Goal: Task Accomplishment & Management: Use online tool/utility

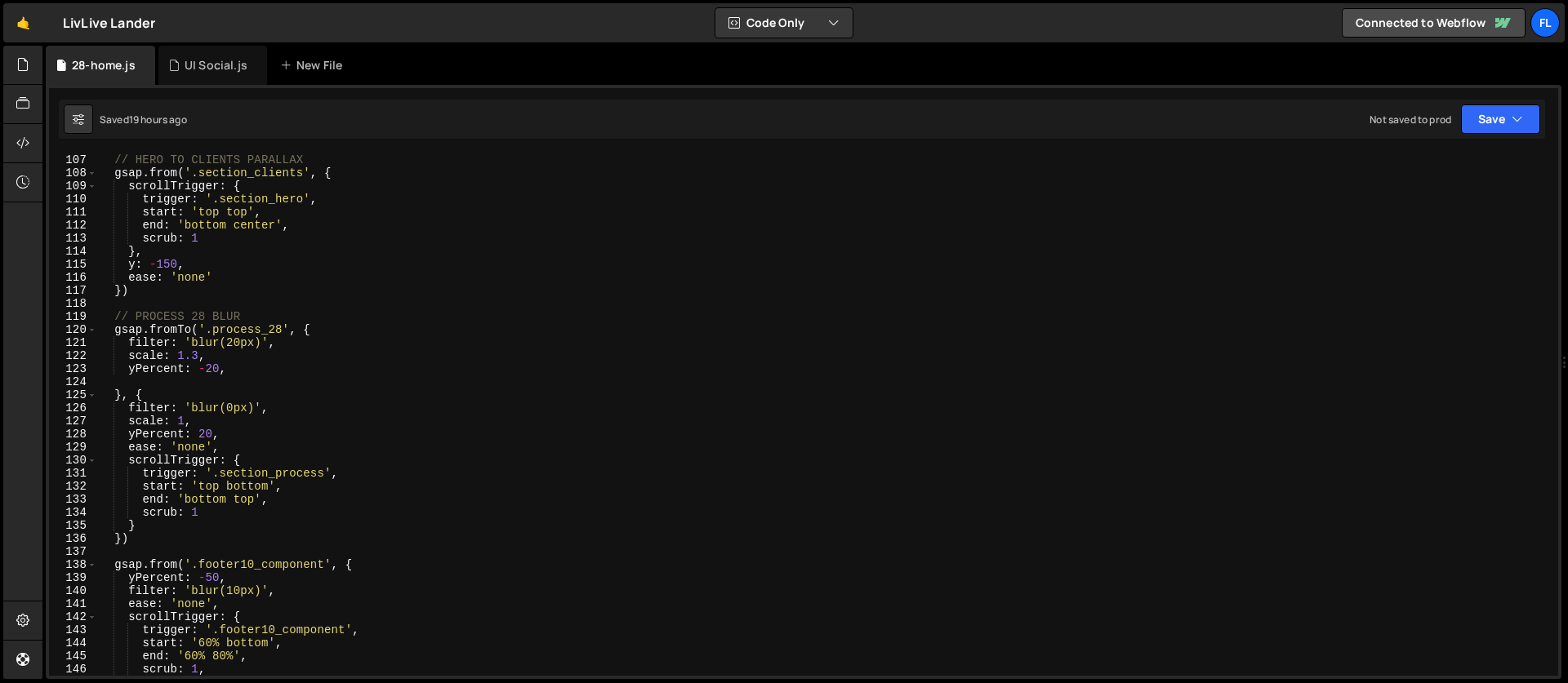
scroll to position [1195, 0]
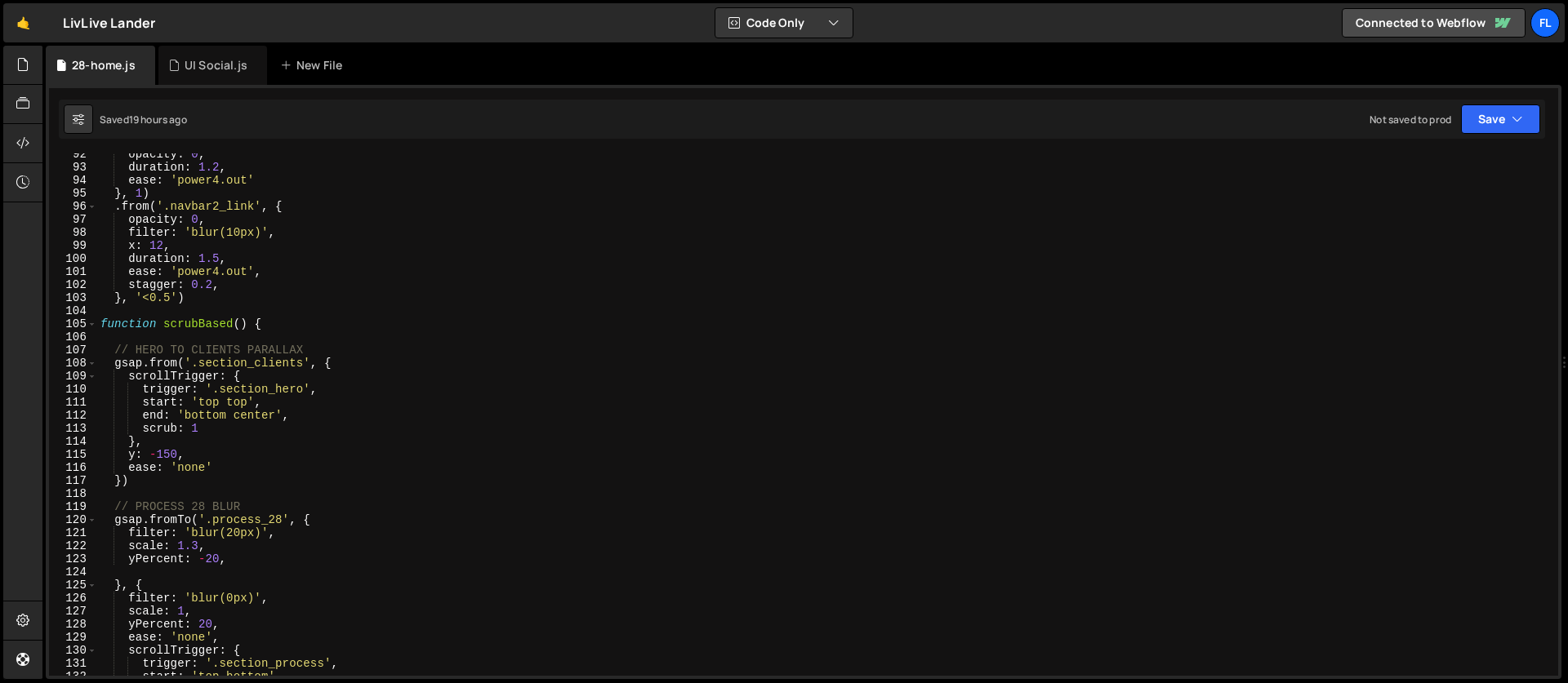
type textarea "function scrubBased() {"
click at [285, 326] on div "opacity : 0 , duration : 1.2 , ease : 'power4.out' } , 1 ) . from ( '.navbar2_l…" at bounding box center [823, 422] width 1454 height 549
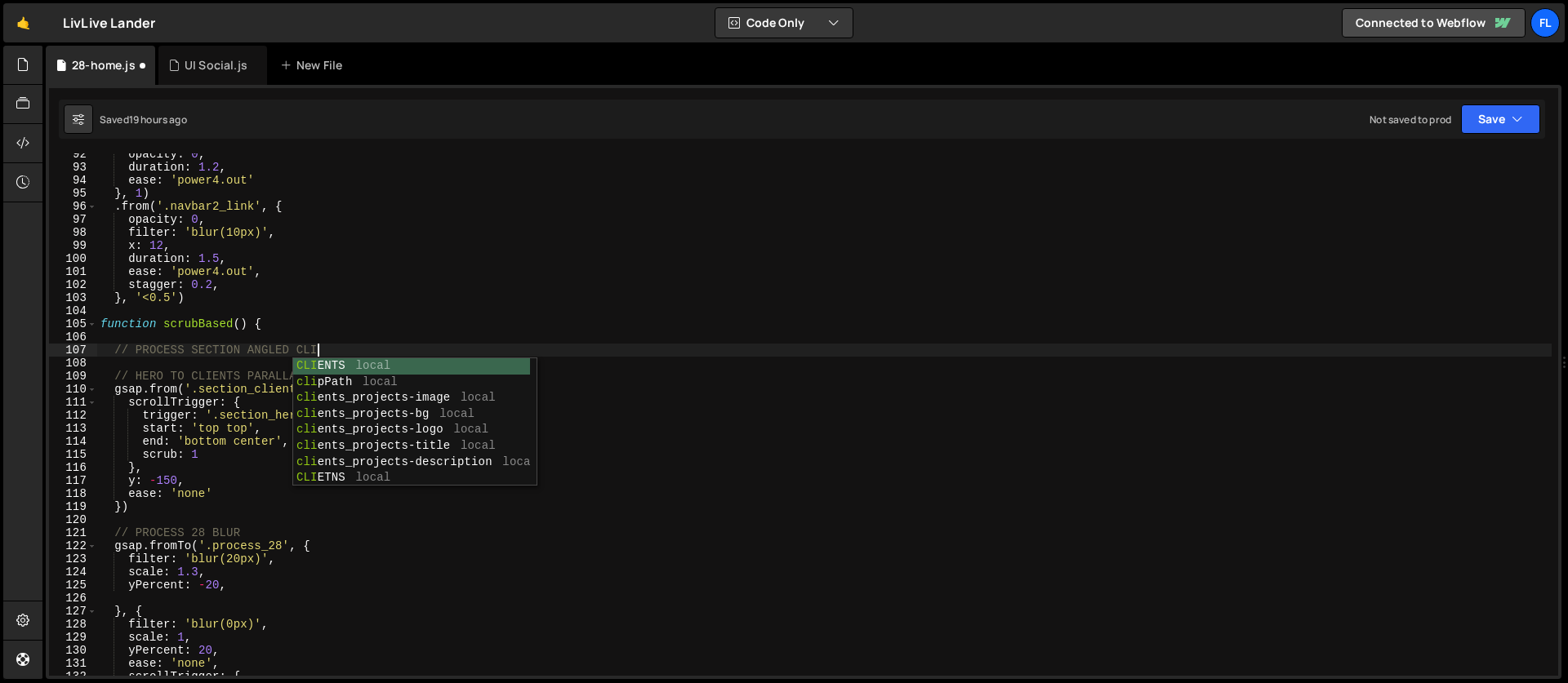
scroll to position [0, 14]
type textarea "// PROCESS SECTION ANGLED CLIP"
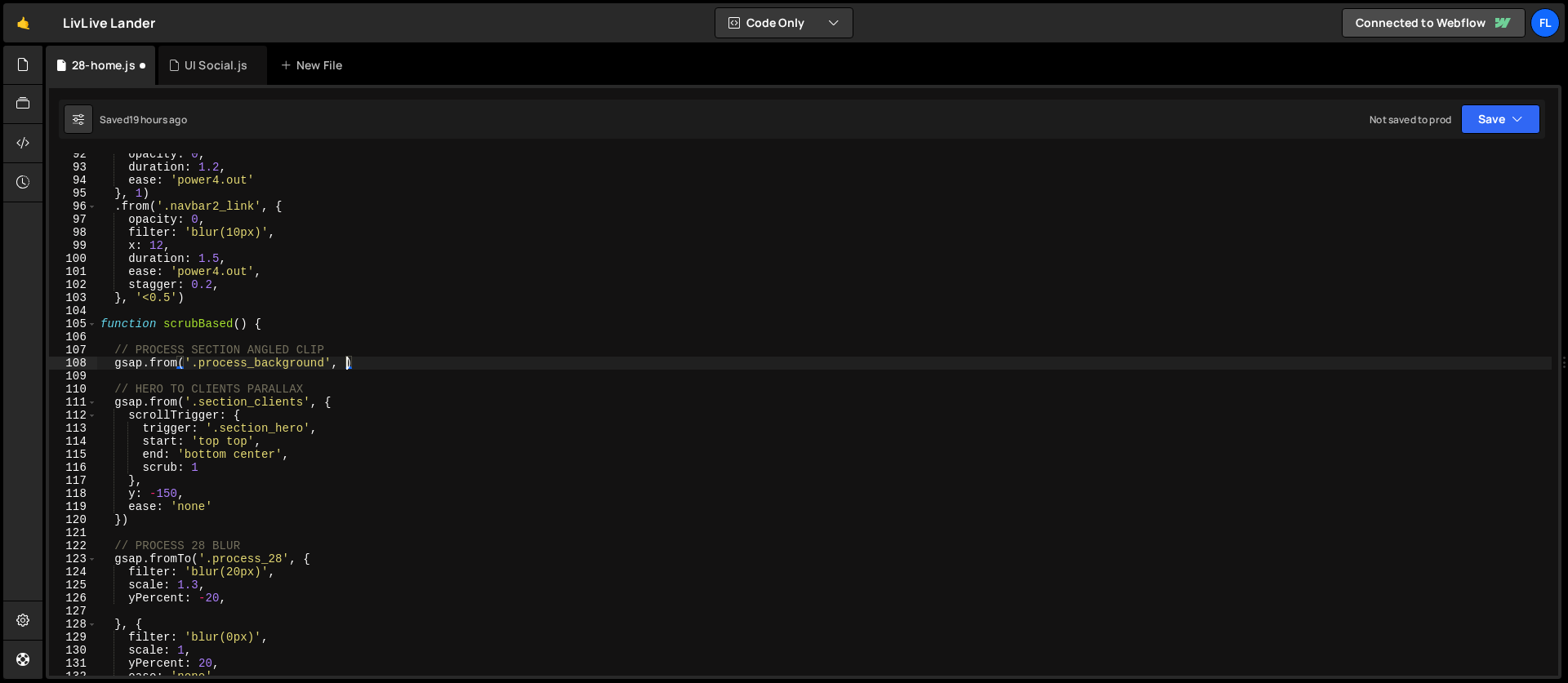
type textarea "gsap.from('.process_background', {"
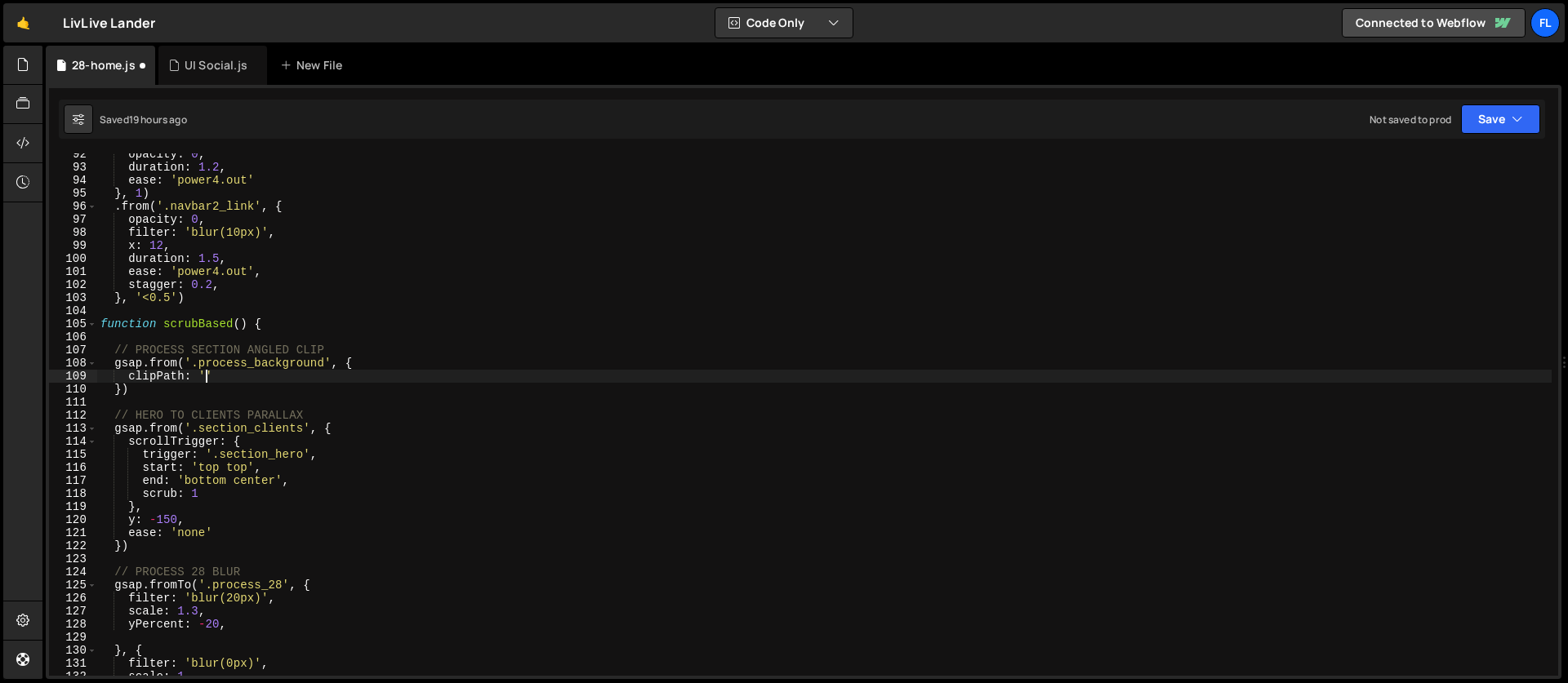
scroll to position [0, 6]
paste textarea
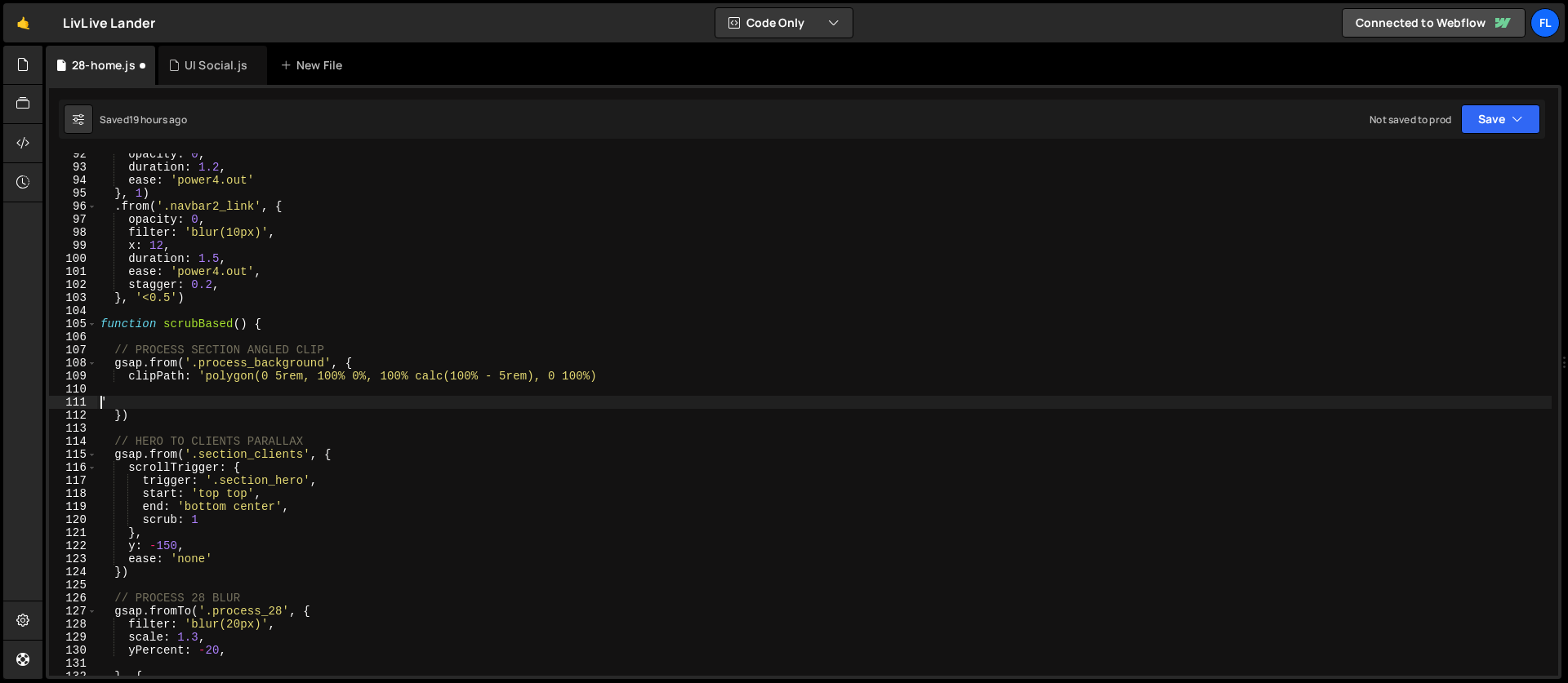
scroll to position [0, 0]
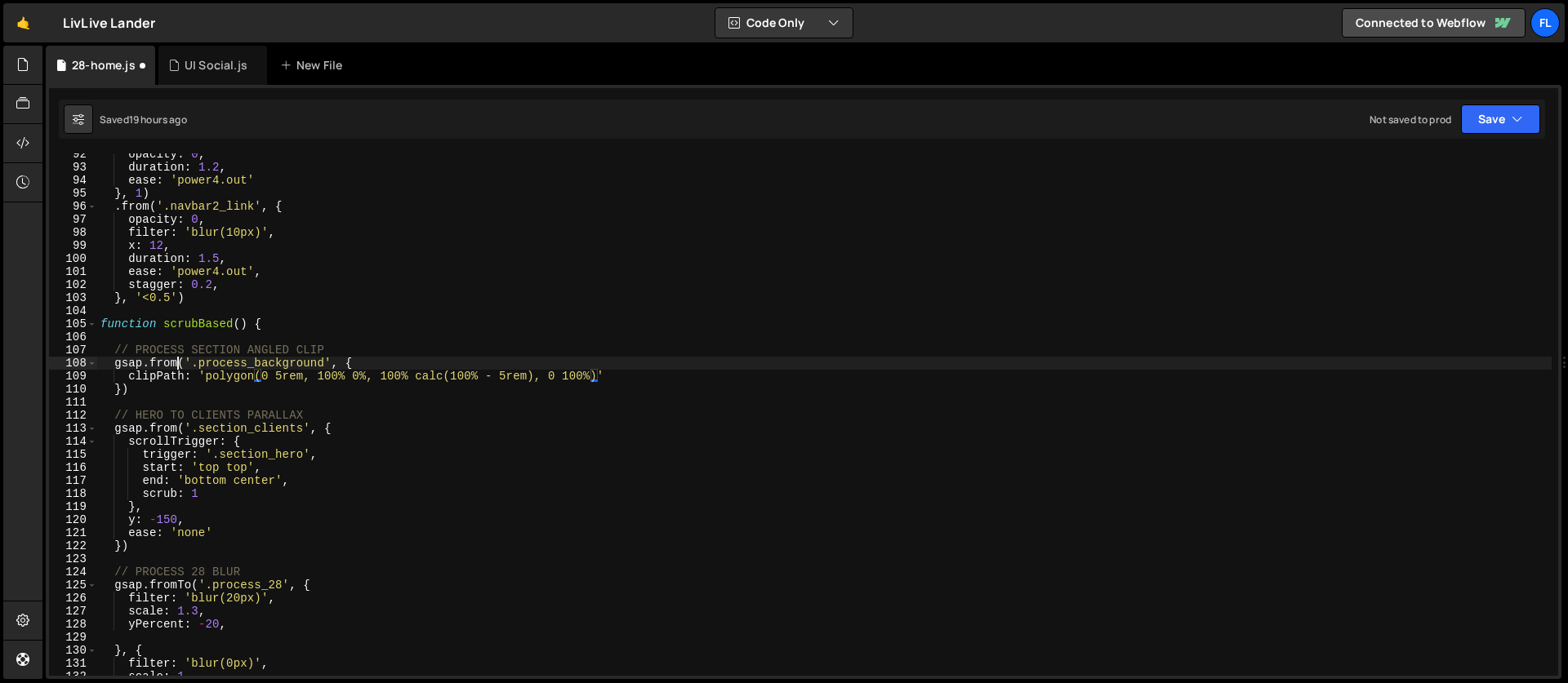
click at [180, 365] on div "opacity : 0 , duration : 1.2 , ease : 'power4.out' } , 1 ) . from ( '.navbar2_l…" at bounding box center [823, 422] width 1454 height 549
click at [123, 381] on div "opacity : 0 , duration : 1.2 , ease : 'power4.out' } , 1 ) . from ( '.navbar2_l…" at bounding box center [823, 422] width 1454 height 549
click at [124, 388] on div "opacity : 0 , duration : 1.2 , ease : 'power4.out' } , 1 ) . from ( '.navbar2_l…" at bounding box center [823, 422] width 1454 height 549
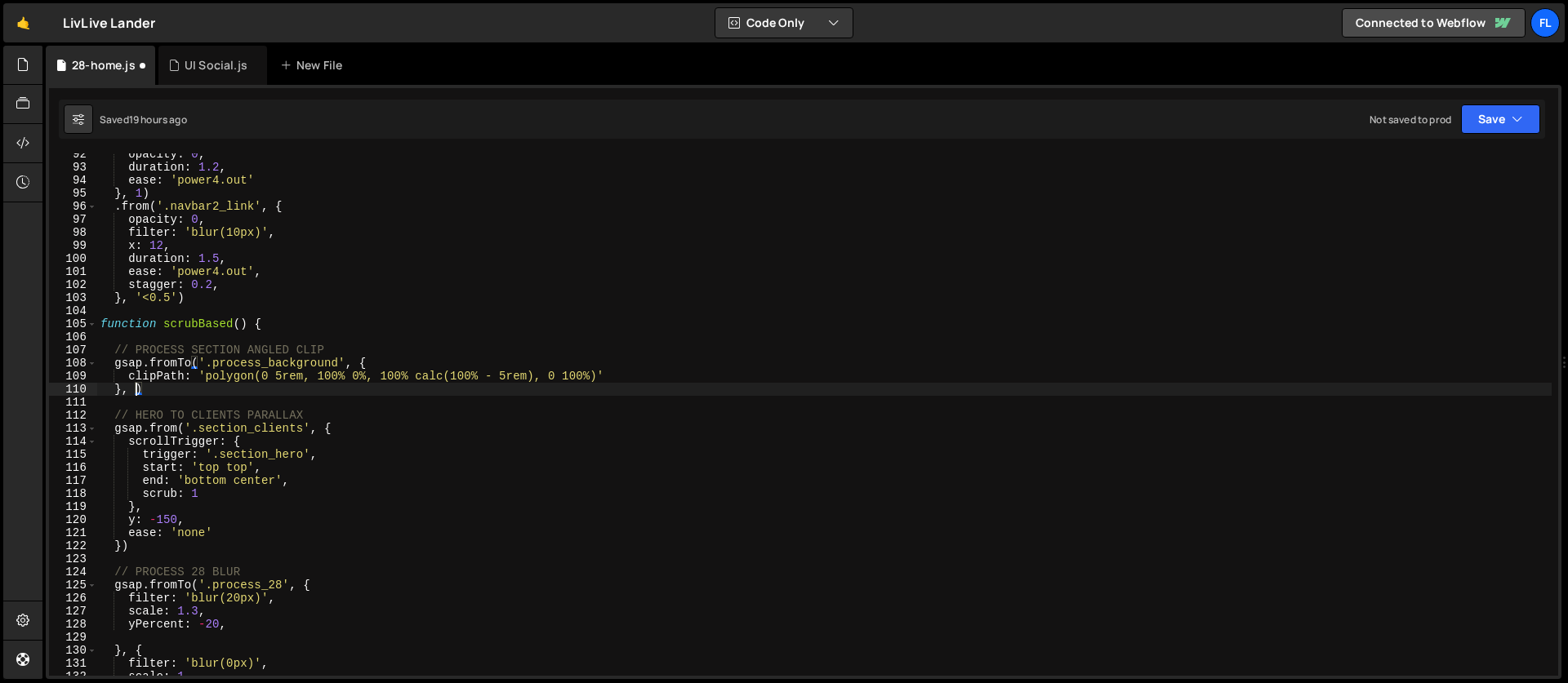
type textarea "}, {)"
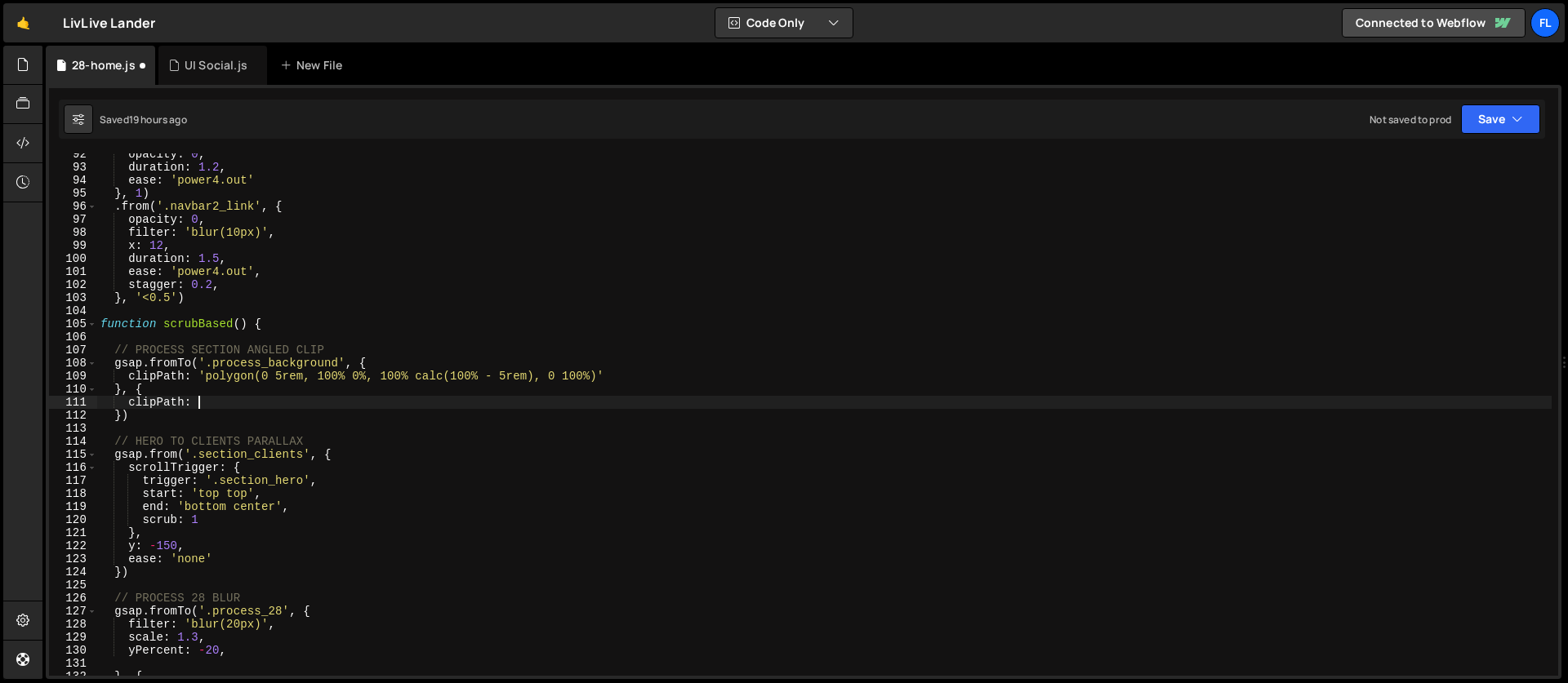
scroll to position [0, 6]
paste textarea
click at [365, 373] on div "opacity : 0 , duration : 1.2 , ease : 'power4.out' } , 1 ) . from ( '.navbar2_l…" at bounding box center [823, 422] width 1454 height 549
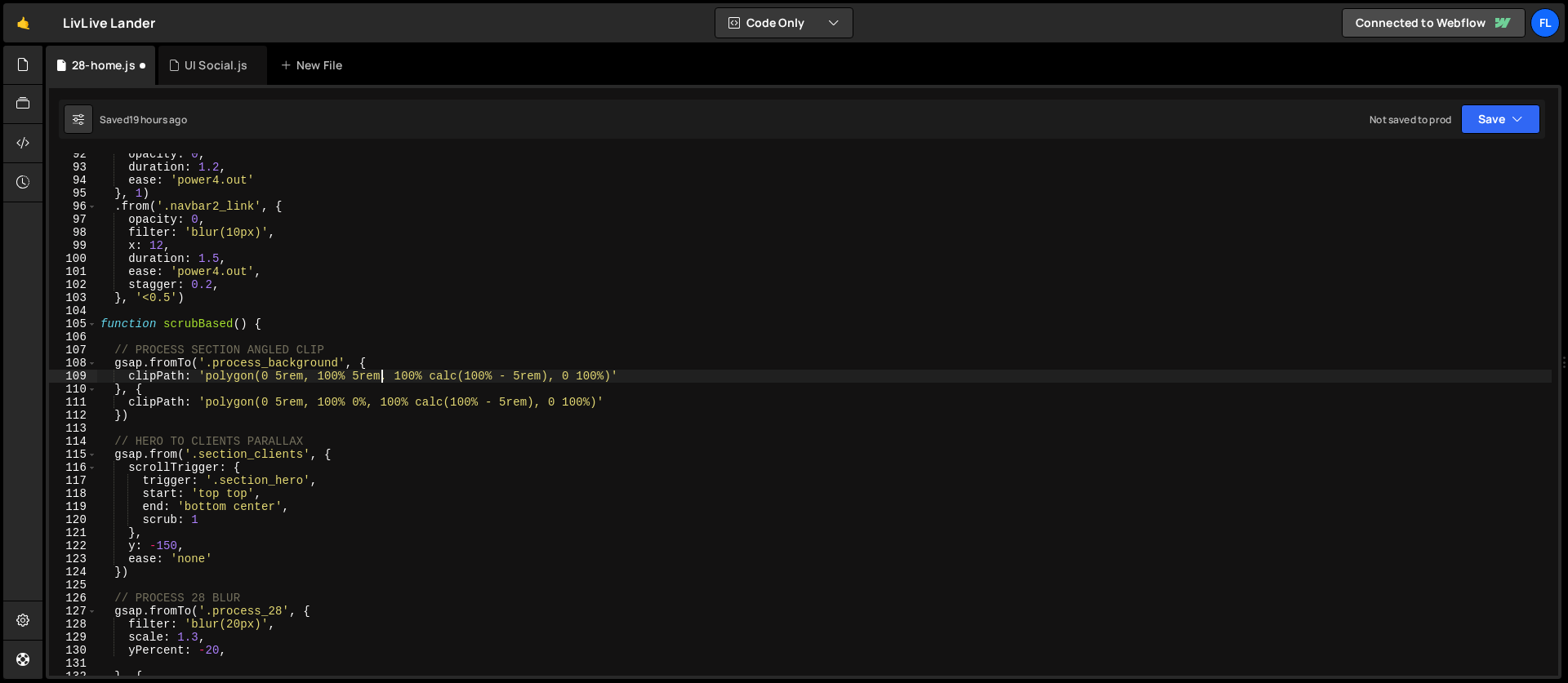
click at [367, 403] on div "opacity : 0 , duration : 1.2 , ease : 'power4.out' } , 1 ) . from ( '.navbar2_l…" at bounding box center [823, 422] width 1454 height 549
click at [284, 376] on div "opacity : 0 , duration : 1.2 , ease : 'power4.out' } , 1 ) . from ( '.navbar2_l…" at bounding box center [823, 422] width 1454 height 549
click at [247, 361] on div "opacity : 0 , duration : 1.2 , ease : 'power4.out' } , 1 ) . from ( '.navbar2_l…" at bounding box center [823, 422] width 1454 height 549
click at [156, 412] on div "opacity : 0 , duration : 1.2 , ease : 'power4.out' } , 1 ) . from ( '.navbar2_l…" at bounding box center [823, 422] width 1454 height 549
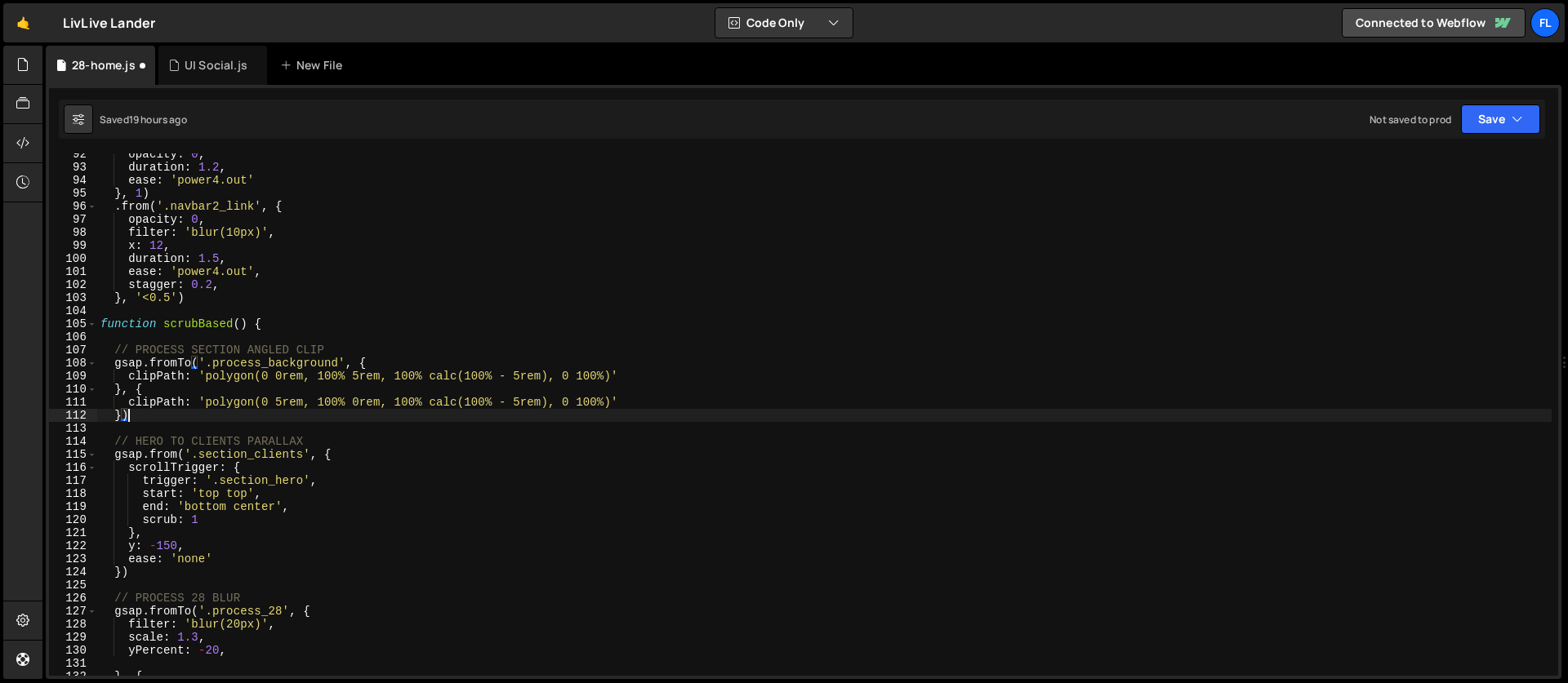
scroll to position [0, 1]
click at [628, 400] on div "opacity : 0 , duration : 1.2 , ease : 'power4.out' } , 1 ) . from ( '.navbar2_l…" at bounding box center [823, 422] width 1454 height 549
type textarea "clipPath: 'polygon(0 5rem, 100% 0rem, 100% calc(100% - 5rem), 0 100%)',"
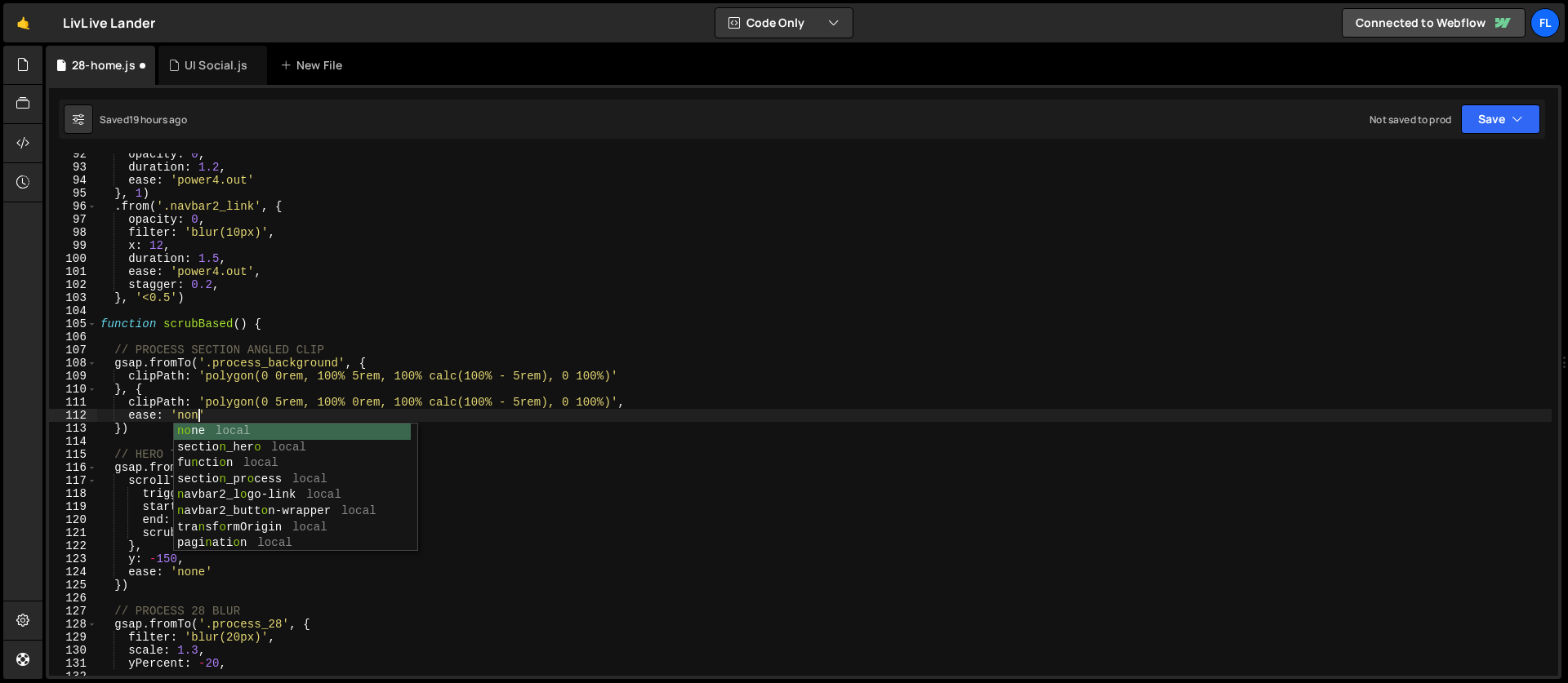
scroll to position [0, 6]
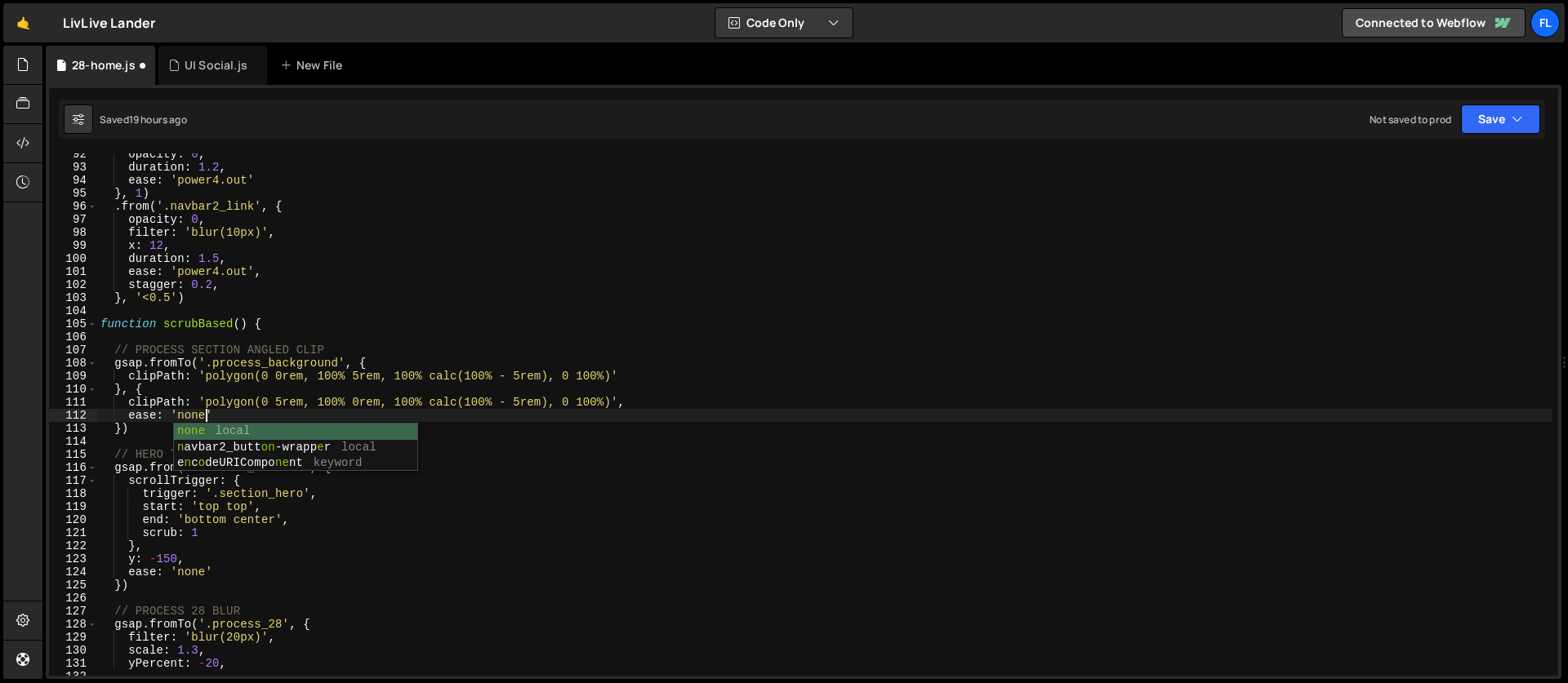
click at [276, 408] on div "opacity : 0 , duration : 1.2 , ease : 'power4.out' } , 1 ) . from ( '.navbar2_l…" at bounding box center [823, 422] width 1454 height 549
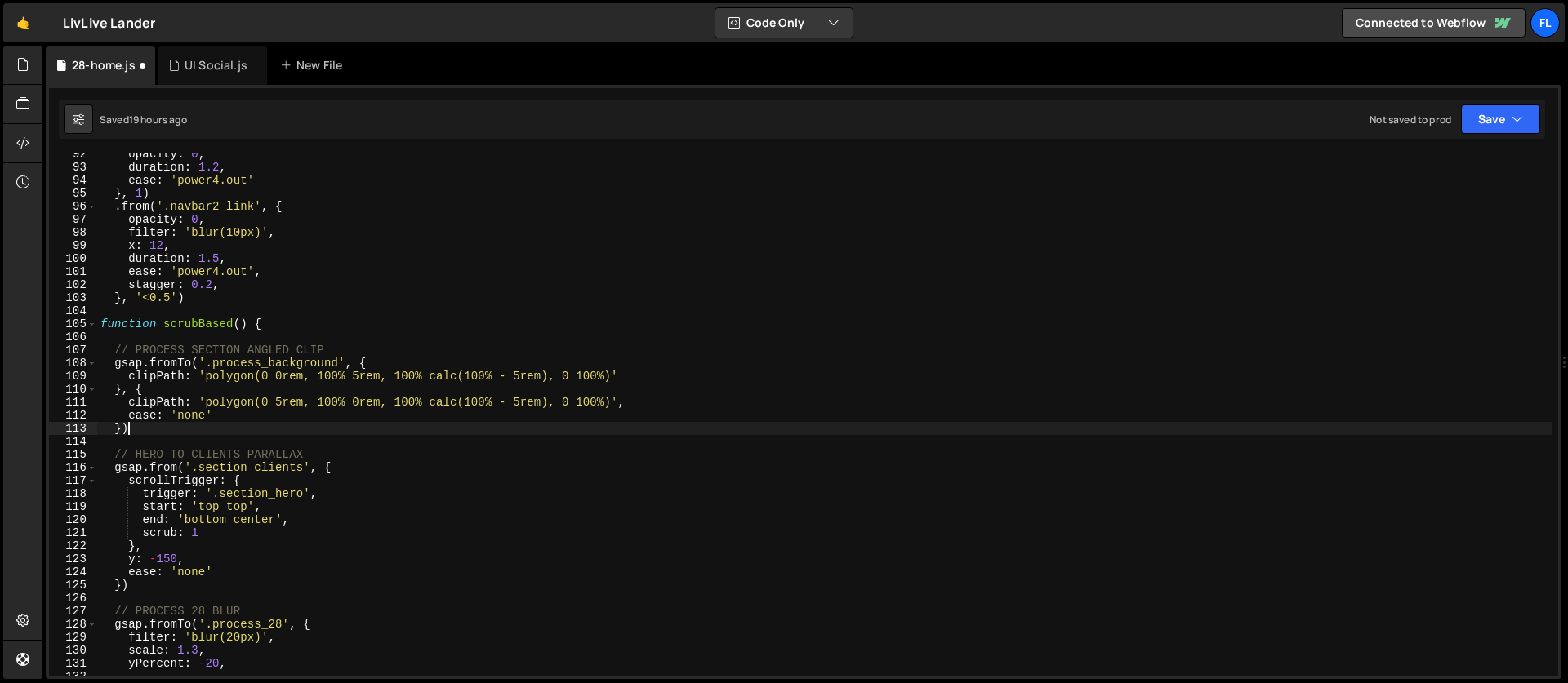
click at [255, 424] on div "opacity : 0 , duration : 1.2 , ease : 'power4.out' } , 1 ) . from ( '.navbar2_l…" at bounding box center [823, 422] width 1454 height 549
click at [249, 416] on div "opacity : 0 , duration : 1.2 , ease : 'power4.out' } , 1 ) . from ( '.navbar2_l…" at bounding box center [823, 422] width 1454 height 549
type textarea "ease: 'none',"
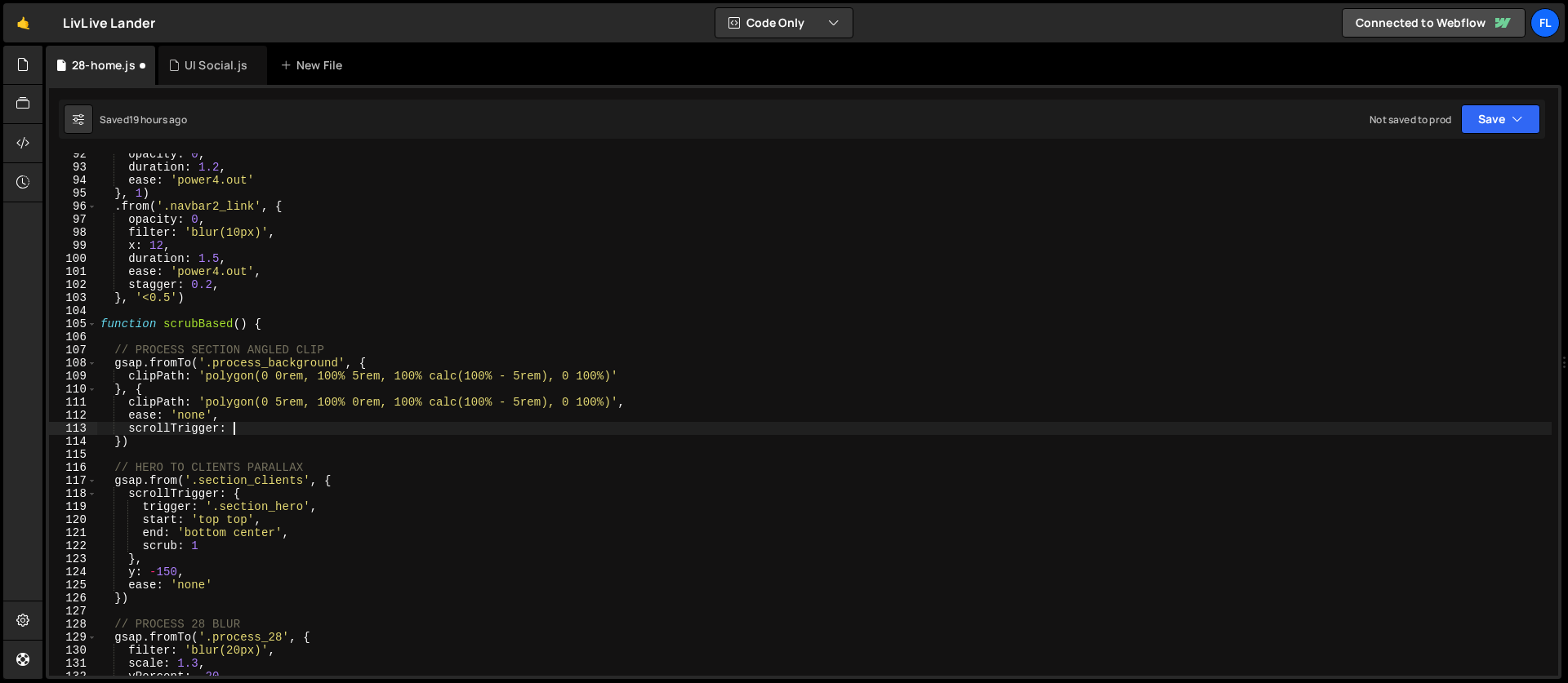
type textarea "scrollTrigger: {"
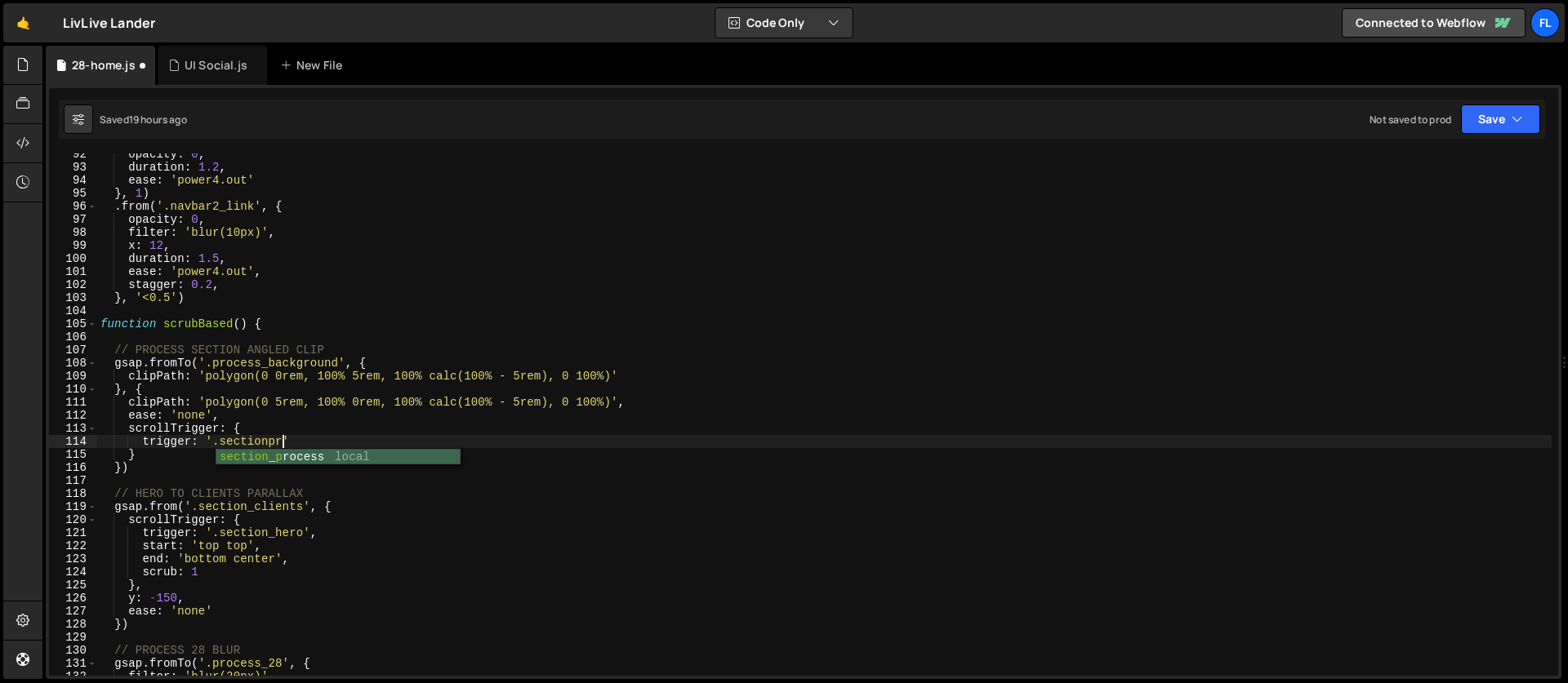
scroll to position [0, 13]
type textarea "trigger: '.section_process','"
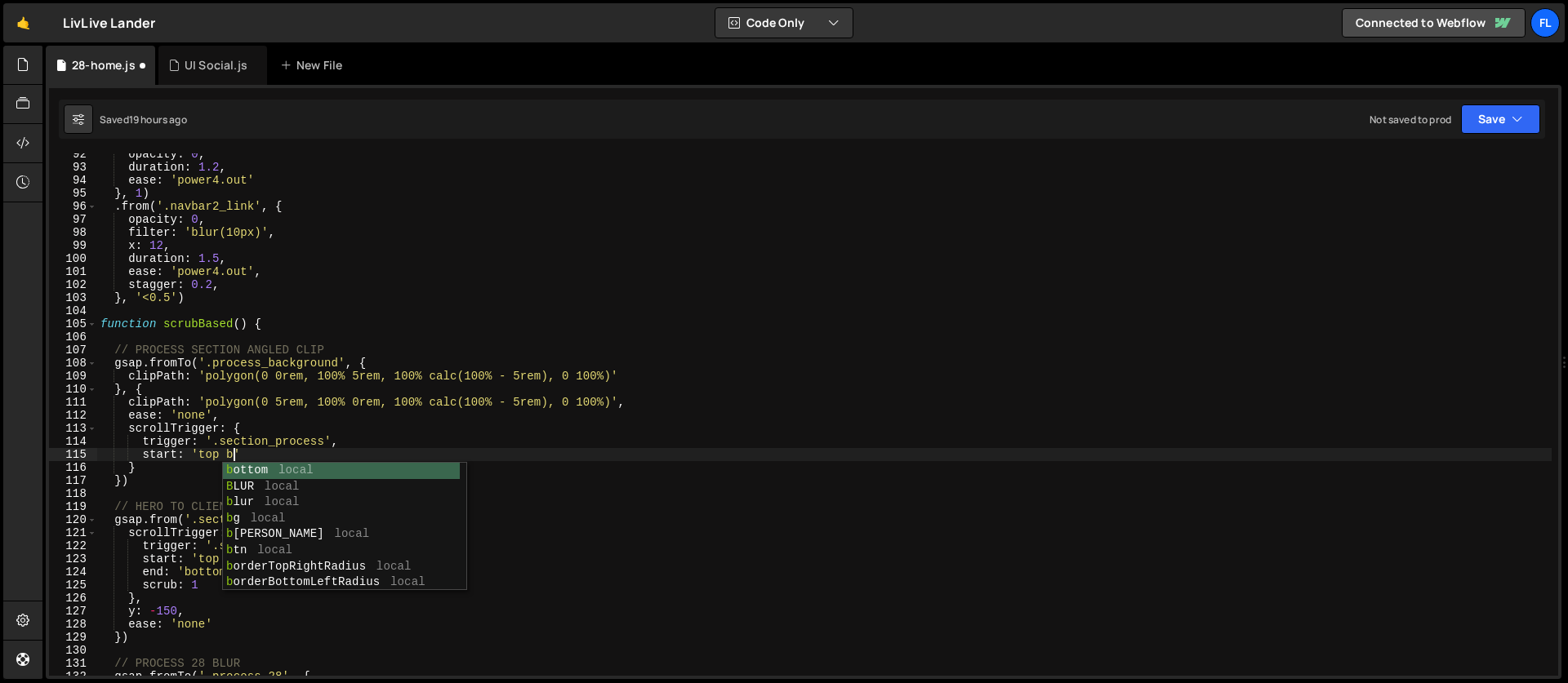
scroll to position [0, 9]
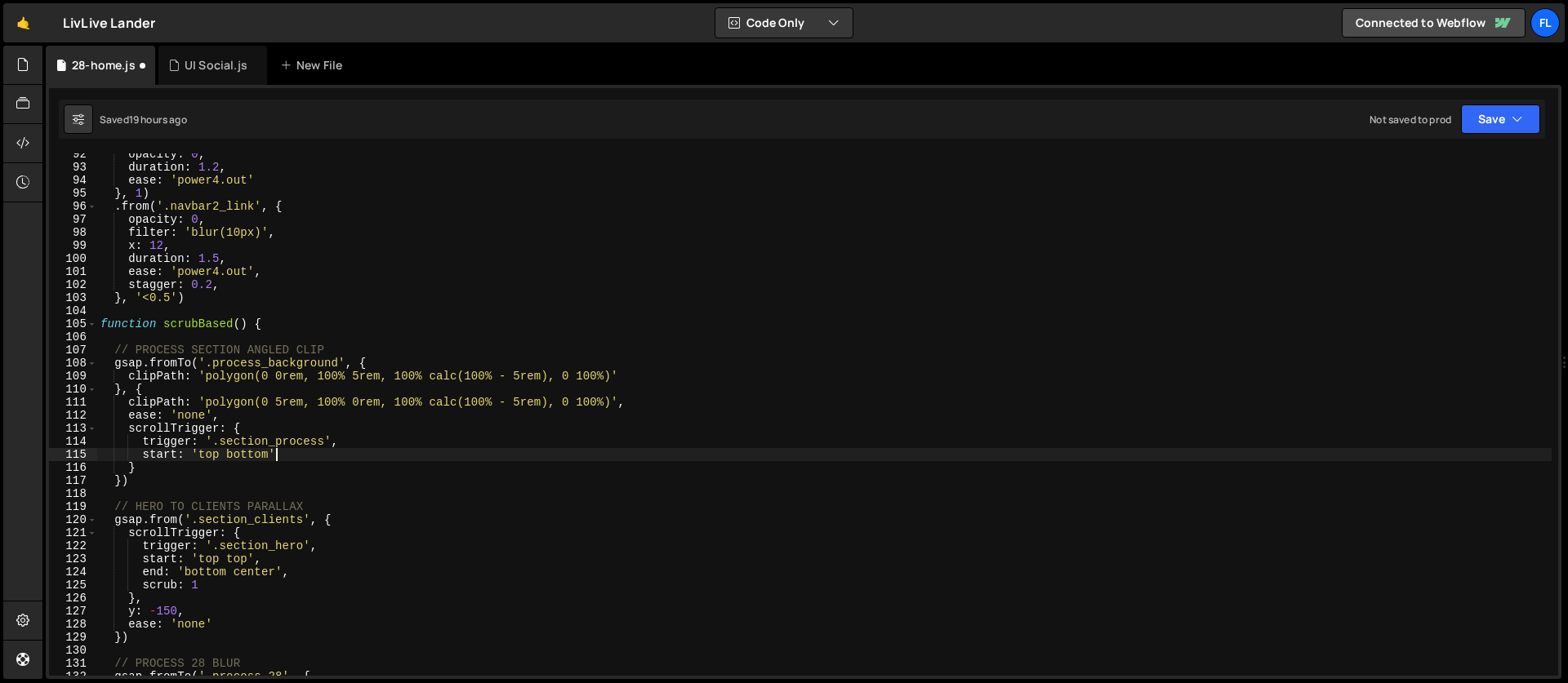
type textarea "start: 'top bottom','"
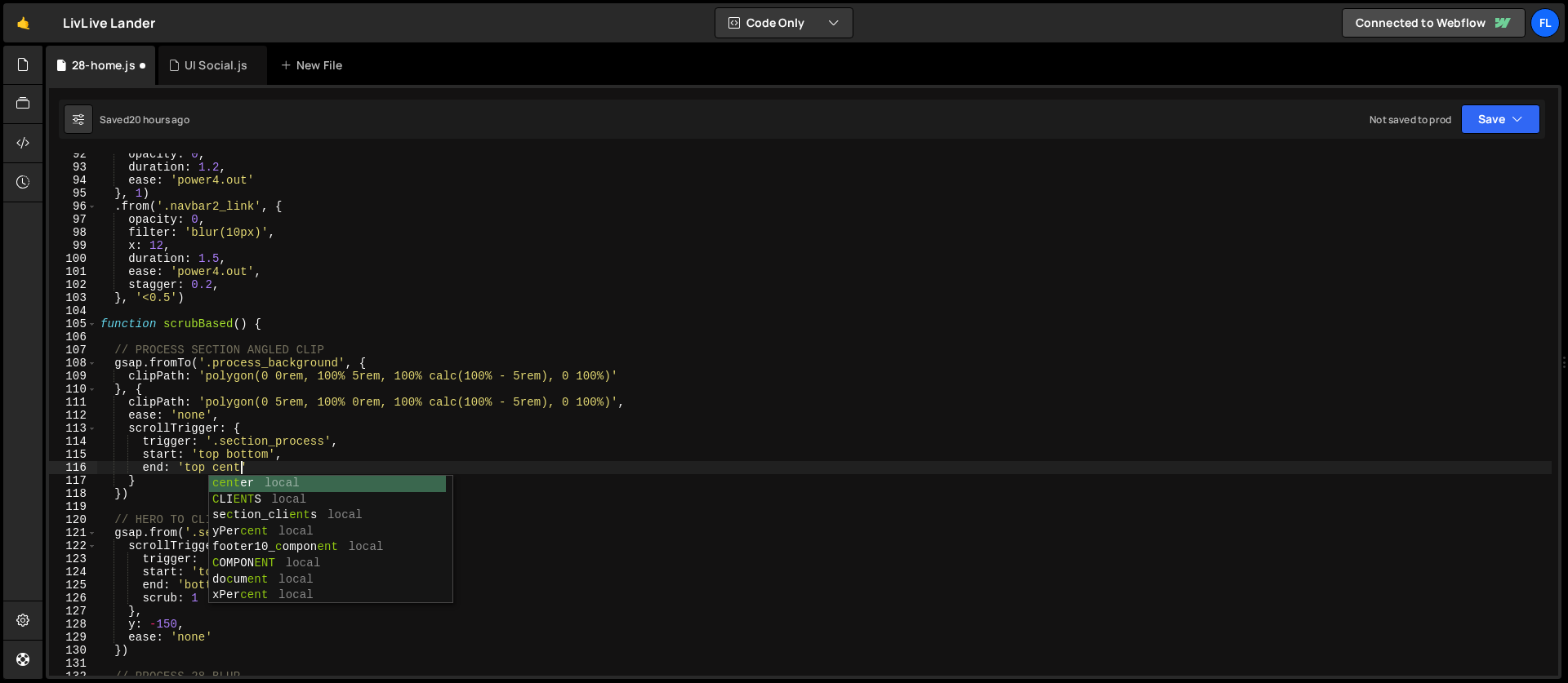
scroll to position [0, 10]
click at [275, 464] on div "opacity : 0 , duration : 1.2 , ease : 'power4.out' } , 1 ) . from ( '.navbar2_l…" at bounding box center [823, 422] width 1454 height 549
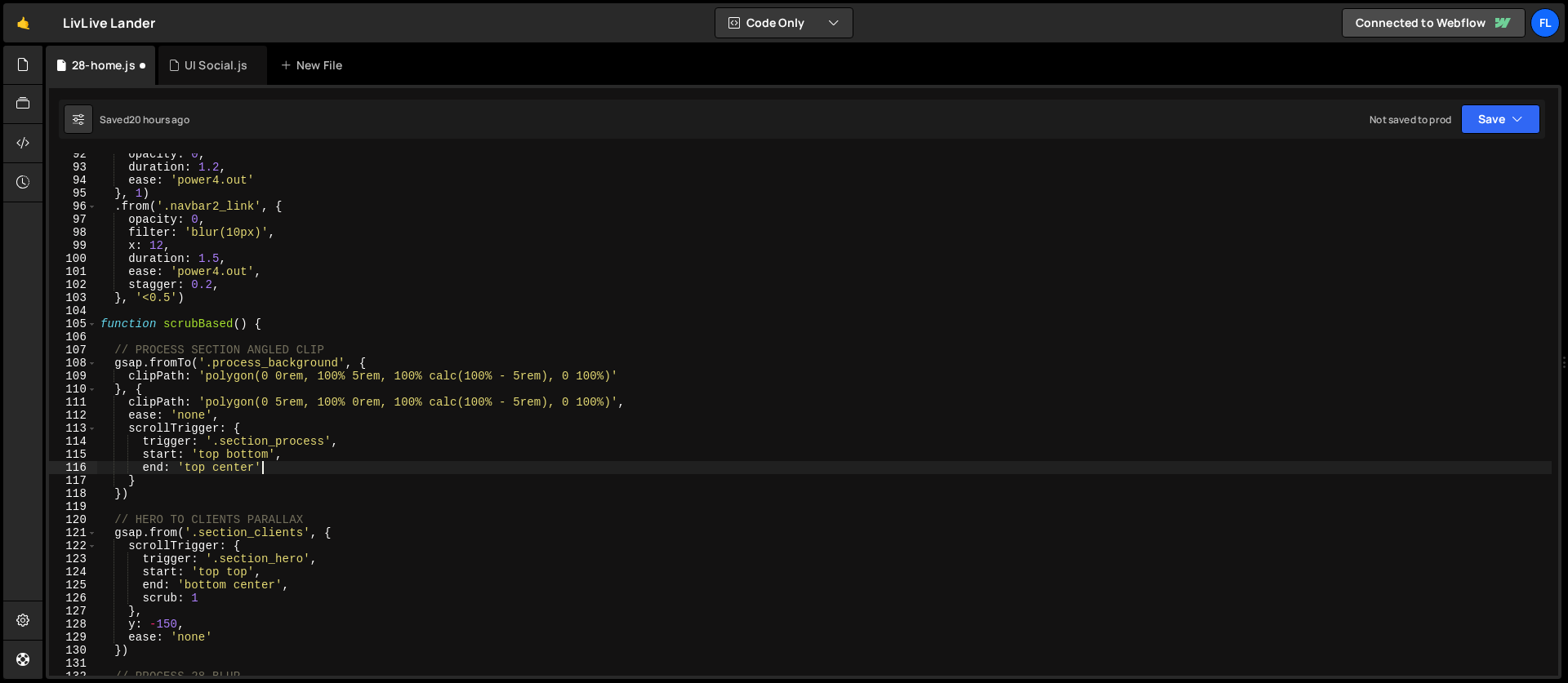
type textarea "end: 'top center',"
click at [244, 467] on div "opacity : 0 , duration : 1.2 , ease : 'power4.out' } , 1 ) . from ( '.navbar2_l…" at bounding box center [823, 422] width 1454 height 549
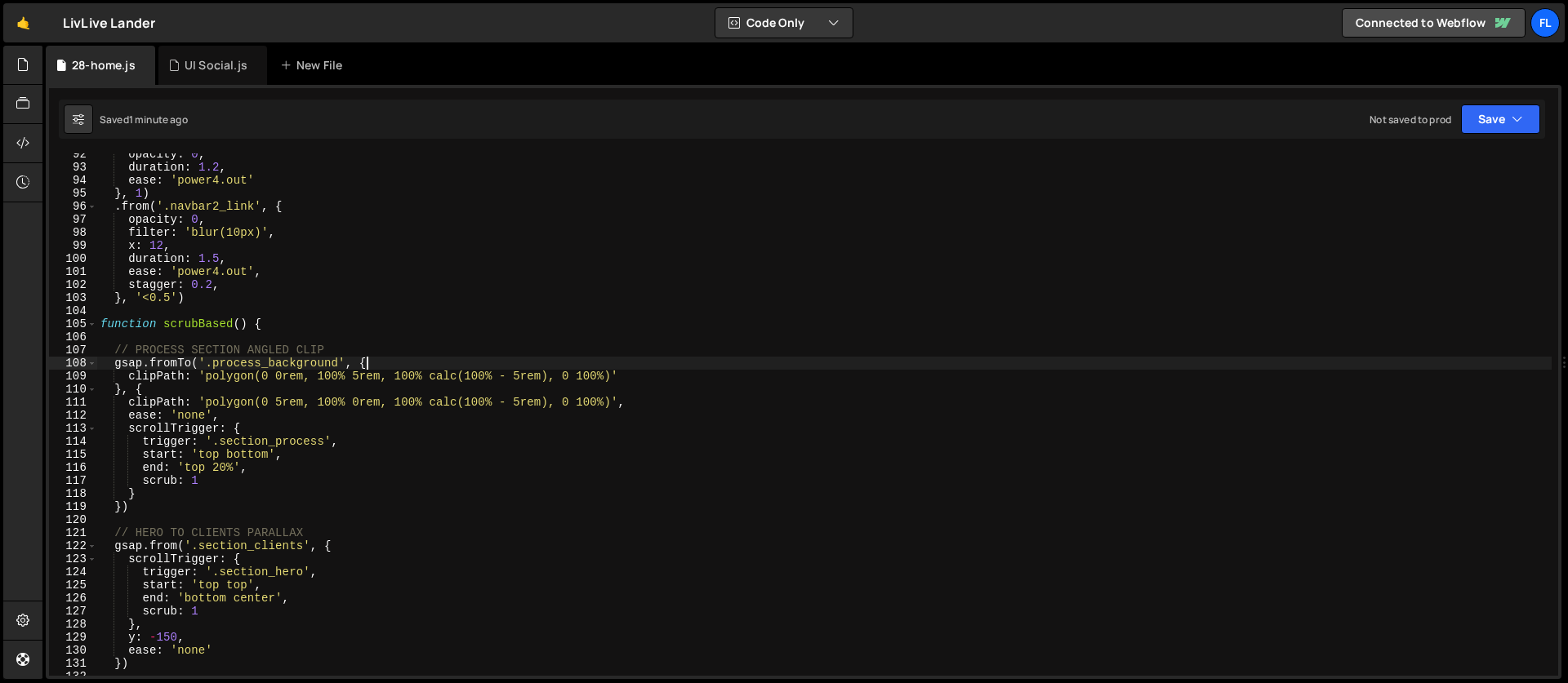
click at [372, 361] on div "opacity : 0 , duration : 1.2 , ease : 'power4.out' } , 1 ) . from ( '.navbar2_l…" at bounding box center [823, 422] width 1454 height 549
click at [140, 506] on div "opacity : 0 , duration : 1.2 , ease : 'power4.out' } , 1 ) . from ( '.navbar2_l…" at bounding box center [823, 422] width 1454 height 549
type textarea "})"
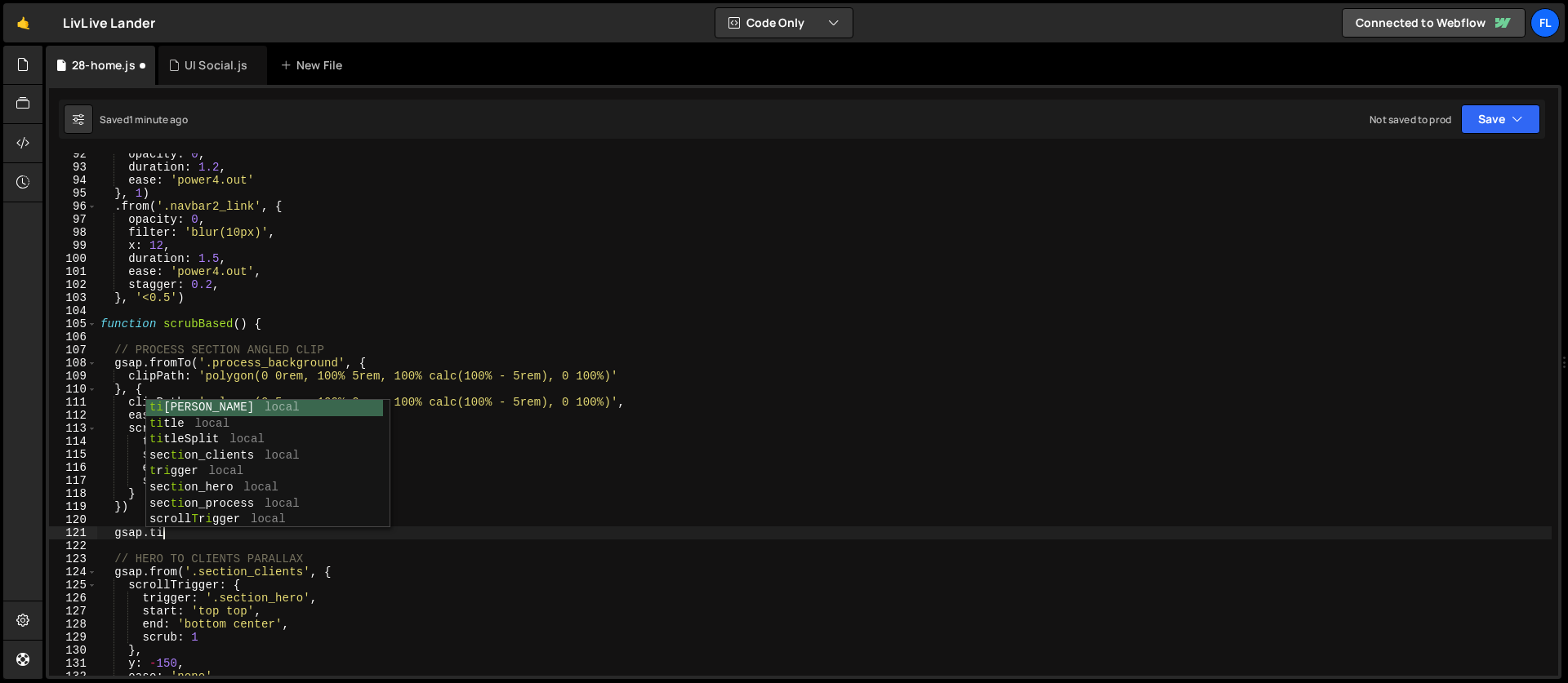
scroll to position [0, 5]
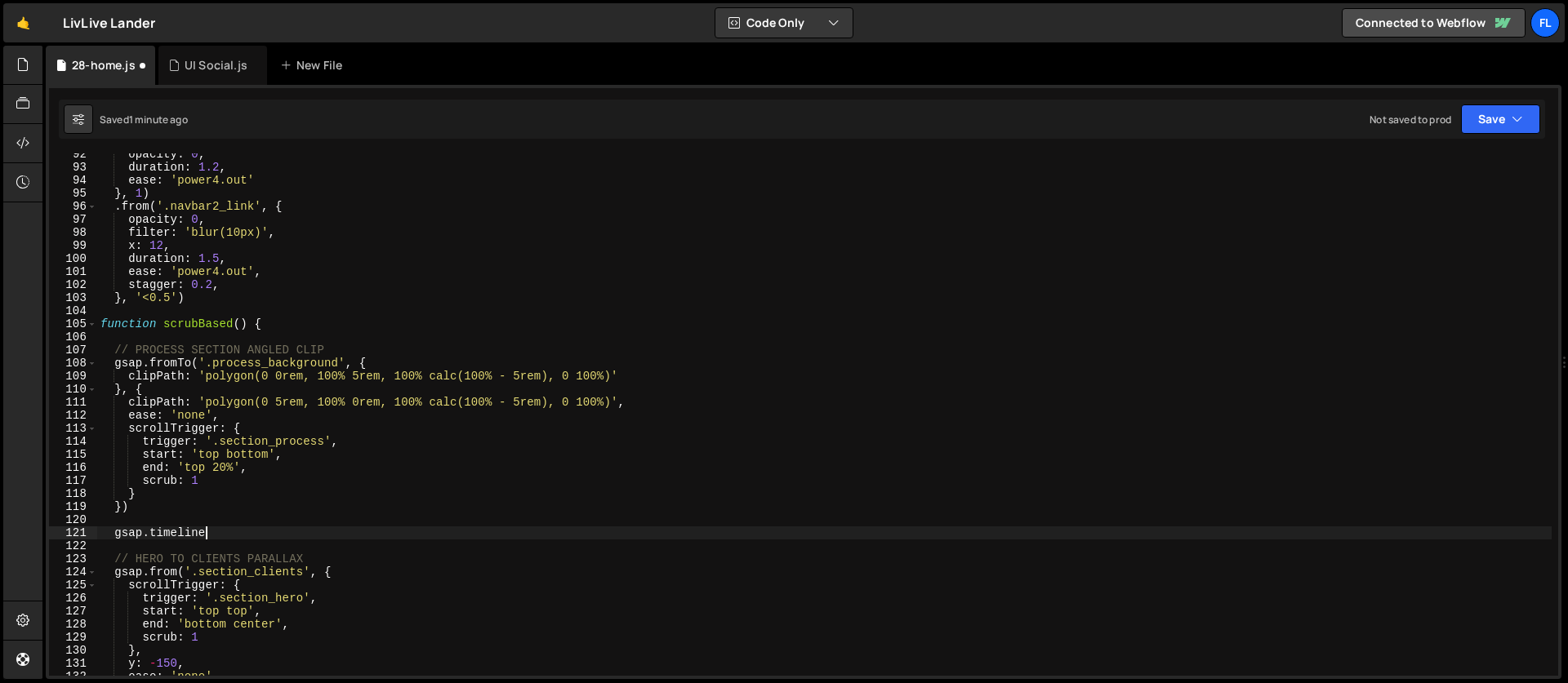
type textarea "gsap.timeline()"
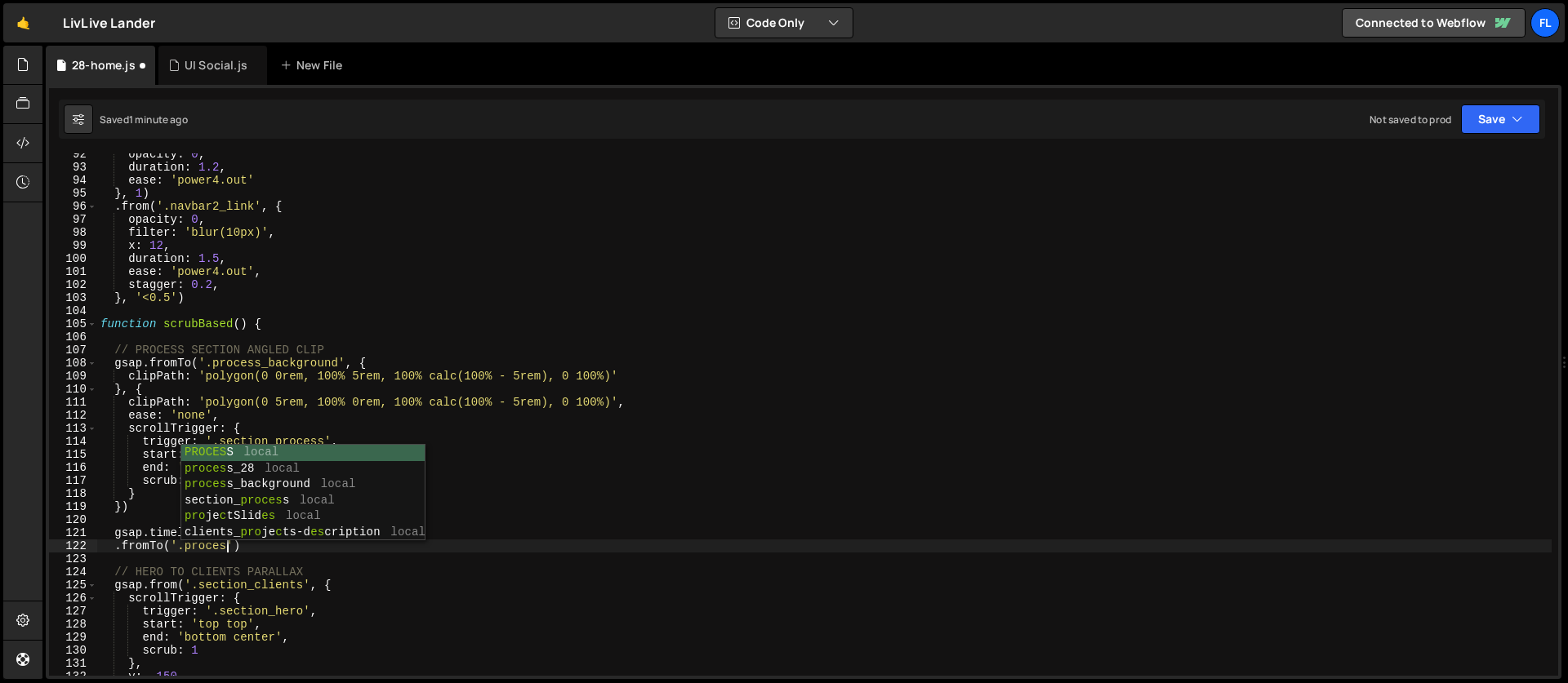
scroll to position [0, 8]
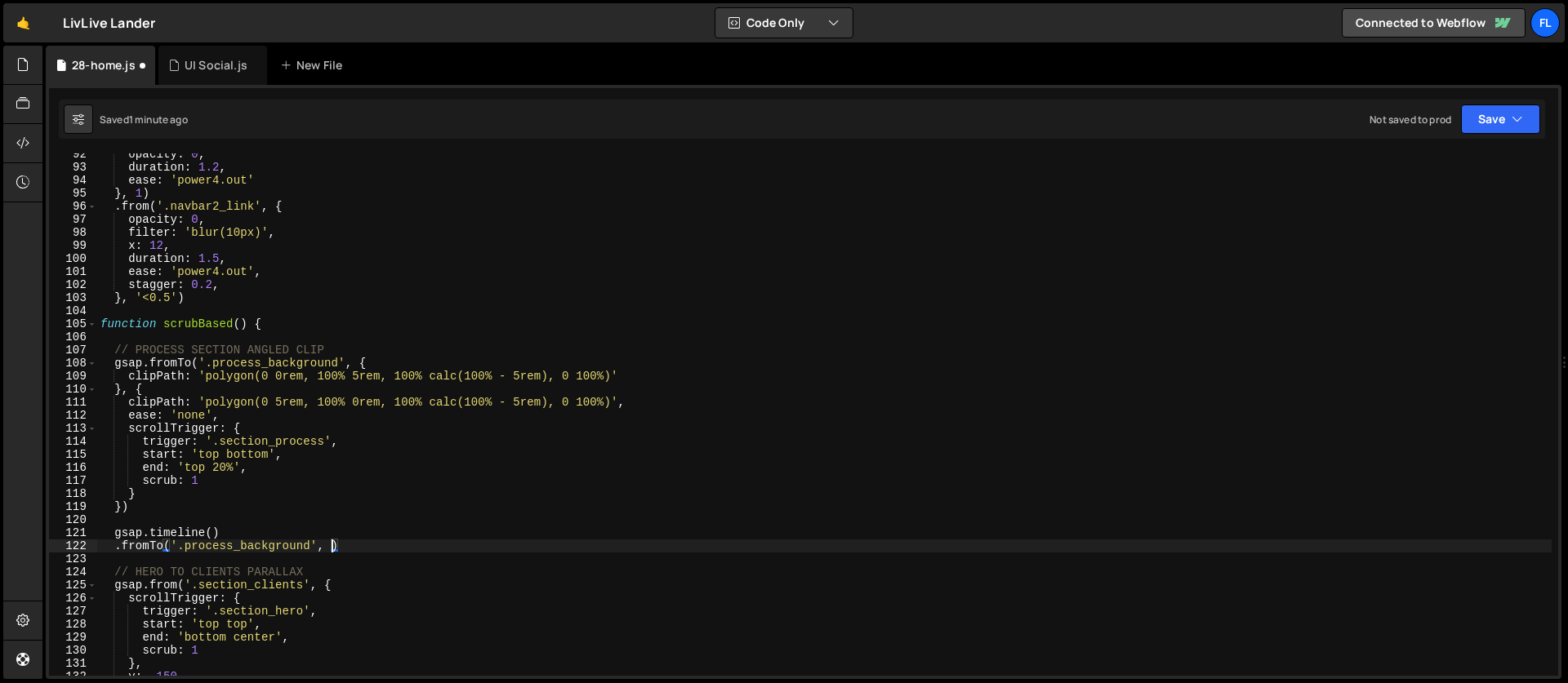
type textarea ".fromTo('.process_background', {')"
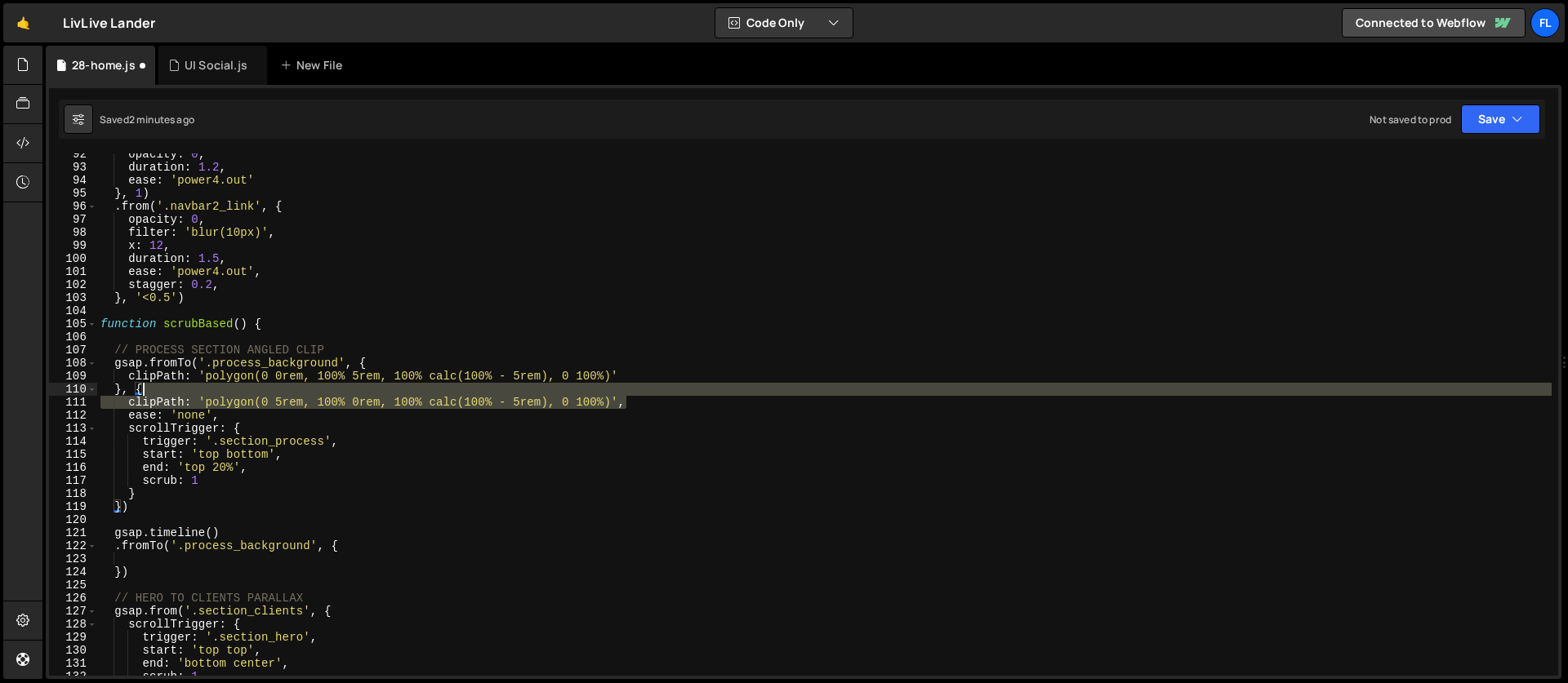
click at [630, 395] on div "opacity : 0 , duration : 1.2 , ease : 'power4.out' } , 1 ) . from ( '.navbar2_l…" at bounding box center [823, 422] width 1454 height 549
type textarea "}, { clipPath: 'polygon(0 5rem, 100% 0rem, 100% calc(100% - 5rem), 0 100%)',"
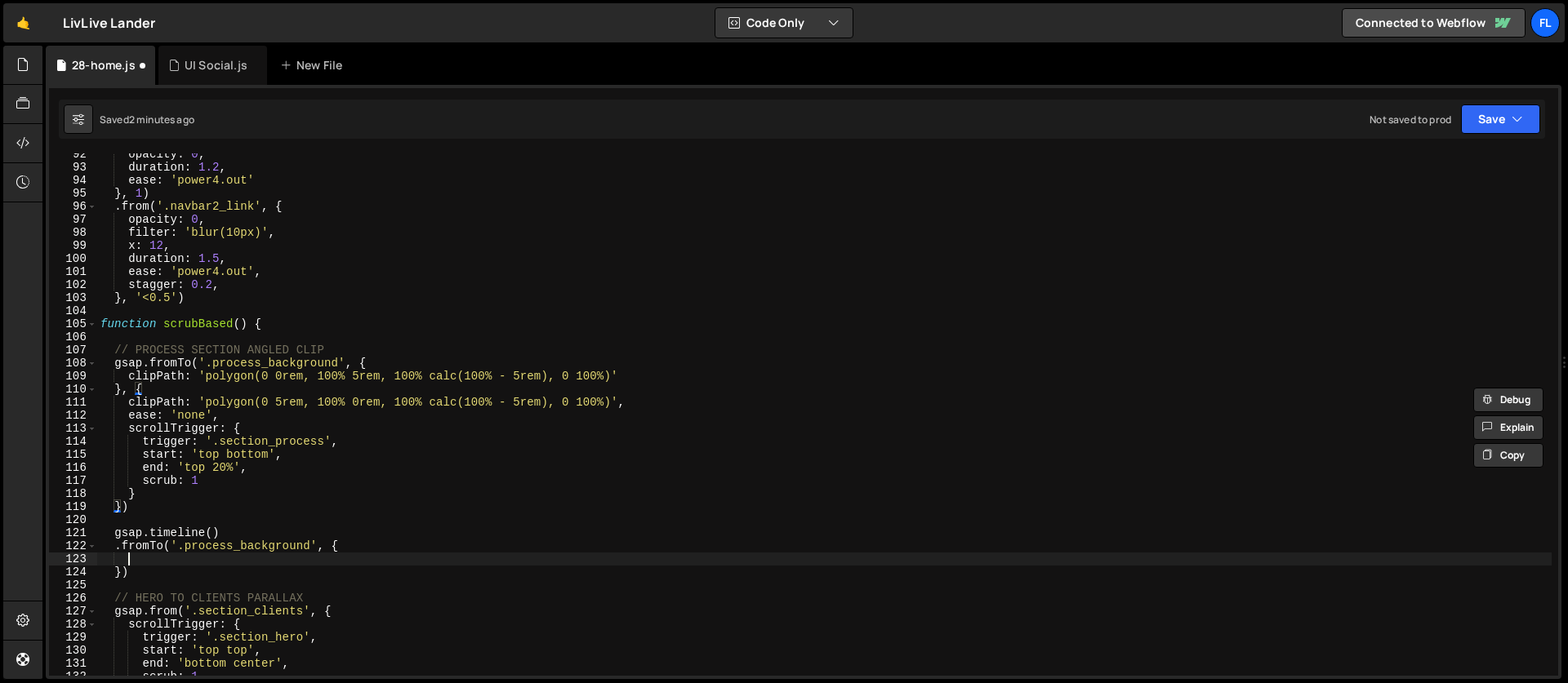
click at [205, 563] on div "opacity : 0 , duration : 1.2 , ease : 'power4.out' } , 1 ) . from ( '.navbar2_l…" at bounding box center [823, 422] width 1454 height 549
paste textarea "clipPath: 'polygon(0 5rem, 100% 0rem, 100% calc(100% - 5rem), 0 100%)',"
type textarea "clipPath: 'polygon(0 5rem, 100% 0rem, 100% calc(100% - 5rem), 0 100%)',"
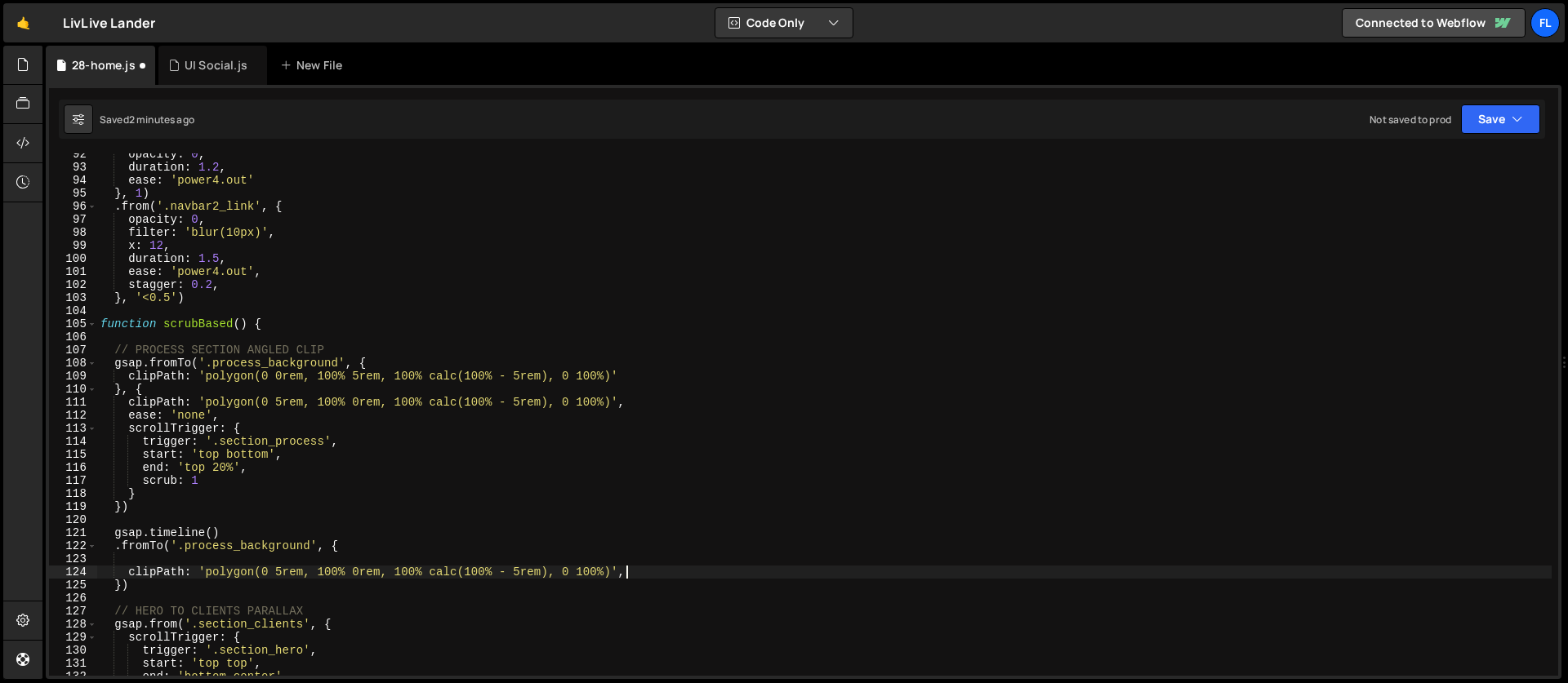
click at [168, 557] on div "opacity : 0 , duration : 1.2 , ease : 'power4.out' } , 1 ) . from ( '.navbar2_l…" at bounding box center [823, 422] width 1454 height 549
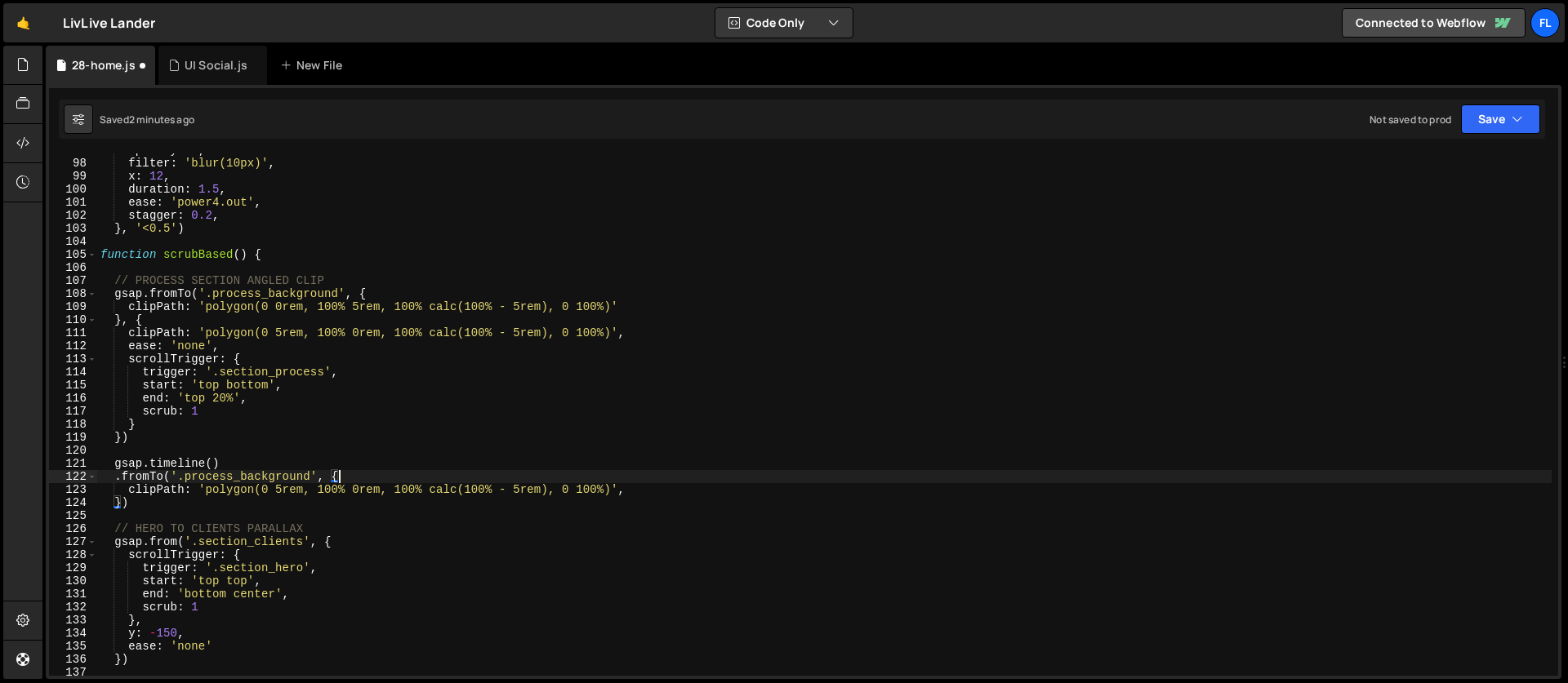
scroll to position [1329, 0]
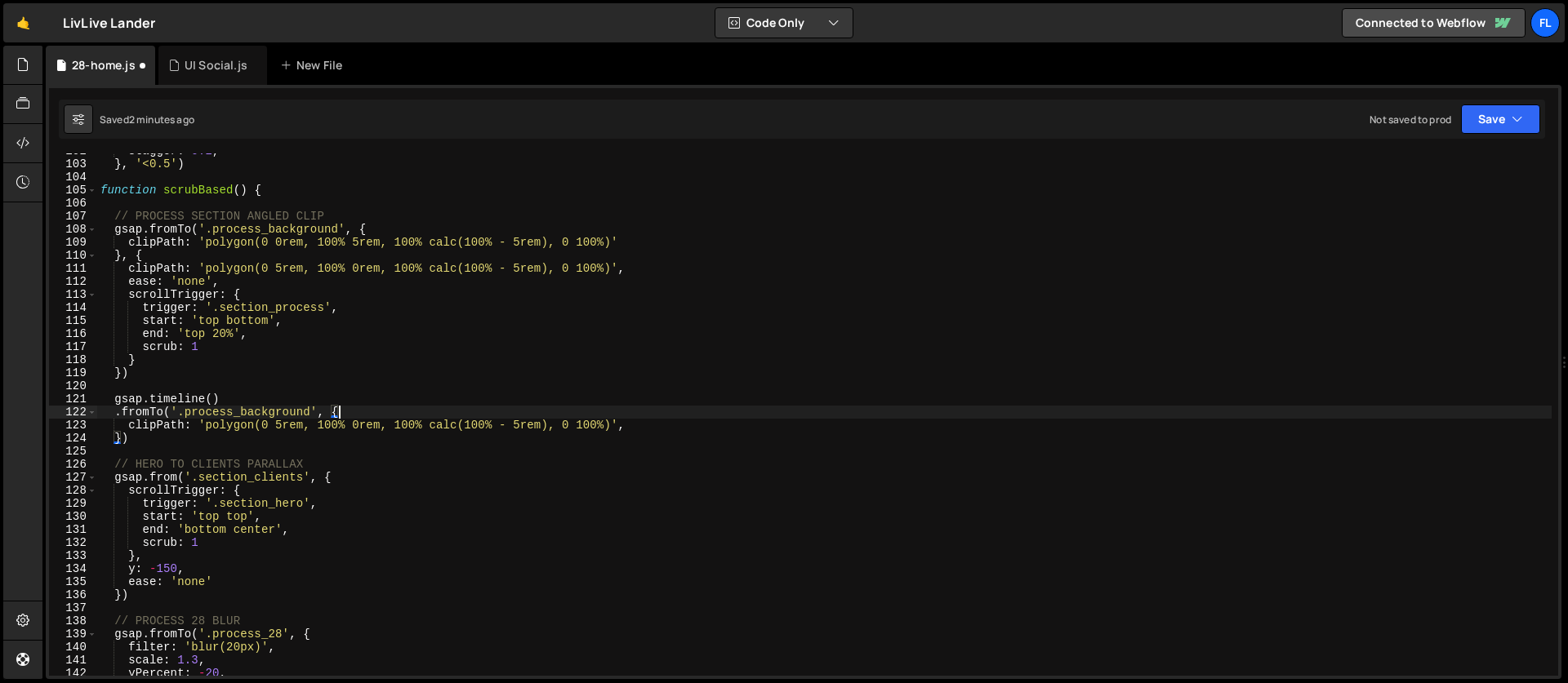
click at [522, 424] on div "stagger : 0.2 , } , '<0.5' ) function scrubBased ( ) { // PROCESS SECTION ANGLE…" at bounding box center [823, 419] width 1454 height 549
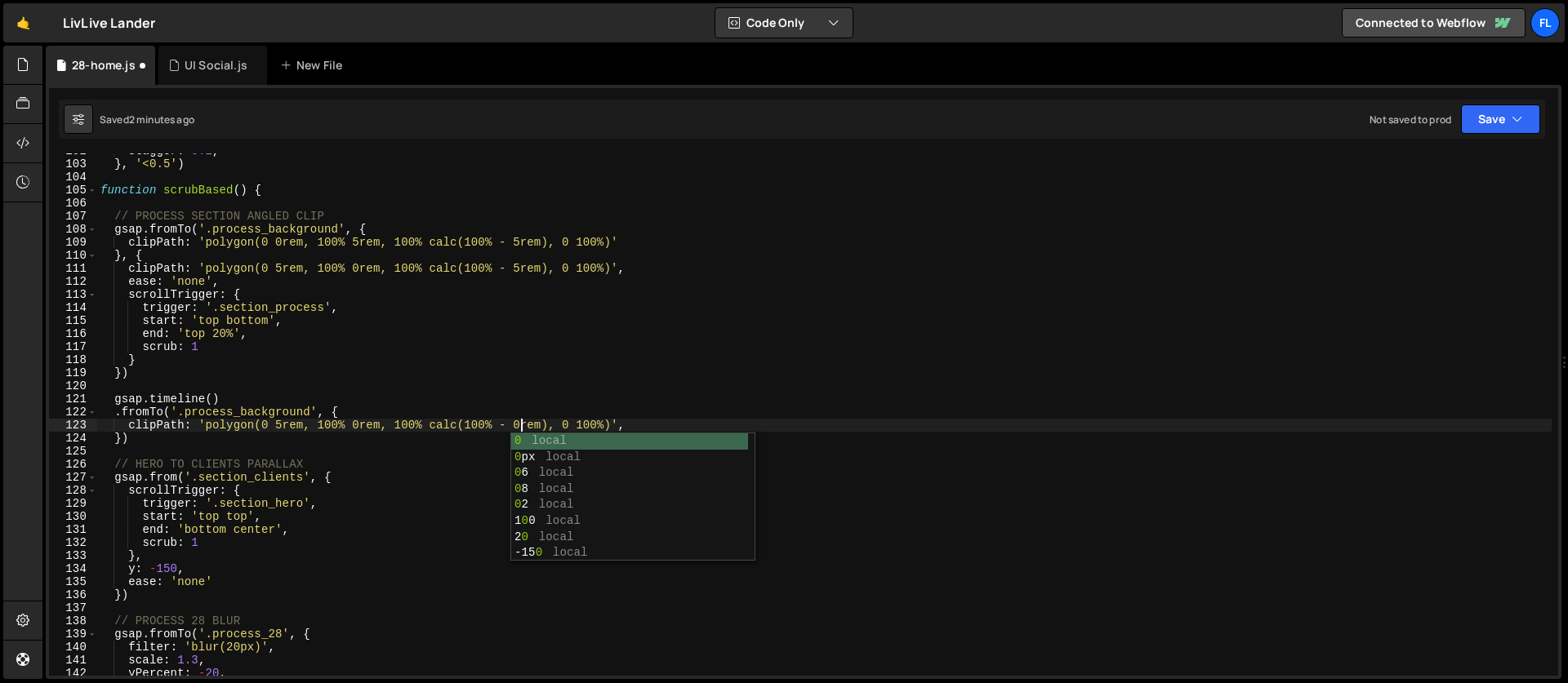
click at [409, 437] on div "stagger : 0.2 , } , '<0.5' ) function scrubBased ( ) { // PROCESS SECTION ANGLE…" at bounding box center [823, 419] width 1454 height 549
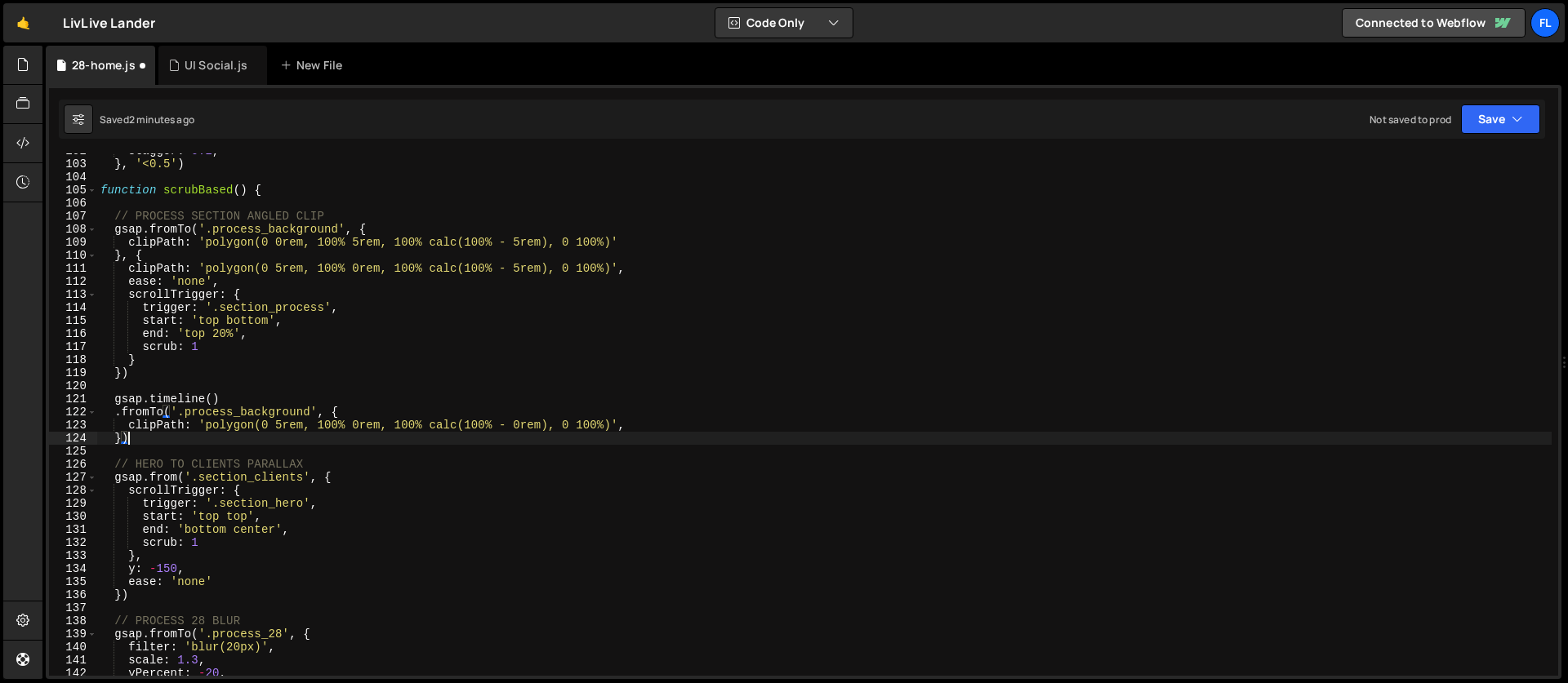
scroll to position [0, 1]
click at [327, 427] on div "stagger : 0.2 , } , '<0.5' ) function scrubBased ( ) { // PROCESS SECTION ANGLE…" at bounding box center [823, 419] width 1454 height 549
drag, startPoint x: 432, startPoint y: 425, endPoint x: 548, endPoint y: 429, distance: 116.1
click at [548, 429] on div "stagger : 0.2 , } , '<0.5' ) function scrubBased ( ) { // PROCESS SECTION ANGLE…" at bounding box center [823, 419] width 1454 height 549
click at [589, 425] on div "stagger : 0.2 , } , '<0.5' ) function scrubBased ( ) { // PROCESS SECTION ANGLE…" at bounding box center [823, 419] width 1454 height 549
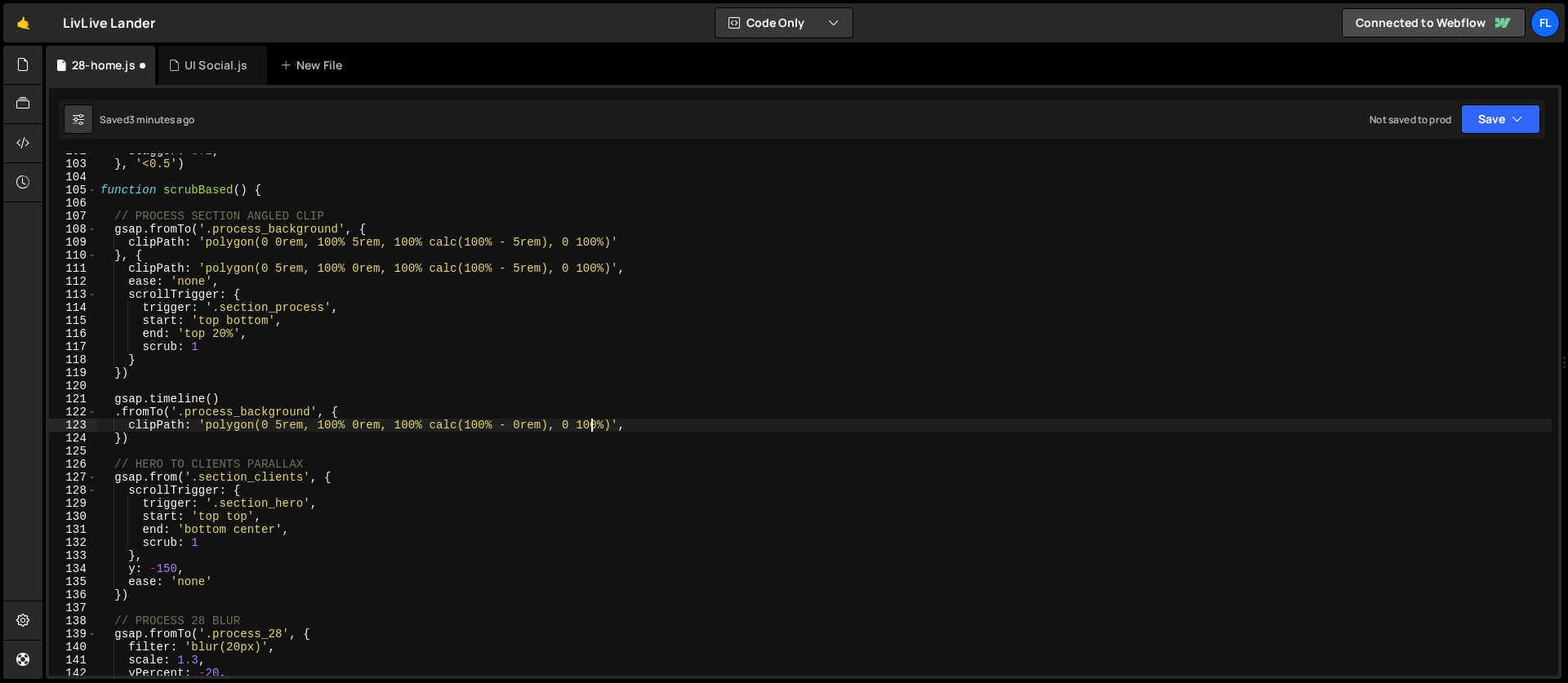
click at [589, 425] on div "stagger : 0.2 , } , '<0.5' ) function scrubBased ( ) { // PROCESS SECTION ANGLE…" at bounding box center [823, 419] width 1454 height 549
paste textarea "calc(100% - 0rem)"
click at [668, 428] on div "stagger : 0.2 , } , '<0.5' ) function scrubBased ( ) { // PROCESS SECTION ANGLE…" at bounding box center [823, 419] width 1454 height 549
click at [120, 440] on div "stagger : 0.2 , } , '<0.5' ) function scrubBased ( ) { // PROCESS SECTION ANGLE…" at bounding box center [823, 419] width 1454 height 549
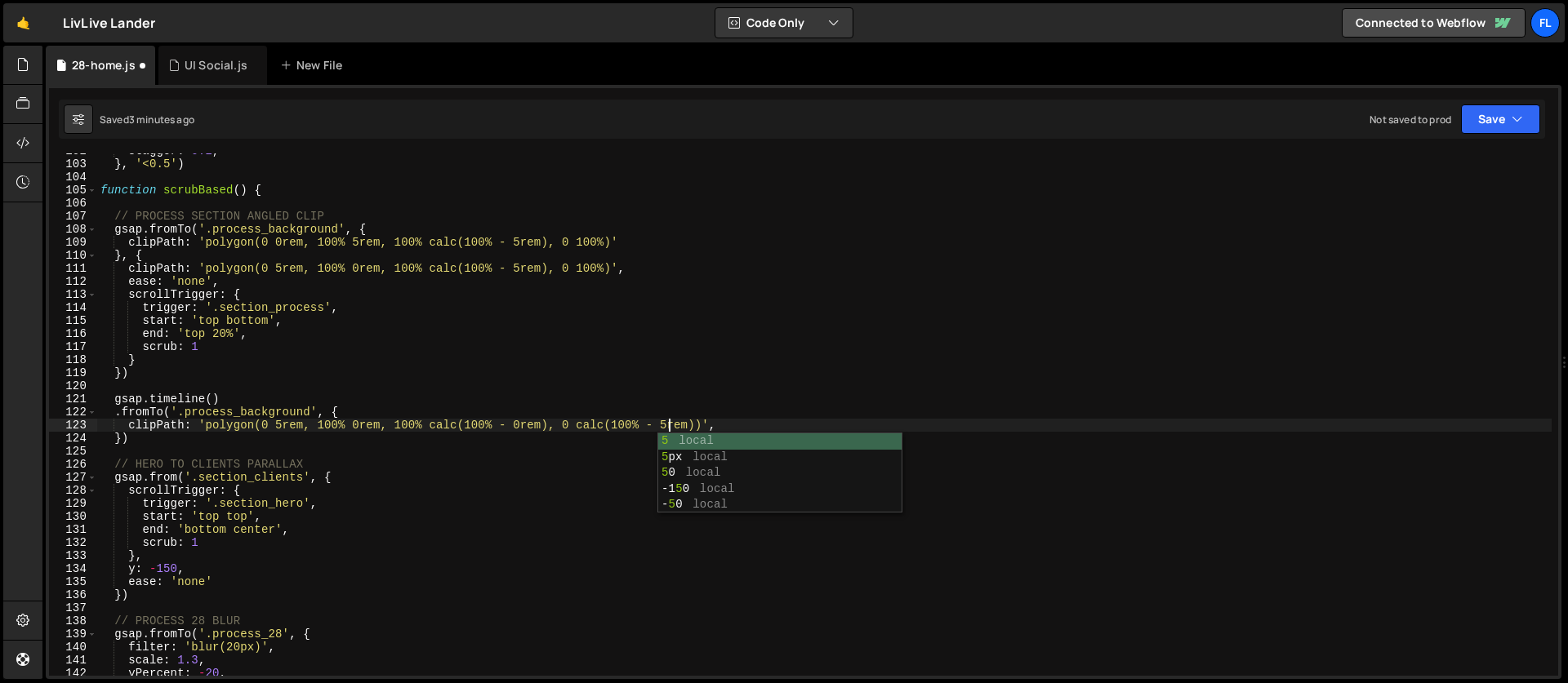
scroll to position [0, 1]
type textarea "}, {)"
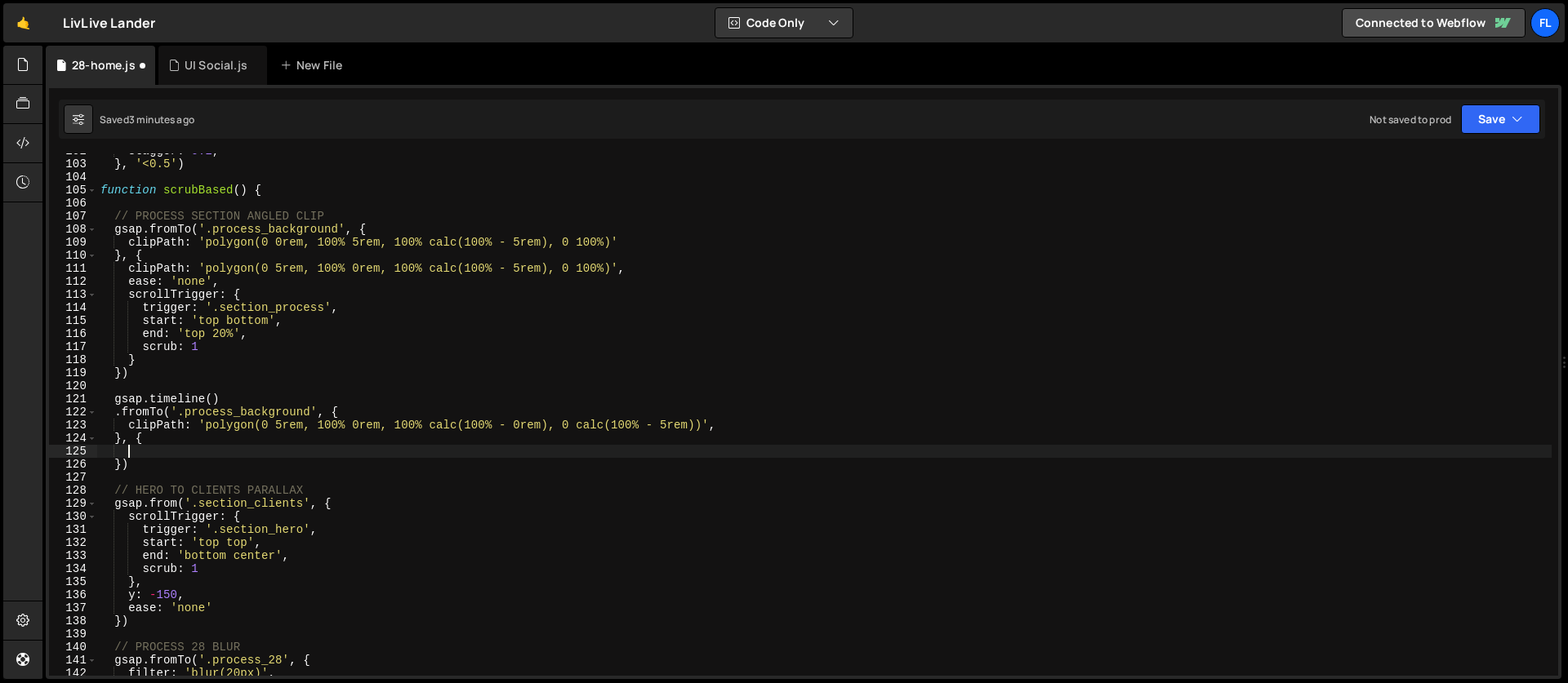
click at [219, 424] on div "stagger : 0.2 , } , '<0.5' ) function scrubBased ( ) { // PROCESS SECTION ANGLE…" at bounding box center [823, 419] width 1454 height 549
type textarea "clipPath: 'polygon(0 5rem, 100% 0rem, 100% calc(100% - 0rem), 0 calc(100% - 5re…"
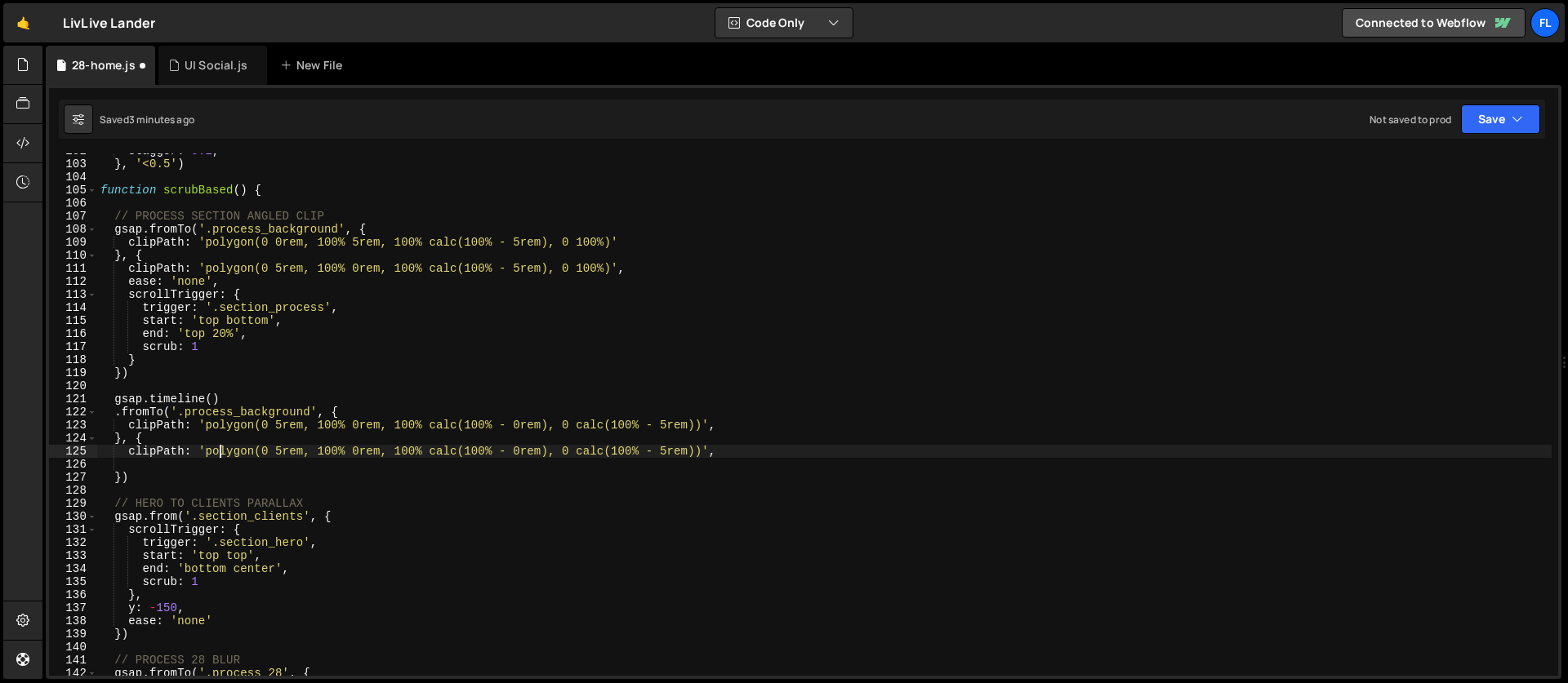
click at [159, 460] on div "stagger : 0.2 , } , '<0.5' ) function scrubBased ( ) { // PROCESS SECTION ANGLE…" at bounding box center [823, 419] width 1454 height 549
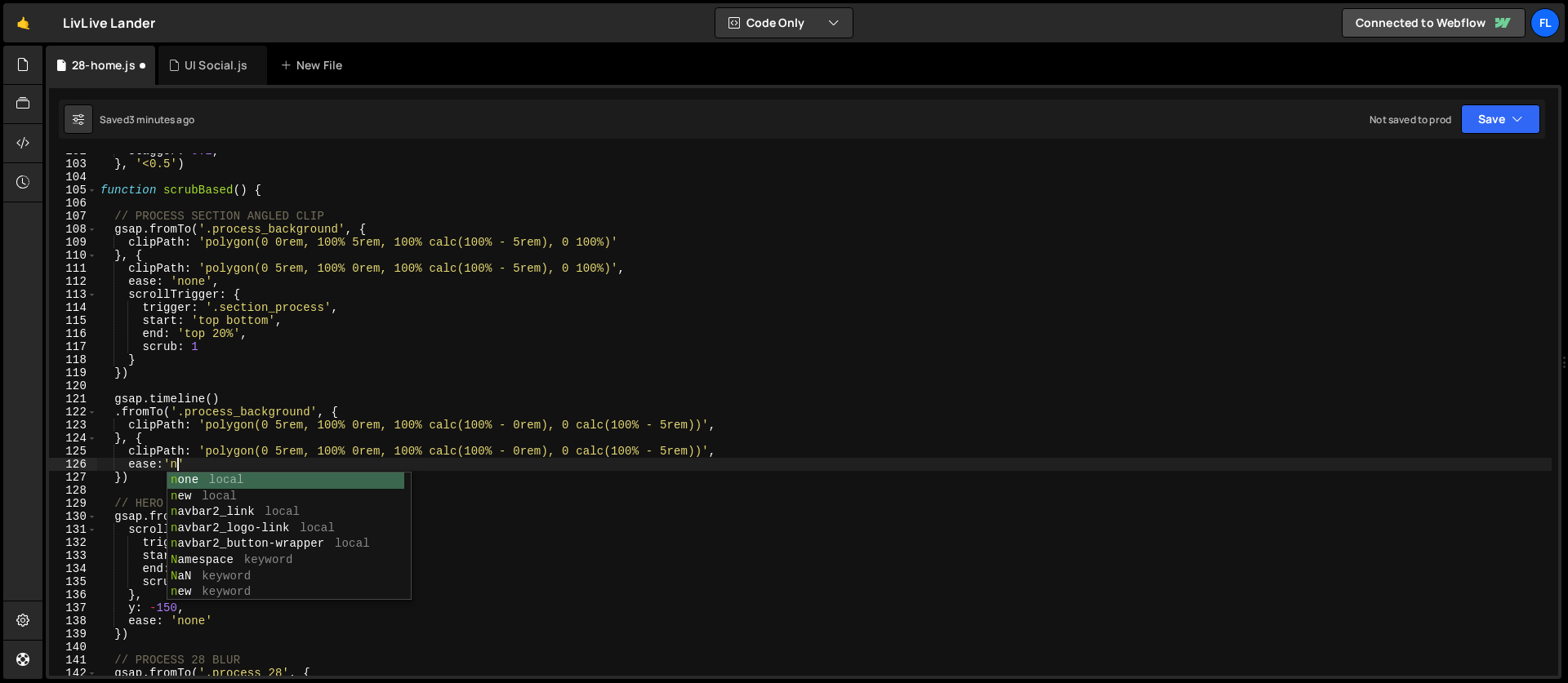
type textarea "ease:'none"
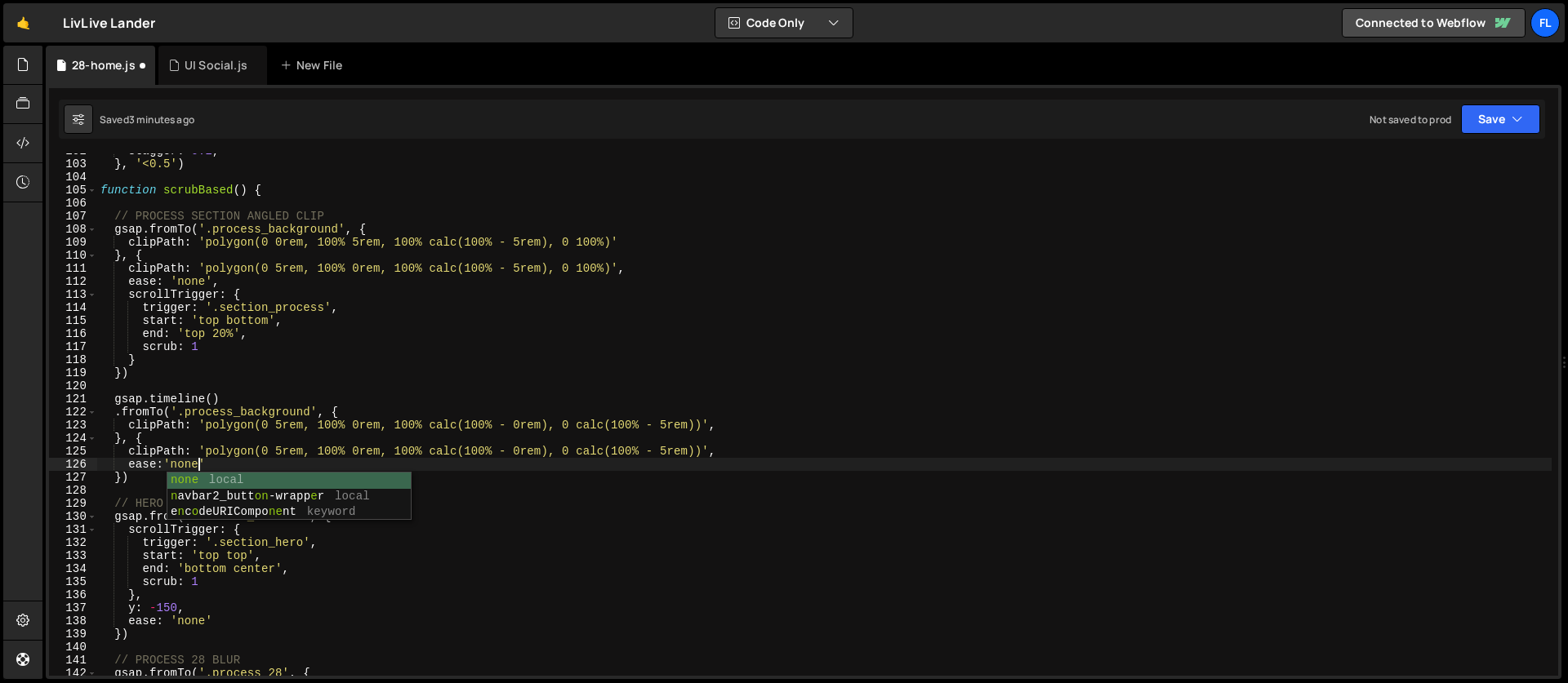
scroll to position [0, 5]
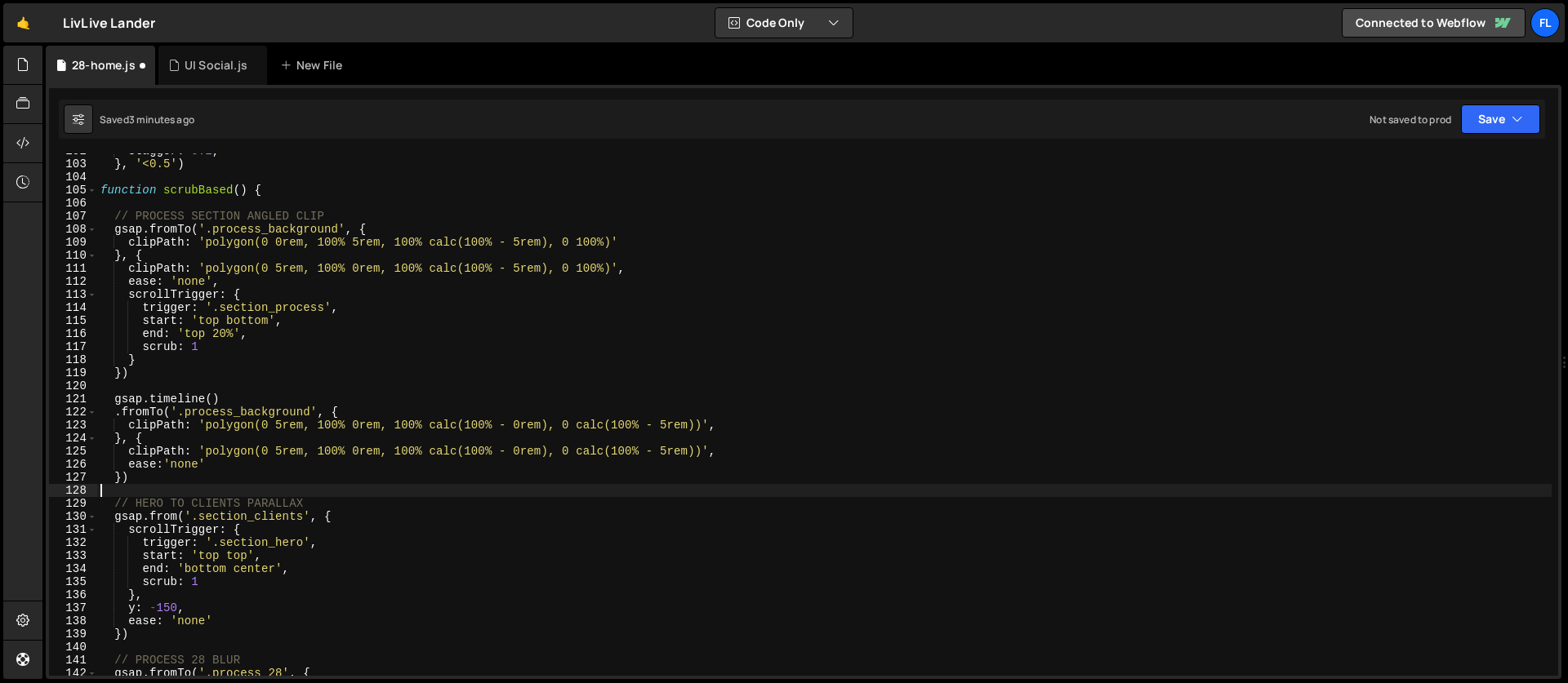
click at [129, 485] on div "stagger : 0.2 , } , '<0.5' ) function scrubBased ( ) { // PROCESS SECTION ANGLE…" at bounding box center [823, 419] width 1454 height 549
click at [129, 470] on div "stagger : 0.2 , } , '<0.5' ) function scrubBased ( ) { // PROCESS SECTION ANGLE…" at bounding box center [823, 419] width 1454 height 549
click at [146, 482] on div "stagger : 0.2 , } , '<0.5' ) function scrubBased ( ) { // PROCESS SECTION ANGLE…" at bounding box center [823, 419] width 1454 height 549
type textarea "})"
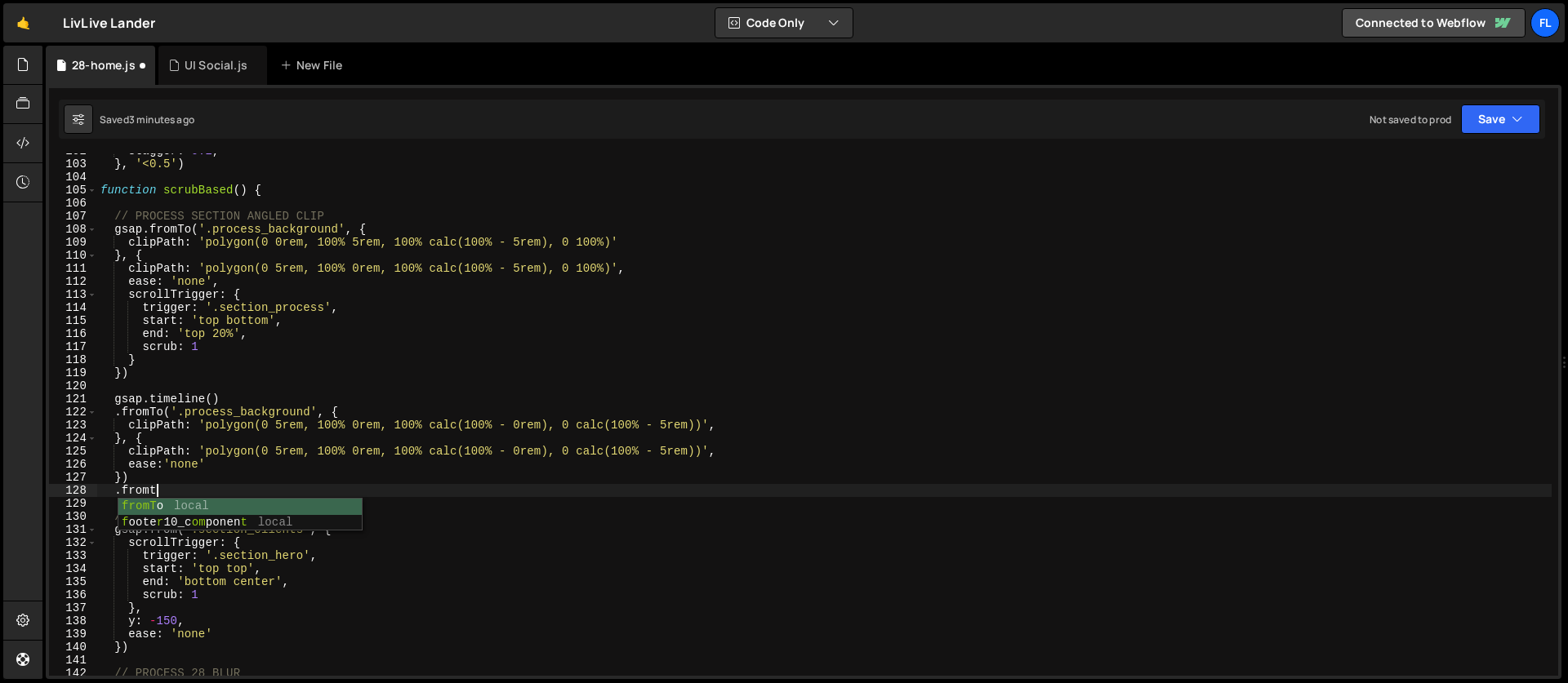
scroll to position [0, 4]
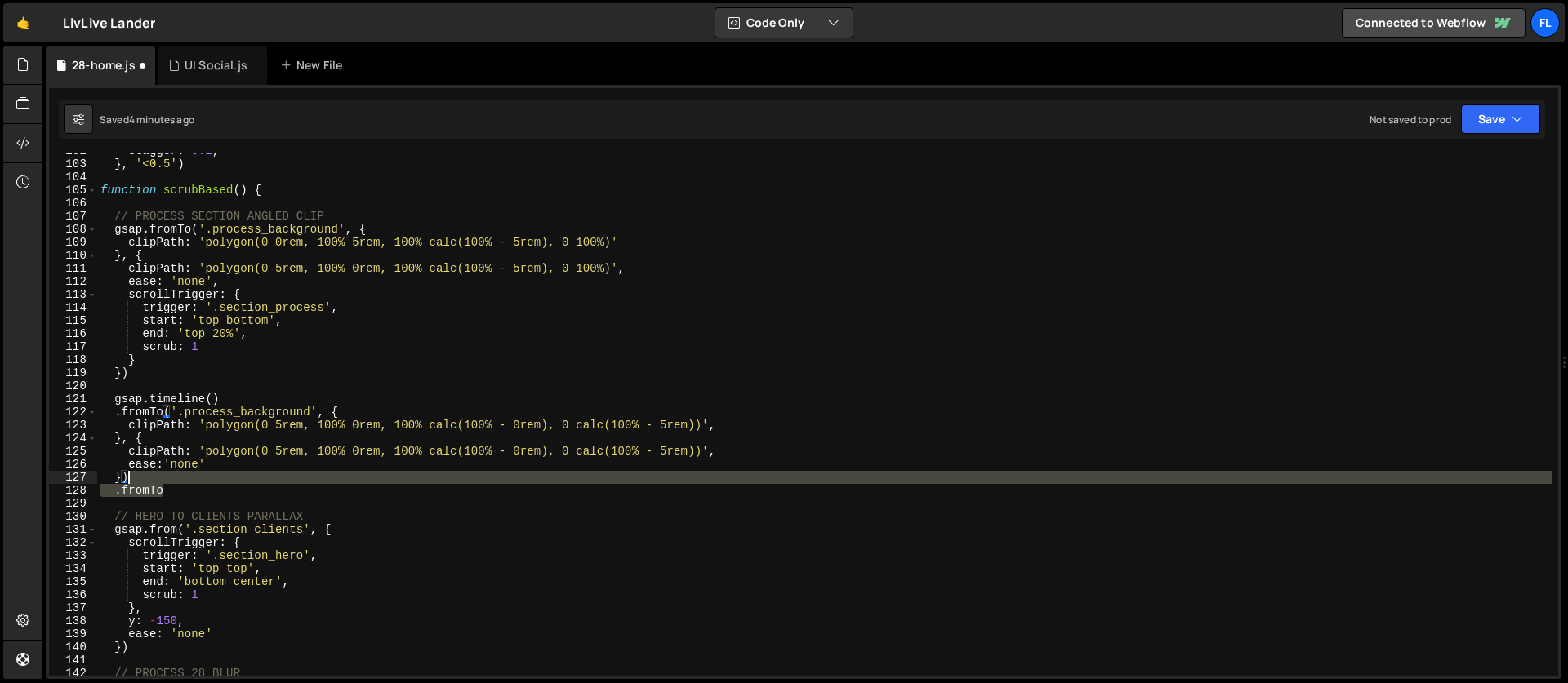
drag, startPoint x: 178, startPoint y: 490, endPoint x: 171, endPoint y: 480, distance: 12.2
click at [171, 480] on div "stagger : 0.2 , } , '<0.5' ) function scrubBased ( ) { // PROCESS SECTION ANGLE…" at bounding box center [823, 419] width 1454 height 549
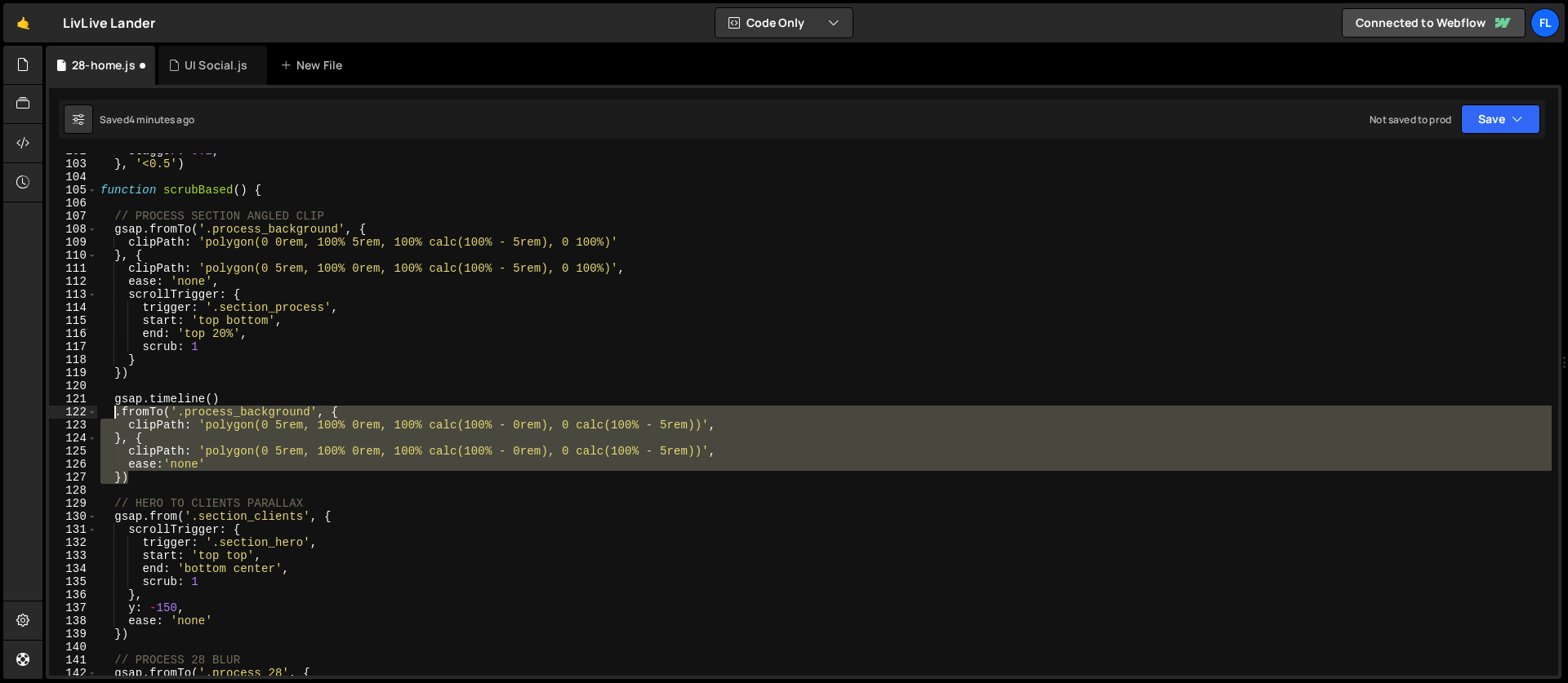
drag, startPoint x: 141, startPoint y: 476, endPoint x: 114, endPoint y: 418, distance: 64.0
click at [114, 418] on div "stagger : 0.2 , } , '<0.5' ) function scrubBased ( ) { // PROCESS SECTION ANGLE…" at bounding box center [823, 419] width 1454 height 549
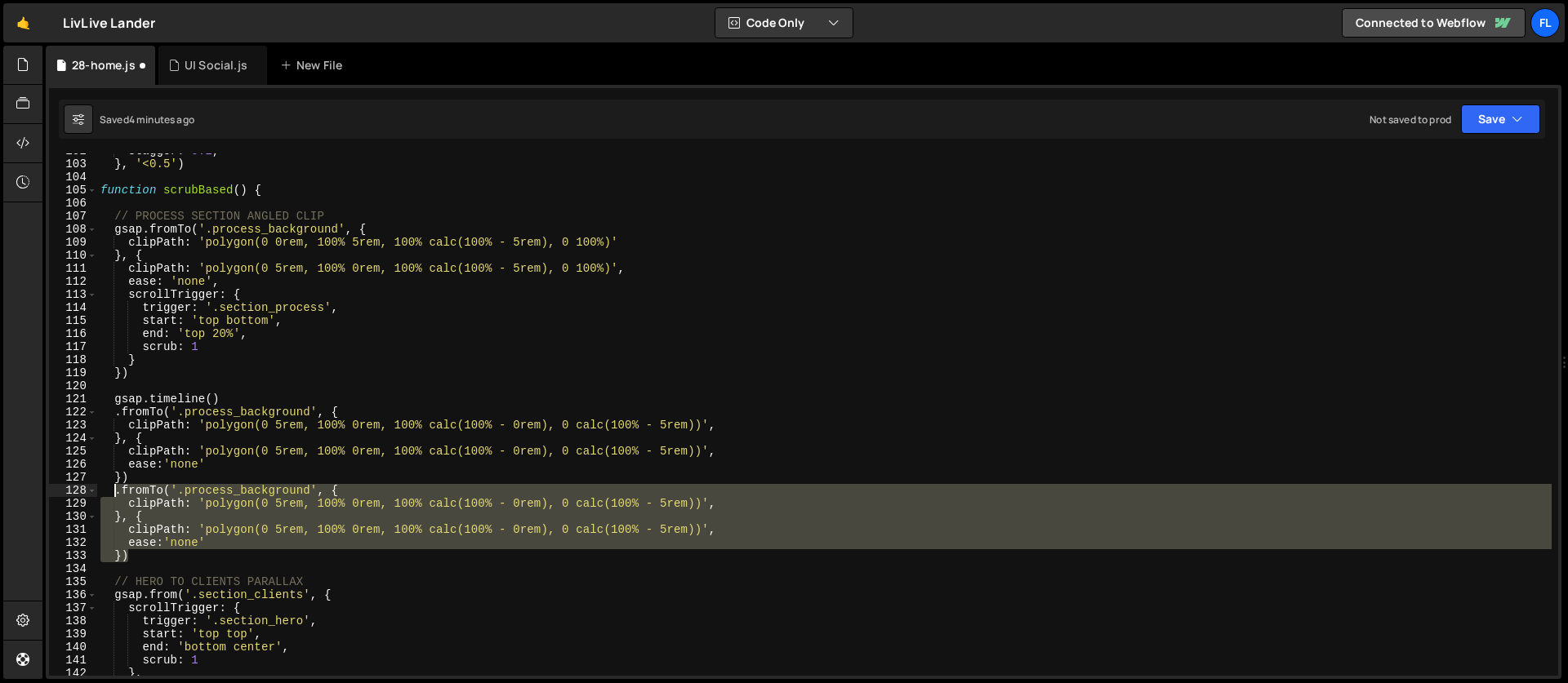
click at [197, 534] on div "stagger : 0.2 , } , '<0.5' ) function scrubBased ( ) { // PROCESS SECTION ANGLE…" at bounding box center [823, 414] width 1454 height 523
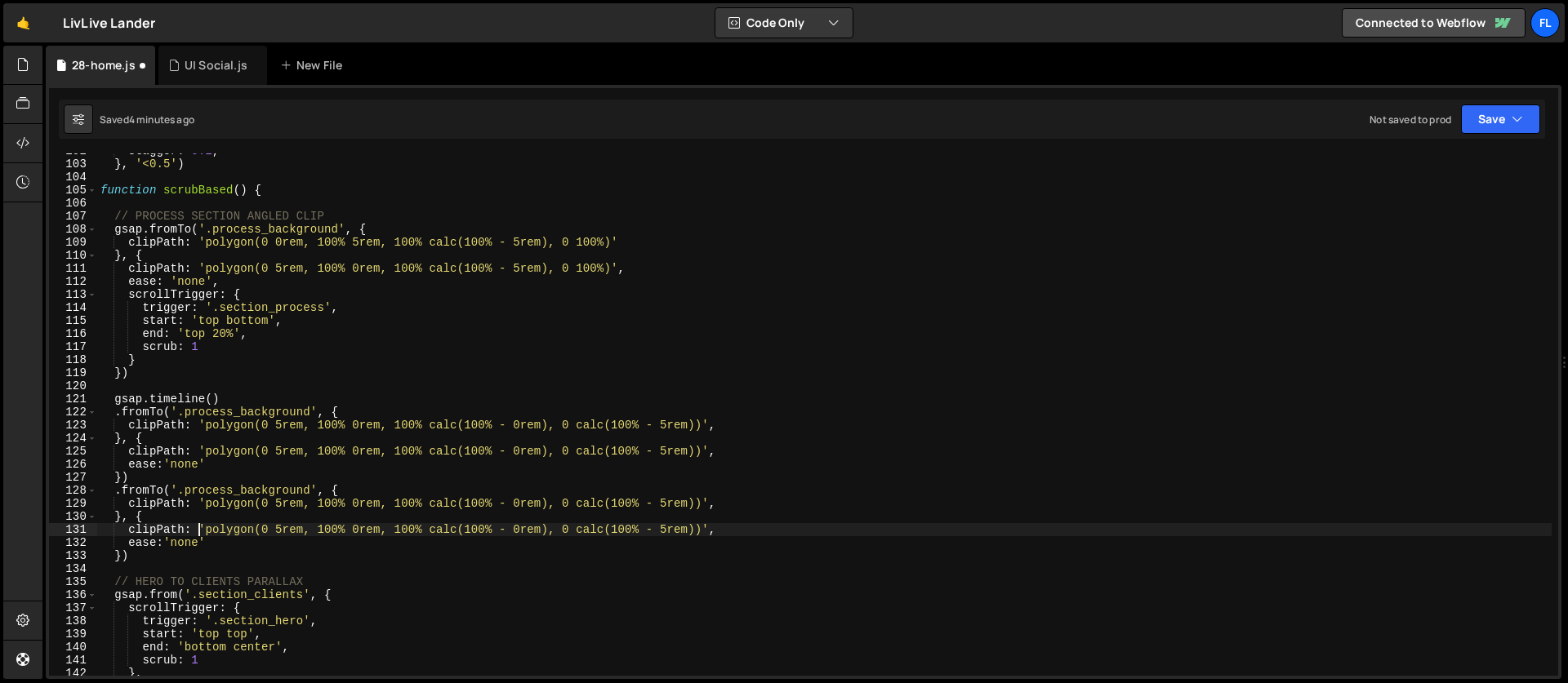
click at [206, 504] on div "stagger : 0.2 , } , '<0.5' ) function scrubBased ( ) { // PROCESS SECTION ANGLE…" at bounding box center [823, 419] width 1454 height 549
click at [705, 529] on div "stagger : 0.2 , } , '<0.5' ) function scrubBased ( ) { // PROCESS SECTION ANGLE…" at bounding box center [823, 419] width 1454 height 549
click at [205, 528] on div "stagger : 0.2 , } , '<0.5' ) function scrubBased ( ) { // PROCESS SECTION ANGLE…" at bounding box center [823, 419] width 1454 height 549
paste textarea "%, 100% 100%, 0 100%"
click at [282, 532] on div "stagger : 0.2 , } , '<0.5' ) function scrubBased ( ) { // PROCESS SECTION ANGLE…" at bounding box center [823, 419] width 1454 height 549
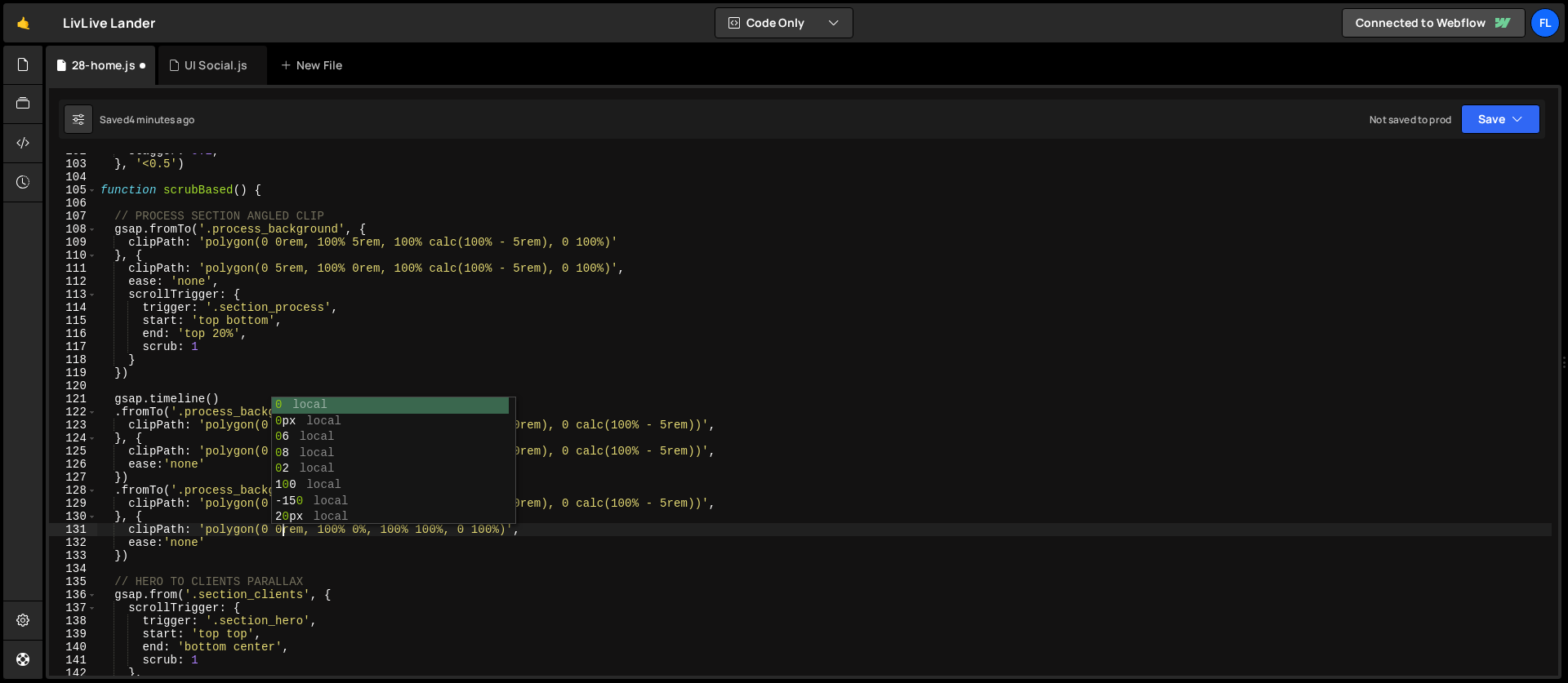
click at [237, 553] on div "stagger : 0.2 , } , '<0.5' ) function scrubBased ( ) { // PROCESS SECTION ANGLE…" at bounding box center [823, 419] width 1454 height 549
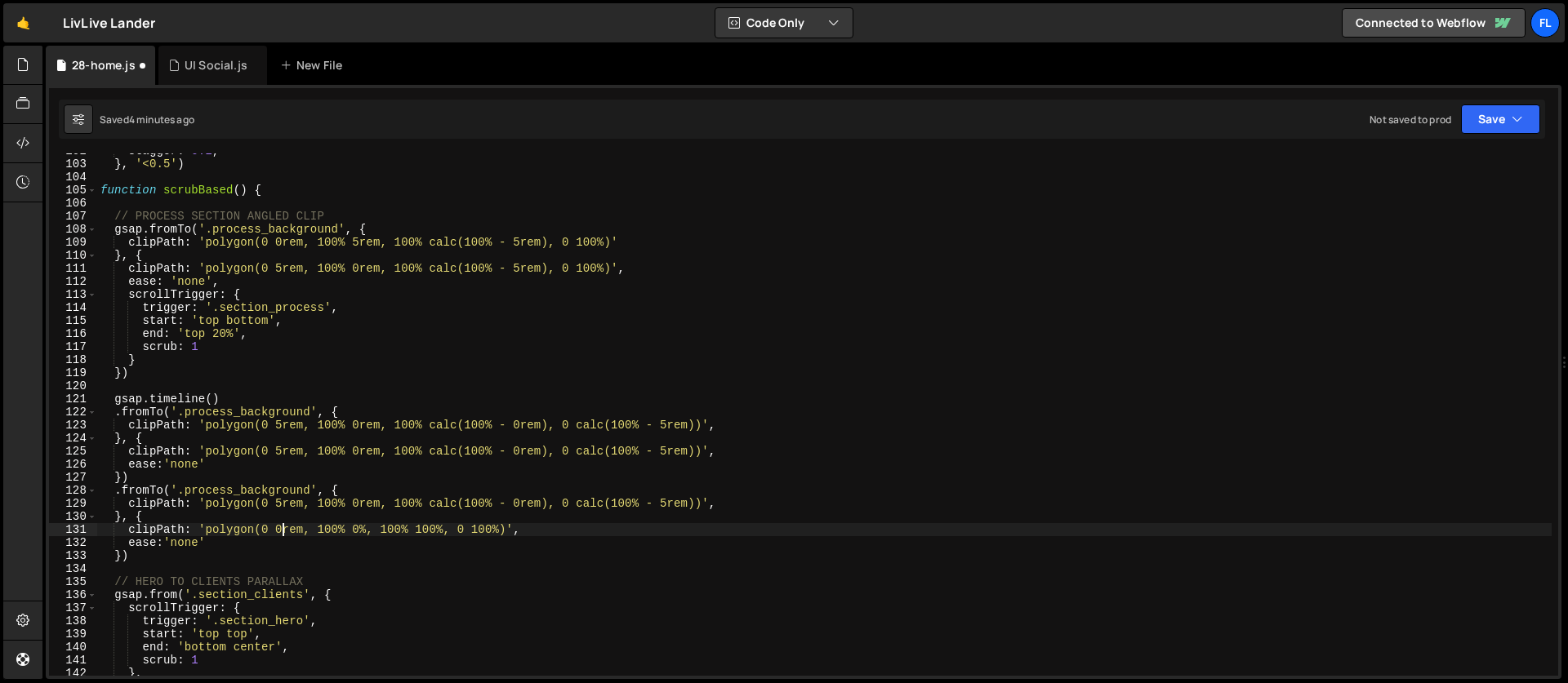
click at [284, 525] on div "stagger : 0.2 , } , '<0.5' ) function scrubBased ( ) { // PROCESS SECTION ANGLE…" at bounding box center [823, 419] width 1454 height 549
click at [195, 506] on div "stagger : 0.2 , } , '<0.5' ) function scrubBased ( ) { // PROCESS SECTION ANGLE…" at bounding box center [823, 419] width 1454 height 549
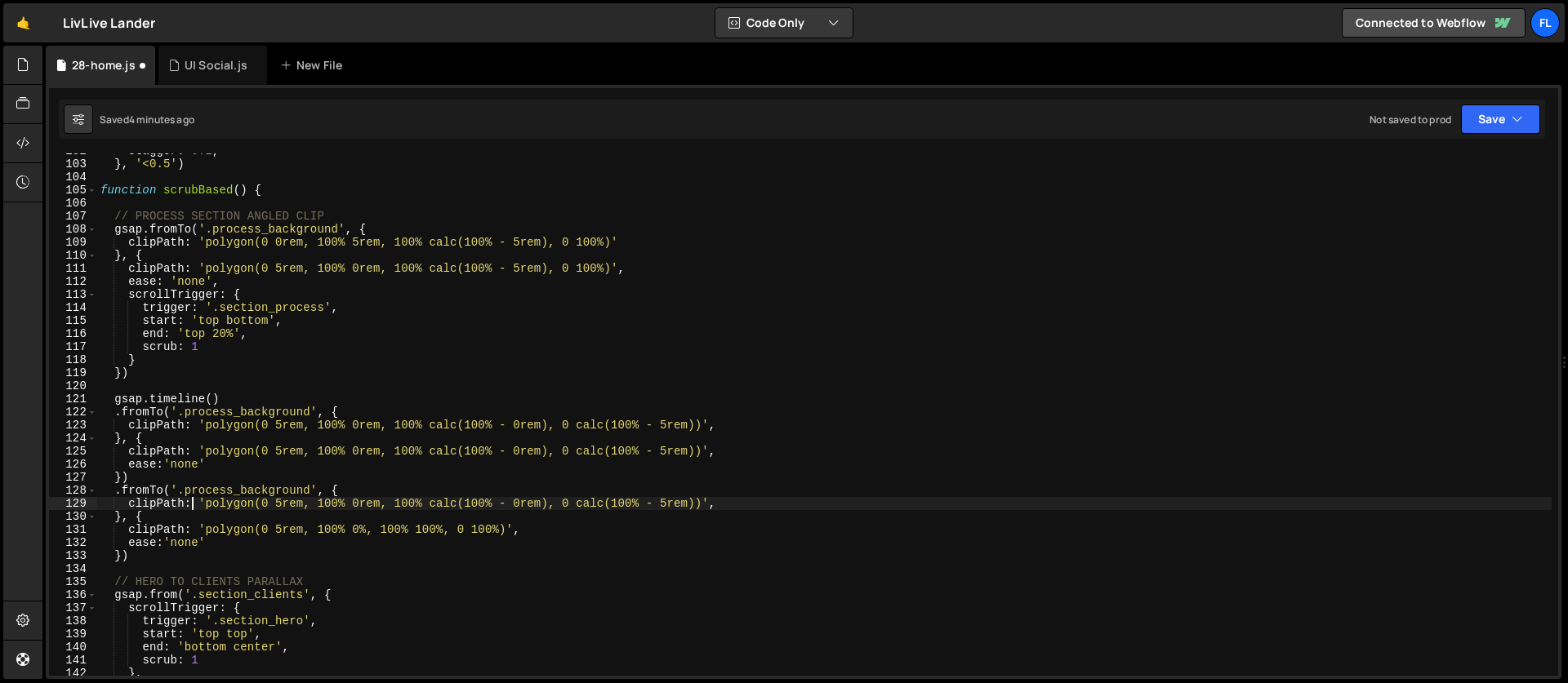
click at [279, 527] on div "stagger : 0.2 , } , '<0.5' ) function scrubBased ( ) { // PROCESS SECTION ANGLE…" at bounding box center [823, 419] width 1454 height 549
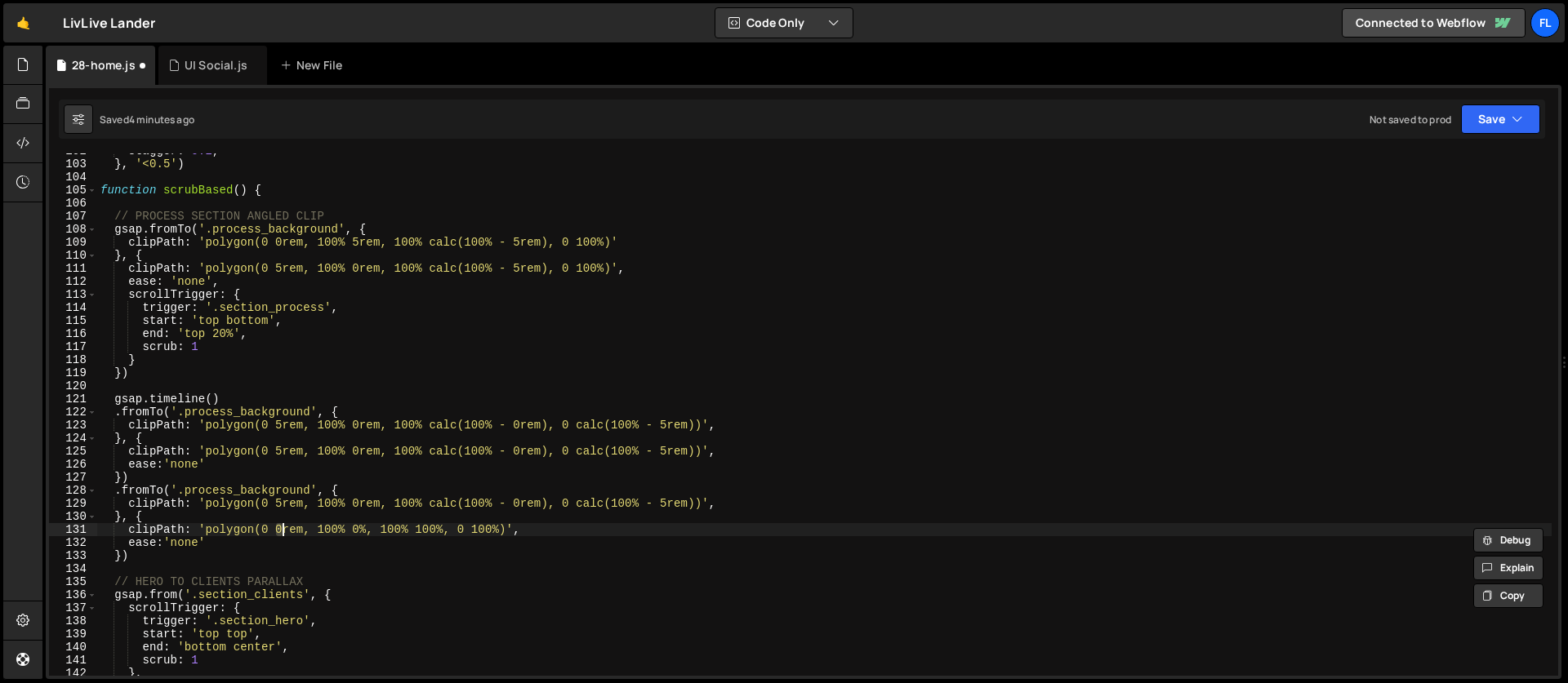
click at [249, 509] on div "stagger : 0.2 , } , '<0.5' ) function scrubBased ( ) { // PROCESS SECTION ANGLE…" at bounding box center [823, 419] width 1454 height 549
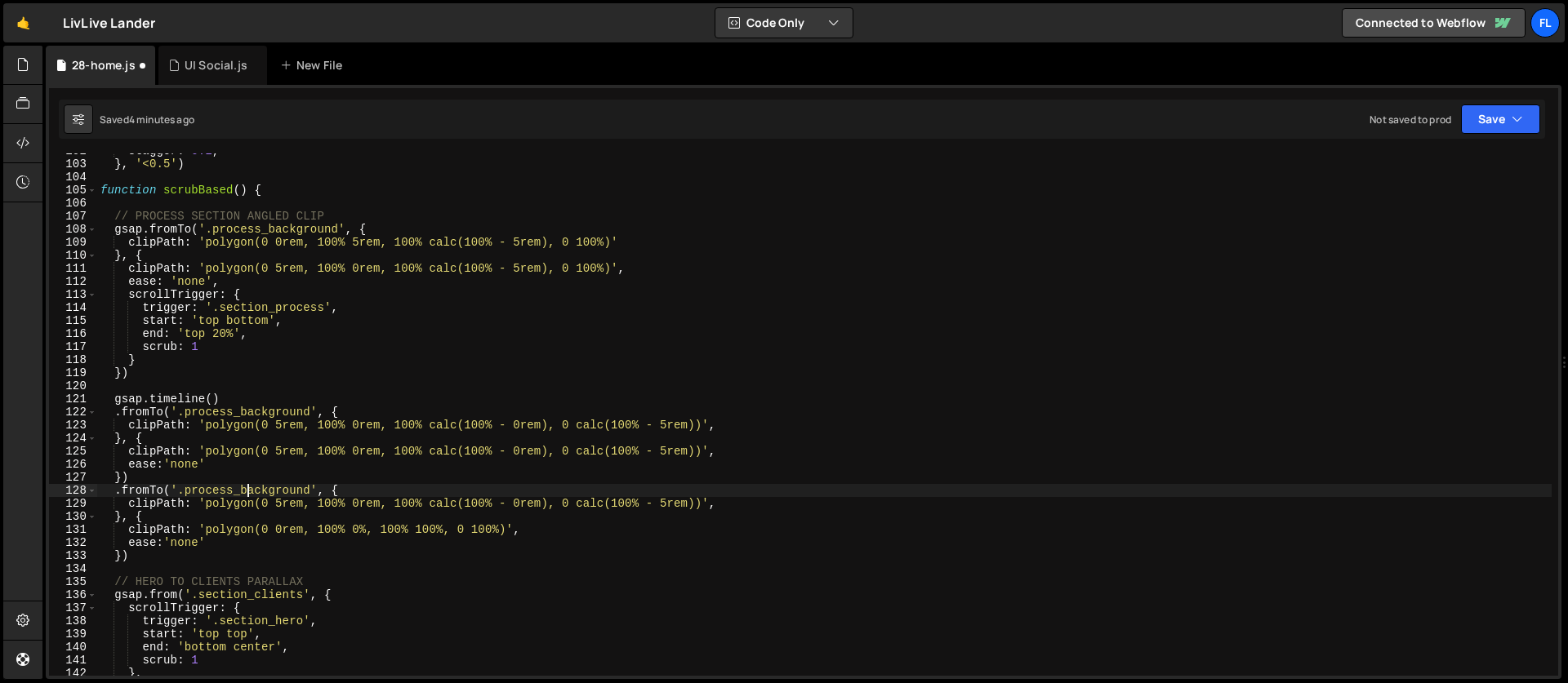
click at [245, 490] on div "stagger : 0.2 , } , '<0.5' ) function scrubBased ( ) { // PROCESS SECTION ANGLE…" at bounding box center [823, 419] width 1454 height 549
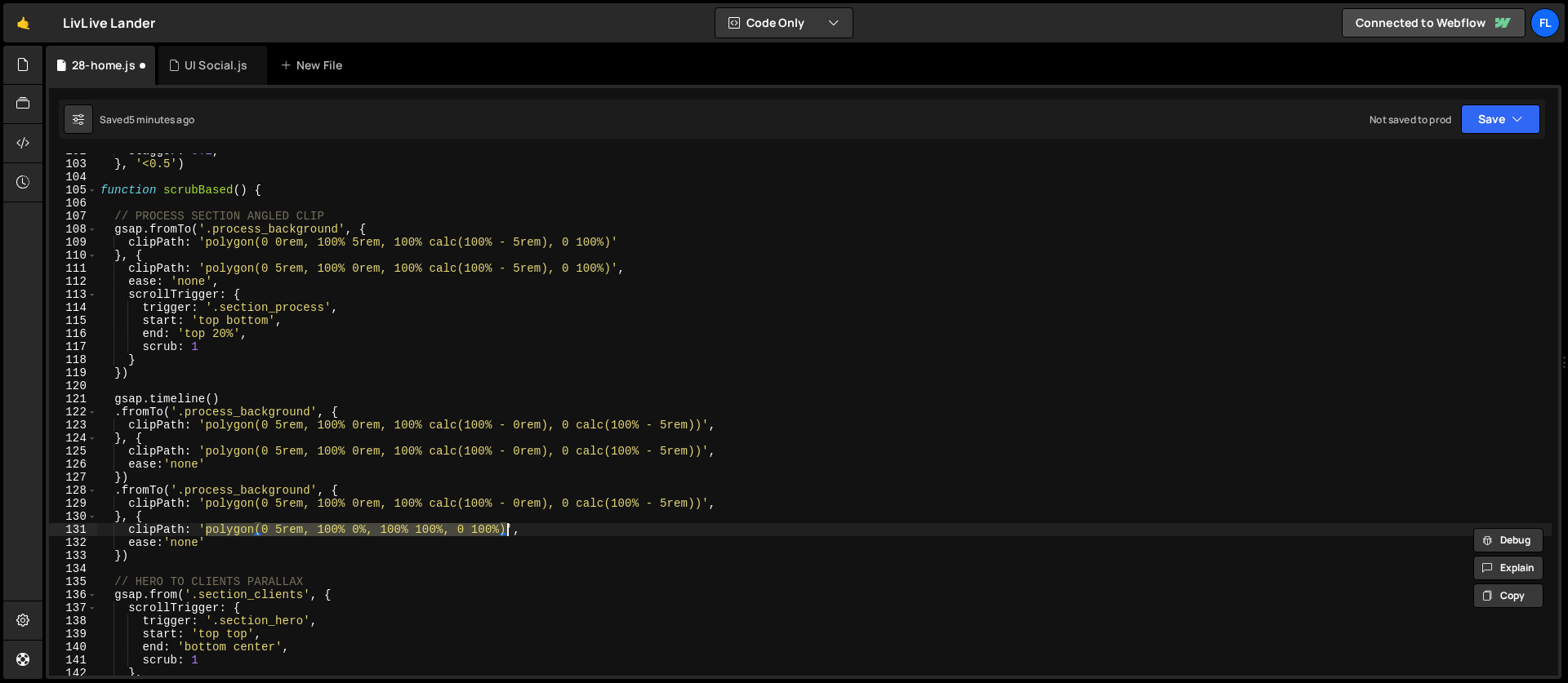
click at [296, 546] on div "stagger : 0.2 , } , '<0.5' ) function scrubBased ( ) { // PROCESS SECTION ANGLE…" at bounding box center [823, 419] width 1454 height 549
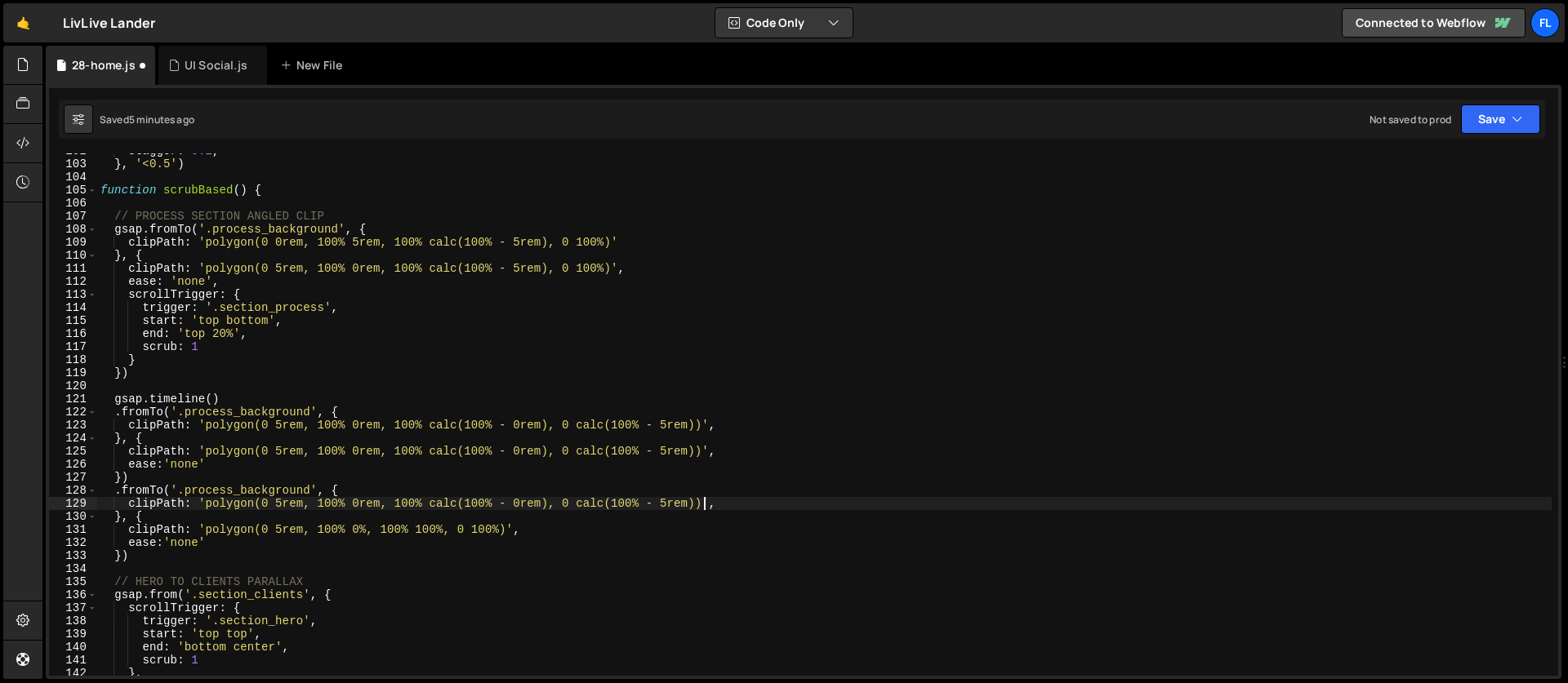
click at [704, 501] on div "stagger : 0.2 , } , '<0.5' ) function scrubBased ( ) { // PROCESS SECTION ANGLE…" at bounding box center [823, 419] width 1454 height 549
click at [209, 501] on div "stagger : 0.2 , } , '<0.5' ) function scrubBased ( ) { // PROCESS SECTION ANGLE…" at bounding box center [823, 419] width 1454 height 549
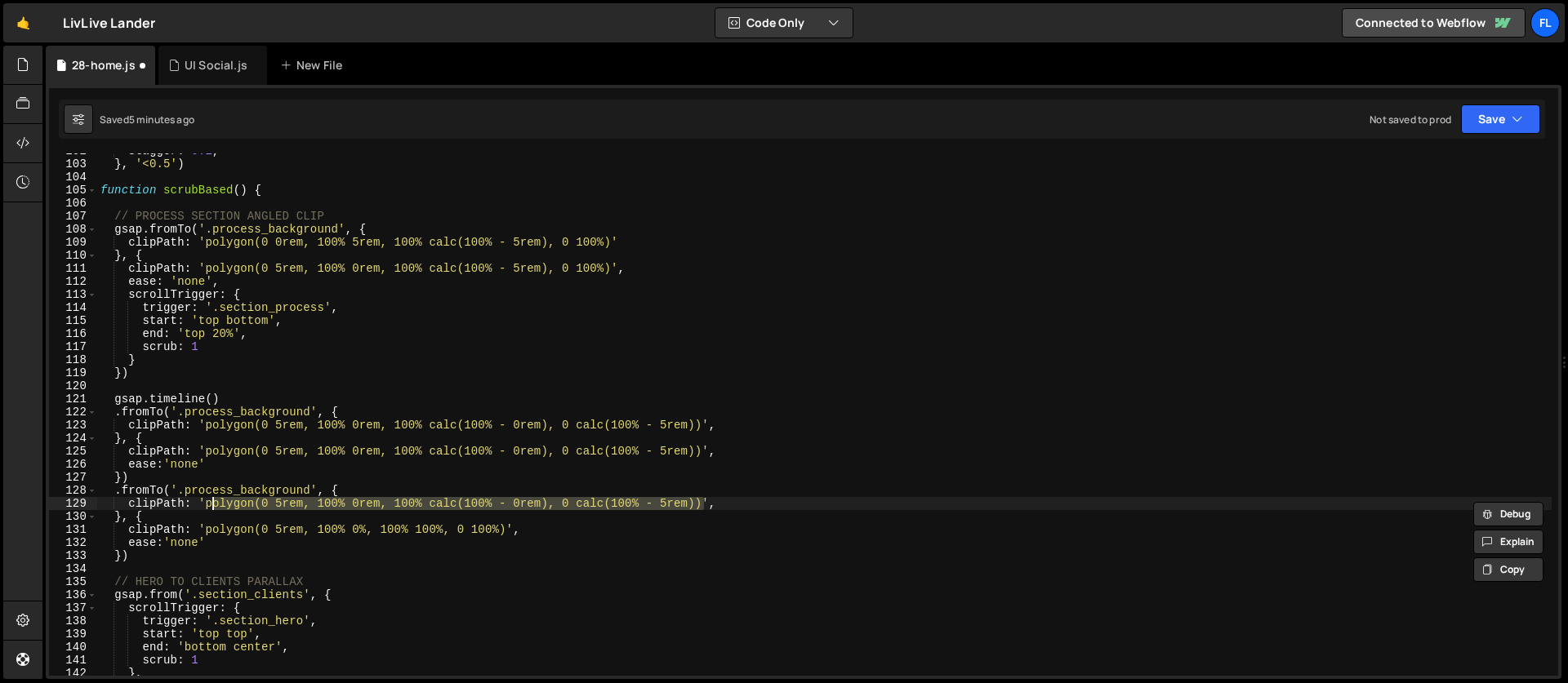
drag, startPoint x: 207, startPoint y: 505, endPoint x: 208, endPoint y: 533, distance: 28.0
click at [207, 505] on div "stagger : 0.2 , } , '<0.5' ) function scrubBased ( ) { // PROCESS SECTION ANGLE…" at bounding box center [823, 419] width 1454 height 549
paste textarea "%, 100% 100%, 0 100%"
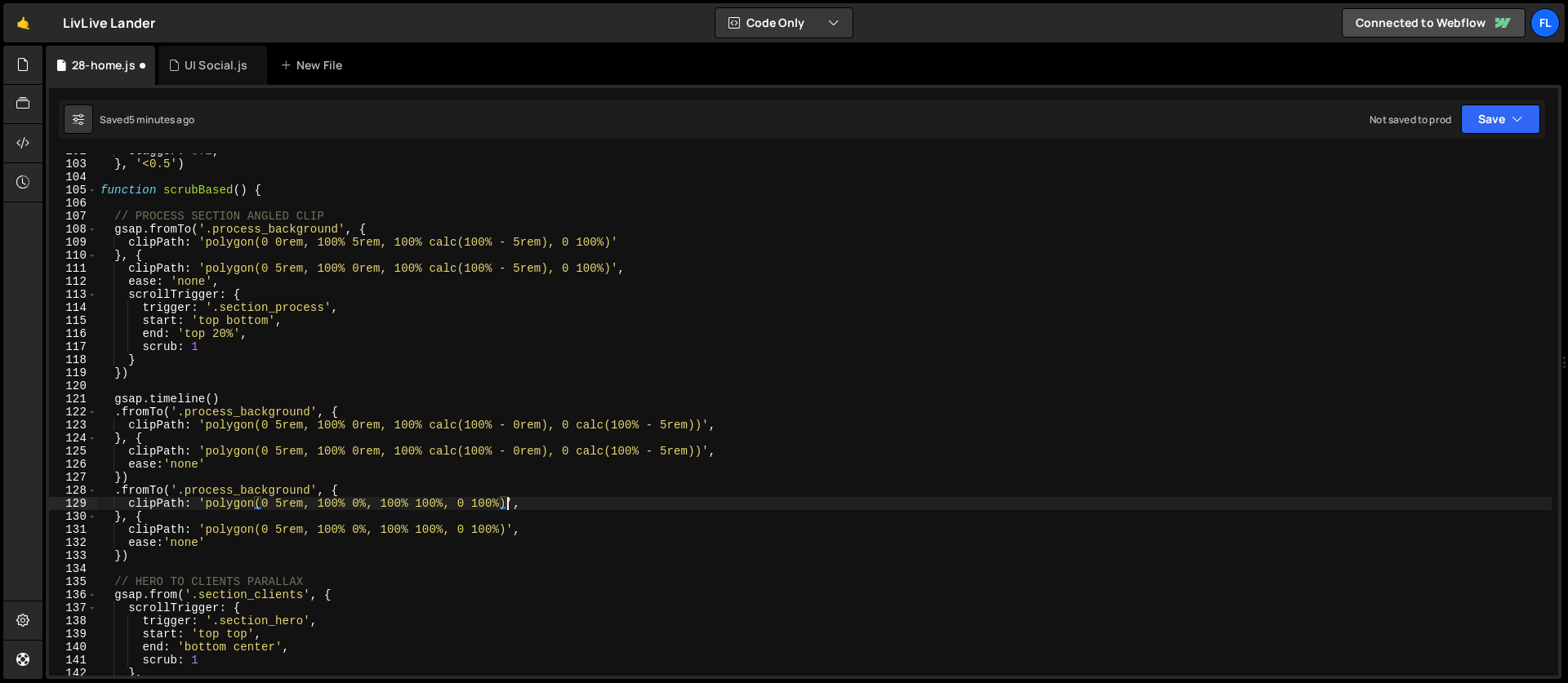
click at [281, 500] on div "stagger : 0.2 , } , '<0.5' ) function scrubBased ( ) { // PROCESS SECTION ANGLE…" at bounding box center [823, 419] width 1454 height 549
click at [236, 489] on div "stagger : 0.2 , } , '<0.5' ) function scrubBased ( ) { // PROCESS SECTION ANGLE…" at bounding box center [823, 419] width 1454 height 549
click at [366, 503] on div "stagger : 0.2 , } , '<0.5' ) function scrubBased ( ) { // PROCESS SECTION ANGLE…" at bounding box center [823, 419] width 1454 height 549
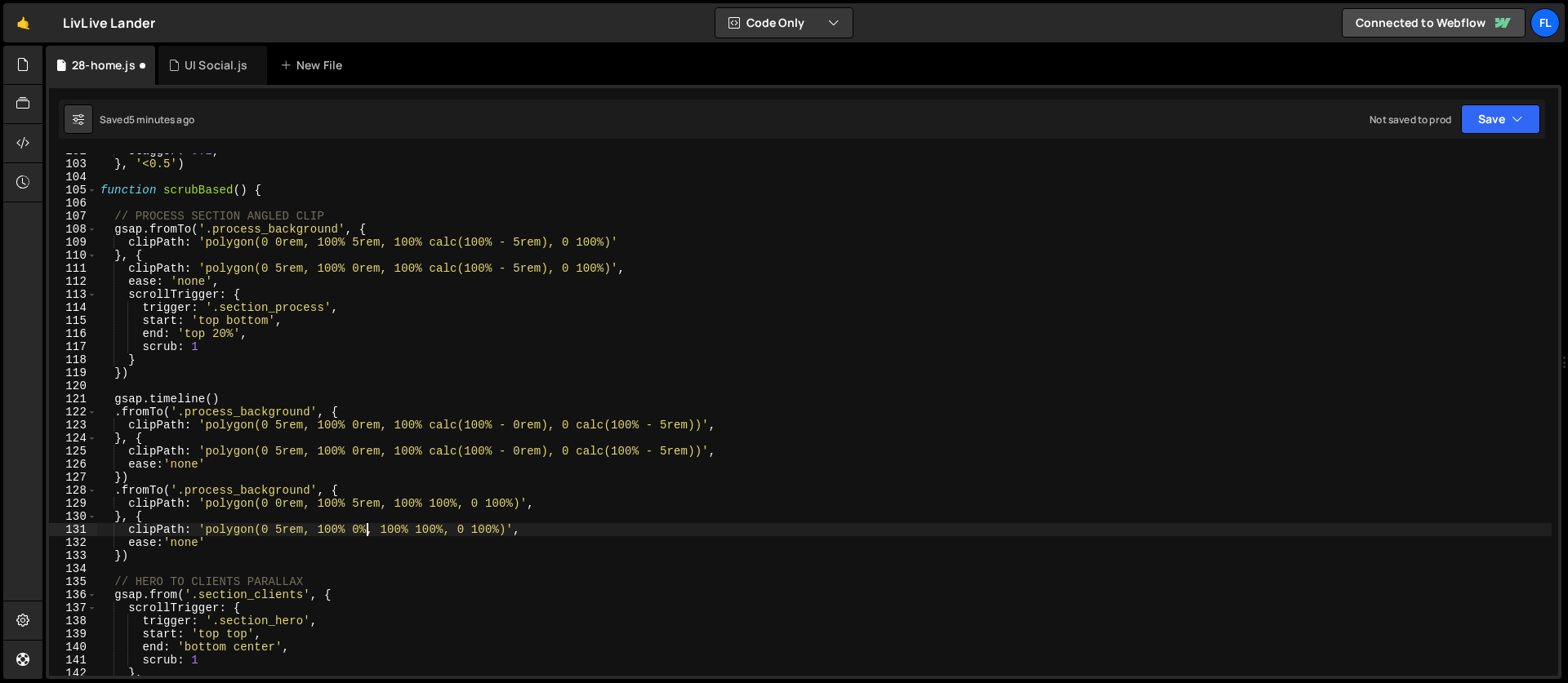
click at [366, 534] on div "stagger : 0.2 , } , '<0.5' ) function scrubBased ( ) { // PROCESS SECTION ANGLE…" at bounding box center [823, 419] width 1454 height 549
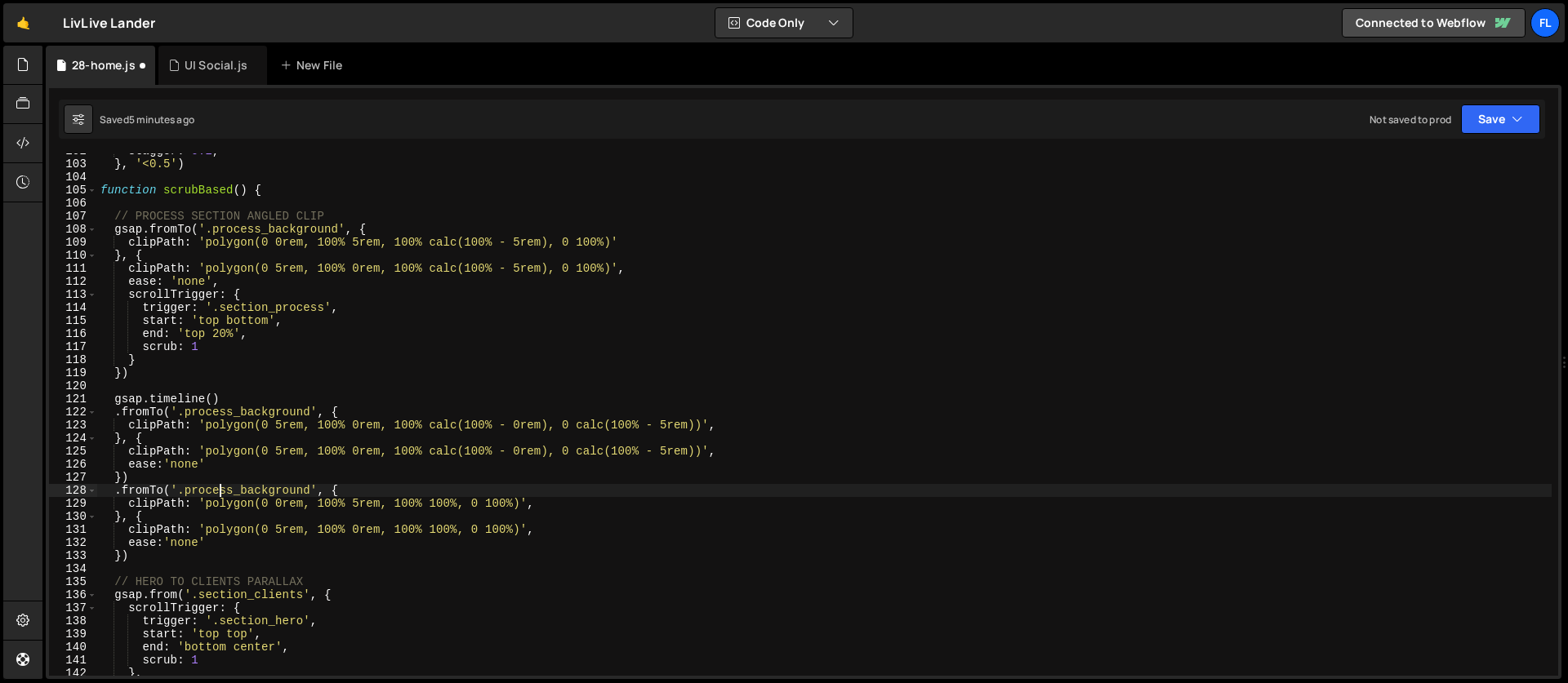
click at [223, 495] on div "stagger : 0.2 , } , '<0.5' ) function scrubBased ( ) { // PROCESS SECTION ANGLE…" at bounding box center [823, 419] width 1454 height 549
drag, startPoint x: 312, startPoint y: 491, endPoint x: 248, endPoint y: 490, distance: 64.0
click at [248, 490] on div "stagger : 0.2 , } , '<0.5' ) function scrubBased ( ) { // PROCESS SECTION ANGLE…" at bounding box center [823, 419] width 1454 height 549
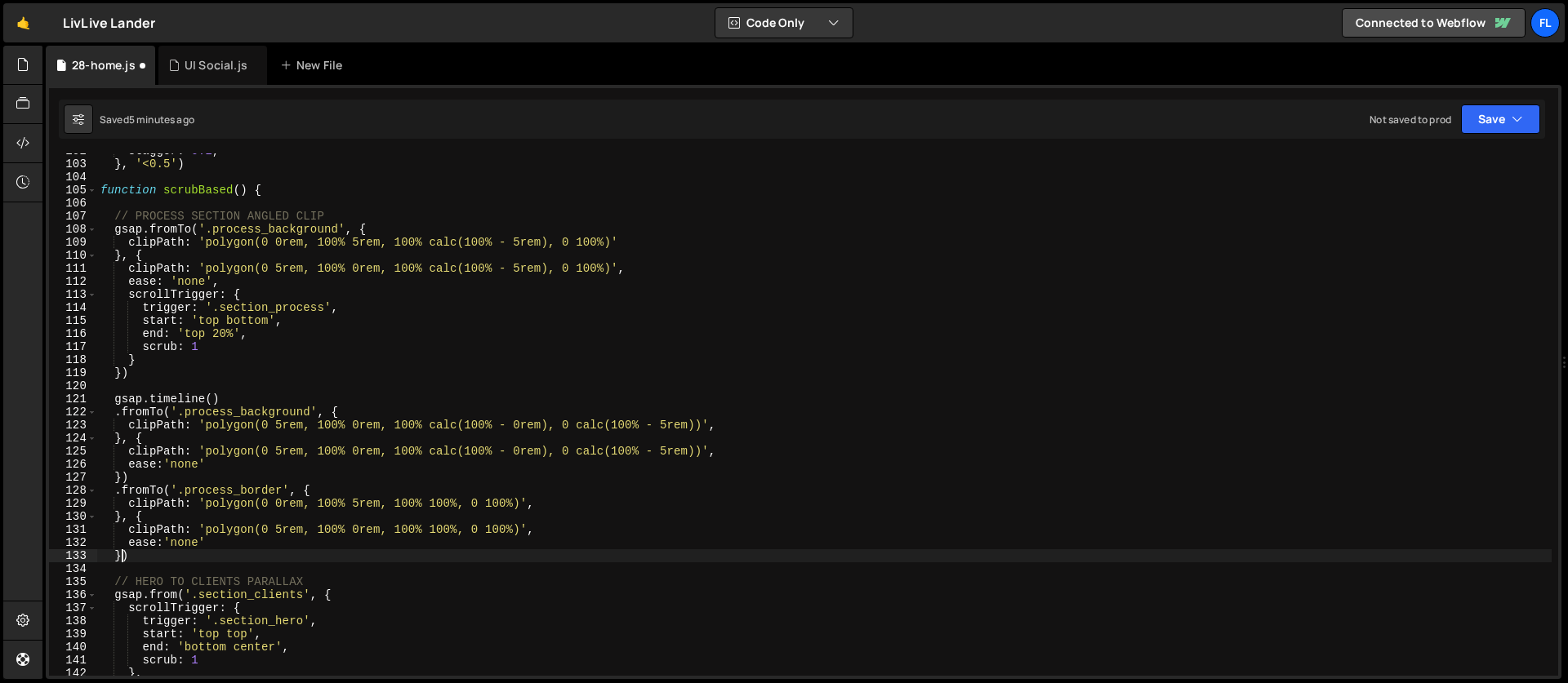
click at [122, 558] on div "stagger : 0.2 , } , '<0.5' ) function scrubBased ( ) { // PROCESS SECTION ANGLE…" at bounding box center [823, 419] width 1454 height 549
type textarea "}, 0)"
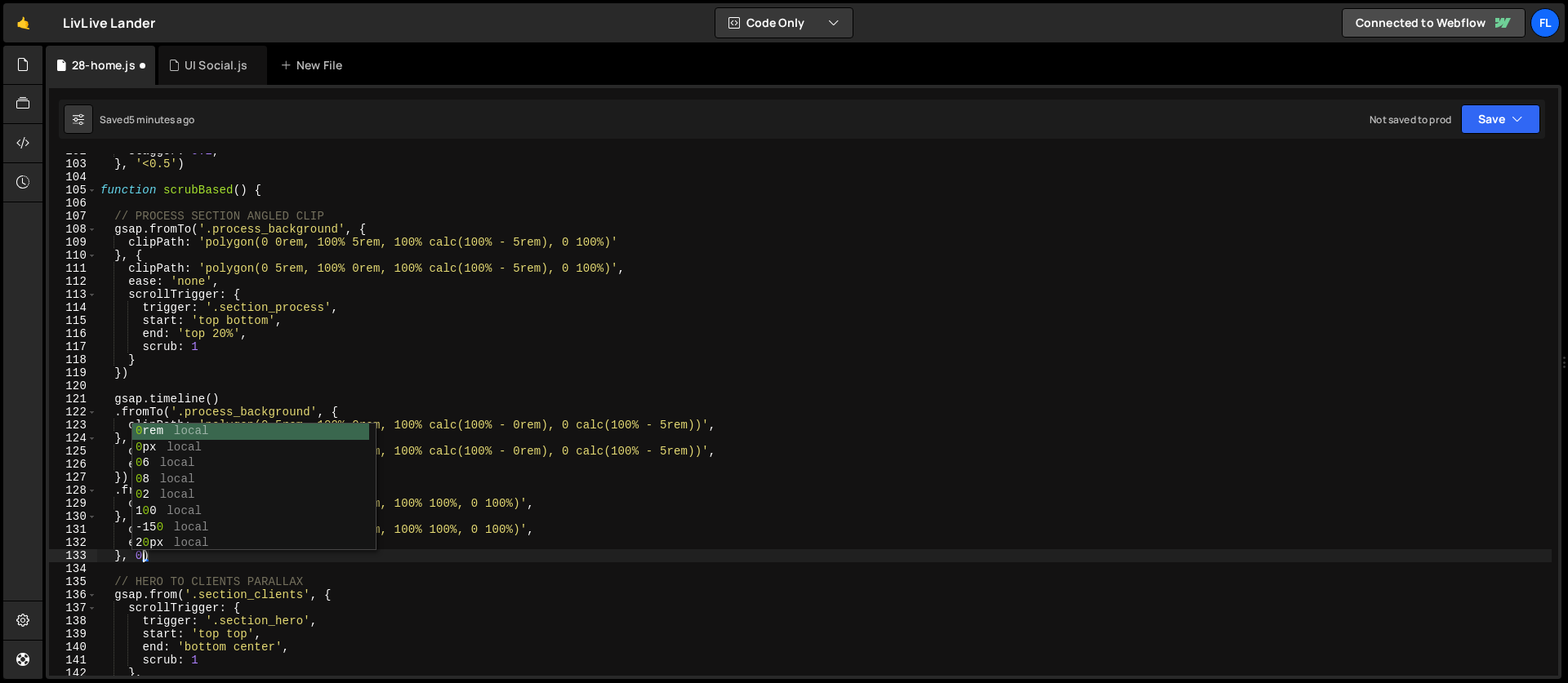
click at [444, 569] on div "stagger : 0.2 , } , '<0.5' ) function scrubBased ( ) { // PROCESS SECTION ANGLE…" at bounding box center [823, 419] width 1454 height 549
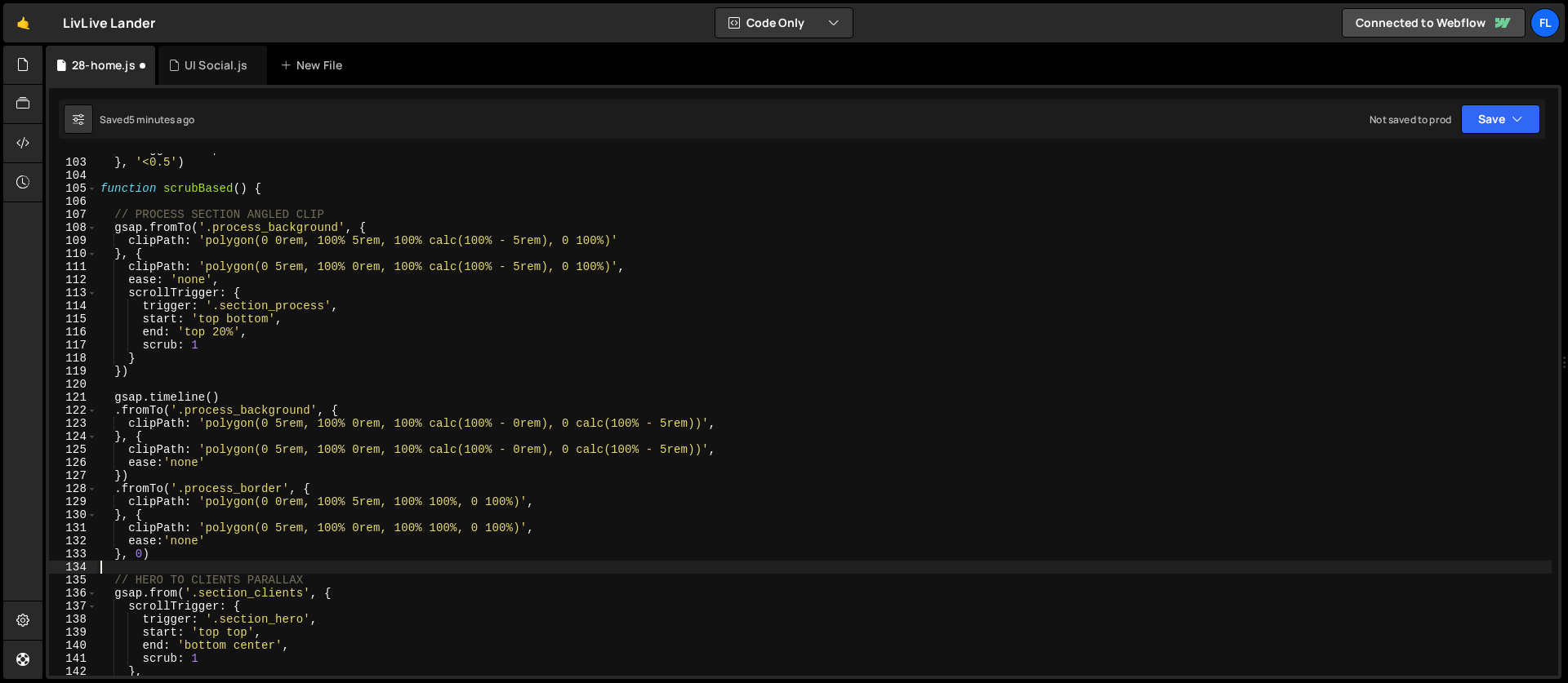
scroll to position [1329, 0]
click at [210, 321] on div "stagger : 0.2 , } , '<0.5' ) function scrubBased ( ) { // PROCESS SECTION ANGLE…" at bounding box center [823, 419] width 1454 height 549
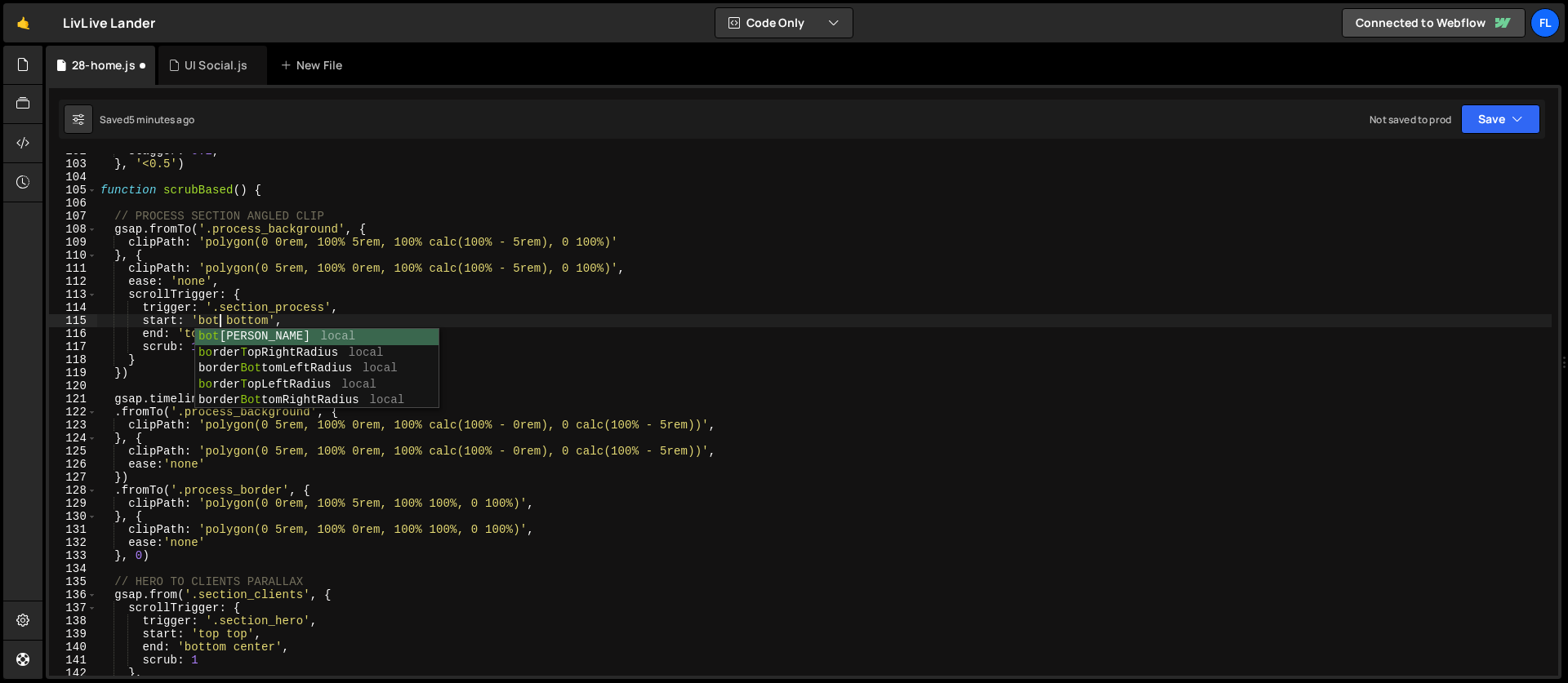
scroll to position [0, 8]
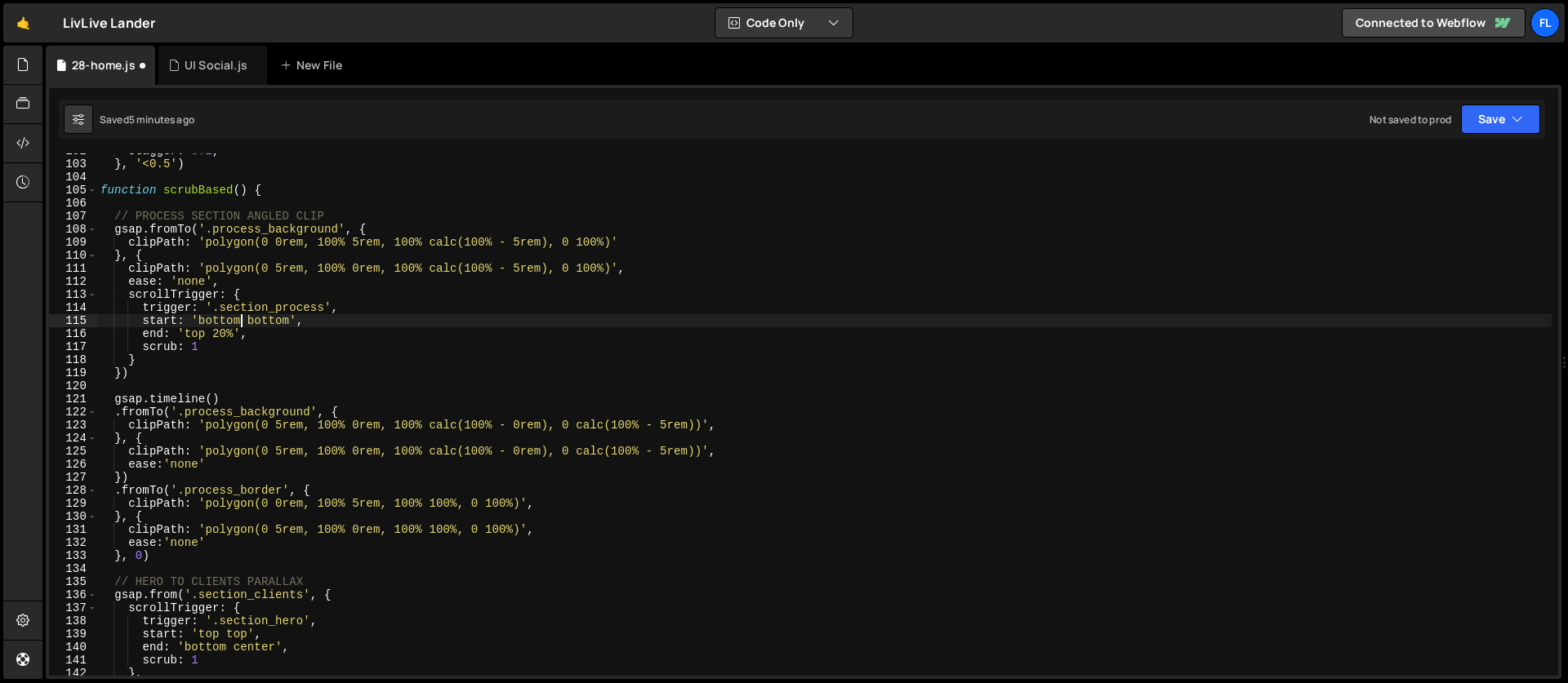
click at [278, 322] on div "stagger : 0.2 , } , '<0.5' ) function scrubBased ( ) { // PROCESS SECTION ANGLE…" at bounding box center [823, 419] width 1454 height 549
click at [200, 335] on div "stagger : 0.2 , } , '<0.5' ) function scrubBased ( ) { // PROCESS SECTION ANGLE…" at bounding box center [823, 419] width 1454 height 549
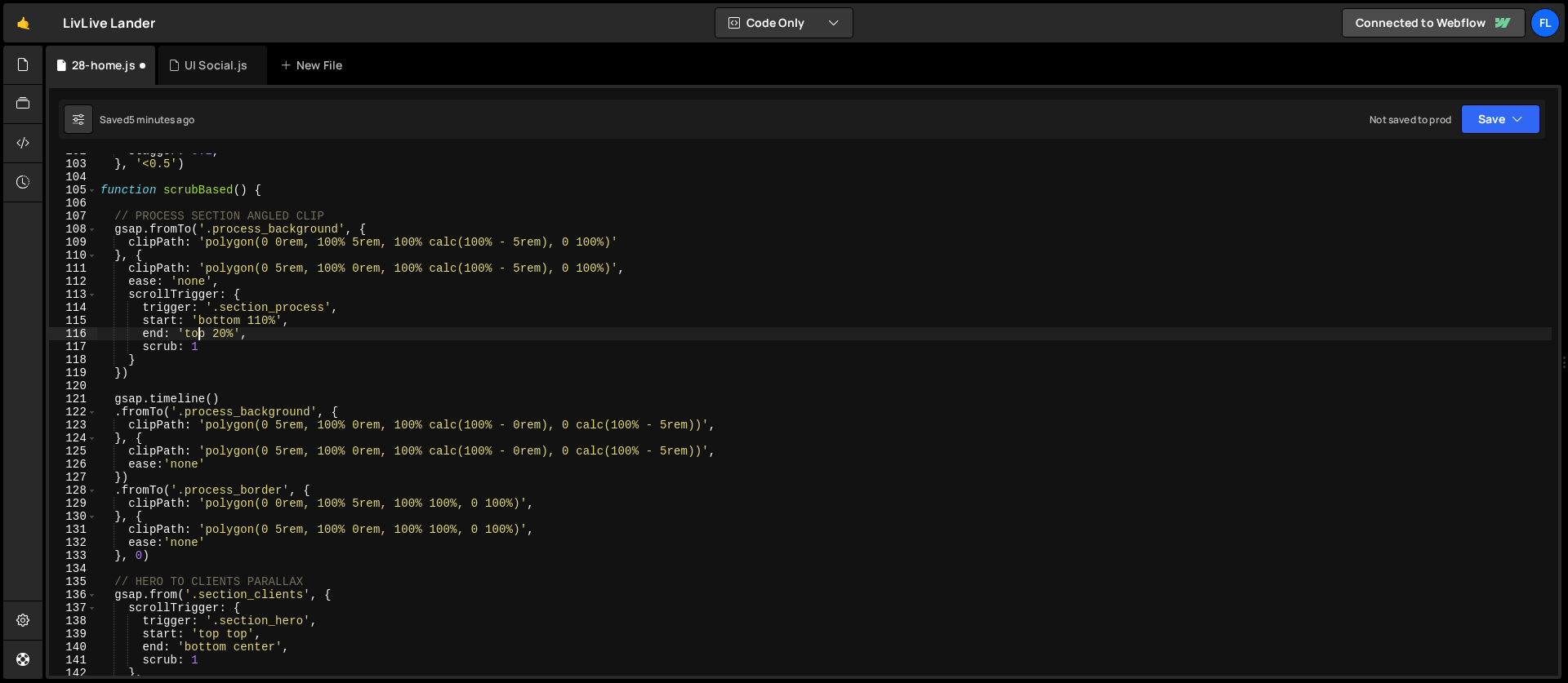
click at [197, 333] on div "stagger : 0.2 , } , '<0.5' ) function scrubBased ( ) { // PROCESS SECTION ANGLE…" at bounding box center [823, 419] width 1454 height 549
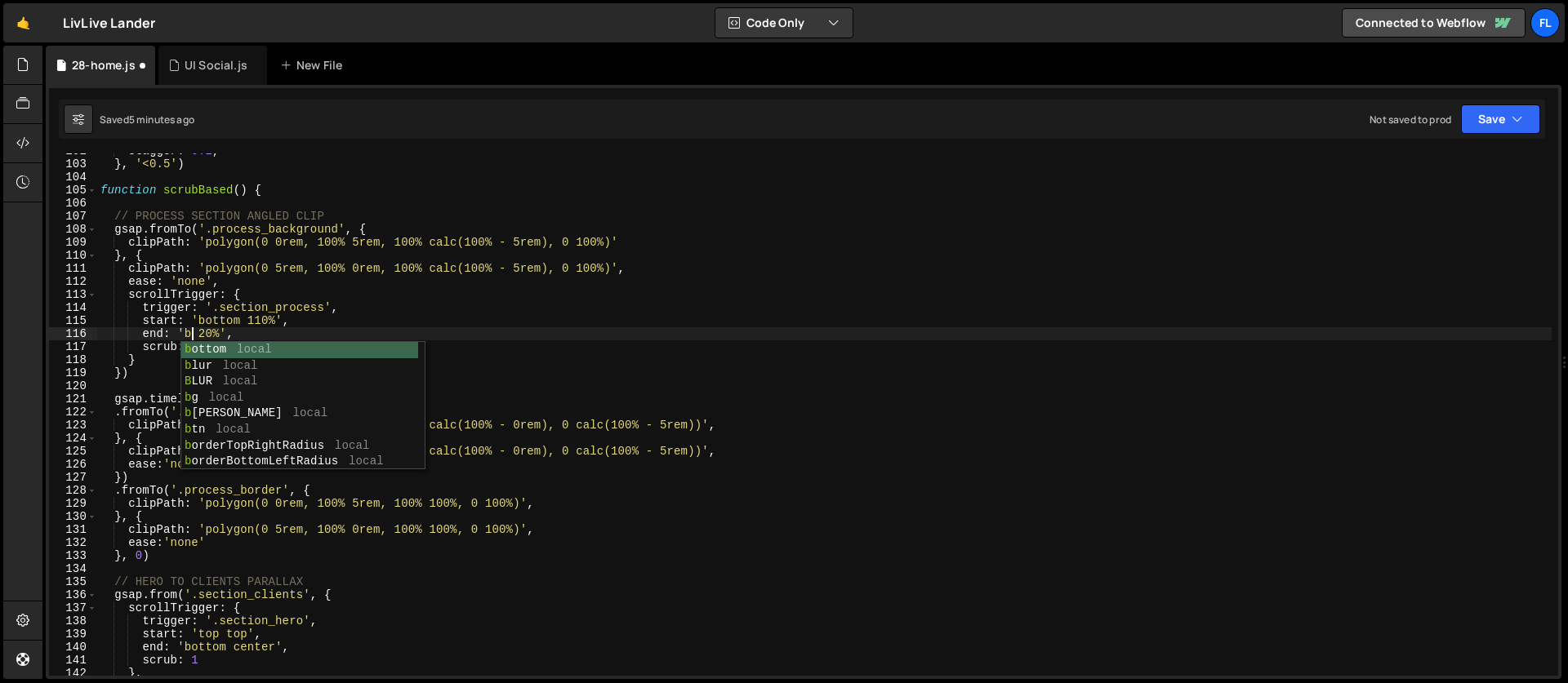
scroll to position [0, 6]
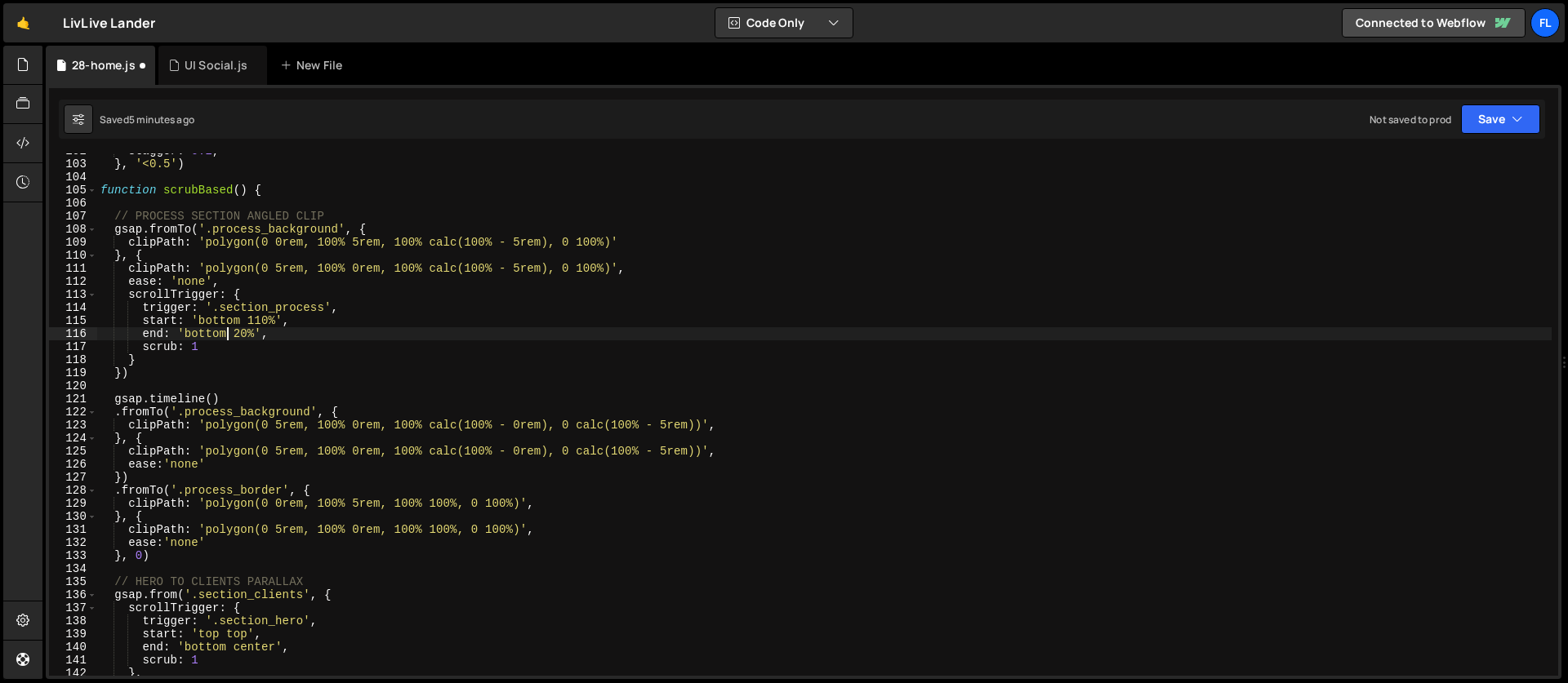
click at [254, 338] on div "stagger : 0.2 , } , '<0.5' ) function scrubBased ( ) { // PROCESS SECTION ANGLE…" at bounding box center [823, 419] width 1454 height 549
click at [239, 335] on div "stagger : 0.2 , } , '<0.5' ) function scrubBased ( ) { // PROCESS SECTION ANGLE…" at bounding box center [823, 419] width 1454 height 549
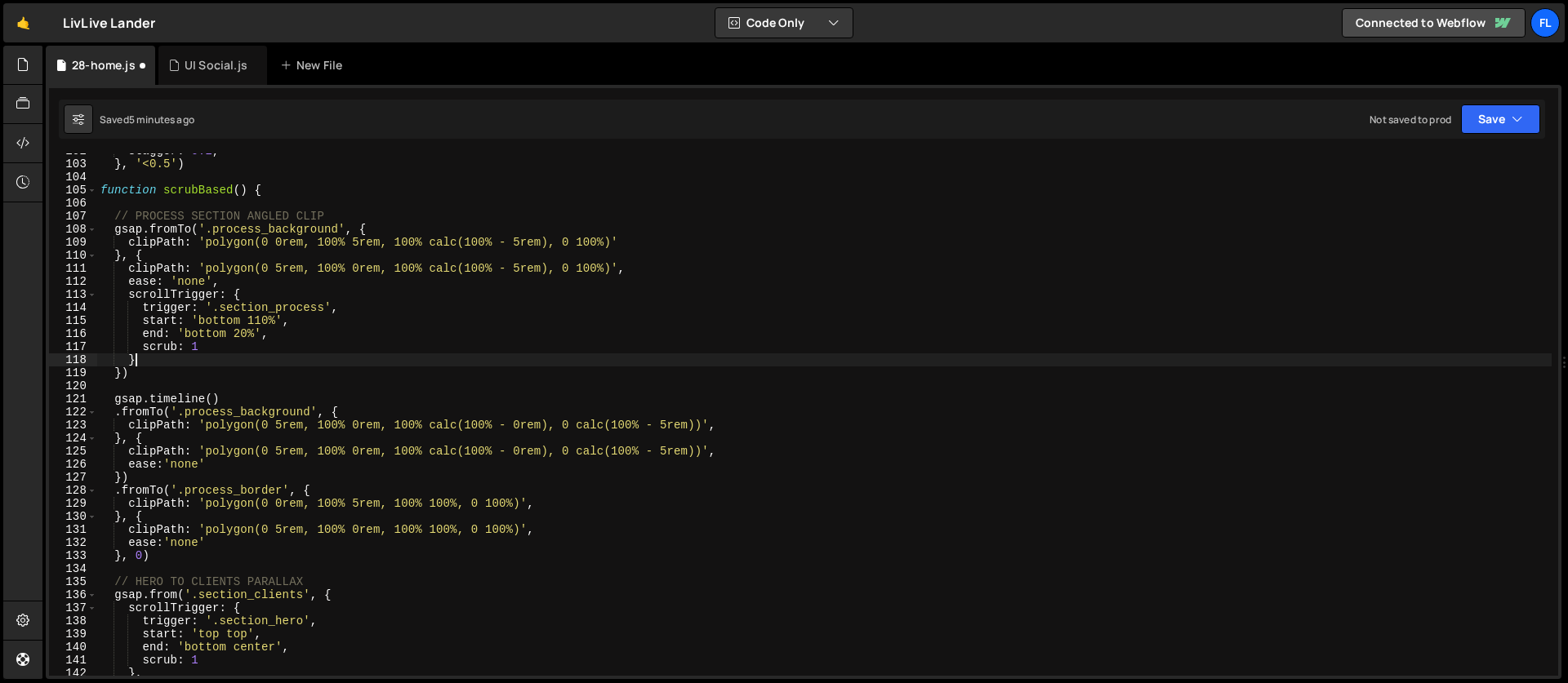
click at [230, 356] on div "stagger : 0.2 , } , '<0.5' ) function scrubBased ( ) { // PROCESS SECTION ANGLE…" at bounding box center [823, 419] width 1454 height 549
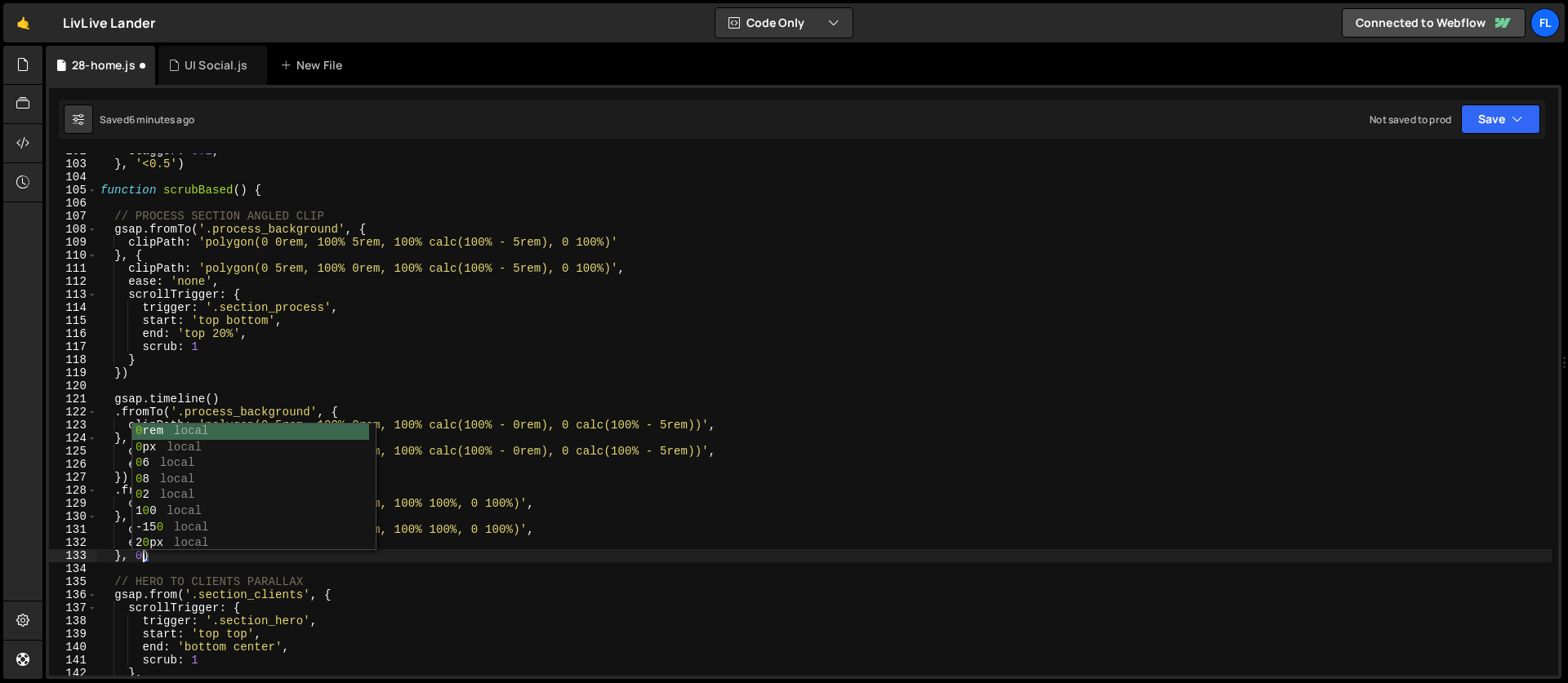
click at [246, 343] on div "stagger : 0.2 , } , '<0.5' ) function scrubBased ( ) { // PROCESS SECTION ANGLE…" at bounding box center [823, 419] width 1454 height 549
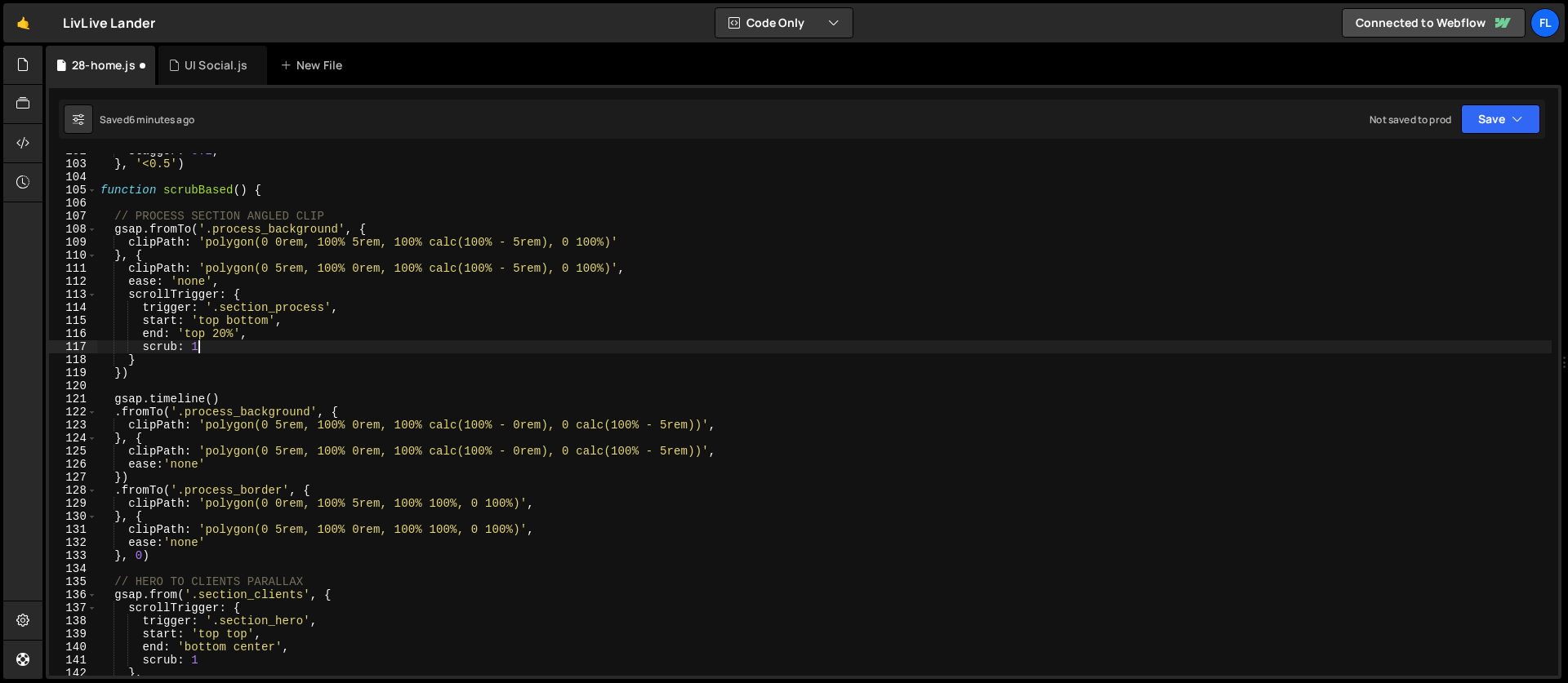
click at [250, 297] on div "stagger : 0.2 , } , '<0.5' ) function scrubBased ( ) { // PROCESS SECTION ANGLE…" at bounding box center [823, 419] width 1454 height 549
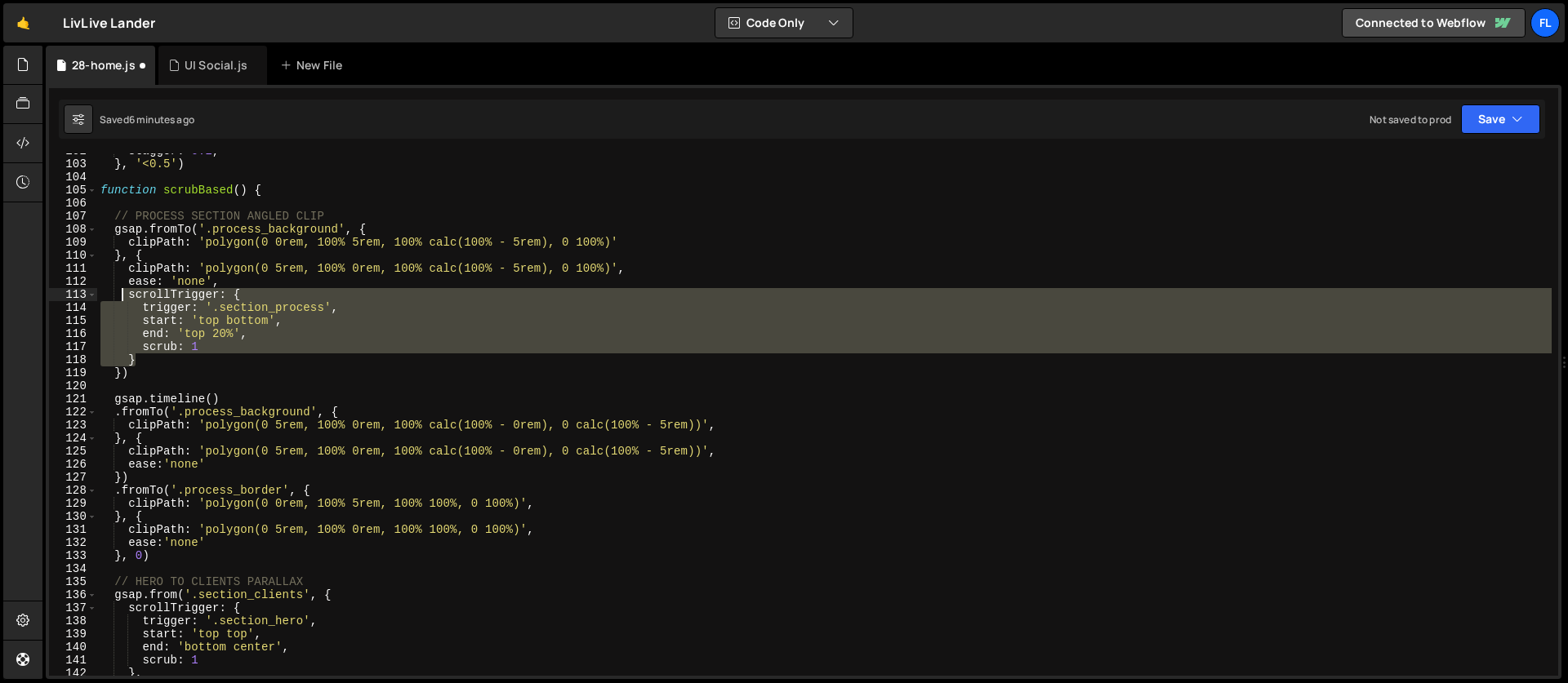
drag, startPoint x: 141, startPoint y: 361, endPoint x: 124, endPoint y: 294, distance: 69.1
click at [124, 294] on div "stagger : 0.2 , } , '<0.5' ) function scrubBased ( ) { // PROCESS SECTION ANGLE…" at bounding box center [823, 419] width 1454 height 549
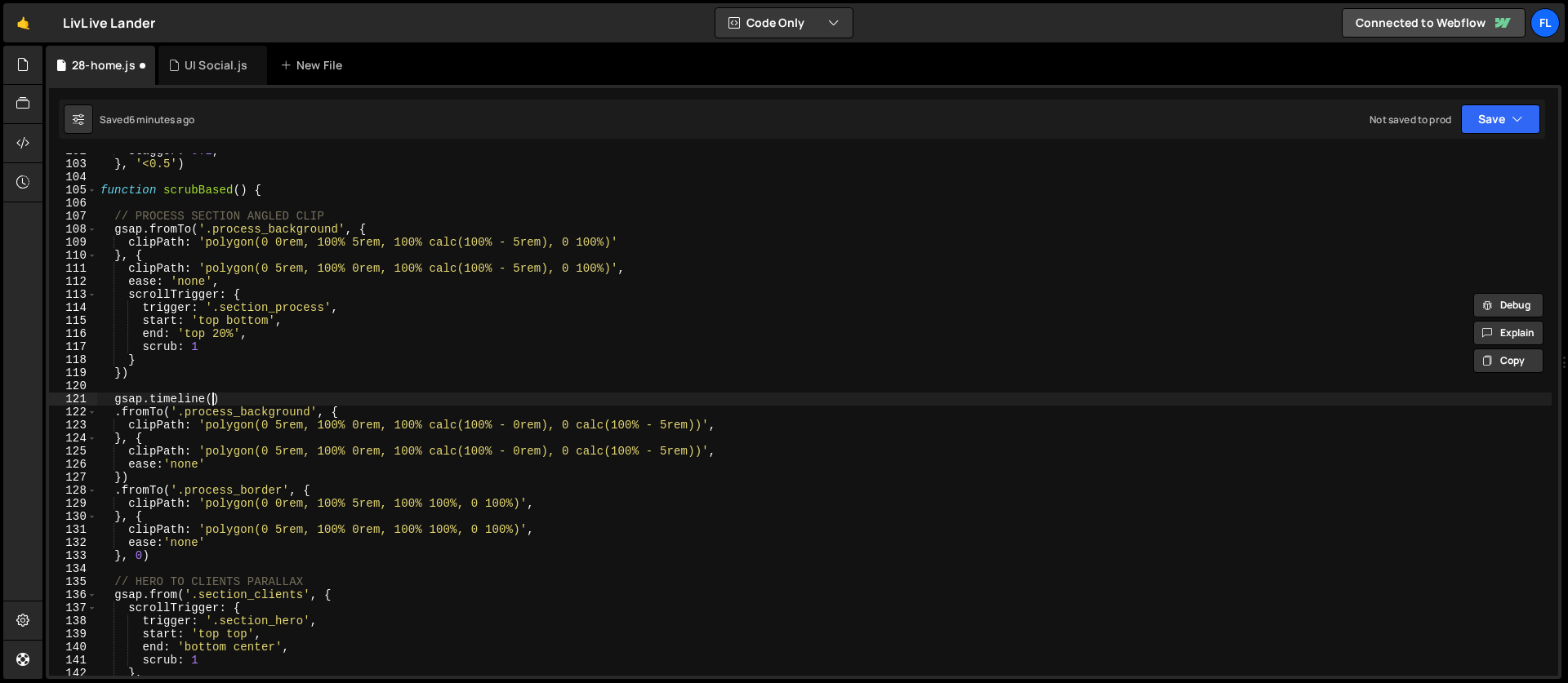
click at [214, 401] on div "stagger : 0.2 , } , '<0.5' ) function scrubBased ( ) { // PROCESS SECTION ANGLE…" at bounding box center [823, 419] width 1454 height 549
type textarea "gsap.timeline({)"
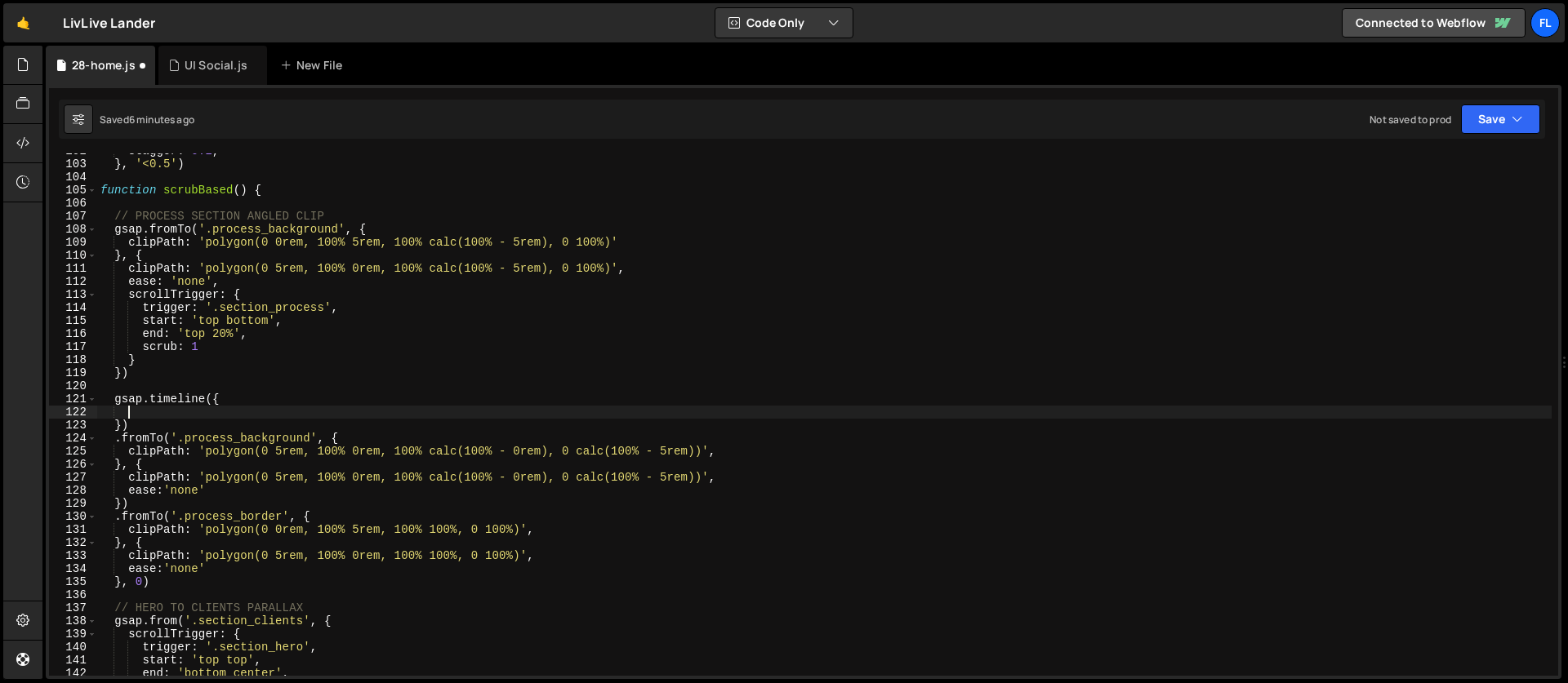
paste textarea "}"
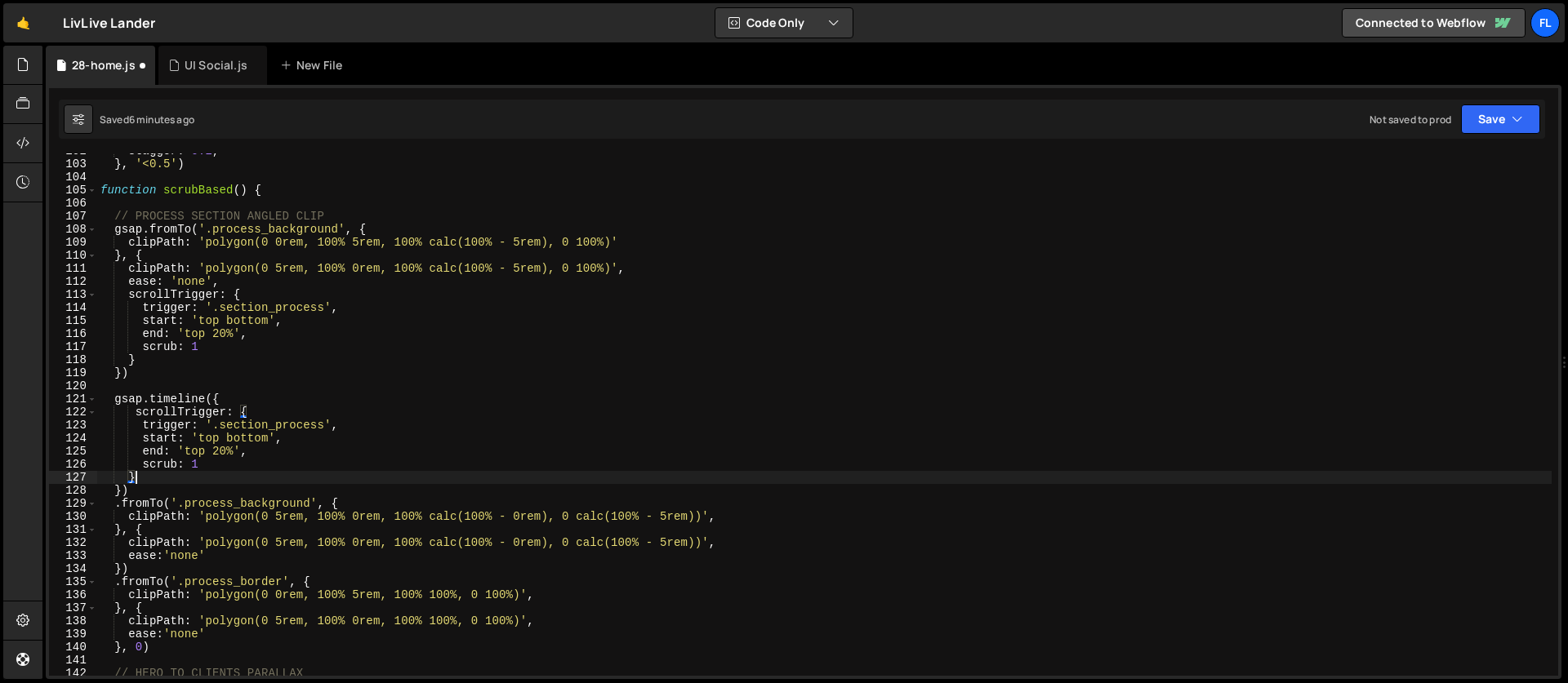
click at [216, 443] on div "stagger : 0.2 , } , '<0.5' ) function scrubBased ( ) { // PROCESS SECTION ANGLE…" at bounding box center [823, 419] width 1454 height 549
click at [276, 440] on div "stagger : 0.2 , } , '<0.5' ) function scrubBased ( ) { // PROCESS SECTION ANGLE…" at bounding box center [823, 419] width 1454 height 549
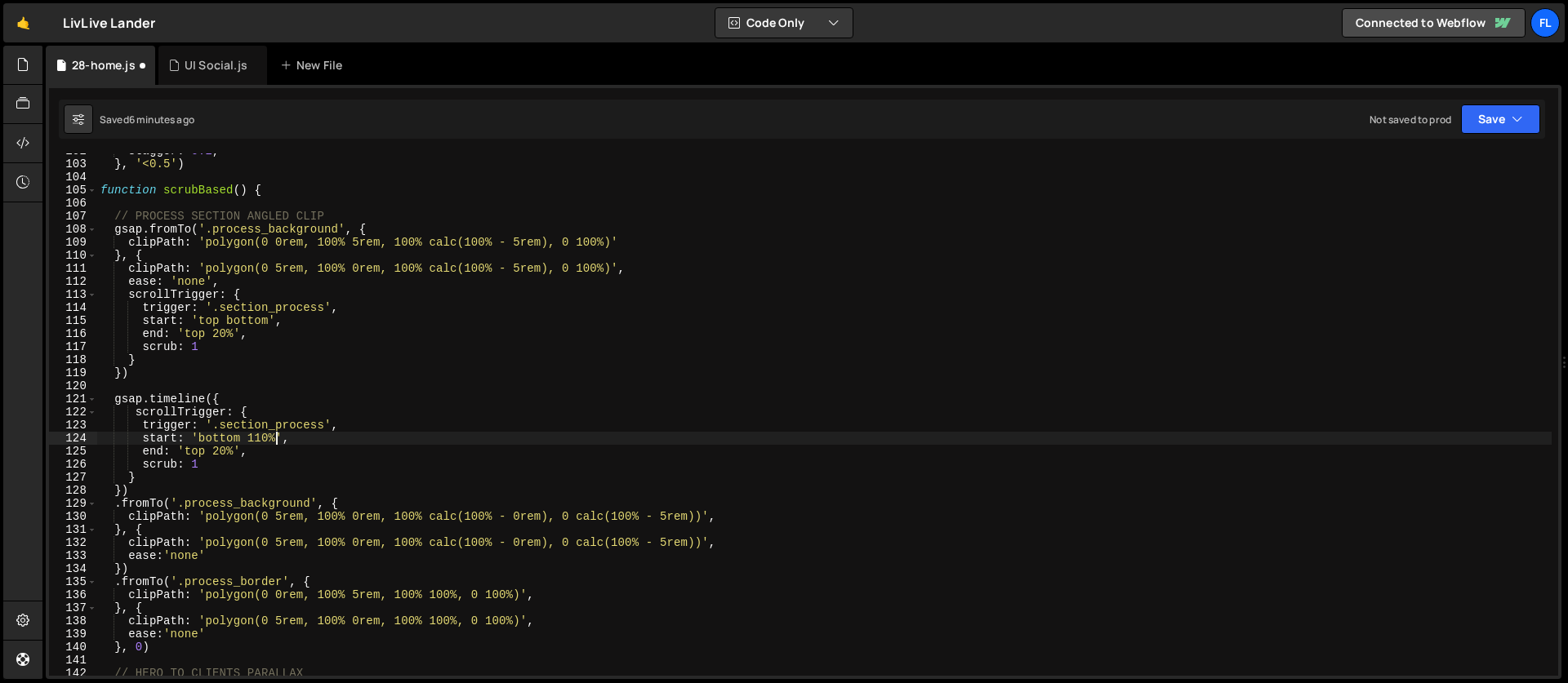
scroll to position [0, 13]
click at [192, 449] on div "stagger : 0.2 , } , '<0.5' ) function scrubBased ( ) { // PROCESS SECTION ANGLE…" at bounding box center [823, 419] width 1454 height 549
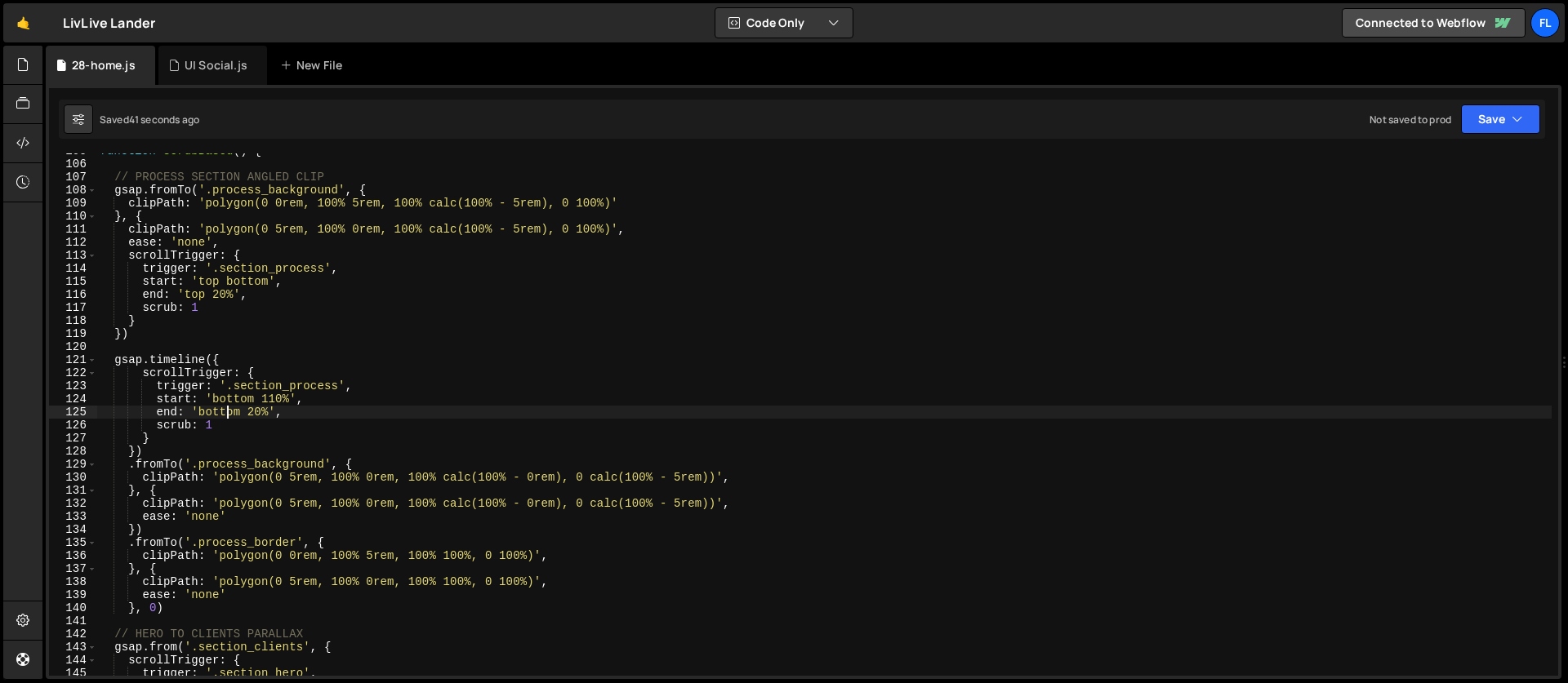
scroll to position [1437, 0]
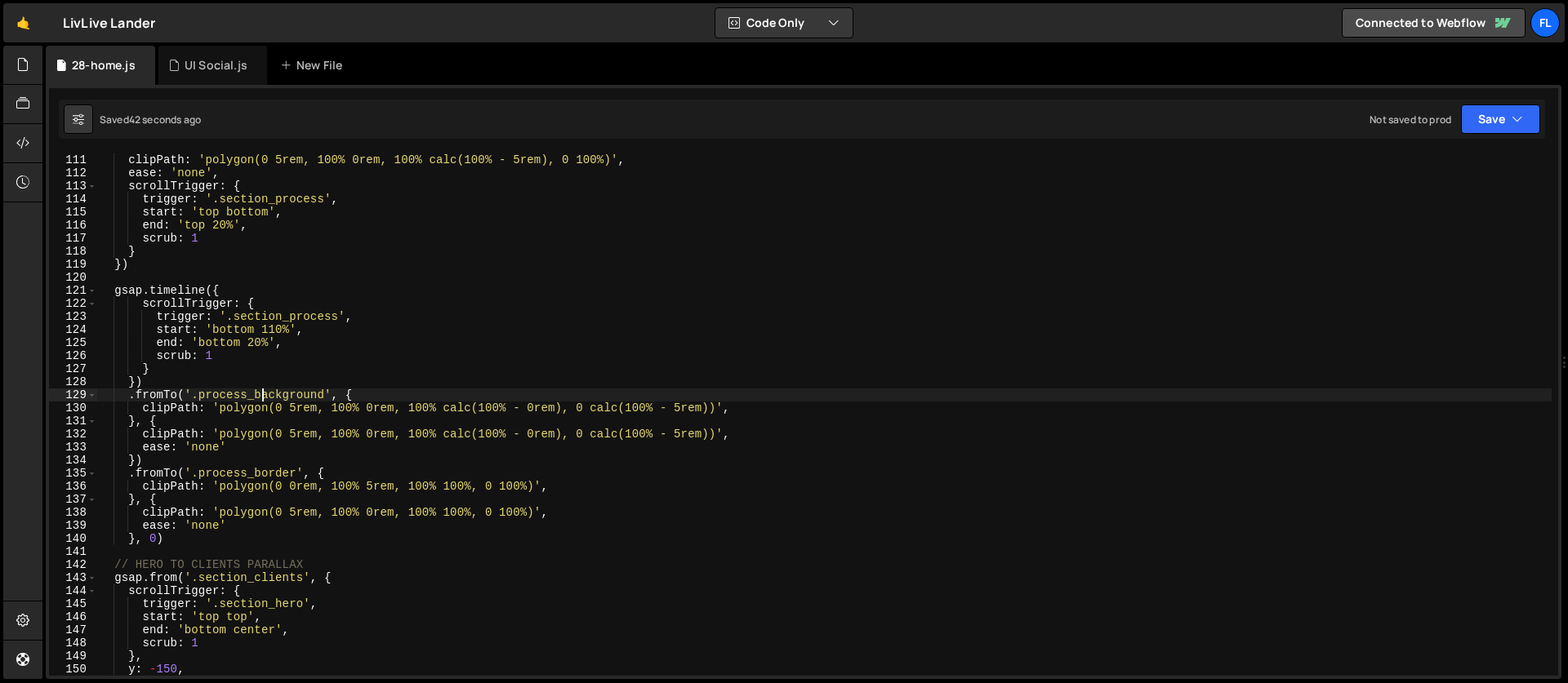
click at [264, 396] on div "clipPath : 'polygon(0 5rem, 100% 0rem, 100% calc(100% - 5rem), 0 100%)' , ease …" at bounding box center [823, 428] width 1454 height 549
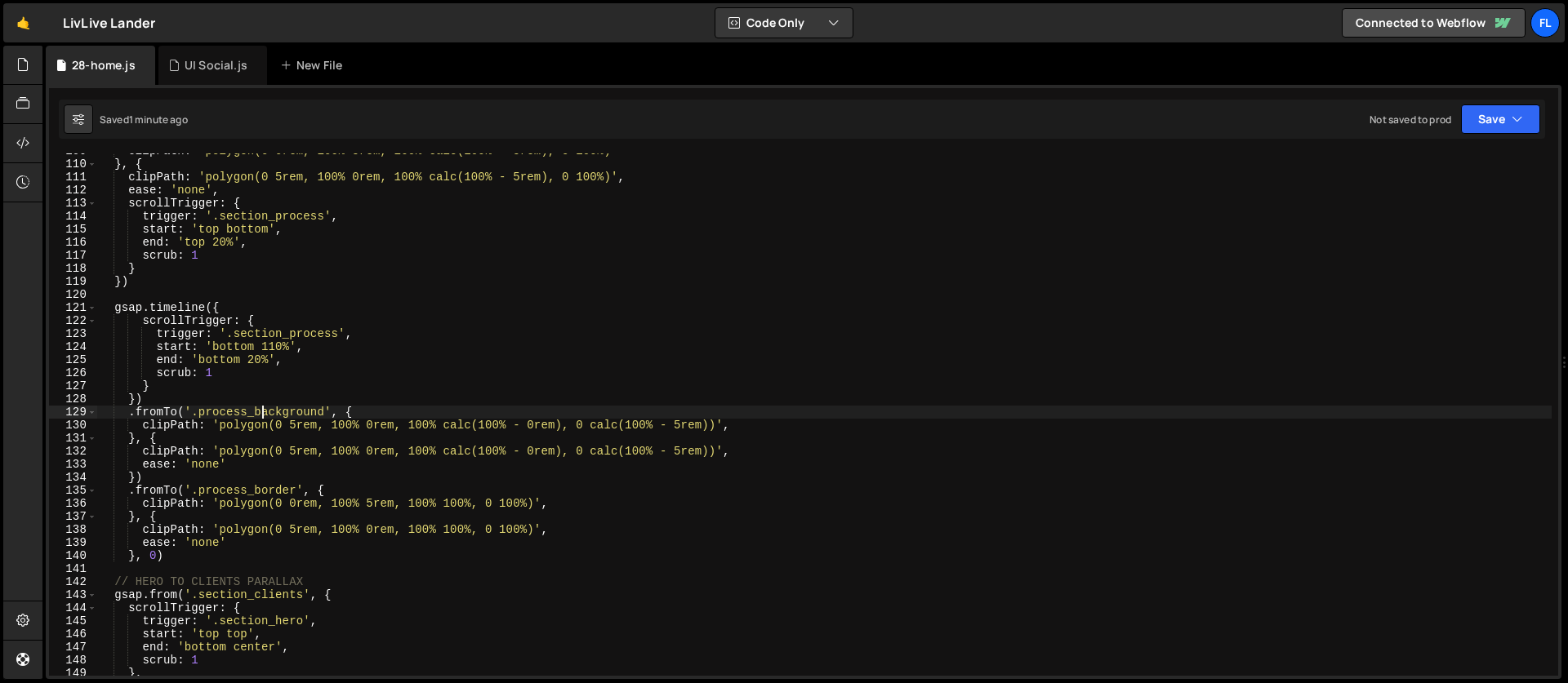
scroll to position [1398, 0]
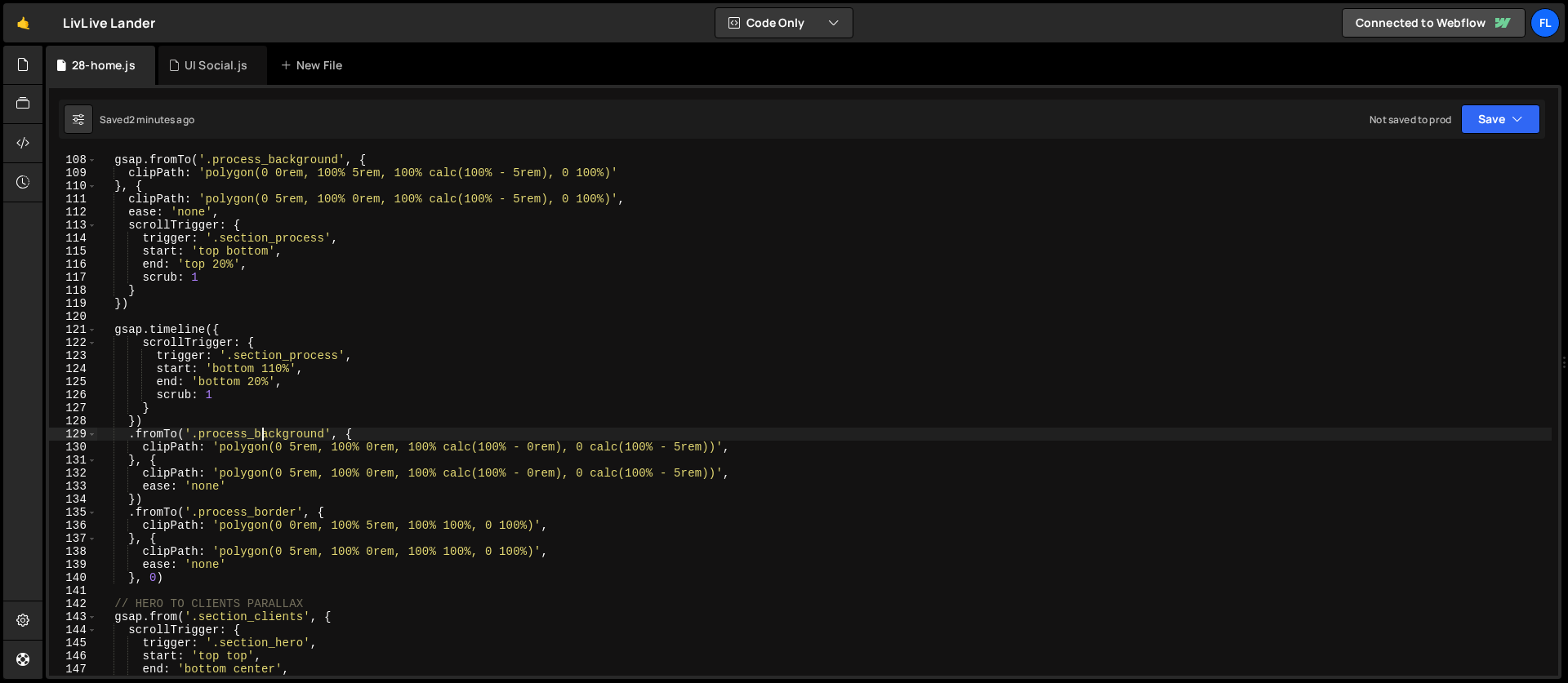
click at [633, 457] on div "// PROCESS SECTION ANGLED CLIP gsap . fromTo ( '.process_background' , { clipPa…" at bounding box center [823, 415] width 1454 height 549
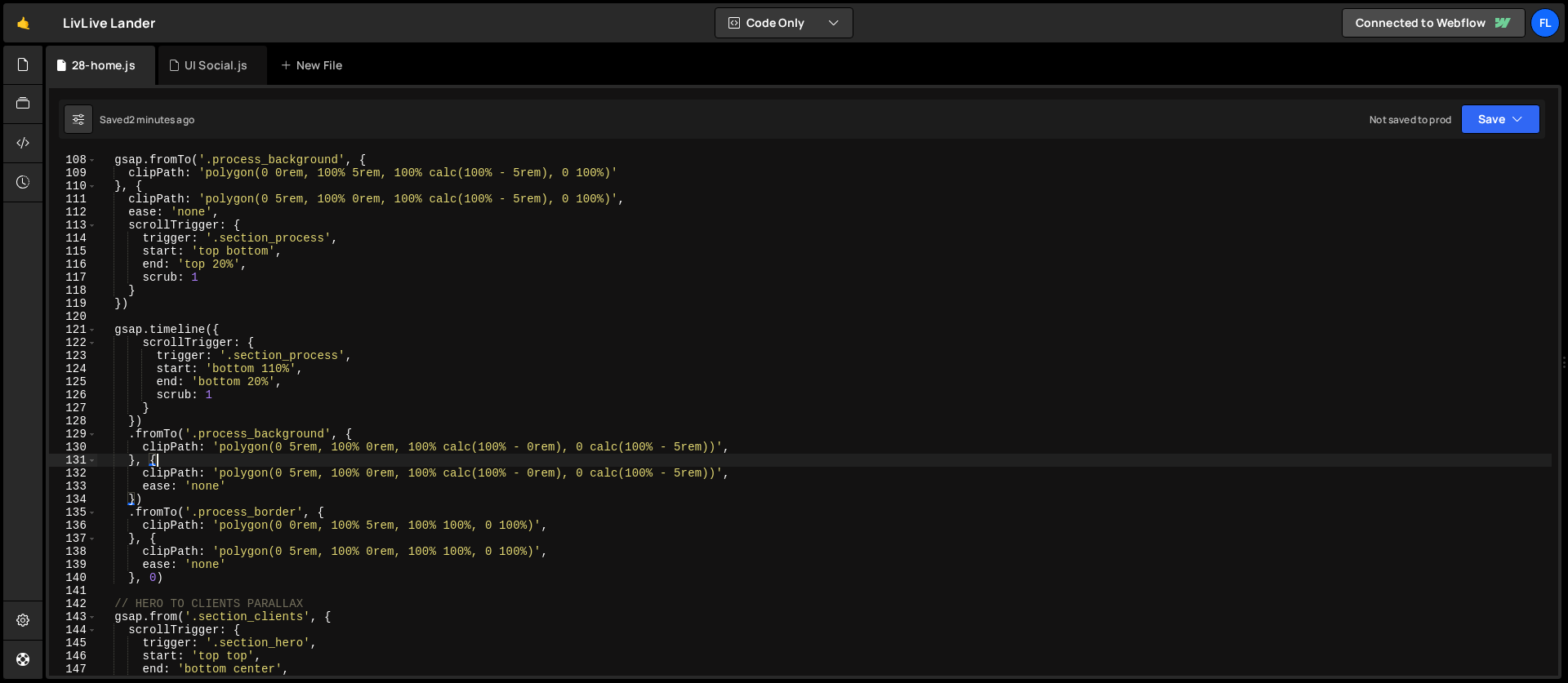
click at [681, 474] on div "// PROCESS SECTION ANGLED CLIP gsap . fromTo ( '.process_background' , { clipPa…" at bounding box center [823, 415] width 1454 height 549
click at [457, 459] on div "// PROCESS SECTION ANGLED CLIP gsap . fromTo ( '.process_background' , { clipPa…" at bounding box center [823, 415] width 1454 height 549
click at [534, 447] on div "// PROCESS SECTION ANGLED CLIP gsap . fromTo ( '.process_background' , { clipPa…" at bounding box center [823, 415] width 1454 height 549
click at [335, 457] on div "// PROCESS SECTION ANGLED CLIP gsap . fromTo ( '.process_background' , { clipPa…" at bounding box center [823, 415] width 1454 height 549
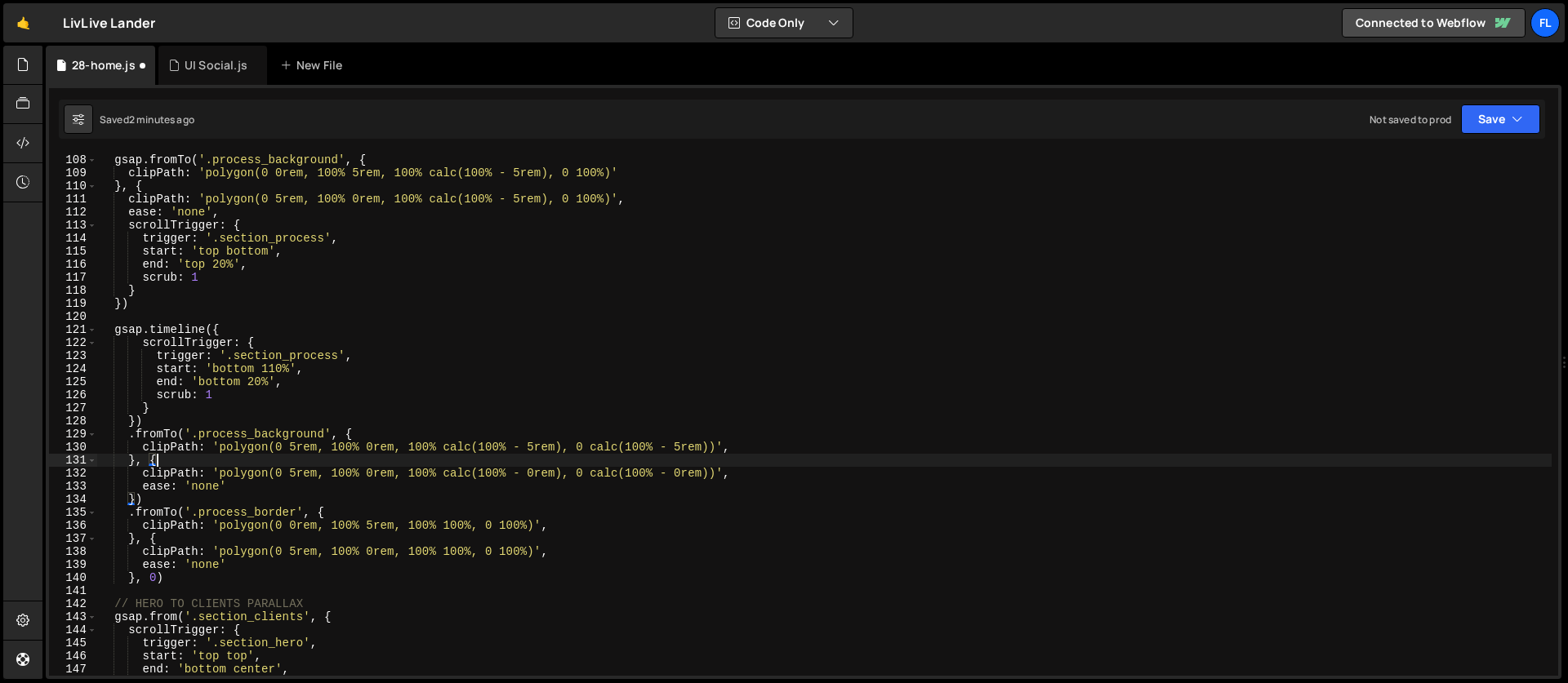
scroll to position [0, 4]
click at [343, 438] on div "// PROCESS SECTION ANGLED CLIP gsap . fromTo ( '.process_background' , { clipPa…" at bounding box center [823, 415] width 1454 height 549
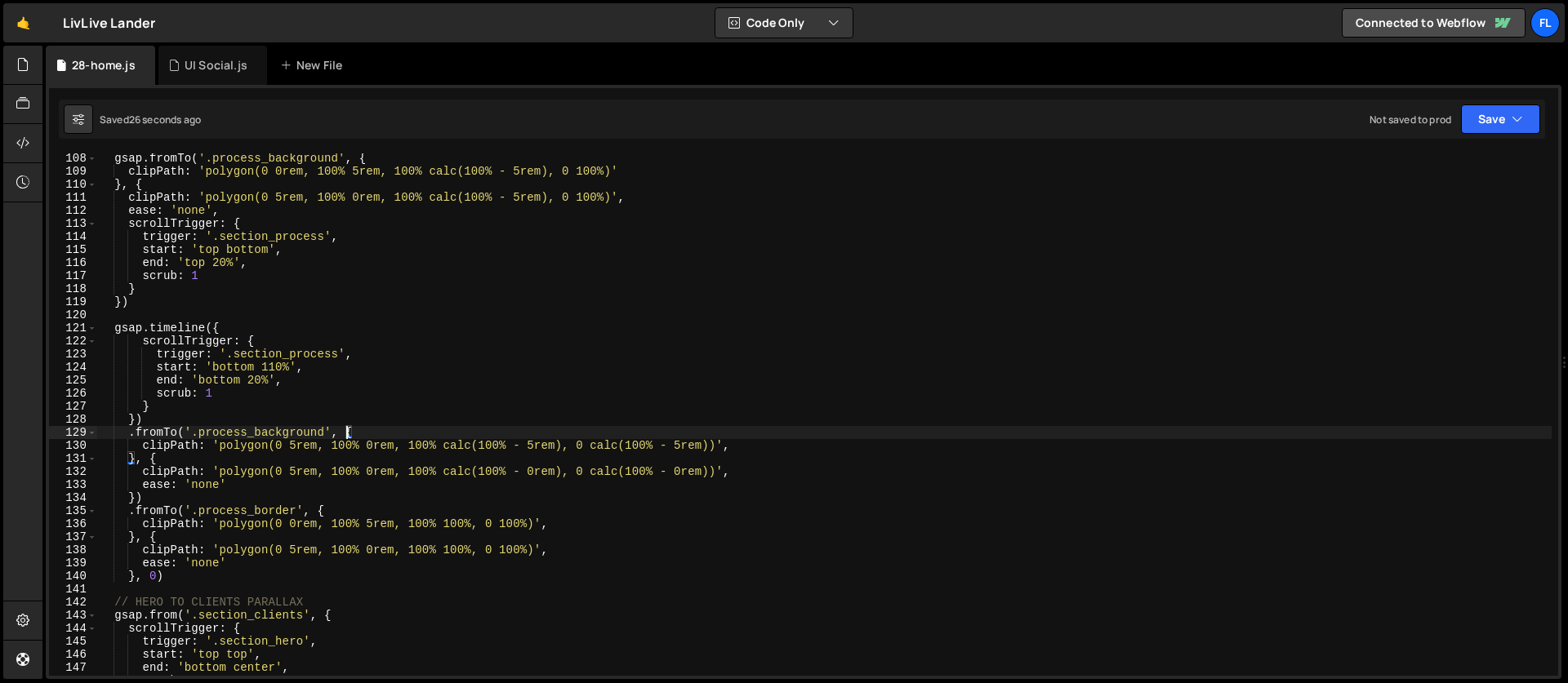
scroll to position [1460, 0]
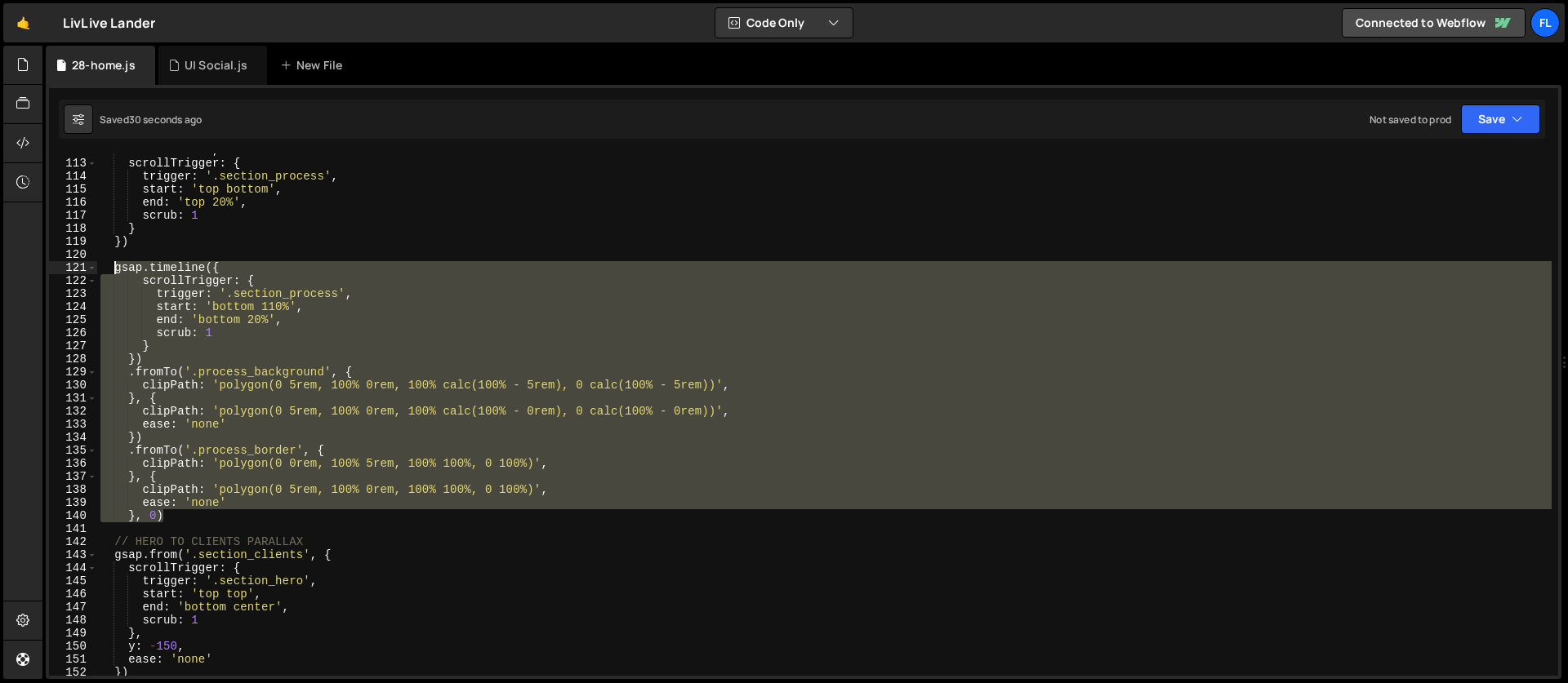
drag, startPoint x: 172, startPoint y: 517, endPoint x: 111, endPoint y: 269, distance: 255.4
click at [111, 269] on div "ease : 'none' , scrollTrigger : { trigger : '.section_process' , start : 'top b…" at bounding box center [823, 418] width 1454 height 549
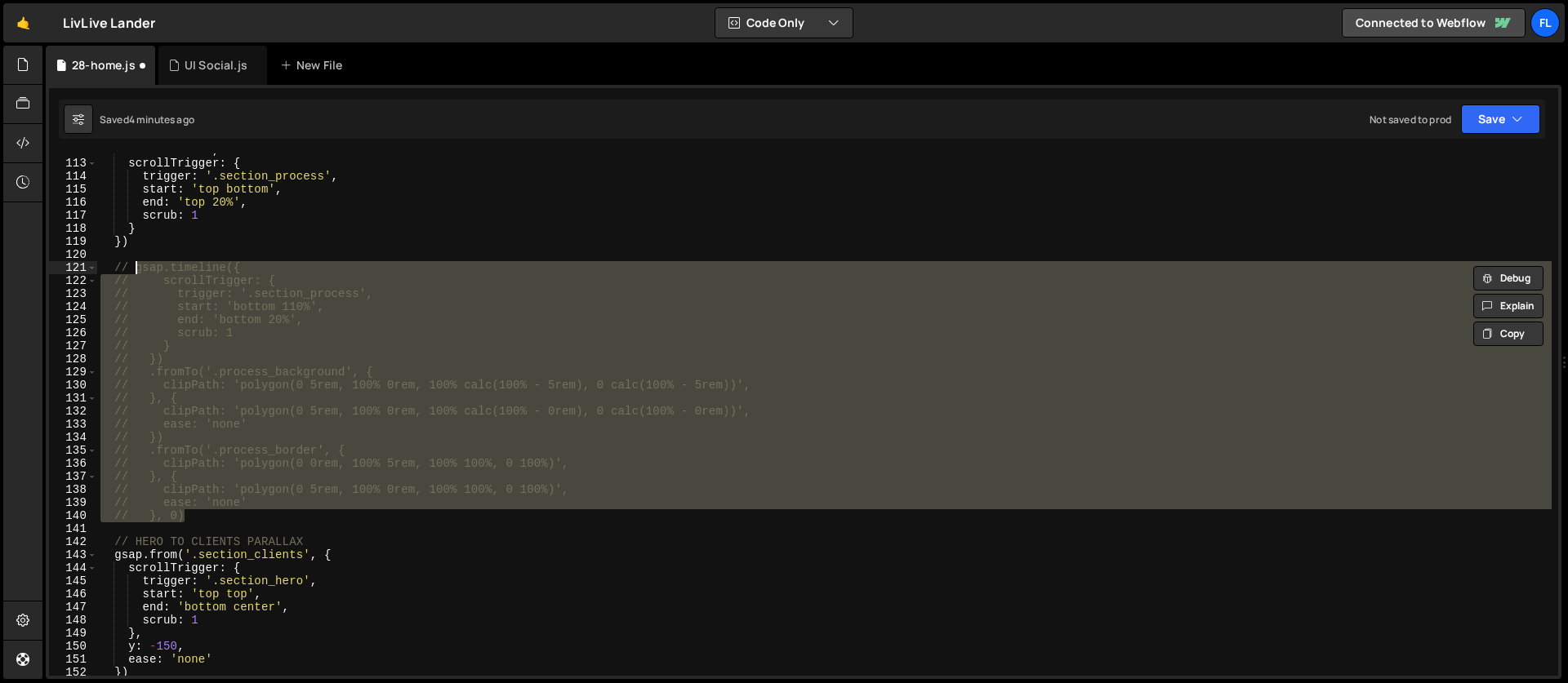
click at [678, 280] on div "ease : 'none' , scrollTrigger : { trigger : '.section_process' , start : 'top b…" at bounding box center [823, 414] width 1454 height 523
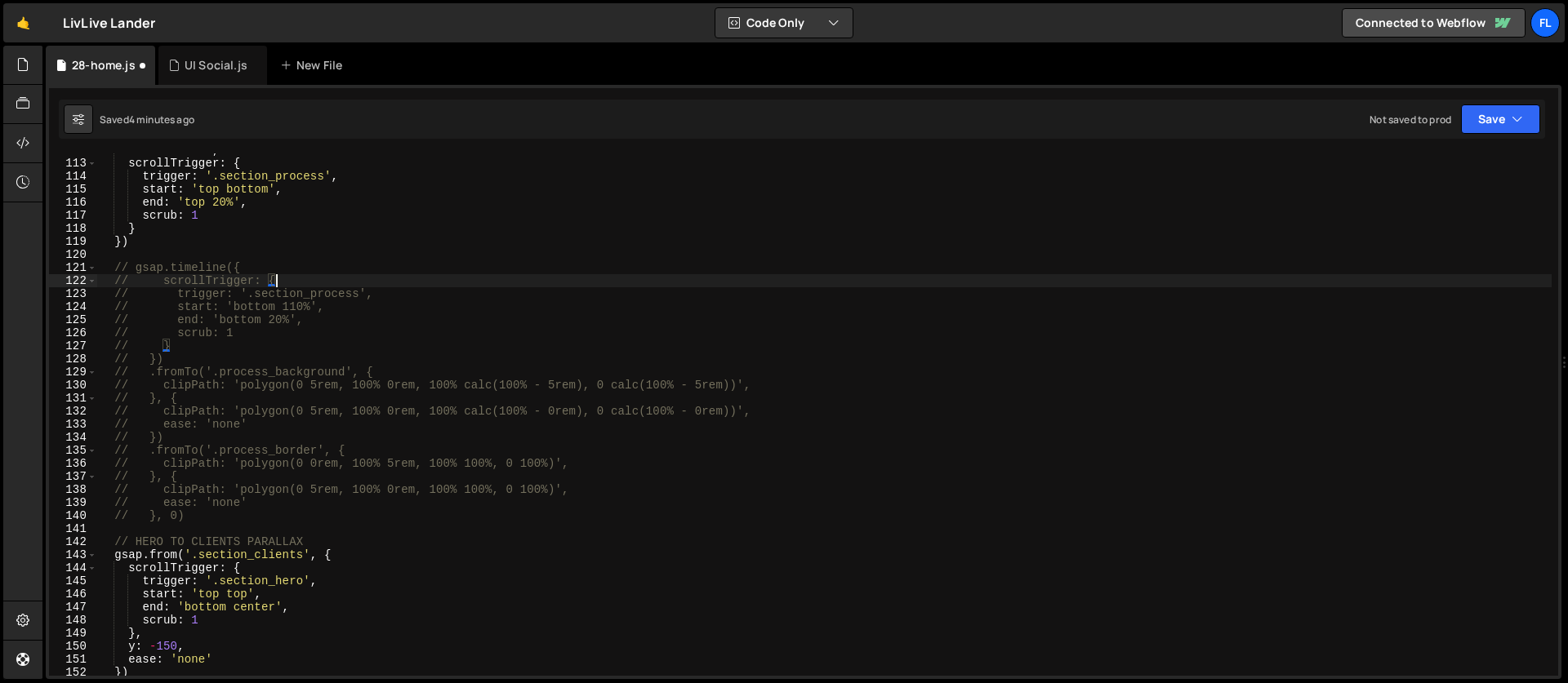
type textarea "// scrollTrigger: {s"
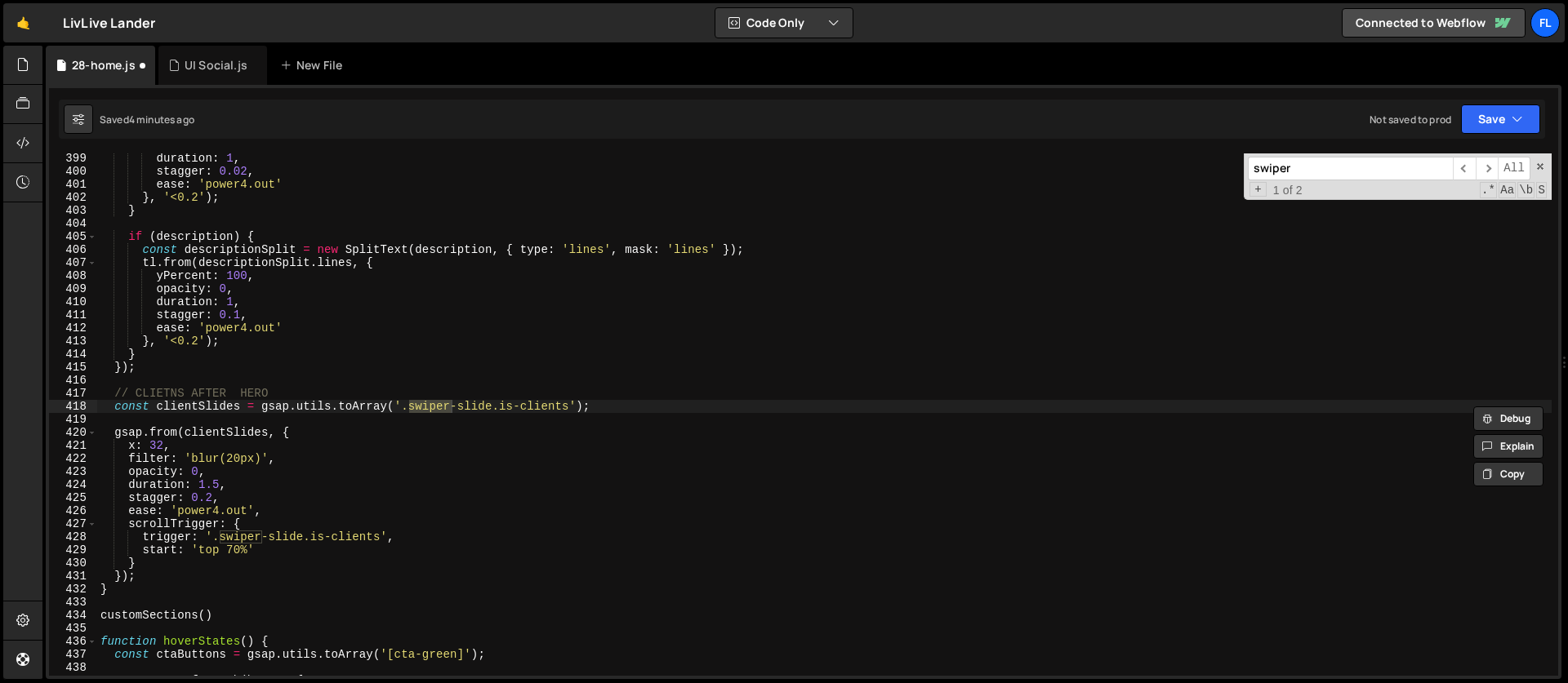
scroll to position [5219, 0]
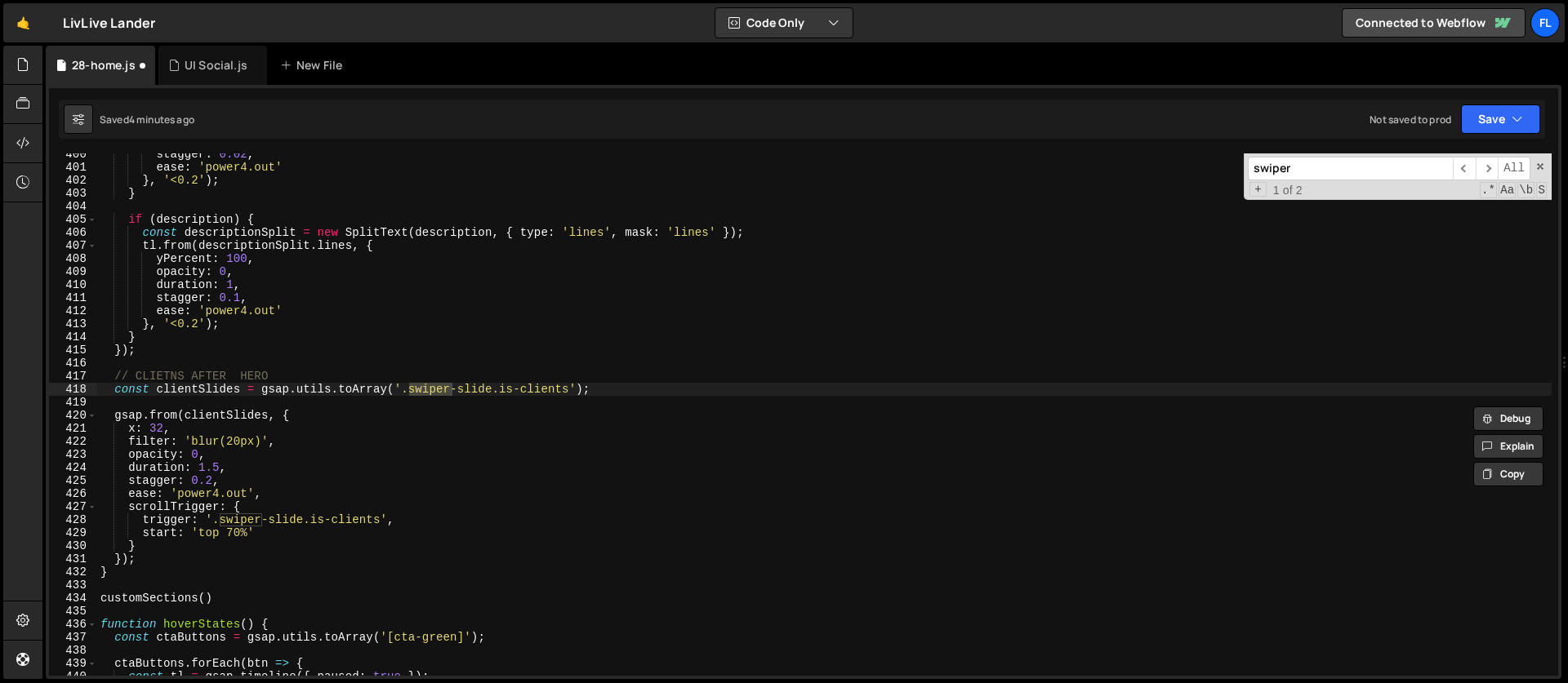
type input "swiper"
type textarea "const clientSlides = gsap.utils.toArray('.swiper-slide.is-clients');"
click at [631, 396] on div "stagger : 0.02 , ease : 'power4.out' } , '<0.2' ) ; } if ( description ) { cons…" at bounding box center [823, 422] width 1454 height 549
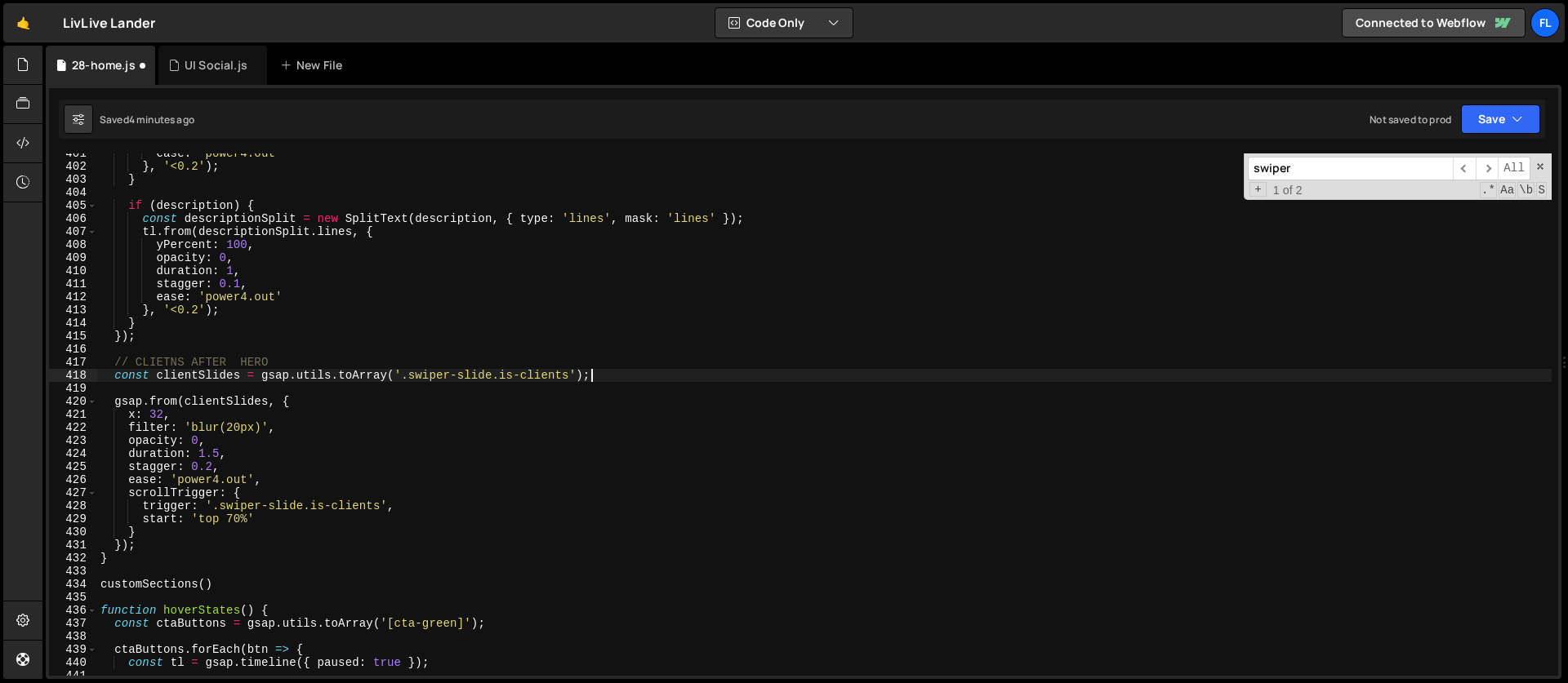
scroll to position [5232, 0]
click at [125, 371] on div "ease : 'power4.out' } , '<0.2' ) ; } if ( description ) { const descriptionSpli…" at bounding box center [823, 421] width 1454 height 549
click at [120, 354] on div "ease : 'power4.out' } , '<0.2' ) ; } if ( description ) { const descriptionSpli…" at bounding box center [823, 421] width 1454 height 549
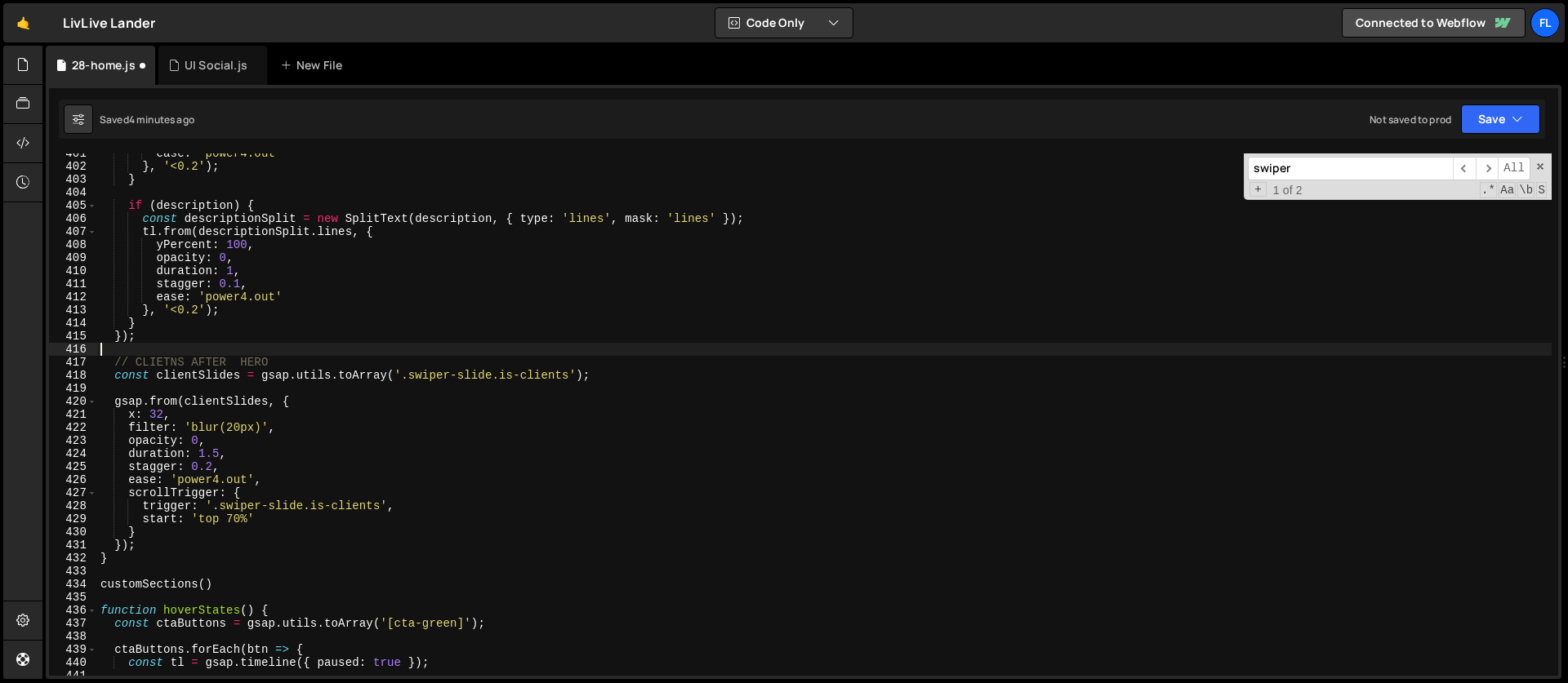
click at [319, 408] on div "ease : 'power4.out' } , '<0.2' ) ; } if ( description ) { const descriptionSpli…" at bounding box center [823, 421] width 1454 height 549
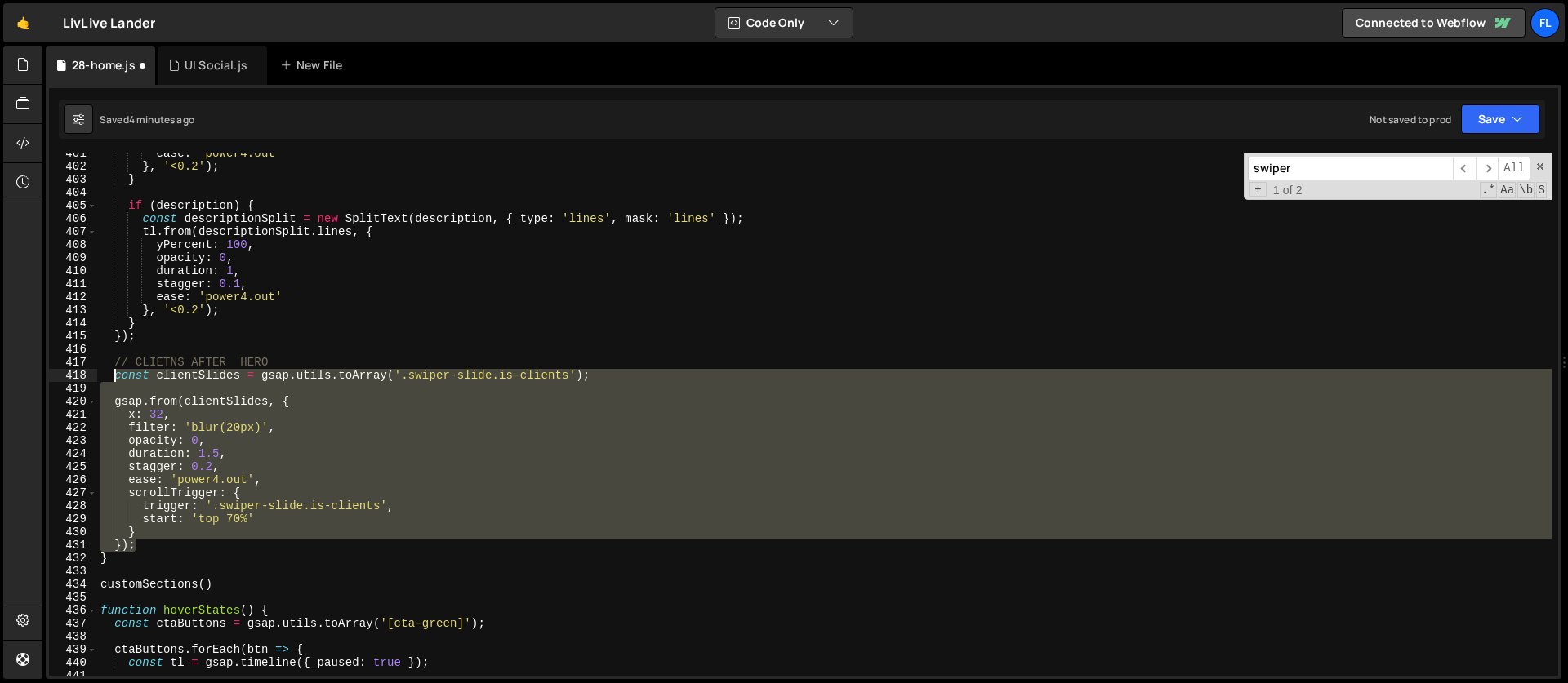
drag, startPoint x: 142, startPoint y: 547, endPoint x: 112, endPoint y: 379, distance: 170.7
click at [112, 379] on div "ease : 'power4.out' } , '<0.2' ) ; } if ( description ) { const descriptionSpli…" at bounding box center [823, 421] width 1454 height 549
paste textarea "});"
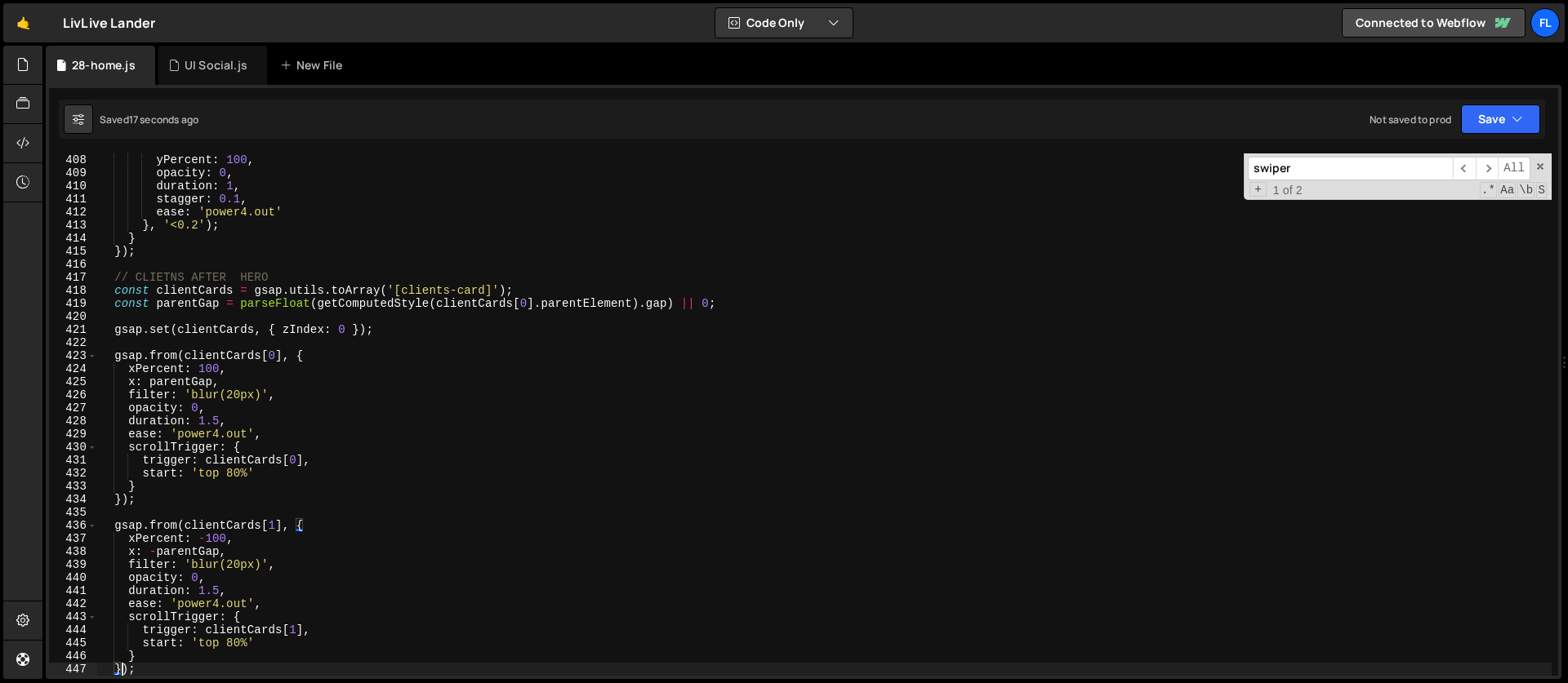
click at [272, 474] on div "yPercent : 100 , opacity : 0 , duration : 1 , stagger : 0.1 , ease : 'power4.ou…" at bounding box center [823, 428] width 1454 height 549
click at [231, 476] on div "yPercent : 100 , opacity : 0 , duration : 1 , stagger : 0.1 , ease : 'power4.ou…" at bounding box center [823, 428] width 1454 height 549
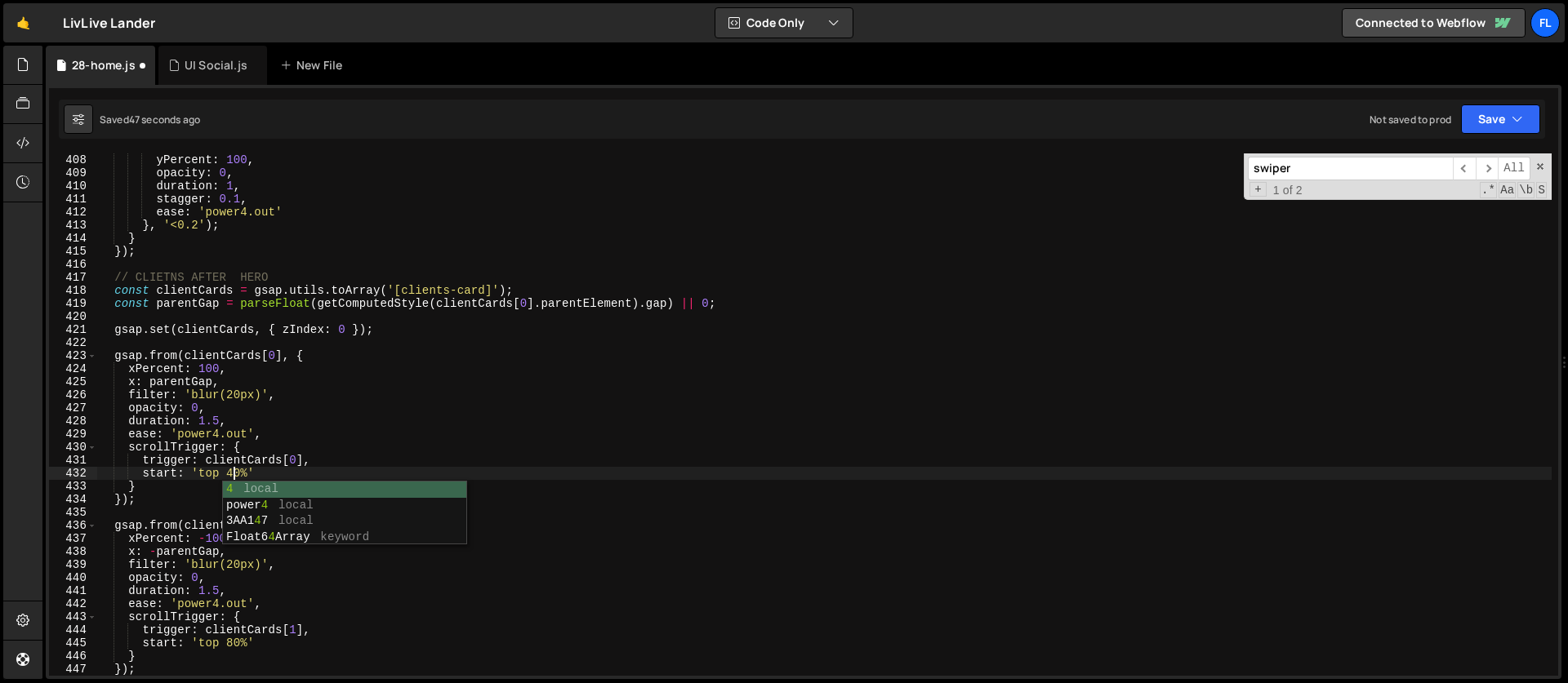
scroll to position [0, 9]
click at [284, 413] on div "yPercent : 100 , opacity : 0 , duration : 1 , stagger : 0.1 , ease : 'power4.ou…" at bounding box center [823, 428] width 1454 height 549
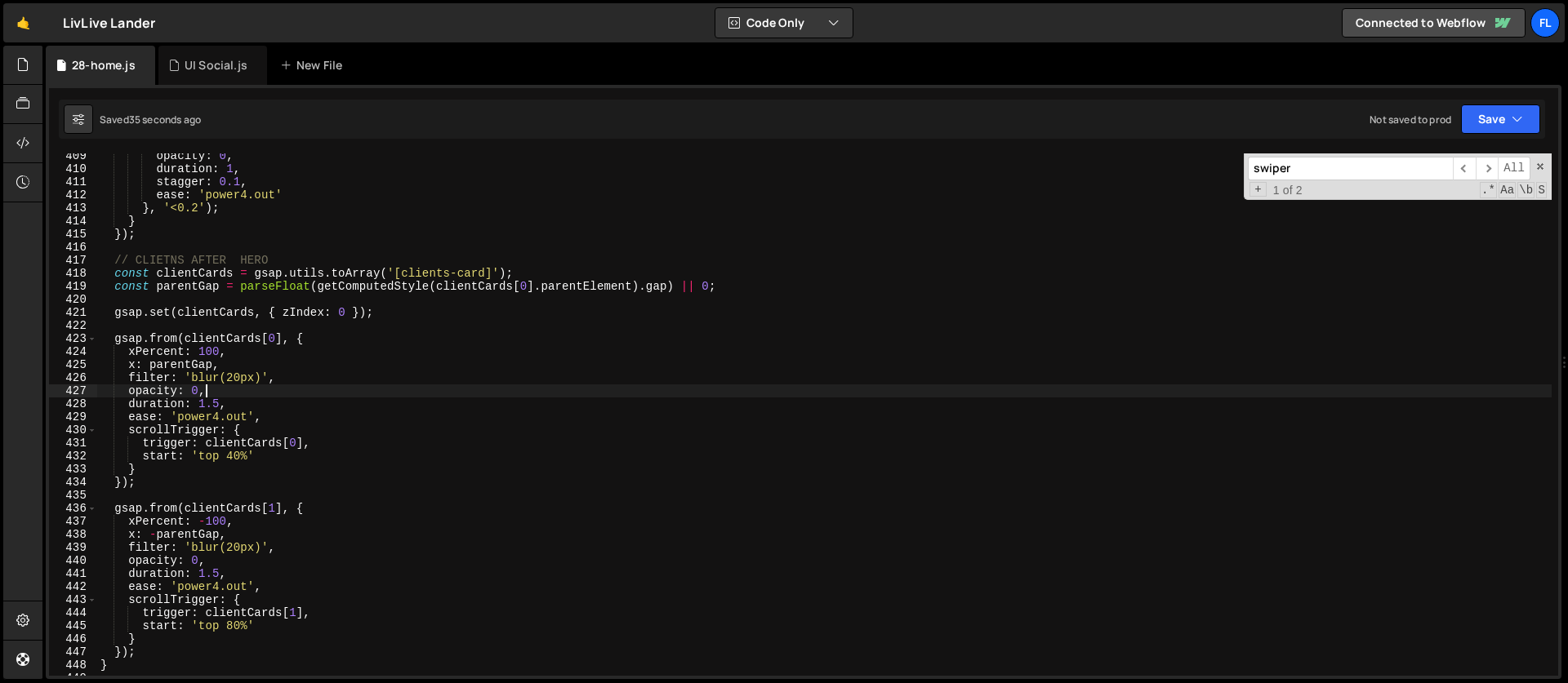
scroll to position [5334, 0]
click at [234, 624] on div "opacity : 0 , duration : 1 , stagger : 0.1 , ease : 'power4.out' } , '<0.2' ) ;…" at bounding box center [823, 424] width 1454 height 549
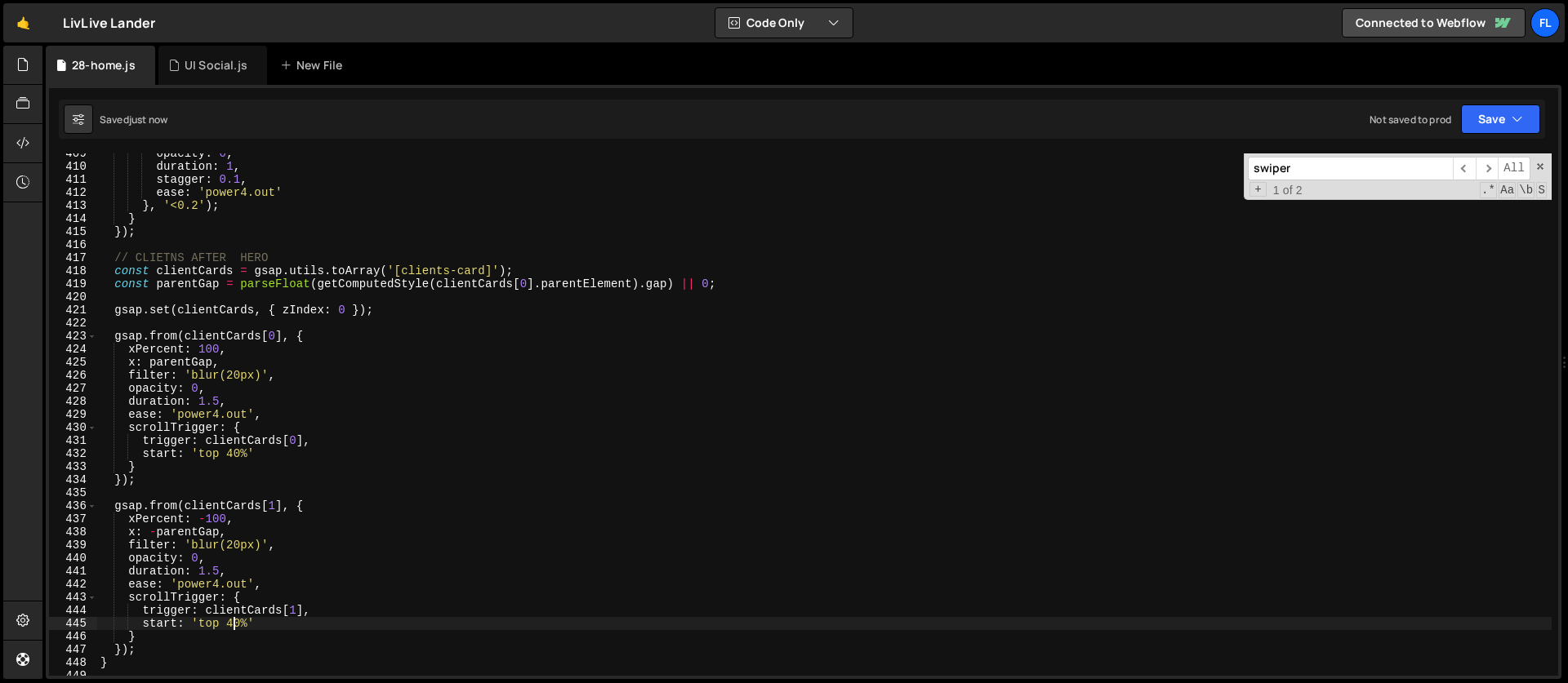
scroll to position [5417, 0]
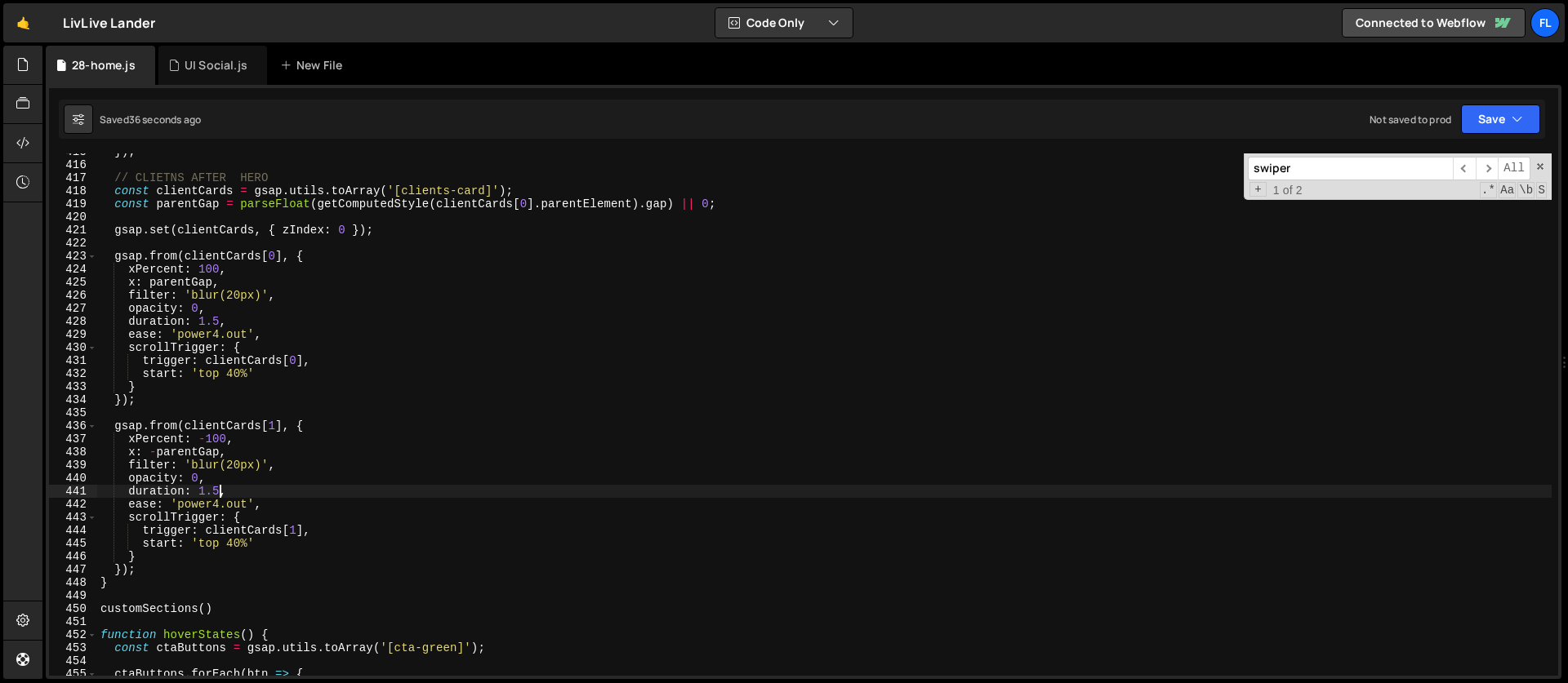
click at [219, 489] on div "}) ; // CLIETNS AFTER HERO const clientCards = gsap . utils . toArray ( '[clien…" at bounding box center [823, 419] width 1454 height 549
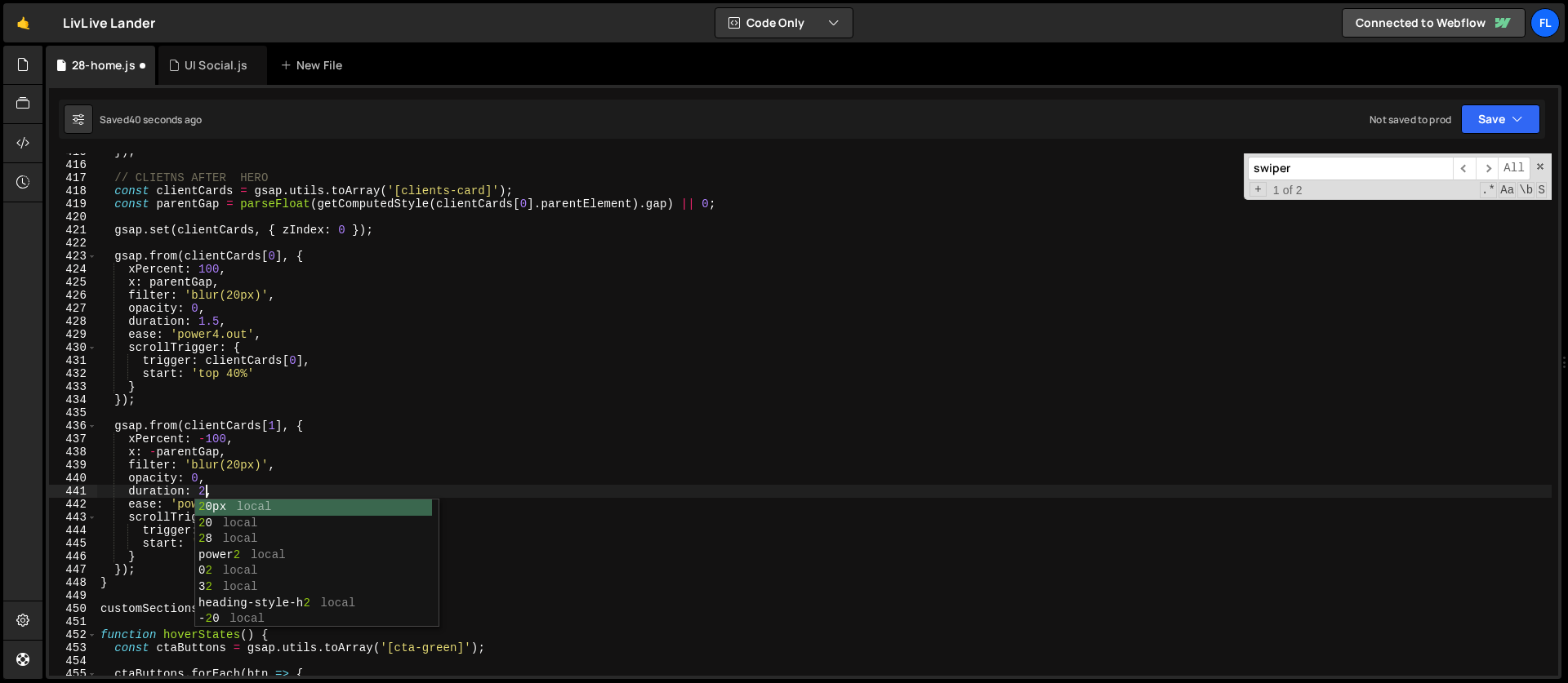
click at [219, 320] on div "}) ; // CLIETNS AFTER HERO const clientCards = gsap . utils . toArray ( '[clien…" at bounding box center [823, 419] width 1454 height 549
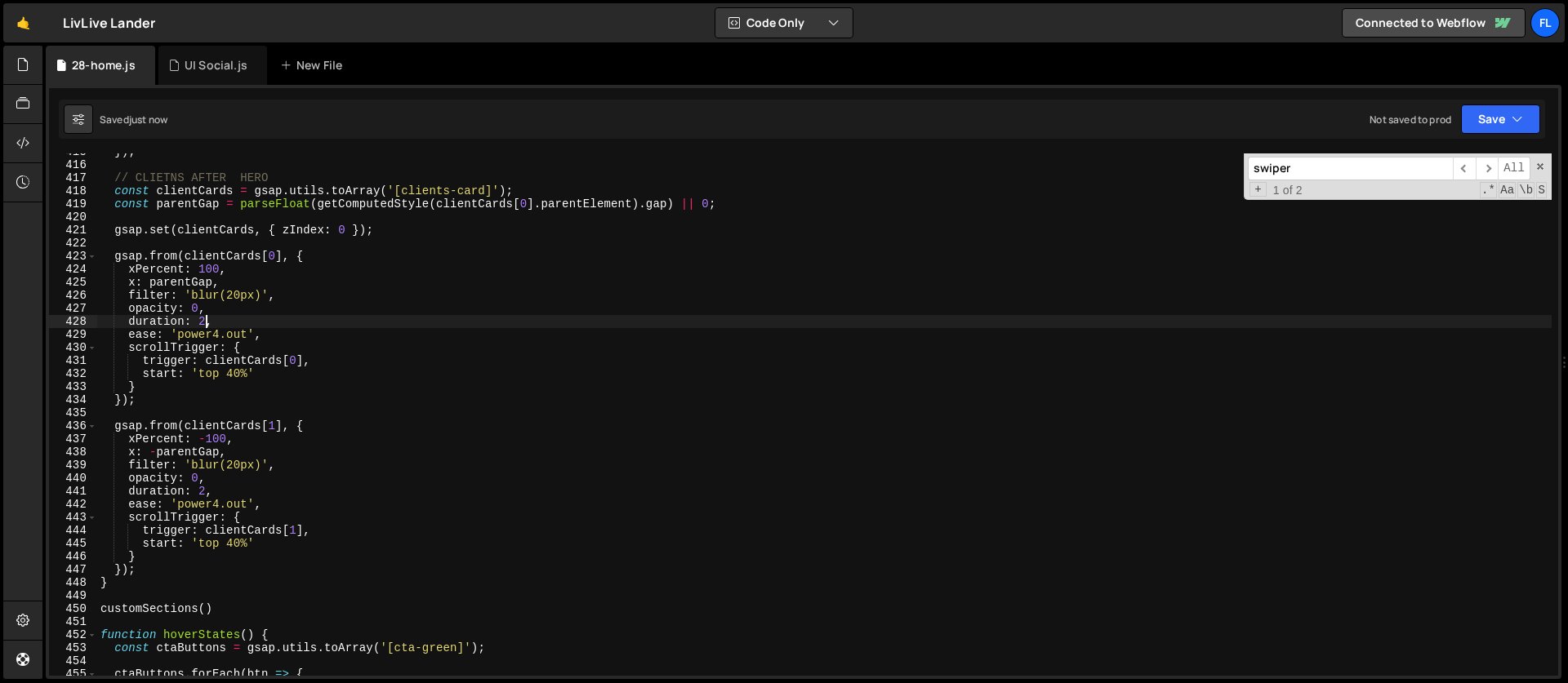
click at [205, 304] on div "}) ; // CLIETNS AFTER HERO const clientCards = gsap . utils . toArray ( '[clien…" at bounding box center [823, 419] width 1454 height 549
type textarea "opacity: 0,"
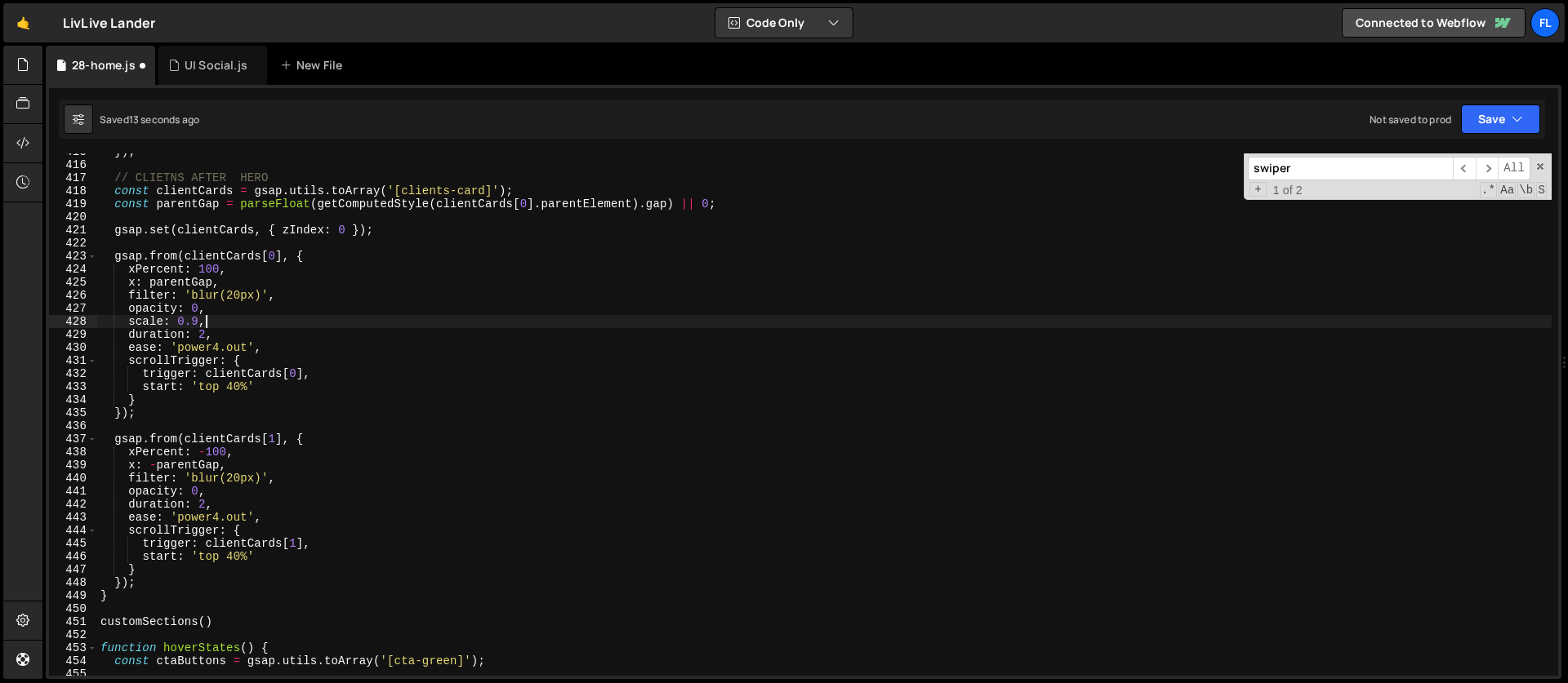
click at [222, 495] on div "}) ; // CLIETNS AFTER HERO const clientCards = gsap . utils . toArray ( '[clien…" at bounding box center [823, 419] width 1454 height 549
type textarea "opacity: 0,"
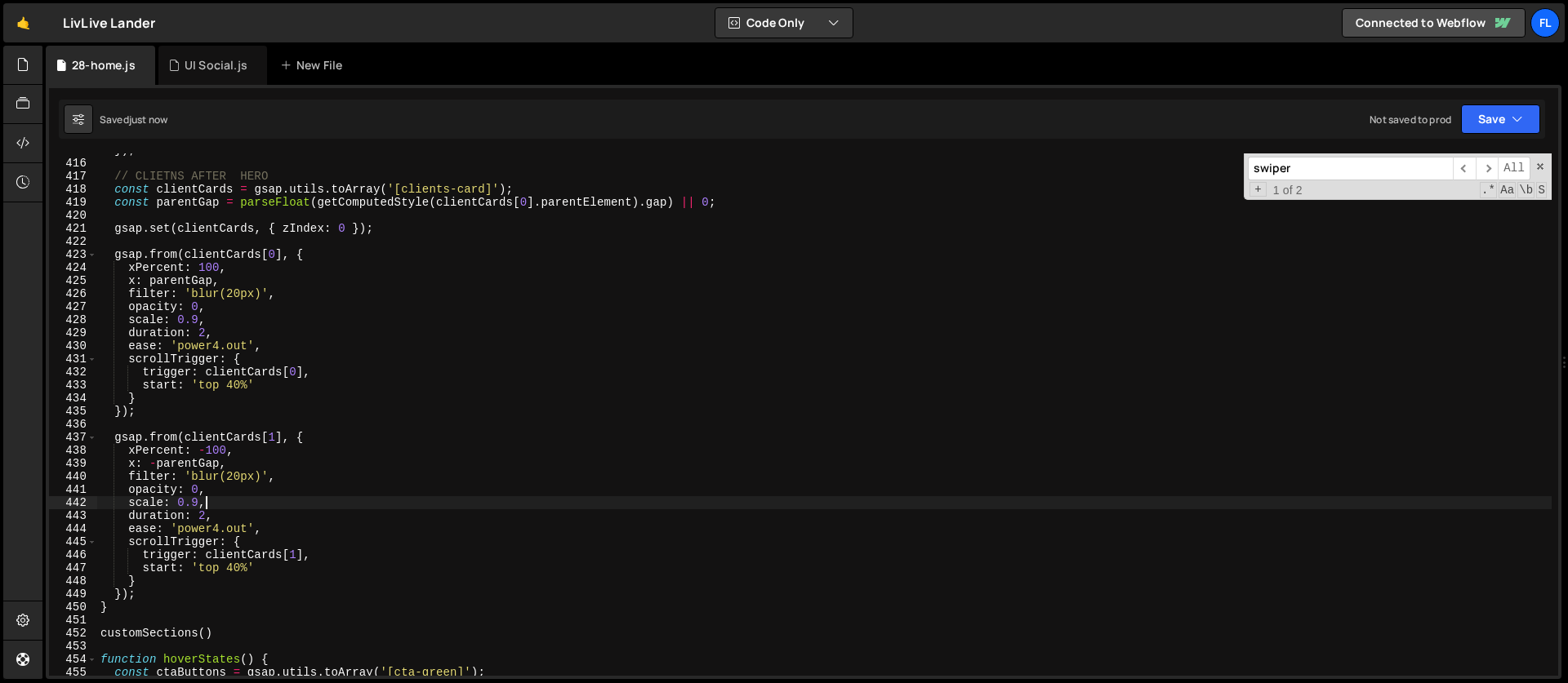
scroll to position [5428, 0]
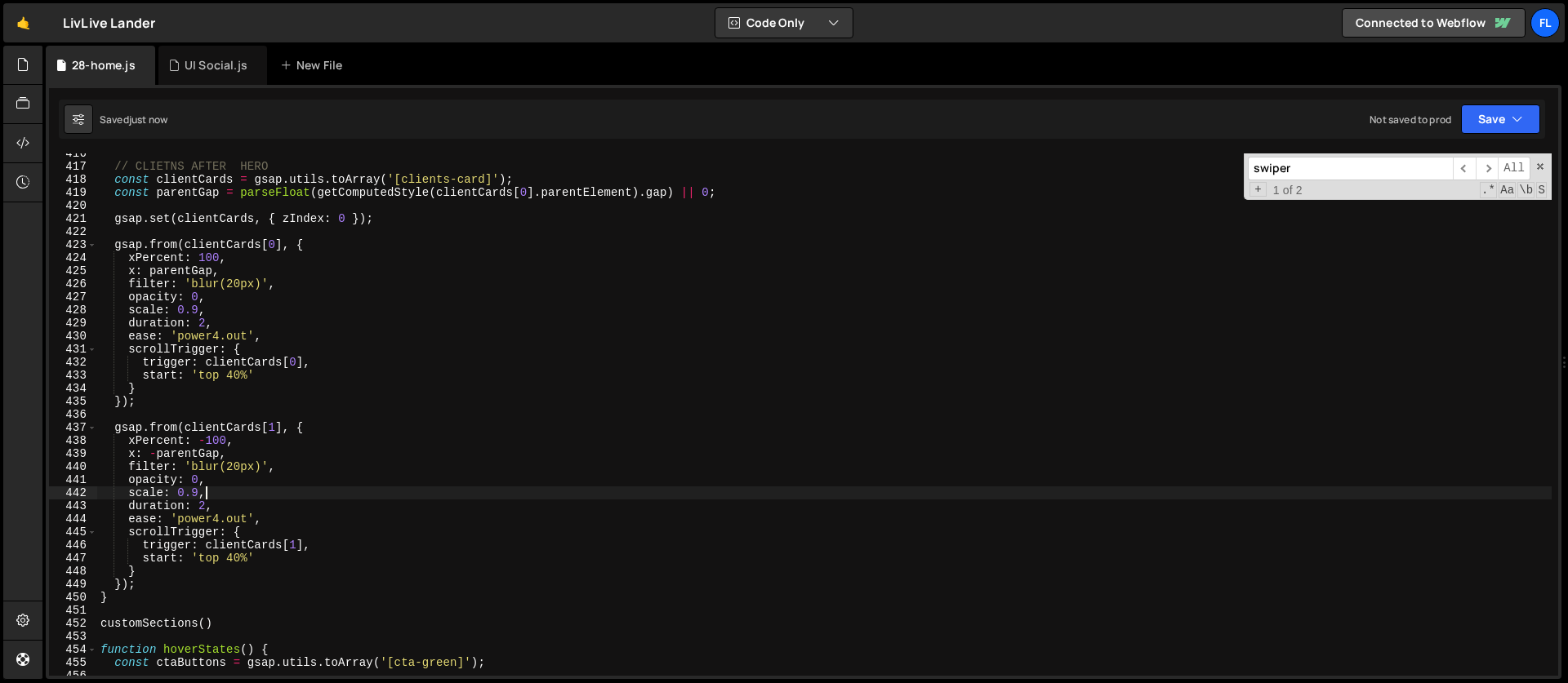
click at [199, 311] on div "// CLIETNS AFTER HERO const clientCards = gsap . utils . toArray ( '[clients-ca…" at bounding box center [823, 421] width 1454 height 549
click at [197, 493] on div "// CLIETNS AFTER HERO const clientCards = gsap . utils . toArray ( '[clients-ca…" at bounding box center [823, 421] width 1454 height 549
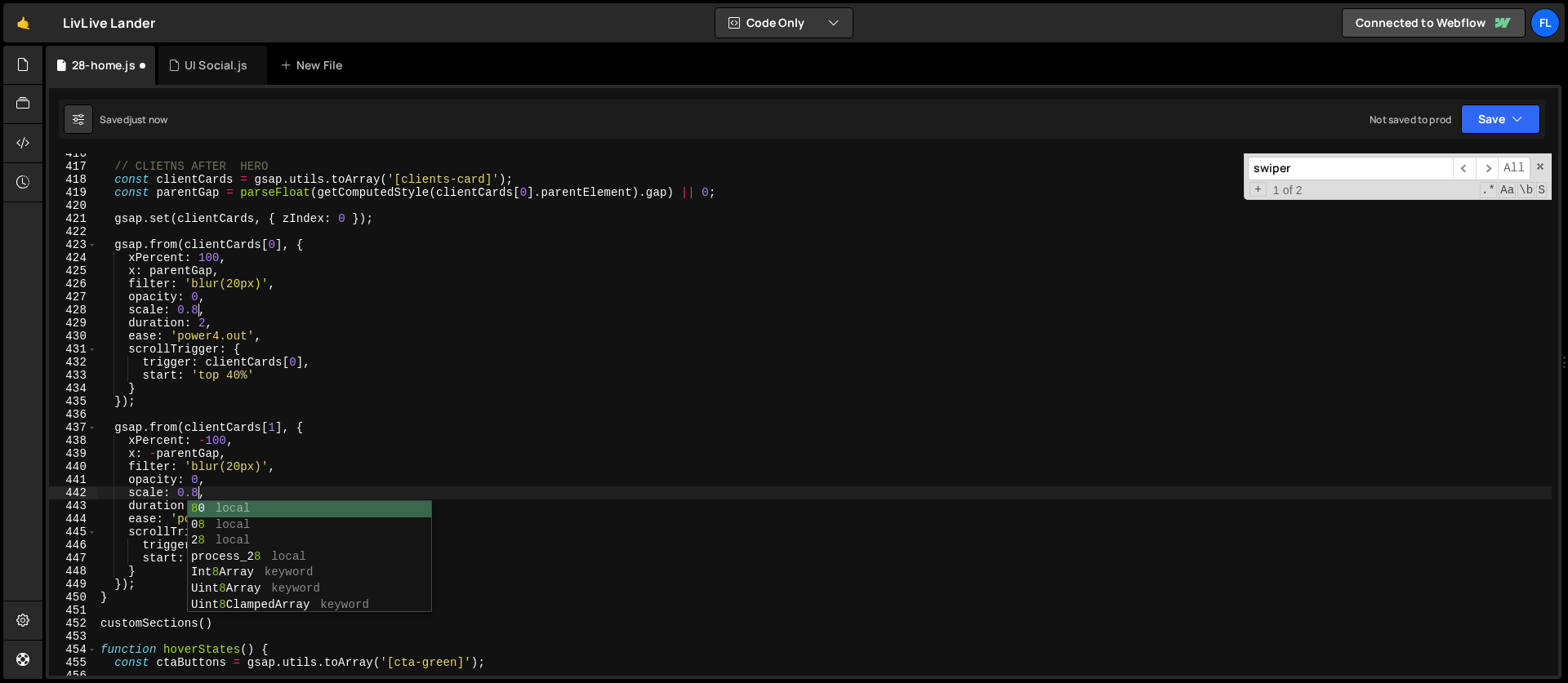
scroll to position [0, 6]
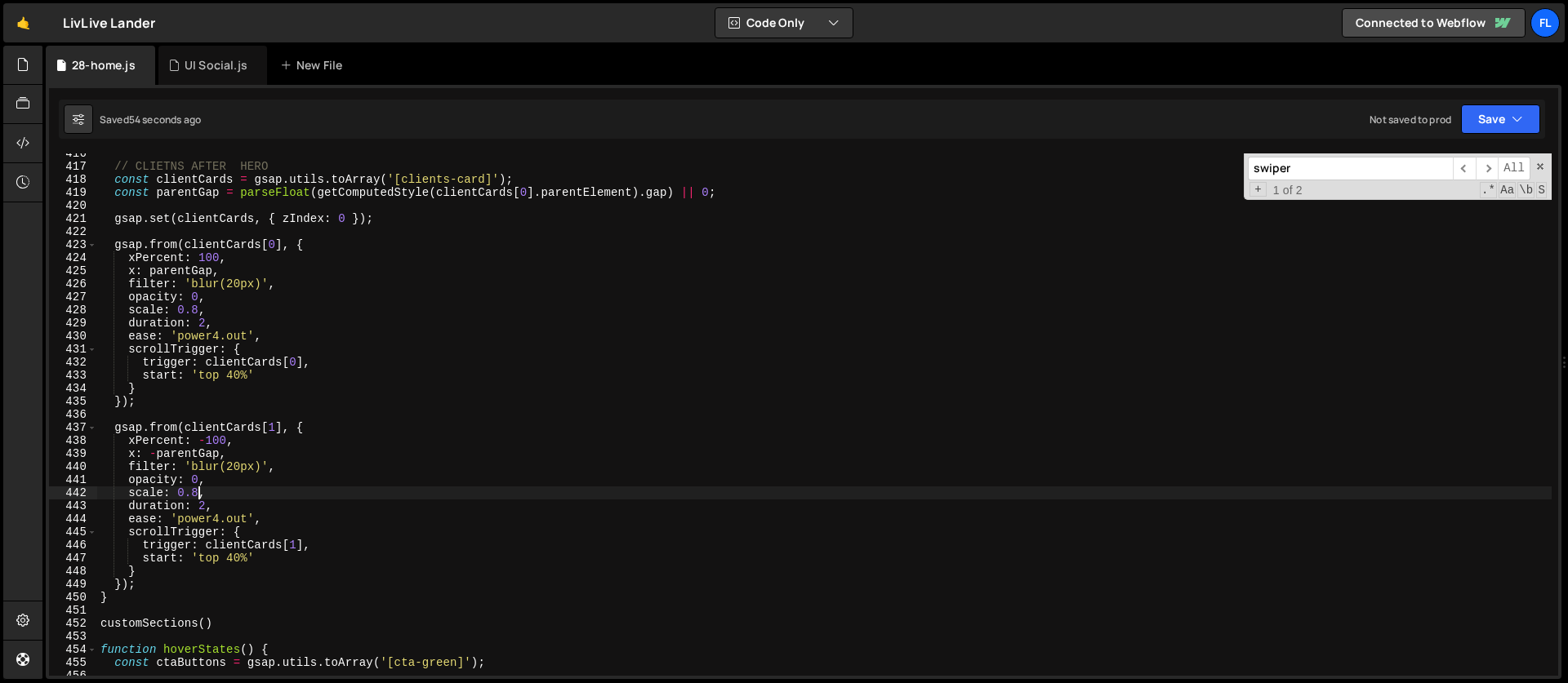
click at [311, 244] on div "// CLIETNS AFTER HERO const clientCards = gsap . utils . toArray ( '[clients-ca…" at bounding box center [823, 421] width 1454 height 549
type textarea "gsap.from(clientCards[0], {"
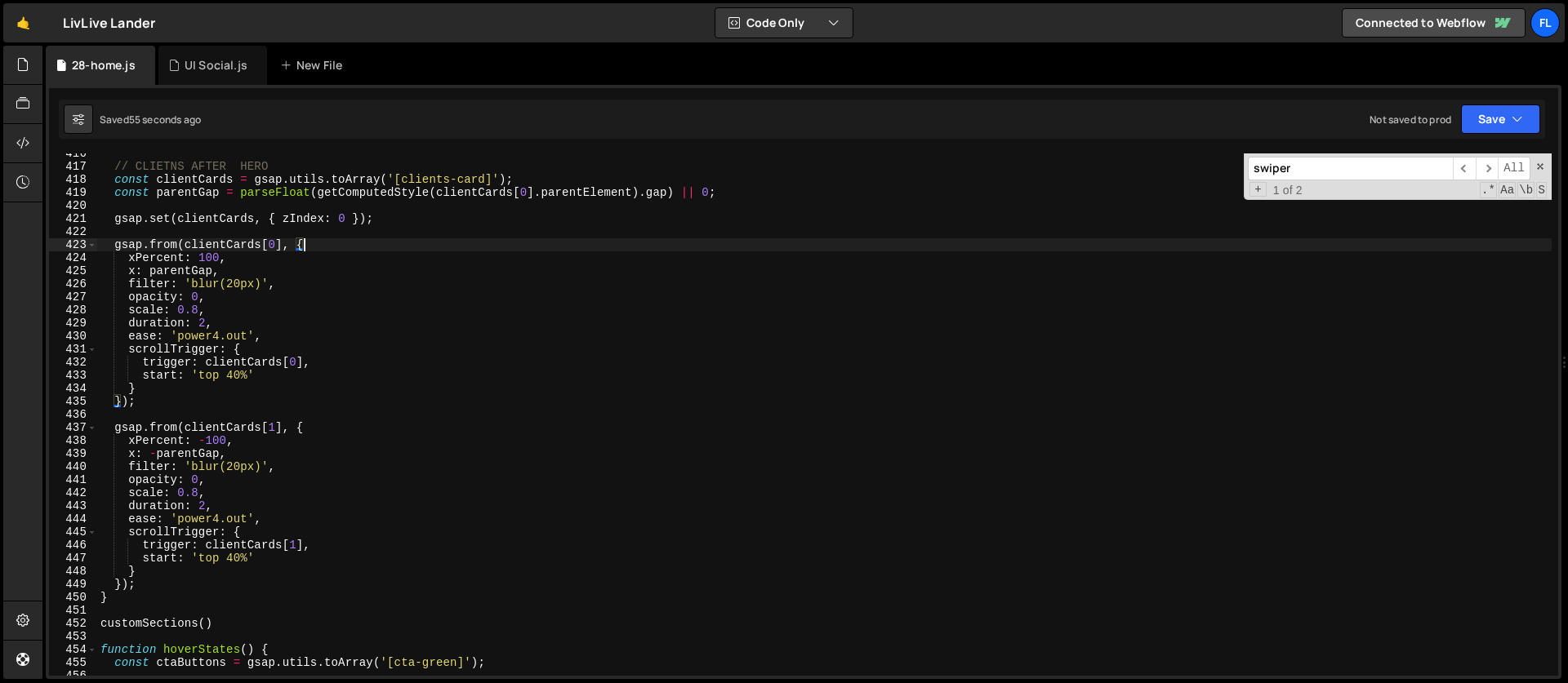
click at [322, 420] on div "// CLIETNS AFTER HERO const clientCards = gsap . utils . toArray ( '[clients-ca…" at bounding box center [823, 421] width 1454 height 549
click at [322, 426] on div "// CLIETNS AFTER HERO const clientCards = gsap . utils . toArray ( '[clients-ca…" at bounding box center [823, 421] width 1454 height 549
click at [160, 580] on div "// CLIETNS AFTER HERO const clientCards = gsap . utils . toArray ( '[clients-ca…" at bounding box center [823, 421] width 1454 height 549
type textarea "});"
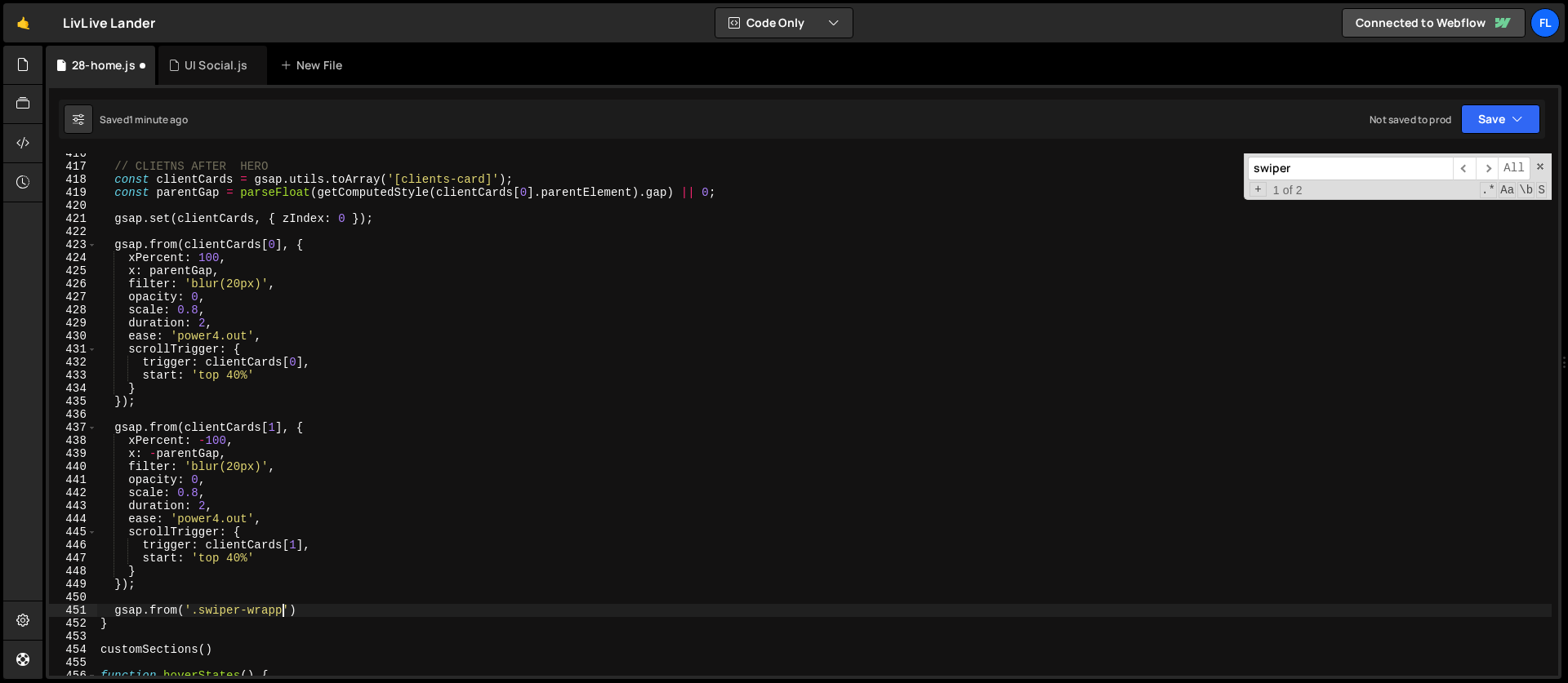
scroll to position [0, 13]
click at [200, 612] on div "// CLIETNS AFTER HERO const clientCards = gsap . utils . toArray ( '[clients-ca…" at bounding box center [823, 421] width 1454 height 549
paste textarea "clients-card-center"
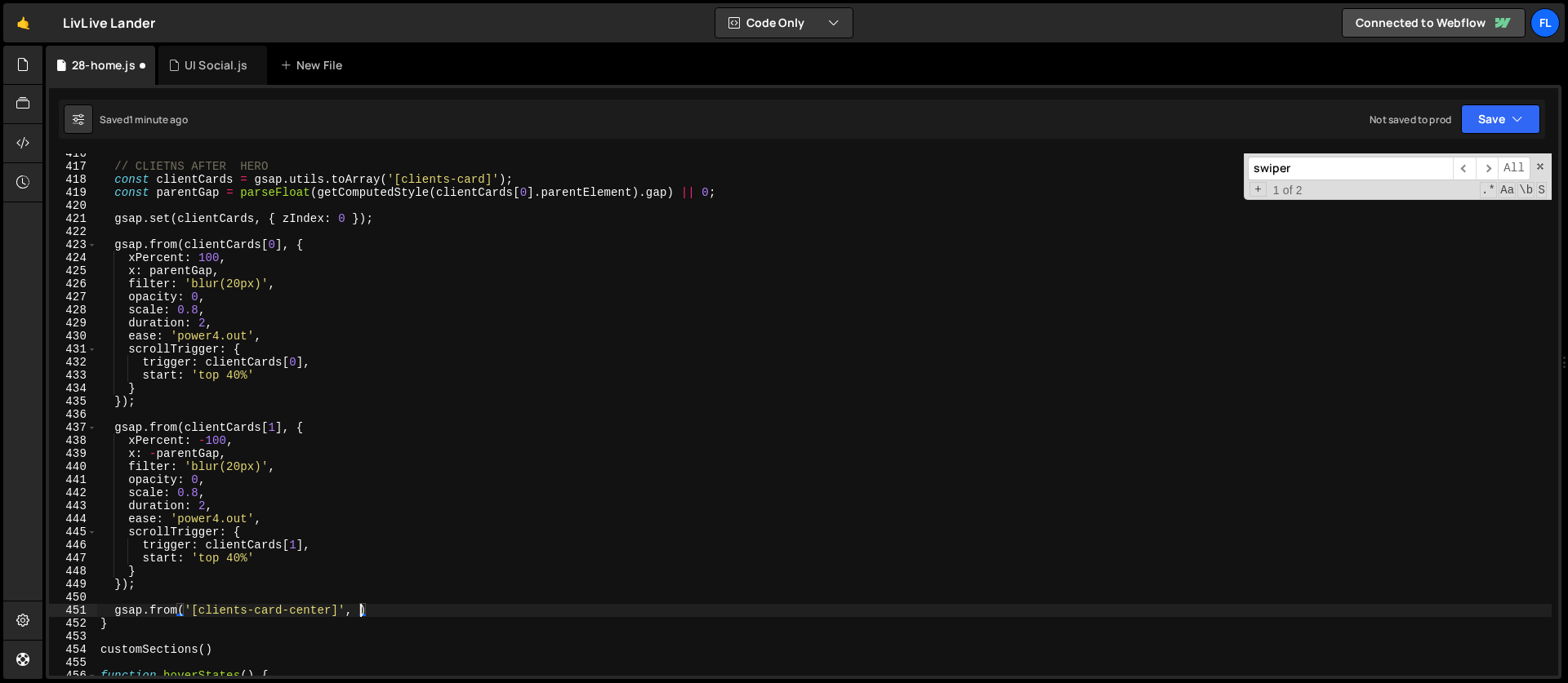
type textarea "gsap.from('[clients-card-center]', {)"
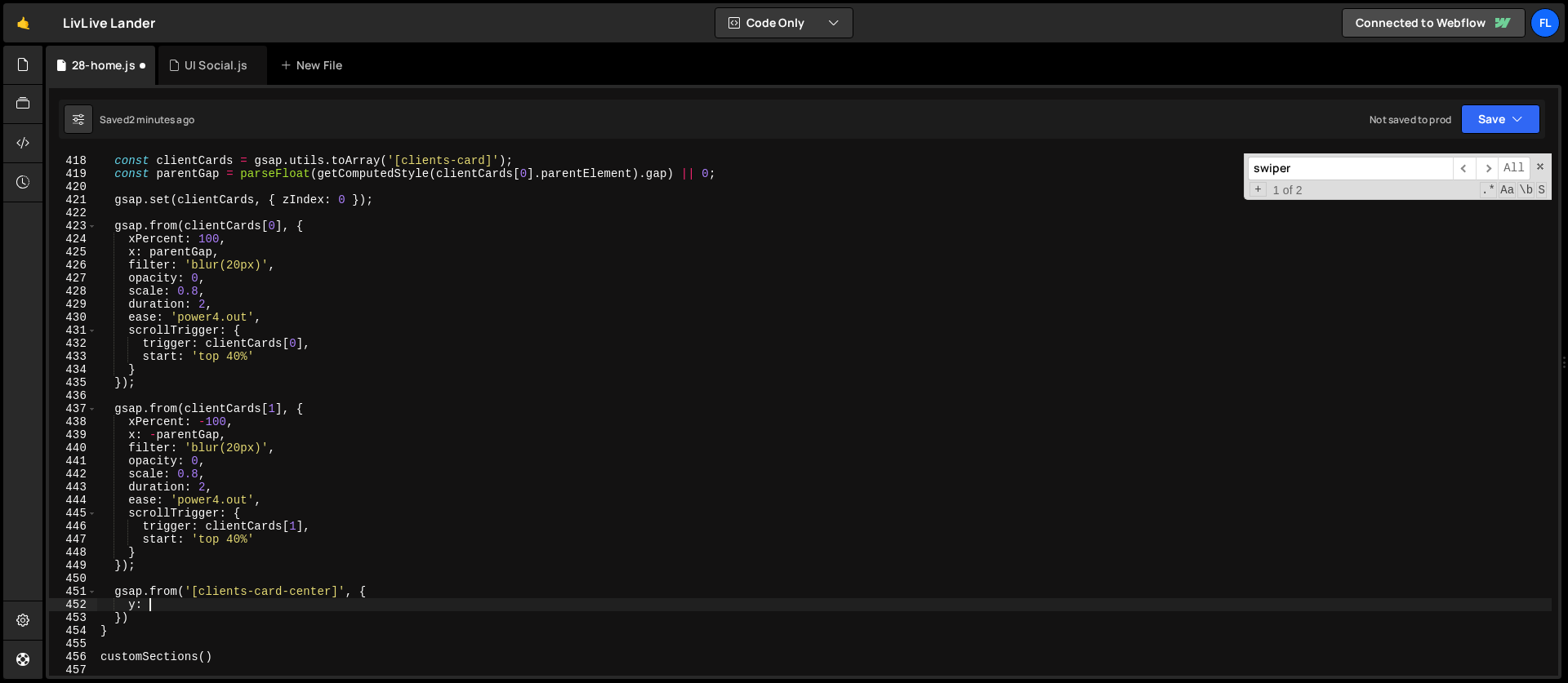
scroll to position [0, 3]
type textarea "y: 48,"
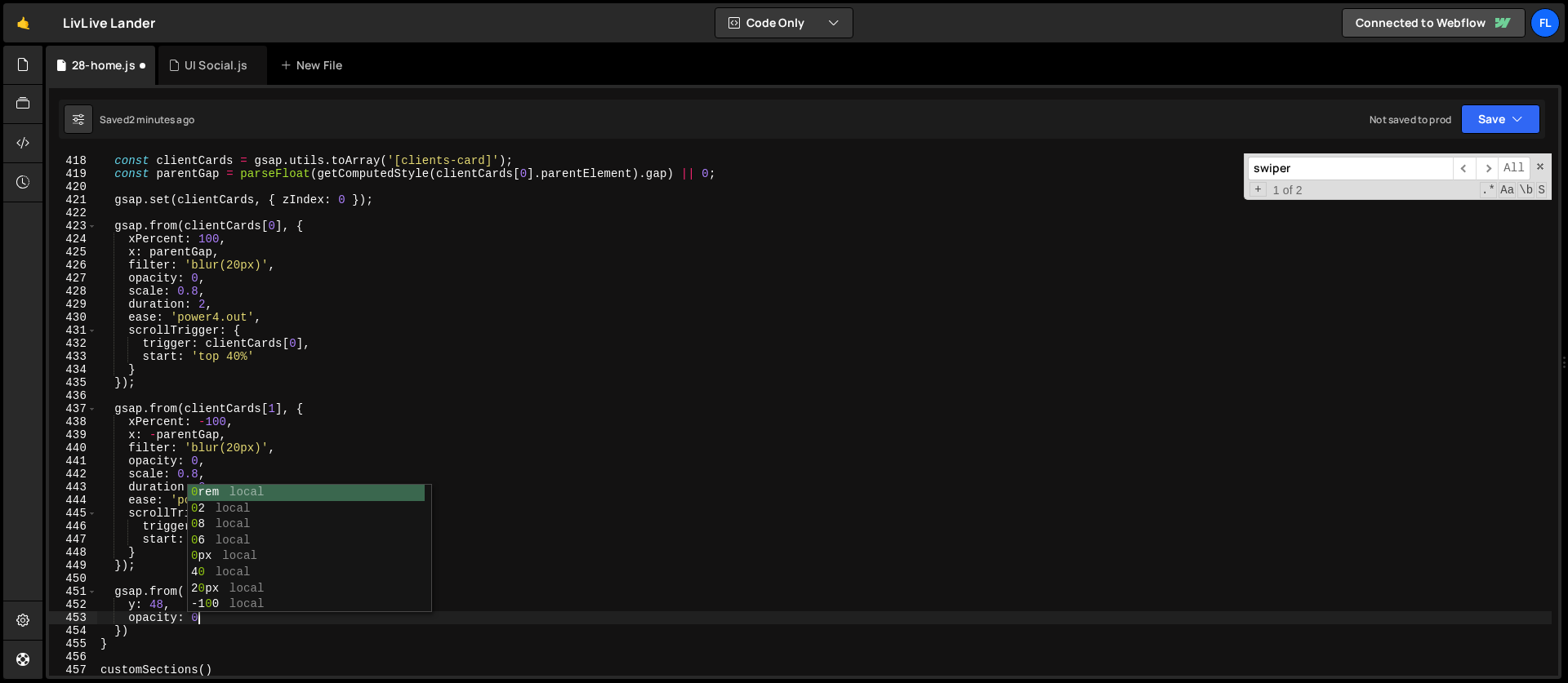
type textarea "opacity: 0,"
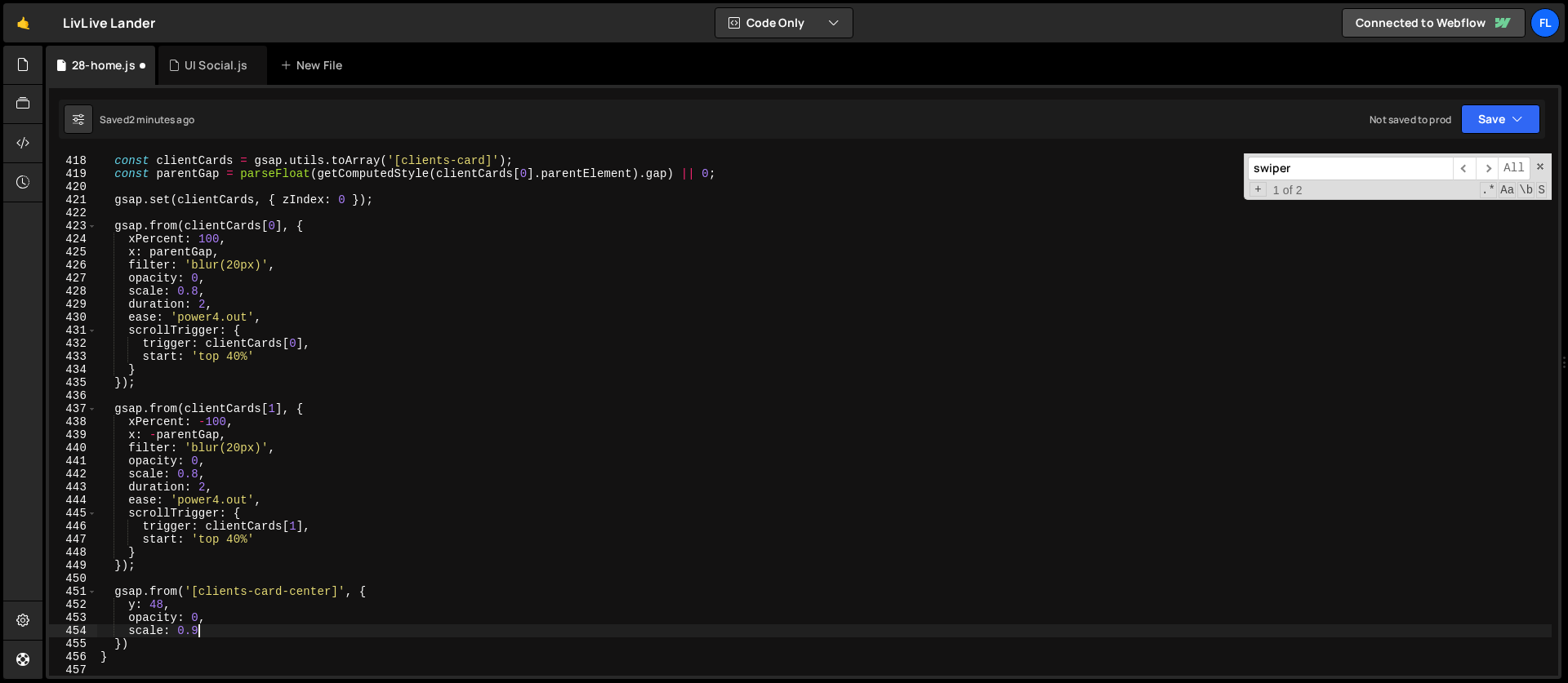
type textarea "scale: 0.9,"
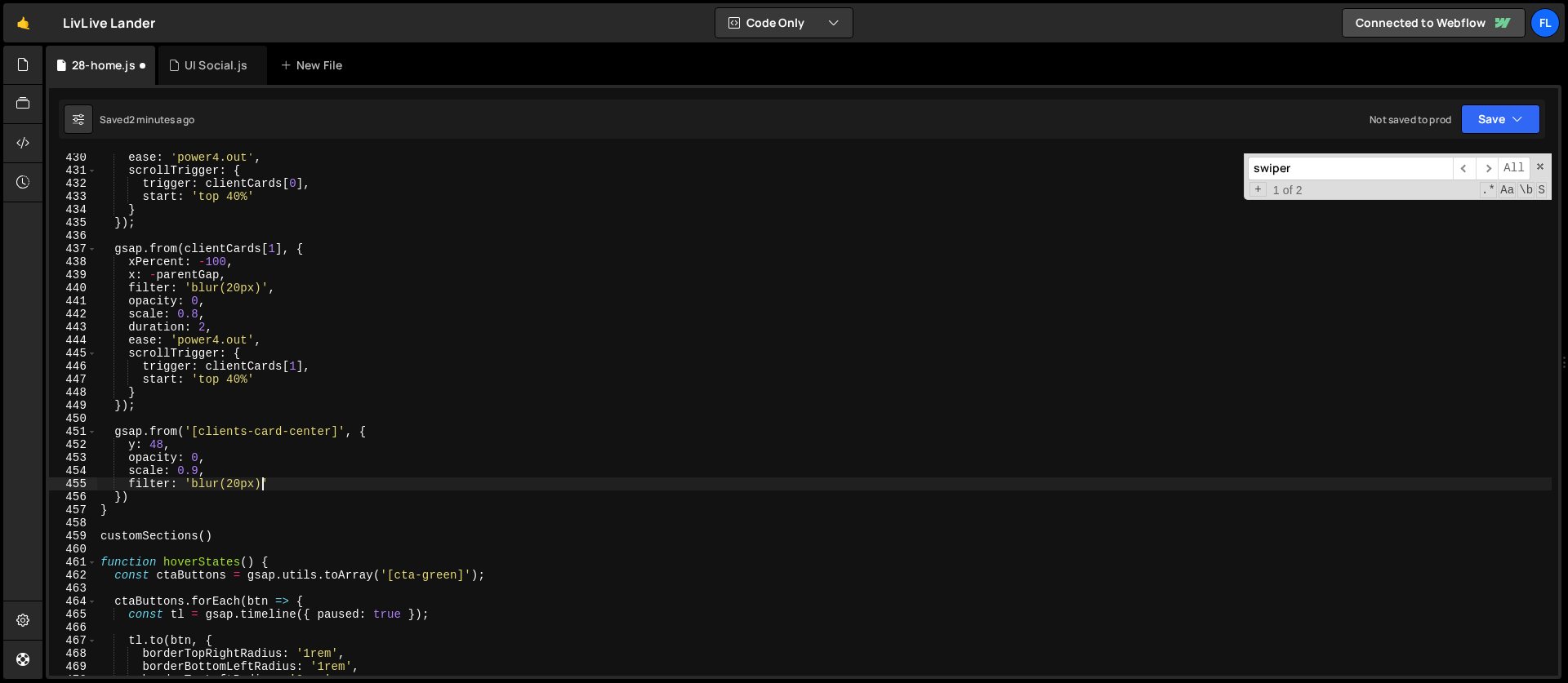
scroll to position [0, 11]
click at [293, 482] on div "ease : 'power4.out' , scrollTrigger : { trigger : clientCards [ 0 ] , start : '…" at bounding box center [823, 426] width 1454 height 549
type textarea "filter: 'blur(20px)',"
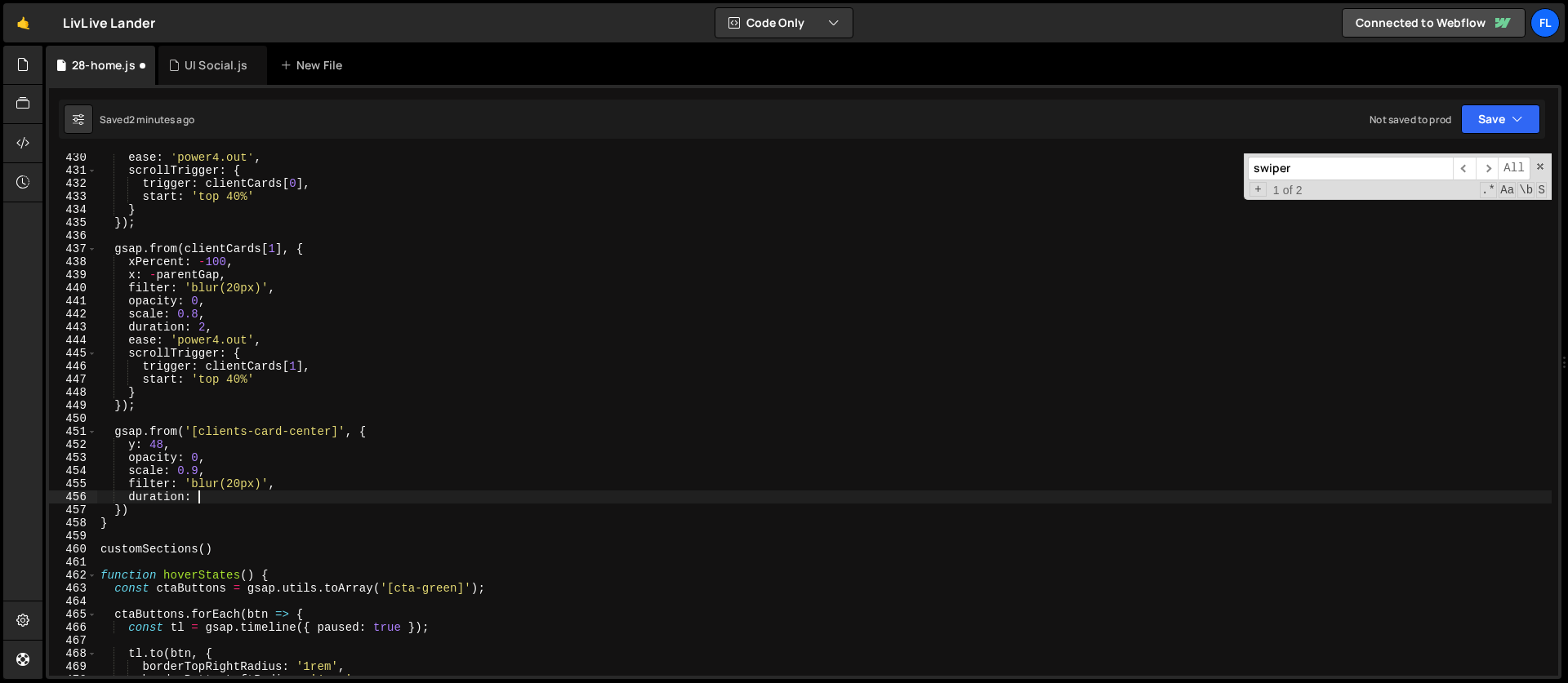
scroll to position [0, 6]
type textarea "duration: 1.5,"
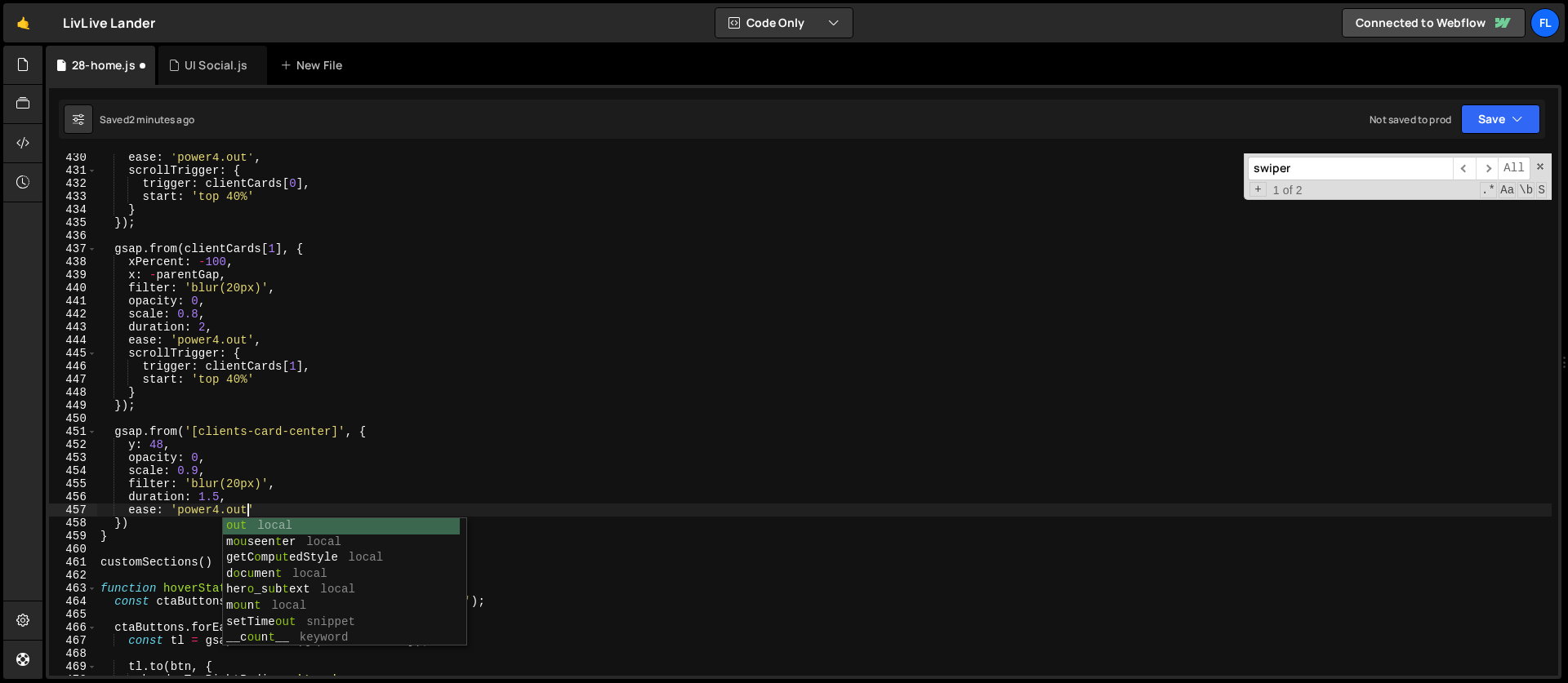
scroll to position [0, 10]
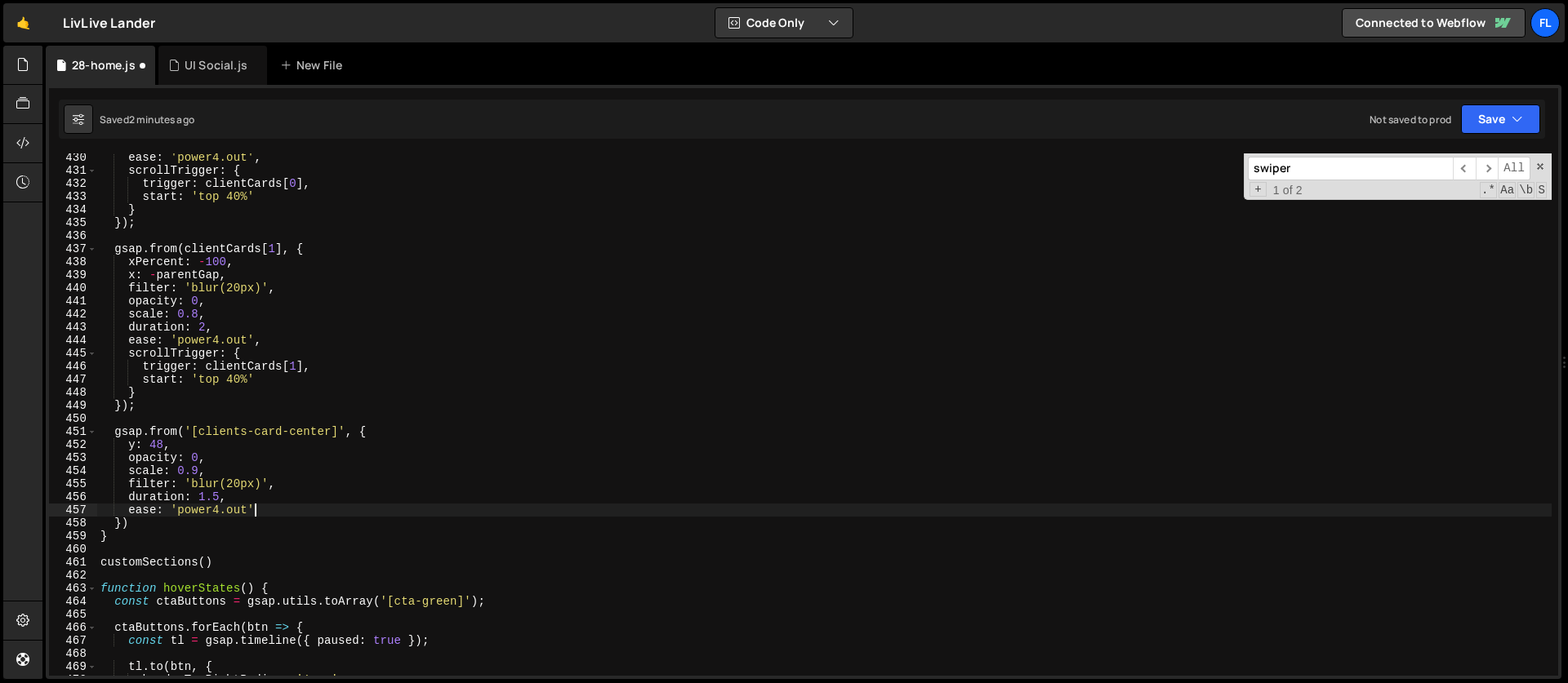
type textarea "ease: 'power4.out','"
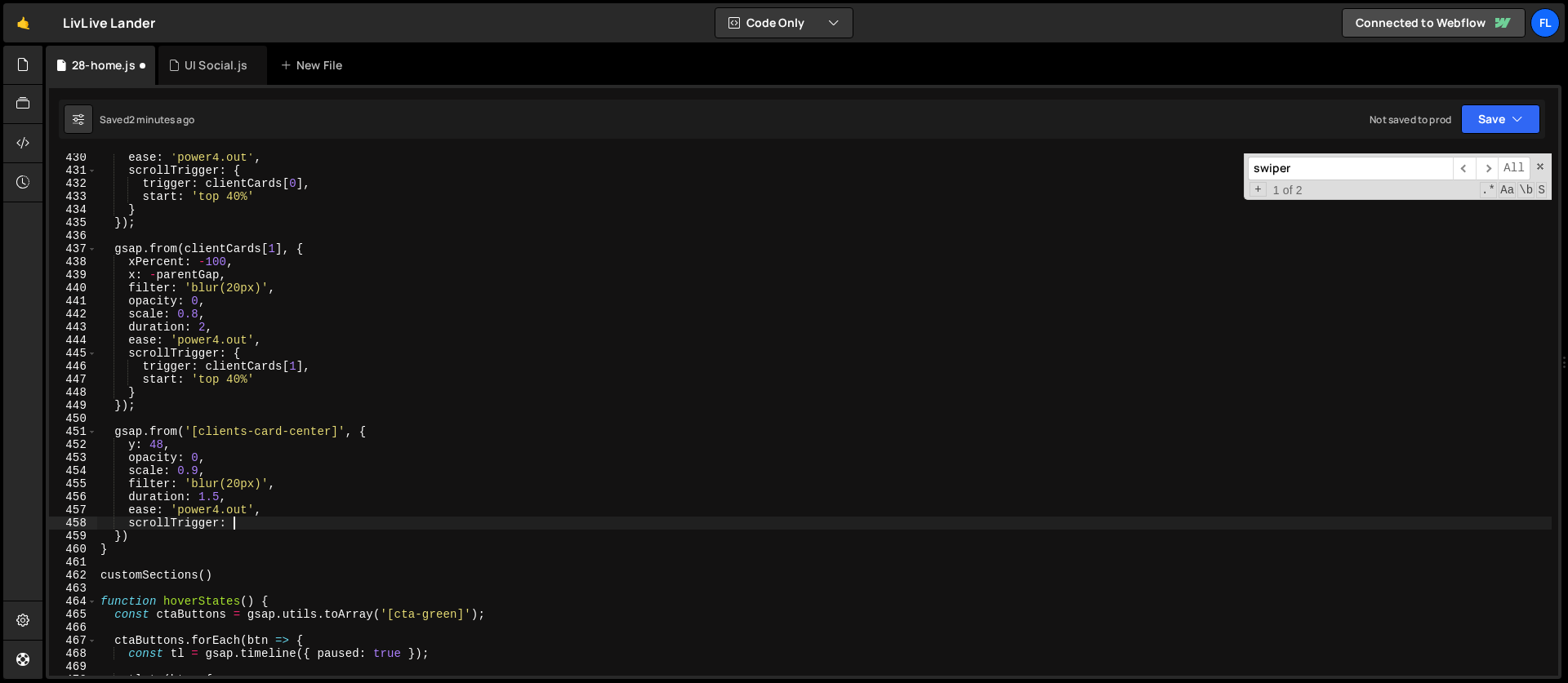
type textarea "scrollTrigger: {"
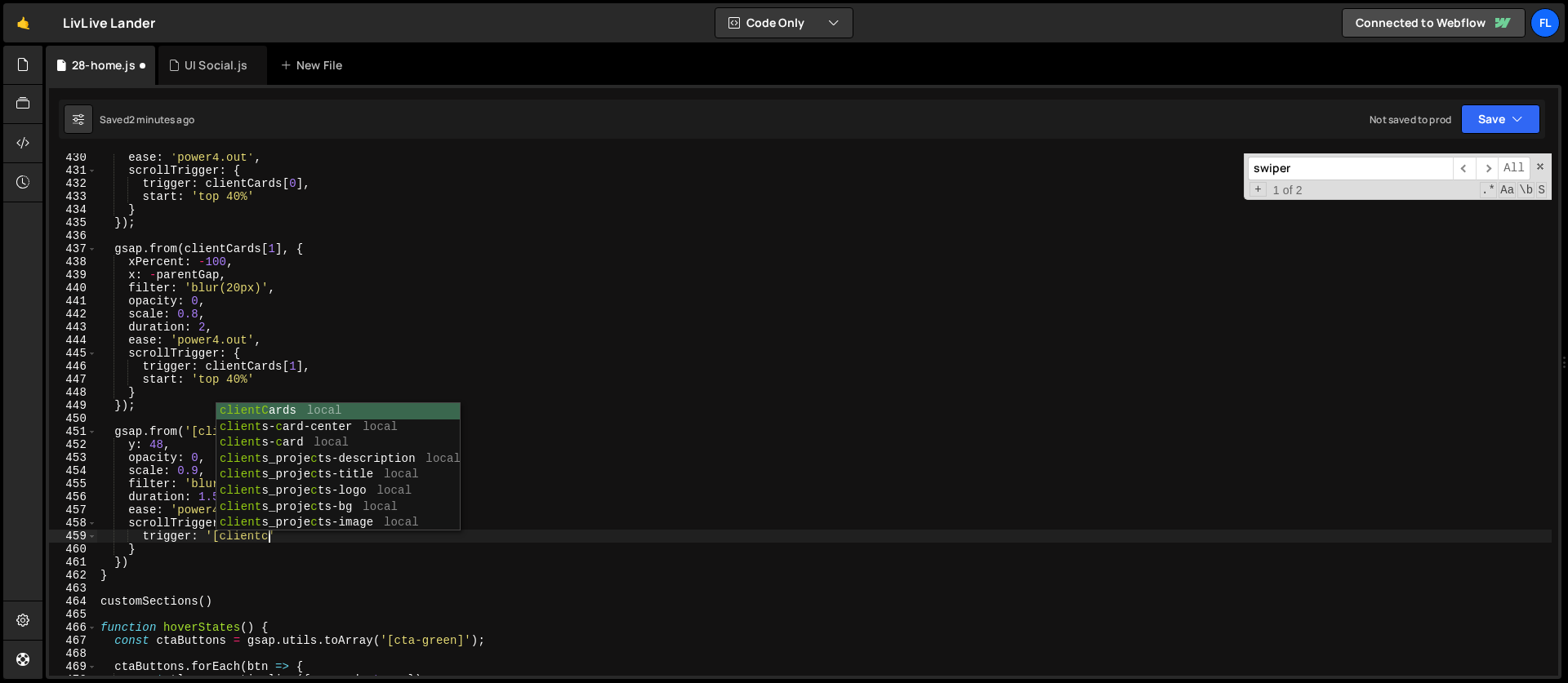
scroll to position [0, 12]
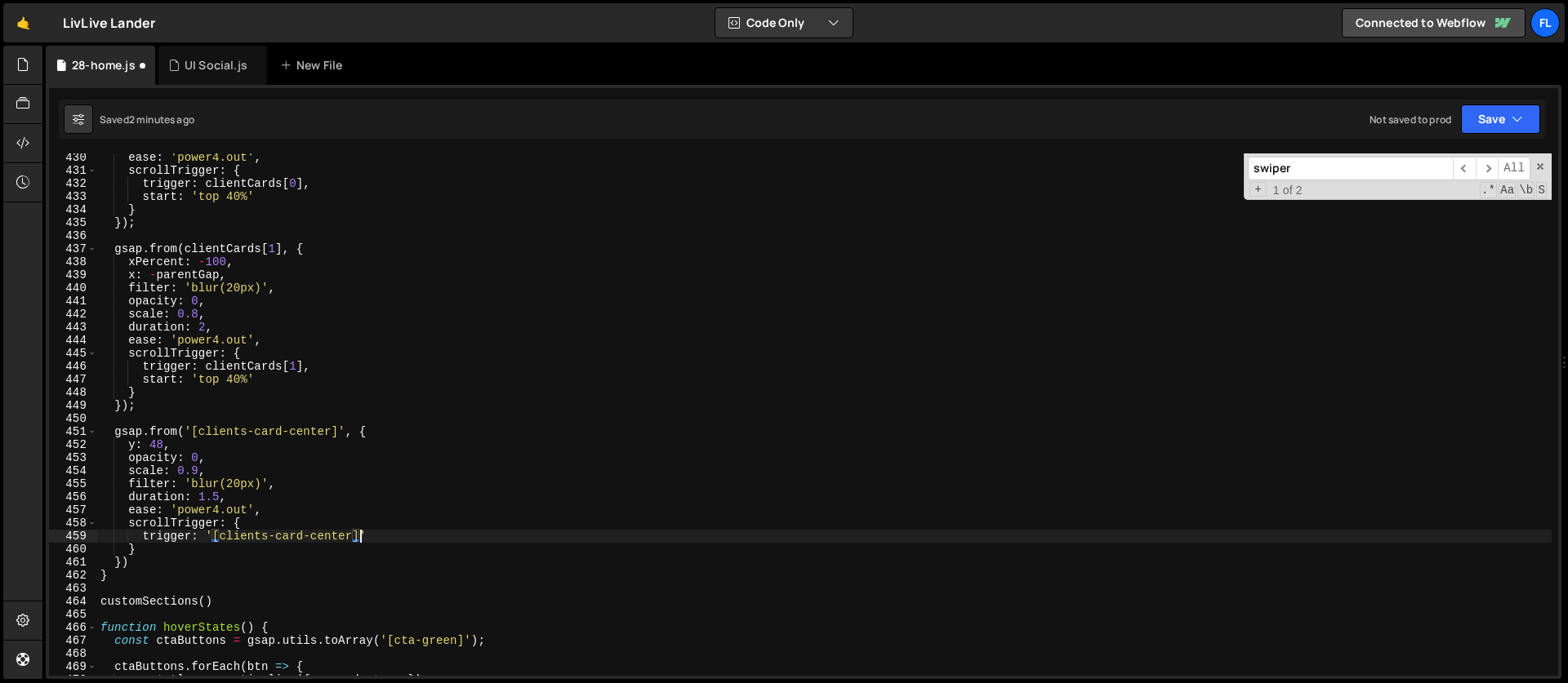
type textarea "trigger: '[clients-card-center]''"
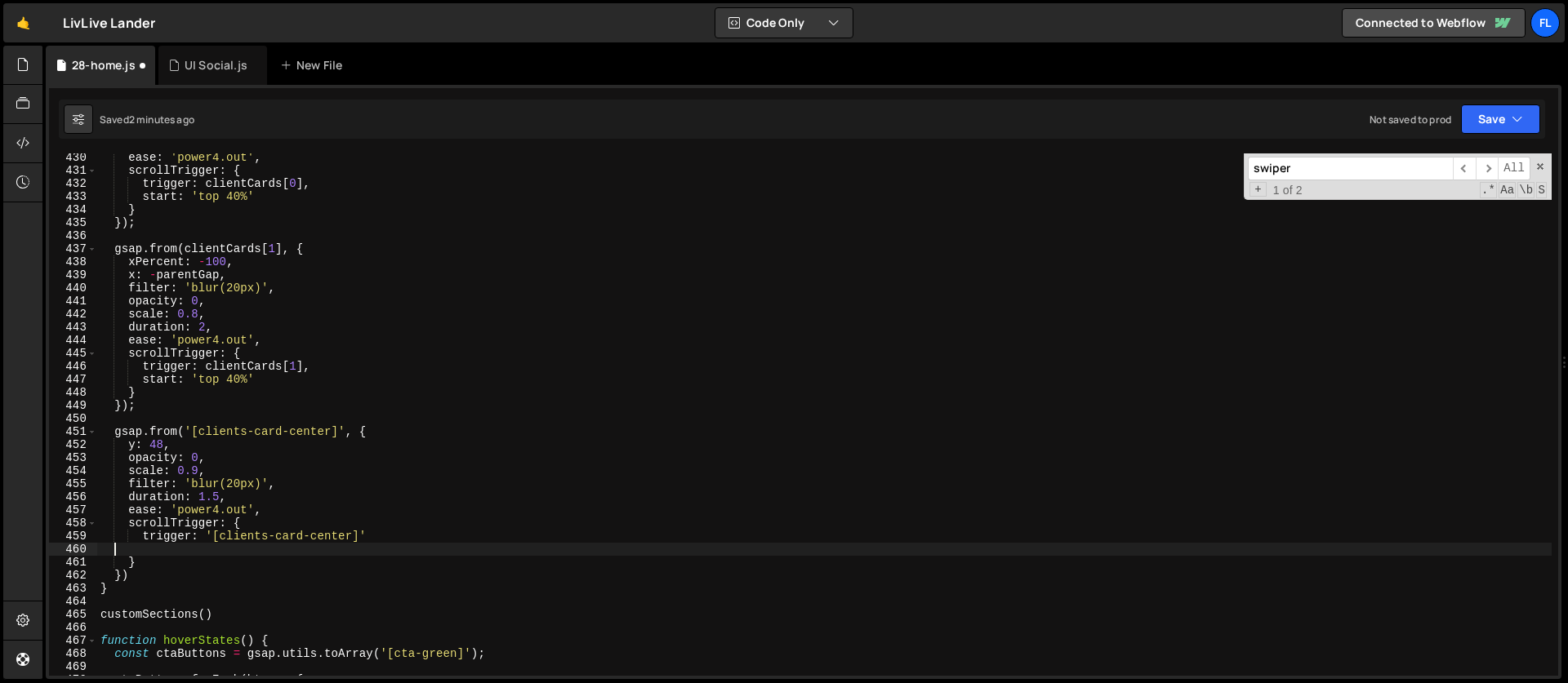
scroll to position [0, 0]
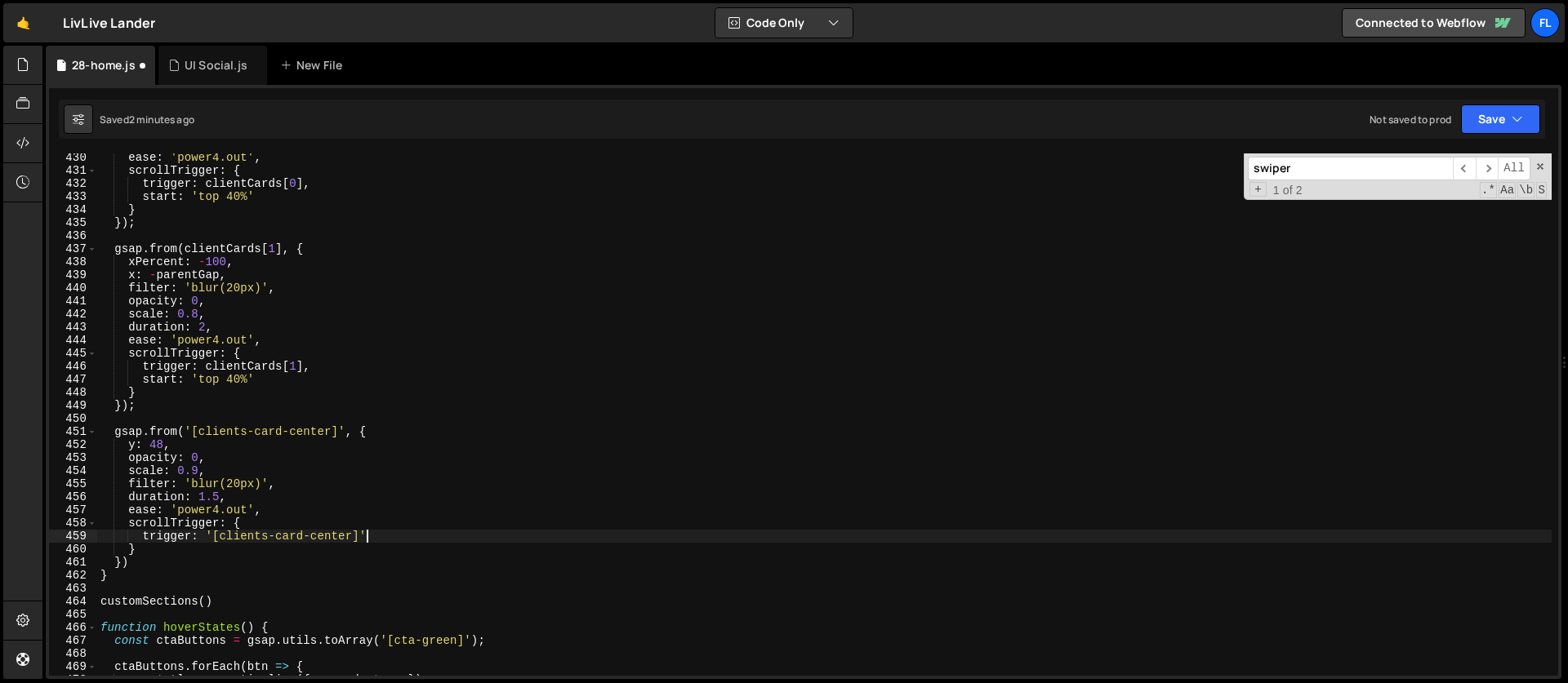
type textarea "trigger: '[clients-card-center]',"
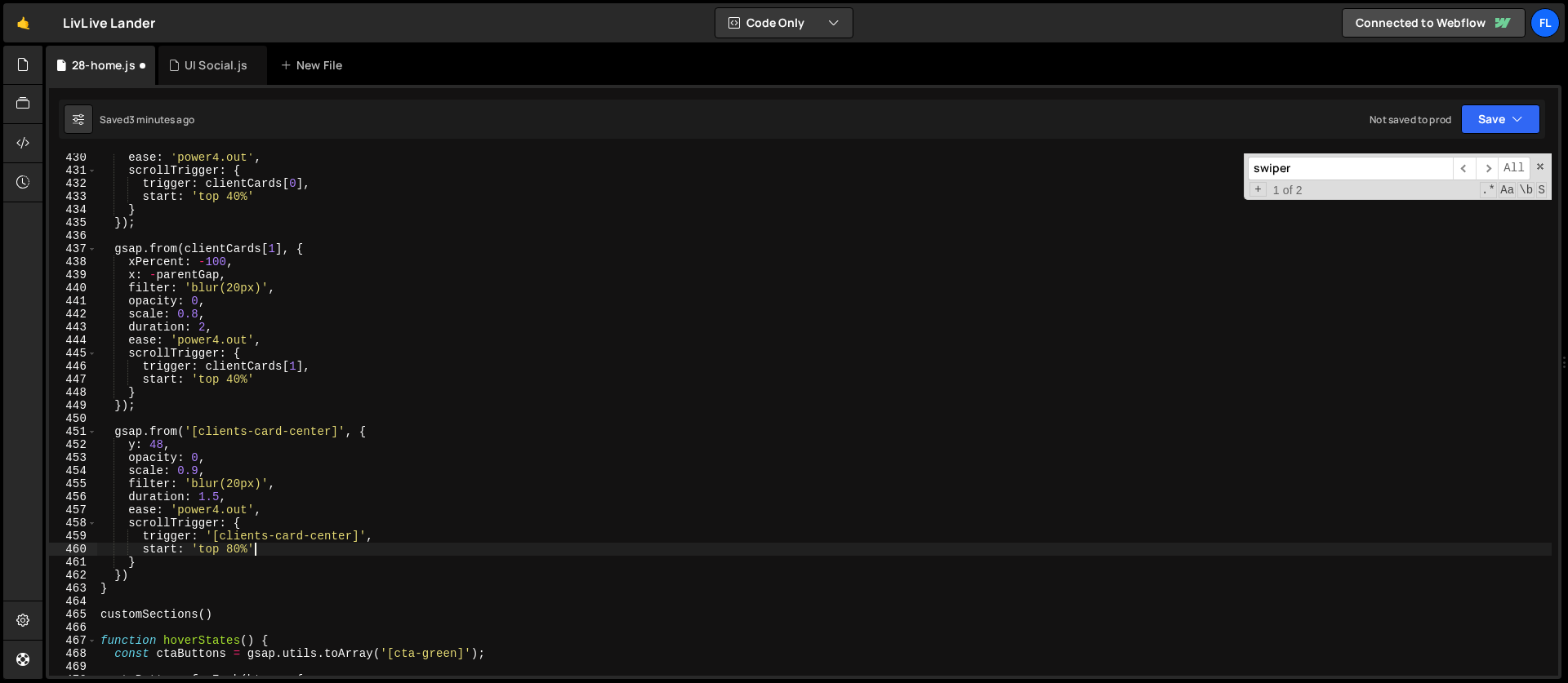
scroll to position [0, 10]
type textarea "start: 'top 80%',"
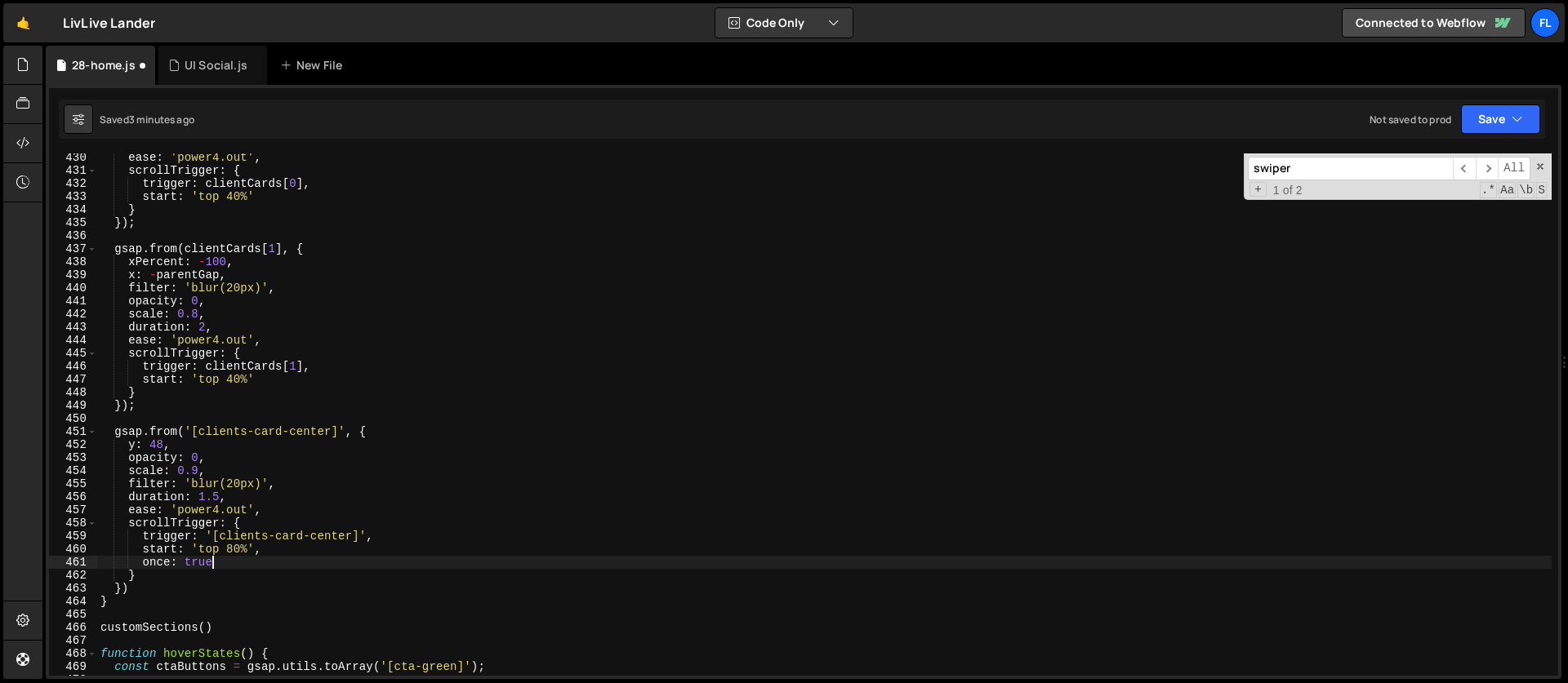
scroll to position [0, 6]
type textarea "once: true"
drag, startPoint x: 1361, startPoint y: 171, endPoint x: 1216, endPoint y: 159, distance: 145.5
click at [1216, 159] on div "ease : 'power4.out' , scrollTrigger : { trigger : clientCards [ 0 ] , start : '…" at bounding box center [823, 414] width 1454 height 523
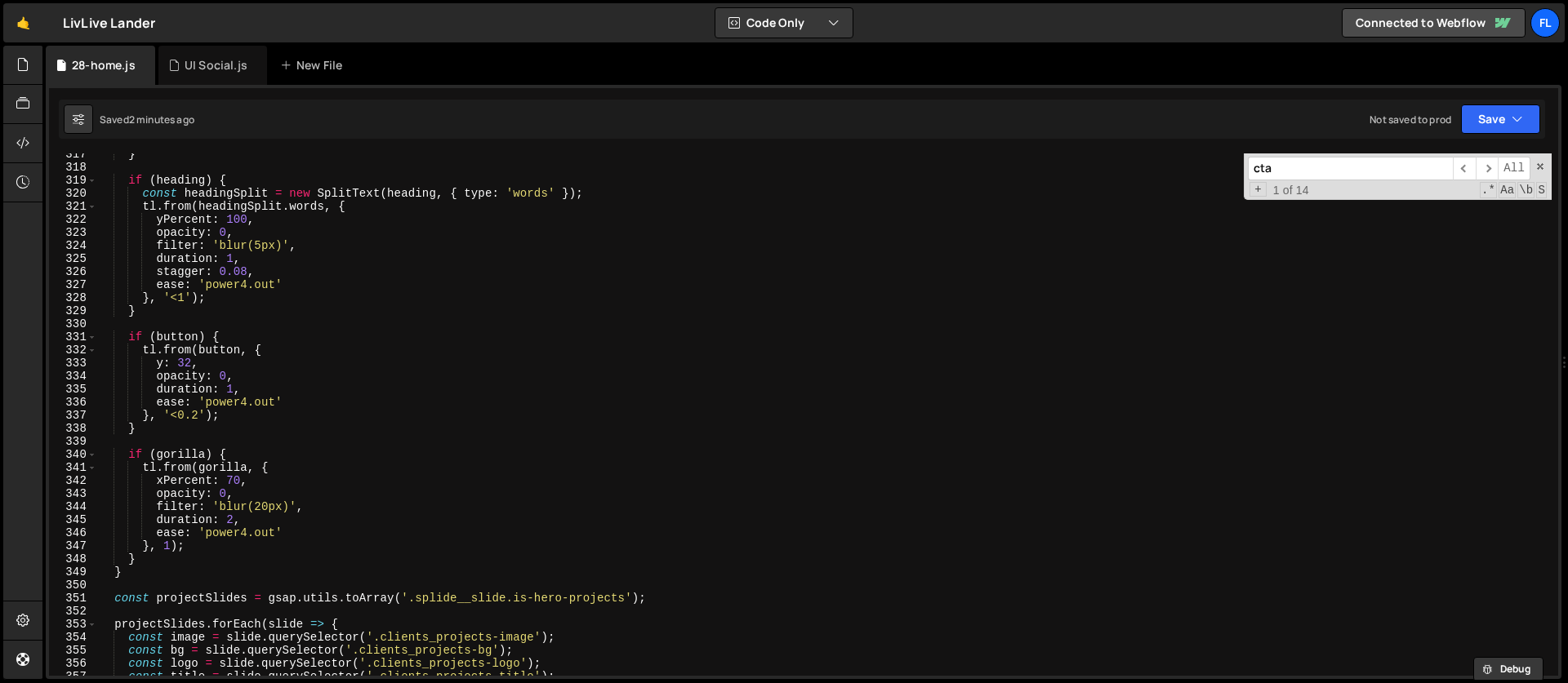
scroll to position [4134, 0]
type input "cta"
click at [230, 534] on div "} if ( heading ) { const headingSplit = new SplitText ( heading , { type : 'wor…" at bounding box center [823, 422] width 1454 height 549
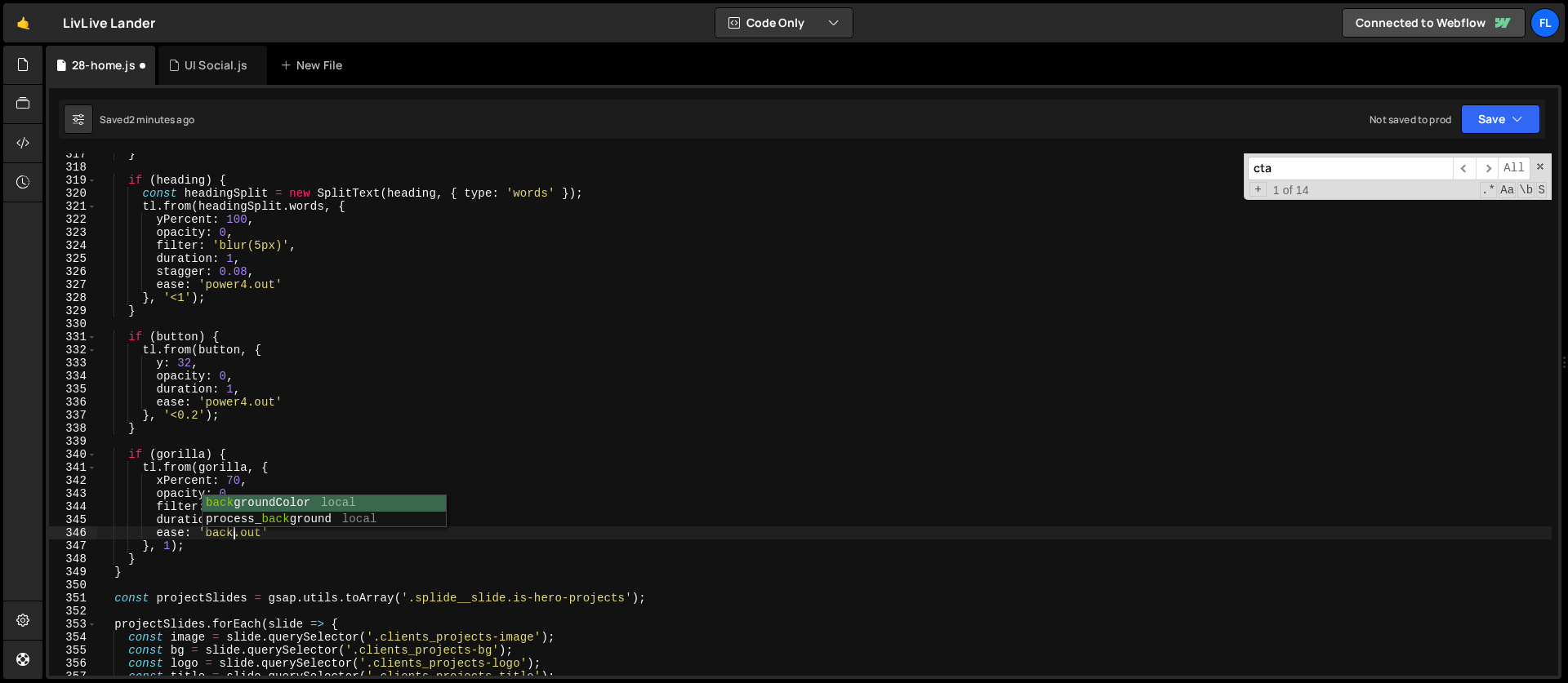
click at [261, 459] on div "} if ( heading ) { const headingSplit = new SplitText ( heading , { type : 'wor…" at bounding box center [823, 422] width 1454 height 549
click at [261, 484] on div "} if ( heading ) { const headingSplit = new SplitText ( heading , { type : 'wor…" at bounding box center [823, 422] width 1454 height 549
type textarea "xPercent: 70,"
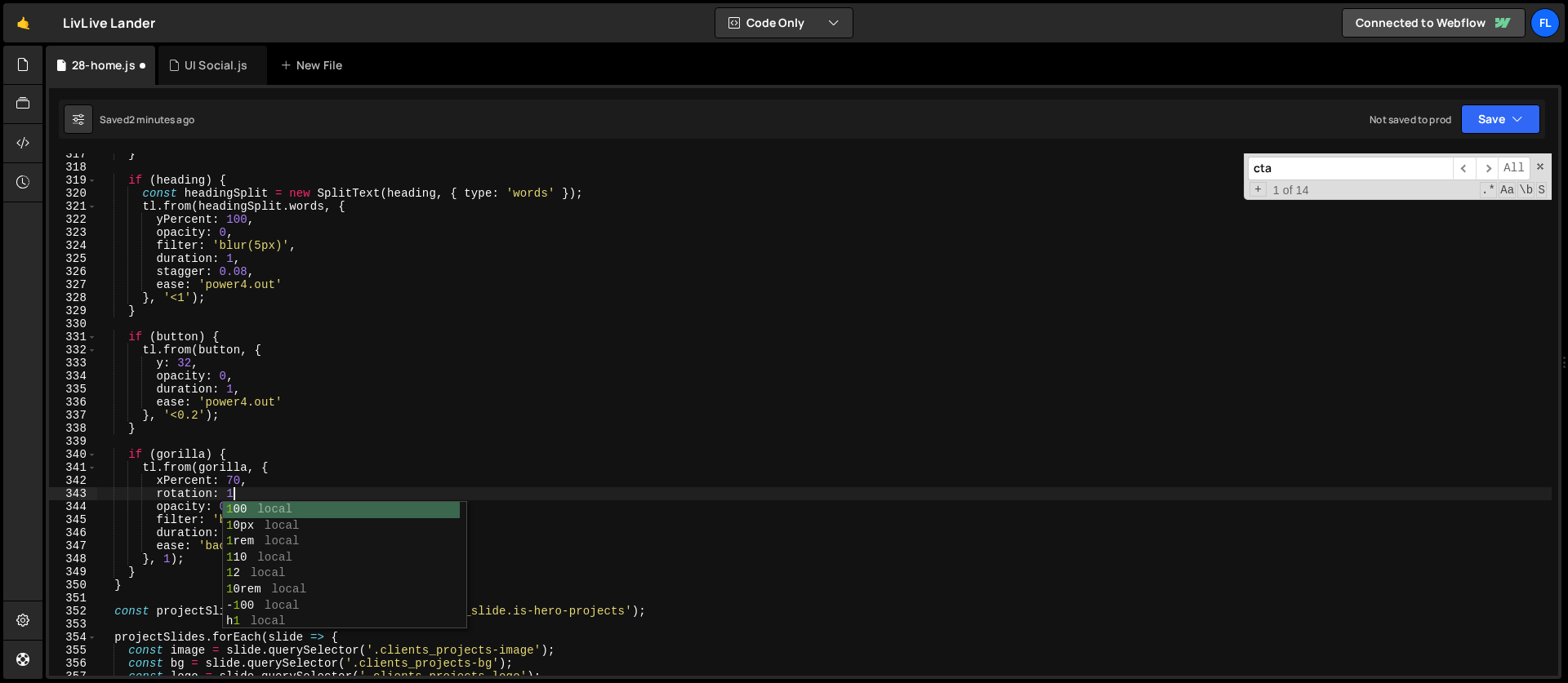
scroll to position [0, 9]
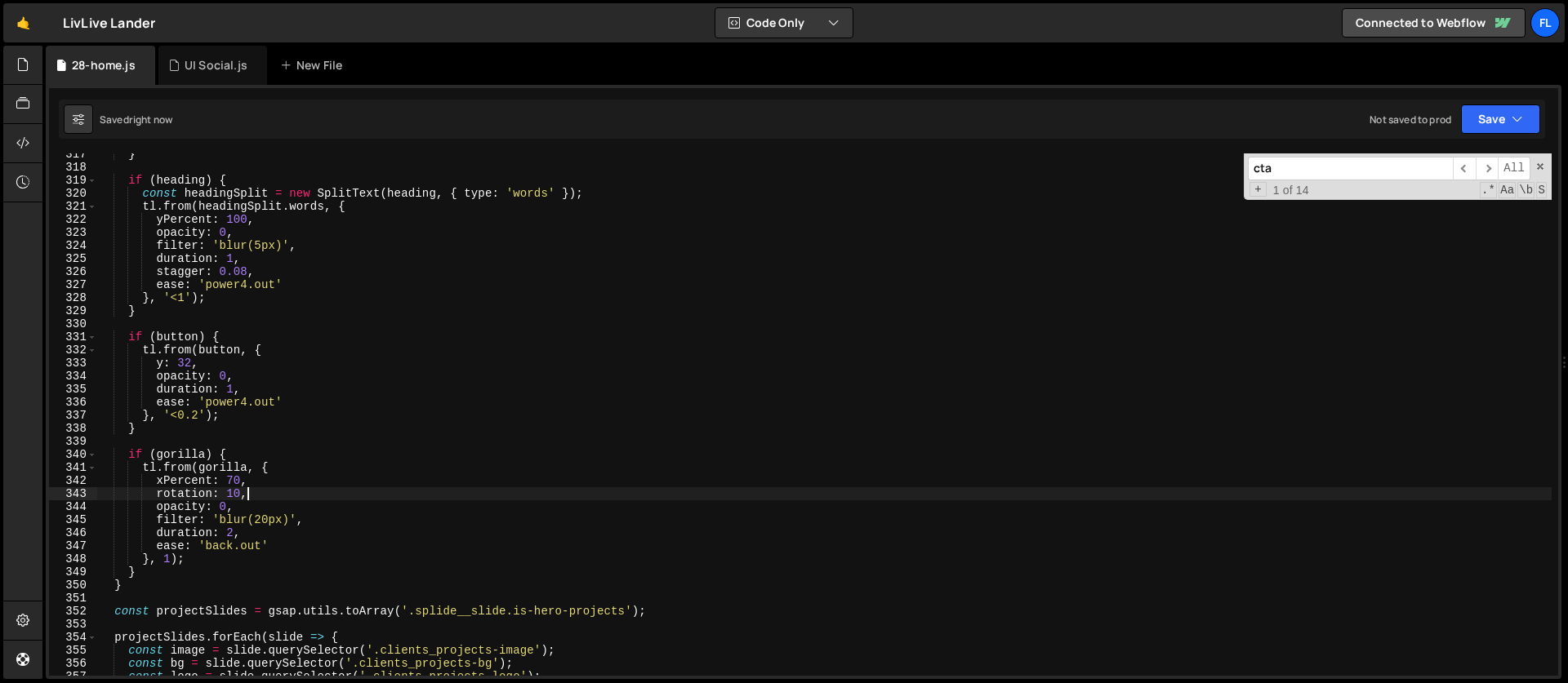
type textarea "rotation: 10,"
click at [310, 68] on div "New File" at bounding box center [314, 65] width 69 height 16
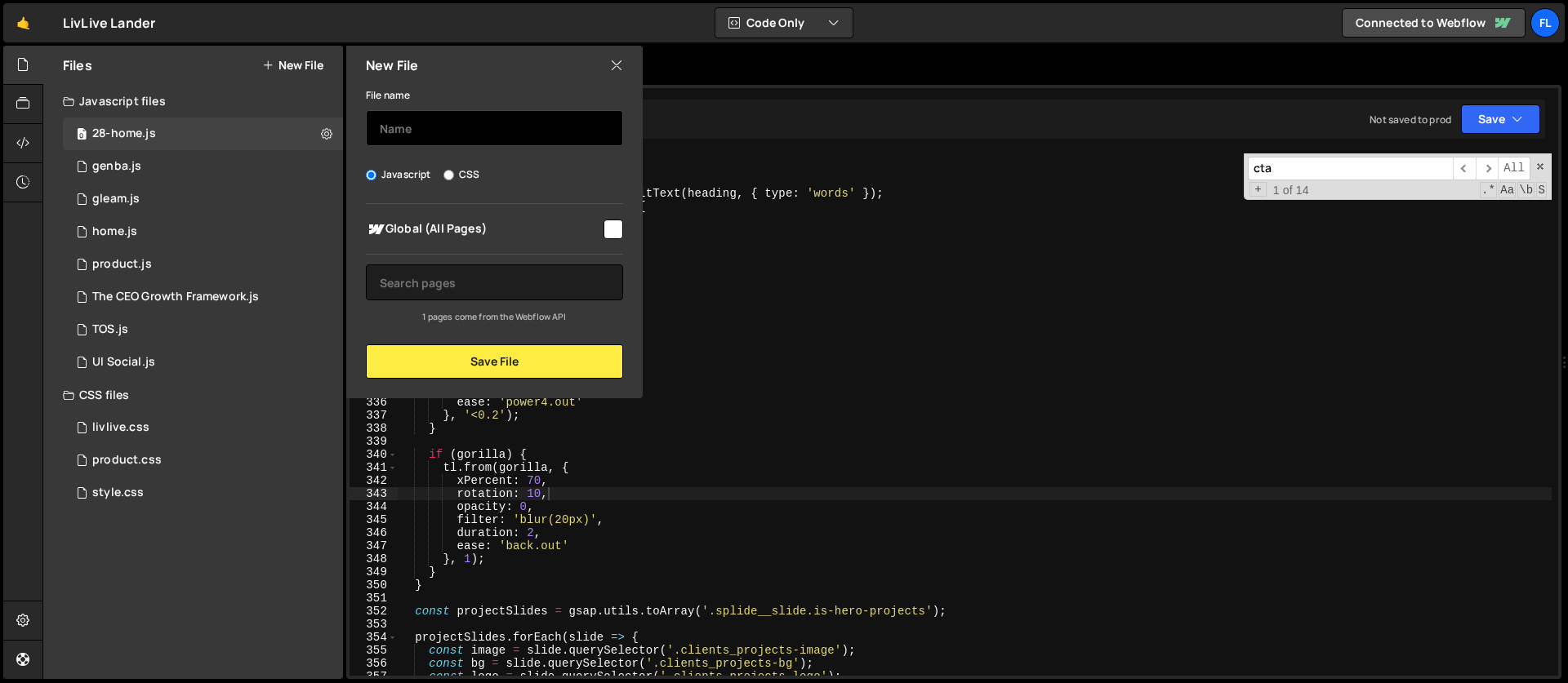
click at [386, 129] on input "text" at bounding box center [495, 129] width 257 height 36
type input "28-projects"
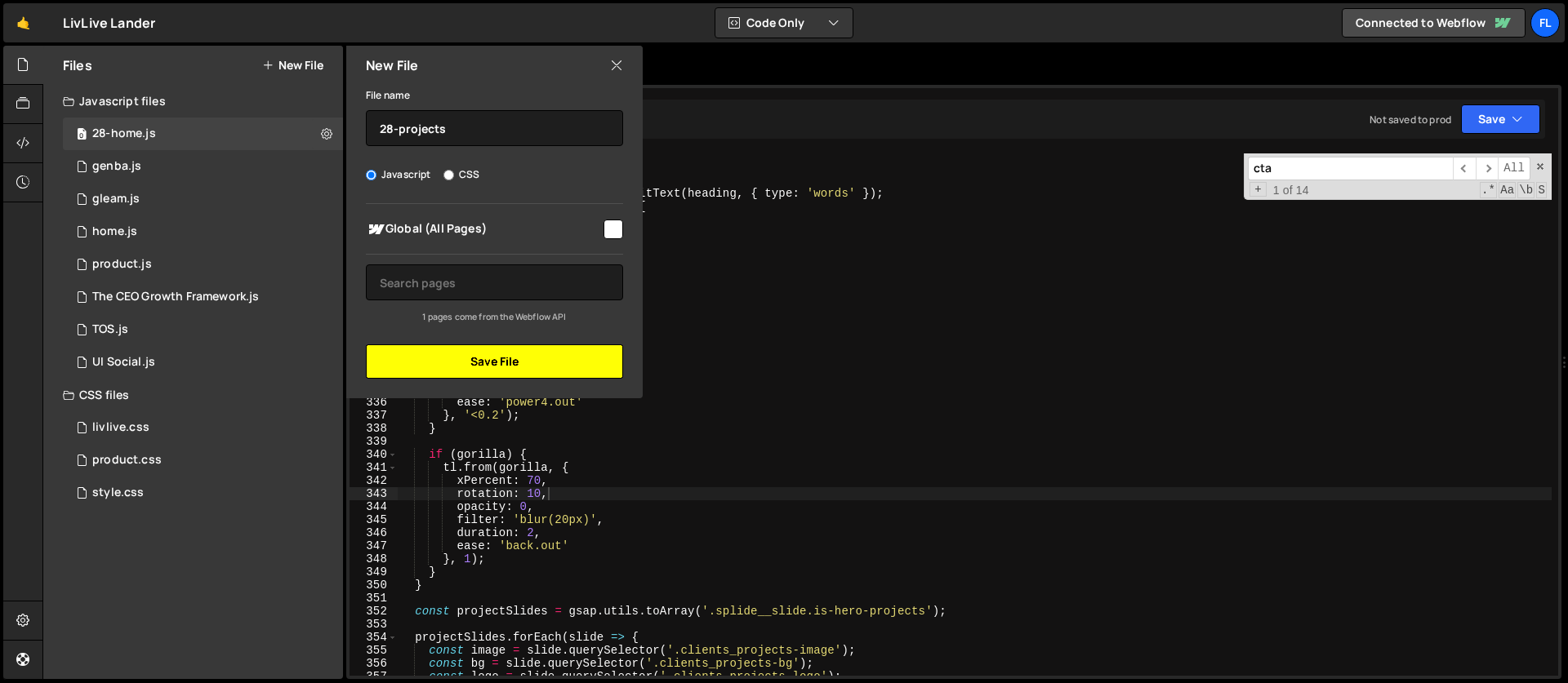
click at [478, 361] on button "Save File" at bounding box center [495, 361] width 257 height 34
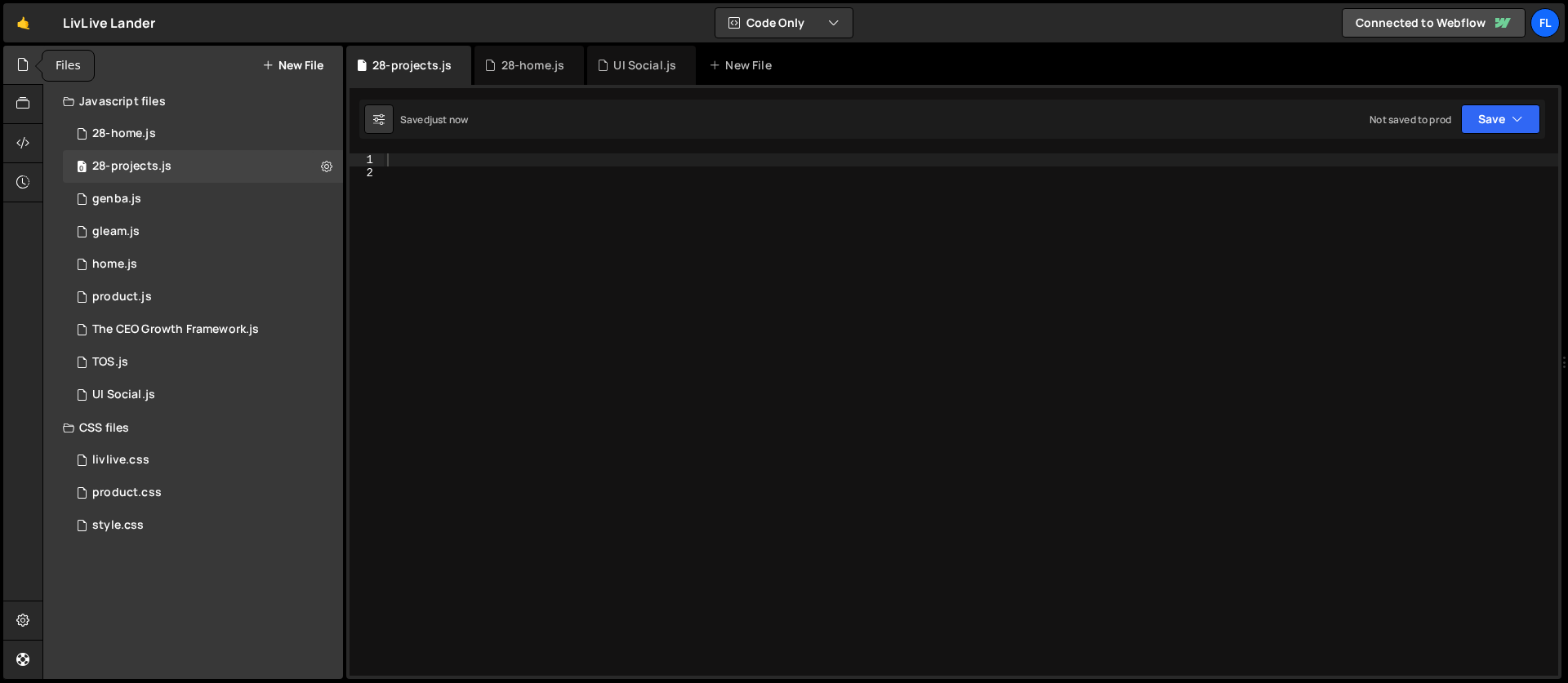
click at [17, 76] on div at bounding box center [24, 64] width 40 height 39
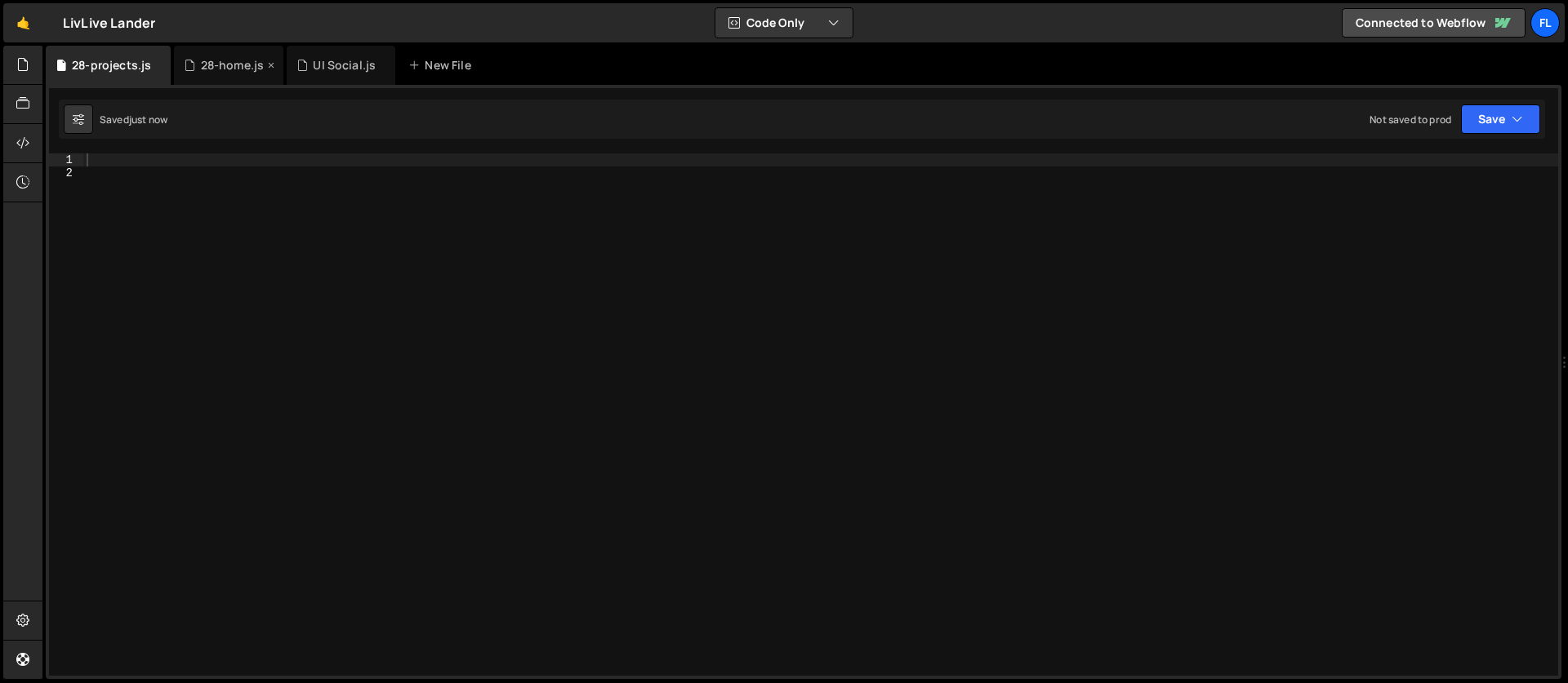
click at [223, 65] on div "28-home.js" at bounding box center [233, 65] width 63 height 16
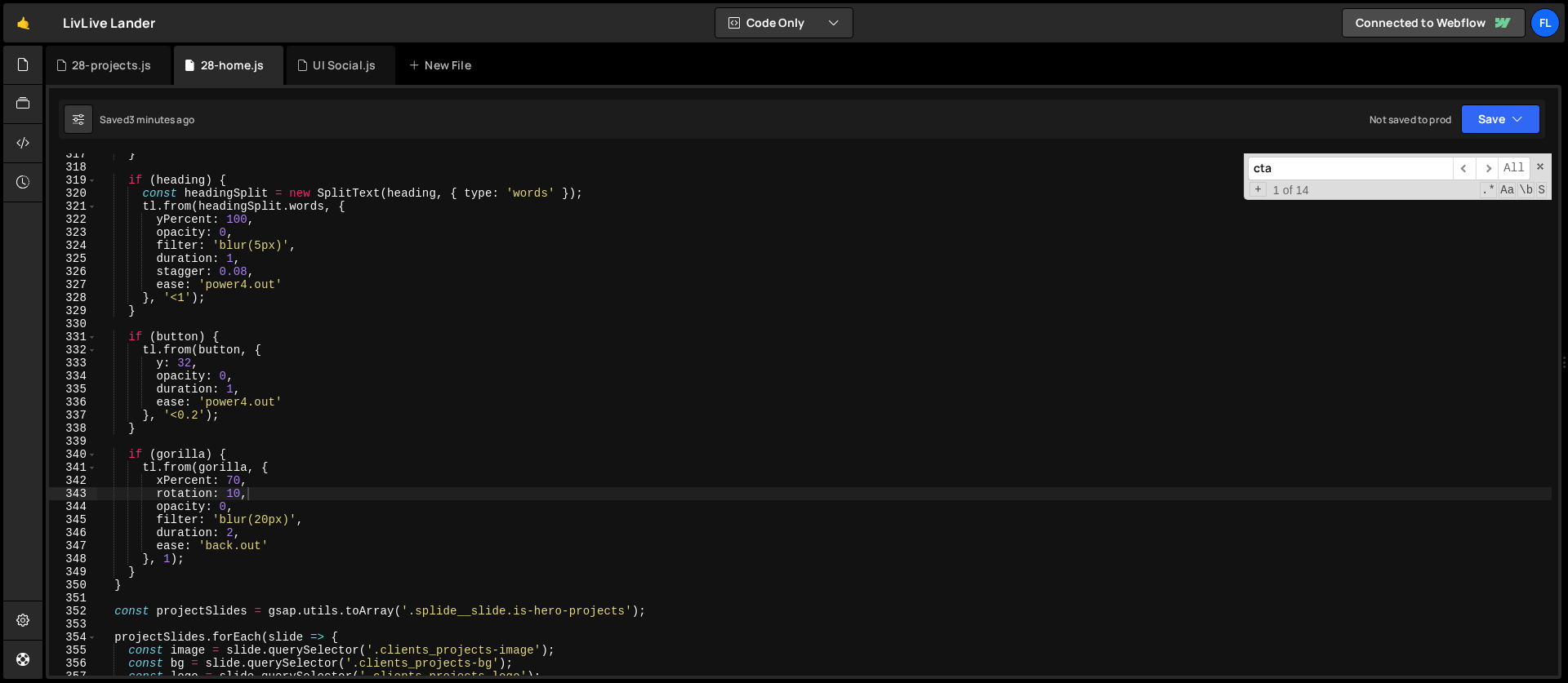
click at [213, 199] on div "} if ( heading ) { const headingSplit = new SplitText ( heading , { type : 'wor…" at bounding box center [823, 422] width 1454 height 549
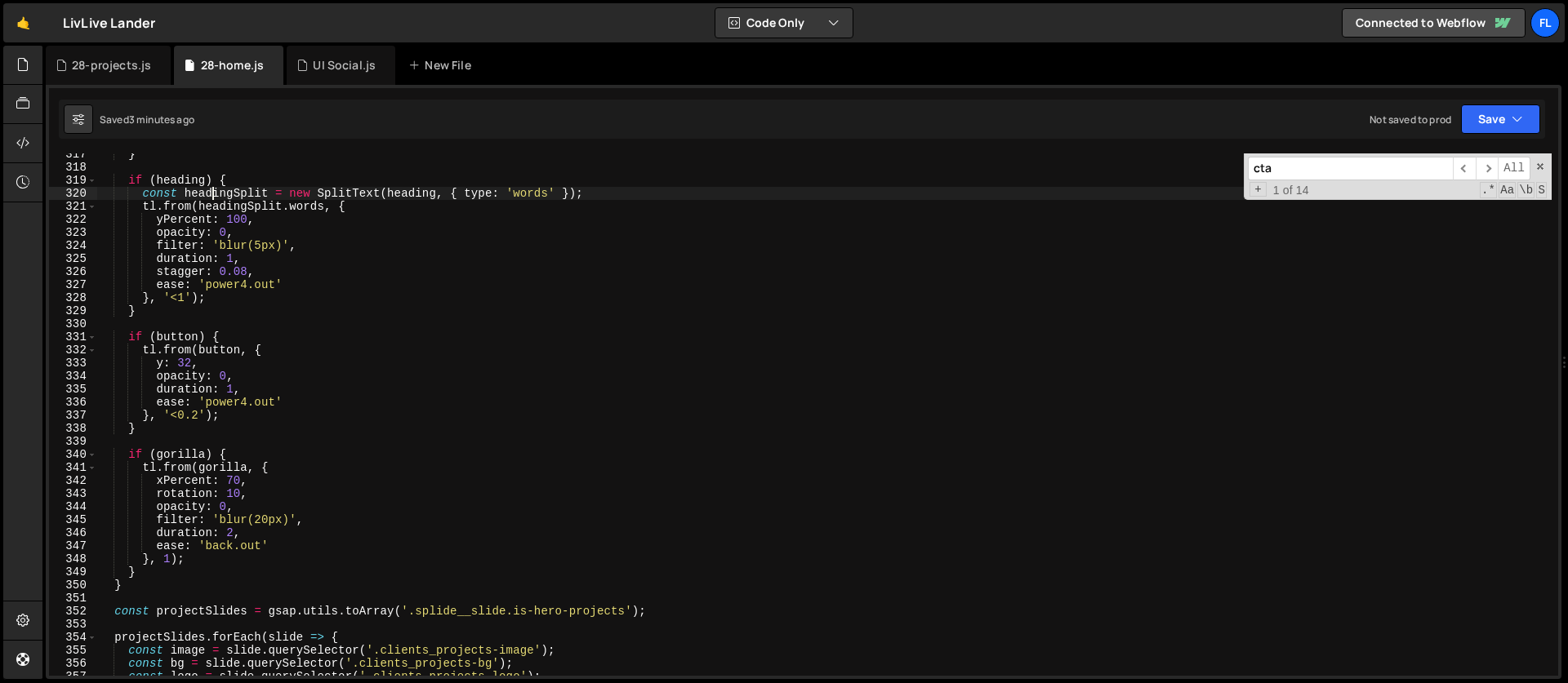
type textarea "hoverStates()"
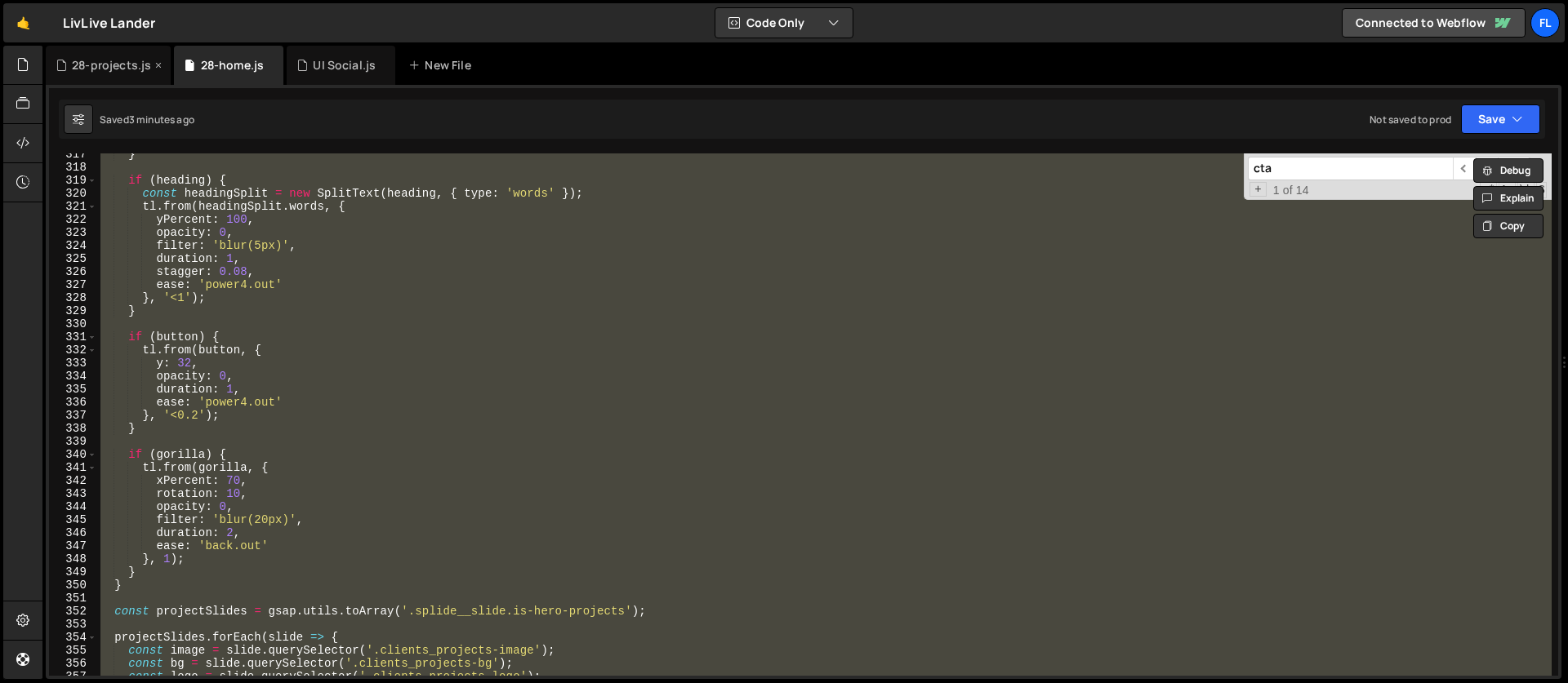
click at [111, 57] on div "28-projects.js" at bounding box center [111, 65] width 79 height 16
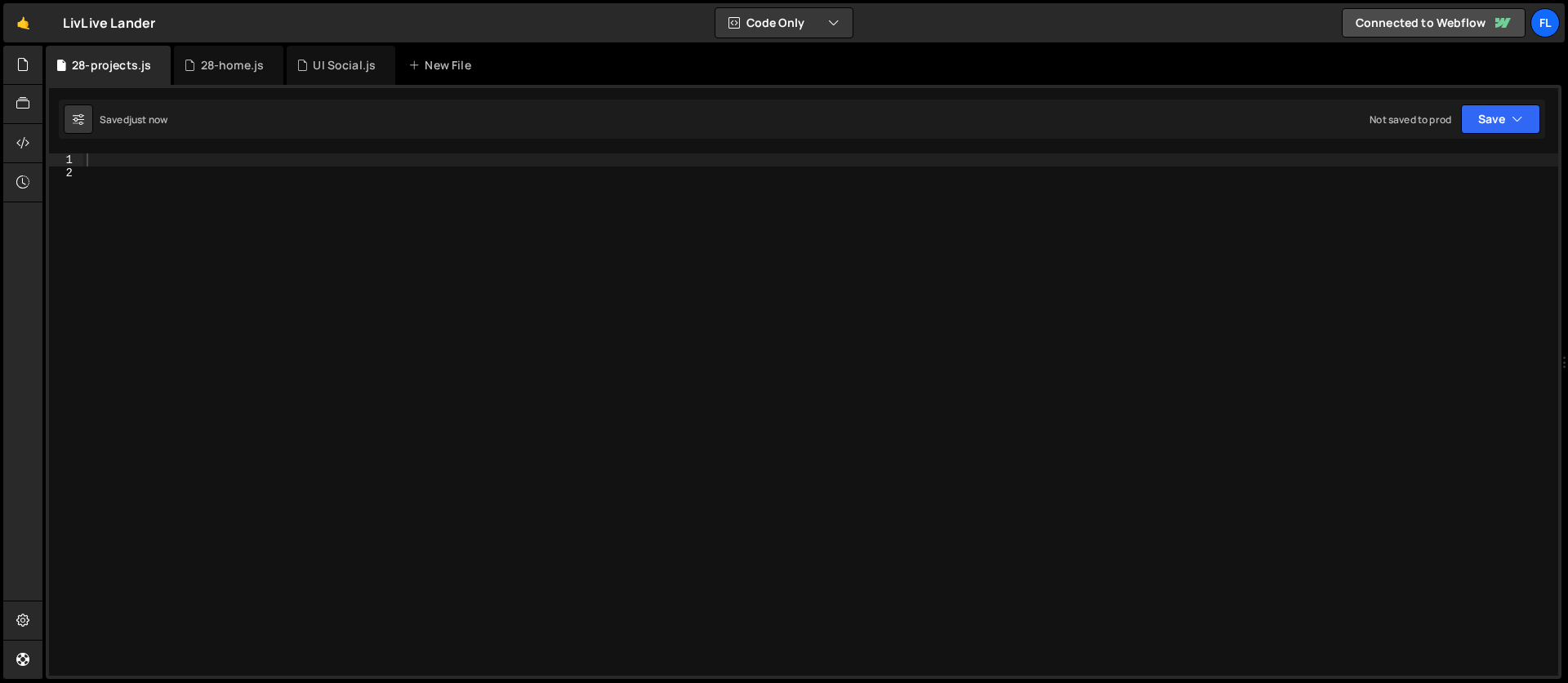
click at [201, 261] on div at bounding box center [821, 428] width 1475 height 549
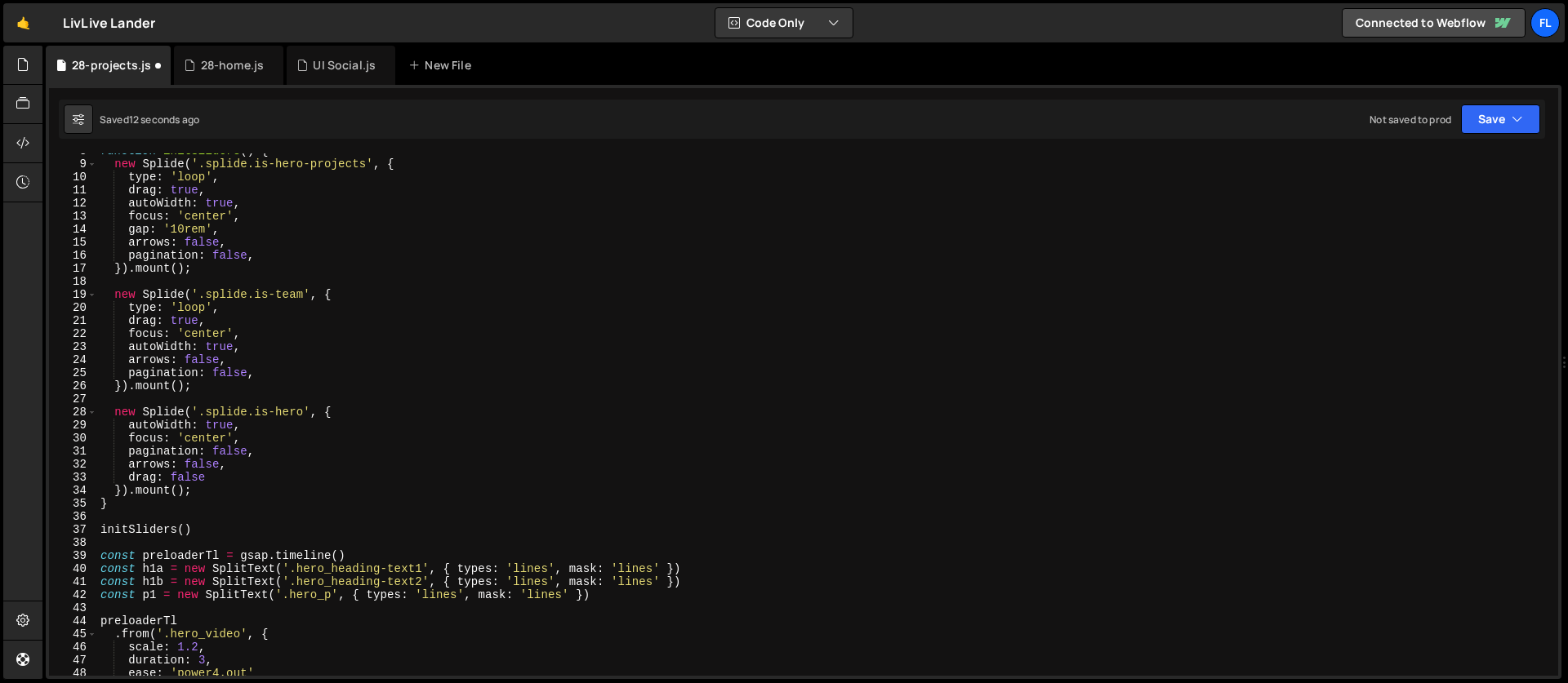
scroll to position [0, 0]
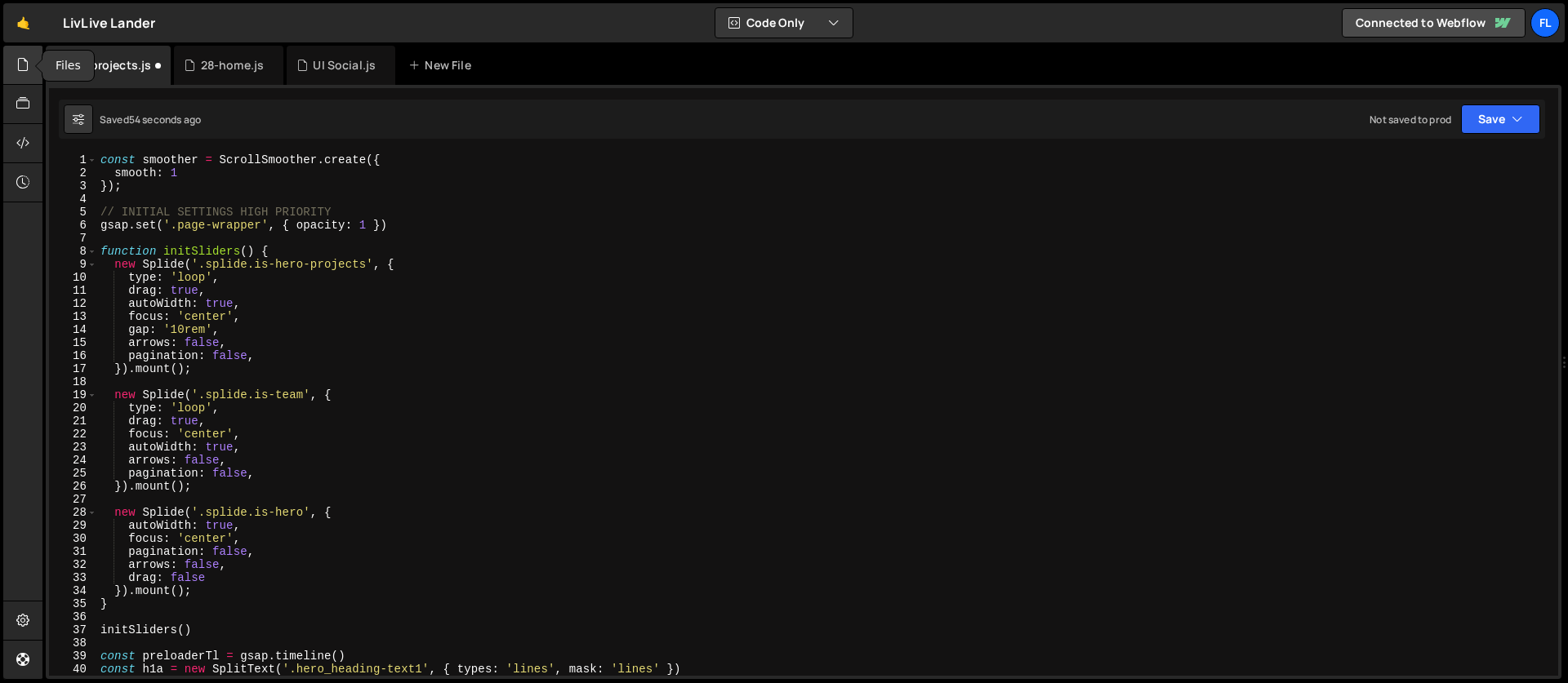
click at [23, 67] on icon at bounding box center [23, 64] width 13 height 18
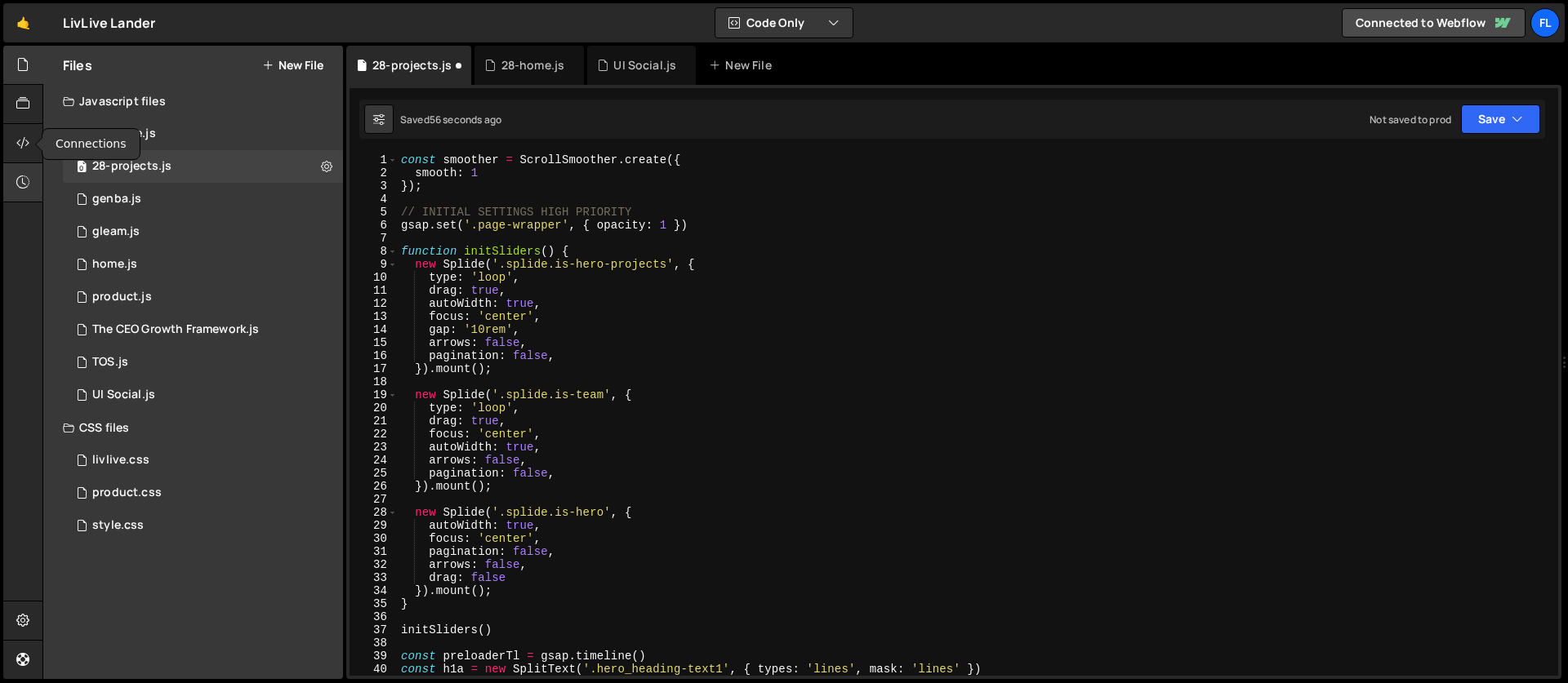
click at [28, 168] on div at bounding box center [24, 182] width 40 height 39
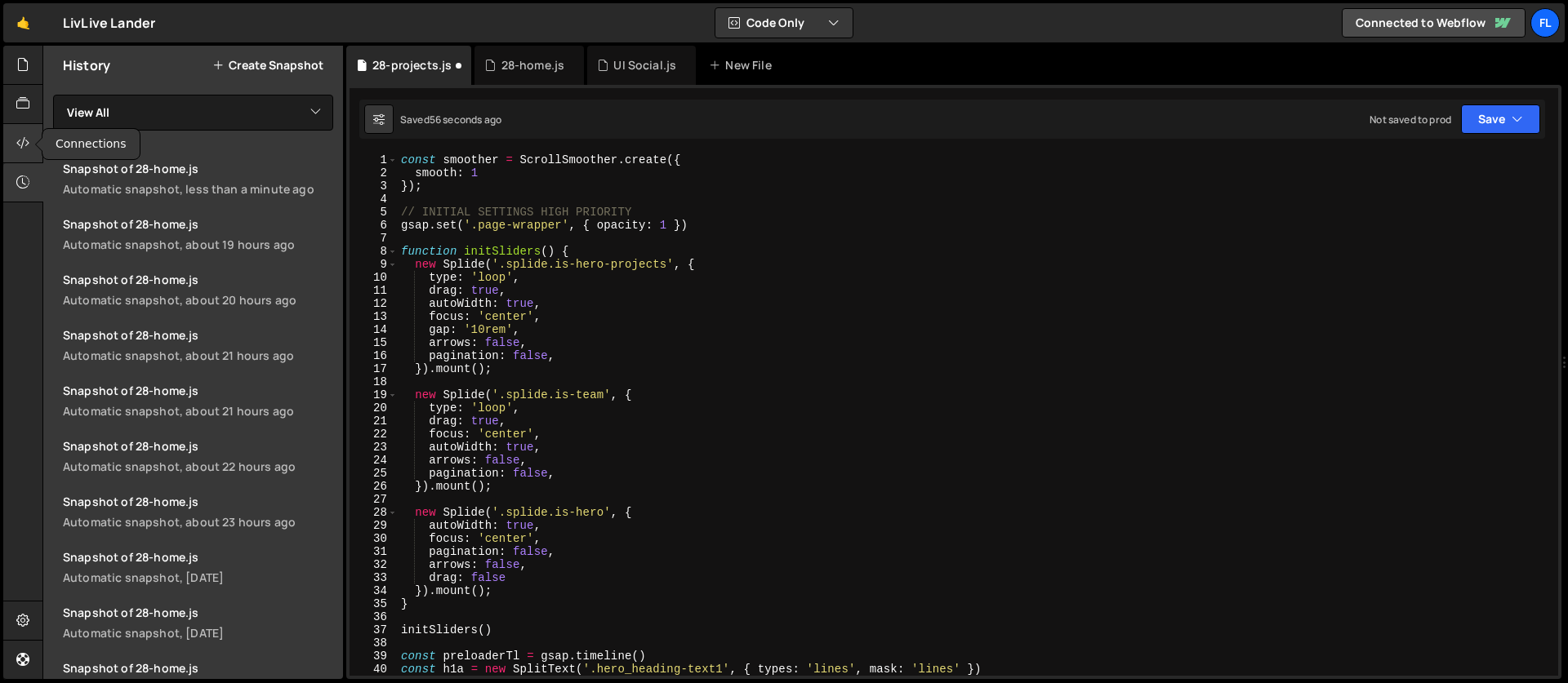
click at [24, 148] on icon at bounding box center [23, 143] width 13 height 18
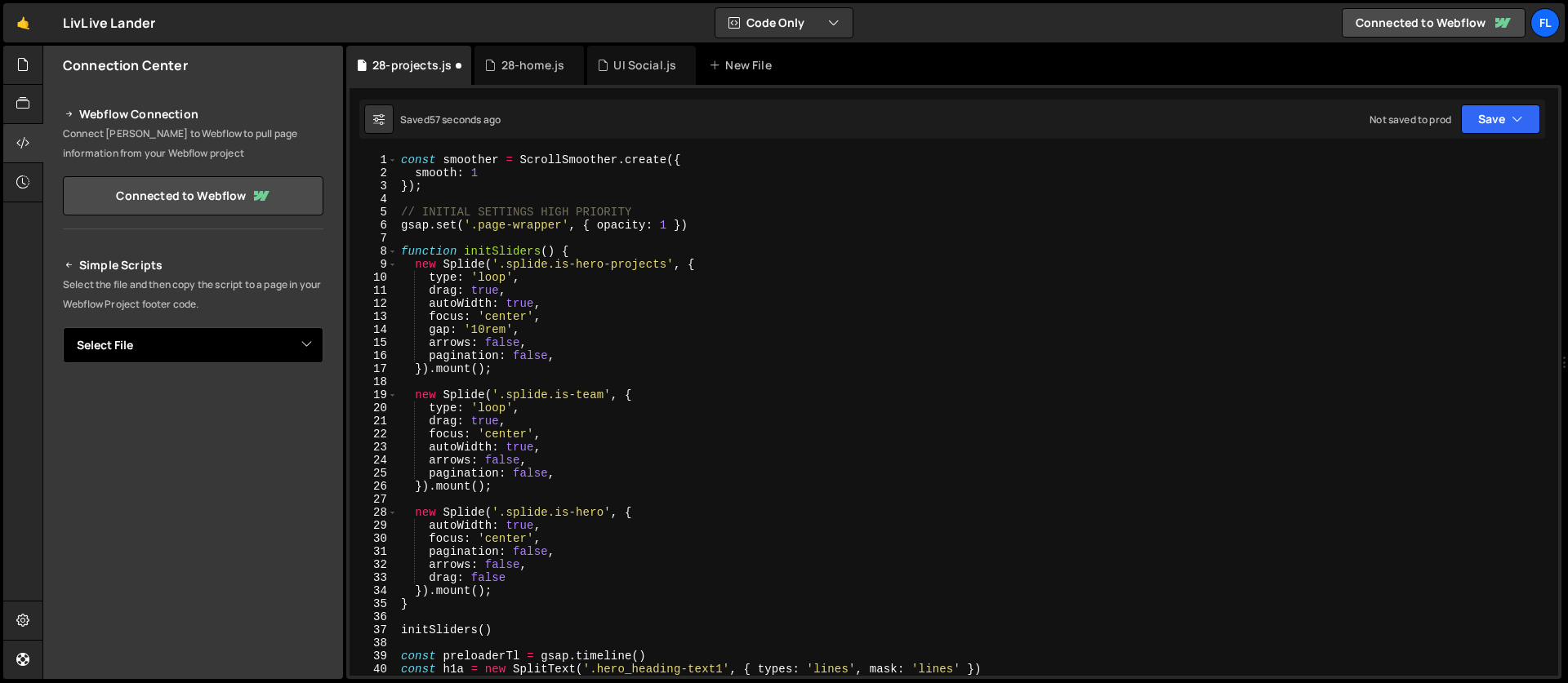
click at [143, 344] on select "Select File 28-home.js genba.js gleam.js home.js product.js The CEO Growth Fram…" at bounding box center [193, 345] width 261 height 36
select select "47678"
click at [63, 327] on select "Select File 28-home.js genba.js gleam.js home.js product.js The CEO Growth Fram…" at bounding box center [193, 345] width 261 height 36
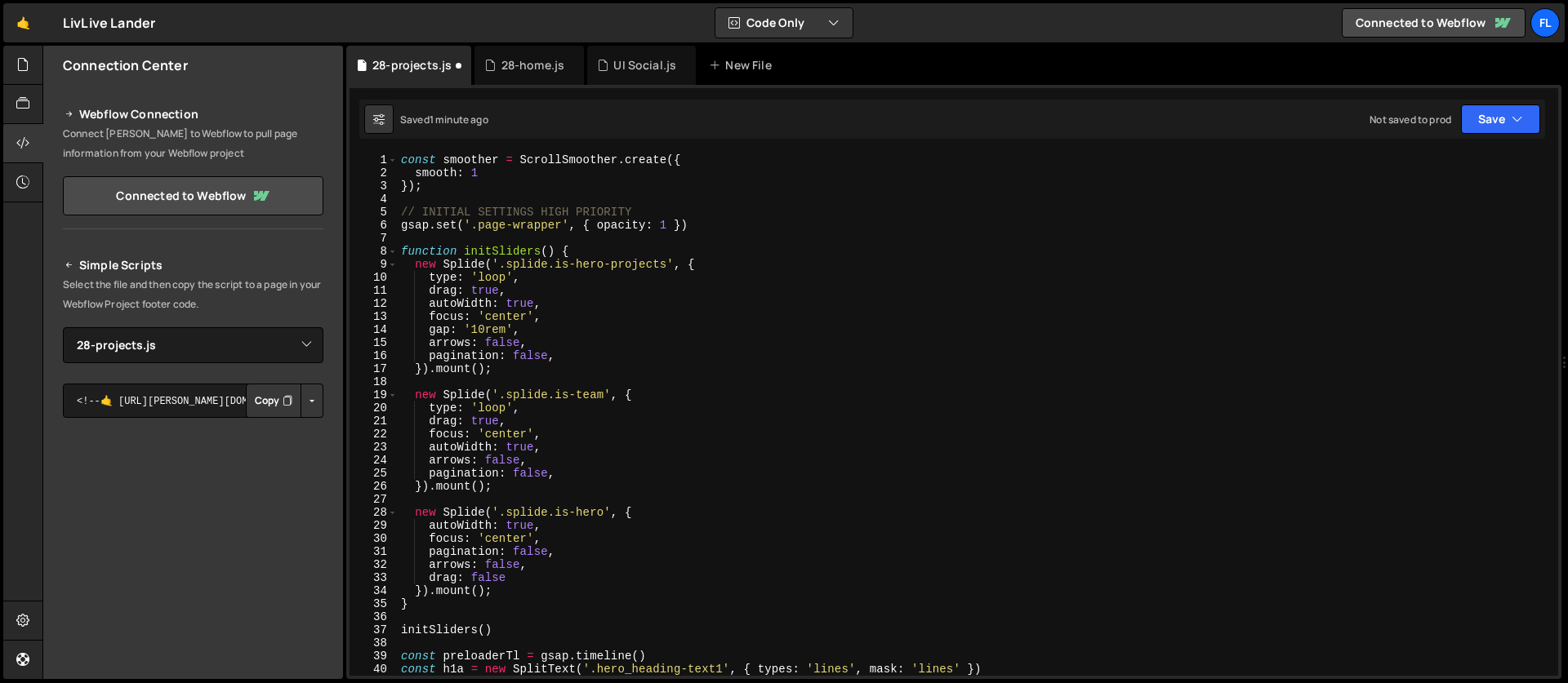
click at [269, 403] on button "Copy" at bounding box center [273, 401] width 55 height 34
click at [21, 130] on div at bounding box center [24, 143] width 40 height 39
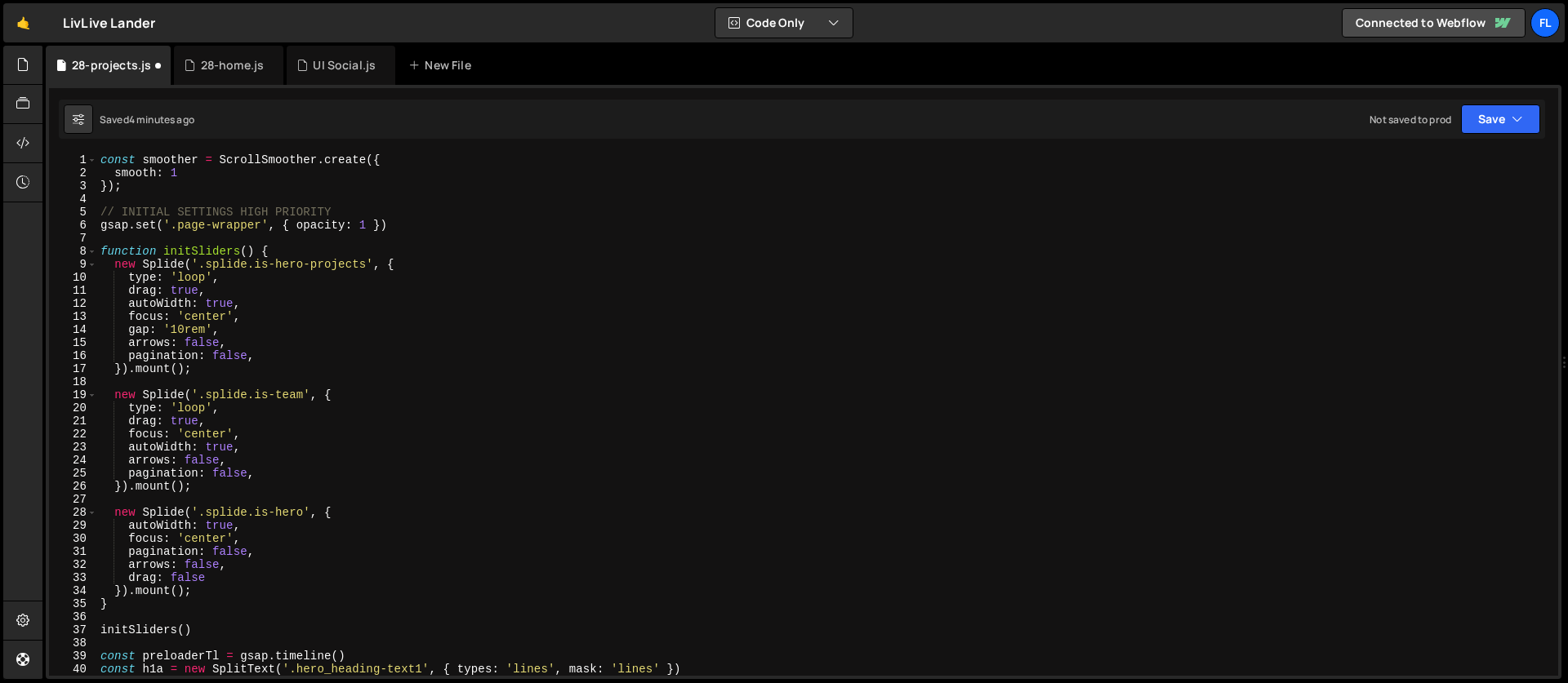
click at [203, 199] on div "const smoother = ScrollSmoother . create ({ smooth : 1 }) ; // INITIAL SETTINGS…" at bounding box center [823, 428] width 1454 height 549
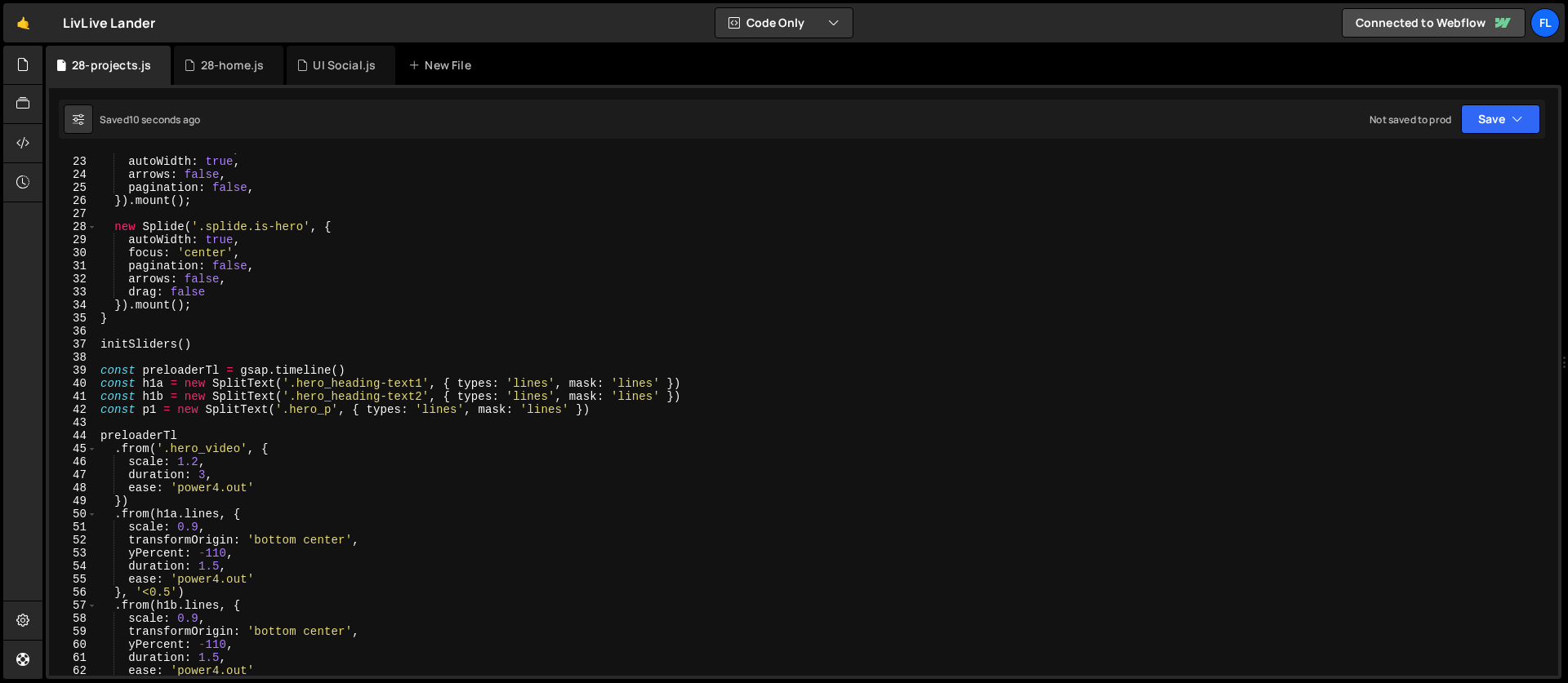
scroll to position [303, 0]
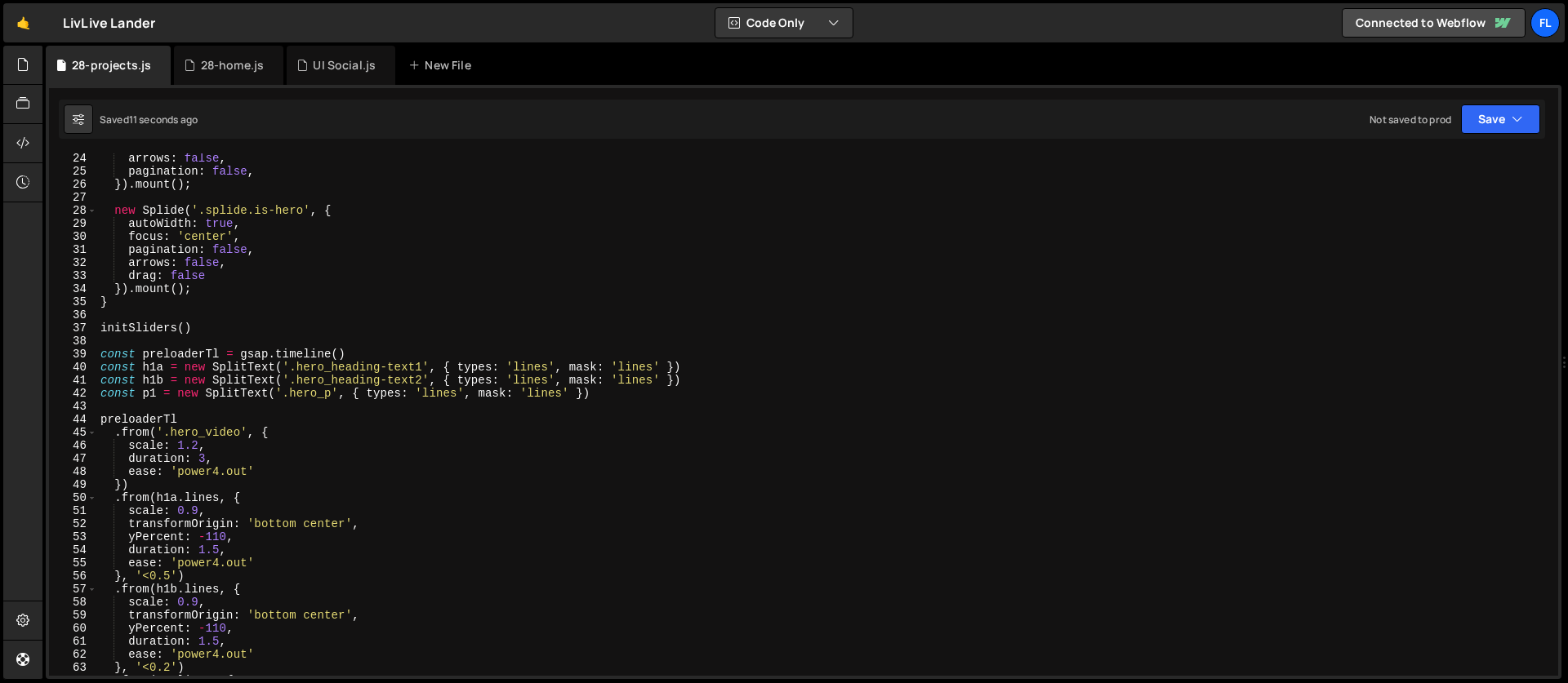
click at [211, 331] on div "arrows : false , pagination : false , }) . mount ( ) ; new Splide ( '.splide.is…" at bounding box center [823, 427] width 1454 height 549
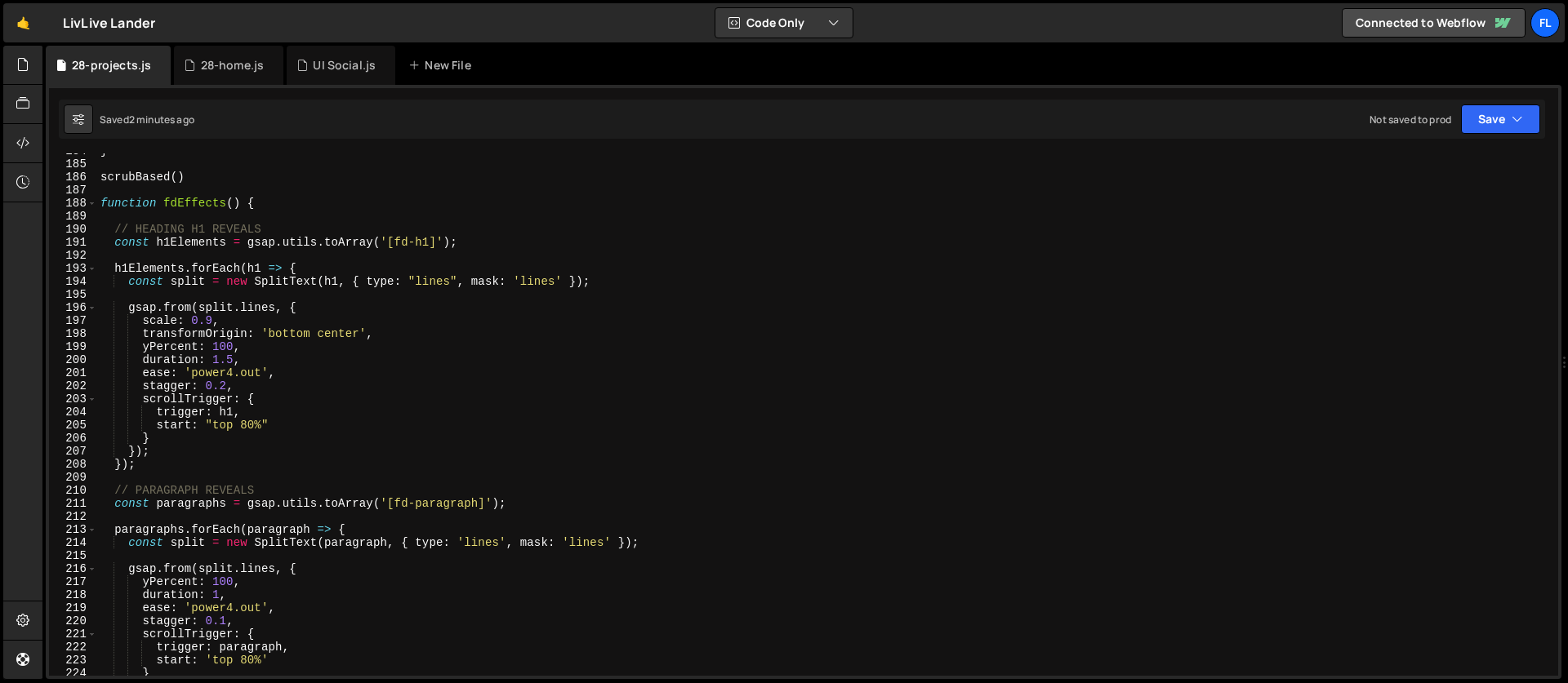
scroll to position [2400, 0]
drag, startPoint x: 480, startPoint y: 504, endPoint x: 395, endPoint y: 501, distance: 85.1
click at [395, 501] on div "} scrubBased ( ) function fdEffects ( ) { // HEADING H1 REVEALS const h1Element…" at bounding box center [823, 419] width 1454 height 549
type textarea "const paragraphs = gsap.utils.toArray('[fd-paragraph]');"
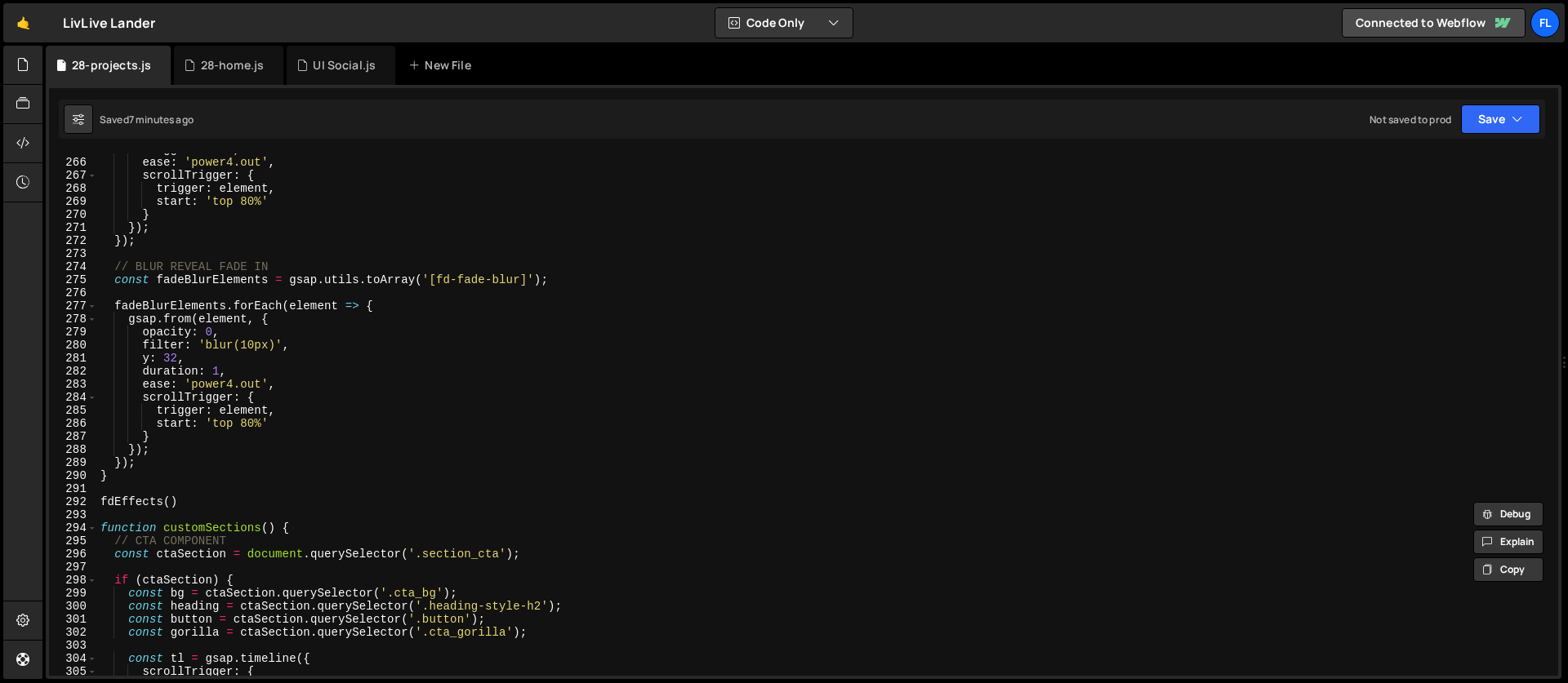
scroll to position [3492, 0]
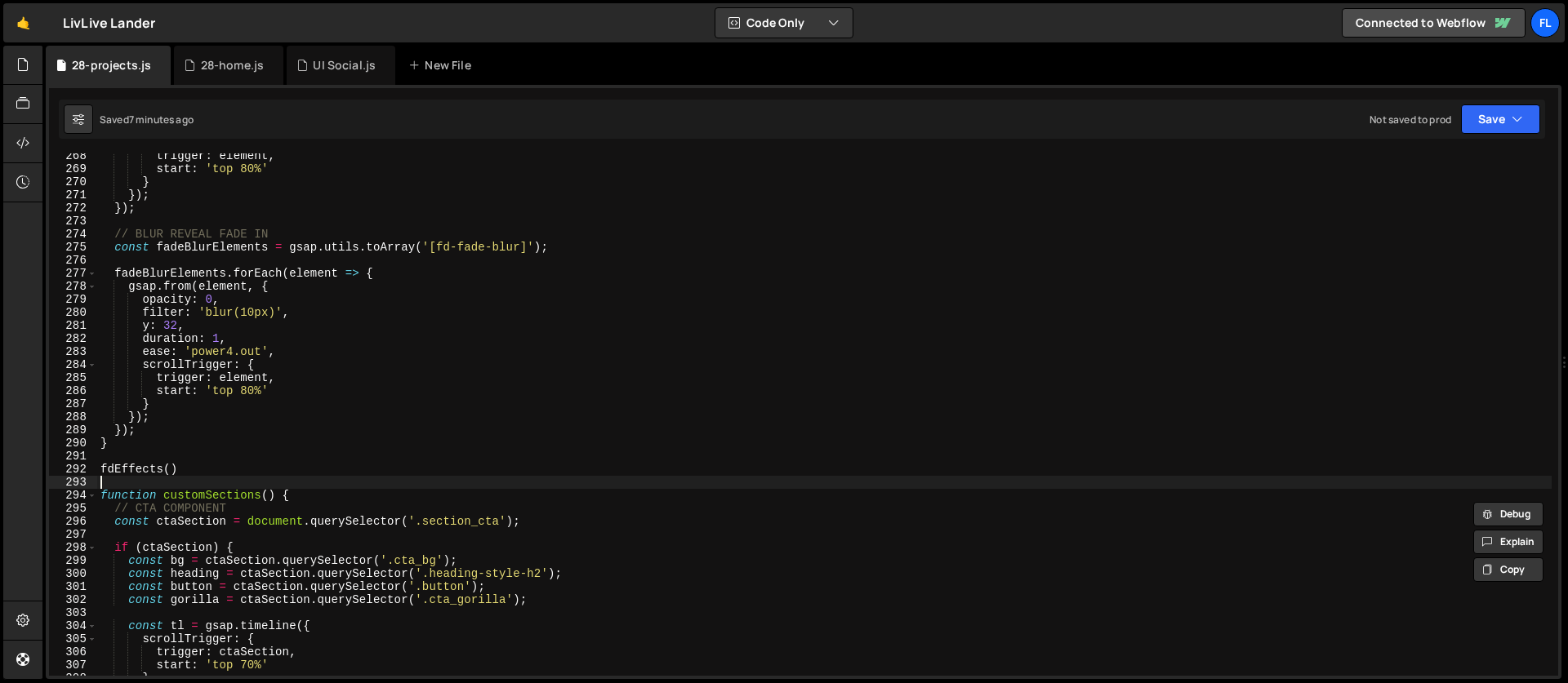
click at [149, 484] on div "trigger : element , start : 'top 80%' } }) ; }) ; // BLUR REVEAL FADE IN const …" at bounding box center [823, 424] width 1454 height 549
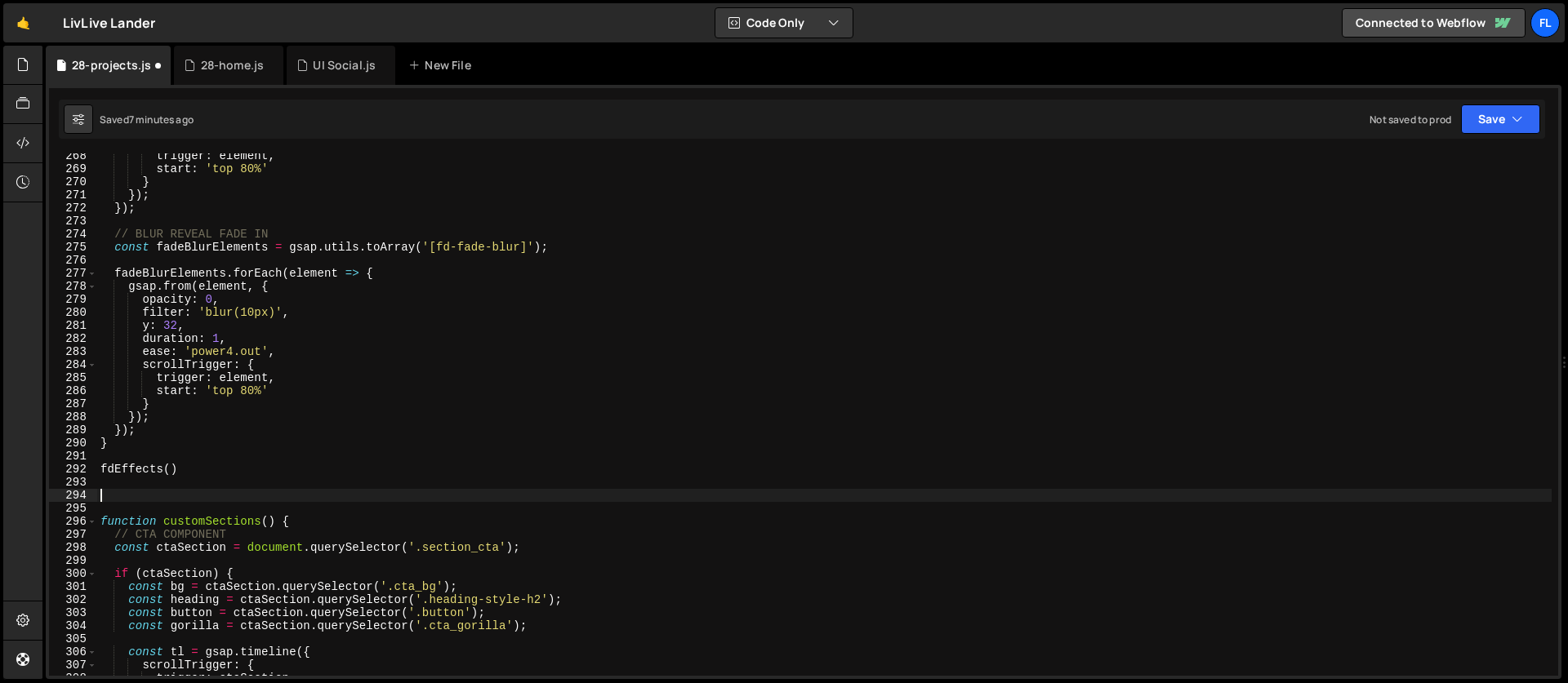
paste textarea "});"
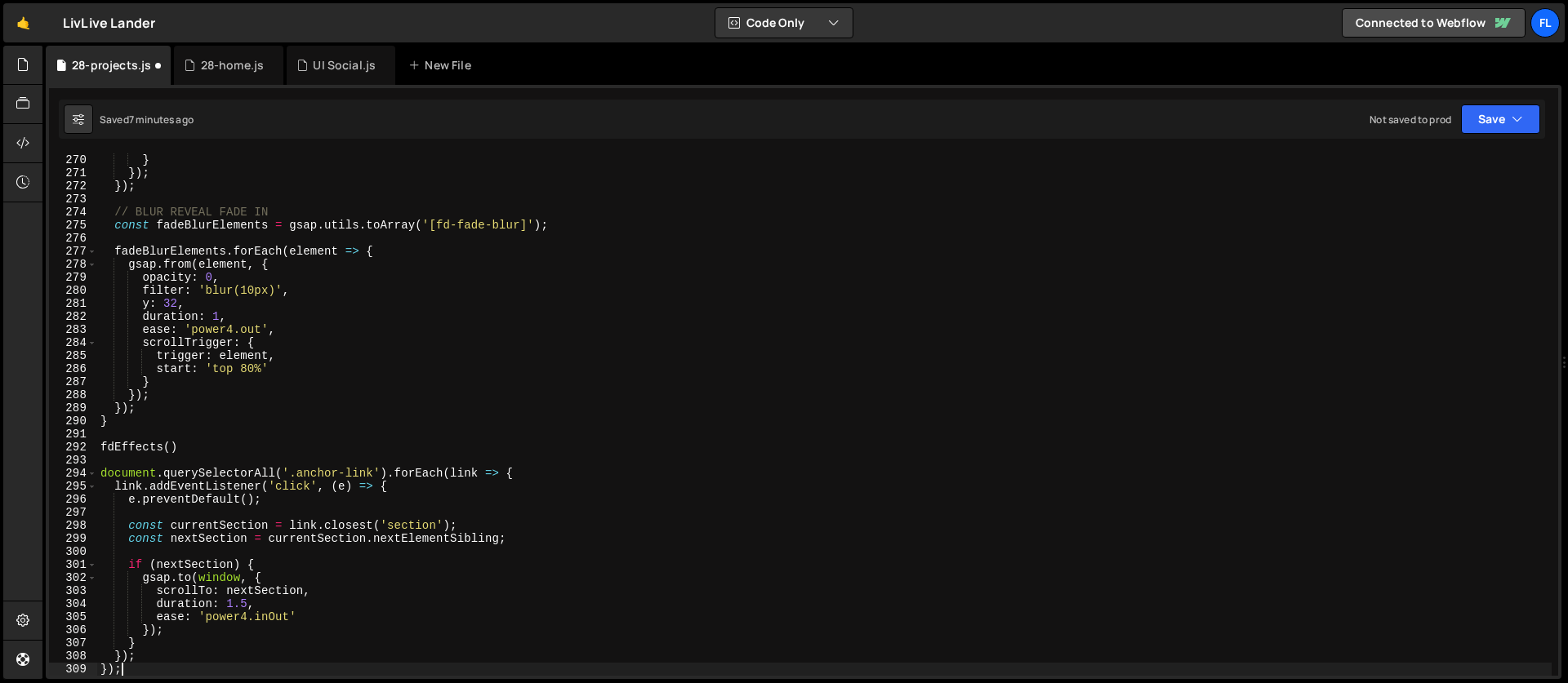
scroll to position [3514, 0]
type textarea "});"
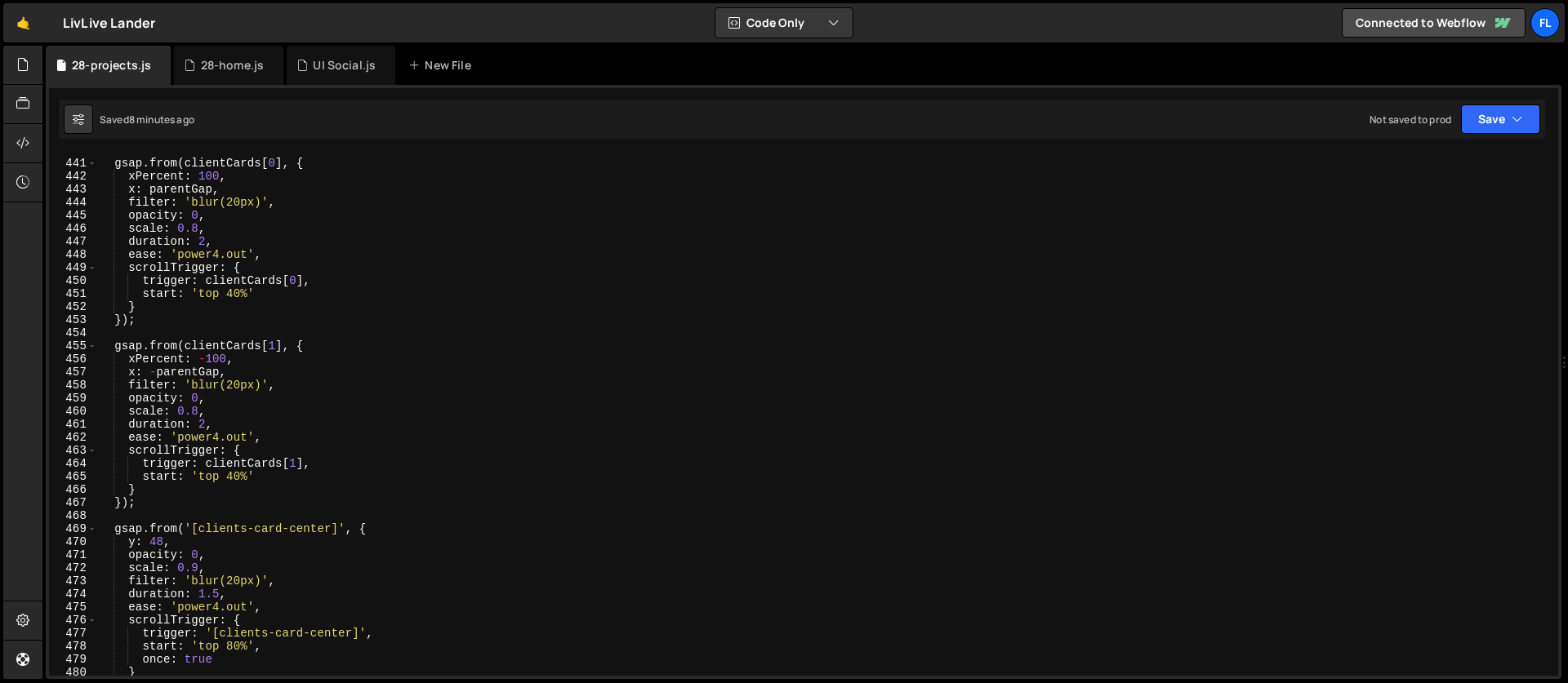
scroll to position [5898, 0]
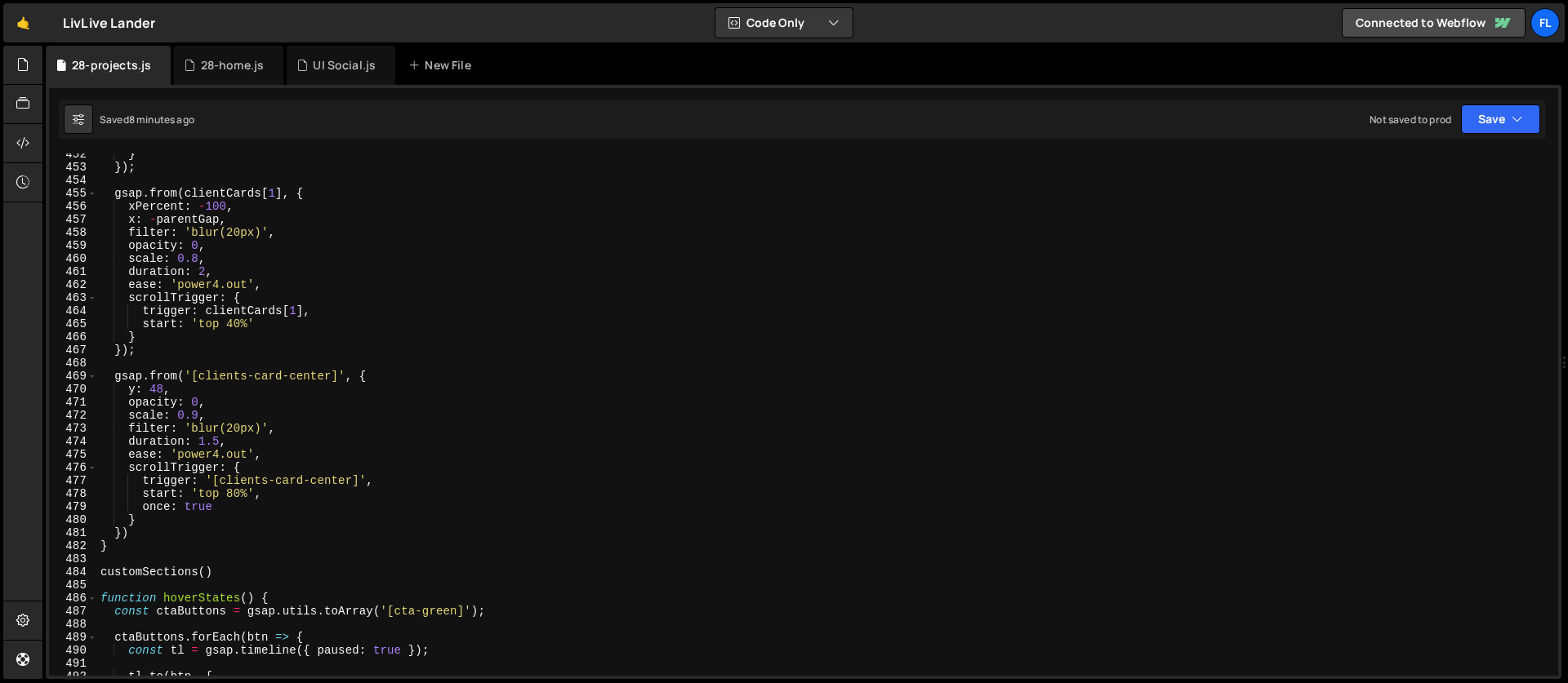
click at [236, 361] on div "} }) ; gsap . from ( clientCards [ 1 ] , { xPercent : - 100 , x : - parentGap ,…" at bounding box center [823, 422] width 1454 height 549
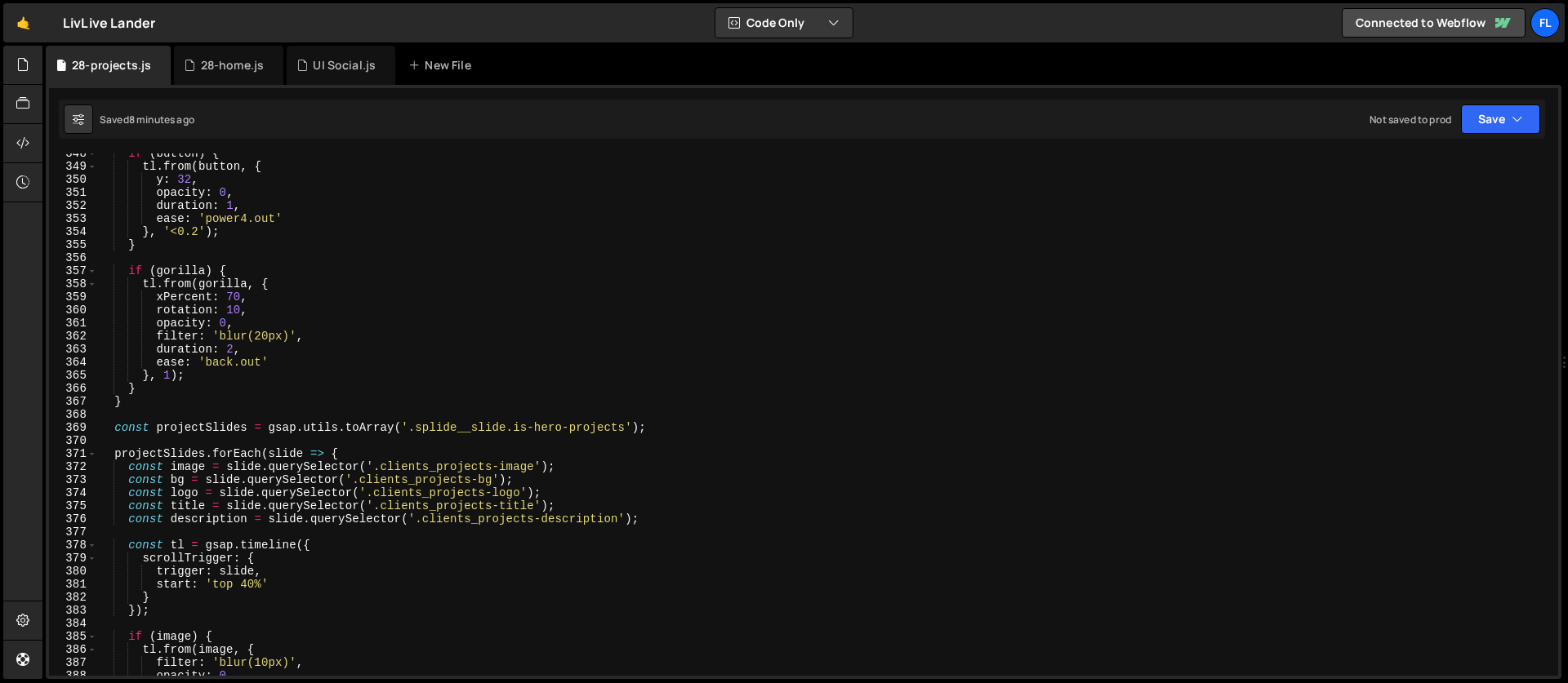
scroll to position [4573, 0]
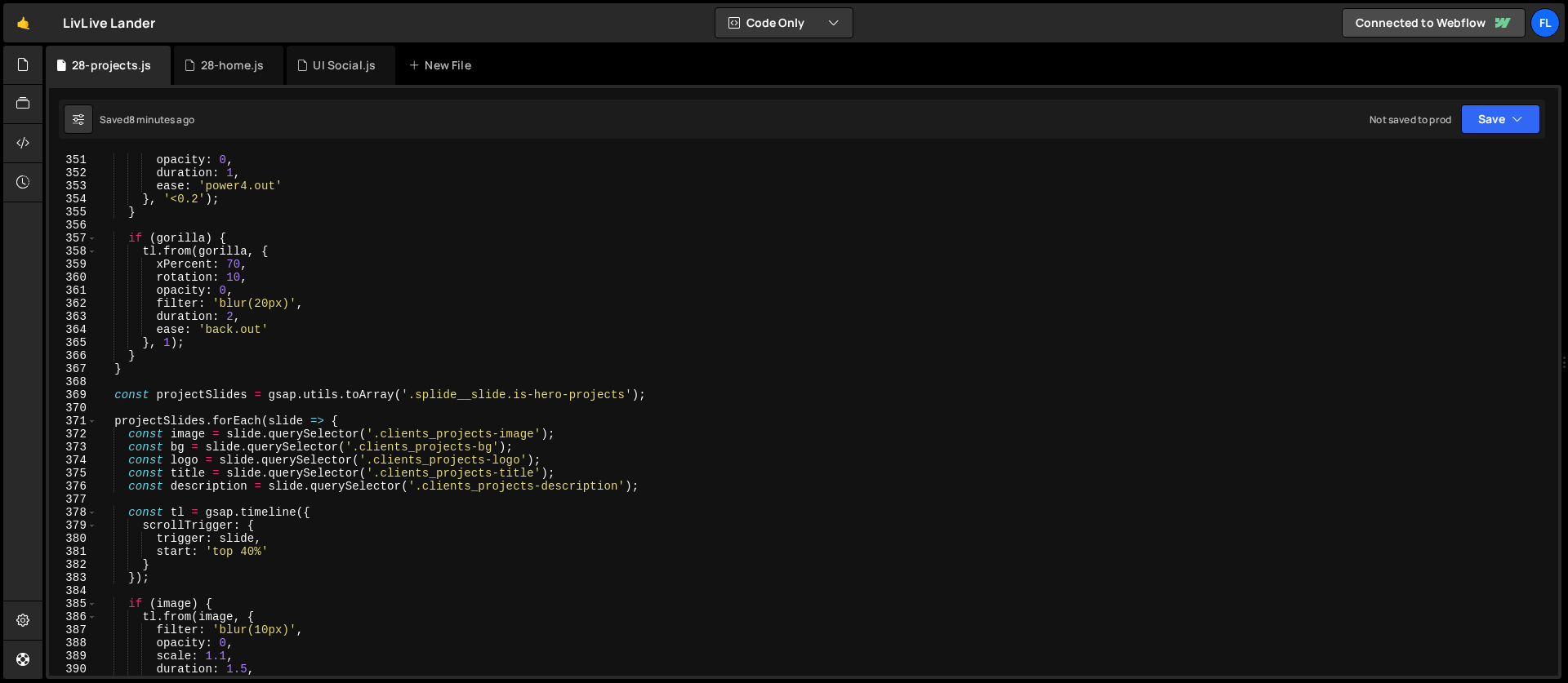
click at [140, 383] on div "y : 32 , opacity : 0 , duration : 1 , ease : 'power4.out' } , '<0.2' ) ; } if (…" at bounding box center [823, 415] width 1454 height 549
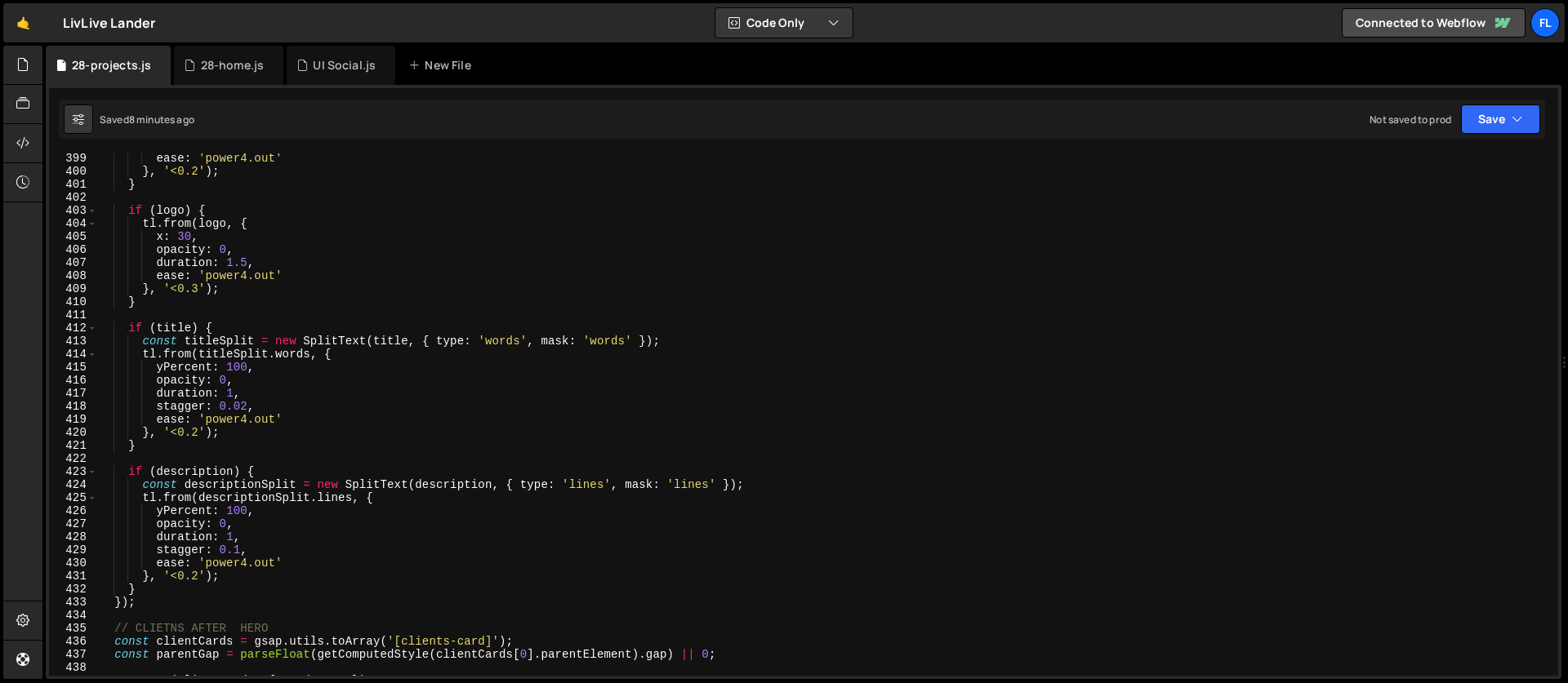
scroll to position [5201, 0]
click at [180, 595] on div "ease : 'power4.out' } , '<0.2' ) ; } if ( logo ) { tl . from ( logo , { x : 30 …" at bounding box center [823, 427] width 1454 height 549
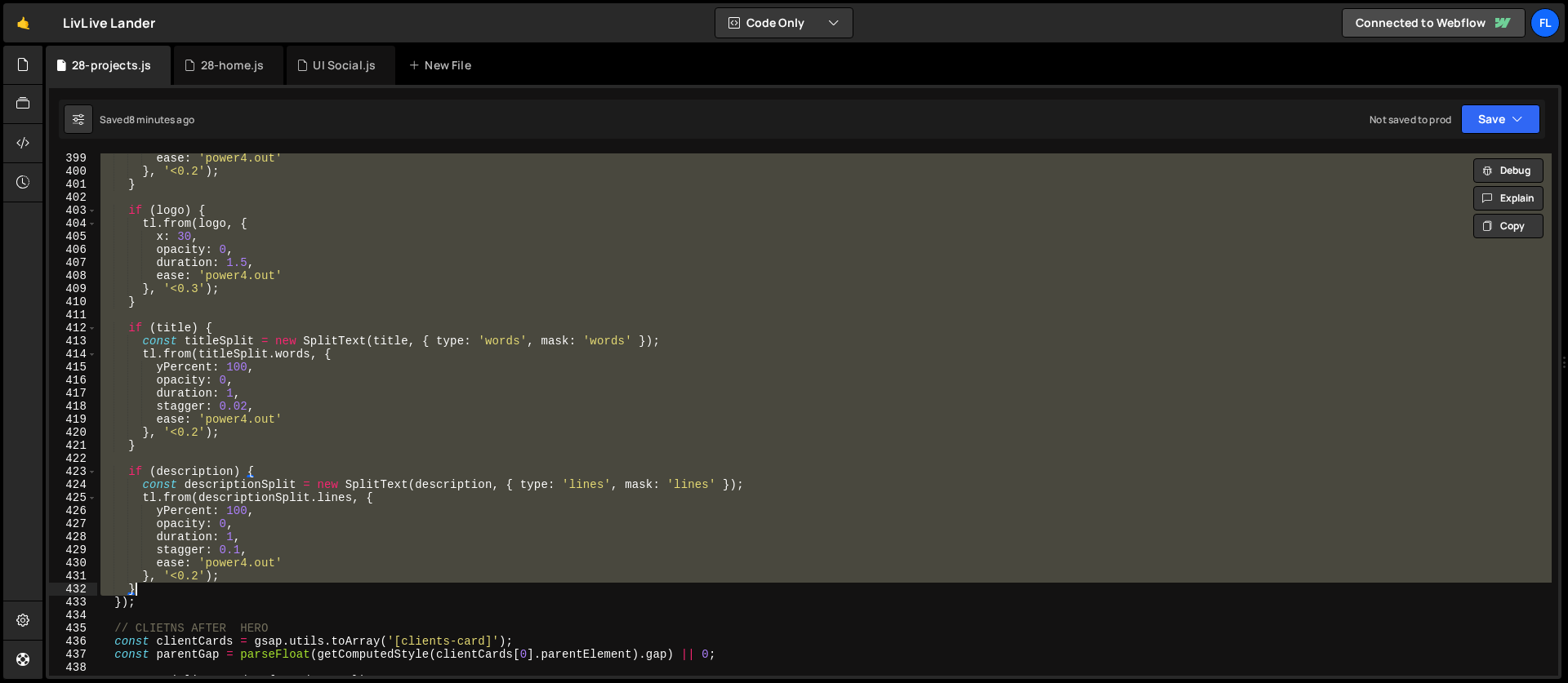
click at [148, 607] on div "ease : 'power4.out' } , '<0.2' ) ; } if ( logo ) { tl . from ( logo , { x : 30 …" at bounding box center [823, 427] width 1454 height 549
type textarea "} });"
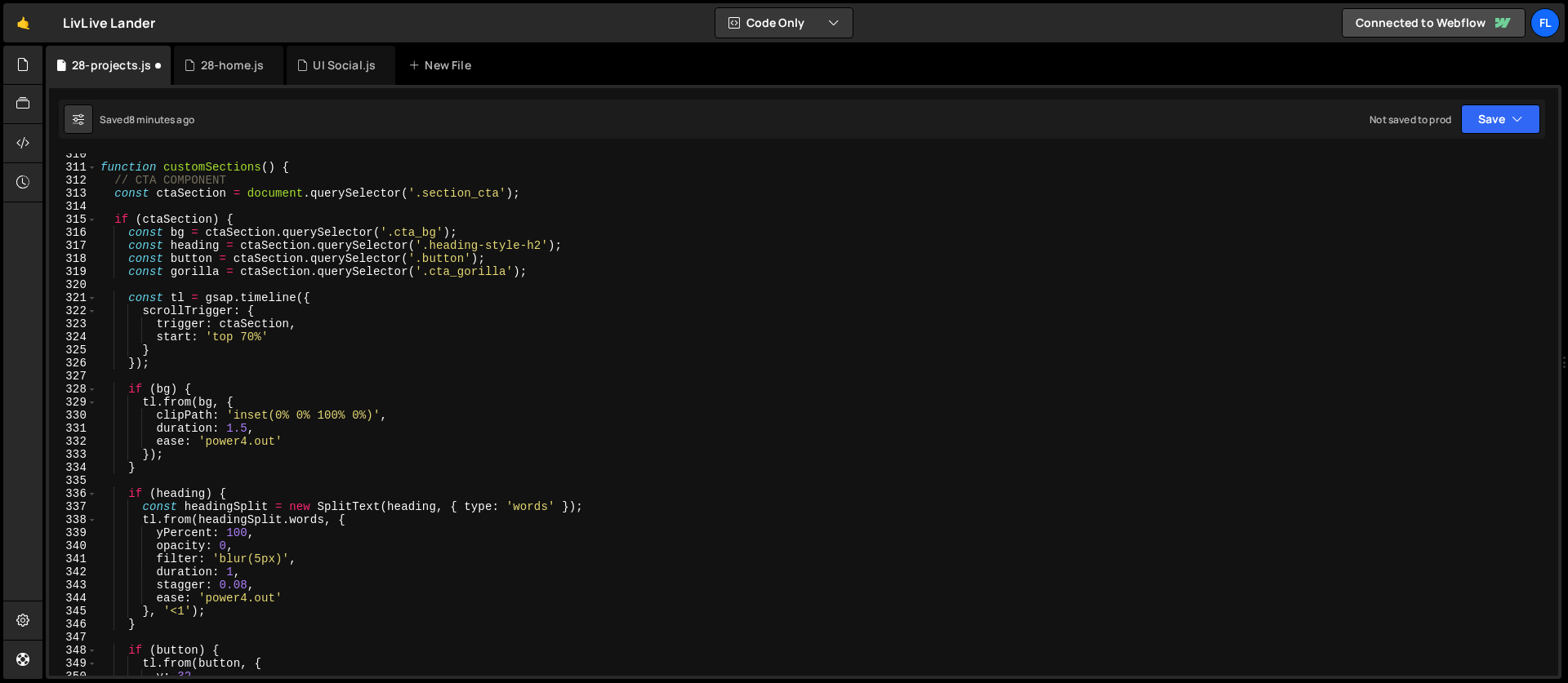
scroll to position [4024, 0]
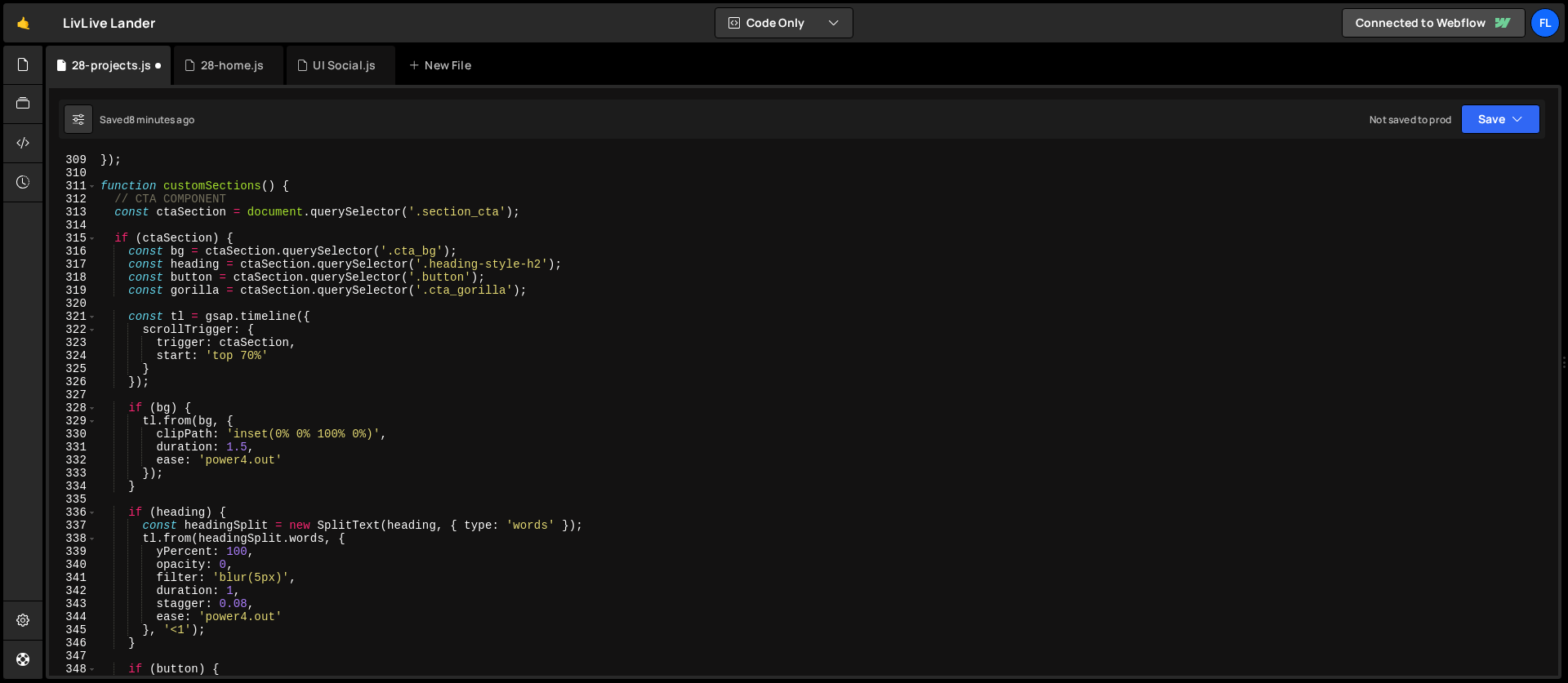
click at [303, 187] on div "}) ; function customSections ( ) { // CTA COMPONENT const ctaSection = document…" at bounding box center [823, 428] width 1454 height 549
type textarea "function customSections() {"
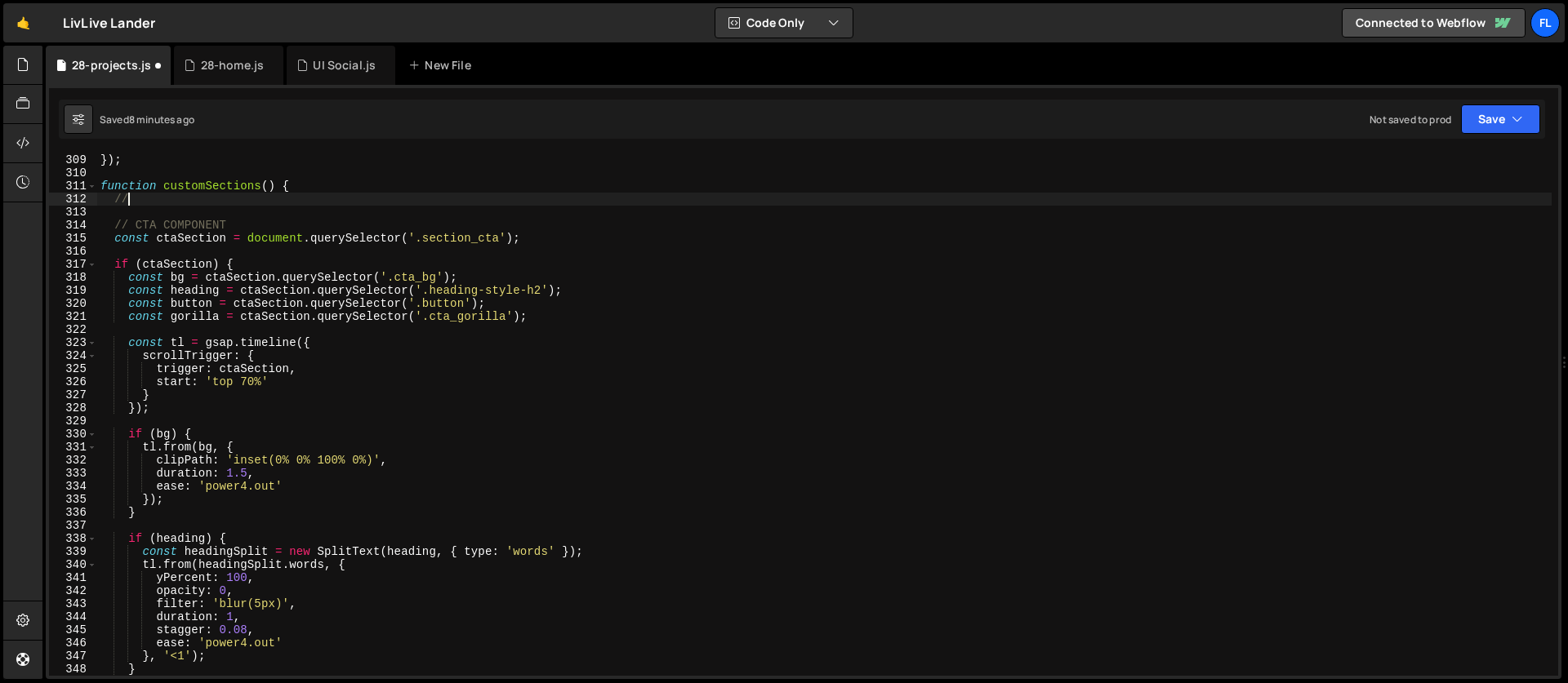
scroll to position [0, 2]
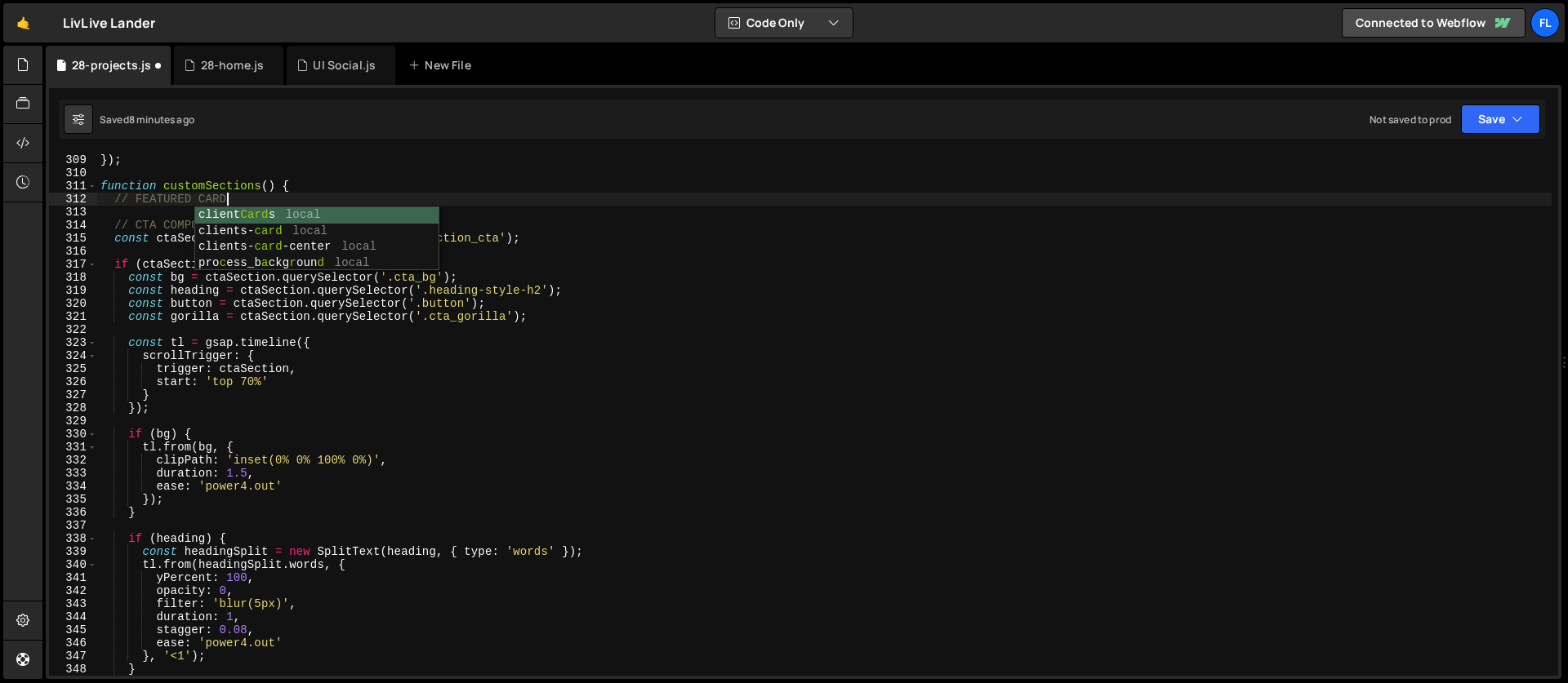
type textarea "// FEATURED CARD"
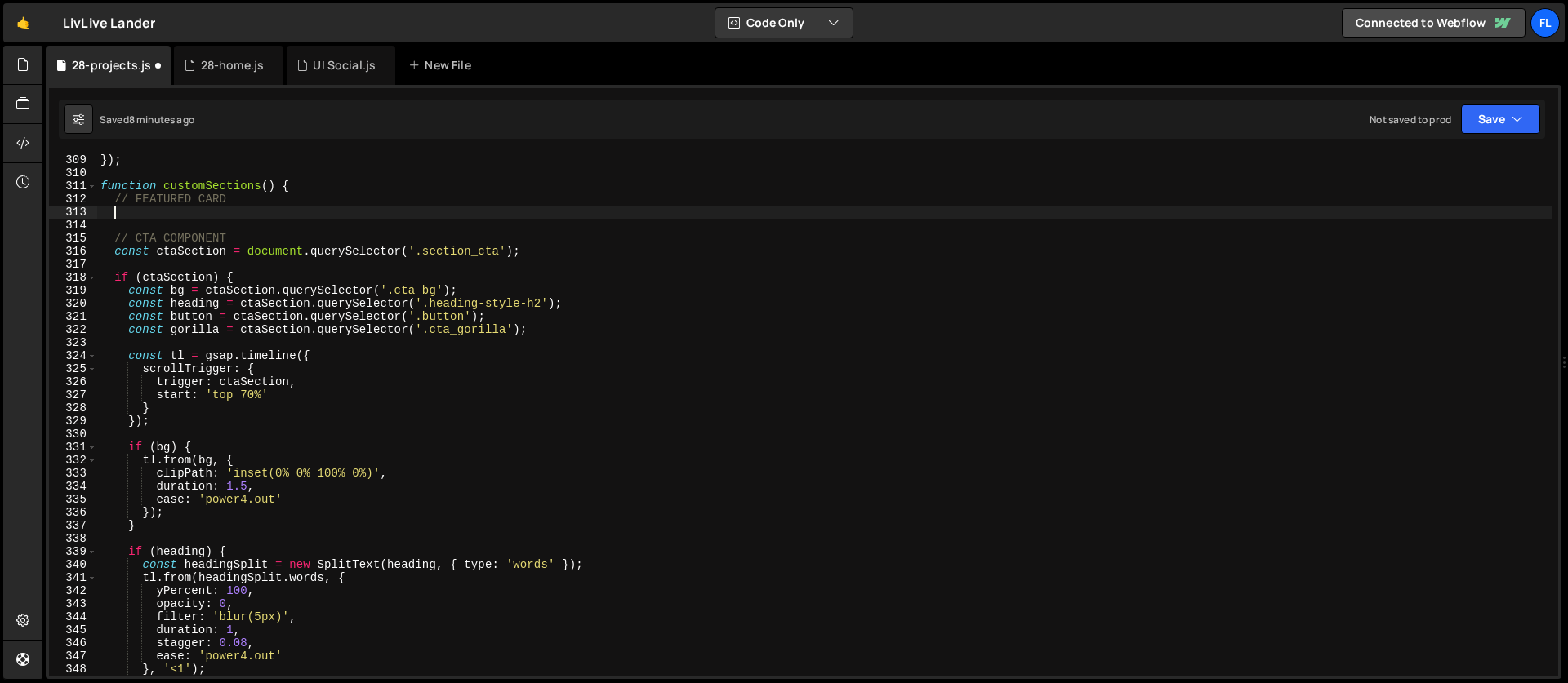
paste textarea "}, '<0.2');"
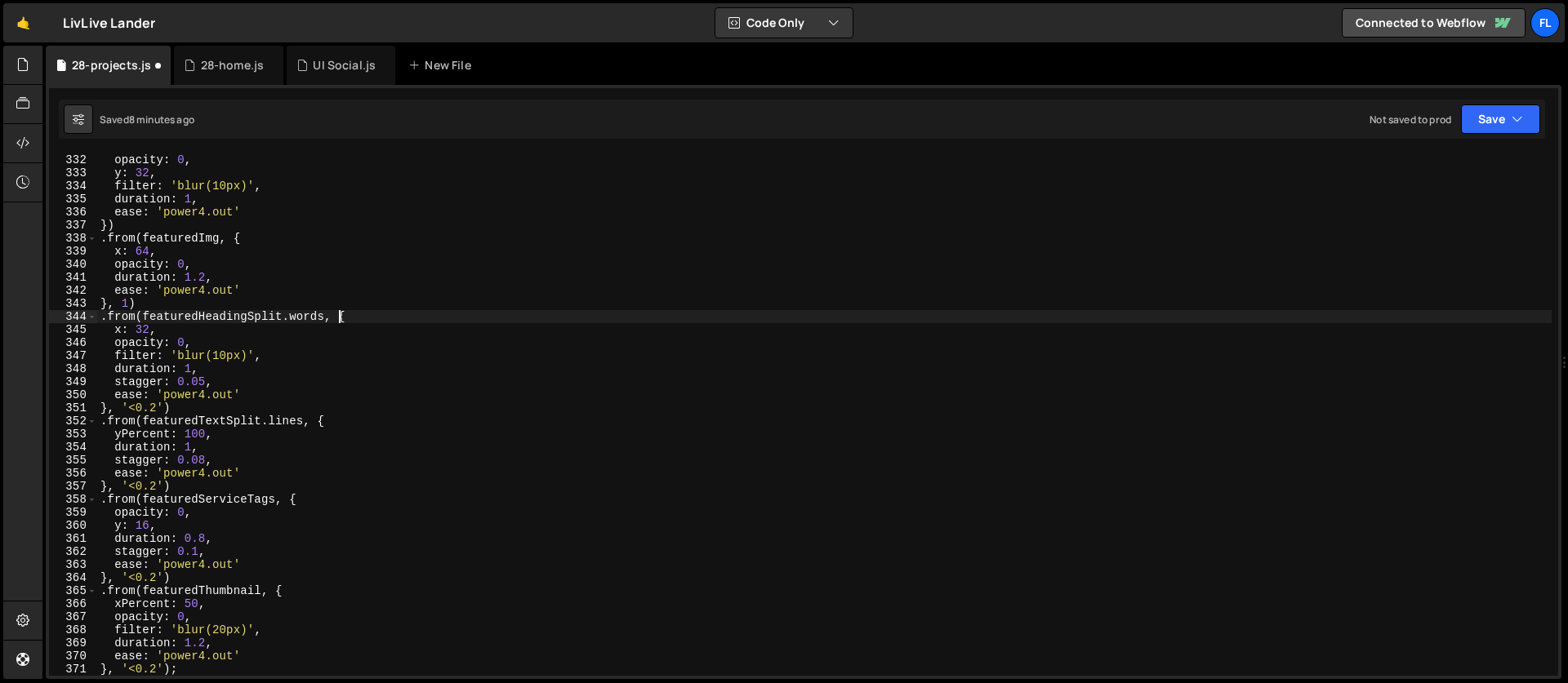
click at [340, 316] on div "opacity : 0 , y : 32 , filter : 'blur(10px)' , duration : 1 , ease : 'power4.ou…" at bounding box center [823, 428] width 1454 height 549
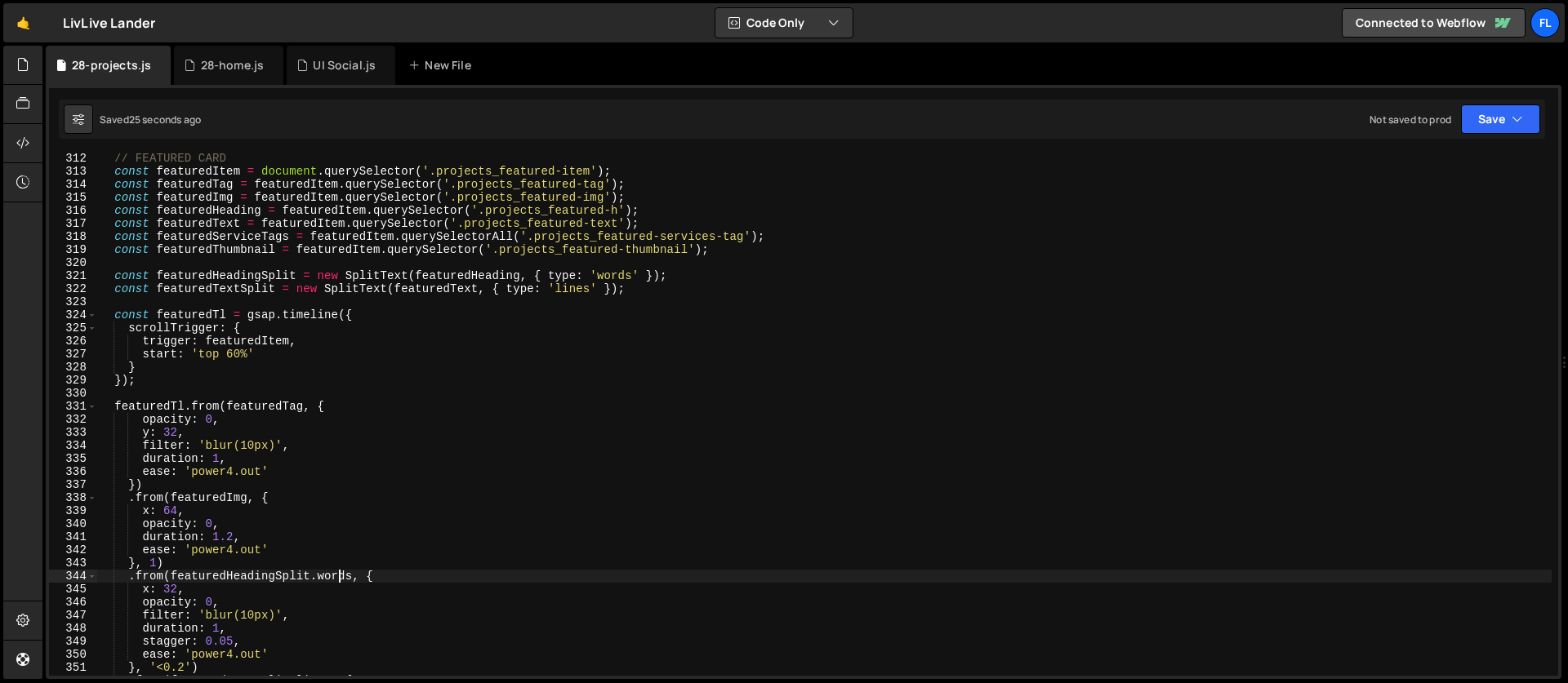
scroll to position [4064, 0]
click at [601, 293] on div "// FEATURED CARD const featuredItem = document . querySelector ( '.projects_fea…" at bounding box center [823, 427] width 1454 height 549
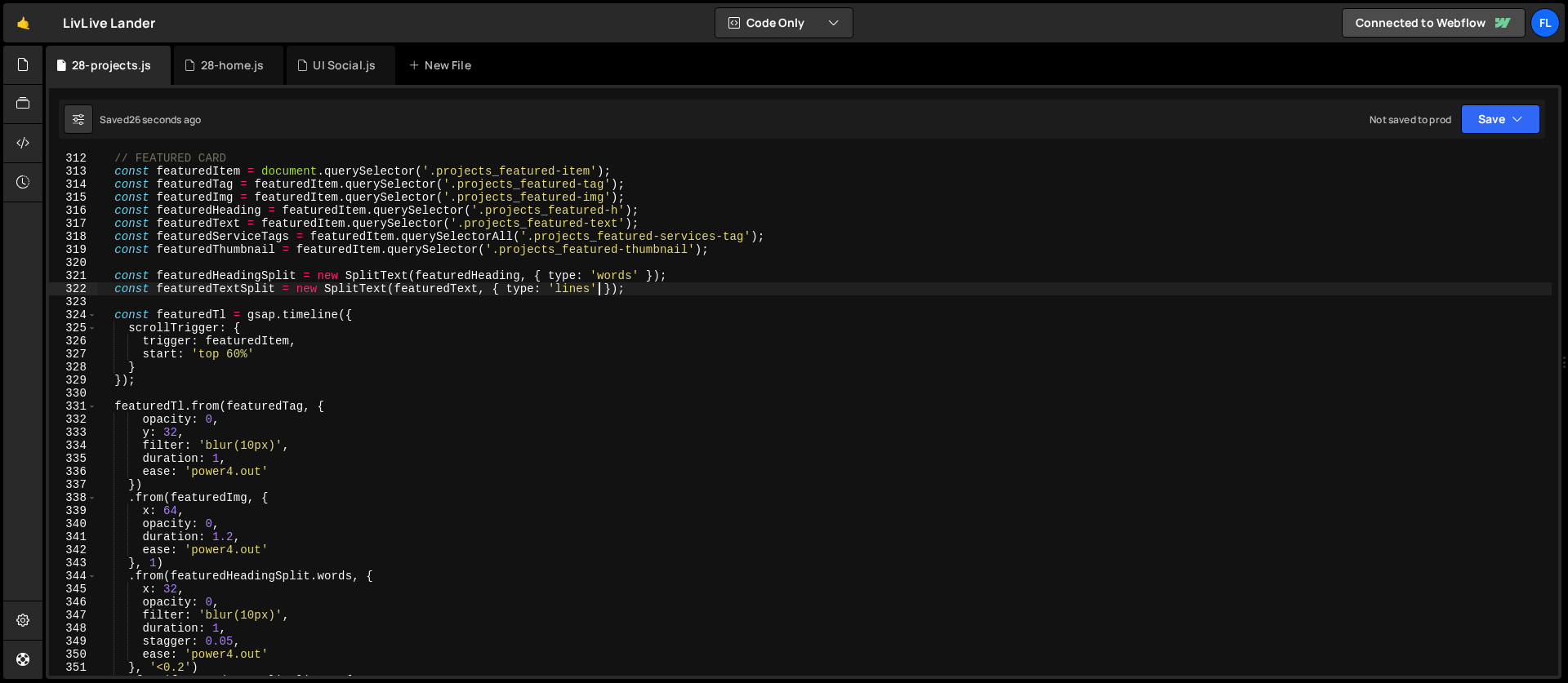
scroll to position [4045, 0]
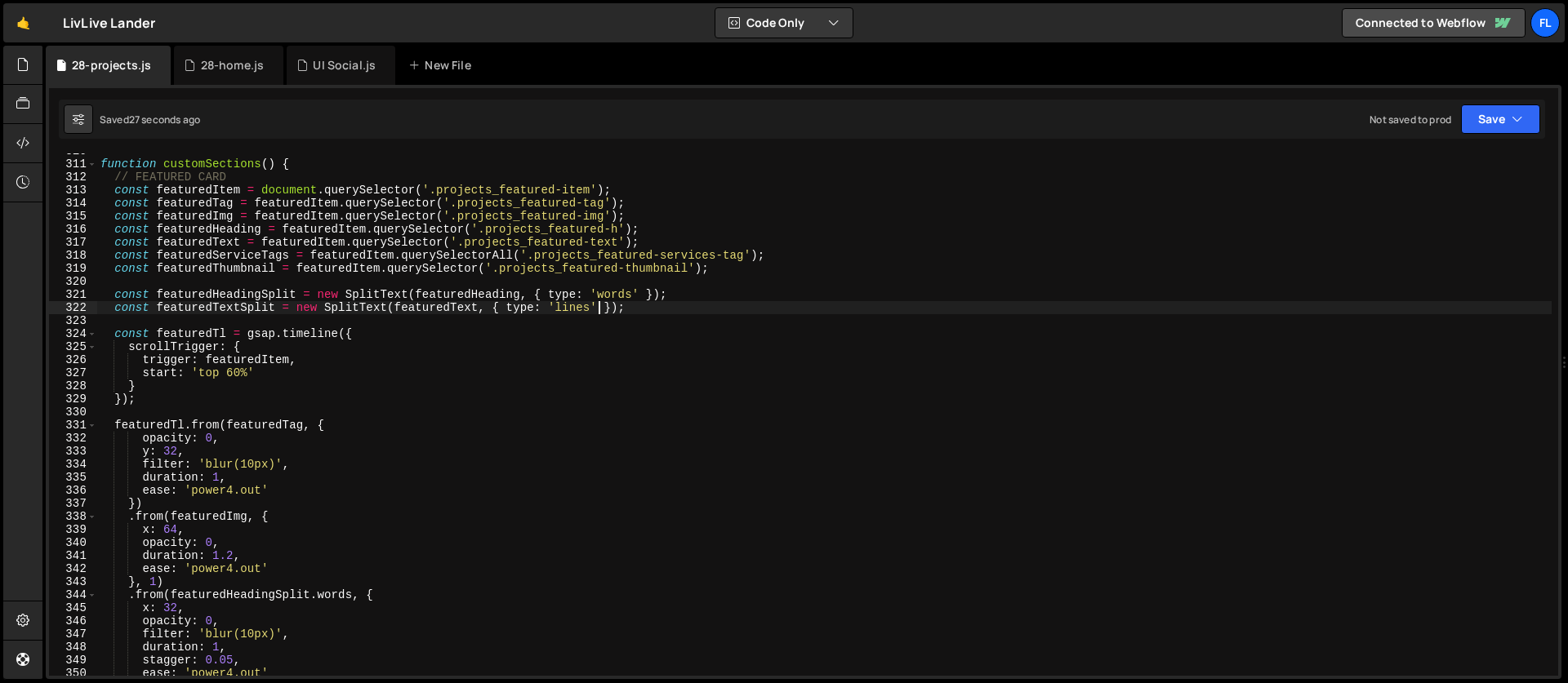
click at [641, 294] on div "function customSections ( ) { // FEATURED CARD const featuredItem = document . …" at bounding box center [823, 419] width 1454 height 549
click at [598, 305] on div "function customSections ( ) { // FEATURED CARD const featuredItem = document . …" at bounding box center [823, 419] width 1454 height 549
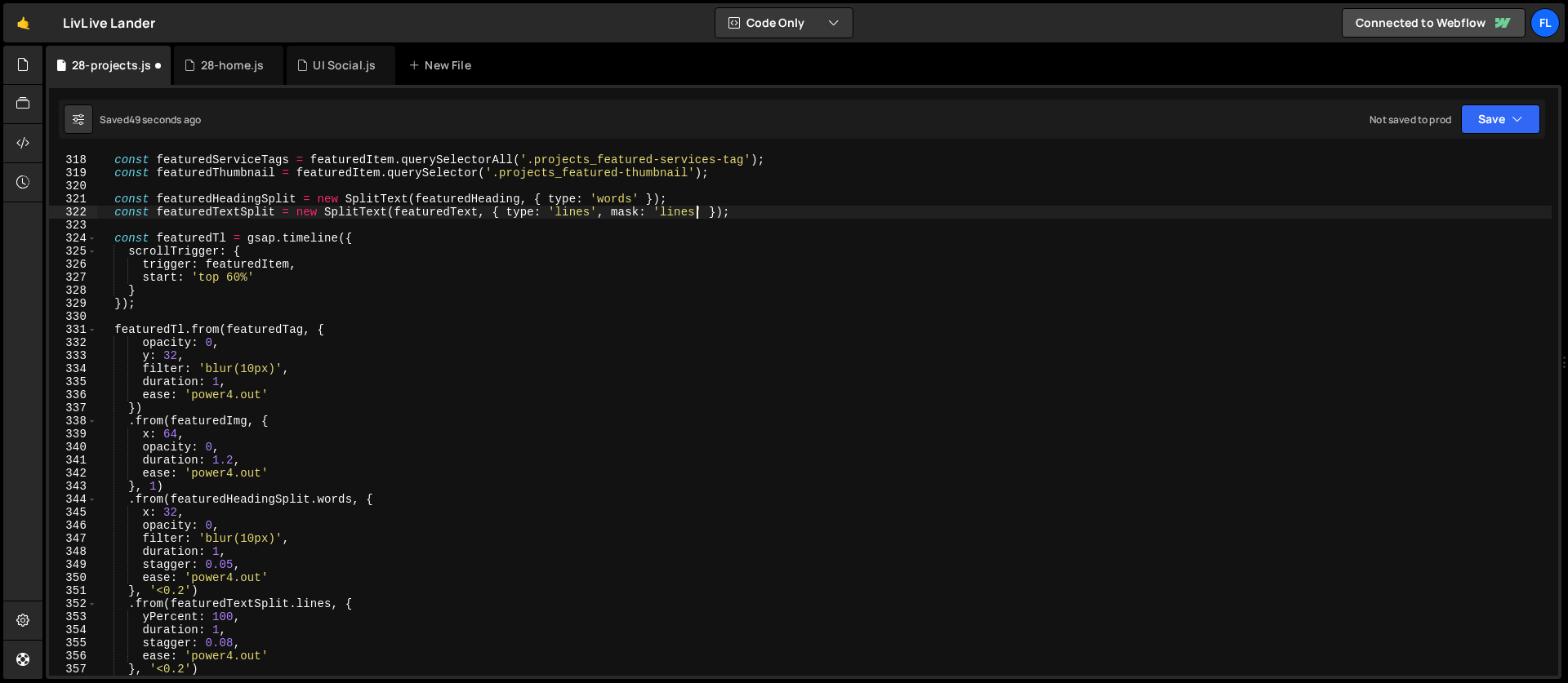
scroll to position [4209, 0]
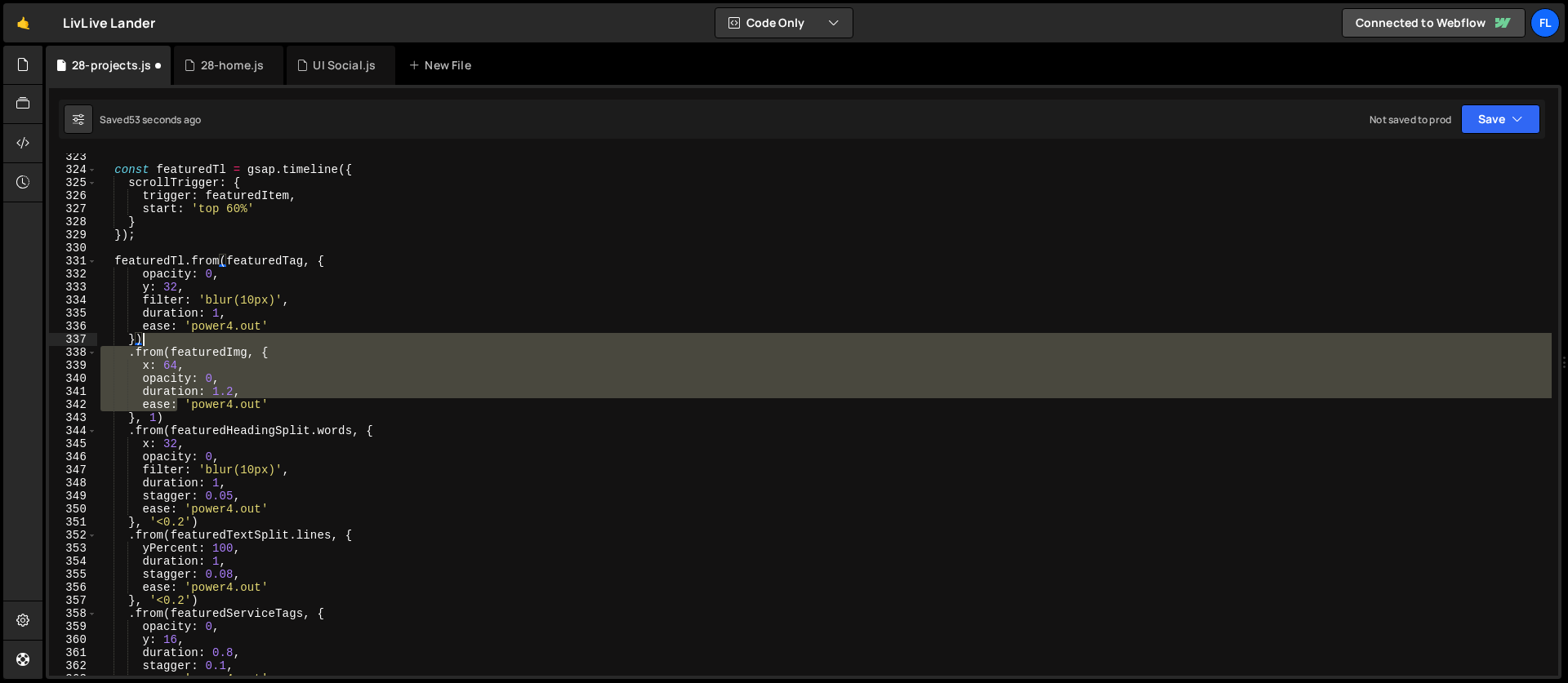
drag, startPoint x: 174, startPoint y: 409, endPoint x: 155, endPoint y: 345, distance: 66.8
click at [155, 345] on div "const featuredTl = gsap . timeline ({ scrollTrigger : { trigger : featuredItem …" at bounding box center [823, 425] width 1454 height 549
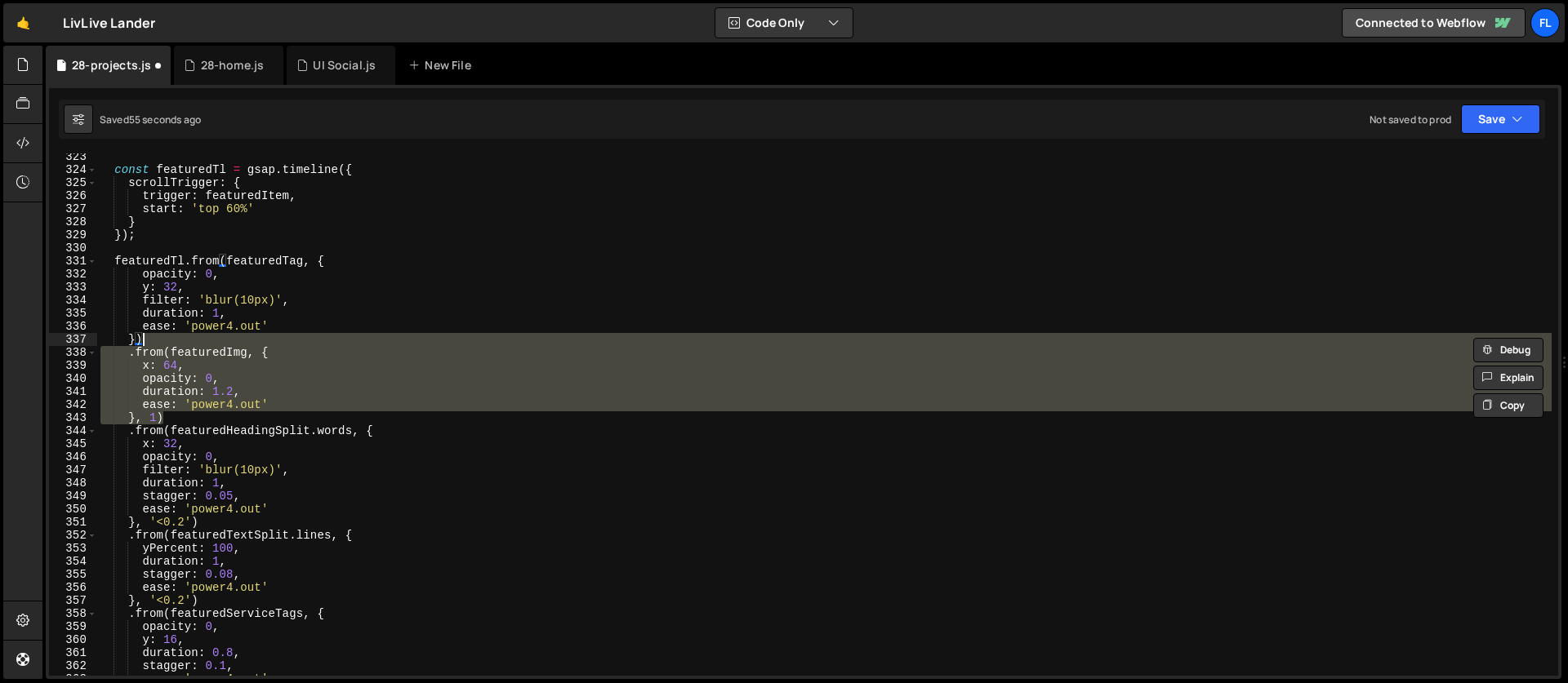
drag, startPoint x: 177, startPoint y: 414, endPoint x: 154, endPoint y: 340, distance: 77.5
click at [154, 340] on div "const featuredTl = gsap . timeline ({ scrollTrigger : { trigger : featuredItem …" at bounding box center [823, 425] width 1454 height 549
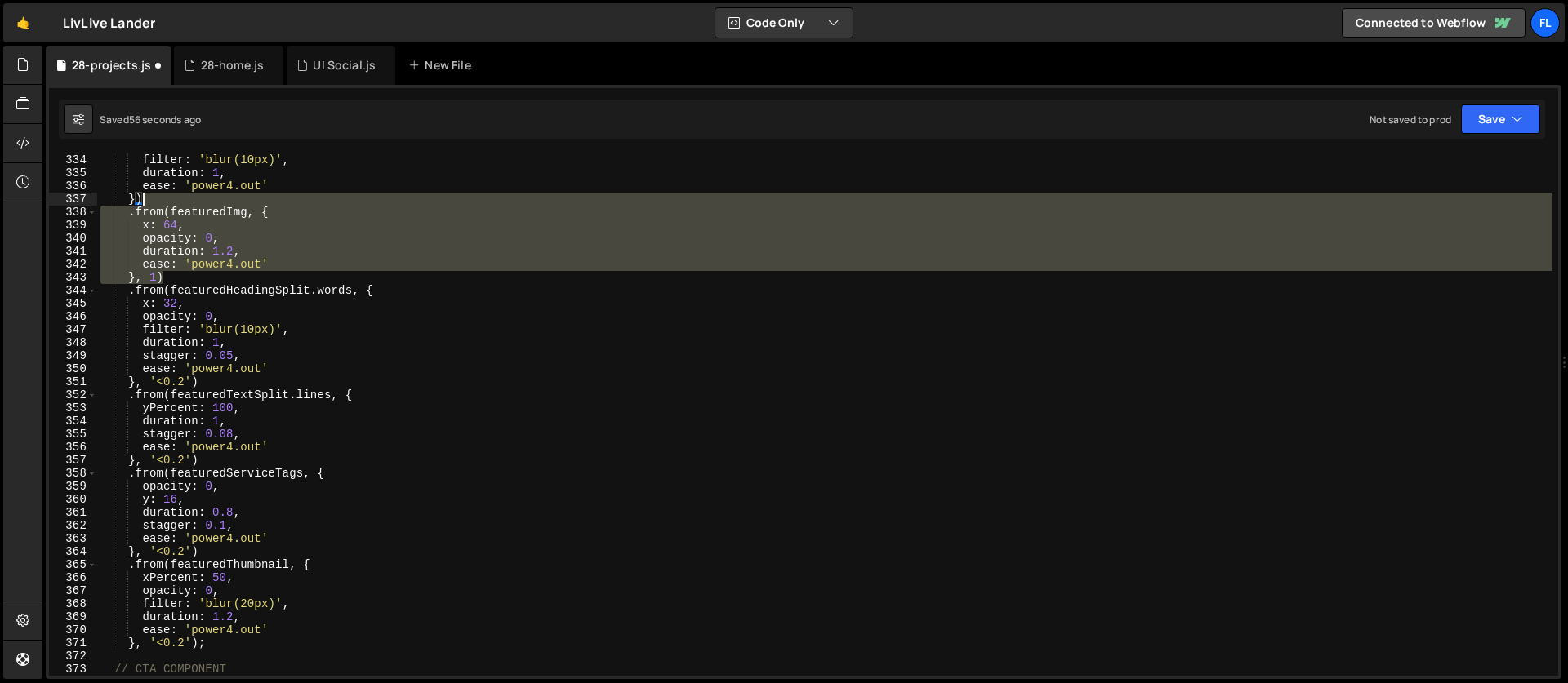
scroll to position [4361, 0]
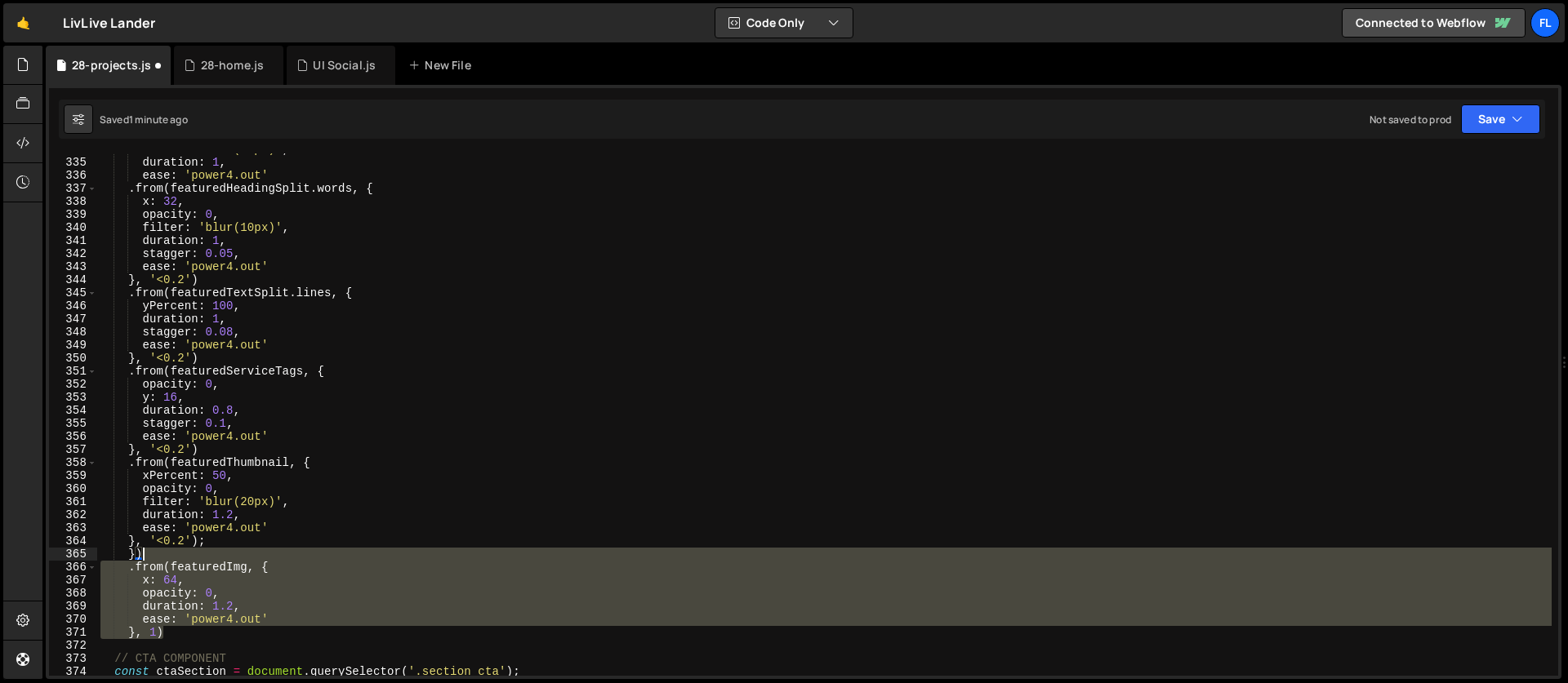
click at [210, 545] on div "filter : 'blur(10px)' , duration : 1 , ease : 'power4.out' . from ( featuredHea…" at bounding box center [823, 418] width 1454 height 549
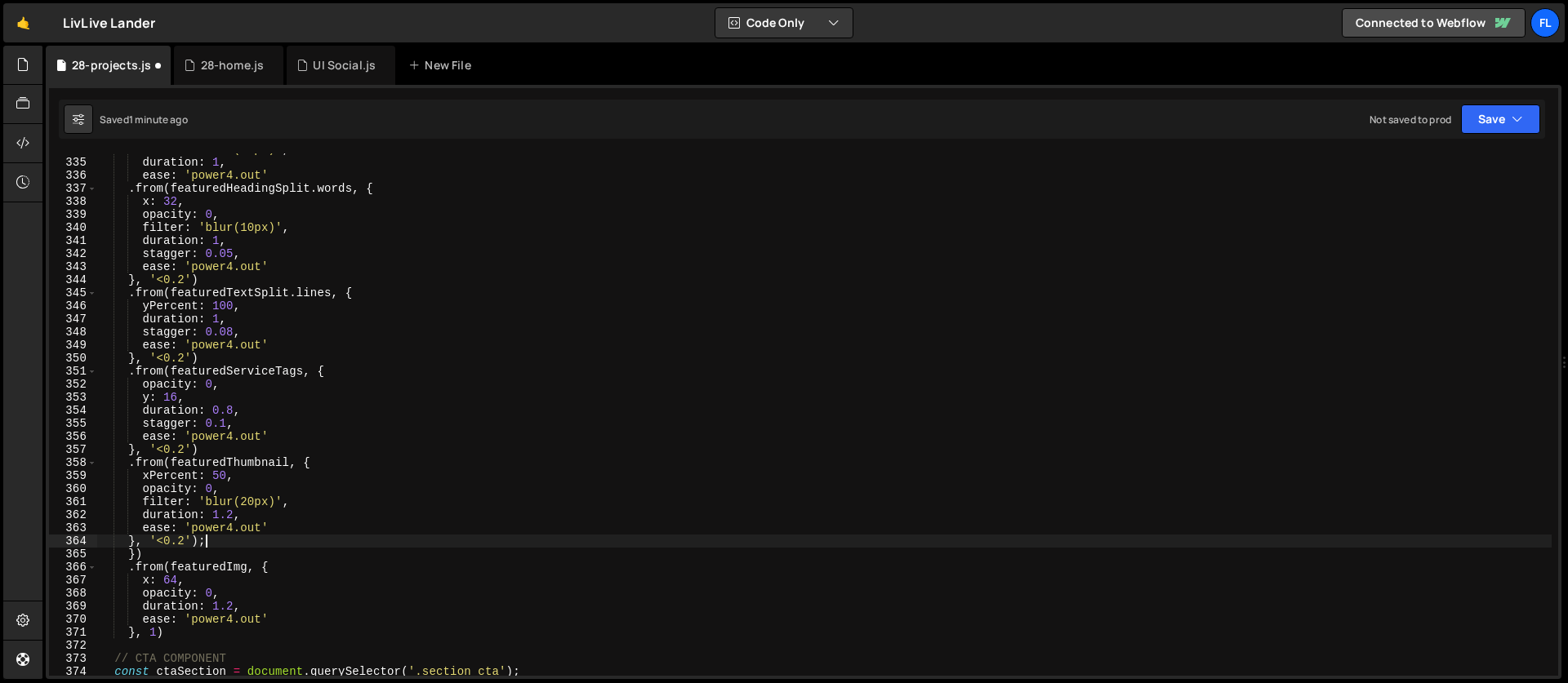
scroll to position [0, 5]
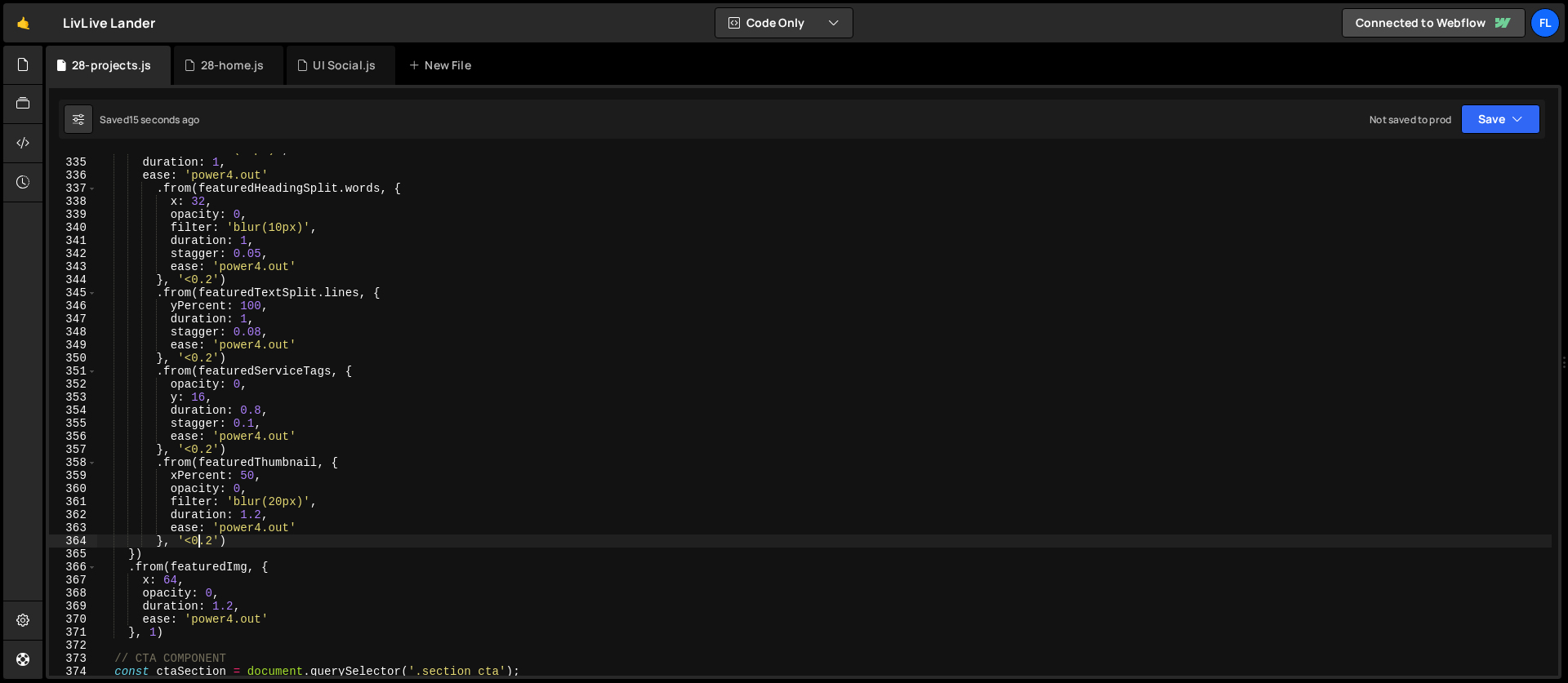
click at [169, 556] on div "filter : 'blur(10px)' , duration : 1 , ease : 'power4.out' . from ( featuredHea…" at bounding box center [823, 418] width 1454 height 549
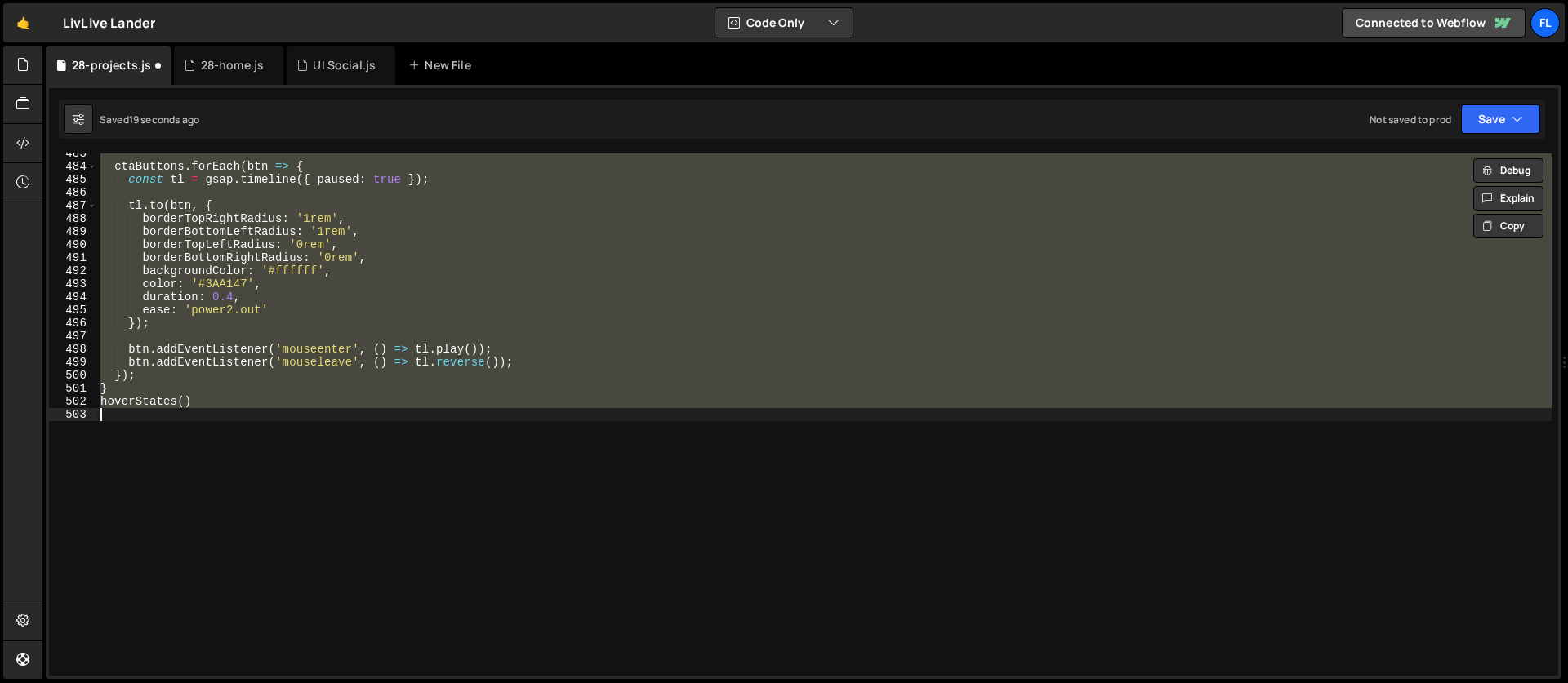
scroll to position [4481, 0]
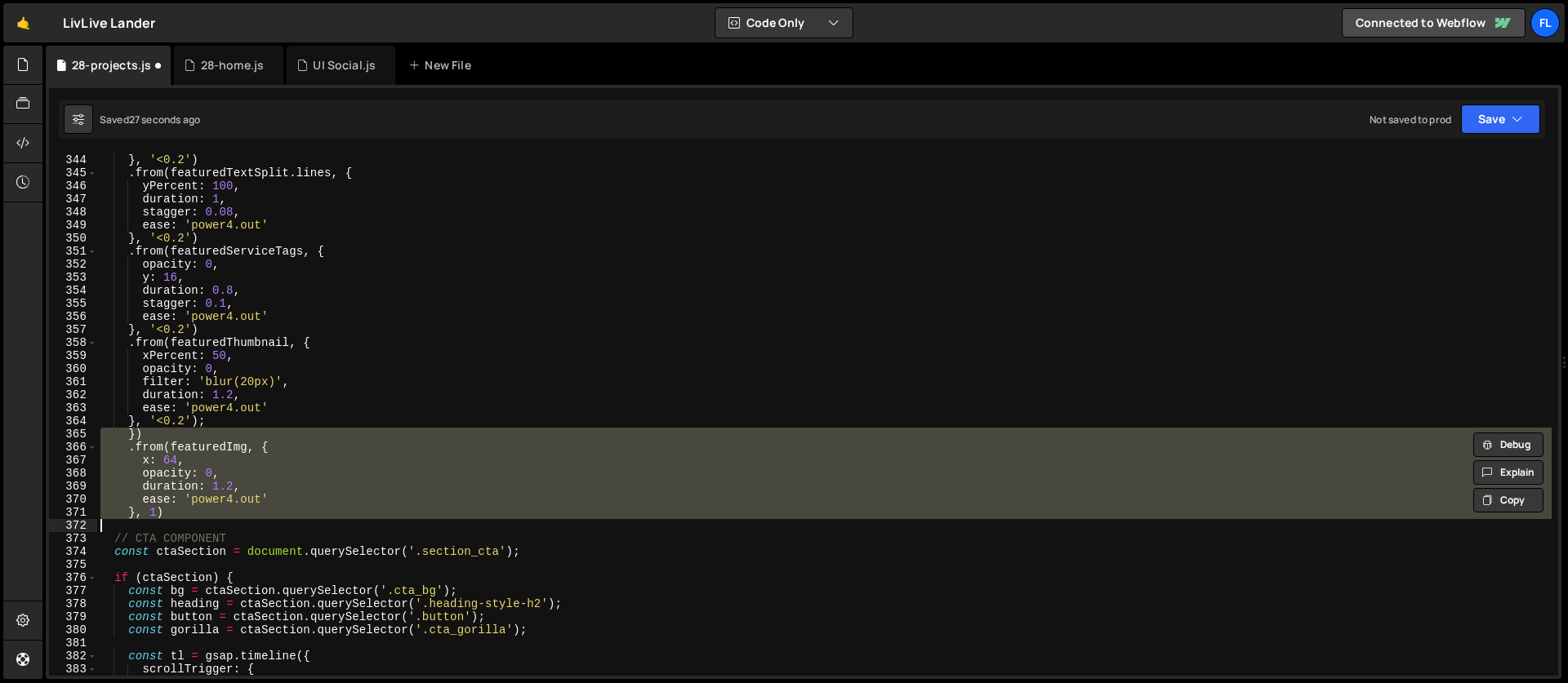
click at [225, 426] on div "} , '<0.2' ) . from ( featuredTextSplit . lines , { yPercent : 100 , duration :…" at bounding box center [823, 428] width 1454 height 549
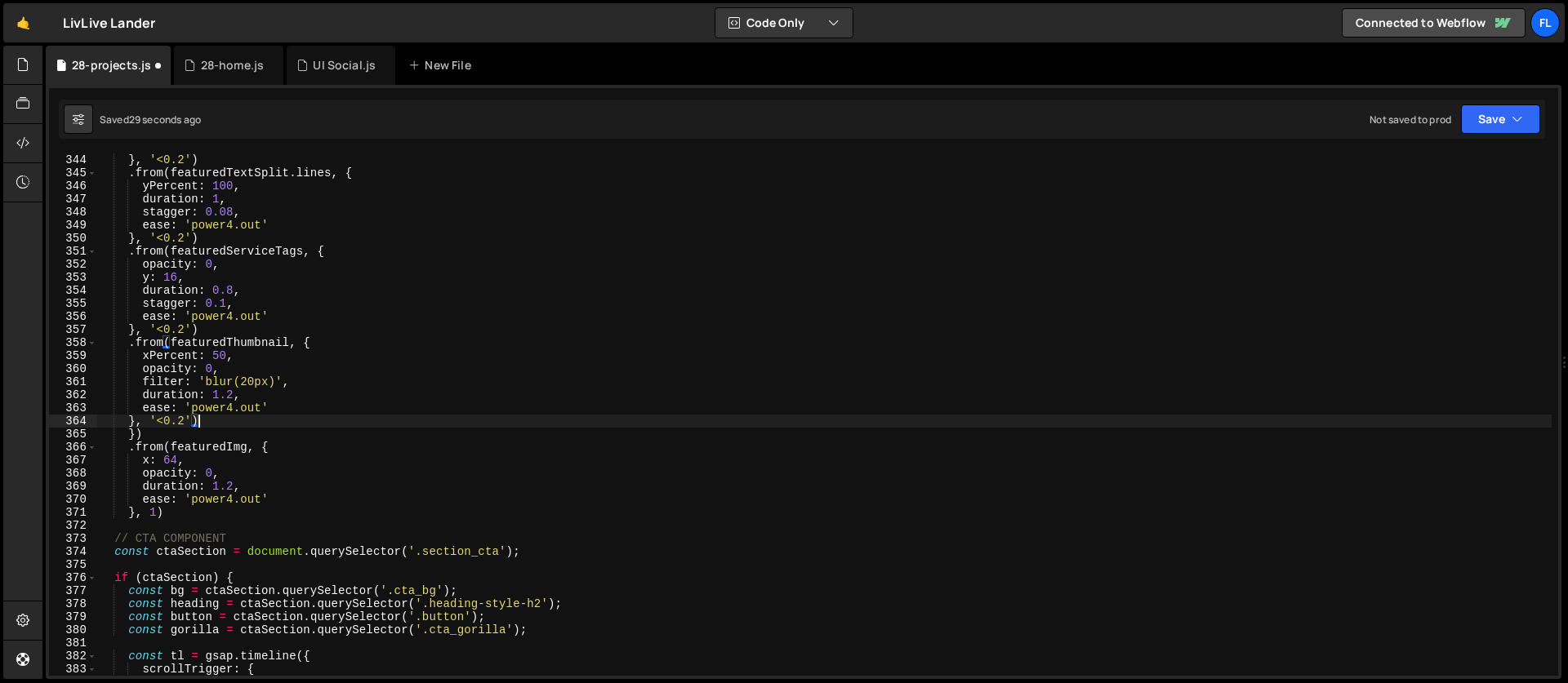
click at [252, 485] on div "} , '<0.2' ) . from ( featuredTextSplit . lines , { yPercent : 100 , duration :…" at bounding box center [823, 428] width 1454 height 549
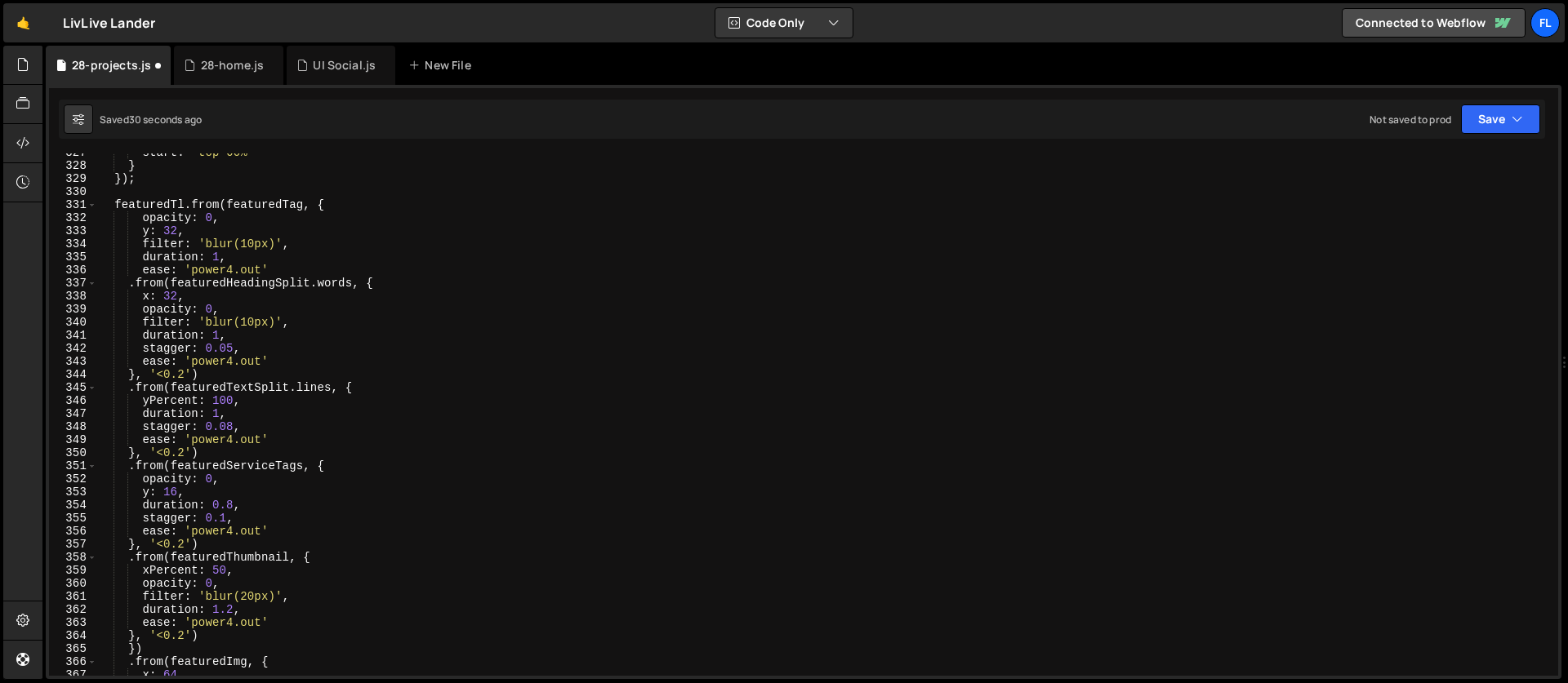
scroll to position [4194, 0]
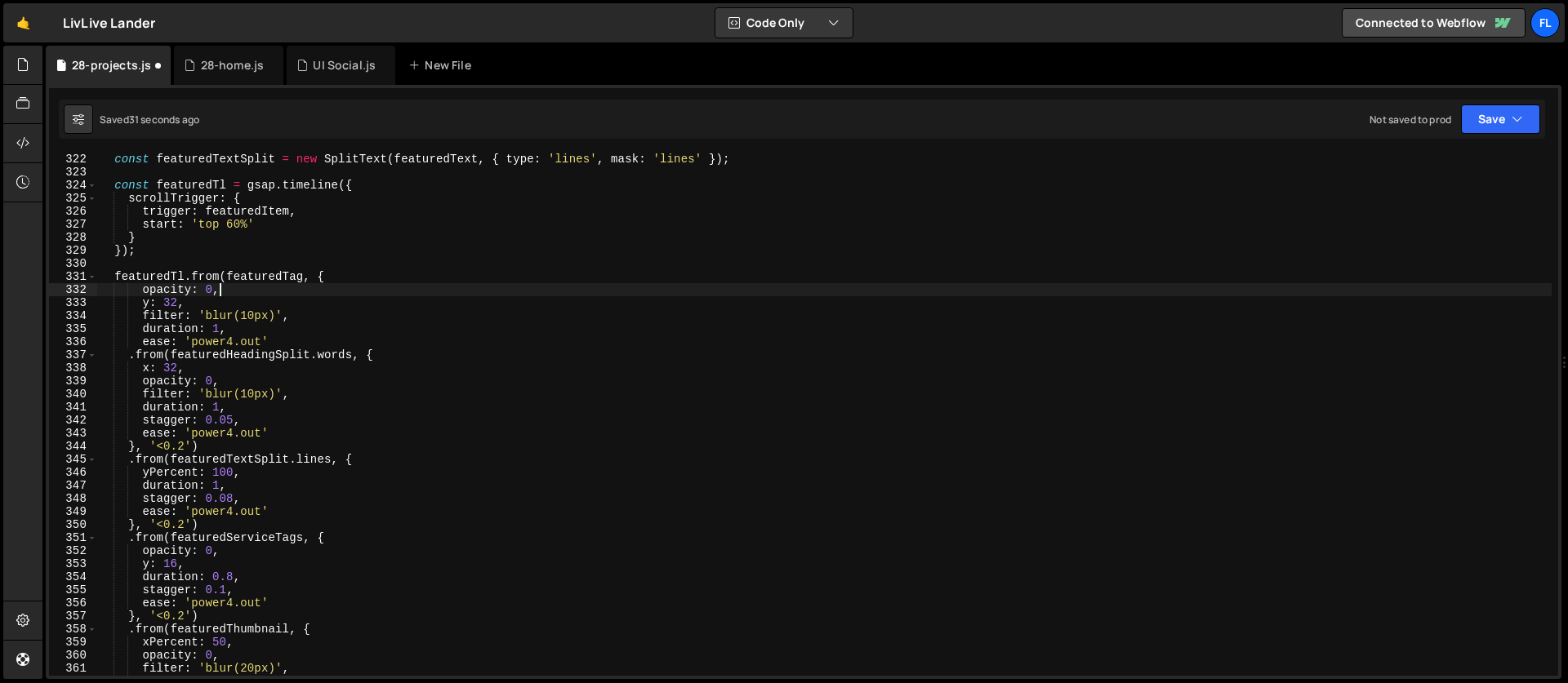
click at [261, 295] on div "const featuredTextSplit = new SplitText ( featuredText , { type : 'lines' , mas…" at bounding box center [823, 428] width 1454 height 549
click at [349, 319] on div "const featuredTextSplit = new SplitText ( featuredText , { type : 'lines' , mas…" at bounding box center [823, 428] width 1454 height 549
click at [320, 354] on div "const featuredTextSplit = new SplitText ( featuredText , { type : 'lines' , mas…" at bounding box center [823, 428] width 1454 height 549
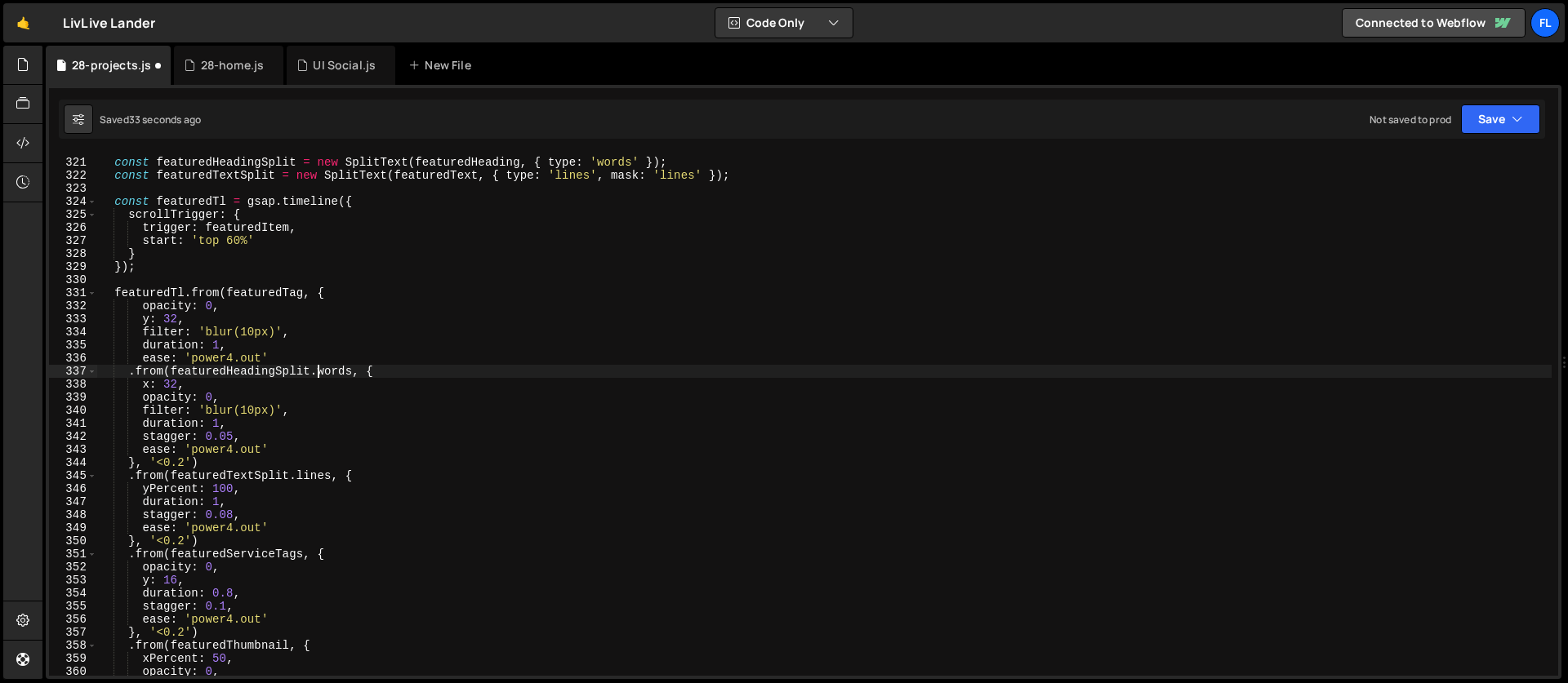
click at [277, 319] on div "const featuredHeadingSplit = new SplitText ( featuredHeading , { type : 'words'…" at bounding box center [823, 418] width 1454 height 549
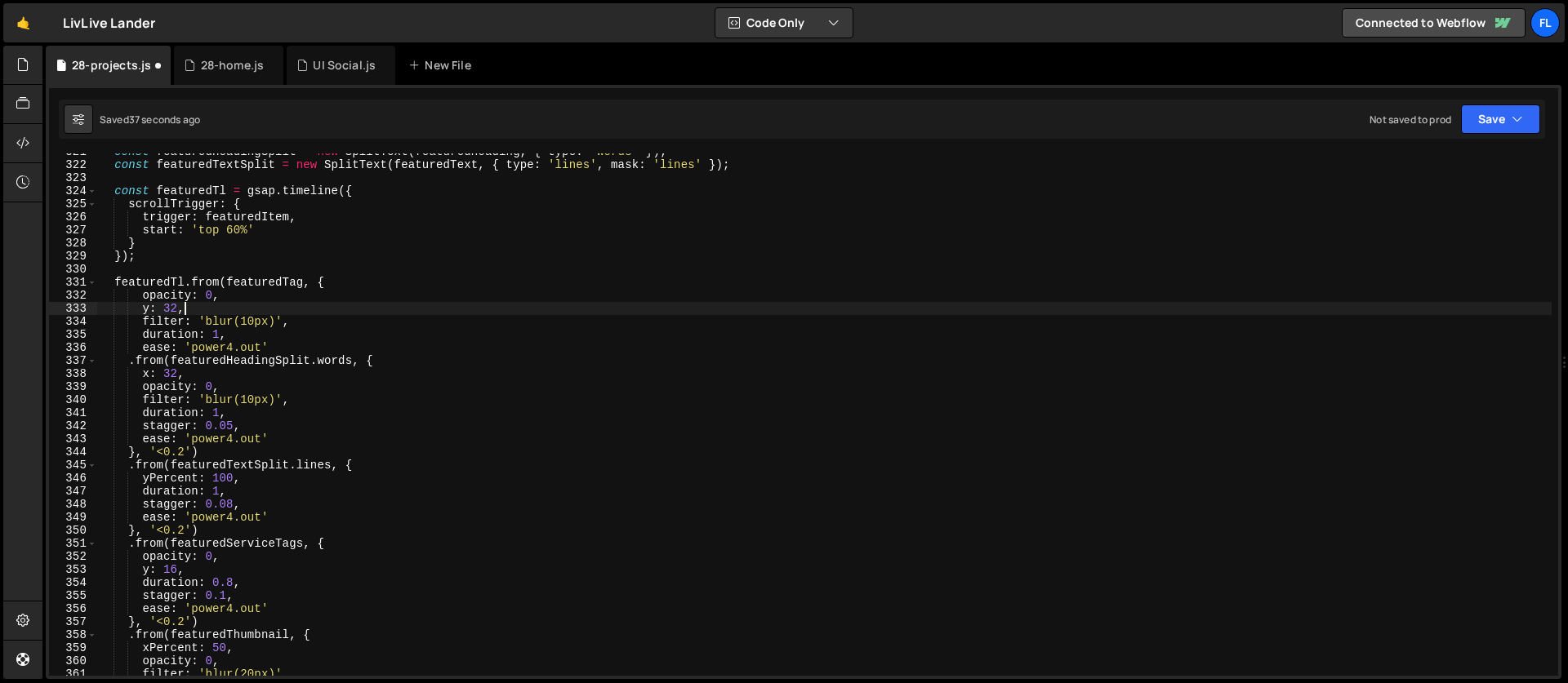
click at [284, 358] on div "const featuredHeadingSplit = new SplitText ( featuredHeading , { type : 'words'…" at bounding box center [823, 419] width 1454 height 549
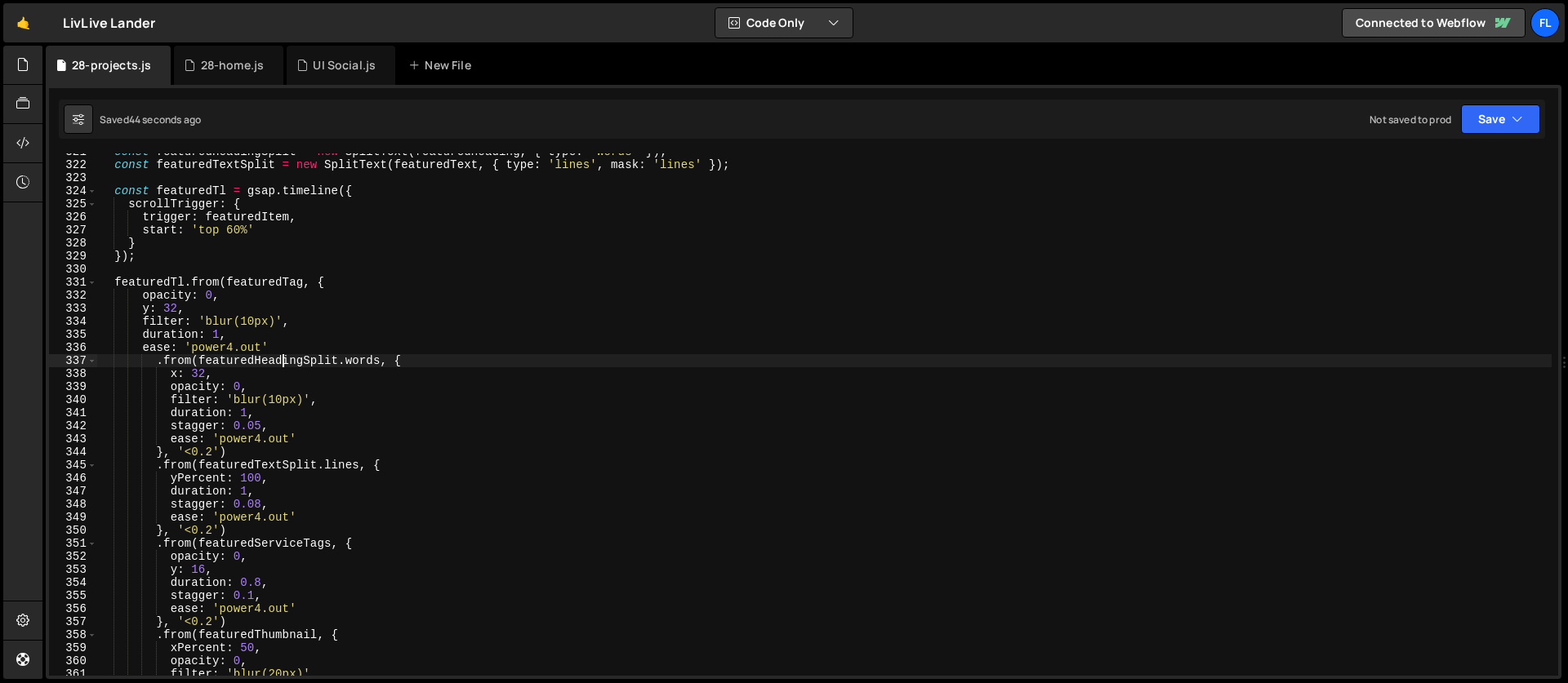
click at [303, 355] on div "const featuredHeadingSplit = new SplitText ( featuredHeading , { type : 'words'…" at bounding box center [823, 419] width 1454 height 549
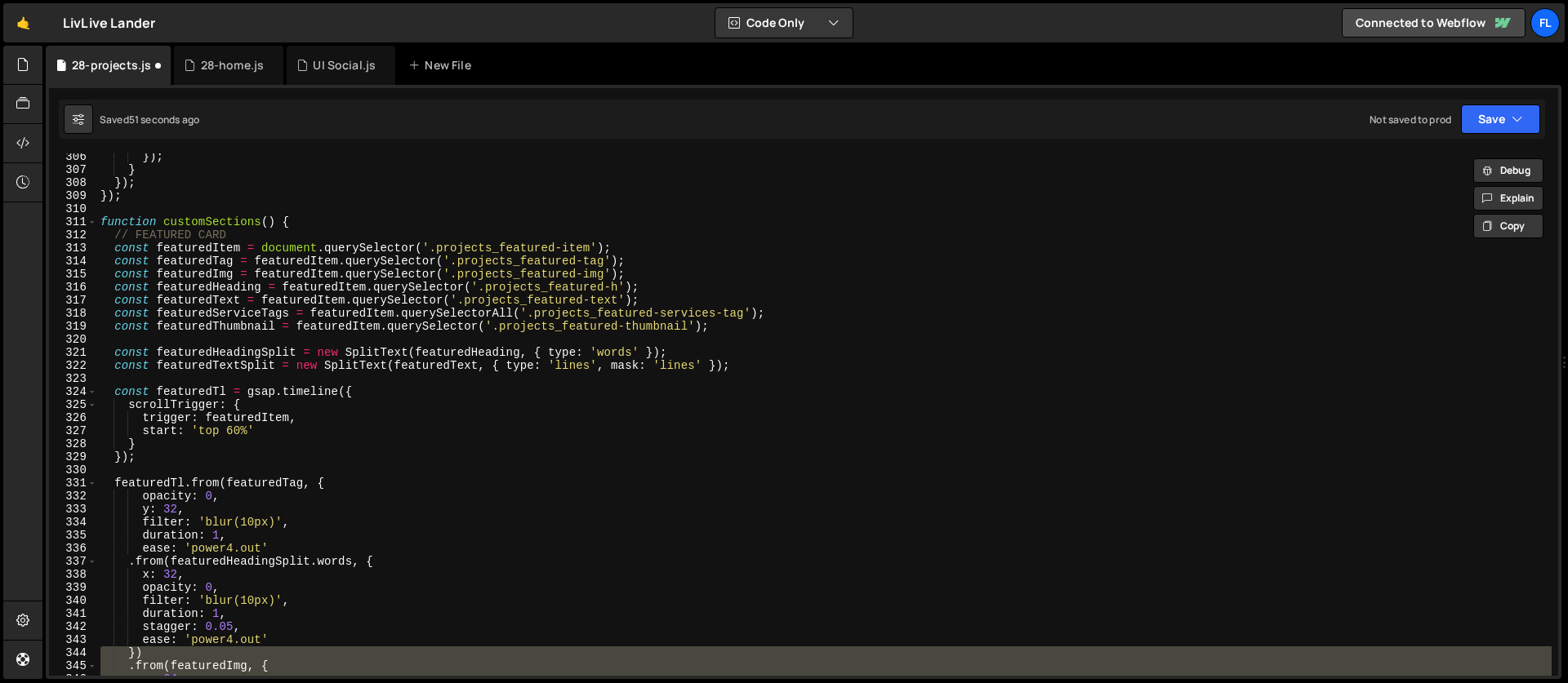
scroll to position [4141, 0]
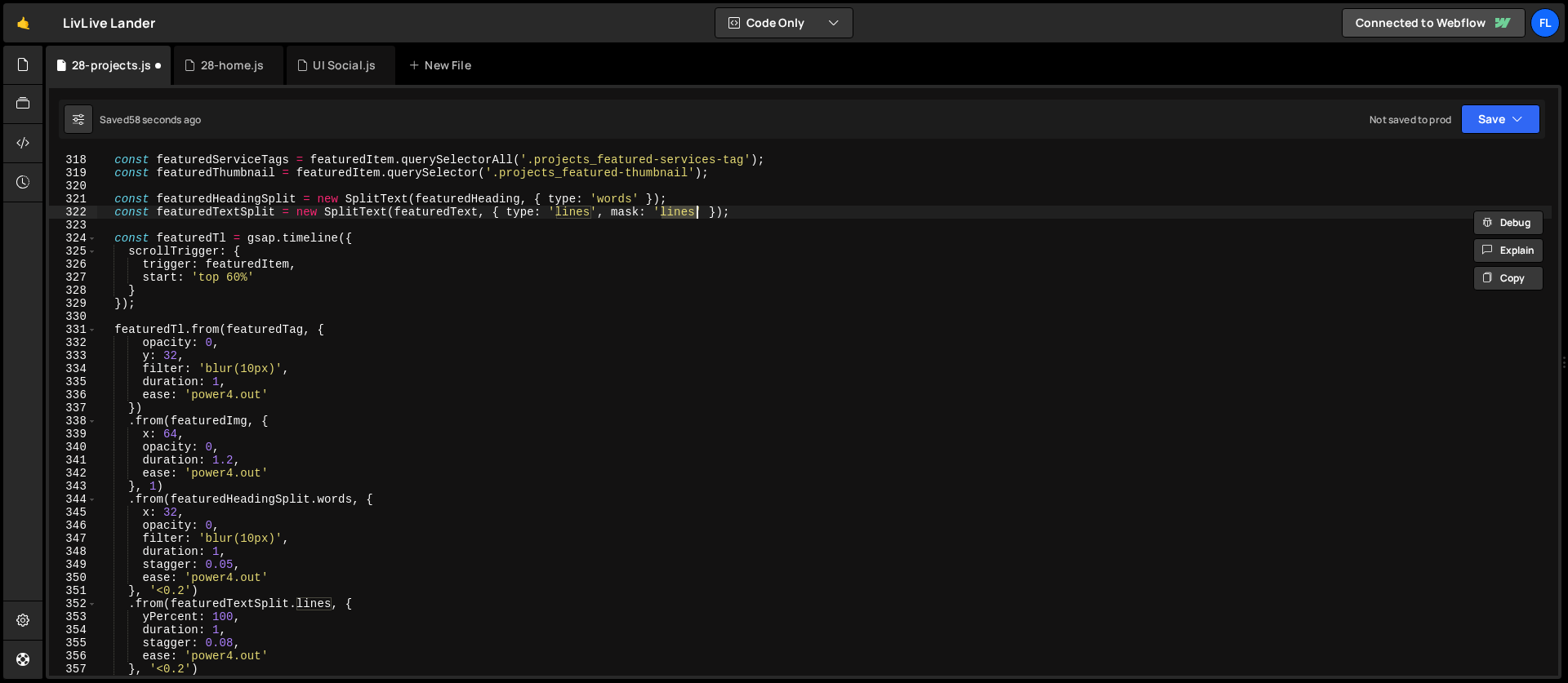
click at [186, 326] on div "const featuredServiceTags = featuredItem . querySelectorAll ( '.projects_featur…" at bounding box center [823, 428] width 1454 height 549
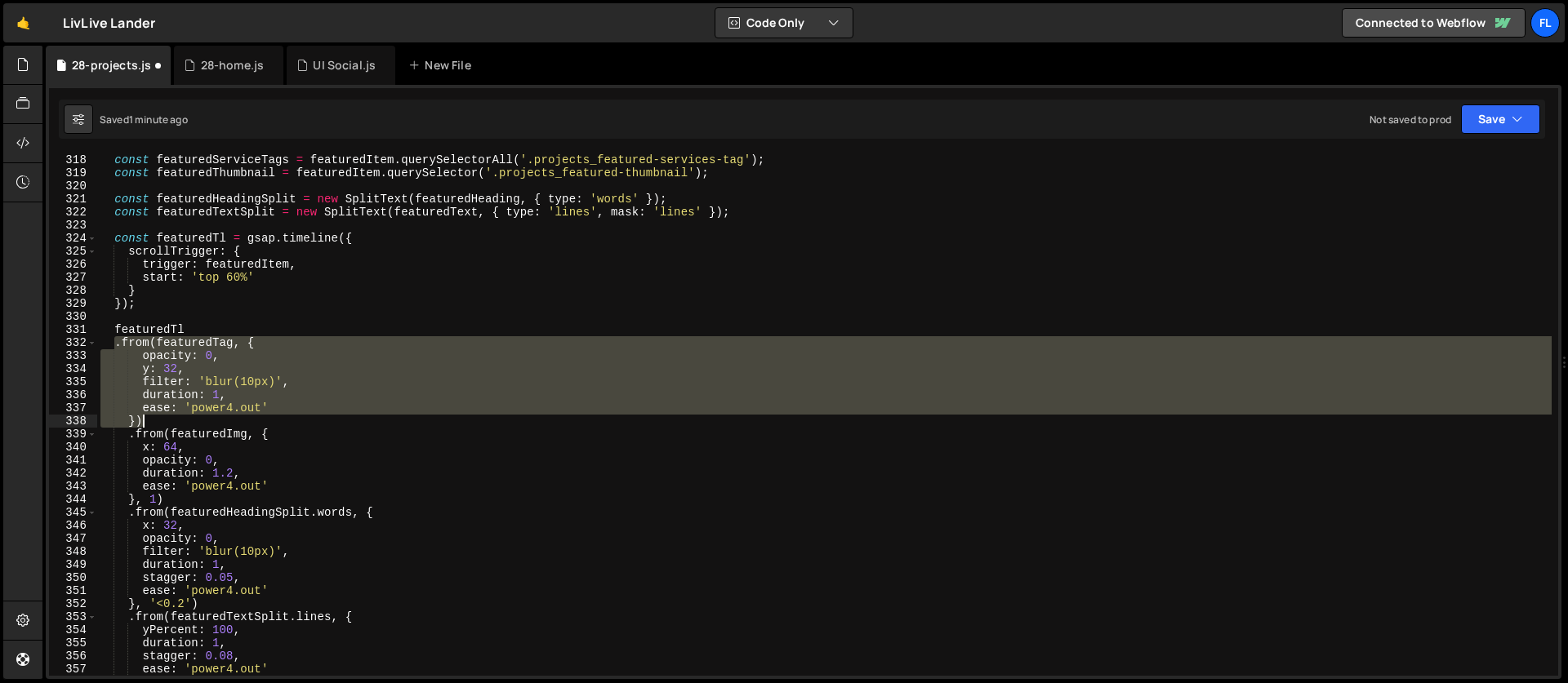
click at [156, 423] on div "const featuredServiceTags = featuredItem . querySelectorAll ( '.projects_featur…" at bounding box center [823, 428] width 1454 height 549
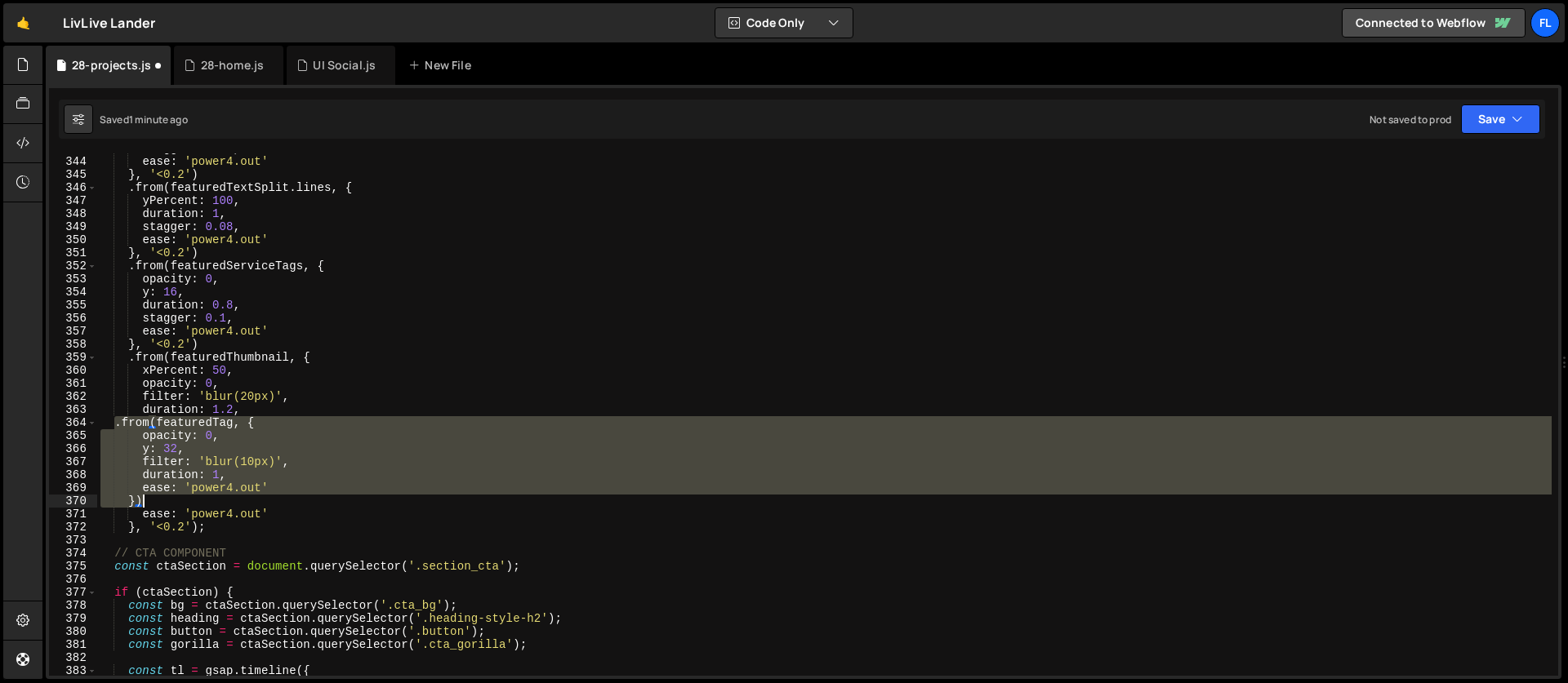
scroll to position [4479, 0]
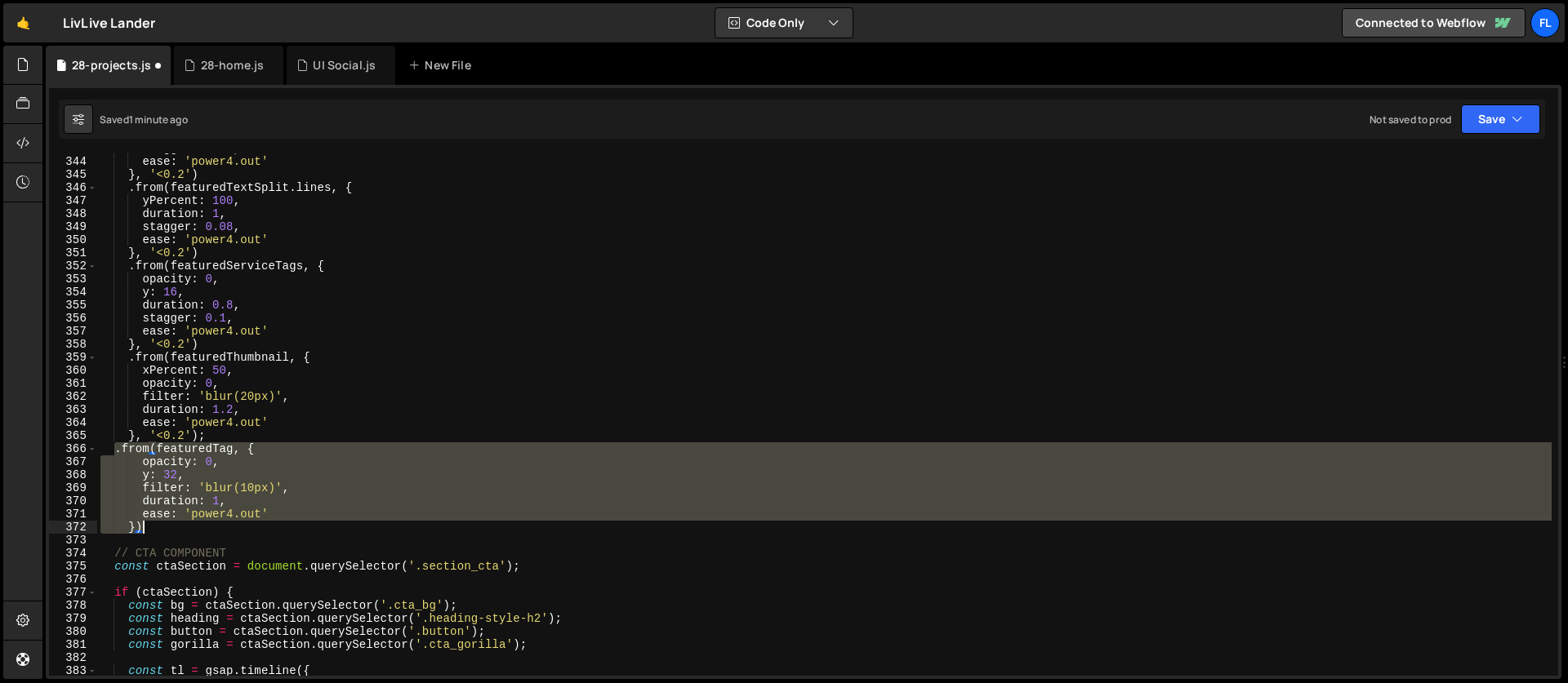
click at [219, 438] on div "stagger : 0.05 , ease : 'power4.out' } , '<0.2' ) . from ( featuredTextSplit . …" at bounding box center [823, 417] width 1454 height 549
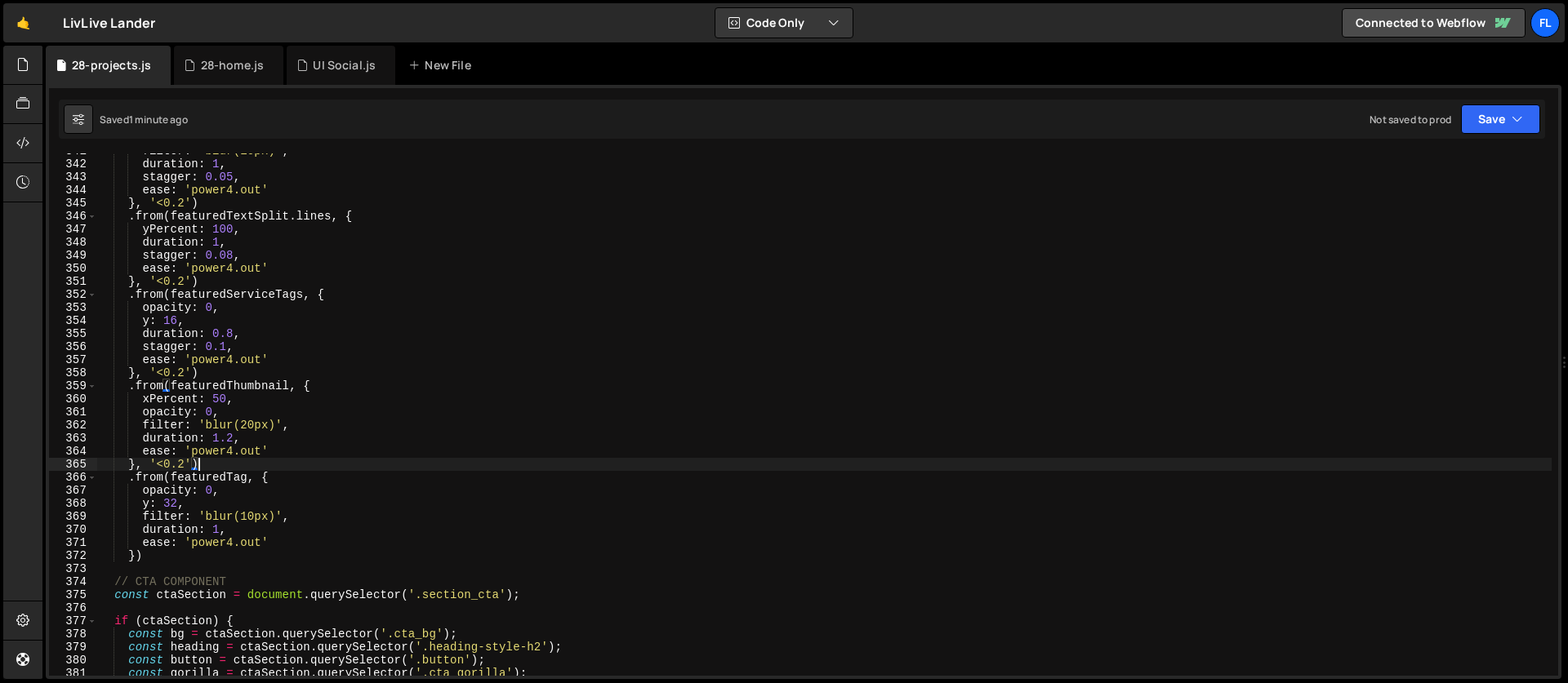
scroll to position [4520, 0]
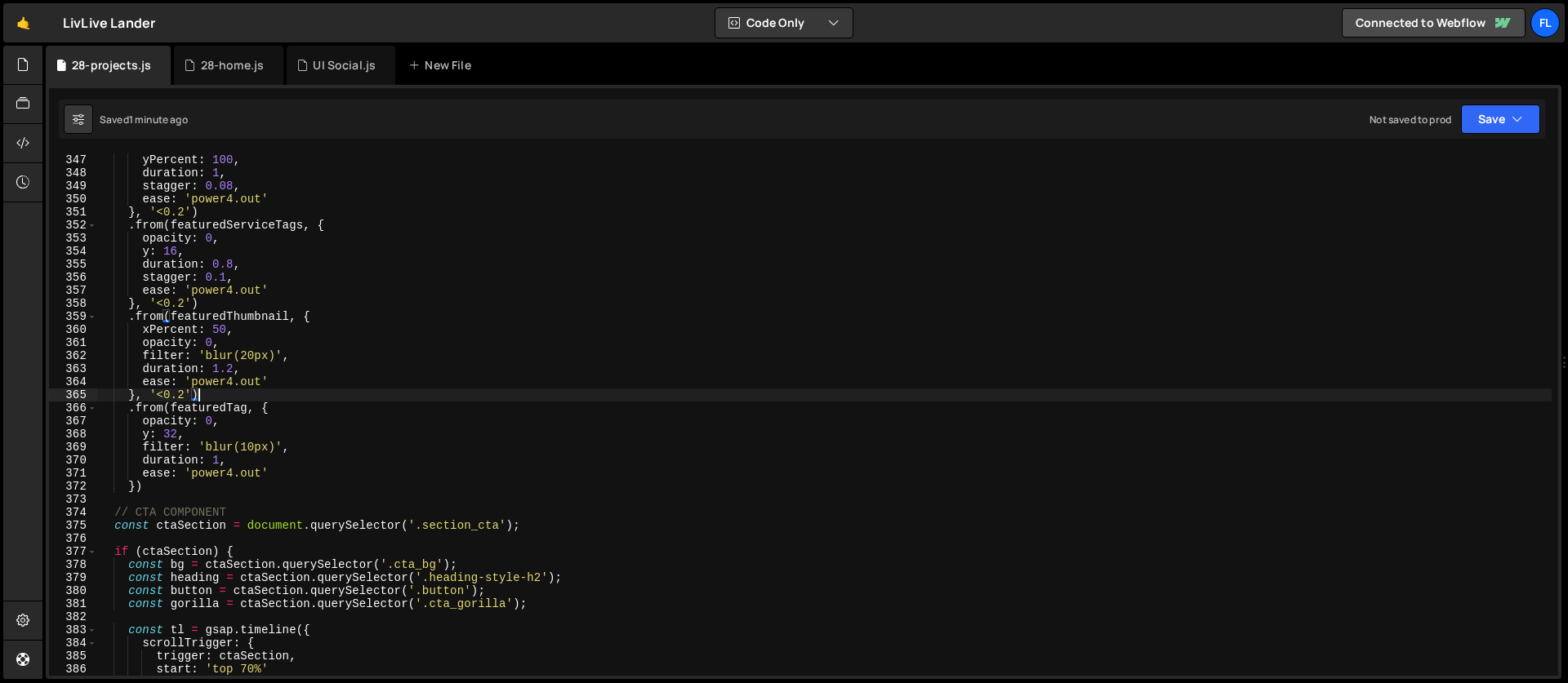
click at [216, 449] on div "yPercent : 100 , duration : 1 , stagger : 0.08 , ease : 'power4.out' } , '<0.2'…" at bounding box center [823, 428] width 1454 height 549
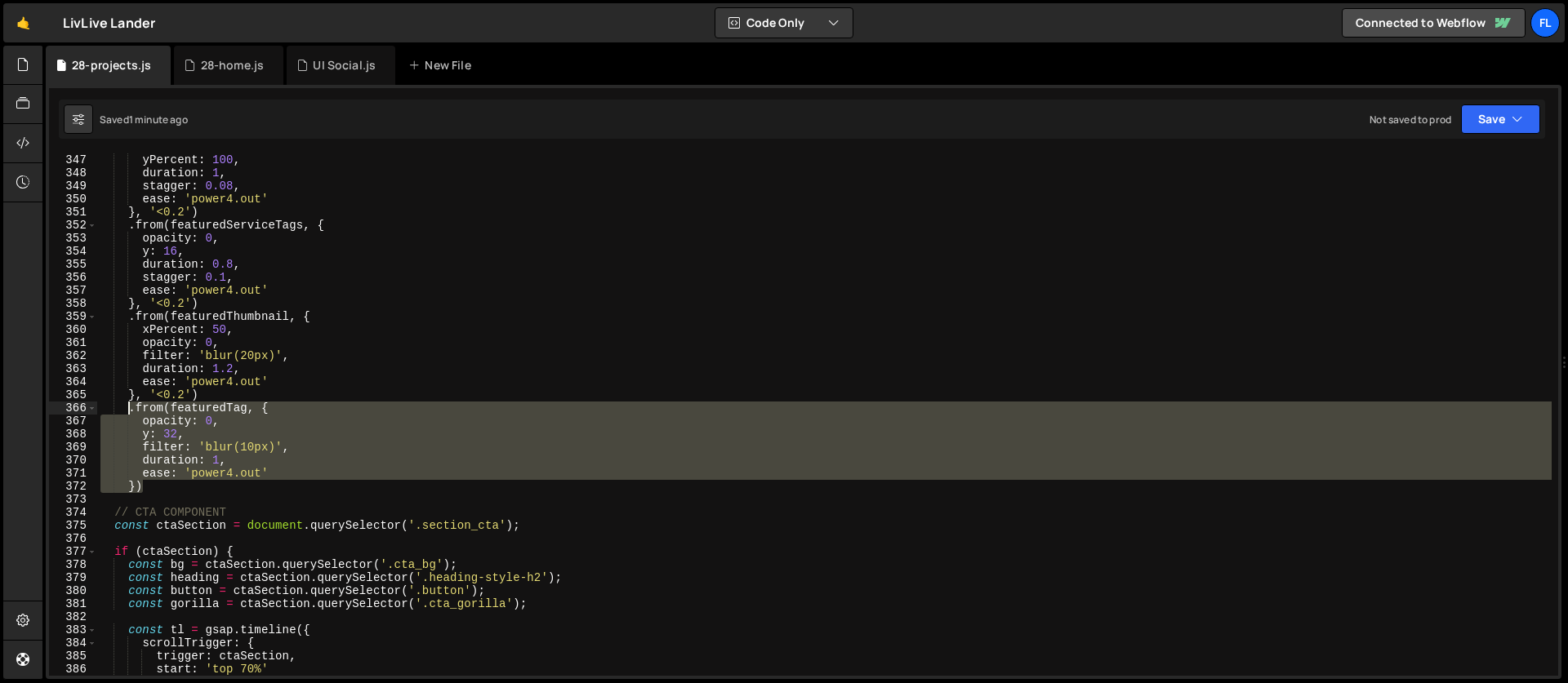
drag, startPoint x: 154, startPoint y: 491, endPoint x: 129, endPoint y: 409, distance: 85.7
click at [129, 409] on div "yPercent : 100 , duration : 1 , stagger : 0.08 , ease : 'power4.out' } , '<0.2'…" at bounding box center [823, 428] width 1454 height 549
type textarea ".from(featuredTag, { opacity: 0,"
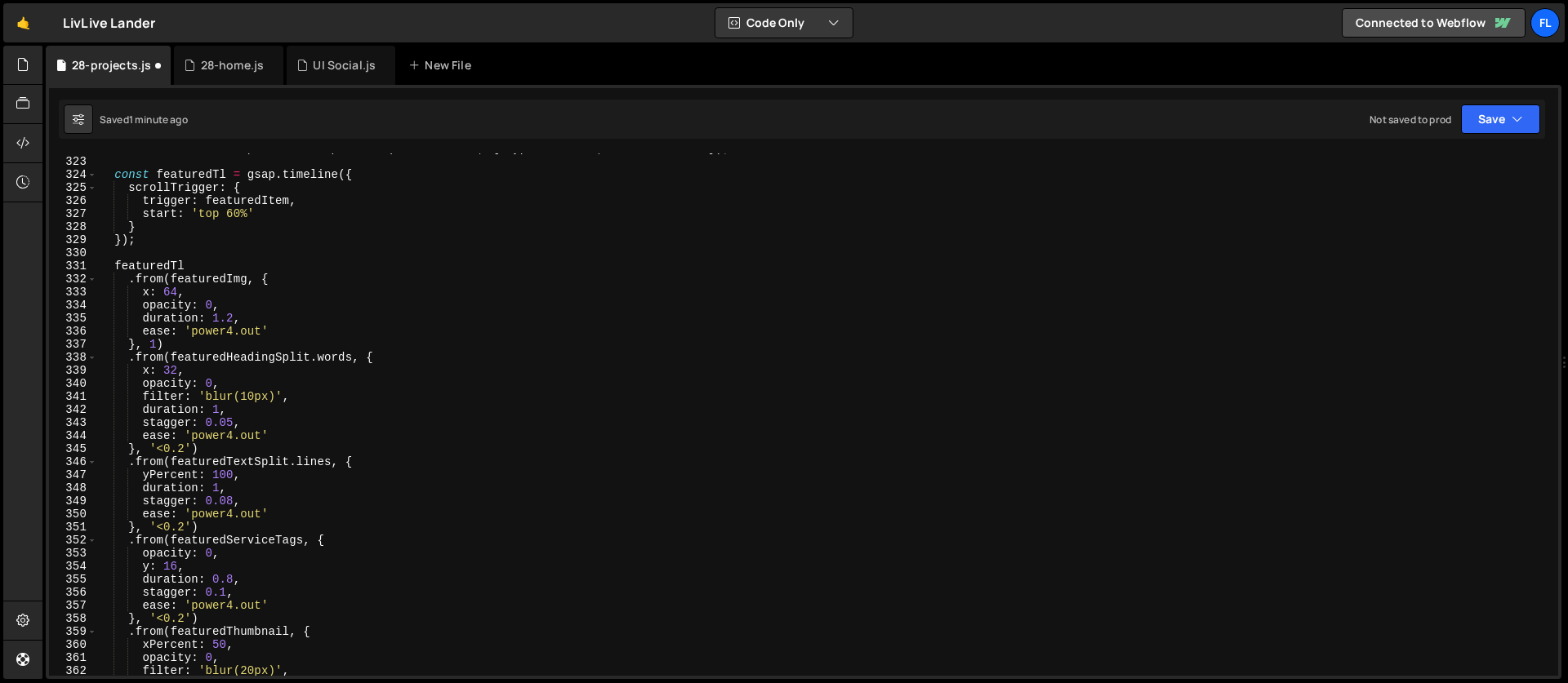
scroll to position [4205, 0]
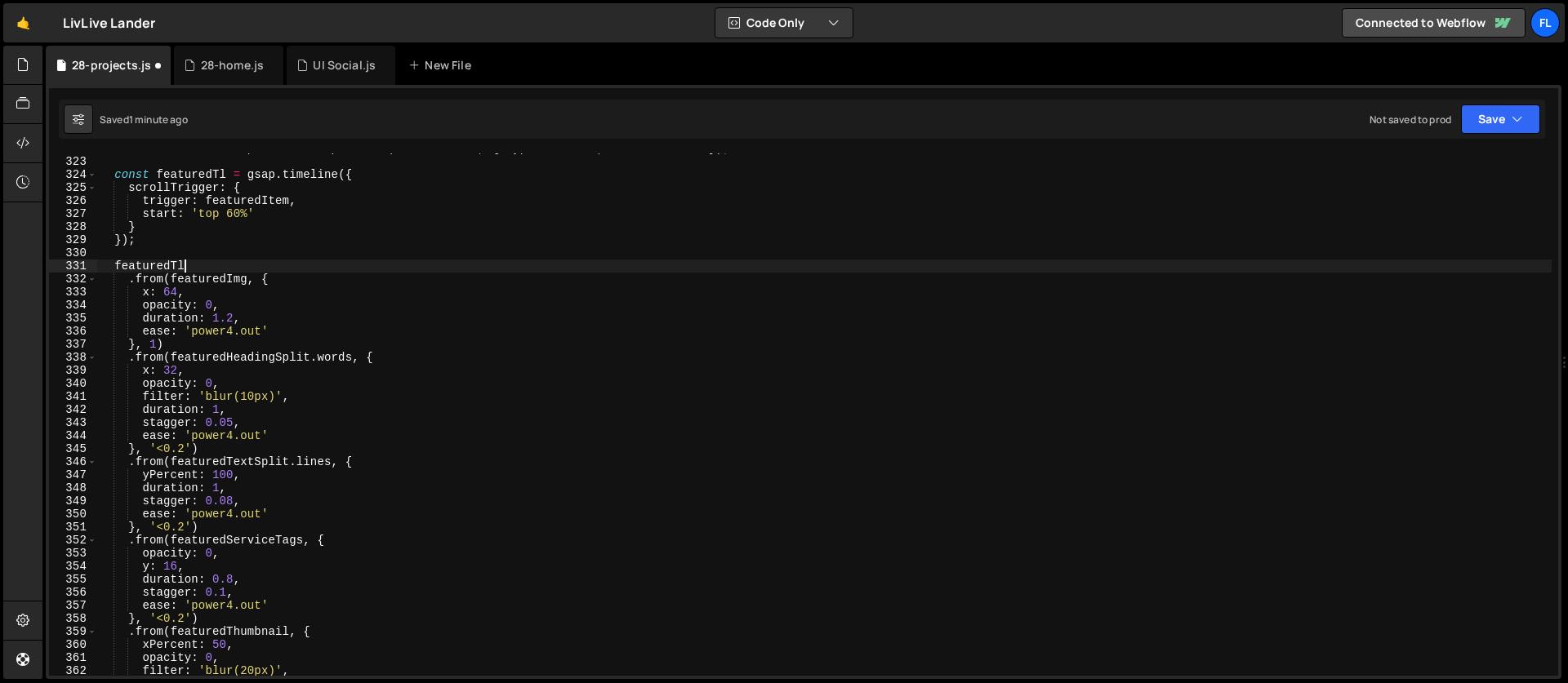
click at [197, 267] on div "const featuredTextSplit = new SplitText ( featuredText , { type : 'lines' , mas…" at bounding box center [823, 417] width 1454 height 549
type textarea "featuredTl"
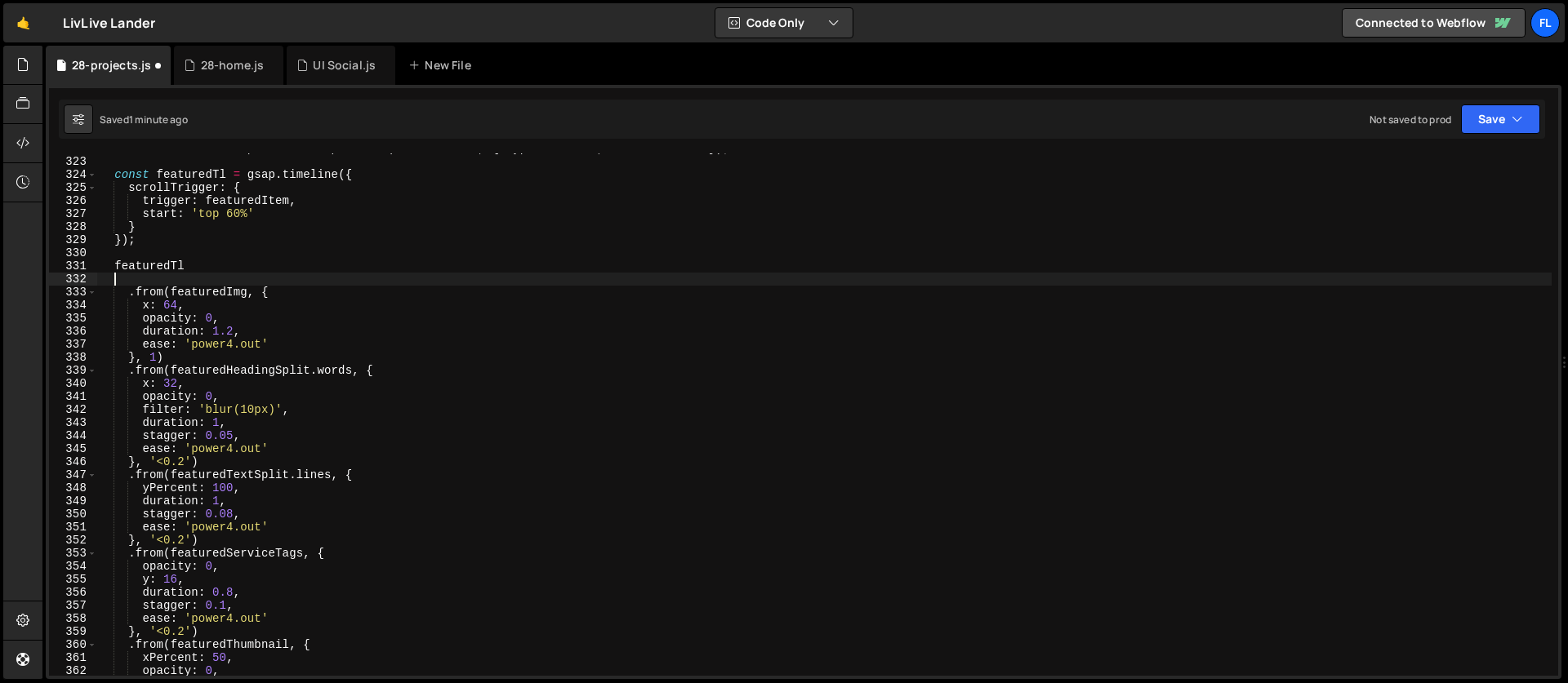
scroll to position [0, 0]
paste textarea "})"
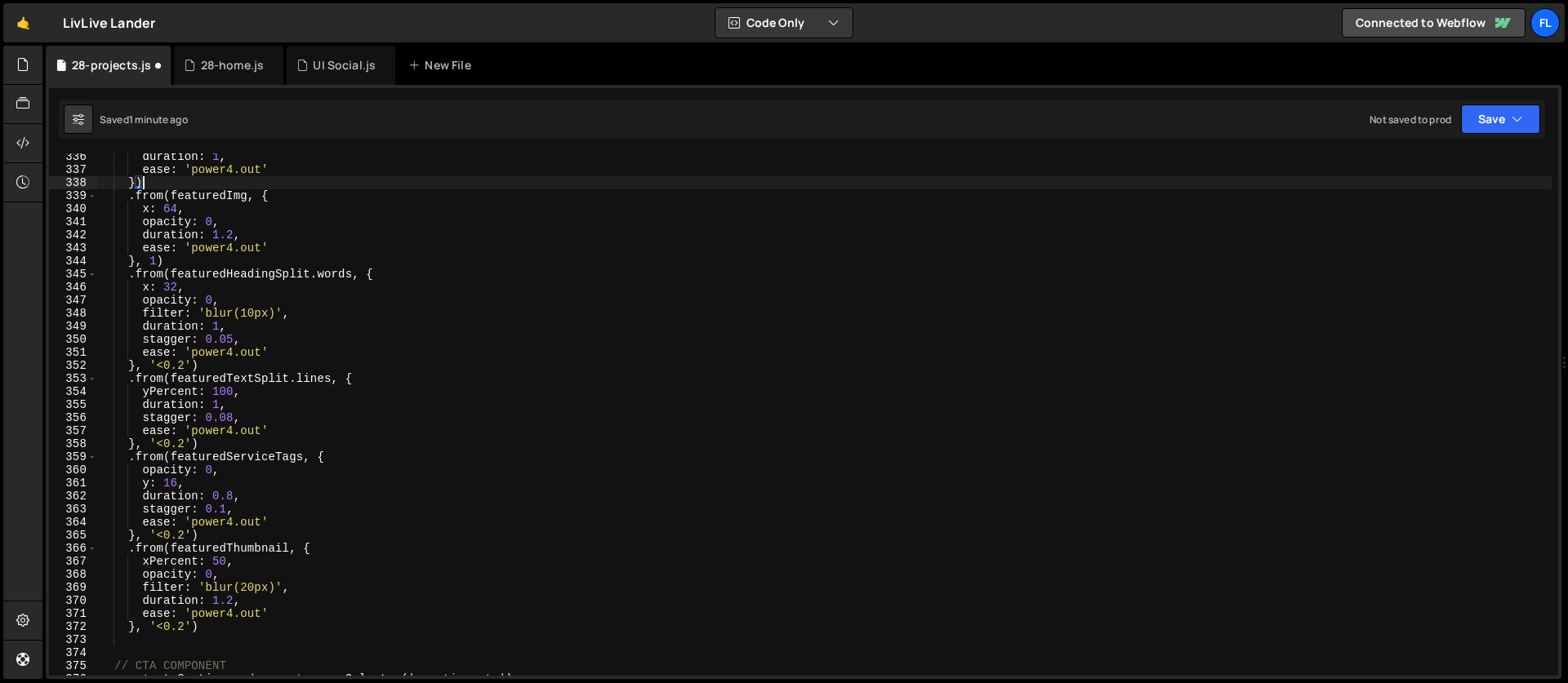
scroll to position [4454, 0]
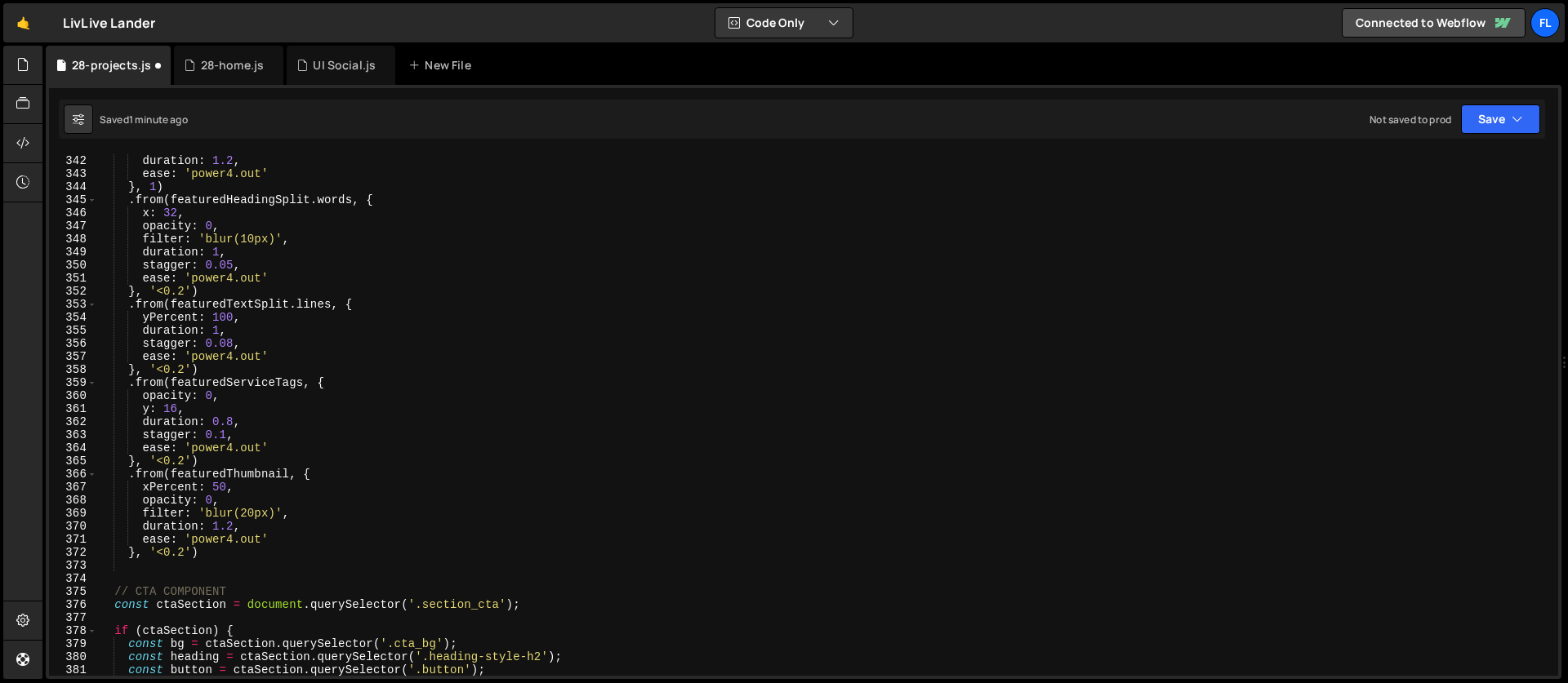
click at [240, 482] on div "opacity : 0 , duration : 1.2 , ease : 'power4.out' } , 1 ) . from ( featuredHea…" at bounding box center [823, 416] width 1454 height 549
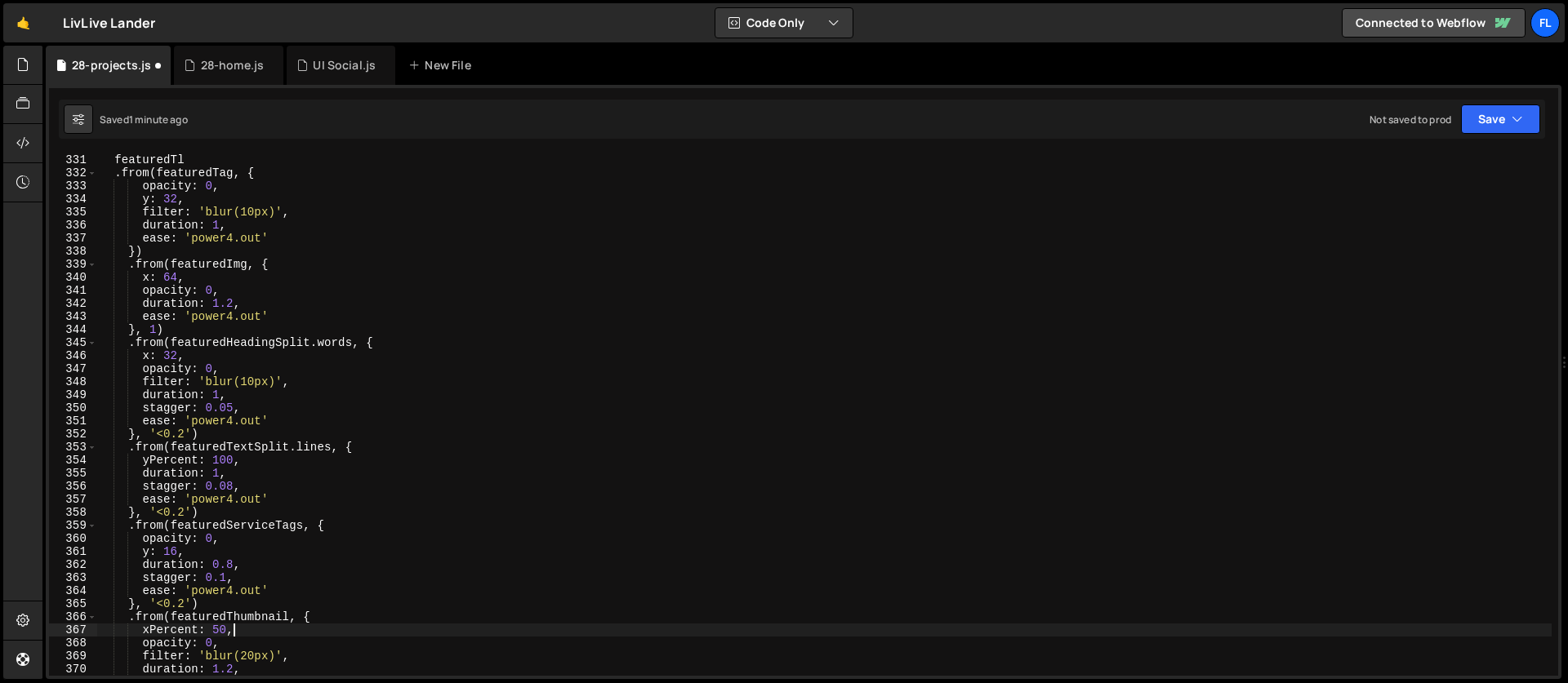
scroll to position [4490, 0]
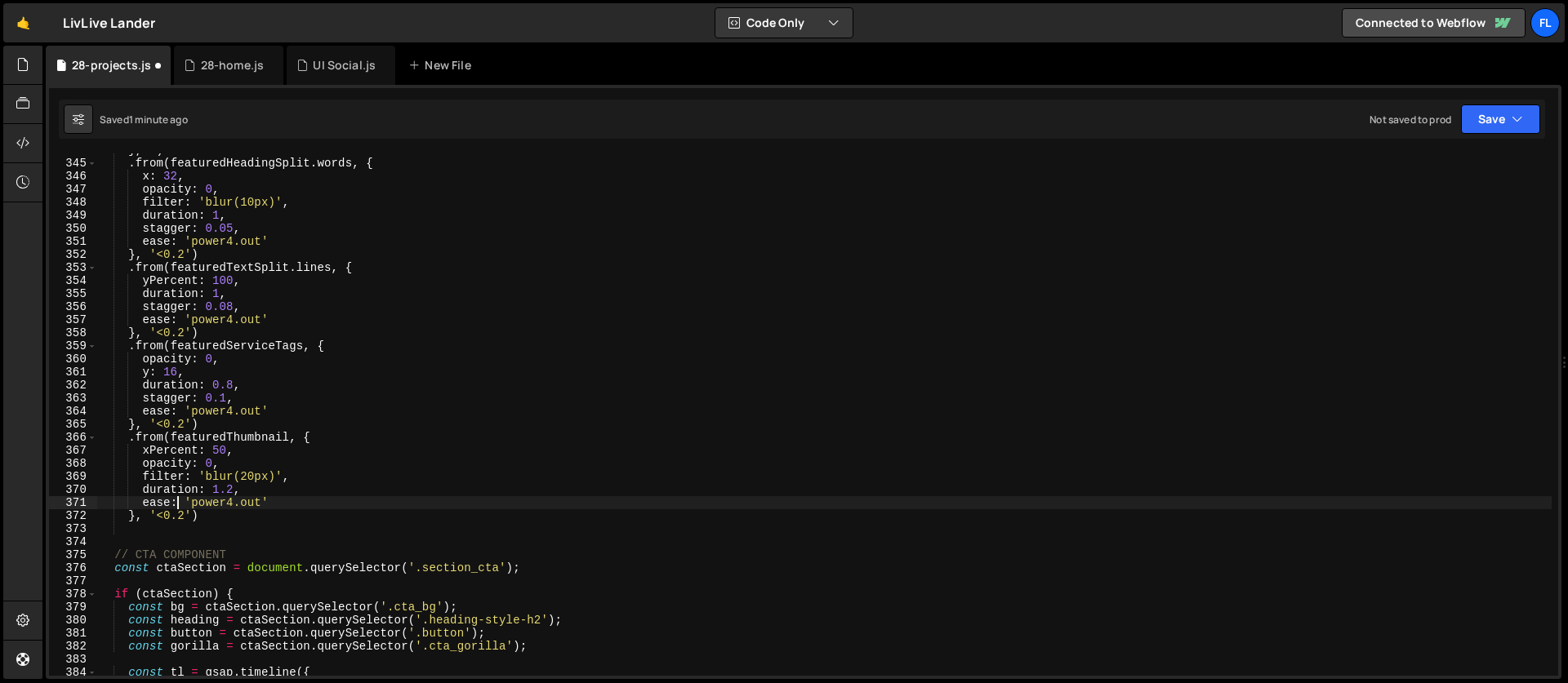
click at [179, 508] on div "} , 1 ) . from ( featuredHeadingSplit . words , { x : 32 , opacity : 0 , filter…" at bounding box center [823, 418] width 1454 height 549
click at [190, 516] on div "} , 1 ) . from ( featuredHeadingSplit . words , { x : 32 , opacity : 0 , filter…" at bounding box center [823, 418] width 1454 height 549
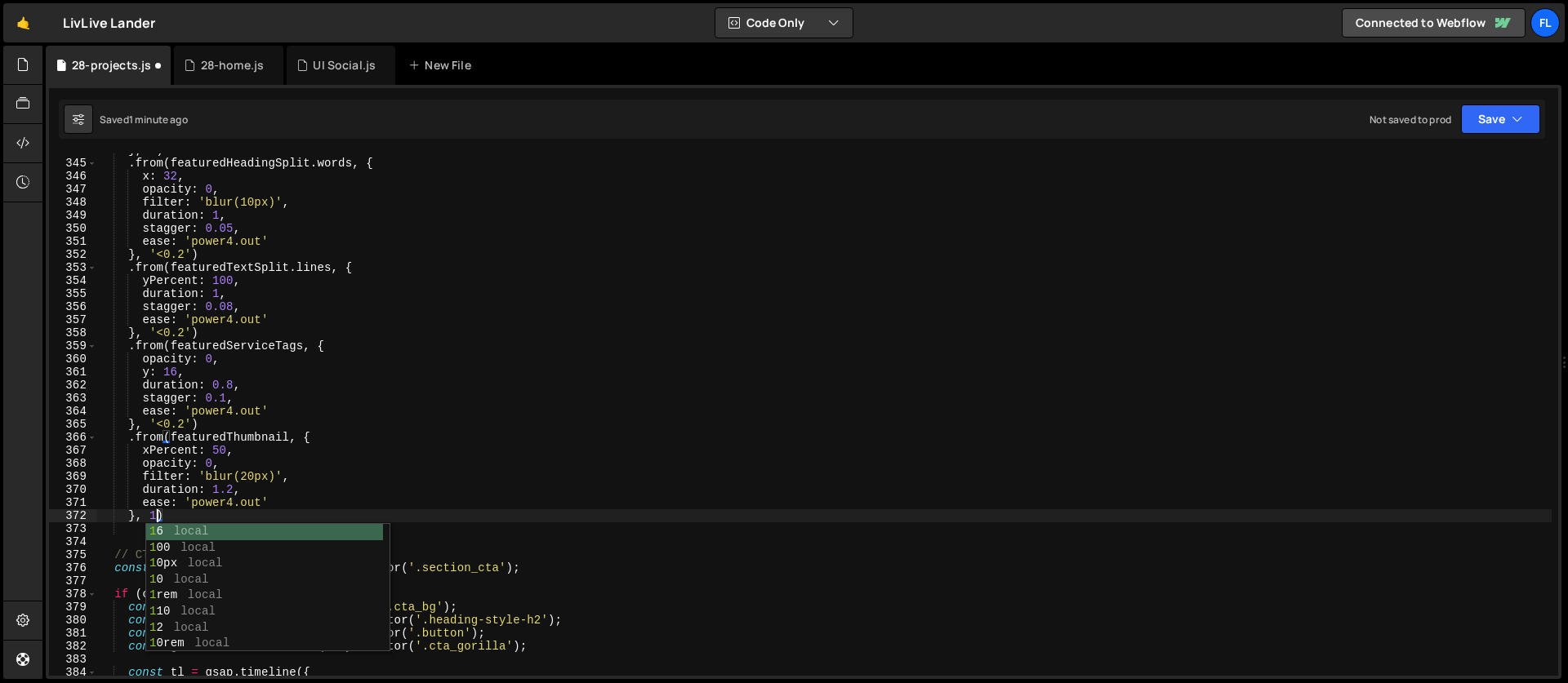
click at [222, 468] on div "} , 1 ) . from ( featuredHeadingSplit . words , { x : 32 , opacity : 0 , filter…" at bounding box center [823, 418] width 1454 height 549
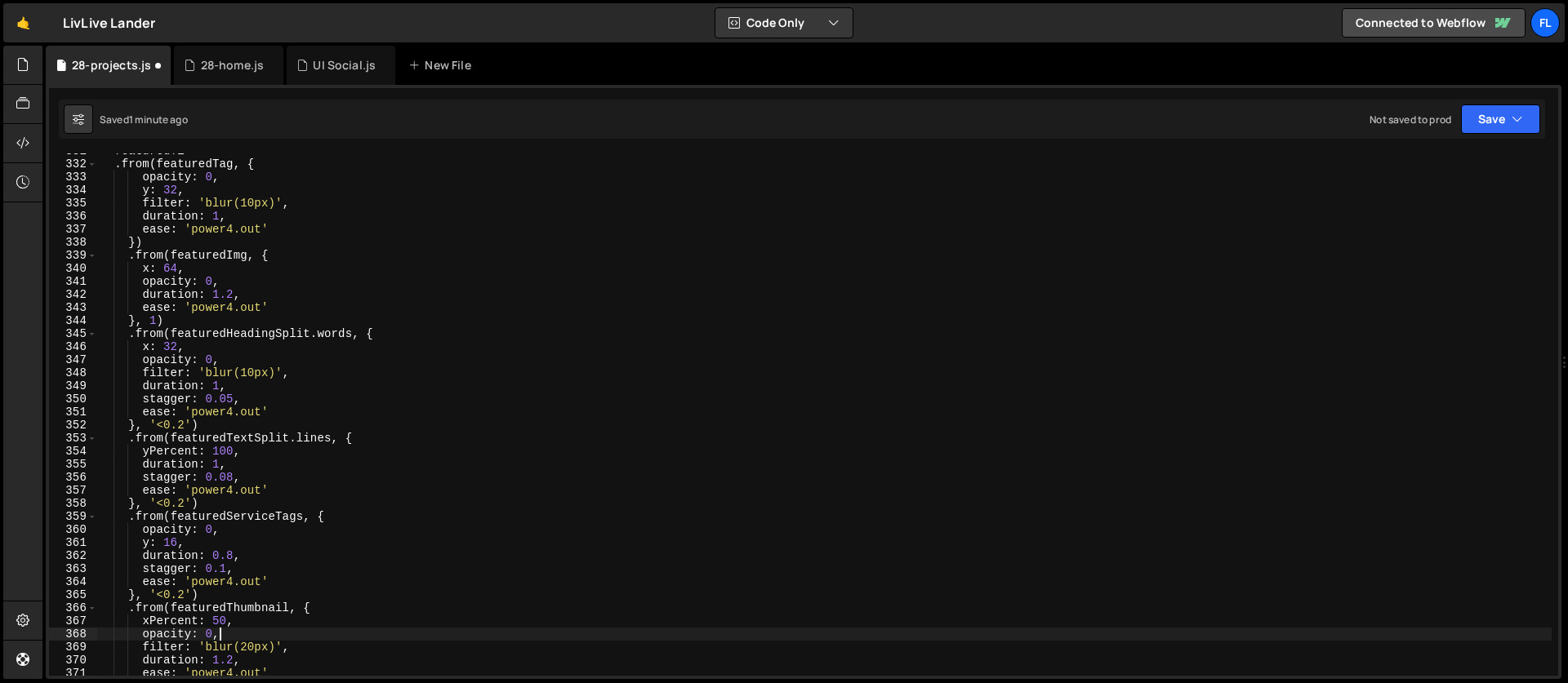
scroll to position [4249, 0]
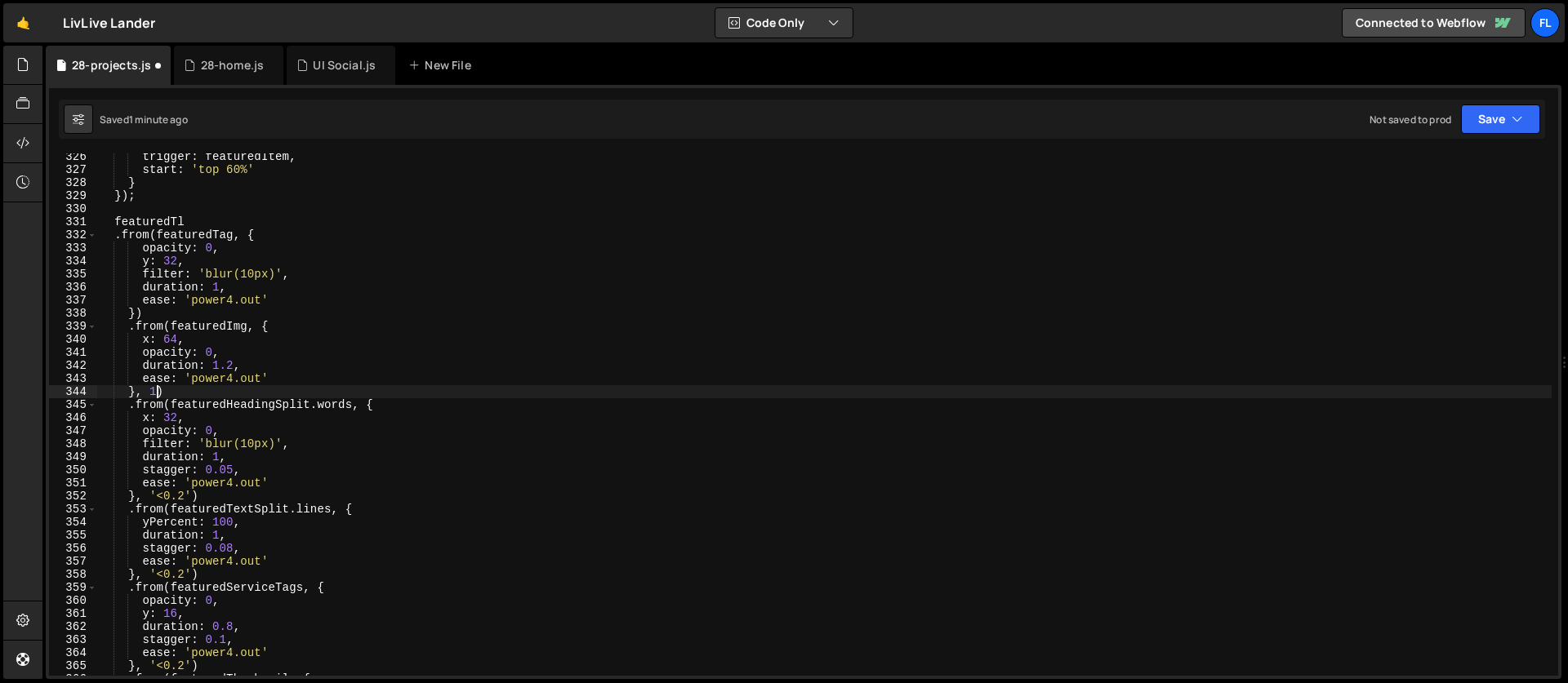
click at [155, 389] on div "trigger : featuredItem , start : 'top 60%' } }) ; featuredTl . from ( featuredT…" at bounding box center [823, 425] width 1454 height 549
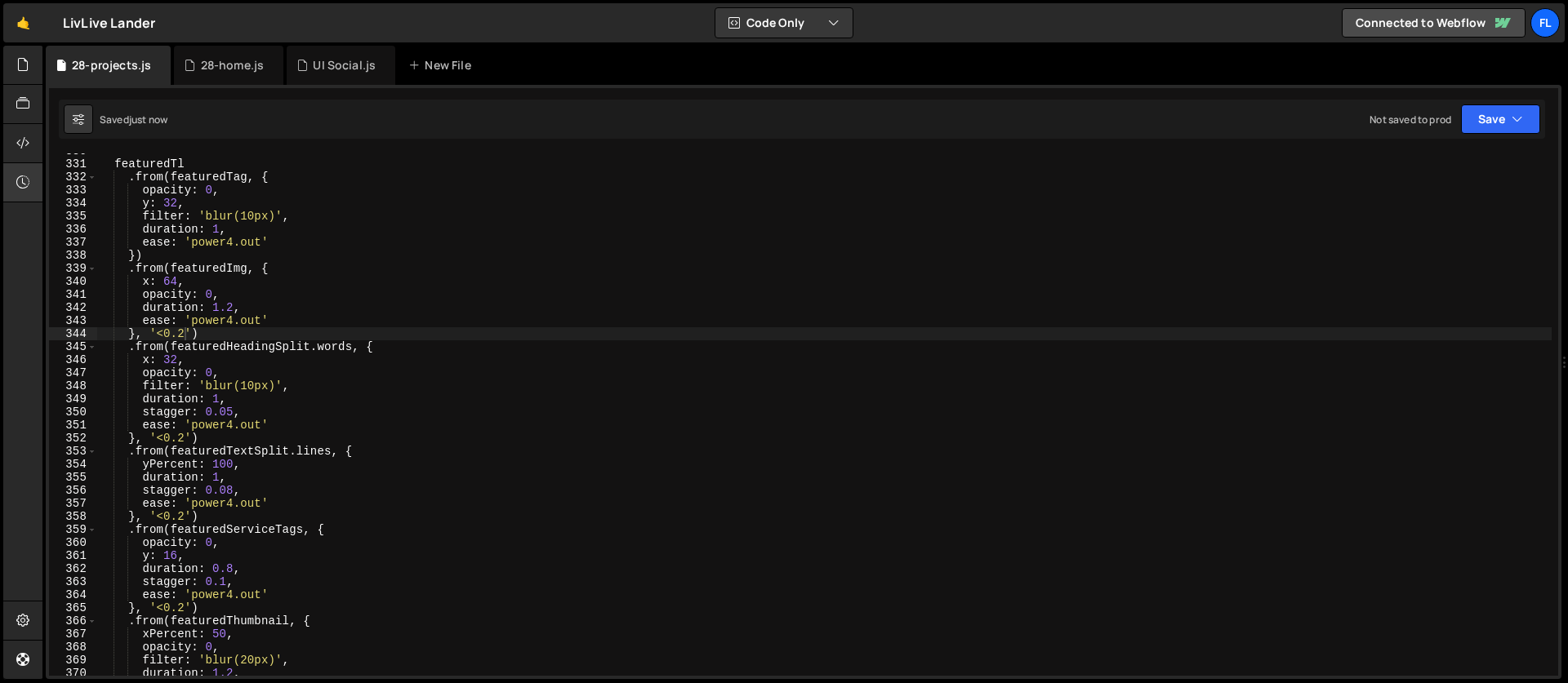
scroll to position [4456, 0]
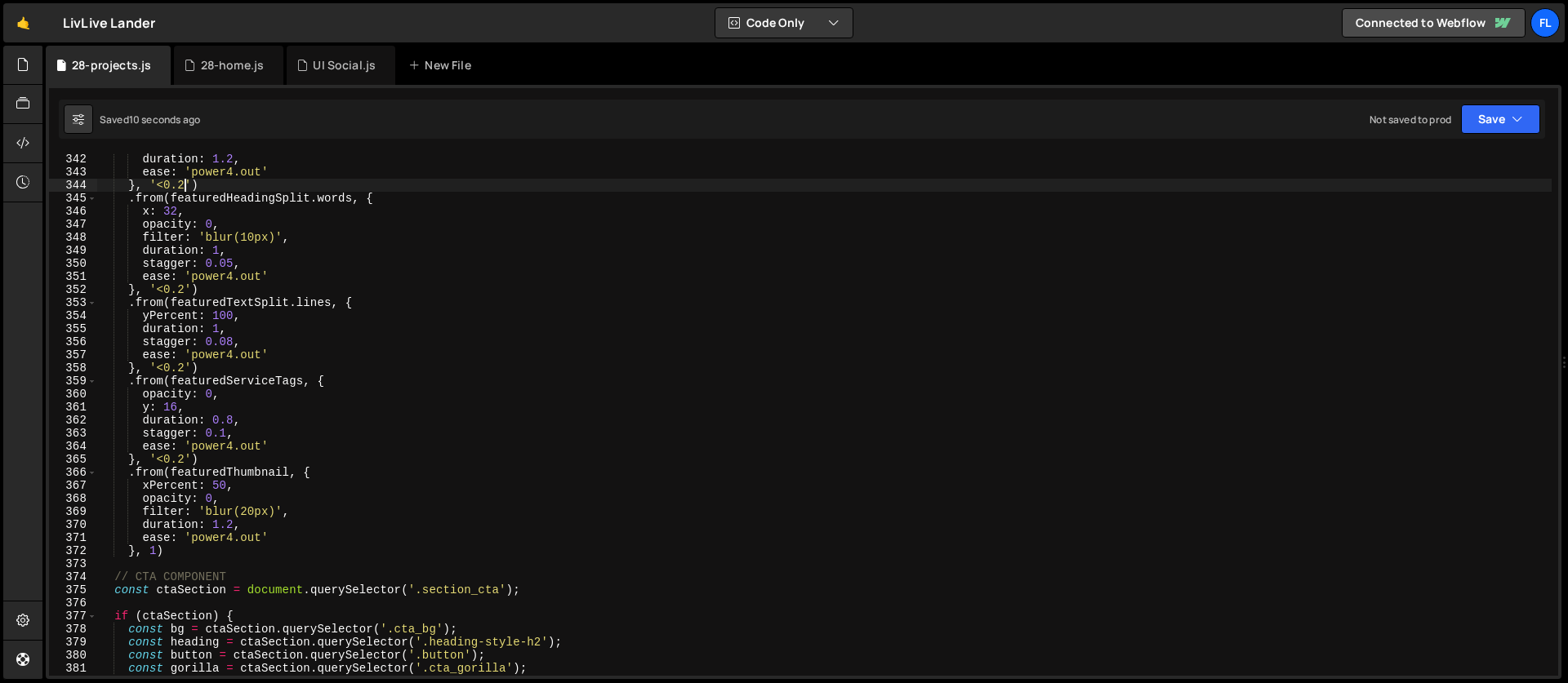
click at [231, 528] on div "duration : 1.2 , ease : 'power4.out' } , '<0.2' ) . from ( featuredHeadingSplit…" at bounding box center [823, 428] width 1454 height 549
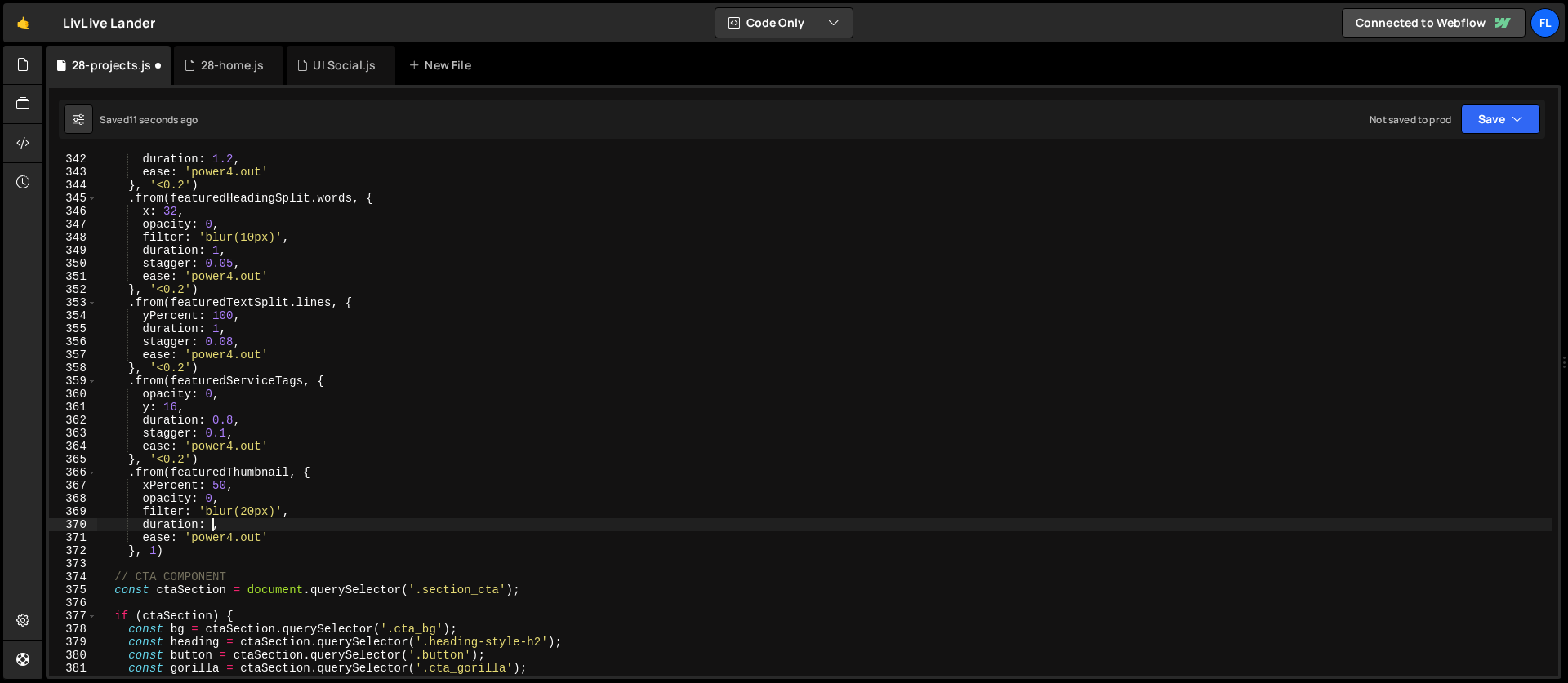
scroll to position [0, 7]
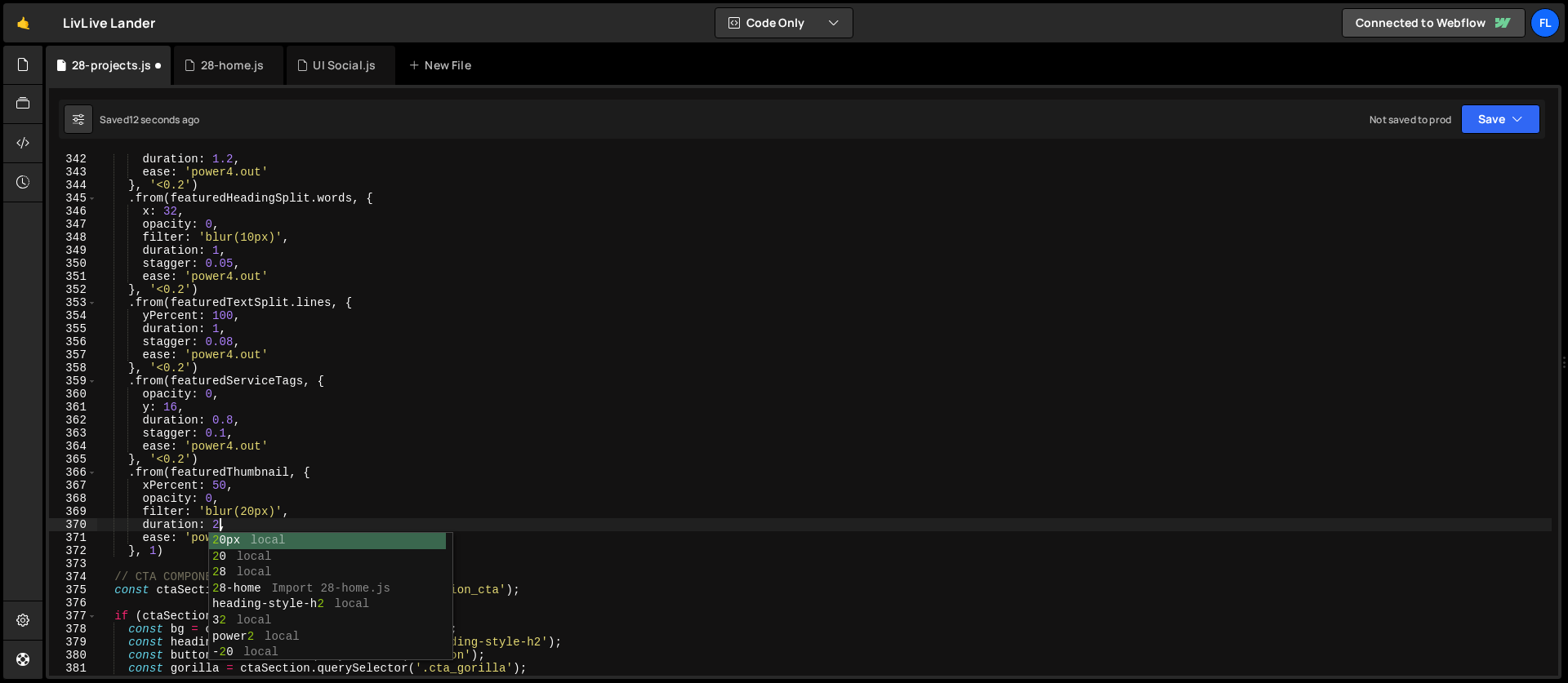
click at [236, 486] on div "duration : 1.2 , ease : 'power4.out' } , '<0.2' ) . from ( featuredHeadingSplit…" at bounding box center [823, 428] width 1454 height 549
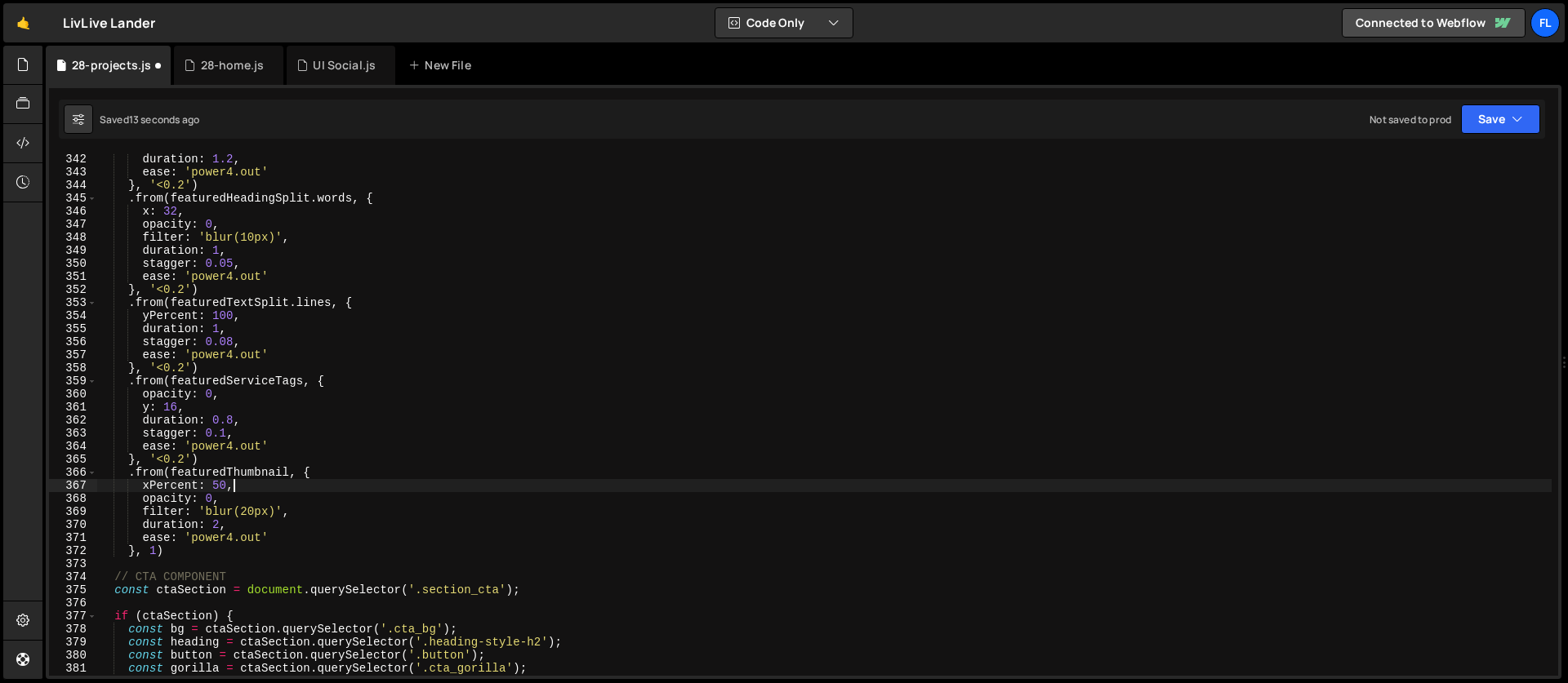
click at [171, 484] on div "duration : 1.2 , ease : 'power4.out' } , '<0.2' ) . from ( featuredHeadingSplit…" at bounding box center [823, 428] width 1454 height 549
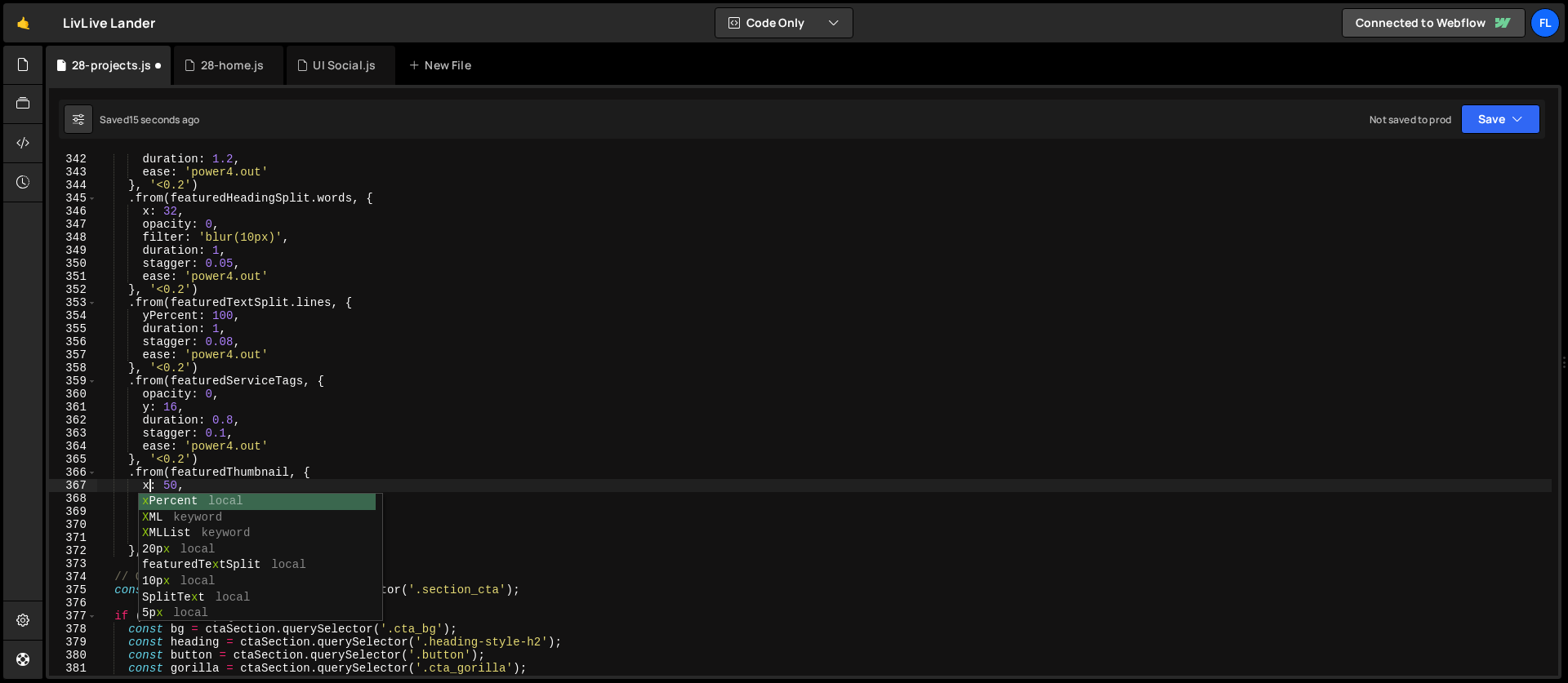
click at [178, 486] on div "duration : 1.2 , ease : 'power4.out' } , '<0.2' ) . from ( featuredHeadingSplit…" at bounding box center [823, 428] width 1454 height 549
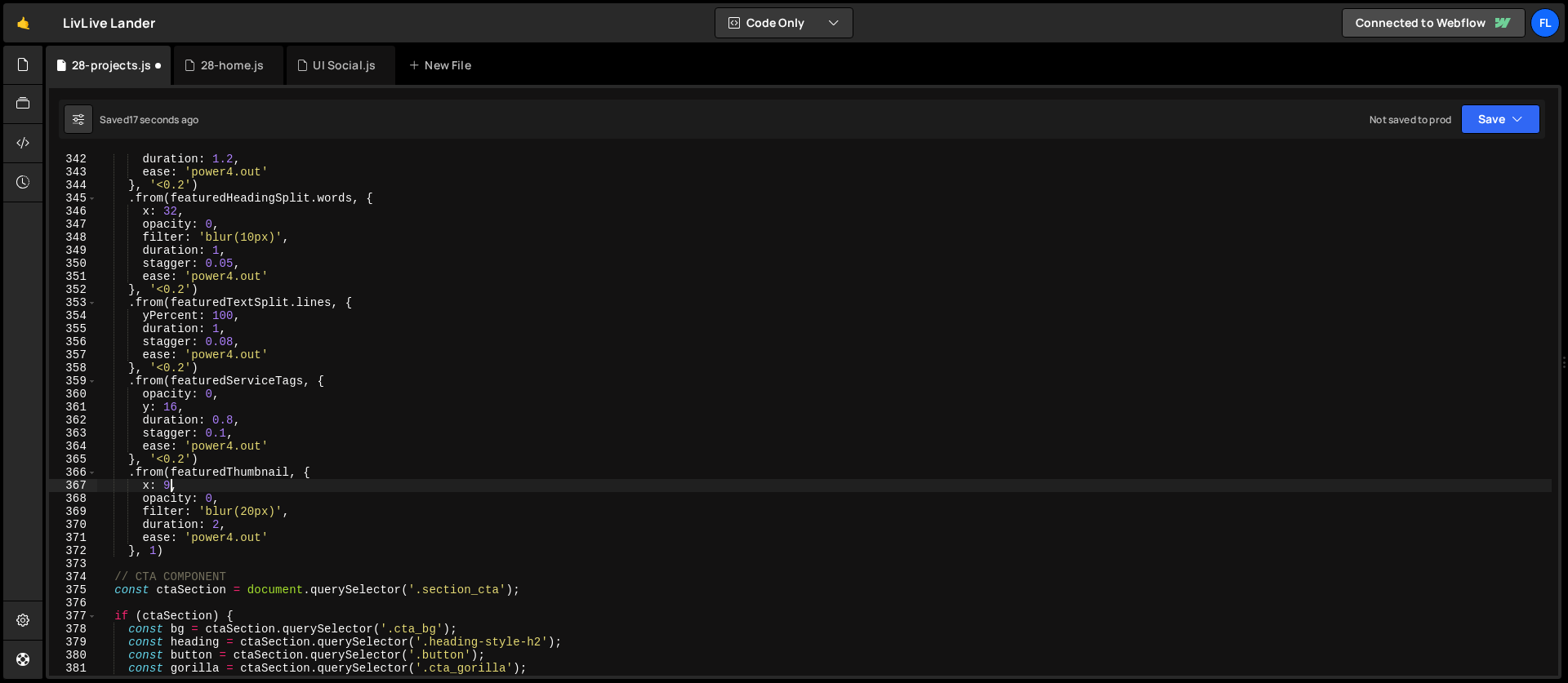
scroll to position [0, 5]
click at [211, 479] on div "duration : 1.2 , ease : 'power4.out' } , '<0.2' ) . from ( featuredHeadingSplit…" at bounding box center [823, 428] width 1454 height 549
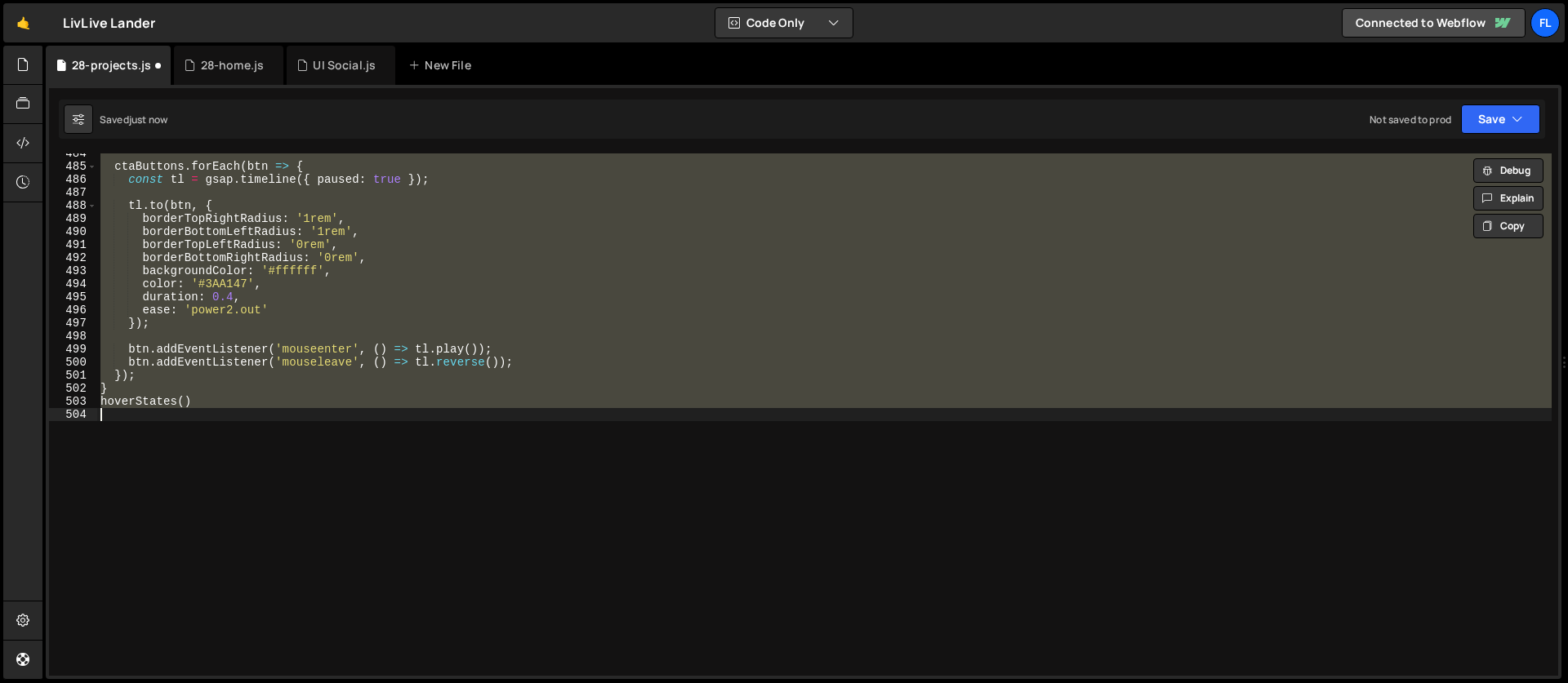
scroll to position [4520, 0]
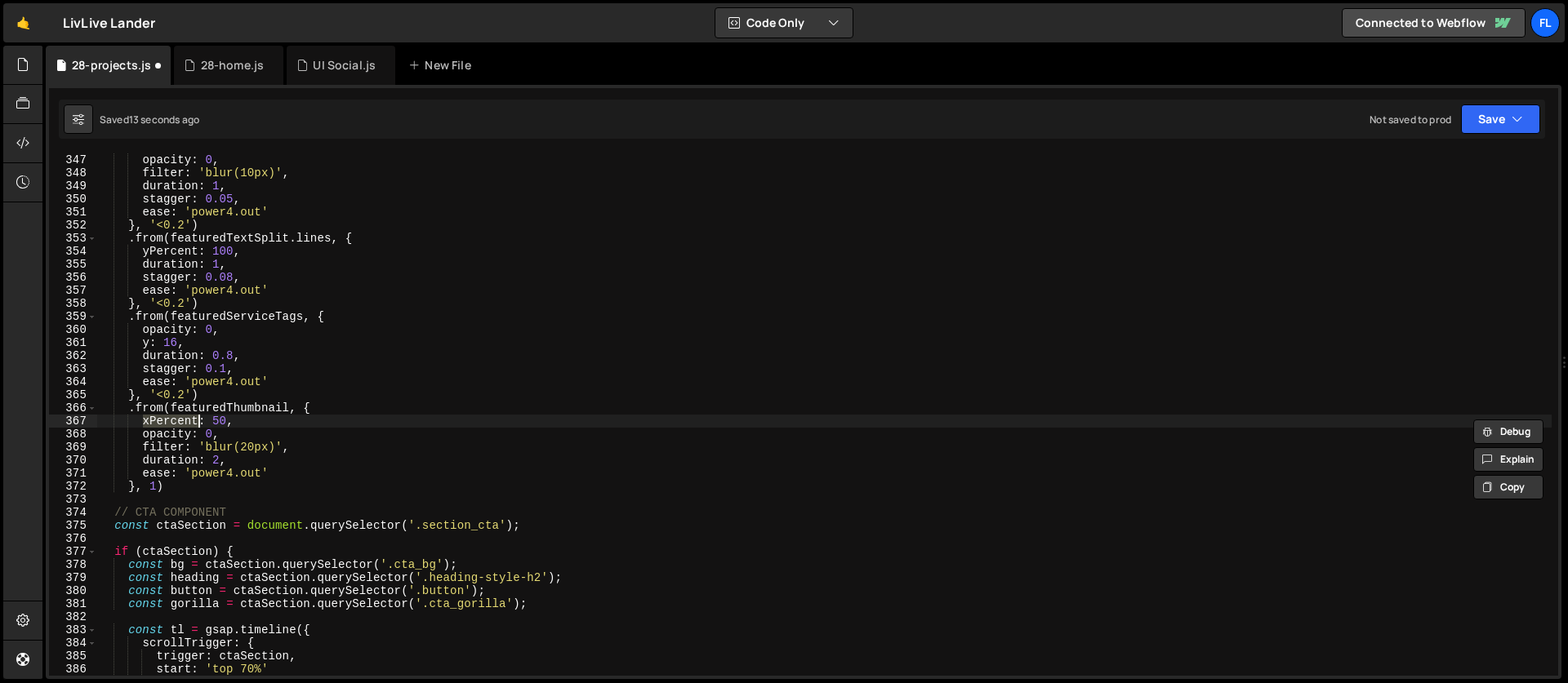
click at [187, 434] on div "opacity : 0 , filter : 'blur(10px)' , duration : 1 , stagger : 0.05 , ease : 'p…" at bounding box center [823, 428] width 1454 height 549
click at [220, 418] on div "opacity : 0 , filter : 'blur(10px)' , duration : 1 , stagger : 0.05 , ease : 'p…" at bounding box center [823, 428] width 1454 height 549
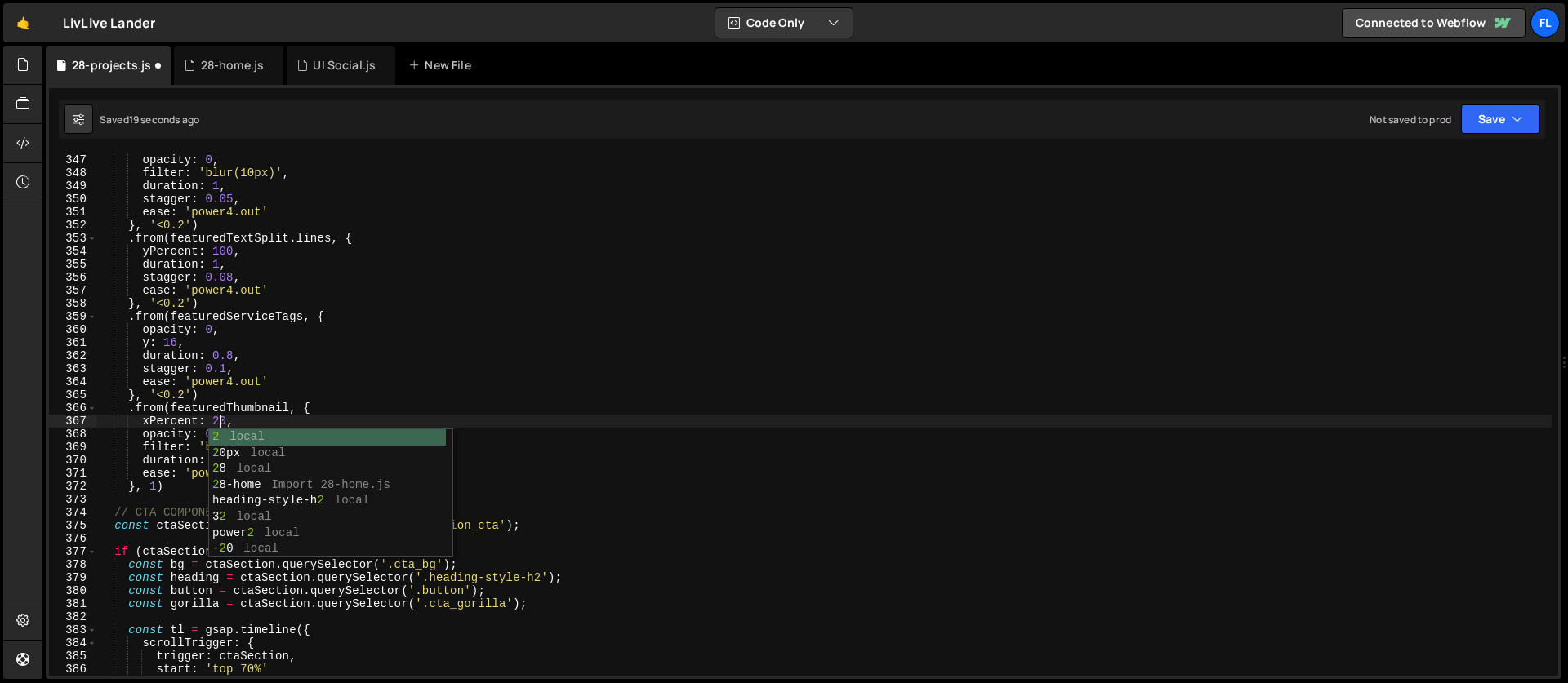
click at [183, 421] on div "opacity : 0 , filter : 'blur(10px)' , duration : 1 , stagger : 0.05 , ease : 'p…" at bounding box center [823, 428] width 1454 height 549
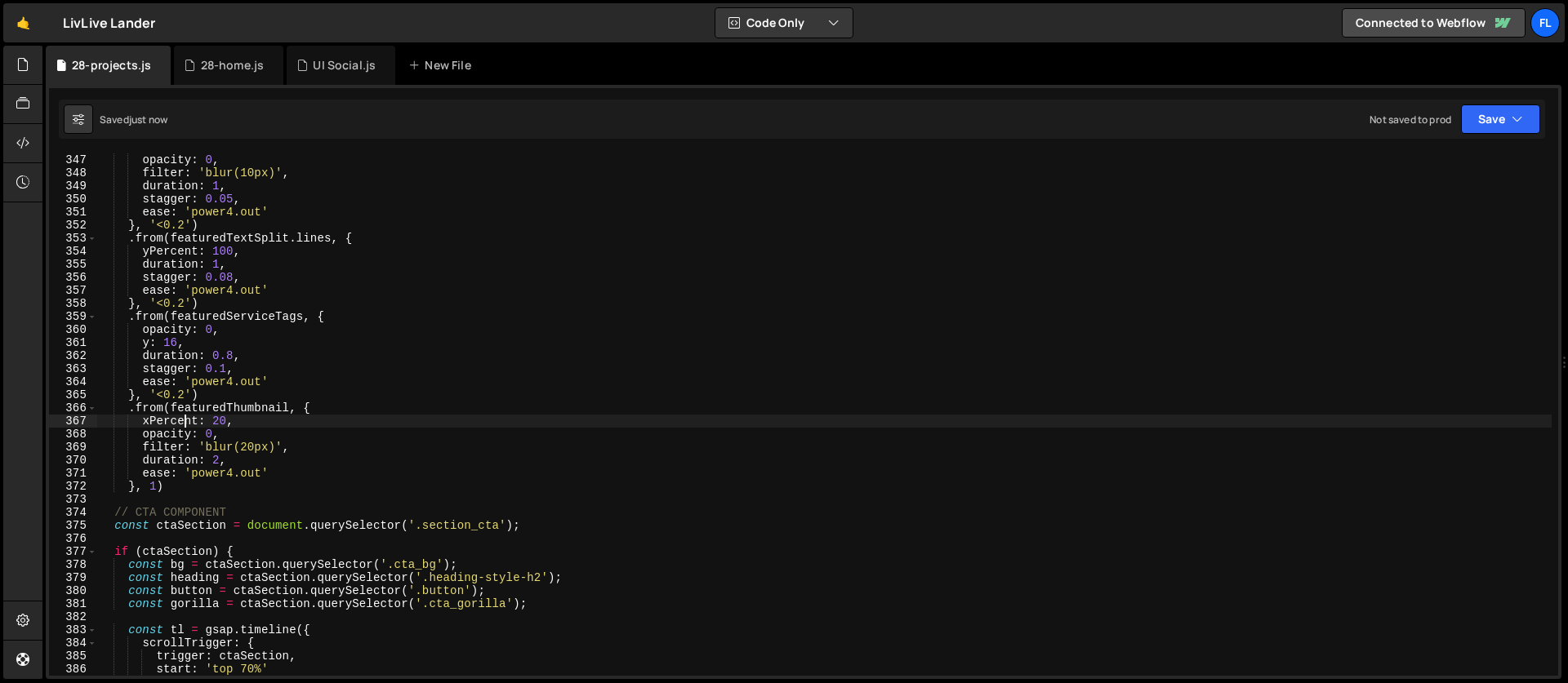
click at [159, 488] on div "opacity : 0 , filter : 'blur(10px)' , duration : 1 , stagger : 0.05 , ease : 'p…" at bounding box center [823, 428] width 1454 height 549
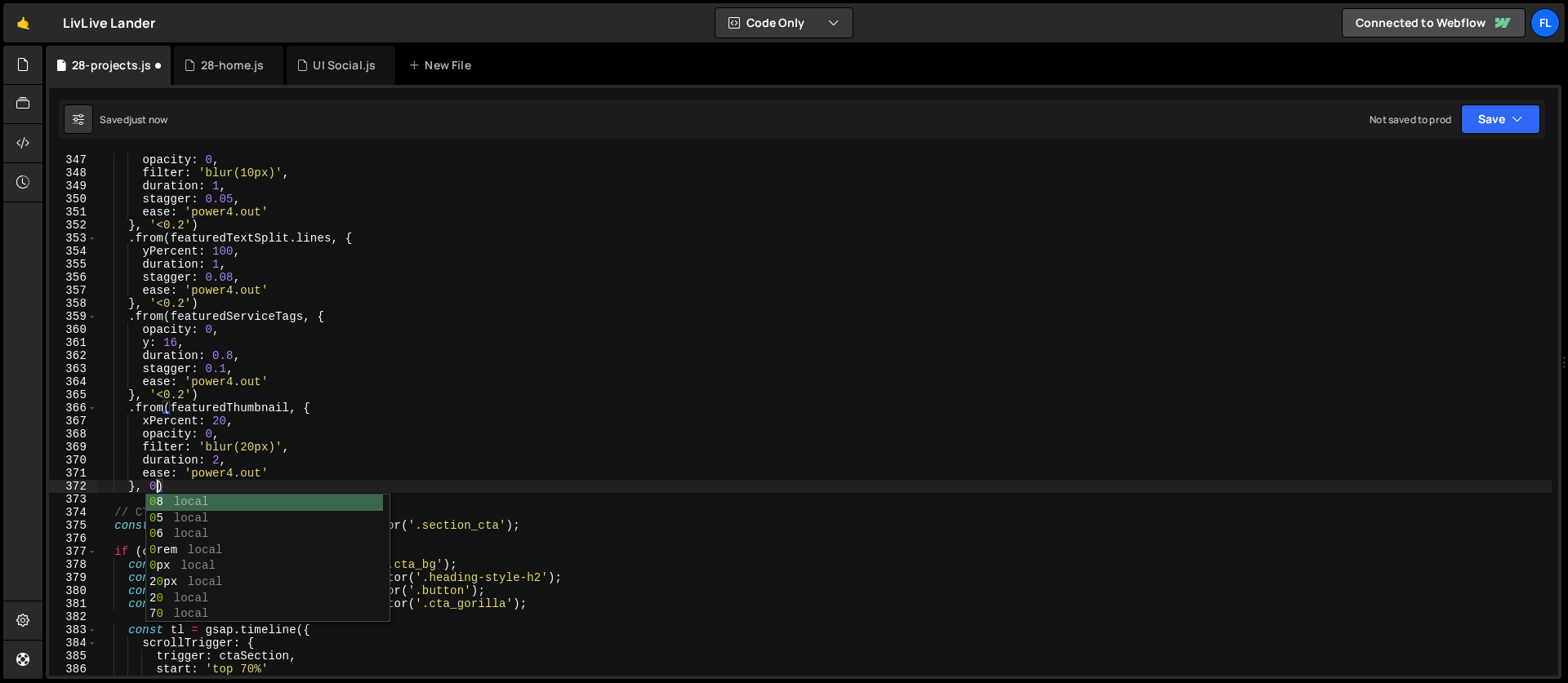
scroll to position [0, 5]
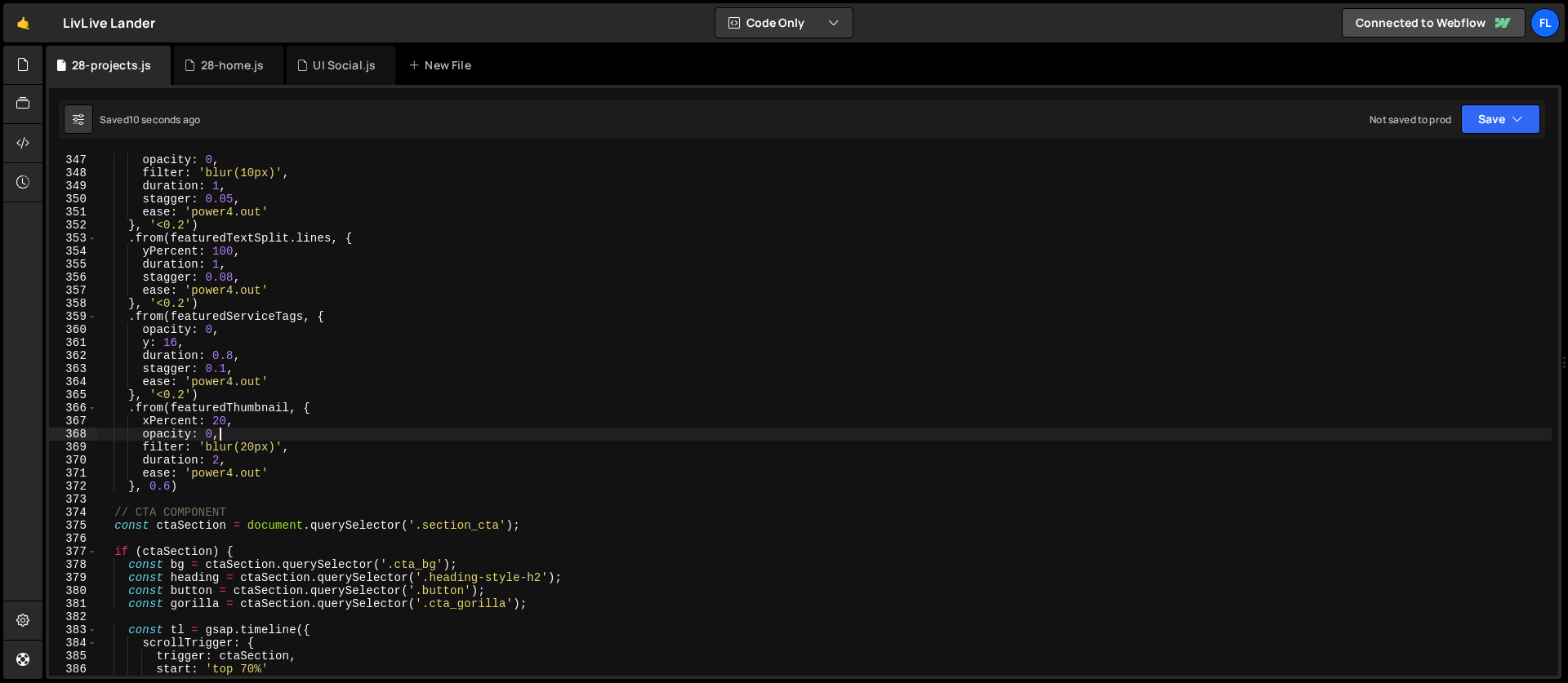
click at [234, 435] on div "opacity : 0 , filter : 'blur(10px)' , duration : 1 , stagger : 0.05 , ease : 'p…" at bounding box center [823, 428] width 1454 height 549
type textarea "opacity: 0,"
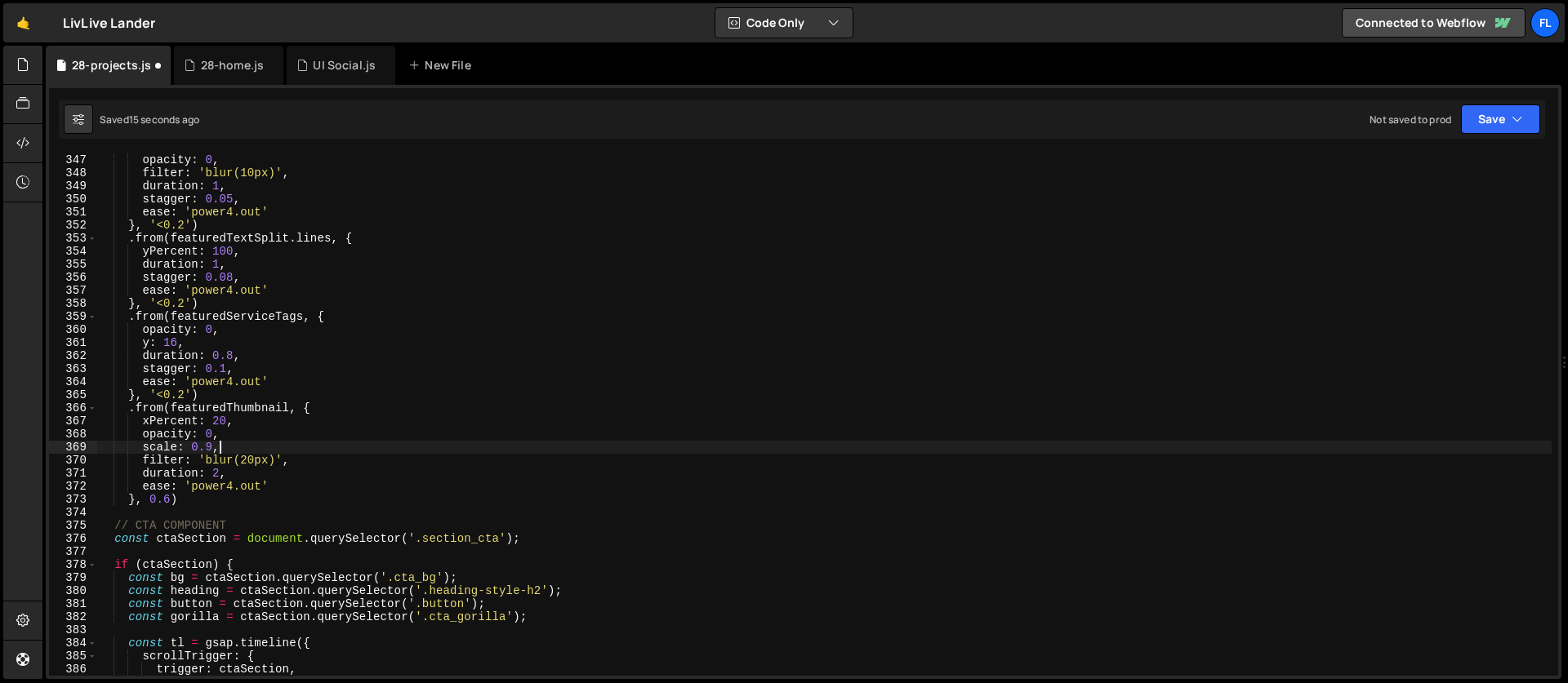
scroll to position [0, 7]
click at [217, 485] on div "opacity : 0 , filter : 'blur(10px)' , duration : 1 , stagger : 0.05 , ease : 'p…" at bounding box center [823, 428] width 1454 height 549
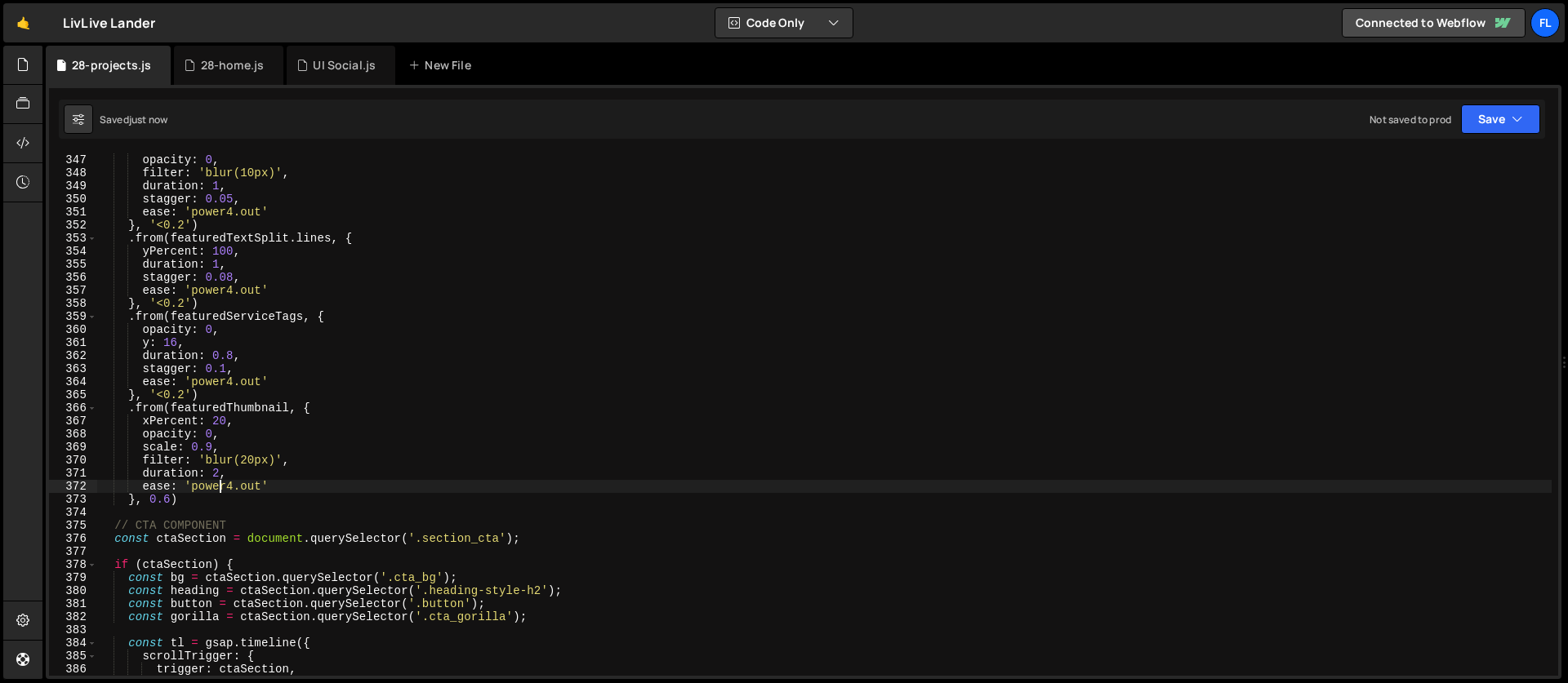
click at [217, 485] on div "opacity : 0 , filter : 'blur(10px)' , duration : 1 , stagger : 0.05 , ease : 'p…" at bounding box center [823, 428] width 1454 height 549
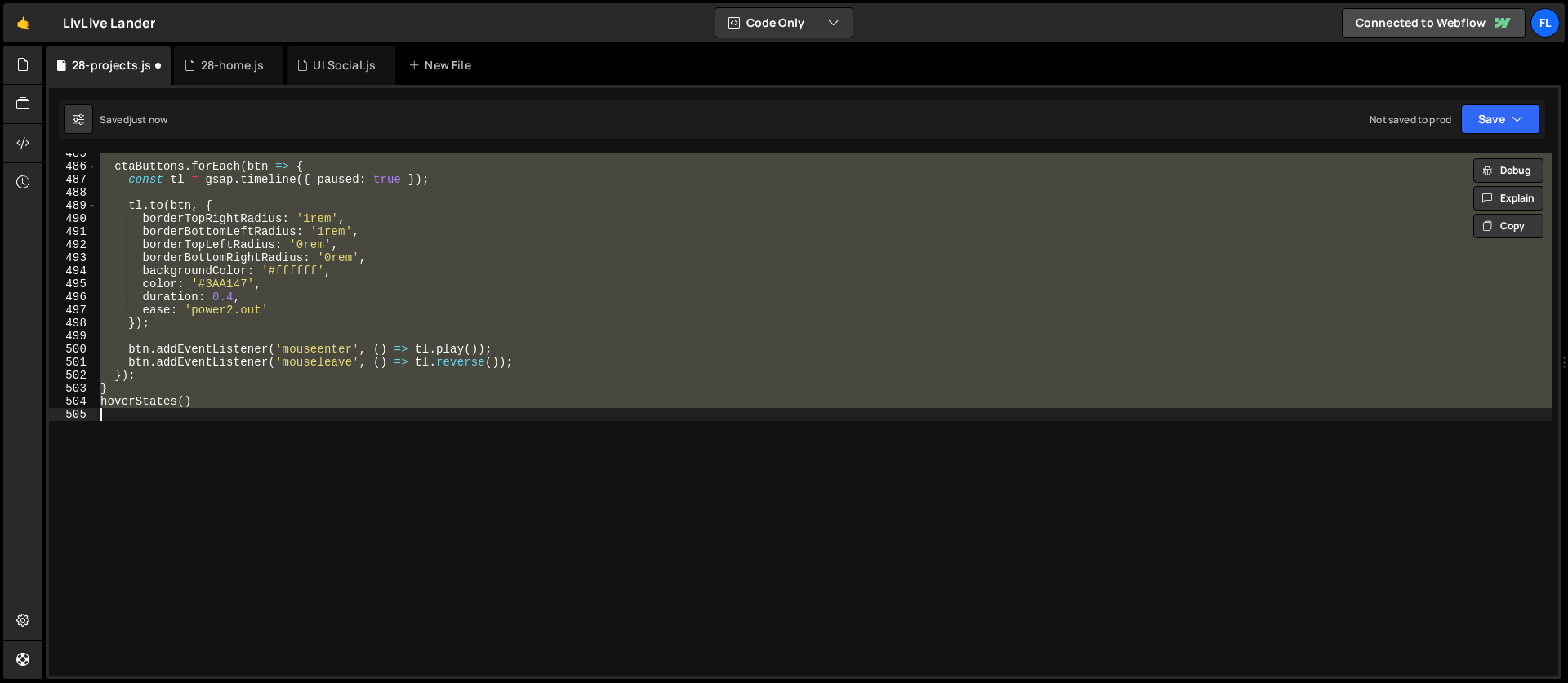
scroll to position [4585, 0]
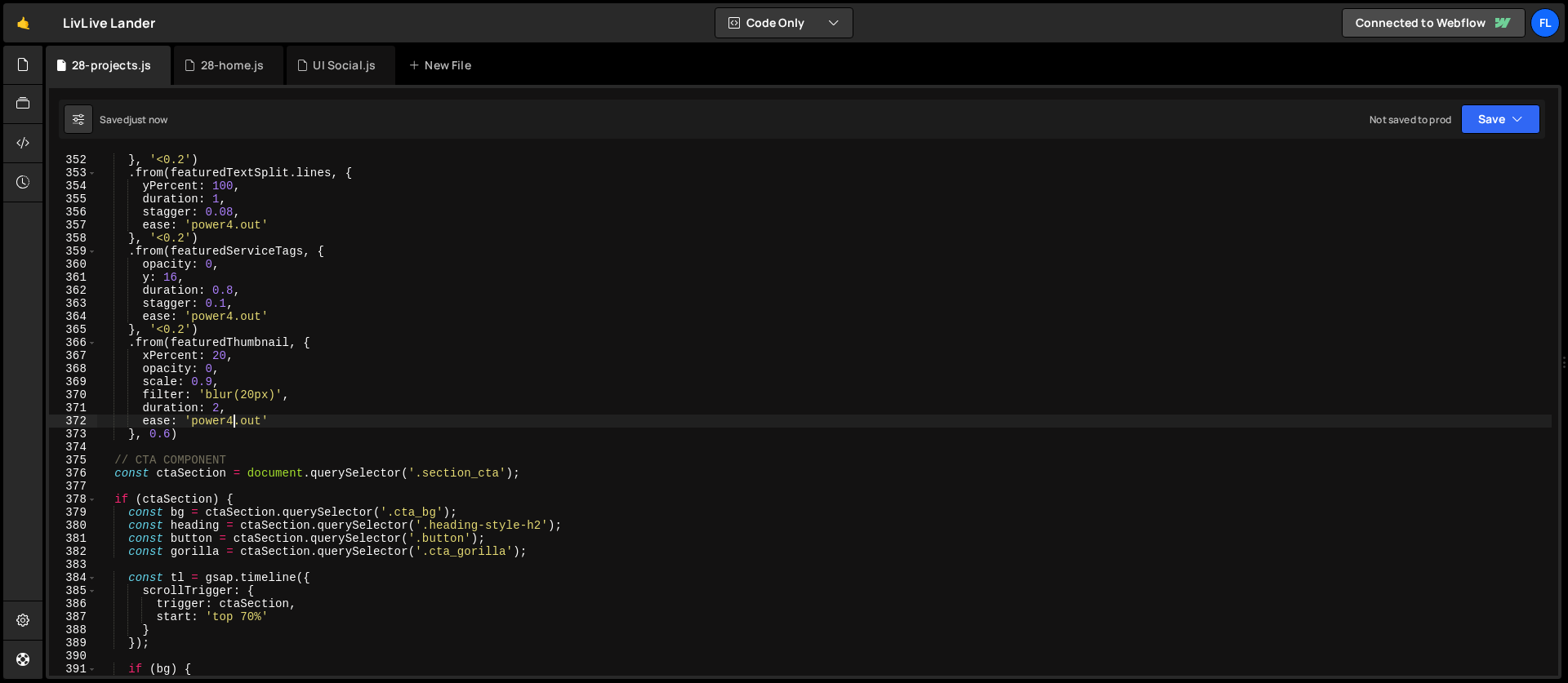
click at [219, 414] on div "} , '<0.2' ) . from ( featuredTextSplit . lines , { yPercent : 100 , duration :…" at bounding box center [823, 428] width 1454 height 549
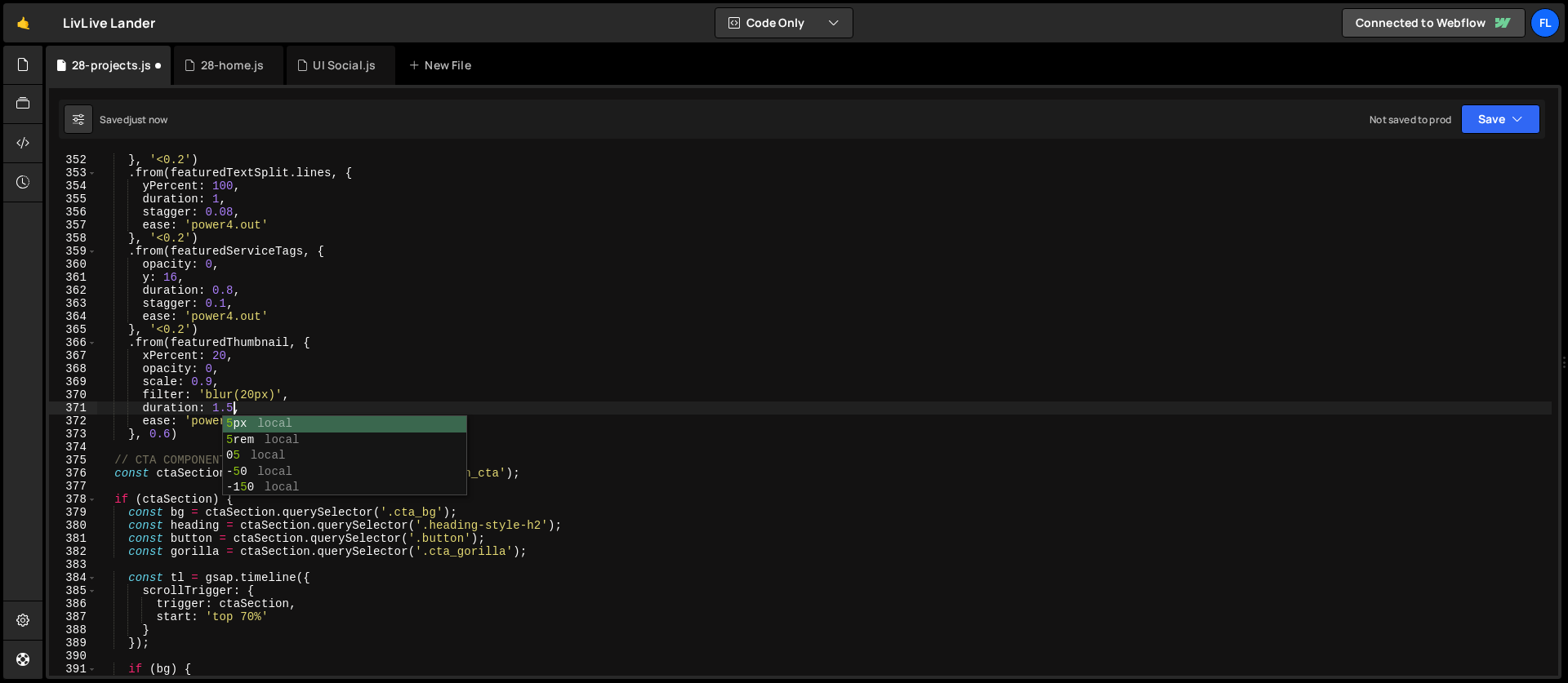
scroll to position [0, 9]
type textarea "duration: 1.5,"
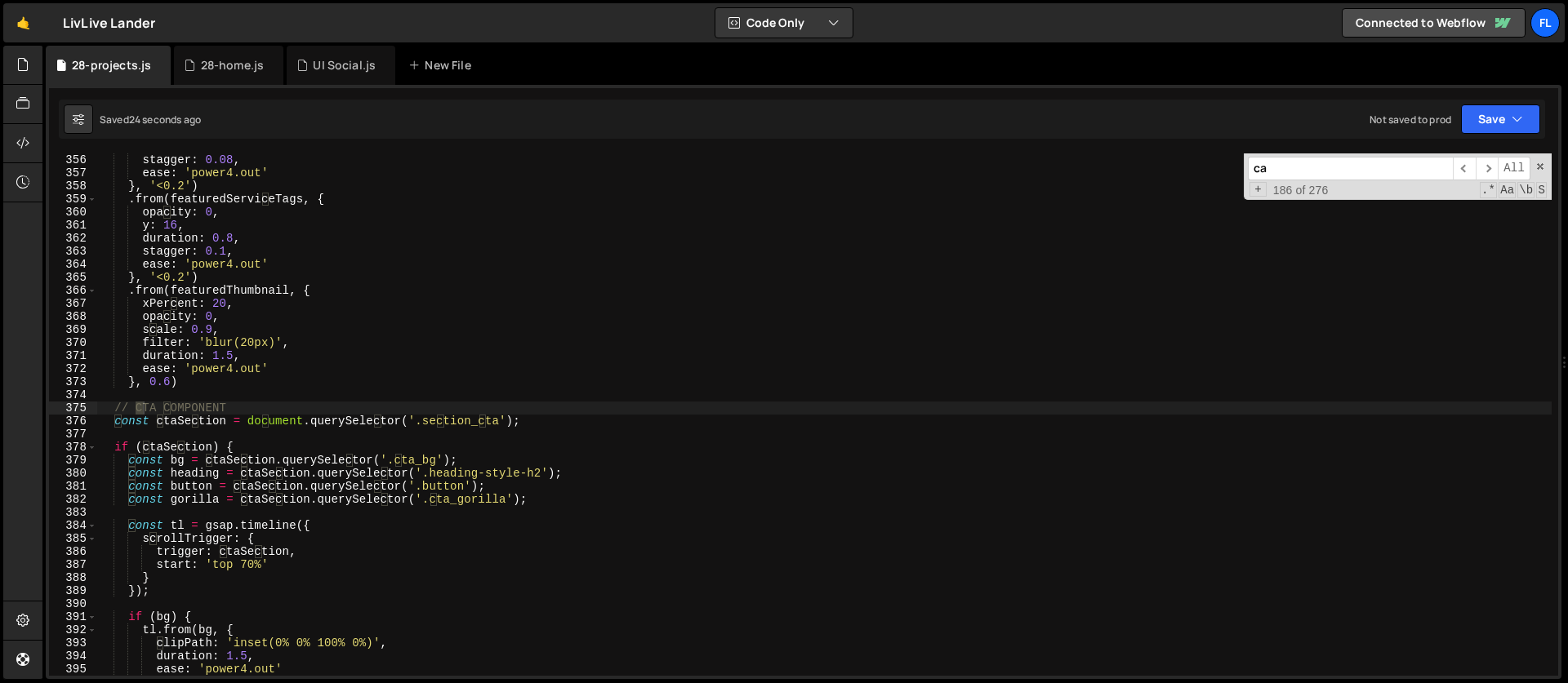
scroll to position [5395, 0]
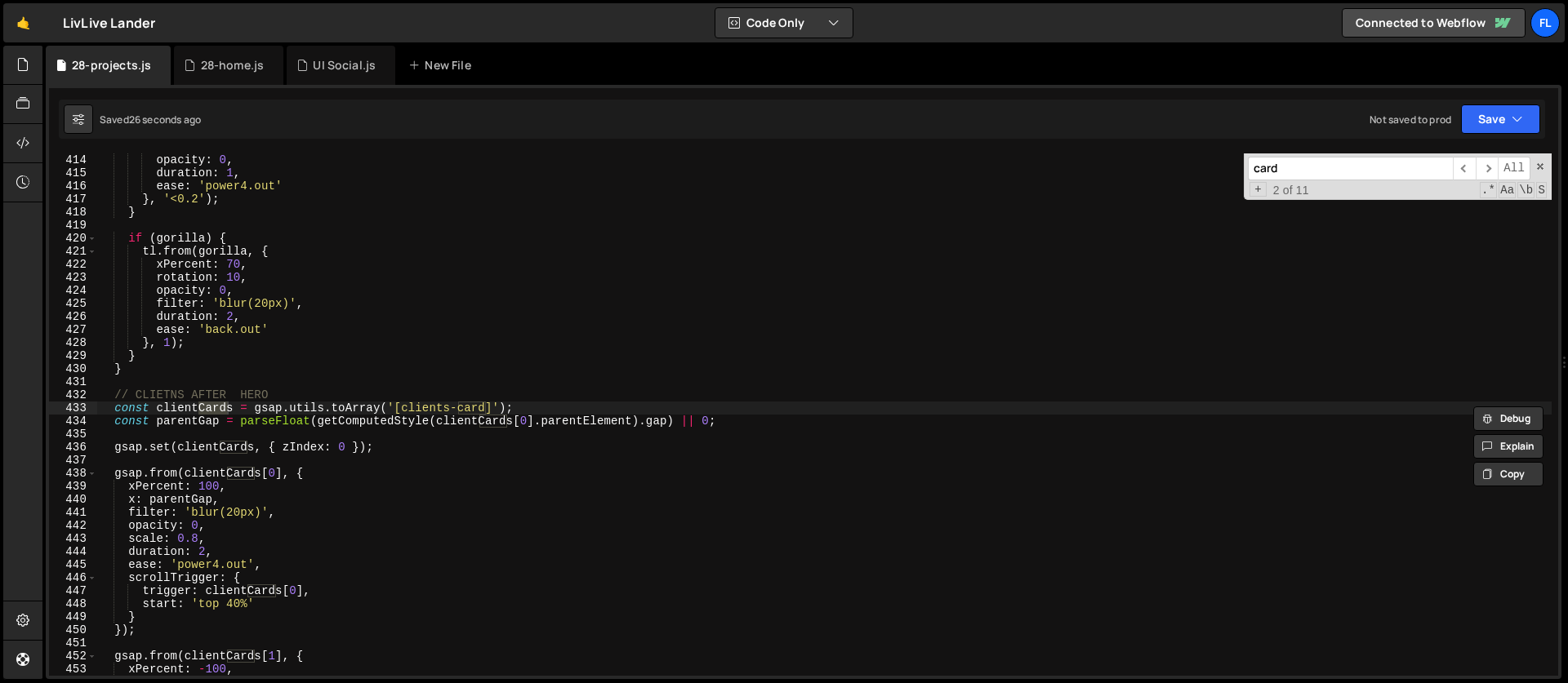
type input "card"
click at [270, 485] on div "opacity : 0 , duration : 1 , ease : 'power4.out' } , '<0.2' ) ; } if ( gorilla …" at bounding box center [823, 428] width 1454 height 549
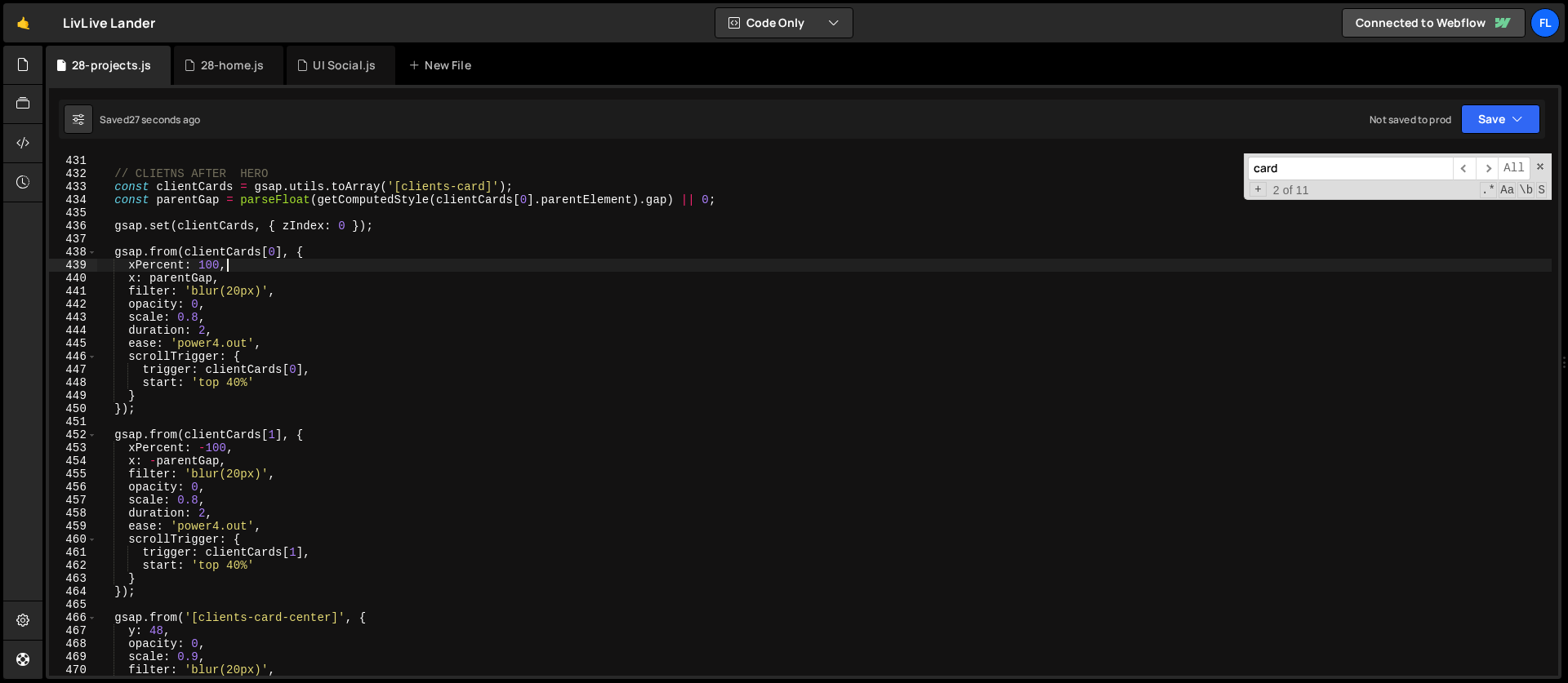
scroll to position [5616, 0]
click at [236, 384] on div "} // CLIETNS AFTER HERO const clientCards = gsap . utils . toArray ( '[clients-…" at bounding box center [823, 416] width 1454 height 549
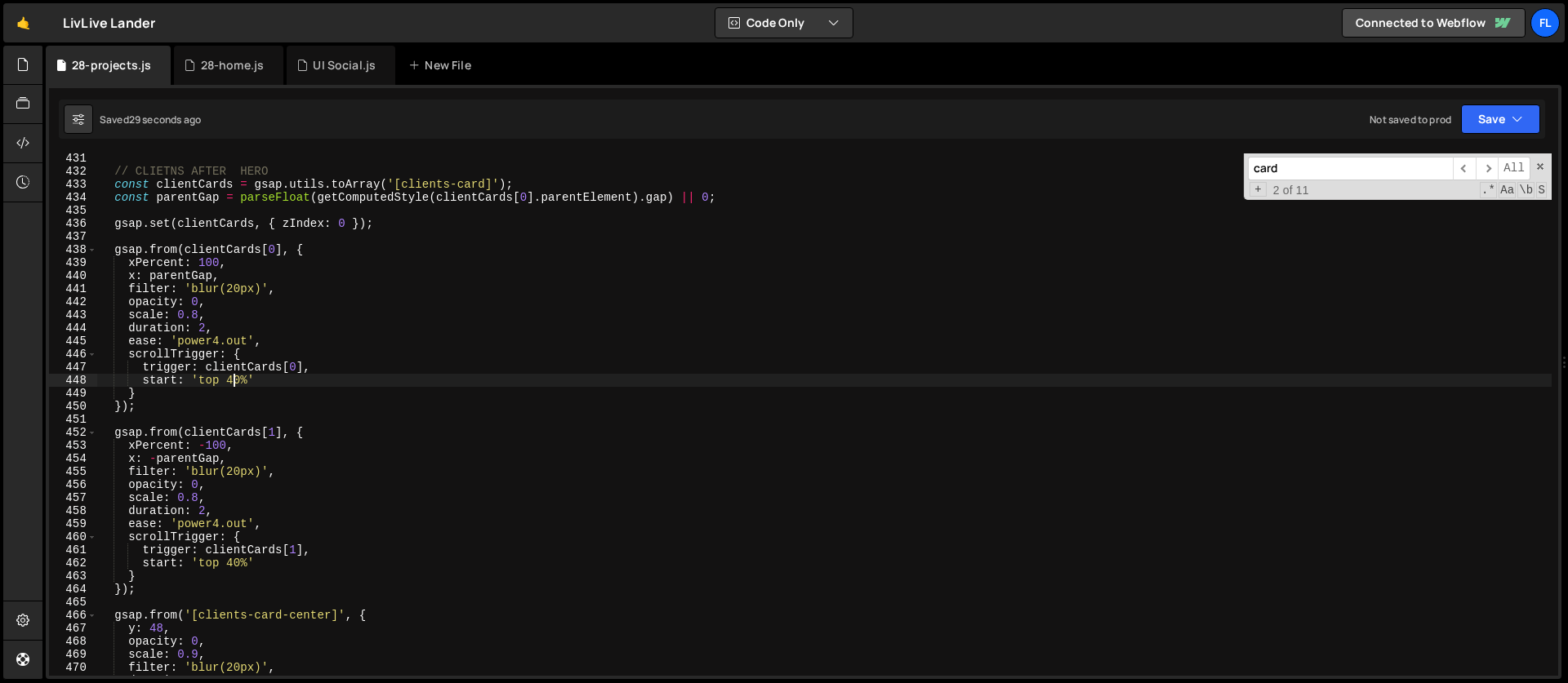
scroll to position [5633, 0]
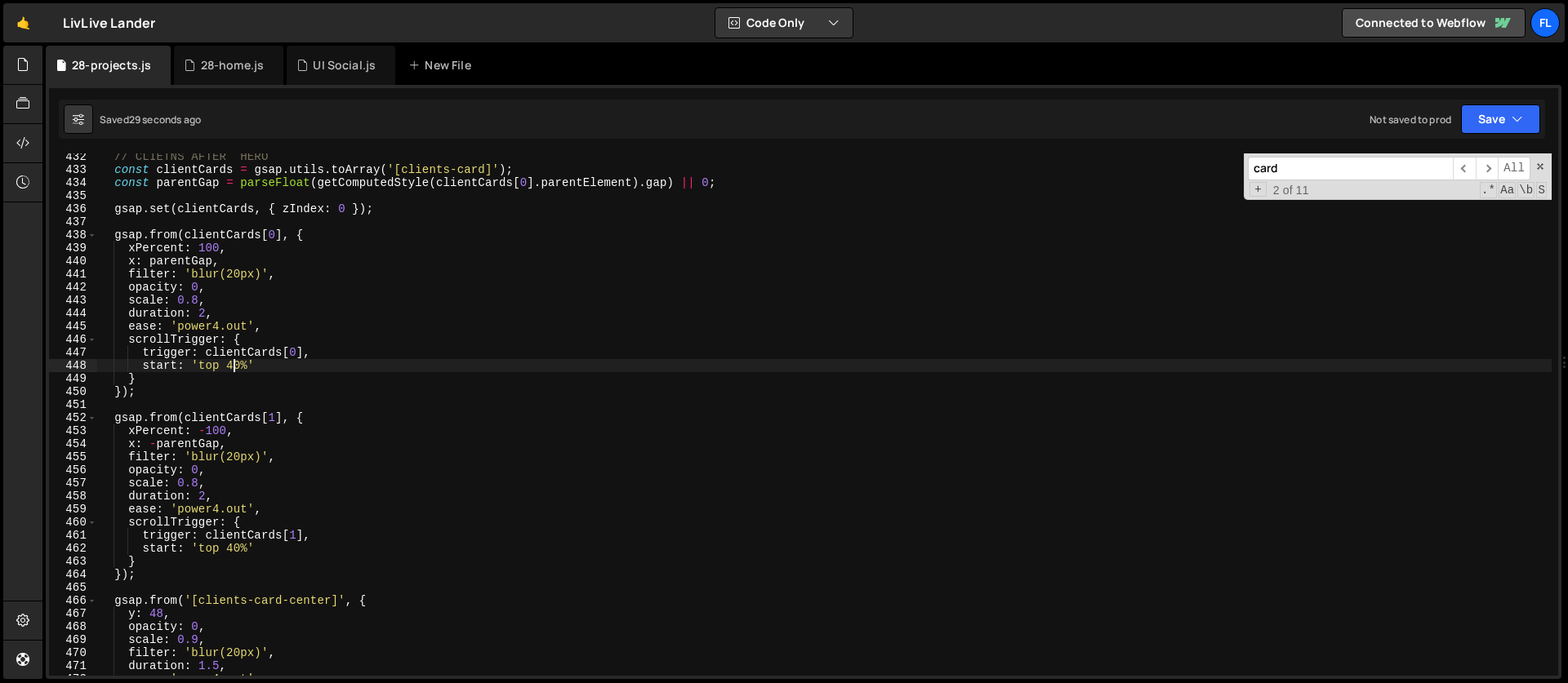
click at [235, 548] on div "// CLIETNS AFTER HERO const clientCards = gsap . utils . toArray ( '[clients-ca…" at bounding box center [823, 425] width 1454 height 549
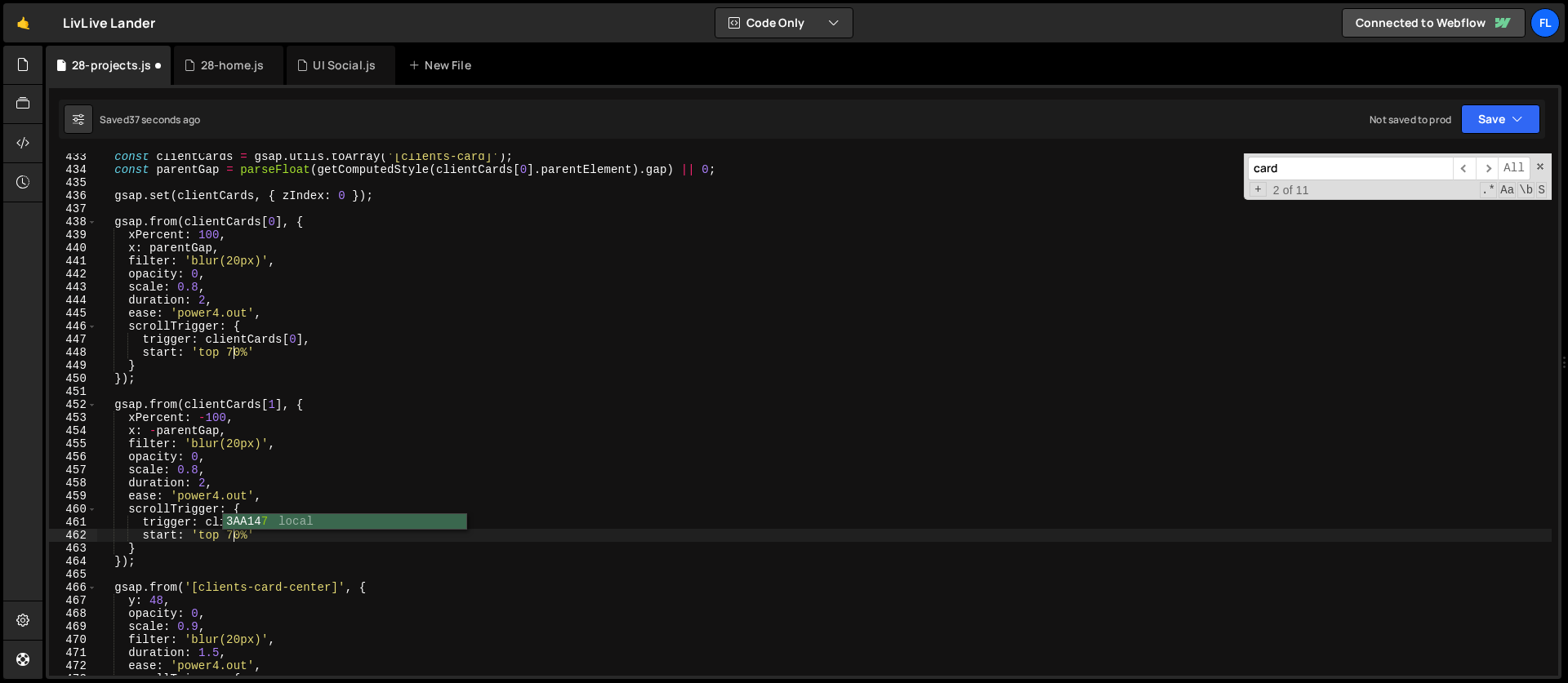
scroll to position [0, 9]
click at [217, 448] on div "const clientCards = gsap . utils . toArray ( '[clients-card]' ) ; const parentG…" at bounding box center [823, 425] width 1454 height 549
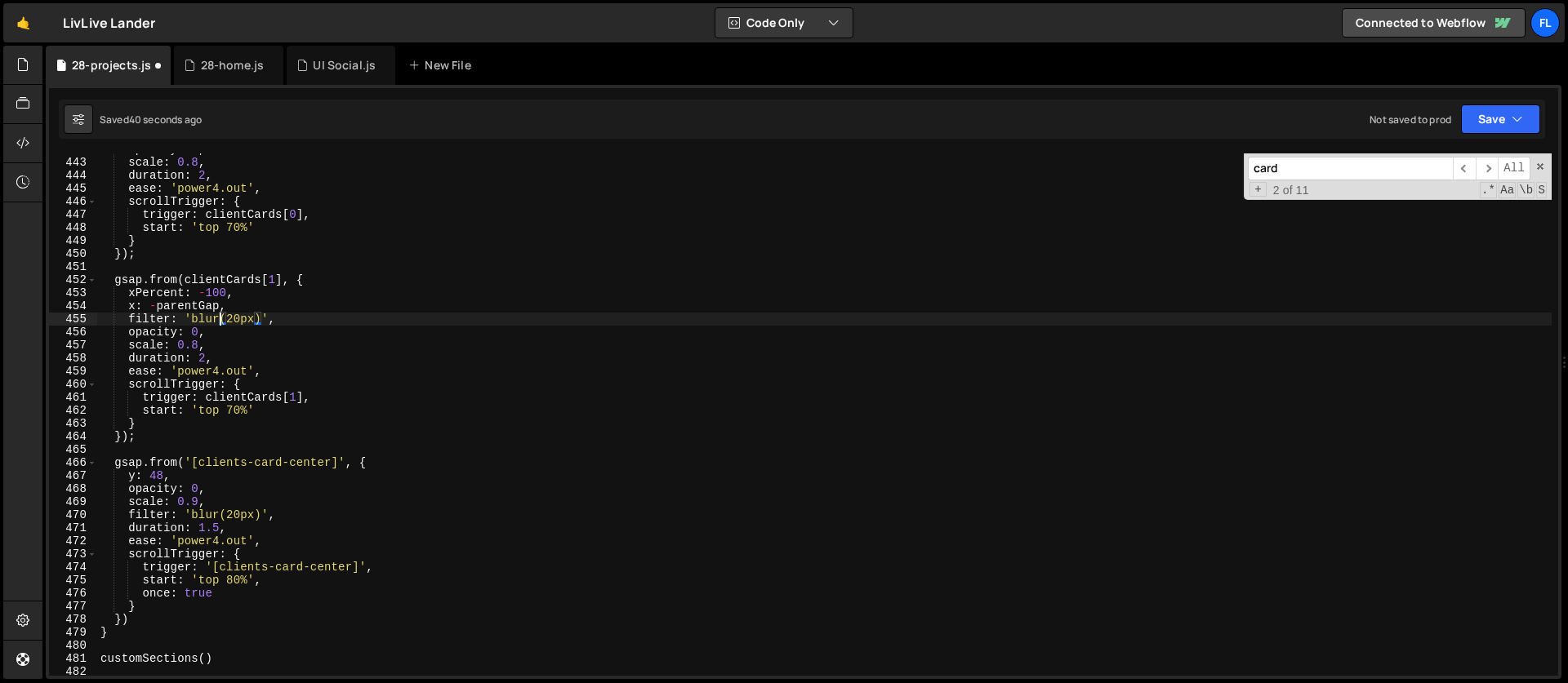
click at [234, 582] on div "opacity : 0 , scale : 0.8 , duration : 2 , ease : 'power4.out' , scrollTrigger …" at bounding box center [823, 418] width 1454 height 549
type textarea "start: 'top 80%',"
click at [206, 445] on div "opacity : 0 , scale : 0.8 , duration : 2 , ease : 'power4.out' , scrollTrigger …" at bounding box center [823, 418] width 1454 height 549
click at [239, 577] on div "opacity : 0 , scale : 0.8 , duration : 2 , ease : 'power4.out' , scrollTrigger …" at bounding box center [823, 418] width 1454 height 549
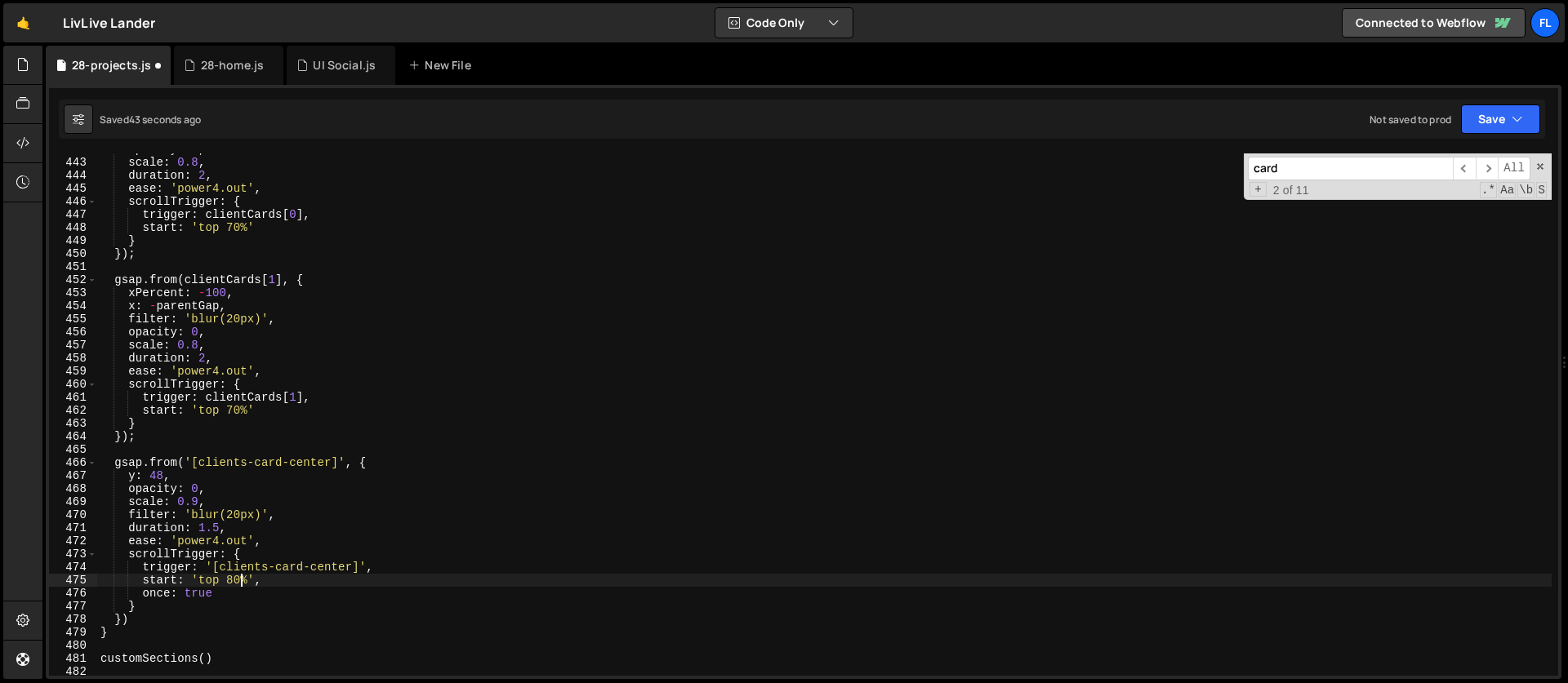
click at [207, 501] on div "opacity : 0 , scale : 0.8 , duration : 2 , ease : 'power4.out' , scrollTrigger …" at bounding box center [823, 418] width 1454 height 549
click at [234, 580] on div "opacity : 0 , scale : 0.8 , duration : 2 , ease : 'power4.out' , scrollTrigger …" at bounding box center [823, 418] width 1454 height 549
click at [203, 418] on div "opacity : 0 , scale : 0.8 , duration : 2 , ease : 'power4.out' , scrollTrigger …" at bounding box center [823, 418] width 1454 height 549
click at [1541, 166] on span at bounding box center [1540, 167] width 12 height 12
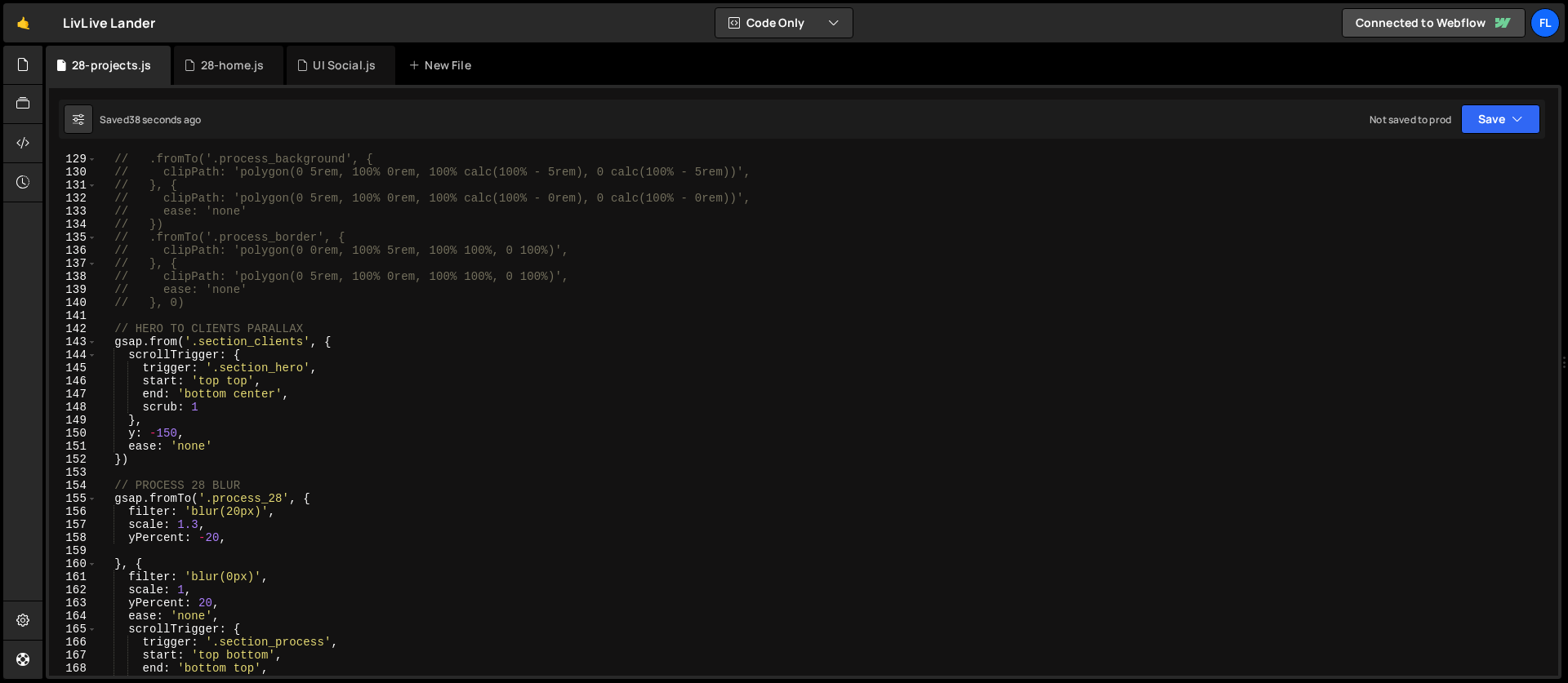
scroll to position [1690, 0]
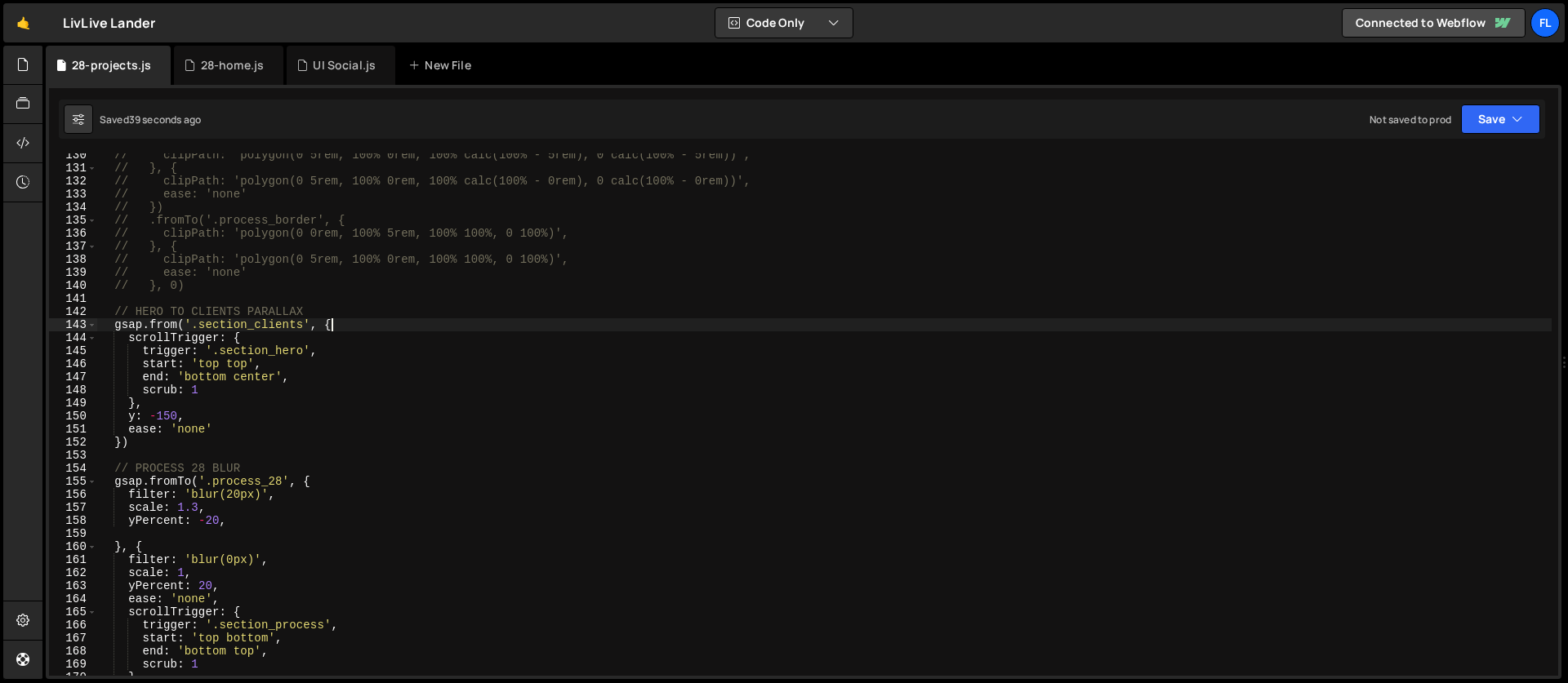
click at [354, 327] on div "// clipPath: 'polygon(0 5rem, 100% 0rem, 100% calc(100% - 5rem), 0 calc(100% - …" at bounding box center [823, 423] width 1454 height 549
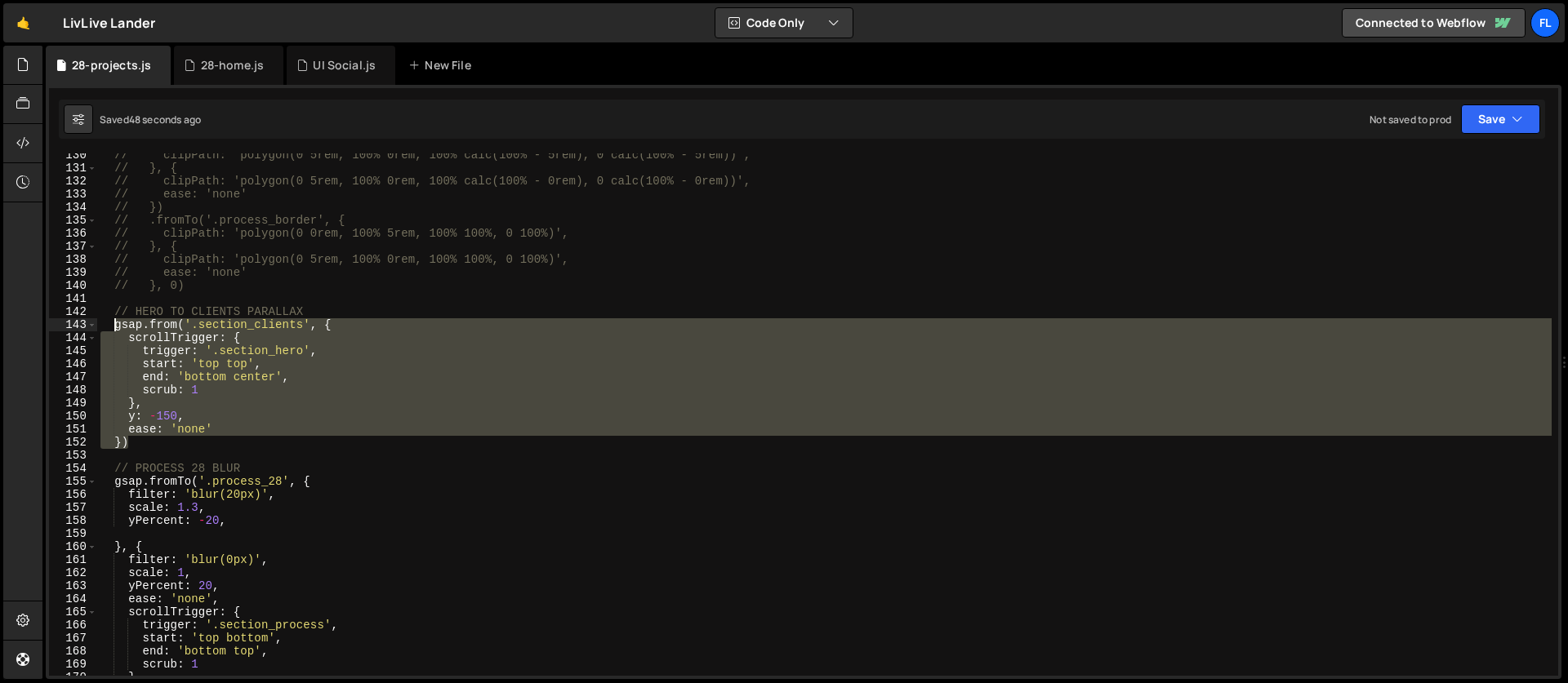
drag, startPoint x: 140, startPoint y: 444, endPoint x: 112, endPoint y: 331, distance: 116.4
click at [112, 331] on div "// clipPath: 'polygon(0 5rem, 100% 0rem, 100% calc(100% - 5rem), 0 calc(100% - …" at bounding box center [823, 423] width 1454 height 549
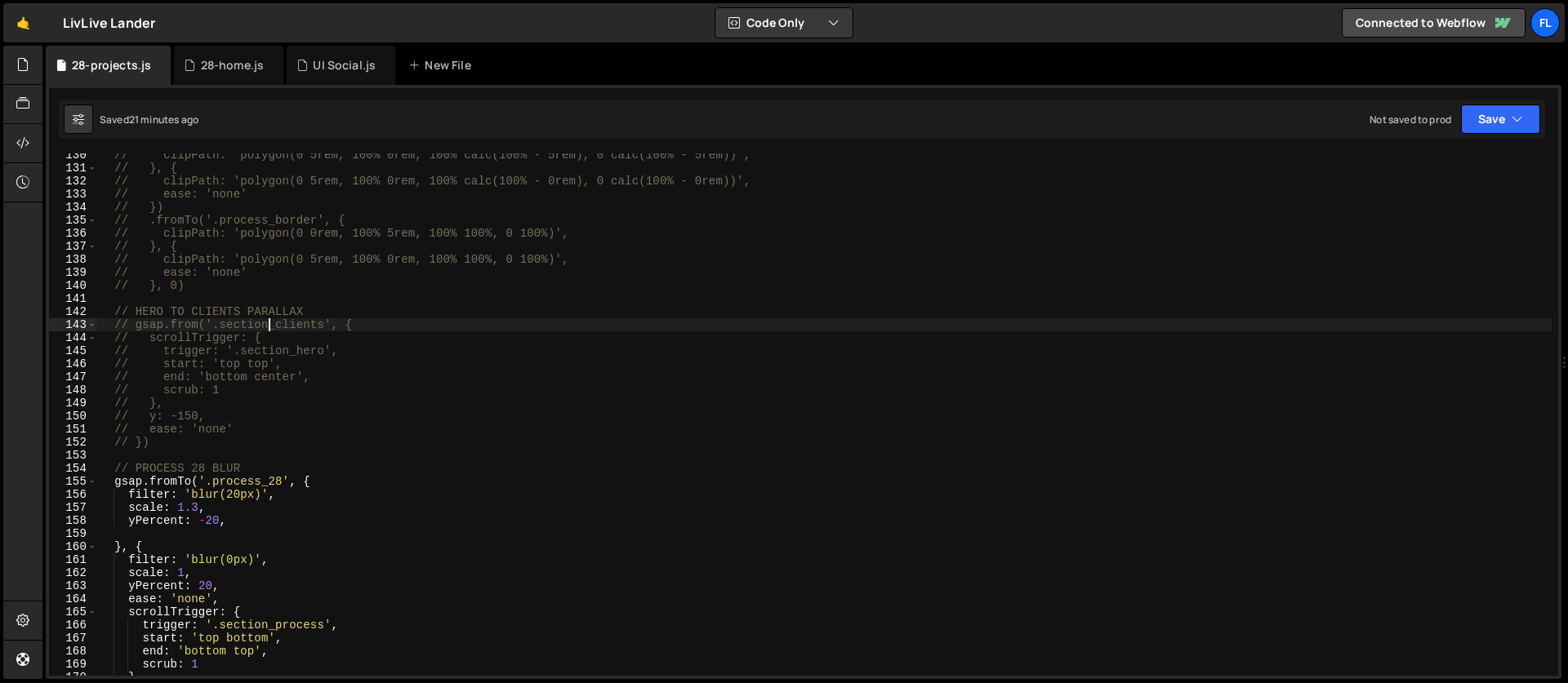
click at [269, 329] on div "// clipPath: 'polygon(0 5rem, 100% 0rem, 100% calc(100% - 5rem), 0 calc(100% - …" at bounding box center [823, 423] width 1454 height 549
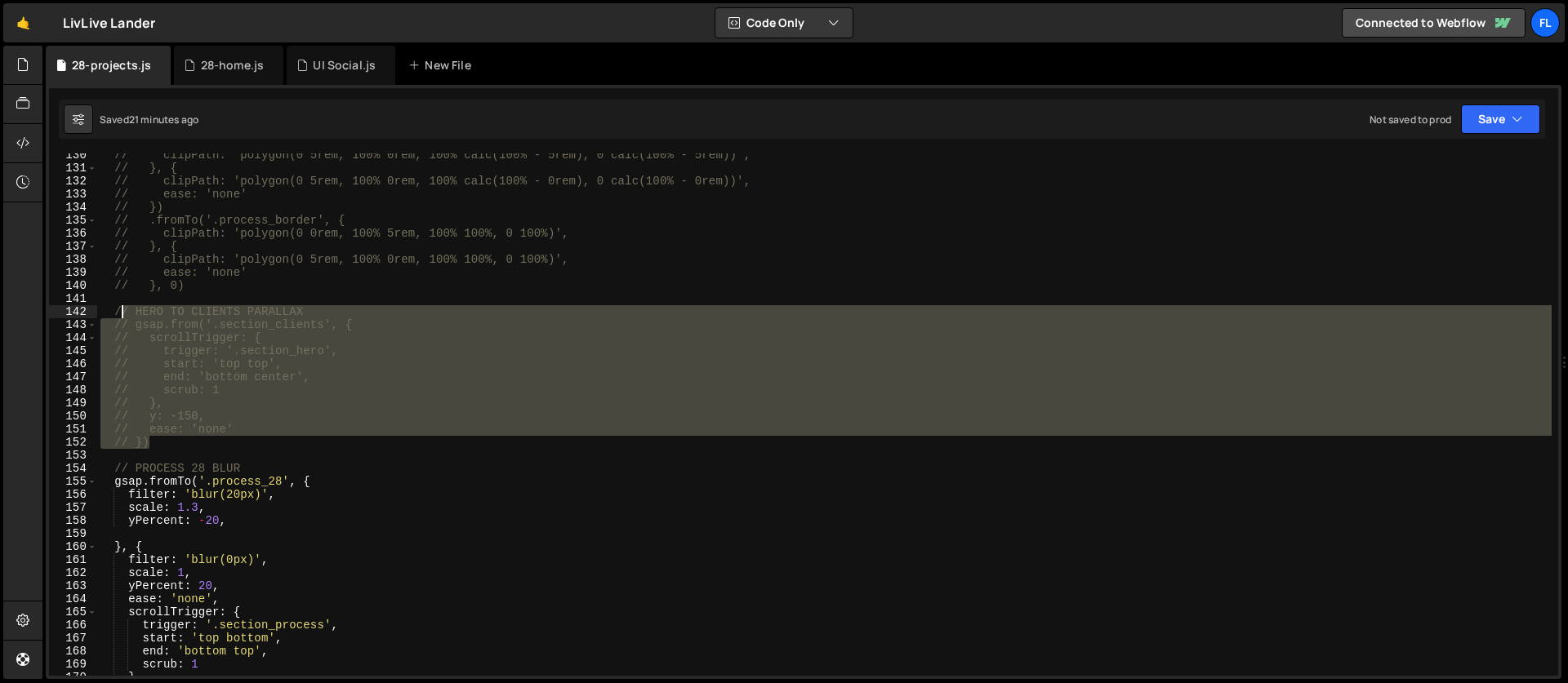
drag, startPoint x: 172, startPoint y: 442, endPoint x: 119, endPoint y: 317, distance: 135.8
click at [119, 317] on div "// clipPath: 'polygon(0 5rem, 100% 0rem, 100% calc(100% - 5rem), 0 calc(100% - …" at bounding box center [823, 423] width 1454 height 549
type textarea "/"
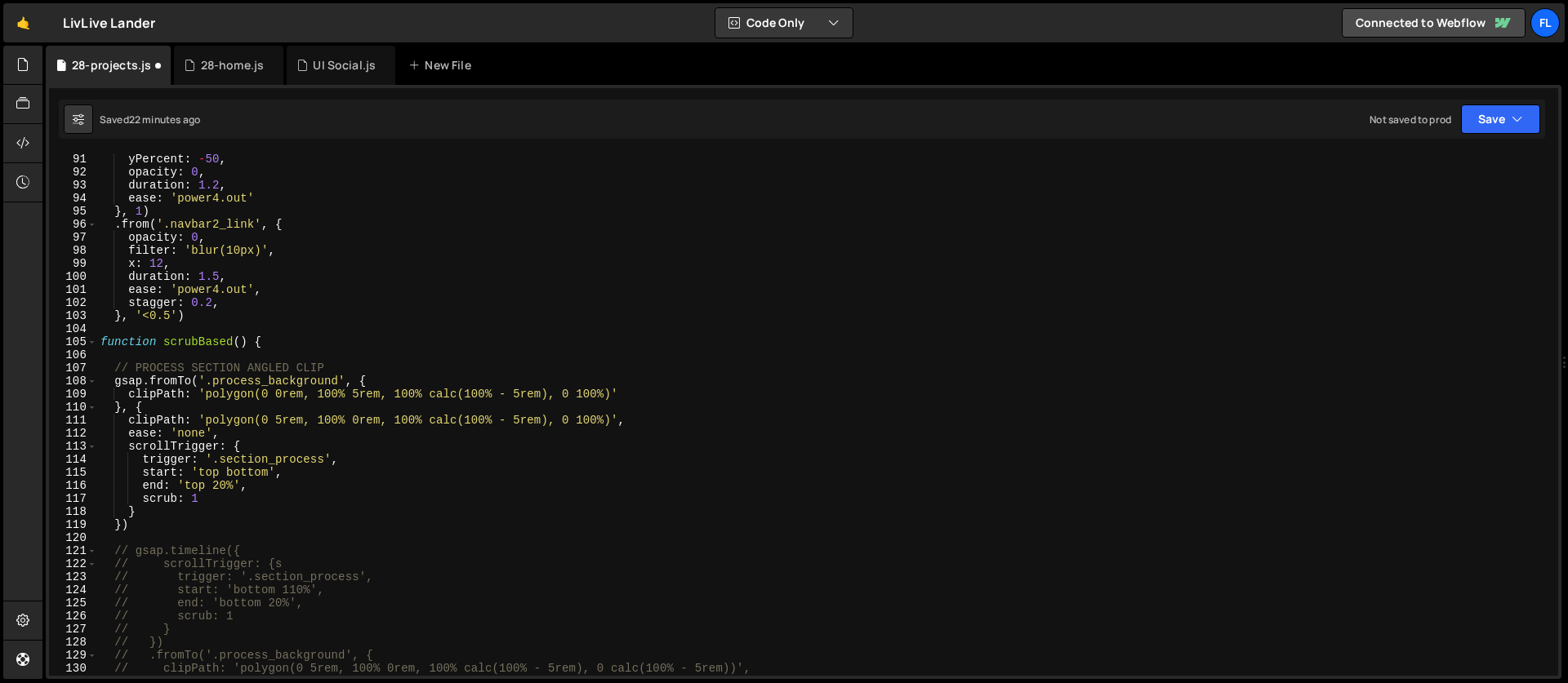
scroll to position [875, 0]
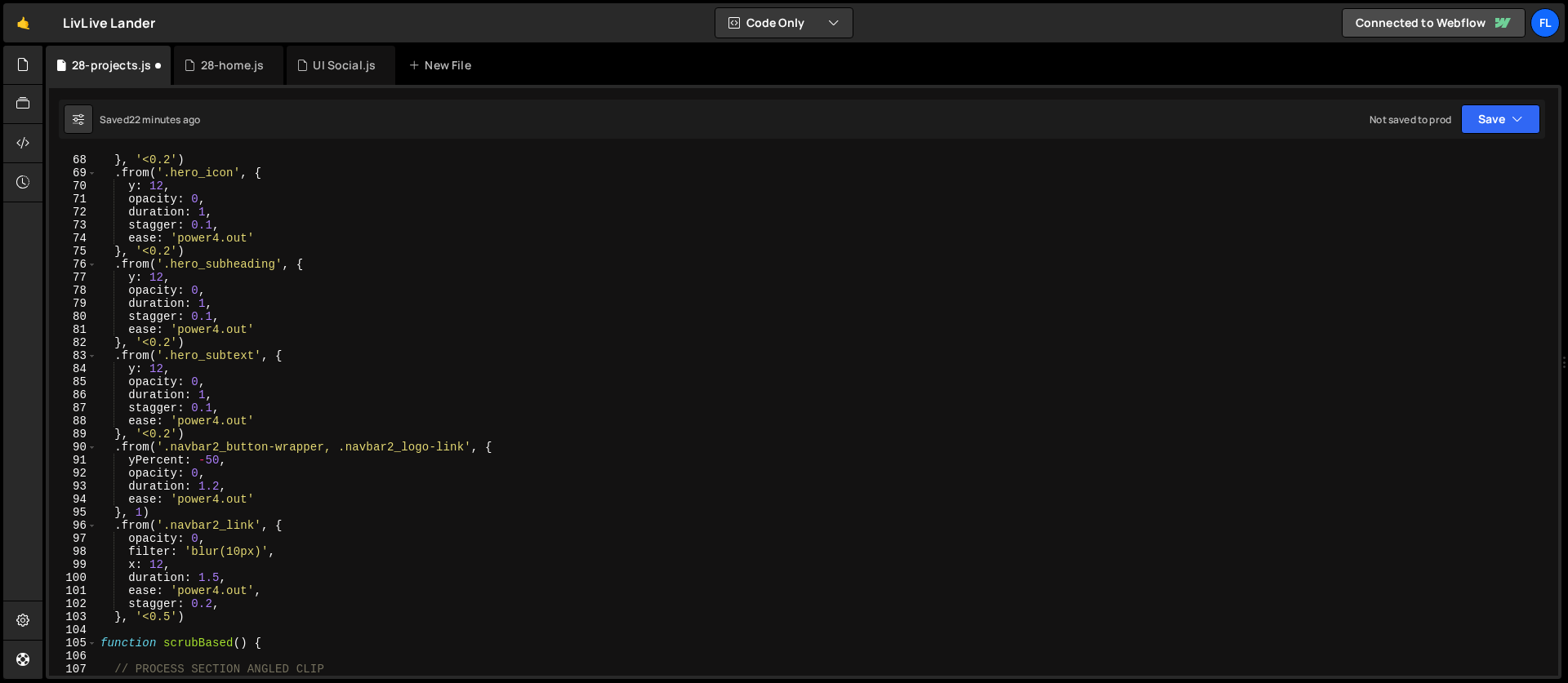
click at [409, 408] on div "ease : 'power4.out' } , '<0.2' ) . from ( '.hero_icon' , { y : 12 , opacity : 0…" at bounding box center [823, 415] width 1454 height 549
type textarea "stagger: 0.1,"
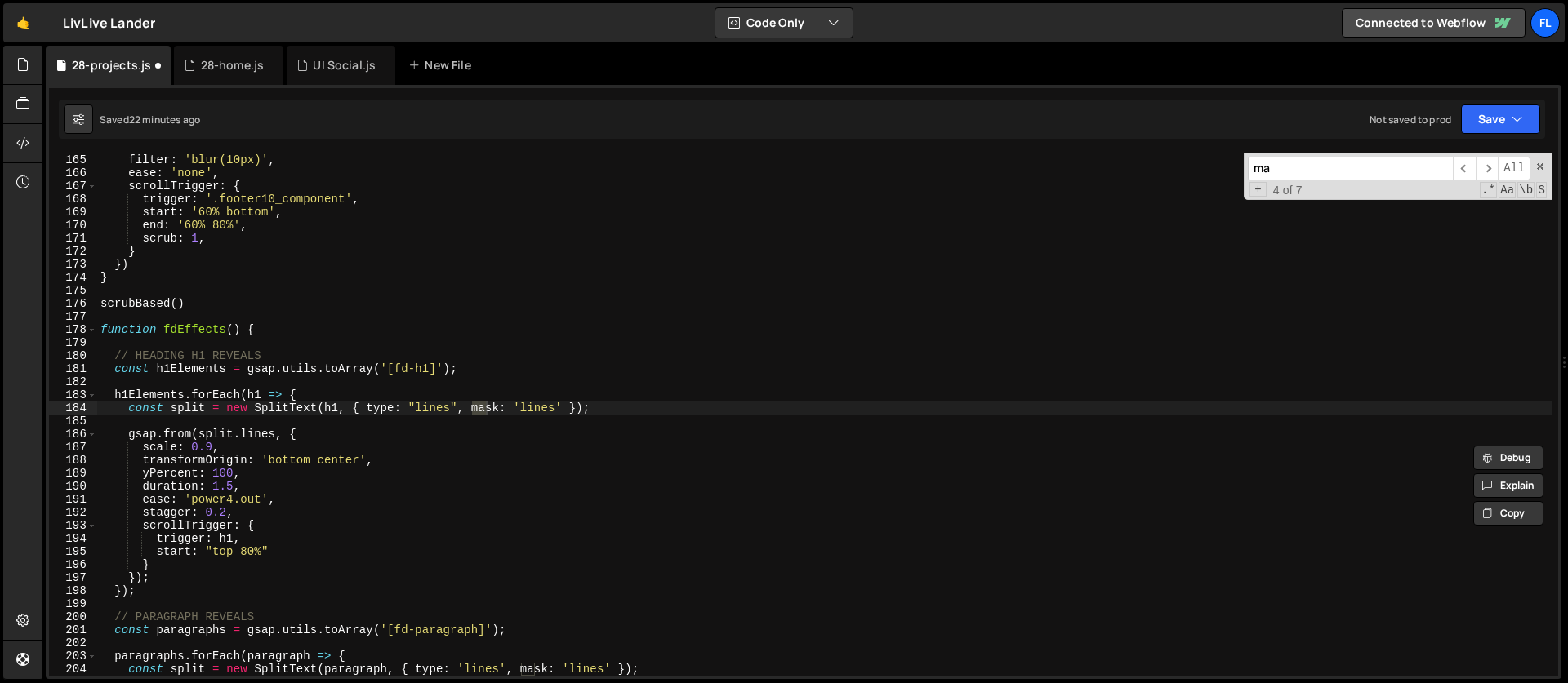
scroll to position [2142, 0]
type input "m"
click at [1542, 166] on span at bounding box center [1540, 167] width 12 height 12
type textarea "const split = new SplitText(h1, { type: "lines", mask: 'lines' });"
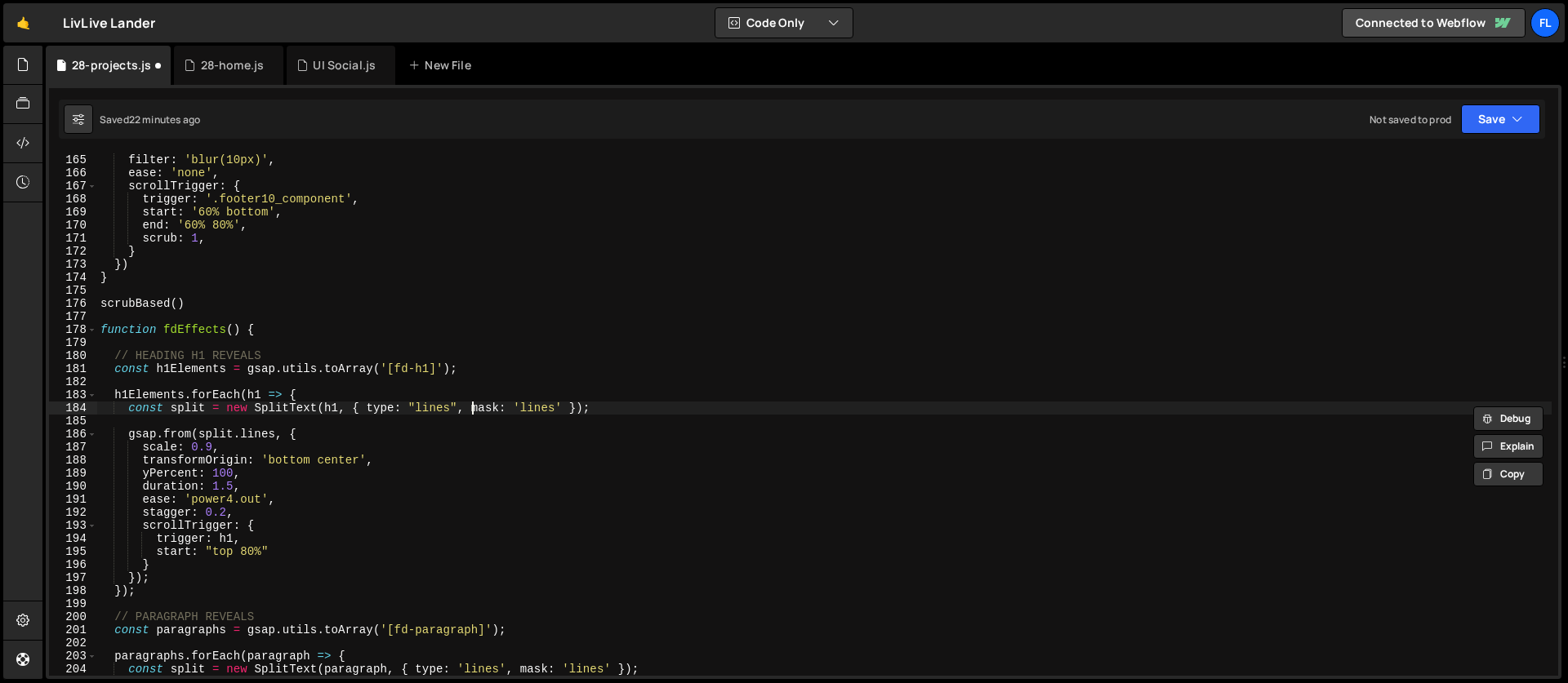
click at [669, 342] on div "filter : 'blur(10px)' , ease : 'none' , scrollTrigger : { trigger : '.footer10_…" at bounding box center [823, 428] width 1454 height 549
click at [507, 333] on div "filter : 'blur(10px)' , ease : 'none' , scrollTrigger : { trigger : '.footer10_…" at bounding box center [823, 428] width 1454 height 549
type textarea "function fdEffects() {"
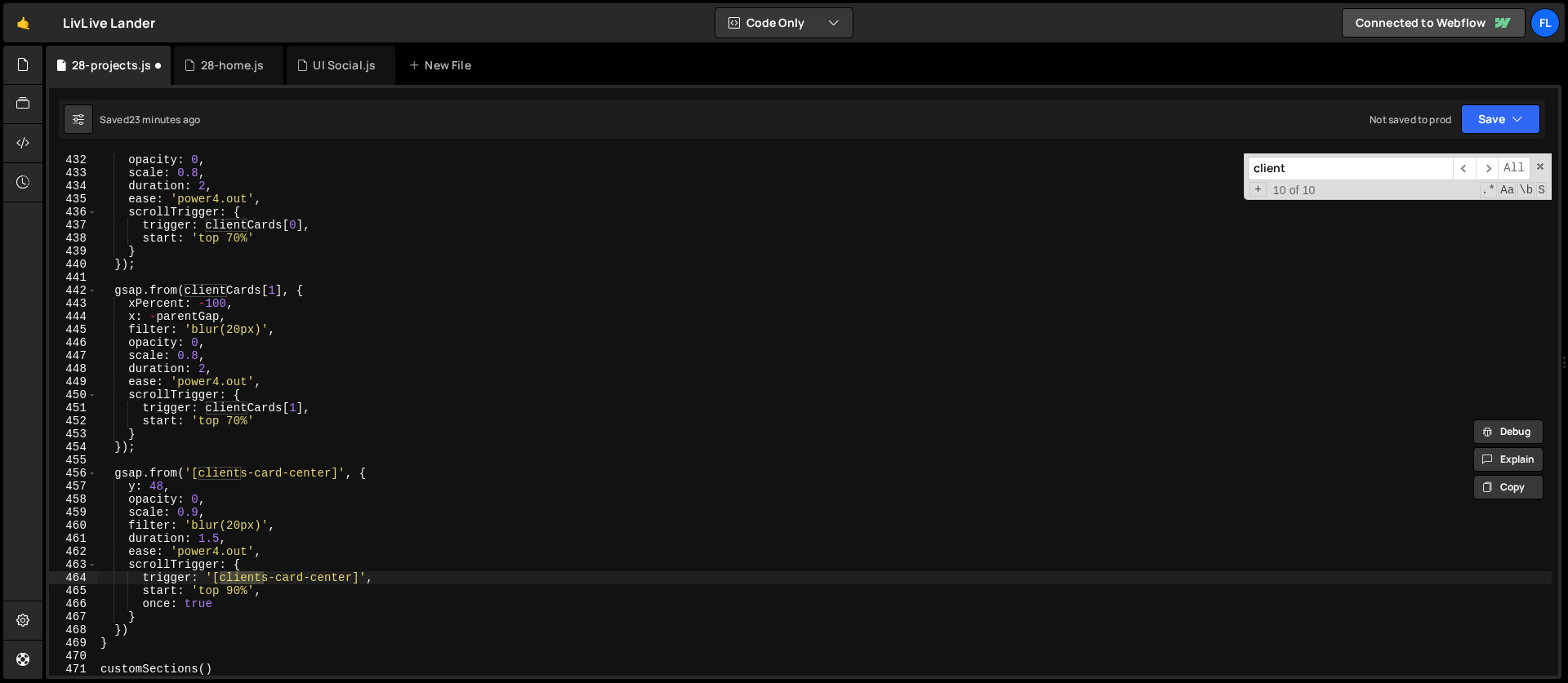
scroll to position [5252, 0]
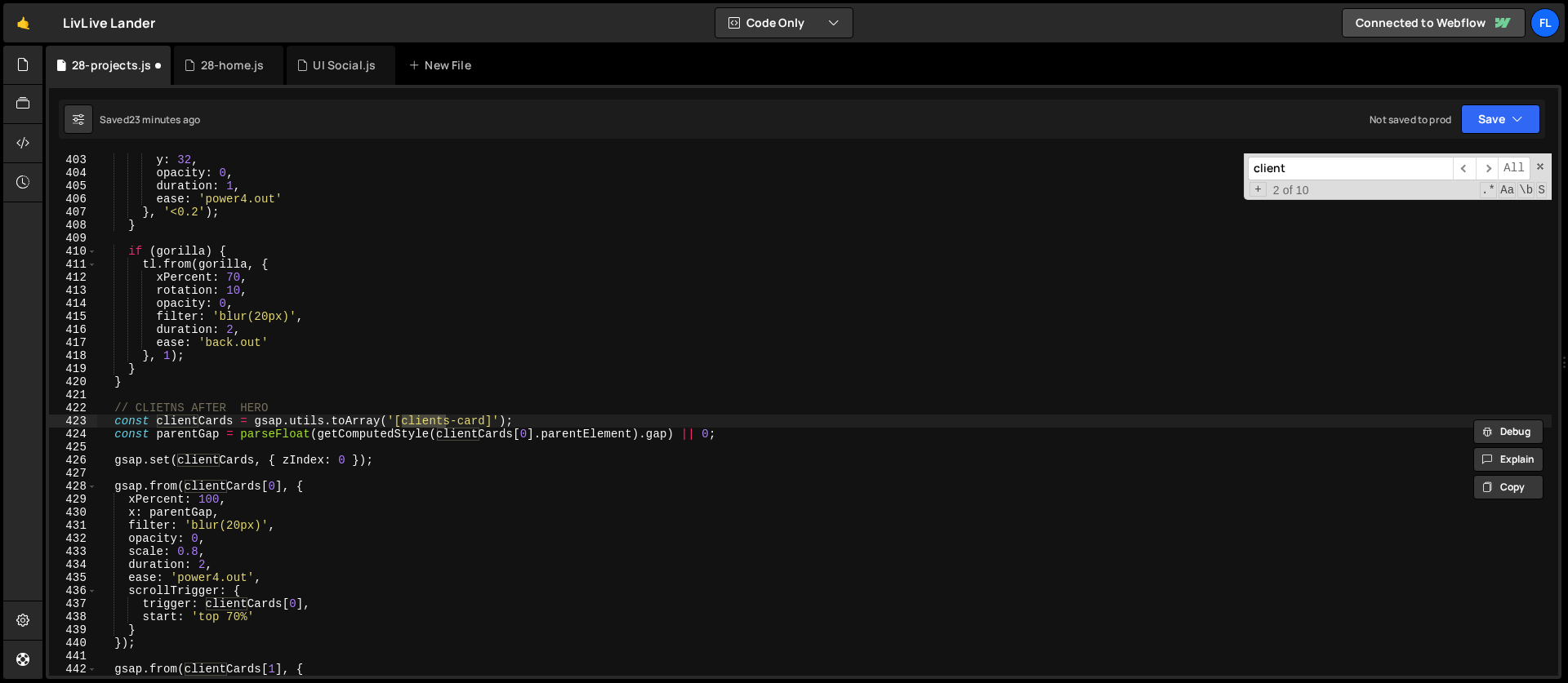
type input "client"
click at [220, 63] on div "28-home.js" at bounding box center [233, 65] width 63 height 16
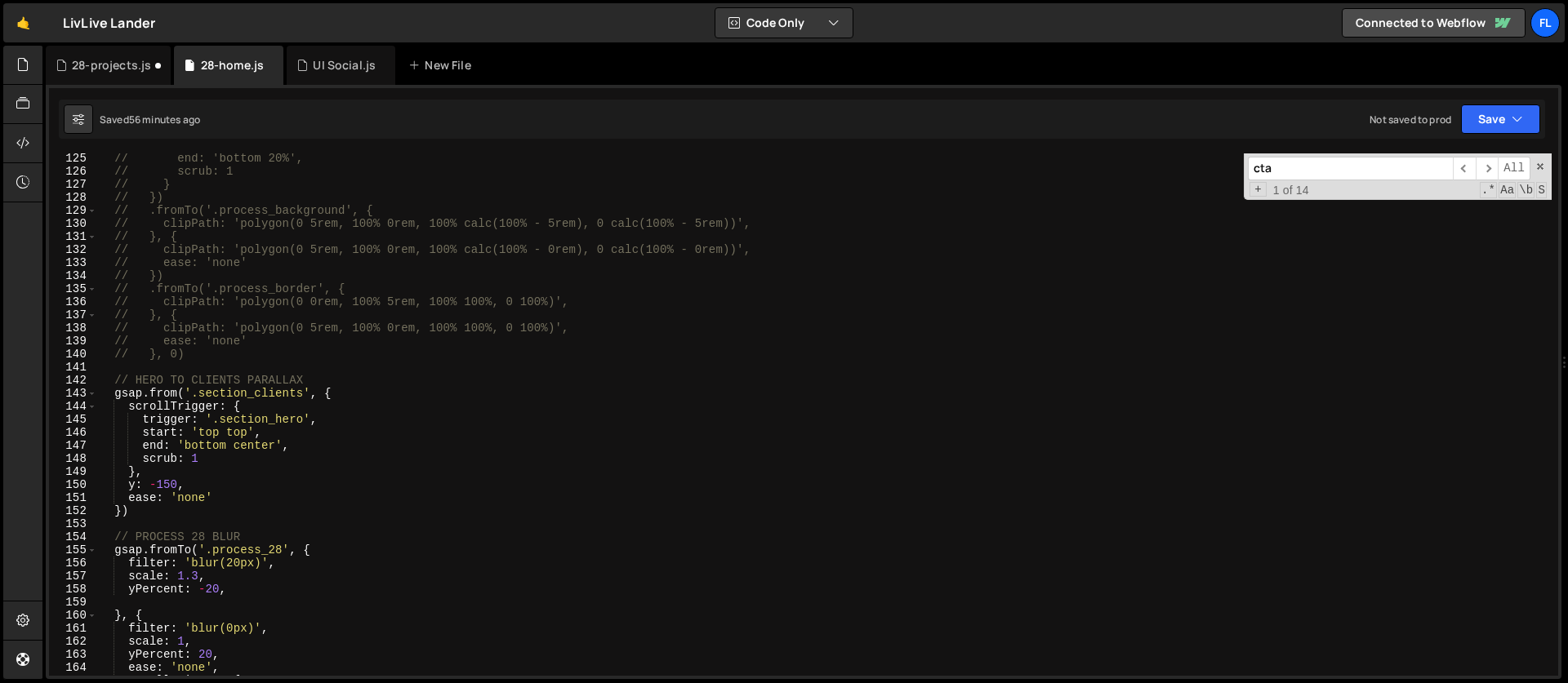
scroll to position [1421, 0]
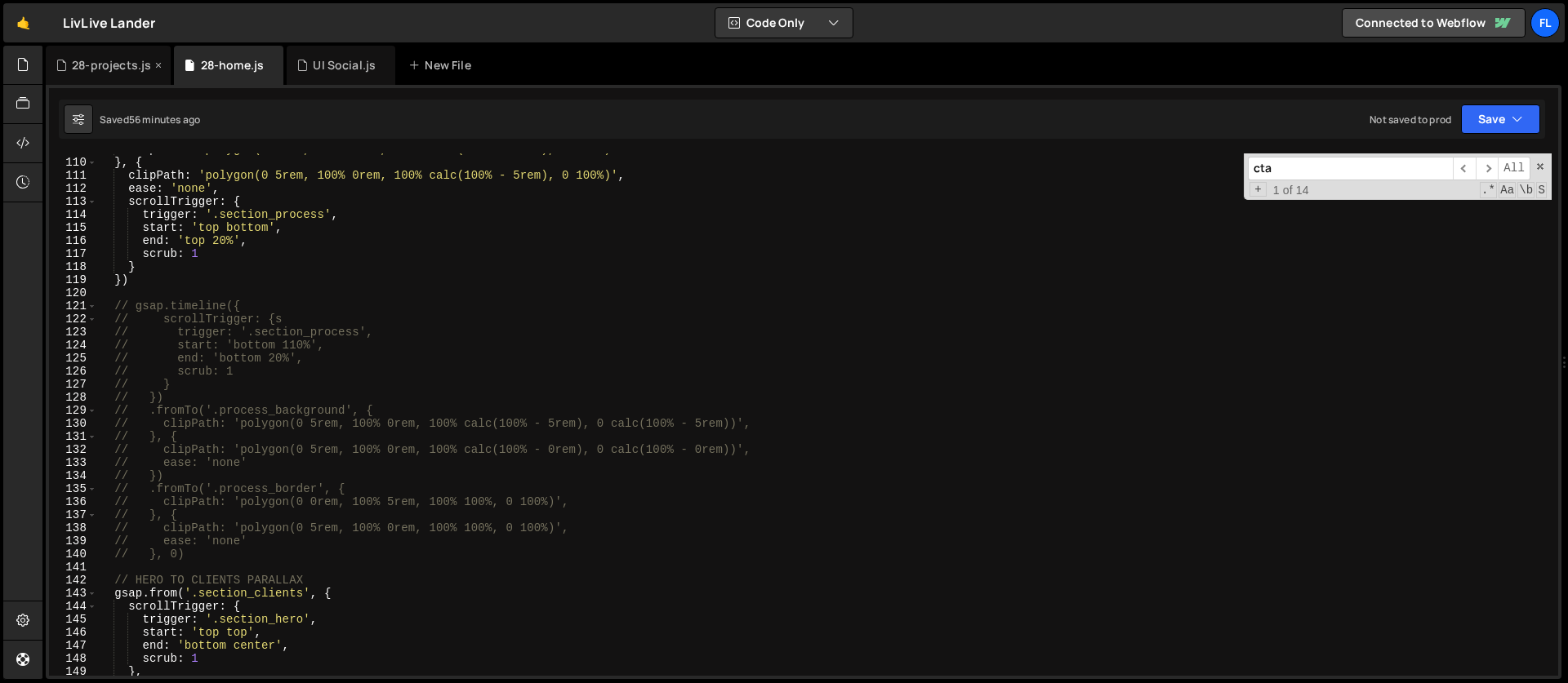
click at [106, 63] on div "28-projects.js" at bounding box center [111, 65] width 79 height 16
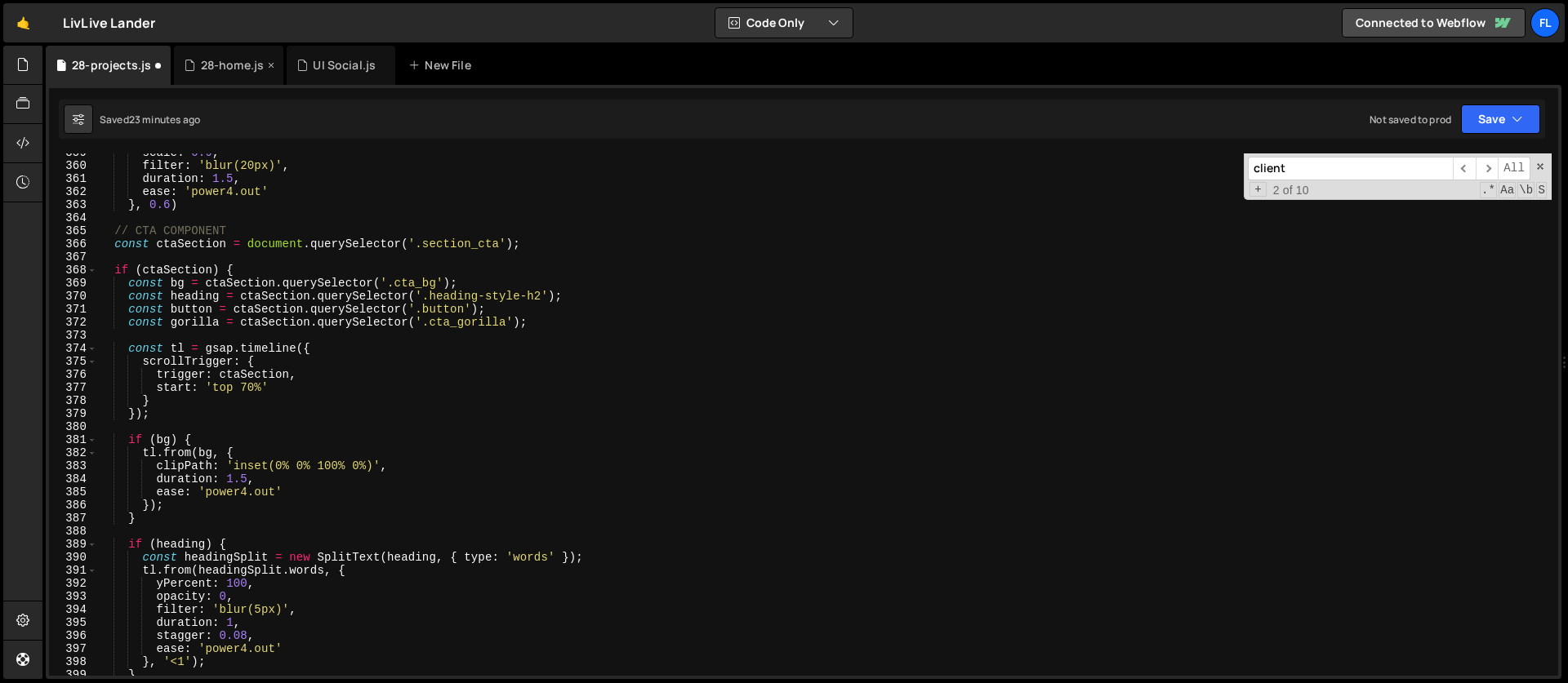
scroll to position [4684, 0]
click at [228, 77] on div "28-home.js" at bounding box center [228, 64] width 110 height 39
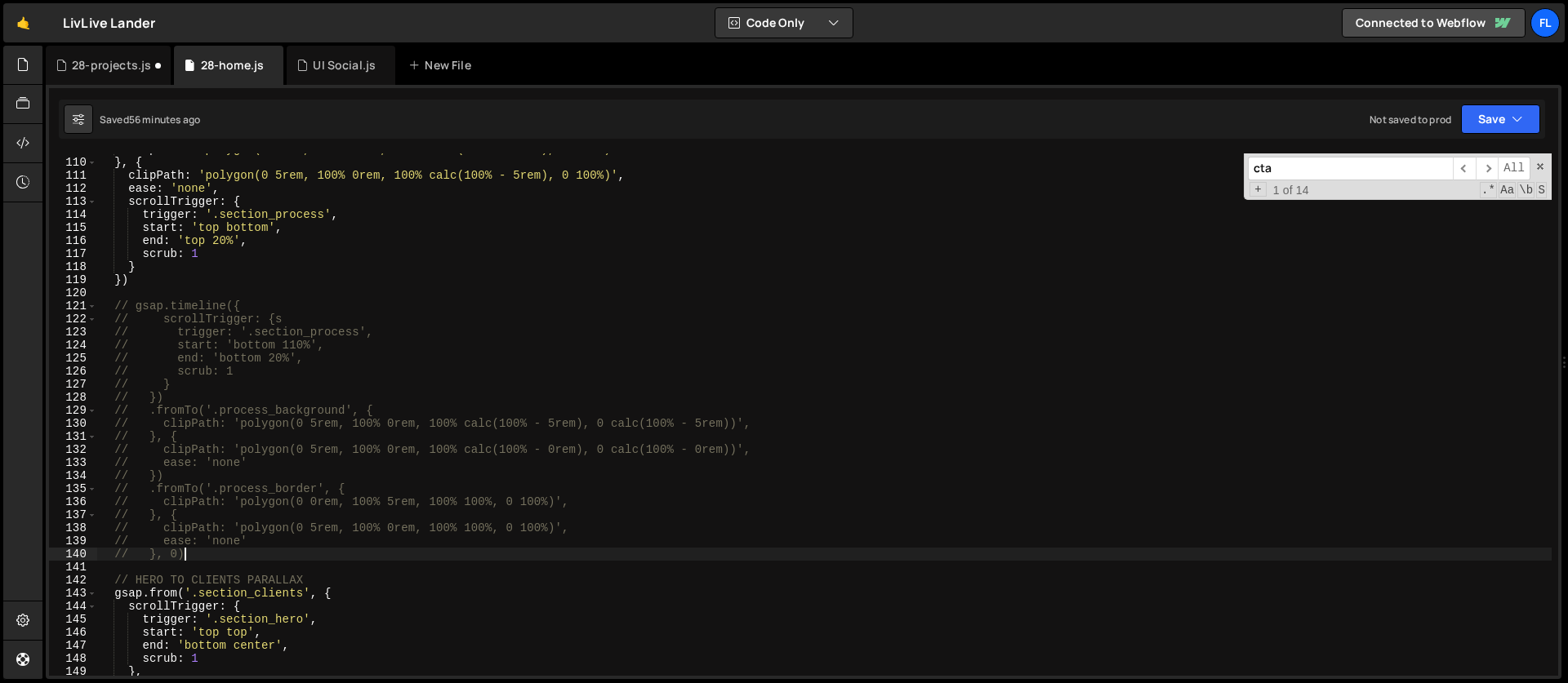
scroll to position [0, 5]
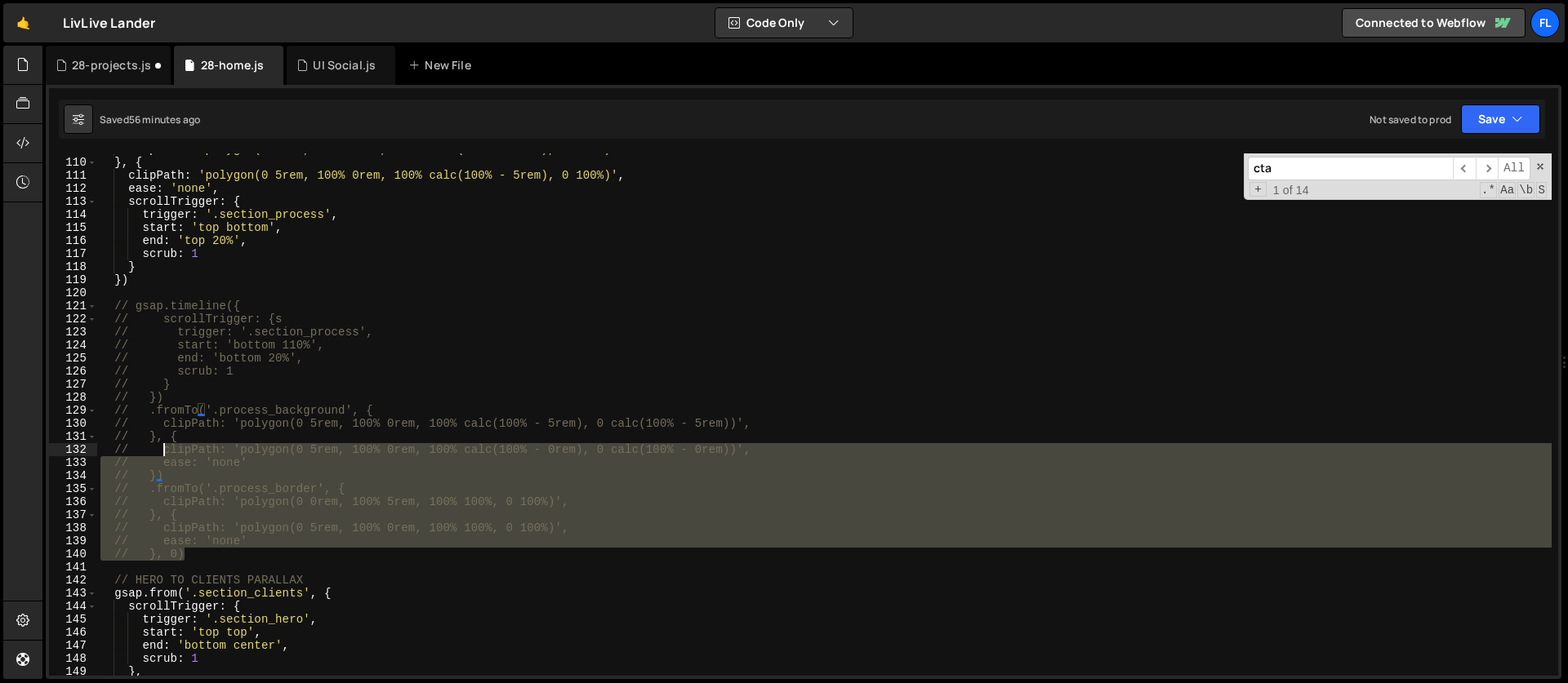
drag, startPoint x: 199, startPoint y: 554, endPoint x: 152, endPoint y: 419, distance: 142.9
click at [152, 419] on div "clipPath : 'polygon(0 0rem, 100% 5rem, 100% calc(100% - 5rem), 0 100%)' } , { c…" at bounding box center [823, 418] width 1454 height 549
type textarea "// clipPath: 'polygon(0 5rem, 100% 0rem, 100% calc(100% - 5rem), 0 calc(100% - …"
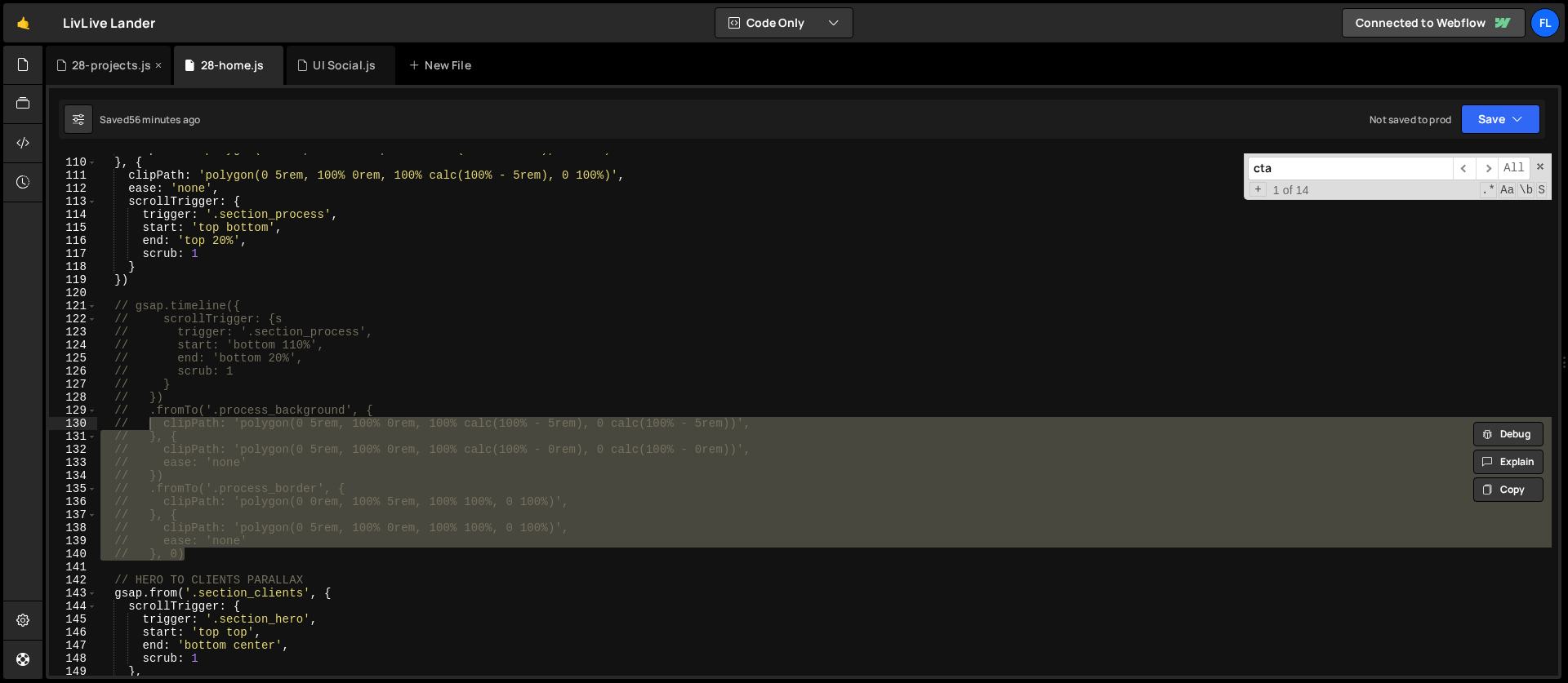
click at [108, 79] on div "28-projects.js" at bounding box center [108, 64] width 125 height 39
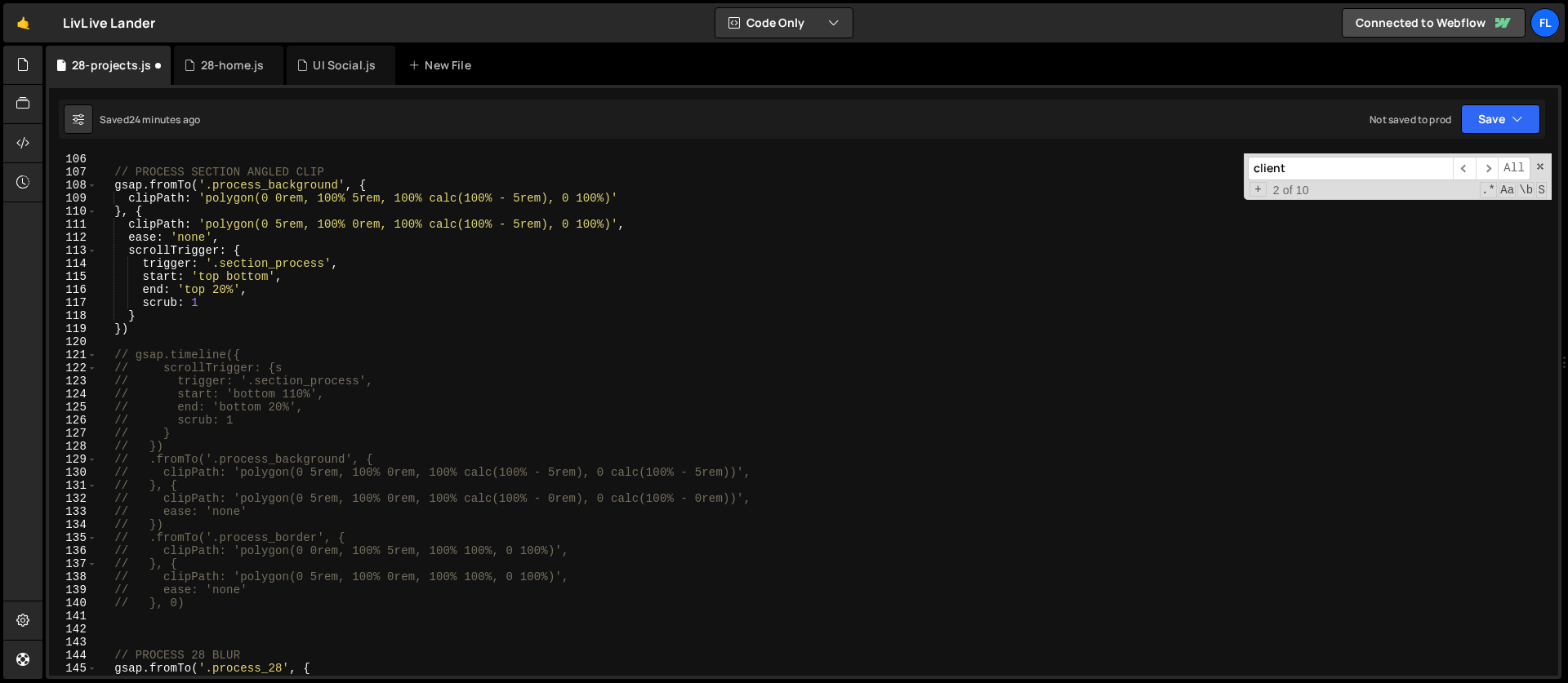
scroll to position [1372, 0]
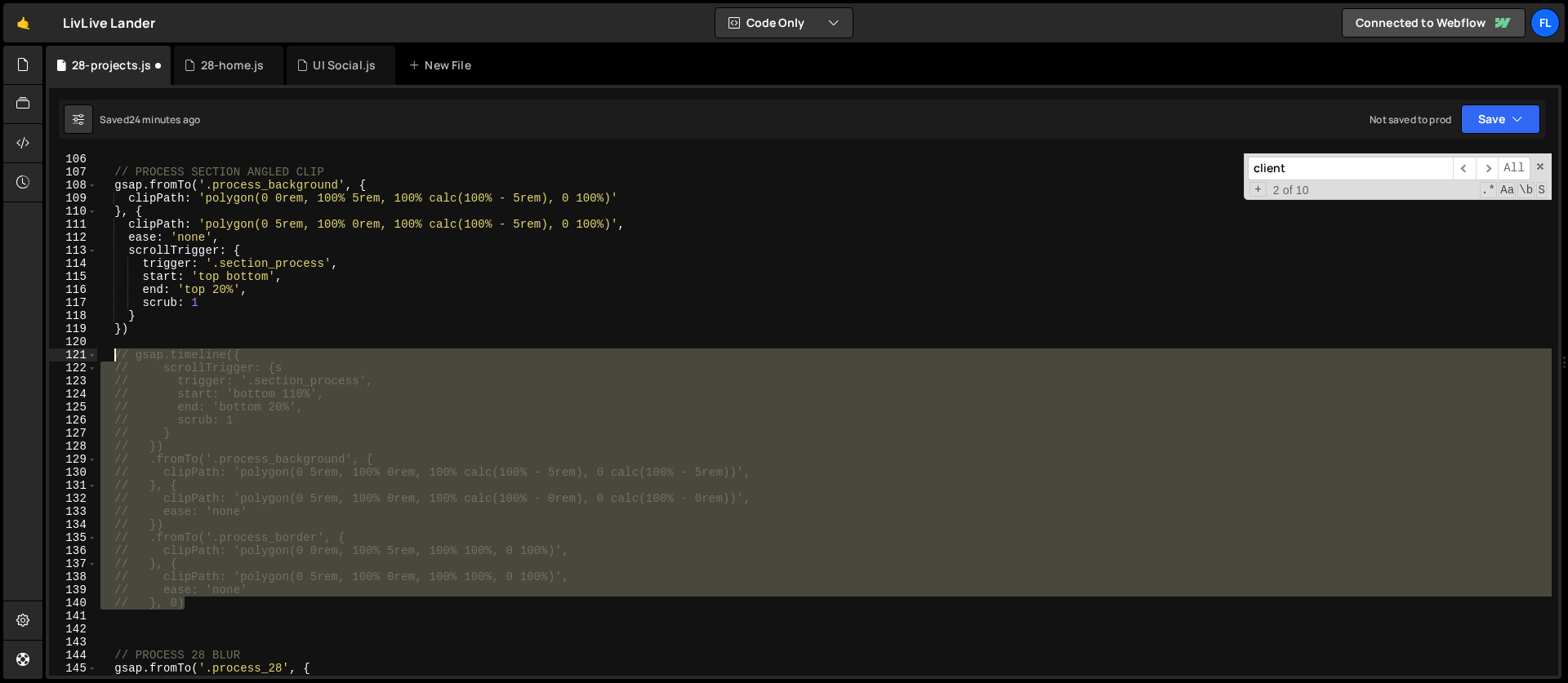
drag, startPoint x: 208, startPoint y: 601, endPoint x: 111, endPoint y: 351, distance: 268.2
click at [111, 351] on div "// PROCESS SECTION ANGLED CLIP gsap . fromTo ( '.process_background' , { clipPa…" at bounding box center [823, 428] width 1454 height 549
type textarea "// gsap.timeline({ // scrollTrigger: {s"
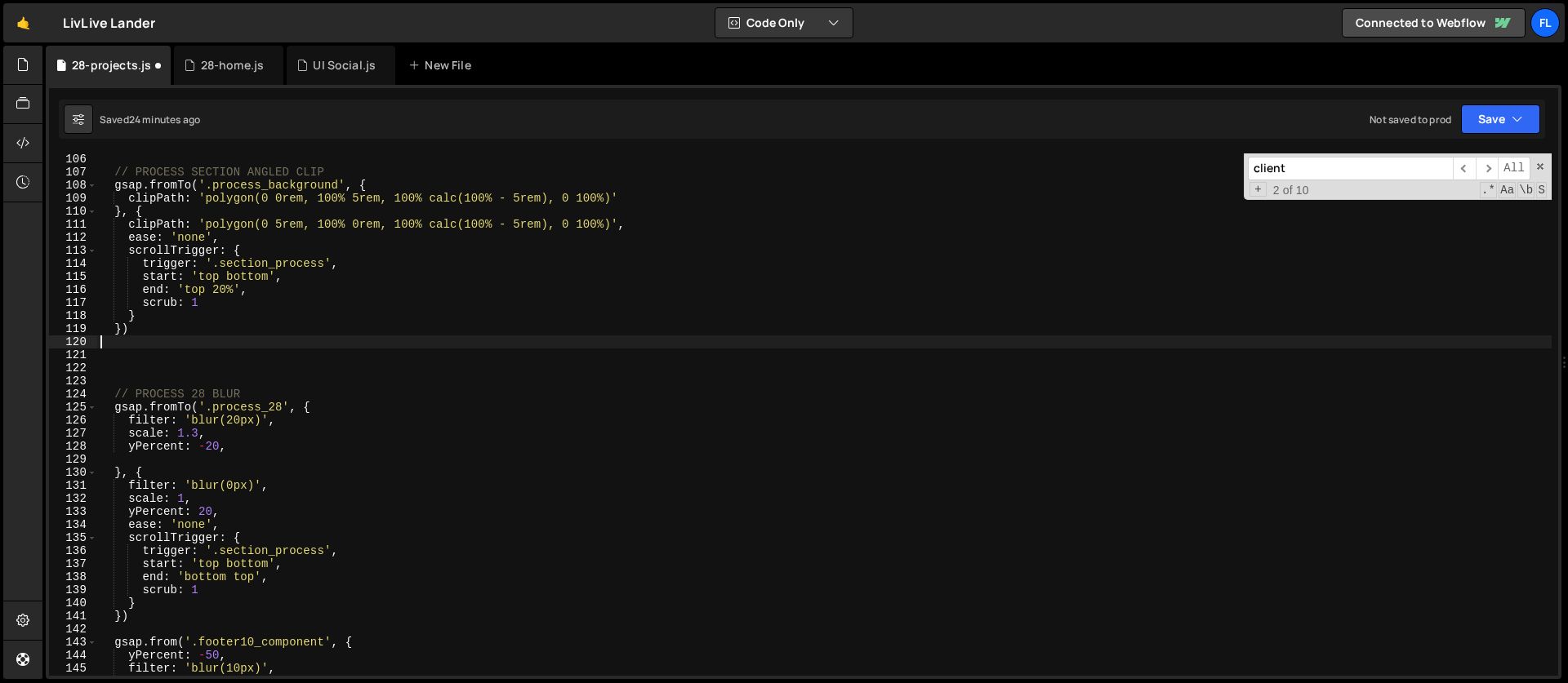
type textarea "})"
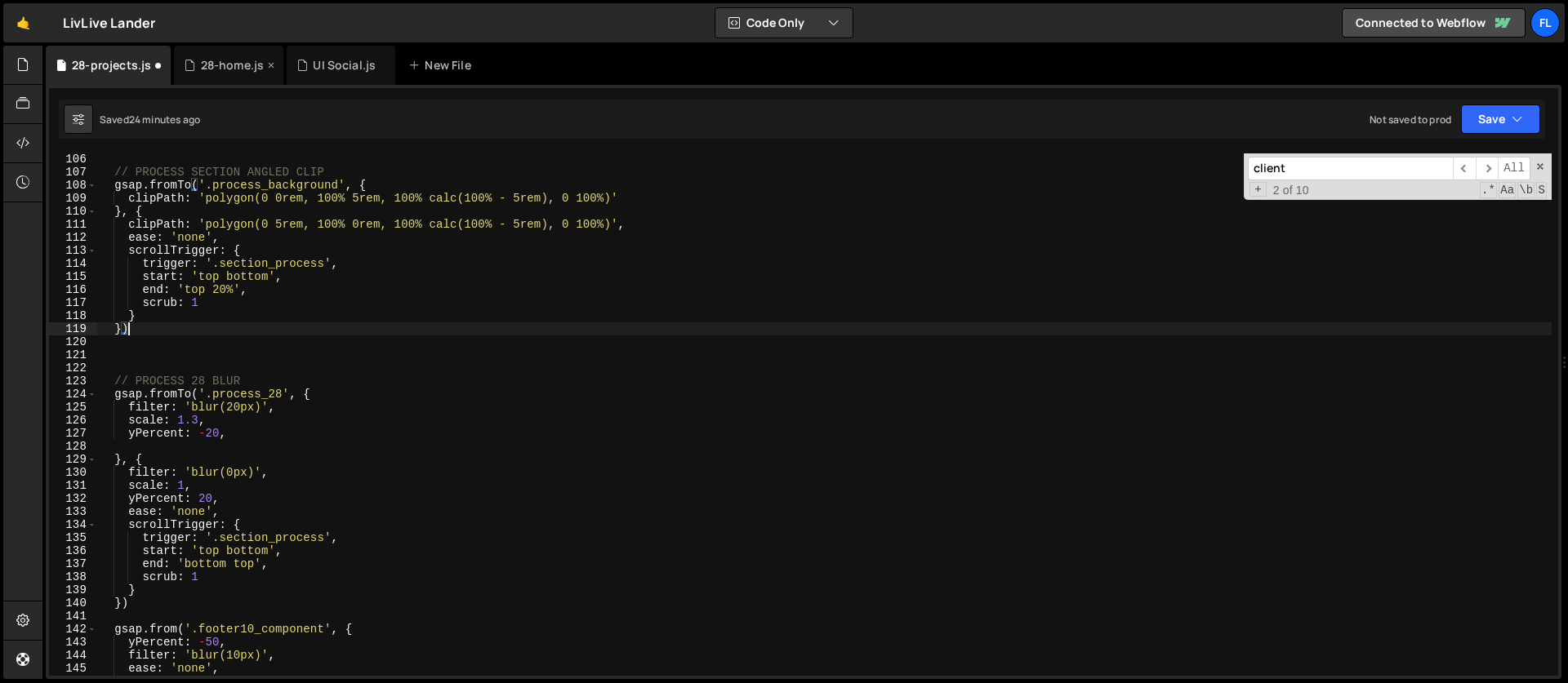
click at [226, 70] on div "28-home.js" at bounding box center [233, 65] width 63 height 16
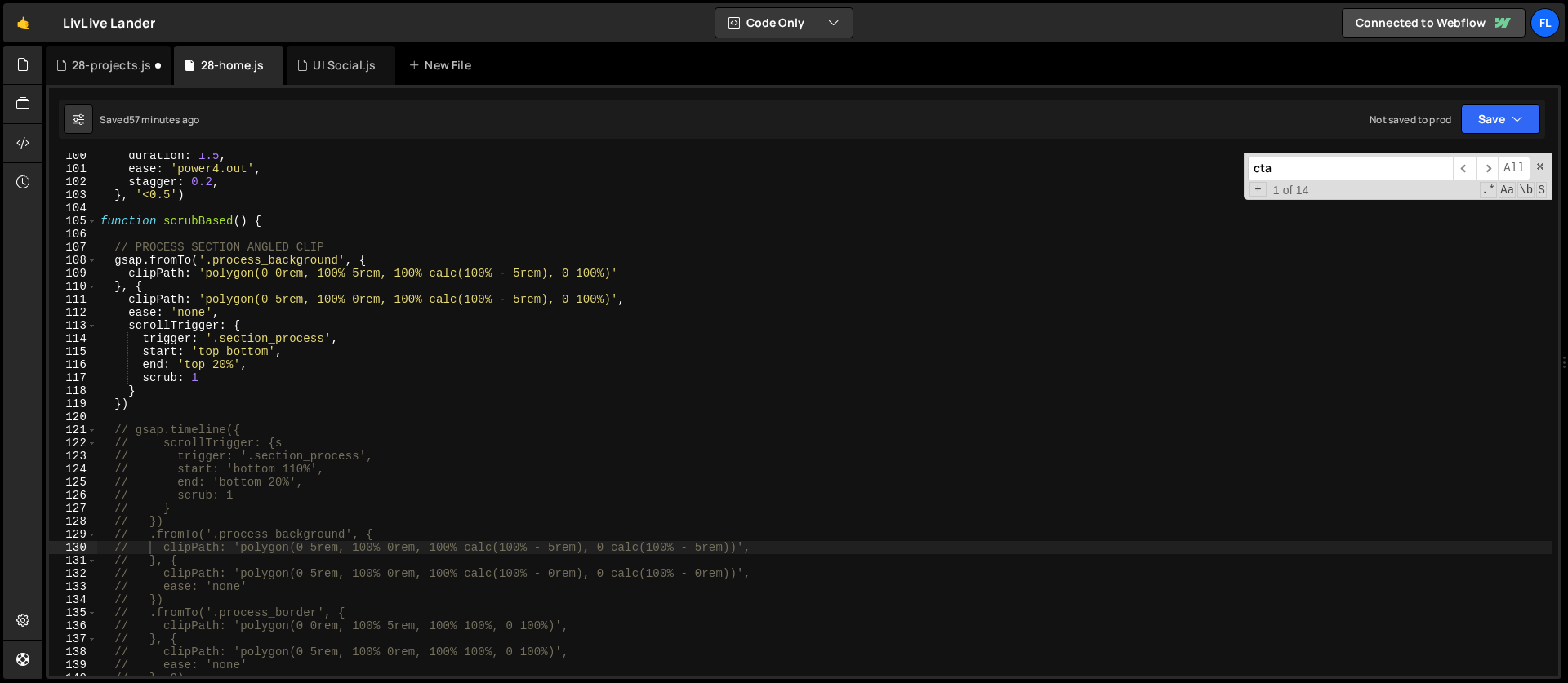
scroll to position [0, 1]
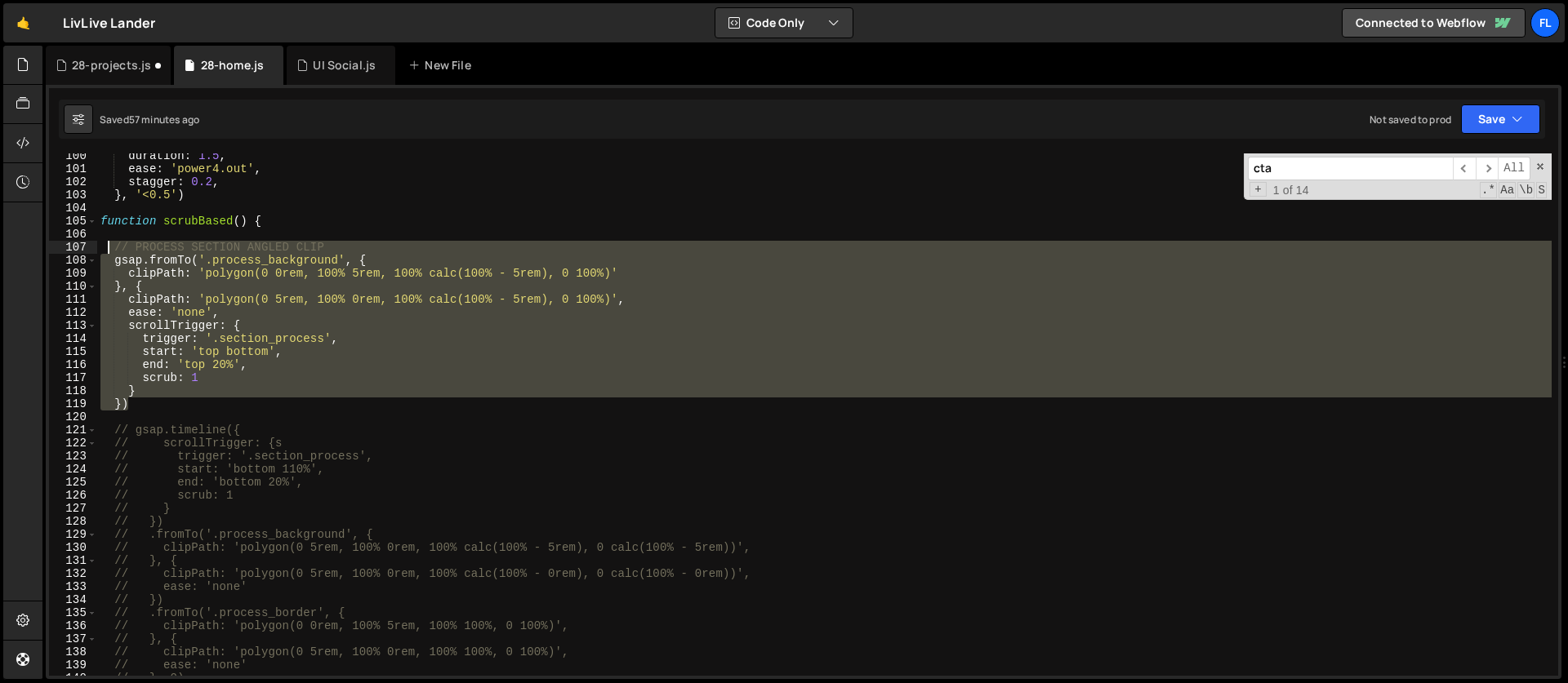
drag, startPoint x: 150, startPoint y: 409, endPoint x: 105, endPoint y: 253, distance: 162.4
click at [105, 253] on div "duration : 1.5 , ease : 'power4.out' , stagger : 0.2 , } , '<0.5' ) function sc…" at bounding box center [823, 424] width 1454 height 549
type textarea "// PROCESS SECTION ANGLED CLIP gsap.fromTo('.process_background', {"
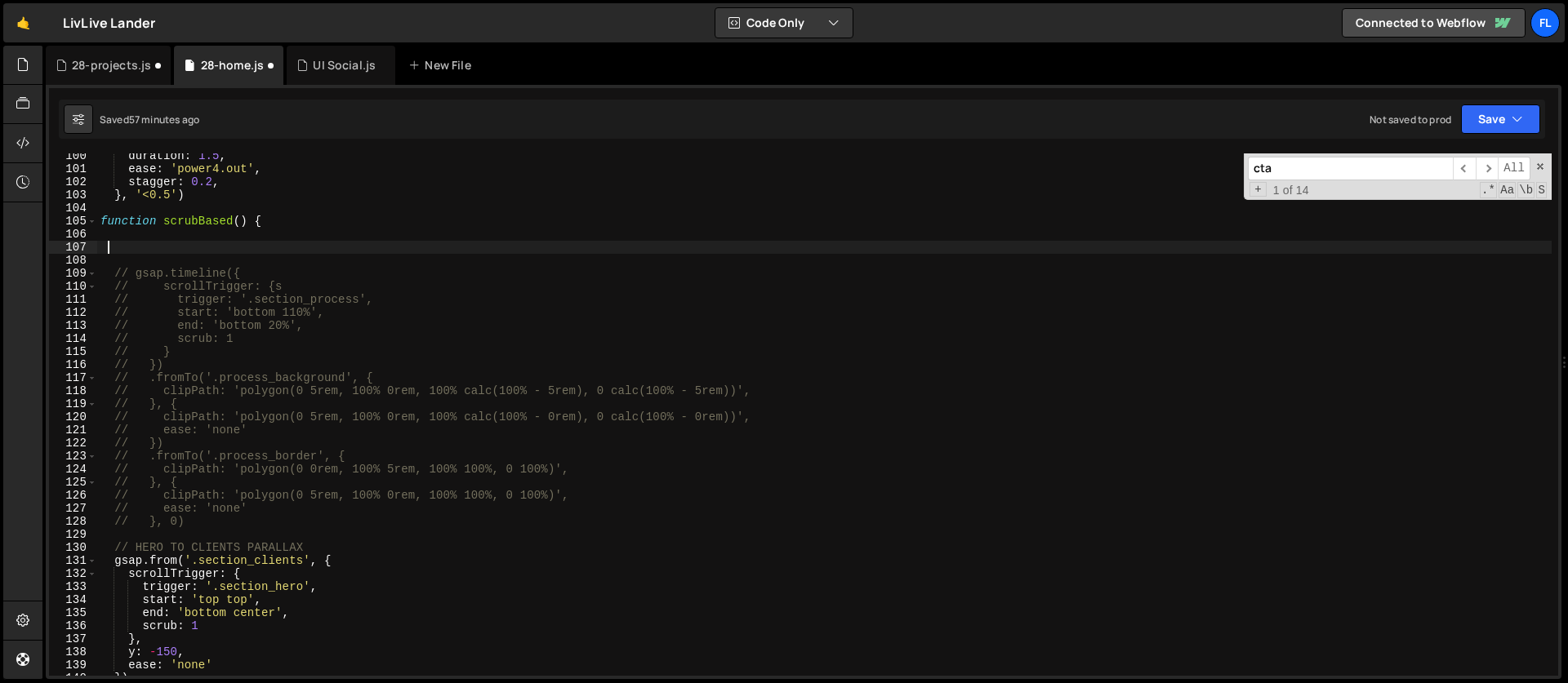
scroll to position [1551, 0]
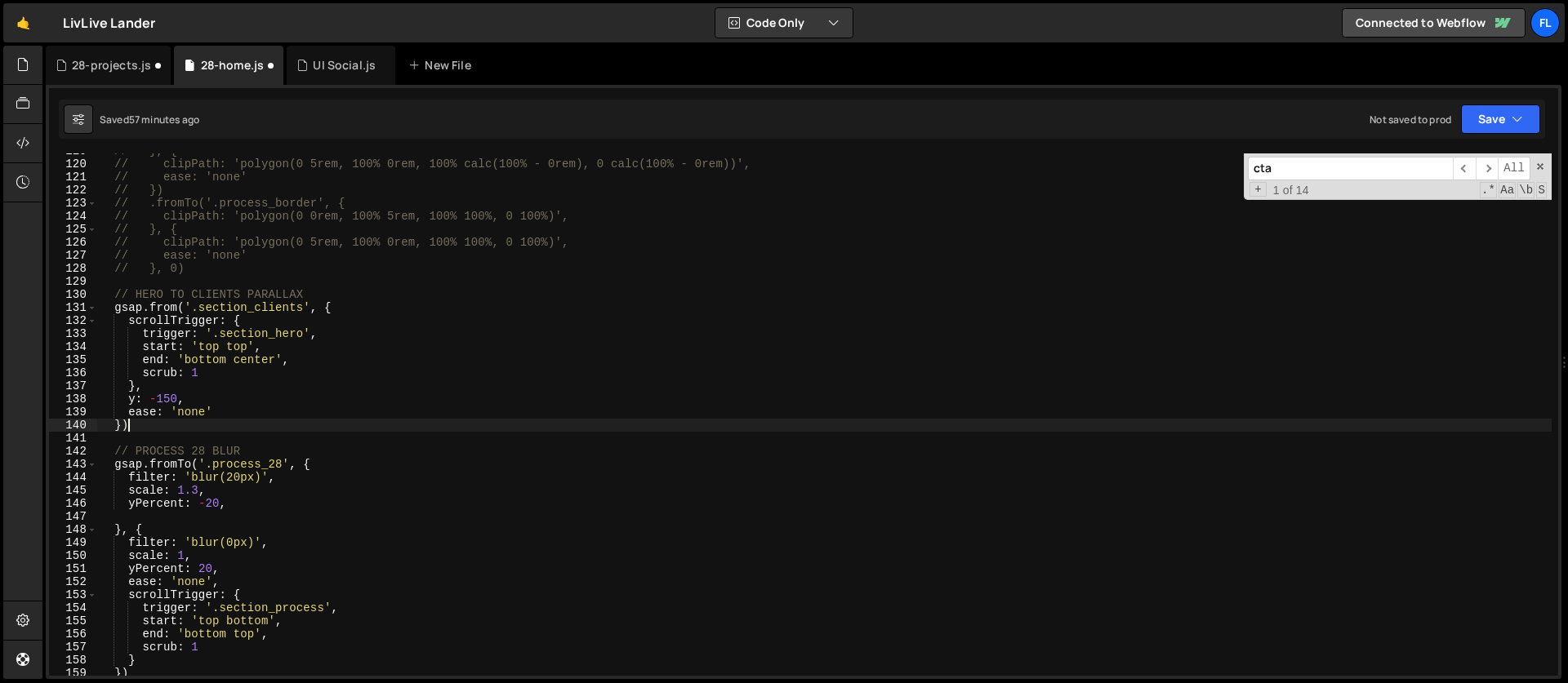
click at [160, 429] on div "// }, { // clipPath: 'polygon(0 5rem, 100% 0rem, 100% calc(100% - 0rem), 0 calc…" at bounding box center [823, 419] width 1454 height 549
type textarea "})"
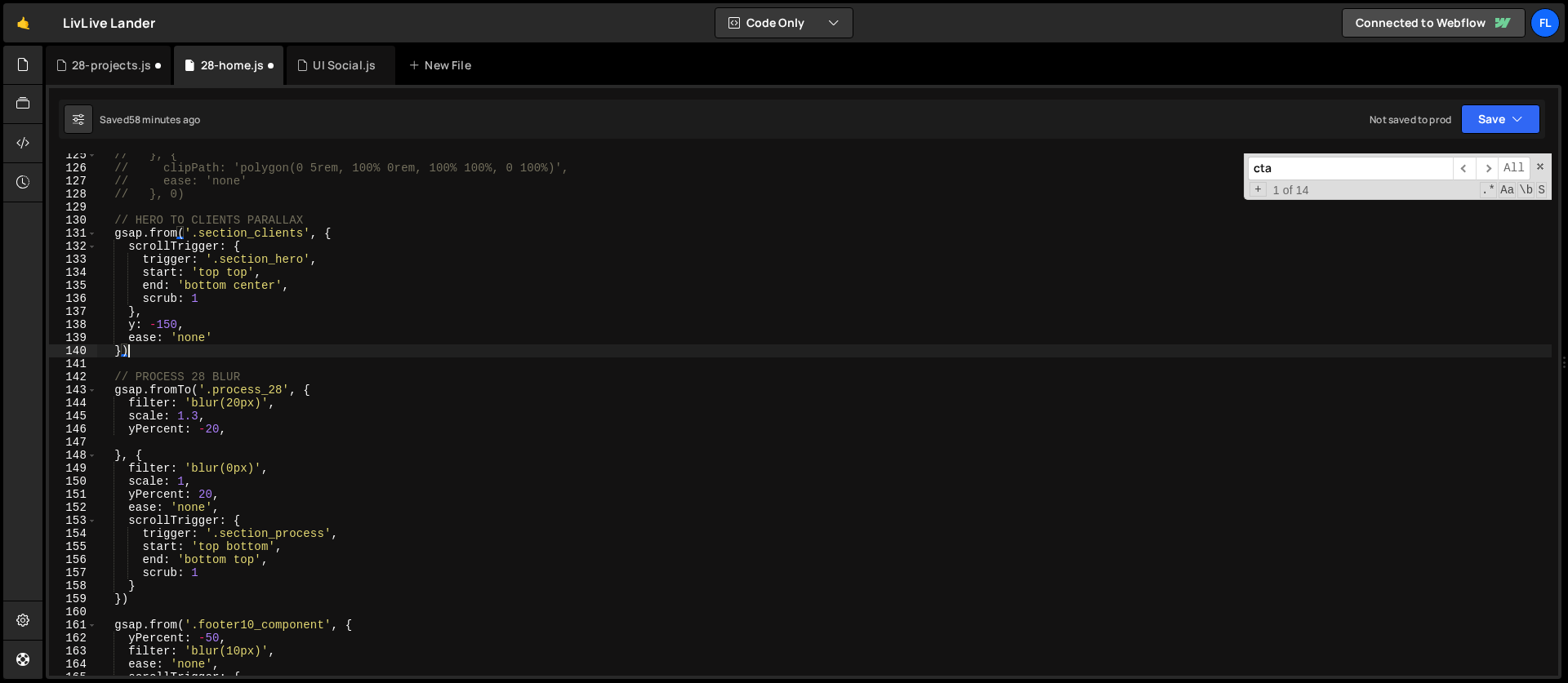
click at [341, 230] on div "// }, { // clipPath: 'polygon(0 5rem, 100% 0rem, 100% 100%, 0 100%)', // ease: …" at bounding box center [823, 423] width 1454 height 549
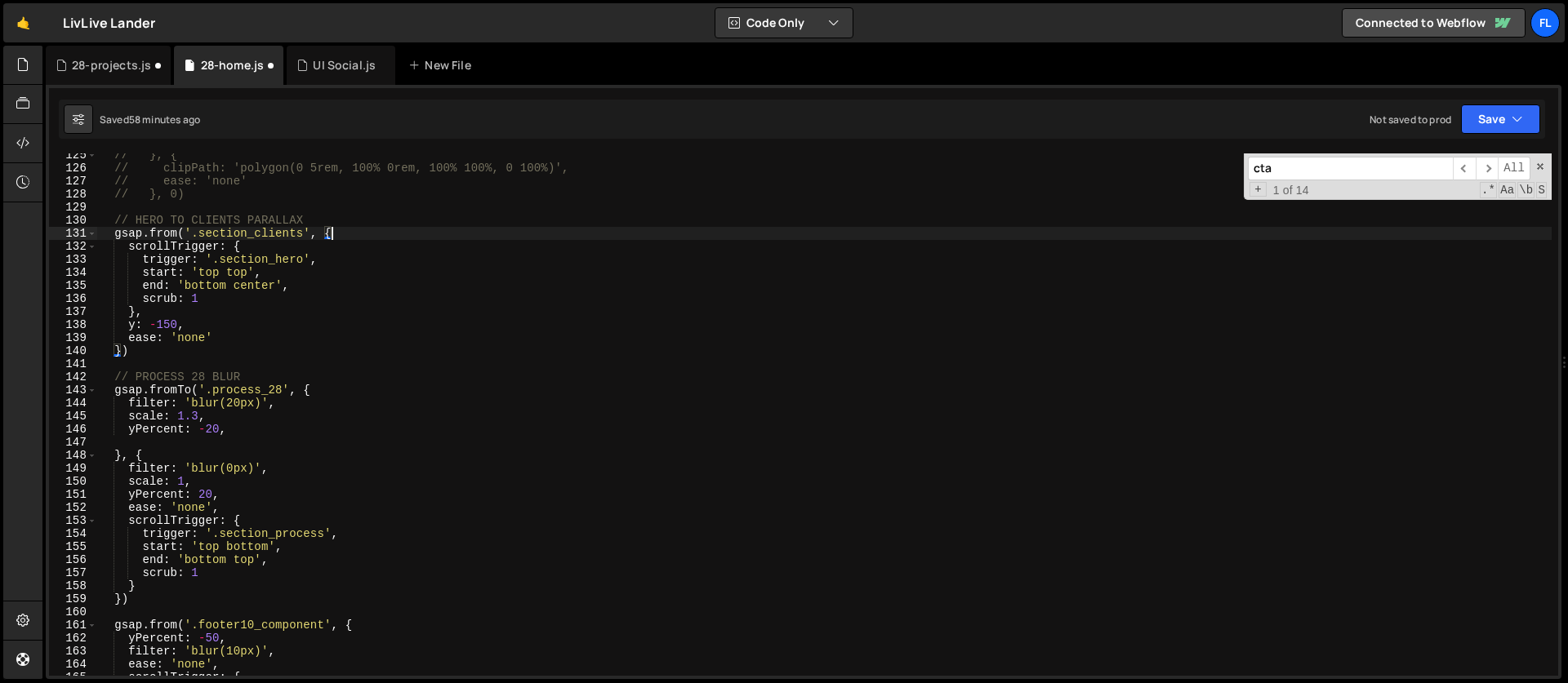
click at [324, 385] on div "// }, { // clipPath: 'polygon(0 5rem, 100% 0rem, 100% 100%, 0 100%)', // ease: …" at bounding box center [823, 423] width 1454 height 549
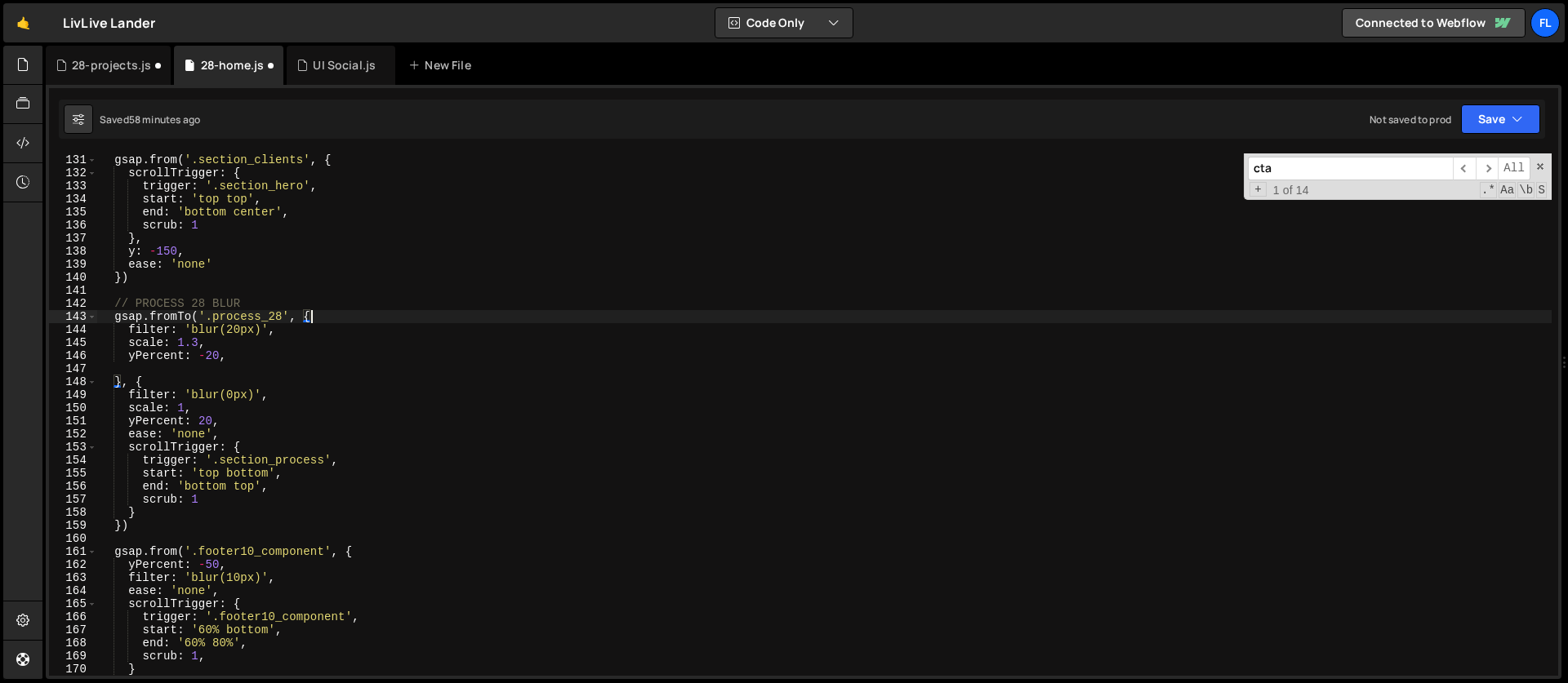
click at [153, 524] on div "gsap . from ( '.section_clients' , { scrollTrigger : { trigger : '.section_hero…" at bounding box center [823, 428] width 1454 height 549
type textarea "})"
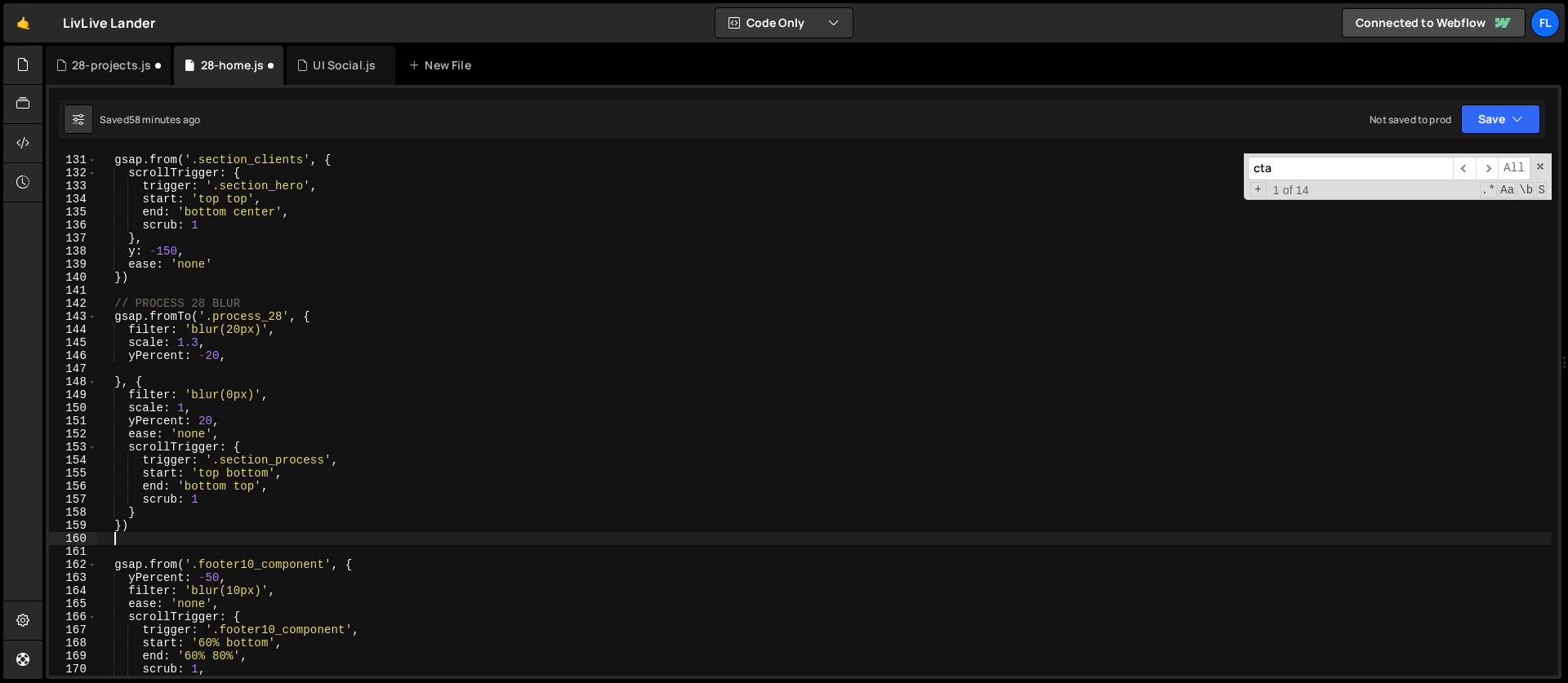
paste textarea "})"
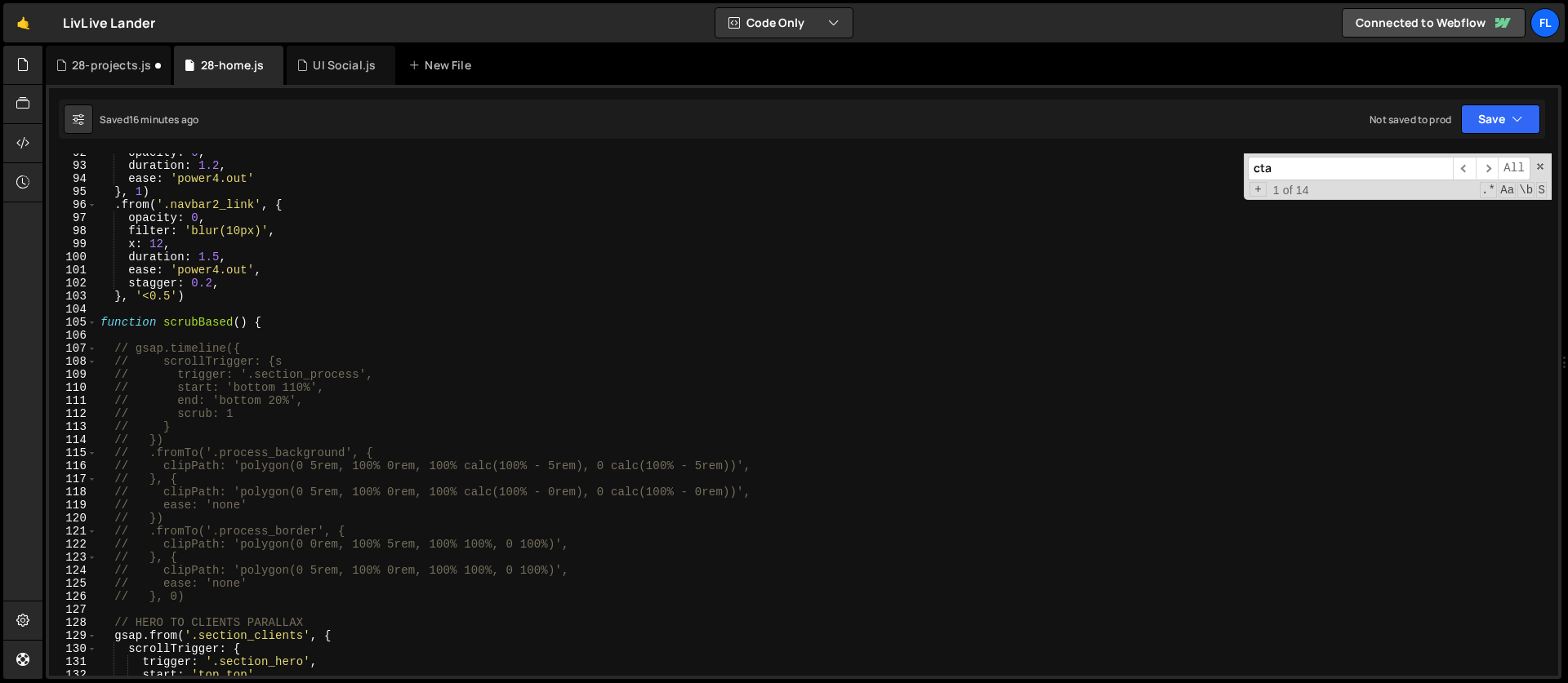
scroll to position [1196, 0]
click at [262, 390] on div "opacity : 0 , duration : 1.2 , ease : 'power4.out' } , 1 ) . from ( '.navbar2_l…" at bounding box center [823, 420] width 1454 height 549
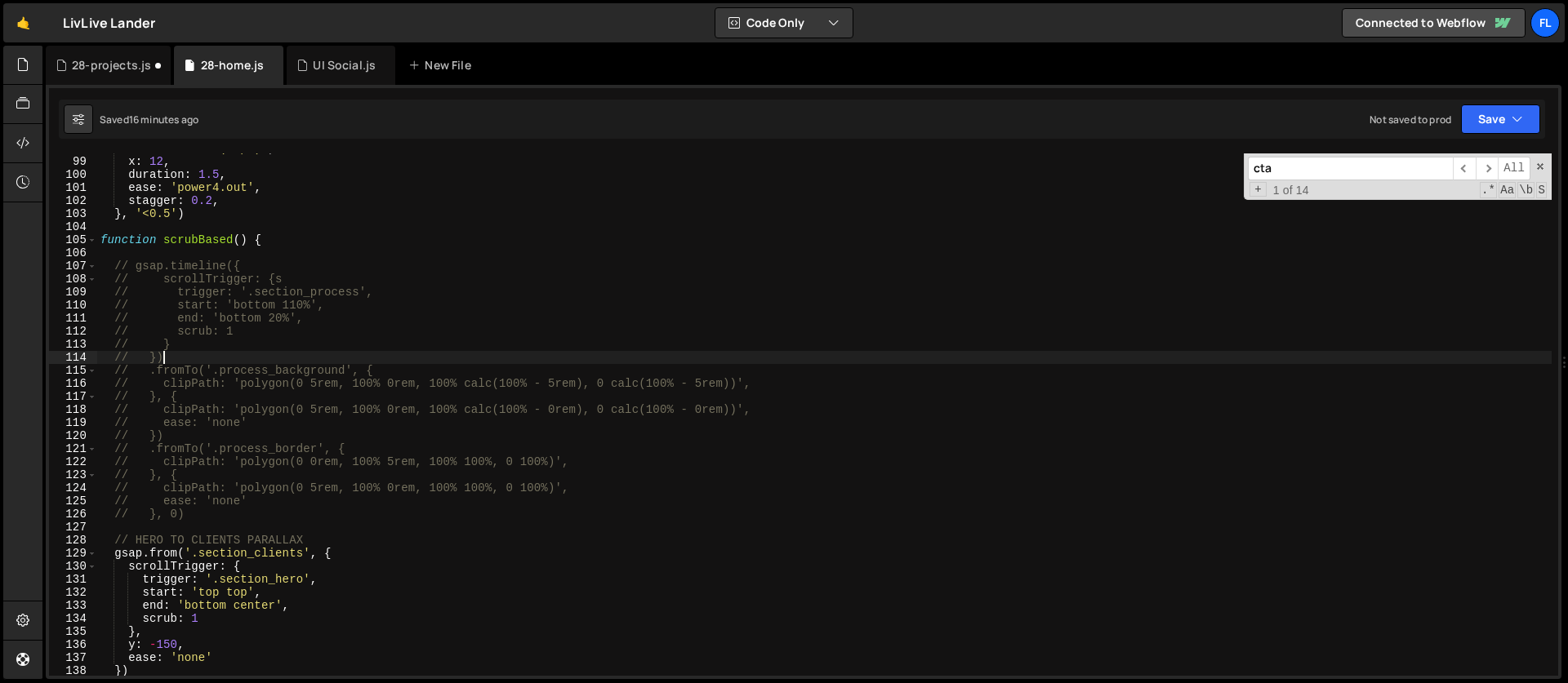
click at [282, 352] on div "filter : 'blur(10px)' , x : 12 , duration : 1.5 , ease : 'power4.out' , stagger…" at bounding box center [823, 417] width 1454 height 549
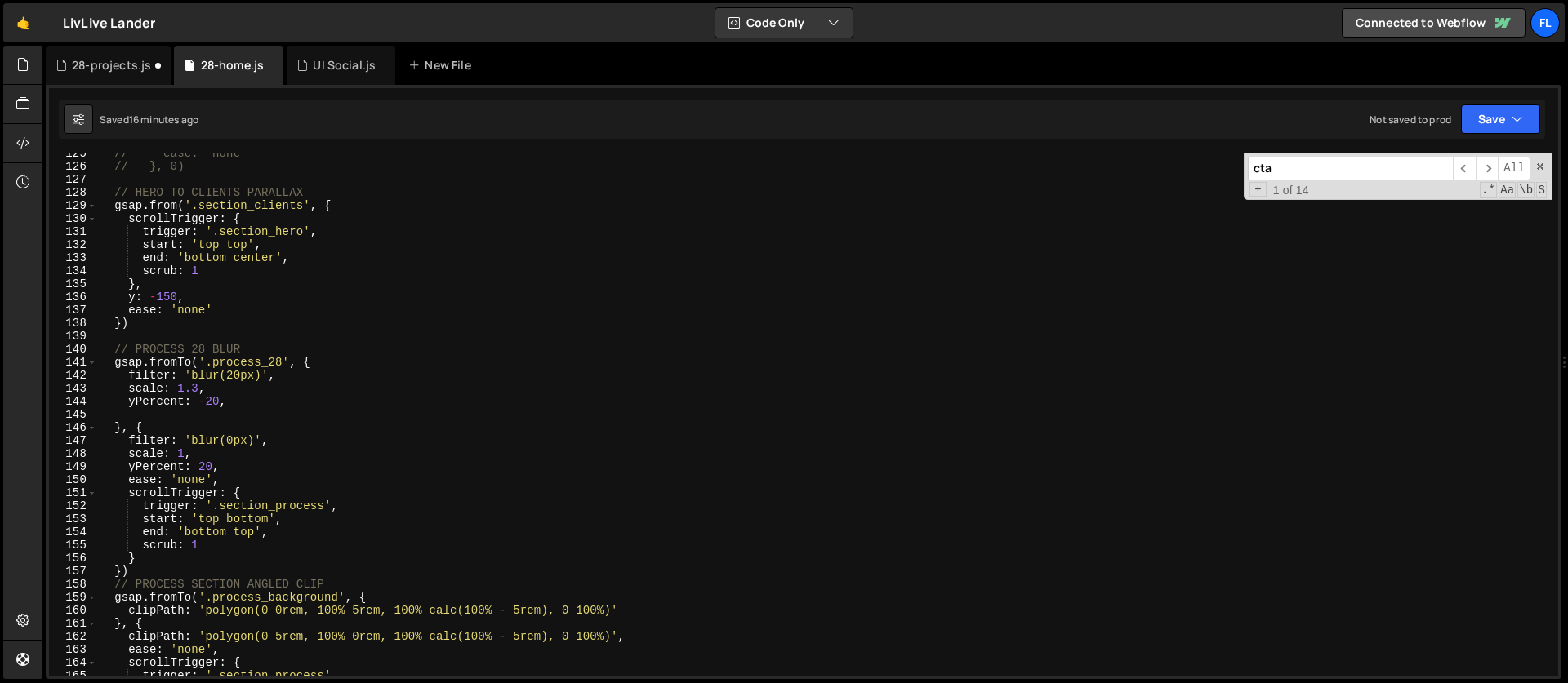
scroll to position [1791, 0]
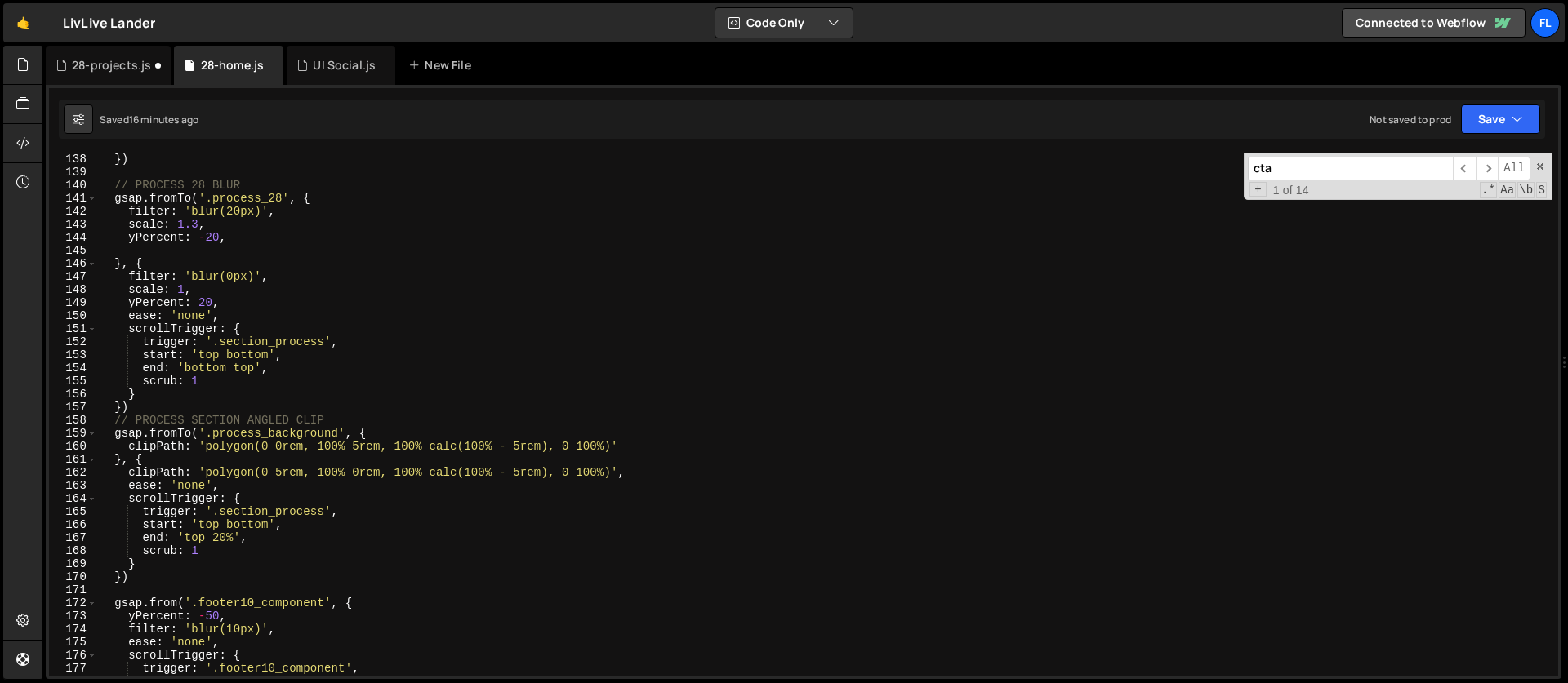
click at [369, 430] on div "}) // PROCESS 28 BLUR gsap . fromTo ( '.process_28' , { filter : 'blur(20px)' ,…" at bounding box center [823, 428] width 1454 height 549
click at [149, 465] on div "}) // PROCESS 28 BLUR gsap . fromTo ( '.process_28' , { filter : 'blur(20px)' ,…" at bounding box center [823, 428] width 1454 height 549
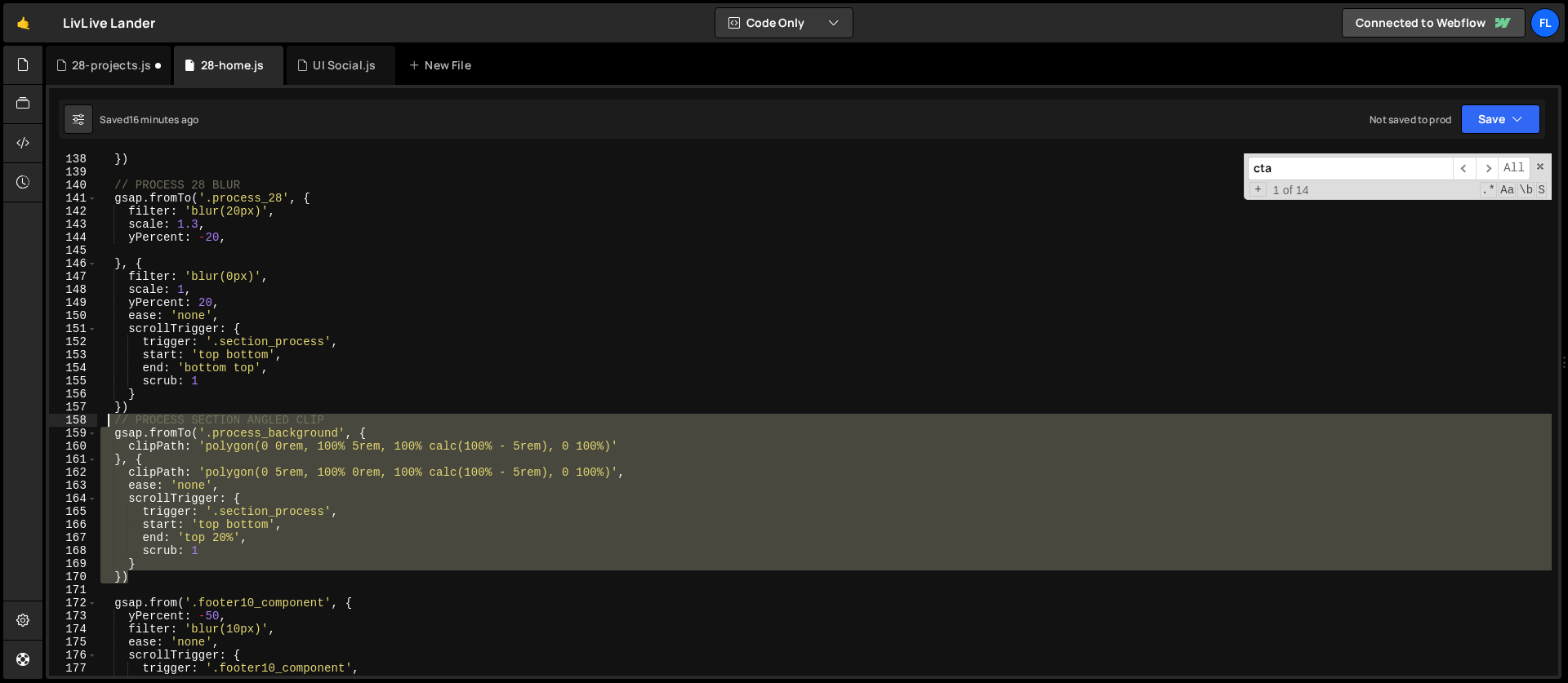
drag, startPoint x: 141, startPoint y: 579, endPoint x: 108, endPoint y: 427, distance: 155.5
click at [108, 427] on div "}) // PROCESS 28 BLUR gsap . fromTo ( '.process_28' , { filter : 'blur(20px)' ,…" at bounding box center [823, 428] width 1454 height 549
type textarea "// PROCESS SECTION ANGLED CLIP gsap.fromTo('.process_background', {"
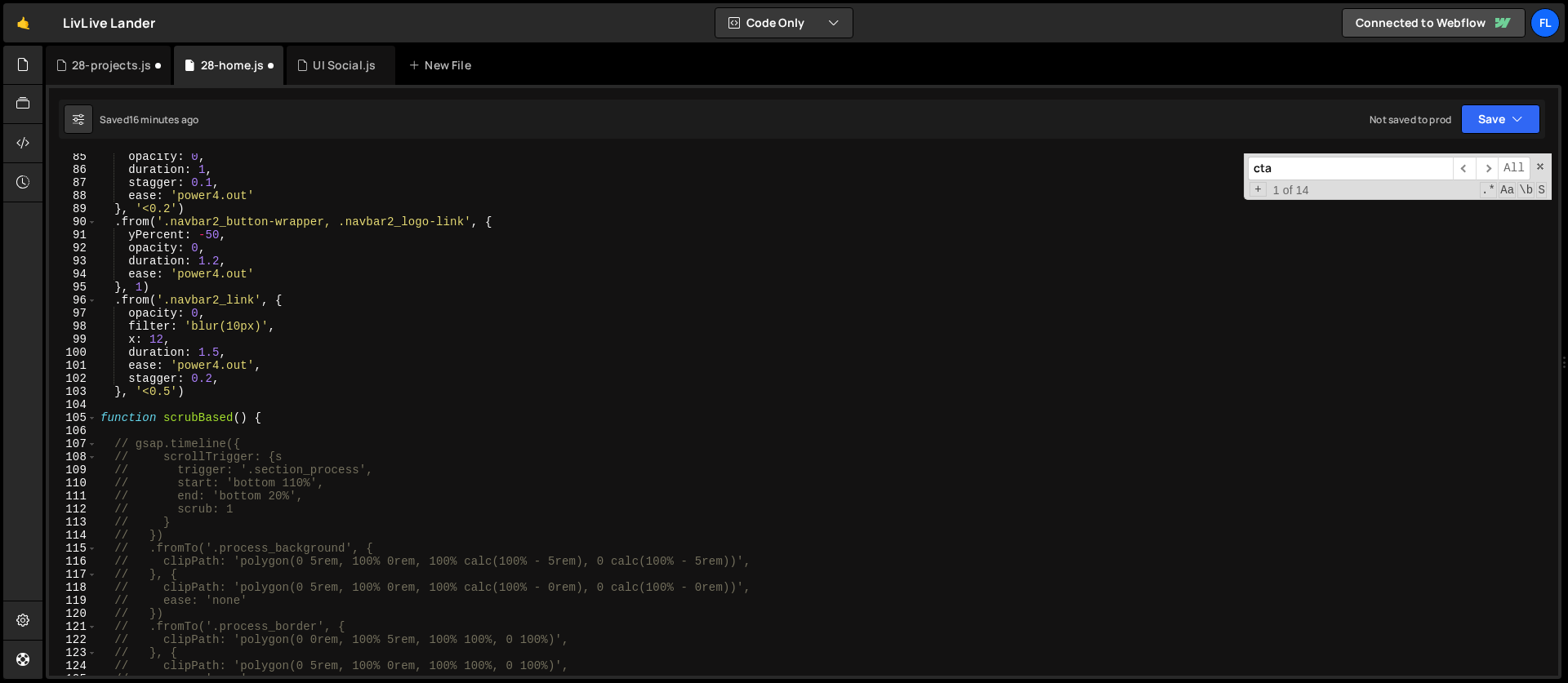
scroll to position [1101, 0]
click at [188, 428] on div "opacity : 0 , duration : 1 , stagger : 0.1 , ease : 'power4.out' } , '<0.2' ) .…" at bounding box center [823, 425] width 1454 height 549
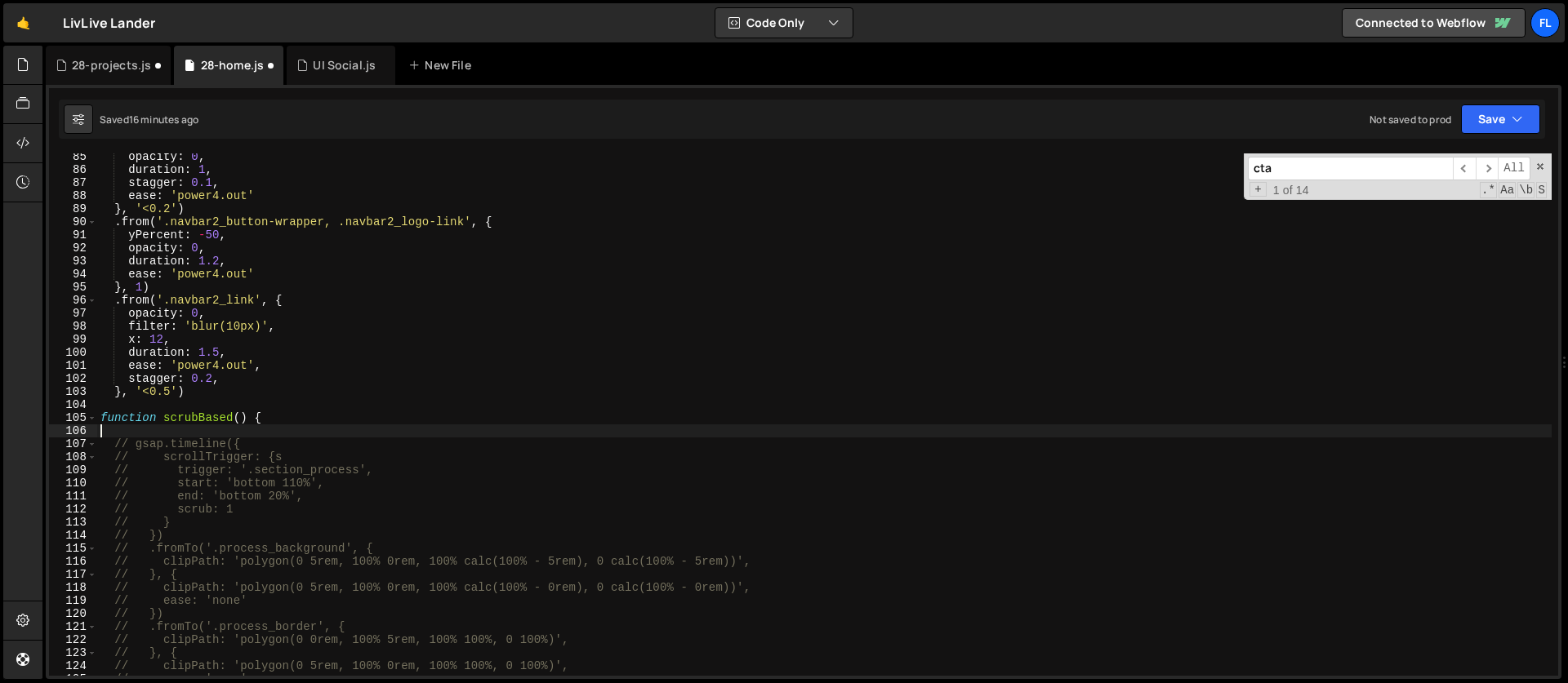
paste textarea "})"
type textarea "})"
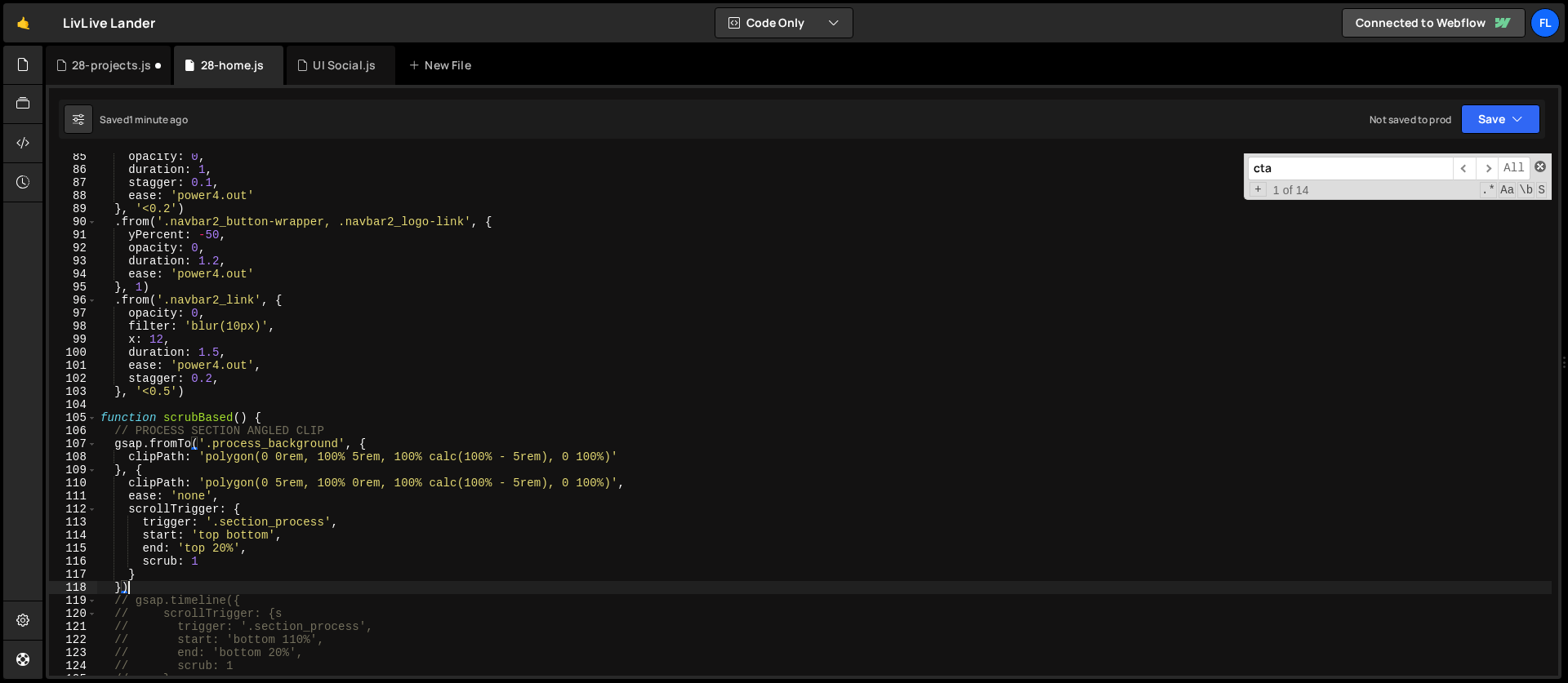
click at [1539, 169] on span at bounding box center [1540, 167] width 12 height 12
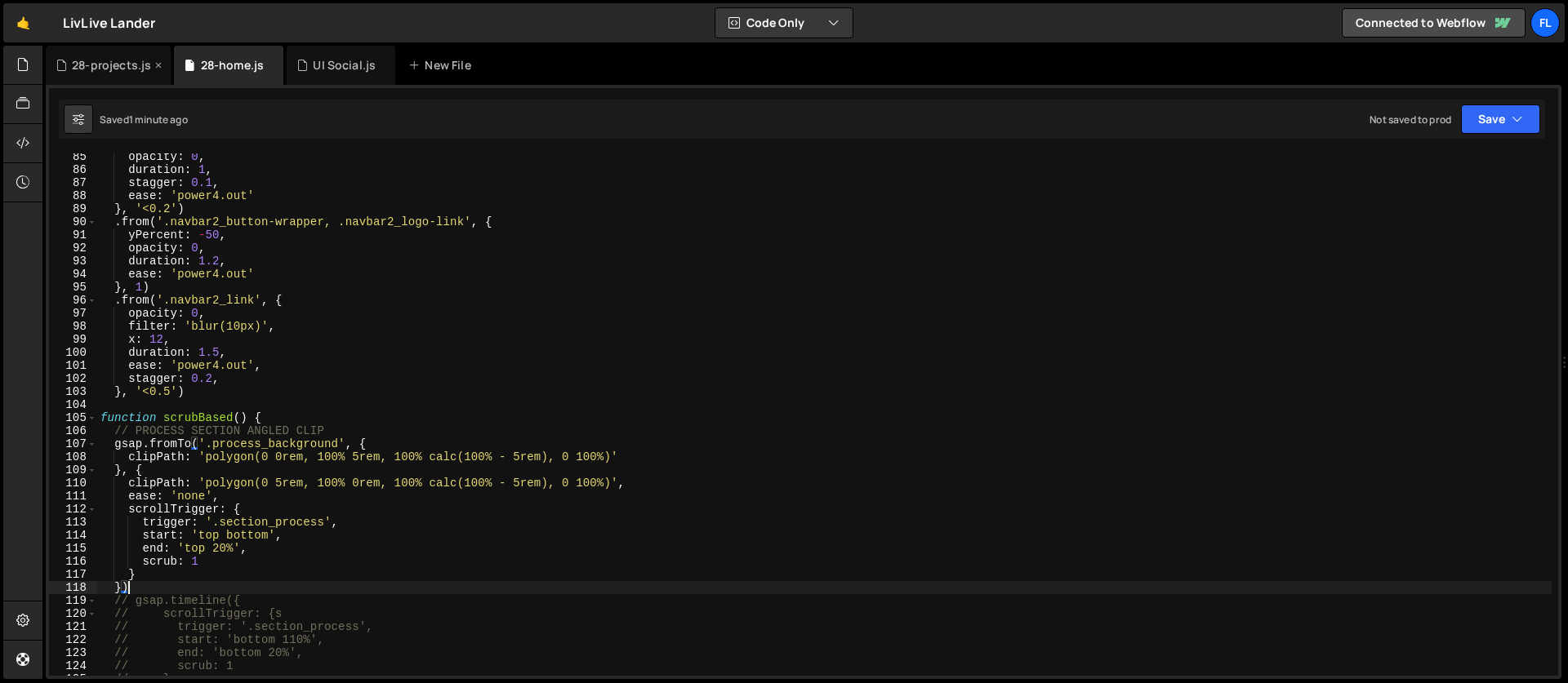
click at [123, 64] on div "28-projects.js" at bounding box center [111, 65] width 79 height 16
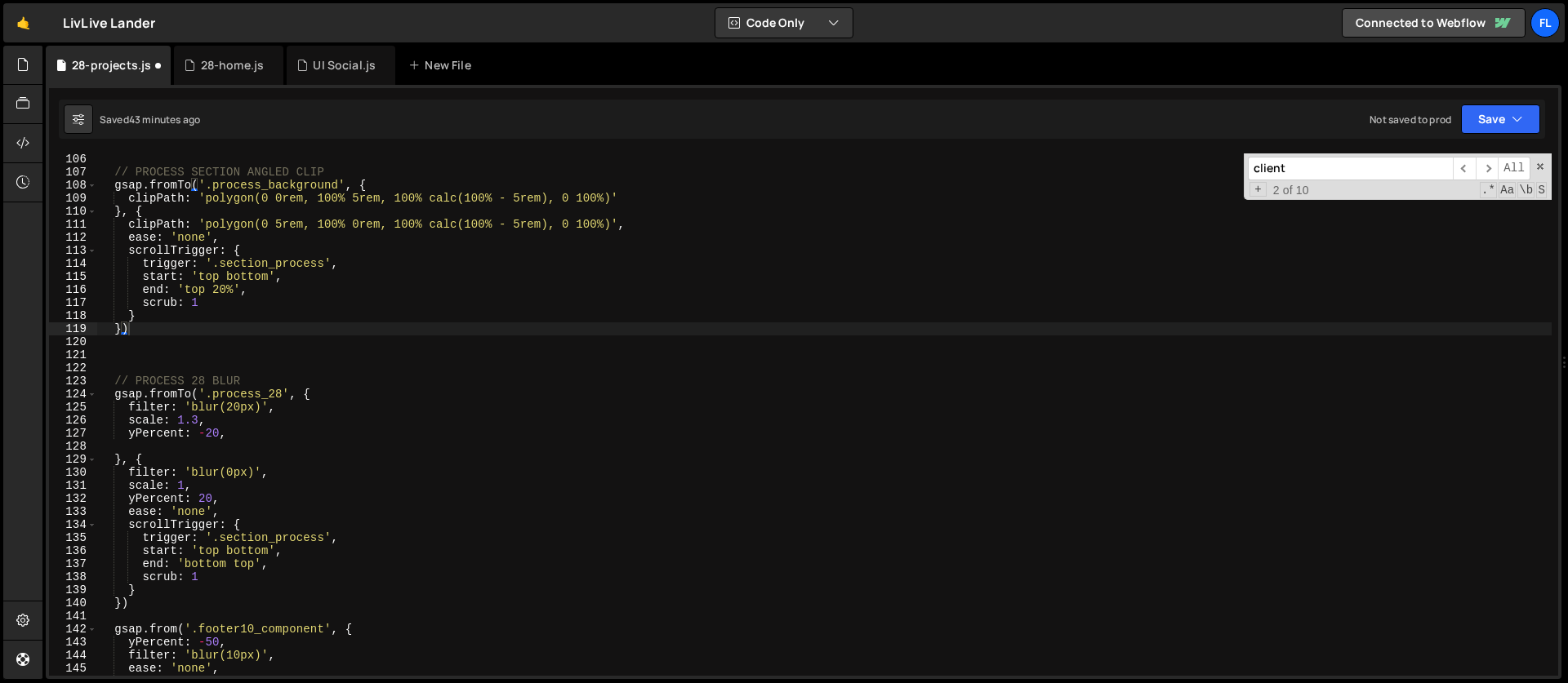
click at [293, 467] on div "// PROCESS SECTION ANGLED CLIP gsap . fromTo ( '.process_background' , { clipPa…" at bounding box center [823, 428] width 1454 height 549
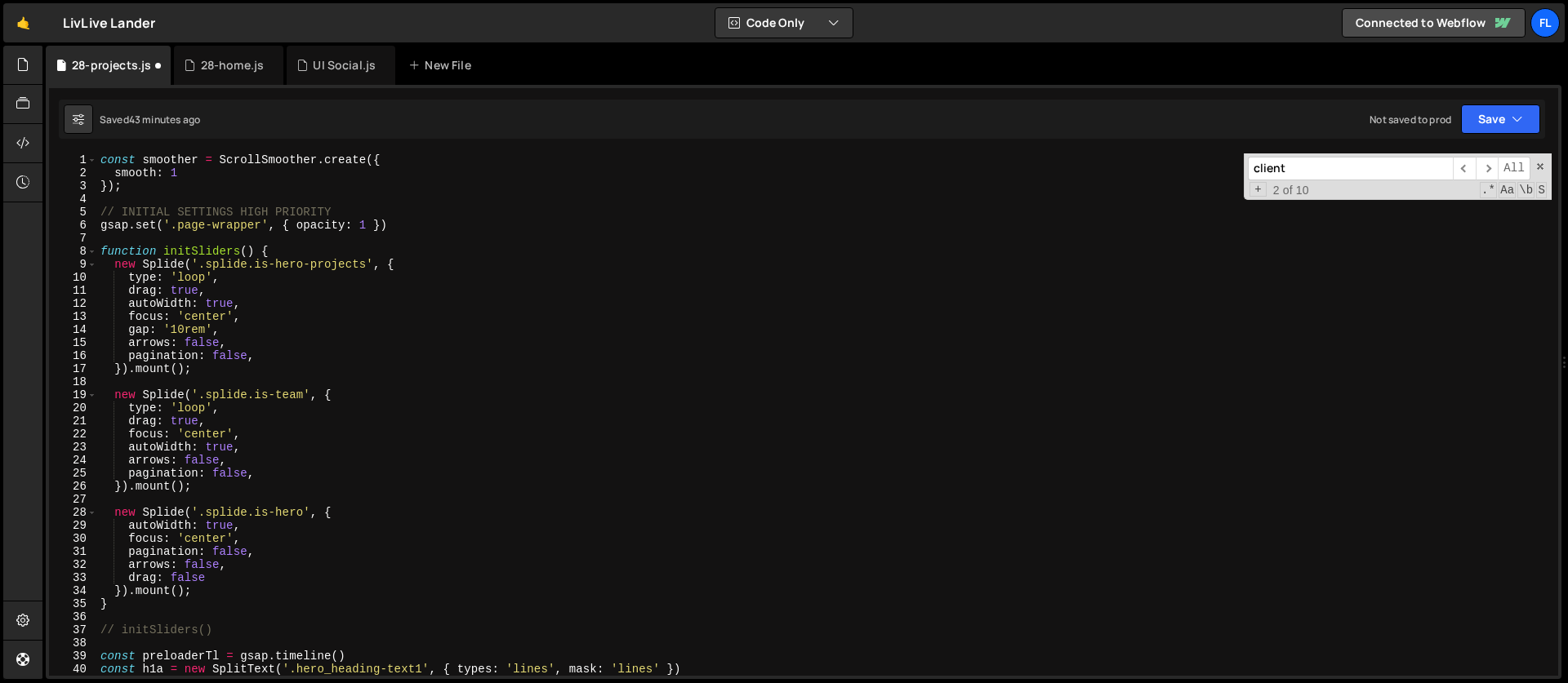
scroll to position [0, 0]
click at [264, 227] on div "const smoother = ScrollSmoother . create ({ smooth : 1 }) ; // INITIAL SETTINGS…" at bounding box center [823, 428] width 1454 height 549
type textarea "gsap.set('.page-wrapper', { opacity: 1 })"
click at [482, 225] on div "const smoother = ScrollSmoother . create ({ smooth : 1 }) ; // INITIAL SETTINGS…" at bounding box center [823, 428] width 1454 height 549
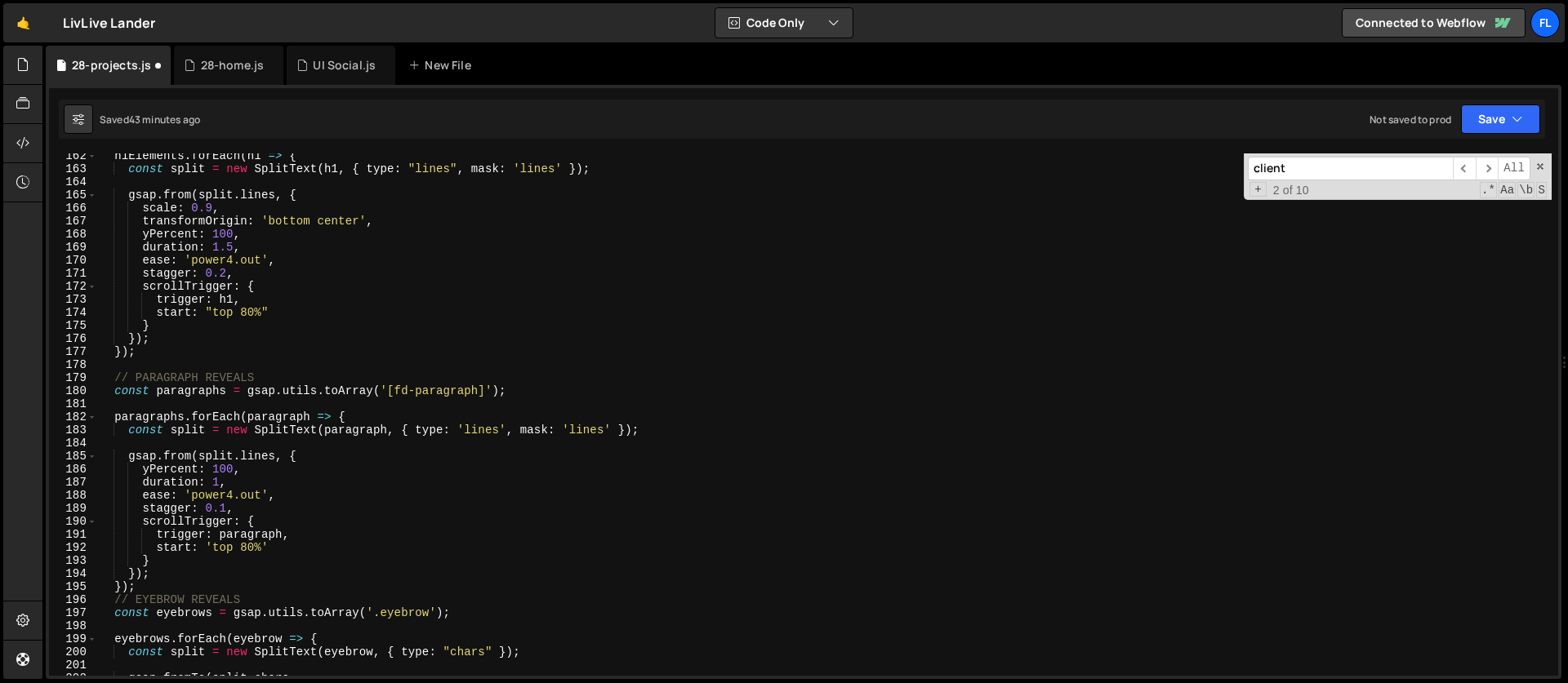
scroll to position [2181, 0]
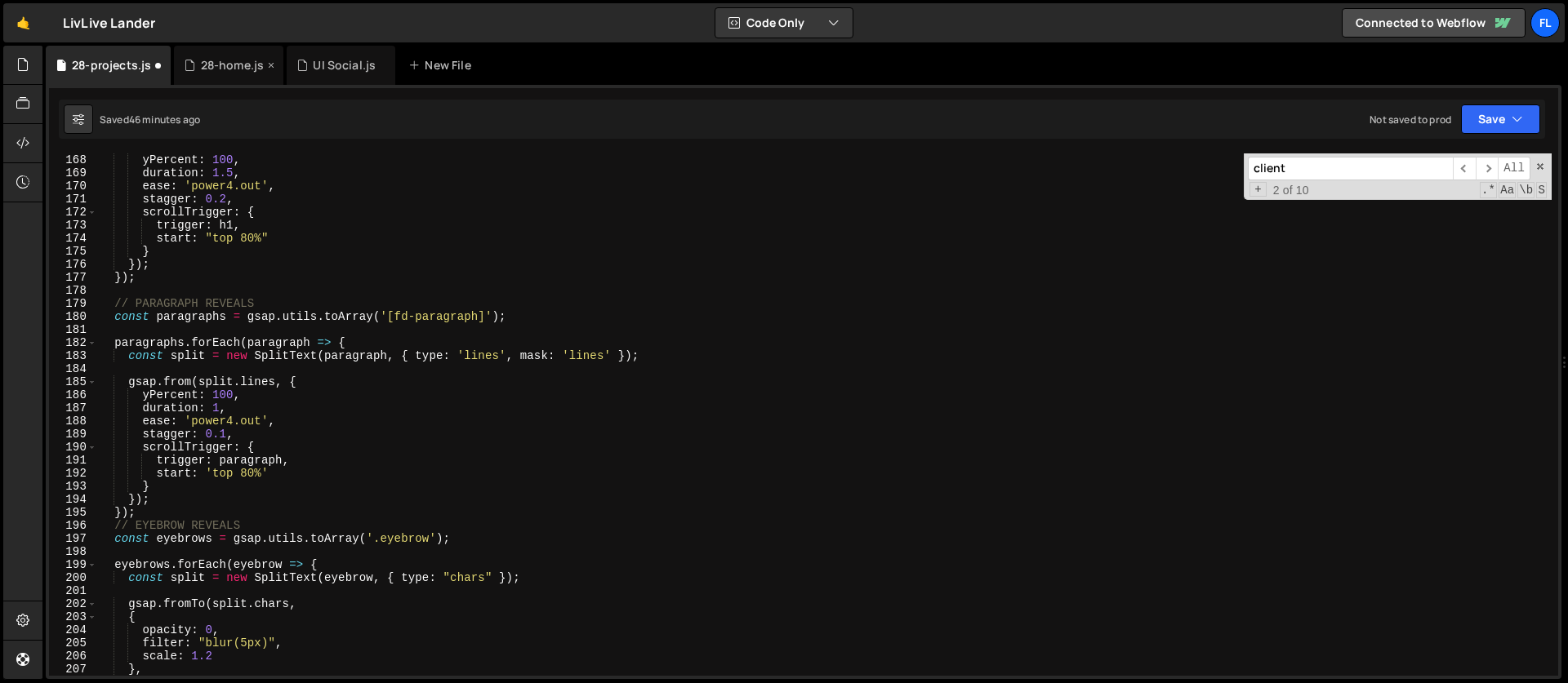
click at [216, 63] on div "28-home.js" at bounding box center [233, 65] width 63 height 16
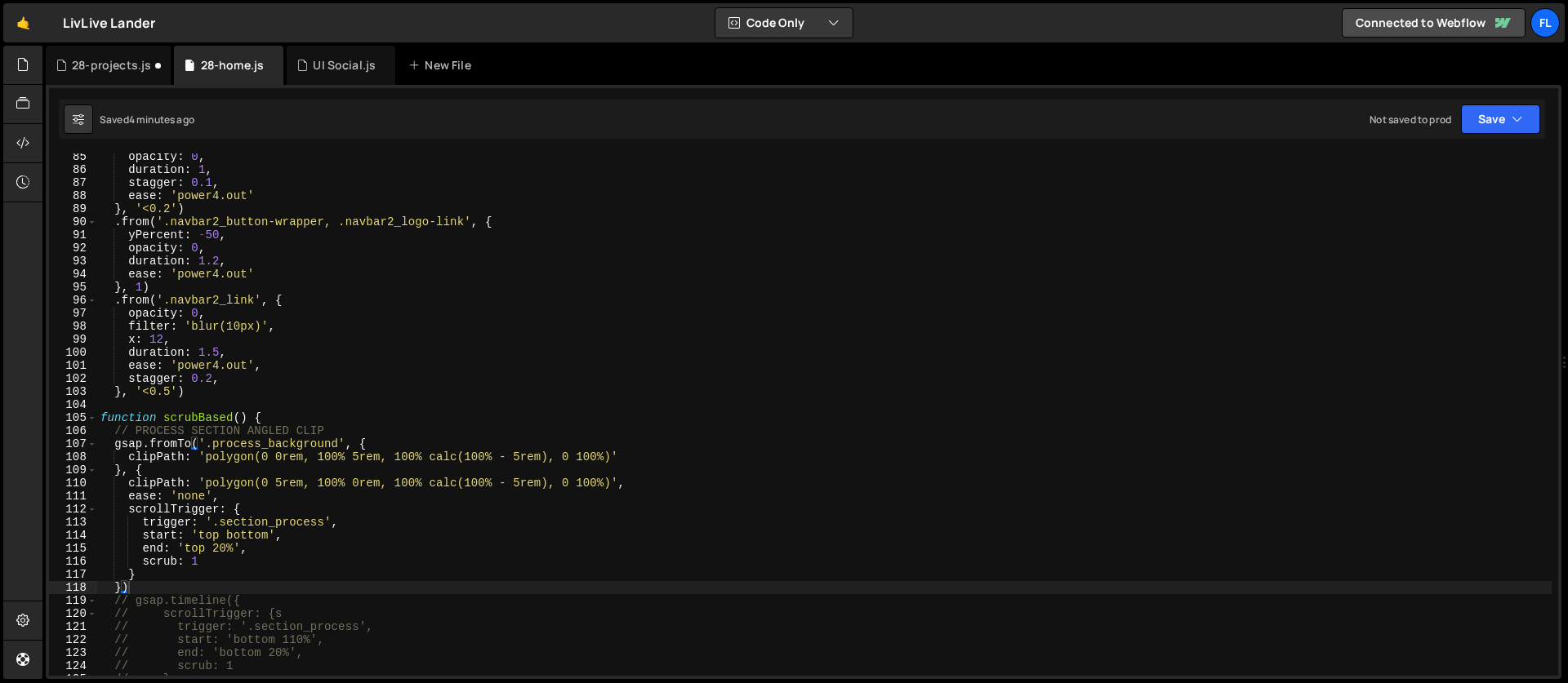
type textarea "duration: 1.5,"
click at [815, 357] on div "opacity : 0 , duration : 1 , stagger : 0.1 , ease : 'power4.out' } , '<0.2' ) .…" at bounding box center [823, 425] width 1454 height 549
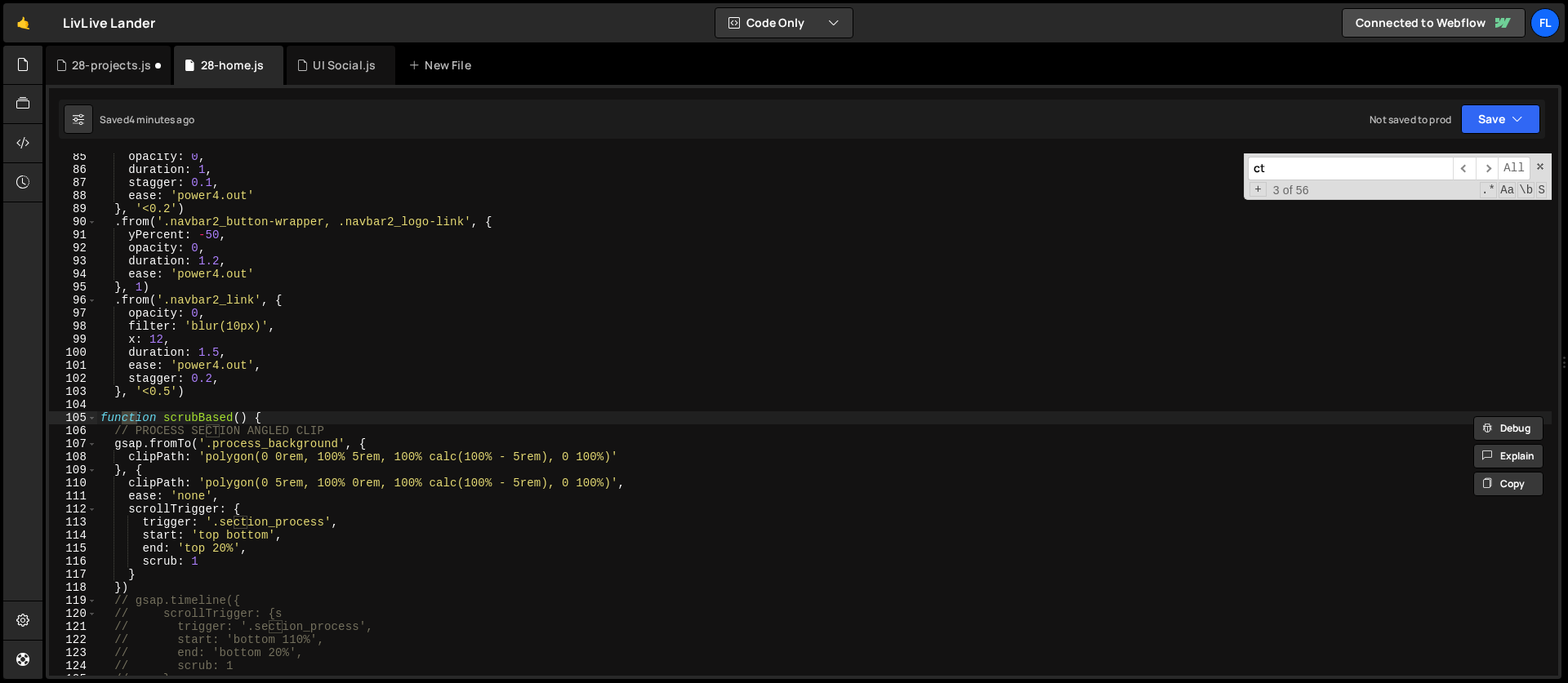
type input "cta"
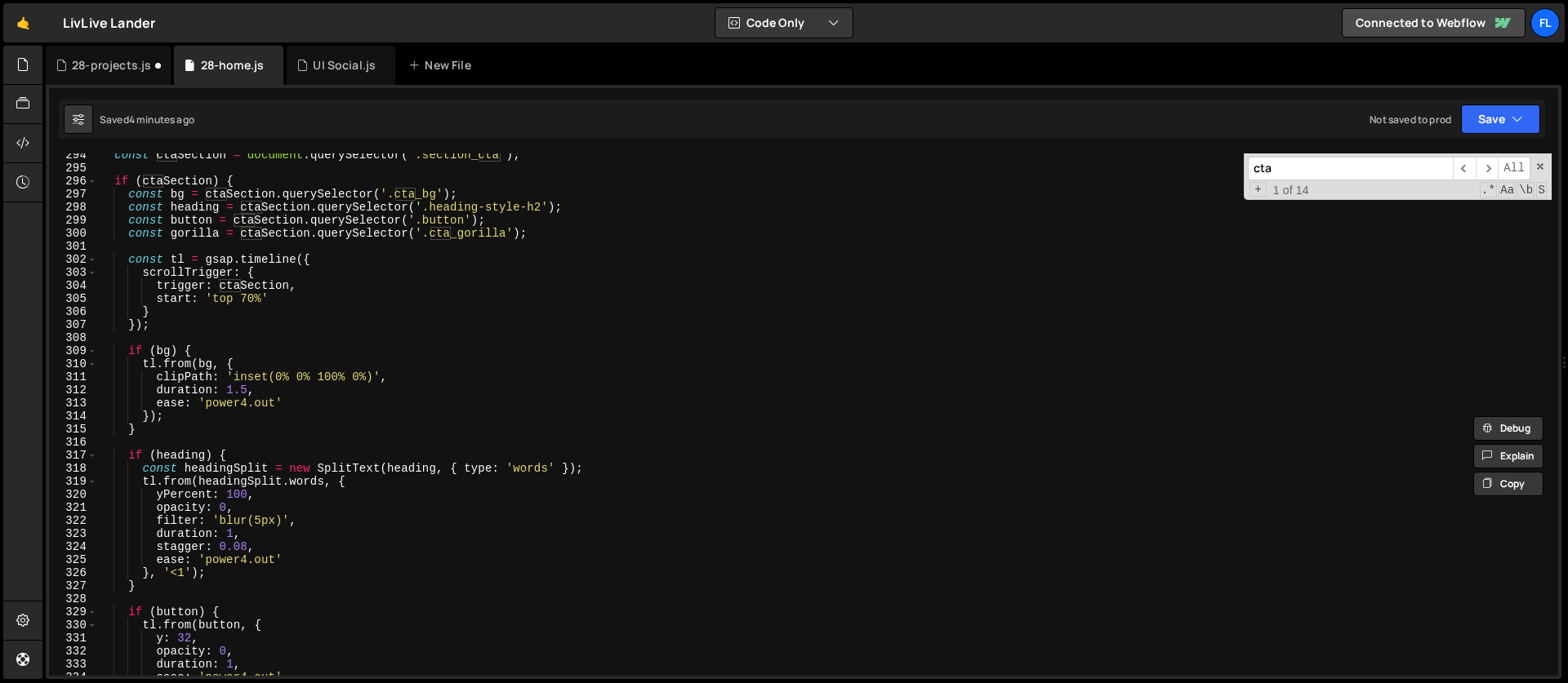
scroll to position [3833, 0]
click at [186, 448] on div "const ctaSection = document . querySelector ( '.section_cta' ) ; if ( ctaSectio…" at bounding box center [823, 423] width 1454 height 549
click at [244, 409] on div "const ctaSection = document . querySelector ( '.section_cta' ) ; if ( ctaSectio…" at bounding box center [823, 423] width 1454 height 549
click at [250, 389] on div "const ctaSection = document . querySelector ( '.section_cta' ) ; if ( ctaSectio…" at bounding box center [823, 423] width 1454 height 549
click at [265, 403] on div "const ctaSection = document . querySelector ( '.section_cta' ) ; if ( ctaSectio…" at bounding box center [823, 423] width 1454 height 549
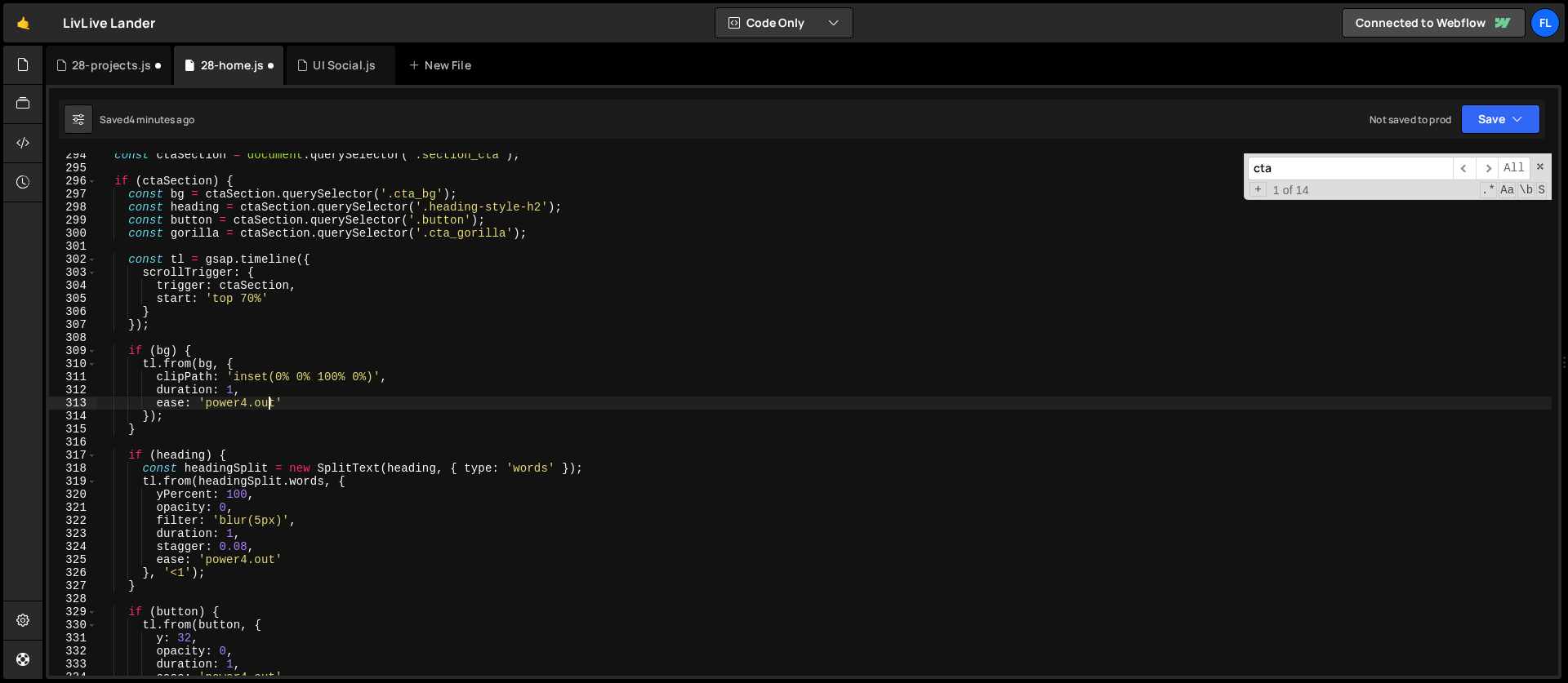
click at [265, 403] on div "const ctaSection = document . querySelector ( '.section_cta' ) ; if ( ctaSectio…" at bounding box center [823, 423] width 1454 height 549
click at [216, 388] on div "const ctaSection = document . querySelector ( '.section_cta' ) ; if ( ctaSectio…" at bounding box center [823, 423] width 1454 height 549
type textarea "duration: 1,"
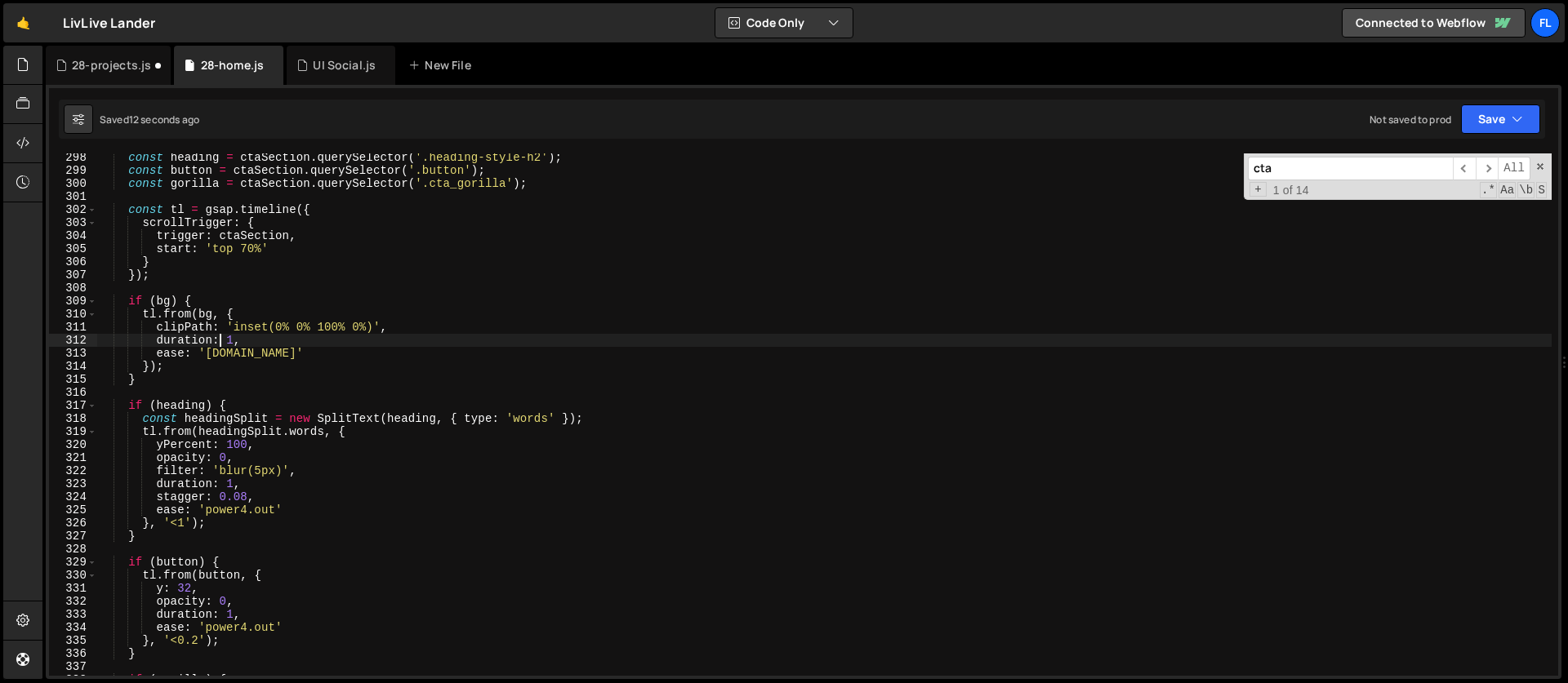
scroll to position [3805, 0]
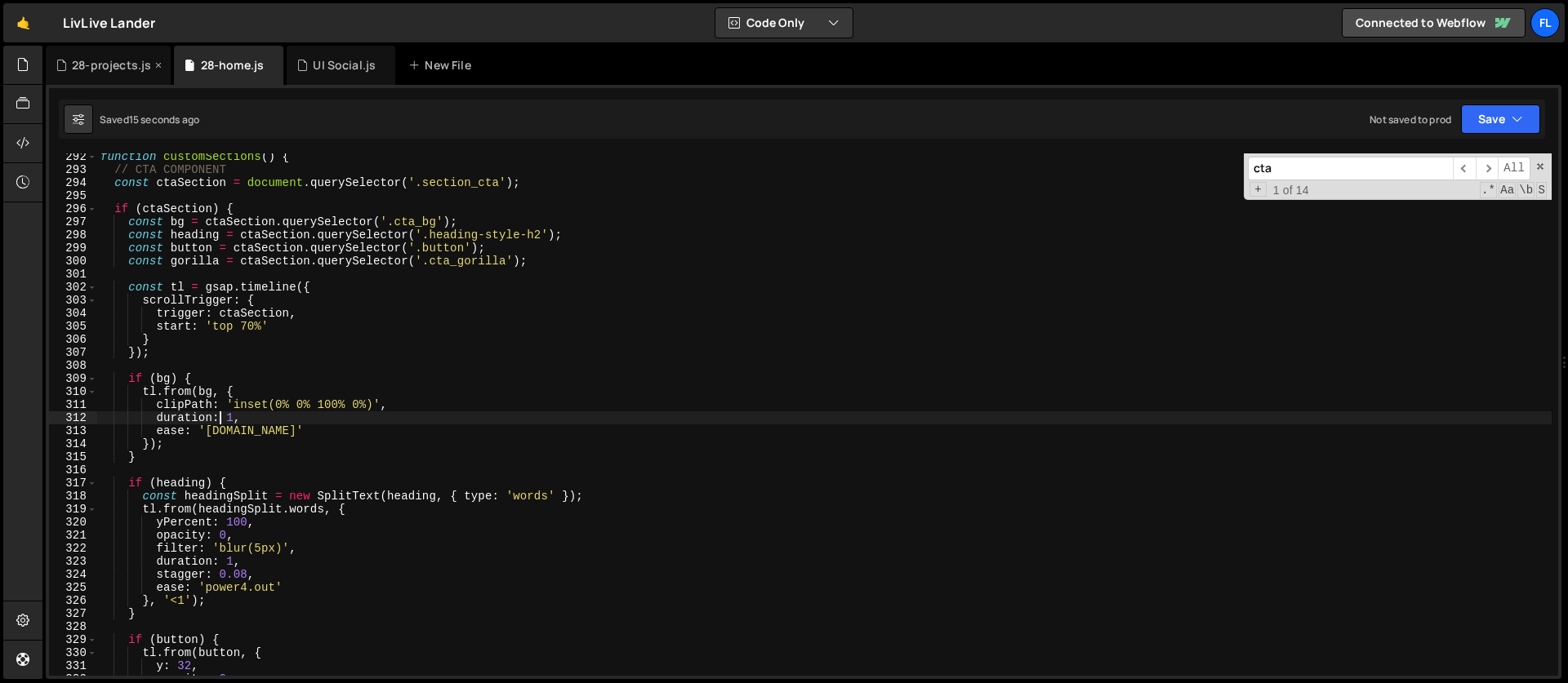
click at [88, 71] on div "28-projects.js" at bounding box center [111, 65] width 79 height 16
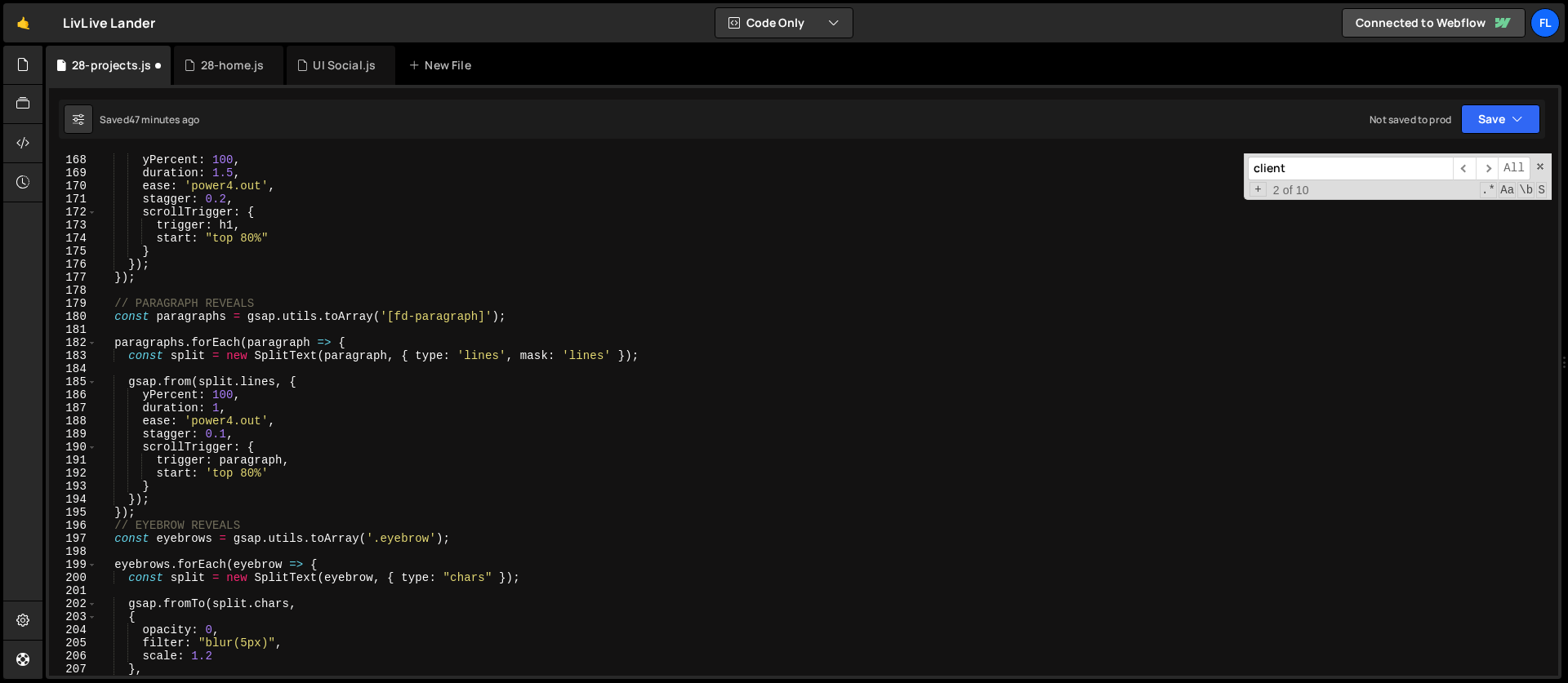
drag, startPoint x: 1309, startPoint y: 174, endPoint x: 1167, endPoint y: 162, distance: 142.5
click at [1167, 162] on div "yPercent : 100 , duration : 1.5 , ease : 'power4.out' , stagger : 0.2 , scrollT…" at bounding box center [823, 414] width 1454 height 523
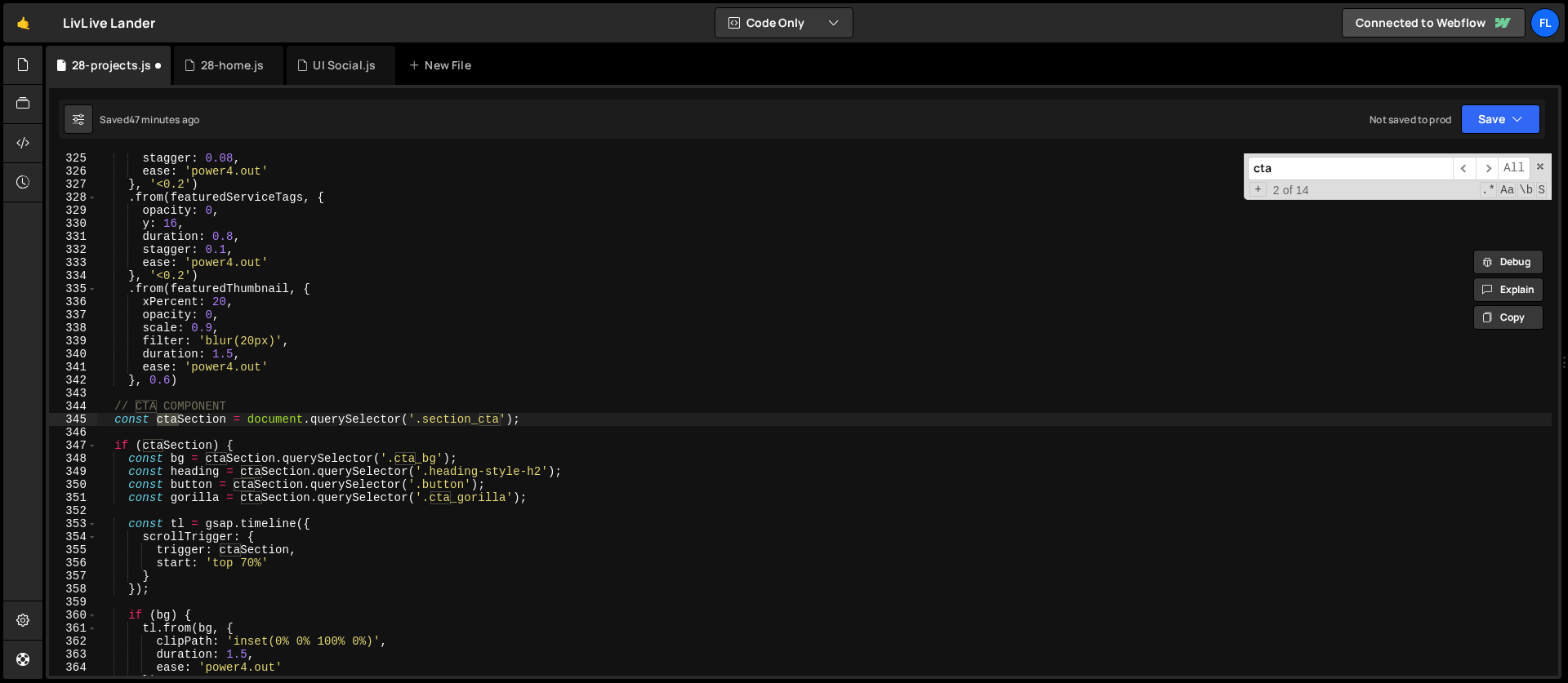
scroll to position [4301, 0]
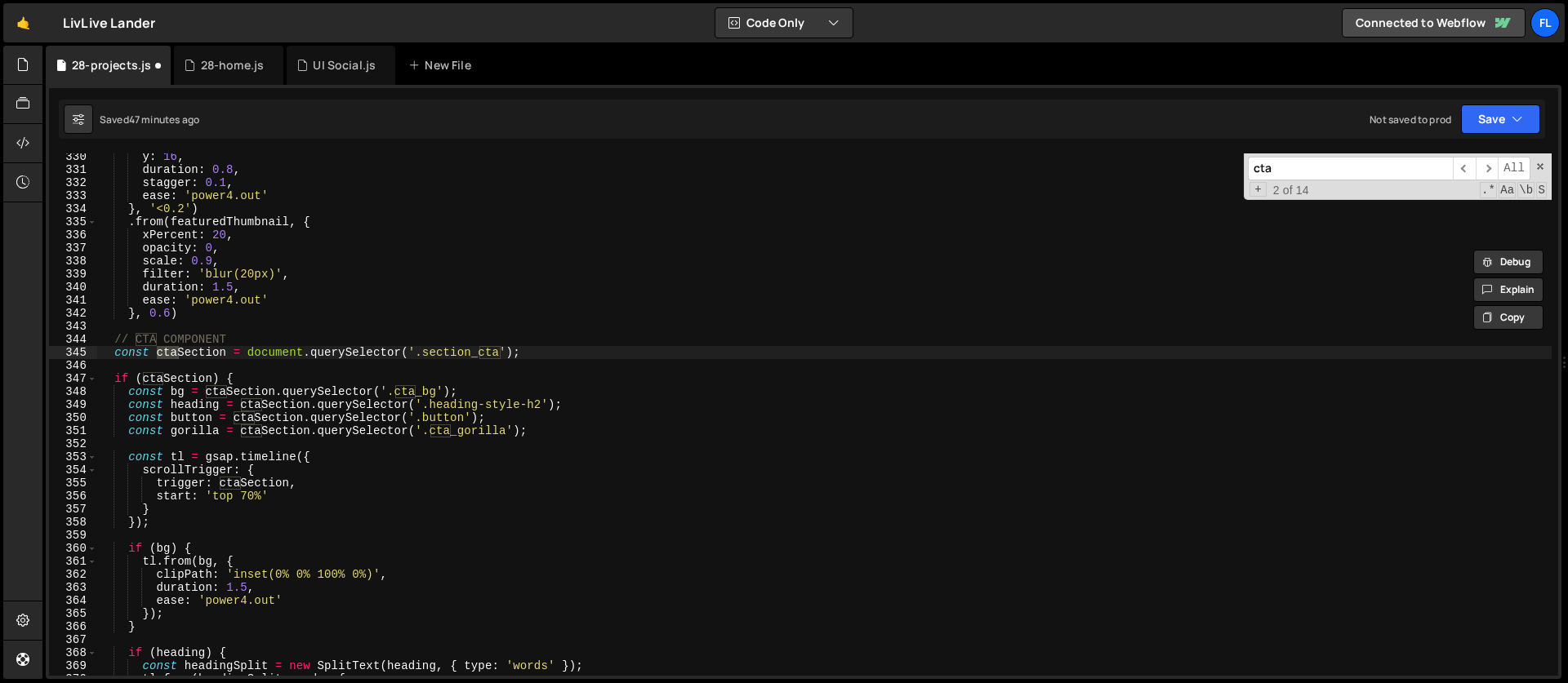
type input "cta"
click at [418, 480] on div "y : 16 , duration : 0.8 , stagger : 0.1 , ease : 'power4.out' } , '<0.2' ) . fr…" at bounding box center [823, 425] width 1454 height 549
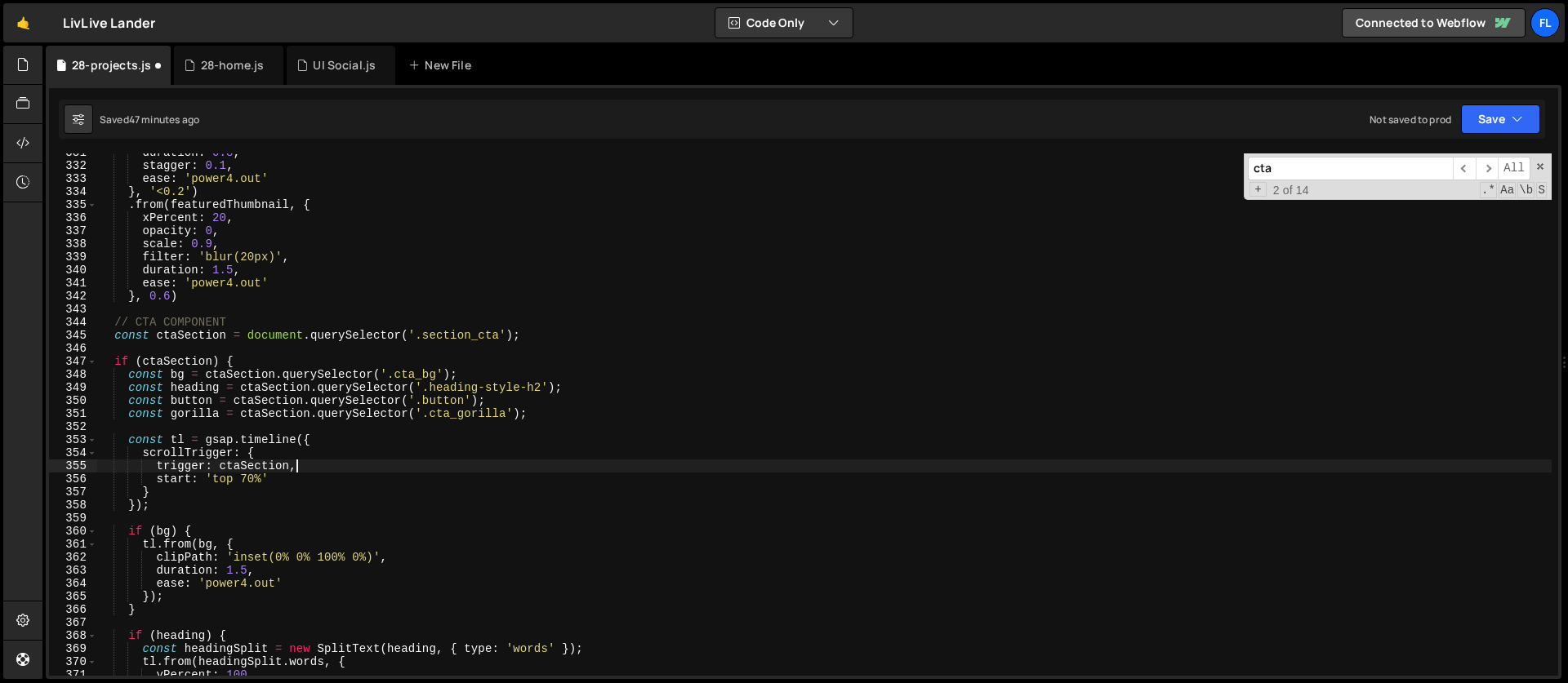
scroll to position [4384, 0]
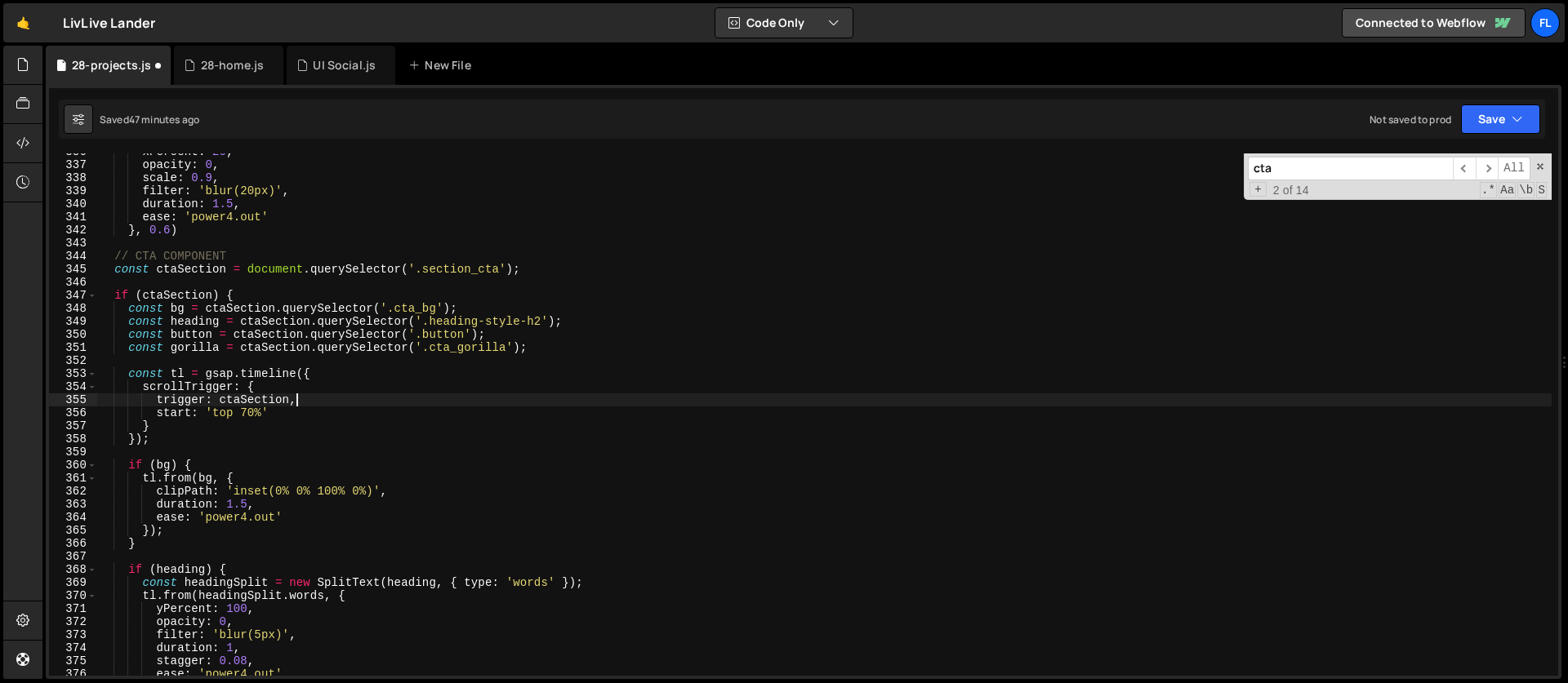
click at [248, 505] on div "xPercent : 20 , opacity : 0 , scale : 0.9 , filter : 'blur(20px)' , duration : …" at bounding box center [823, 419] width 1454 height 549
click at [266, 518] on div "xPercent : 20 , opacity : 0 , scale : 0.9 , filter : 'blur(20px)' , duration : …" at bounding box center [823, 419] width 1454 height 549
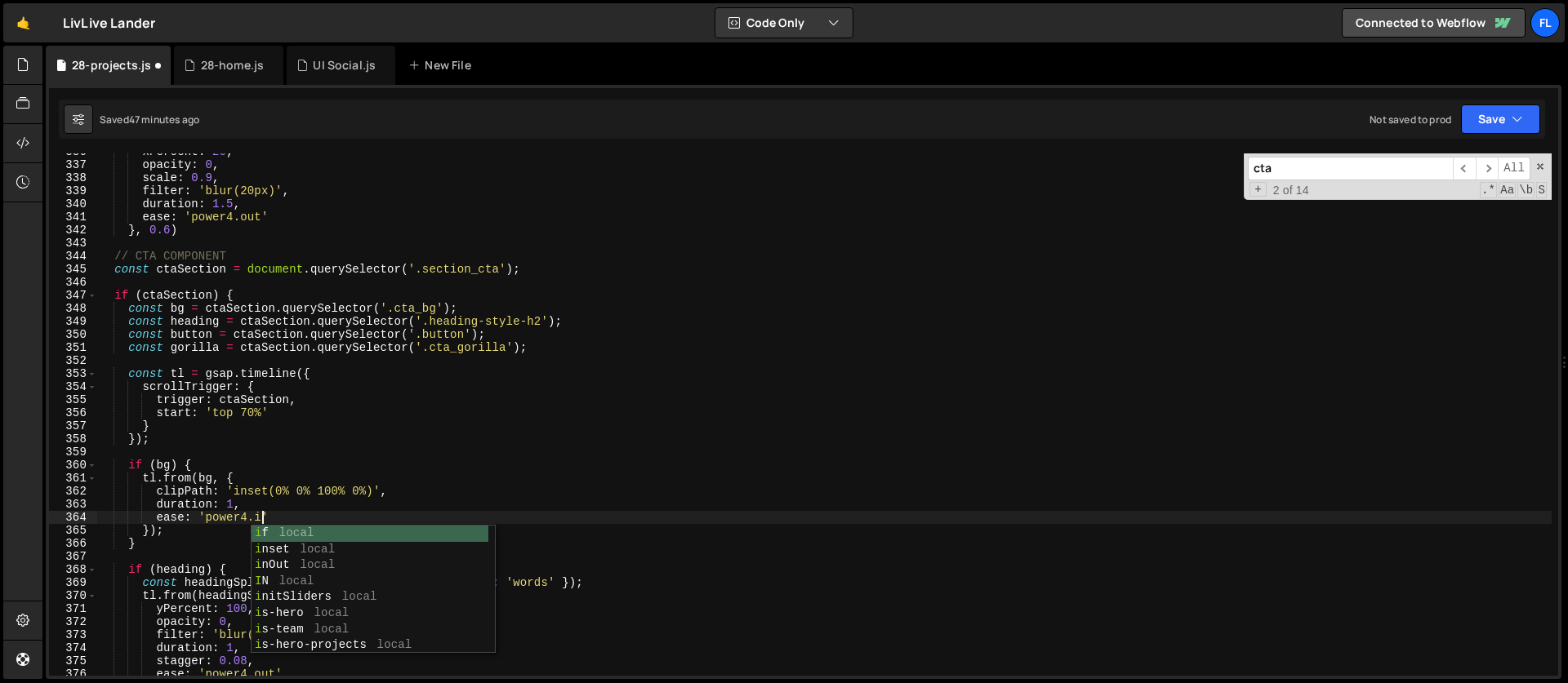
scroll to position [0, 13]
type textarea "ease: 'power4.ouint'"
click at [238, 453] on div "xPercent : 20 , opacity : 0 , scale : 0.9 , filter : 'blur(20px)' , duration : …" at bounding box center [823, 419] width 1454 height 549
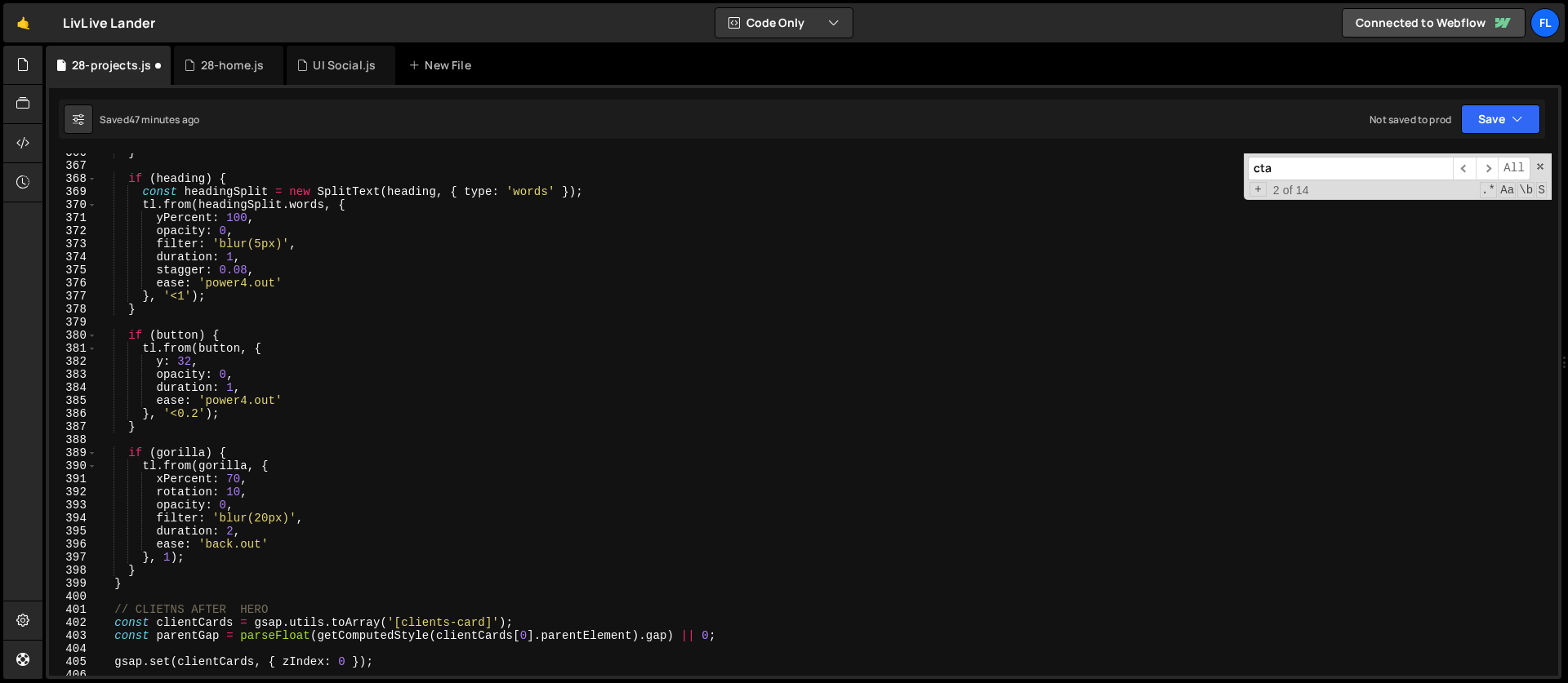
scroll to position [4788, 0]
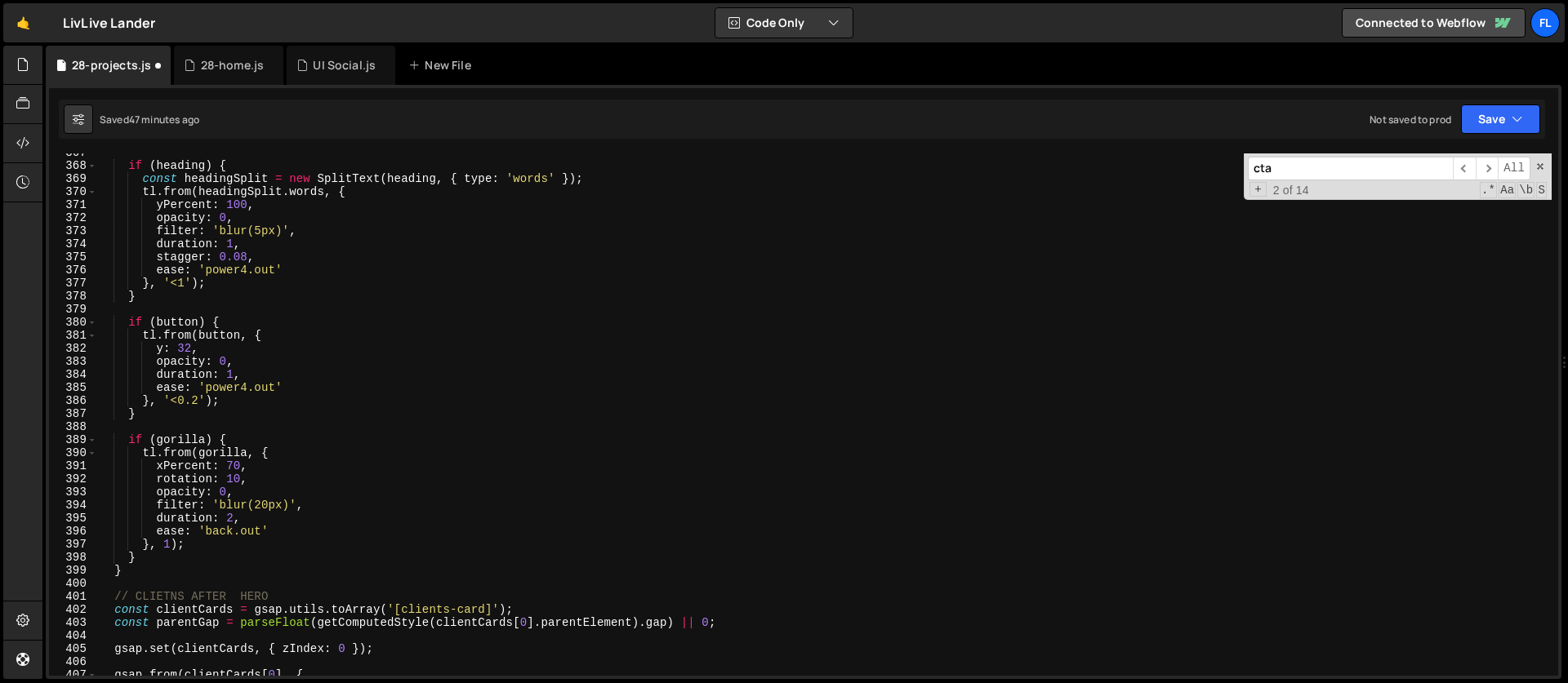
click at [137, 574] on div "if ( heading ) { const headingSplit = new SplitText ( heading , { type : 'words…" at bounding box center [823, 420] width 1454 height 549
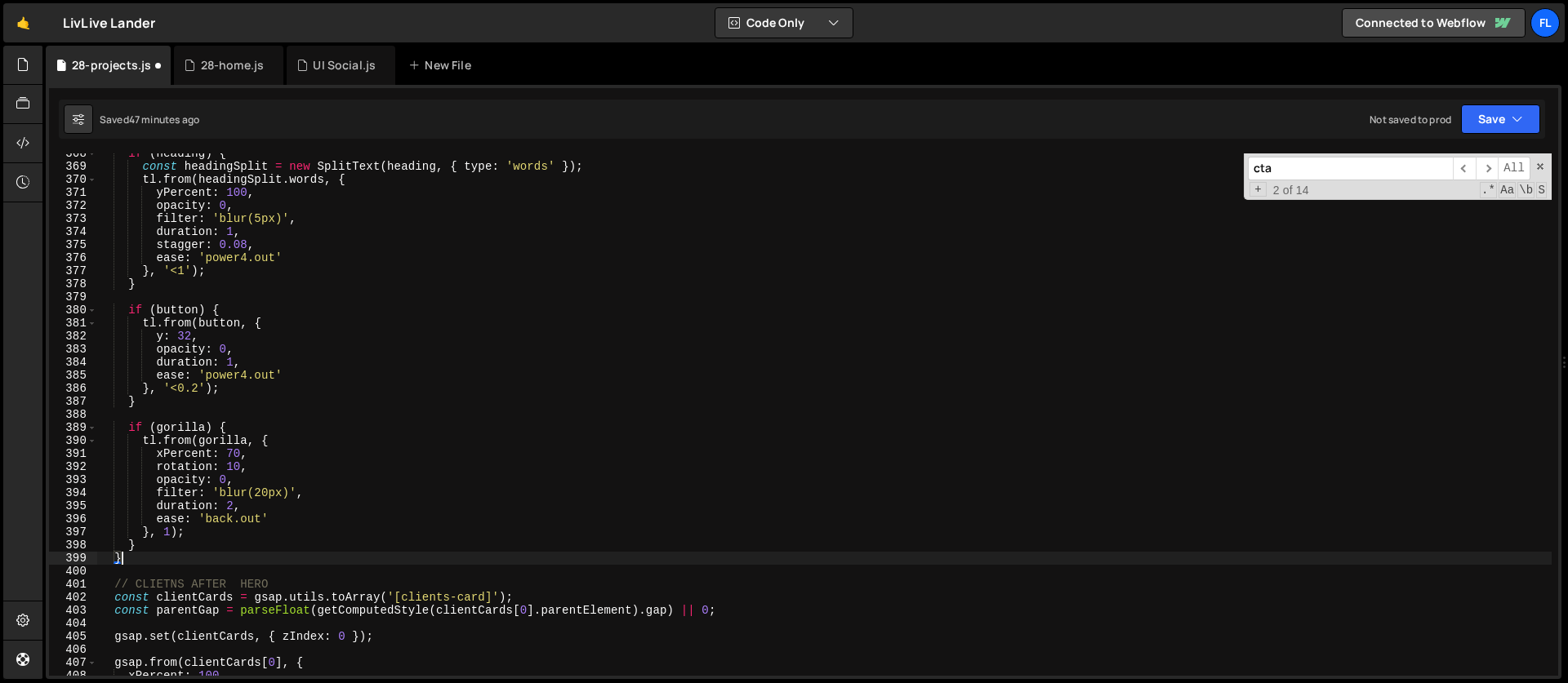
scroll to position [4801, 0]
click at [236, 432] on div "if ( heading ) { const headingSplit = new SplitText ( heading , { type : 'words…" at bounding box center [823, 421] width 1454 height 549
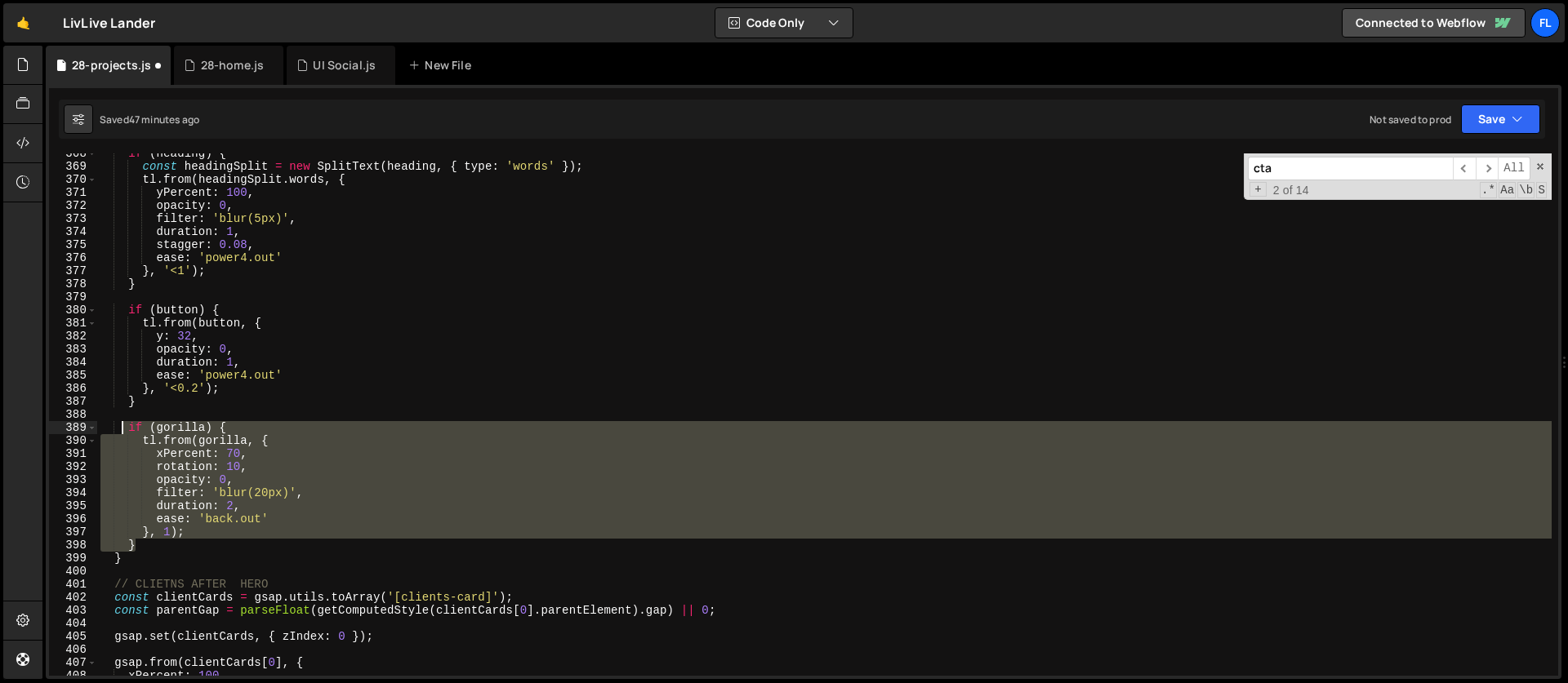
drag, startPoint x: 145, startPoint y: 546, endPoint x: 120, endPoint y: 435, distance: 113.8
click at [120, 435] on div "if ( heading ) { const headingSplit = new SplitText ( heading , { type : 'words…" at bounding box center [823, 421] width 1454 height 549
type textarea "if (gorilla) { tl.from(gorilla, {"
click at [202, 65] on div "28-home.js" at bounding box center [233, 65] width 63 height 16
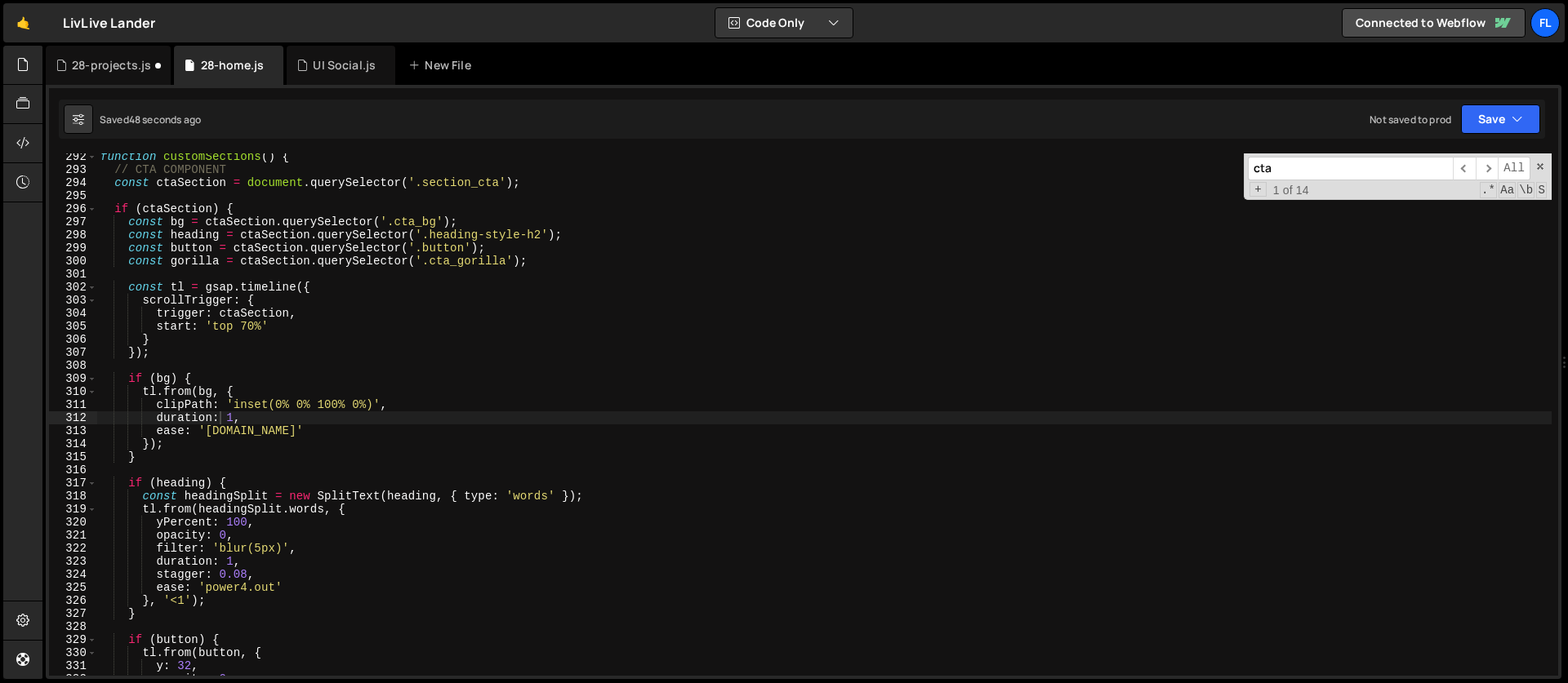
click at [253, 438] on div "function customSections ( ) { // CTA COMPONENT const ctaSection = document . qu…" at bounding box center [823, 425] width 1454 height 549
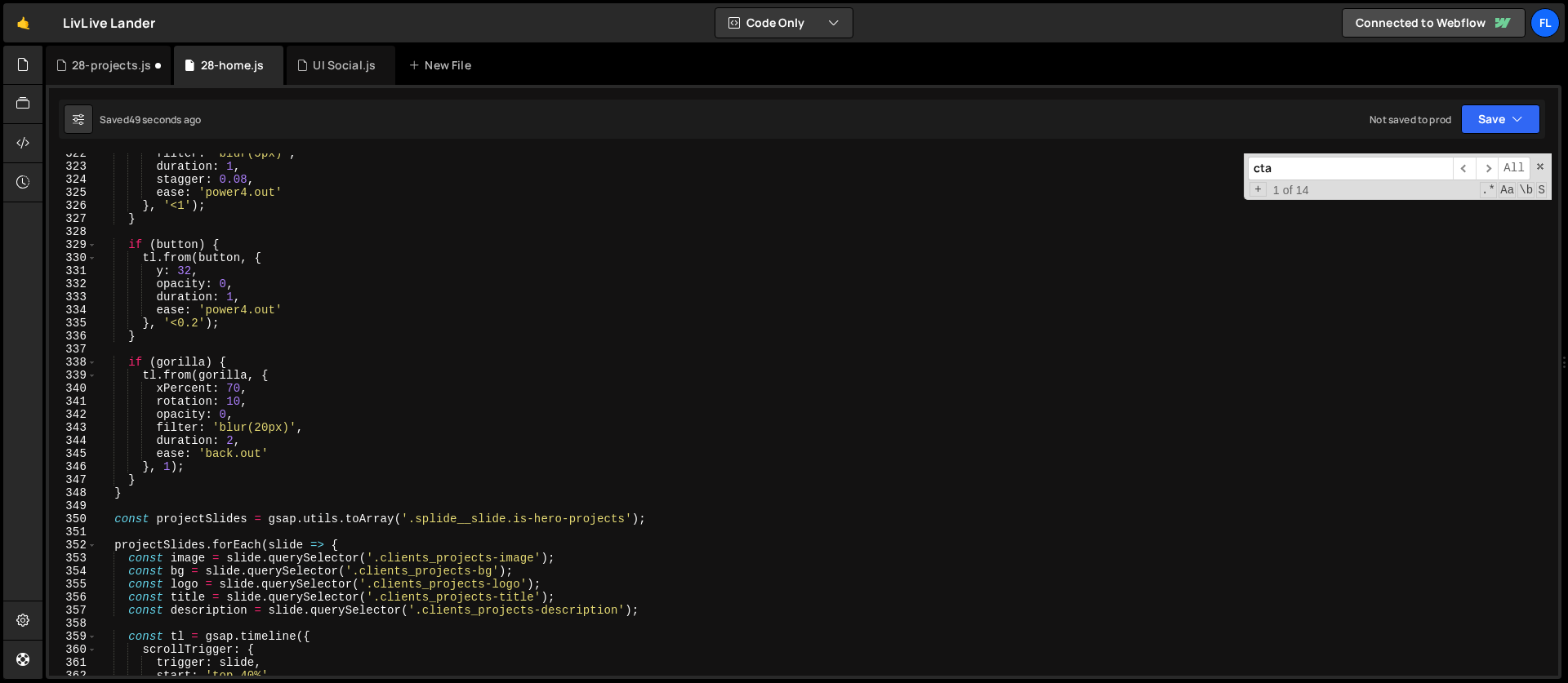
scroll to position [4183, 0]
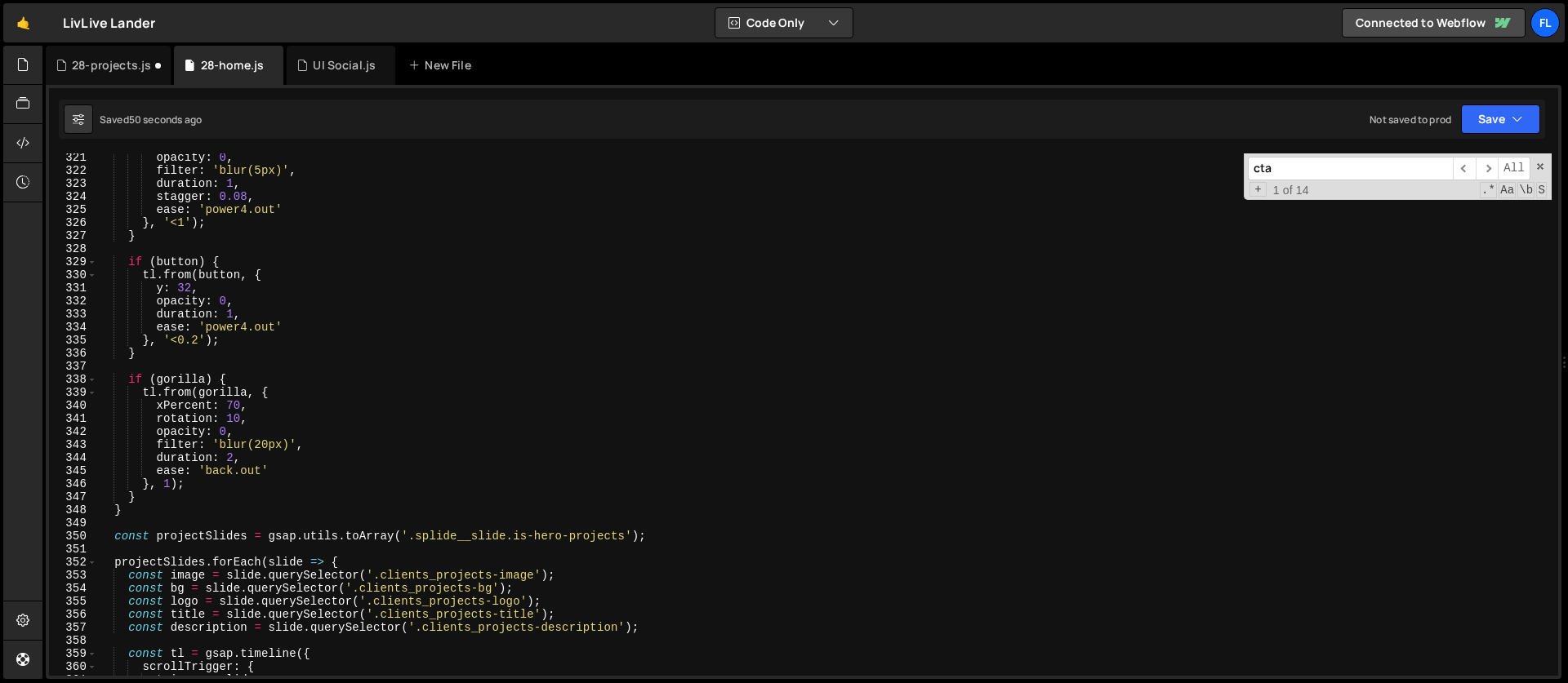
click at [236, 381] on div "opacity : 0 , filter : 'blur(5px)' , duration : 1 , stagger : 0.08 , ease : 'po…" at bounding box center [823, 426] width 1454 height 549
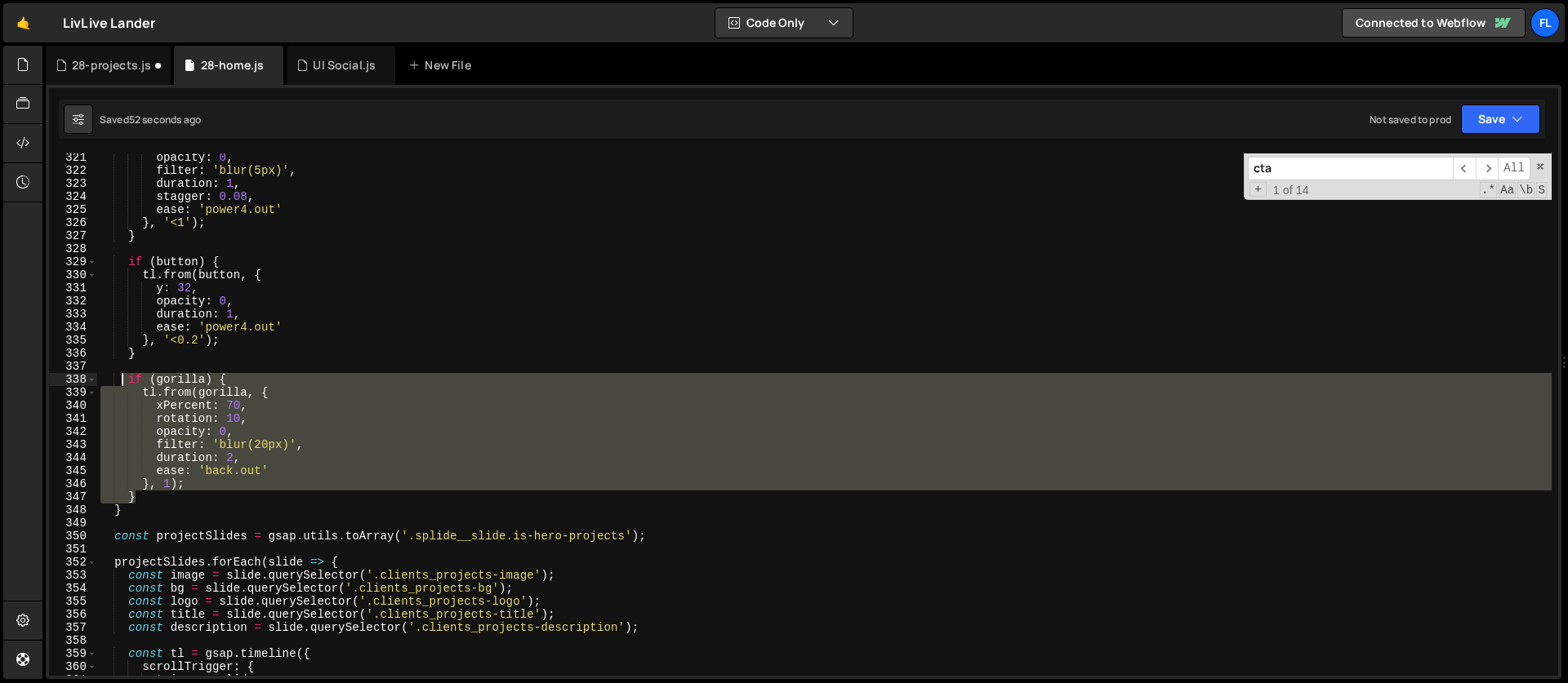
drag, startPoint x: 152, startPoint y: 497, endPoint x: 120, endPoint y: 375, distance: 126.1
click at [120, 375] on div "opacity : 0 , filter : 'blur(5px)' , duration : 1 , stagger : 0.08 , ease : 'po…" at bounding box center [823, 426] width 1454 height 549
paste textarea "}"
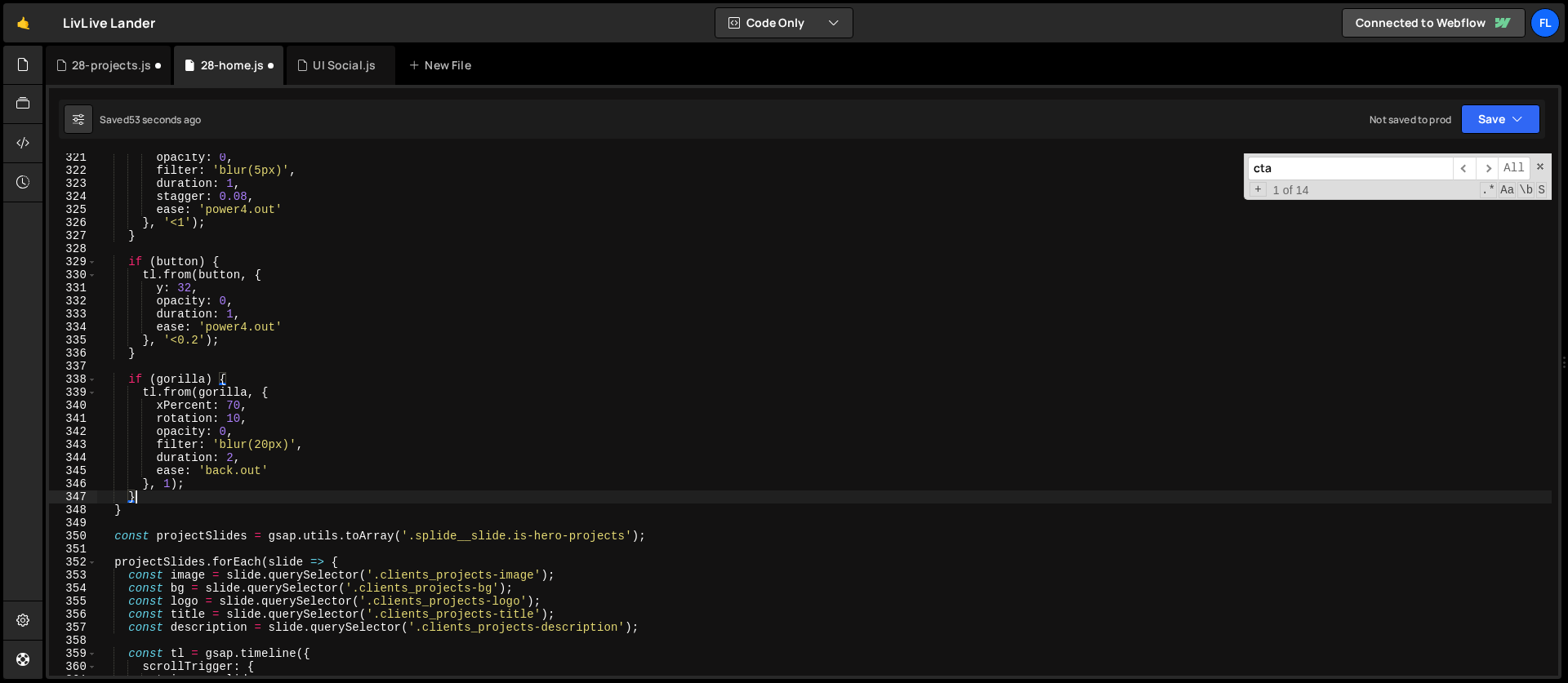
scroll to position [0, 2]
click at [245, 467] on div "opacity : 0 , filter : 'blur(5px)' , duration : 1 , stagger : 0.08 , ease : 'po…" at bounding box center [823, 426] width 1454 height 549
type textarea "ease: 'back.out'"
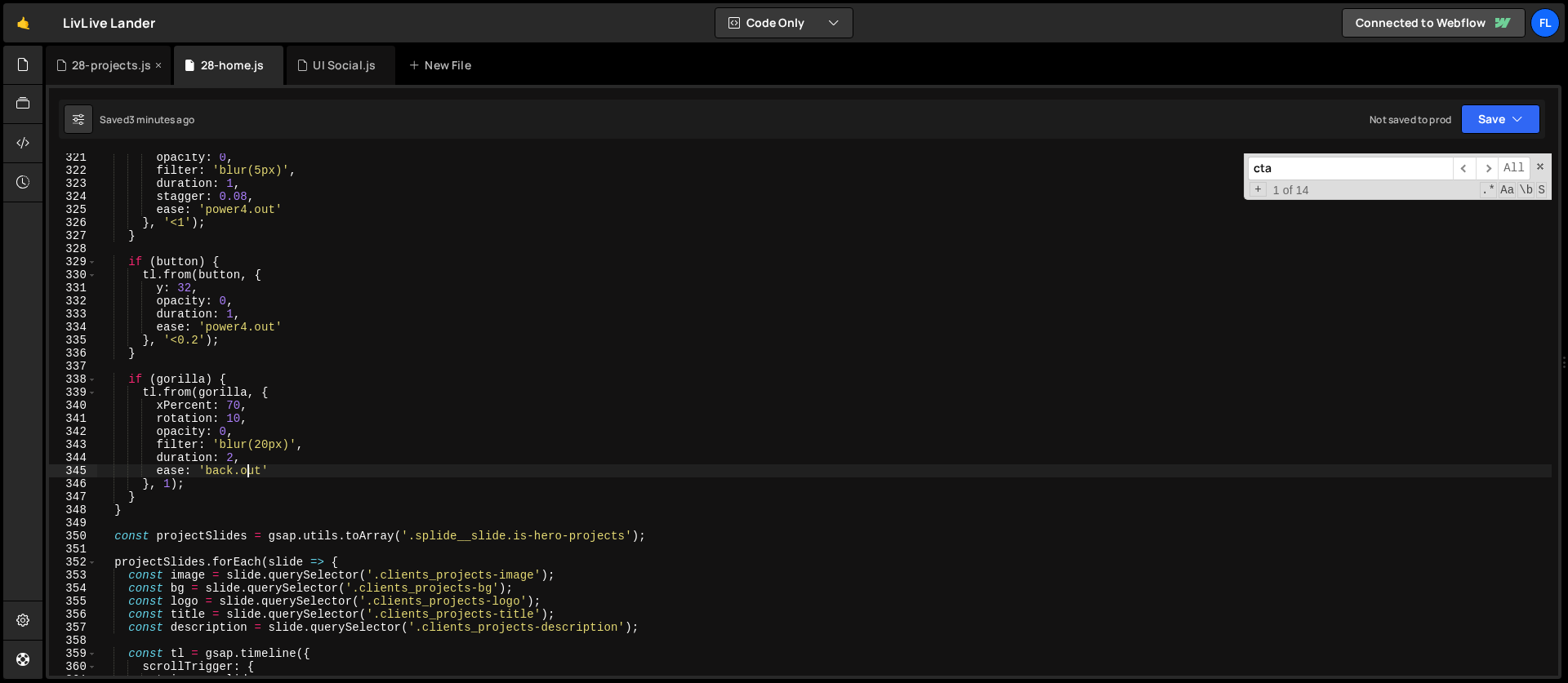
click at [88, 68] on div "28-projects.js" at bounding box center [111, 65] width 79 height 16
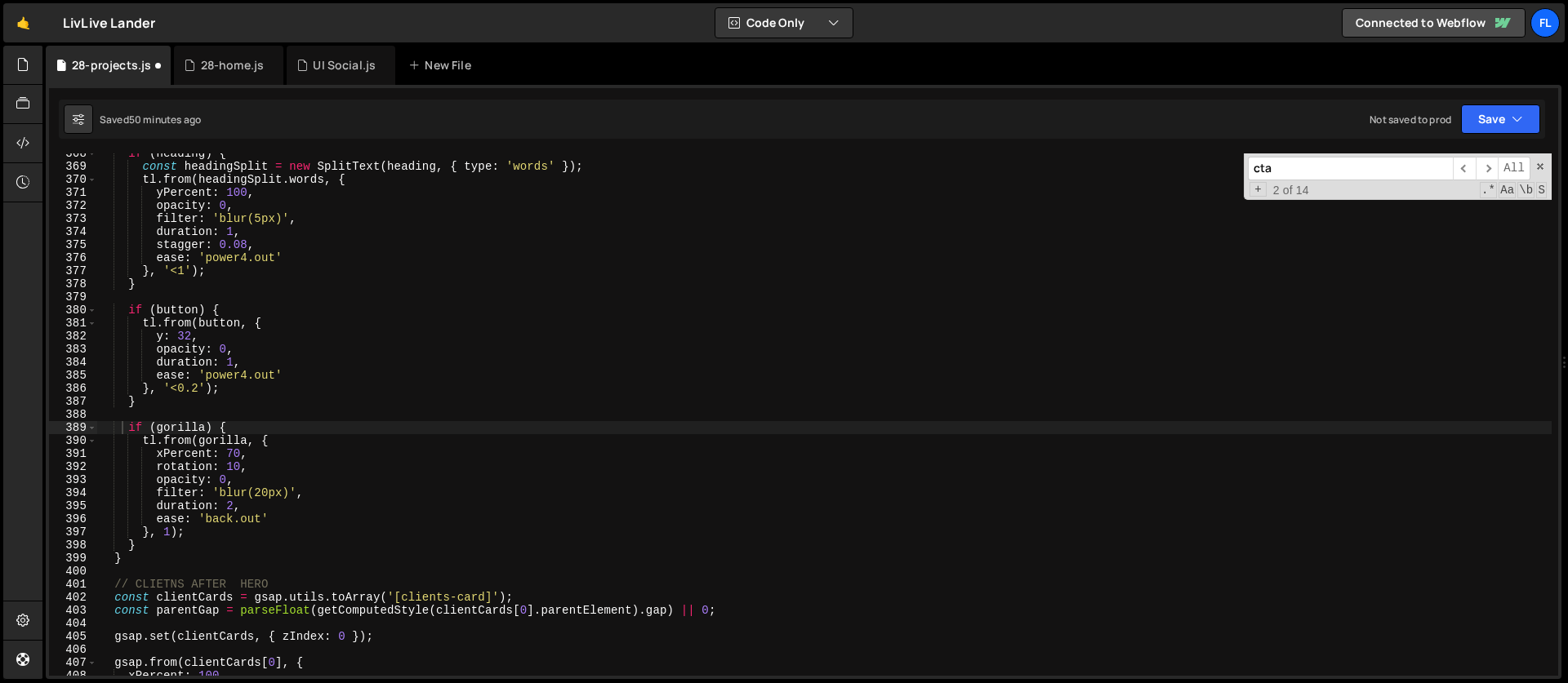
click at [313, 559] on div "if ( heading ) { const headingSplit = new SplitText ( heading , { type : 'words…" at bounding box center [823, 421] width 1454 height 549
click at [258, 274] on div "if ( heading ) { const headingSplit = new SplitText ( heading , { type : 'words…" at bounding box center [823, 421] width 1454 height 549
type textarea "}, '<1');"
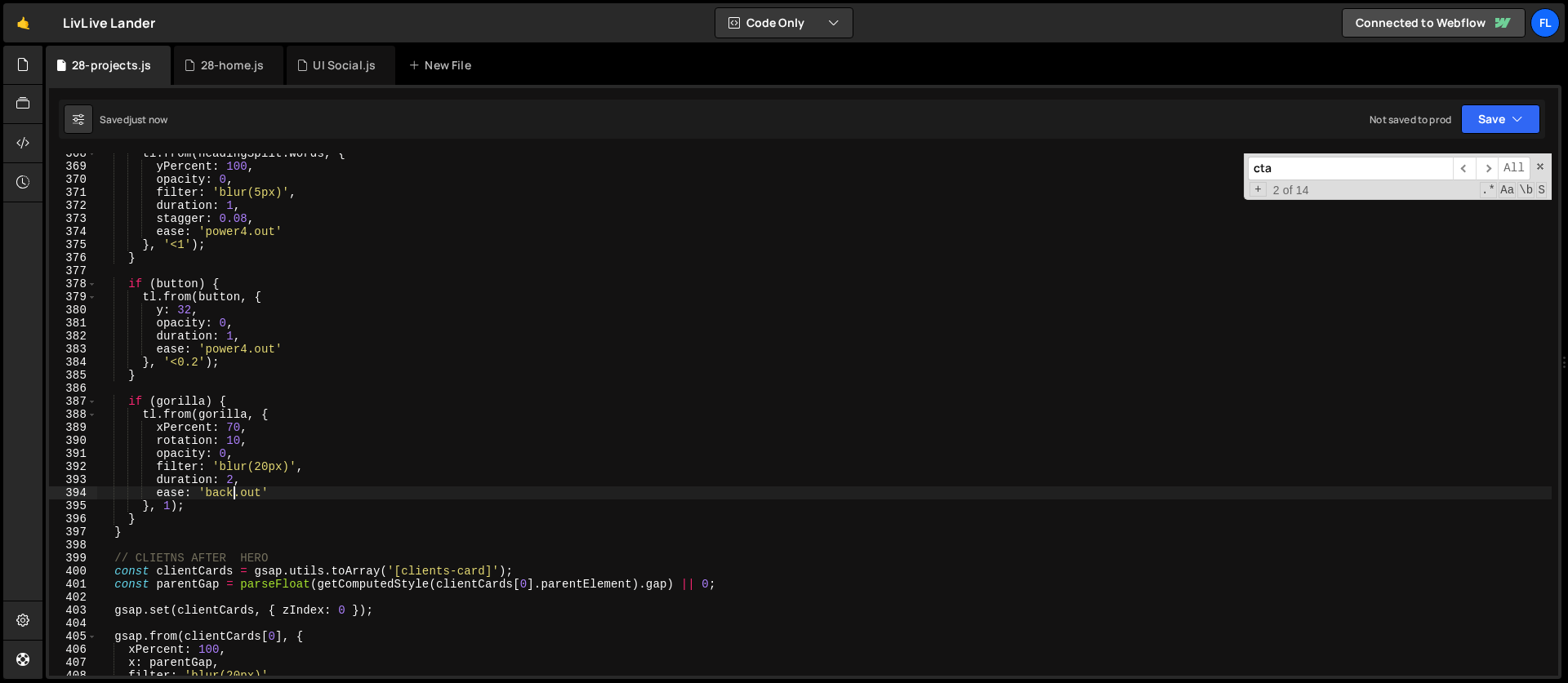
click at [235, 489] on div "tl . from ( headingSplit . words , { yPercent : 100 , opacity : 0 , filter : 'b…" at bounding box center [823, 421] width 1454 height 549
type textarea "ease: 'back.out'"
drag, startPoint x: 1290, startPoint y: 173, endPoint x: 1214, endPoint y: 159, distance: 77.3
click at [1214, 159] on div "tl . from ( headingSplit . words , { yPercent : 100 , opacity : 0 , filter : 'b…" at bounding box center [823, 414] width 1454 height 523
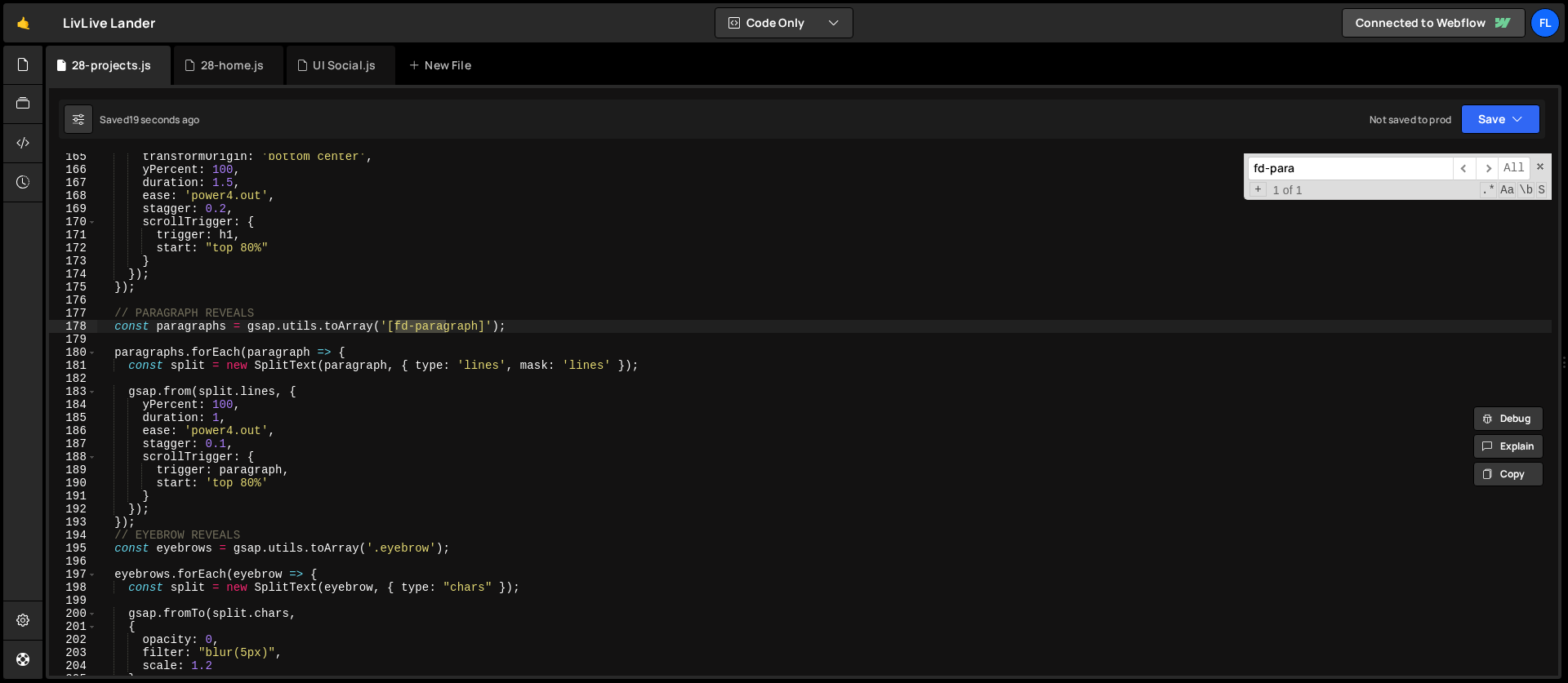
scroll to position [2146, 0]
type input "fd-para"
click at [176, 430] on div "transformOrigin : 'bottom center' , yPercent : 100 , duration : 1.5 , ease : 'p…" at bounding box center [823, 425] width 1454 height 549
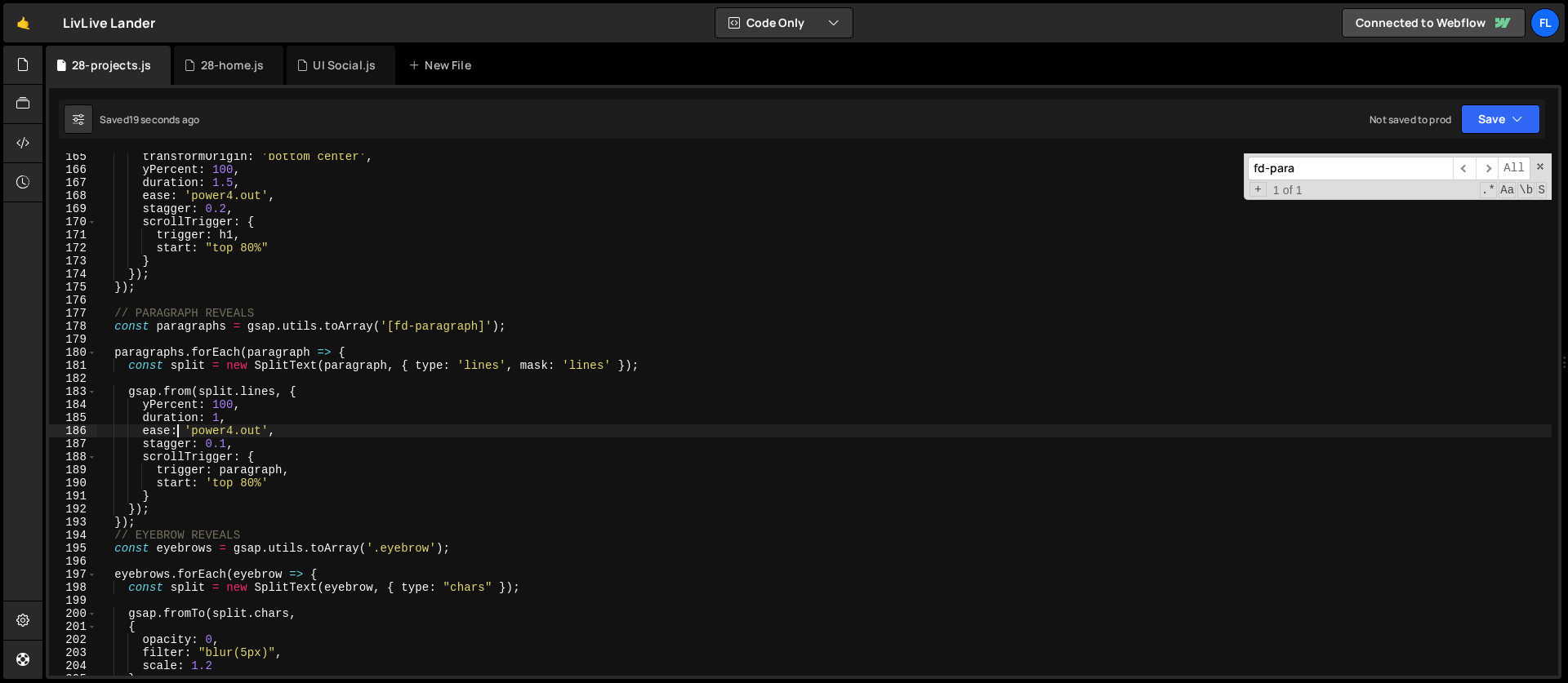
click at [362, 319] on div "transformOrigin : 'bottom center' , yPercent : 100 , duration : 1.5 , ease : 'p…" at bounding box center [823, 425] width 1454 height 549
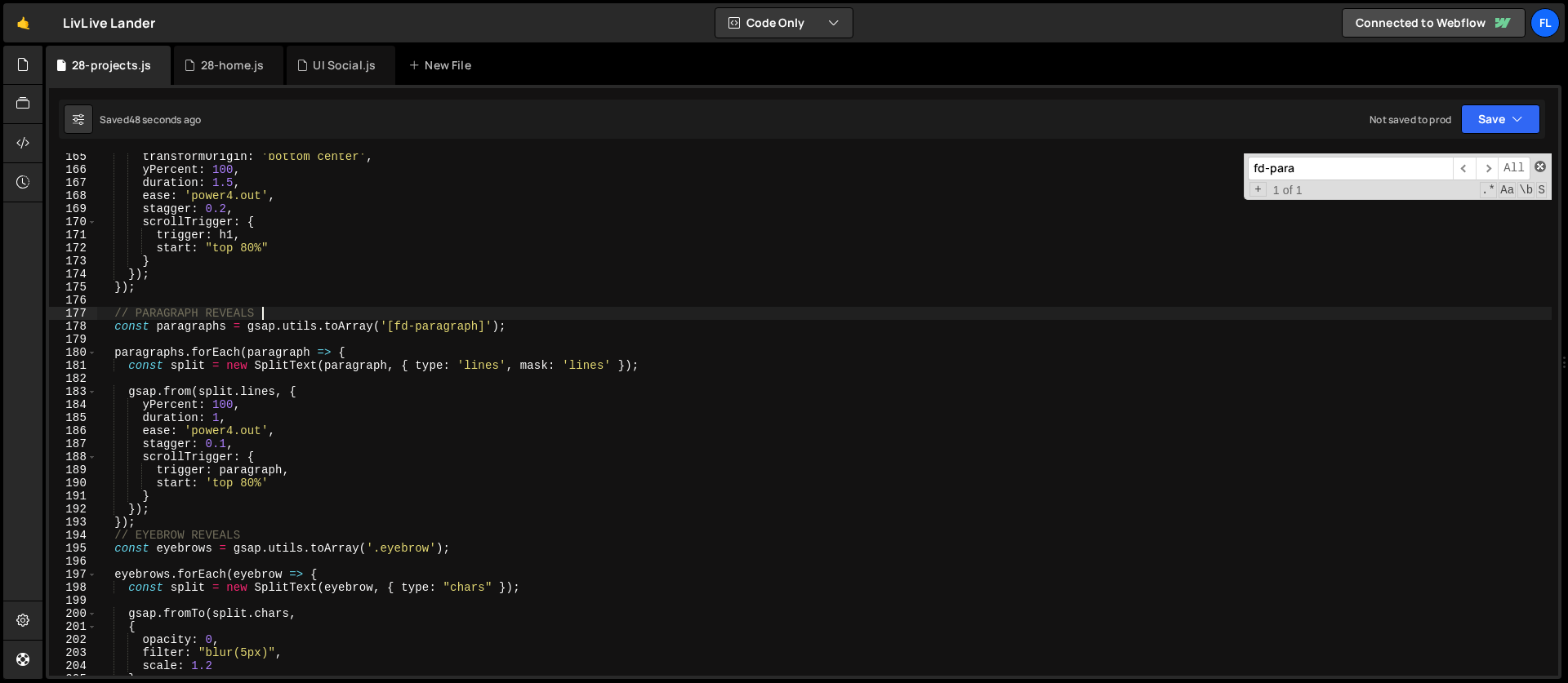
click at [1542, 169] on span at bounding box center [1540, 167] width 12 height 12
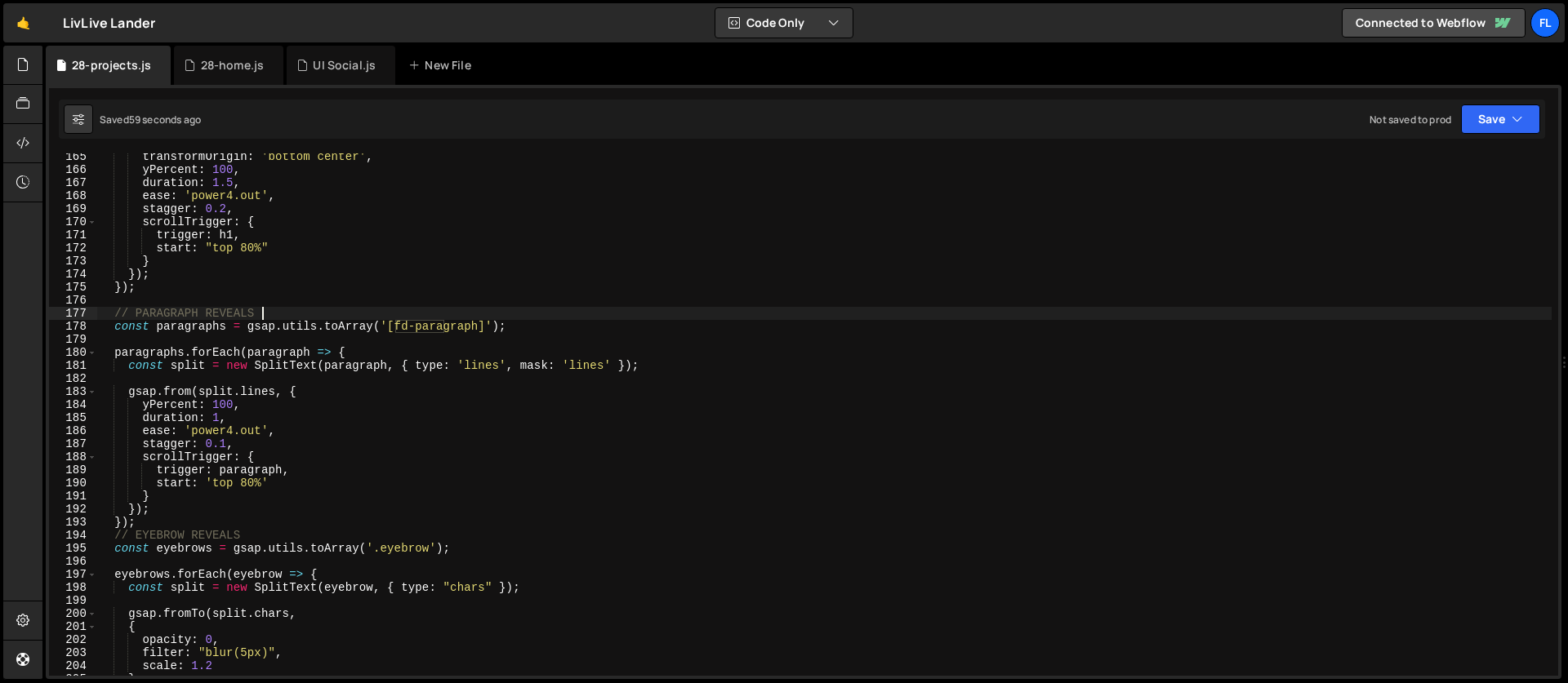
click at [328, 314] on div "transformOrigin : 'bottom center' , yPercent : 100 , duration : 1.5 , ease : 'p…" at bounding box center [823, 425] width 1454 height 549
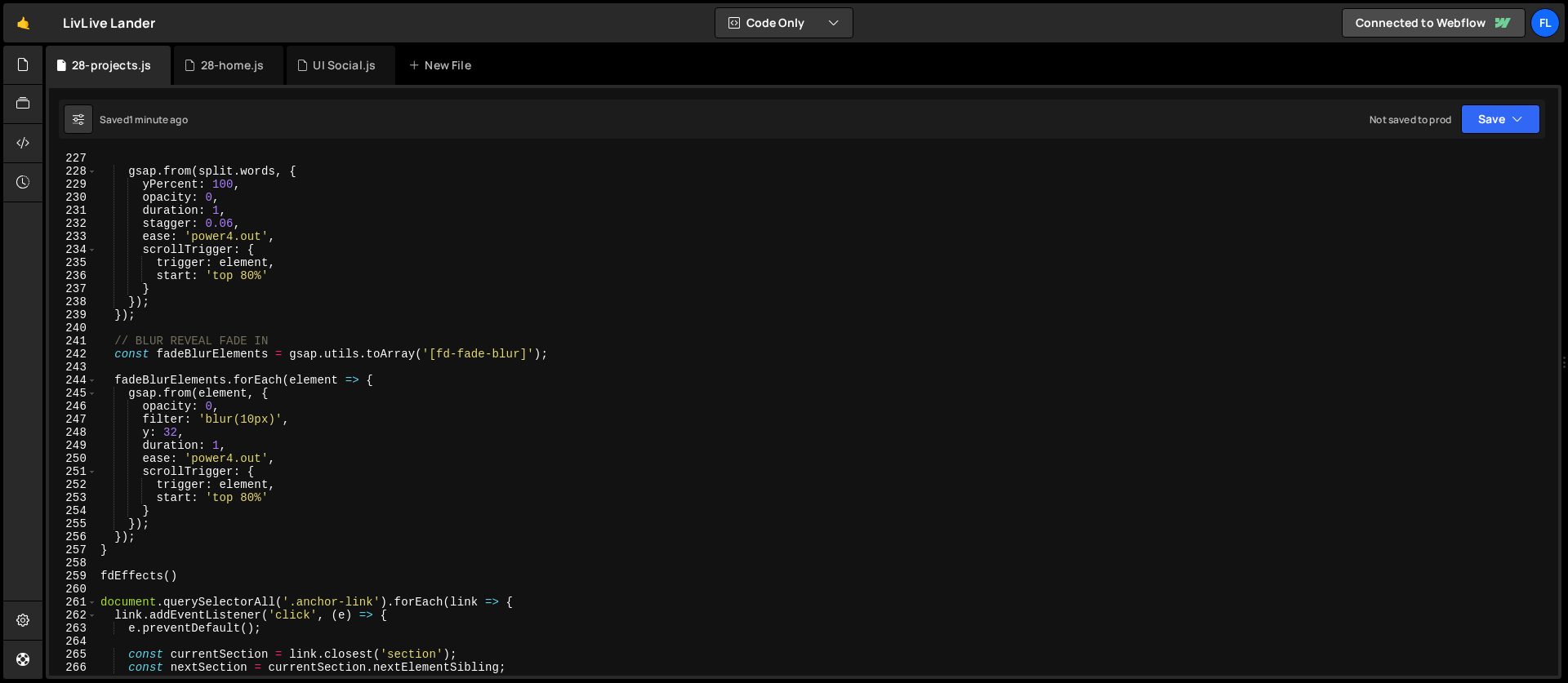
scroll to position [3043, 0]
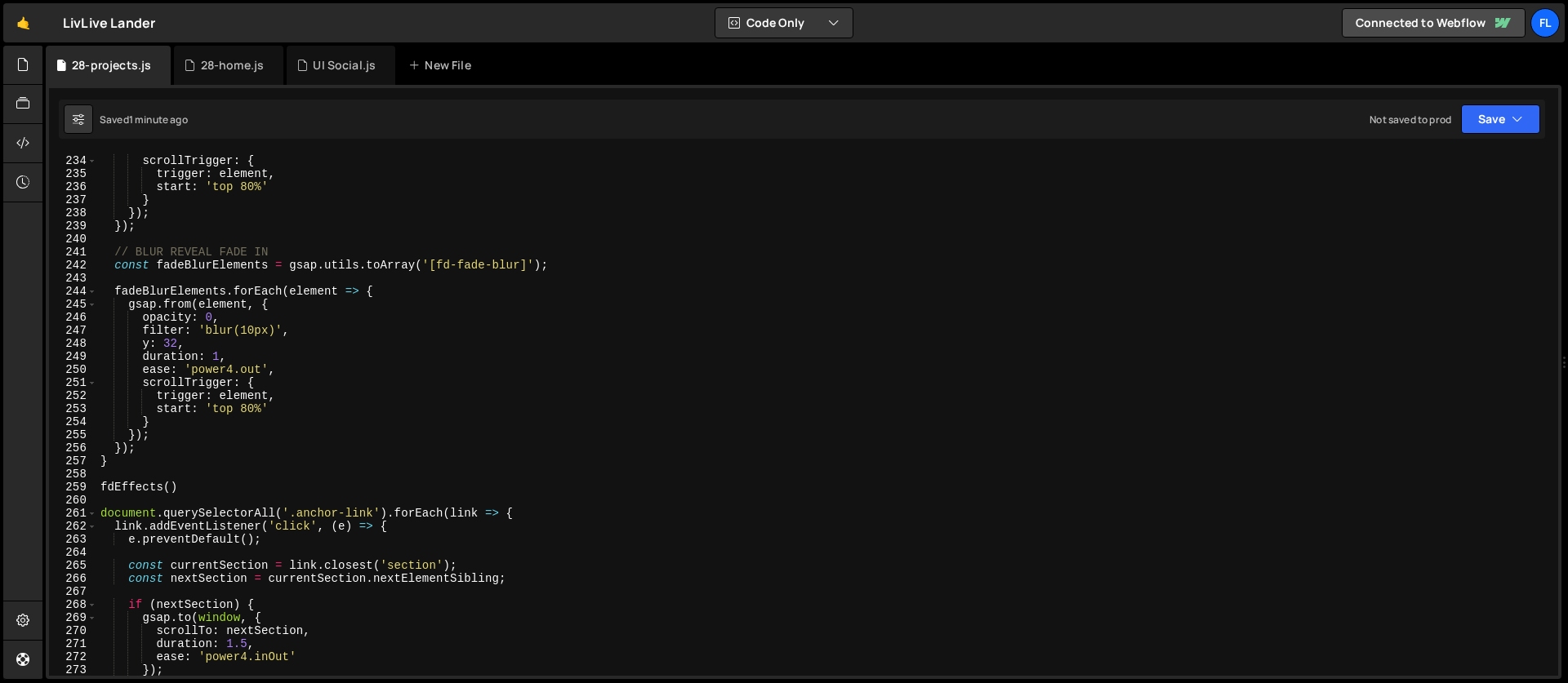
click at [291, 253] on div "ease : 'power4.out' , scrollTrigger : { trigger : element , start : 'top 80%' }…" at bounding box center [823, 416] width 1454 height 549
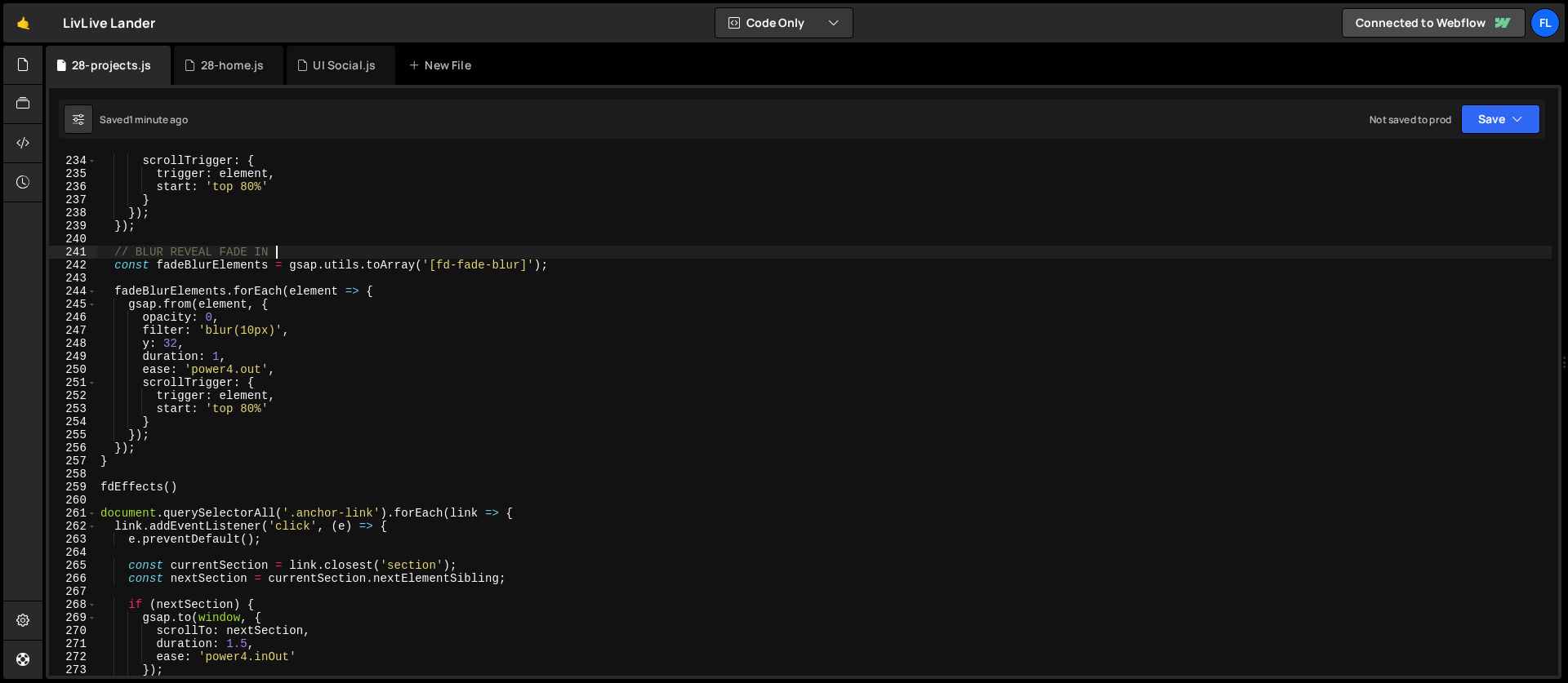
click at [387, 292] on div "ease : 'power4.out' , scrollTrigger : { trigger : element , start : 'top 80%' }…" at bounding box center [823, 416] width 1454 height 549
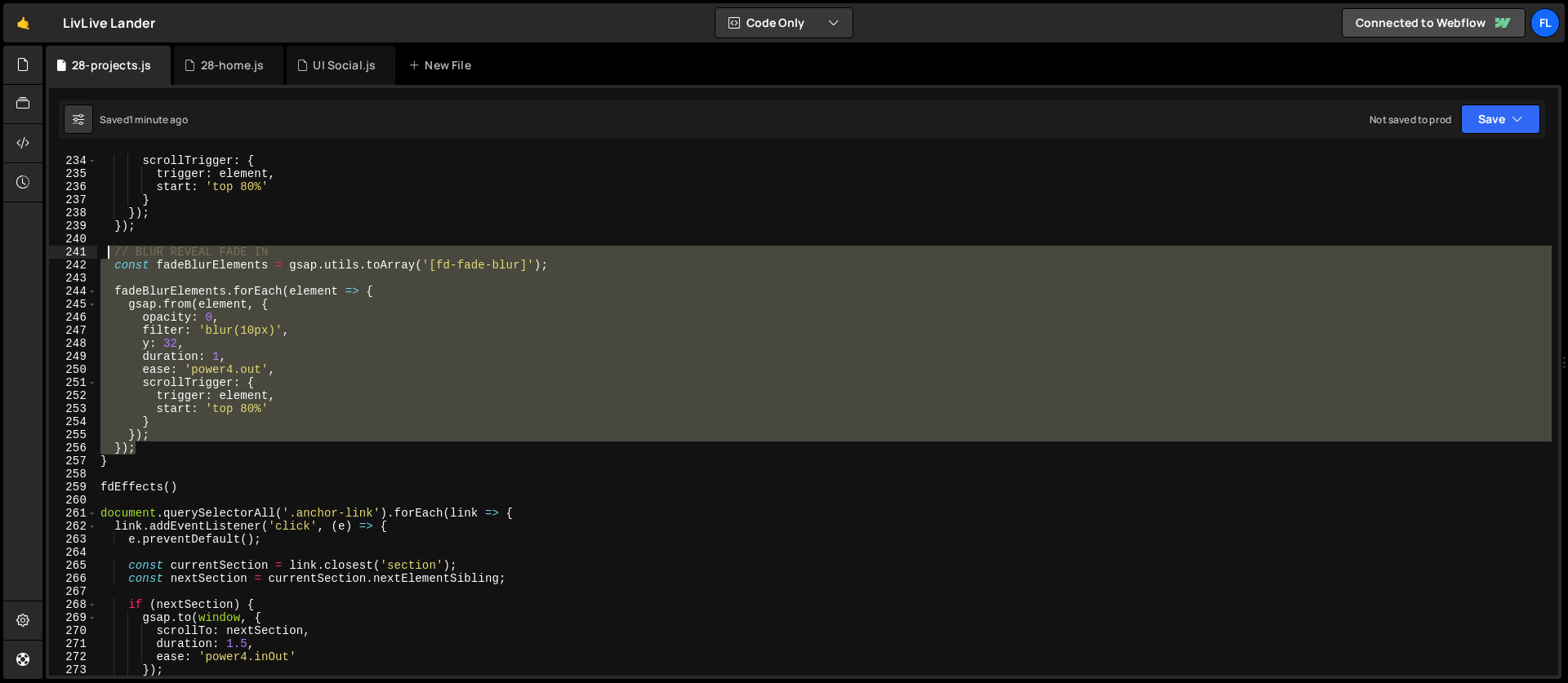
drag, startPoint x: 147, startPoint y: 449, endPoint x: 108, endPoint y: 252, distance: 200.8
click at [108, 252] on div "ease : 'power4.out' , scrollTrigger : { trigger : element , start : 'top 80%' }…" at bounding box center [823, 416] width 1454 height 549
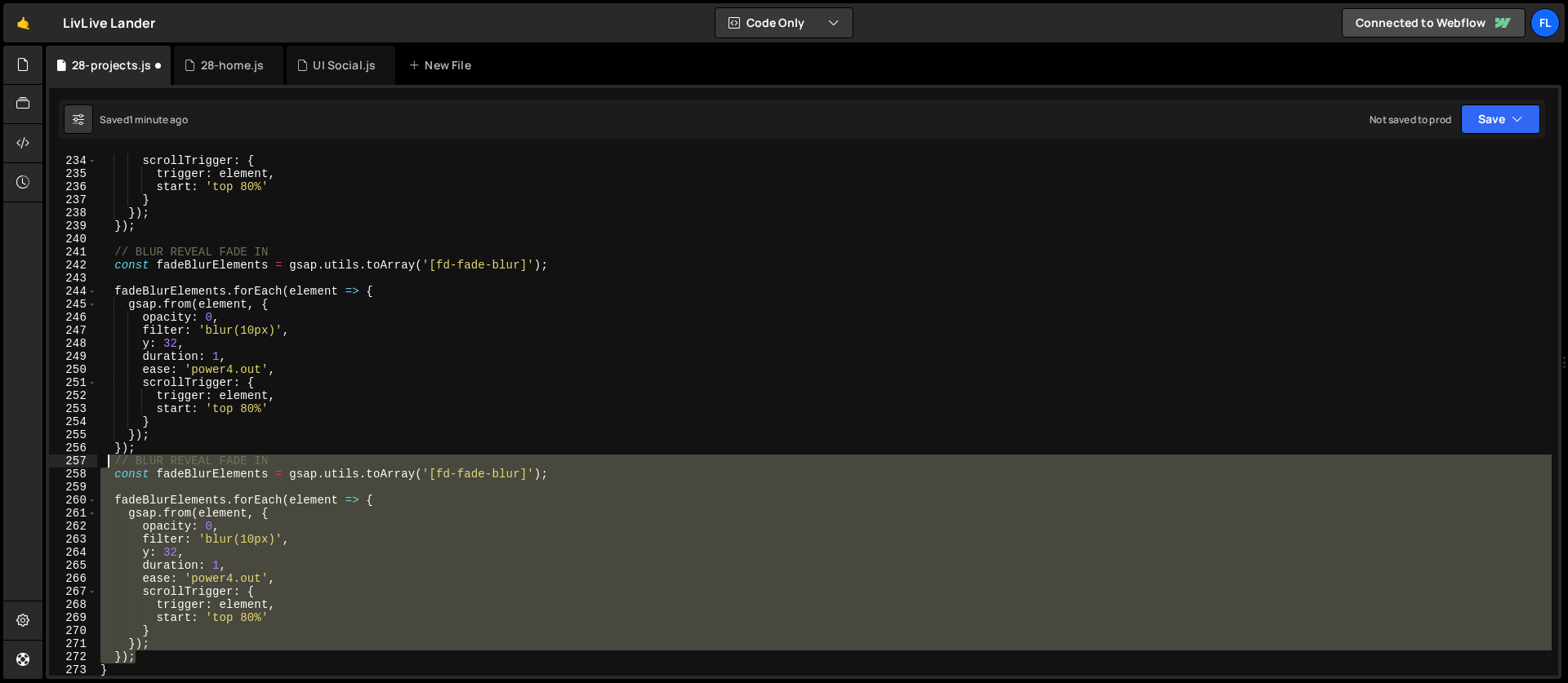
scroll to position [3125, 0]
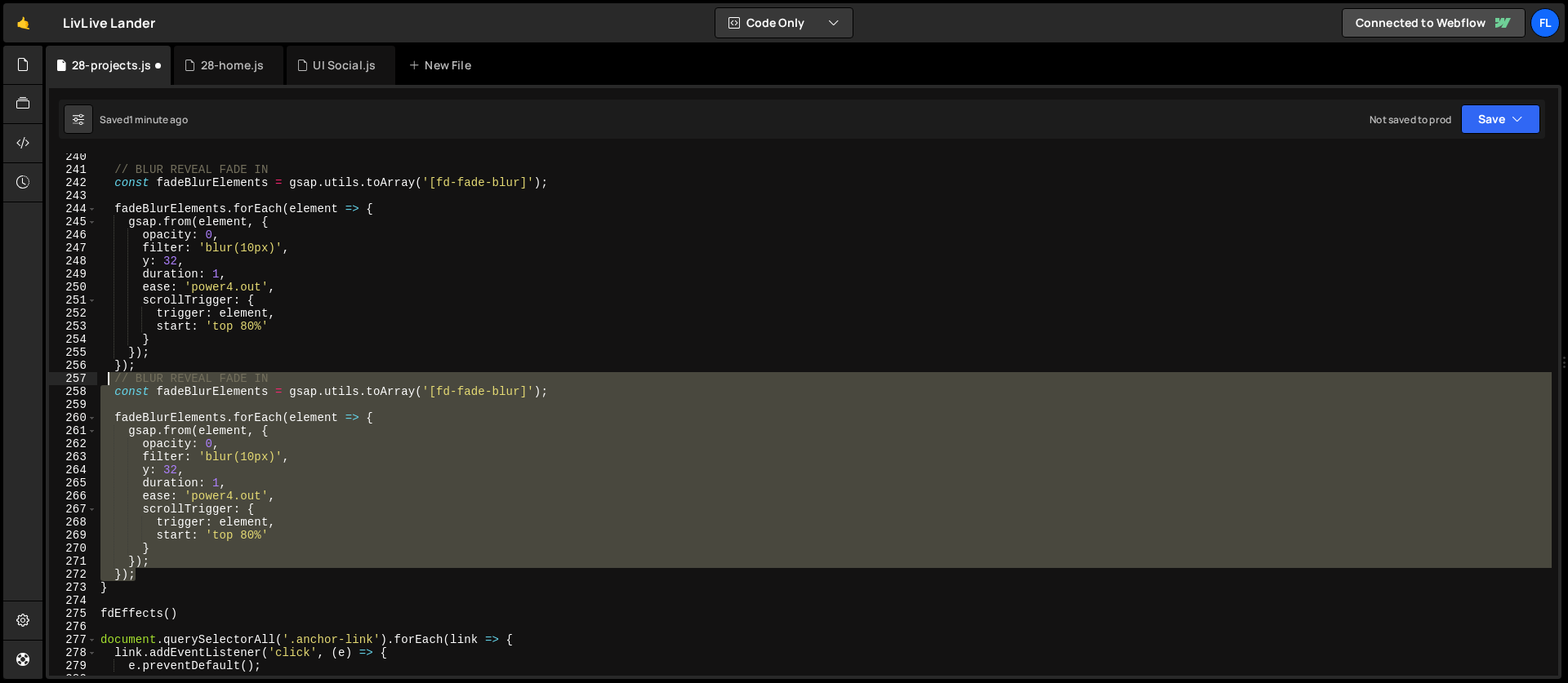
click at [188, 454] on div "// BLUR REVEAL FADE IN const fadeBlurElements = gsap . utils . toArray ( '[fd-f…" at bounding box center [823, 414] width 1454 height 523
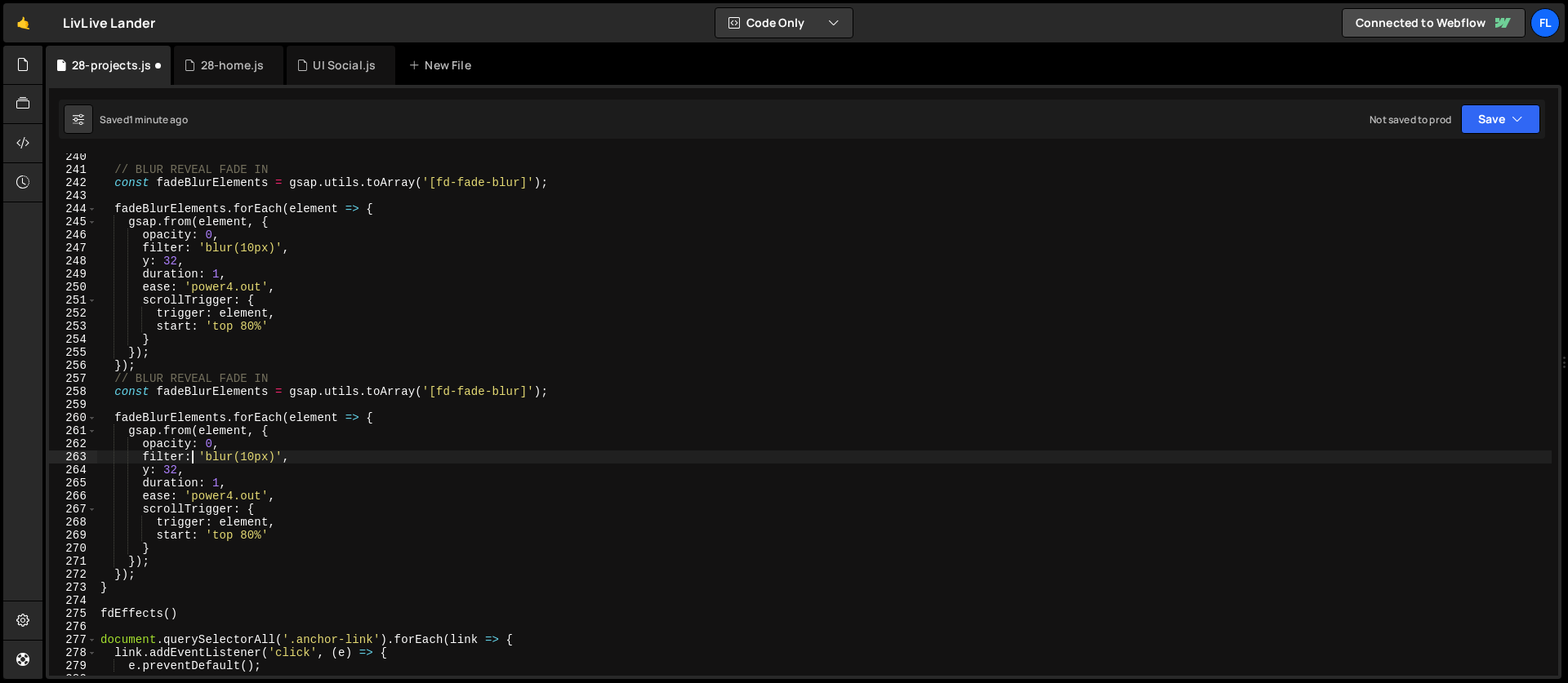
click at [164, 377] on div "// BLUR REVEAL FADE IN const fadeBlurElements = gsap . utils . toArray ( '[fd-f…" at bounding box center [823, 425] width 1454 height 549
click at [151, 380] on div "// BLUR REVEAL FADE IN const fadeBlurElements = gsap . utils . toArray ( '[fd-f…" at bounding box center [823, 425] width 1454 height 549
drag, startPoint x: 213, startPoint y: 393, endPoint x: 184, endPoint y: 392, distance: 29.0
click at [184, 392] on div "// BLUR REVEAL FADE IN const fadeBlurElements = gsap . utils . toArray ( '[fd-f…" at bounding box center [823, 425] width 1454 height 549
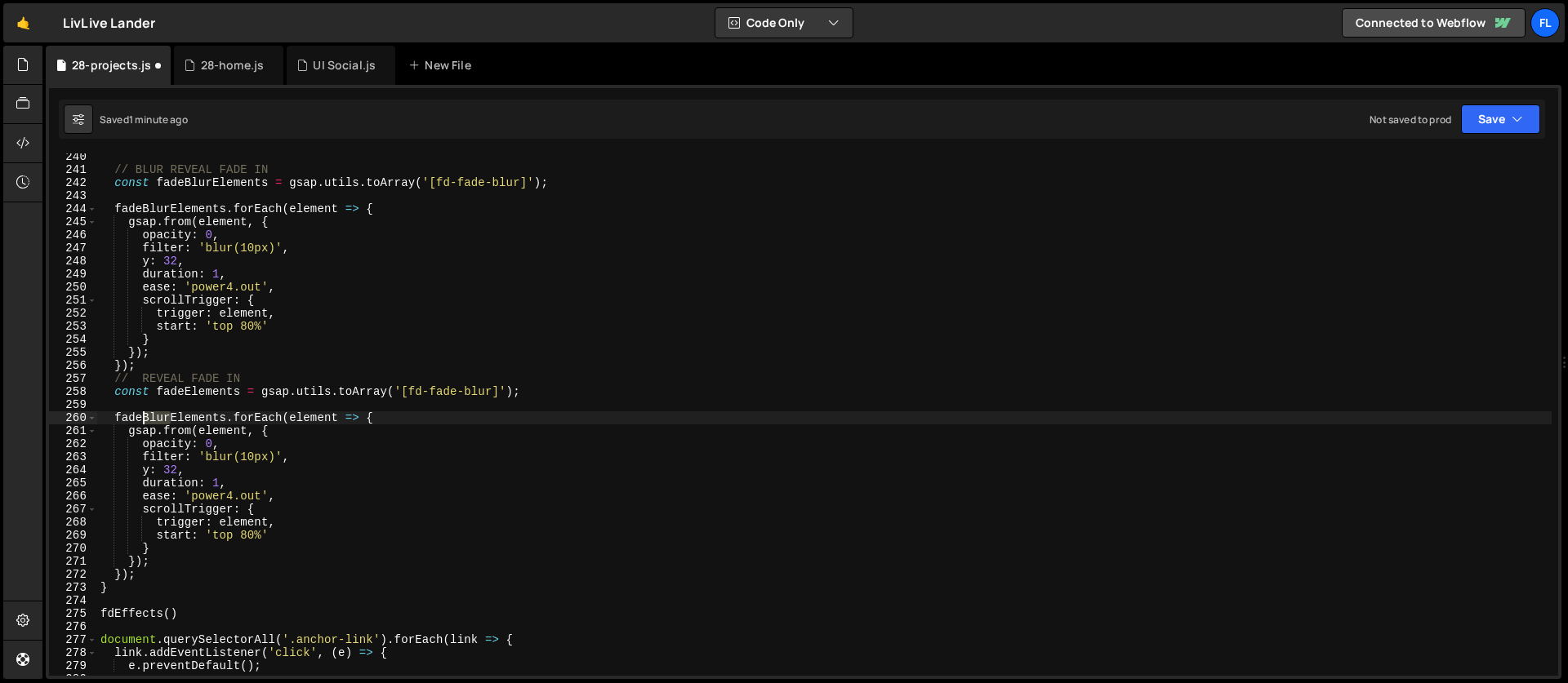
drag, startPoint x: 170, startPoint y: 416, endPoint x: 143, endPoint y: 418, distance: 27.1
click at [143, 418] on div "// BLUR REVEAL FADE IN const fadeBlurElements = gsap . utils . toArray ( '[fd-f…" at bounding box center [823, 425] width 1454 height 549
click at [481, 390] on div "// BLUR REVEAL FADE IN const fadeBlurElements = gsap . utils . toArray ( '[fd-f…" at bounding box center [823, 425] width 1454 height 549
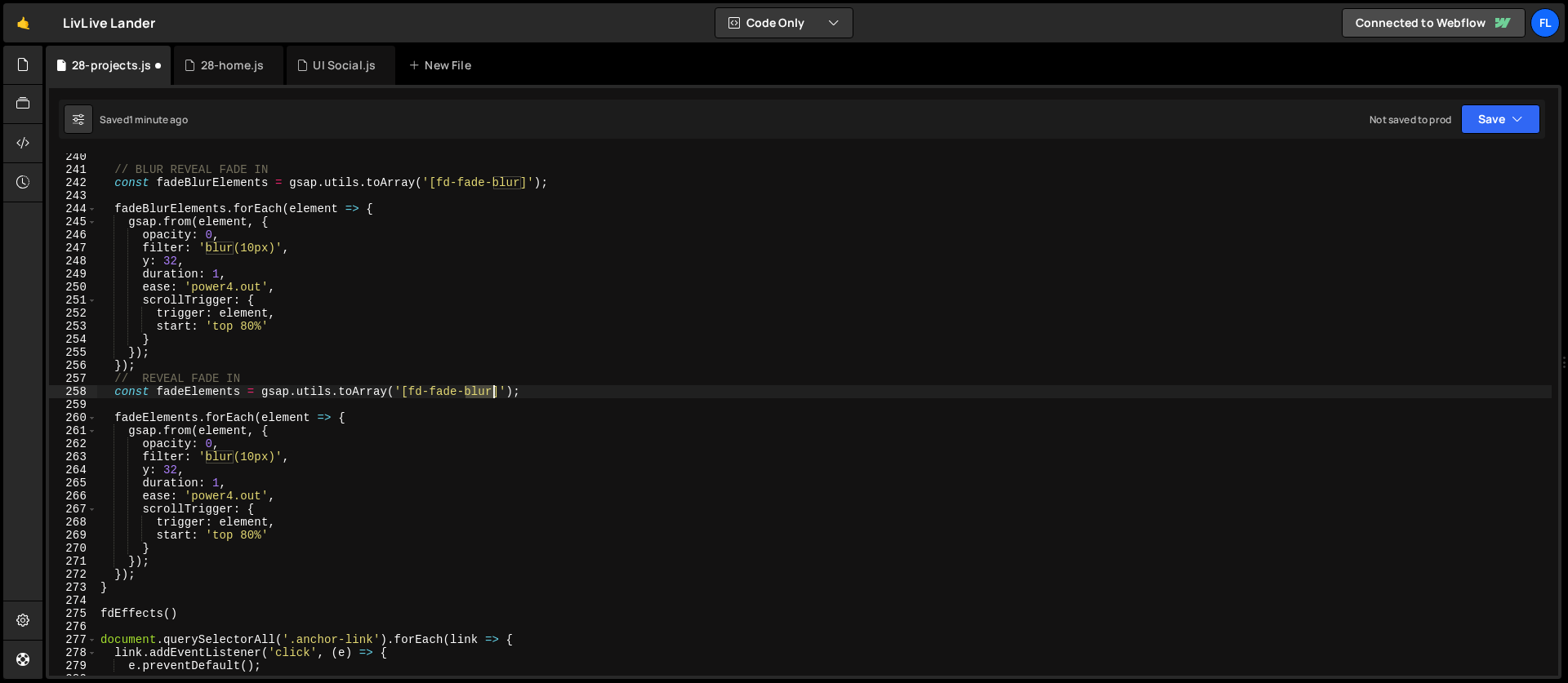
click at [481, 390] on div "// BLUR REVEAL FADE IN const fadeBlurElements = gsap . utils . toArray ( '[fd-f…" at bounding box center [823, 425] width 1454 height 549
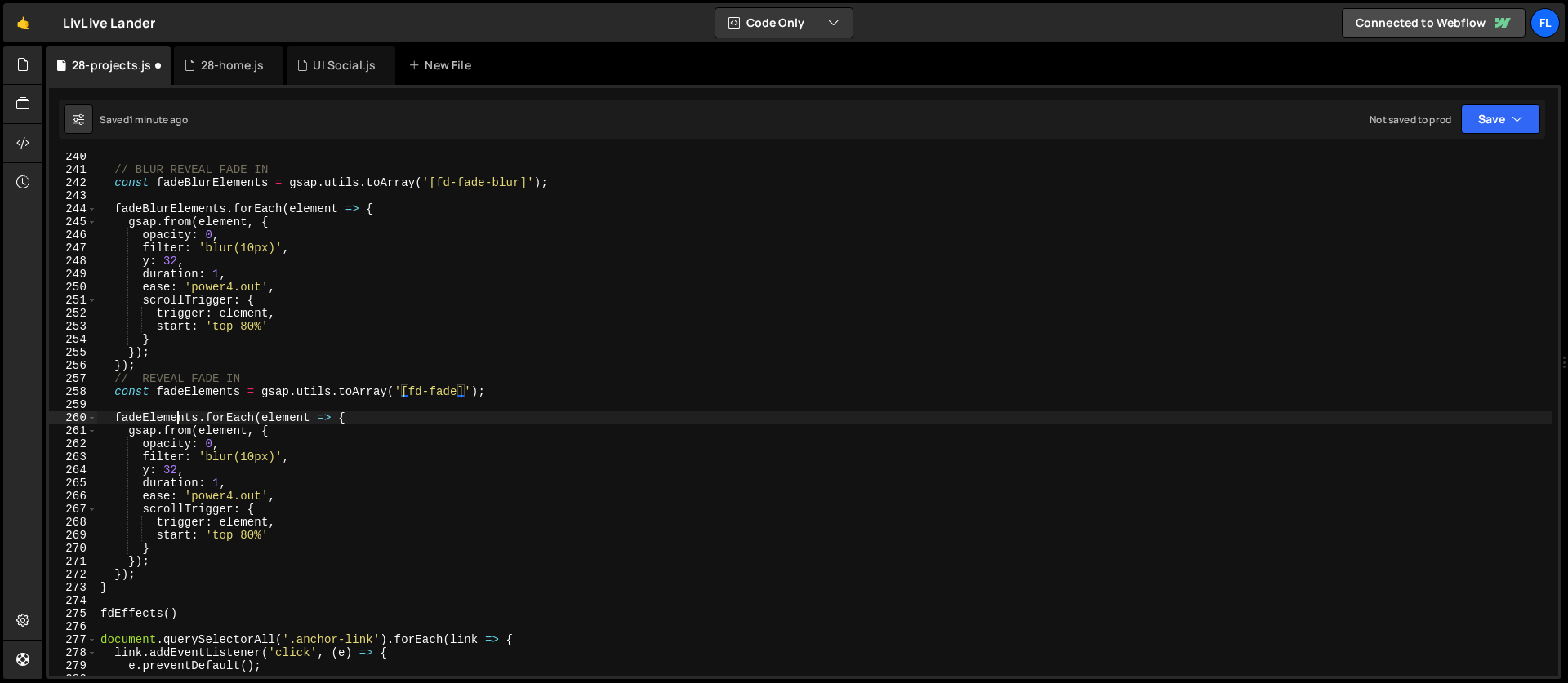
click at [176, 418] on div "// BLUR REVEAL FADE IN const fadeBlurElements = gsap . utils . toArray ( '[fd-f…" at bounding box center [823, 425] width 1454 height 549
click at [194, 412] on div "// BLUR REVEAL FADE IN const fadeBlurElements = gsap . utils . toArray ( '[fd-f…" at bounding box center [823, 425] width 1454 height 549
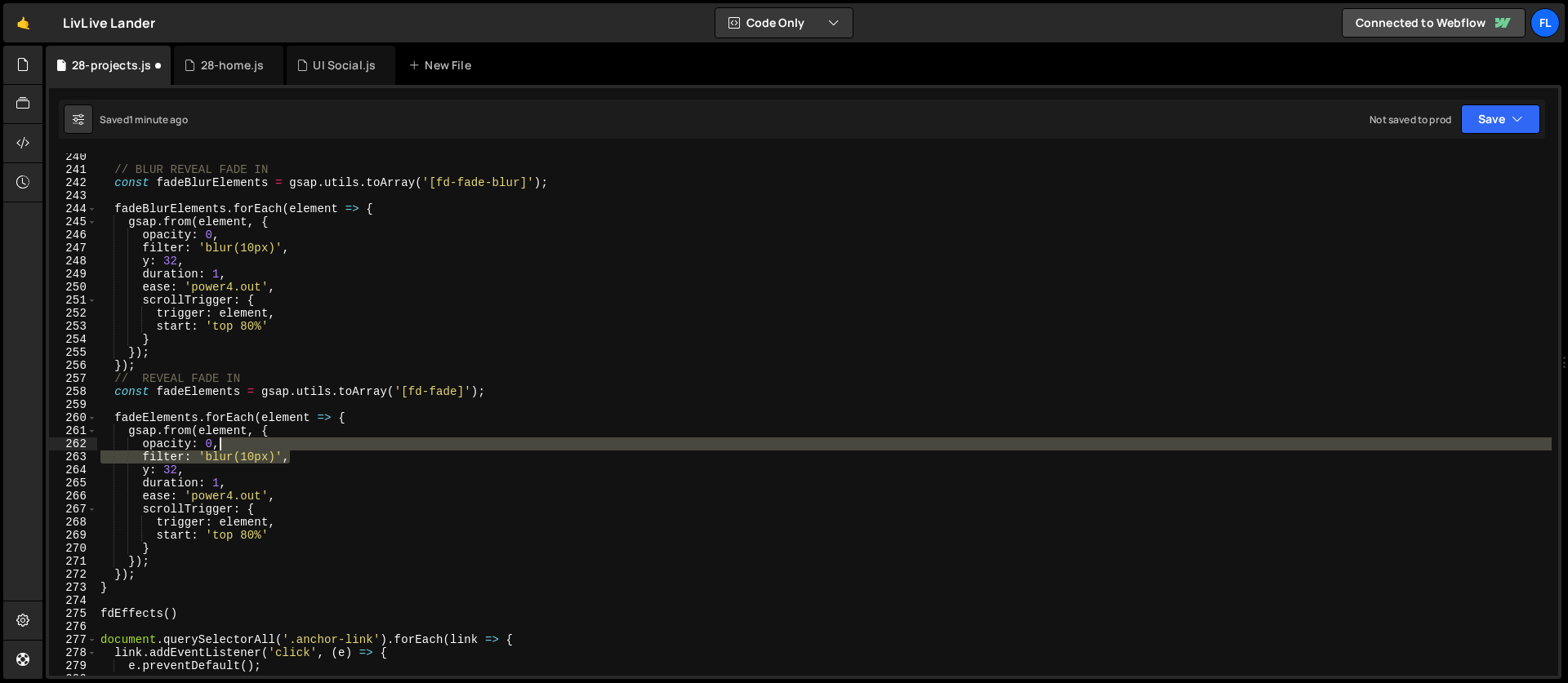
drag, startPoint x: 300, startPoint y: 459, endPoint x: 293, endPoint y: 450, distance: 11.4
click at [293, 450] on div "// BLUR REVEAL FADE IN const fadeBlurElements = gsap . utils . toArray ( '[fd-f…" at bounding box center [823, 425] width 1454 height 549
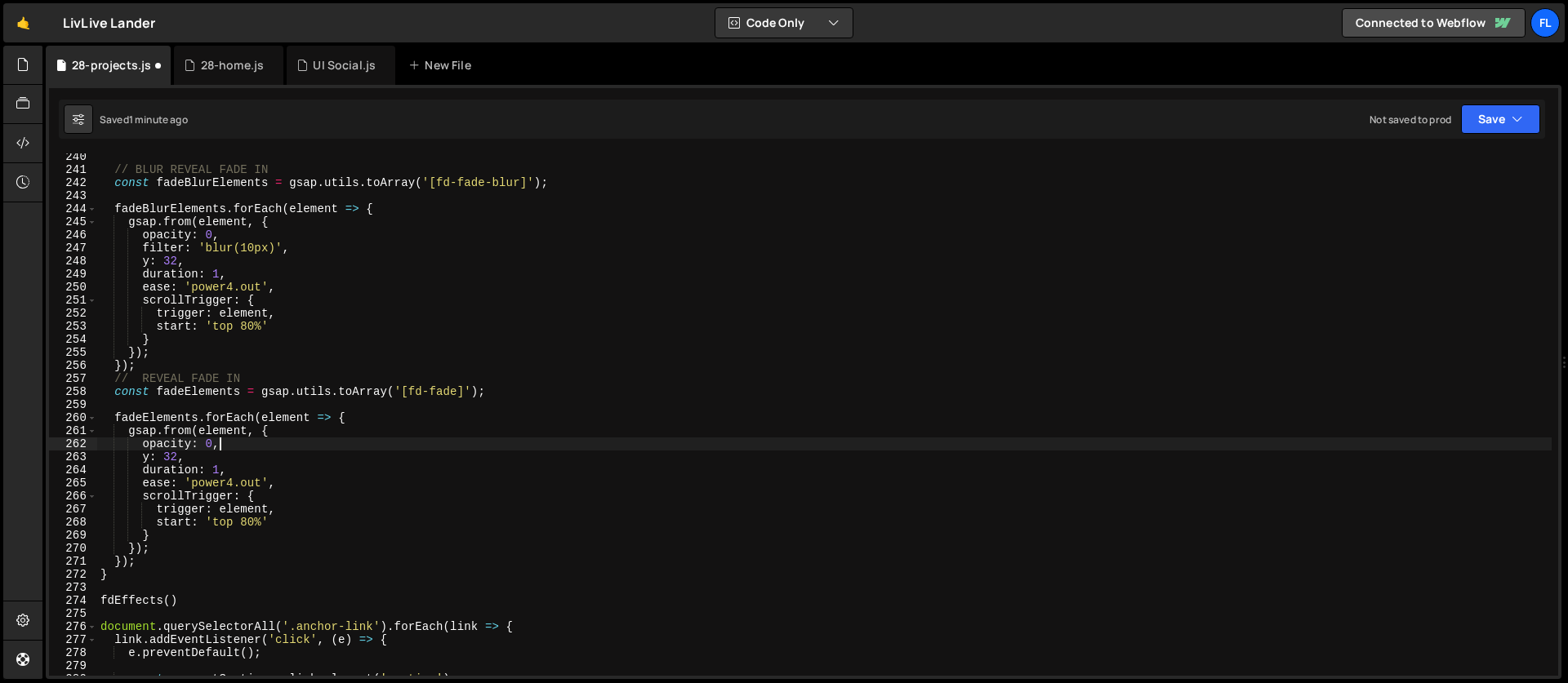
click at [199, 467] on div "// BLUR REVEAL FADE IN const fadeBlurElements = gsap . utils . toArray ( '[fd-f…" at bounding box center [823, 425] width 1454 height 549
click at [268, 453] on div "// BLUR REVEAL FADE IN const fadeBlurElements = gsap . utils . toArray ( '[fd-f…" at bounding box center [823, 425] width 1454 height 549
type textarea "y: 32,"
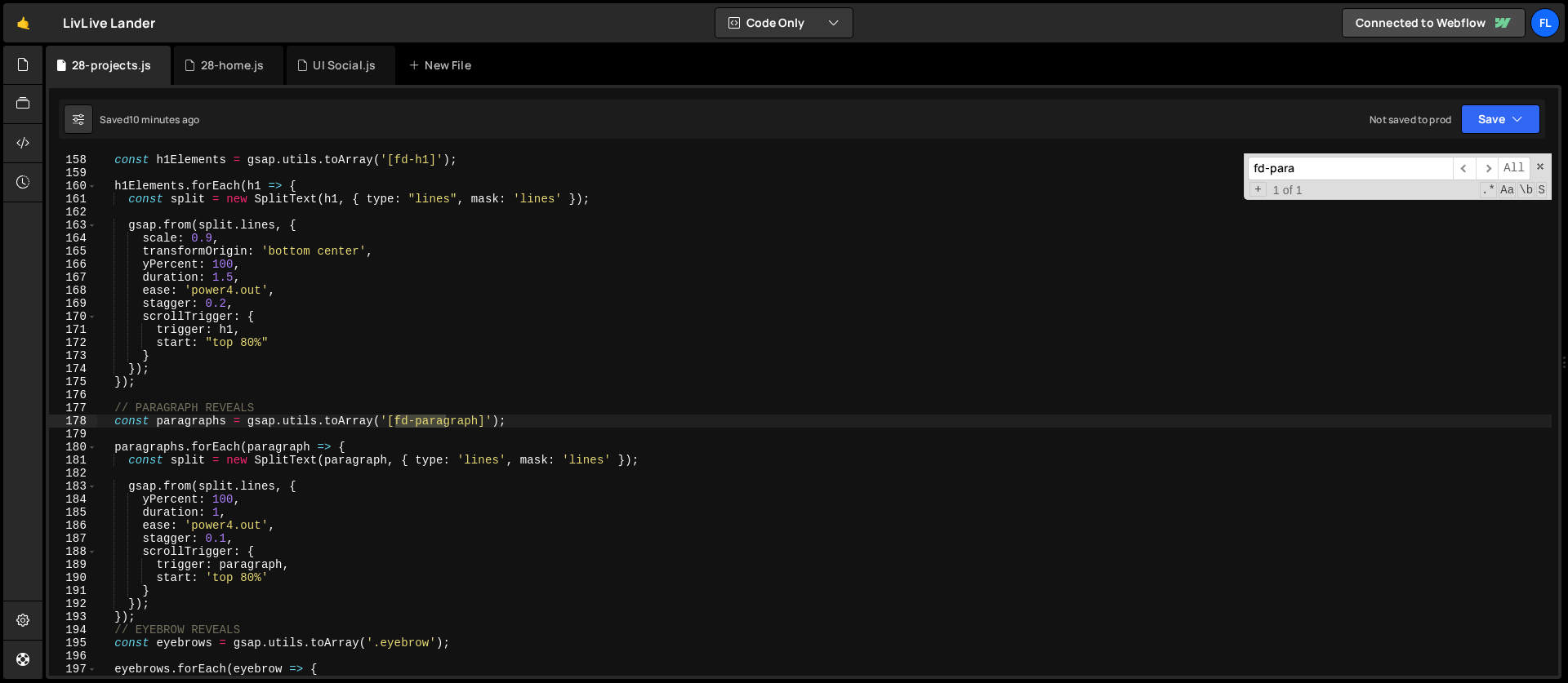
scroll to position [2051, 0]
click at [434, 430] on div "const h1Elements = gsap . utils . toArray ( '[fd-h1]' ) ; h1Elements . forEach …" at bounding box center [823, 428] width 1454 height 549
click at [468, 457] on div "const h1Elements = gsap . utils . toArray ( '[fd-h1]' ) ; h1Elements . forEach …" at bounding box center [823, 428] width 1454 height 549
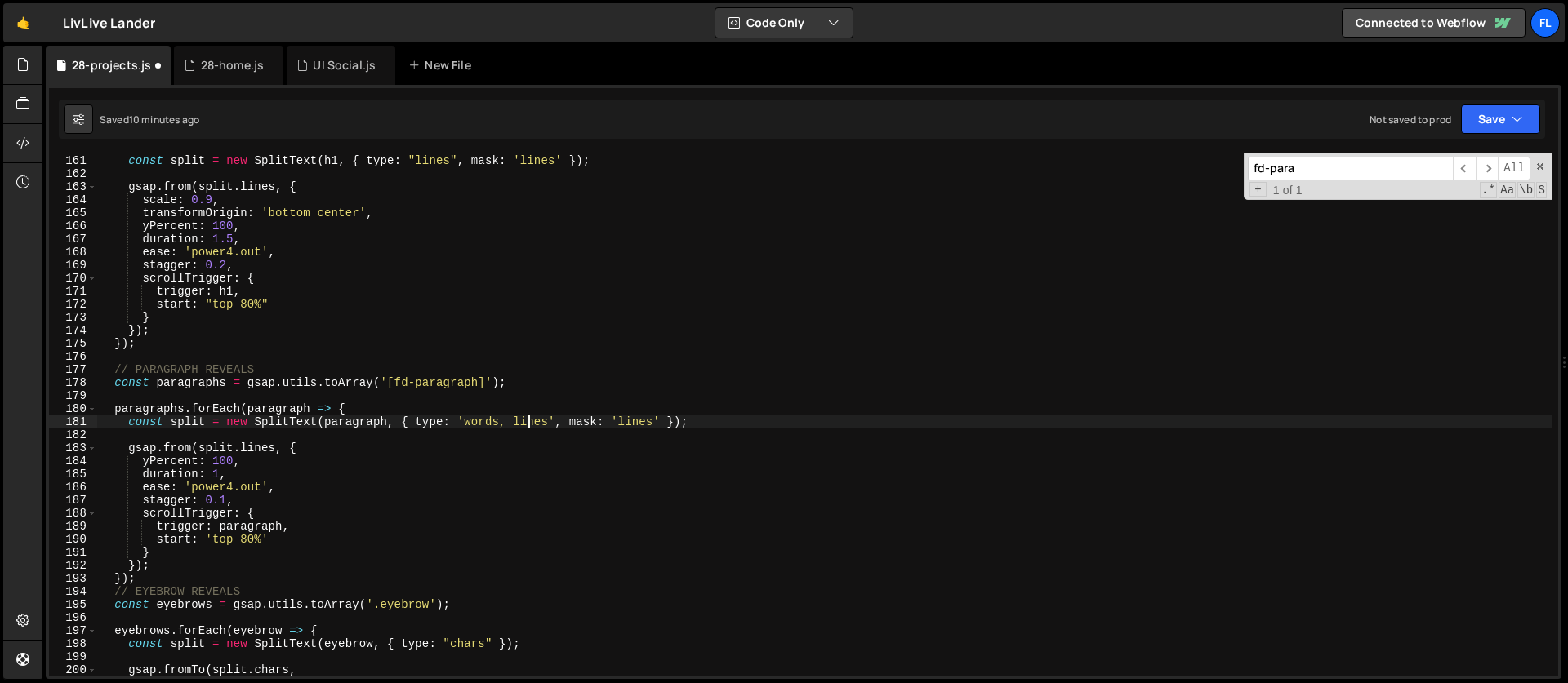
click at [531, 424] on div "h1Elements . forEach ( h1 => { const split = new SplitText ( h1 , { type : "lin…" at bounding box center [823, 416] width 1454 height 549
click at [590, 426] on div "h1Elements . forEach ( h1 => { const split = new SplitText ( h1 , { type : "lin…" at bounding box center [823, 416] width 1454 height 549
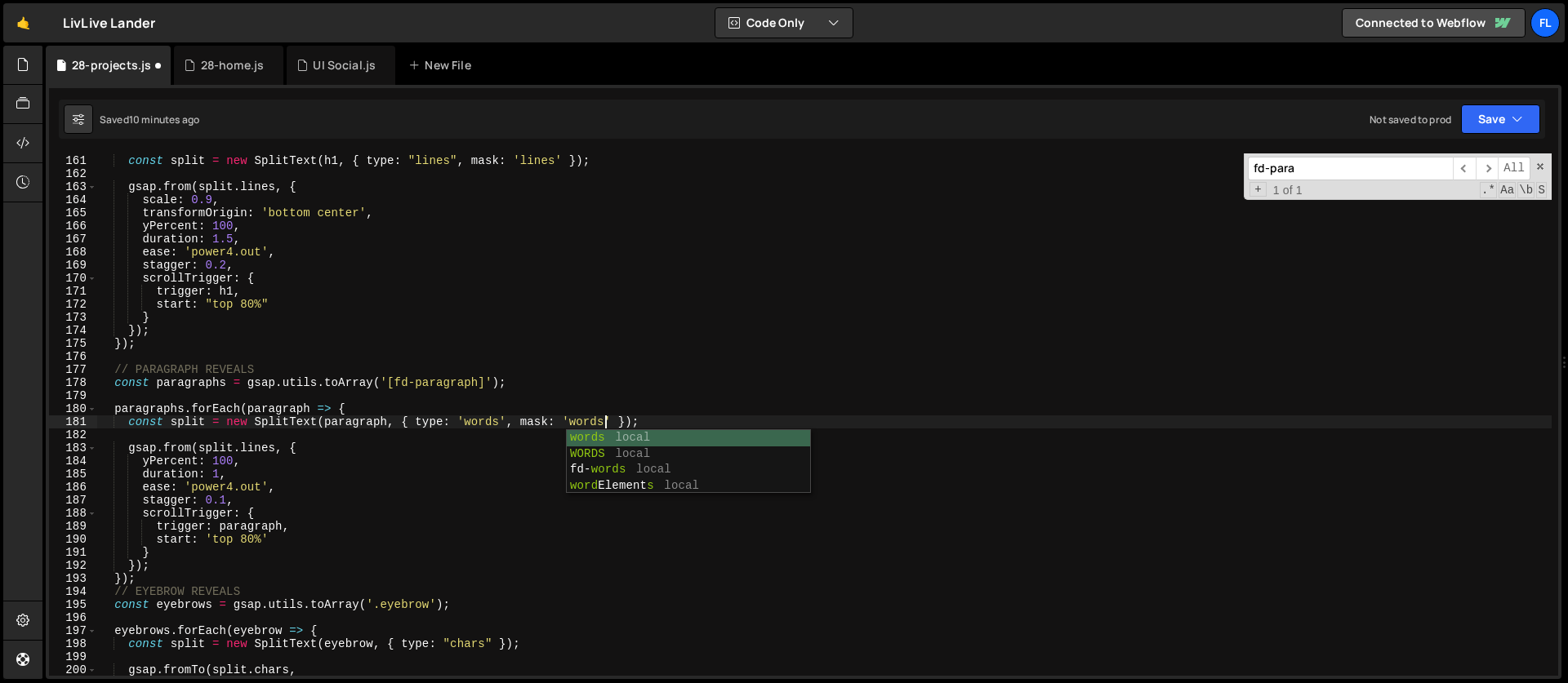
click at [224, 505] on div "h1Elements . forEach ( h1 => { const split = new SplitText ( h1 , { type : "lin…" at bounding box center [823, 416] width 1454 height 549
click at [1541, 163] on span at bounding box center [1540, 167] width 12 height 12
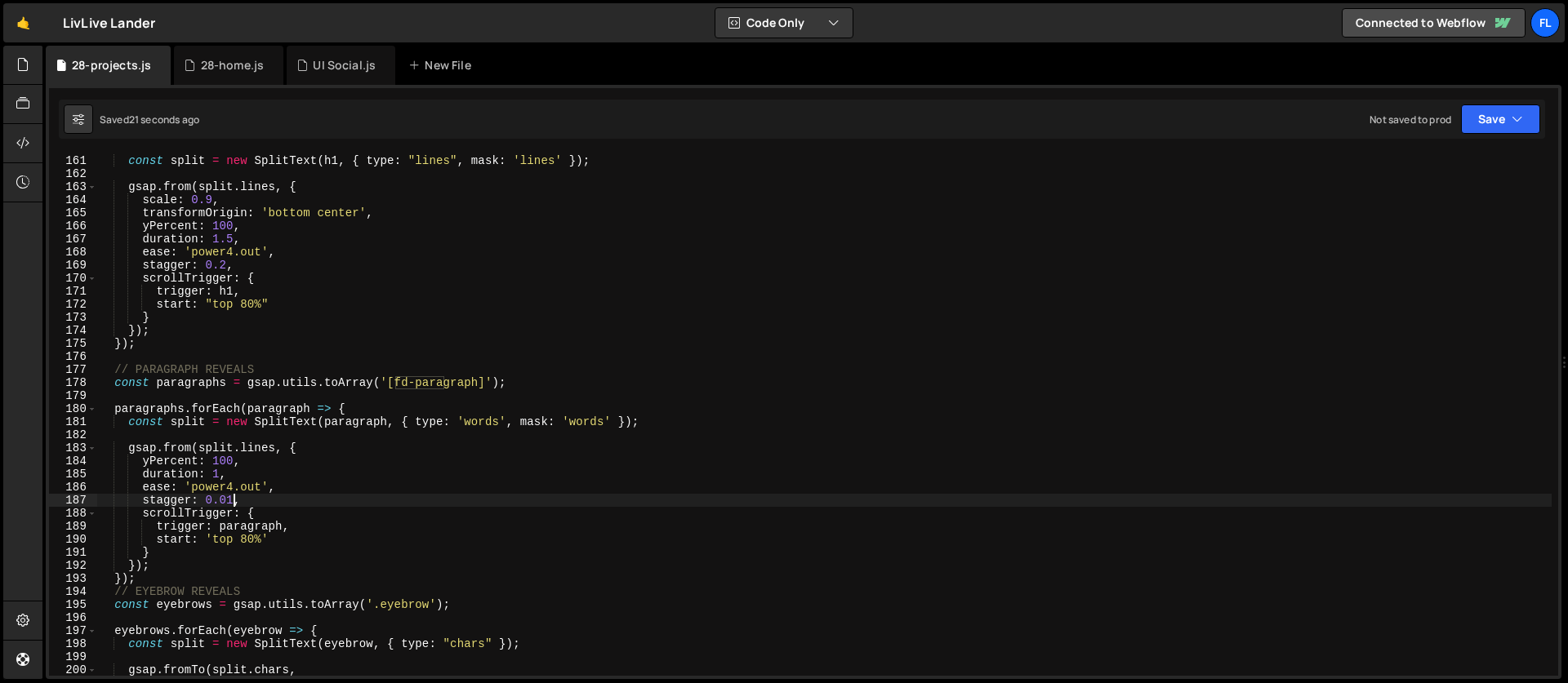
click at [265, 447] on div "h1Elements . forEach ( h1 => { const split = new SplitText ( h1 , { type : "lin…" at bounding box center [823, 416] width 1454 height 549
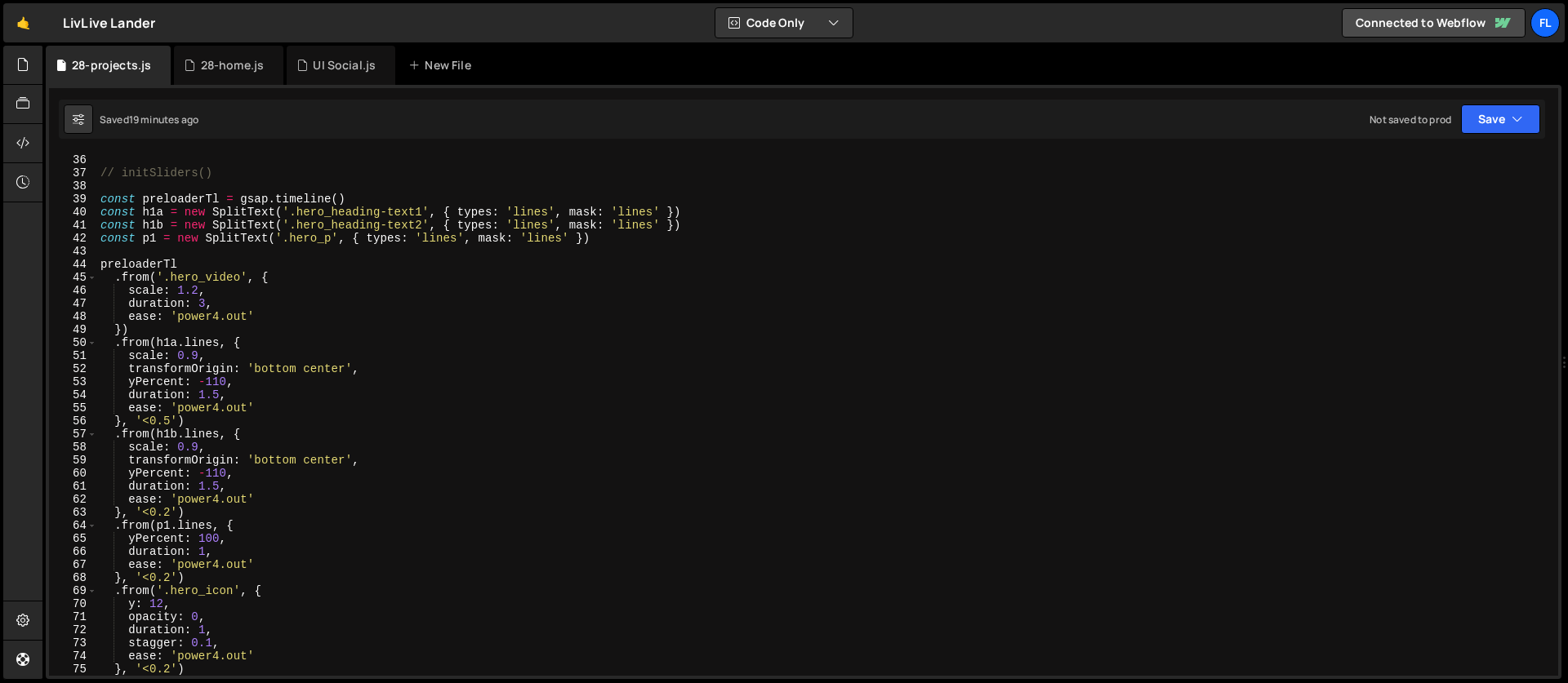
scroll to position [0, 0]
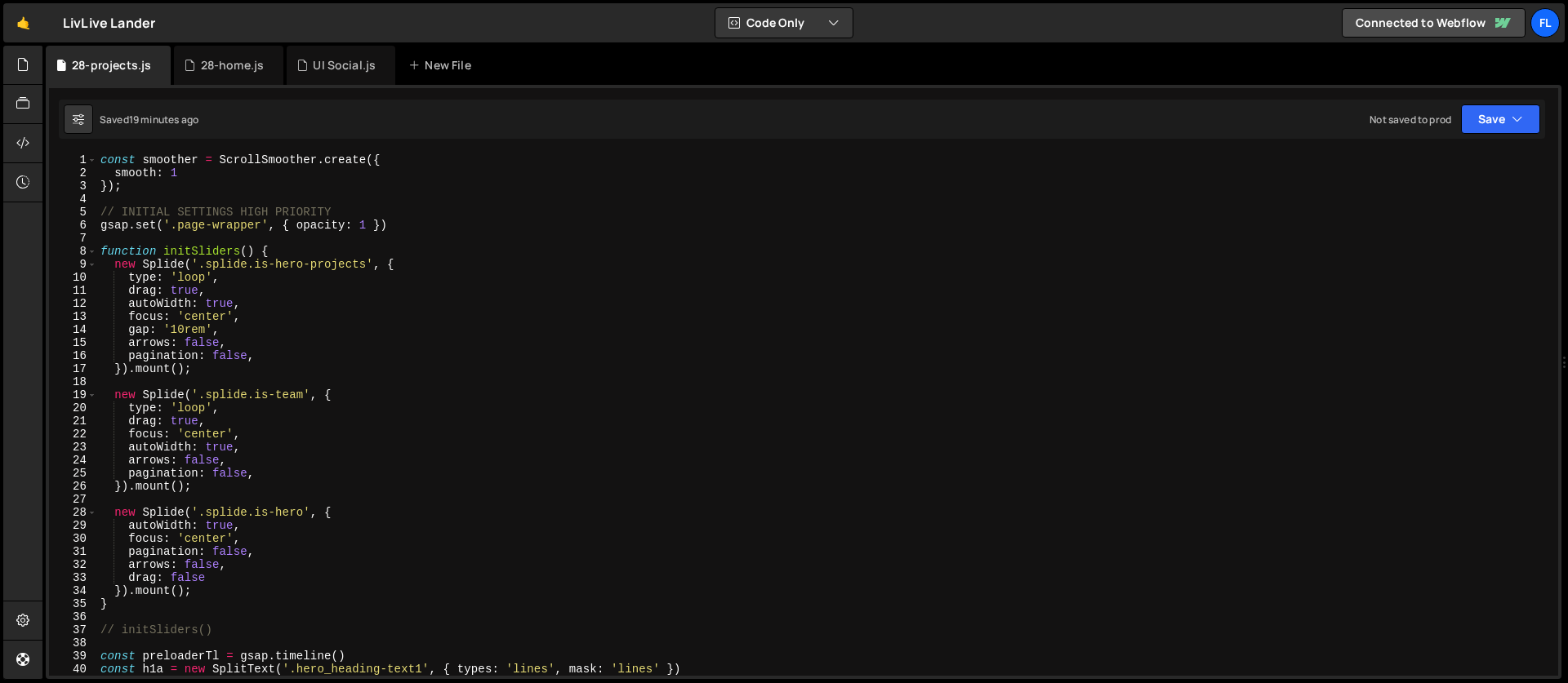
click at [241, 231] on div "const smoother = ScrollSmoother . create ({ smooth : 1 }) ; // INITIAL SETTINGS…" at bounding box center [823, 428] width 1454 height 549
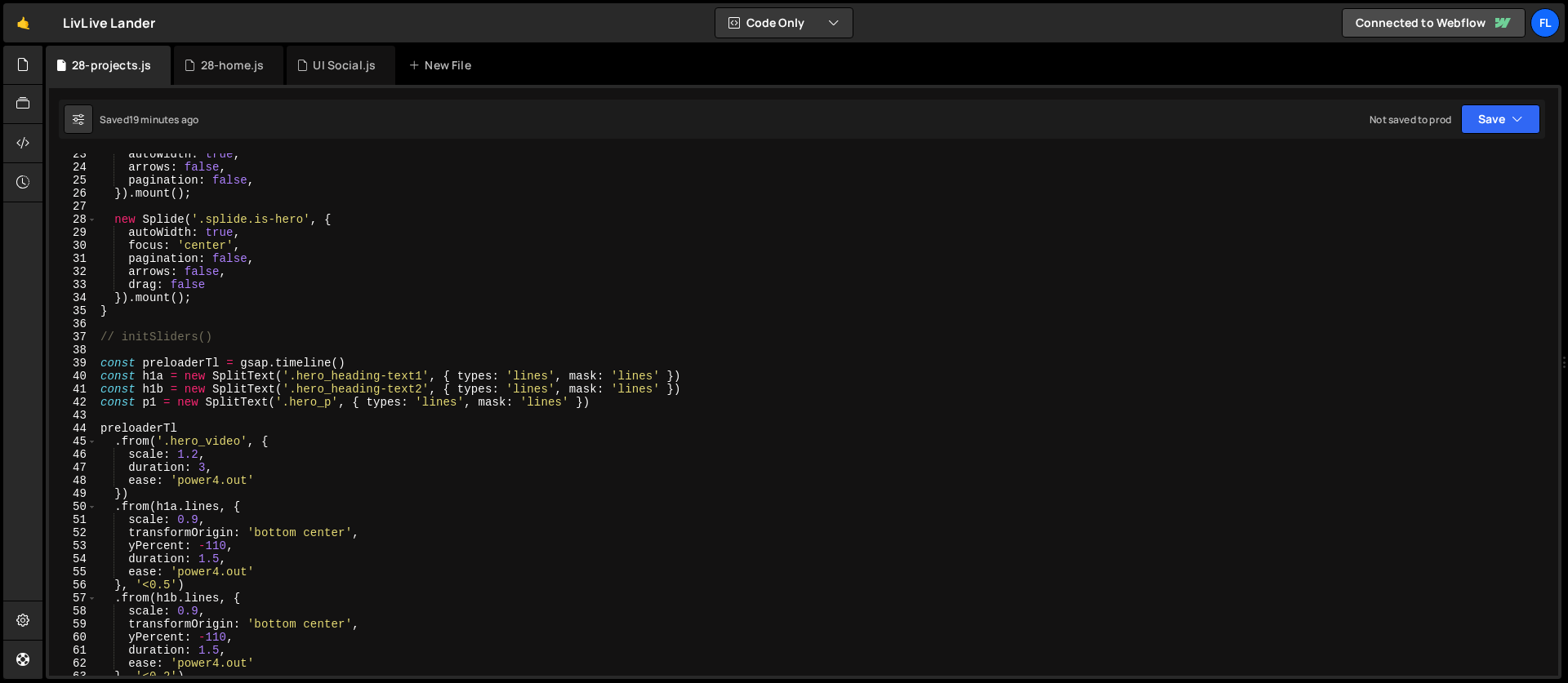
scroll to position [367, 0]
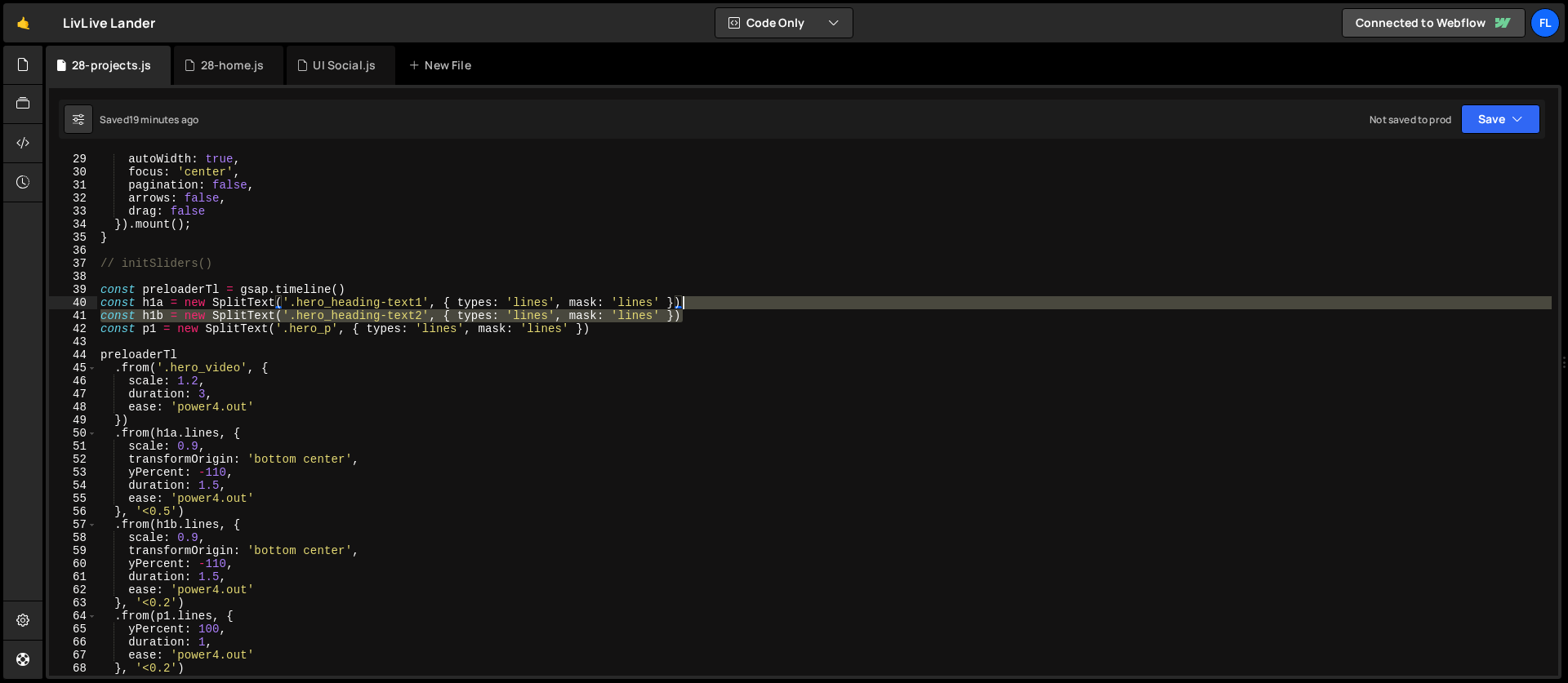
drag, startPoint x: 693, startPoint y: 314, endPoint x: 691, endPoint y: 303, distance: 11.2
click at [691, 303] on div "autoWidth : true , focus : 'center' , pagination : false , arrows : false , dra…" at bounding box center [823, 428] width 1454 height 549
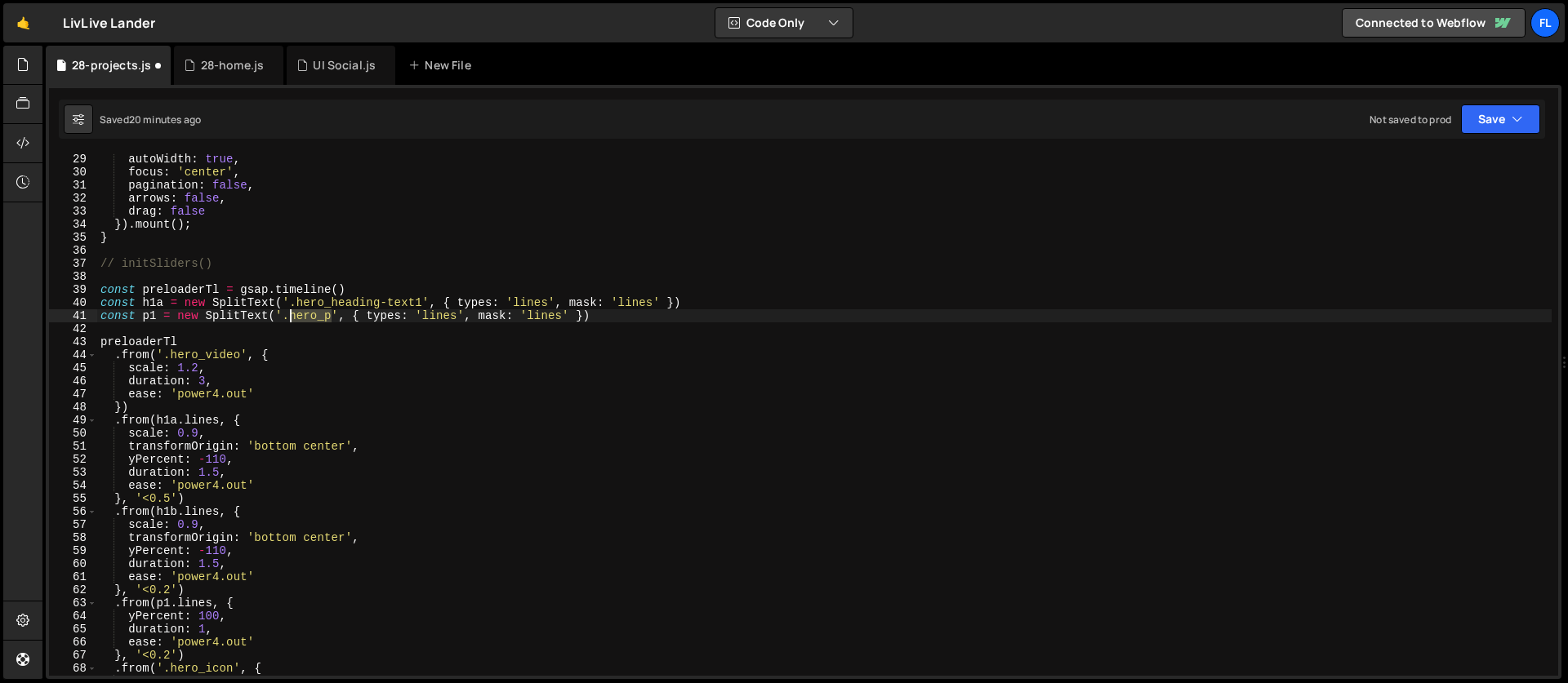
drag, startPoint x: 332, startPoint y: 317, endPoint x: 293, endPoint y: 316, distance: 39.0
click at [293, 316] on div "autoWidth : true , focus : 'center' , pagination : false , arrows : false , dra…" at bounding box center [823, 428] width 1454 height 549
paste textarea "[PERSON_NAME]-he"
drag, startPoint x: 423, startPoint y: 297, endPoint x: 297, endPoint y: 297, distance: 126.0
click at [297, 297] on div "autoWidth : true , focus : 'center' , pagination : false , arrows : false , dra…" at bounding box center [823, 428] width 1454 height 549
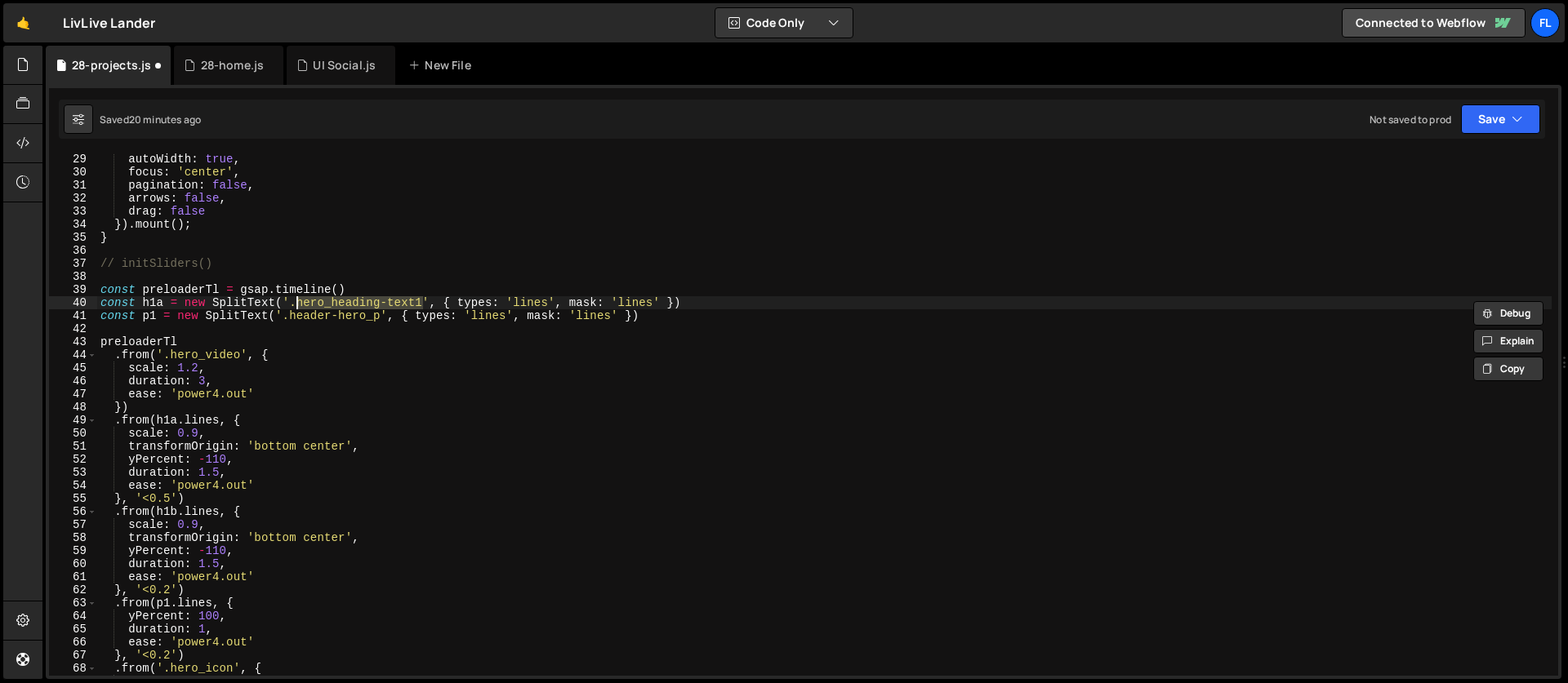
paste textarea "ading-style-h"
click at [161, 301] on div "autoWidth : true , focus : 'center' , pagination : false , arrows : false , dra…" at bounding box center [823, 428] width 1454 height 549
click at [284, 303] on div "autoWidth : true , focus : 'center' , pagination : false , arrows : false , dra…" at bounding box center [823, 428] width 1454 height 549
paste textarea "section_header-hero"
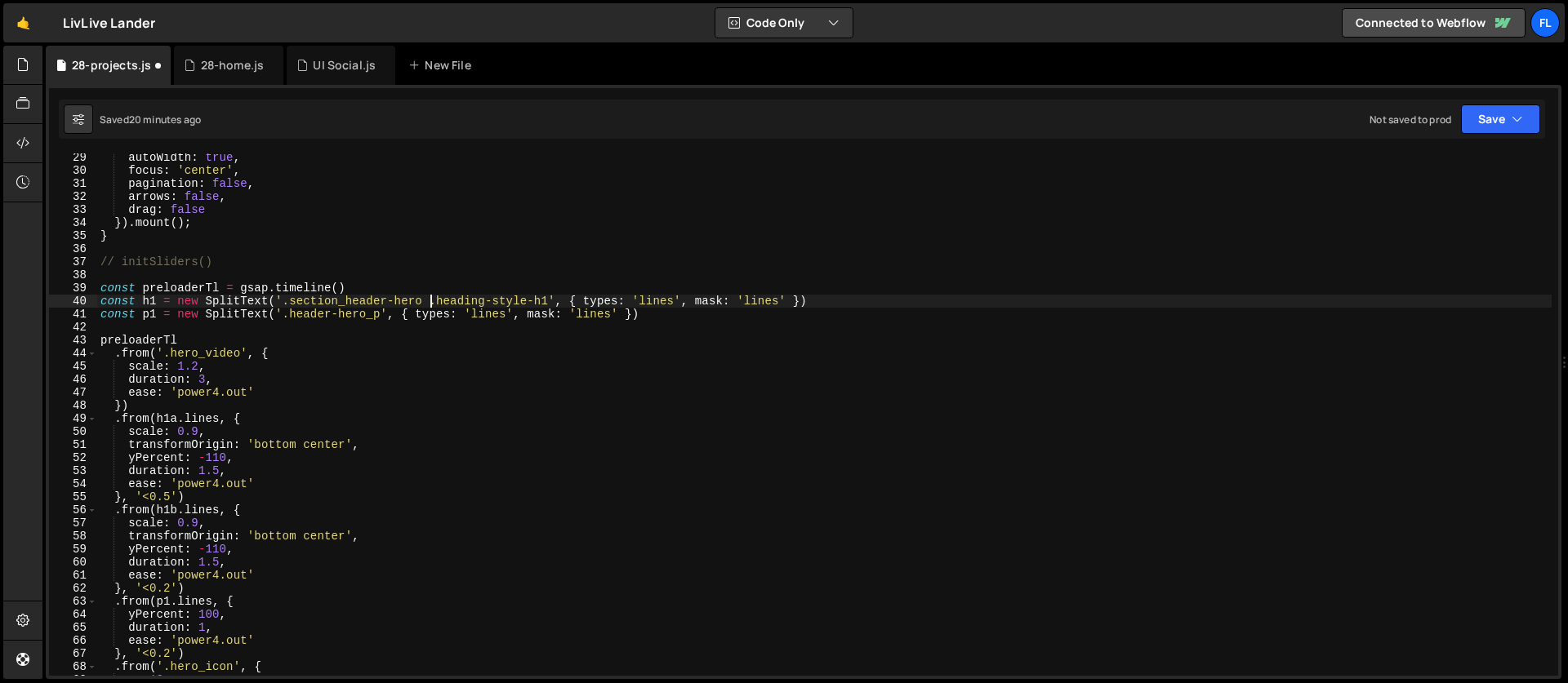
scroll to position [382, 0]
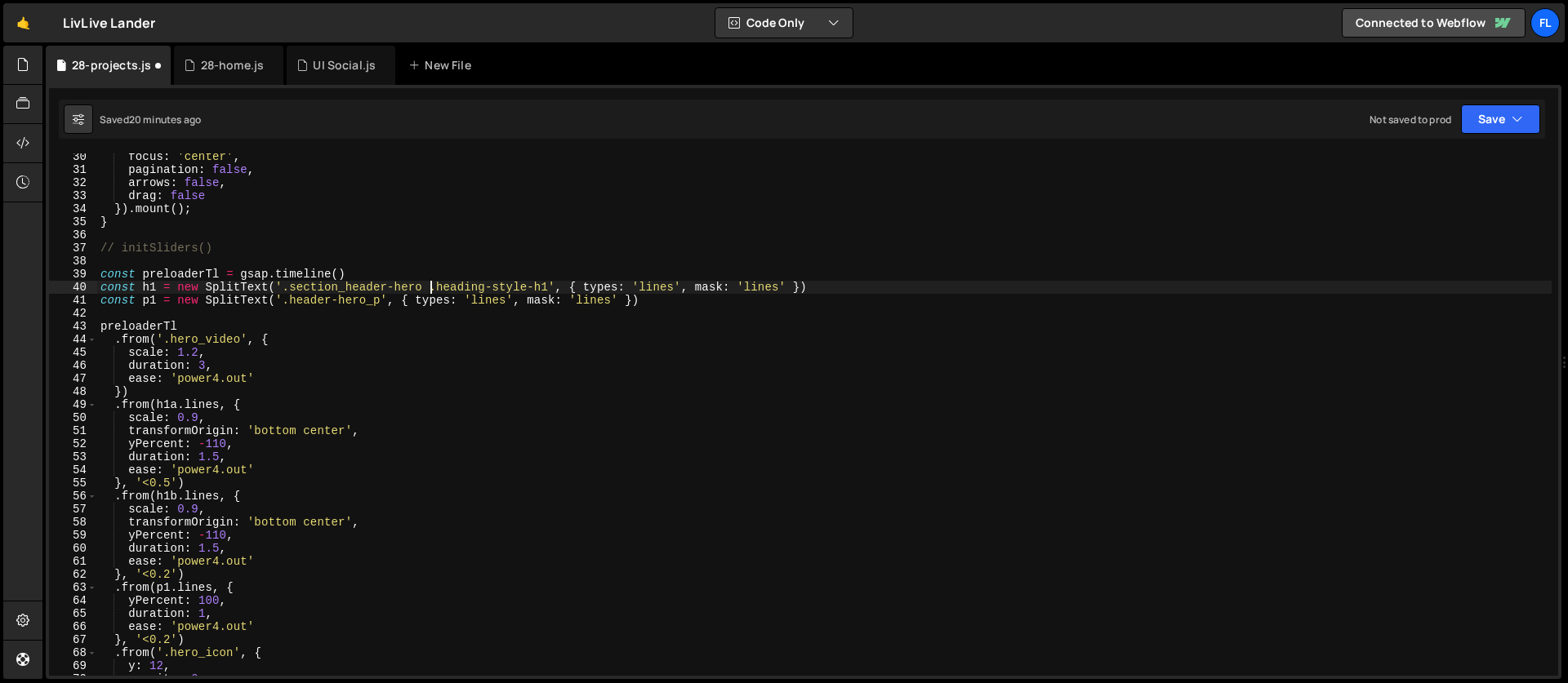
click at [180, 405] on div "focus : 'center' , pagination : false , arrows : false , drag : false }) . moun…" at bounding box center [823, 425] width 1454 height 549
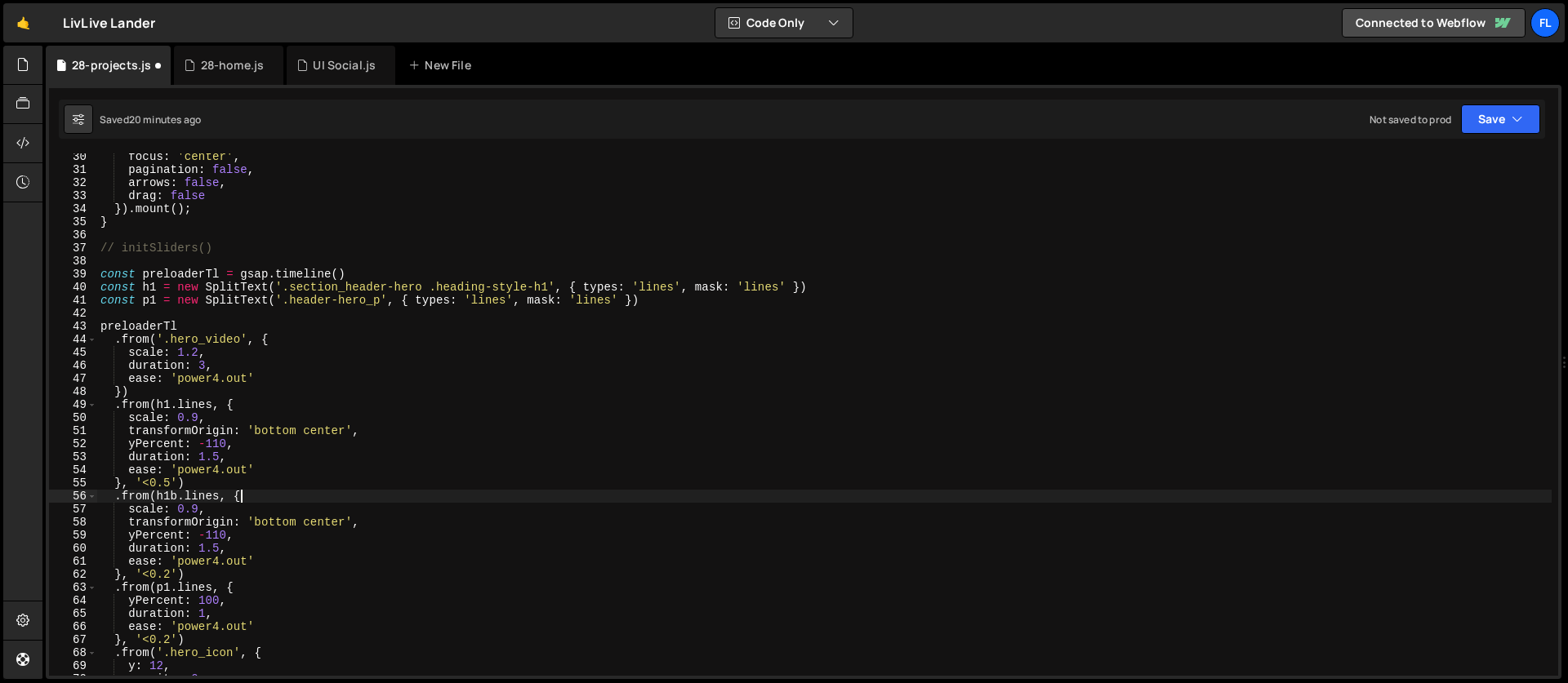
click at [243, 496] on div "focus : 'center' , pagination : false , arrows : false , drag : false }) . moun…" at bounding box center [823, 425] width 1454 height 549
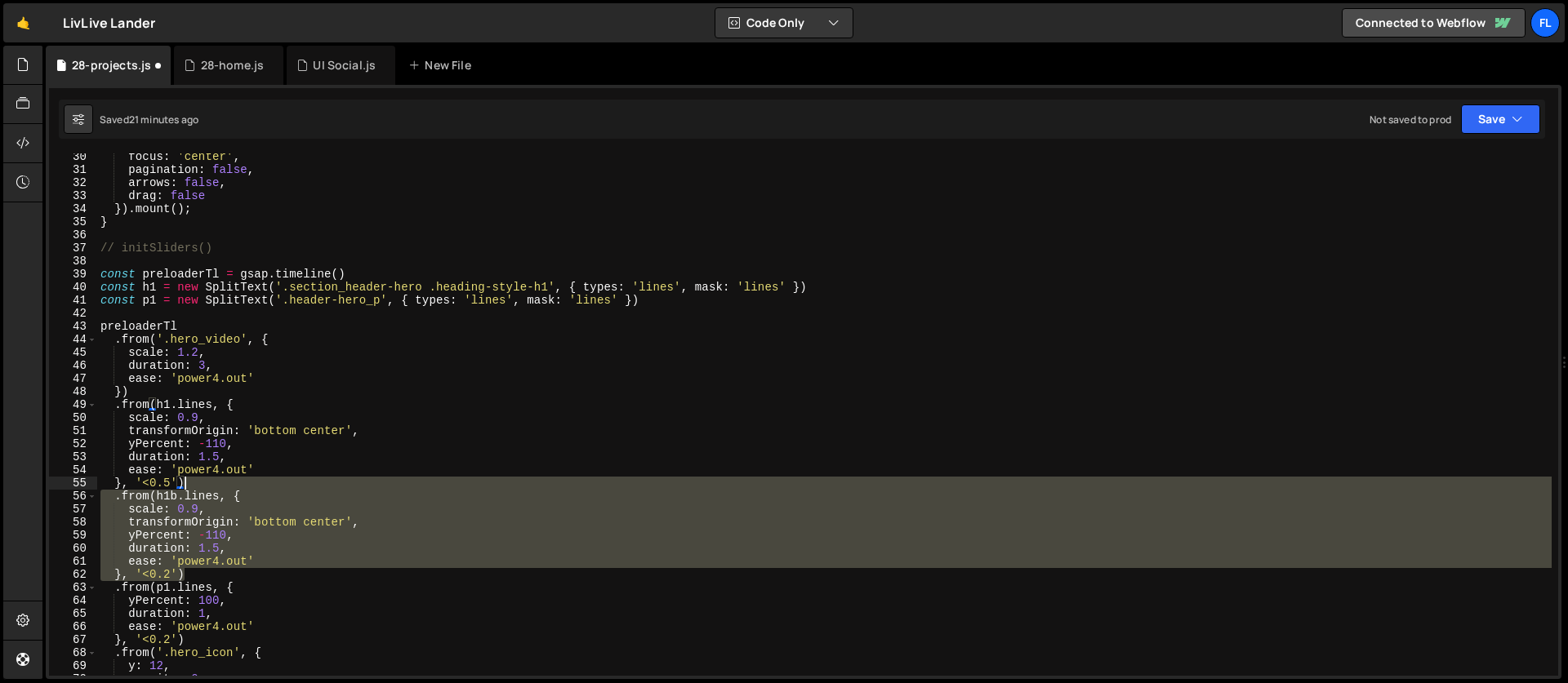
drag, startPoint x: 192, startPoint y: 575, endPoint x: 194, endPoint y: 481, distance: 94.0
click at [194, 481] on div "focus : 'center' , pagination : false , arrows : false , drag : false }) . moun…" at bounding box center [823, 425] width 1454 height 549
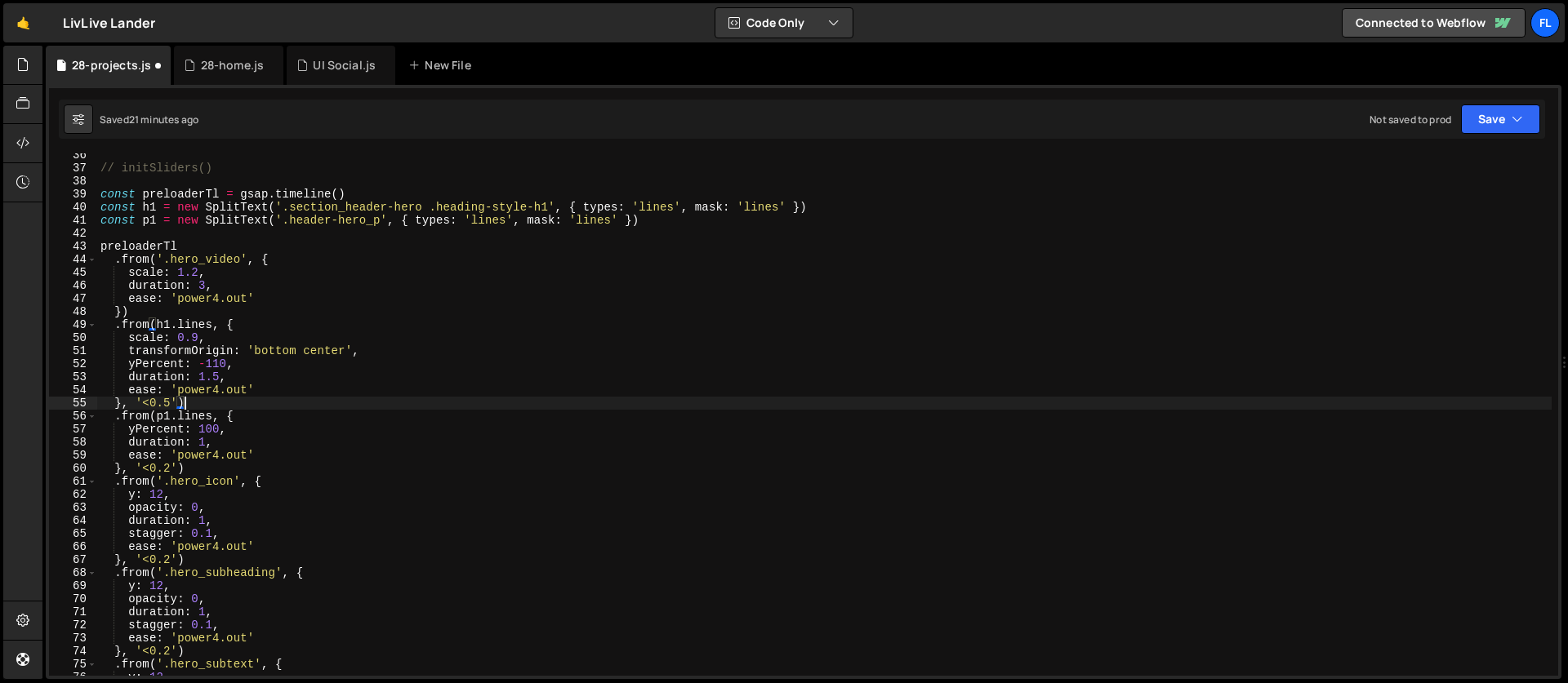
scroll to position [520, 0]
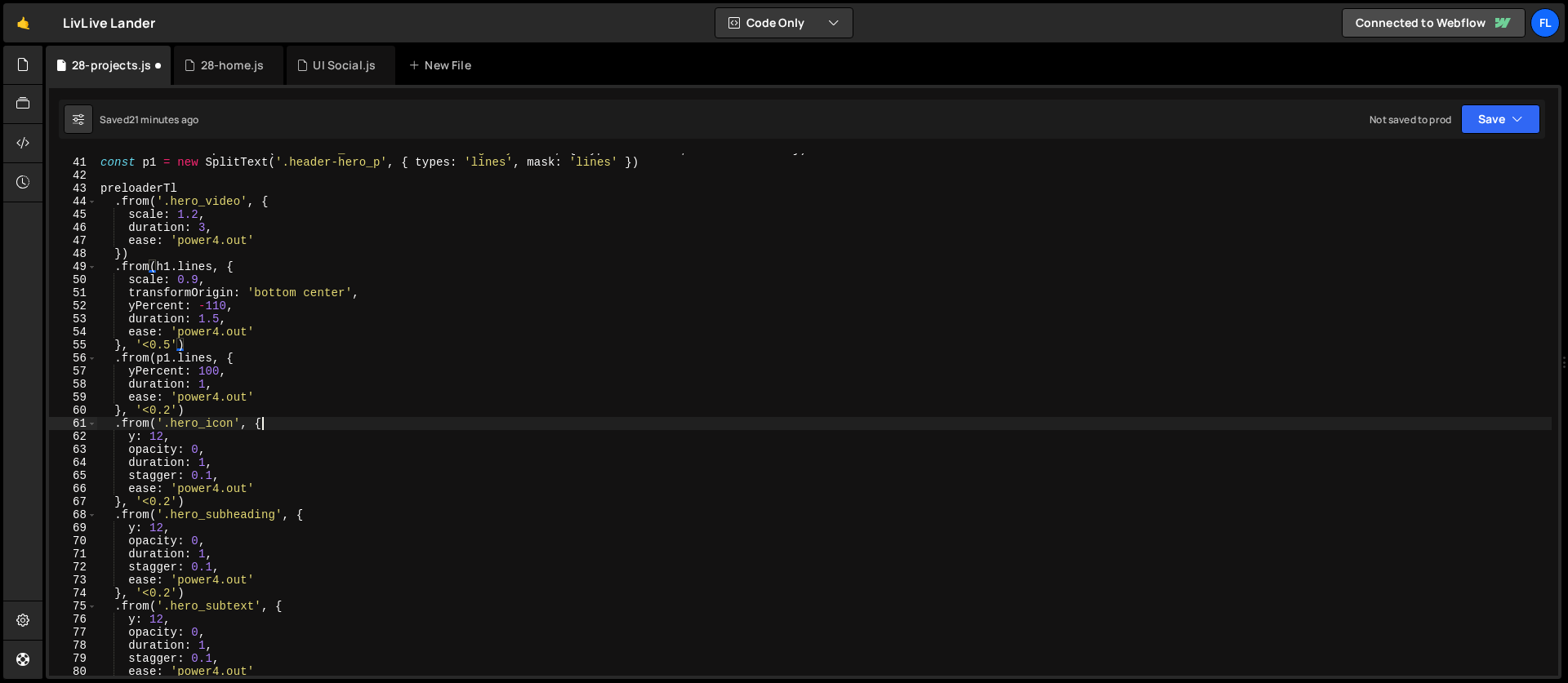
click at [292, 426] on div "const h1 = new SplitText ( '.section_header-hero .heading-style-h1' , { types :…" at bounding box center [823, 418] width 1454 height 549
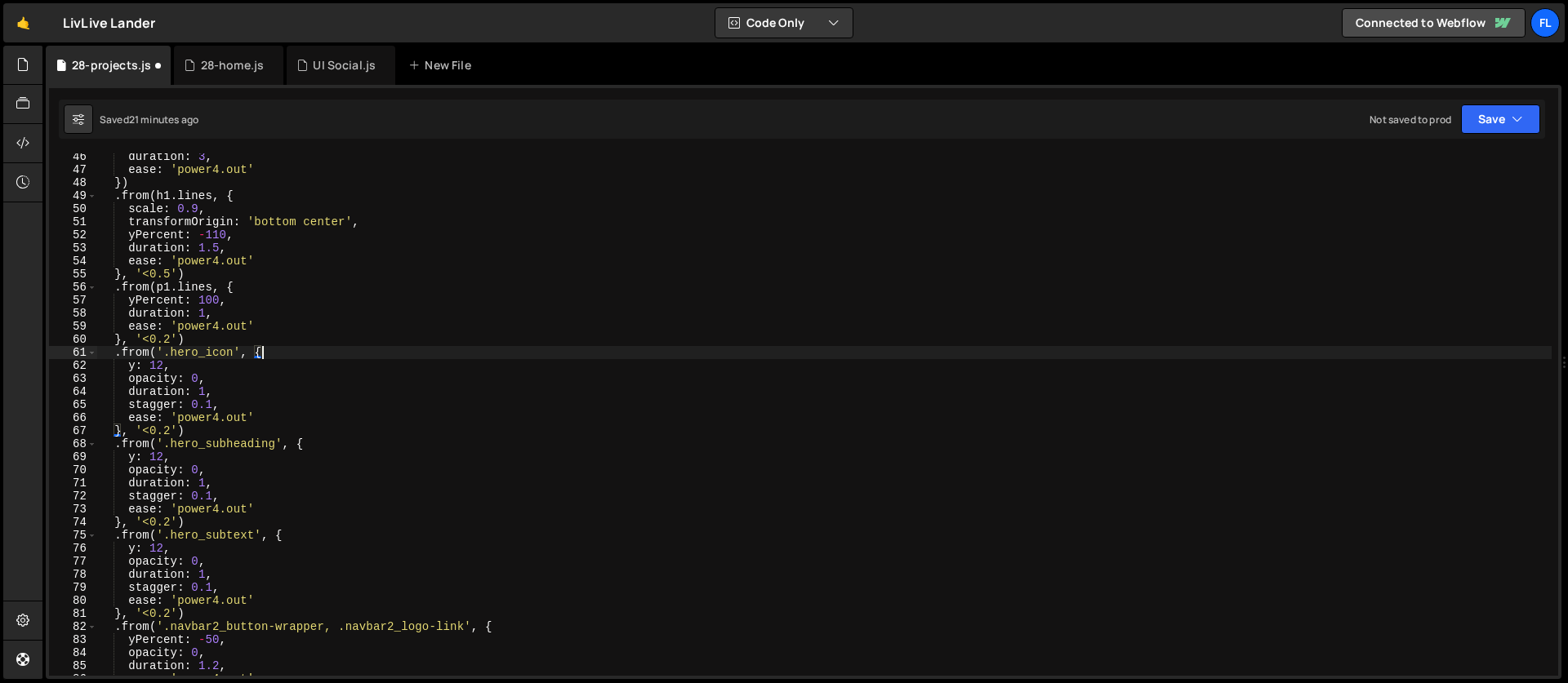
scroll to position [648, 0]
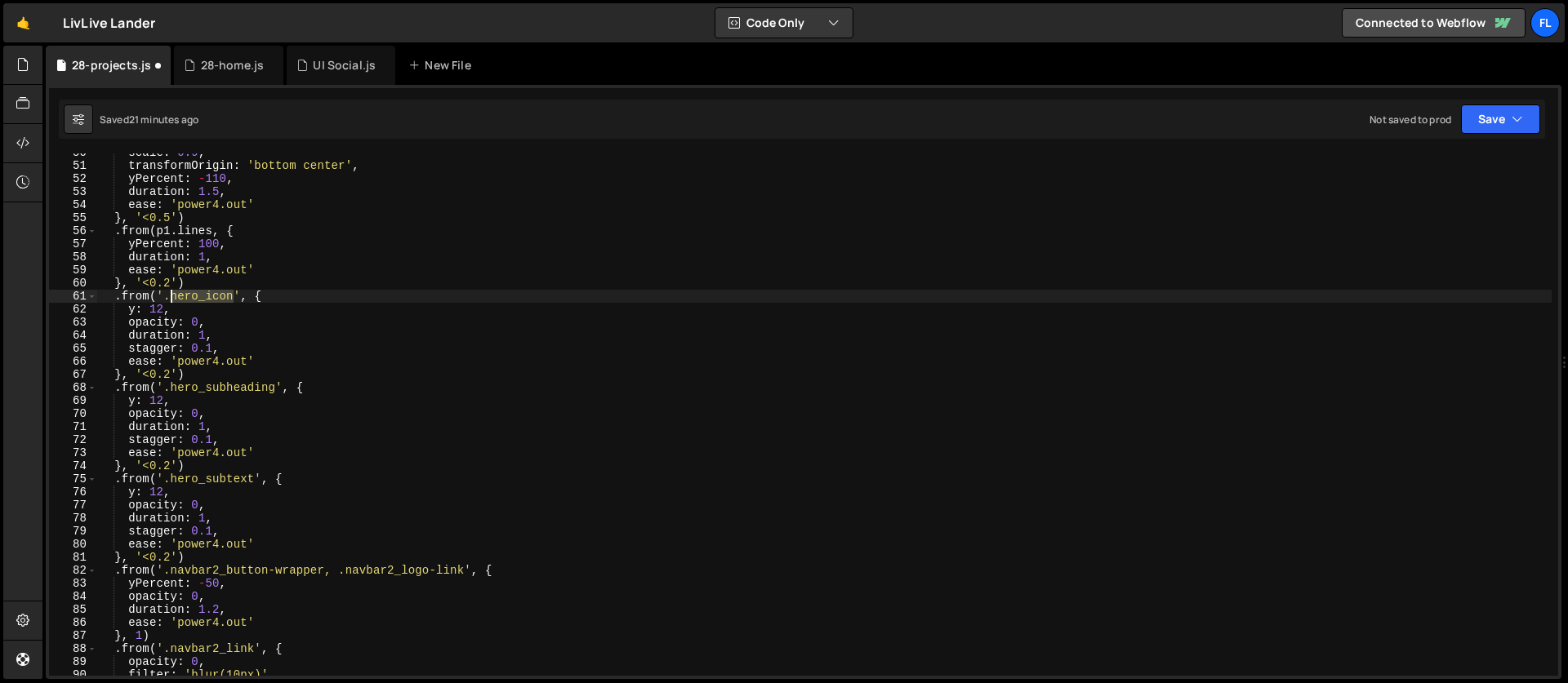
drag, startPoint x: 233, startPoint y: 293, endPoint x: 172, endPoint y: 295, distance: 61.0
click at [172, 295] on div "scale : 0.9 , transformOrigin : 'bottom center' , yPercent : - 110 , duration :…" at bounding box center [823, 420] width 1454 height 549
paste textarea "anchor-link"
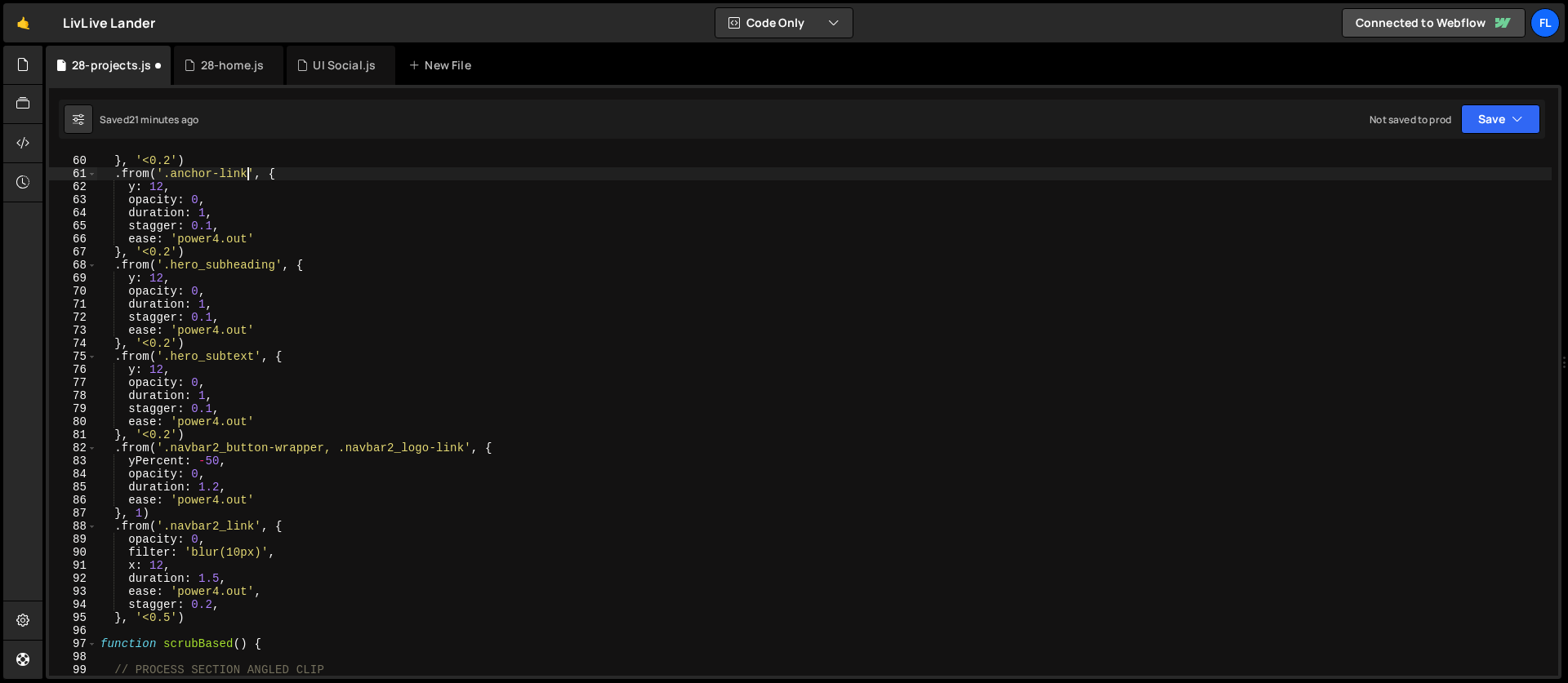
scroll to position [773, 0]
click at [388, 394] on div "} , '<0.2' ) . from ( '.anchor-link' , { y : 12 , opacity : 0 , duration : 1 , …" at bounding box center [823, 427] width 1454 height 549
type textarea "duration: 1,"
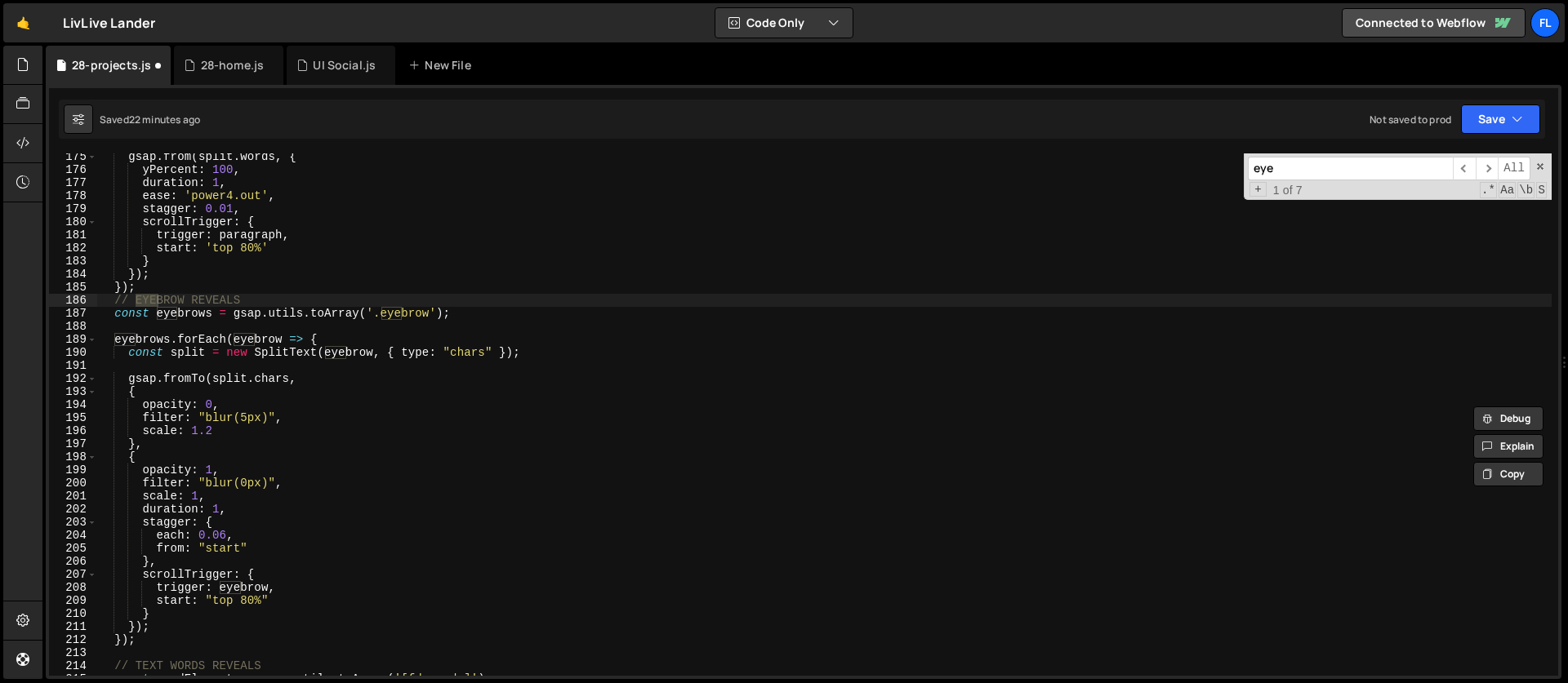
scroll to position [2275, 0]
type input "eye"
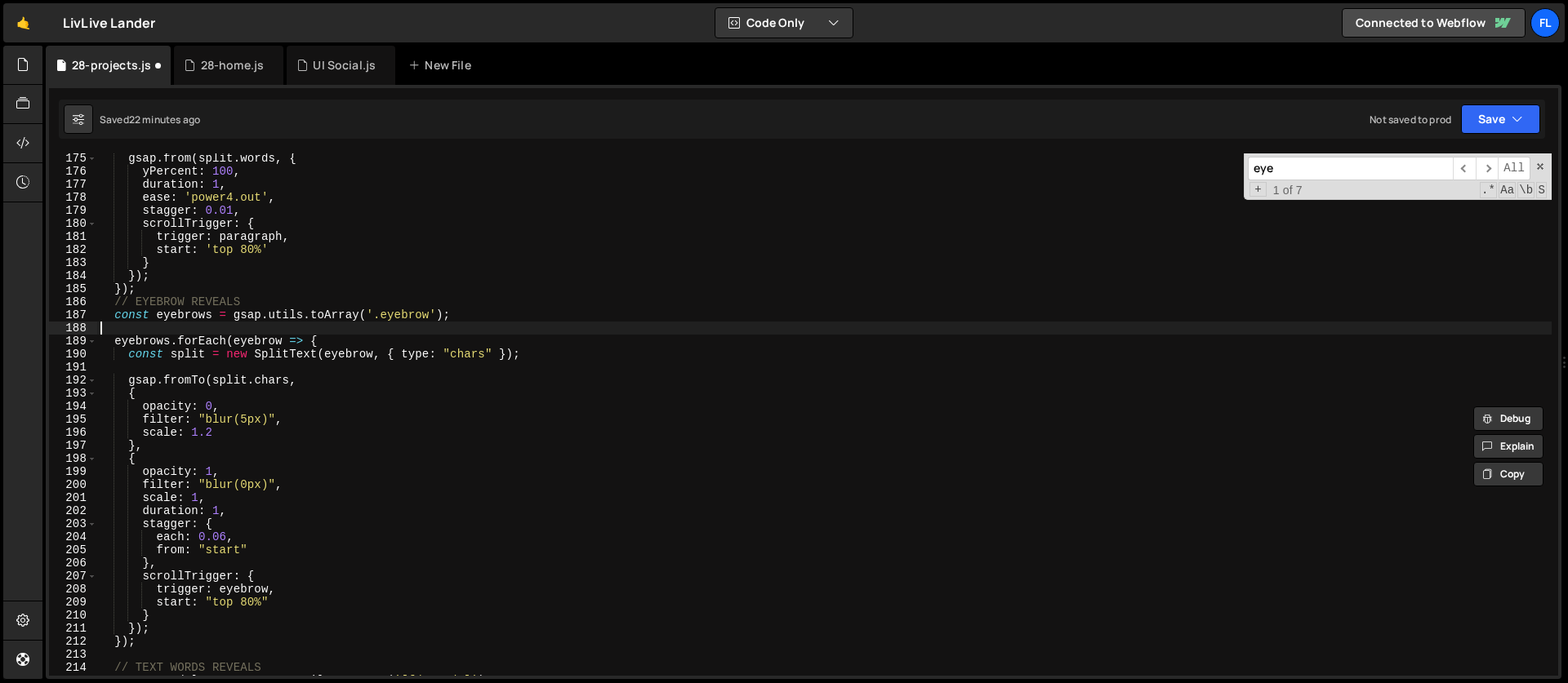
click at [262, 331] on div "gsap . from ( split . words , { yPercent : 100 , duration : 1 , ease : 'power4.…" at bounding box center [823, 427] width 1454 height 549
click at [1301, 166] on input "eye" at bounding box center [1350, 168] width 205 height 24
click at [207, 71] on div "28-home.js" at bounding box center [233, 65] width 63 height 16
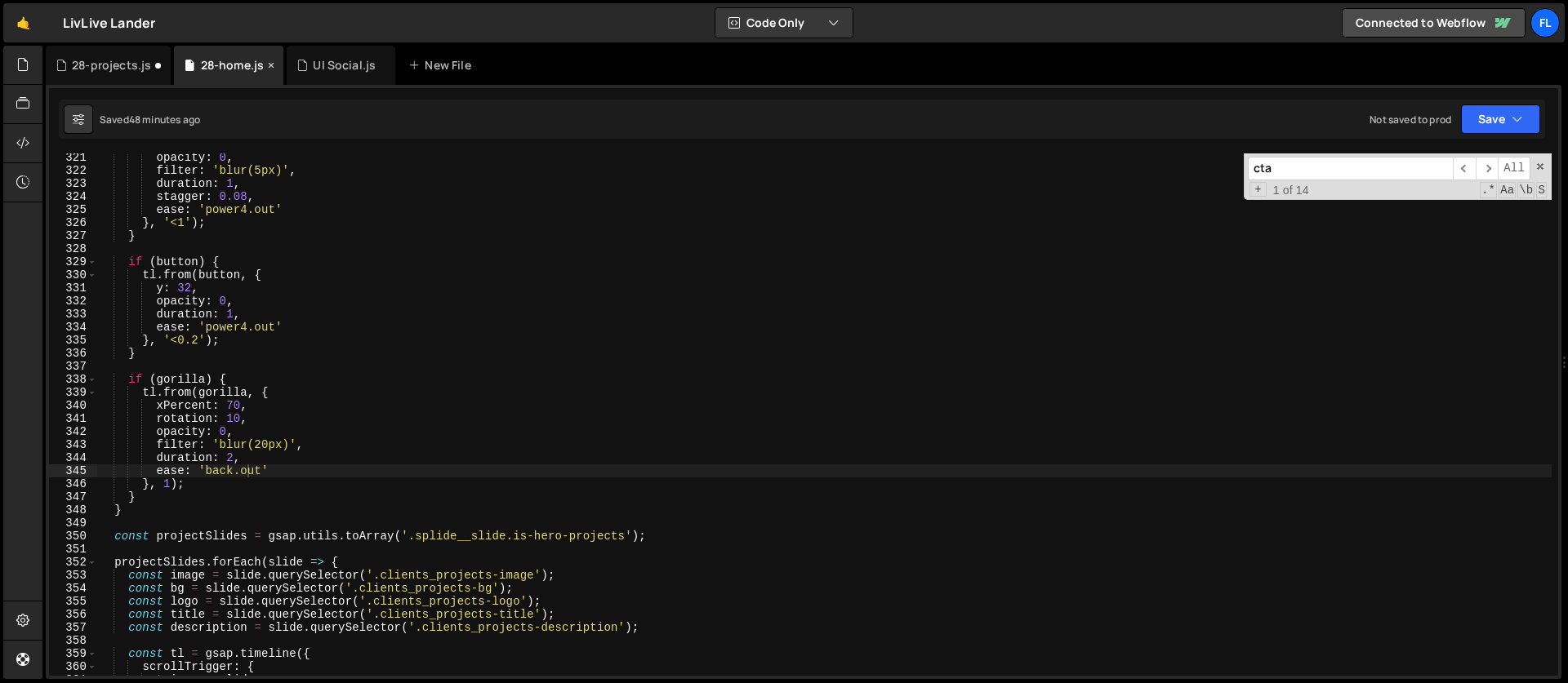
click at [203, 60] on div "28-home.js" at bounding box center [233, 65] width 63 height 16
click at [112, 59] on div "28-projects.js" at bounding box center [111, 65] width 79 height 16
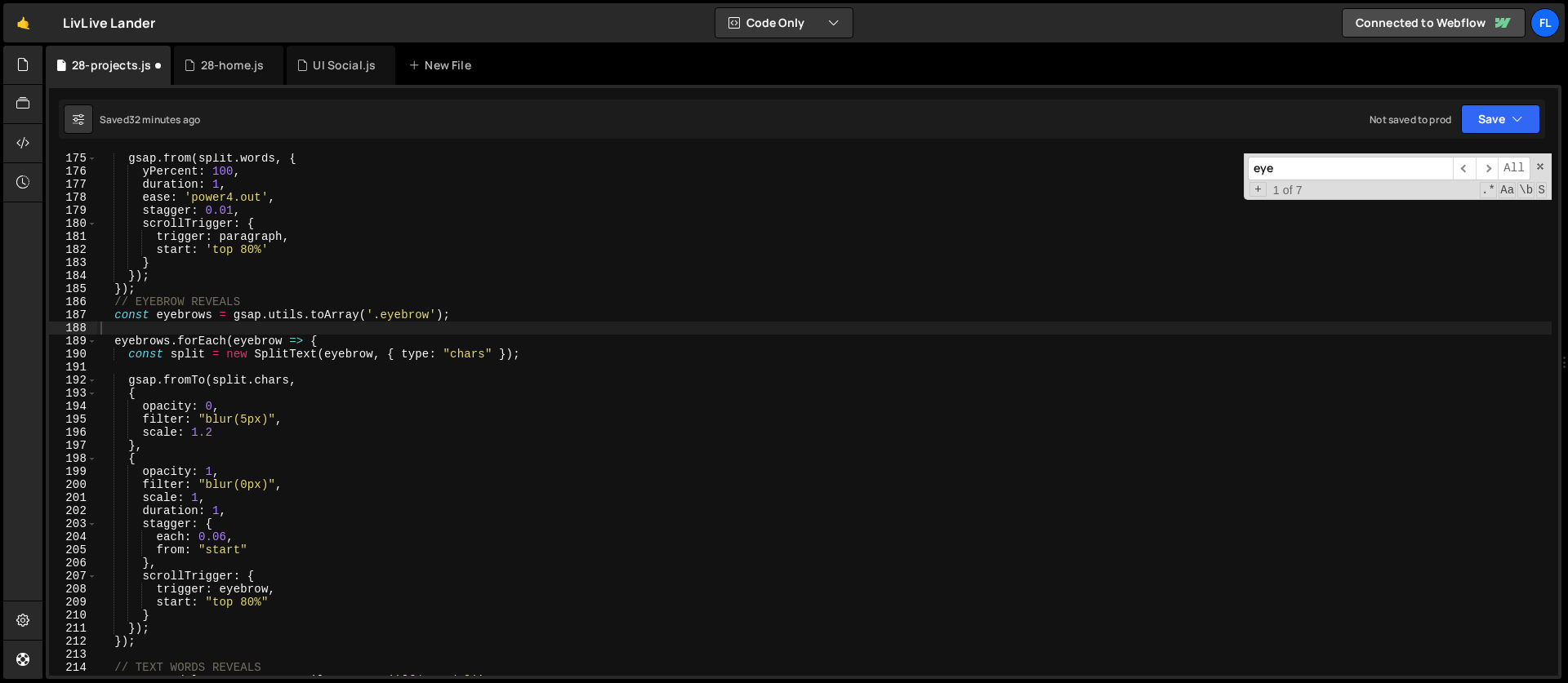
drag, startPoint x: 1289, startPoint y: 174, endPoint x: 1204, endPoint y: 168, distance: 85.2
click at [1204, 168] on div "gsap . from ( split . words , { yPercent : 100 , duration : 1 , ease : 'power4.…" at bounding box center [823, 414] width 1454 height 523
click at [215, 74] on div "28-home.js" at bounding box center [228, 64] width 110 height 39
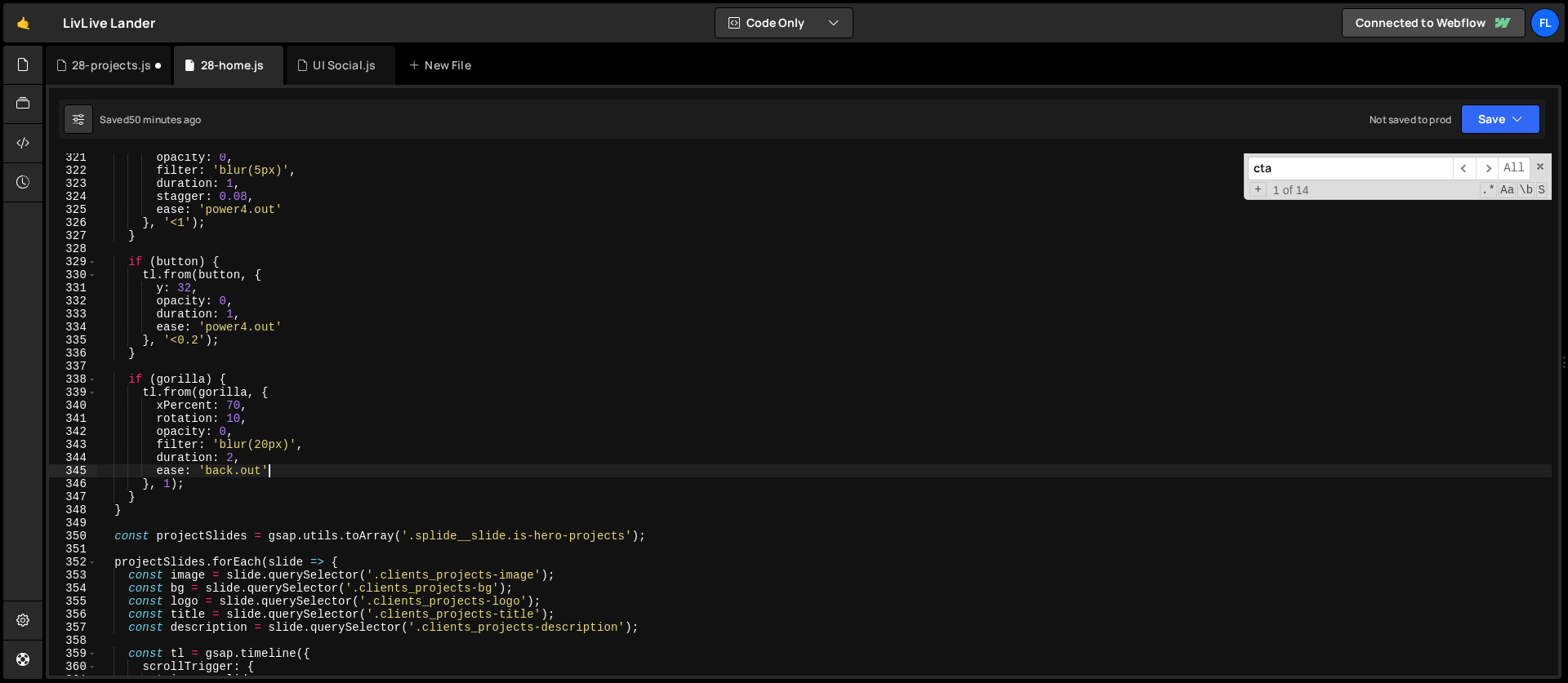
click at [349, 467] on div "opacity : 0 , filter : 'blur(5px)' , duration : 1 , stagger : 0.08 , ease : 'po…" at bounding box center [823, 426] width 1454 height 549
click at [245, 380] on div "opacity : 0 , filter : 'blur(5px)' , duration : 1 , stagger : 0.08 , ease : 'po…" at bounding box center [823, 426] width 1454 height 549
click at [287, 472] on div "opacity : 0 , filter : 'blur(5px)' , duration : 1 , stagger : 0.08 , ease : 'po…" at bounding box center [823, 426] width 1454 height 549
type textarea "ease: 'back.out',"
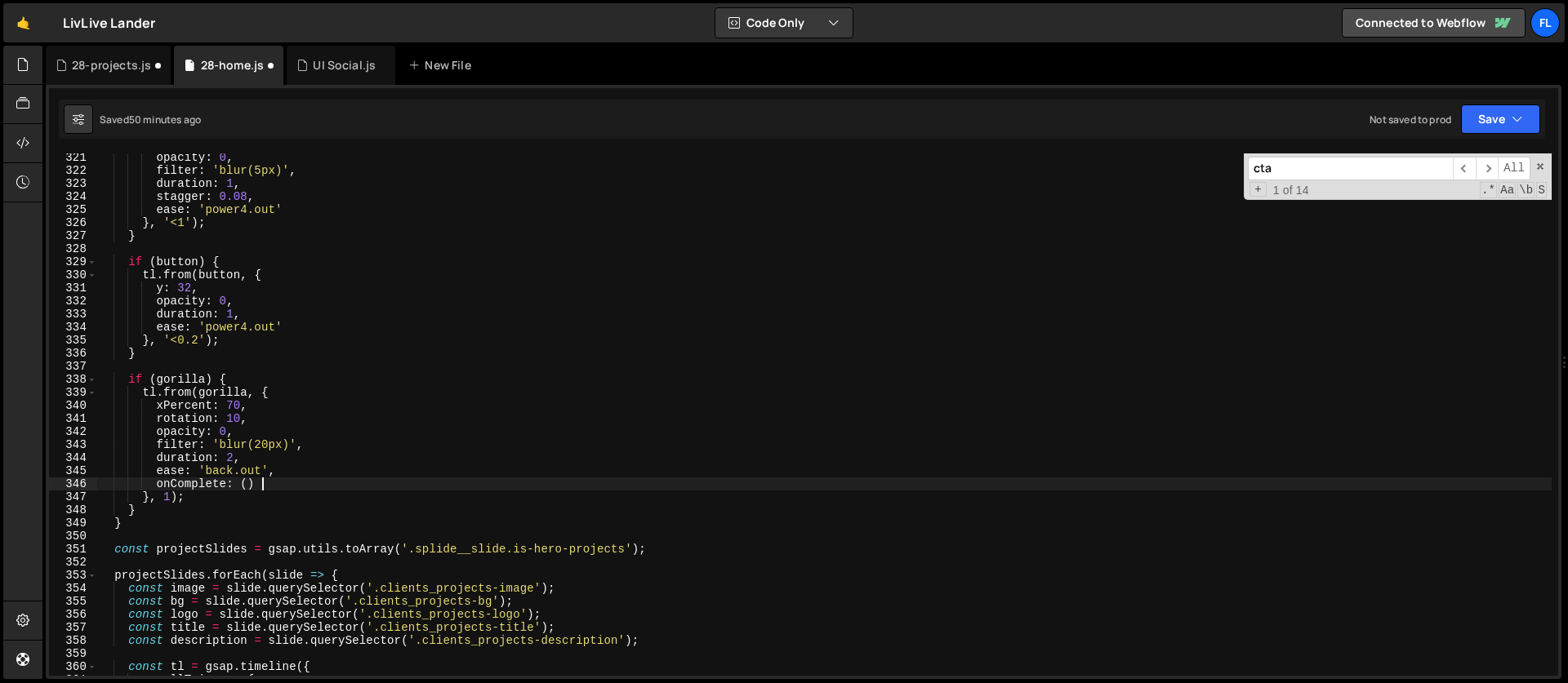
scroll to position [0, 11]
type textarea "onComplete: () => {"
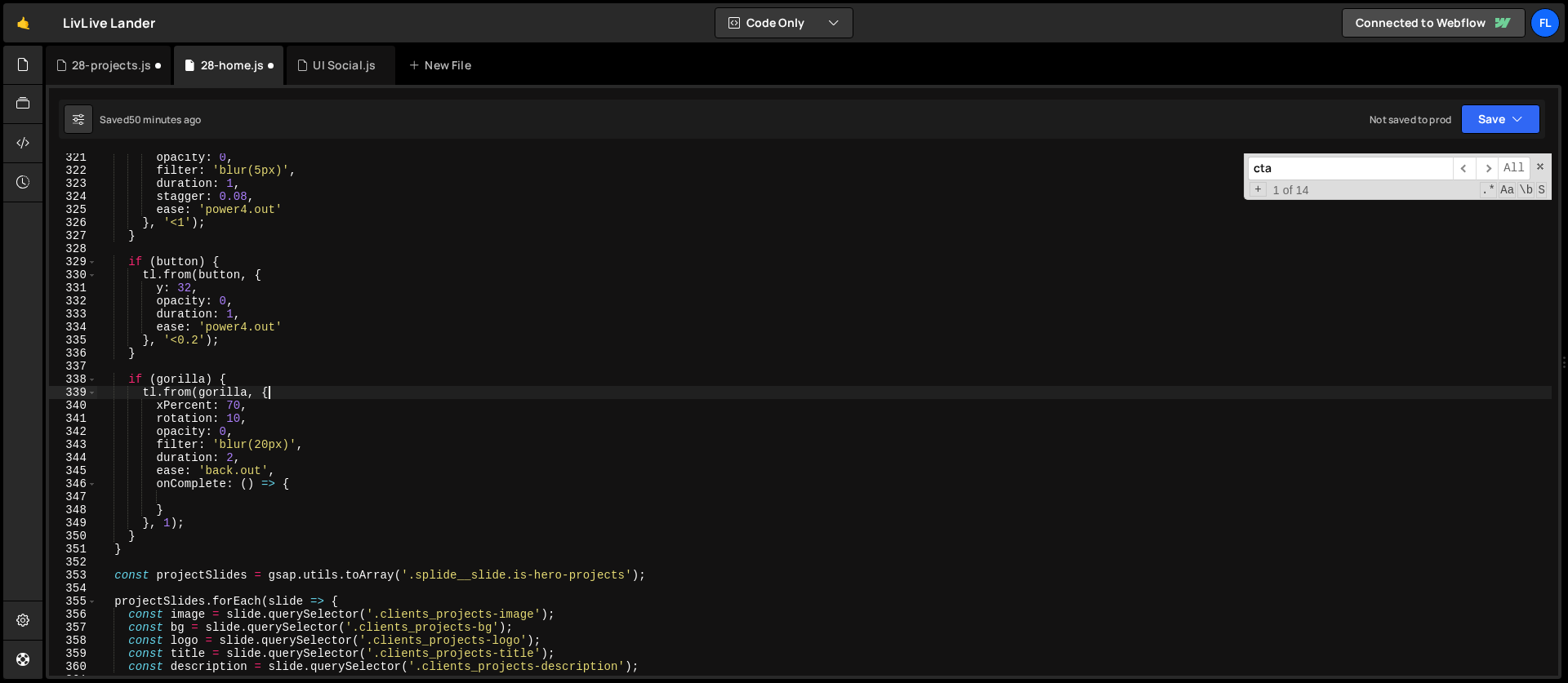
click at [280, 396] on div "opacity : 0 , filter : 'blur(5px)' , duration : 1 , stagger : 0.08 , ease : 'po…" at bounding box center [823, 426] width 1454 height 549
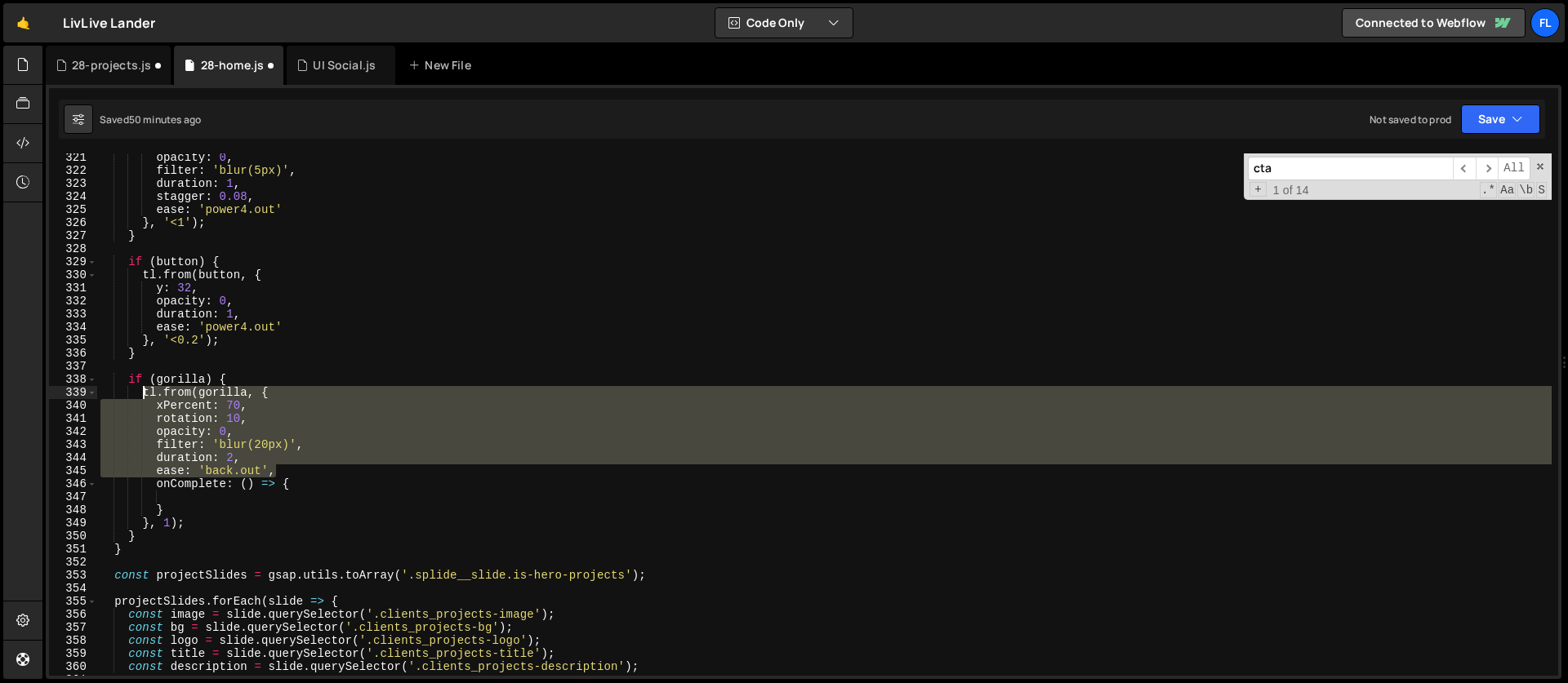
drag, startPoint x: 282, startPoint y: 470, endPoint x: 140, endPoint y: 388, distance: 164.0
click at [140, 388] on div "opacity : 0 , filter : 'blur(5px)' , duration : 1 , stagger : 0.08 , ease : 'po…" at bounding box center [823, 426] width 1454 height 549
type textarea "tl.from(gorilla, { xPercent: 70,"
click at [195, 496] on div "opacity : 0 , filter : 'blur(5px)' , duration : 1 , stagger : 0.08 , ease : 'po…" at bounding box center [823, 426] width 1454 height 549
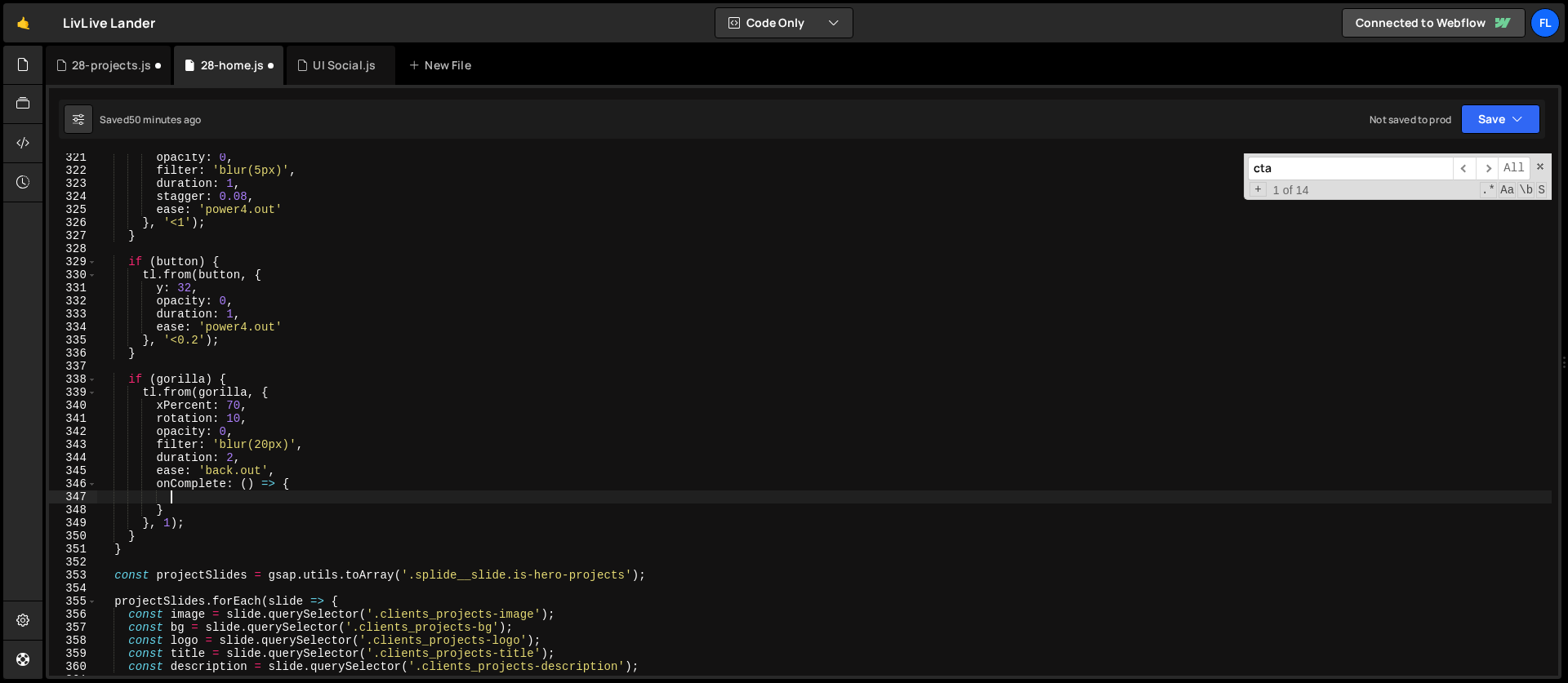
paste textarea "ease: 'back.out',"
type textarea "ease: 'back.out',"
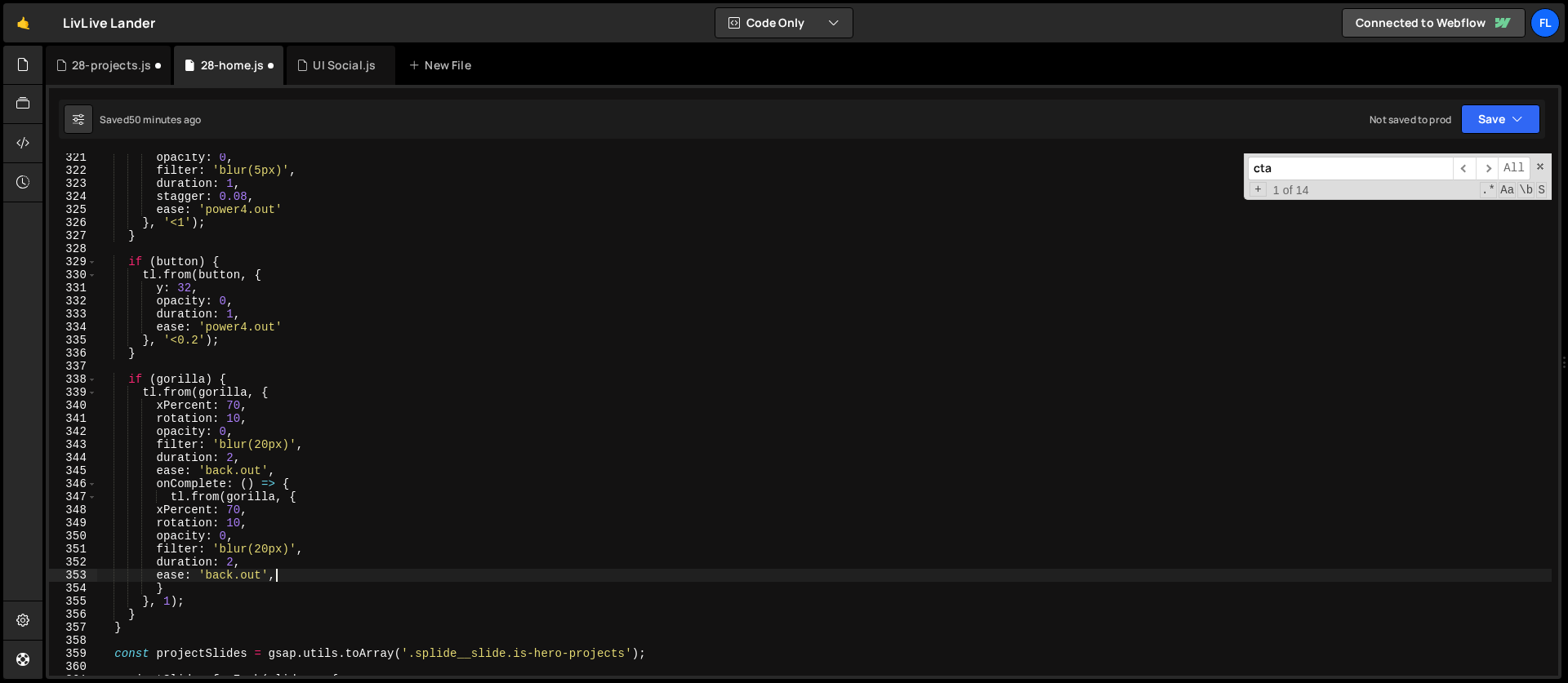
scroll to position [0, 4]
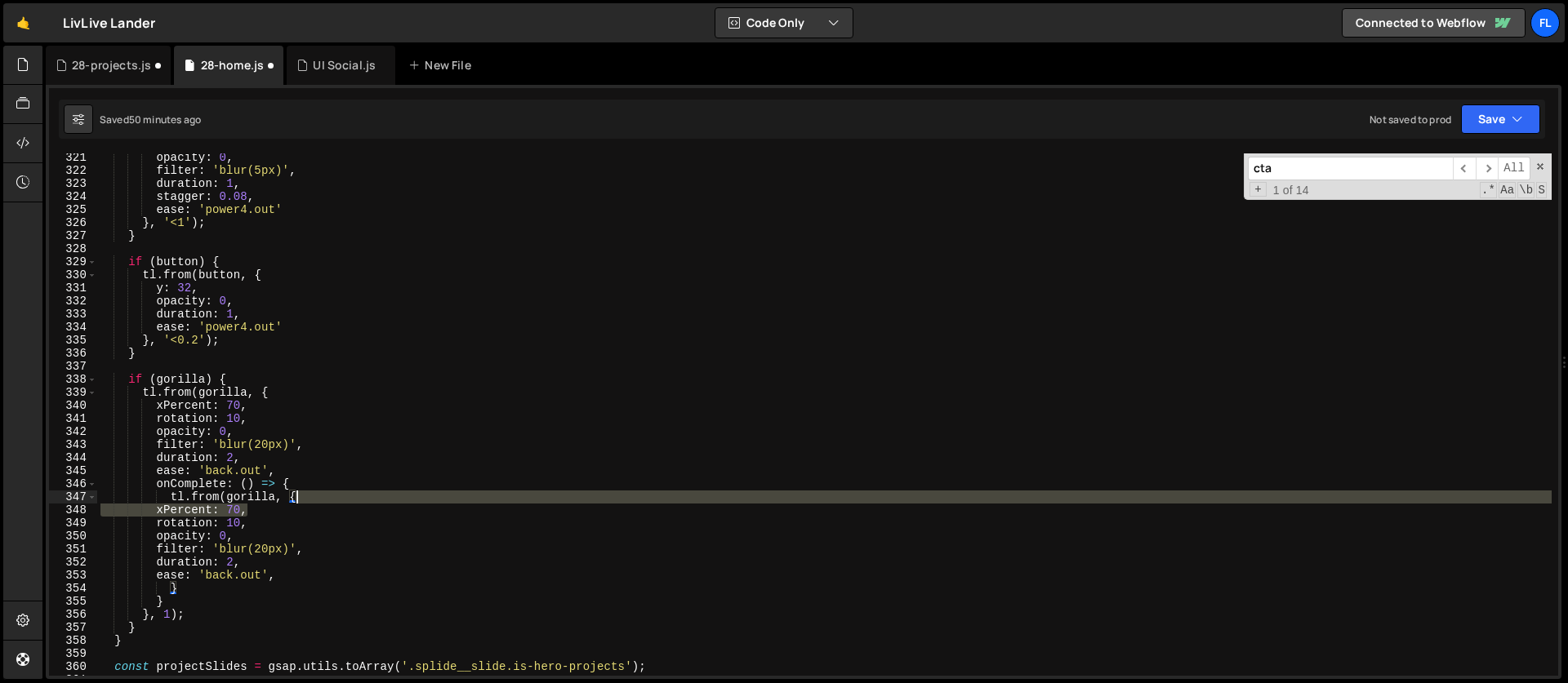
drag, startPoint x: 255, startPoint y: 511, endPoint x: 319, endPoint y: 501, distance: 64.8
click at [319, 501] on div "opacity : 0 , filter : 'blur(5px)' , duration : 1 , stagger : 0.08 , ease : 'po…" at bounding box center [823, 426] width 1454 height 549
click at [195, 505] on div "opacity : 0 , filter : 'blur(5px)' , duration : 1 , stagger : 0.08 , ease : 'po…" at bounding box center [823, 414] width 1454 height 523
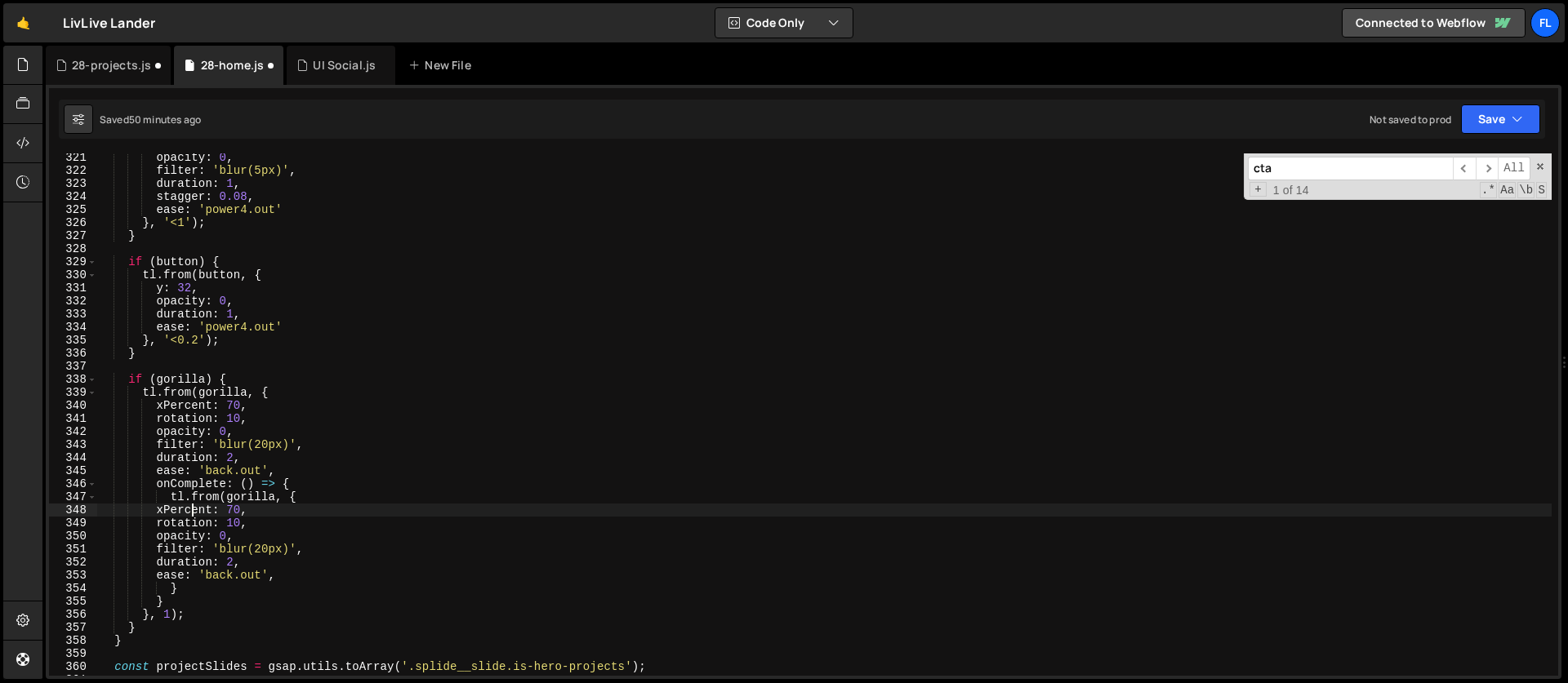
click at [169, 509] on div "opacity : 0 , filter : 'blur(5px)' , duration : 1 , stagger : 0.08 , ease : 'po…" at bounding box center [823, 426] width 1454 height 549
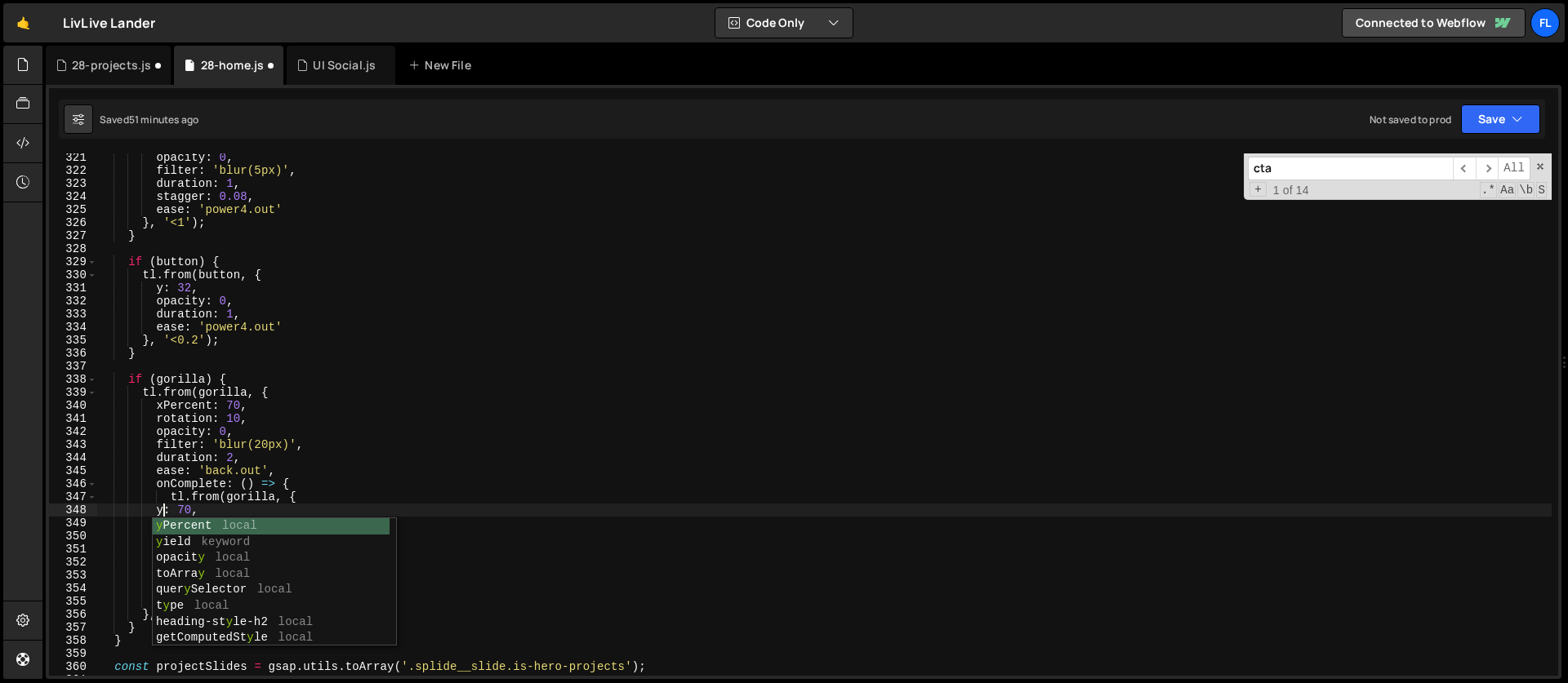
click at [191, 509] on div "opacity : 0 , filter : 'blur(5px)' , duration : 1 , stagger : 0.08 , ease : 'po…" at bounding box center [823, 426] width 1454 height 549
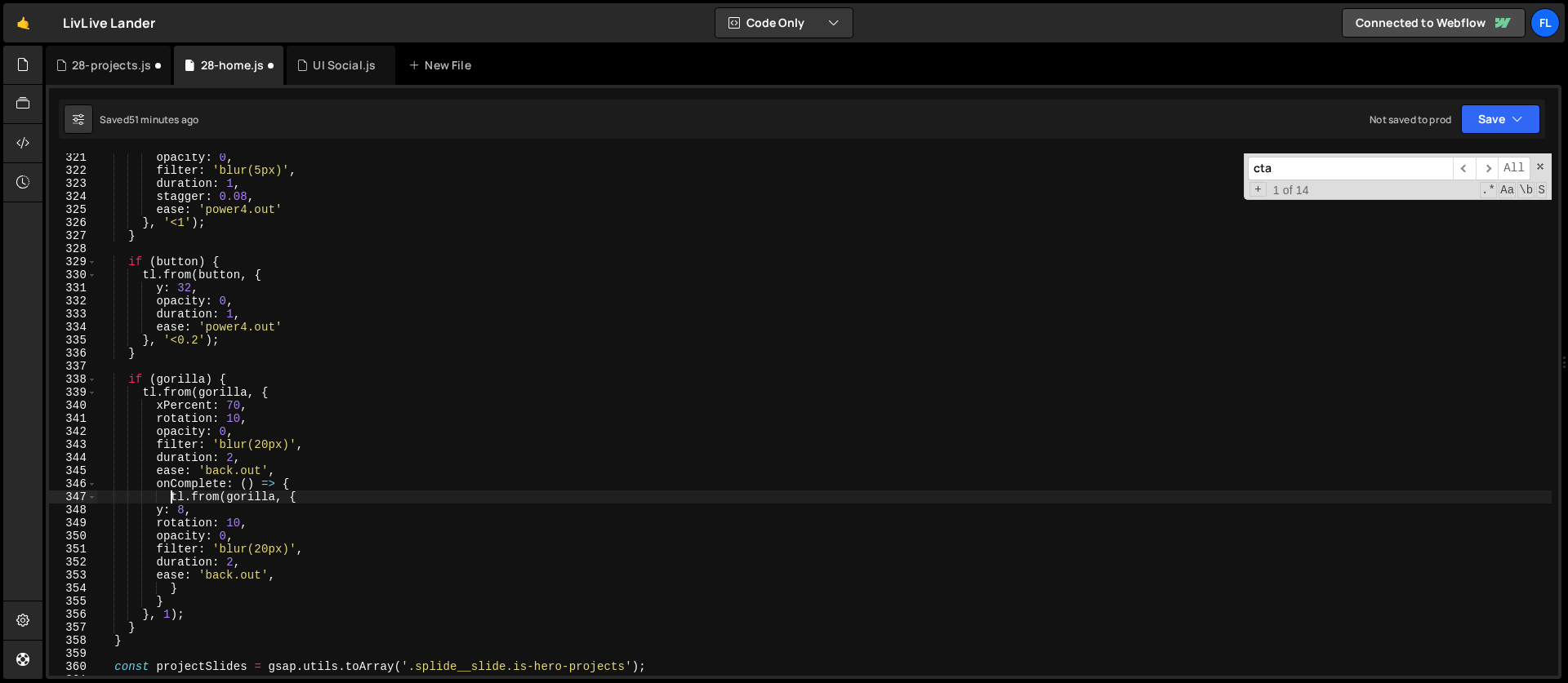
click at [173, 495] on div "opacity : 0 , filter : 'blur(5px)' , duration : 1 , stagger : 0.08 , ease : 'po…" at bounding box center [823, 426] width 1454 height 549
click at [240, 526] on div "opacity : 0 , filter : 'blur(5px)' , duration : 1 , stagger : 0.08 , ease : 'po…" at bounding box center [823, 426] width 1454 height 549
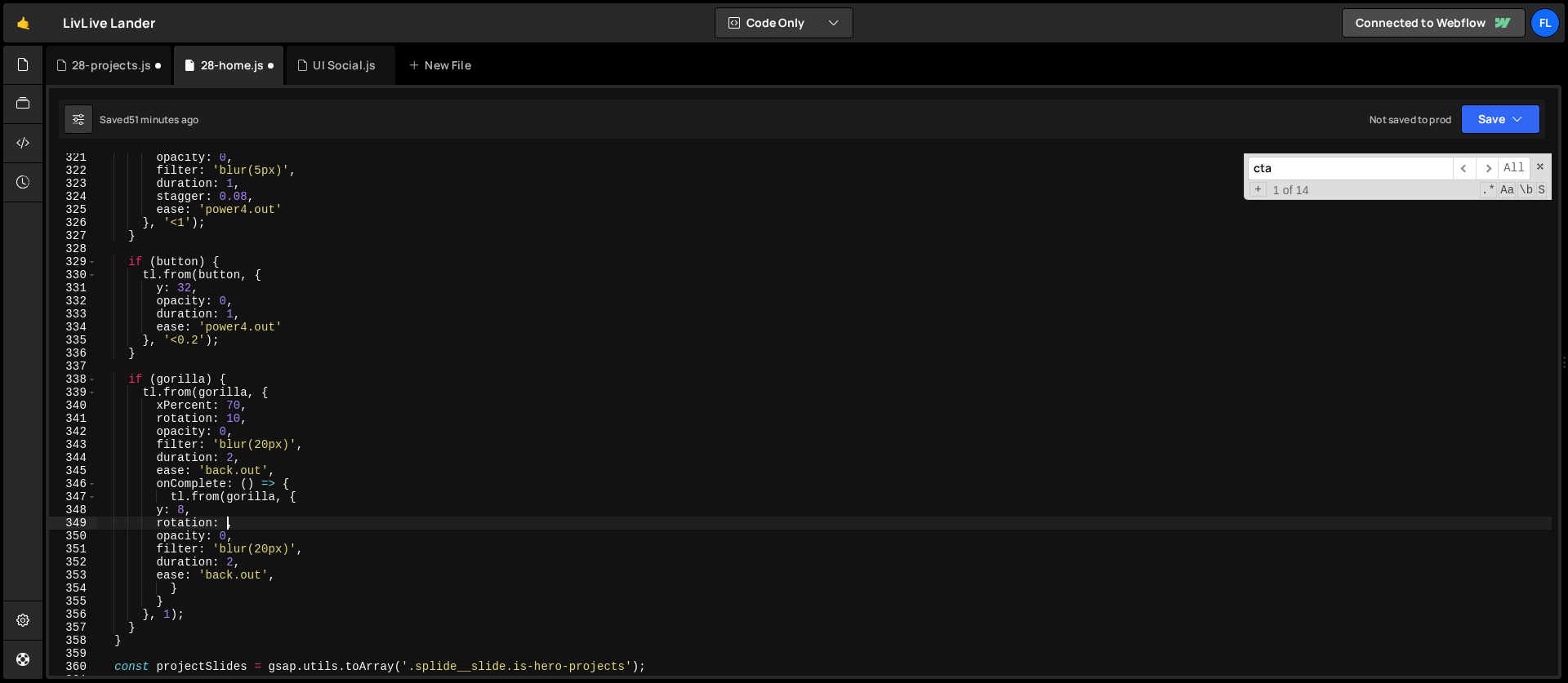
scroll to position [0, 9]
click at [207, 462] on div "opacity : 0 , filter : 'blur(5px)' , duration : 1 , stagger : 0.08 , ease : 'po…" at bounding box center [823, 426] width 1454 height 549
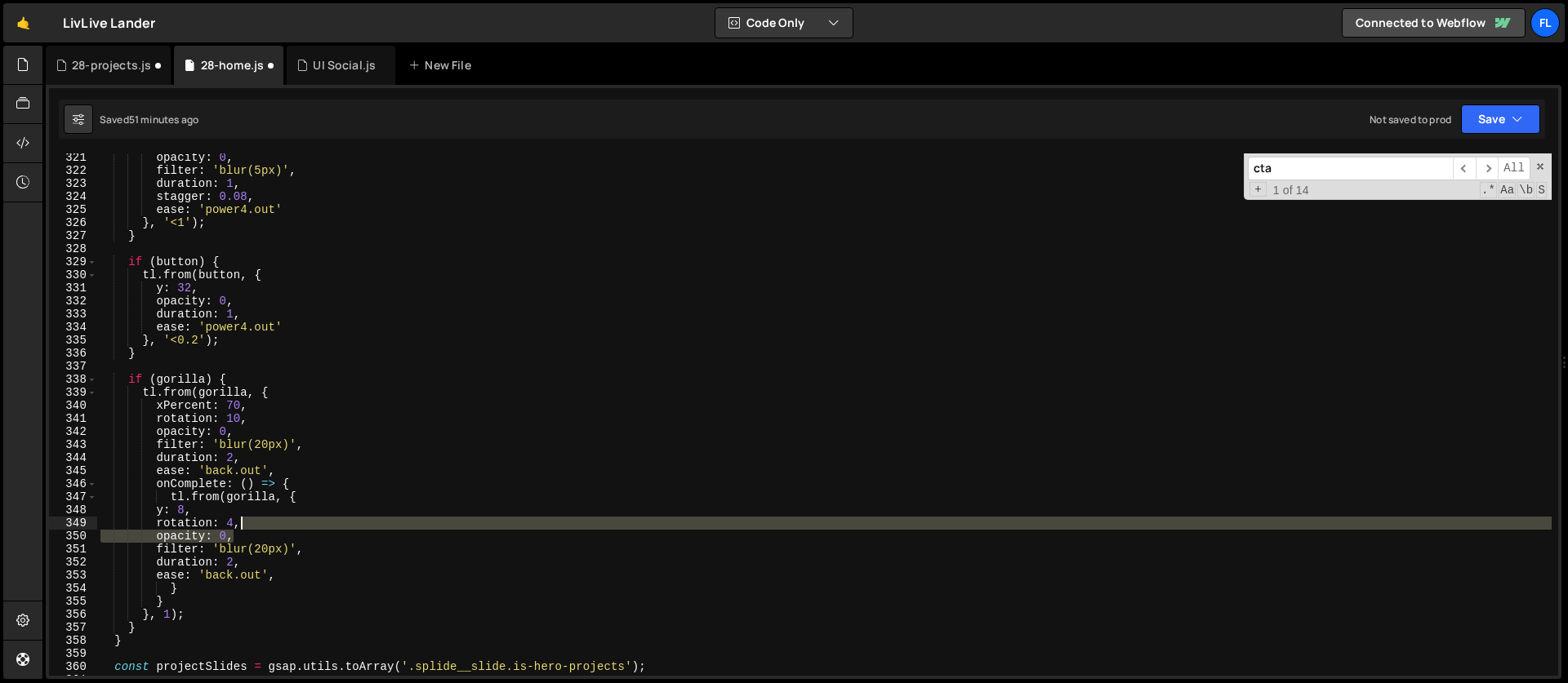
drag, startPoint x: 258, startPoint y: 539, endPoint x: 264, endPoint y: 527, distance: 13.4
click at [264, 527] on div "opacity : 0 , filter : 'blur(5px)' , duration : 1 , stagger : 0.08 , ease : 'po…" at bounding box center [823, 426] width 1454 height 549
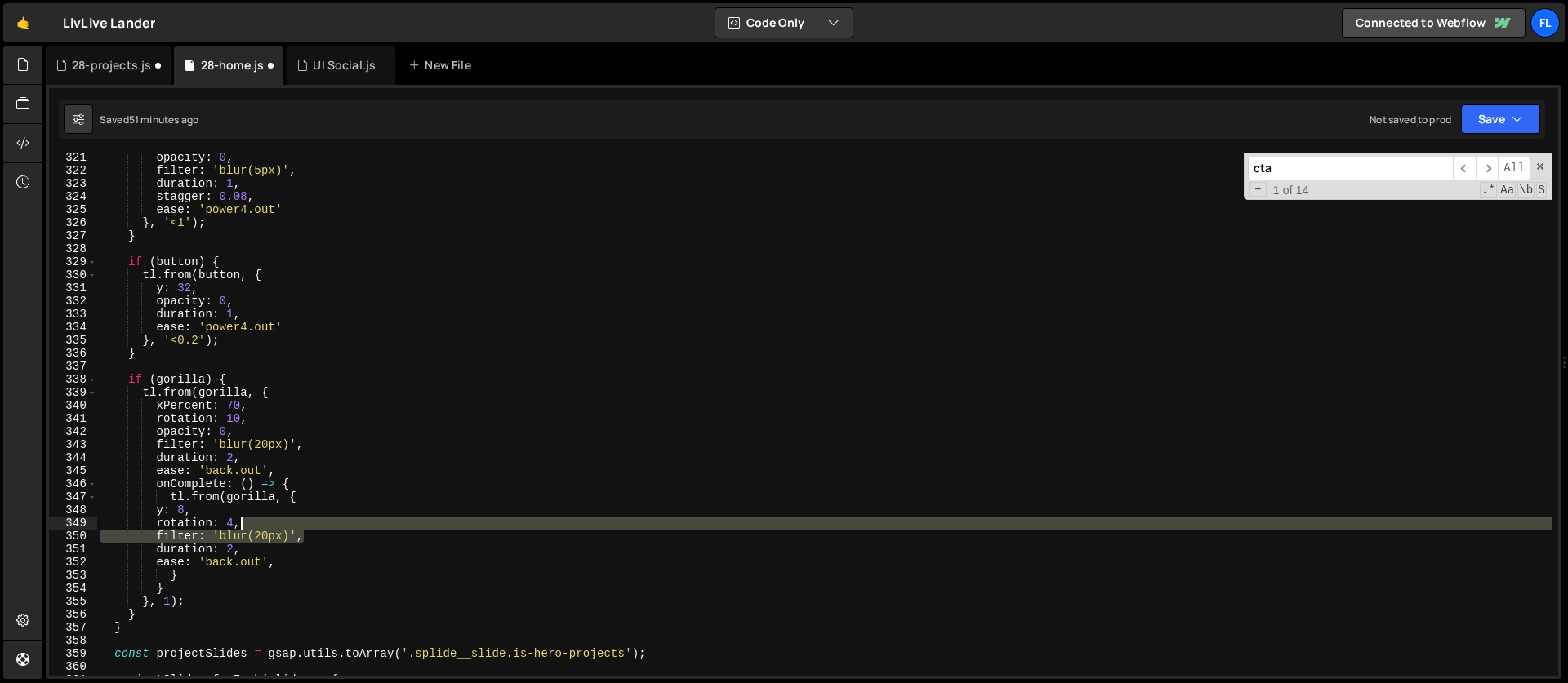
click at [303, 525] on div "opacity : 0 , filter : 'blur(5px)' , duration : 1 , stagger : 0.08 , ease : 'po…" at bounding box center [823, 426] width 1454 height 549
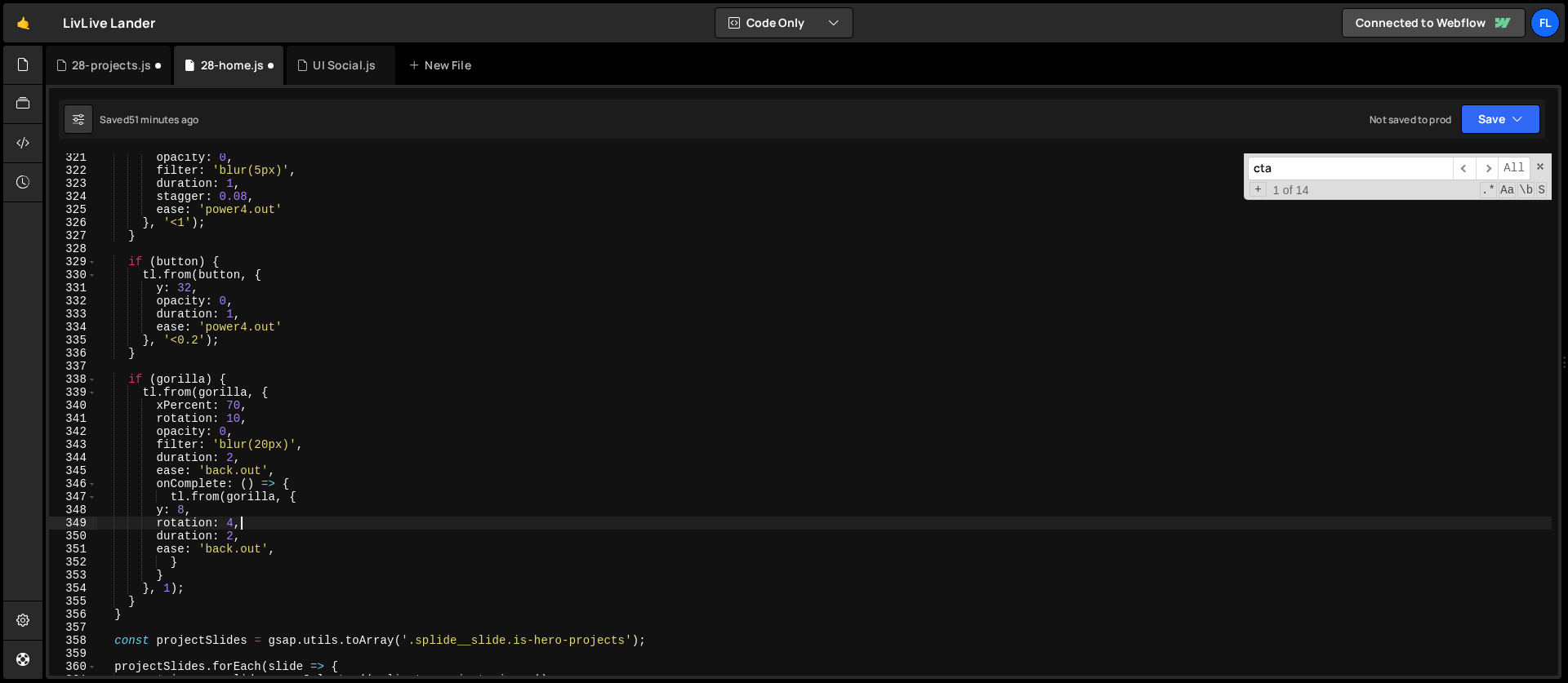
click at [248, 533] on div "opacity : 0 , filter : 'blur(5px)' , duration : 1 , stagger : 0.08 , ease : 'po…" at bounding box center [823, 426] width 1454 height 549
click at [219, 550] on div "opacity : 0 , filter : 'blur(5px)' , duration : 1 , stagger : 0.08 , ease : 'po…" at bounding box center [823, 426] width 1454 height 549
drag, startPoint x: 262, startPoint y: 550, endPoint x: 208, endPoint y: 550, distance: 54.0
click at [208, 550] on div "opacity : 0 , filter : 'blur(5px)' , duration : 1 , stagger : 0.08 , ease : 'po…" at bounding box center [823, 426] width 1454 height 549
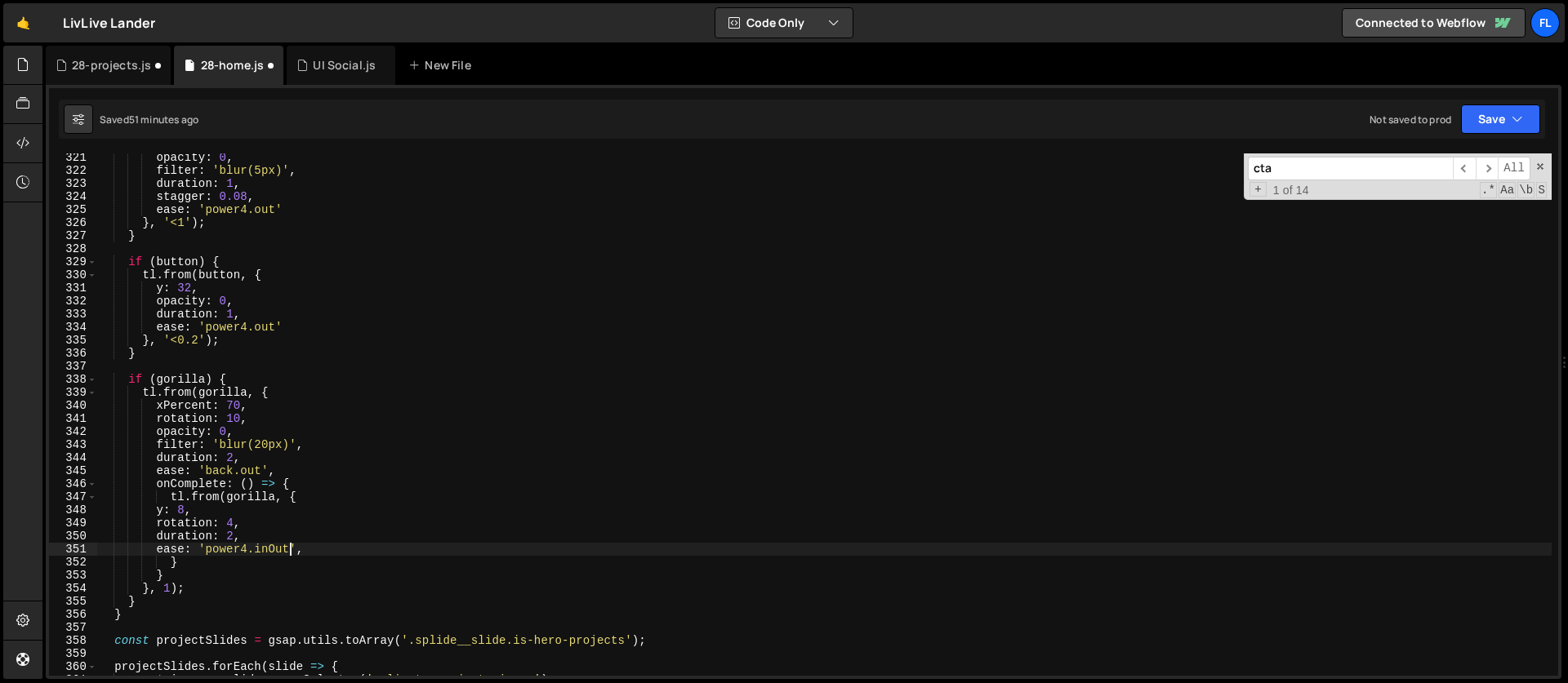
click at [297, 554] on div "opacity : 0 , filter : 'blur(5px)' , duration : 1 , stagger : 0.08 , ease : 'po…" at bounding box center [823, 426] width 1454 height 549
click at [245, 523] on div "opacity : 0 , filter : 'blur(5px)' , duration : 1 , stagger : 0.08 , ease : 'po…" at bounding box center [823, 426] width 1454 height 549
click at [239, 519] on div "opacity : 0 , filter : 'blur(5px)' , duration : 1 , stagger : 0.08 , ease : 'po…" at bounding box center [823, 426] width 1454 height 549
click at [223, 498] on div "opacity : 0 , filter : 'blur(5px)' , duration : 1 , stagger : 0.08 , ease : 'po…" at bounding box center [823, 426] width 1454 height 549
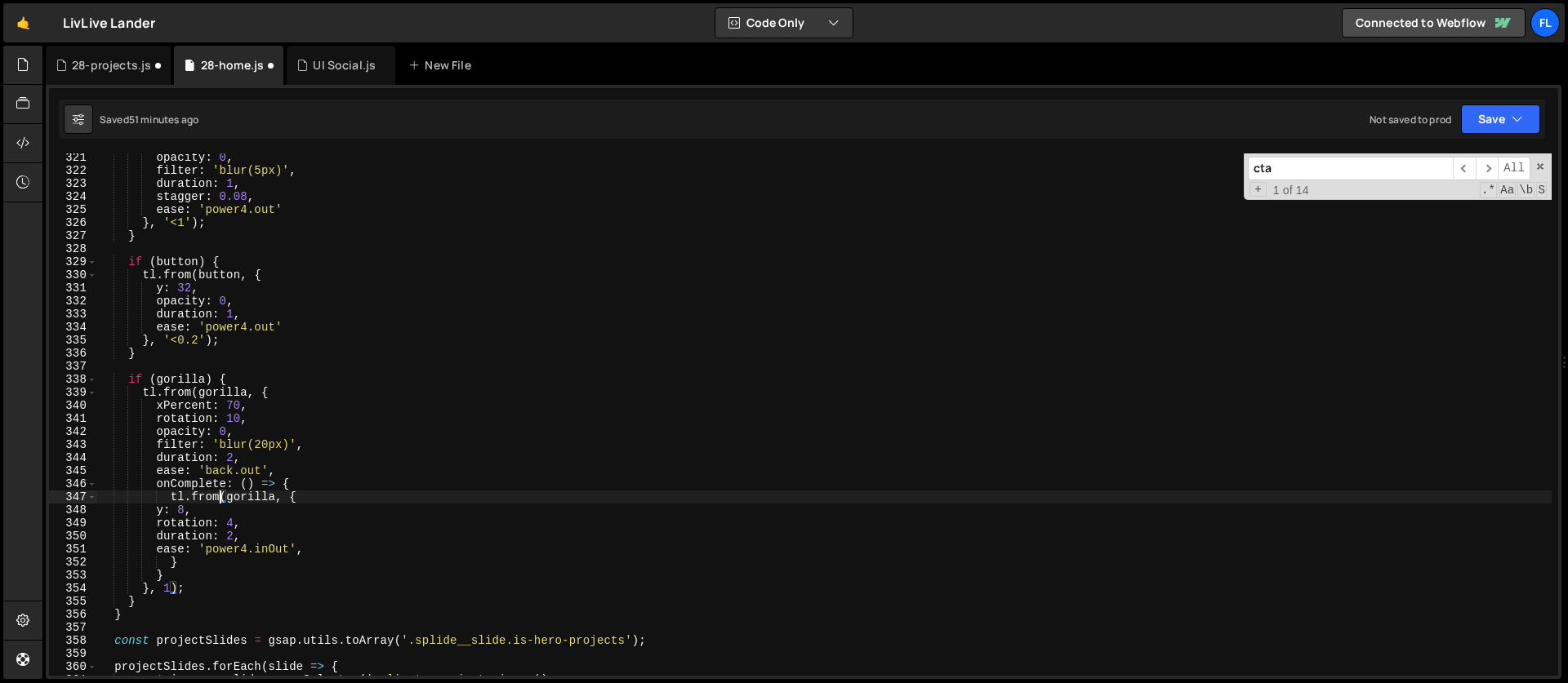
click at [305, 517] on div "opacity : 0 , filter : 'blur(5px)' , duration : 1 , stagger : 0.08 , ease : 'po…" at bounding box center [823, 426] width 1454 height 549
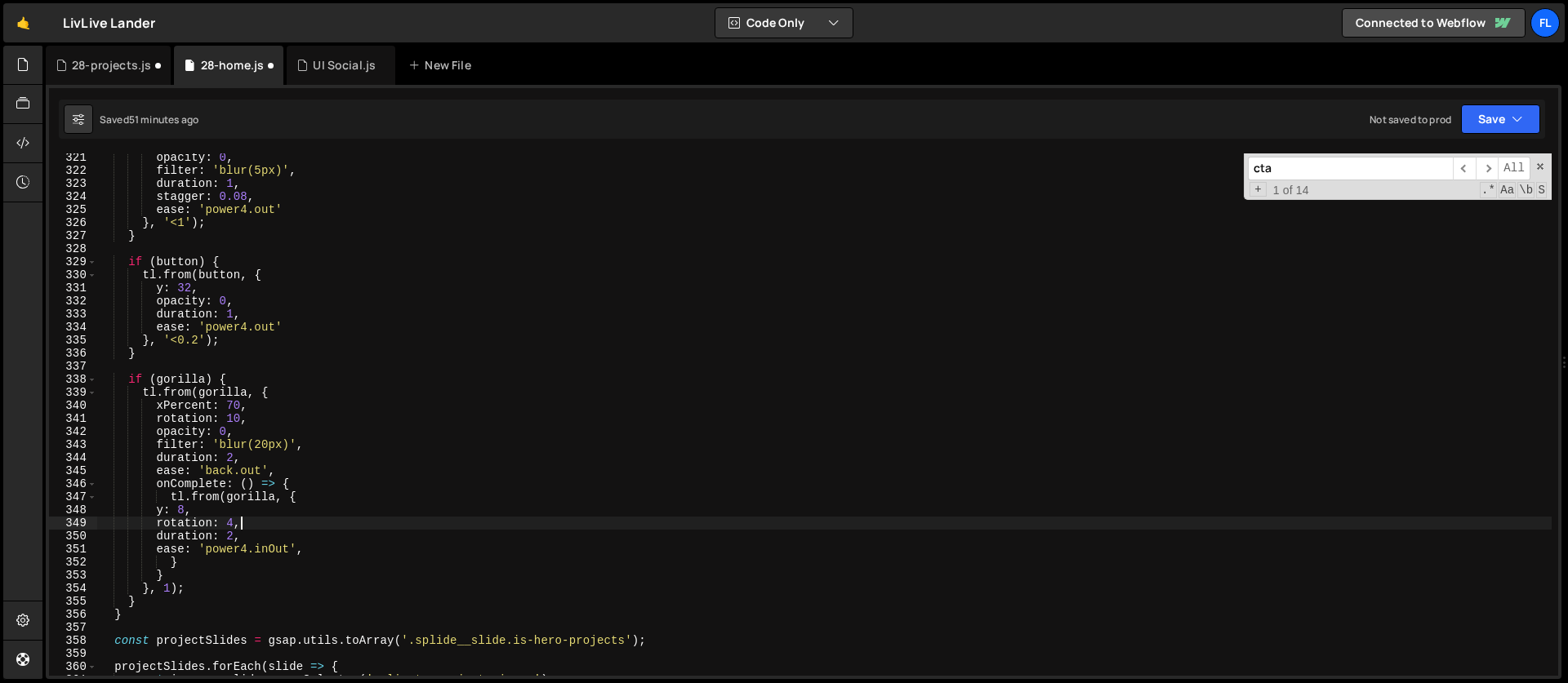
click at [239, 503] on div "opacity : 0 , filter : 'blur(5px)' , duration : 1 , stagger : 0.08 , ease : 'po…" at bounding box center [823, 426] width 1454 height 549
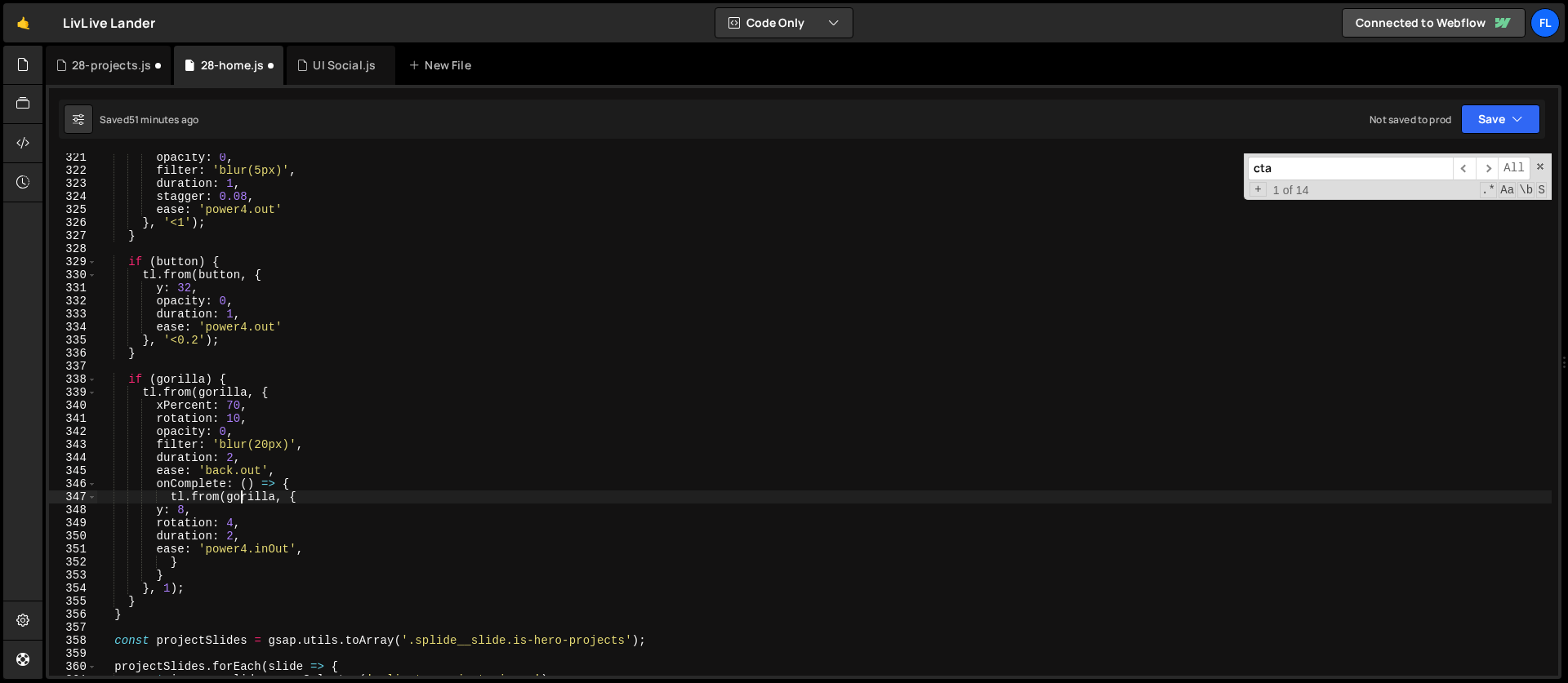
click at [330, 495] on div "opacity : 0 , filter : 'blur(5px)' , duration : 1 , stagger : 0.08 , ease : 'po…" at bounding box center [823, 426] width 1454 height 549
click at [261, 537] on div "opacity : 0 , filter : 'blur(5px)' , duration : 1 , stagger : 0.08 , ease : 'po…" at bounding box center [823, 426] width 1454 height 549
type textarea "duration: 2,"
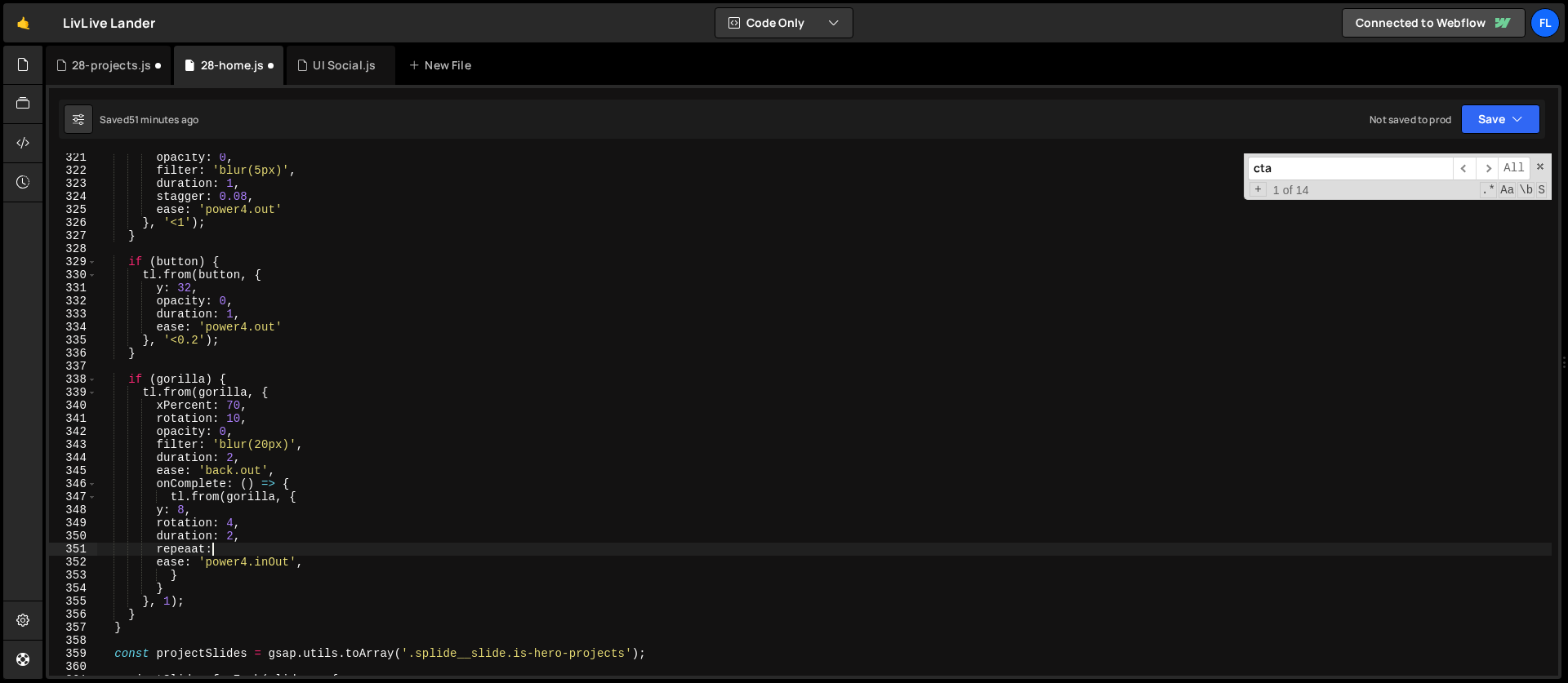
scroll to position [0, 7]
type textarea "repeaat: -1,"
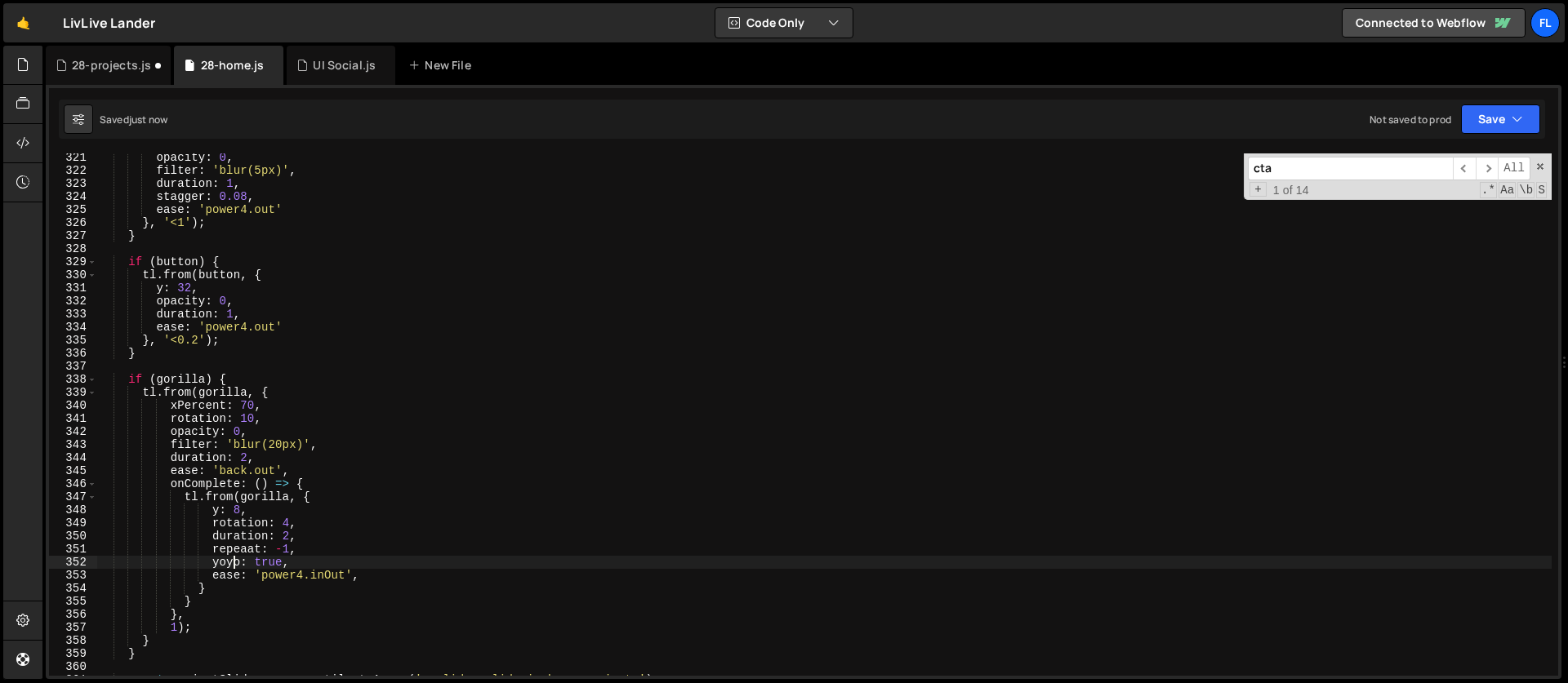
click at [332, 490] on div "opacity : 0 , filter : 'blur(5px)' , duration : 1 , stagger : 0.08 , ease : 'po…" at bounding box center [823, 426] width 1454 height 549
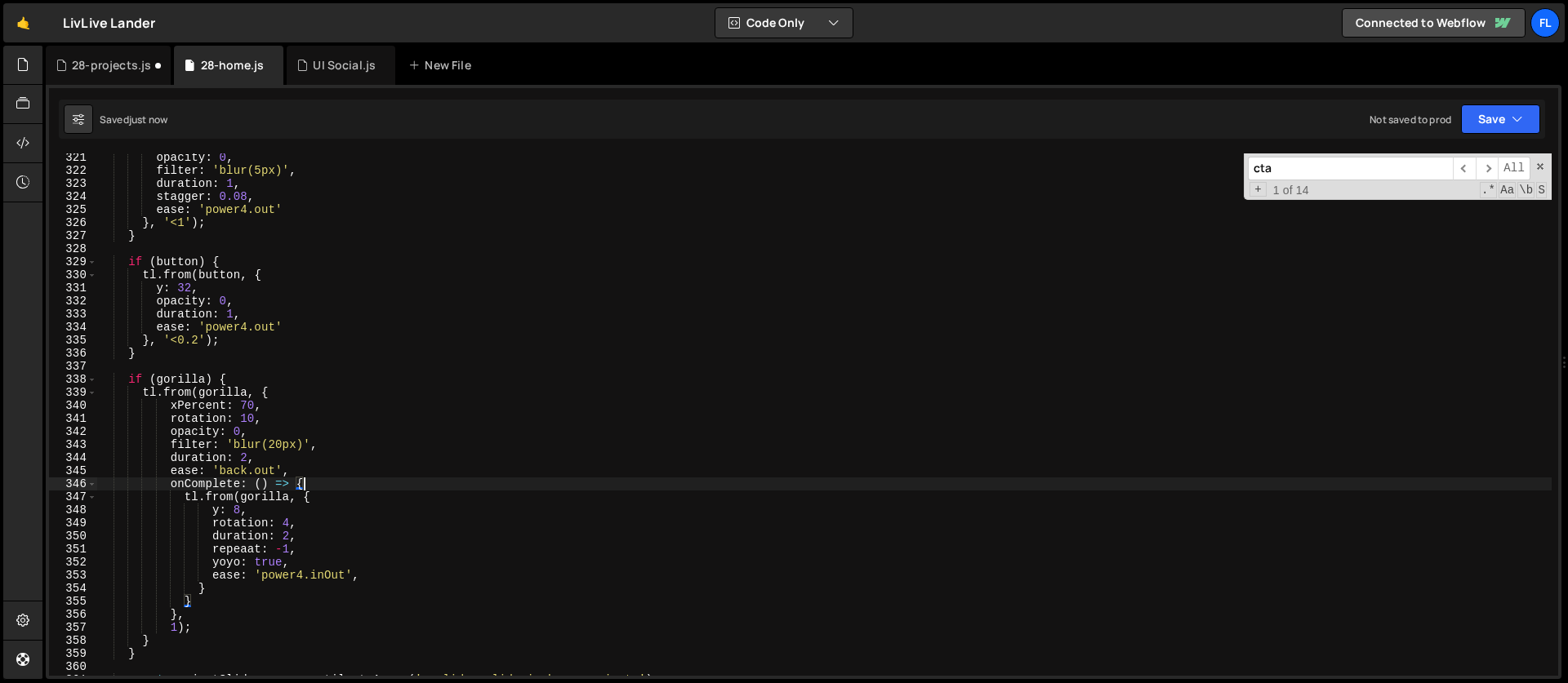
click at [201, 497] on div "opacity : 0 , filter : 'blur(5px)' , duration : 1 , stagger : 0.08 , ease : 'po…" at bounding box center [823, 426] width 1454 height 549
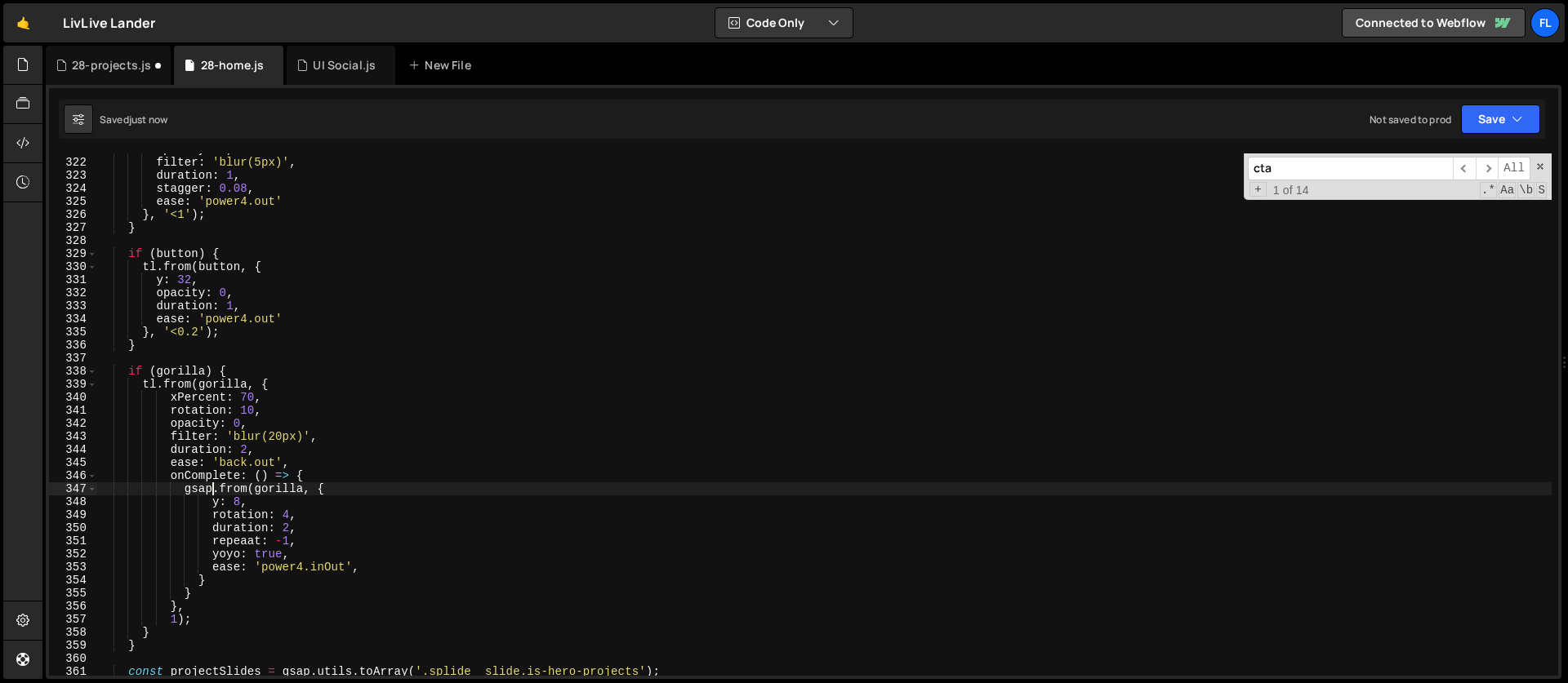
scroll to position [4205, 0]
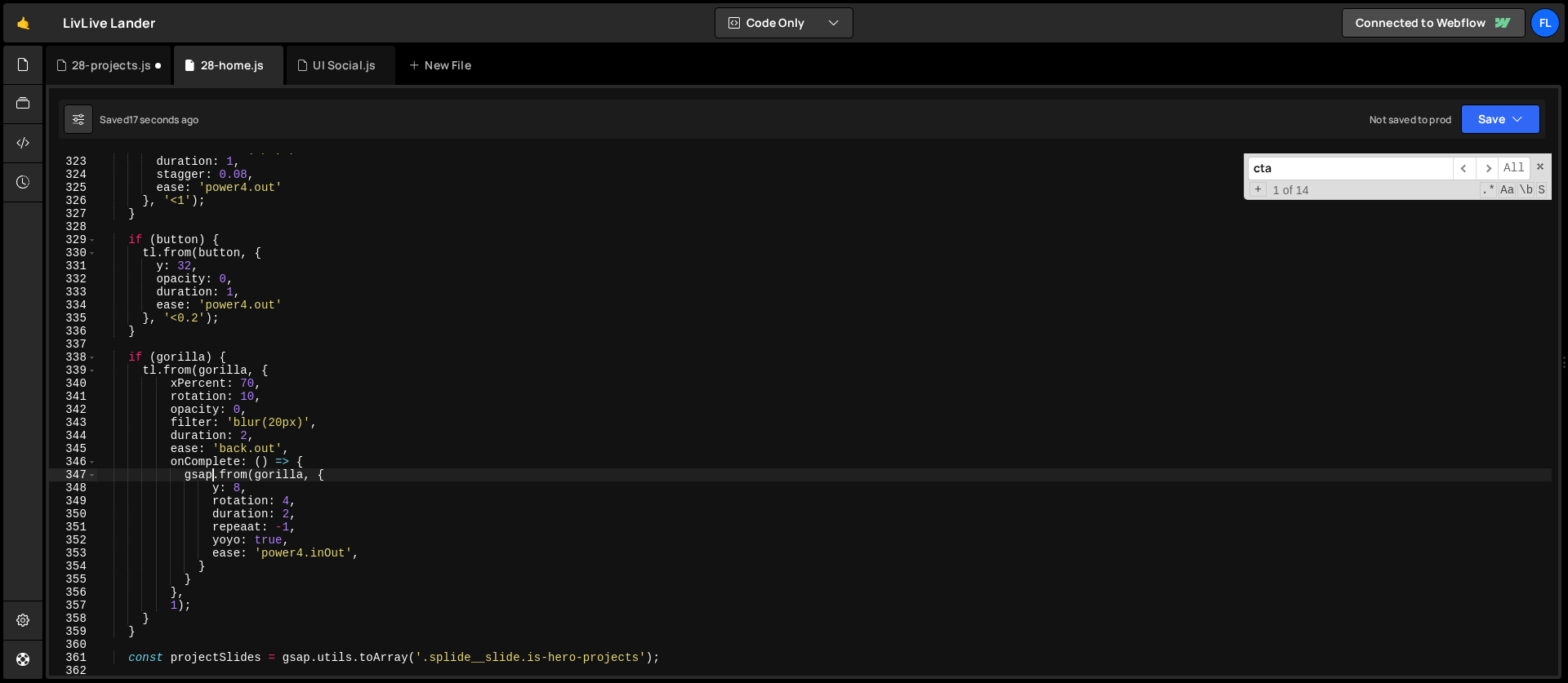
click at [291, 448] on div "filter : 'blur(5px)' , duration : 1 , stagger : 0.08 , ease : 'power4.out' } , …" at bounding box center [823, 417] width 1454 height 549
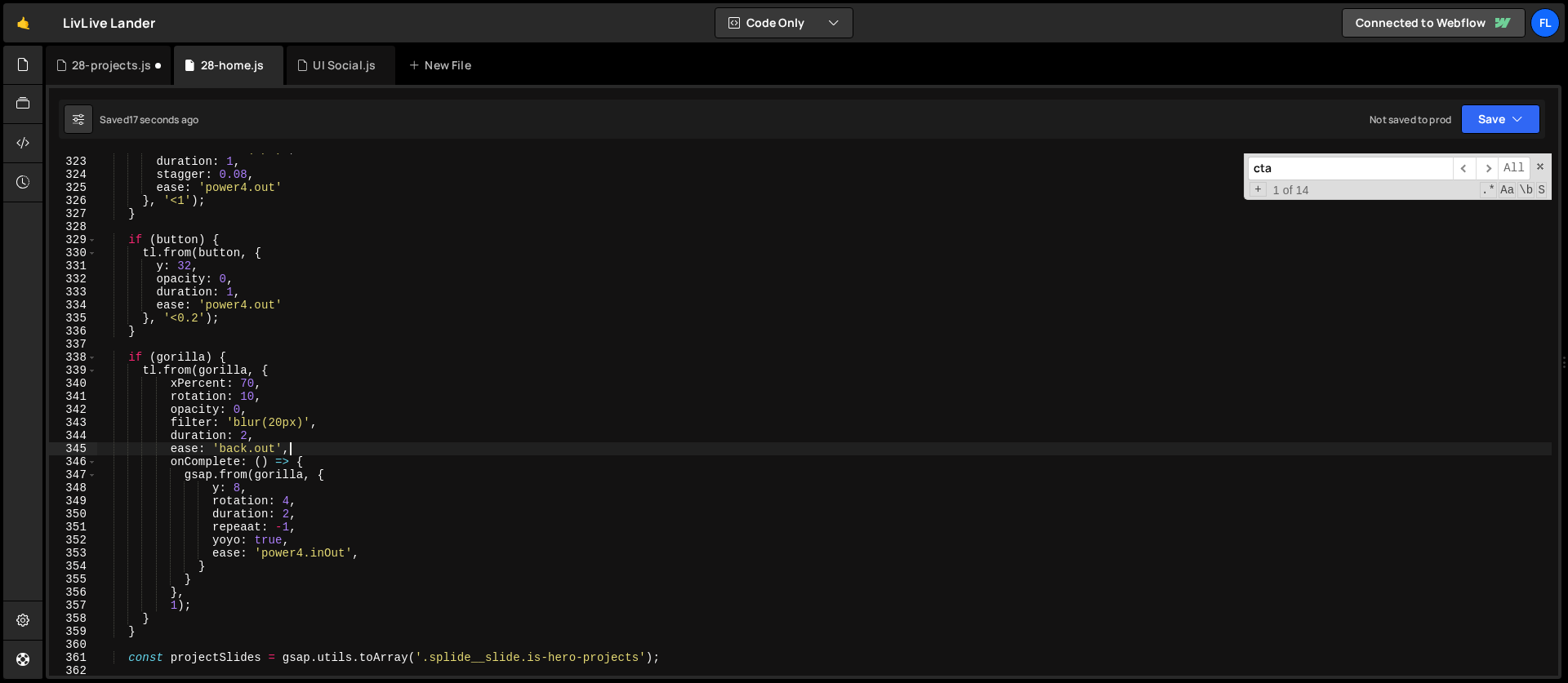
click at [332, 498] on div "filter : 'blur(5px)' , duration : 1 , stagger : 0.08 , ease : 'power4.out' } , …" at bounding box center [823, 417] width 1454 height 549
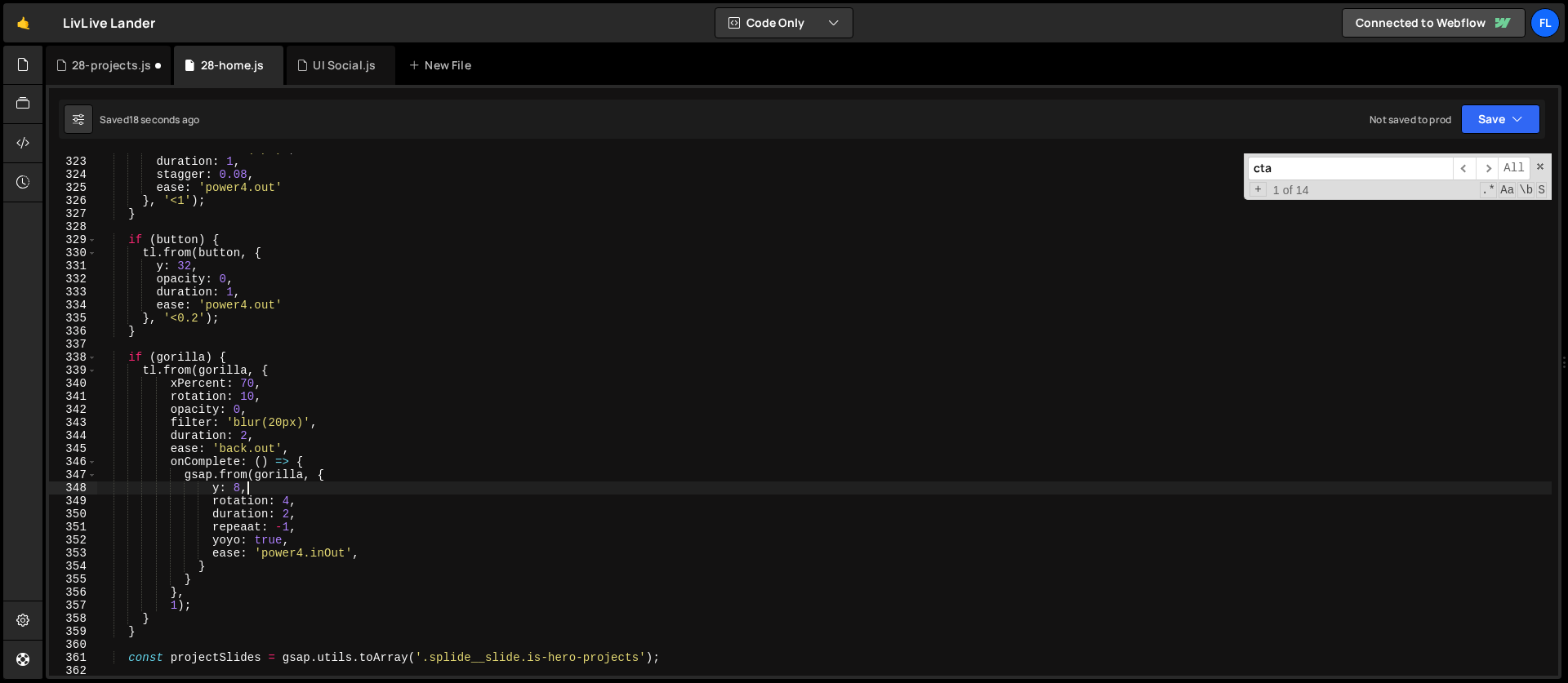
click at [301, 486] on div "filter : 'blur(5px)' , duration : 1 , stagger : 0.08 , ease : 'power4.out' } , …" at bounding box center [823, 417] width 1454 height 549
click at [354, 519] on div "filter : 'blur(5px)' , duration : 1 , stagger : 0.08 , ease : 'power4.out' } , …" at bounding box center [823, 417] width 1454 height 549
click at [320, 543] on div "filter : 'blur(5px)' , duration : 1 , stagger : 0.08 , ease : 'power4.out' } , …" at bounding box center [823, 417] width 1454 height 549
click at [411, 557] on div "filter : 'blur(5px)' , duration : 1 , stagger : 0.08 , ease : 'power4.out' } , …" at bounding box center [823, 417] width 1454 height 549
click at [219, 567] on div "filter : 'blur(5px)' , duration : 1 , stagger : 0.08 , ease : 'power4.out' } , …" at bounding box center [823, 417] width 1454 height 549
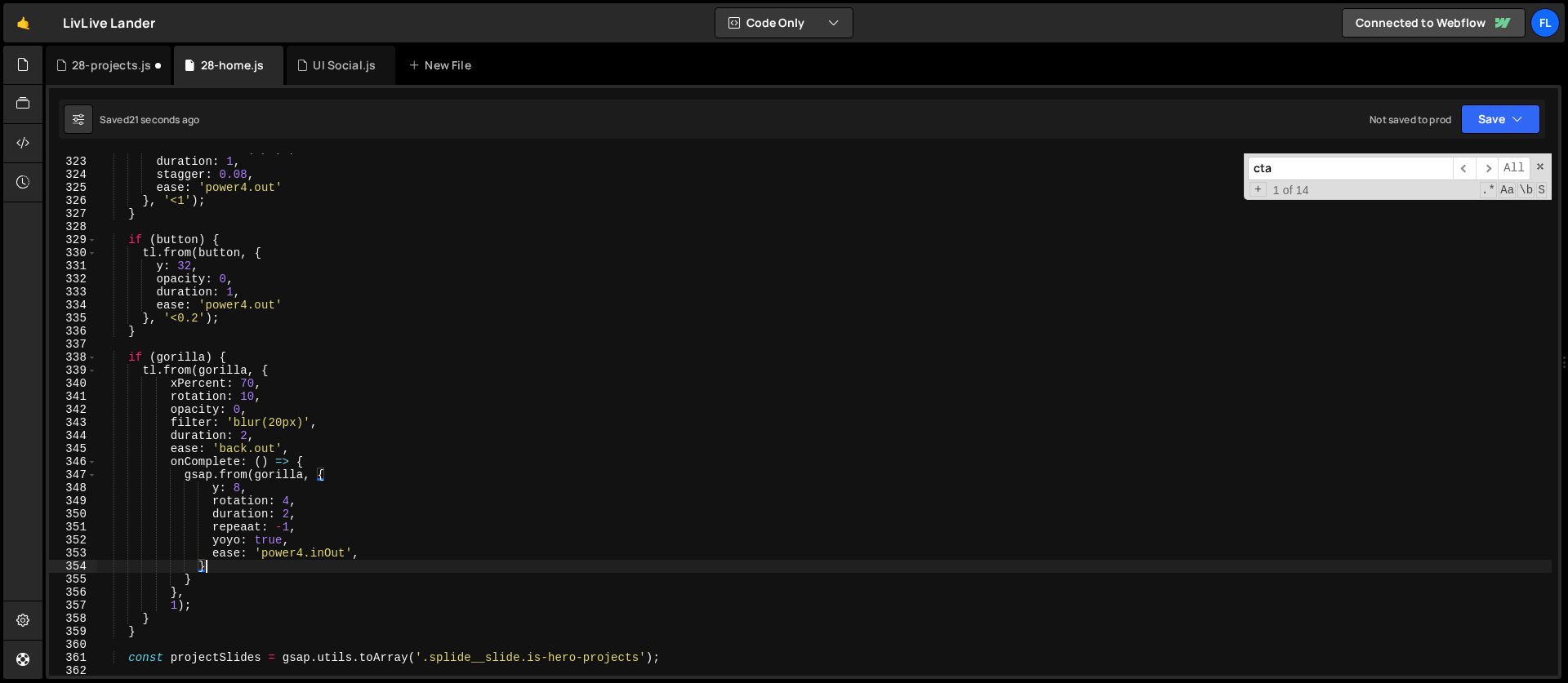
scroll to position [0, 6]
click at [316, 465] on div "filter : 'blur(5px)' , duration : 1 , stagger : 0.08 , ease : 'power4.out' } , …" at bounding box center [823, 417] width 1454 height 549
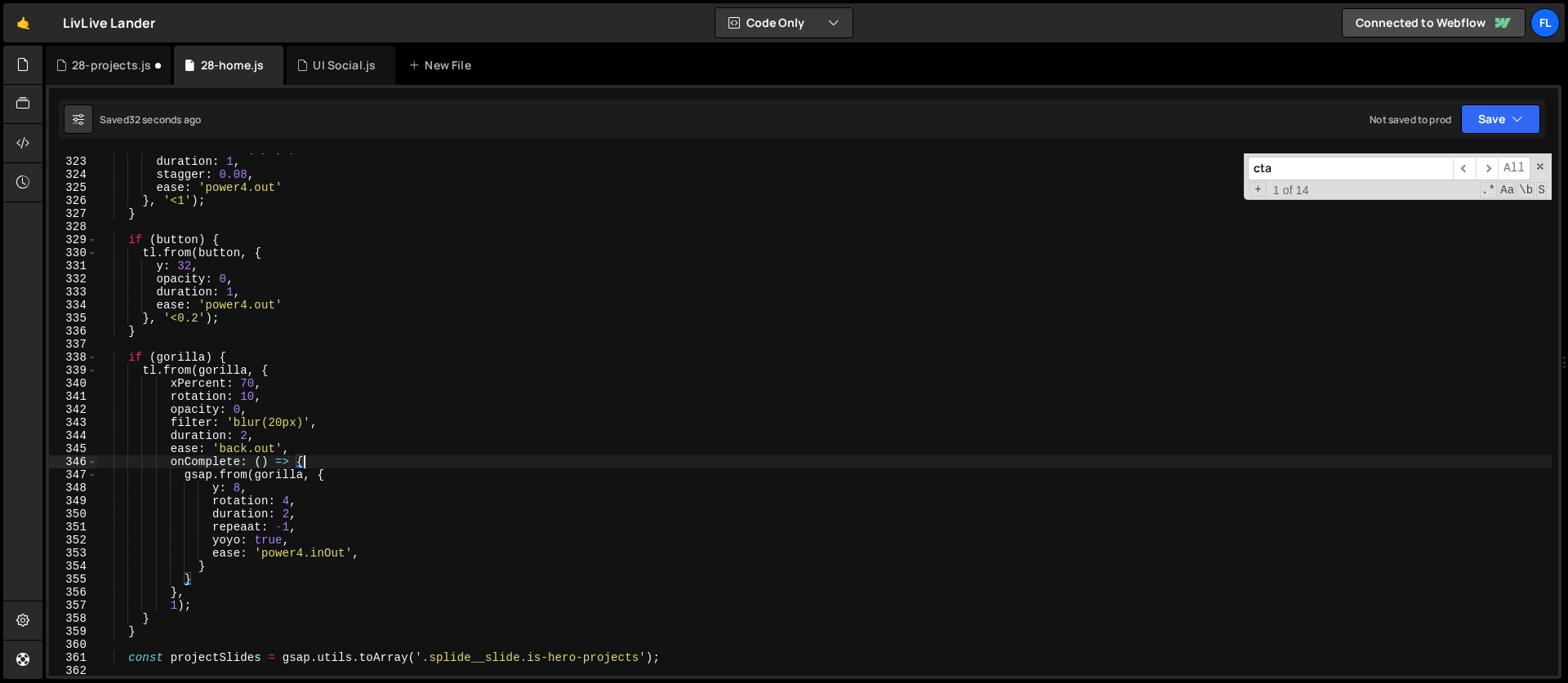
click at [433, 453] on div "filter : 'blur(5px)' , duration : 1 , stagger : 0.08 , ease : 'power4.out' } , …" at bounding box center [823, 417] width 1454 height 549
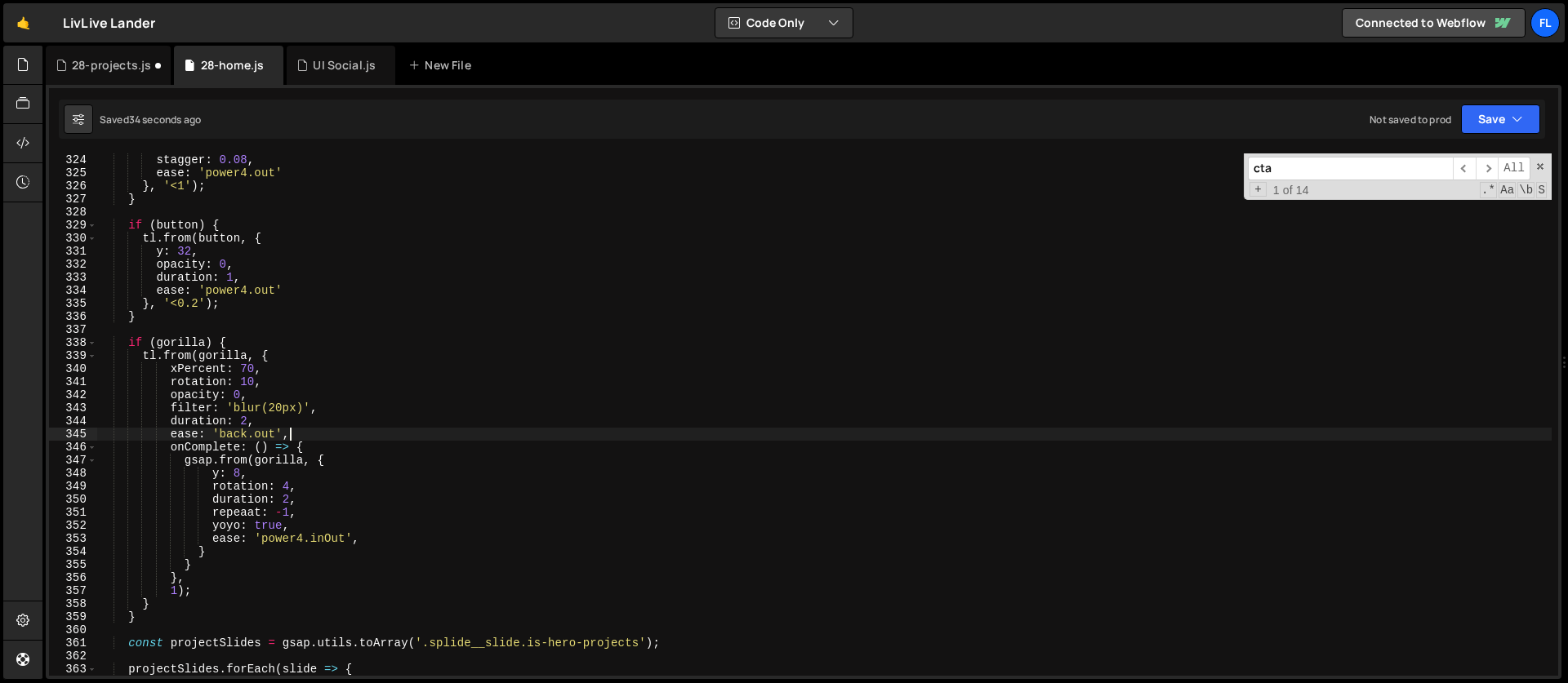
click at [226, 459] on div "stagger : 0.08 , ease : 'power4.out' } , '<1' ) ; } if ( button ) { tl . from (…" at bounding box center [823, 428] width 1454 height 549
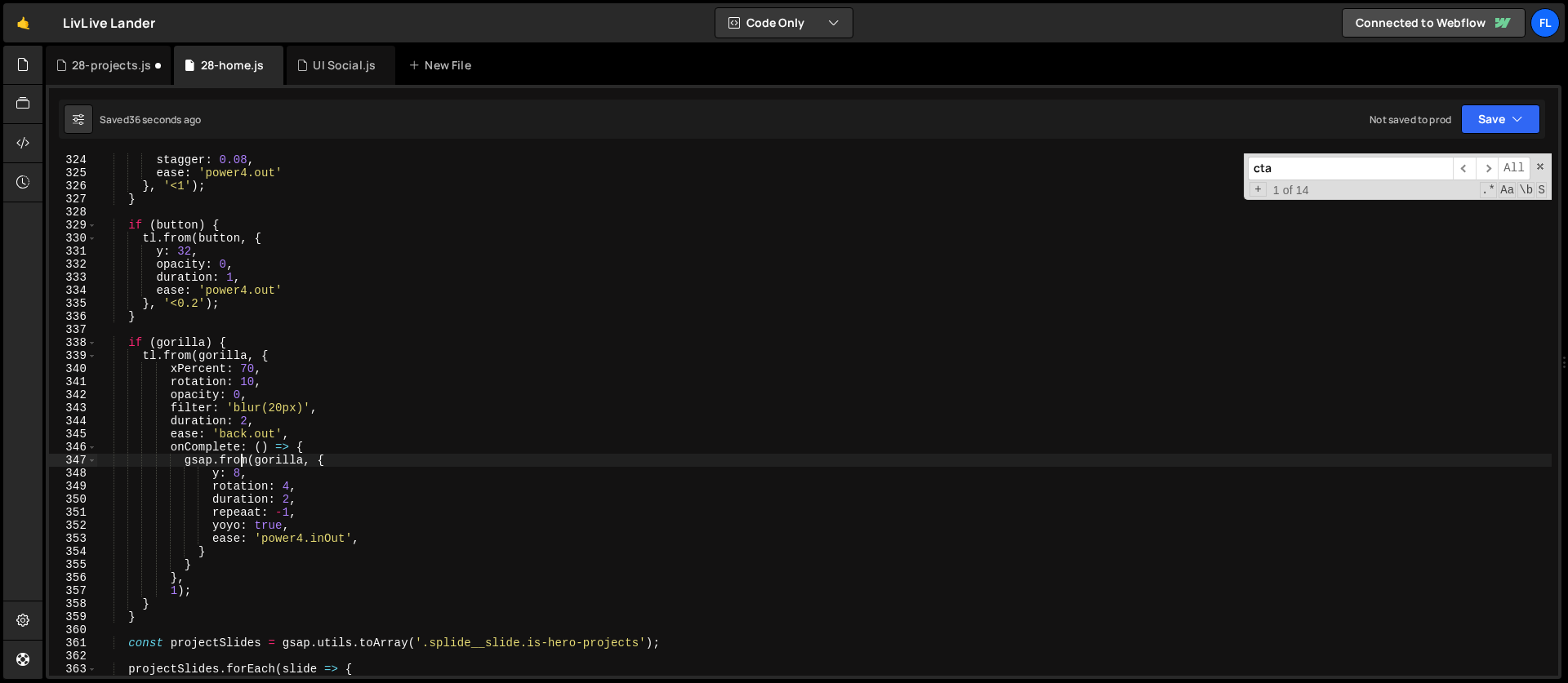
click at [237, 457] on div "stagger : 0.08 , ease : 'power4.out' } , '<1' ) ; } if ( button ) { tl . from (…" at bounding box center [823, 428] width 1454 height 549
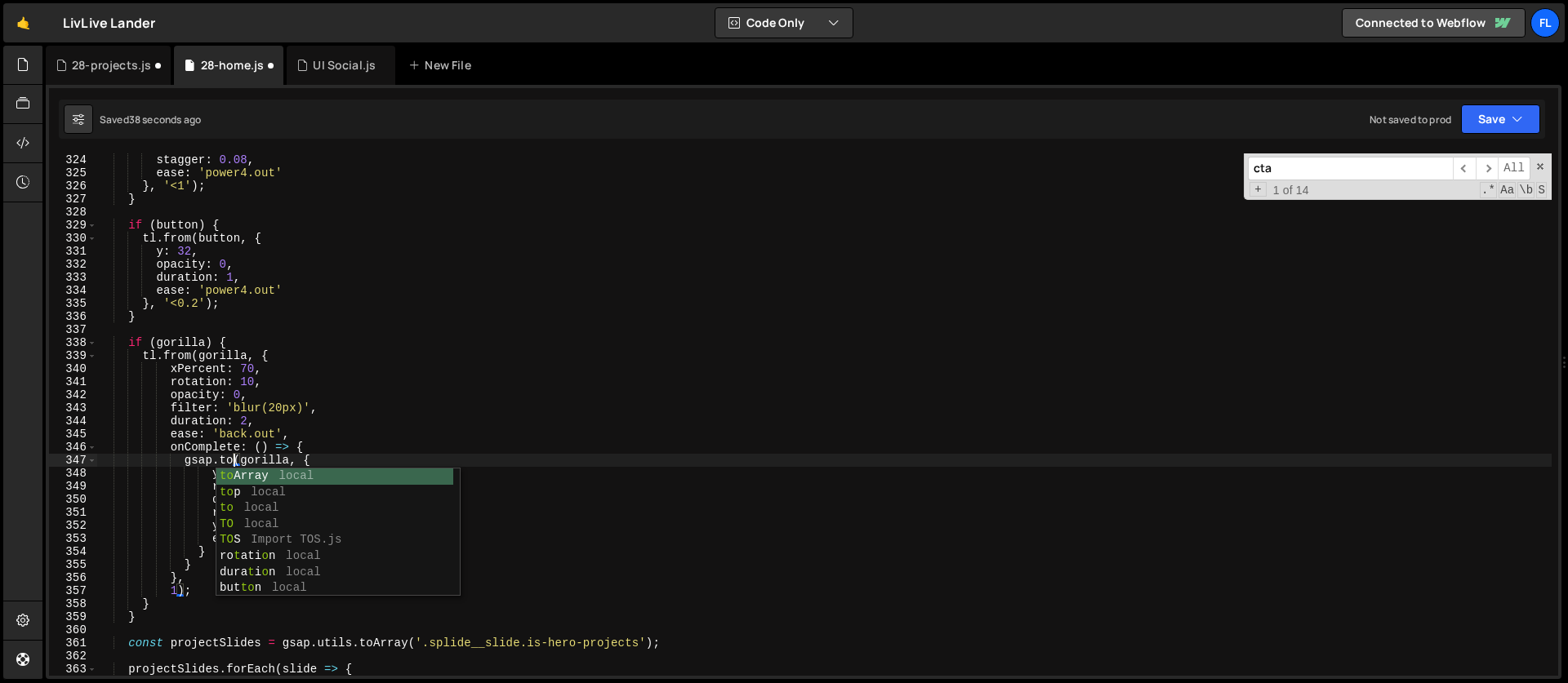
click at [268, 445] on div "stagger : 0.08 , ease : 'power4.out' } , '<1' ) ; } if ( button ) { tl . from (…" at bounding box center [823, 428] width 1454 height 549
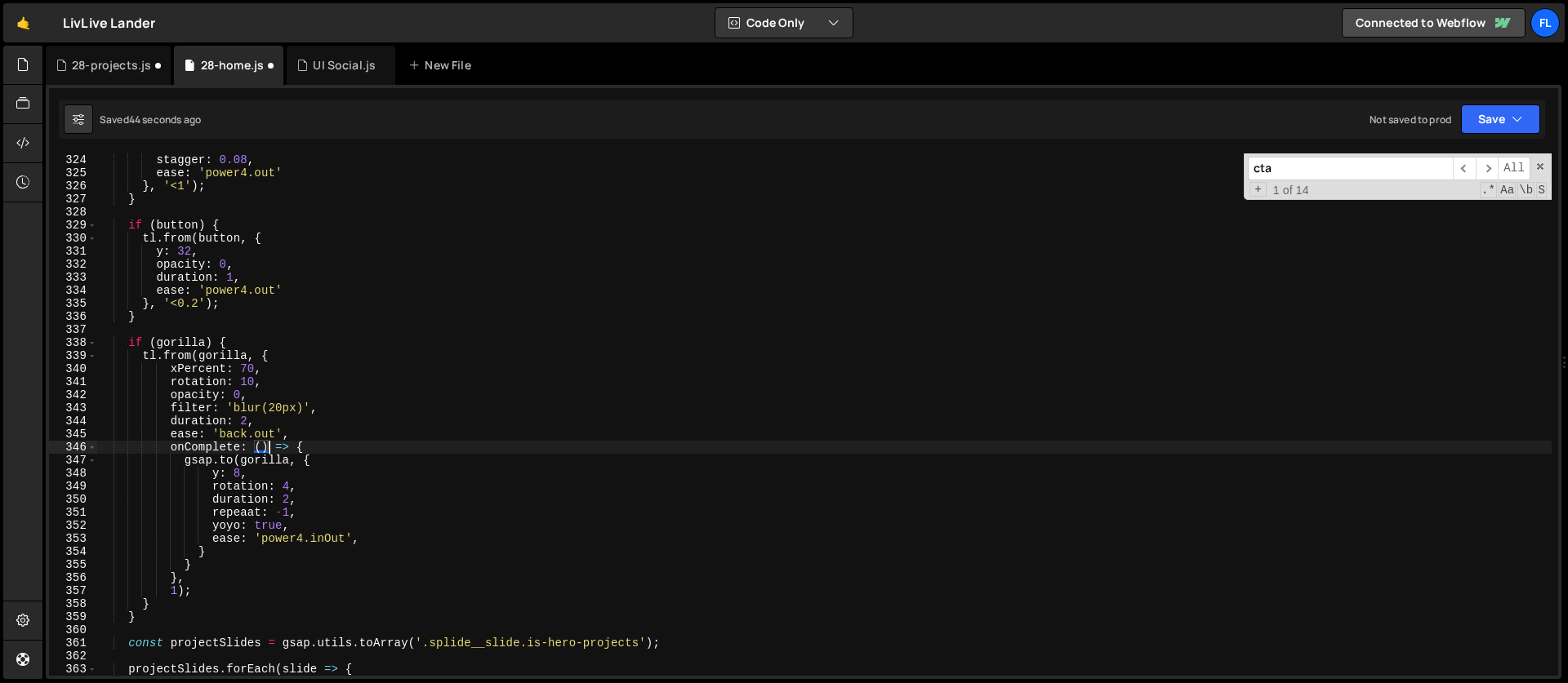
click at [245, 344] on div "stagger : 0.08 , ease : 'power4.out' } , '<1' ) ; } if ( button ) { tl . from (…" at bounding box center [823, 428] width 1454 height 549
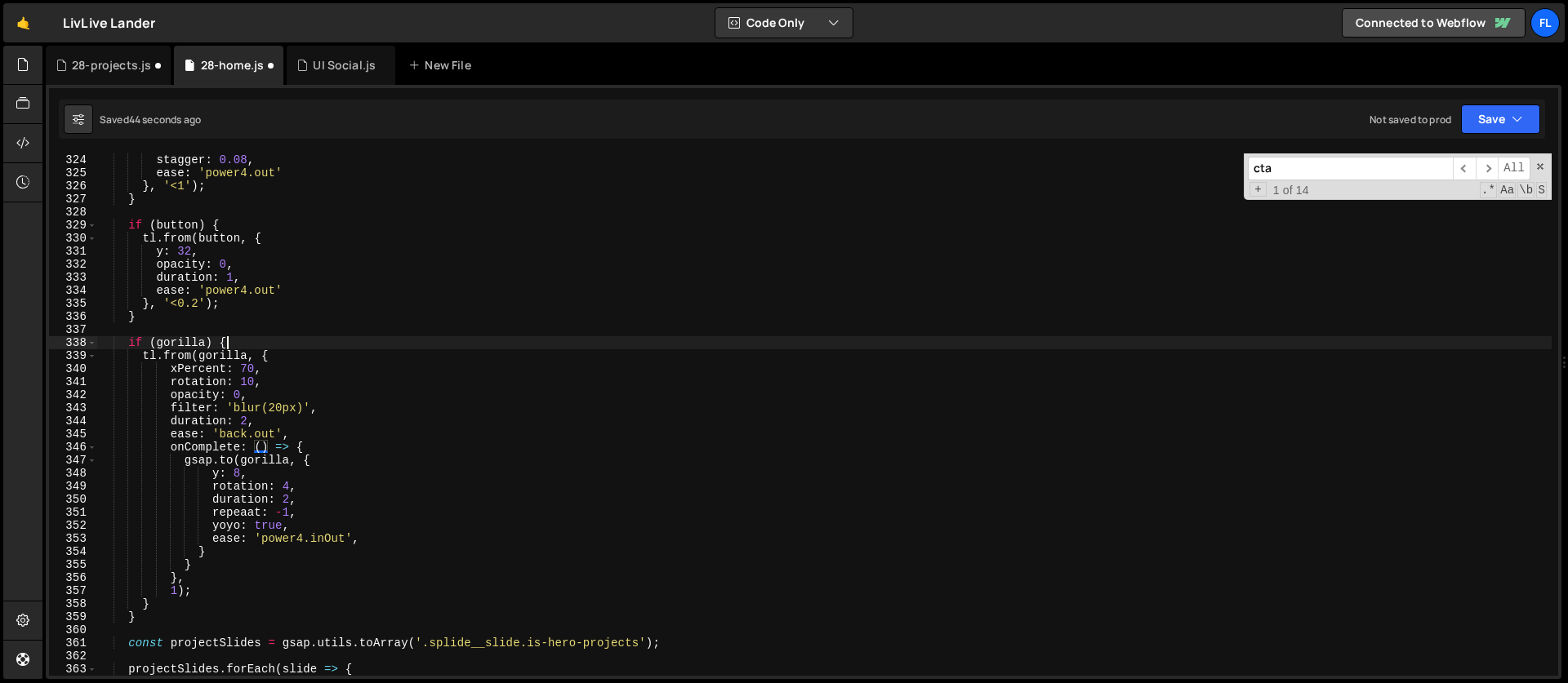
scroll to position [0, 8]
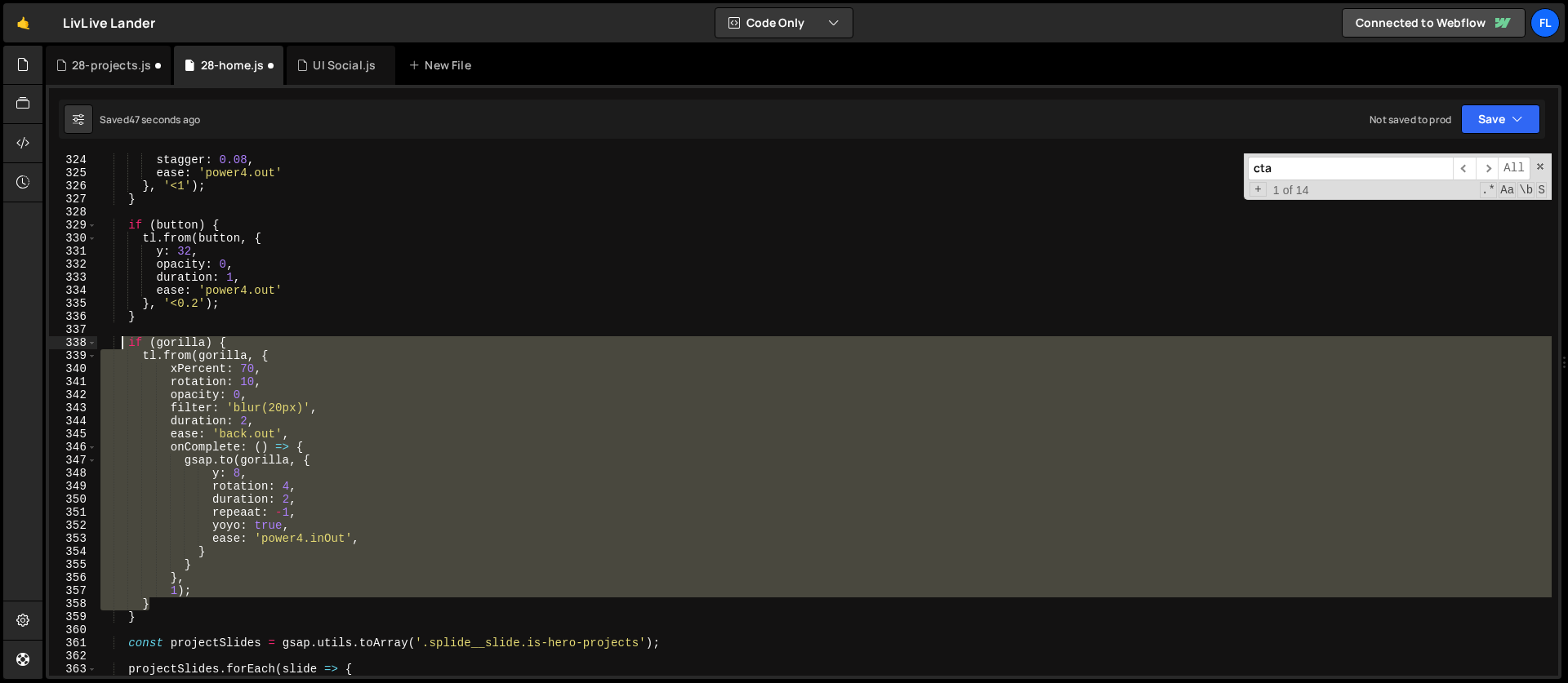
drag, startPoint x: 165, startPoint y: 604, endPoint x: 123, endPoint y: 343, distance: 264.4
click at [123, 343] on div "stagger : 0.08 , ease : 'power4.out' } , '<1' ) ; } if ( button ) { tl . from (…" at bounding box center [823, 428] width 1454 height 549
paste textarea "}"
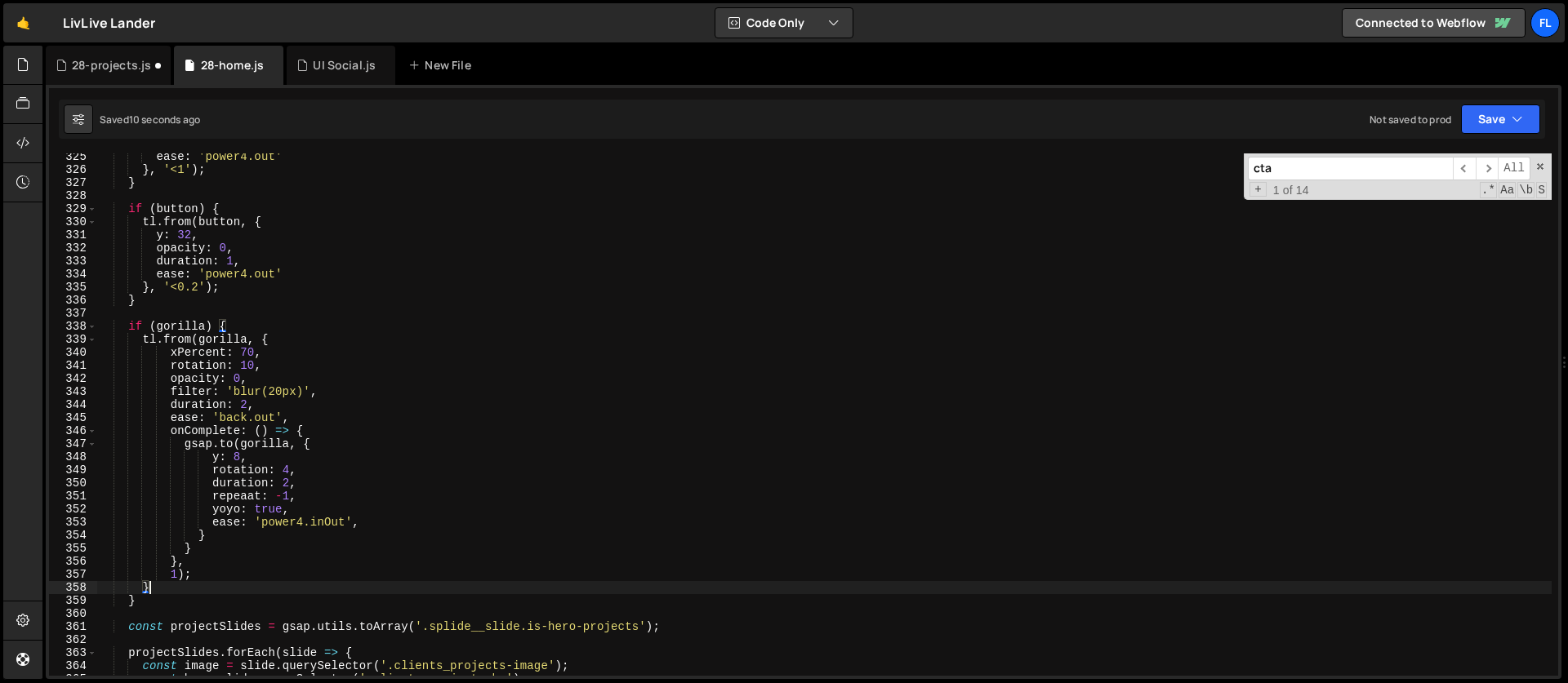
scroll to position [4278, 0]
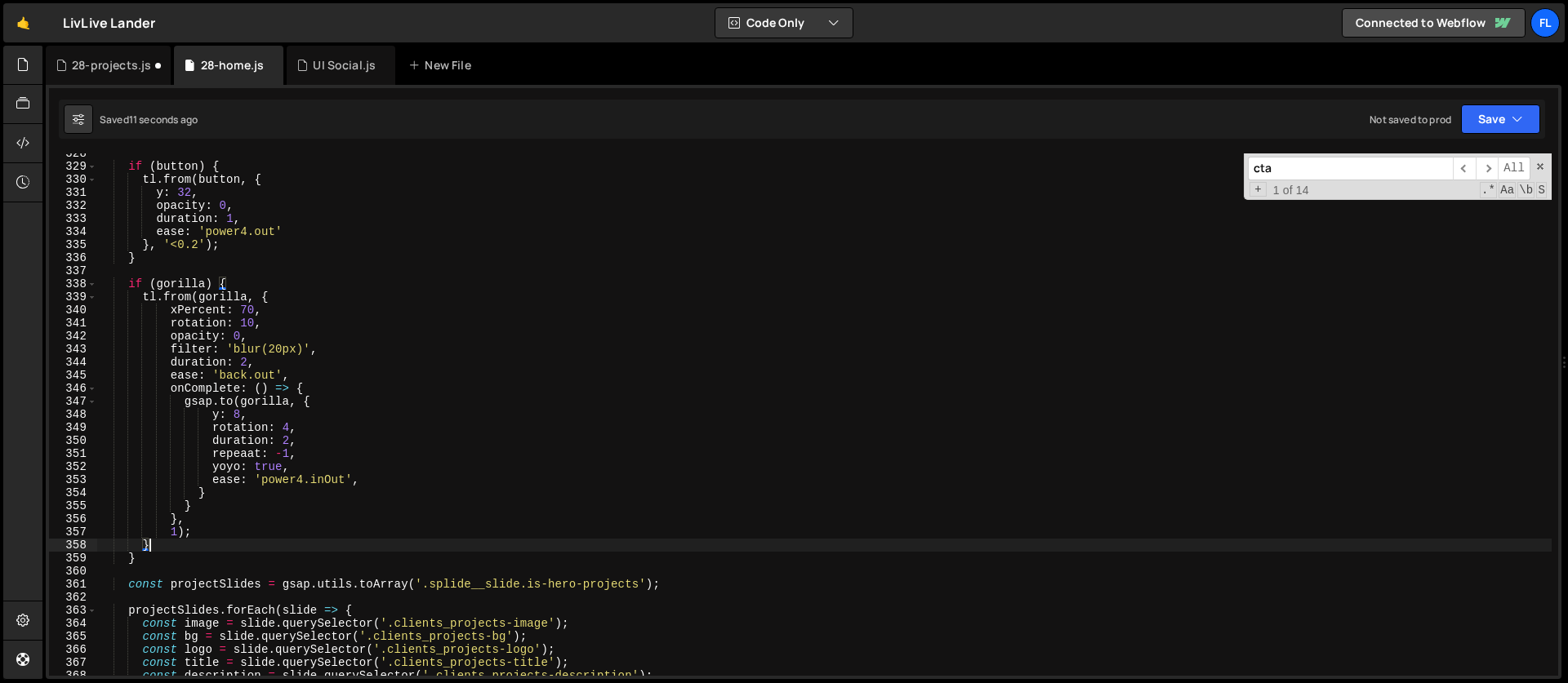
click at [192, 533] on div "if ( button ) { tl . from ( button , { y : 32 , opacity : 0 , duration : 1 , ea…" at bounding box center [823, 421] width 1454 height 549
click at [238, 502] on div "if ( button ) { tl . from ( button , { y : 32 , opacity : 0 , duration : 1 , ea…" at bounding box center [823, 421] width 1454 height 549
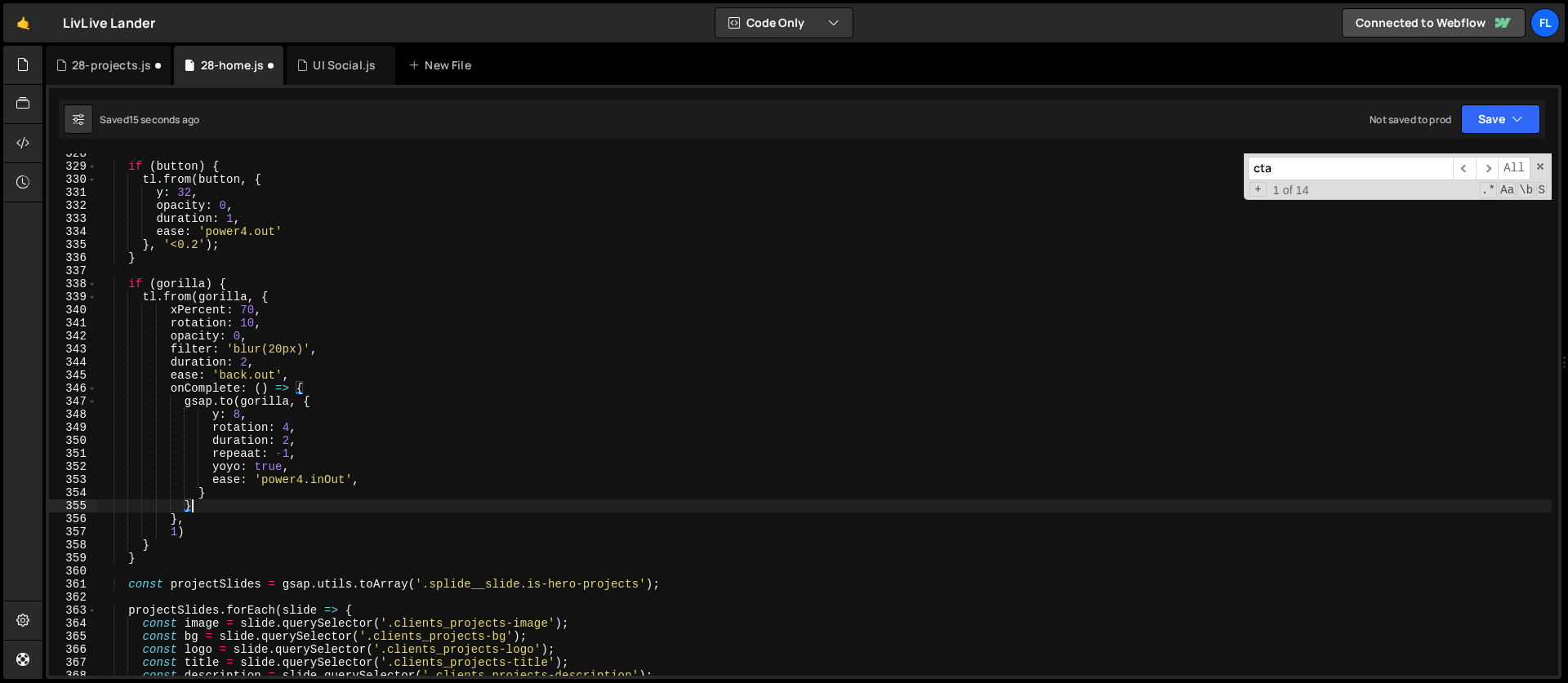
click at [178, 530] on div "if ( button ) { tl . from ( button , { y : 32 , opacity : 0 , duration : 1 , ea…" at bounding box center [823, 421] width 1454 height 549
click at [203, 509] on div "if ( button ) { tl . from ( button , { y : 32 , opacity : 0 , duration : 1 , ea…" at bounding box center [823, 421] width 1454 height 549
click at [276, 300] on div "if ( button ) { tl . from ( button , { y : 32 , opacity : 0 , duration : 1 , ea…" at bounding box center [823, 421] width 1454 height 549
click at [319, 377] on div "if ( button ) { tl . from ( button , { y : 32 , opacity : 0 , duration : 1 , ea…" at bounding box center [823, 421] width 1454 height 549
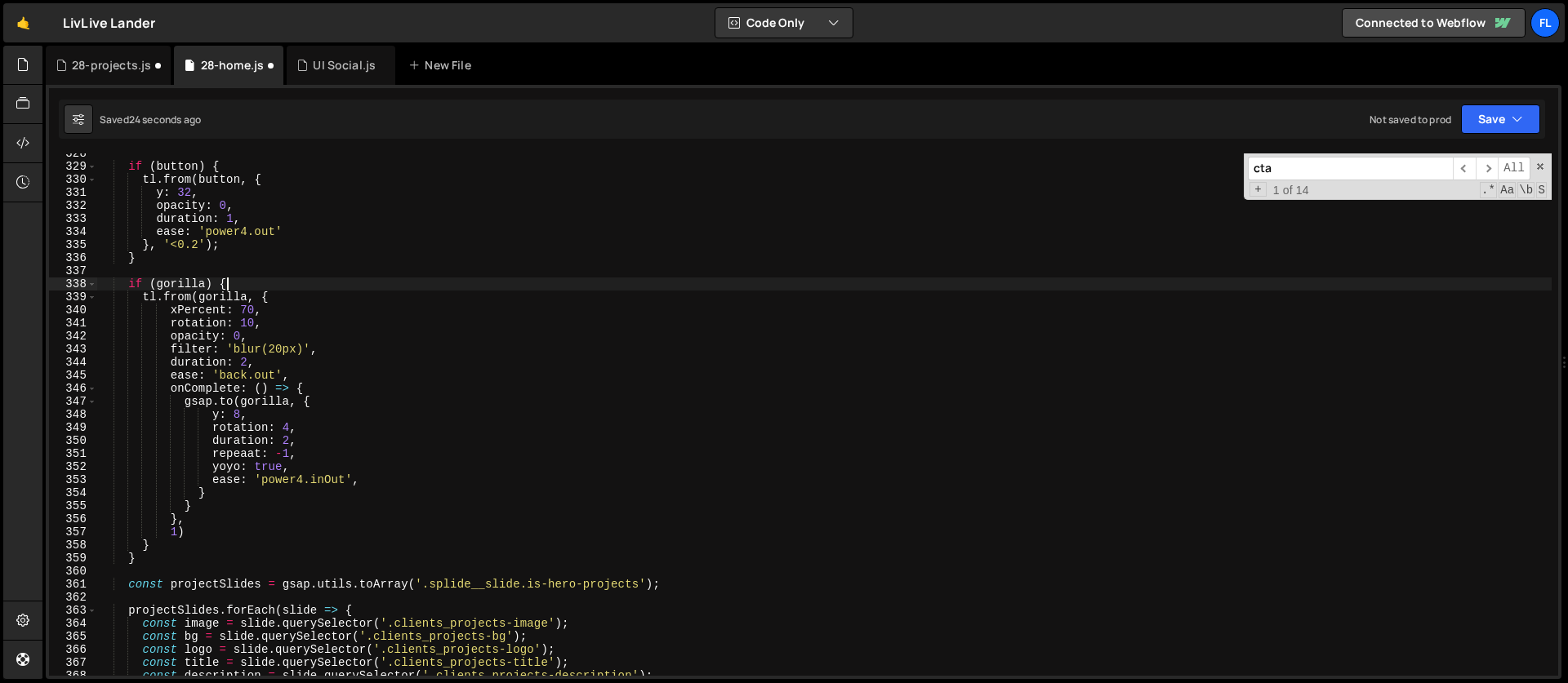
click at [234, 290] on div "if ( button ) { tl . from ( button , { y : 32 , opacity : 0 , duration : 1 , ea…" at bounding box center [823, 421] width 1454 height 549
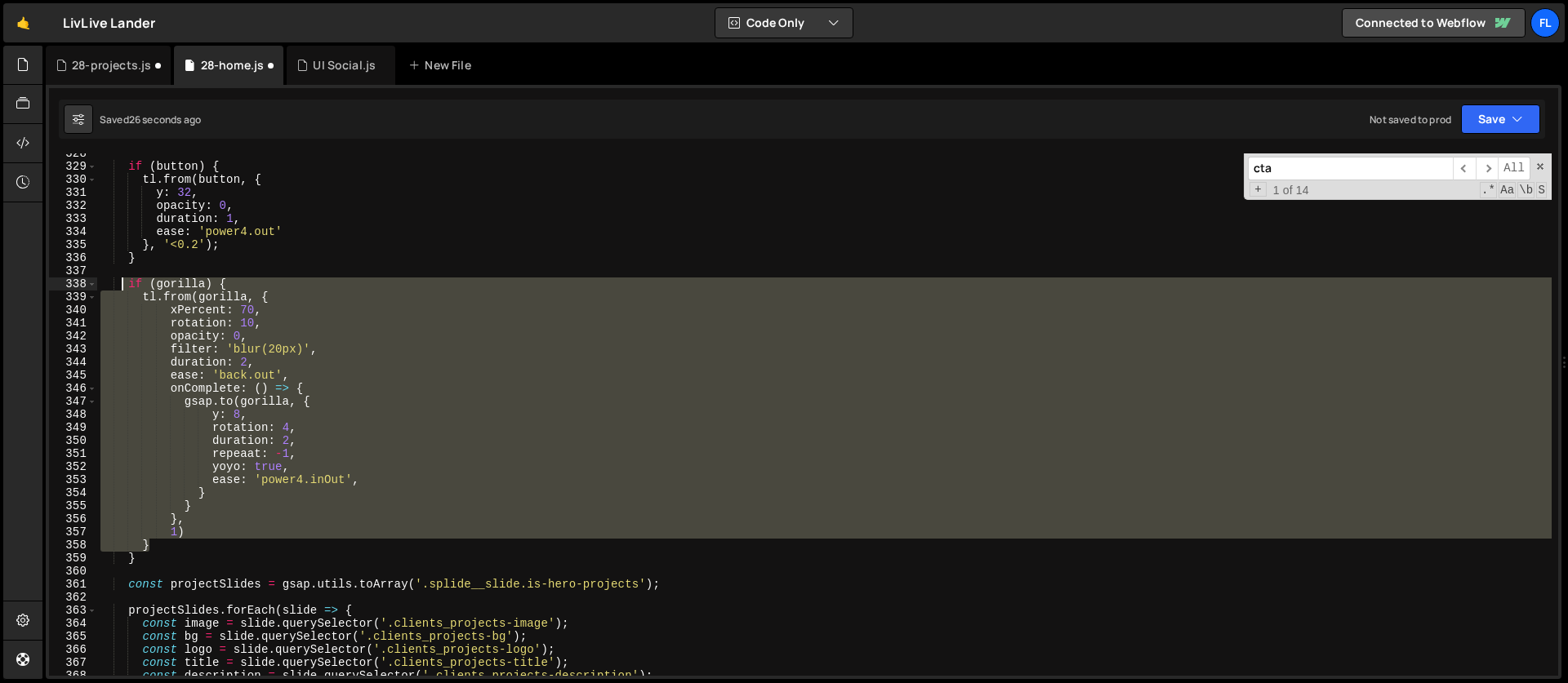
drag, startPoint x: 153, startPoint y: 543, endPoint x: 121, endPoint y: 288, distance: 257.0
click at [121, 288] on div "if ( button ) { tl . from ( button , { y : 32 , opacity : 0 , duration : 1 , ea…" at bounding box center [823, 421] width 1454 height 549
click at [253, 457] on div "if ( button ) { tl . from ( button , { y : 32 , opacity : 0 , duration : 1 , ea…" at bounding box center [823, 414] width 1454 height 523
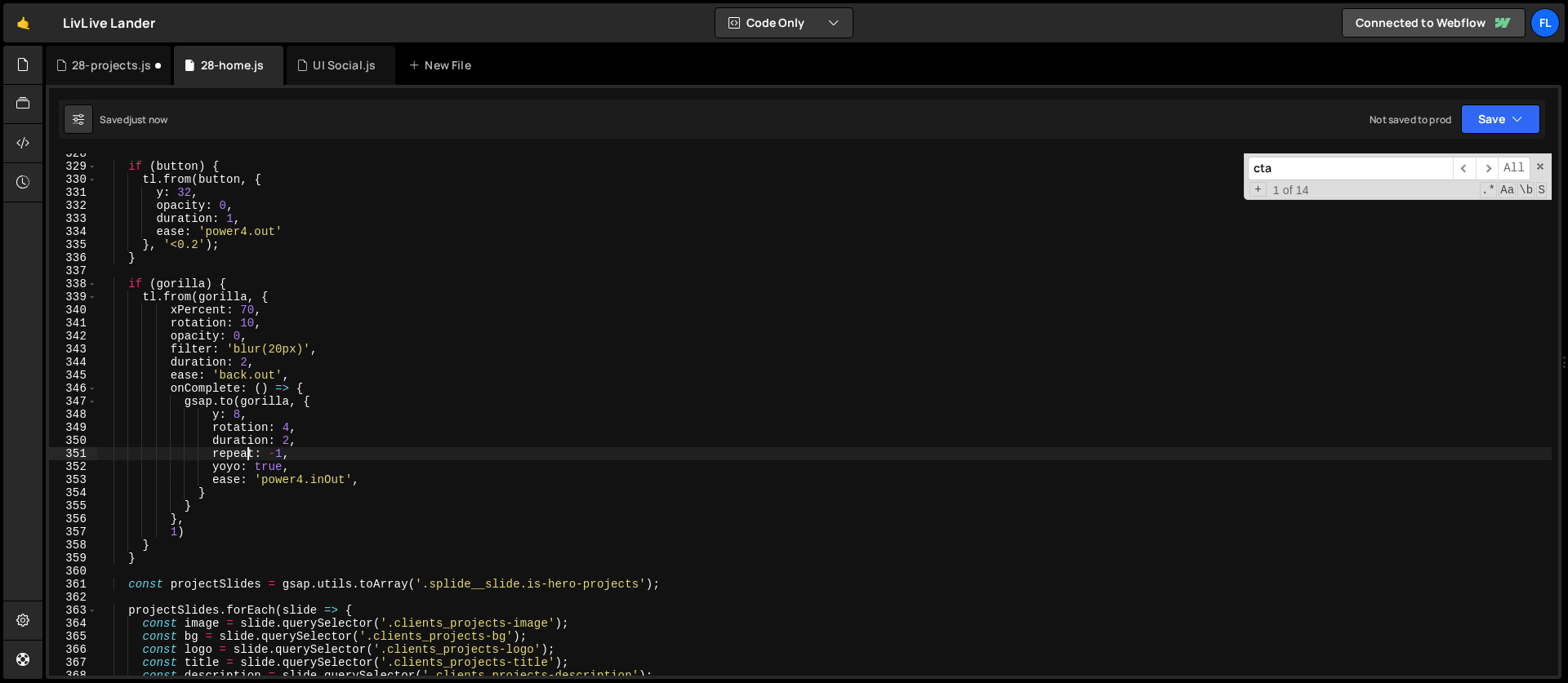
click at [306, 299] on div "if ( button ) { tl . from ( button , { y : 32 , opacity : 0 , duration : 1 , ea…" at bounding box center [823, 421] width 1454 height 549
click at [259, 283] on div "if ( button ) { tl . from ( button , { y : 32 , opacity : 0 , duration : 1 , ea…" at bounding box center [823, 421] width 1454 height 549
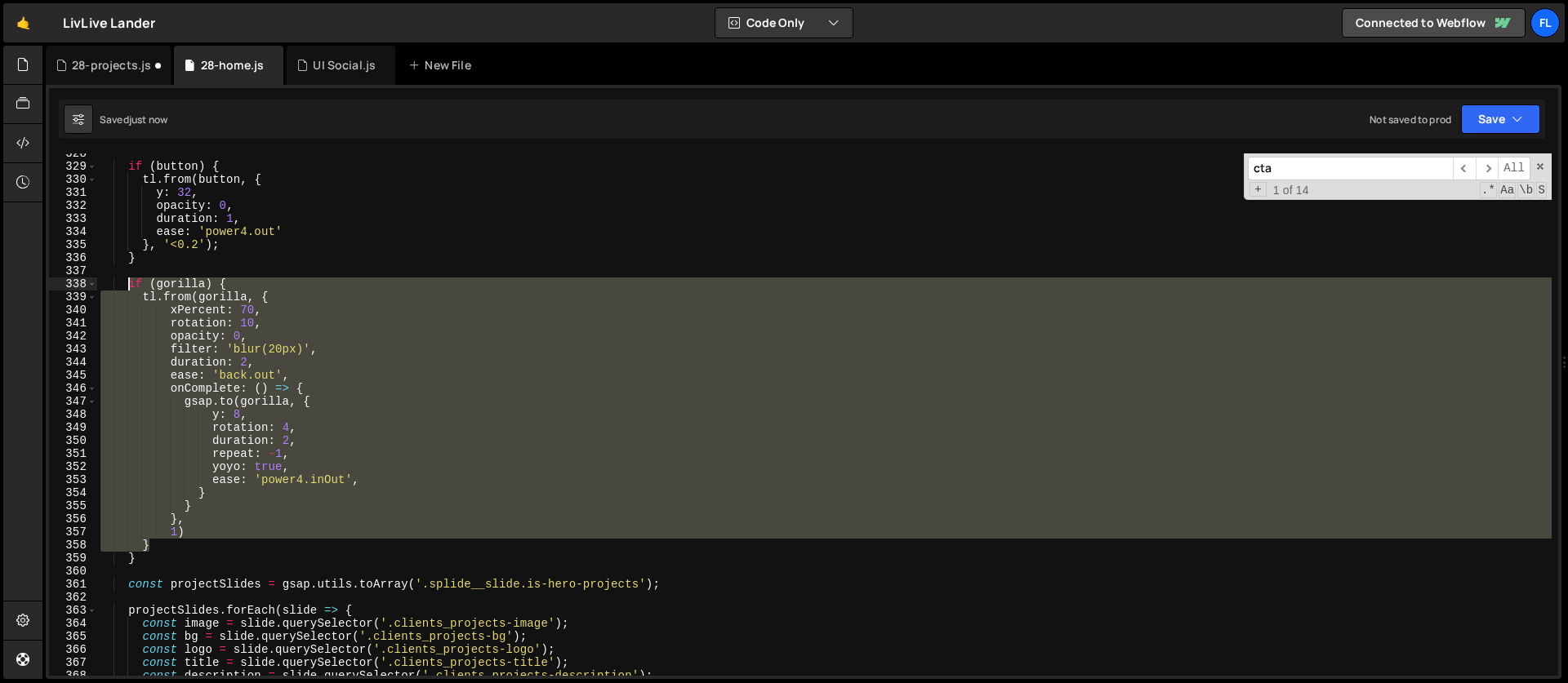
drag, startPoint x: 163, startPoint y: 543, endPoint x: 126, endPoint y: 282, distance: 263.6
click at [126, 282] on div "if ( button ) { tl . from ( button , { y : 32 , opacity : 0 , duration : 1 , ea…" at bounding box center [823, 421] width 1454 height 549
click at [145, 552] on div "if ( button ) { tl . from ( button , { y : 32 , opacity : 0 , duration : 1 , ea…" at bounding box center [823, 414] width 1454 height 523
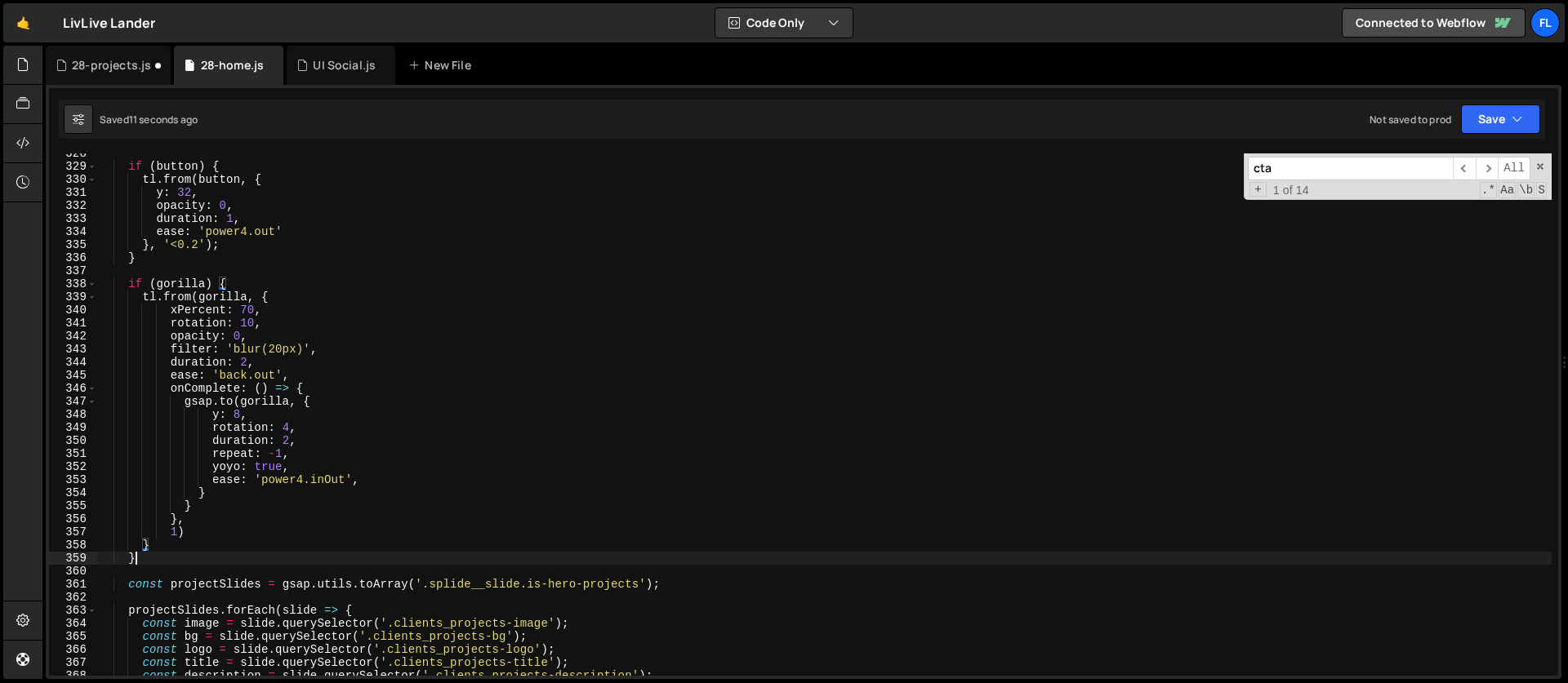
click at [140, 560] on div "if ( button ) { tl . from ( button , { y : 32 , opacity : 0 , duration : 1 , ea…" at bounding box center [823, 421] width 1454 height 549
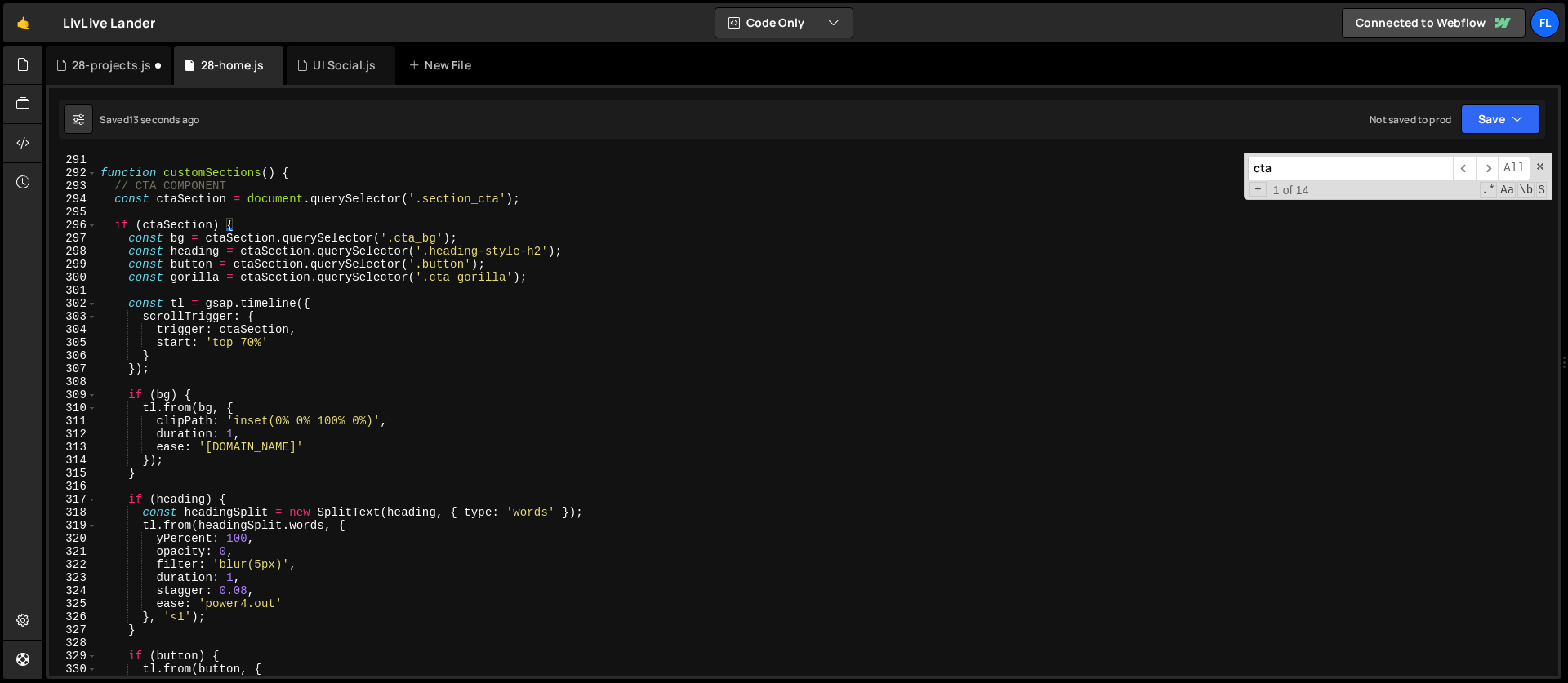
scroll to position [3596, 0]
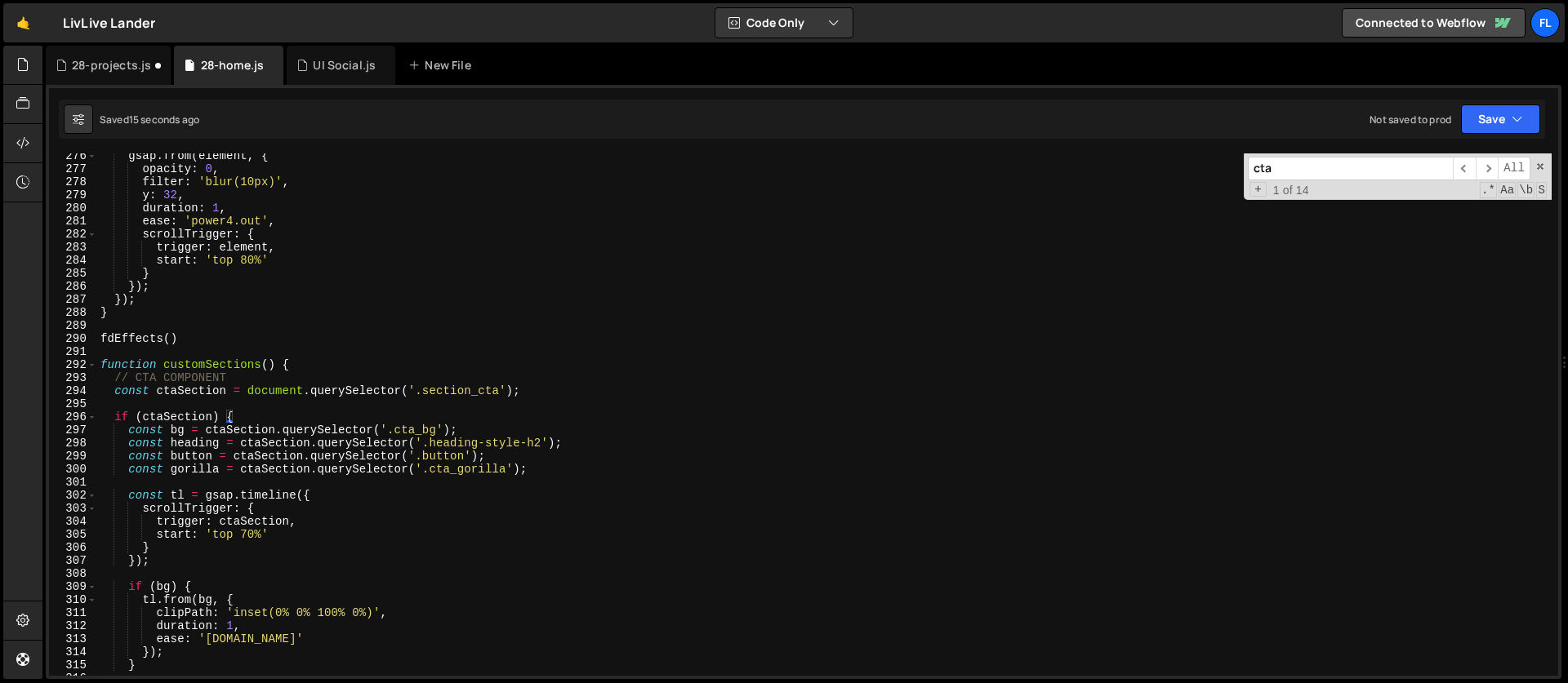
click at [111, 417] on div "gsap . from ( element , { opacity : 0 , filter : 'blur(10px)' , y : 32 , durati…" at bounding box center [823, 424] width 1454 height 549
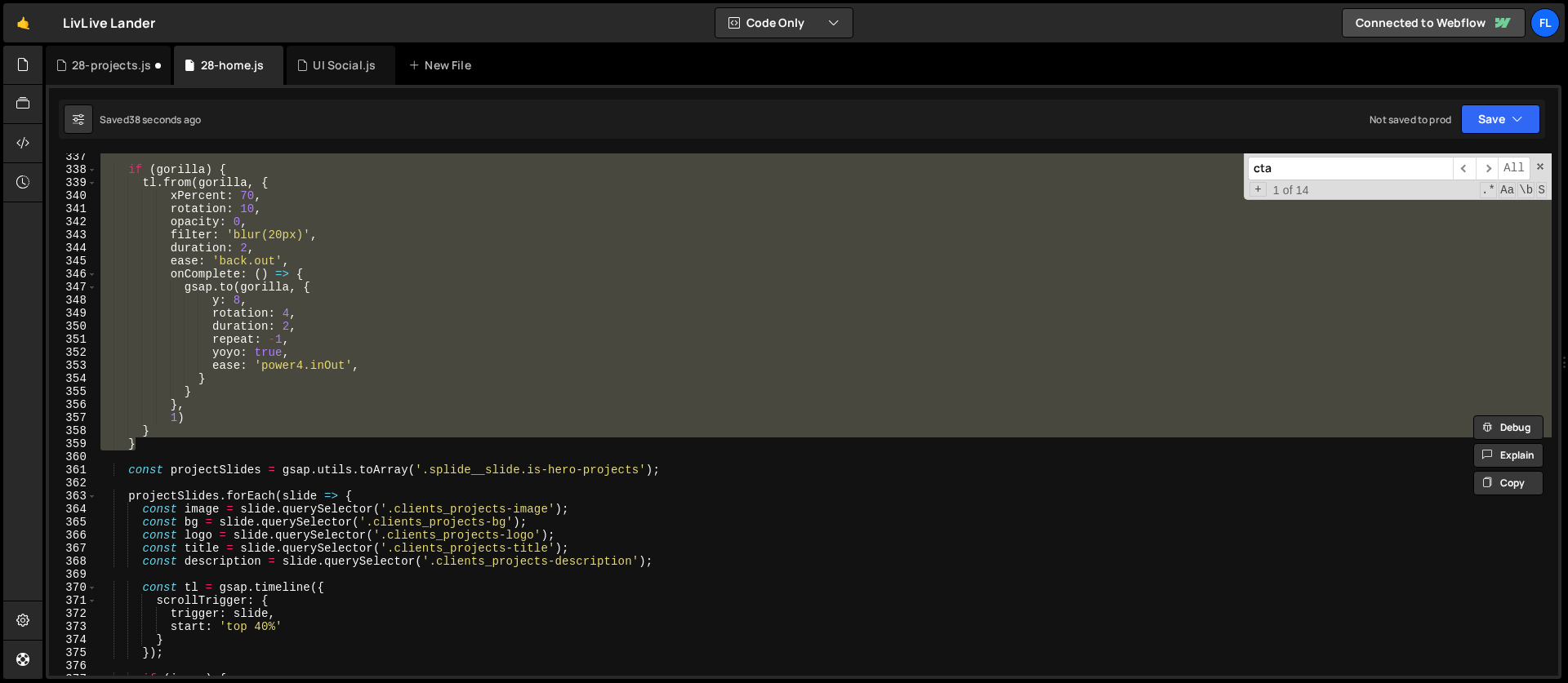
scroll to position [4295, 0]
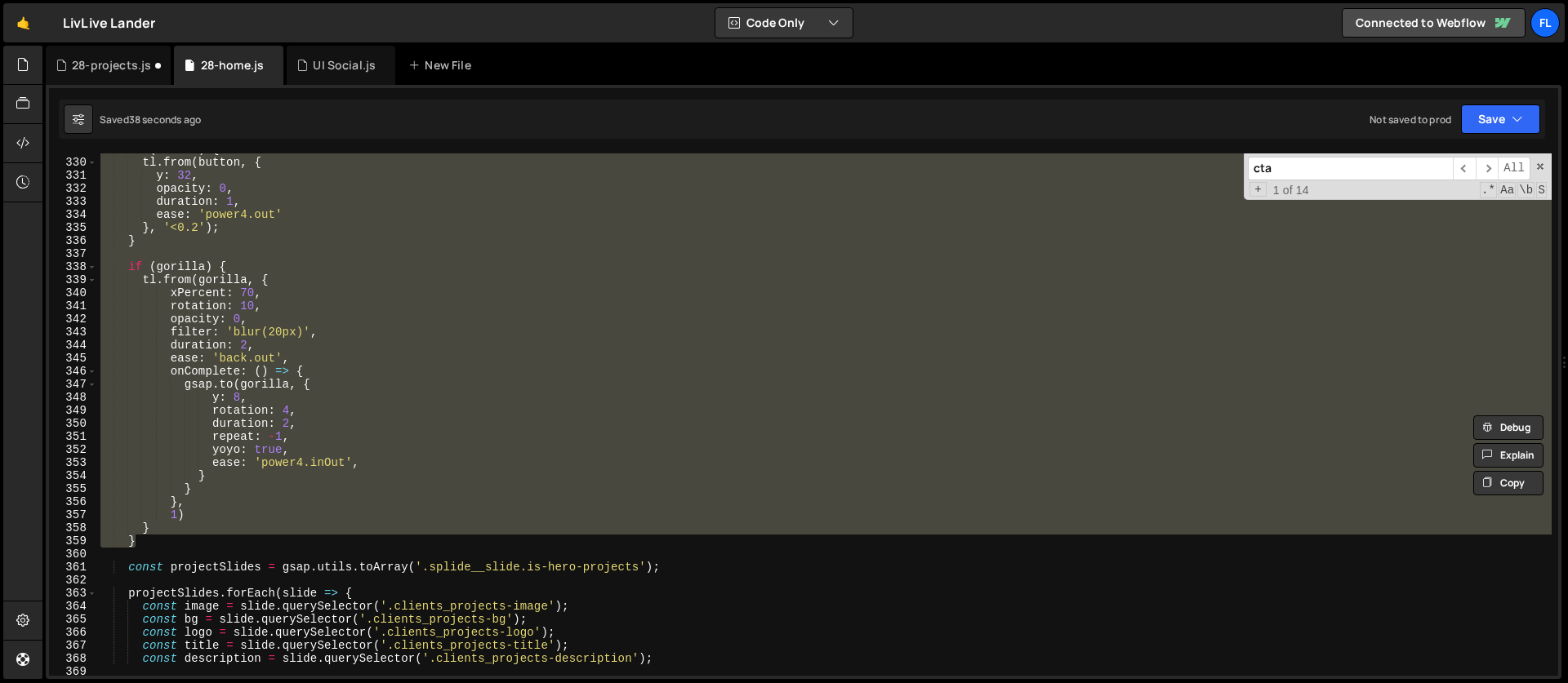
click at [235, 496] on div "if ( button ) { tl . from ( button , { y : 32 , opacity : 0 , duration : 1 , ea…" at bounding box center [823, 414] width 1454 height 523
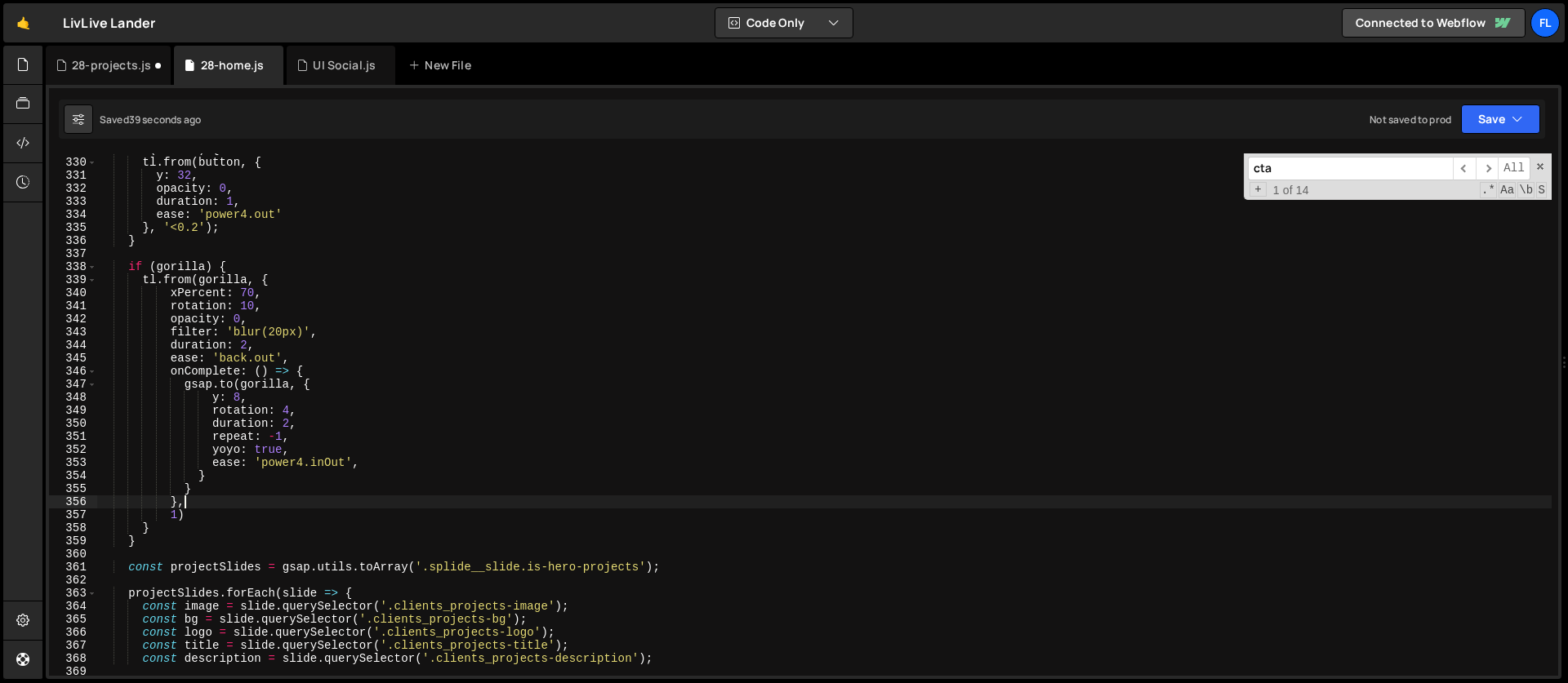
click at [325, 373] on div "if ( button ) { tl . from ( button , { y : 32 , opacity : 0 , duration : 1 , ea…" at bounding box center [823, 418] width 1454 height 549
click at [179, 501] on div "if ( button ) { tl . from ( button , { y : 32 , opacity : 0 , duration : 1 , ea…" at bounding box center [823, 418] width 1454 height 549
click at [211, 475] on div "if ( button ) { tl . from ( button , { y : 32 , opacity : 0 , duration : 1 , ea…" at bounding box center [823, 418] width 1454 height 549
type textarea "}"
click at [324, 384] on div "if ( button ) { tl . from ( button , { y : 32 , opacity : 0 , duration : 1 , ea…" at bounding box center [823, 418] width 1454 height 549
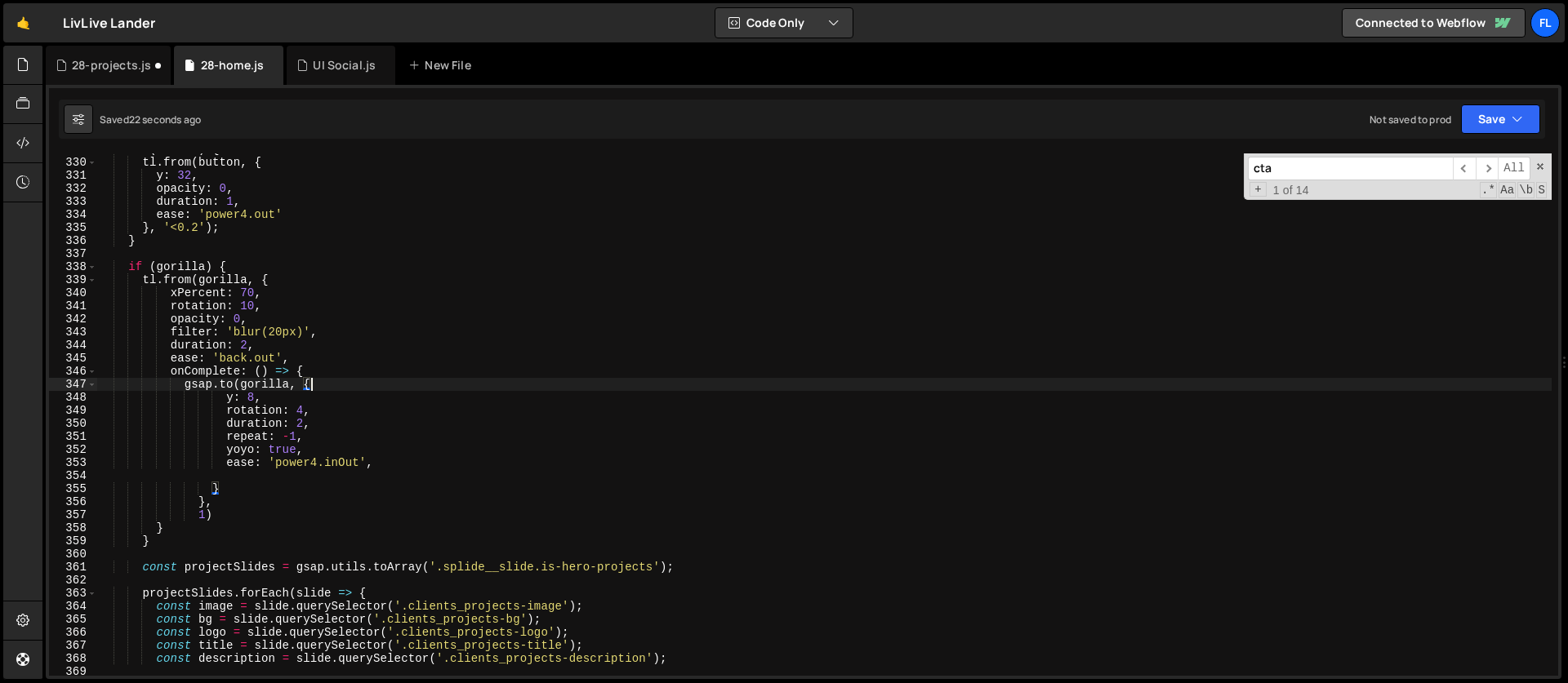
click at [155, 539] on div "if ( button ) { tl . from ( button , { y : 32 , opacity : 0 , duration : 1 , ea…" at bounding box center [823, 418] width 1454 height 549
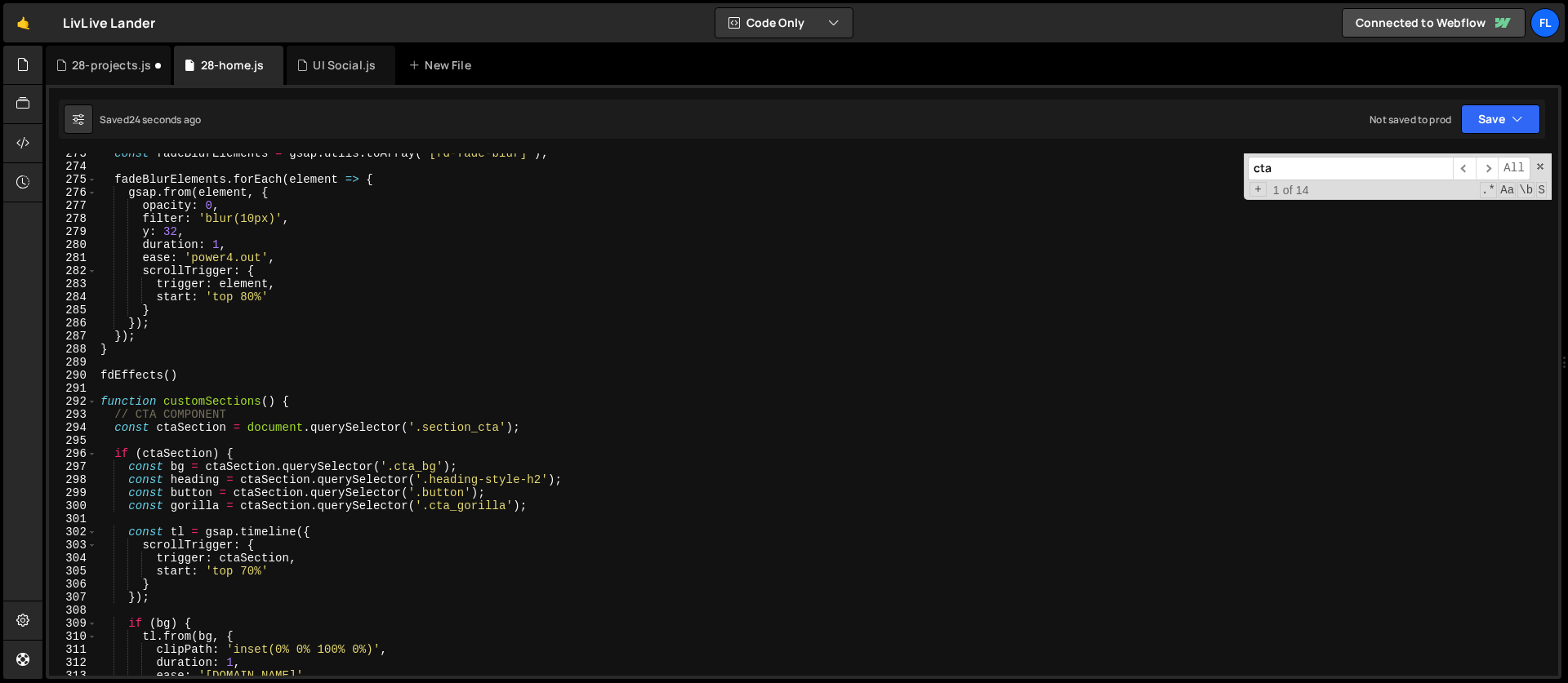
scroll to position [3640, 0]
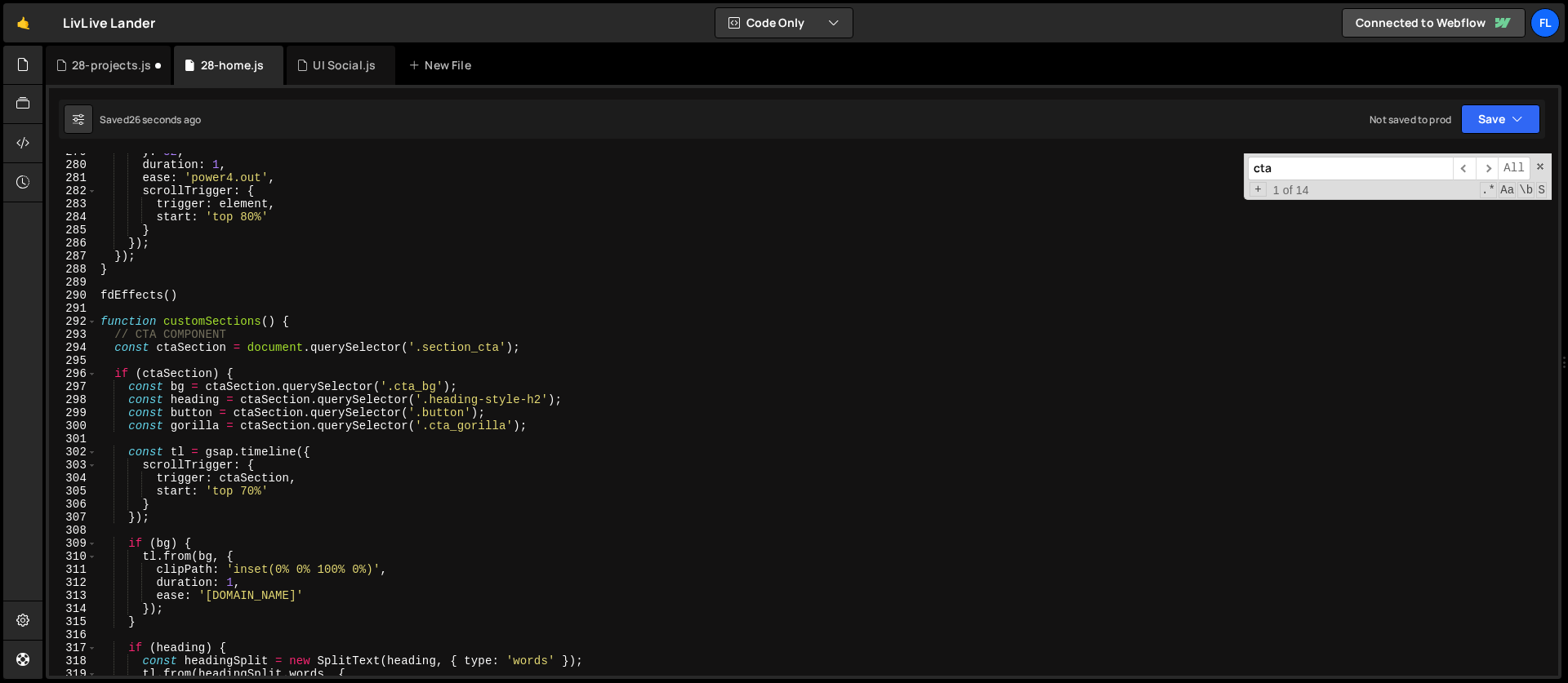
click at [113, 377] on div "y : 32 , duration : 1 , ease : 'power4.out' , scrollTrigger : { trigger : eleme…" at bounding box center [823, 419] width 1454 height 549
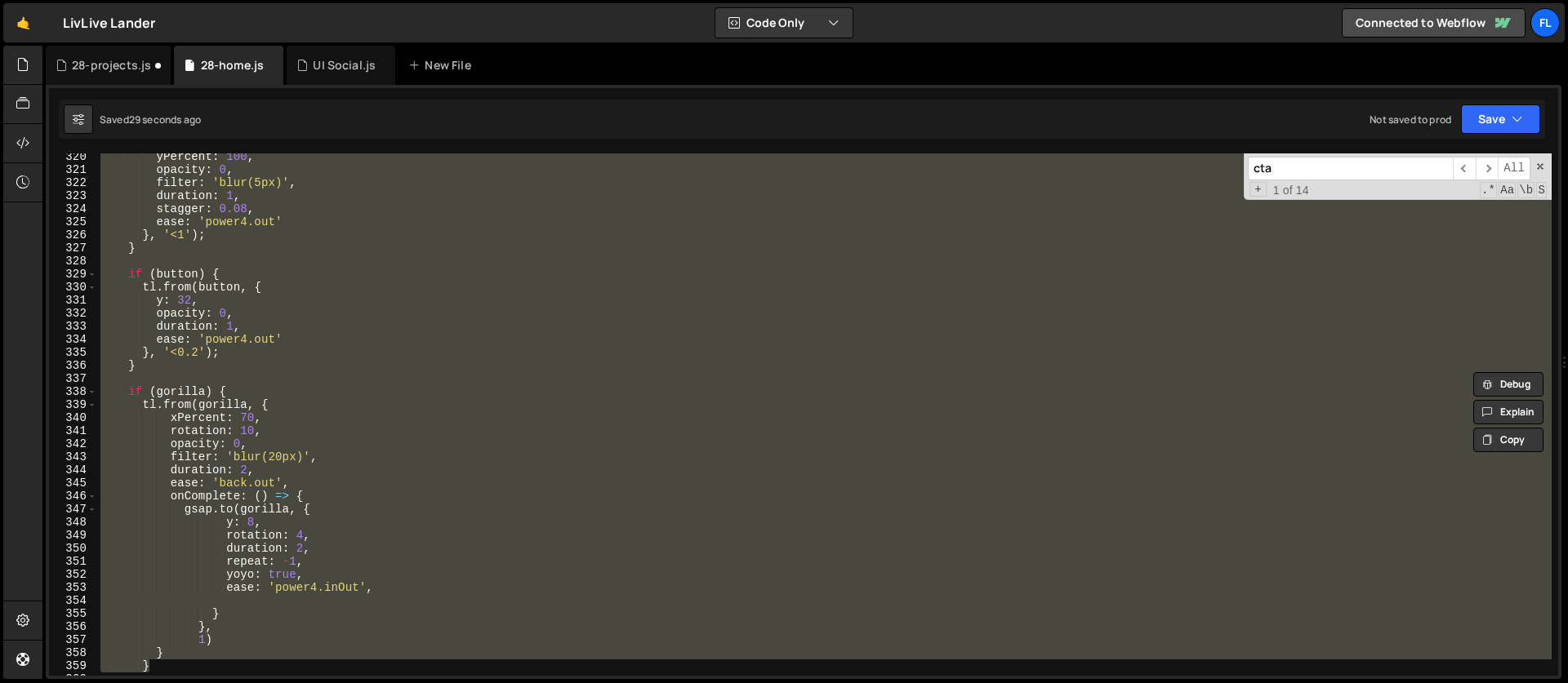
scroll to position [4365, 0]
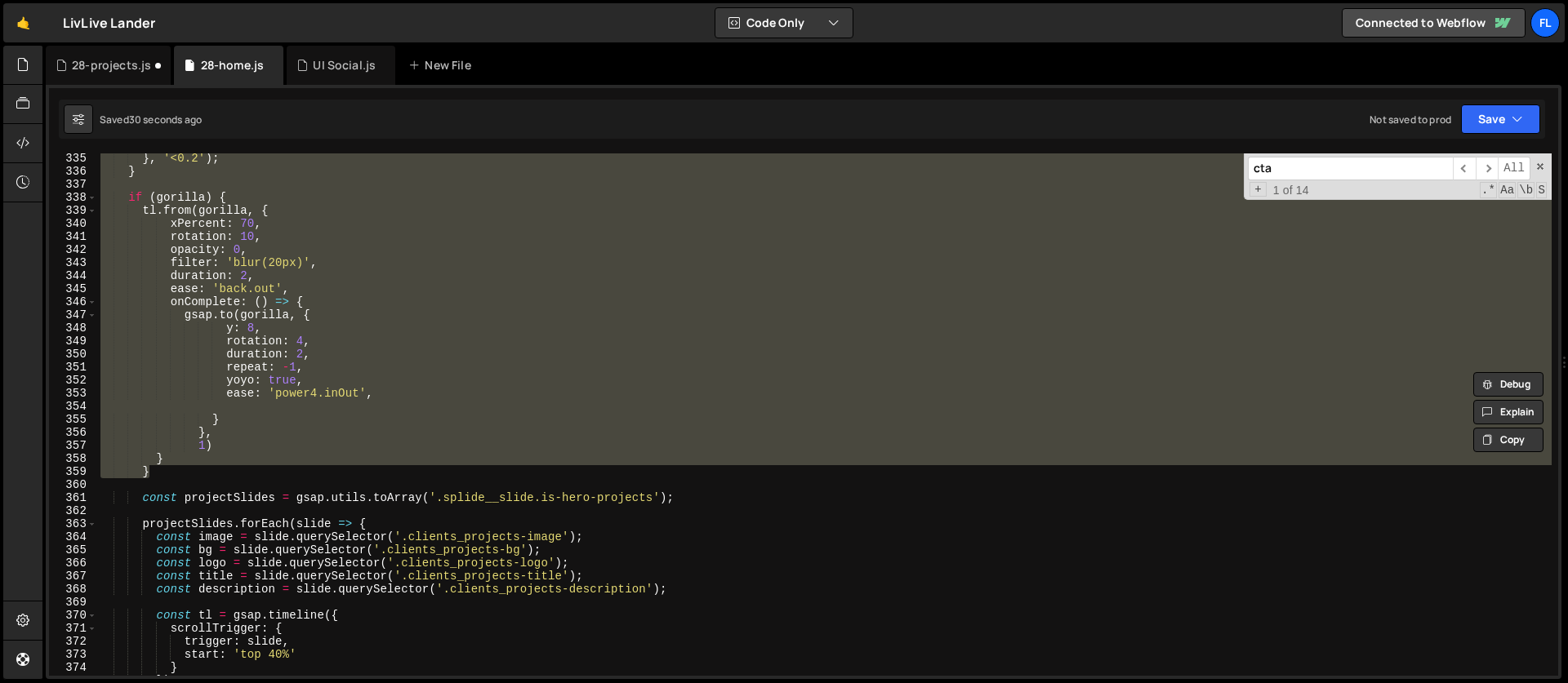
paste textarea "}"
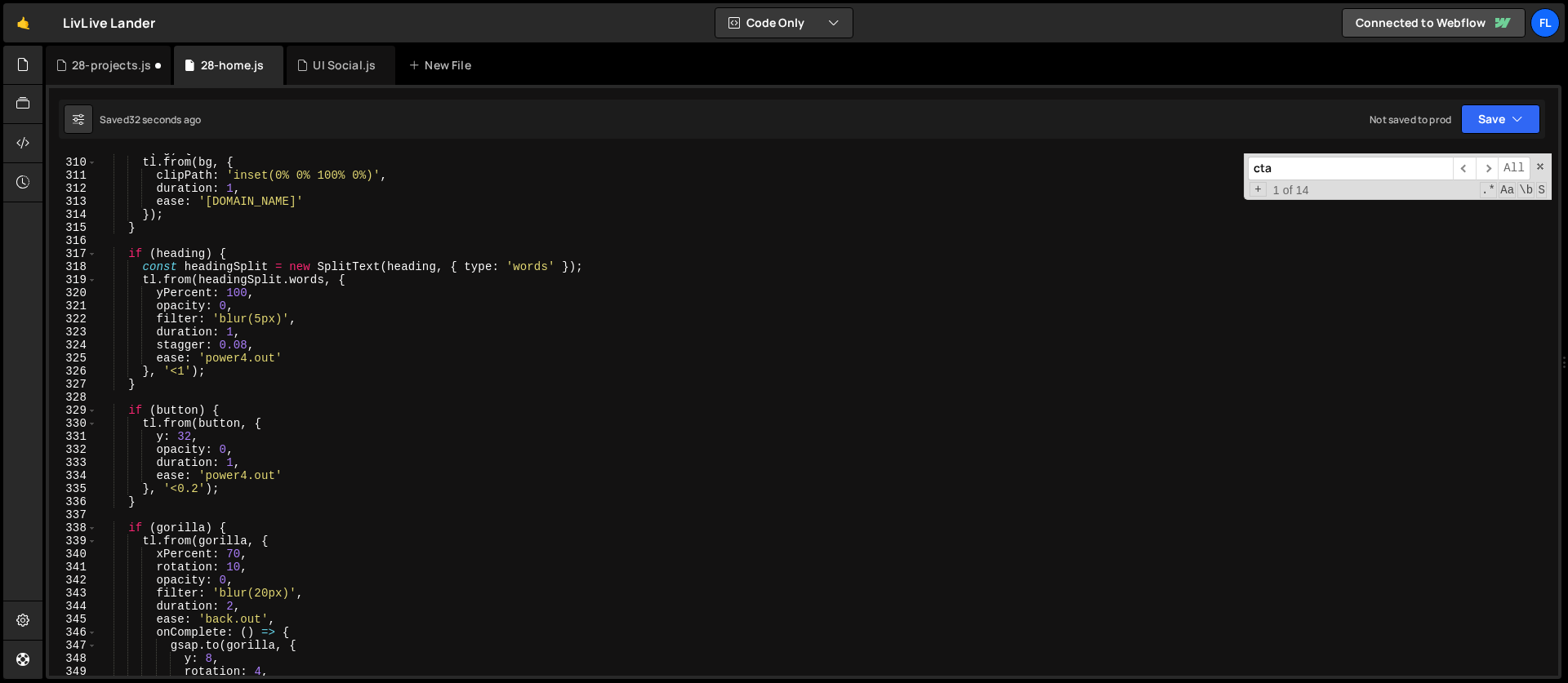
scroll to position [4051, 0]
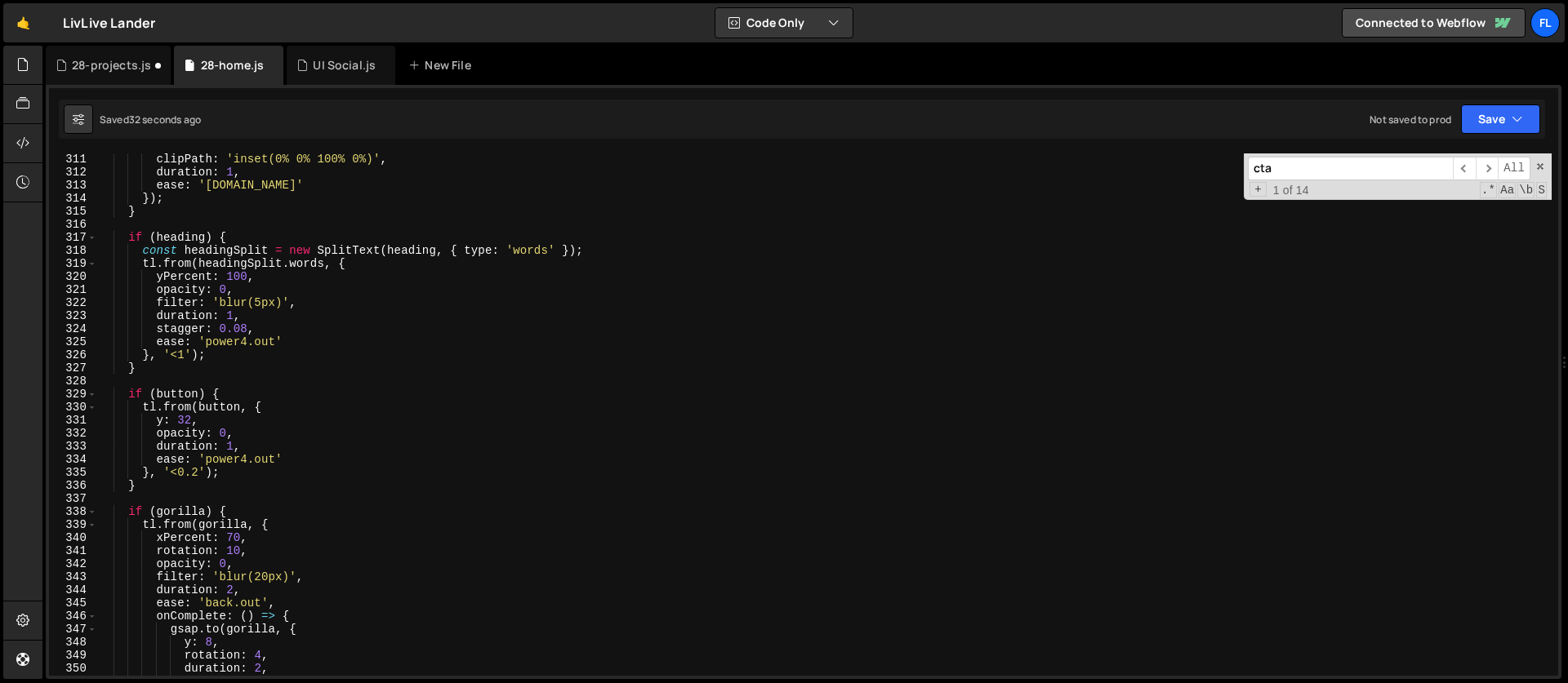
click at [210, 423] on div "clipPath : 'inset(0% 0% 100% 0%)' , duration : 1 , ease : '[DOMAIN_NAME]' }) ; …" at bounding box center [823, 428] width 1454 height 549
click at [266, 269] on div "clipPath : 'inset(0% 0% 100% 0%)' , duration : 1 , ease : '[DOMAIN_NAME]' }) ; …" at bounding box center [823, 428] width 1454 height 549
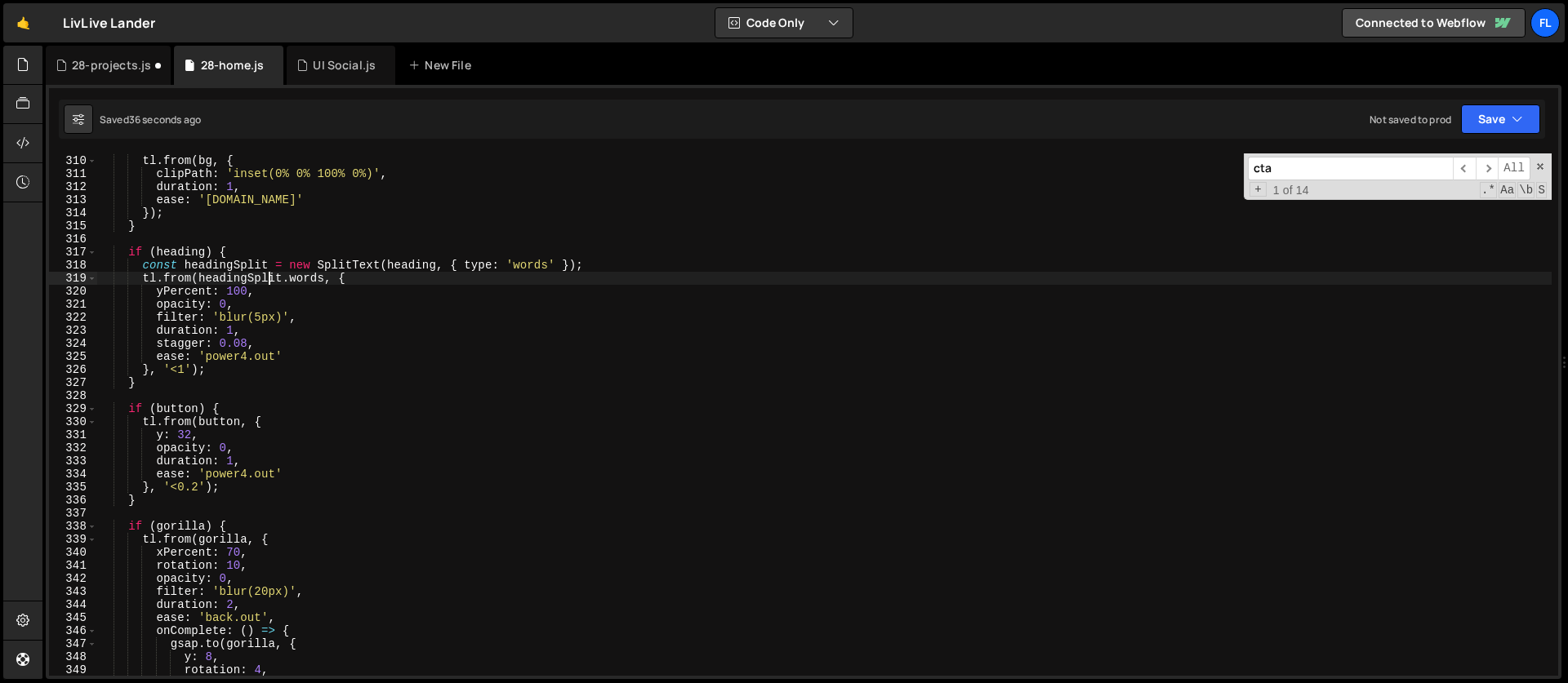
scroll to position [4342, 0]
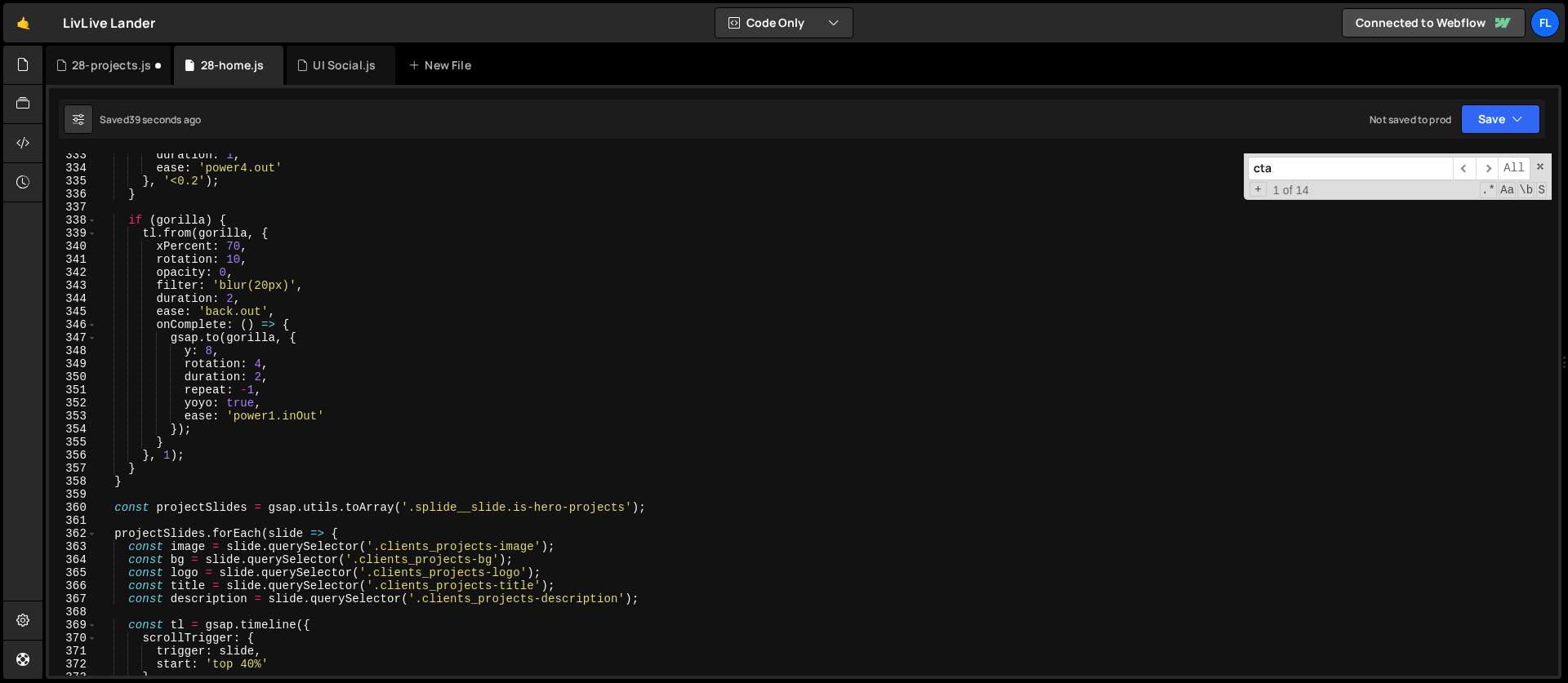
click at [227, 351] on div "duration : 1 , ease : 'power4.out' } , '<0.2' ) ; } if ( gorilla ) { tl . from …" at bounding box center [823, 423] width 1454 height 549
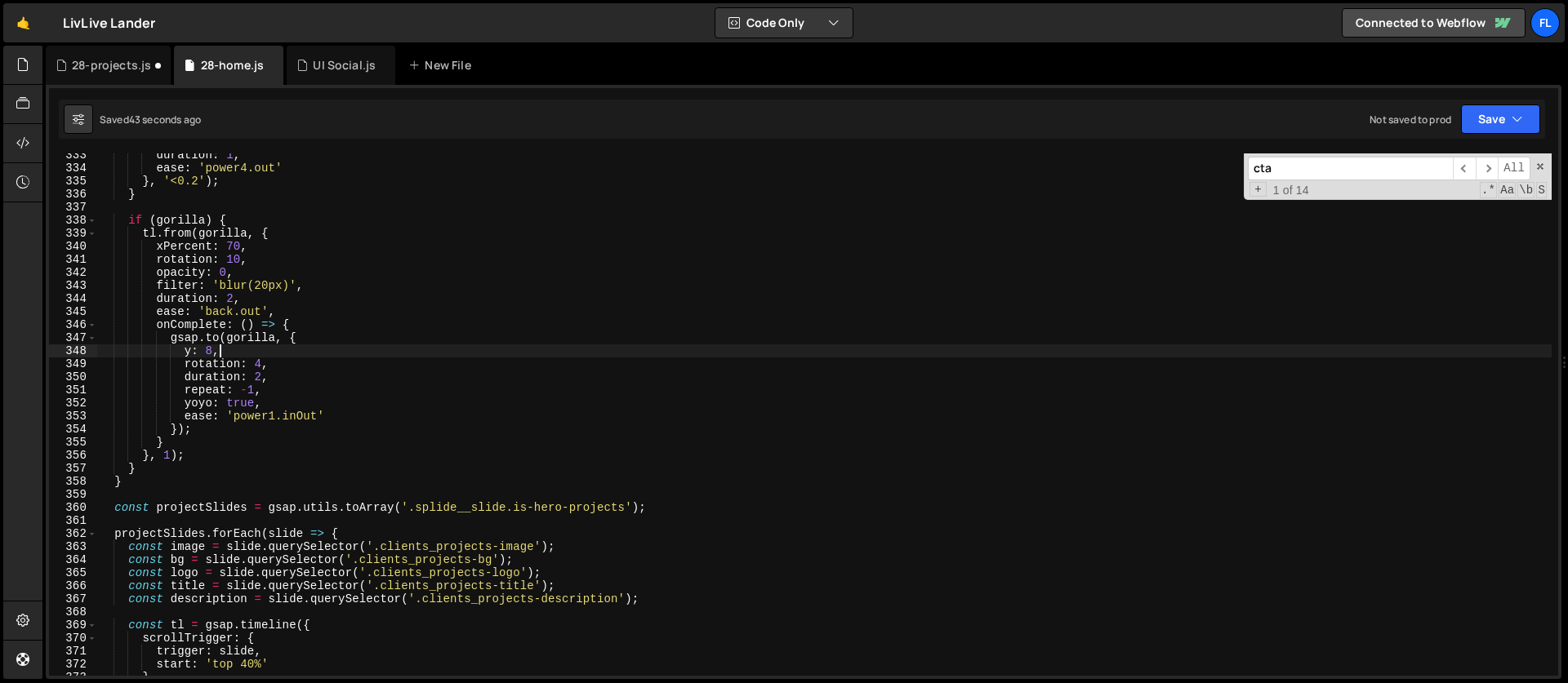
click at [255, 362] on div "duration : 1 , ease : 'power4.out' } , '<0.2' ) ; } if ( gorilla ) { tl . from …" at bounding box center [823, 423] width 1454 height 549
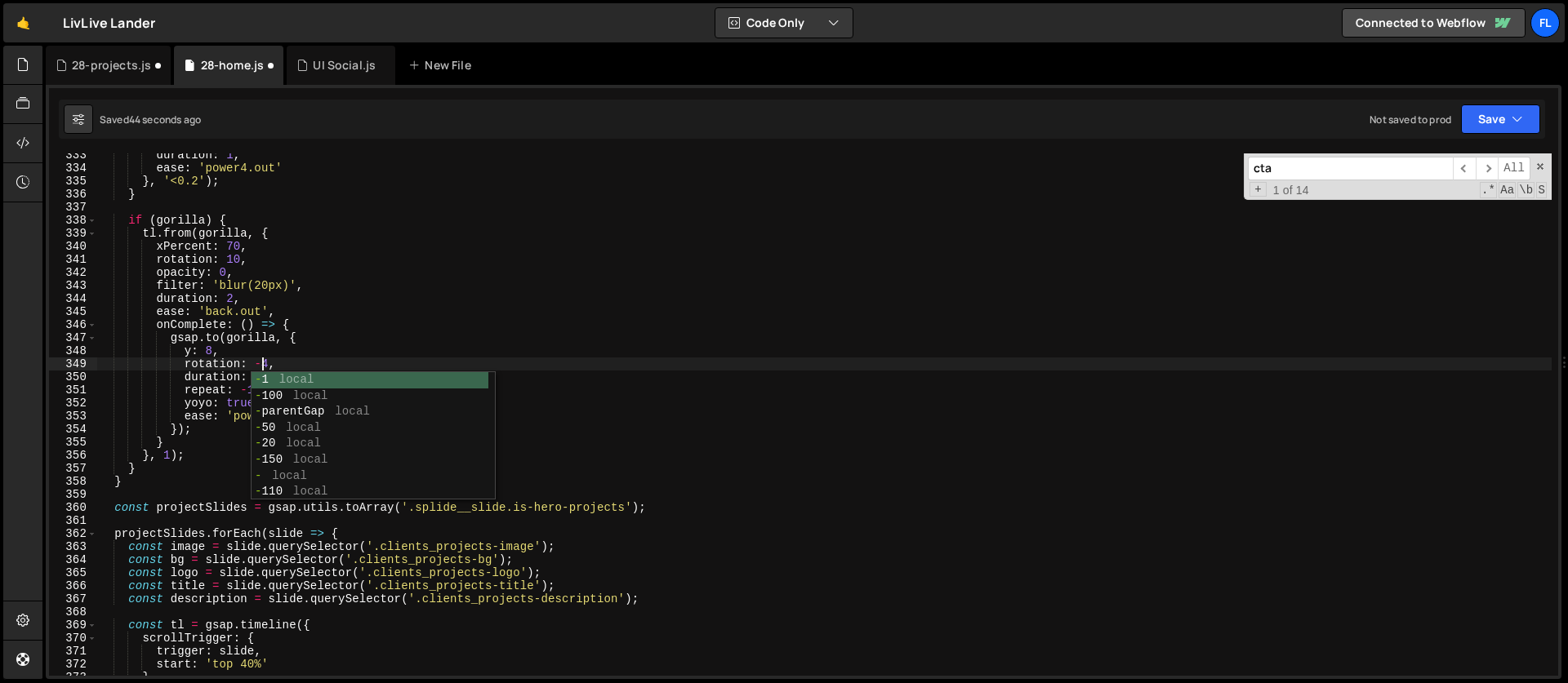
click at [226, 355] on div "duration : 1 , ease : 'power4.out' } , '<0.2' ) ; } if ( gorilla ) { tl . from …" at bounding box center [823, 423] width 1454 height 549
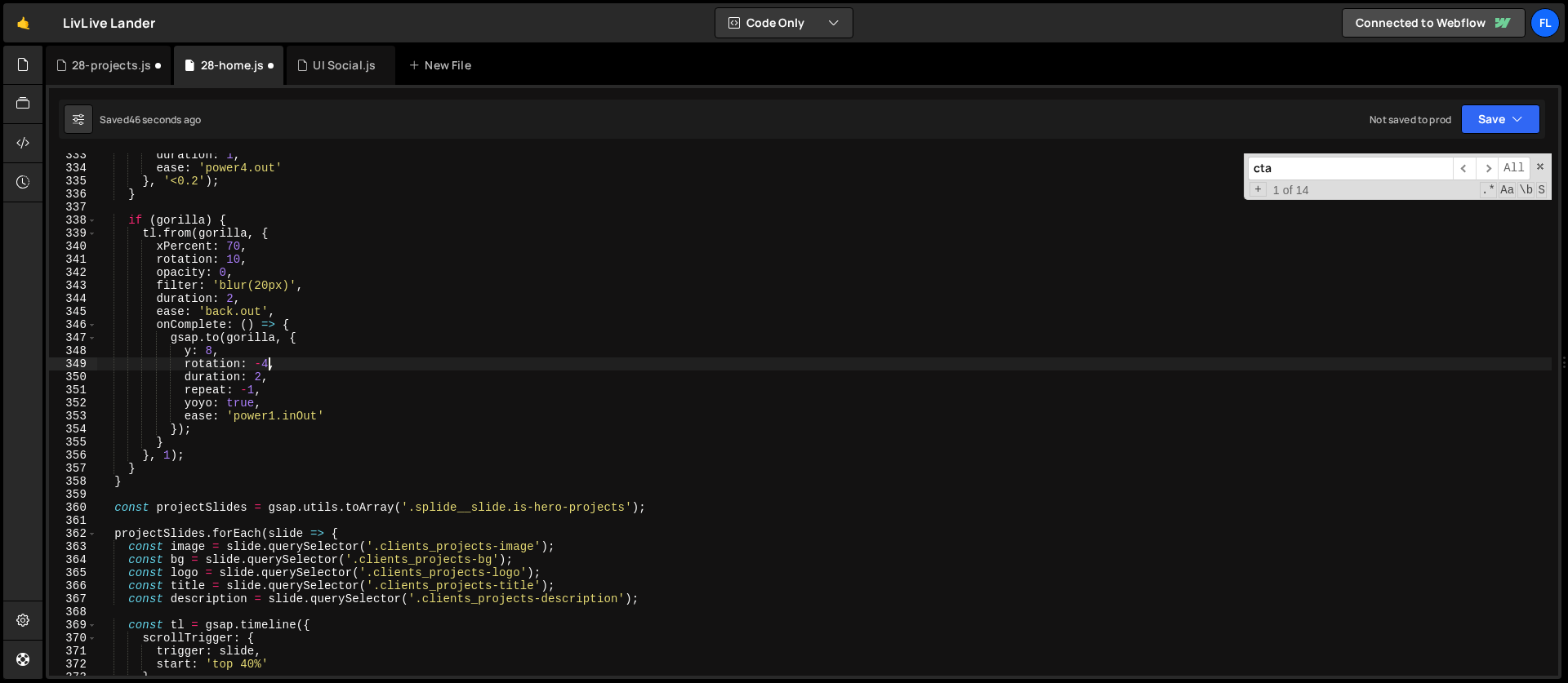
click at [268, 367] on div "duration : 1 , ease : 'power4.out' } , '<0.2' ) ; } if ( gorilla ) { tl . from …" at bounding box center [823, 423] width 1454 height 549
click at [214, 348] on div "duration : 1 , ease : 'power4.out' } , '<0.2' ) ; } if ( gorilla ) { tl . from …" at bounding box center [823, 423] width 1454 height 549
type textarea "y: 4,"
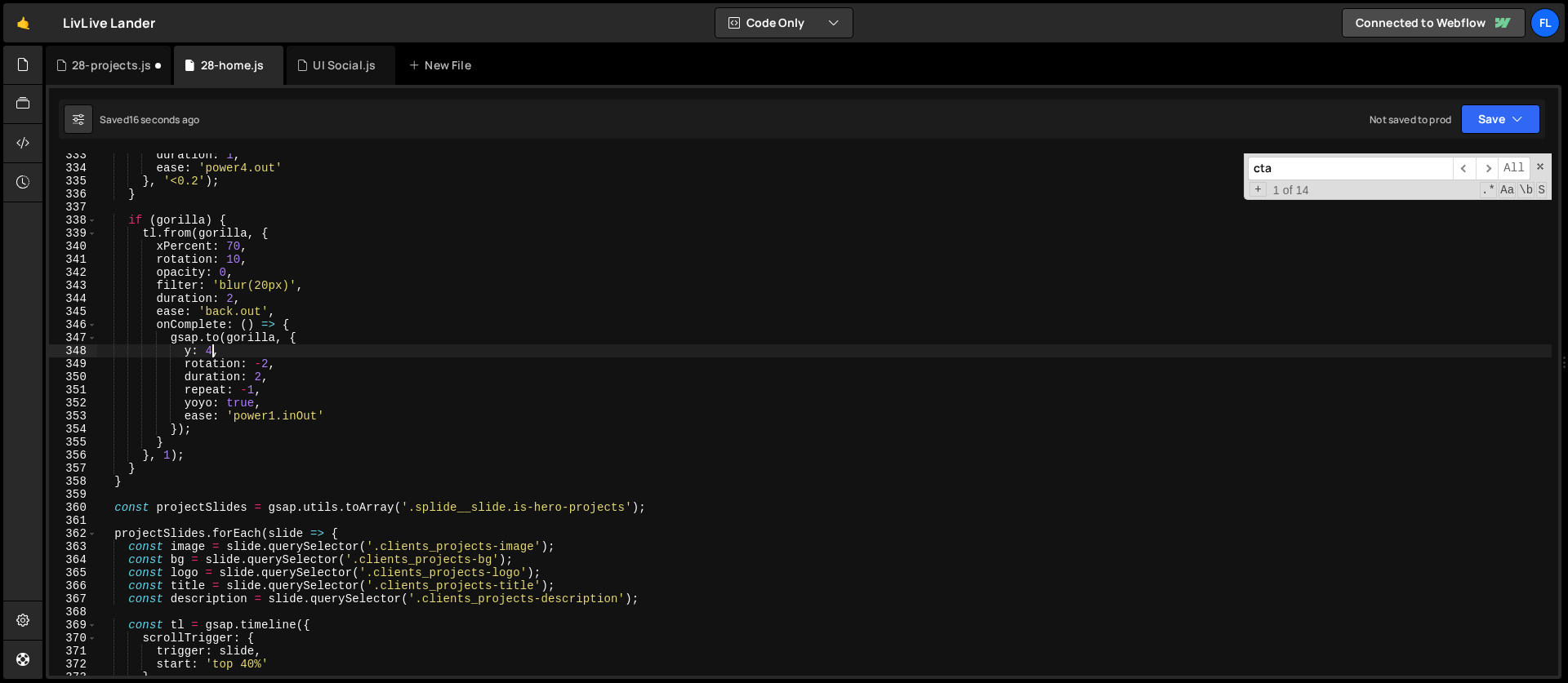
click at [227, 348] on div "duration : 1 , ease : 'power4.out' } , '<0.2' ) ; } if ( gorilla ) { tl . from …" at bounding box center [823, 423] width 1454 height 549
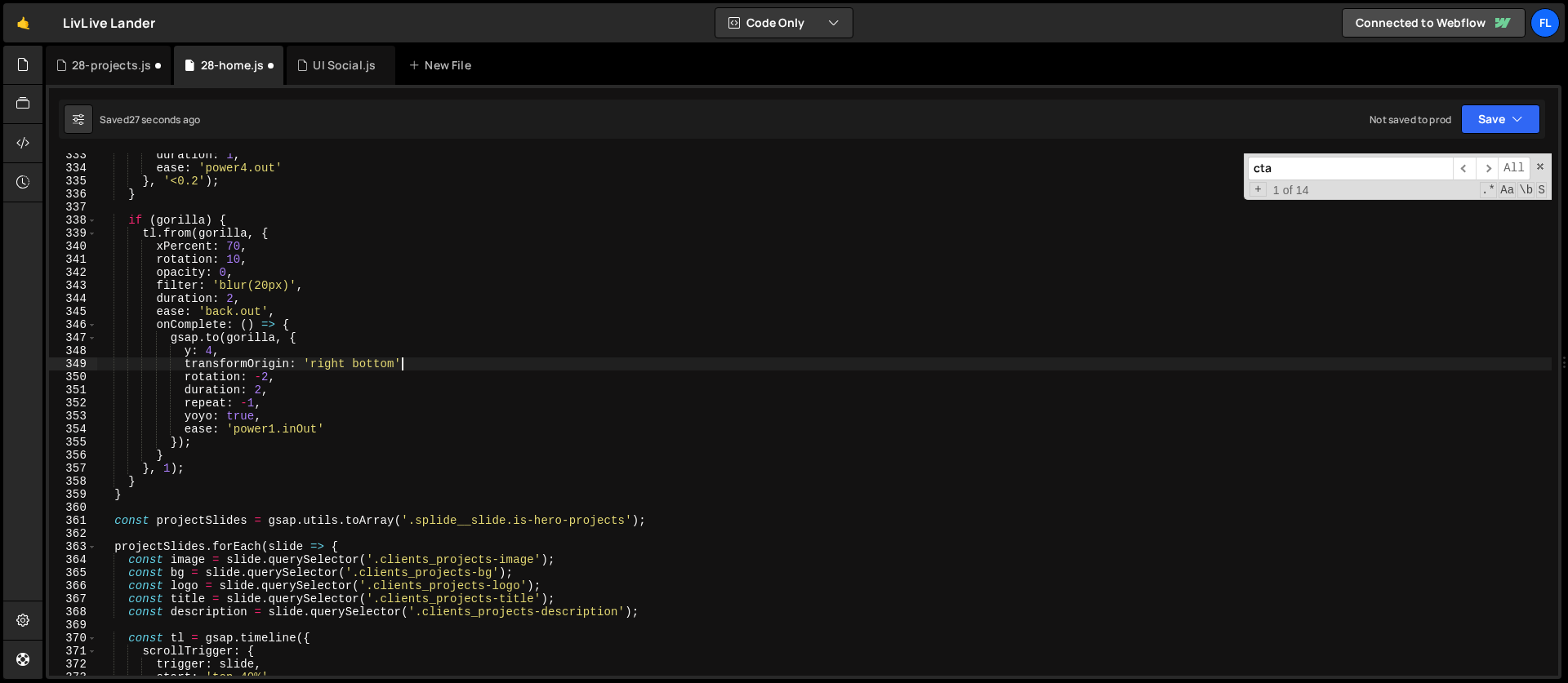
scroll to position [0, 21]
click at [210, 348] on div "duration : 1 , ease : 'power4.out' } , '<0.2' ) ; } if ( gorilla ) { tl . from …" at bounding box center [823, 423] width 1454 height 549
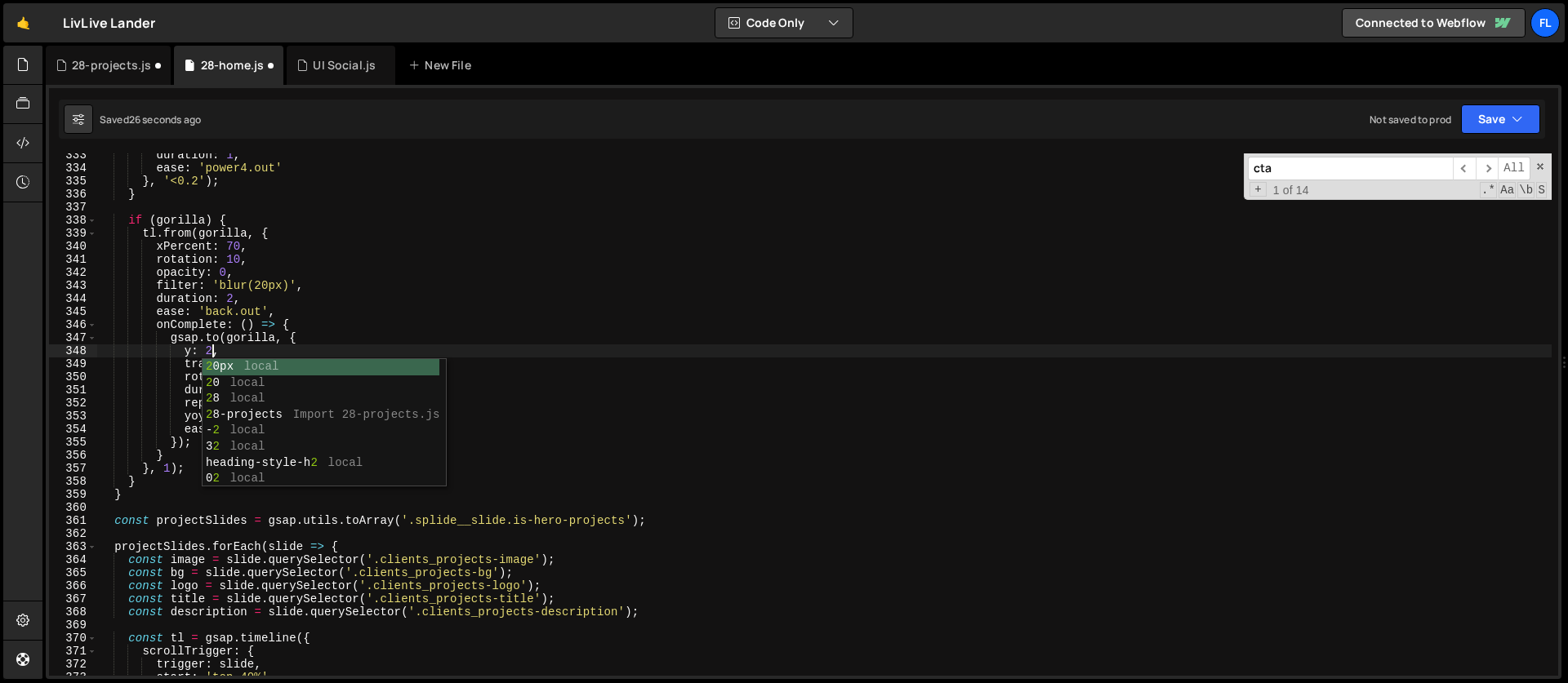
click at [236, 336] on div "duration : 1 , ease : 'power4.out' } , '<0.2' ) ; } if ( gorilla ) { tl . from …" at bounding box center [823, 423] width 1454 height 549
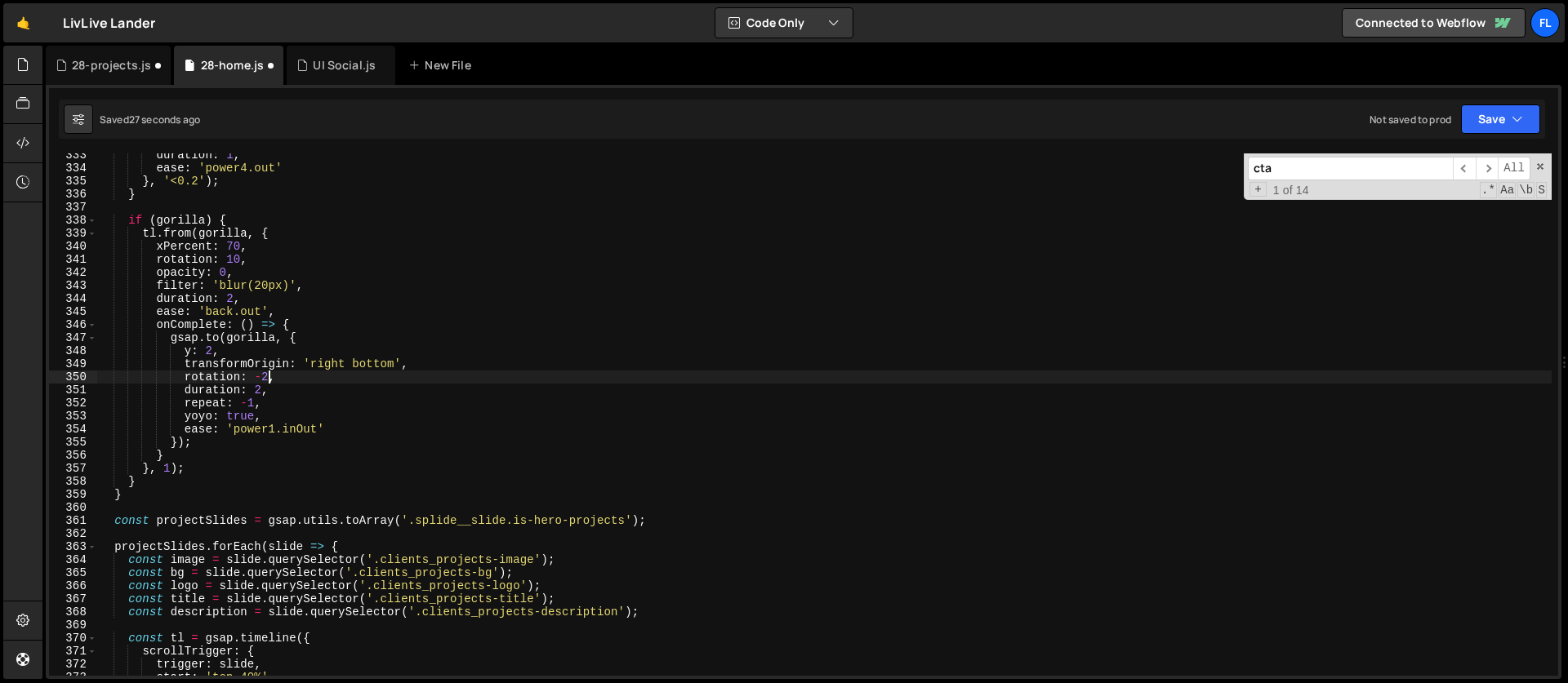
click at [266, 374] on div "duration : 1 , ease : 'power4.out' } , '<0.2' ) ; } if ( gorilla ) { tl . from …" at bounding box center [823, 423] width 1454 height 549
type textarea "rotation: -1,"
click at [75, 53] on div "28-projects.js" at bounding box center [108, 64] width 125 height 39
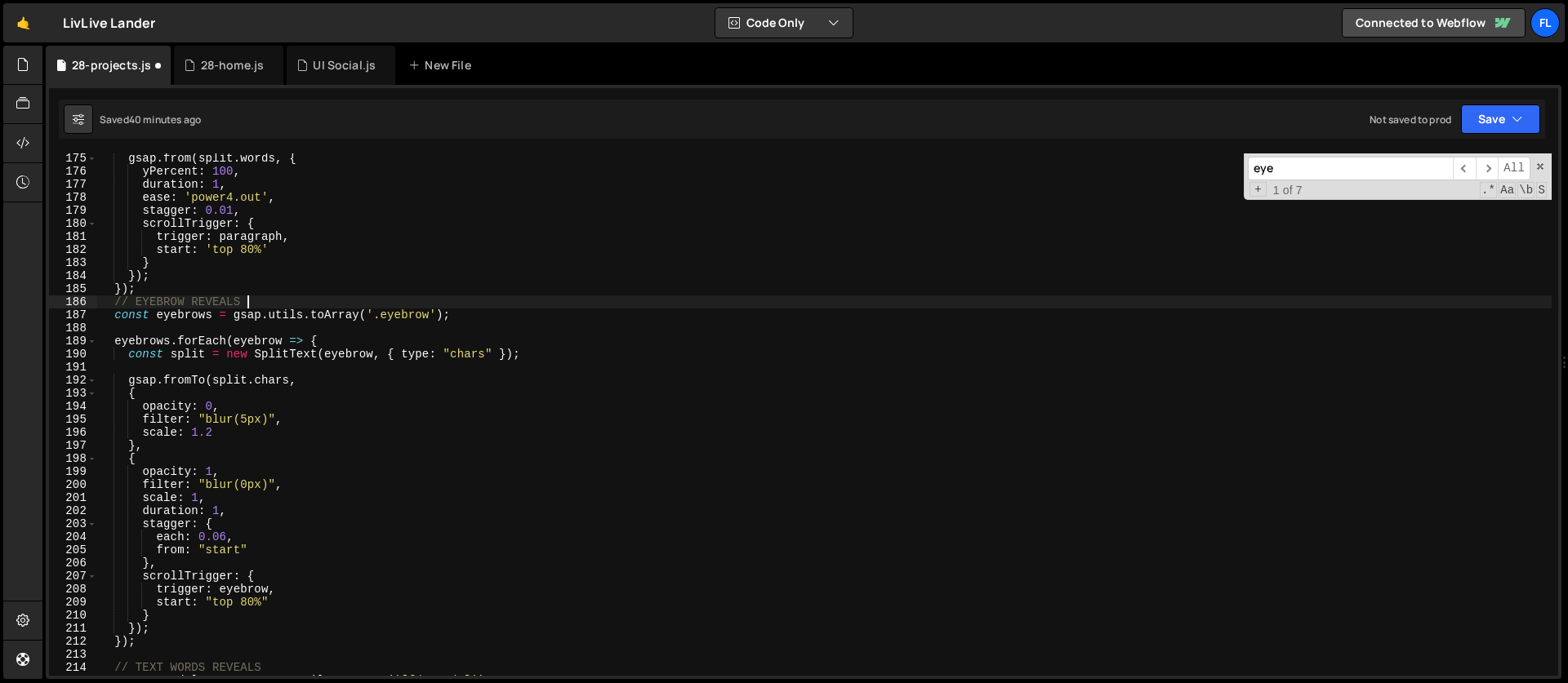
click at [276, 303] on div "gsap . from ( split . words , { yPercent : 100 , duration : 1 , ease : 'power4.…" at bounding box center [823, 427] width 1454 height 549
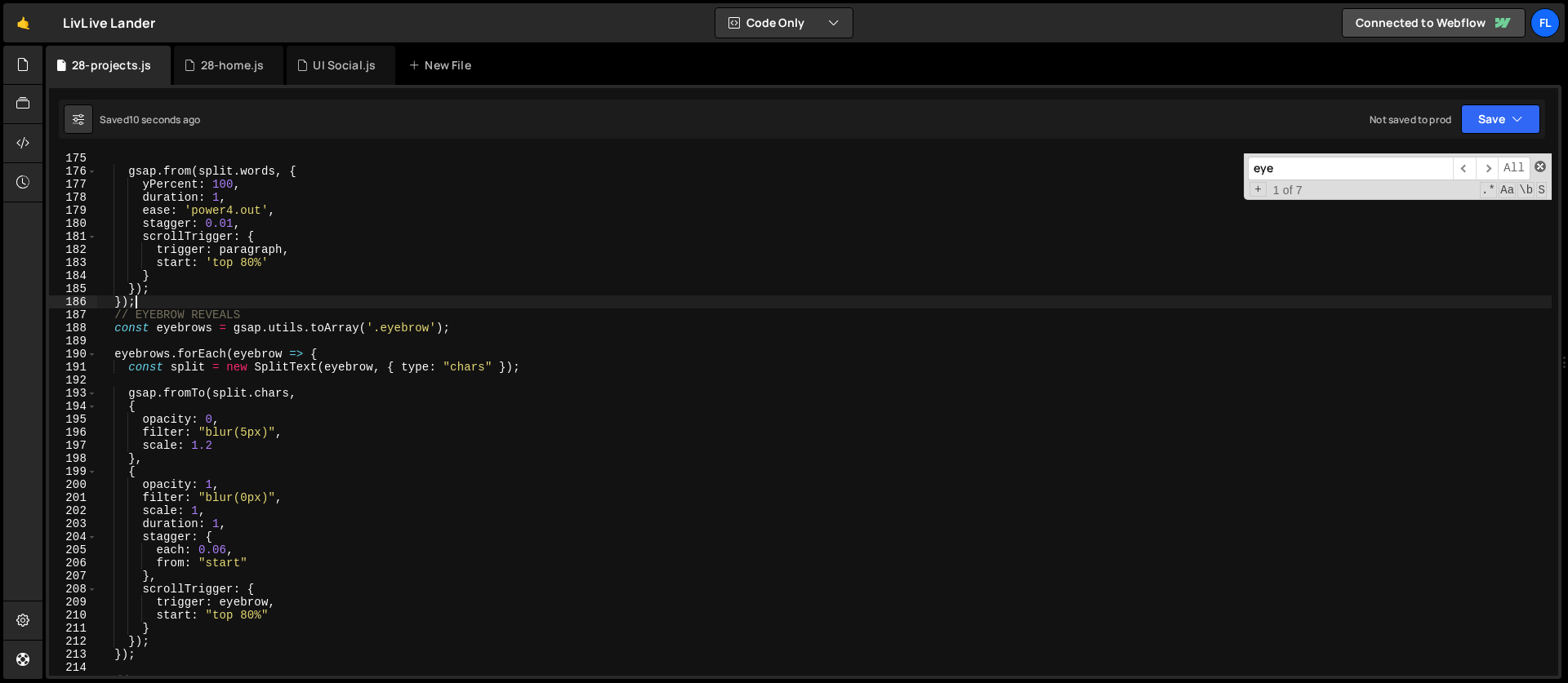
click at [1538, 168] on span at bounding box center [1540, 167] width 12 height 12
click at [1538, 168] on div "gsap . from ( split . words , { yPercent : 100 , duration : 1 , ease : 'power4.…" at bounding box center [823, 427] width 1454 height 549
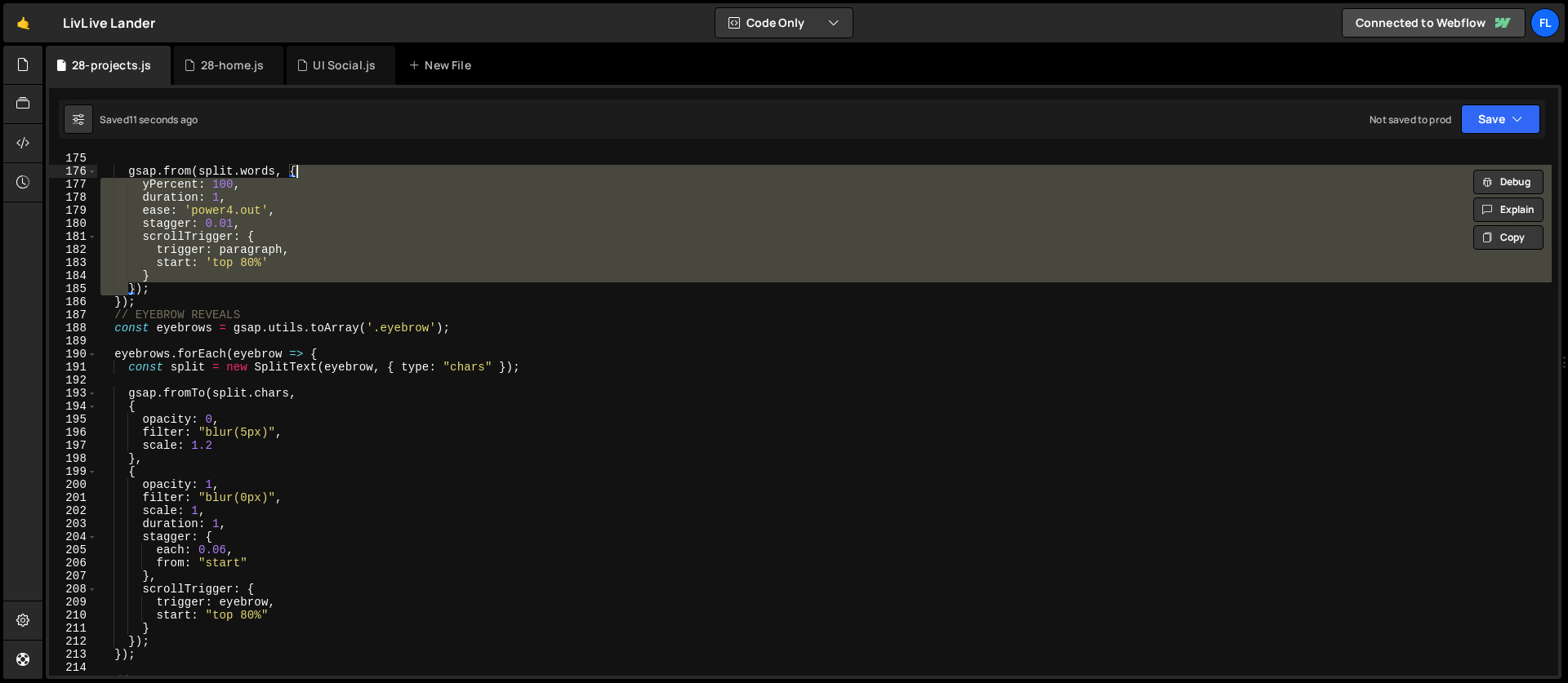
click at [362, 361] on div "gsap . from ( split . words , { yPercent : 100 , duration : 1 , ease : 'power4.…" at bounding box center [823, 427] width 1454 height 549
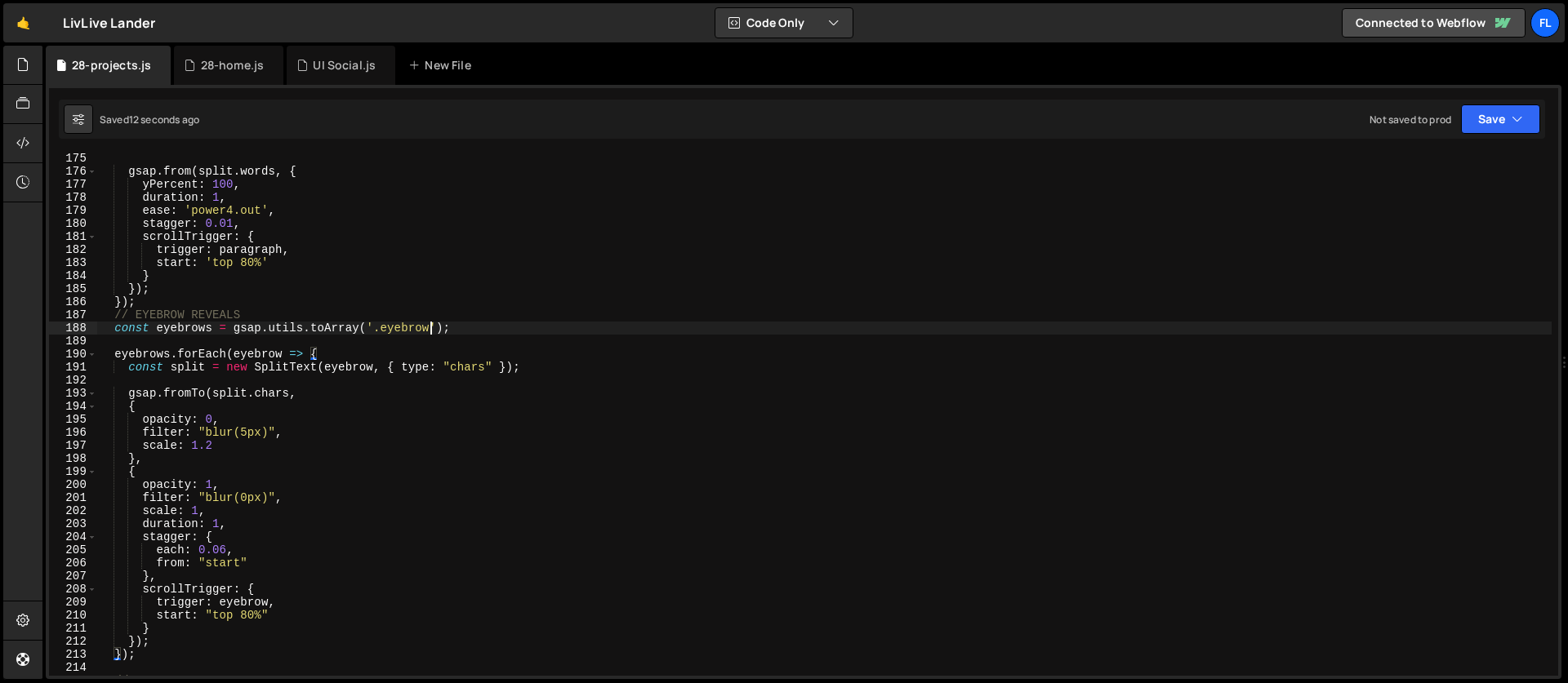
click at [432, 328] on div "gsap . from ( split . words , { yPercent : 100 , duration : 1 , ease : 'power4.…" at bounding box center [823, 427] width 1454 height 549
click at [468, 330] on div "gsap . from ( split . words , { yPercent : 100 , duration : 1 , ease : 'power4.…" at bounding box center [823, 427] width 1454 height 549
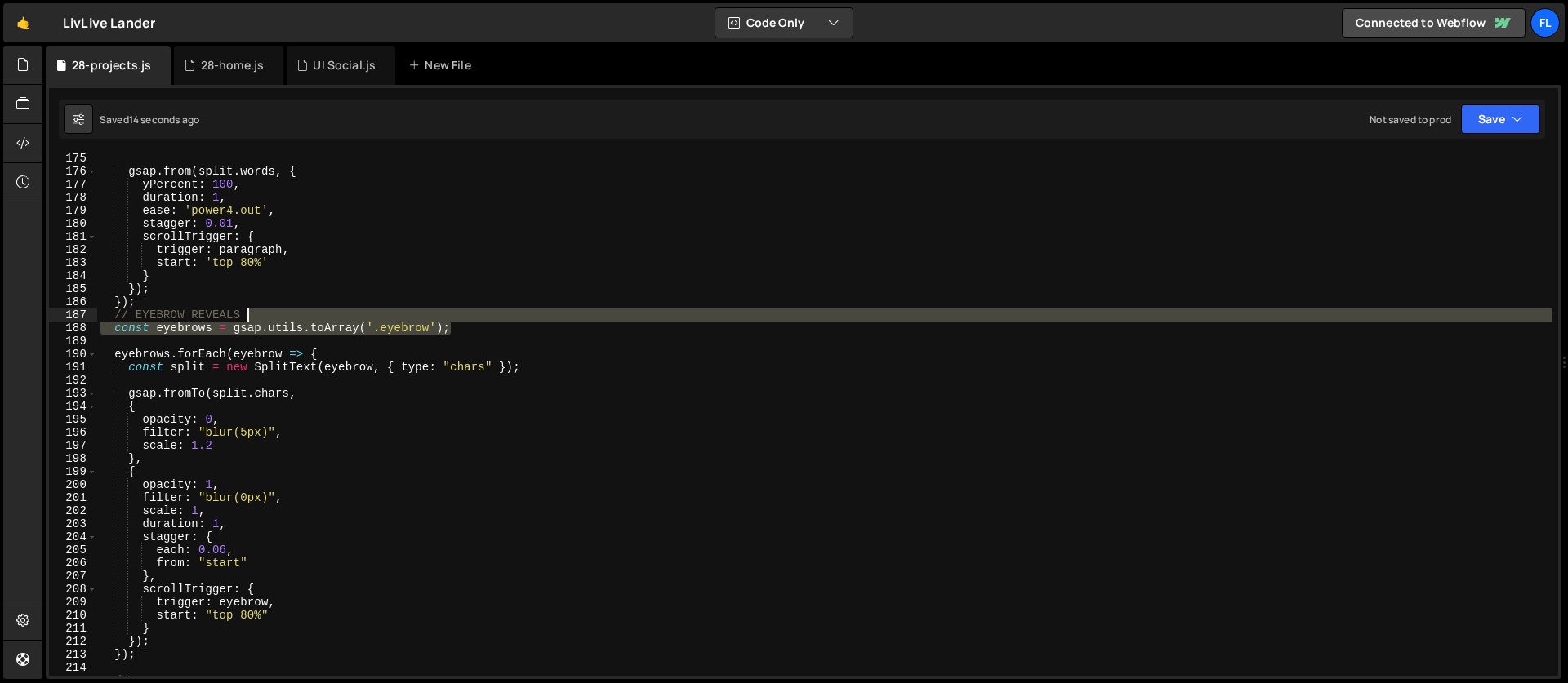
drag, startPoint x: 469, startPoint y: 329, endPoint x: 459, endPoint y: 319, distance: 14.1
click at [459, 319] on div "gsap . from ( split . words , { yPercent : 100 , duration : 1 , ease : 'power4.…" at bounding box center [823, 427] width 1454 height 549
click at [455, 326] on div "gsap . from ( split . words , { yPercent : 100 , duration : 1 , ease : 'power4.…" at bounding box center [823, 414] width 1454 height 523
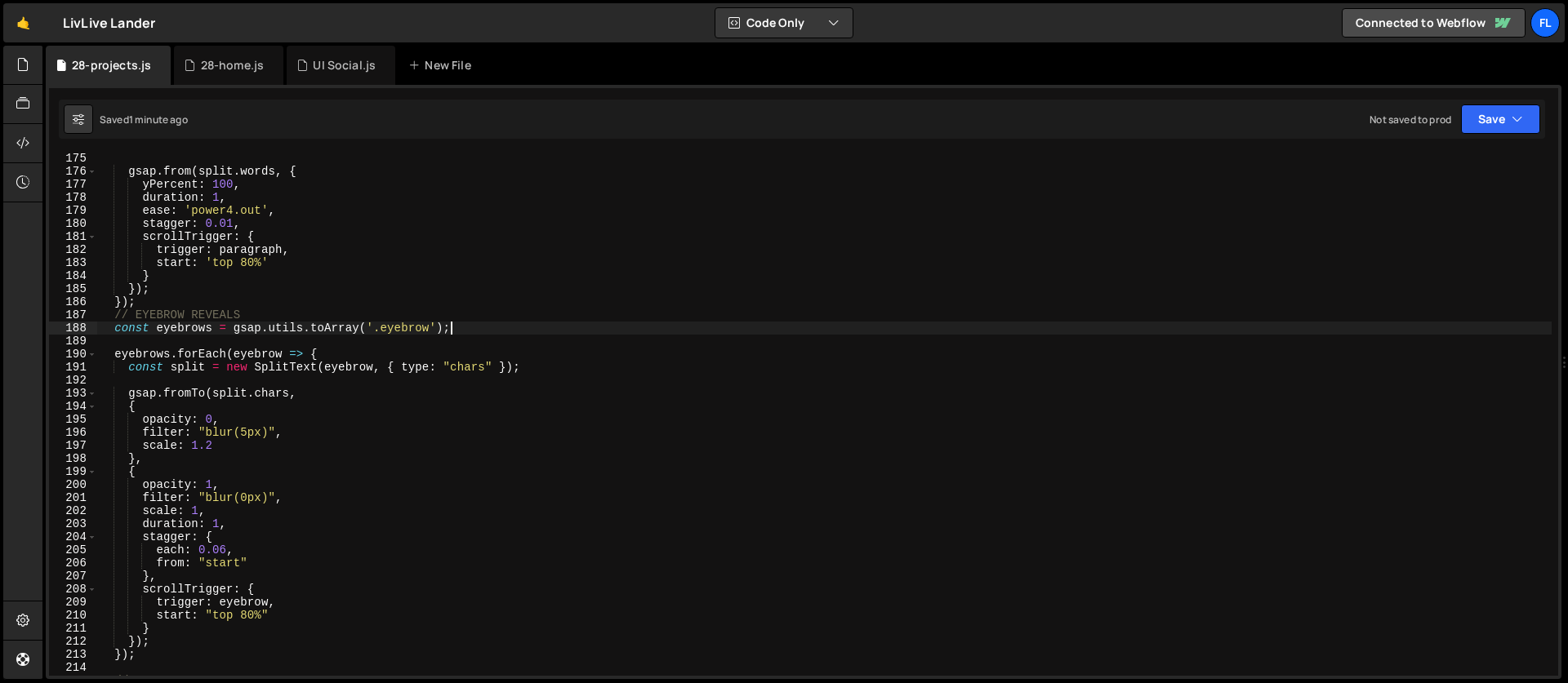
click at [114, 328] on div "gsap . from ( split . words , { yPercent : 100 , duration : 1 , ease : 'power4.…" at bounding box center [823, 427] width 1454 height 549
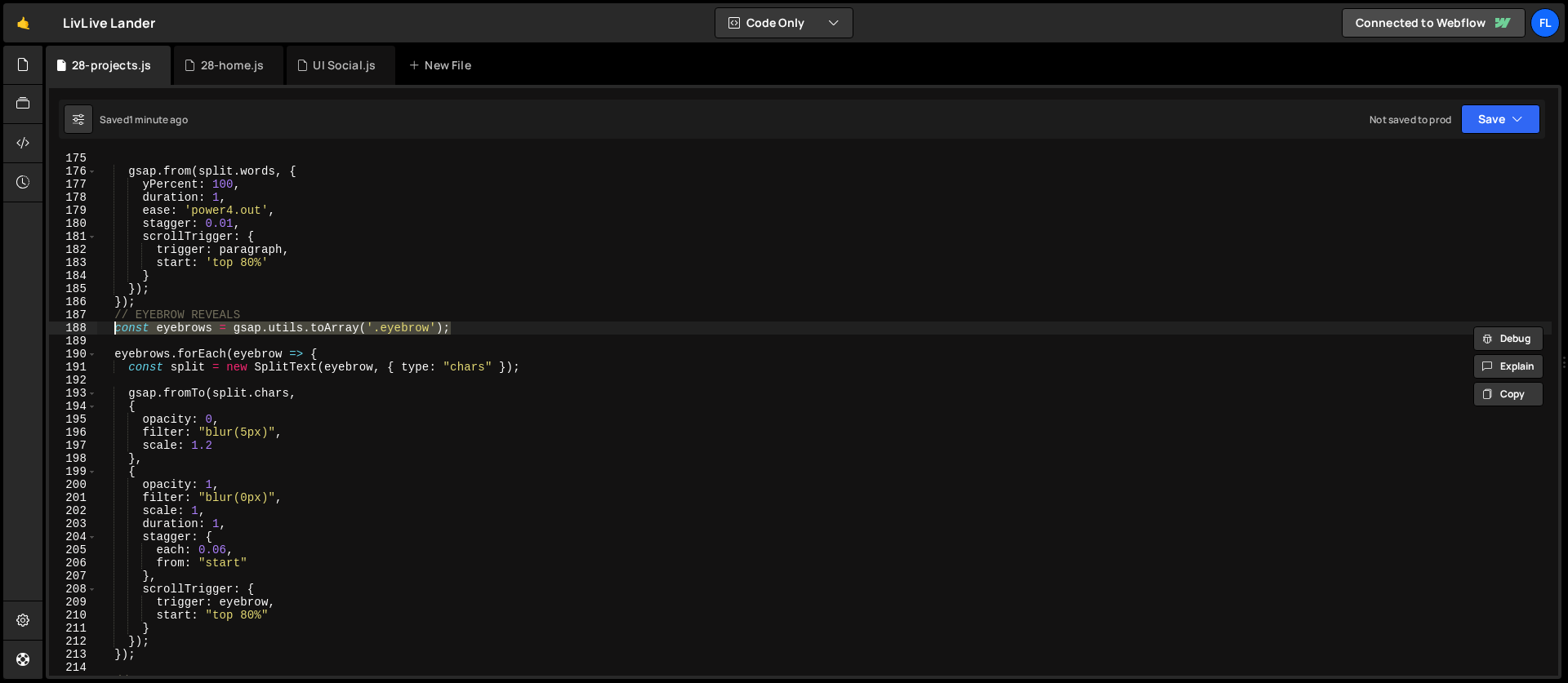
paste textarea ":not(.section_header-hero .eyebrow)"
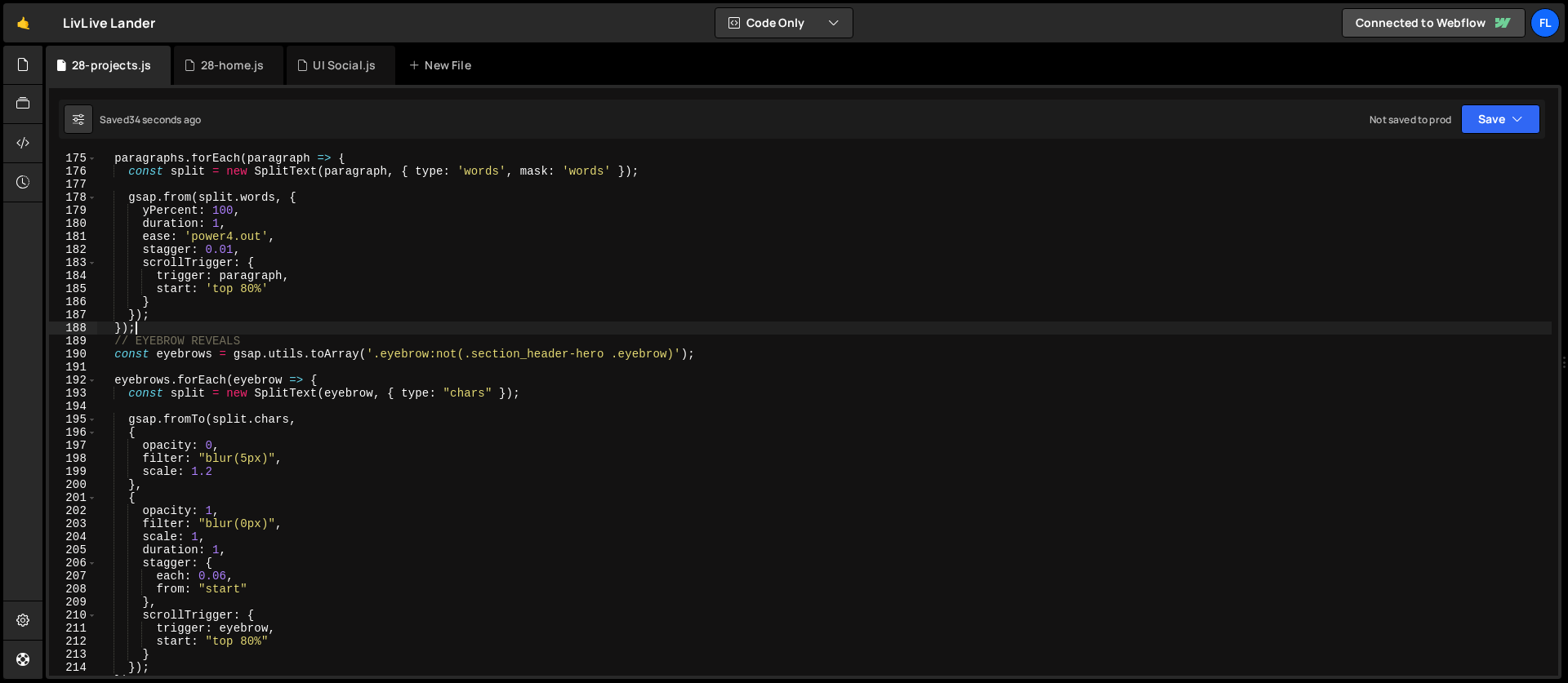
click at [333, 380] on div "paragraphs . forEach ( paragraph => { const split = new SplitText ( paragraph ,…" at bounding box center [823, 427] width 1454 height 549
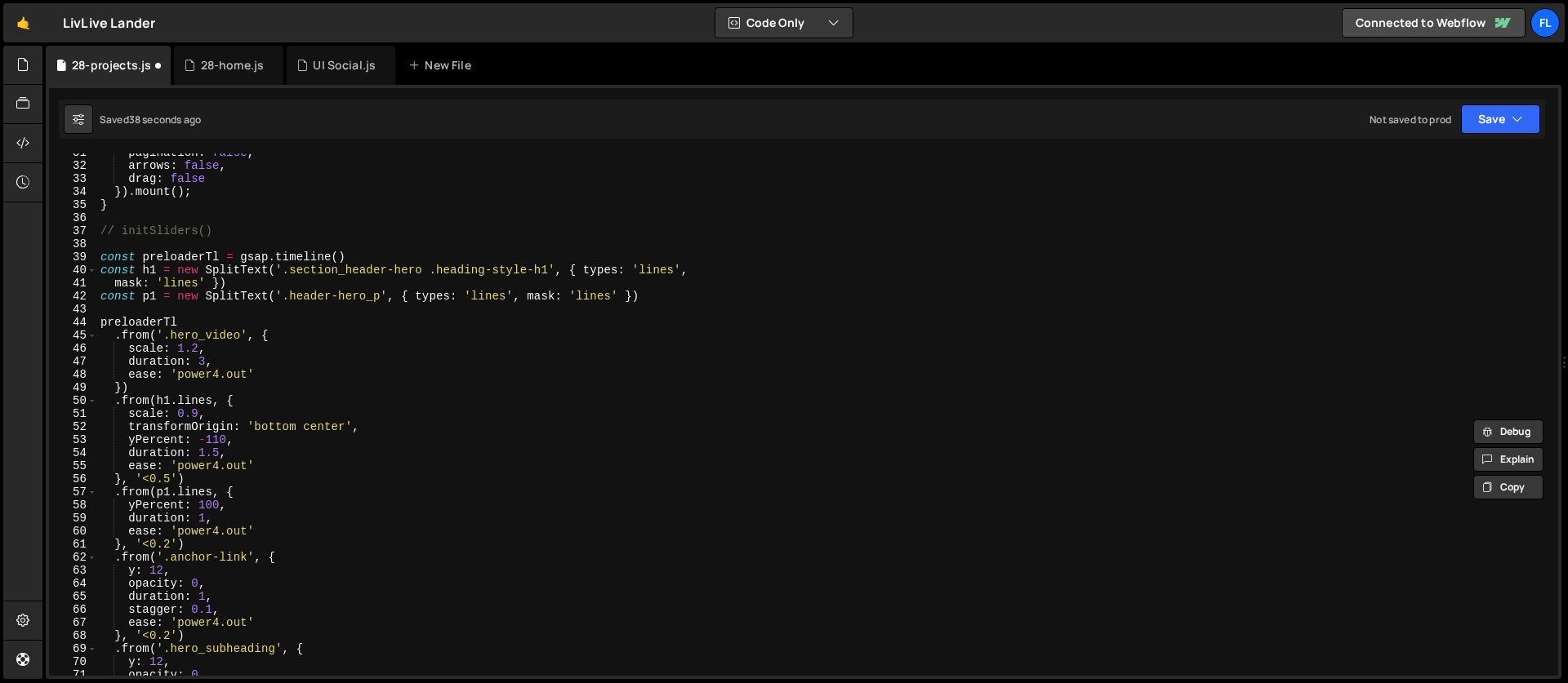
scroll to position [0, 0]
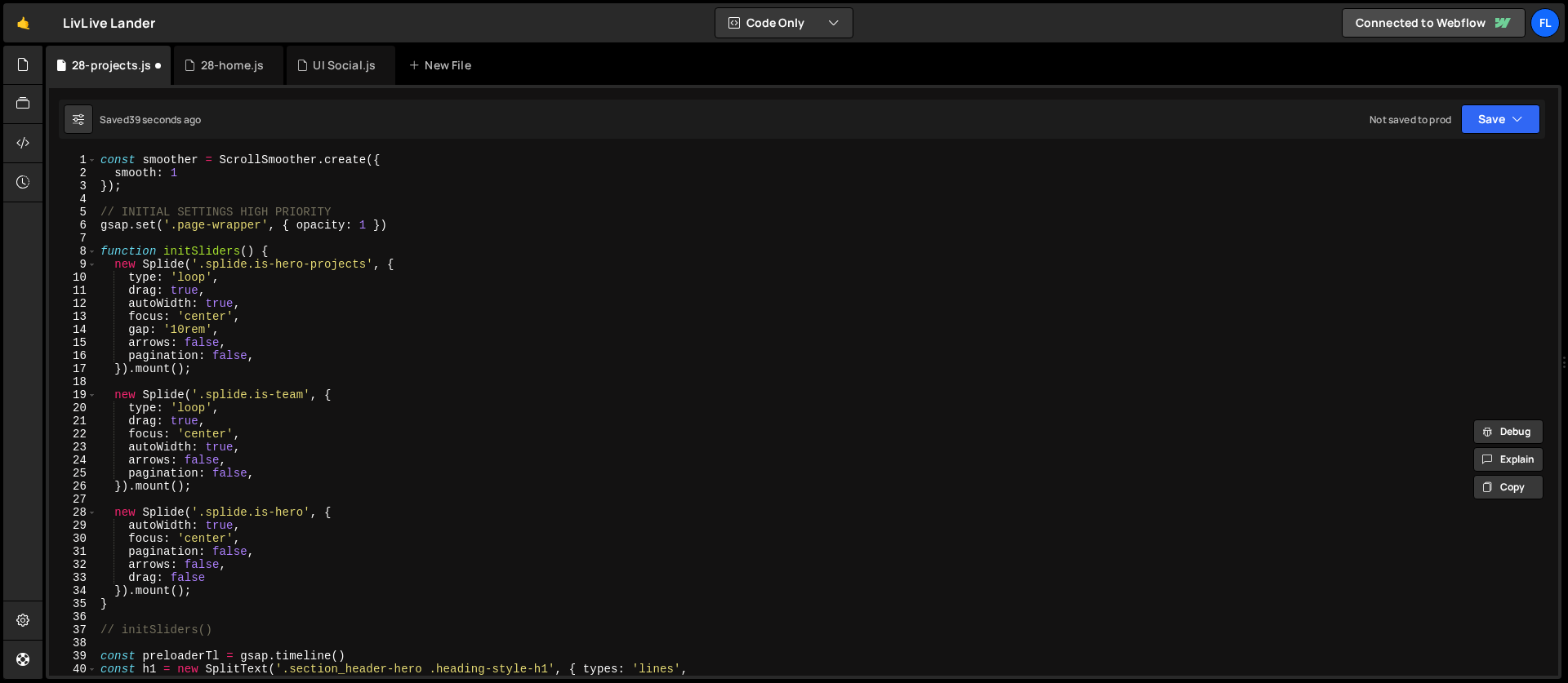
click at [266, 343] on div "const smoother = ScrollSmoother . create ({ smooth : 1 }) ; // INITIAL SETTINGS…" at bounding box center [823, 428] width 1454 height 549
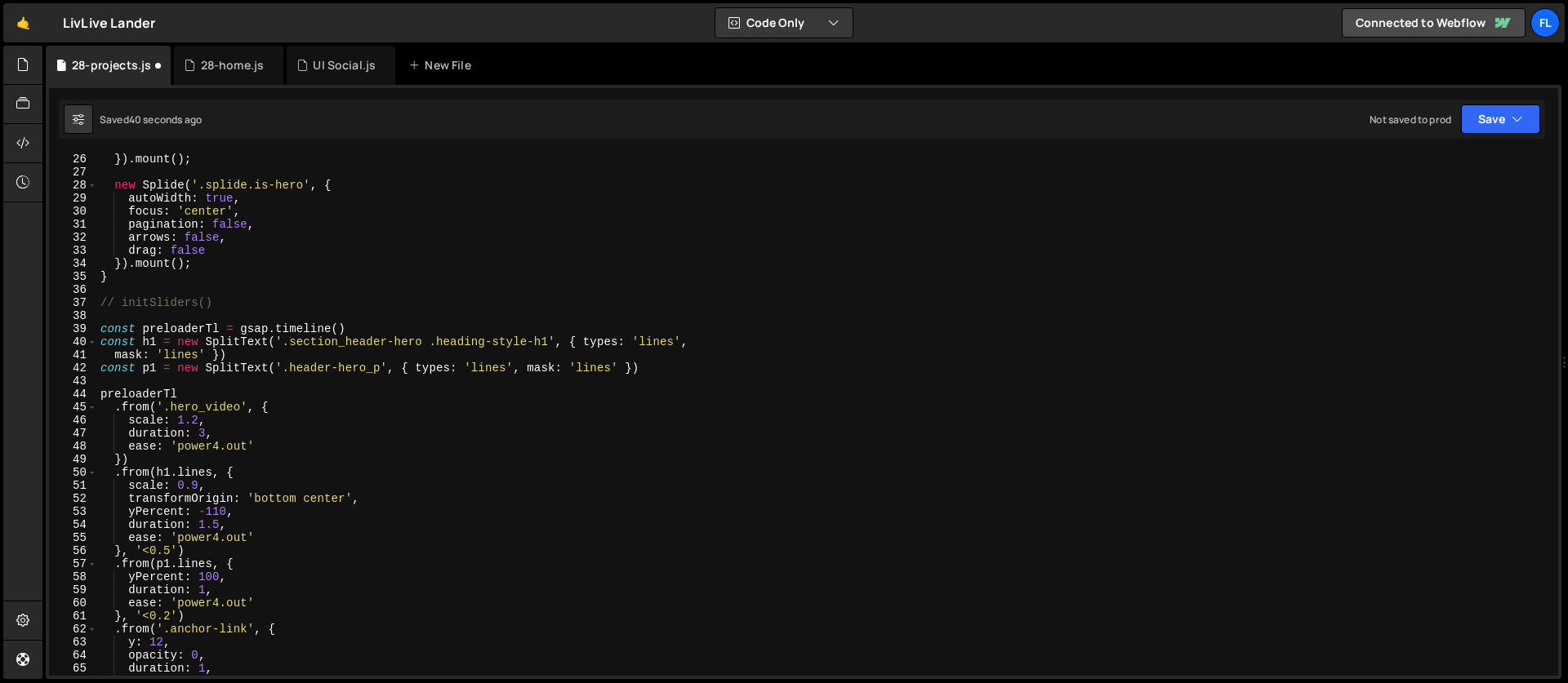
scroll to position [329, 0]
click at [186, 367] on div "}) . mount ( ) ; new Splide ( '.splide.is-hero' , { autoWidth : true , focus : …" at bounding box center [823, 426] width 1454 height 549
type textarea "const p1 = new SplitText('.header-hero_p', { types: 'lines', mask: 'lines' })"
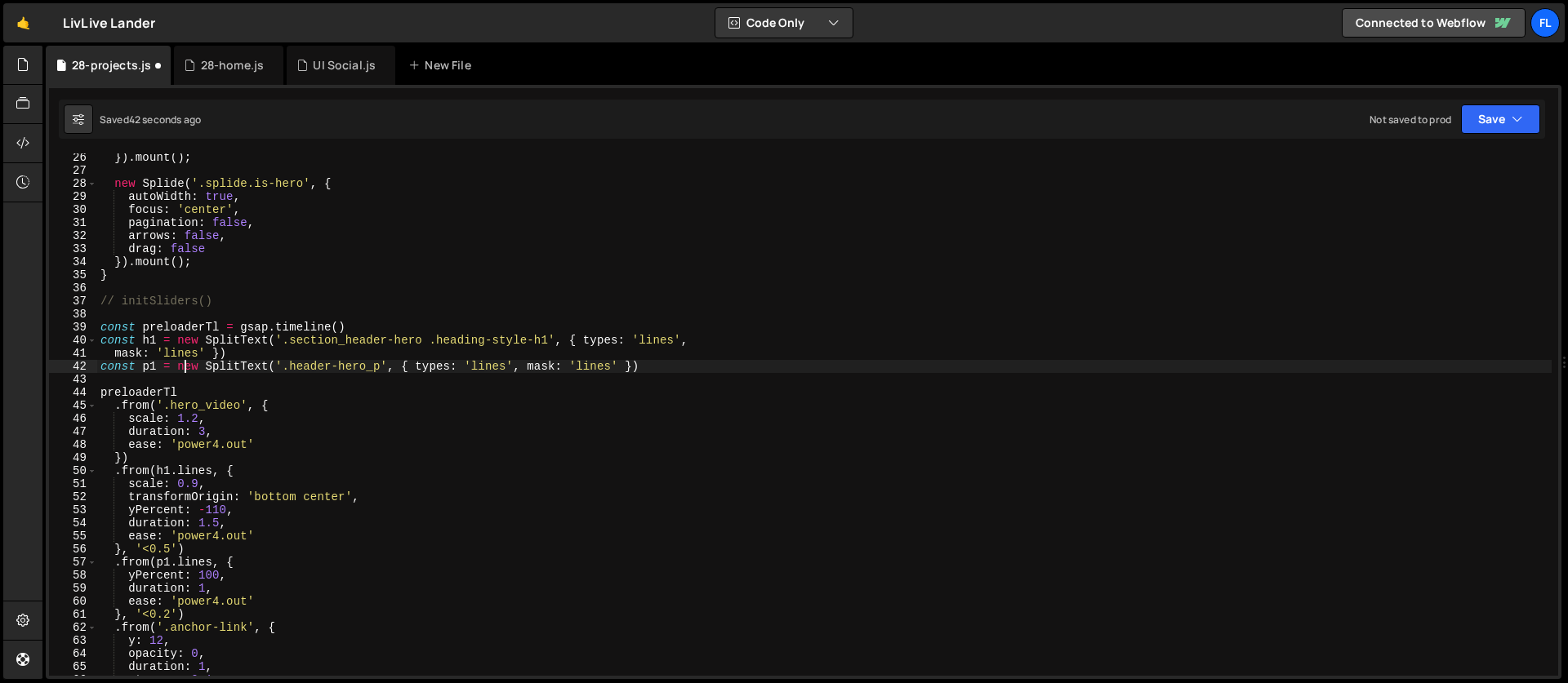
click at [651, 367] on div "}) . mount ( ) ; new Splide ( '.splide.is-hero' , { autoWidth : true , focus : …" at bounding box center [823, 426] width 1454 height 549
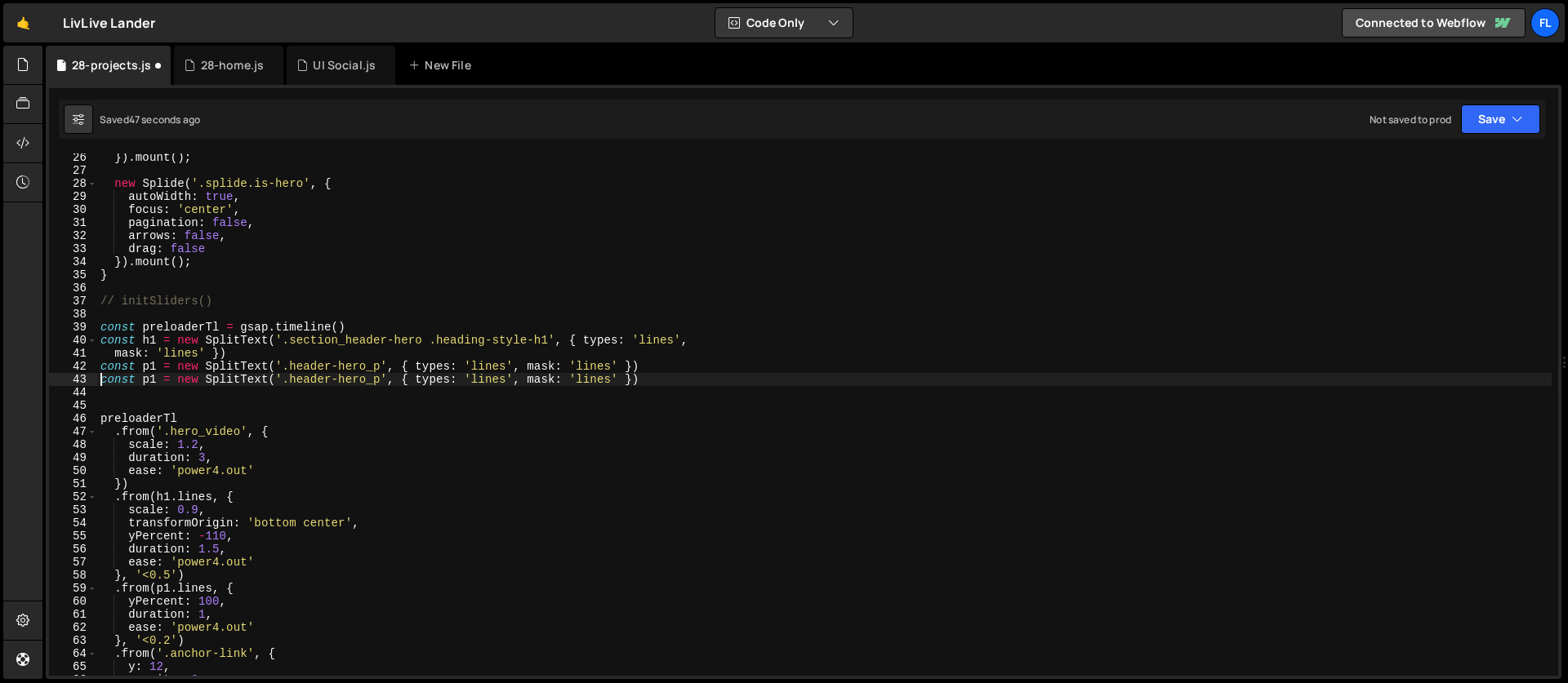
click at [158, 377] on div "}) . mount ( ) ; new Splide ( '.splide.is-hero' , { autoWidth : true , focus : …" at bounding box center [823, 426] width 1454 height 549
drag, startPoint x: 446, startPoint y: 379, endPoint x: 351, endPoint y: 377, distance: 95.0
click at [351, 377] on div "}) . mount ( ) ; new Splide ( '.splide.is-hero' , { autoWidth : true , focus : …" at bounding box center [823, 426] width 1454 height 549
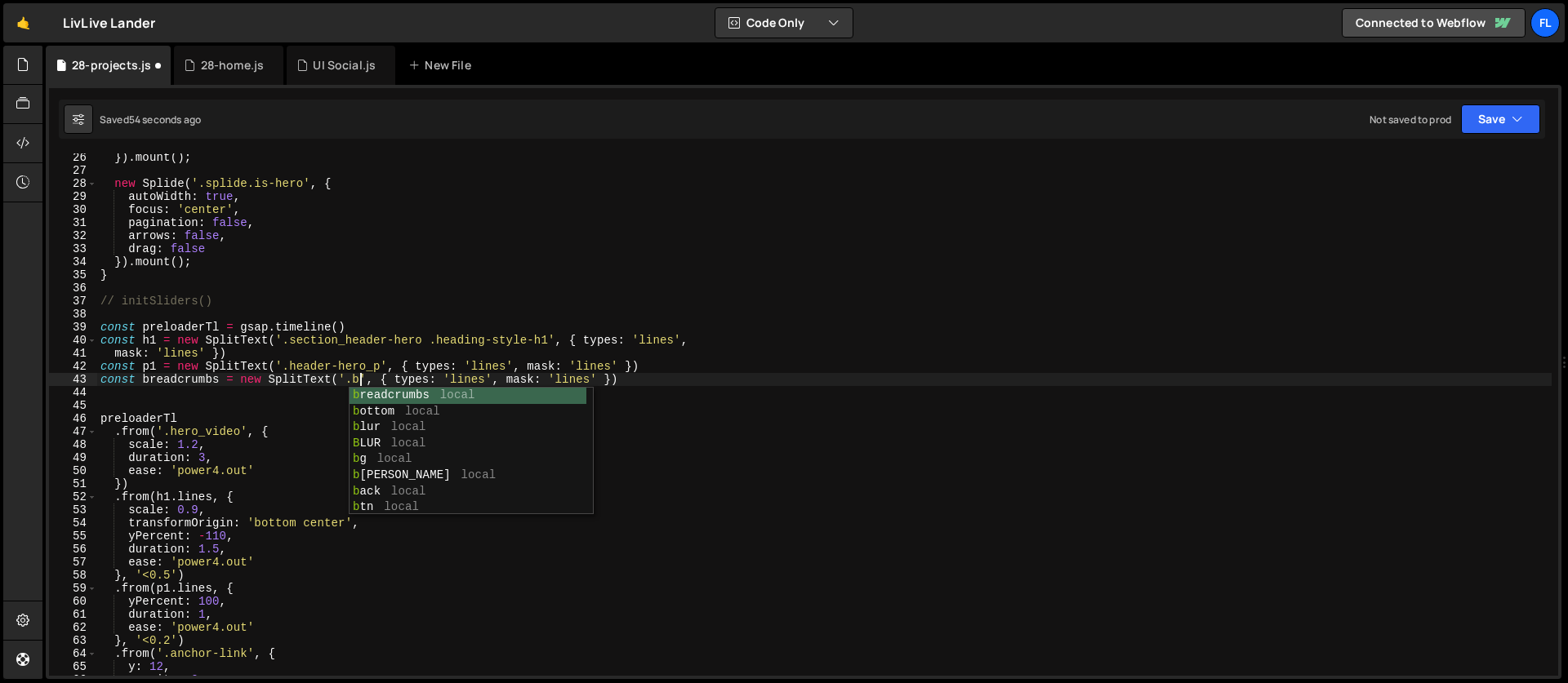
scroll to position [0, 18]
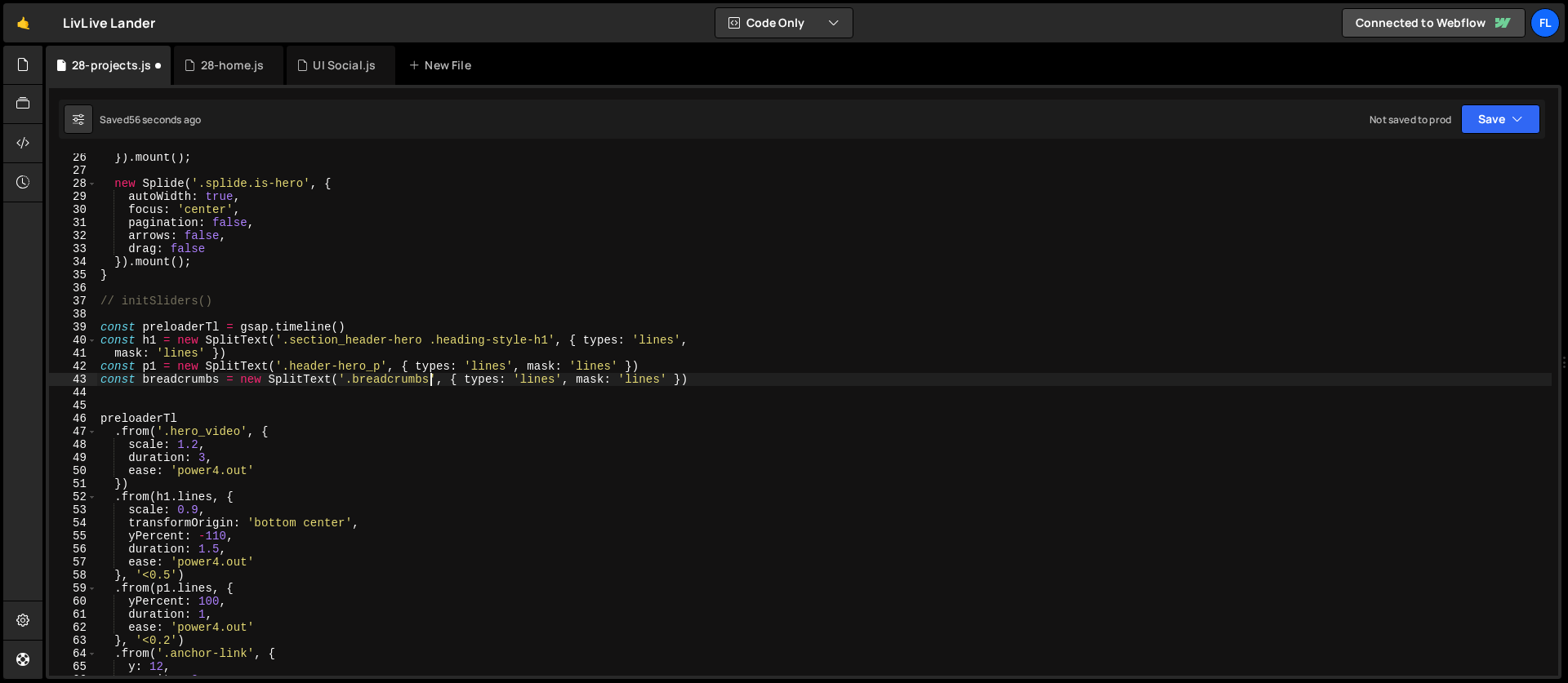
click at [543, 379] on div "}) . mount ( ) ; new Splide ( '.splide.is-hero' , { autoWidth : true , focus : …" at bounding box center [823, 426] width 1454 height 549
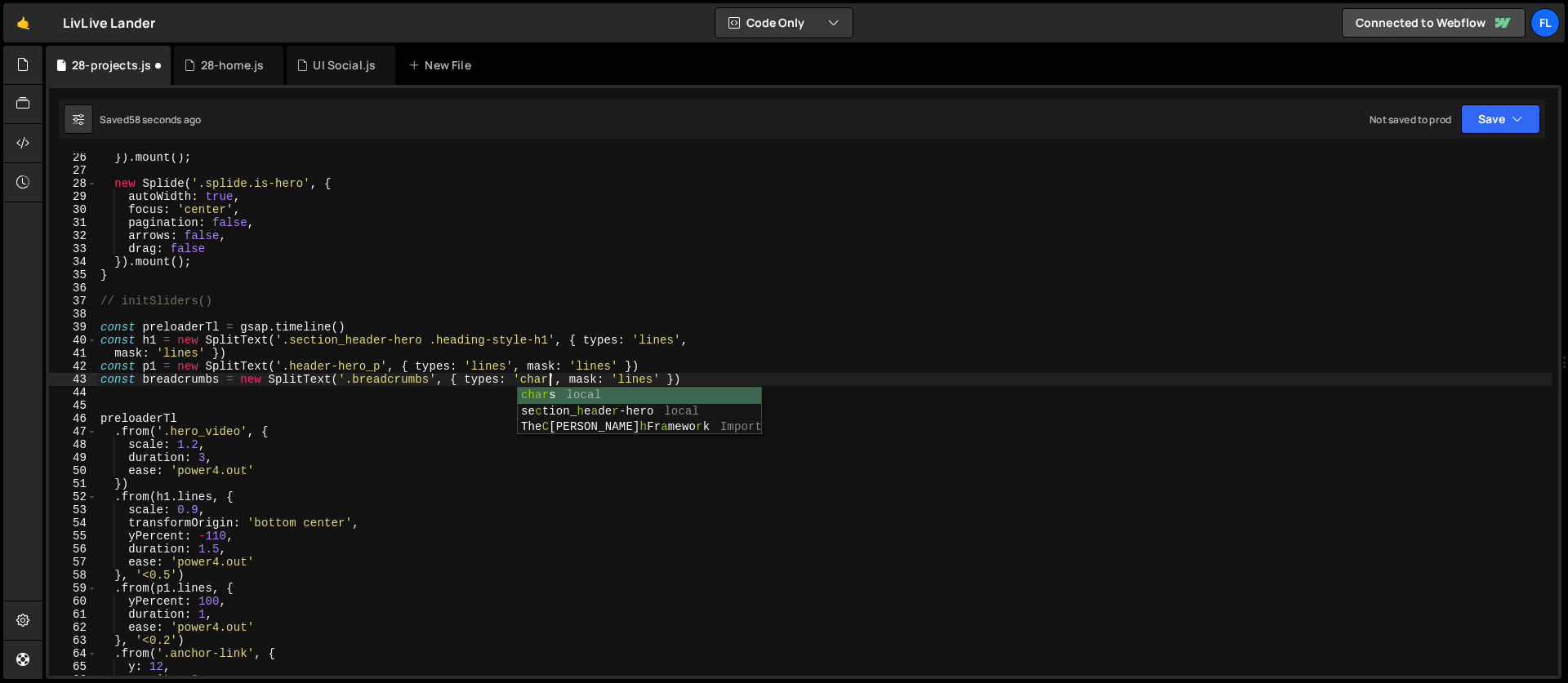
scroll to position [0, 32]
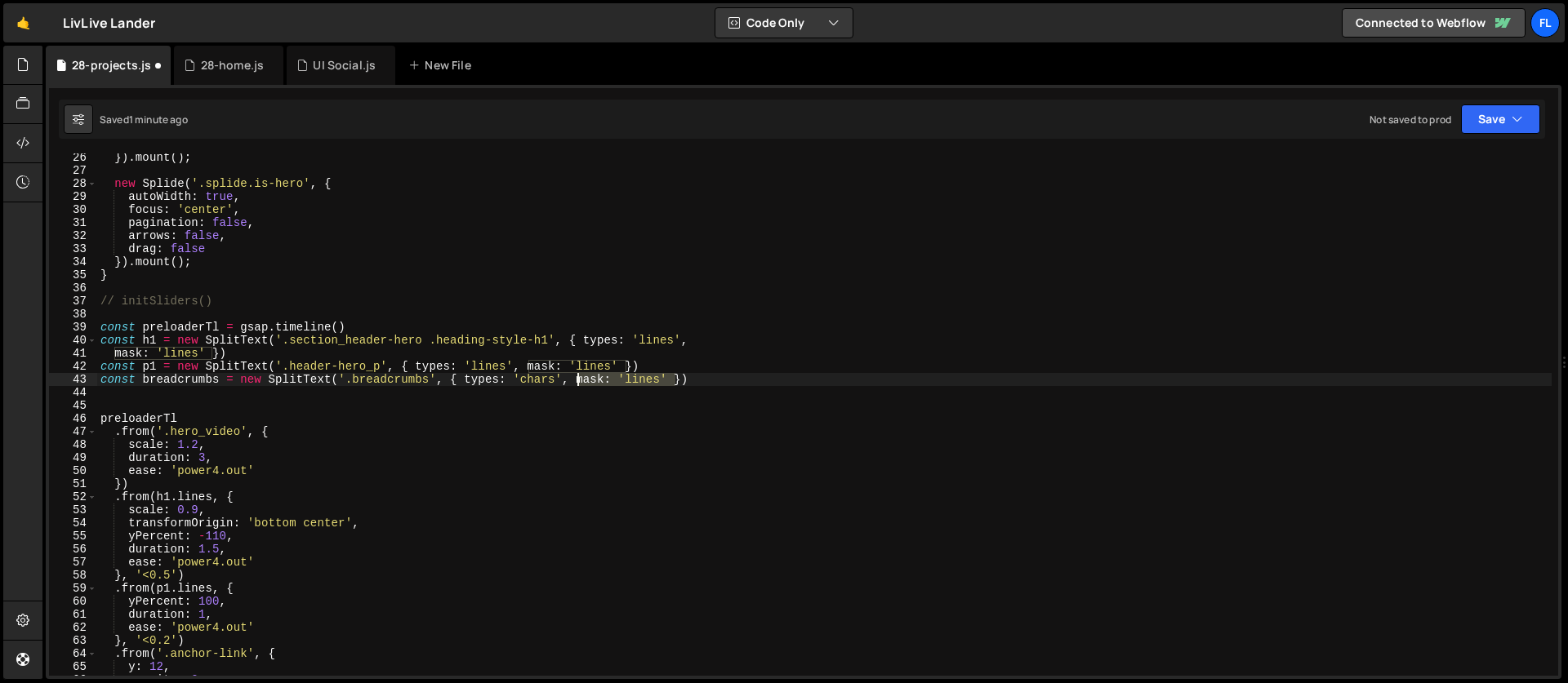
drag, startPoint x: 673, startPoint y: 380, endPoint x: 575, endPoint y: 377, distance: 98.0
click at [575, 377] on div "}) . mount ( ) ; new Splide ( '.splide.is-hero' , { autoWidth : true , focus : …" at bounding box center [823, 426] width 1454 height 549
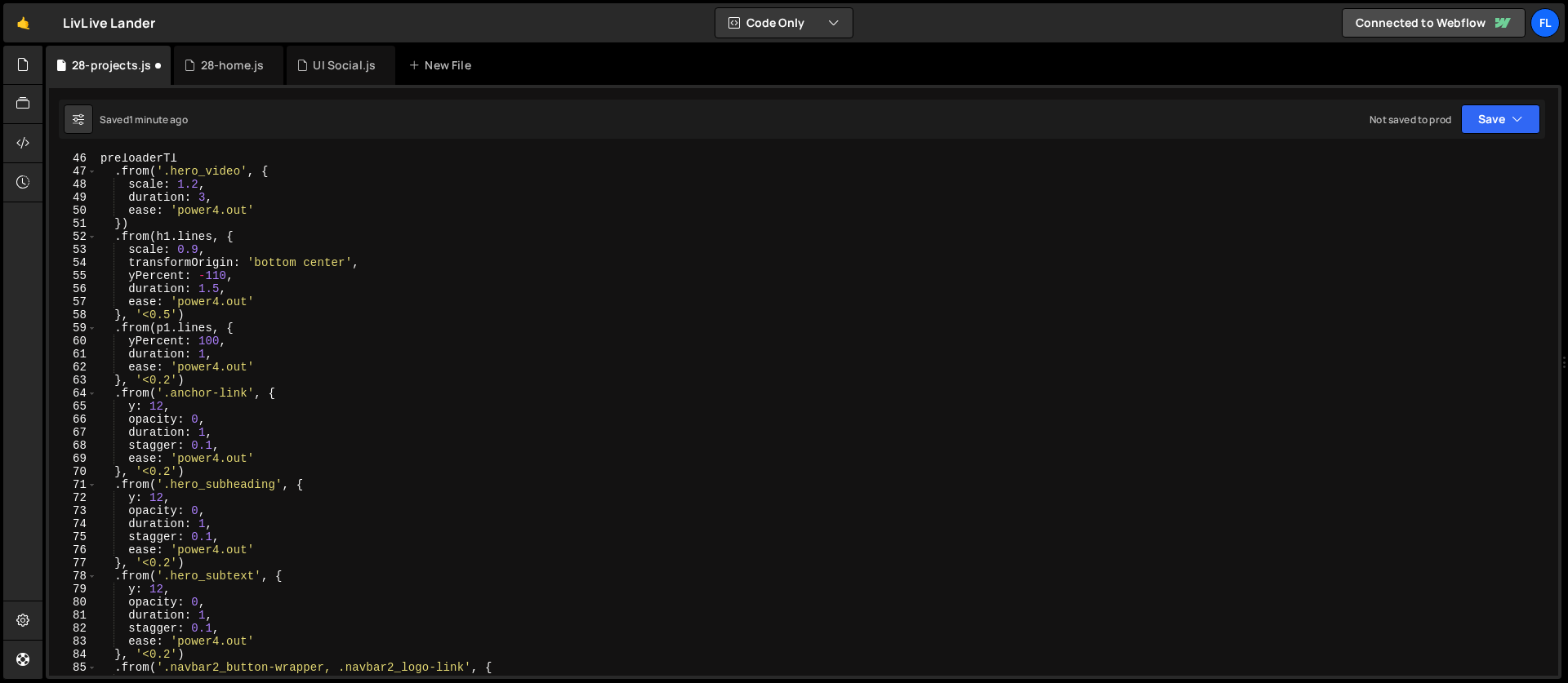
scroll to position [511, 0]
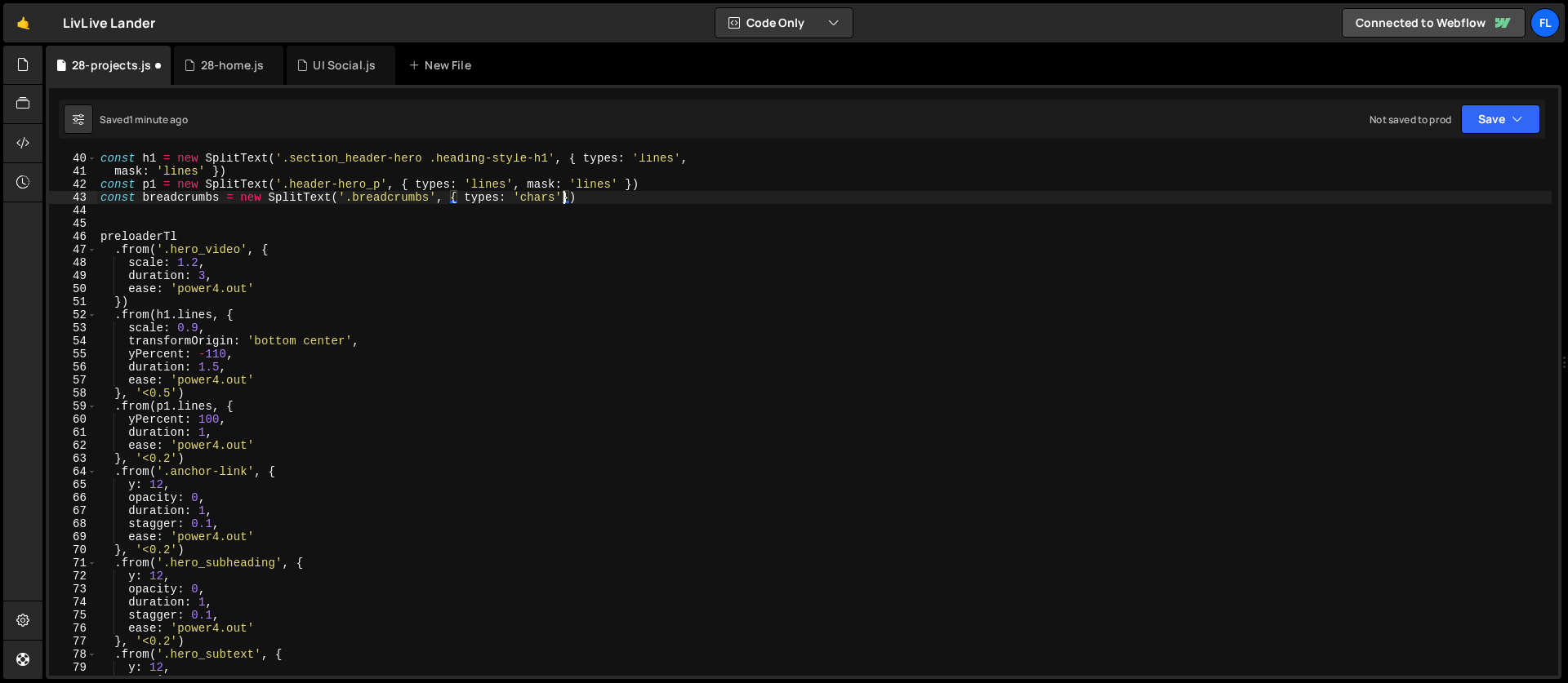
click at [282, 252] on div "const h1 = new SplitText ( '.section_header-hero .heading-style-h1' , { types :…" at bounding box center [823, 427] width 1454 height 549
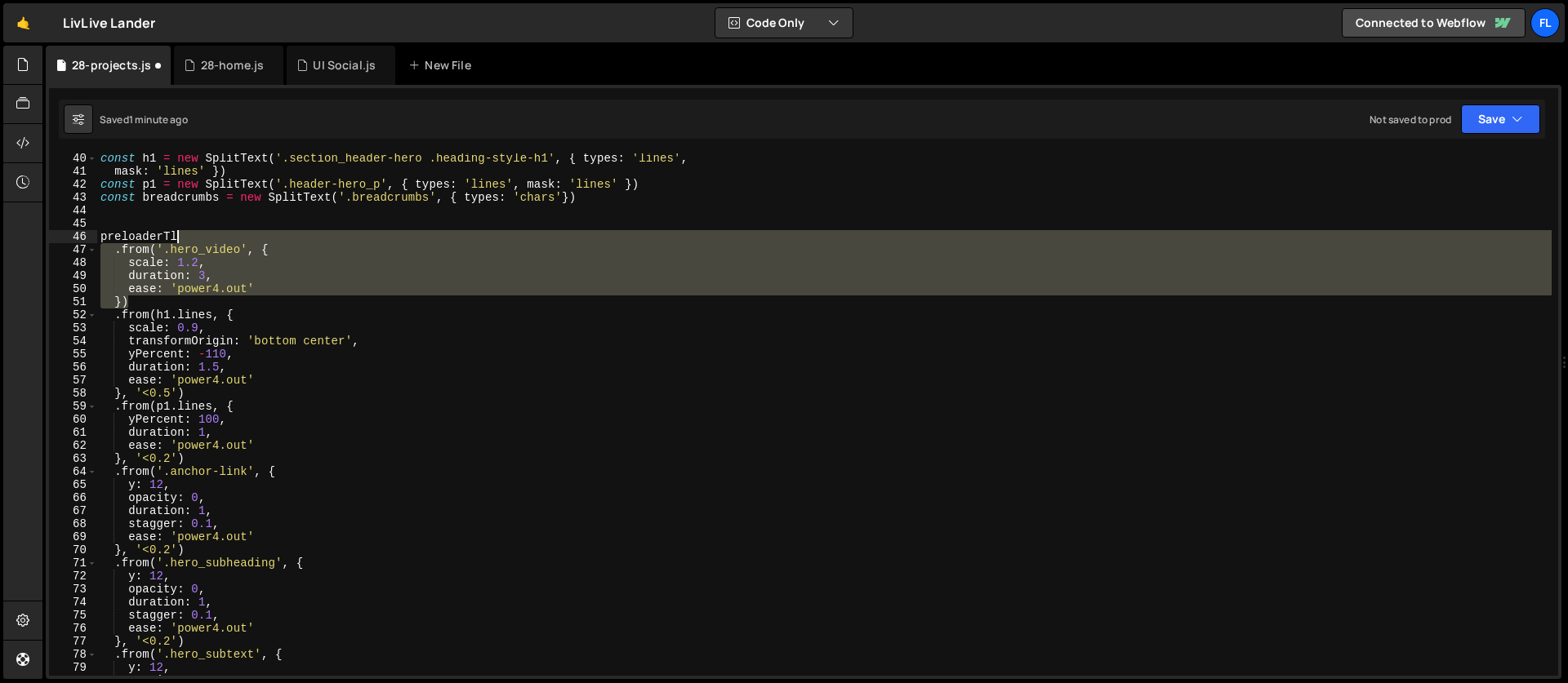
drag, startPoint x: 136, startPoint y: 304, endPoint x: 203, endPoint y: 243, distance: 90.6
click at [203, 243] on div "const h1 = new SplitText ( '.section_header-hero .heading-style-h1' , { types :…" at bounding box center [823, 427] width 1454 height 549
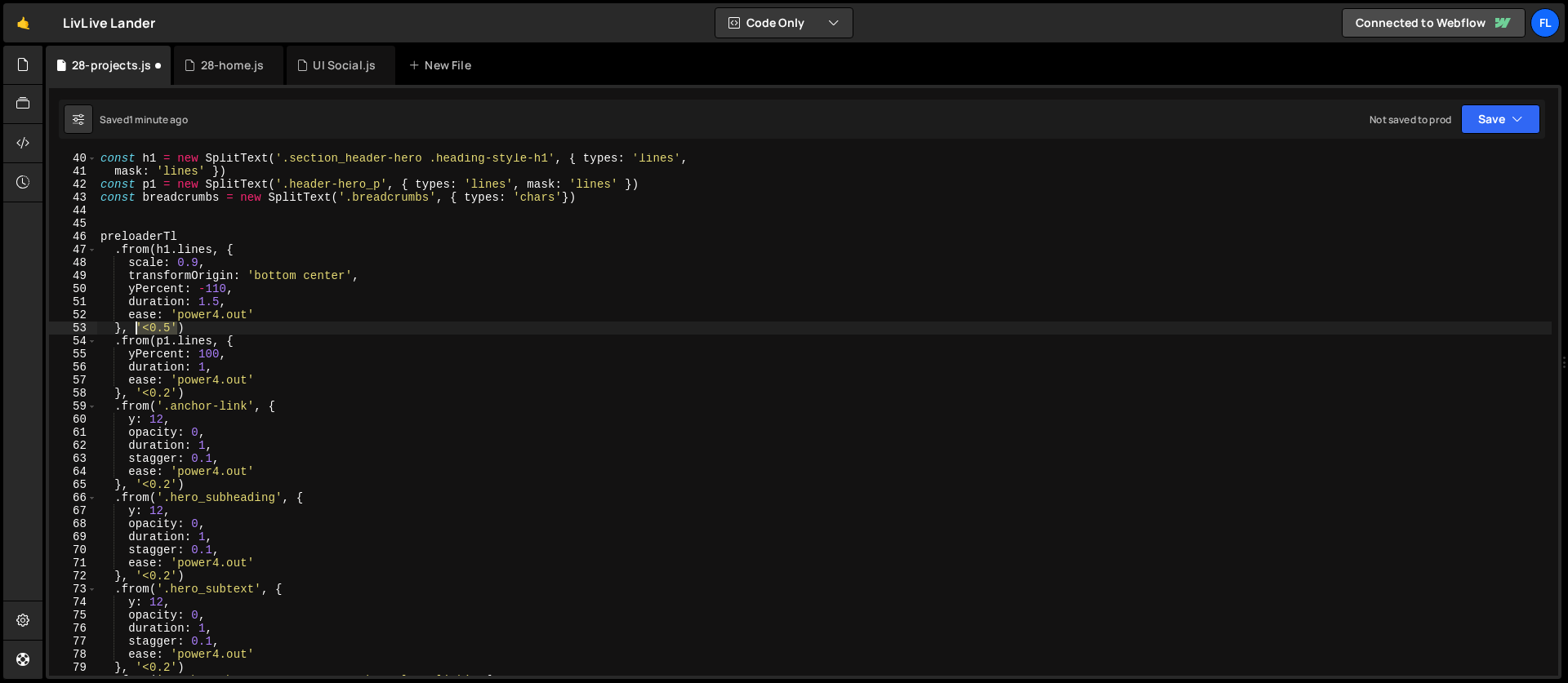
drag, startPoint x: 177, startPoint y: 328, endPoint x: 135, endPoint y: 325, distance: 42.1
click at [135, 325] on div "const h1 = new SplitText ( '.section_header-hero .heading-style-h1' , { types :…" at bounding box center [823, 427] width 1454 height 549
click at [227, 248] on div "const h1 = new SplitText ( '.section_header-hero .heading-style-h1' , { types :…" at bounding box center [823, 427] width 1454 height 549
click at [252, 247] on div "const h1 = new SplitText ( '.section_header-hero .heading-style-h1' , { types :…" at bounding box center [823, 427] width 1454 height 549
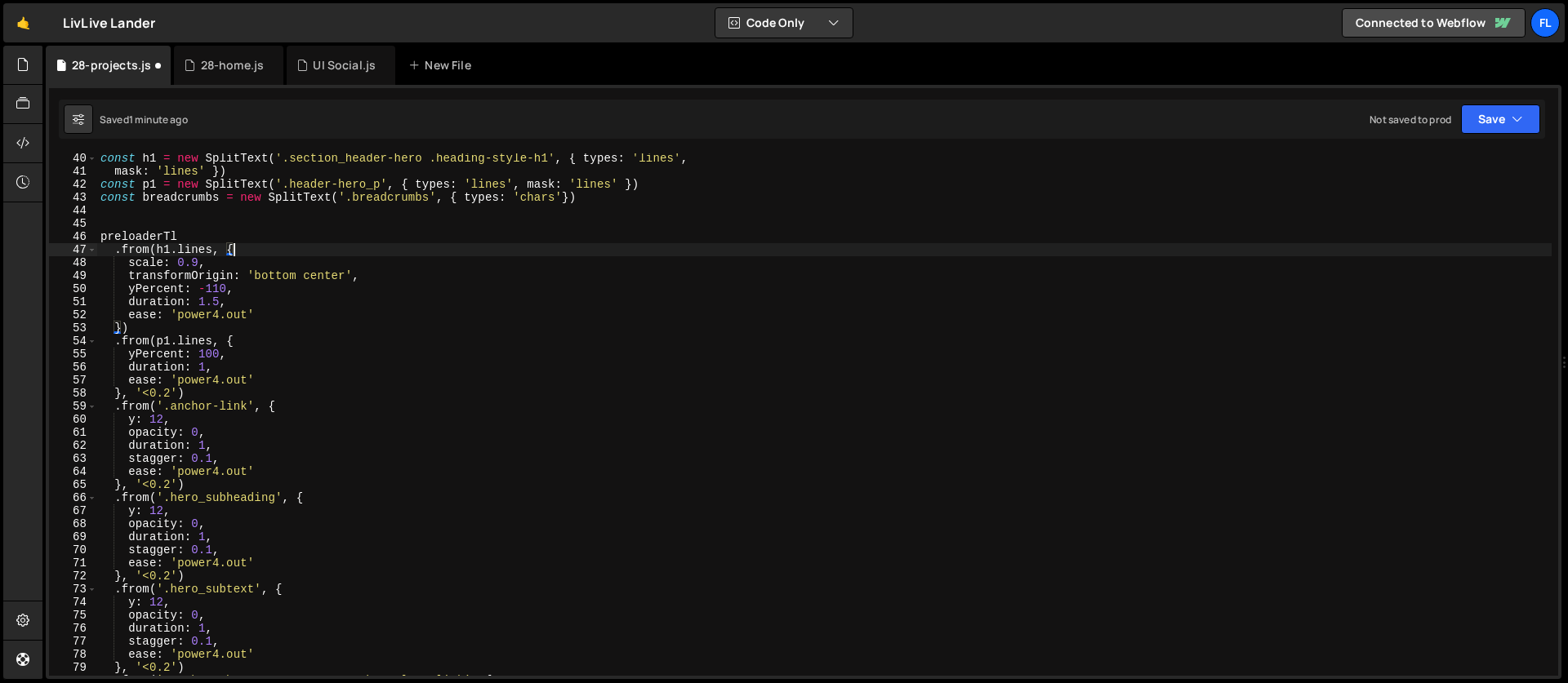
click at [253, 341] on div "const h1 = new SplitText ( '.section_header-hero .heading-style-h1' , { types :…" at bounding box center [823, 427] width 1454 height 549
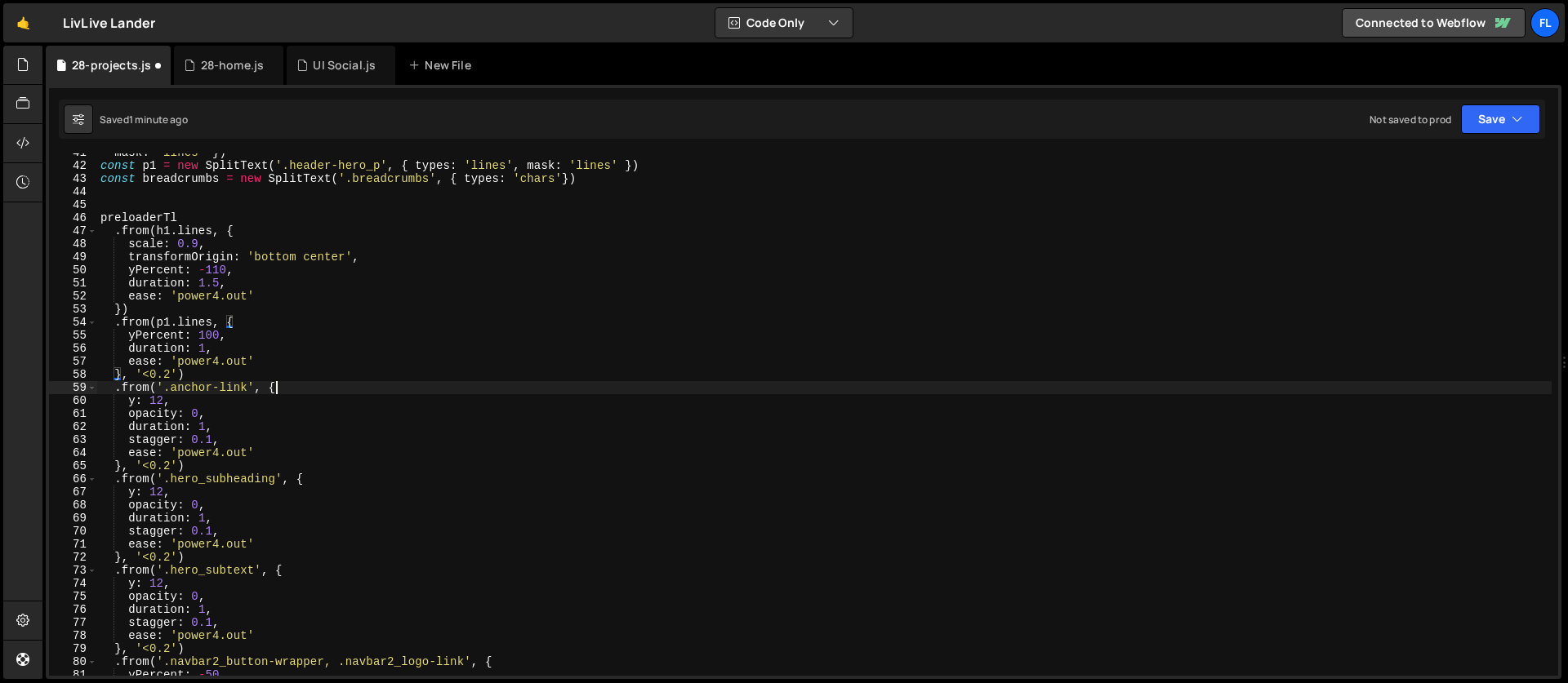
click at [279, 390] on div "mask : 'lines' }) const p1 = new SplitText ( '.header-hero_p' , { types : 'line…" at bounding box center [823, 420] width 1454 height 549
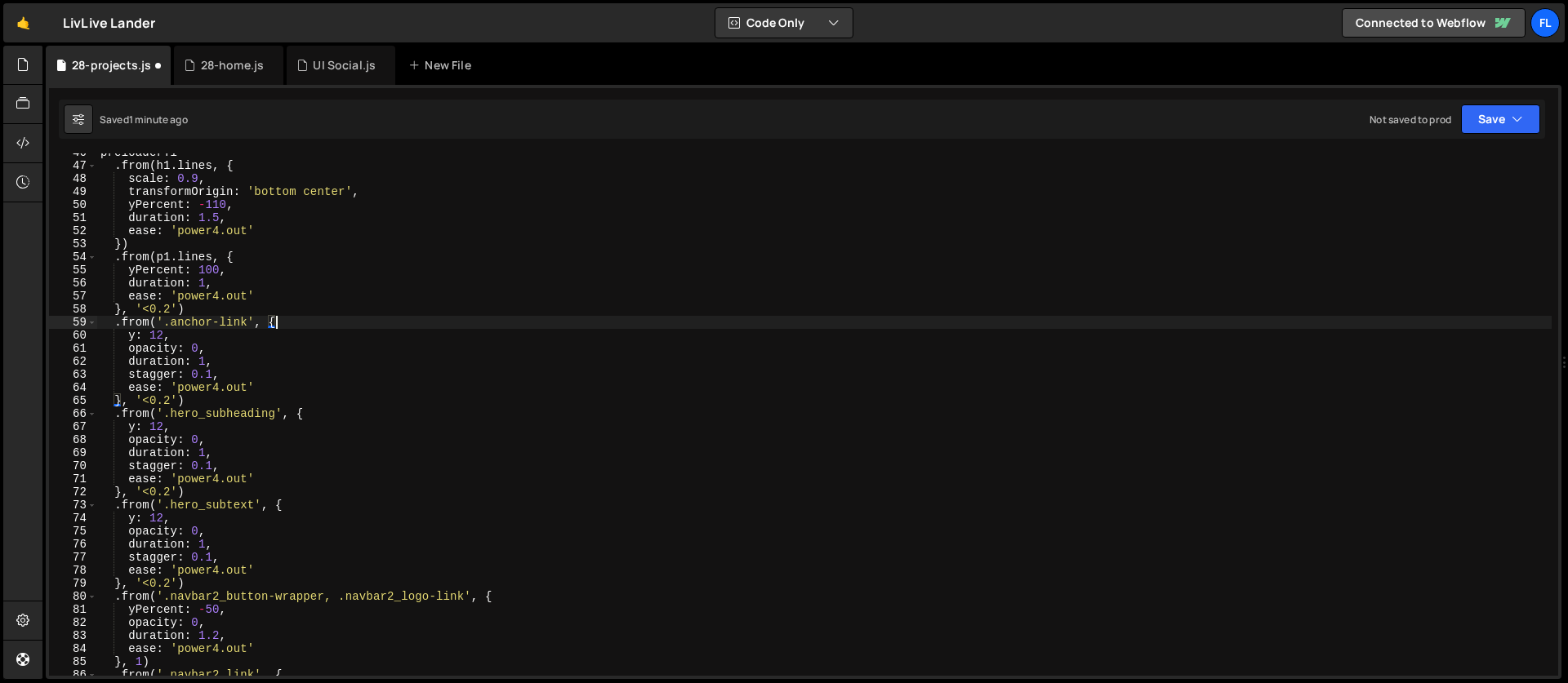
scroll to position [595, 0]
click at [293, 508] on div "preloaderTl . from ( h1 . lines , { scale : 0.9 , transformOrigin : 'bottom cen…" at bounding box center [823, 420] width 1454 height 549
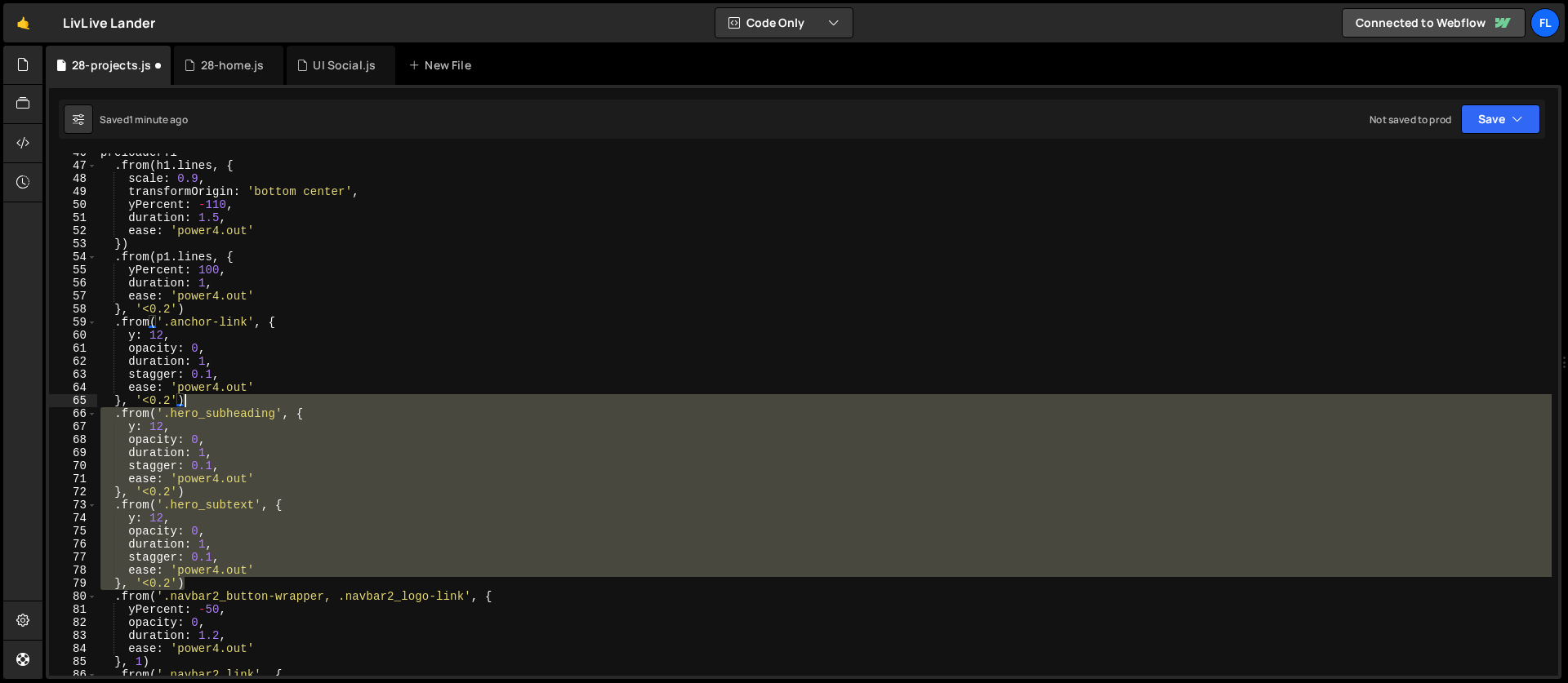
drag, startPoint x: 197, startPoint y: 584, endPoint x: 196, endPoint y: 401, distance: 183.0
click at [196, 401] on div "preloaderTl . from ( h1 . lines , { scale : 0.9 , transformOrigin : 'bottom cen…" at bounding box center [823, 420] width 1454 height 549
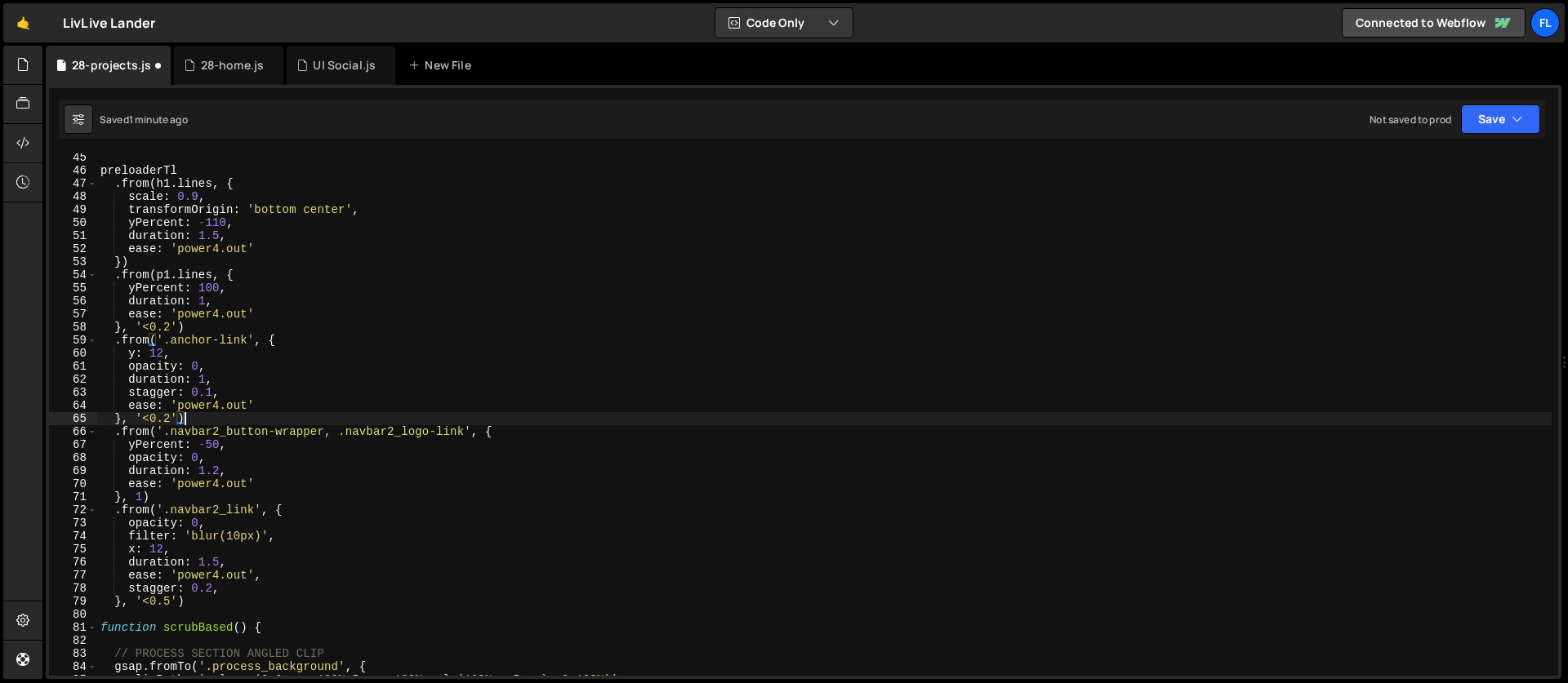
scroll to position [517, 0]
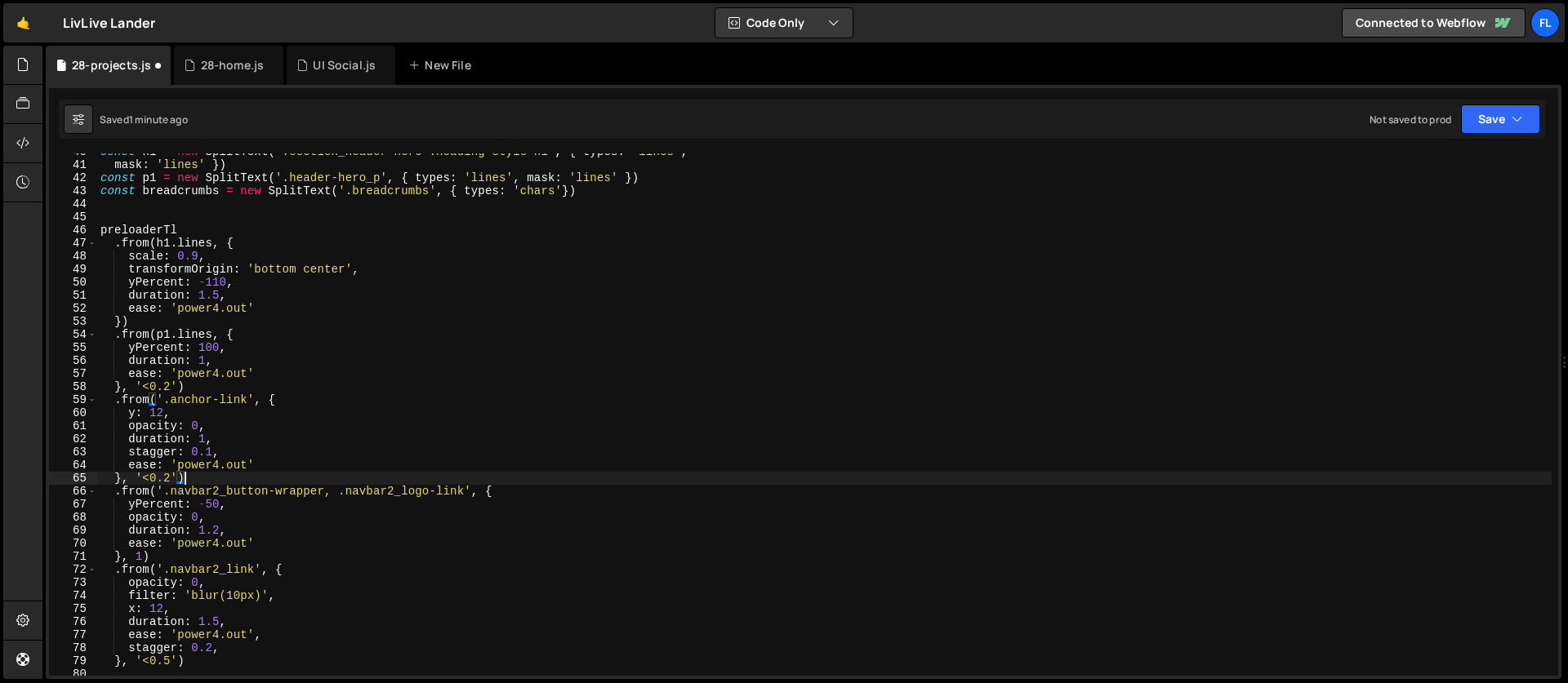
click at [219, 257] on div "const h1 = new SplitText ( '.section_header-hero .heading-style-h1' , { types :…" at bounding box center [823, 419] width 1454 height 549
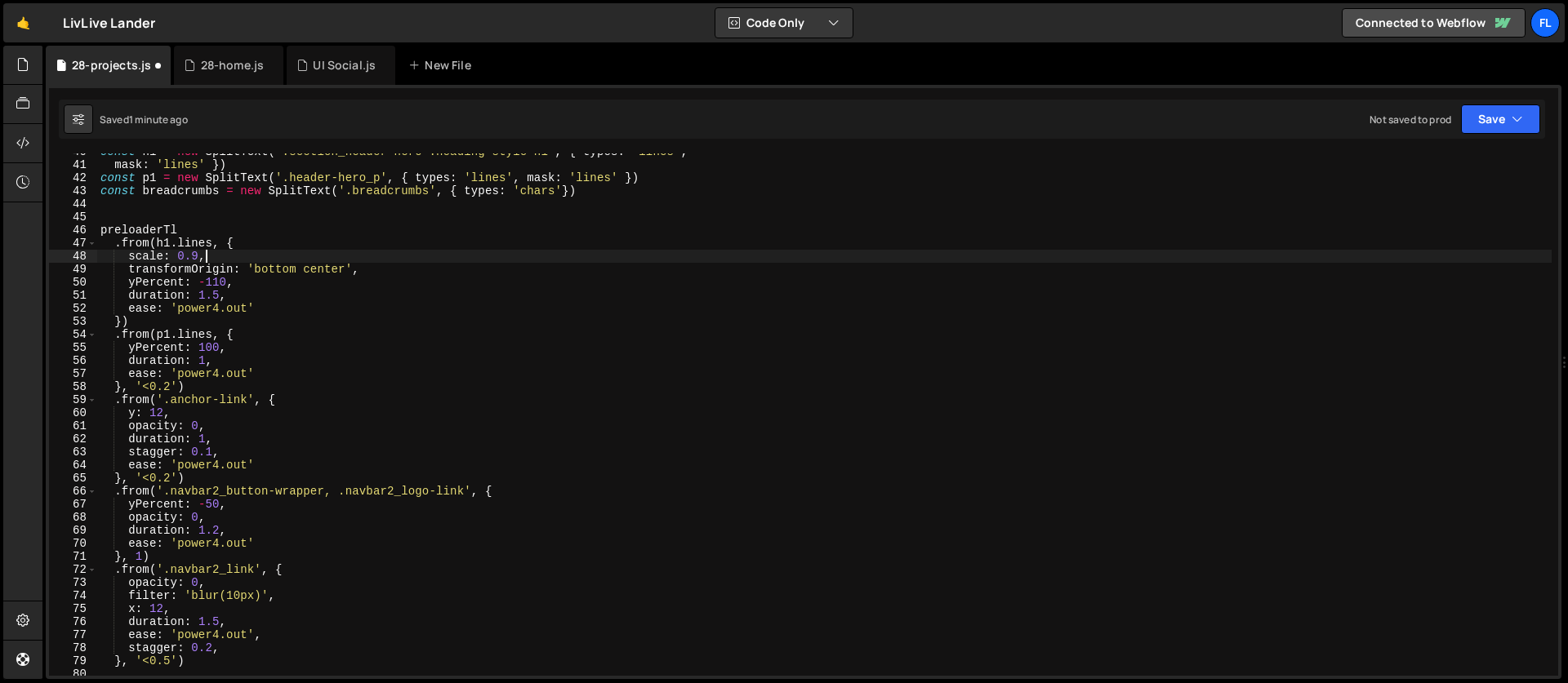
click at [252, 236] on div "const h1 = new SplitText ( '.section_header-hero .heading-style-h1' , { types :…" at bounding box center [823, 419] width 1454 height 549
type textarea "preloaderTl"
click at [217, 228] on div "const h1 = new SplitText ( '.section_header-hero .heading-style-h1' , { types :…" at bounding box center [823, 419] width 1454 height 549
click at [194, 232] on div "const h1 = new SplitText ( '.section_header-hero .heading-style-h1' , { types :…" at bounding box center [823, 419] width 1454 height 549
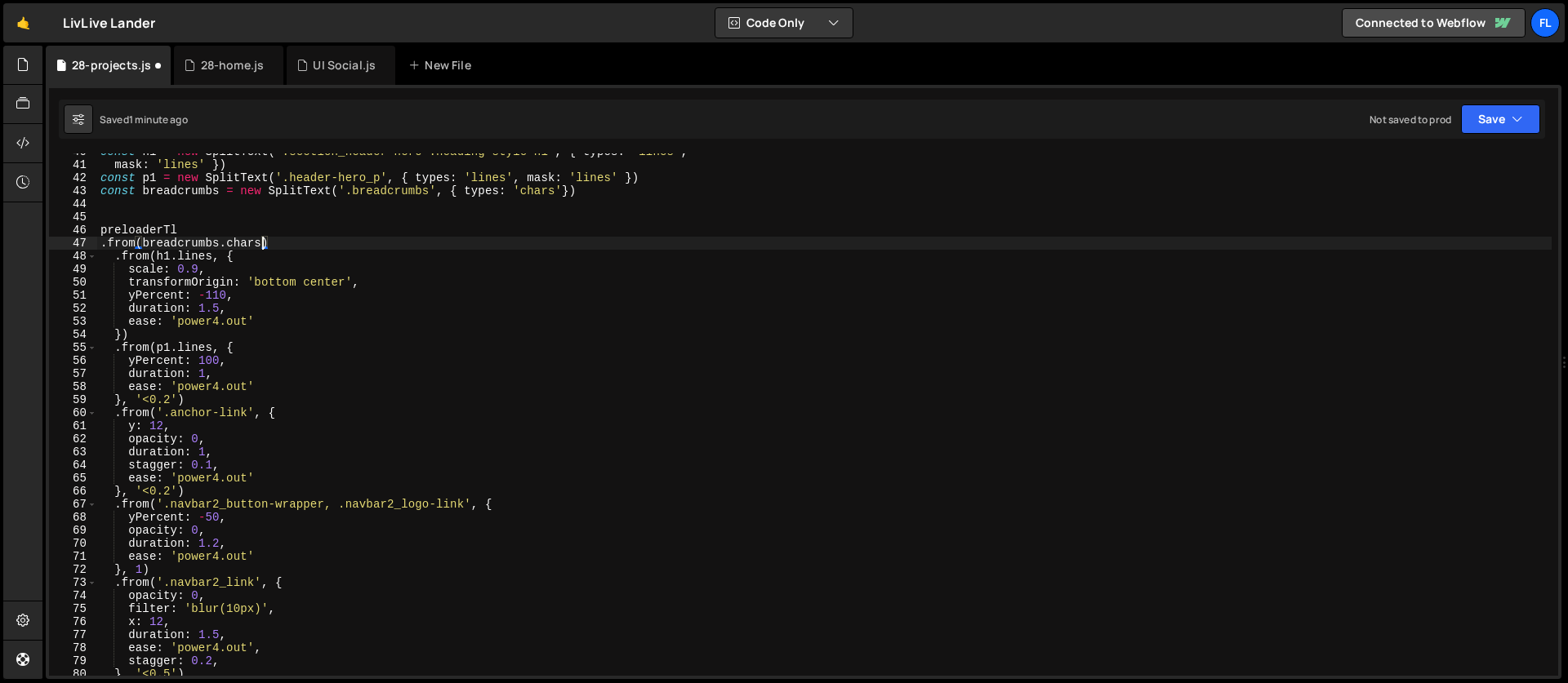
scroll to position [0, 12]
type textarea ".from(breadcrumbs.chars, {)"
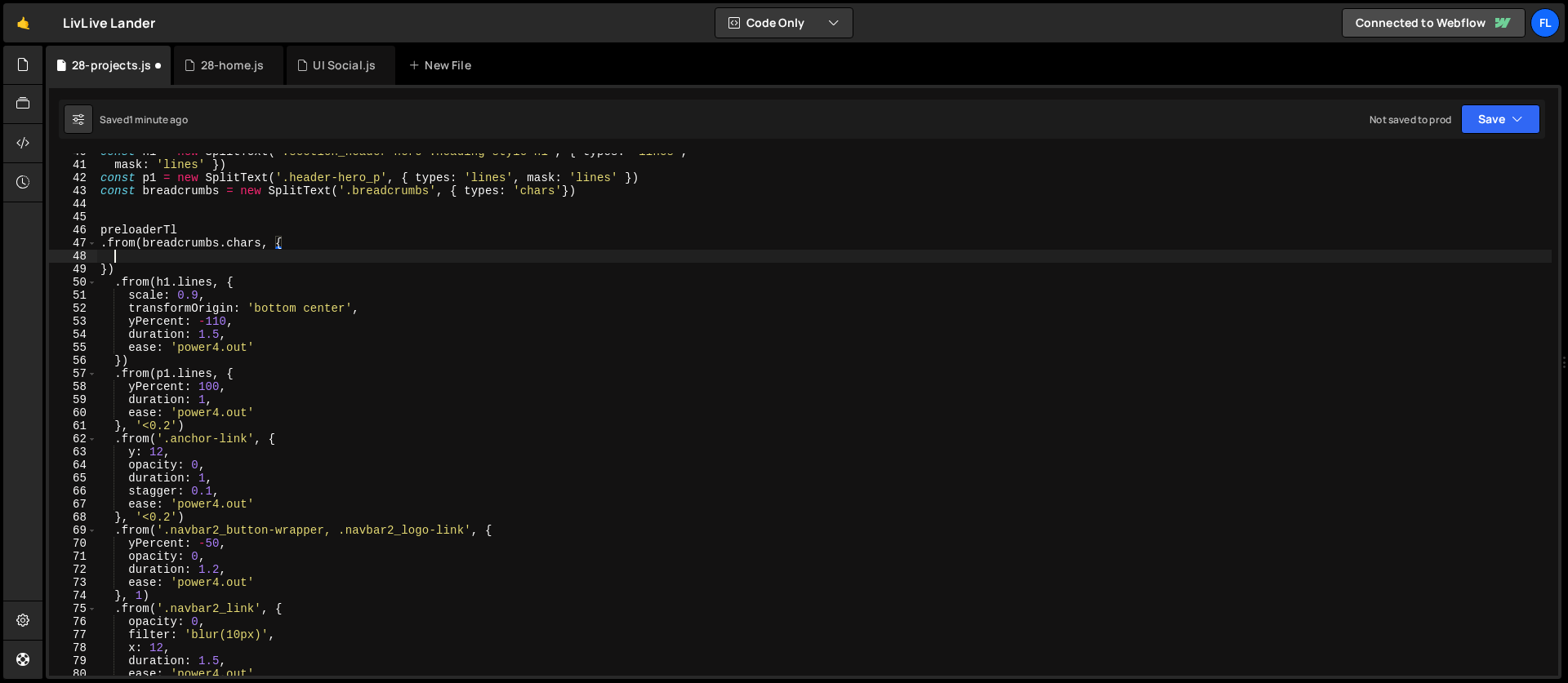
scroll to position [0, 0]
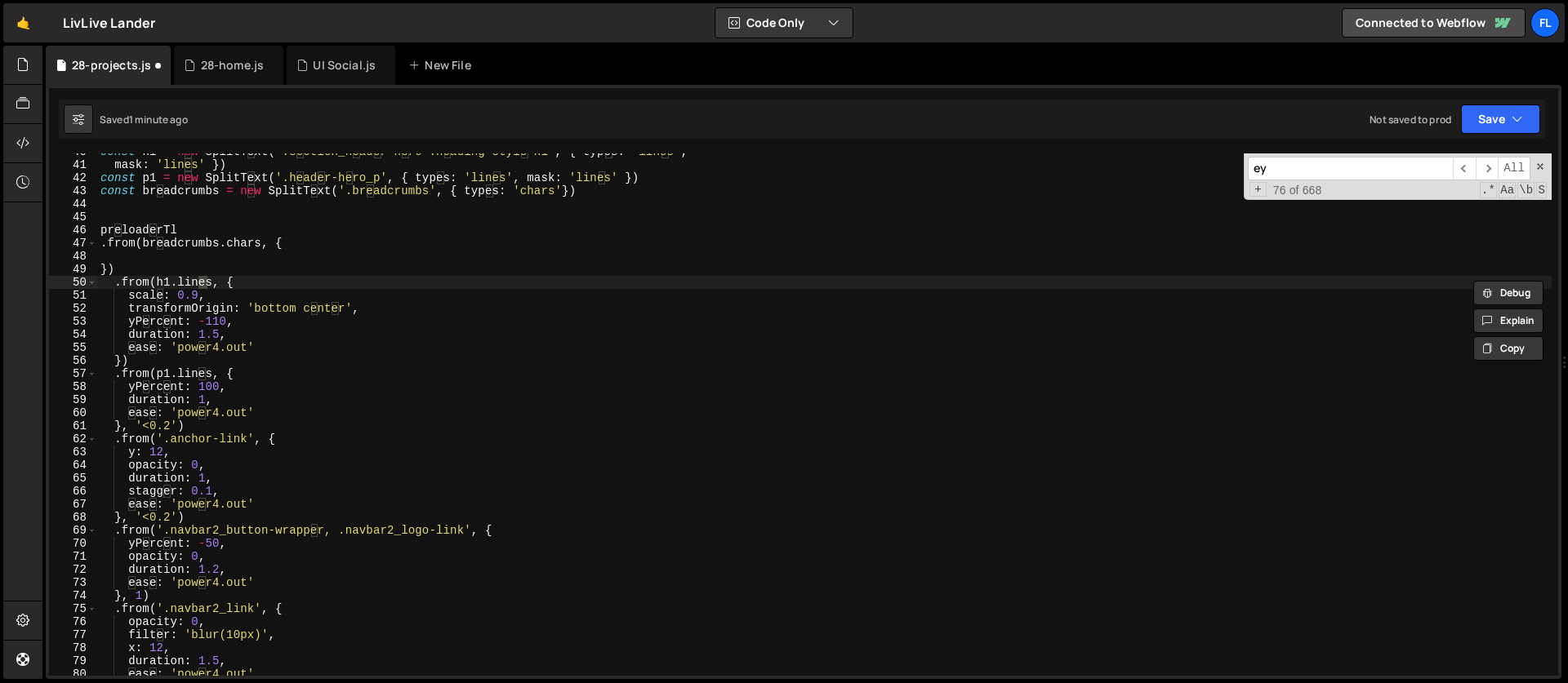
type input "eye"
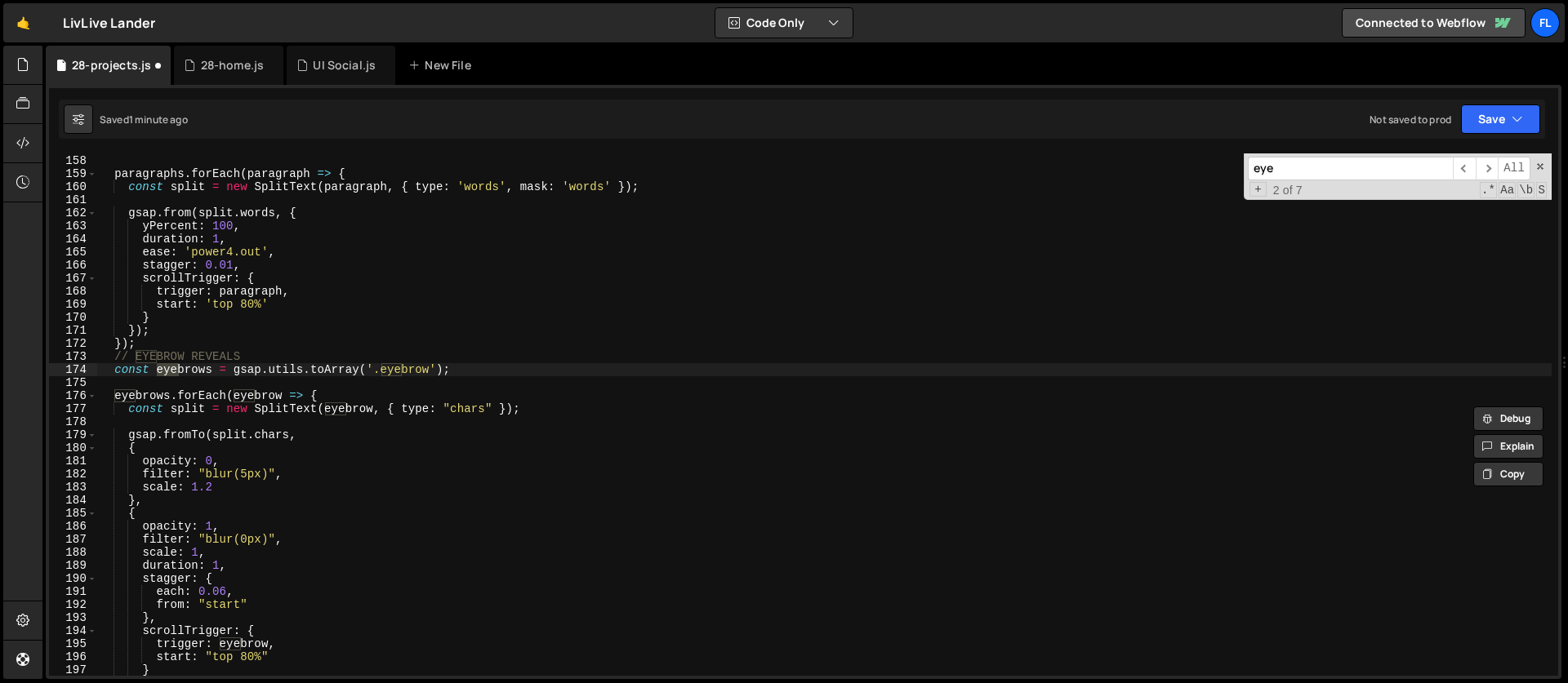
click at [228, 471] on div "const paragraphs = gsap . utils . toArray ( '[fd-paragraph]' ) ; paragraphs . f…" at bounding box center [823, 416] width 1454 height 549
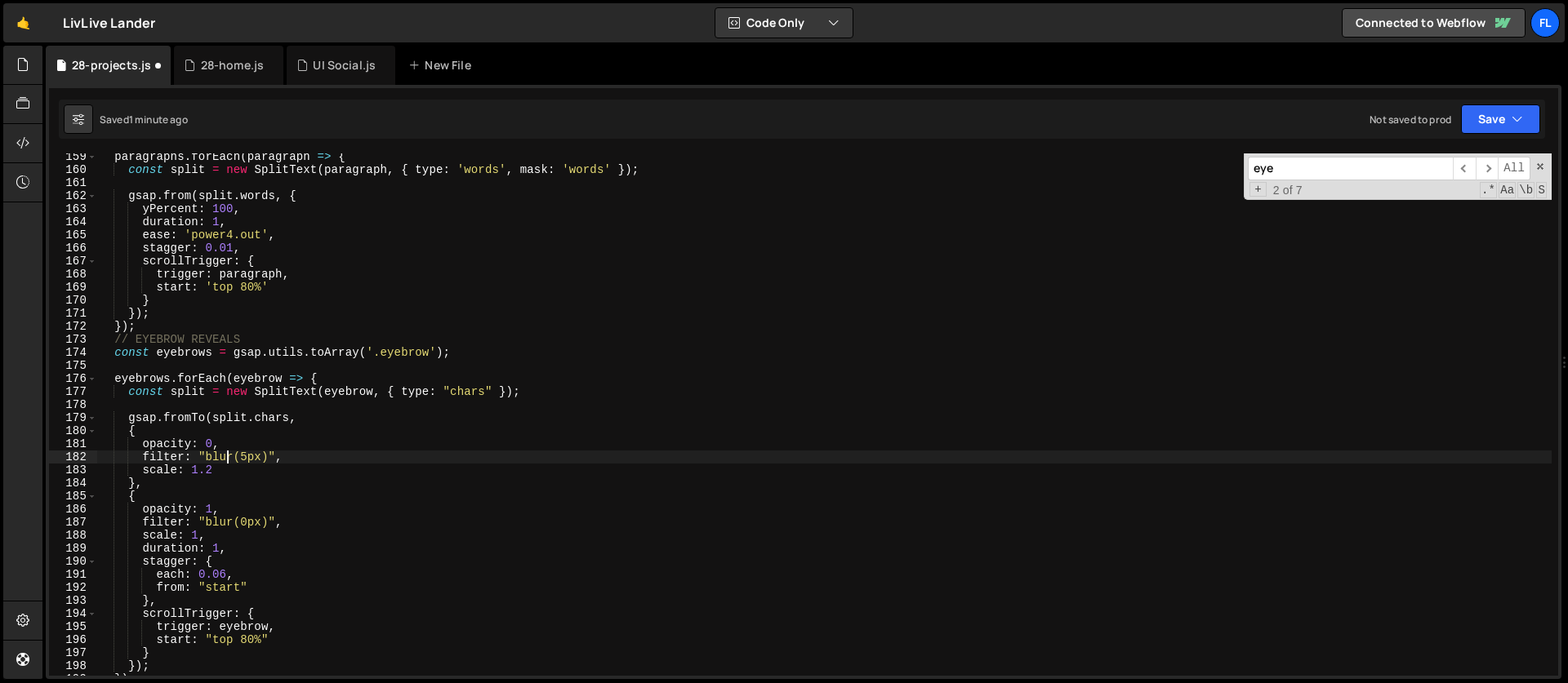
click at [300, 437] on div "paragraphs . forEach ( paragraph => { const split = new SplitText ( paragraph ,…" at bounding box center [823, 425] width 1454 height 549
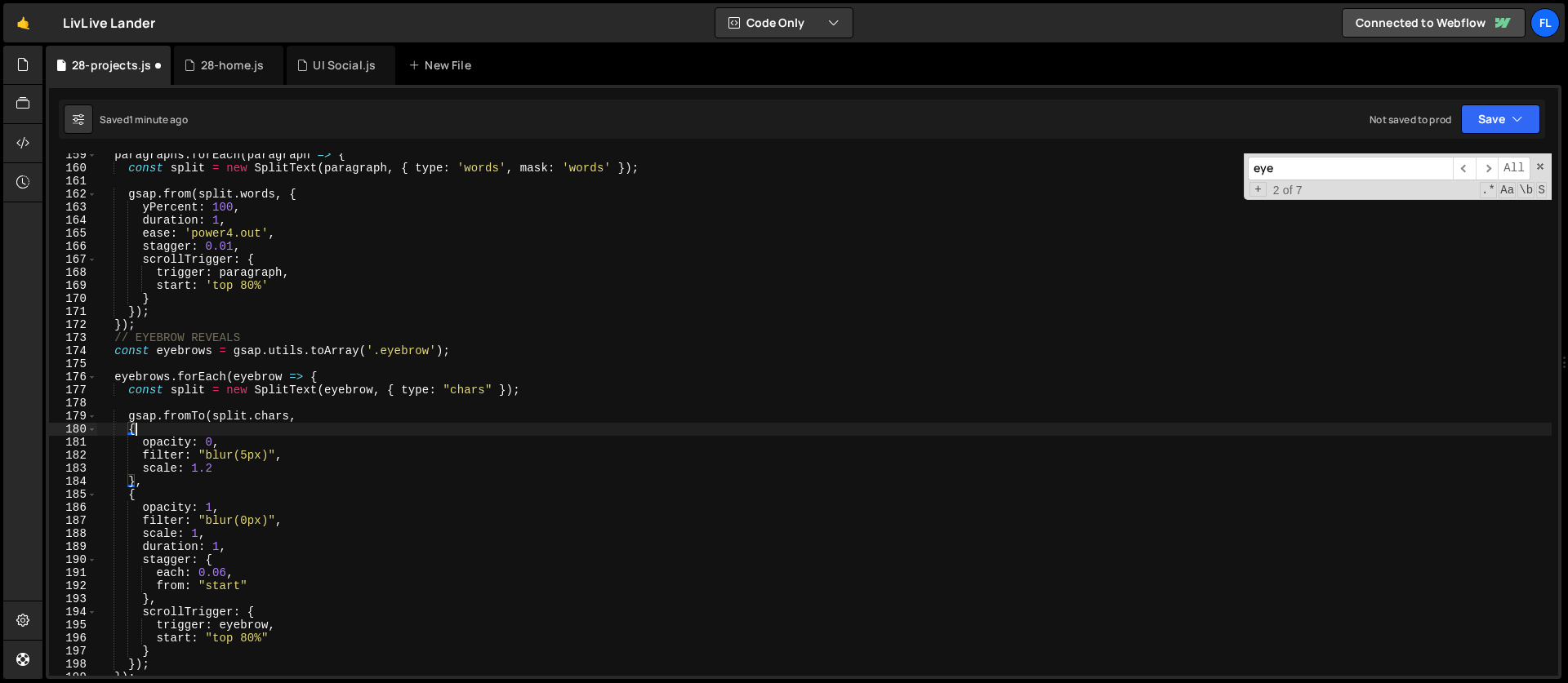
scroll to position [2129, 0]
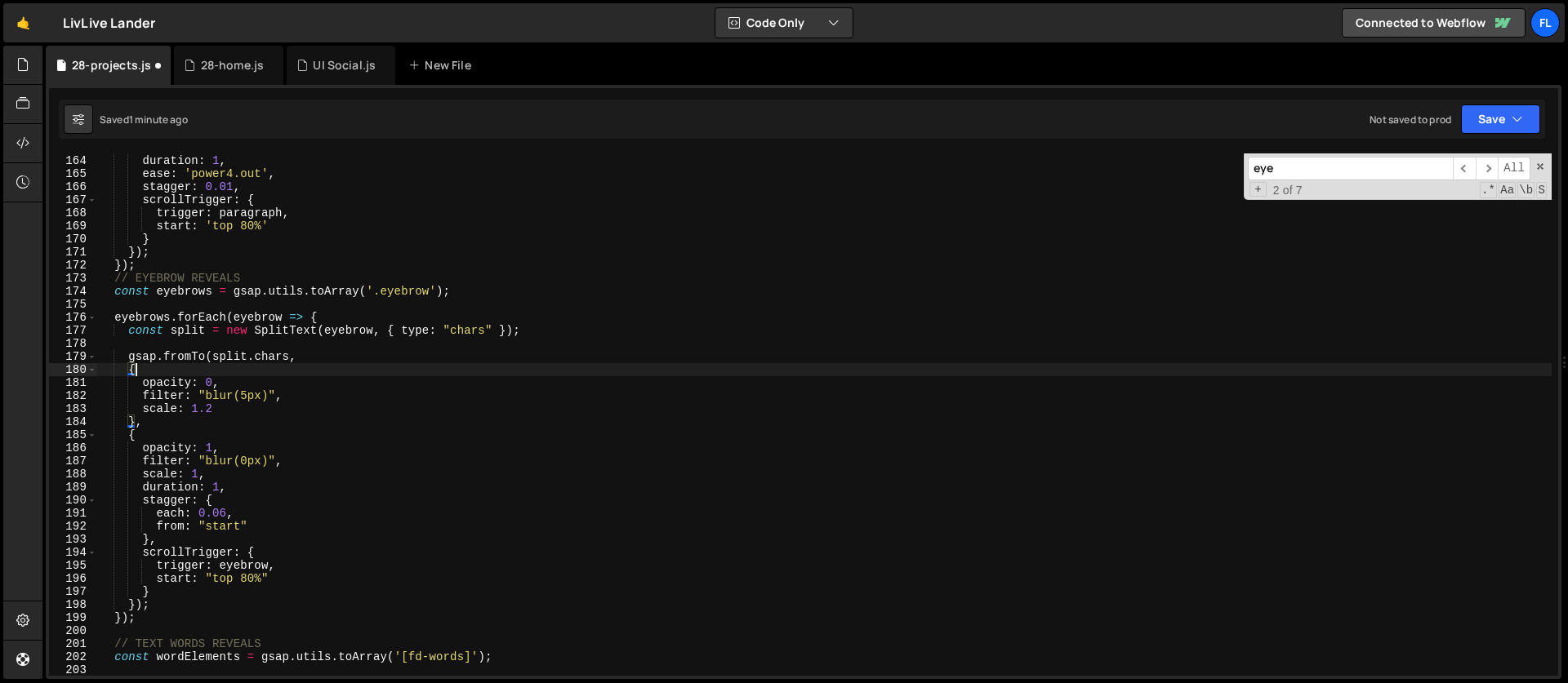
click at [139, 447] on div "yPercent : 100 , duration : 1 , ease : 'power4.out' , stagger : 0.01 , scrollTr…" at bounding box center [823, 416] width 1454 height 549
click at [130, 436] on div "yPercent : 100 , duration : 1 , ease : 'power4.out' , stagger : 0.01 , scrollTr…" at bounding box center [823, 416] width 1454 height 549
click at [222, 499] on div "yPercent : 100 , duration : 1 , ease : 'power4.out' , stagger : 0.01 , scrollTr…" at bounding box center [823, 416] width 1454 height 549
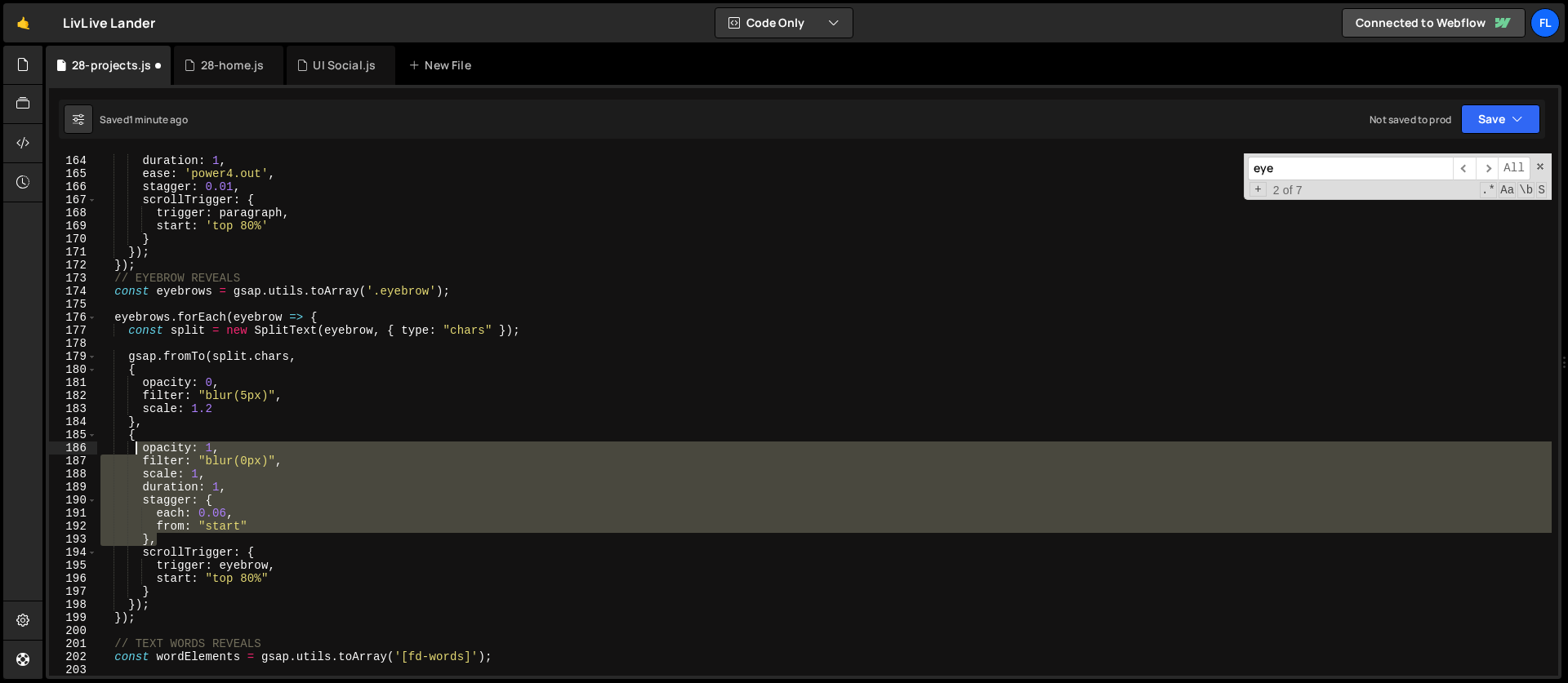
drag, startPoint x: 165, startPoint y: 540, endPoint x: 138, endPoint y: 447, distance: 96.8
click at [138, 447] on div "yPercent : 100 , duration : 1 , ease : 'power4.out' , stagger : 0.01 , scrollTr…" at bounding box center [823, 416] width 1454 height 549
type textarea "opacity: 1, filter: "blur(0px)","
drag, startPoint x: 1293, startPoint y: 177, endPoint x: 1202, endPoint y: 168, distance: 91.4
click at [1202, 168] on div "yPercent : 100 , duration : 1 , ease : 'power4.out' , stagger : 0.01 , scrollTr…" at bounding box center [823, 414] width 1454 height 523
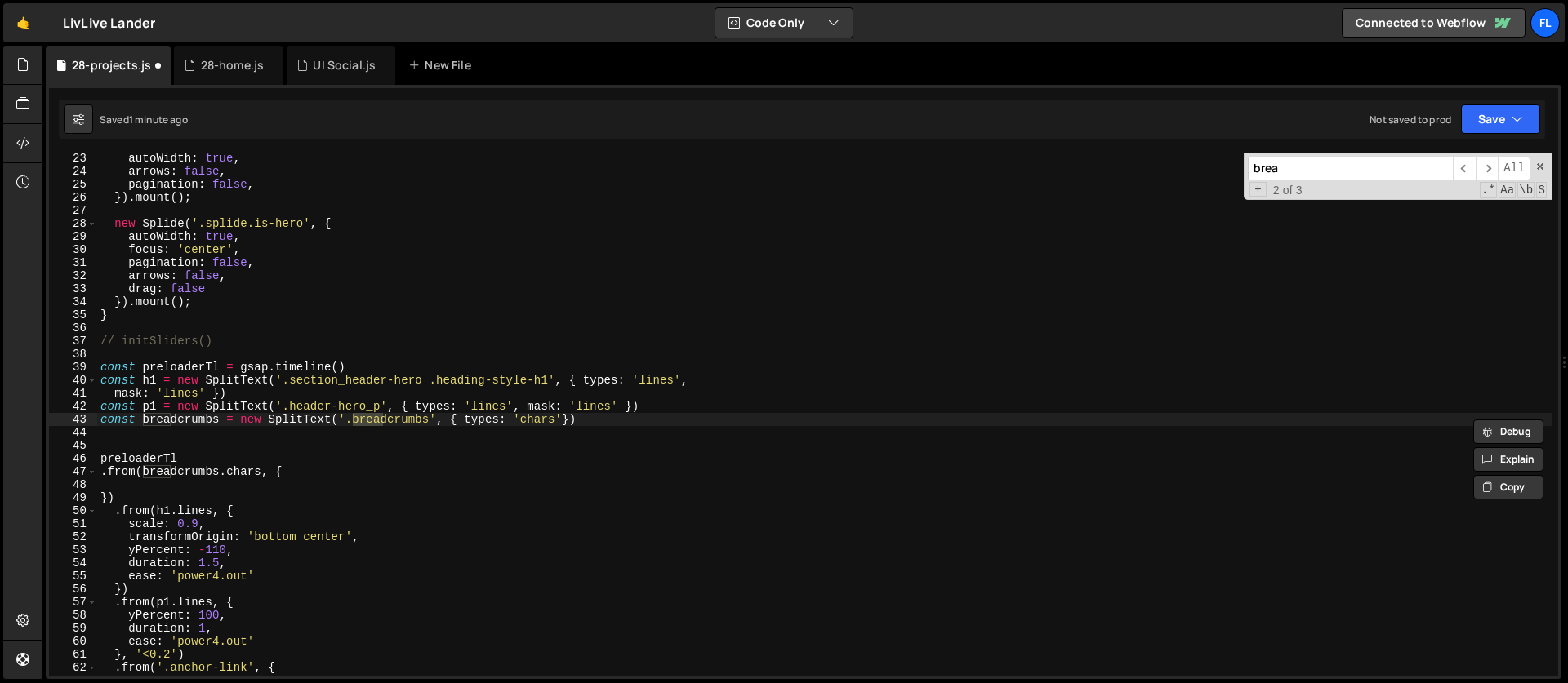
scroll to position [475, 0]
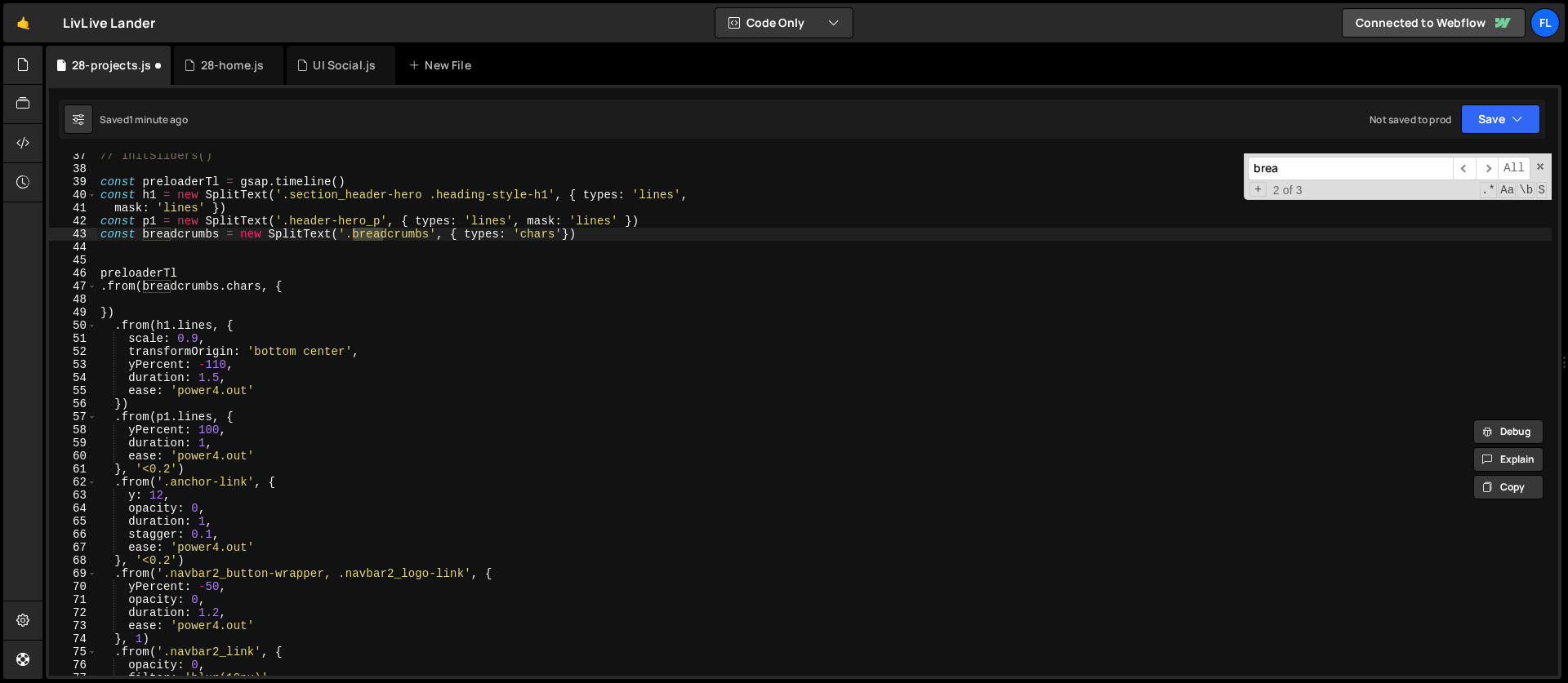
type input "brea"
click at [145, 299] on div "// initSliders() const preloaderTl = gsap . timeline ( ) const h1 = new SplitTe…" at bounding box center [823, 424] width 1454 height 549
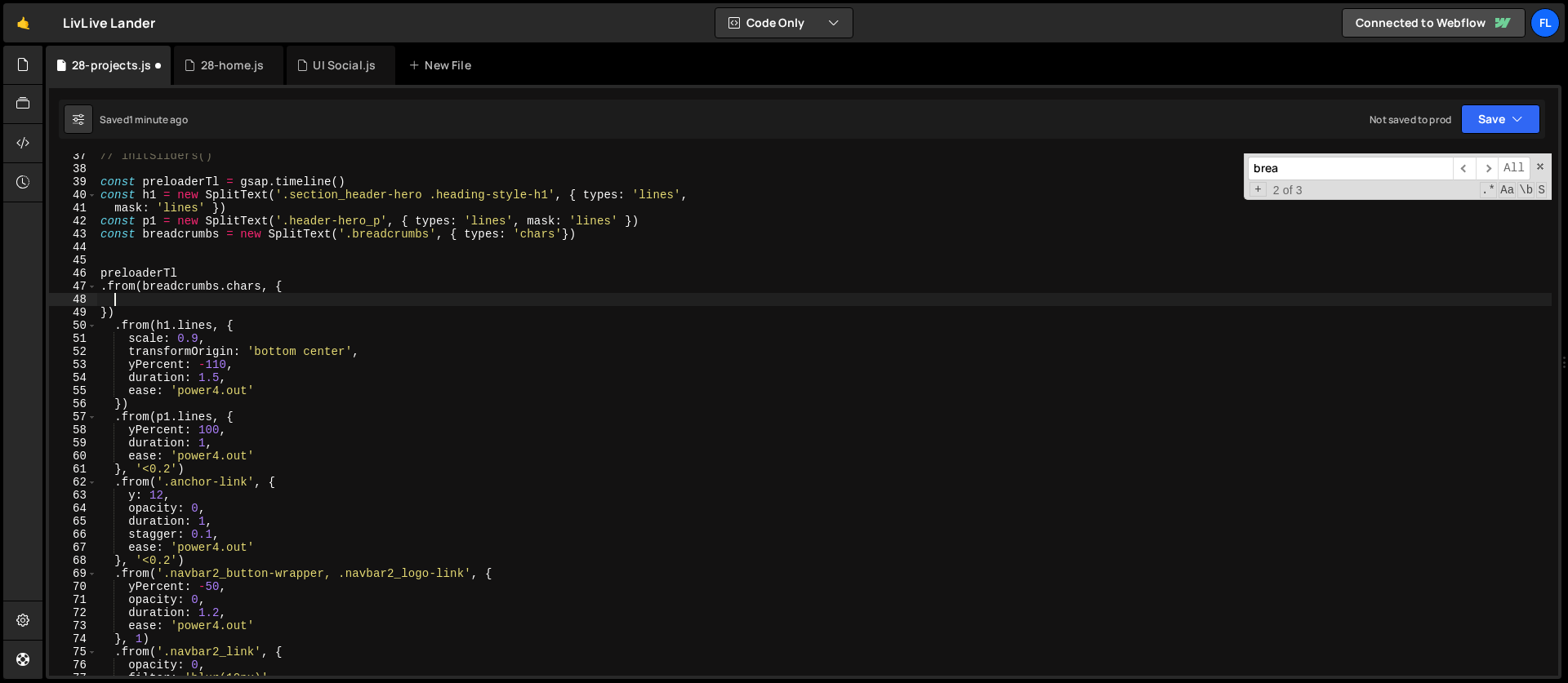
paste textarea "},"
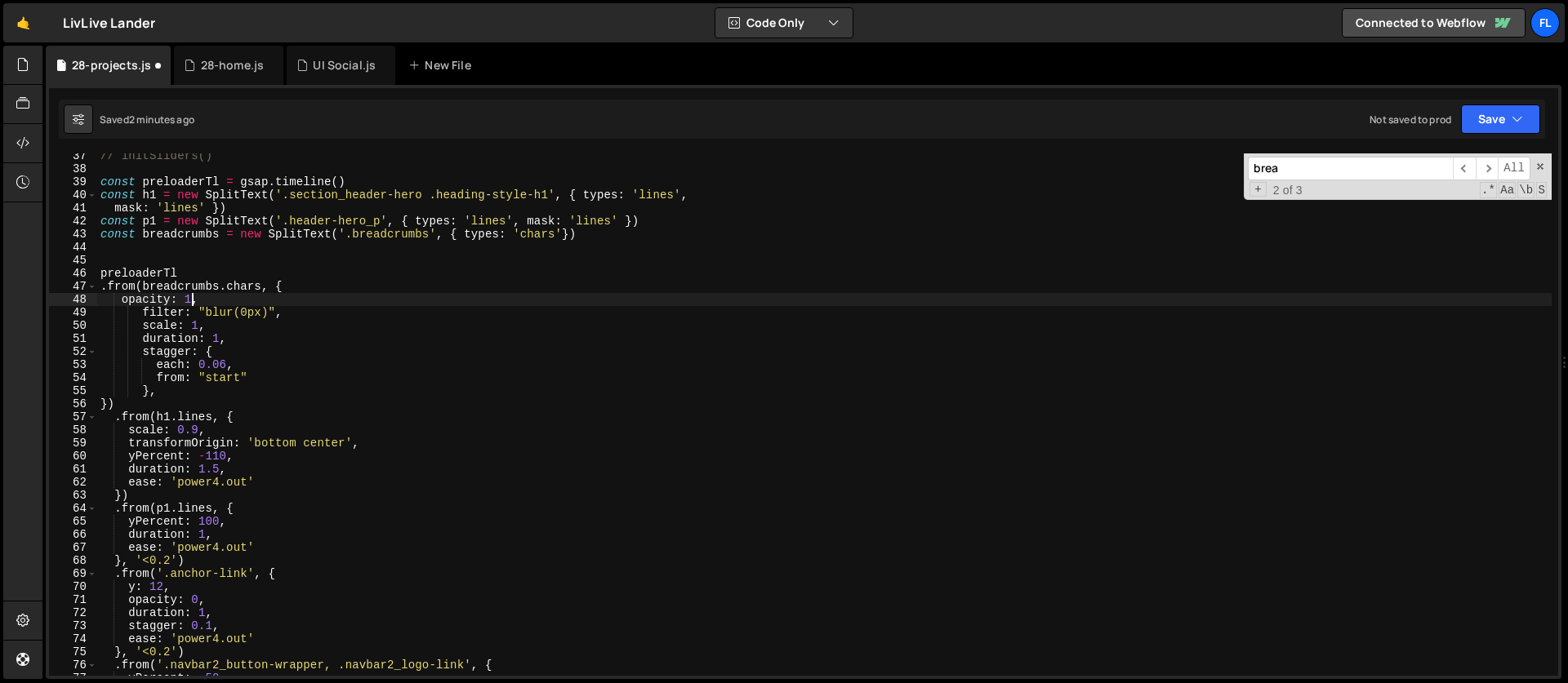
click at [192, 302] on div "// initSliders() const preloaderTl = gsap . timeline ( ) const h1 = new SplitTe…" at bounding box center [823, 424] width 1454 height 549
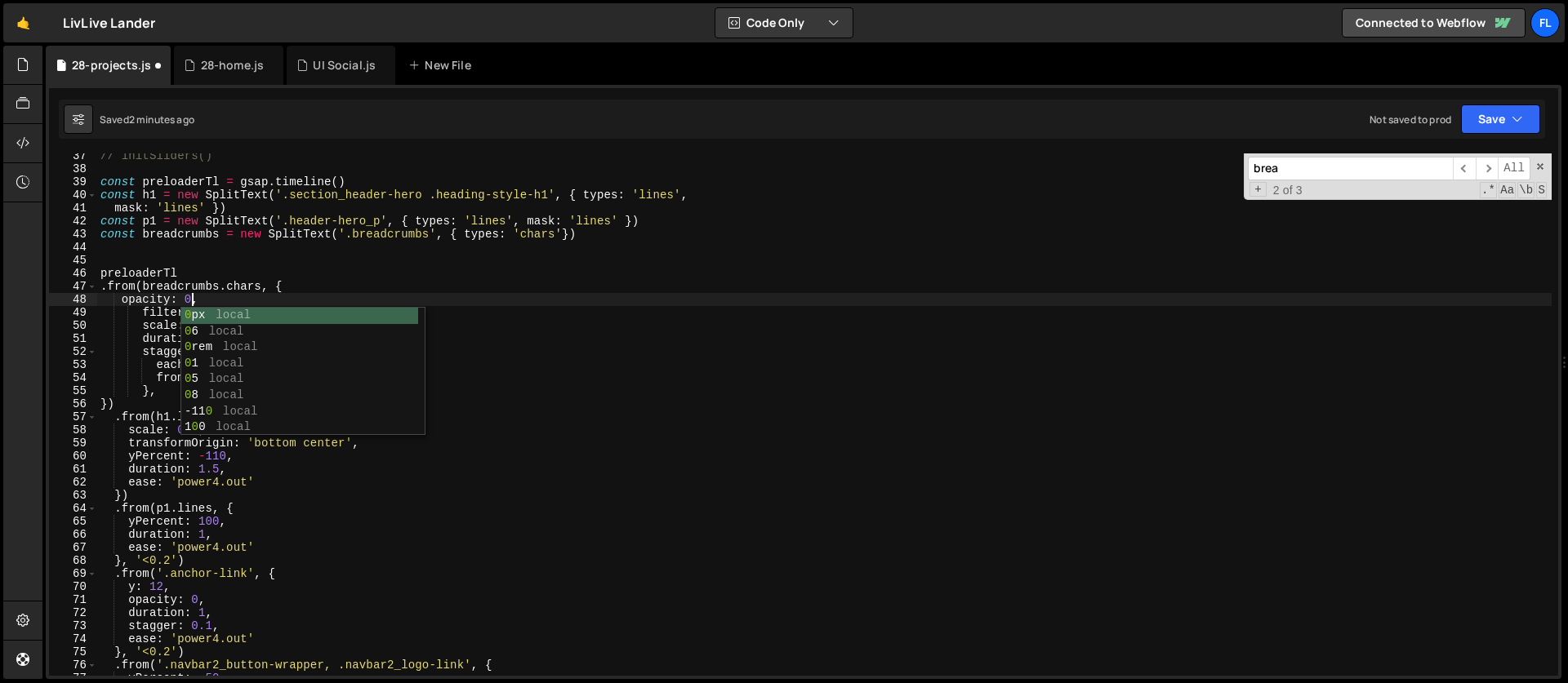
click at [145, 336] on div "// initSliders() const preloaderTl = gsap . timeline ( ) const h1 = new SplitTe…" at bounding box center [823, 424] width 1454 height 549
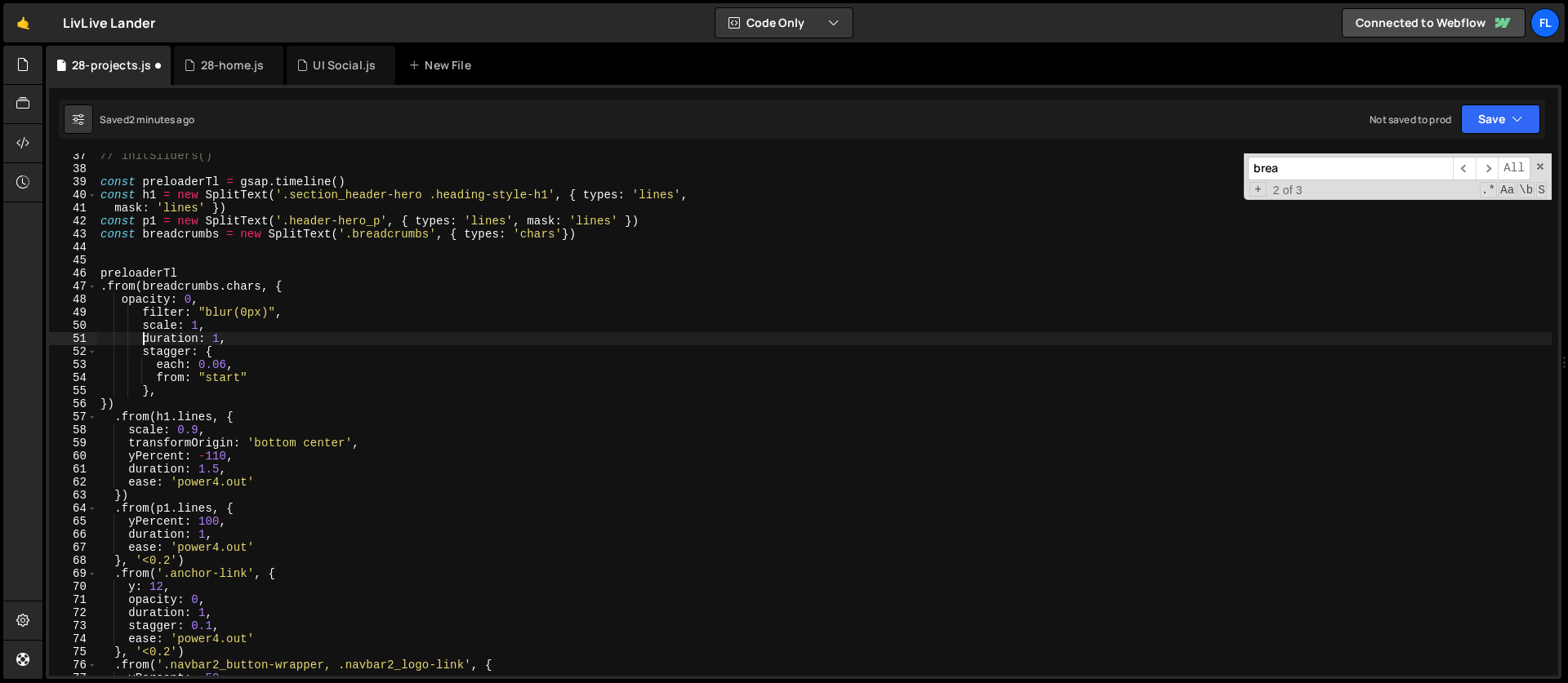
click at [245, 313] on div "// initSliders() const preloaderTl = gsap . timeline ( ) const h1 = new SplitTe…" at bounding box center [823, 424] width 1454 height 549
click at [243, 314] on div "// initSliders() const preloaderTl = gsap . timeline ( ) const h1 = new SplitTe…" at bounding box center [823, 424] width 1454 height 549
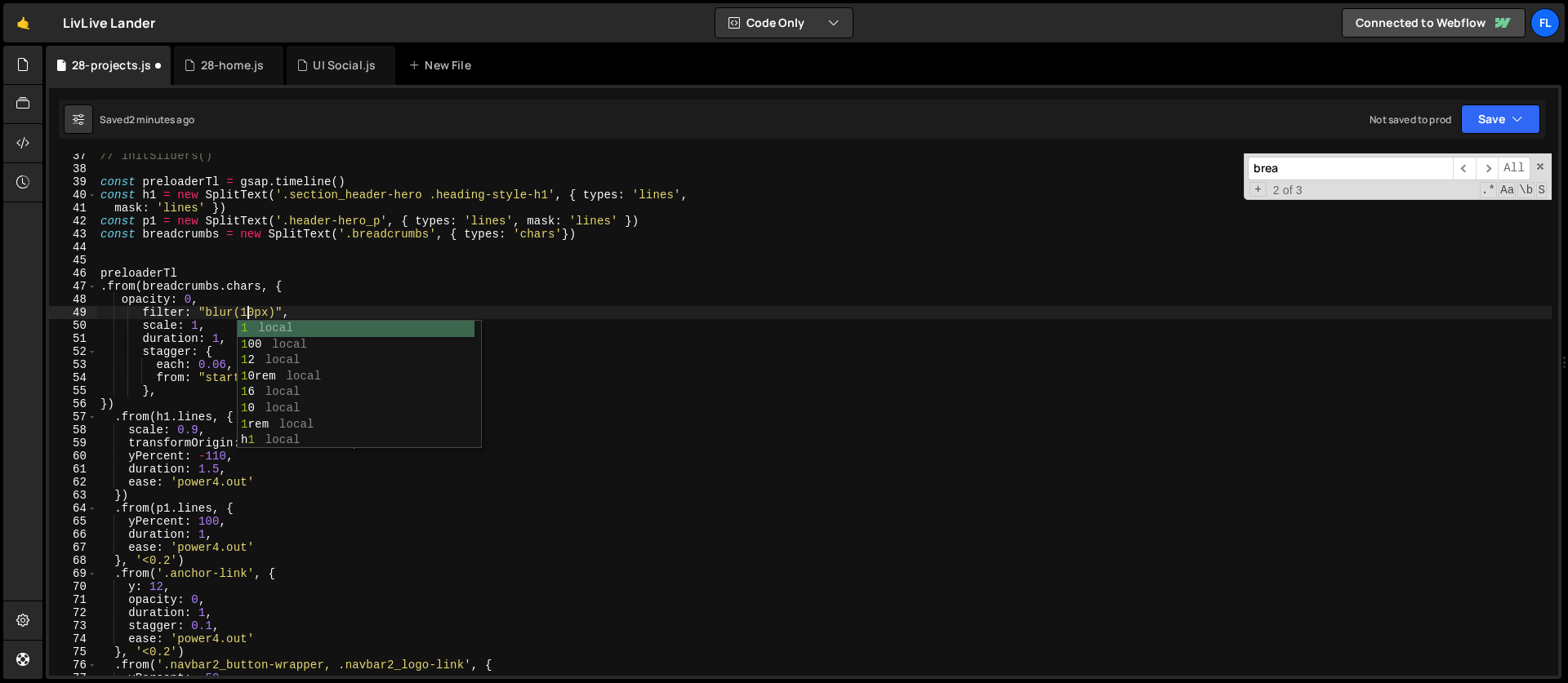
click at [200, 331] on div "// initSliders() const preloaderTl = gsap . timeline ( ) const h1 = new SplitTe…" at bounding box center [823, 424] width 1454 height 549
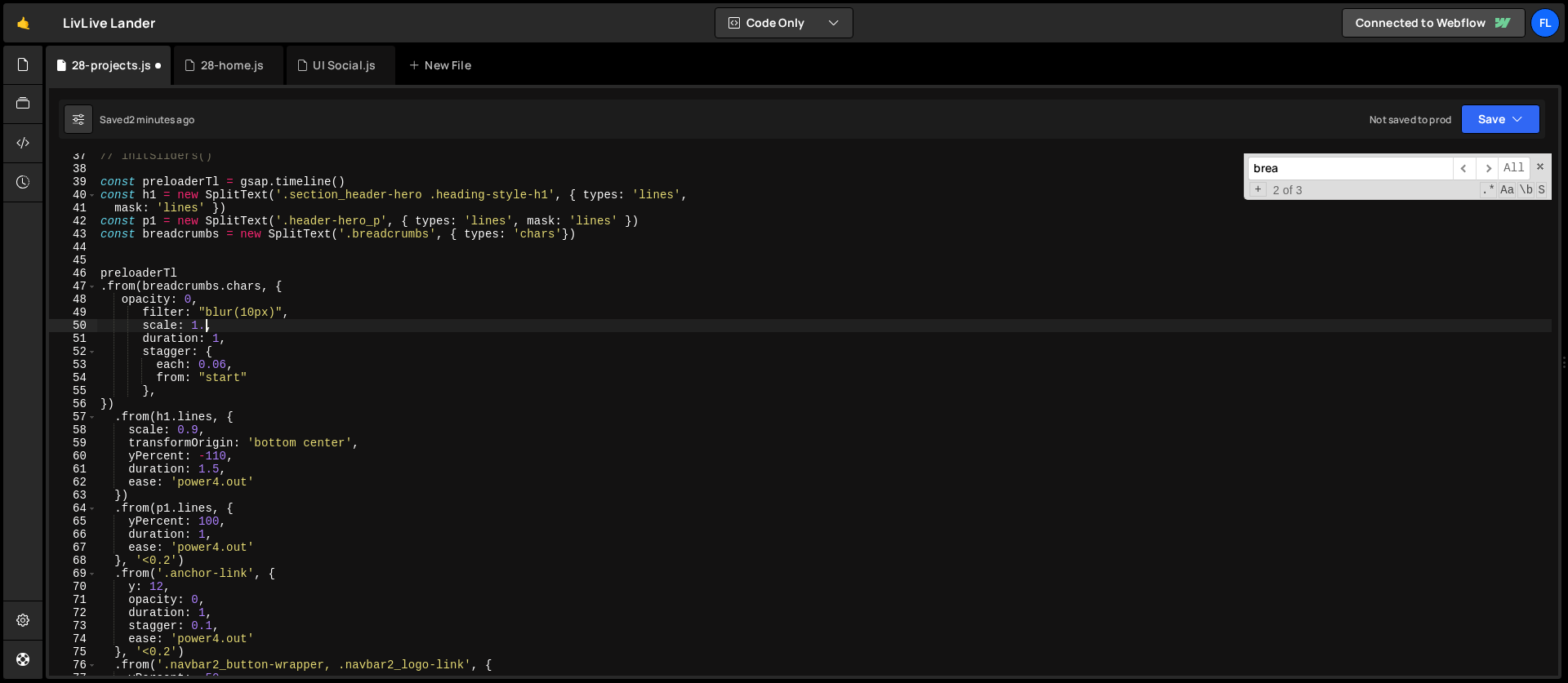
scroll to position [0, 7]
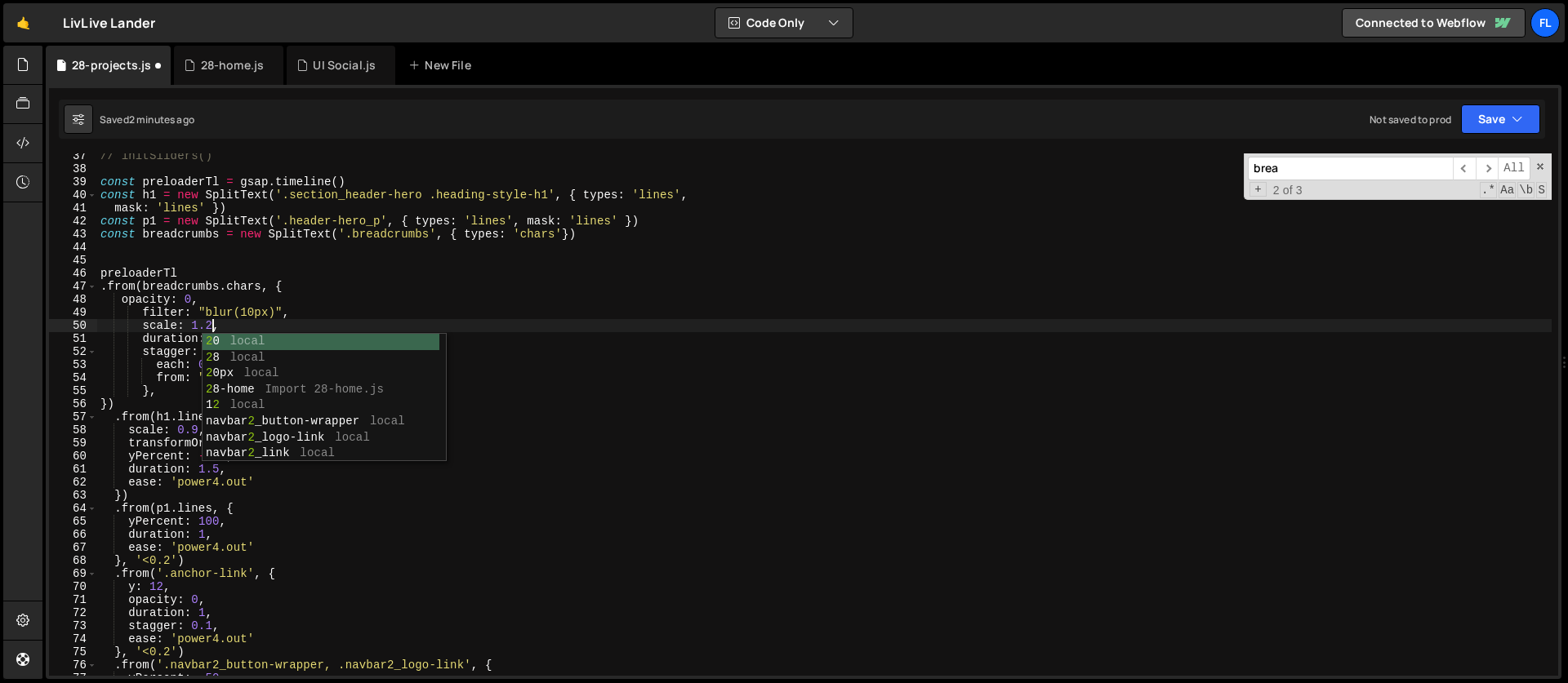
click at [172, 351] on div "// initSliders() const preloaderTl = gsap . timeline ( ) const h1 = new SplitTe…" at bounding box center [823, 424] width 1454 height 549
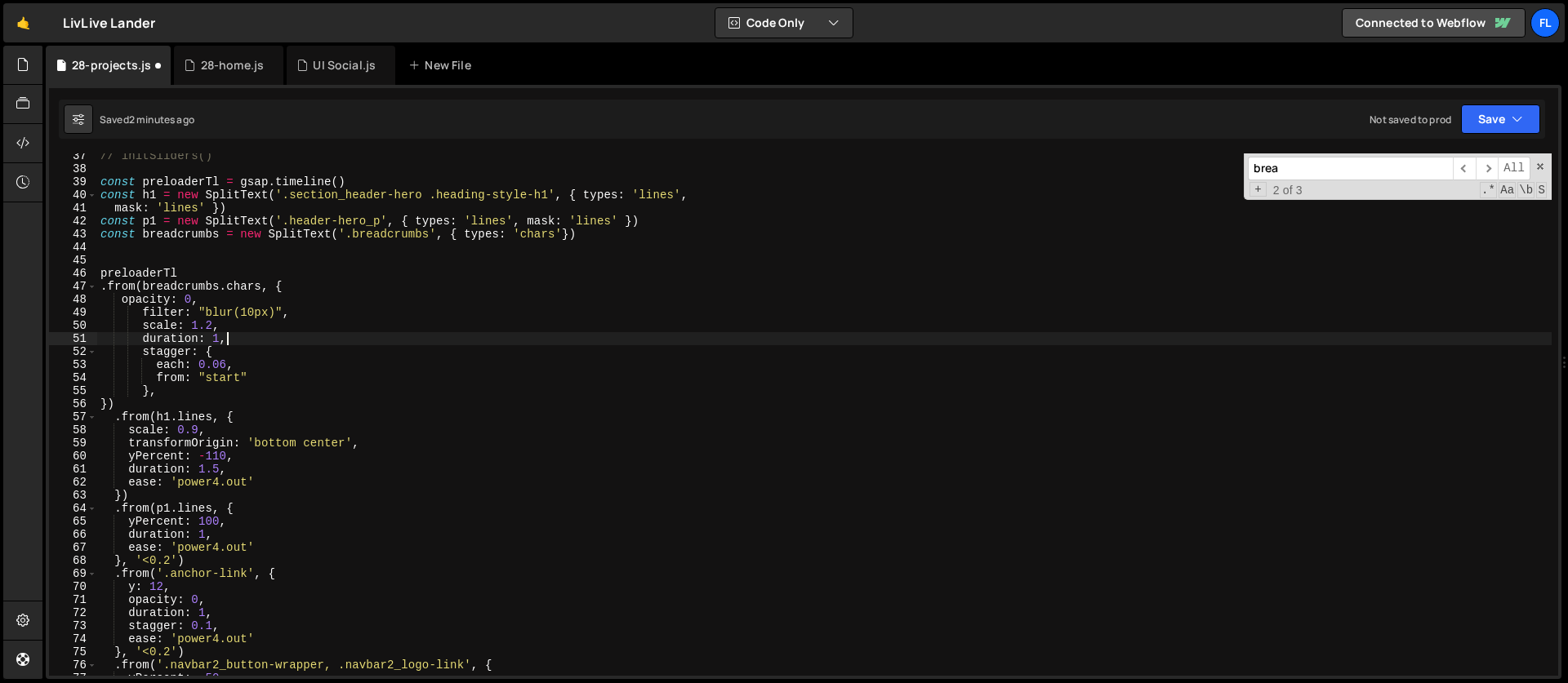
click at [231, 341] on div "// initSliders() const preloaderTl = gsap . timeline ( ) const h1 = new SplitTe…" at bounding box center [823, 424] width 1454 height 549
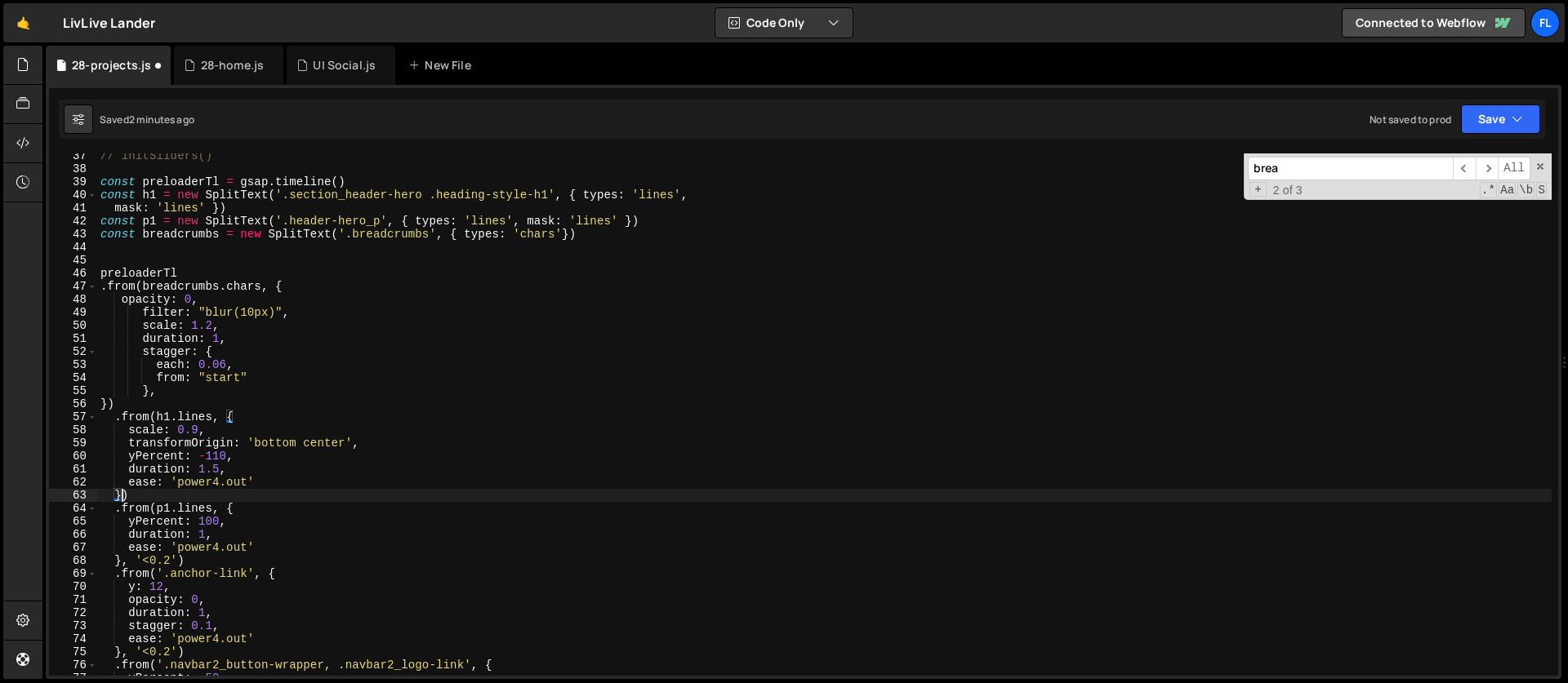
click at [120, 495] on div "// initSliders() const preloaderTl = gsap . timeline ( ) const h1 = new SplitTe…" at bounding box center [823, 424] width 1454 height 549
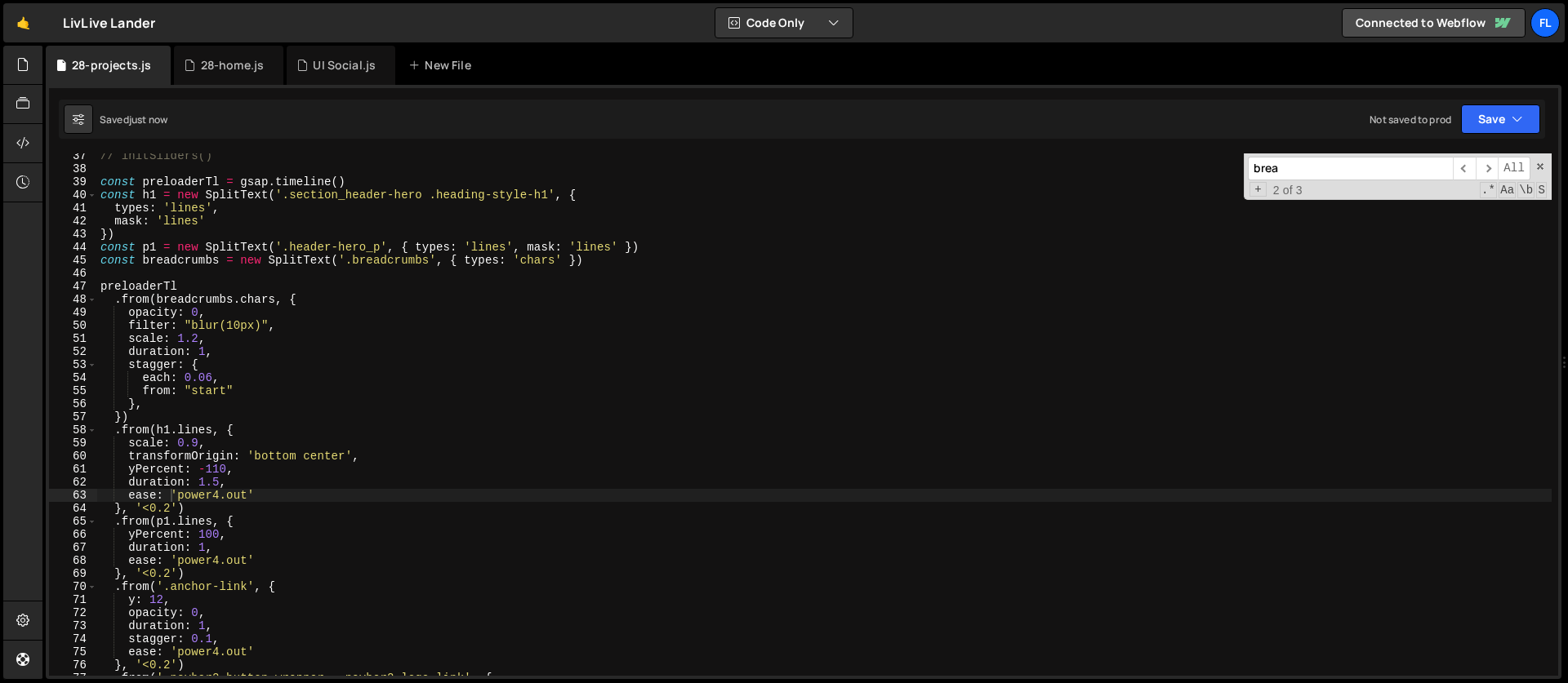
scroll to position [489, 0]
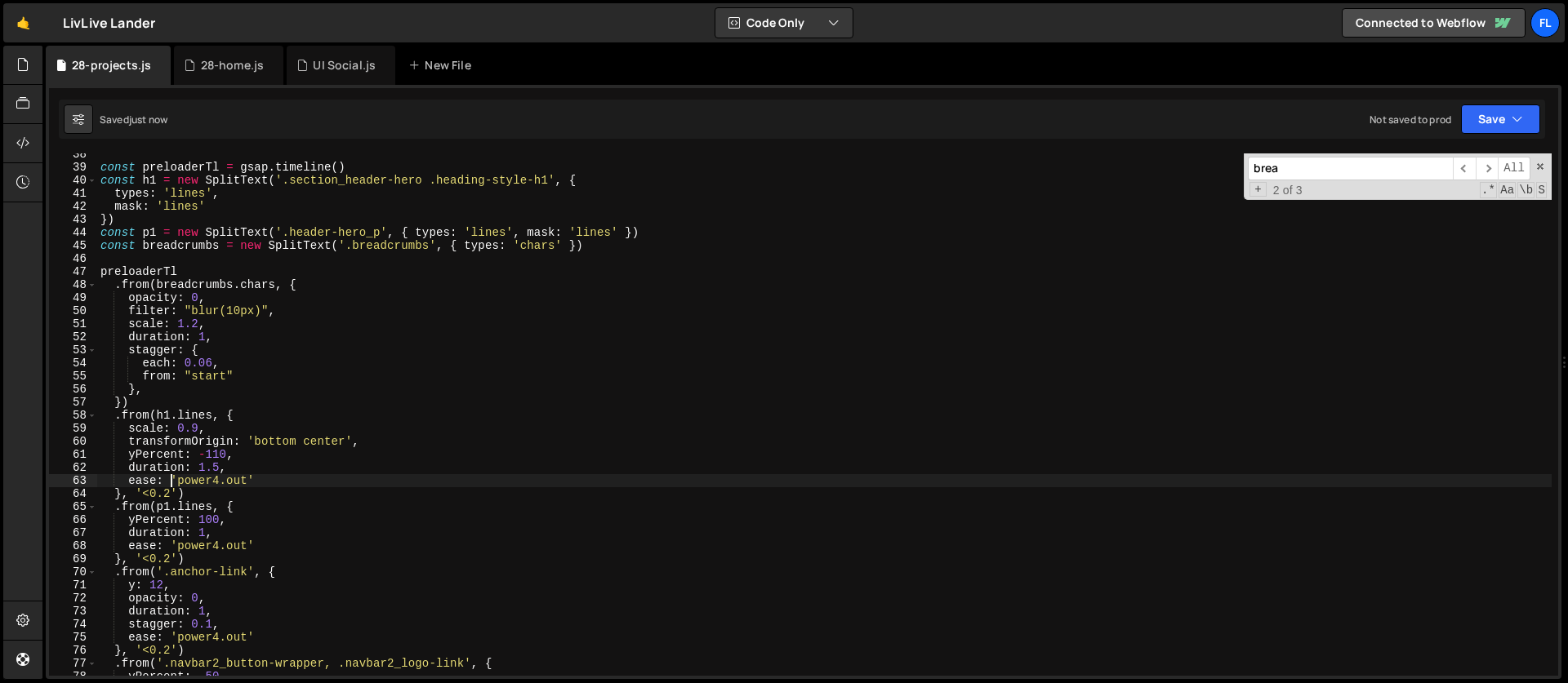
click at [205, 377] on div "const preloaderTl = gsap . timeline ( ) const h1 = new SplitText ( '.section_he…" at bounding box center [823, 422] width 1454 height 549
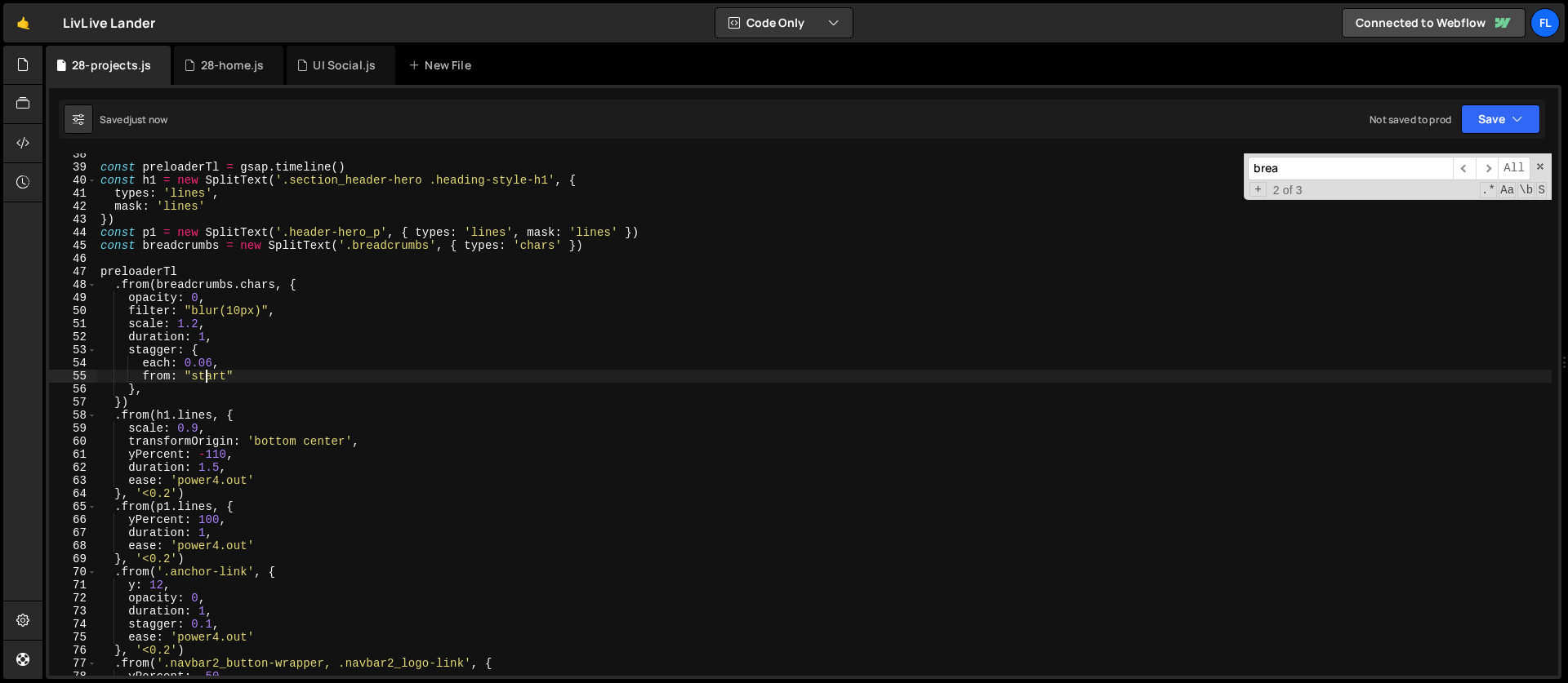
click at [205, 377] on div "const preloaderTl = gsap . timeline ( ) const h1 = new SplitText ( '.section_he…" at bounding box center [823, 422] width 1454 height 549
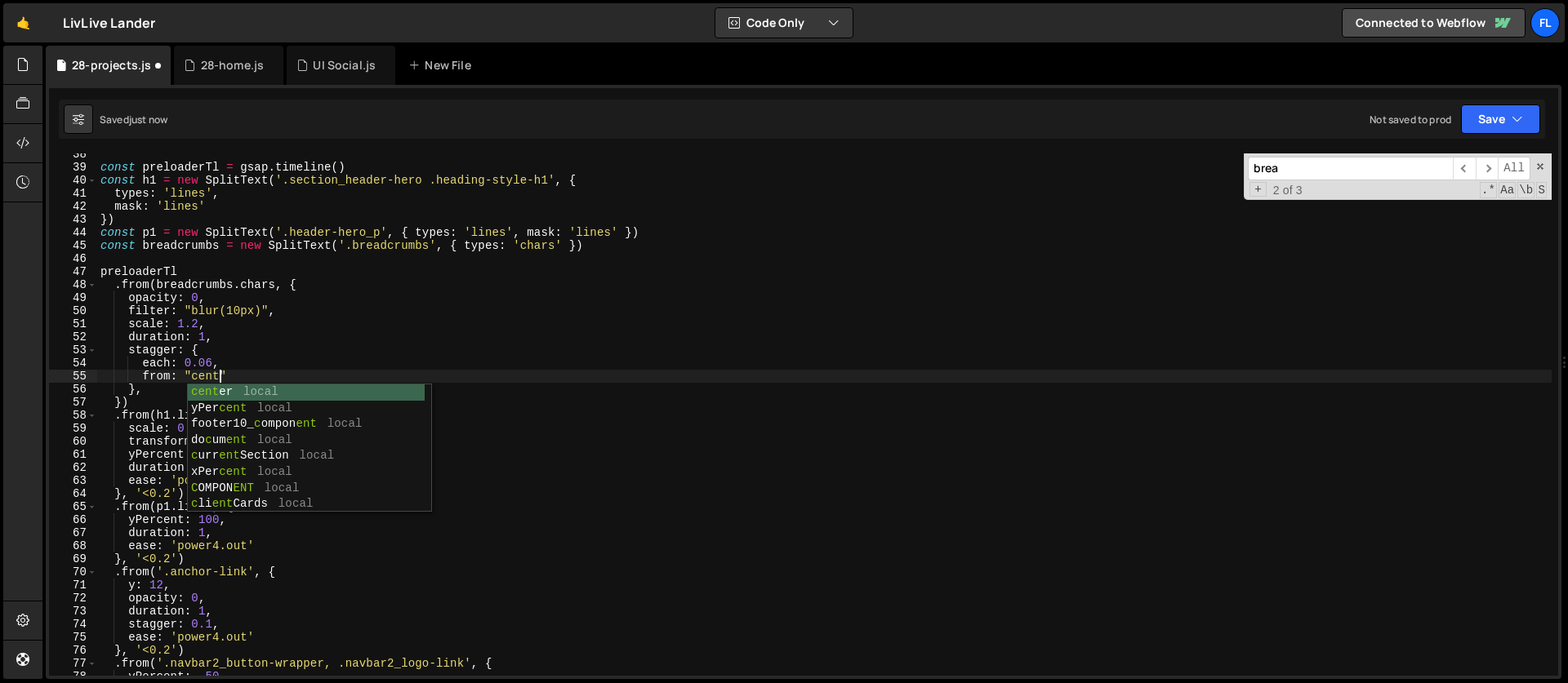
scroll to position [0, 9]
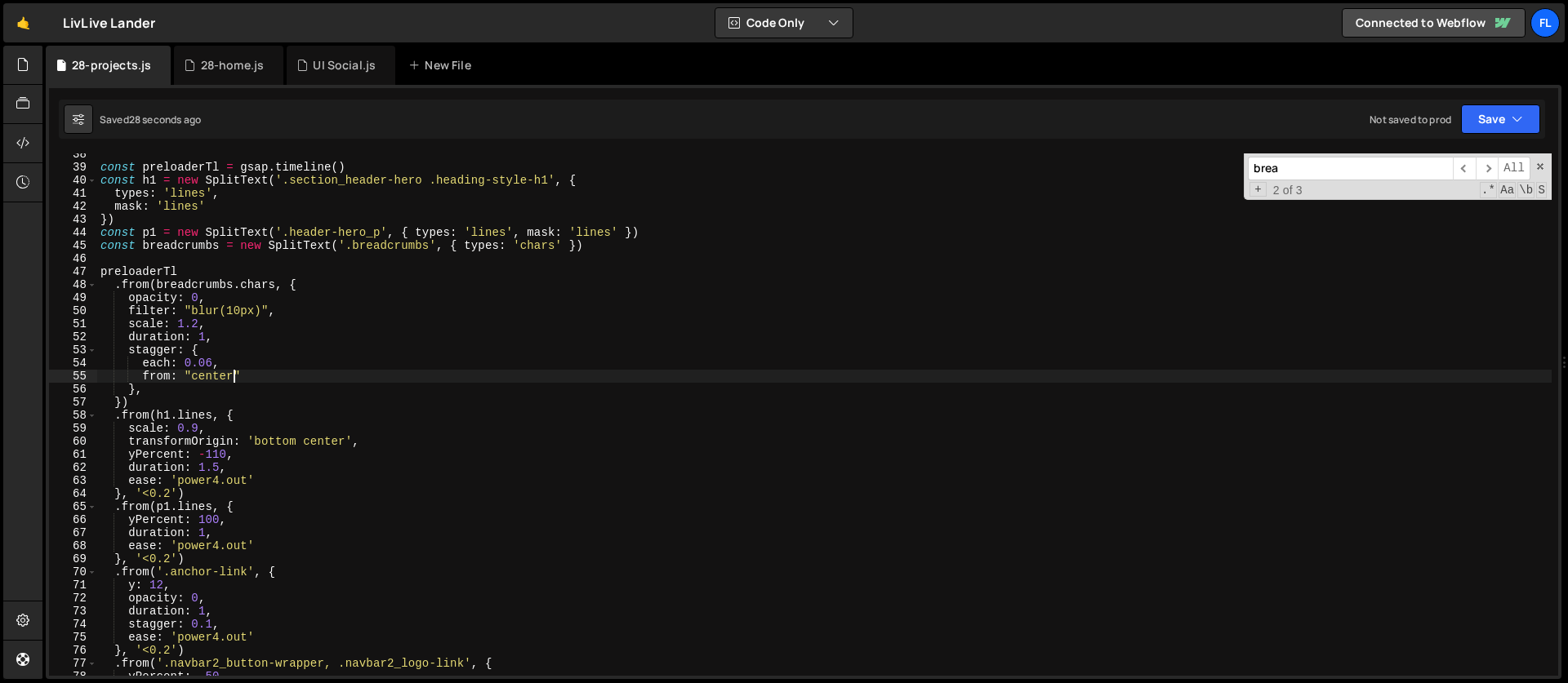
click at [231, 381] on div "const preloaderTl = gsap . timeline ( ) const h1 = new SplitText ( '.section_he…" at bounding box center [823, 422] width 1454 height 549
click at [231, 311] on div "const preloaderTl = gsap . timeline ( ) const h1 = new SplitText ( '.section_he…" at bounding box center [823, 422] width 1454 height 549
click at [213, 361] on div "const preloaderTl = gsap . timeline ( ) const h1 = new SplitText ( '.section_he…" at bounding box center [823, 422] width 1454 height 549
click at [214, 374] on div "const preloaderTl = gsap . timeline ( ) const h1 = new SplitText ( '.section_he…" at bounding box center [823, 422] width 1454 height 549
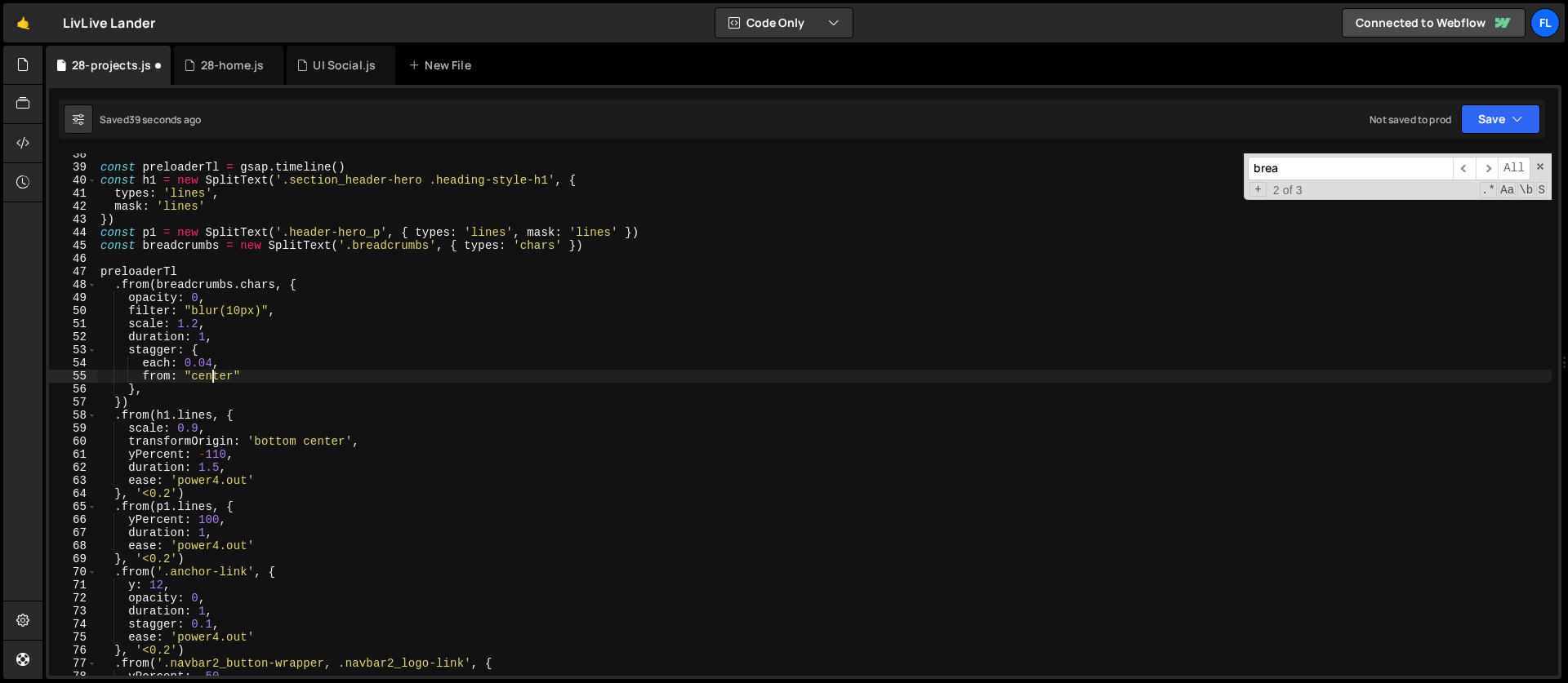
click at [232, 310] on div "const preloaderTl = gsap . timeline ( ) const h1 = new SplitText ( '.section_he…" at bounding box center [823, 422] width 1454 height 549
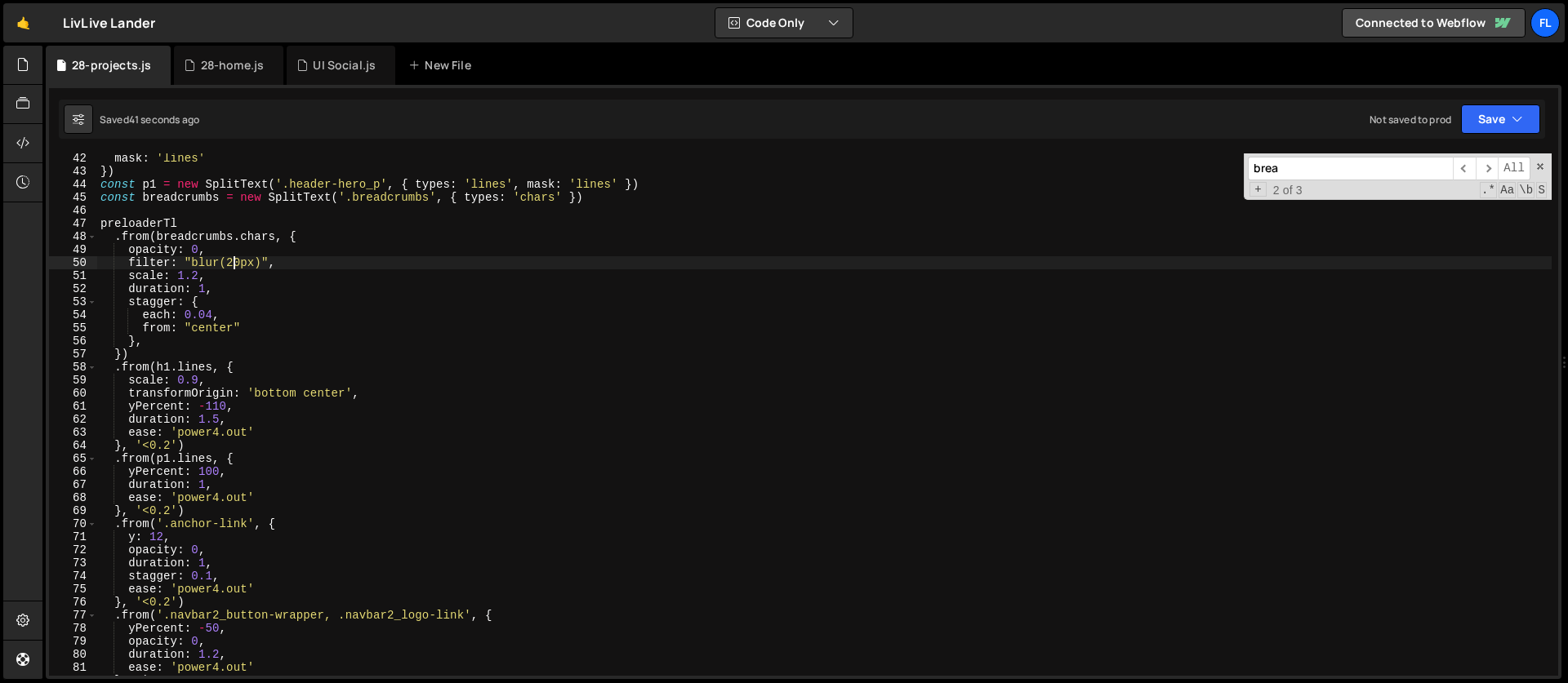
scroll to position [537, 0]
click at [211, 444] on div "mask : 'lines' }) const p1 = new SplitText ( '.header-hero_p' , { types : 'line…" at bounding box center [823, 427] width 1454 height 549
click at [168, 511] on div "mask : 'lines' }) const p1 = new SplitText ( '.header-hero_p' , { types : 'line…" at bounding box center [823, 427] width 1454 height 549
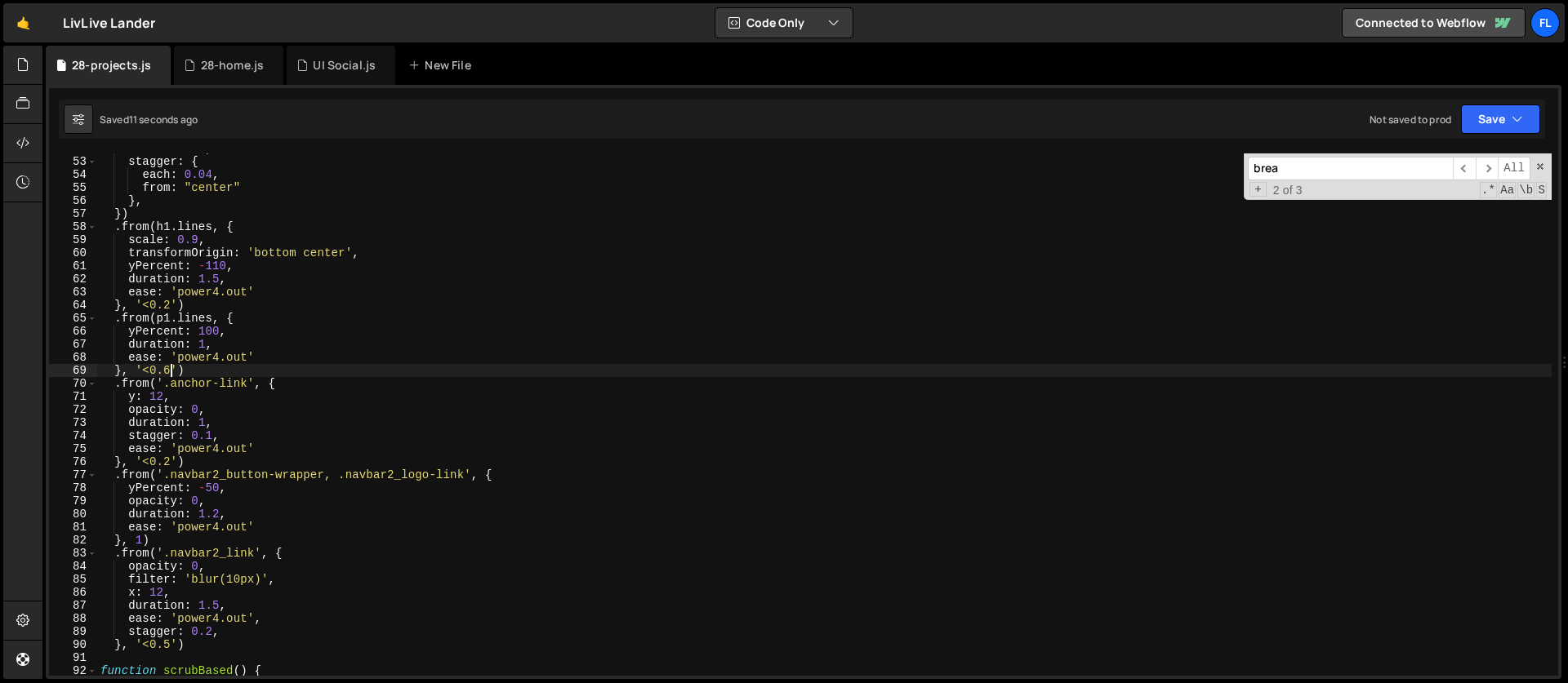
scroll to position [692, 0]
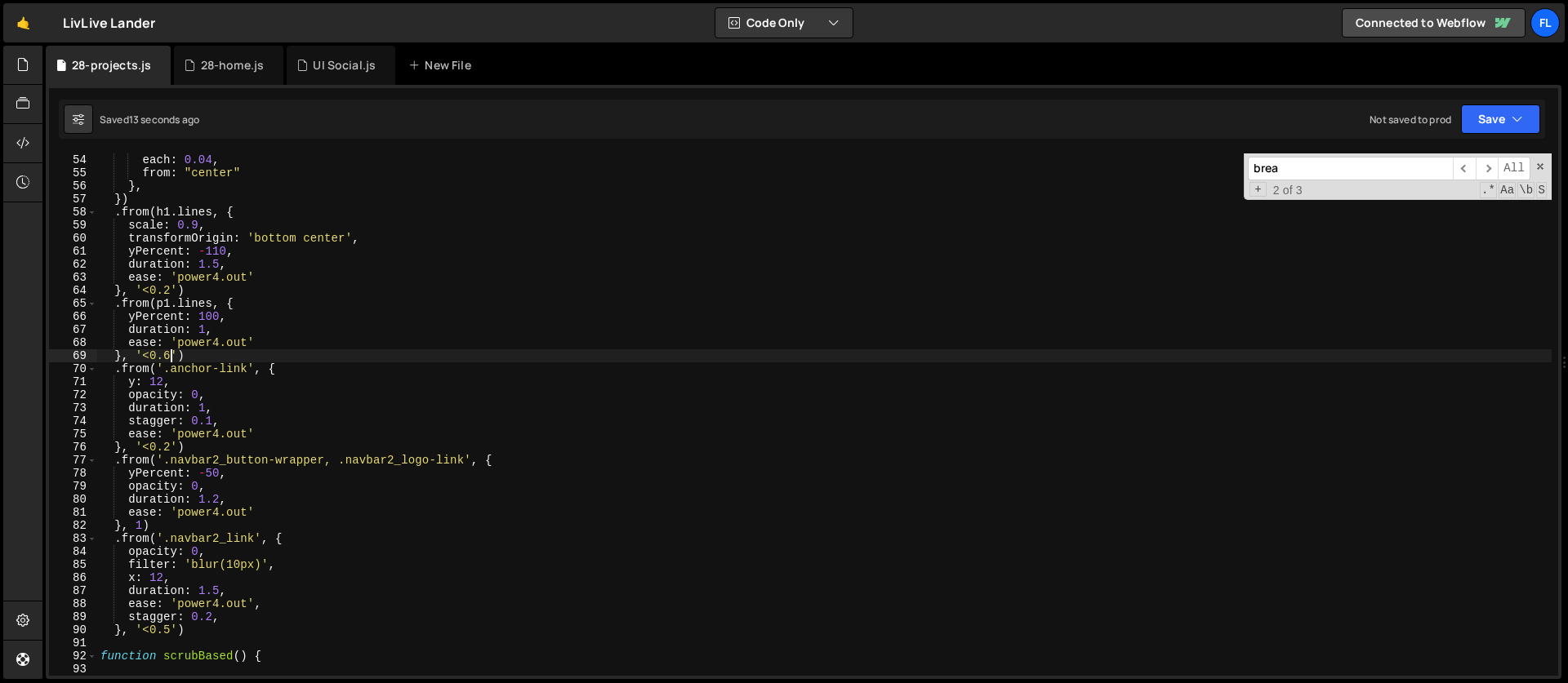
click at [143, 524] on div "stagger : { each : 0.04 , from : "center" } , }) . from ( h1 . lines , { scale …" at bounding box center [823, 415] width 1454 height 549
click at [173, 629] on div "stagger : { each : 0.04 , from : "center" } , }) . from ( h1 . lines , { scale …" at bounding box center [823, 415] width 1454 height 549
click at [142, 524] on div "stagger : { each : 0.04 , from : "center" } , }) . from ( h1 . lines , { scale …" at bounding box center [823, 415] width 1454 height 549
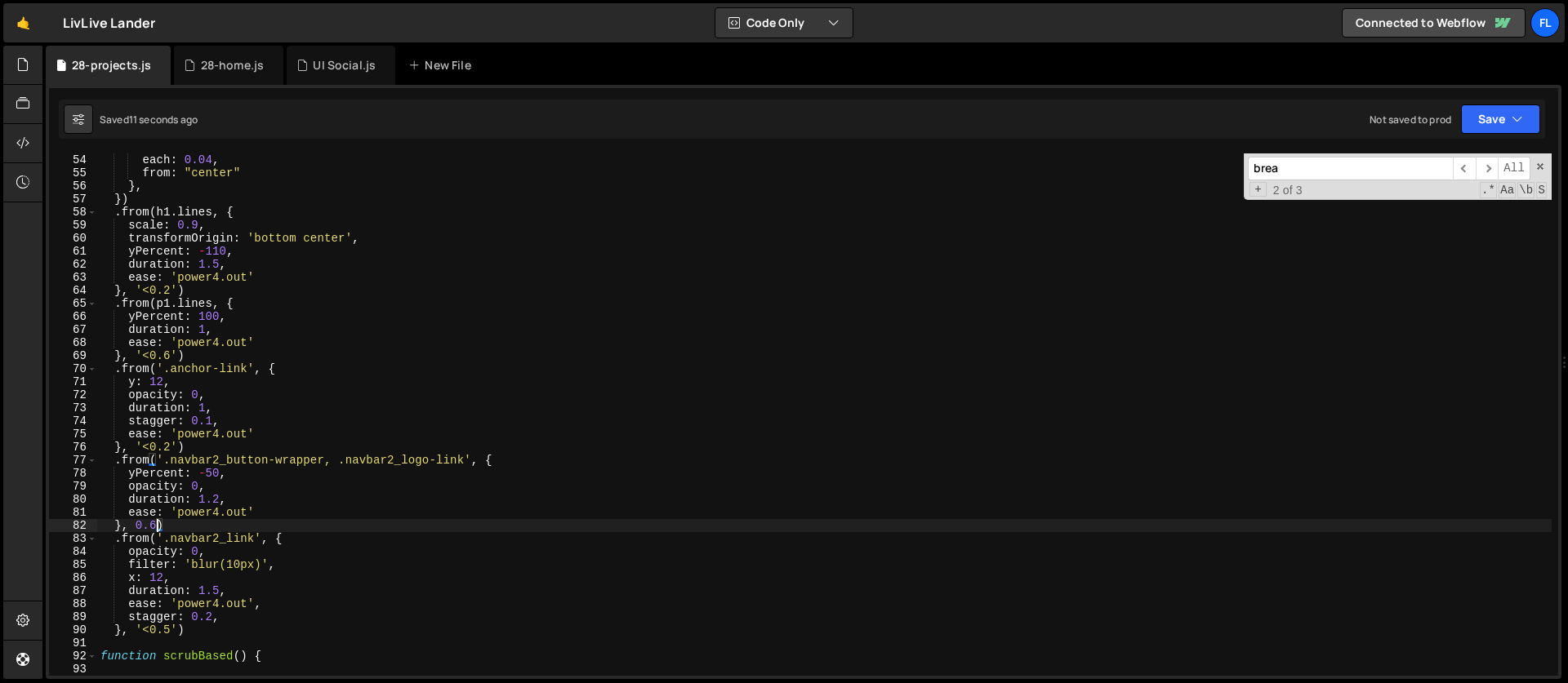
click at [169, 451] on div "stagger : { each : 0.04 , from : "center" } , }) . from ( h1 . lines , { scale …" at bounding box center [823, 415] width 1454 height 549
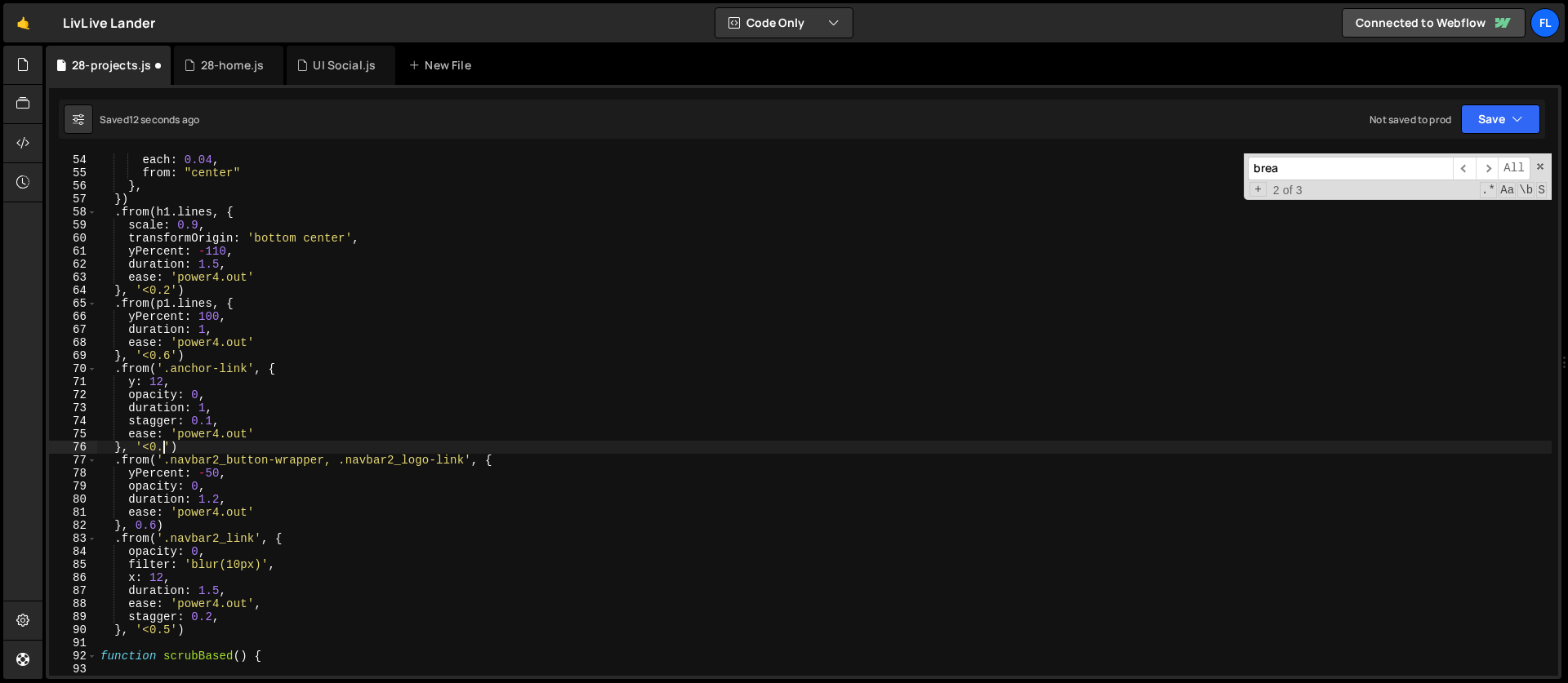
scroll to position [0, 5]
type textarea "}, '<0.5')"
click at [1537, 165] on span at bounding box center [1540, 167] width 12 height 12
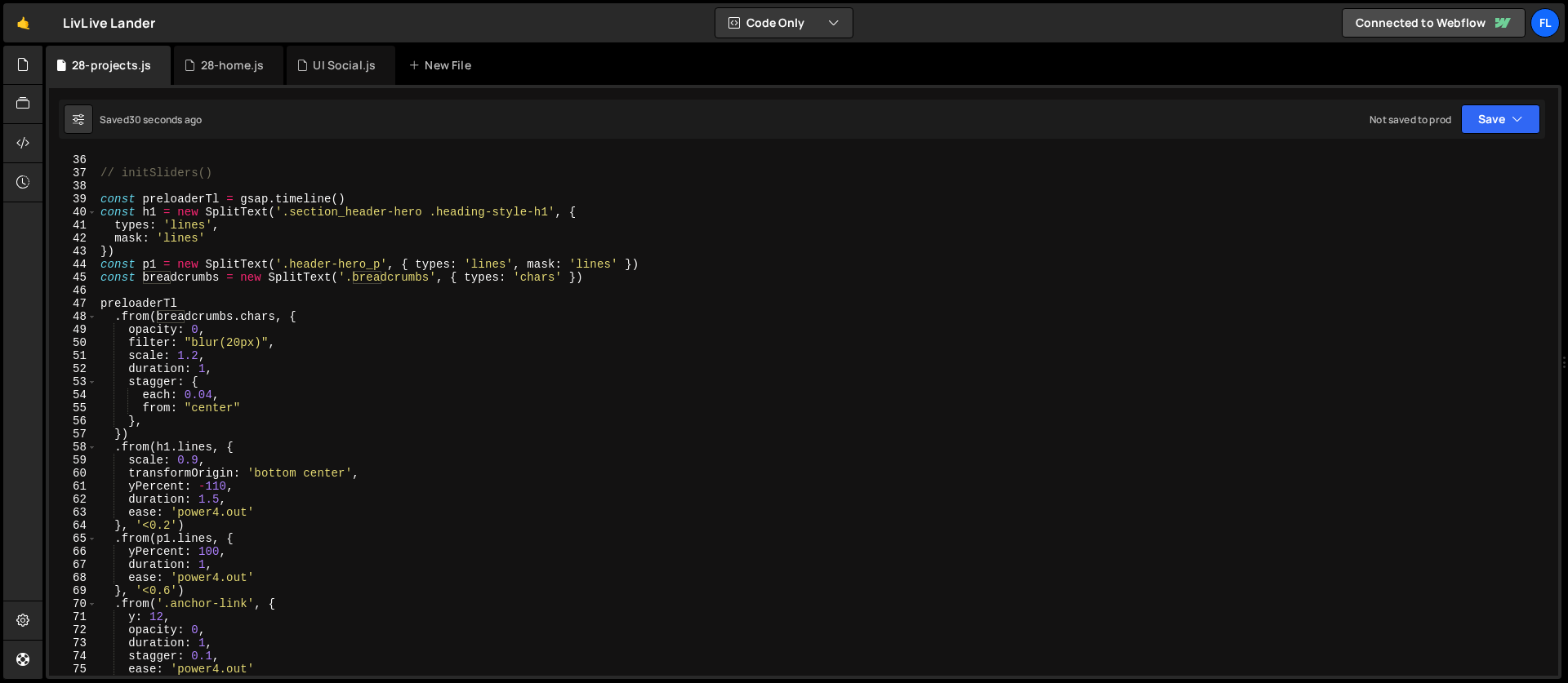
scroll to position [525, 0]
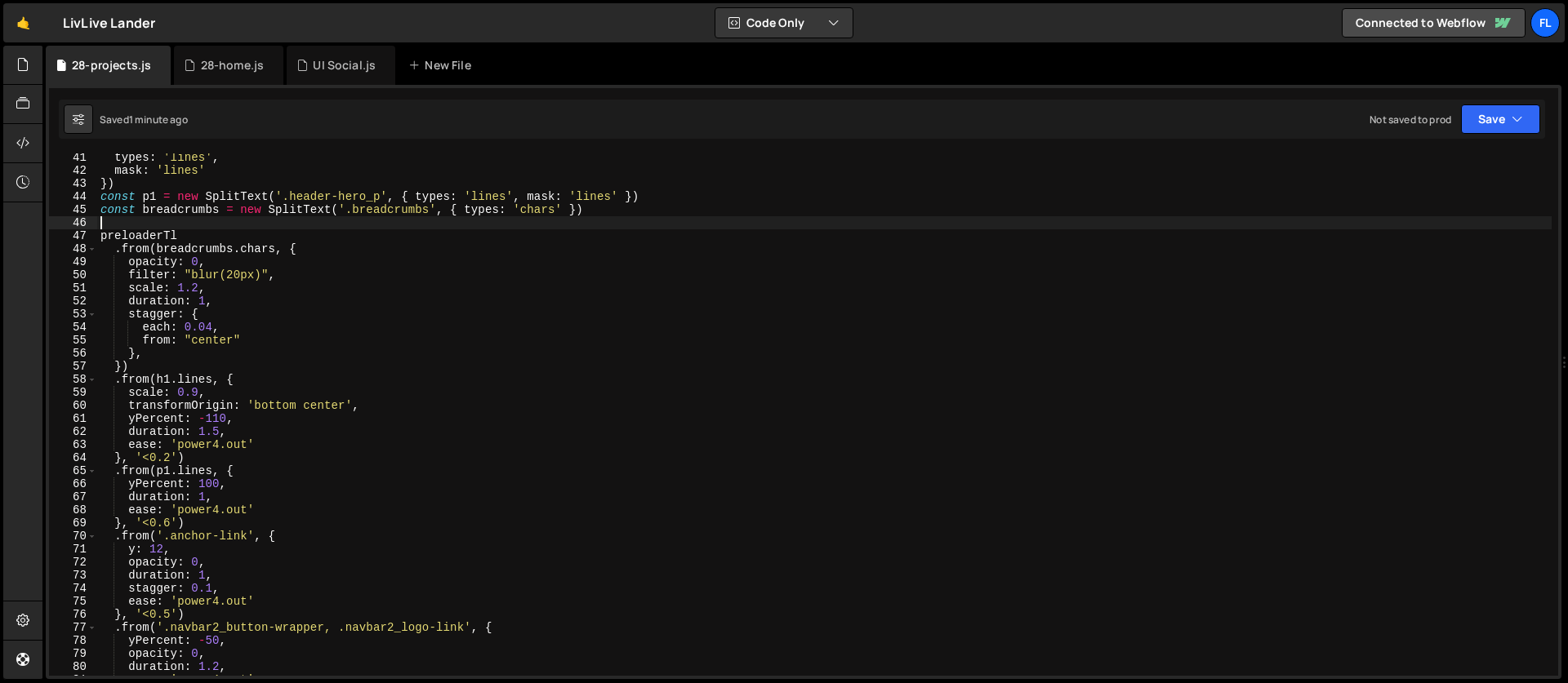
click at [214, 225] on div "types : 'lines' , mask : 'lines' }) const p1 = new SplitText ( '.header-hero_p'…" at bounding box center [823, 426] width 1454 height 549
paste textarea "clients_marquee-wrapper')"
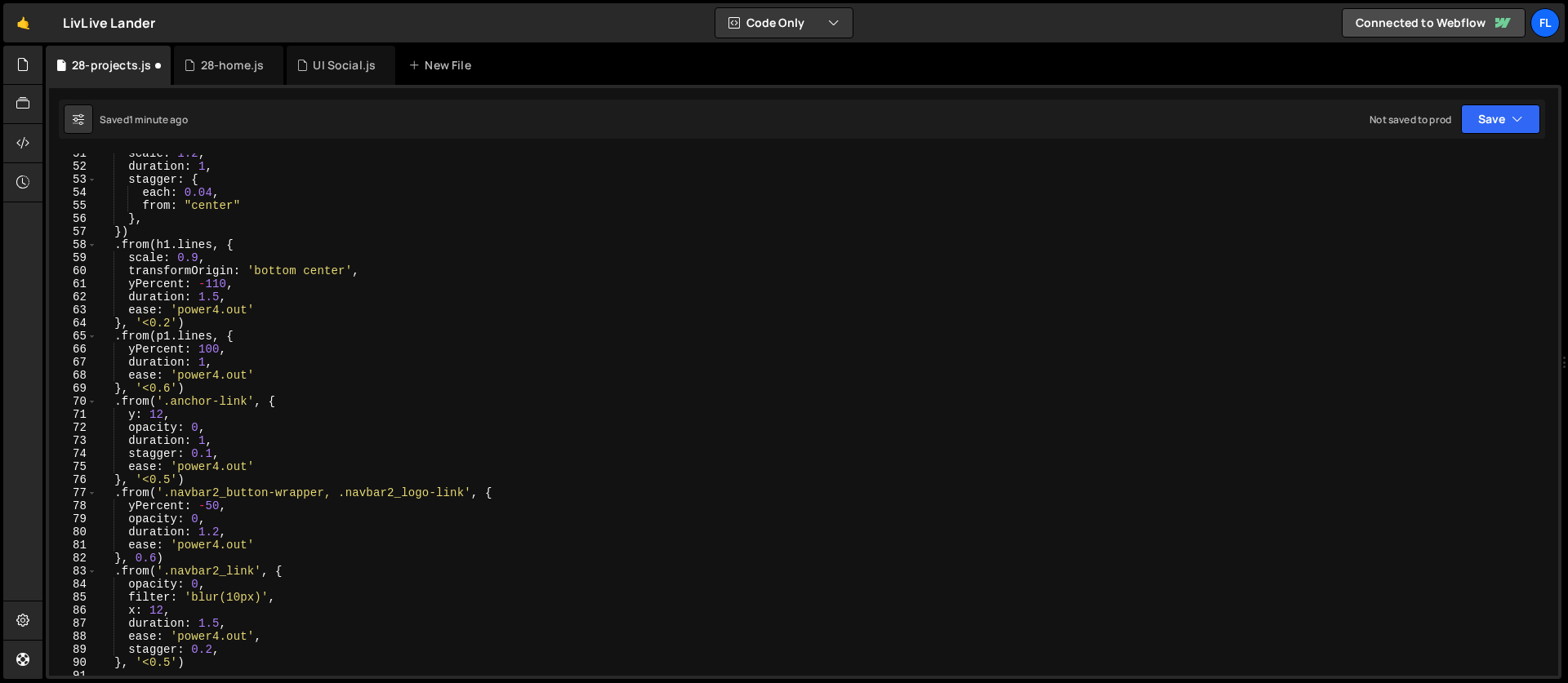
scroll to position [670, 0]
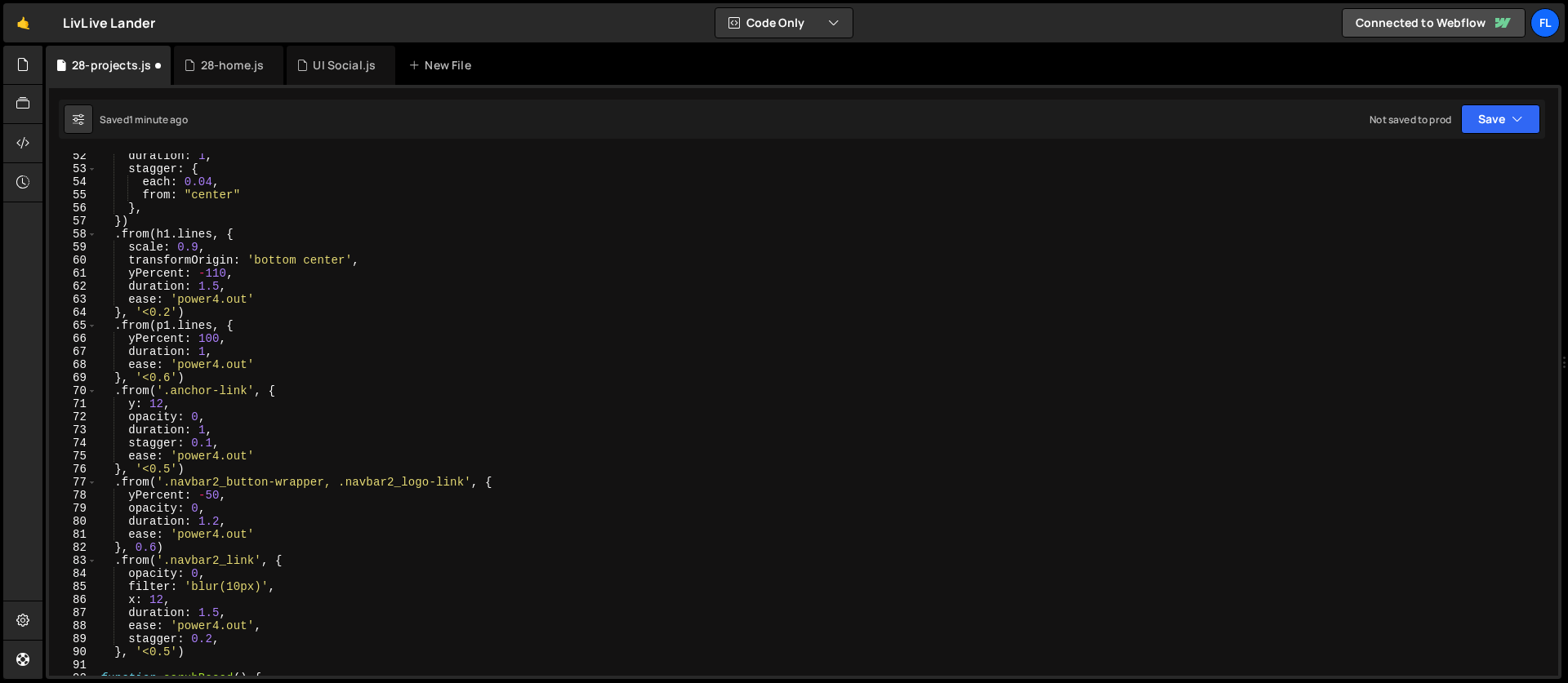
click at [220, 471] on div "duration : 1 , stagger : { each : 0.04 , from : "center" } , }) . from ( h1 . l…" at bounding box center [823, 424] width 1454 height 549
type textarea "}, '<0.5')"
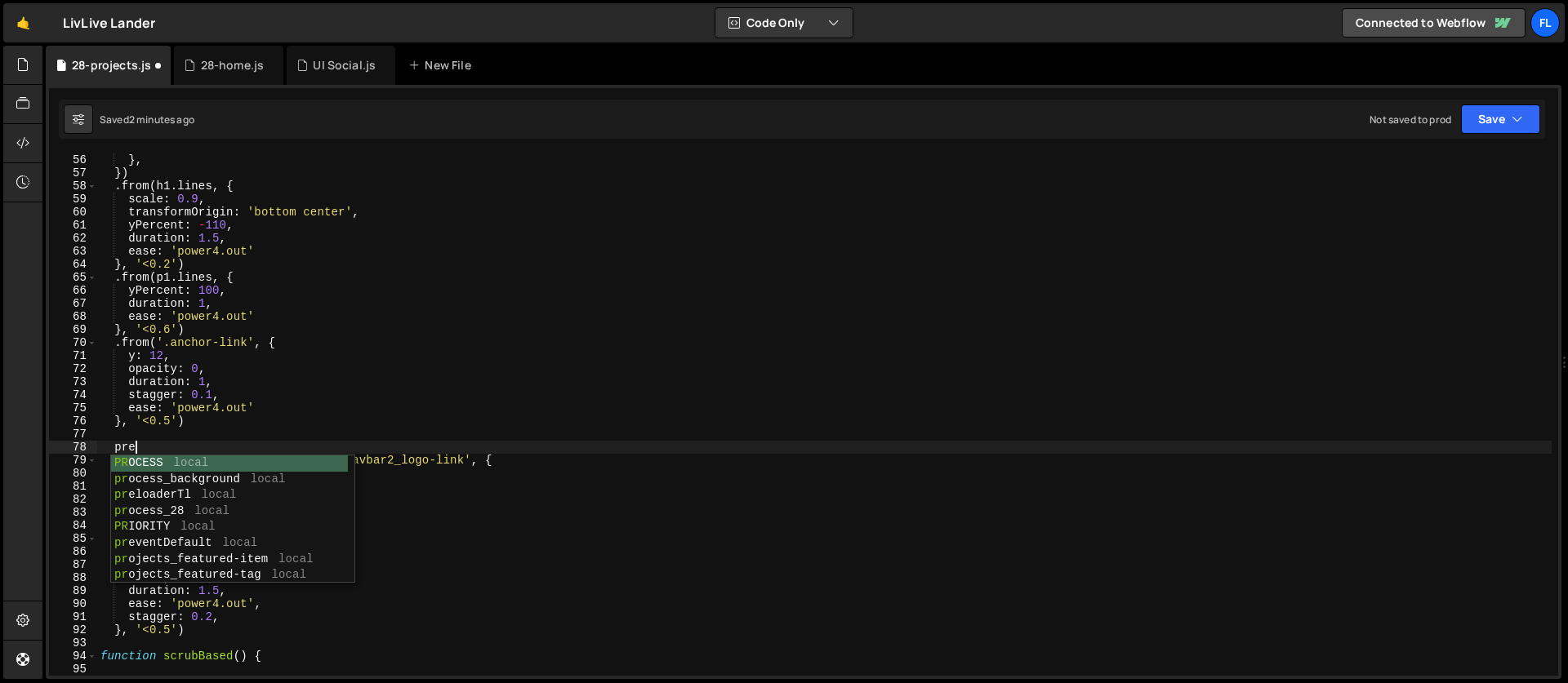
scroll to position [0, 2]
type textarea "preloaderTl"
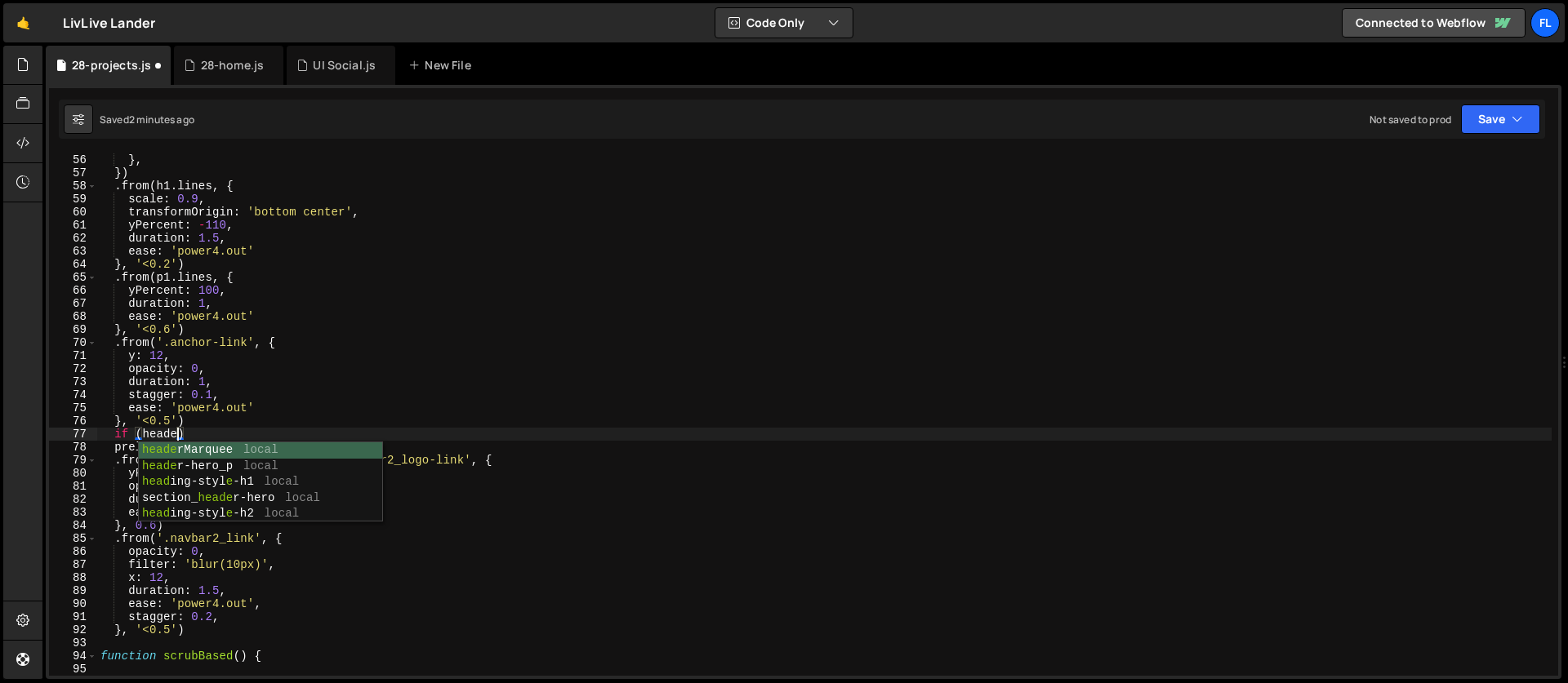
scroll to position [0, 5]
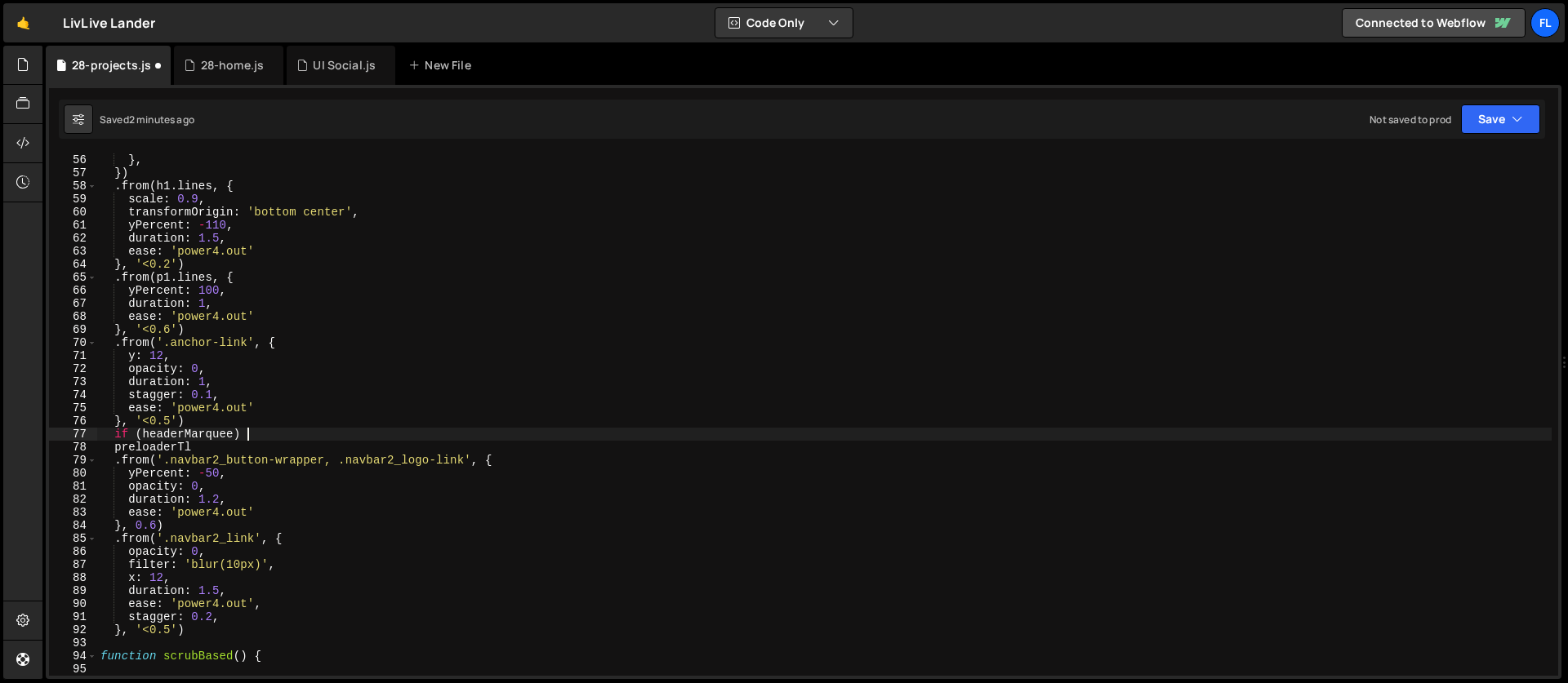
type textarea "if (headerMarquee) {"
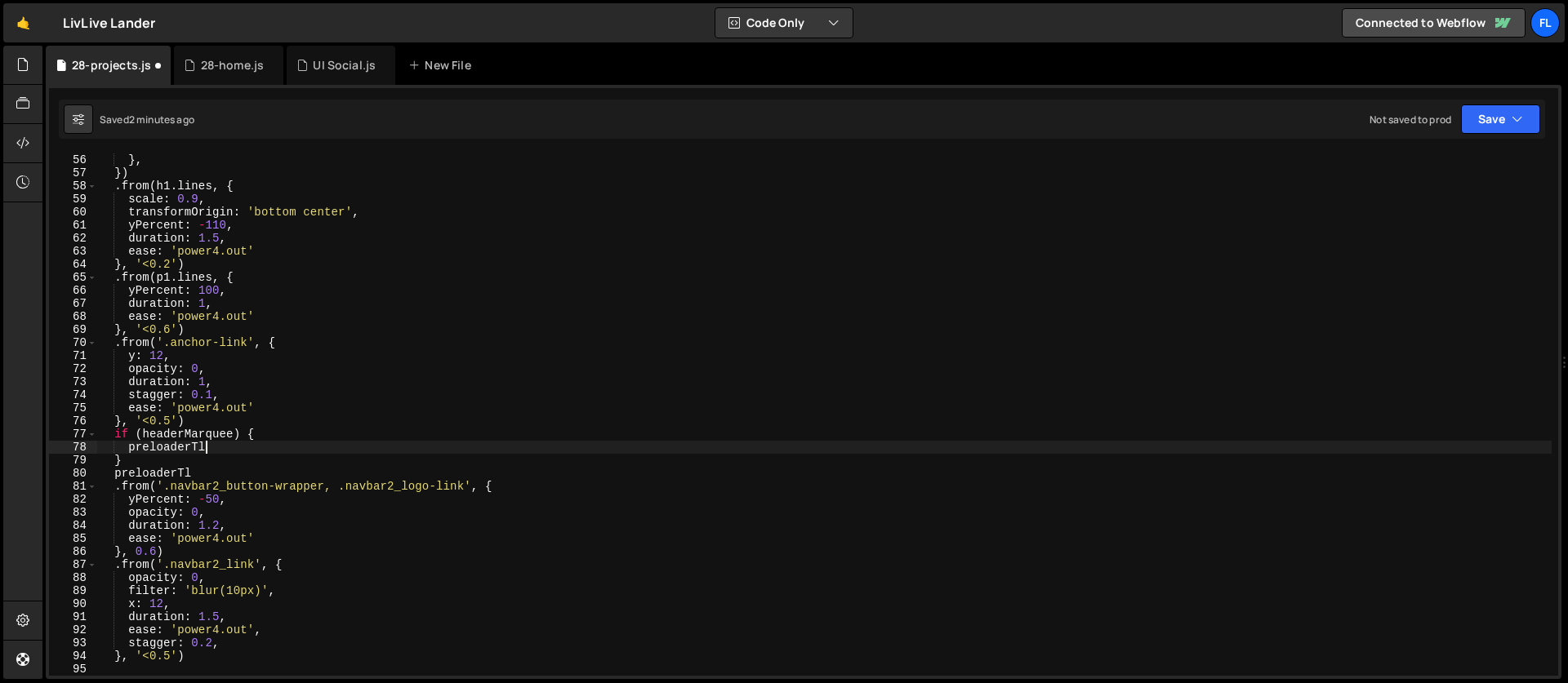
scroll to position [0, 6]
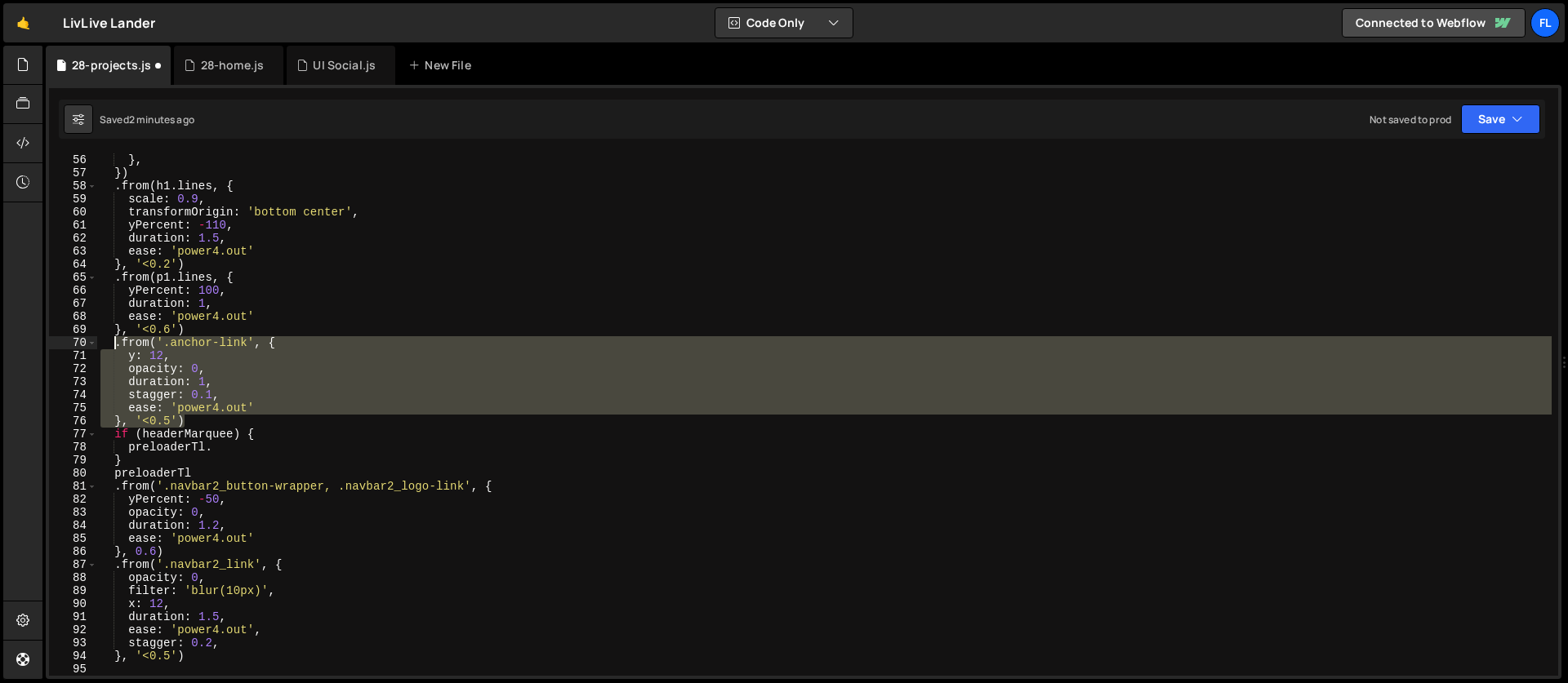
drag, startPoint x: 195, startPoint y: 417, endPoint x: 114, endPoint y: 346, distance: 107.7
click at [114, 346] on div "from : "center" } , }) . from ( h1 . lines , { scale : 0.9 , transformOrigin : …" at bounding box center [823, 415] width 1454 height 549
click at [239, 450] on div "from : "center" } , }) . from ( h1 . lines , { scale : 0.9 , transformOrigin : …" at bounding box center [823, 415] width 1454 height 549
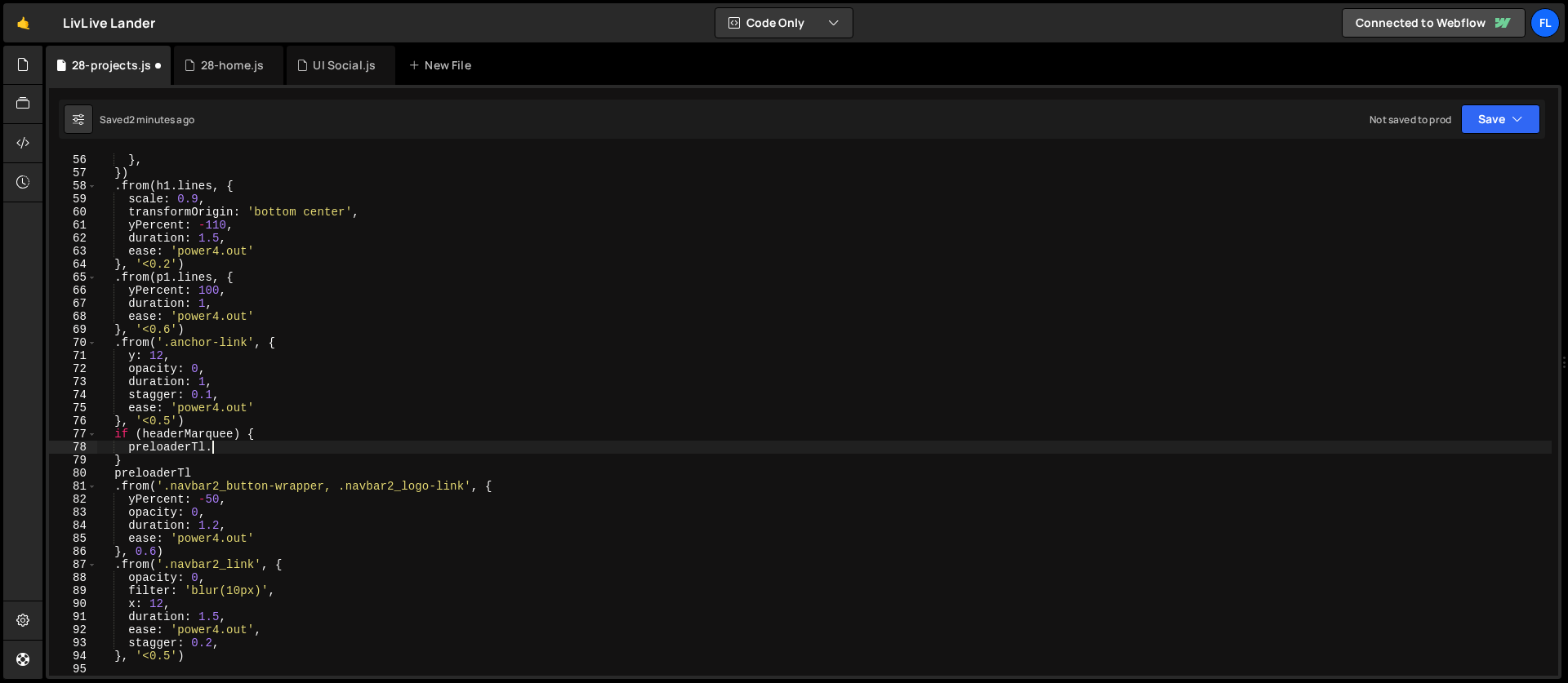
paste textarea "}, '<0.5')"
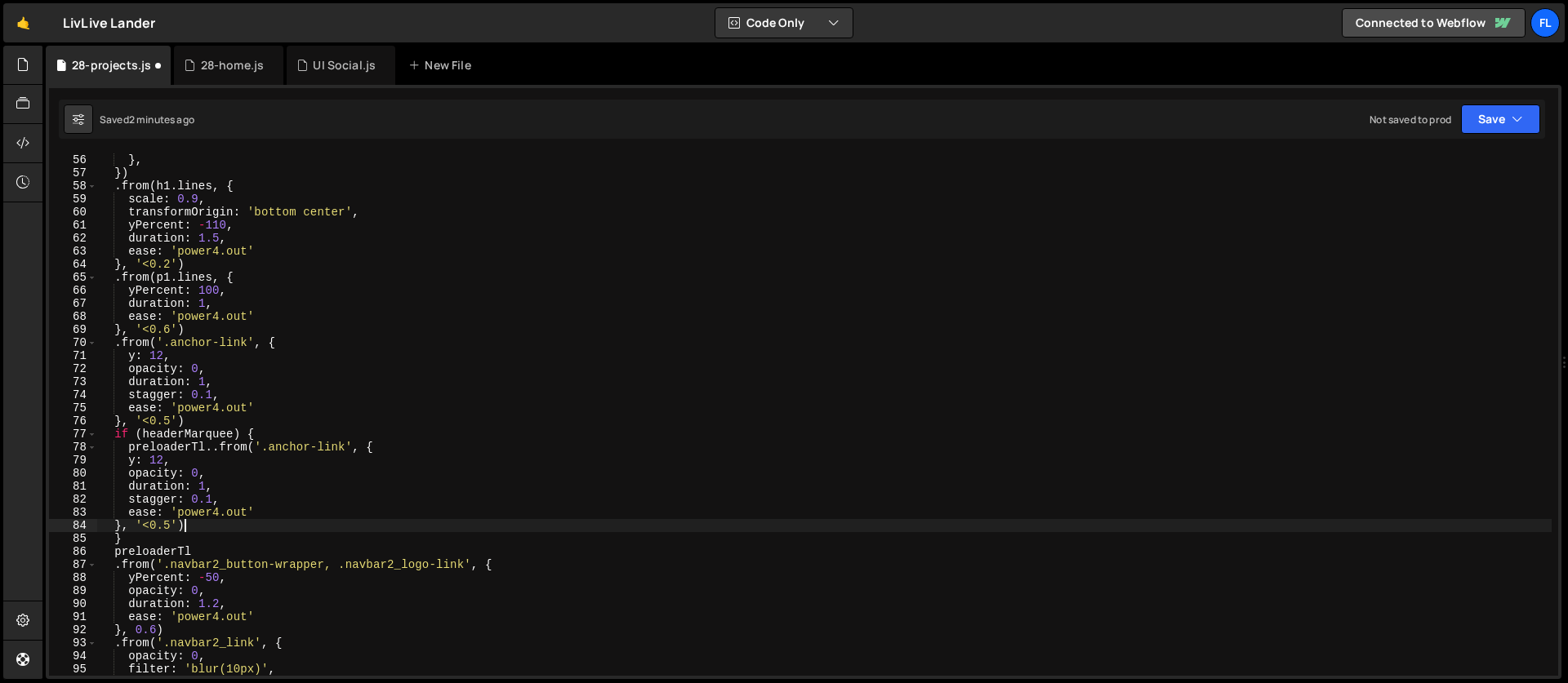
scroll to position [0, 5]
click at [219, 447] on div "from : "center" } , }) . from ( h1 . lines , { scale : 0.9 , transformOrigin : …" at bounding box center [823, 415] width 1454 height 549
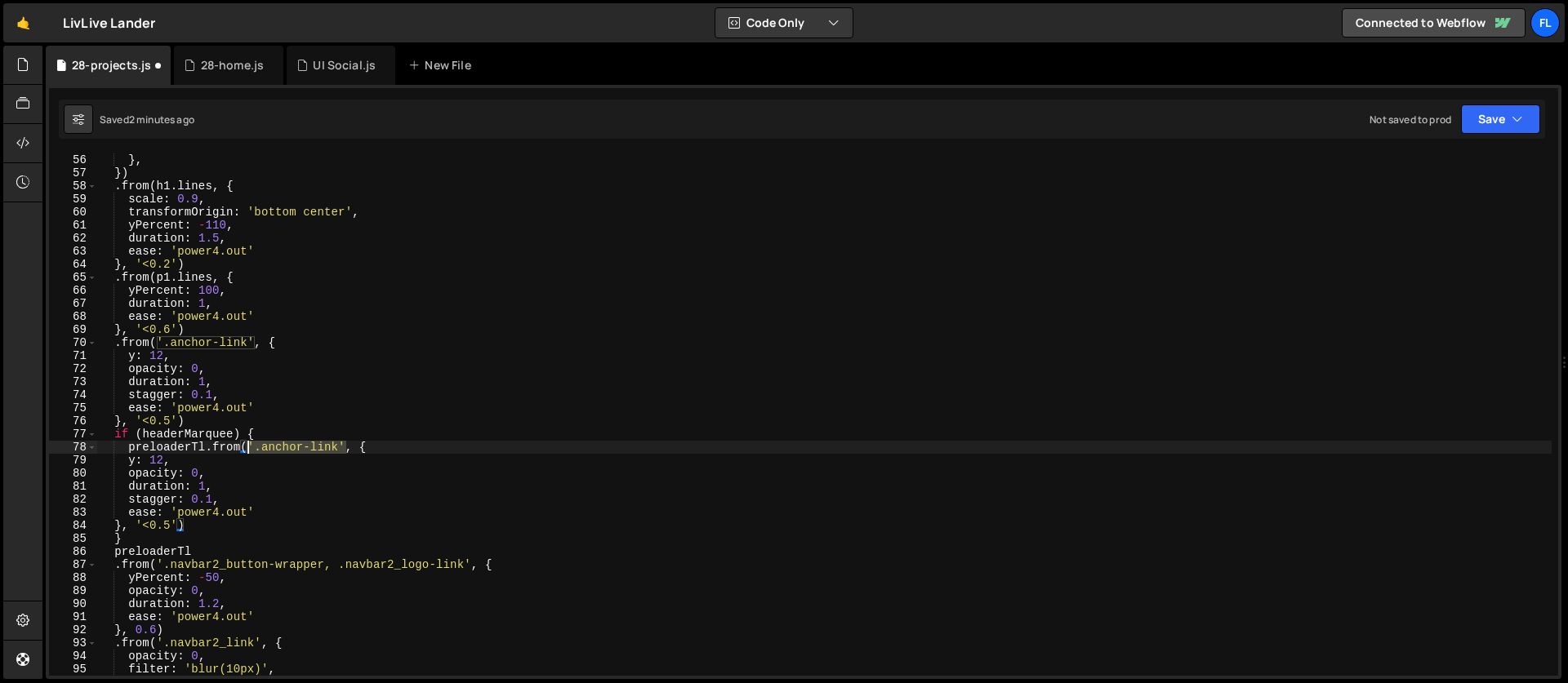
drag, startPoint x: 345, startPoint y: 447, endPoint x: 250, endPoint y: 449, distance: 95.0
click at [250, 449] on div "from : "center" } , }) . from ( h1 . lines , { scale : 0.9 , transformOrigin : …" at bounding box center [823, 415] width 1454 height 549
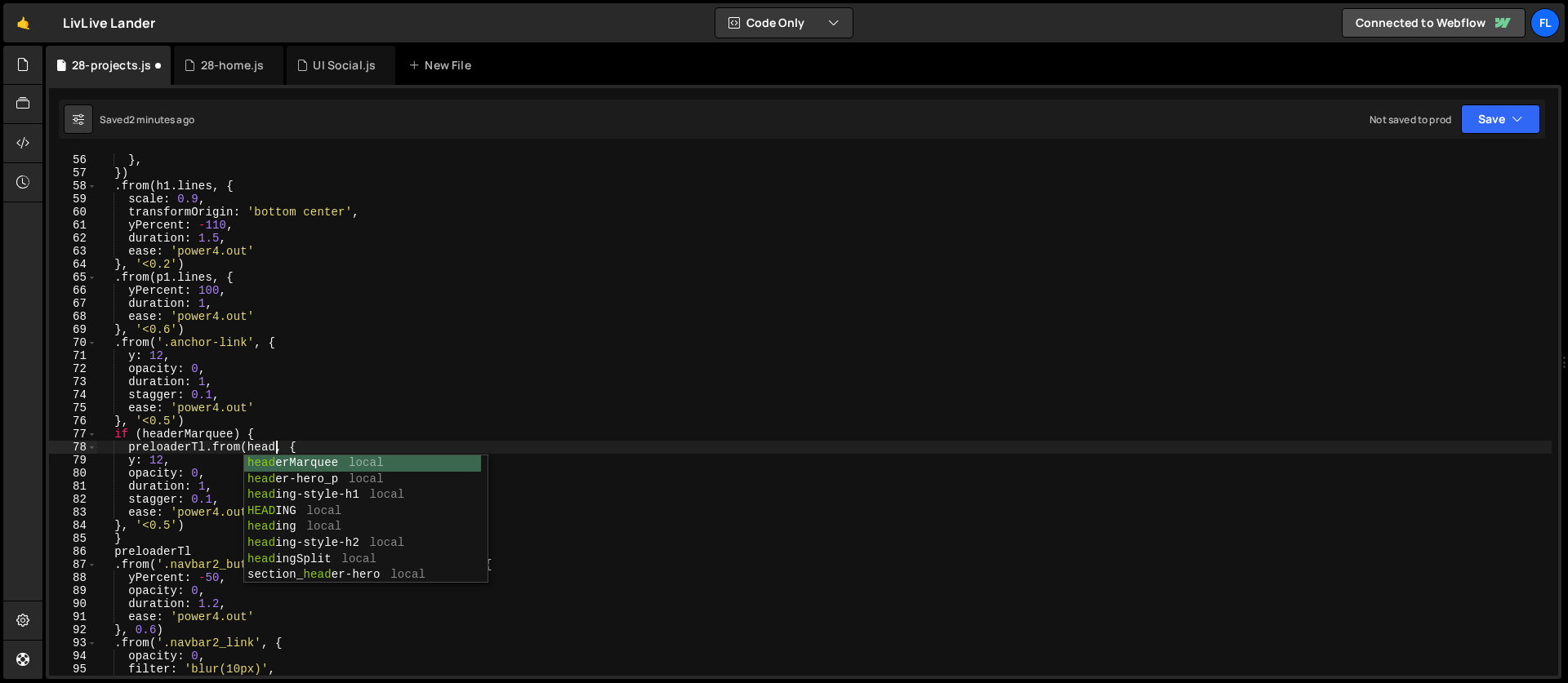
scroll to position [0, 13]
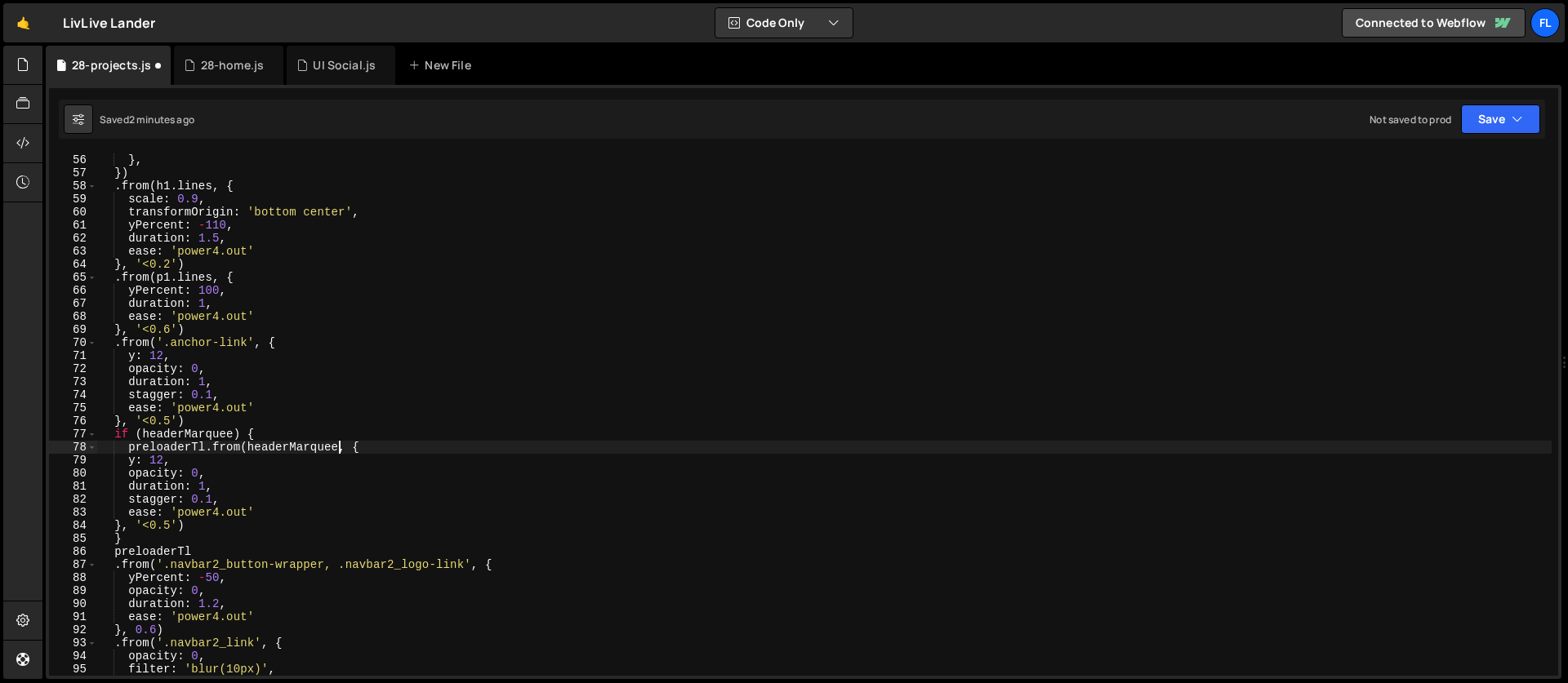
click at [161, 461] on div "from : "center" } , }) . from ( h1 . lines , { scale : 0.9 , transformOrigin : …" at bounding box center [823, 415] width 1454 height 549
click at [208, 476] on div "from : "center" } , }) . from ( h1 . lines , { scale : 0.9 , transformOrigin : …" at bounding box center [823, 415] width 1454 height 549
type textarea "opacity: 0,"
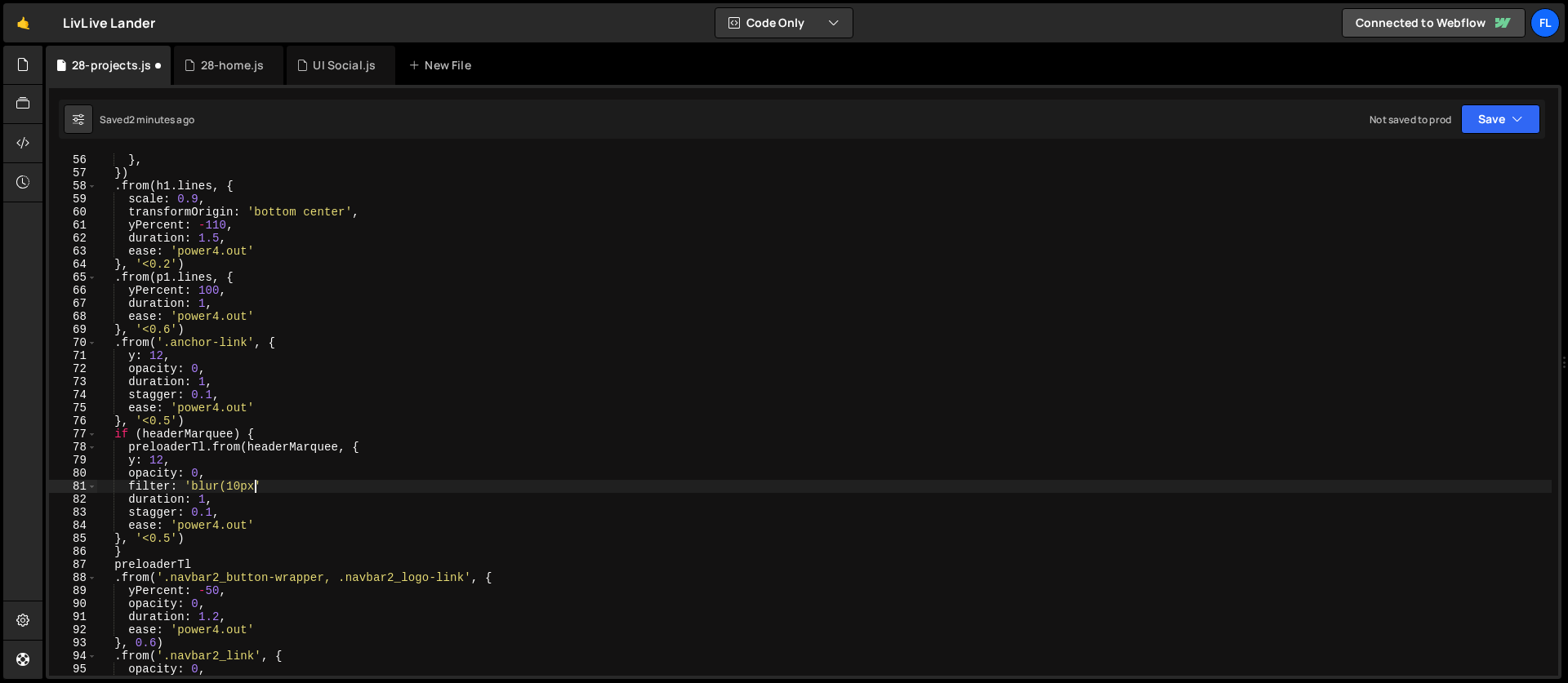
scroll to position [0, 10]
type textarea "filter: 'blur(10px)',"
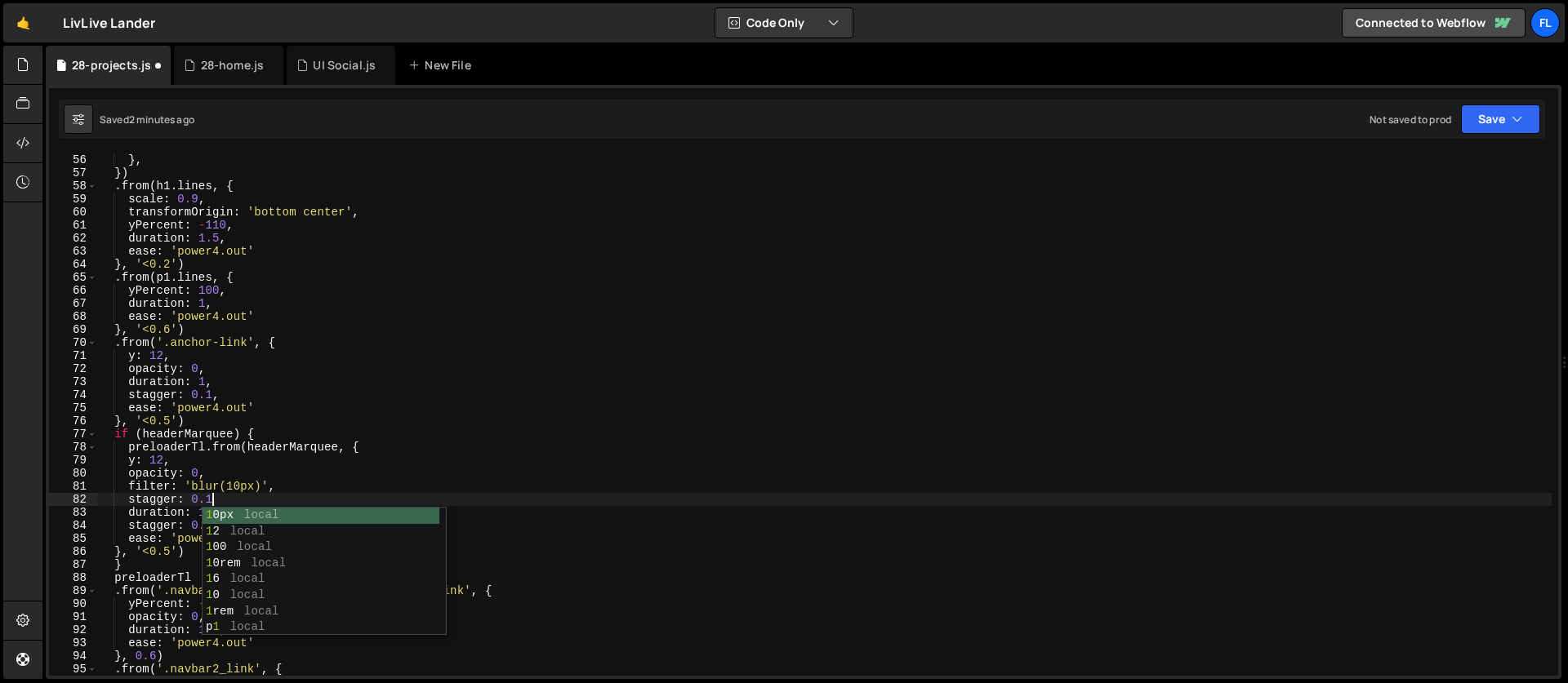
scroll to position [0, 7]
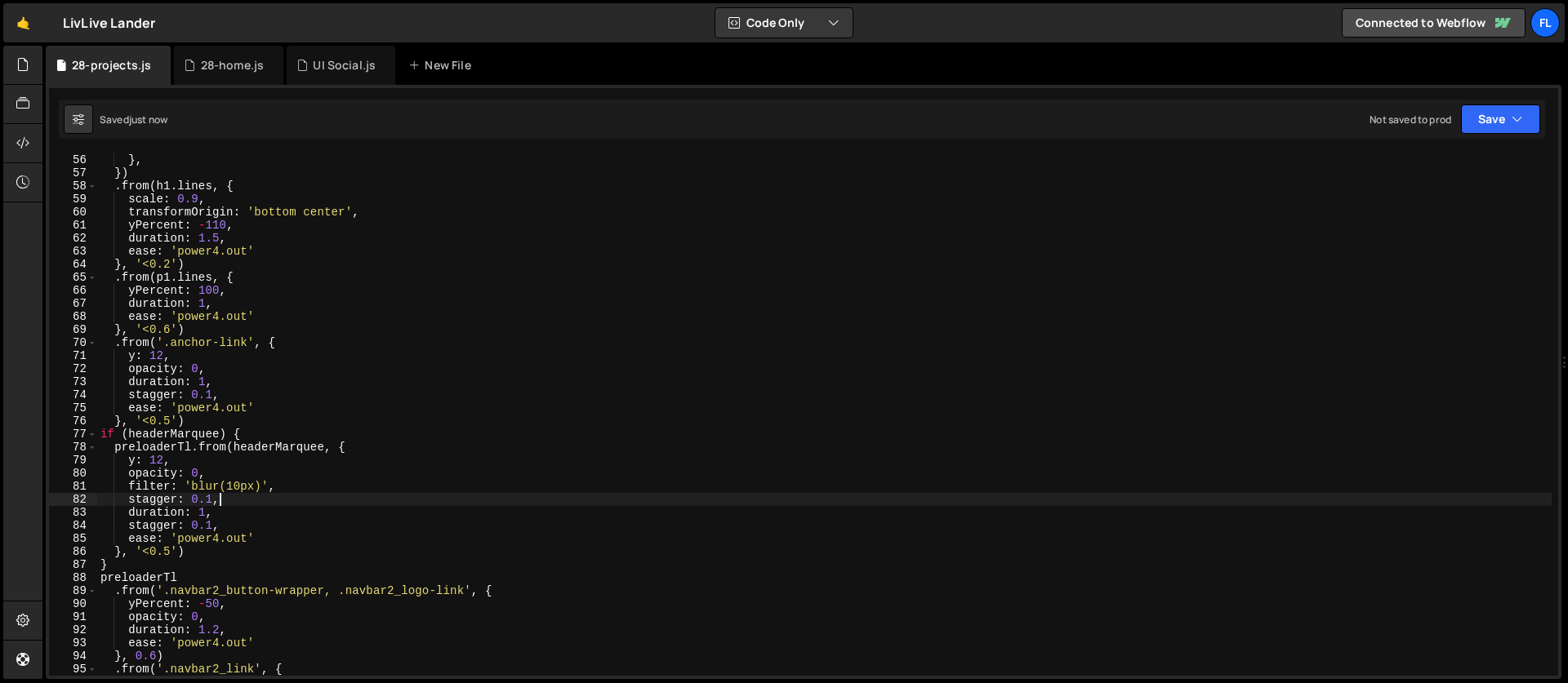
click at [213, 498] on div "from : "center" } , }) . from ( h1 . lines , { scale : 0.9 , transformOrigin : …" at bounding box center [823, 415] width 1454 height 549
click at [211, 465] on div "from : "center" } , }) . from ( h1 . lines , { scale : 0.9 , transformOrigin : …" at bounding box center [823, 415] width 1454 height 549
click at [127, 560] on div "from : "center" } , }) . from ( h1 . lines , { scale : 0.9 , transformOrigin : …" at bounding box center [823, 415] width 1454 height 549
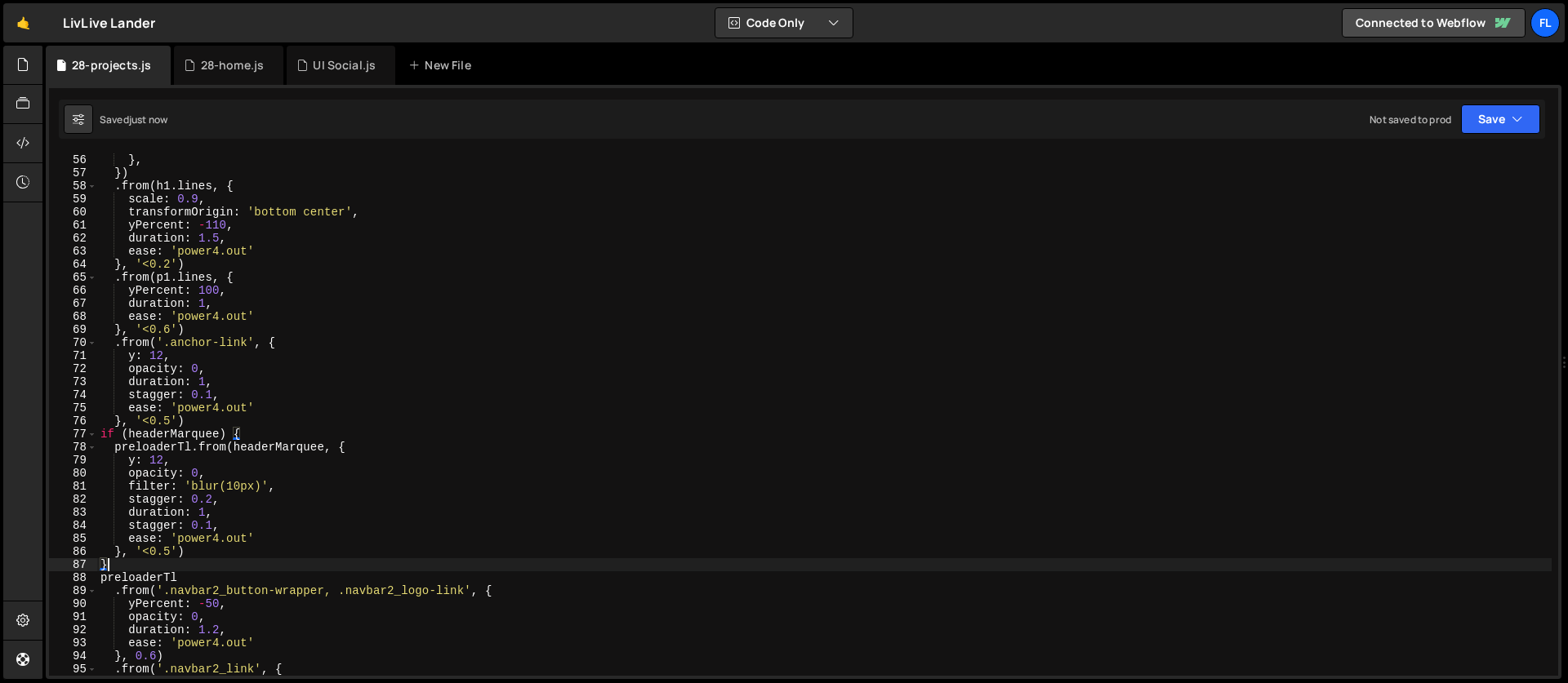
click at [352, 446] on div "from : "center" } , }) . from ( h1 . lines , { scale : 0.9 , transformOrigin : …" at bounding box center [823, 415] width 1454 height 549
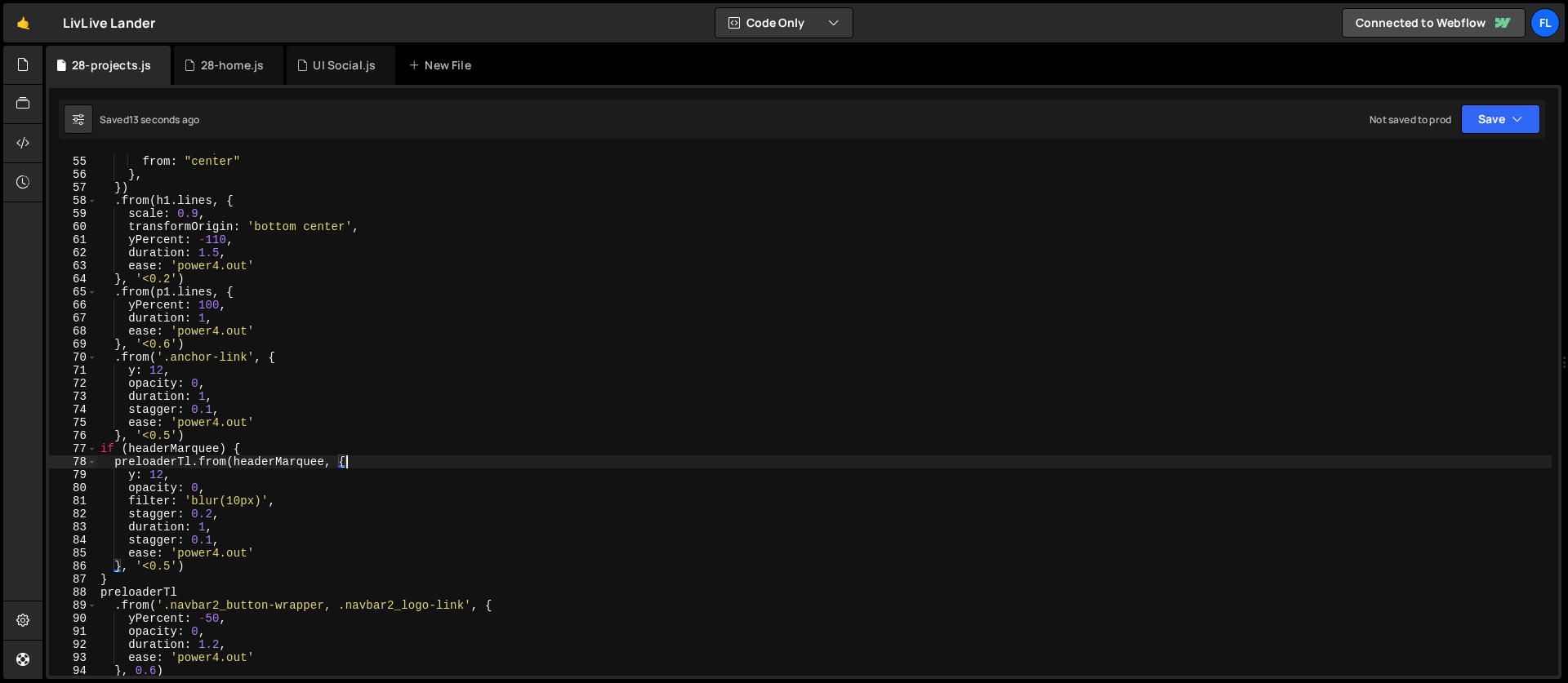
scroll to position [704, 0]
click at [169, 345] on div "each : 0.04 , from : "center" } , }) . from ( h1 . lines , { scale : 0.9 , tran…" at bounding box center [823, 417] width 1454 height 549
type textarea "}, '<0.6')"
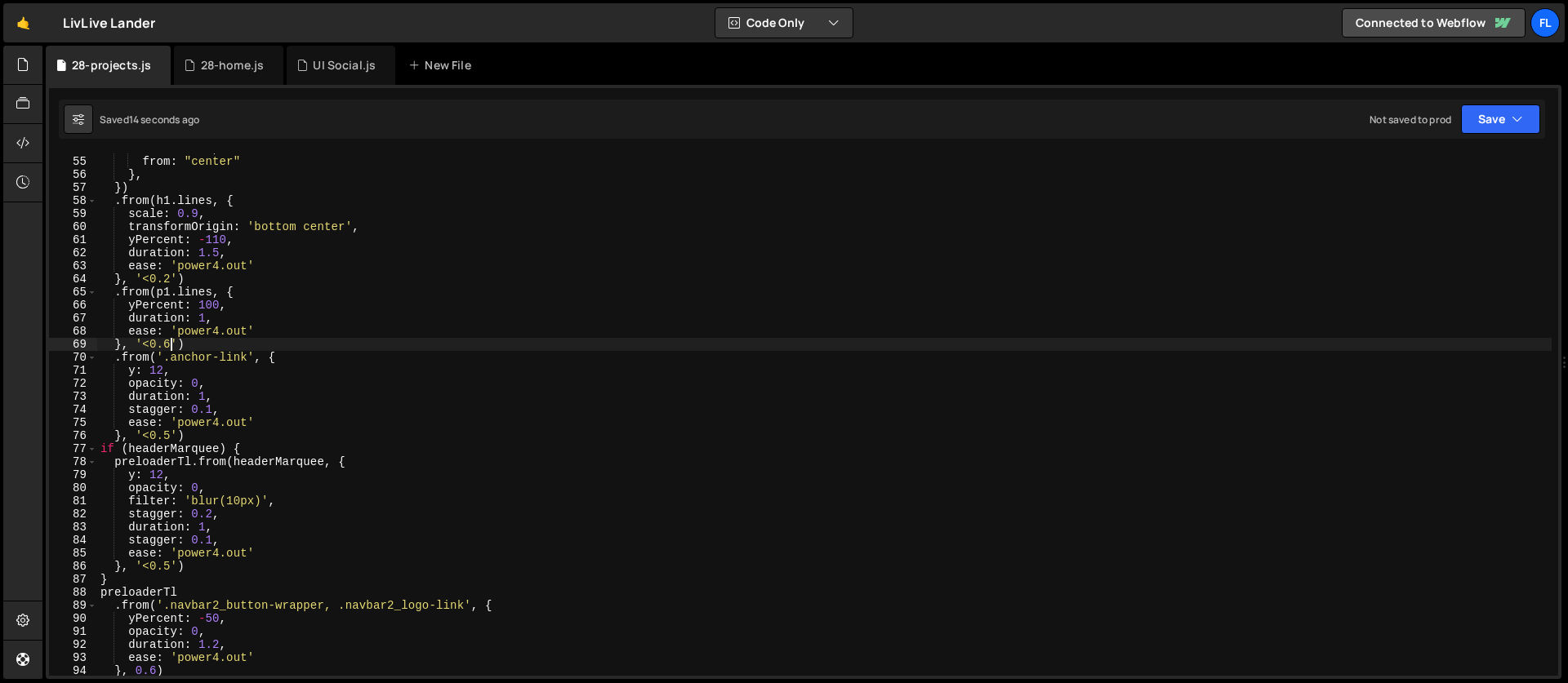
scroll to position [691, 0]
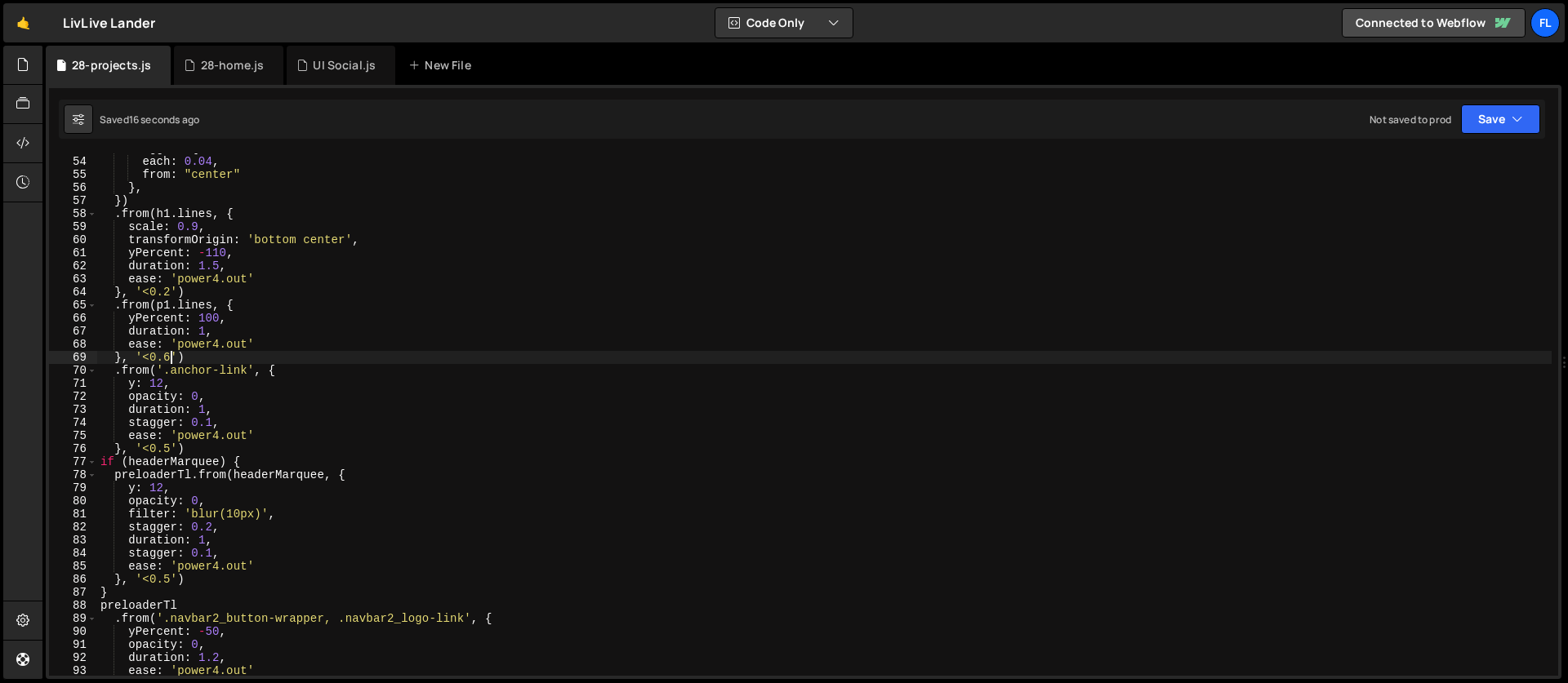
scroll to position [691, 0]
click at [169, 582] on div "stagger : { each : 0.04 , from : "center" } , }) . from ( h1 . lines , { scale …" at bounding box center [823, 417] width 1454 height 549
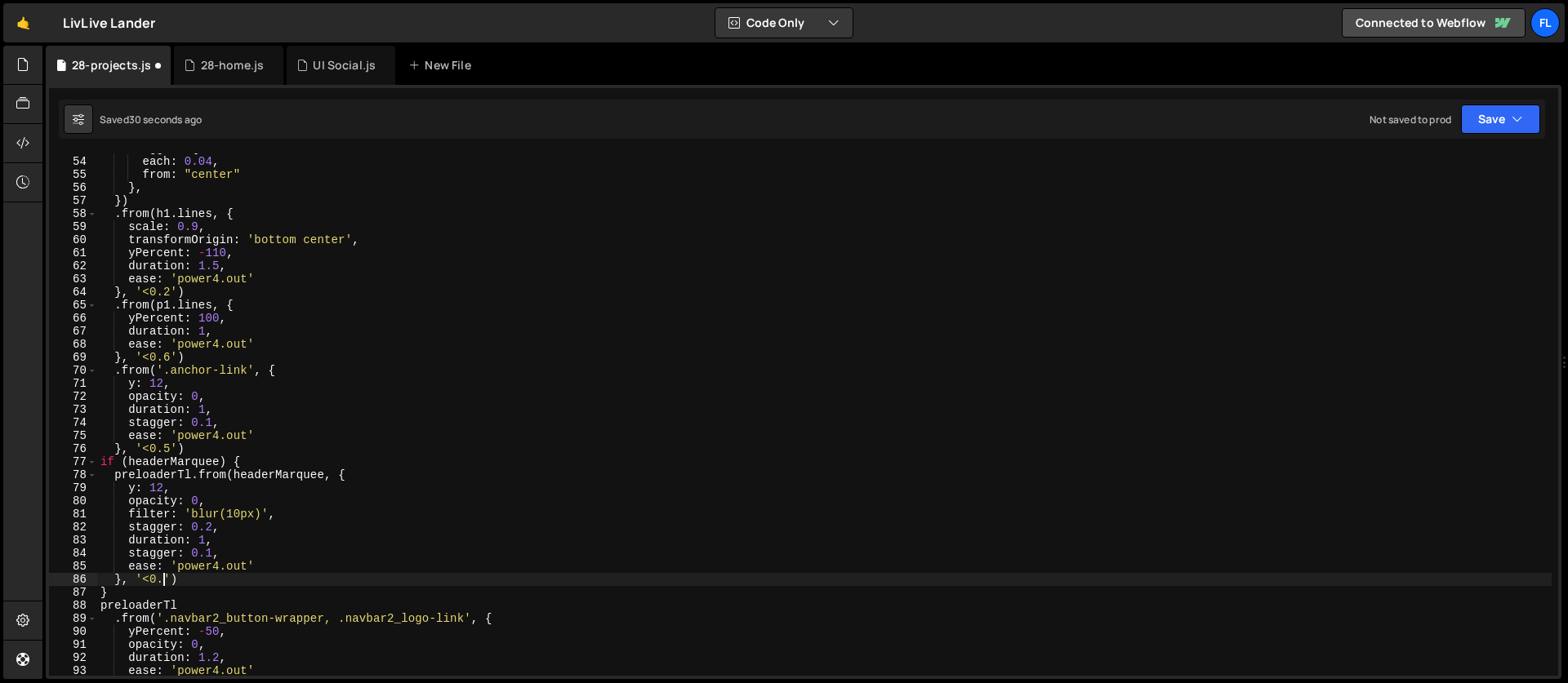
scroll to position [0, 5]
click at [170, 447] on div "stagger : { each : 0.04 , from : "center" } , }) . from ( h1 . lines , { scale …" at bounding box center [823, 417] width 1454 height 549
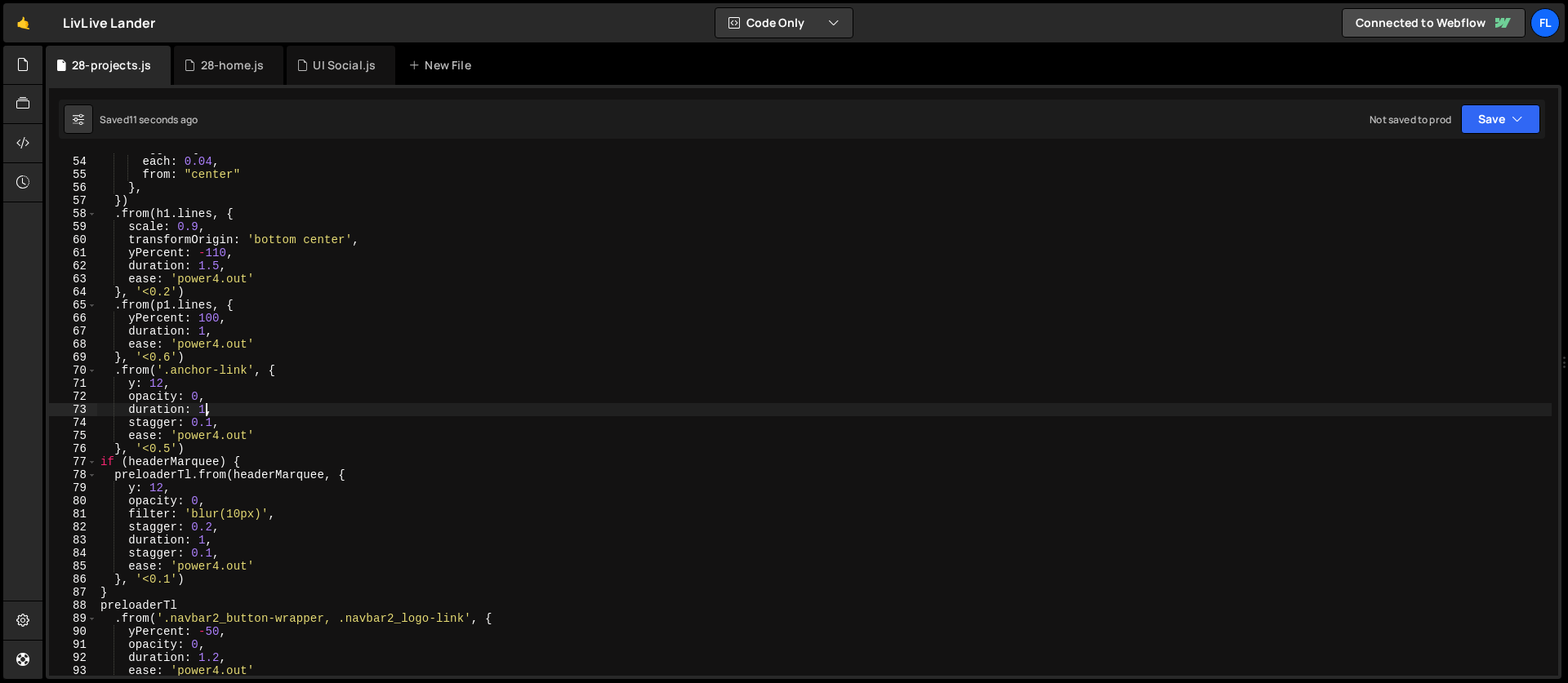
click at [206, 417] on div "stagger : { each : 0.04 , from : "center" } , }) . from ( h1 . lines , { scale …" at bounding box center [823, 417] width 1454 height 549
click at [162, 384] on div "stagger : { each : 0.04 , from : "center" } , }) . from ( h1 . lines , { scale …" at bounding box center [823, 417] width 1454 height 549
type textarea "y: 12,"
click at [184, 386] on div "stagger : { each : 0.04 , from : "center" } , }) . from ( h1 . lines , { scale …" at bounding box center [823, 417] width 1454 height 549
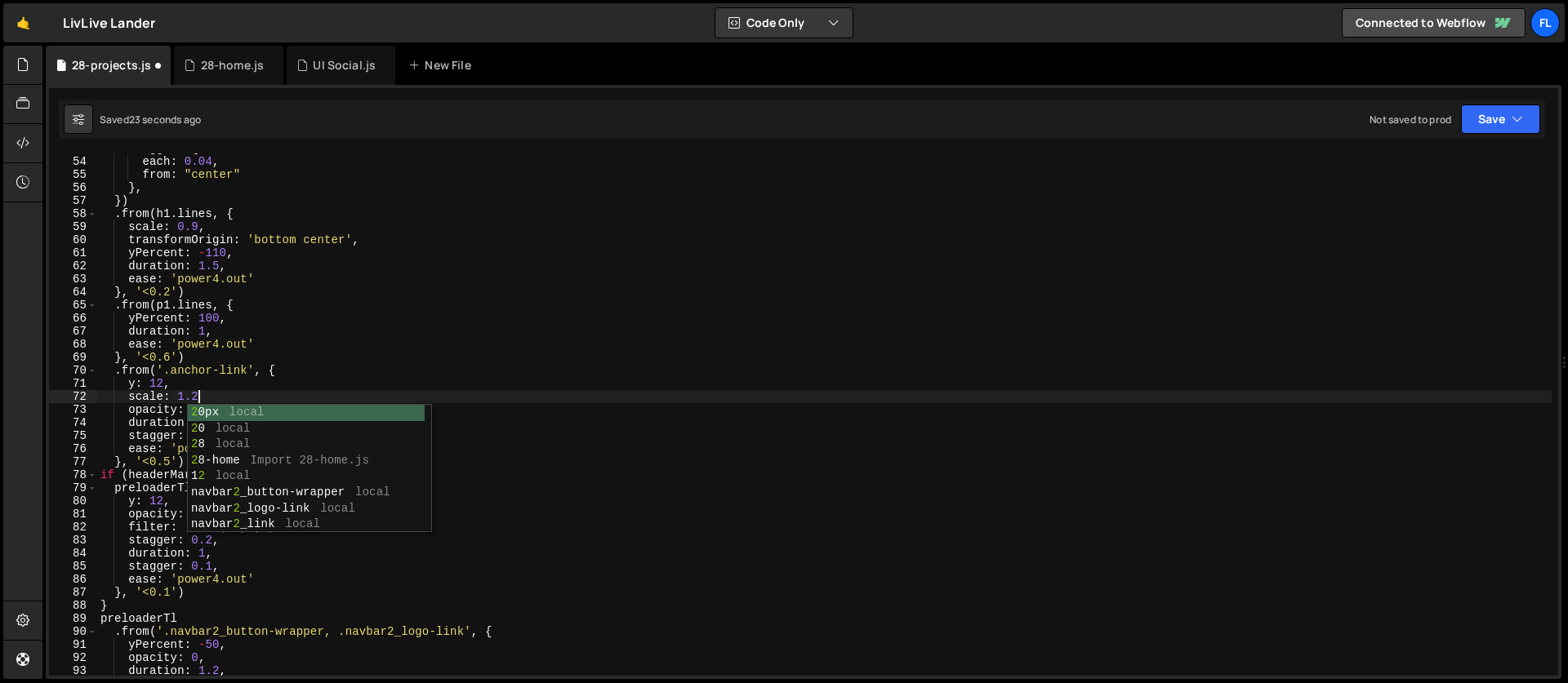
scroll to position [0, 6]
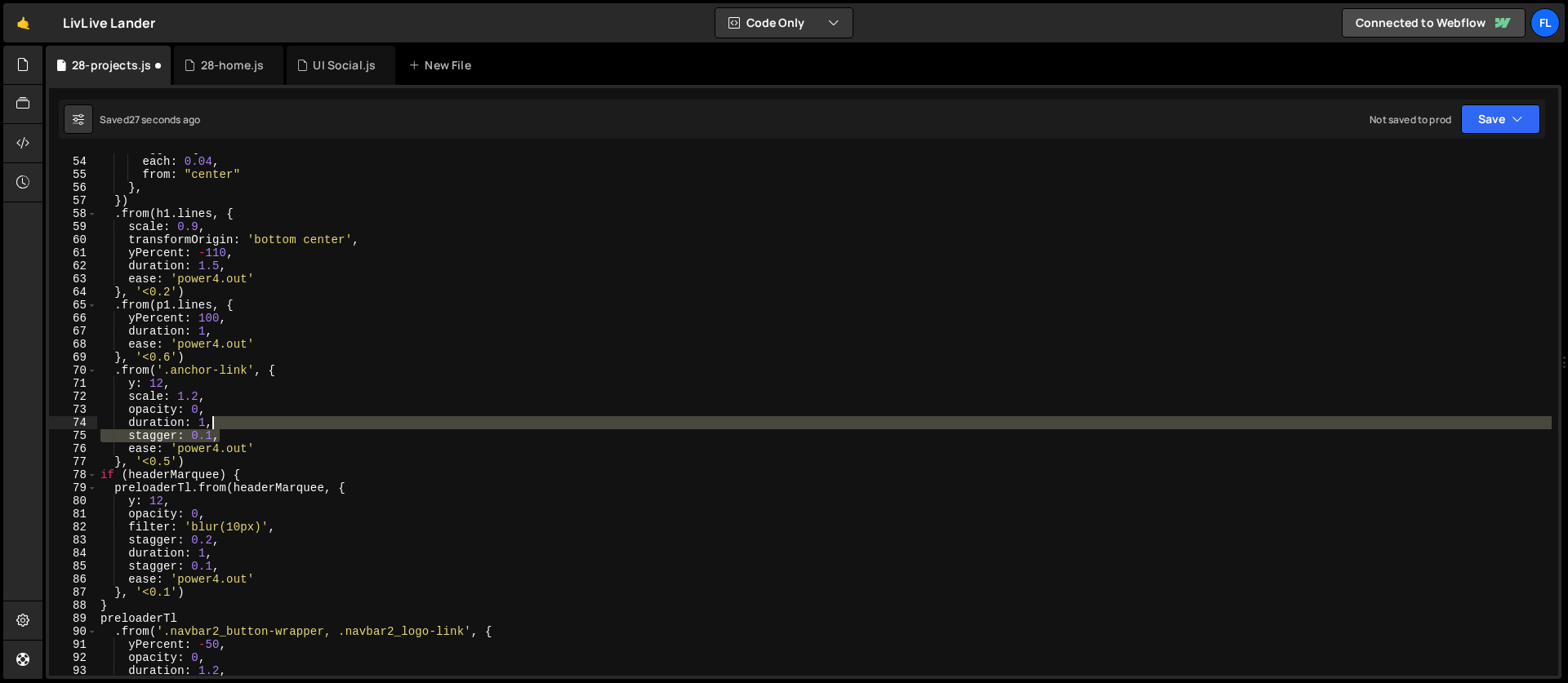
drag, startPoint x: 234, startPoint y: 436, endPoint x: 231, endPoint y: 424, distance: 12.4
click at [231, 424] on div "stagger : { each : 0.04 , from : "center" } , }) . from ( h1 . lines , { scale …" at bounding box center [823, 417] width 1454 height 549
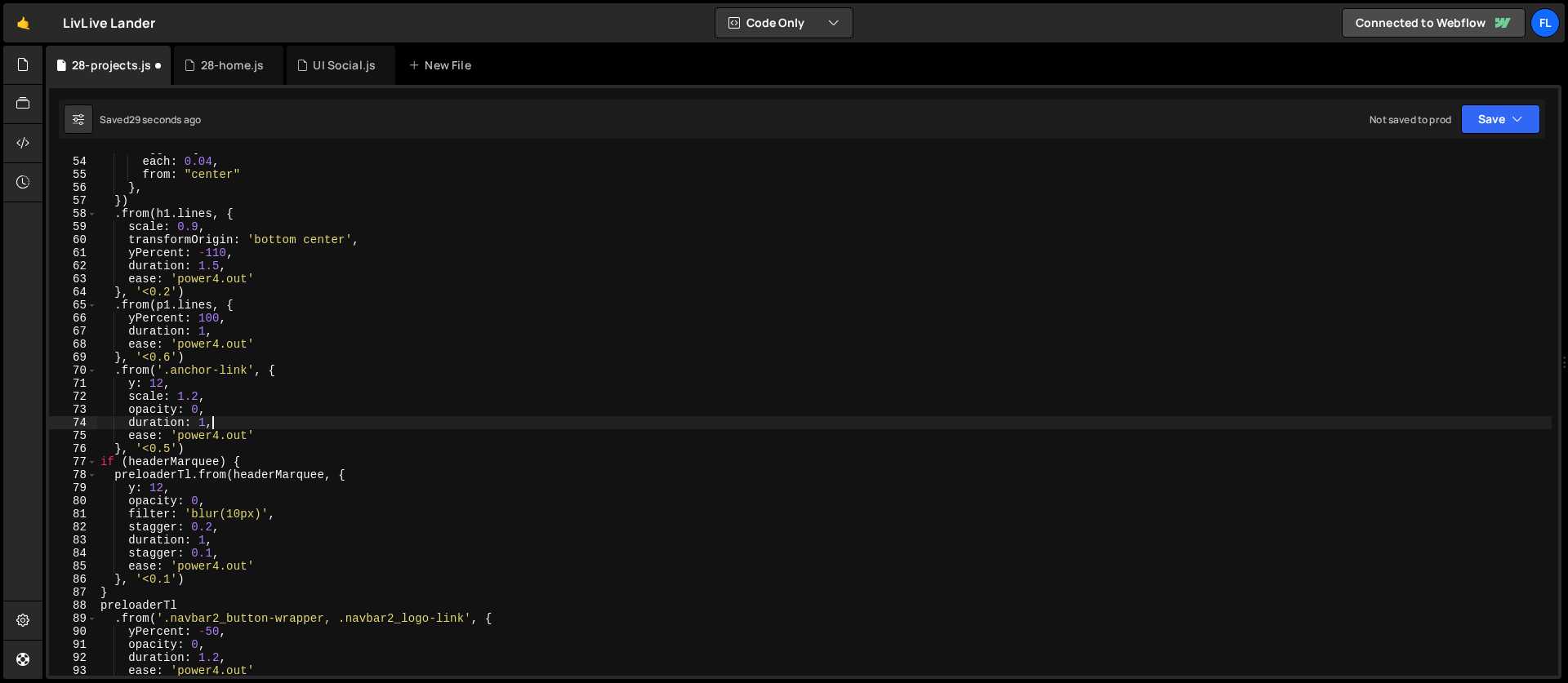
click at [207, 420] on div "stagger : { each : 0.04 , from : "center" } , }) . from ( h1 . lines , { scale …" at bounding box center [823, 417] width 1454 height 549
click at [164, 423] on div "stagger : { each : 0.04 , from : "center" } , }) . from ( h1 . lines , { scale …" at bounding box center [823, 417] width 1454 height 549
click at [172, 444] on div "stagger : { each : 0.04 , from : "center" } , }) . from ( h1 . lines , { scale …" at bounding box center [823, 417] width 1454 height 549
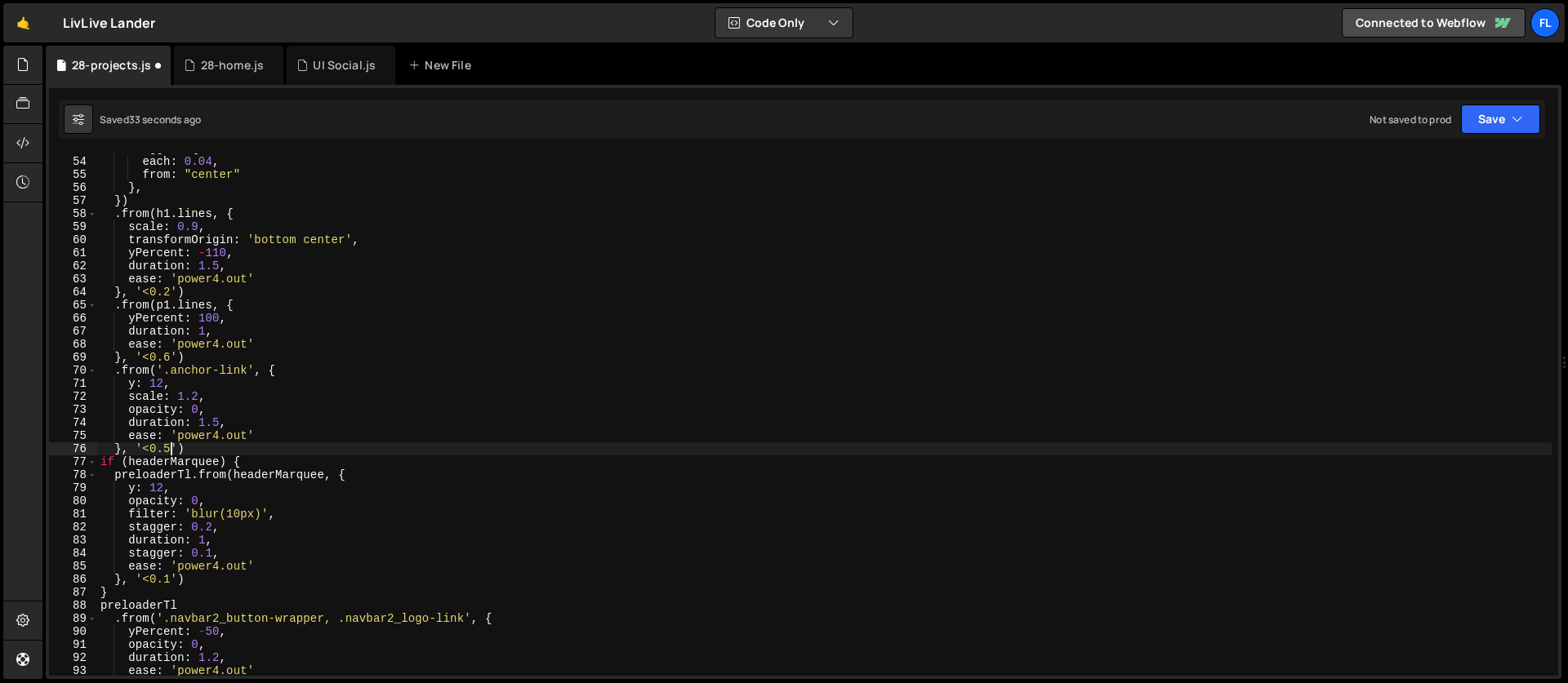
scroll to position [0, 5]
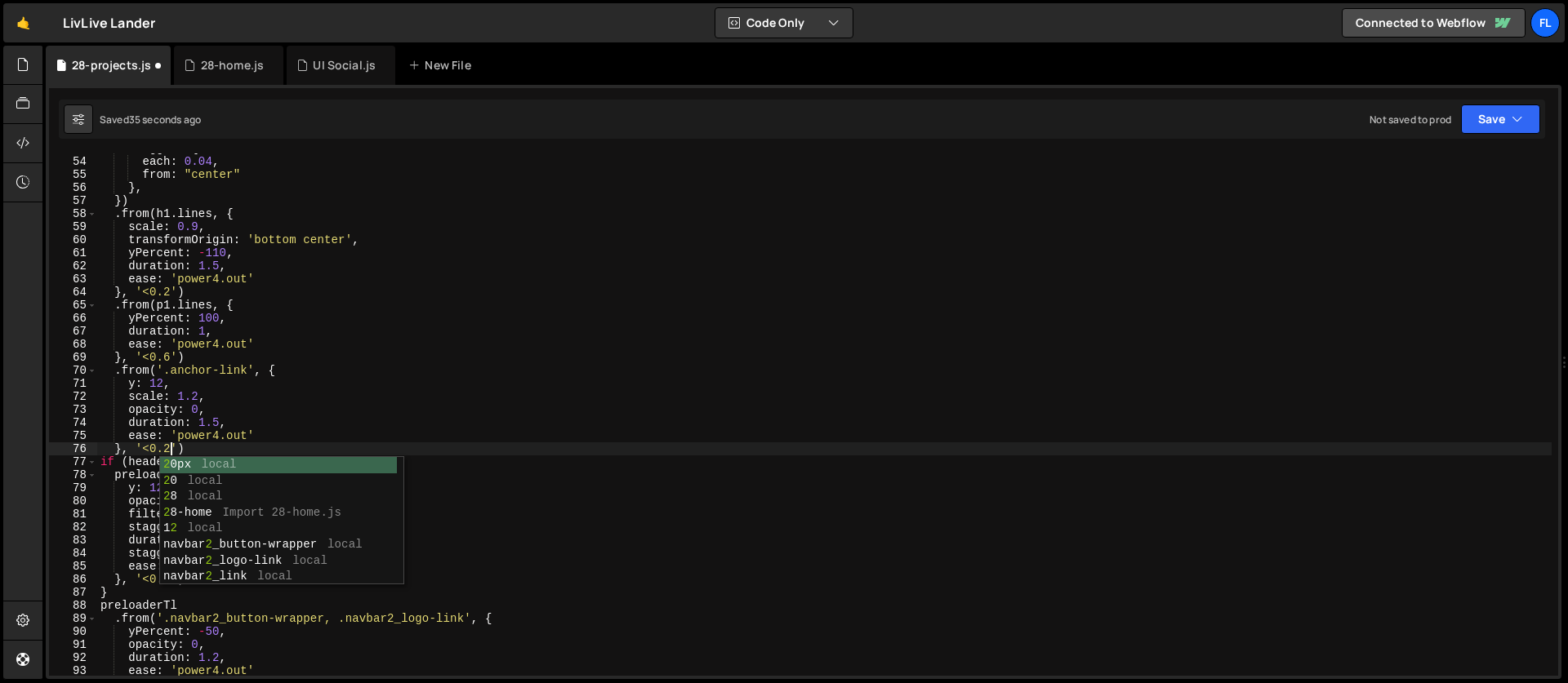
click at [121, 434] on div "stagger : { each : 0.04 , from : "center" } , }) . from ( h1 . lines , { scale …" at bounding box center [823, 417] width 1454 height 549
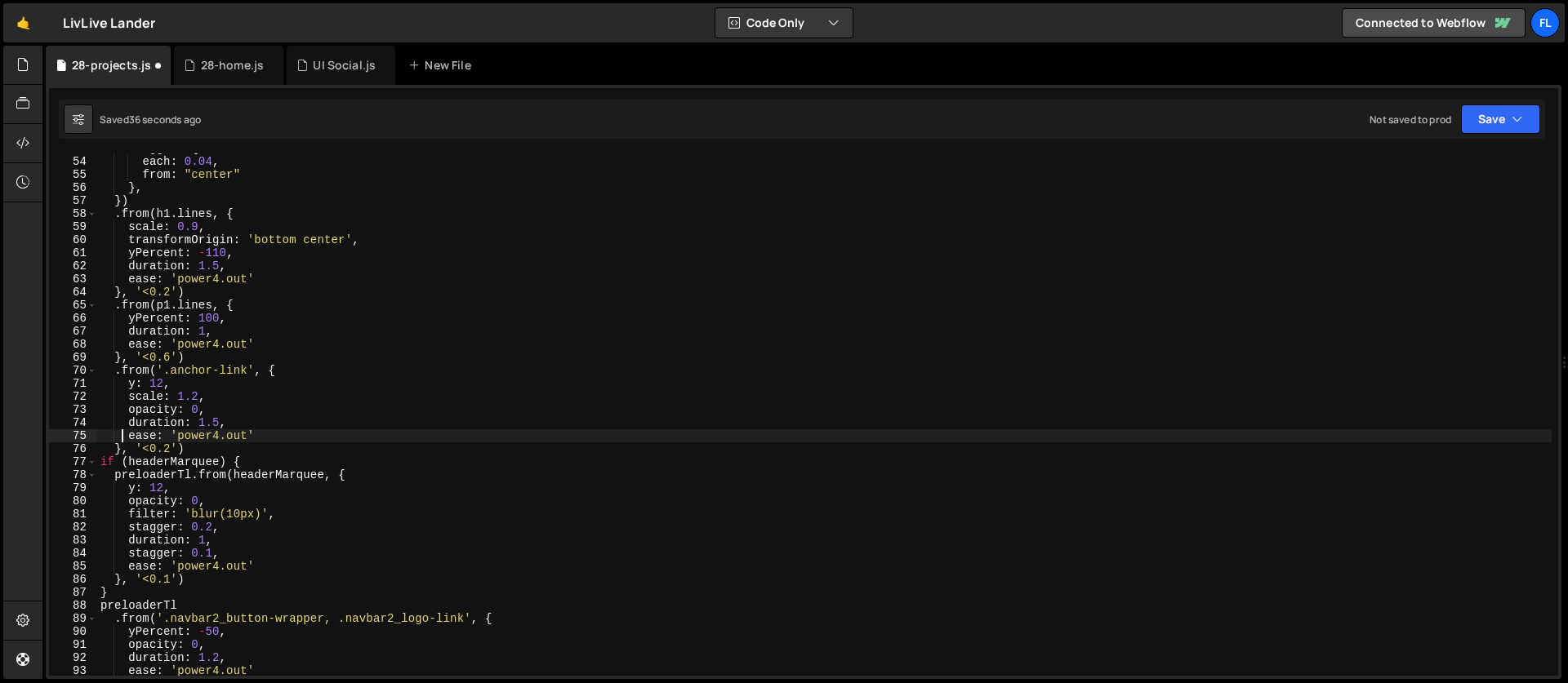
click at [175, 576] on div "stagger : { each : 0.04 , from : "center" } , }) . from ( h1 . lines , { scale …" at bounding box center [823, 417] width 1454 height 549
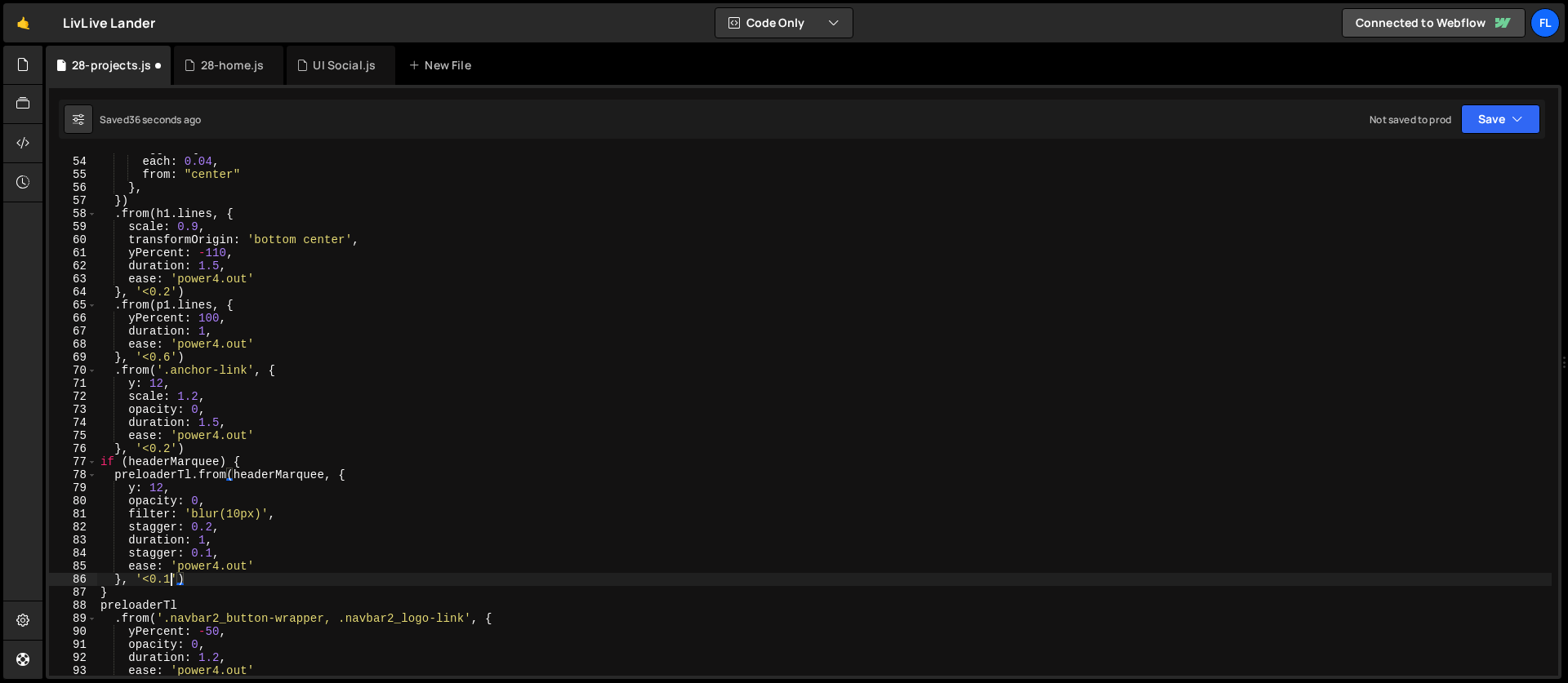
click at [169, 579] on div "stagger : { each : 0.04 , from : "center" } , }) . from ( h1 . lines , { scale …" at bounding box center [823, 417] width 1454 height 549
click at [169, 358] on div "stagger : { each : 0.04 , from : "center" } , }) . from ( h1 . lines , { scale …" at bounding box center [823, 417] width 1454 height 549
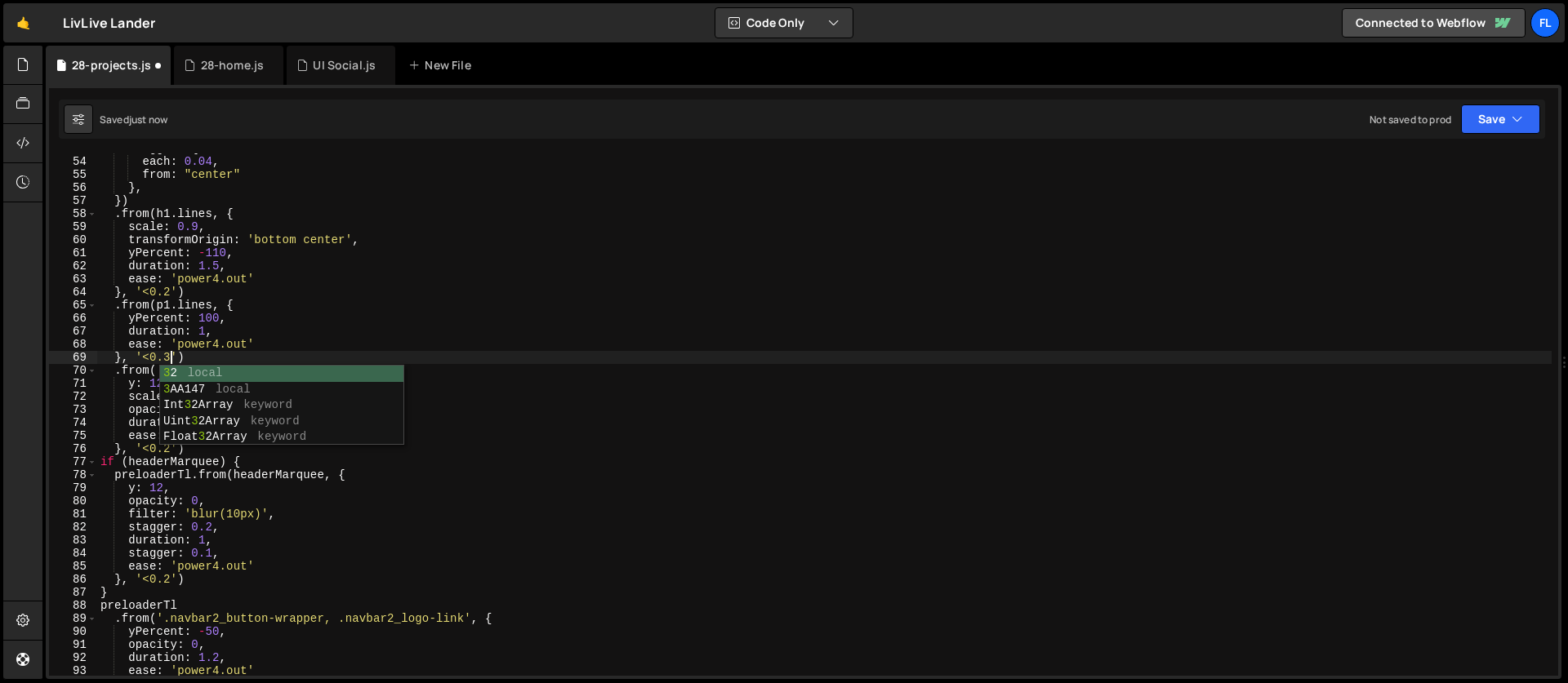
click at [255, 237] on div "stagger : { each : 0.04 , from : "center" } , }) . from ( h1 . lines , { scale …" at bounding box center [823, 417] width 1454 height 549
click at [219, 406] on div "stagger : { each : 0.04 , from : "center" } , }) . from ( h1 . lines , { scale …" at bounding box center [823, 417] width 1454 height 549
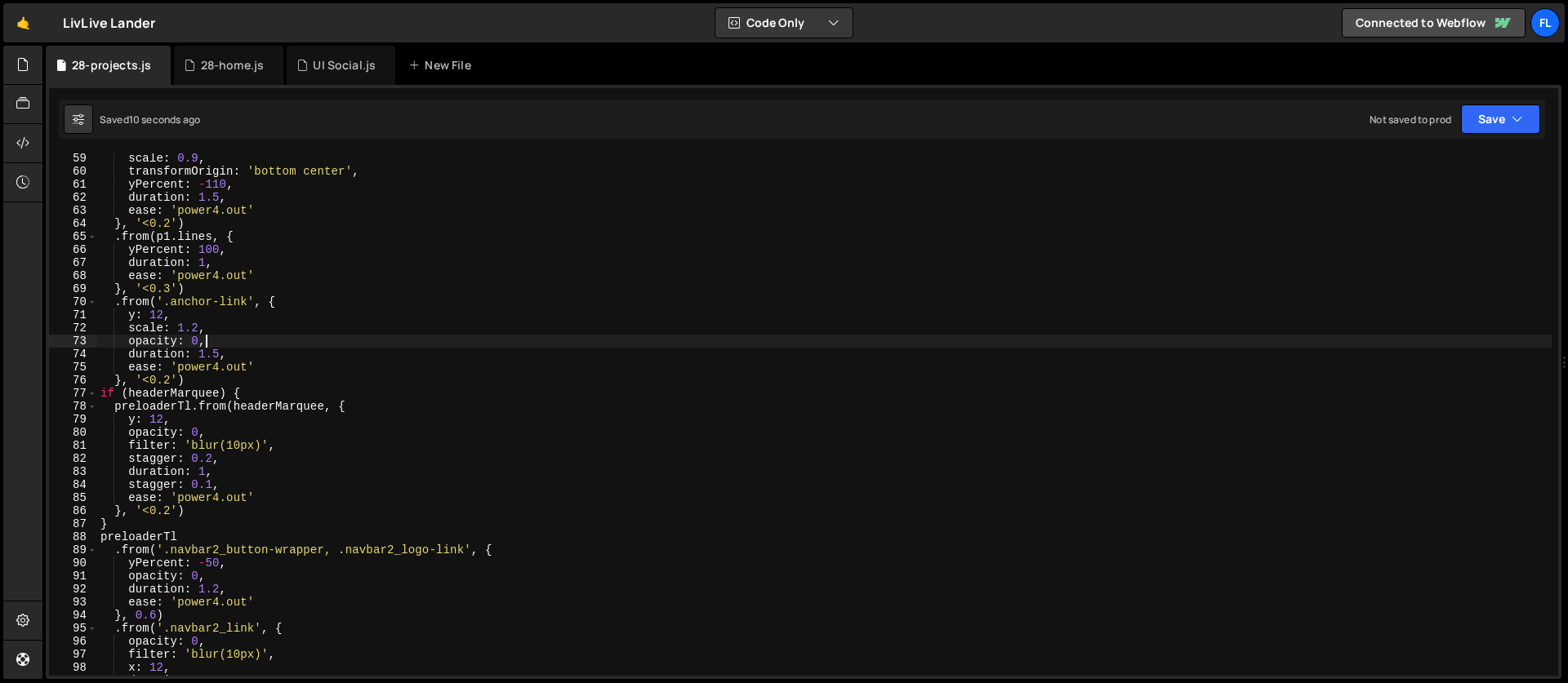
click at [207, 470] on div "scale : 0.9 , transformOrigin : 'bottom center' , yPercent : - 110 , duration :…" at bounding box center [823, 427] width 1454 height 549
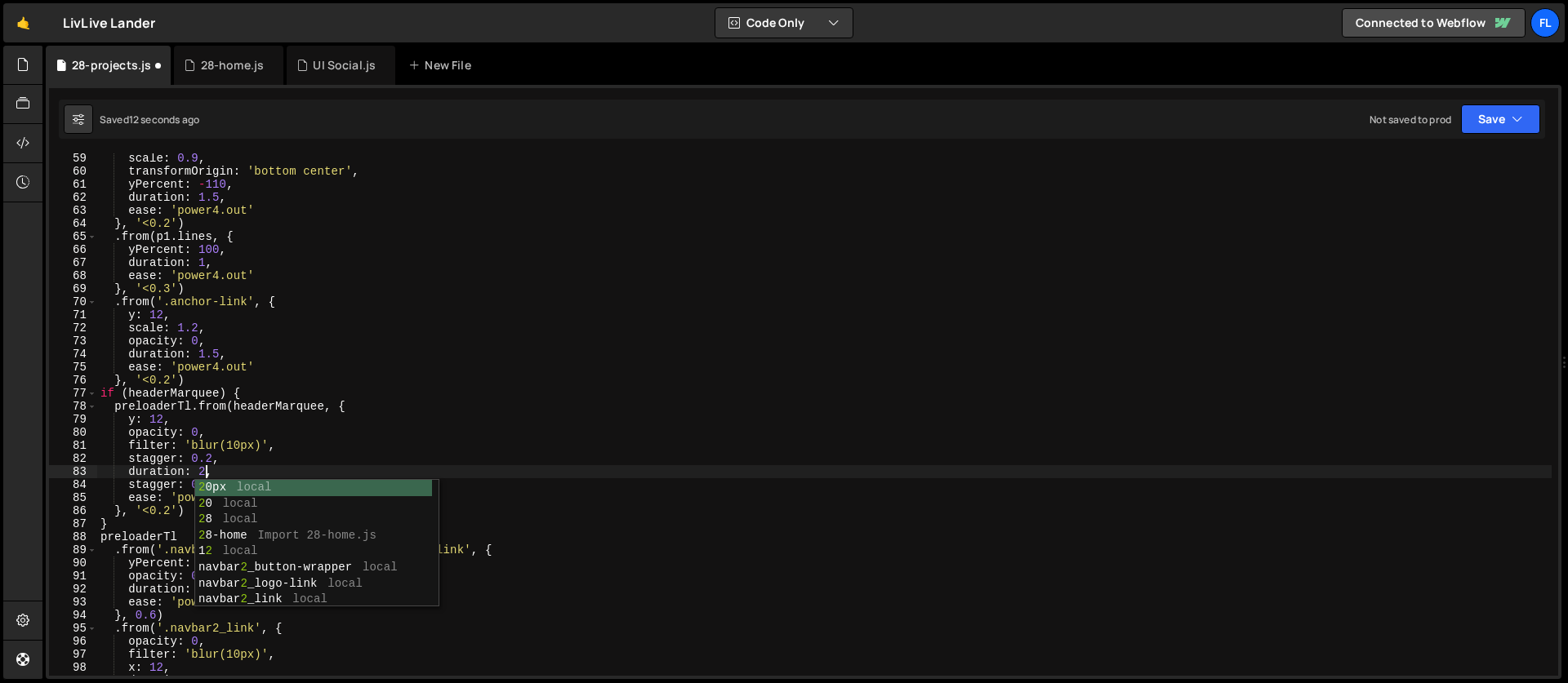
scroll to position [0, 6]
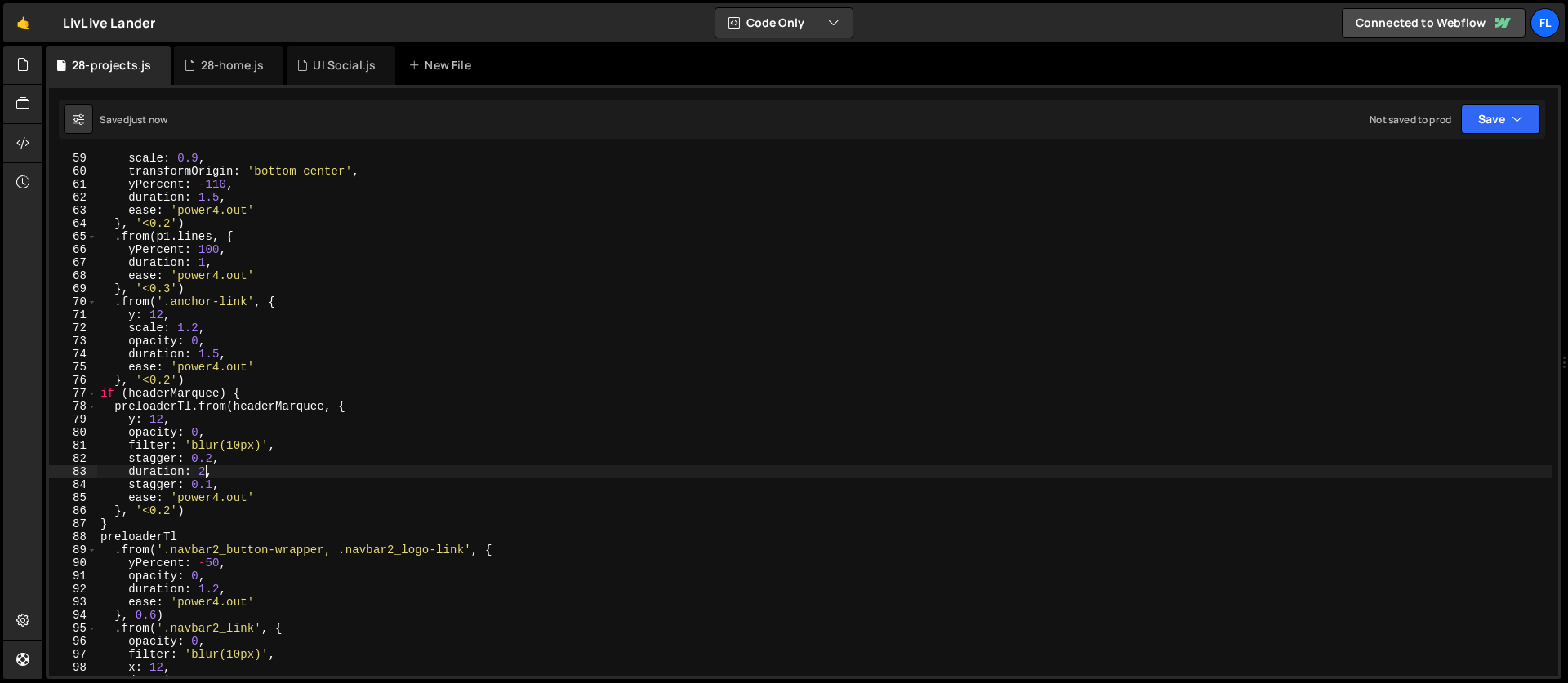
click at [213, 487] on div "scale : 0.9 , transformOrigin : 'bottom center' , yPercent : - 110 , duration :…" at bounding box center [823, 427] width 1454 height 549
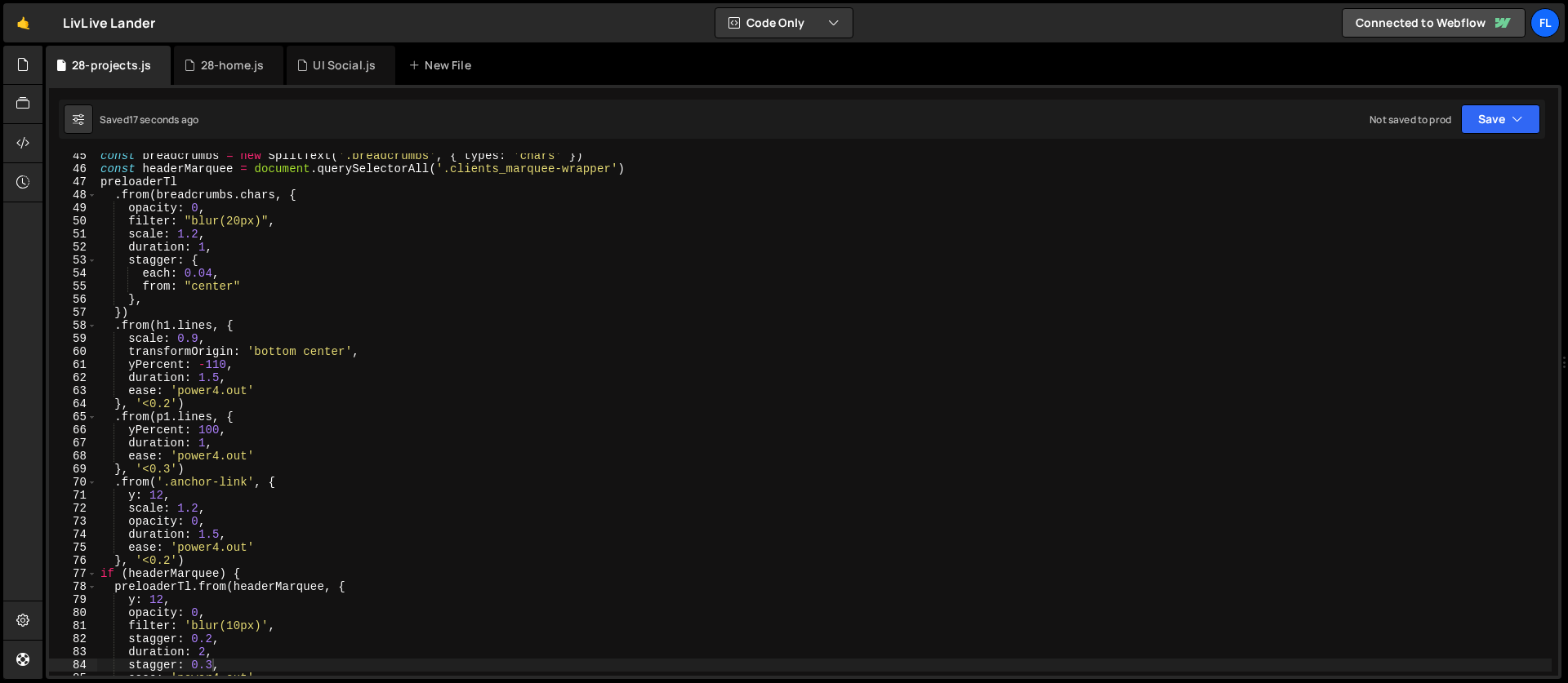
scroll to position [579, 0]
click at [233, 223] on div "const breadcrumbs = new SplitText ( '.breadcrumbs' , { types : 'chars' }) const…" at bounding box center [823, 424] width 1454 height 549
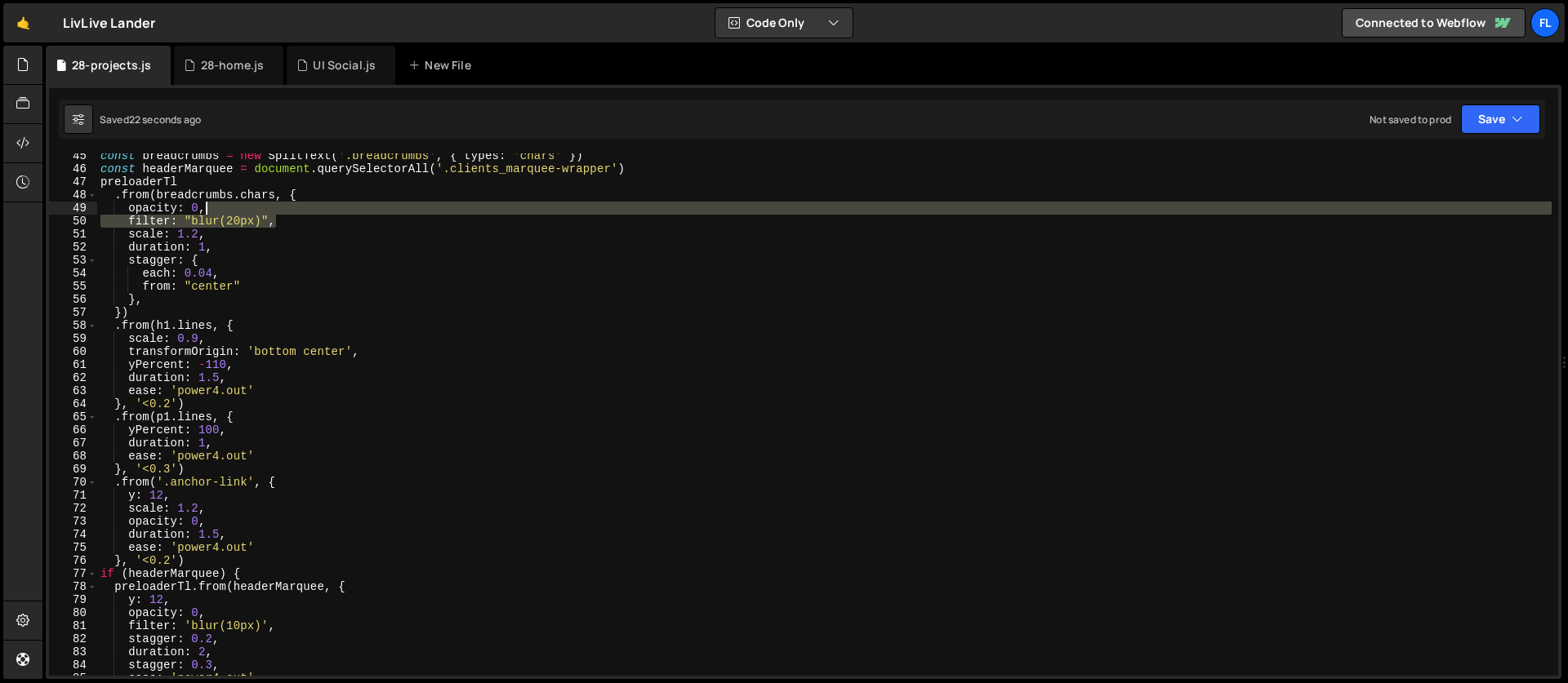
drag, startPoint x: 282, startPoint y: 223, endPoint x: 277, endPoint y: 212, distance: 12.1
click at [277, 212] on div "const breadcrumbs = new SplitText ( '.breadcrumbs' , { types : 'chars' }) const…" at bounding box center [823, 424] width 1454 height 549
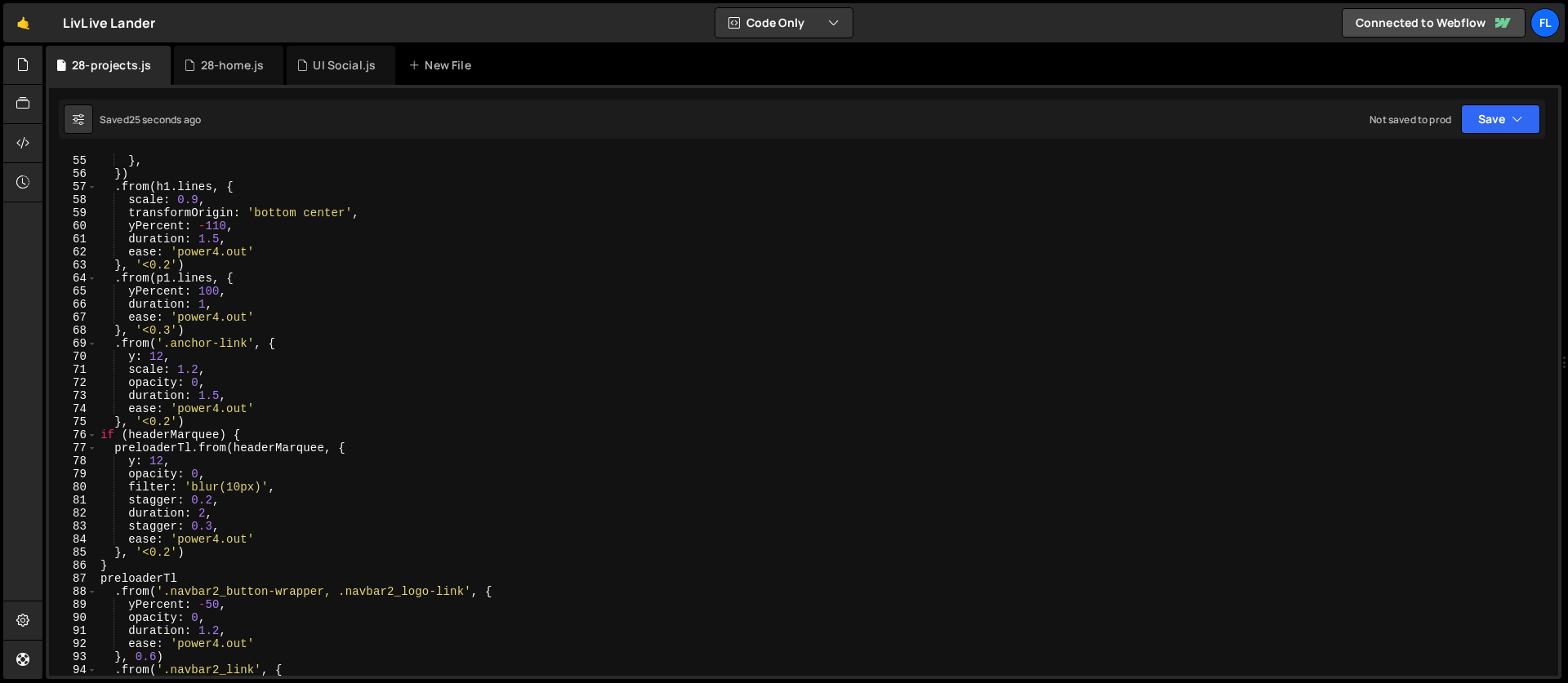
scroll to position [705, 0]
click at [202, 354] on div "from : "center" } , }) . from ( h1 . lines , { scale : 0.9 , transformOrigin : …" at bounding box center [823, 416] width 1454 height 549
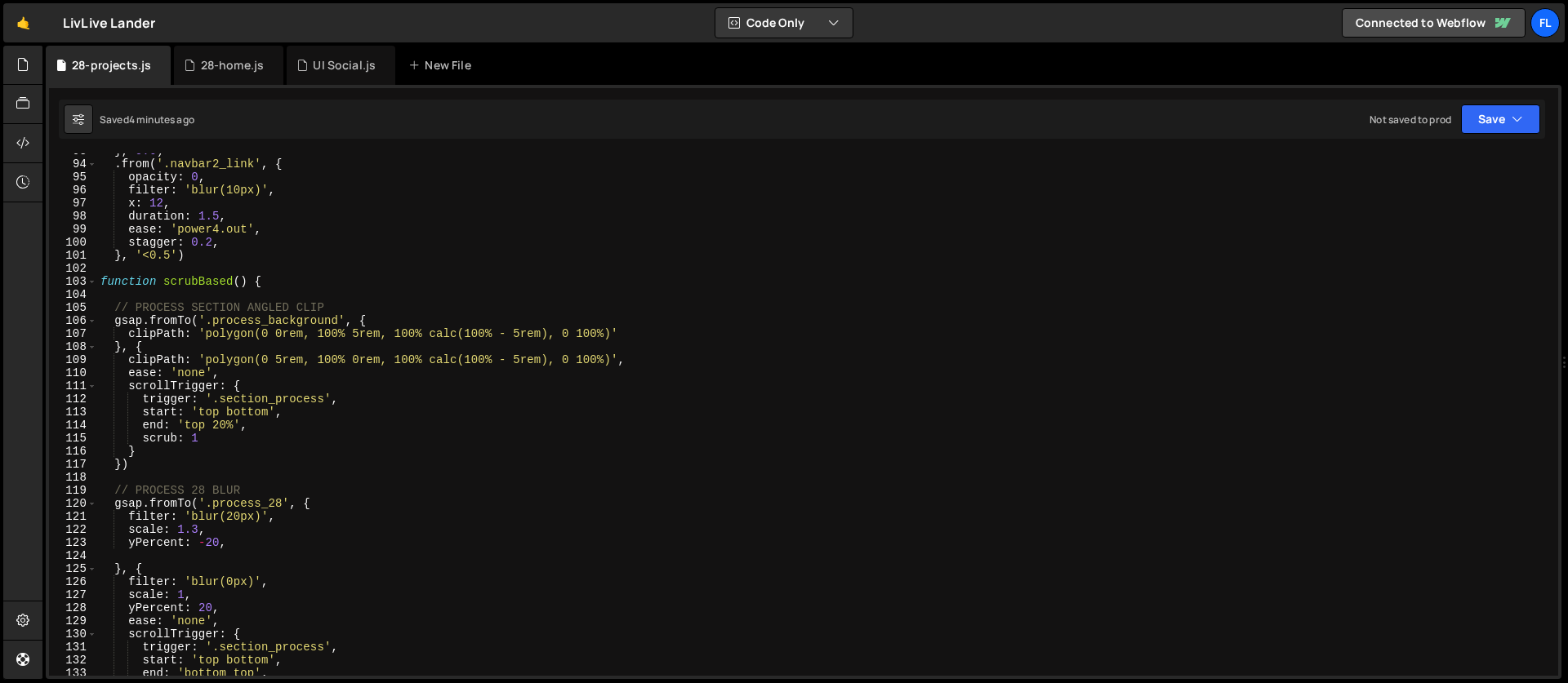
scroll to position [1671, 0]
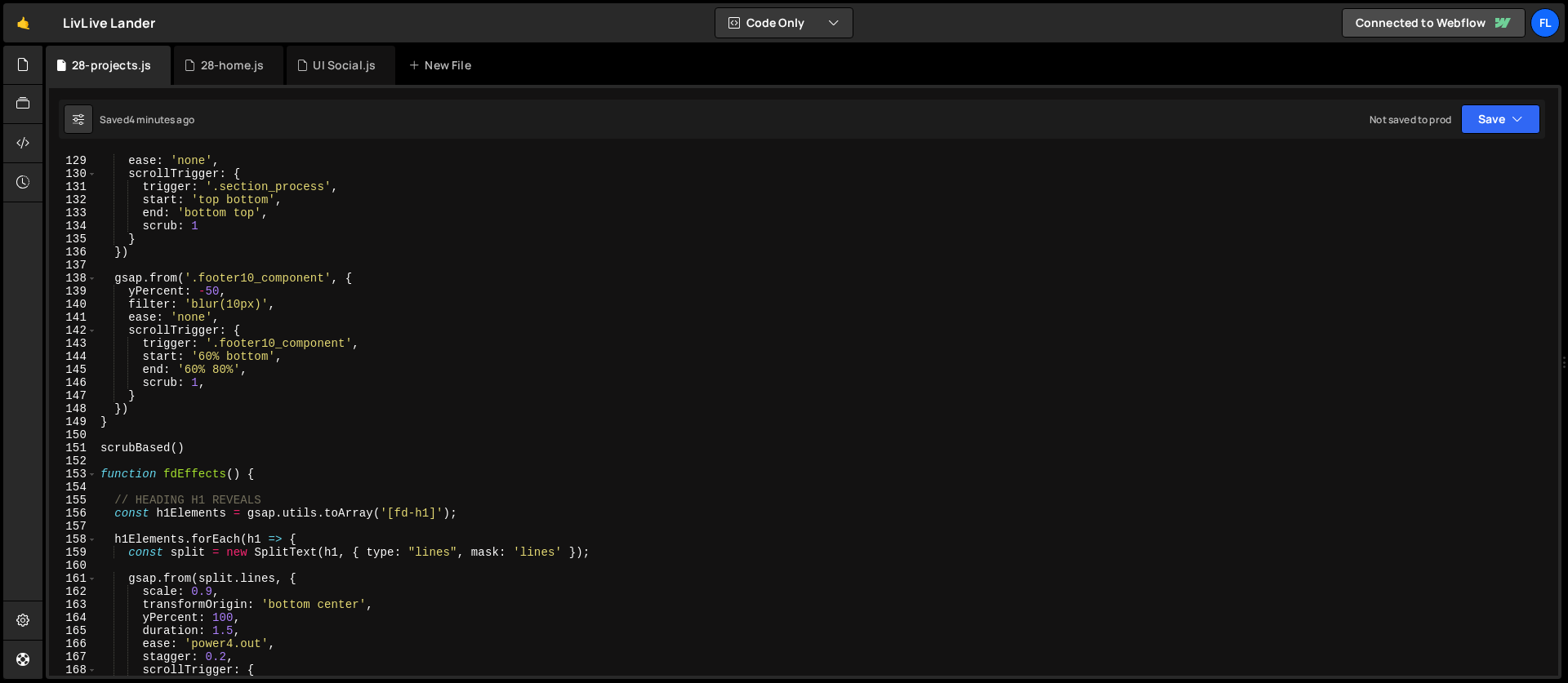
click at [479, 305] on div "yPercent : 20 , ease : 'none' , scrollTrigger : { trigger : '.section_process' …" at bounding box center [823, 416] width 1454 height 549
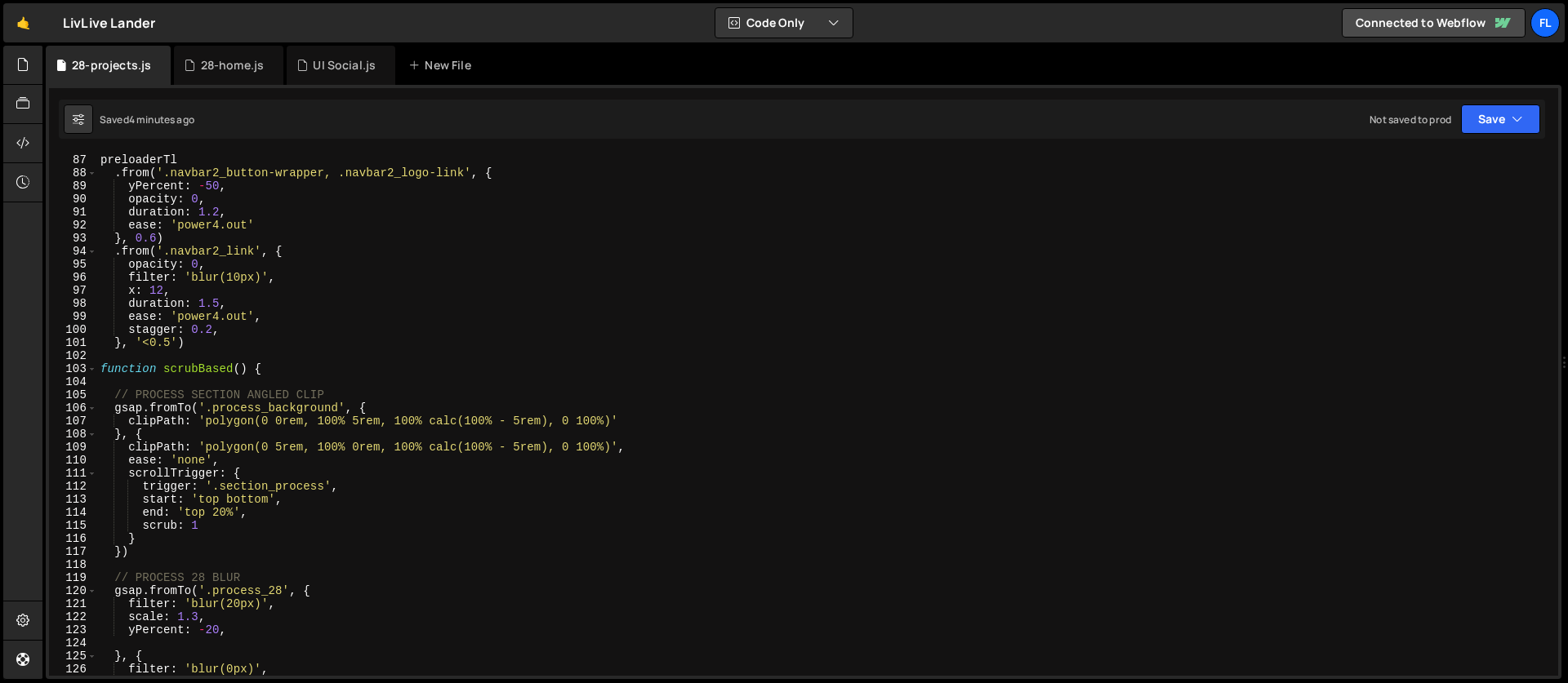
scroll to position [1140, 0]
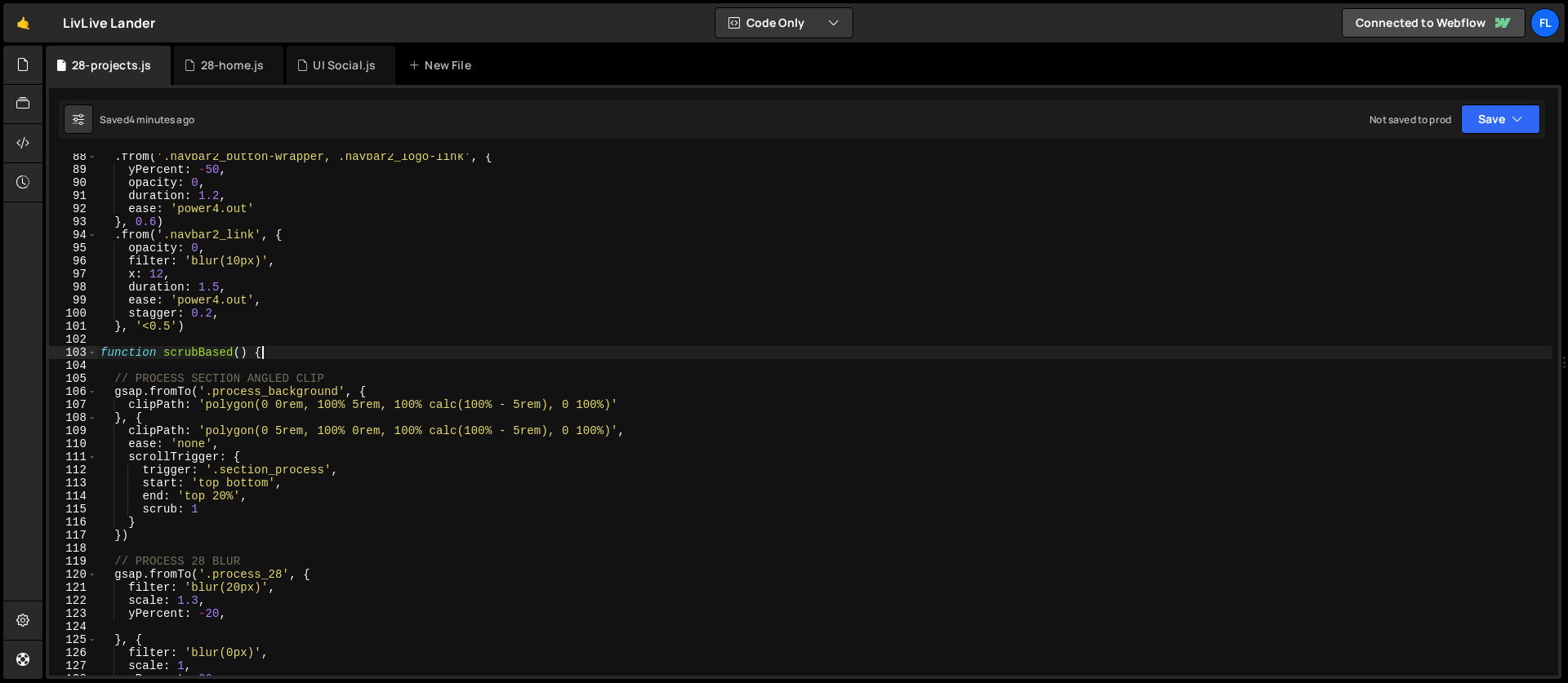
click at [284, 353] on div ". from ( '.navbar2_button-wrapper, .navbar2_logo-link' , { yPercent : - 50 , op…" at bounding box center [823, 425] width 1454 height 549
type textarea "function scrubBased() {"
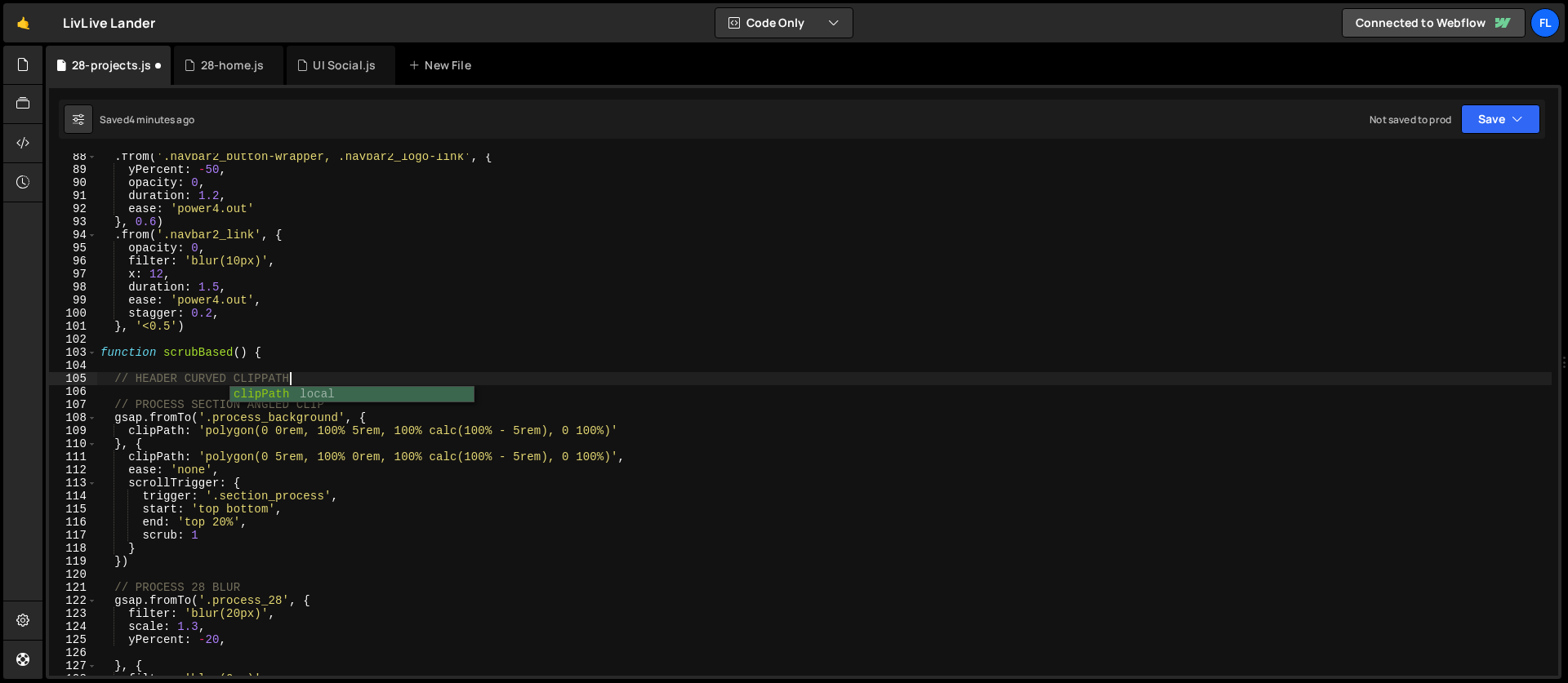
scroll to position [0, 13]
type textarea "// HEADER CURVED CLIPPATH"
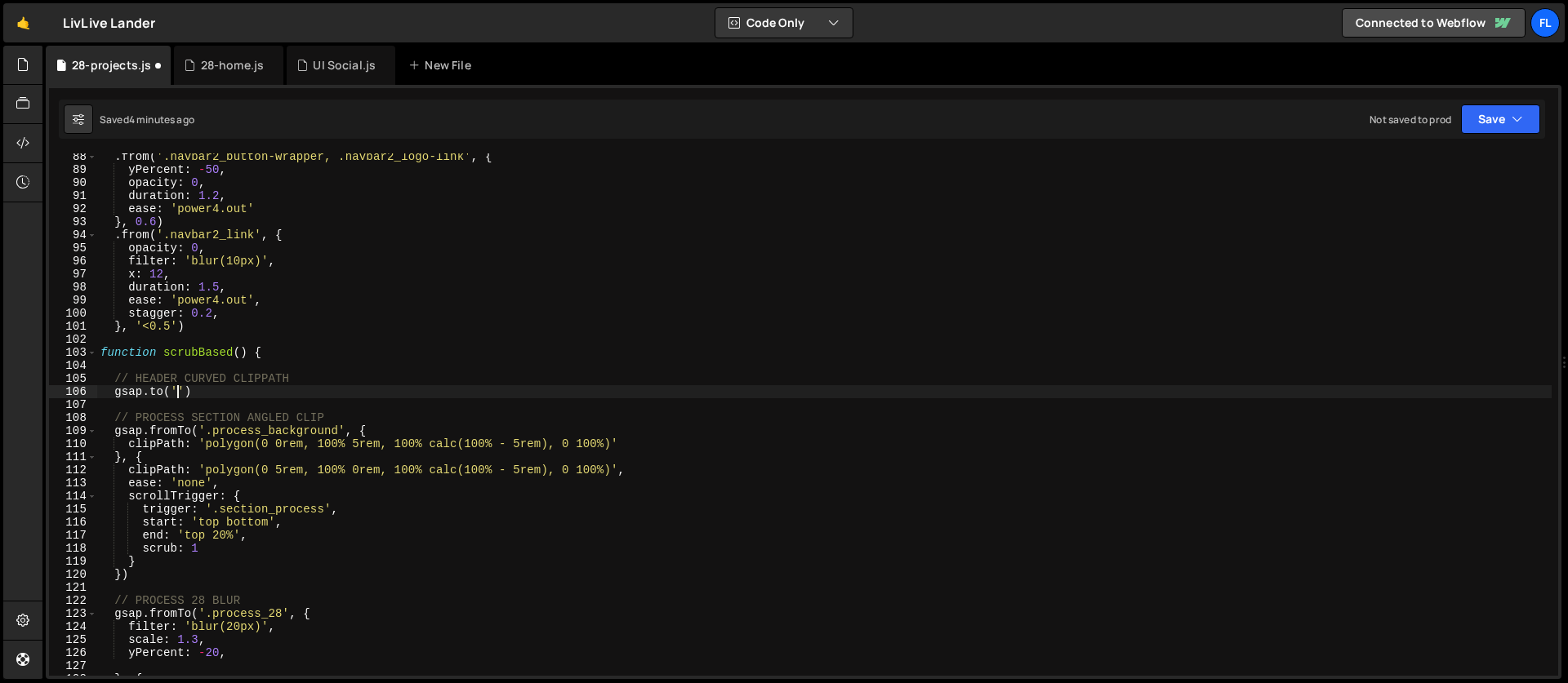
scroll to position [0, 5]
paste textarea "}')"
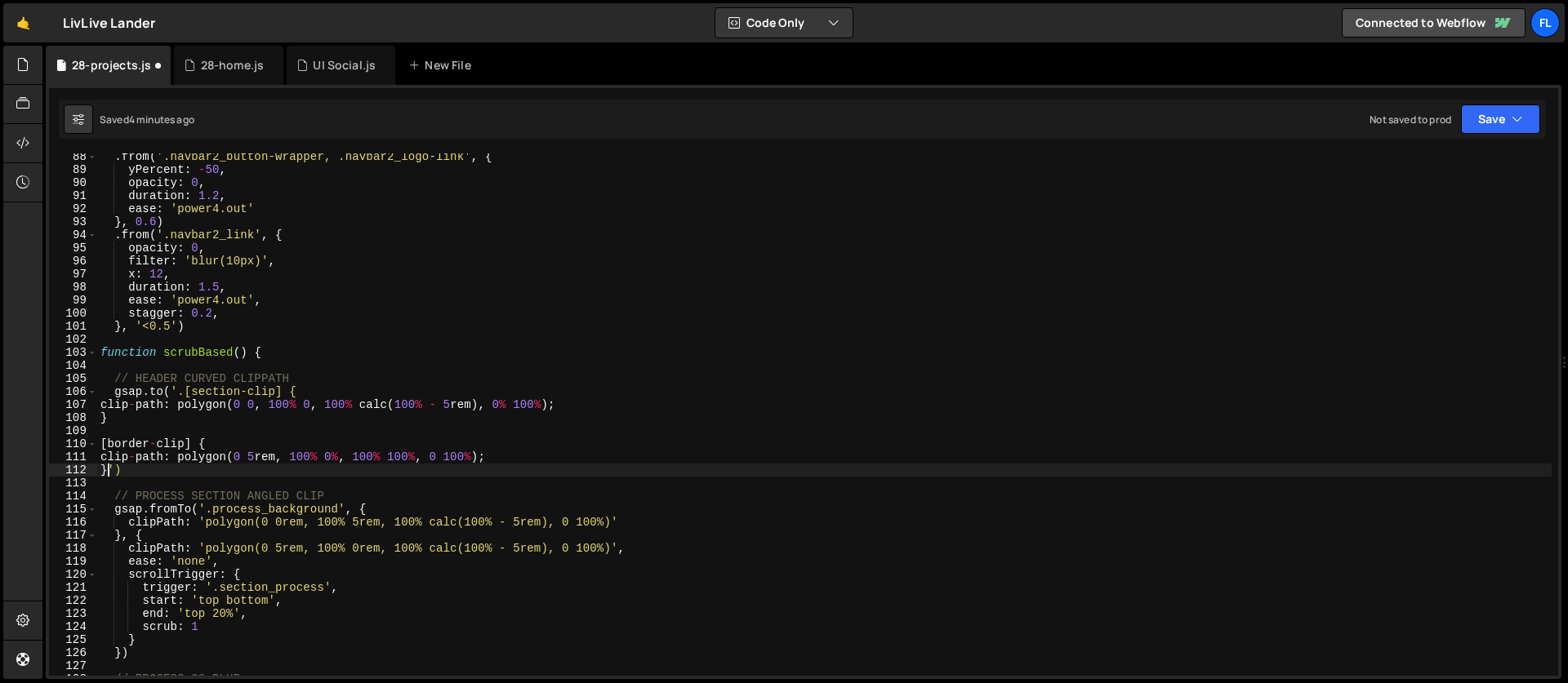
scroll to position [0, 1]
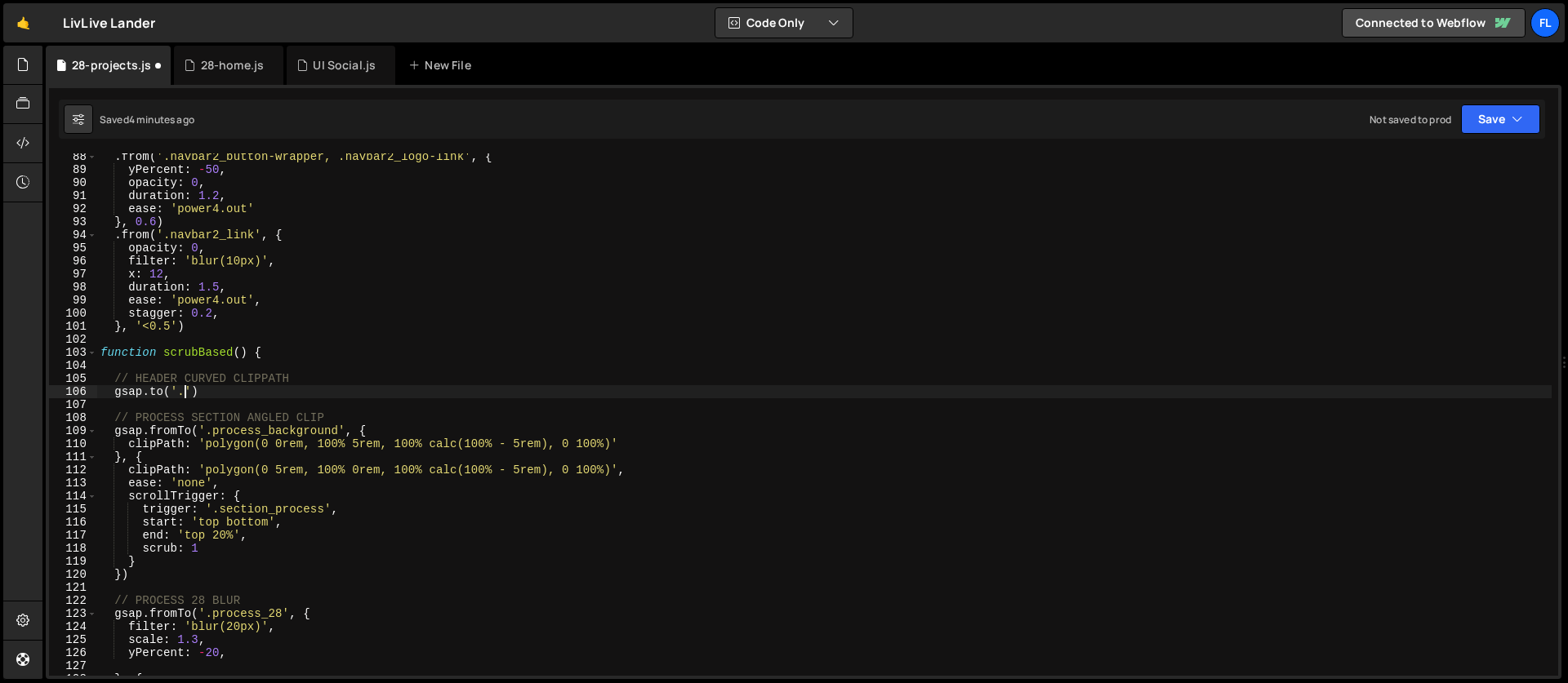
paste textarea "header-hero_bg"
type textarea "gsap.to('.header-hero_bg', {')"
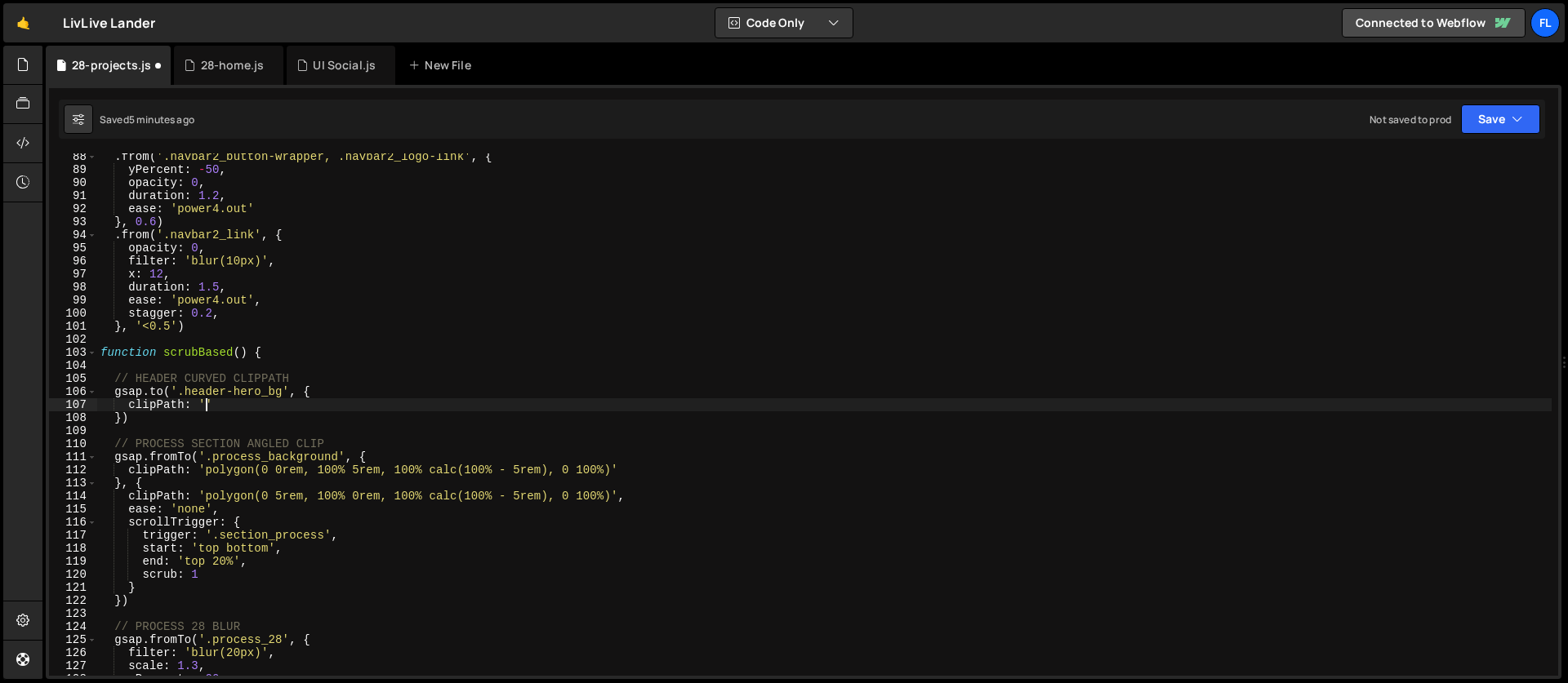
scroll to position [0, 6]
paste textarea "polygon(0 0, 100% 0, 100% calc(100% - 5rem), 0% 100%)"
click at [623, 405] on div ". from ( '.navbar2_button-wrapper, .navbar2_logo-link' , { yPercent : - 50 , op…" at bounding box center [823, 425] width 1454 height 549
type textarea "clipPath: 'polygon(0 0, 100% 0, 100% calc(100% - 5rem), 0% 100%)',"
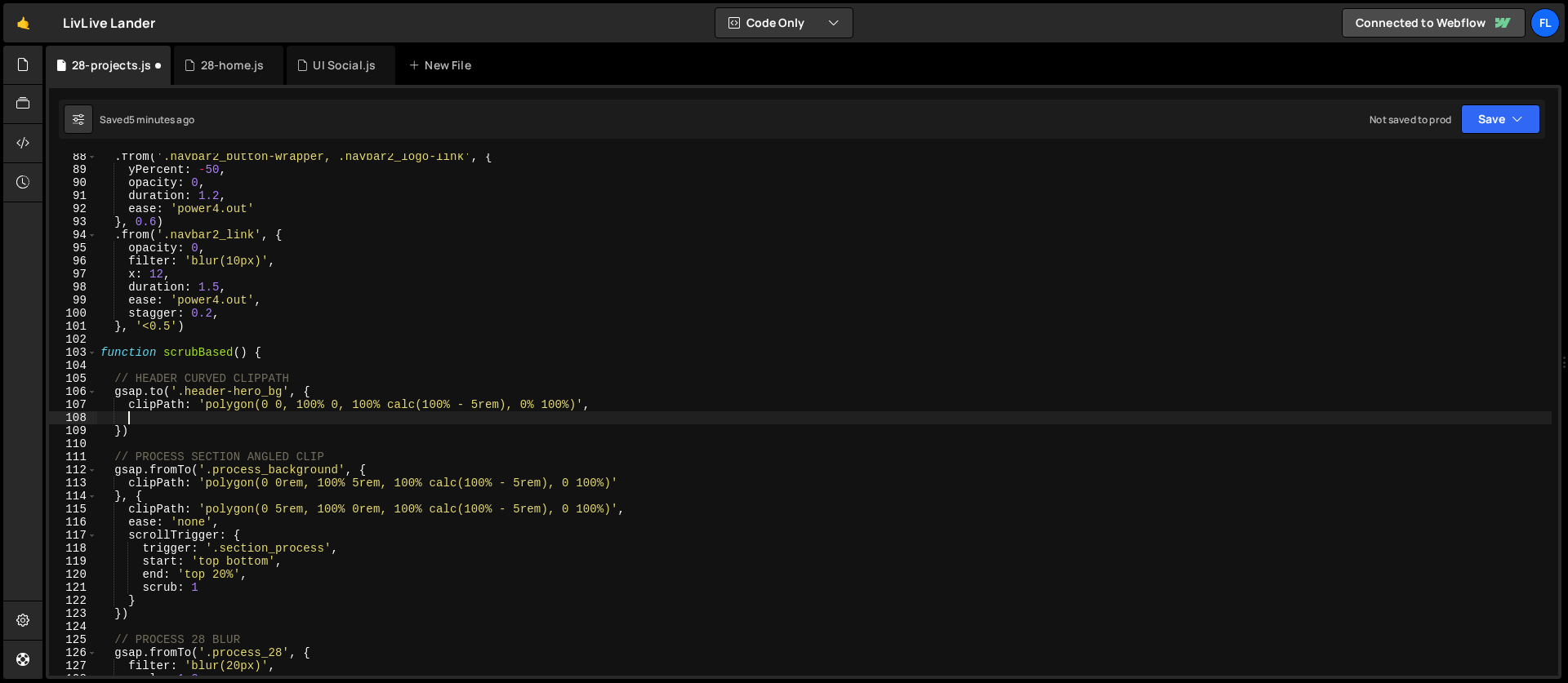
scroll to position [0, 1]
type textarea "ease: 'none',"
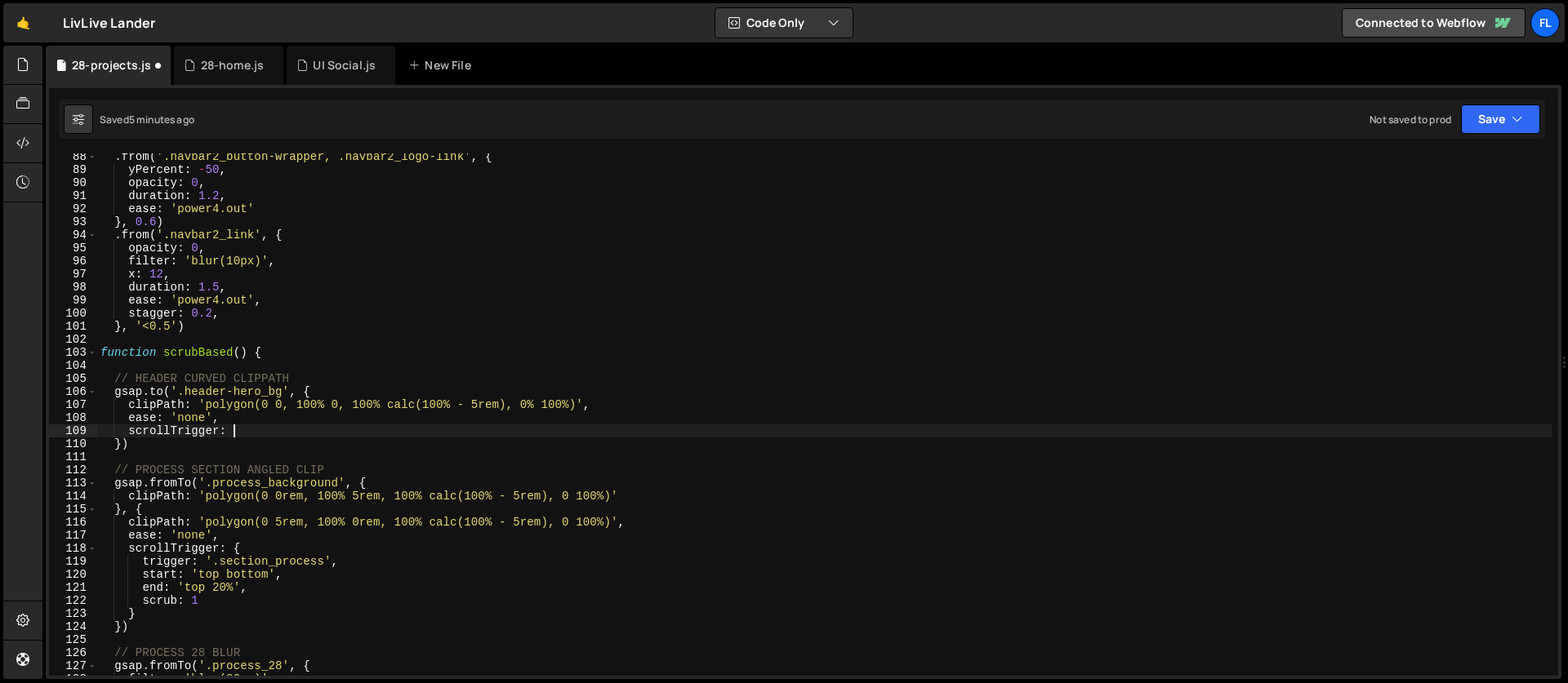
type textarea "scrollTrigger: {"
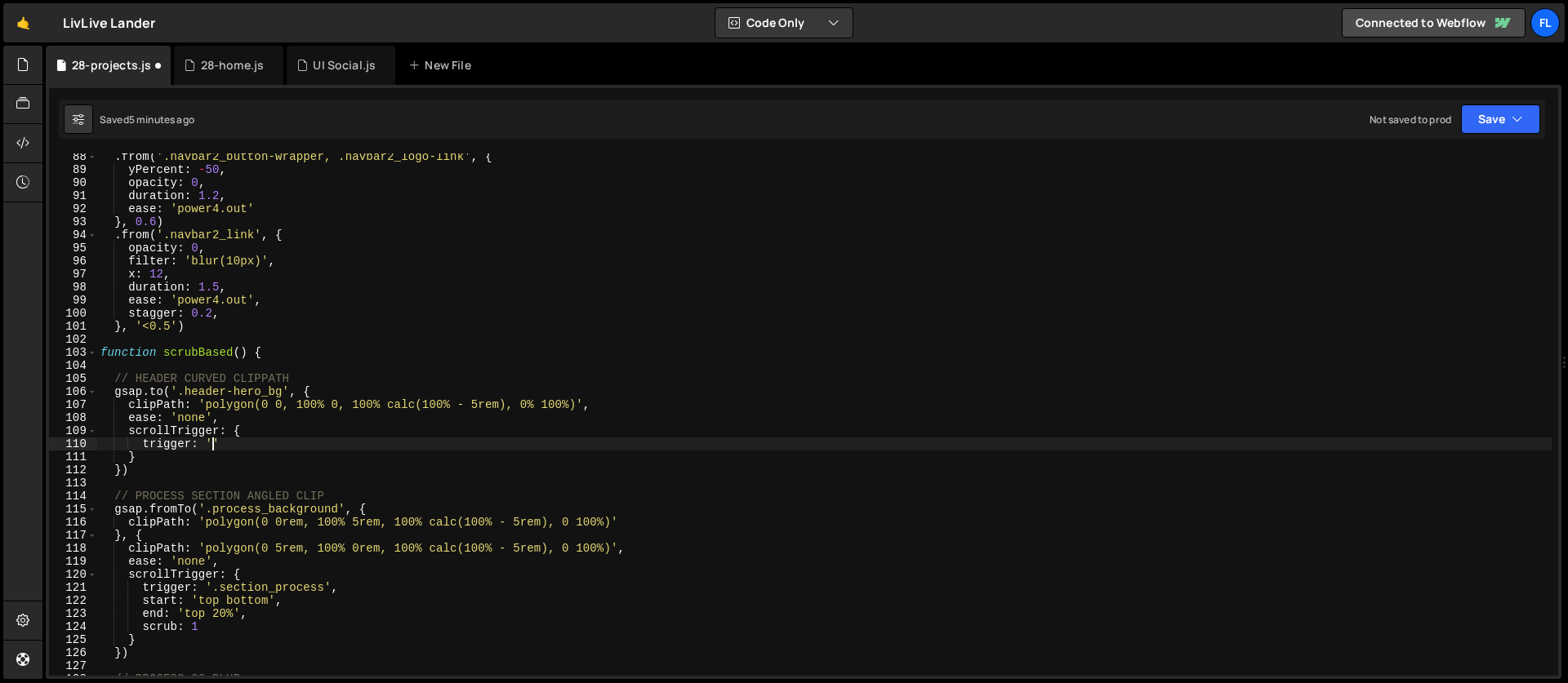
scroll to position [0, 7]
type textarea "trigger: '.header-hero_bg','"
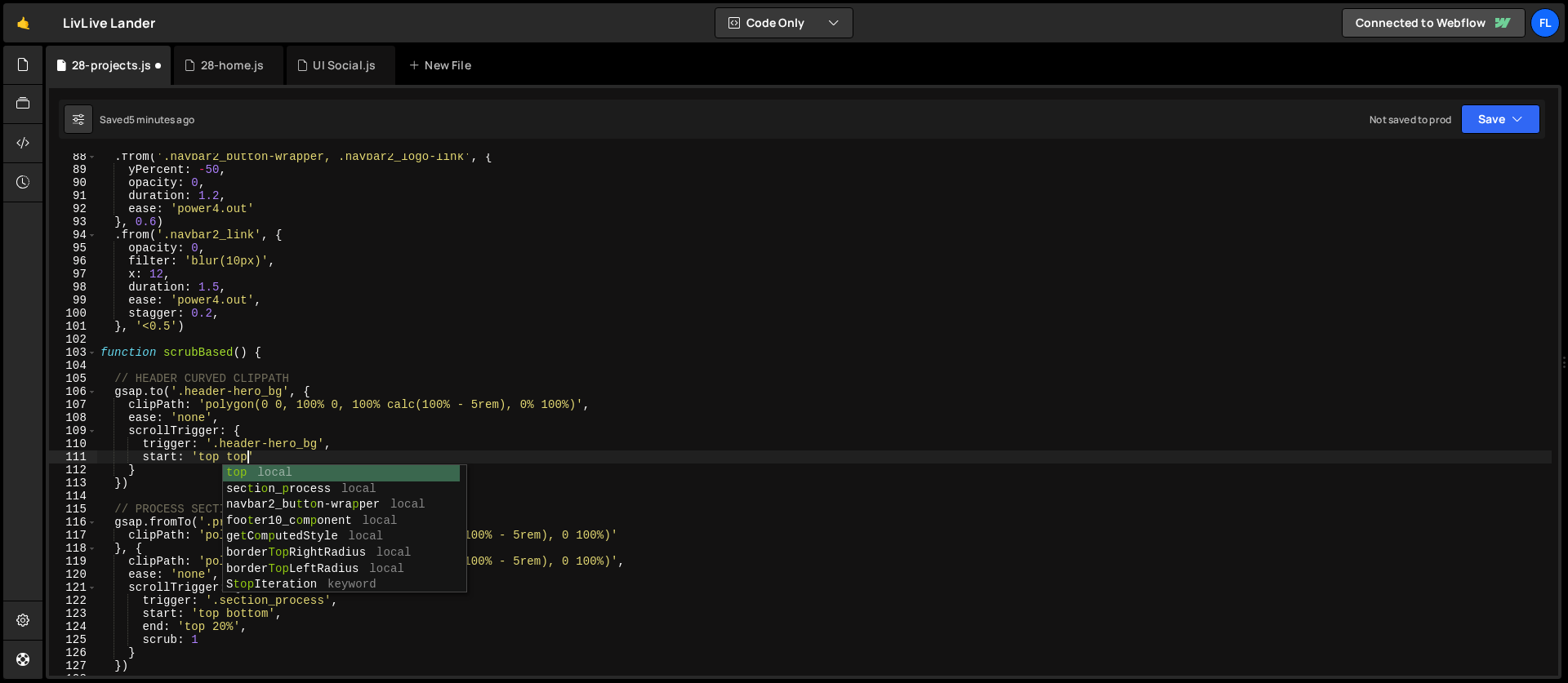
scroll to position [0, 10]
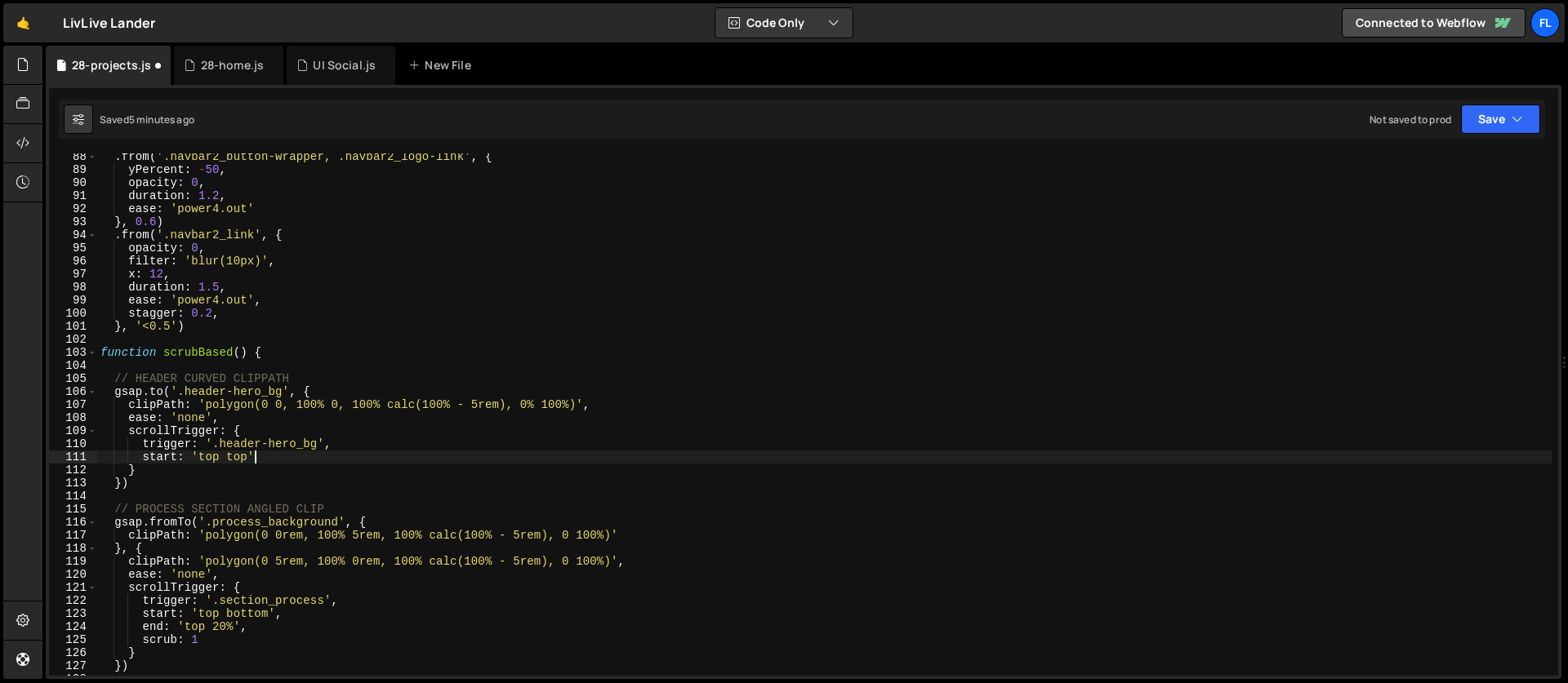
type textarea "start: 'top top','"
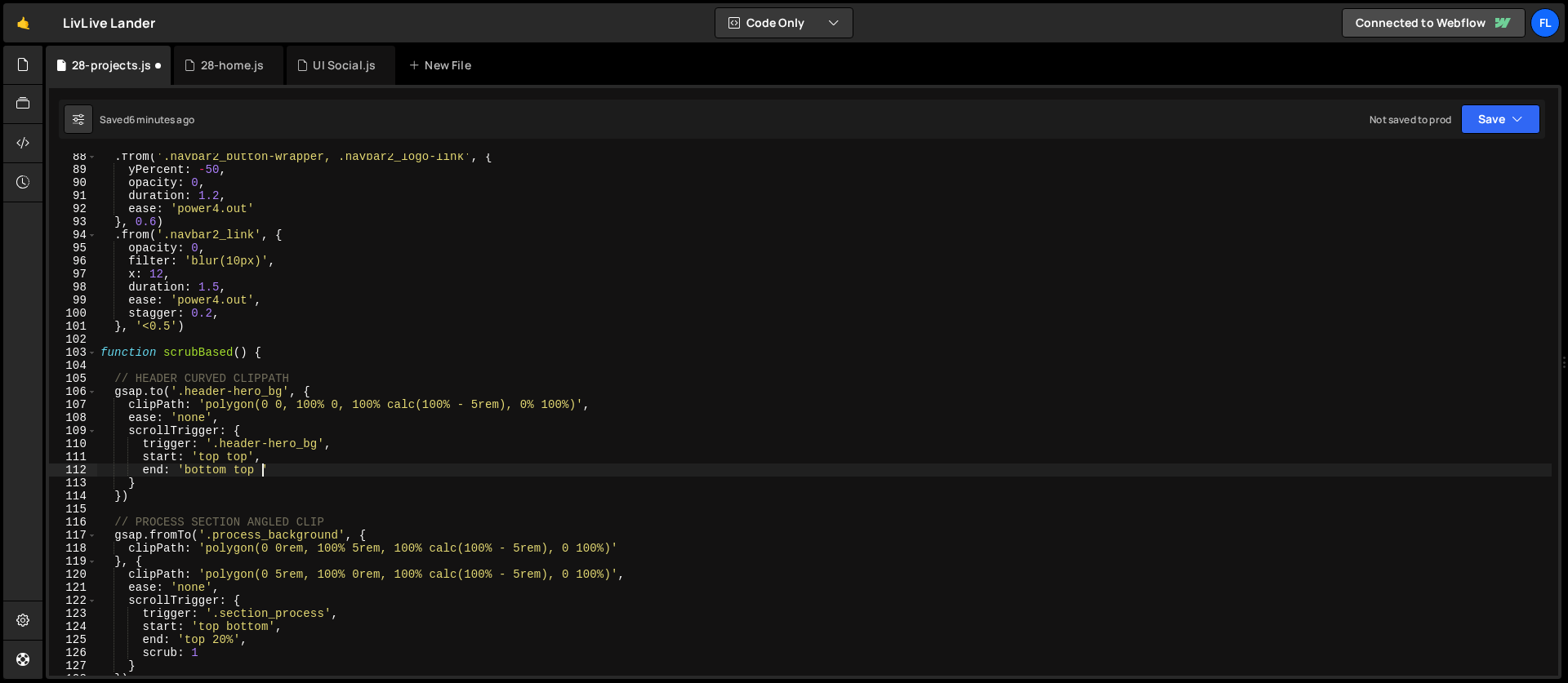
scroll to position [0, 12]
type textarea "end: 'bottom top ','"
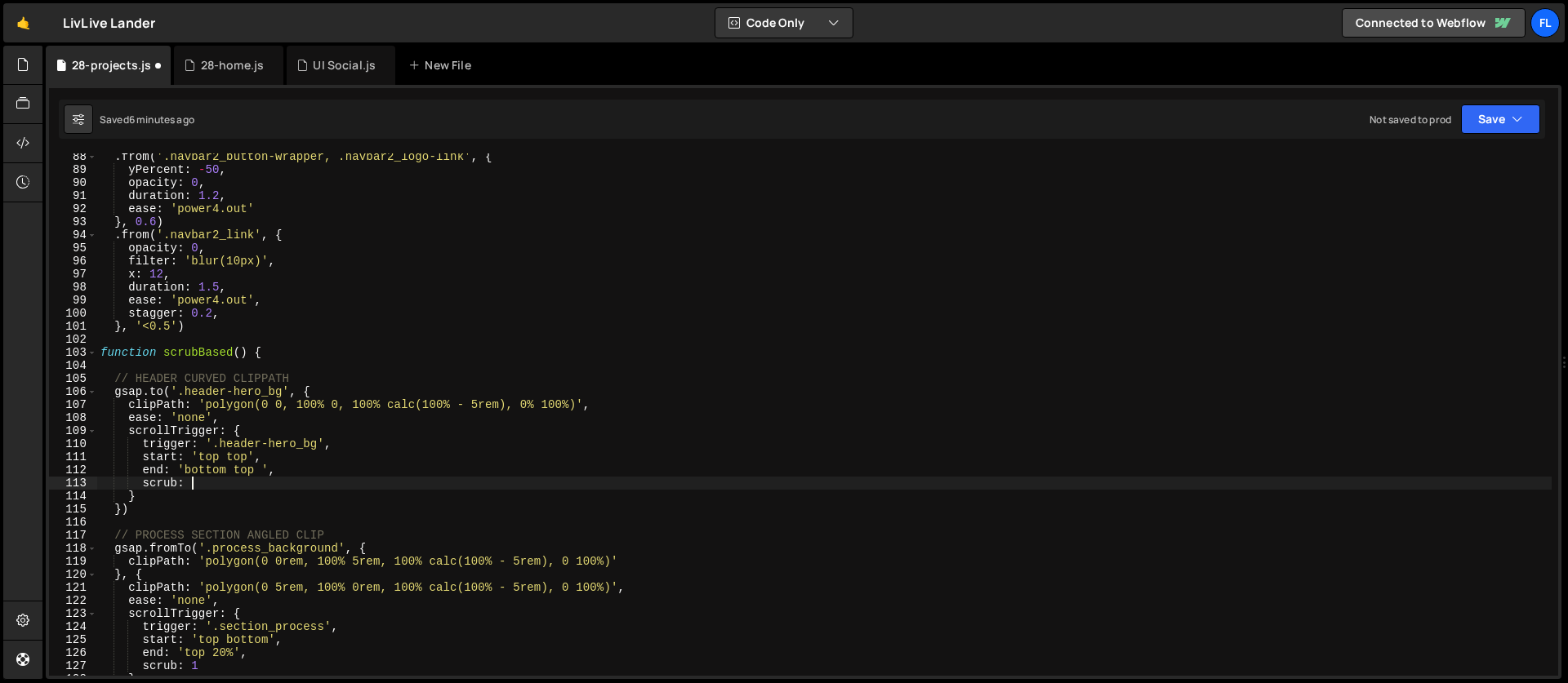
scroll to position [0, 5]
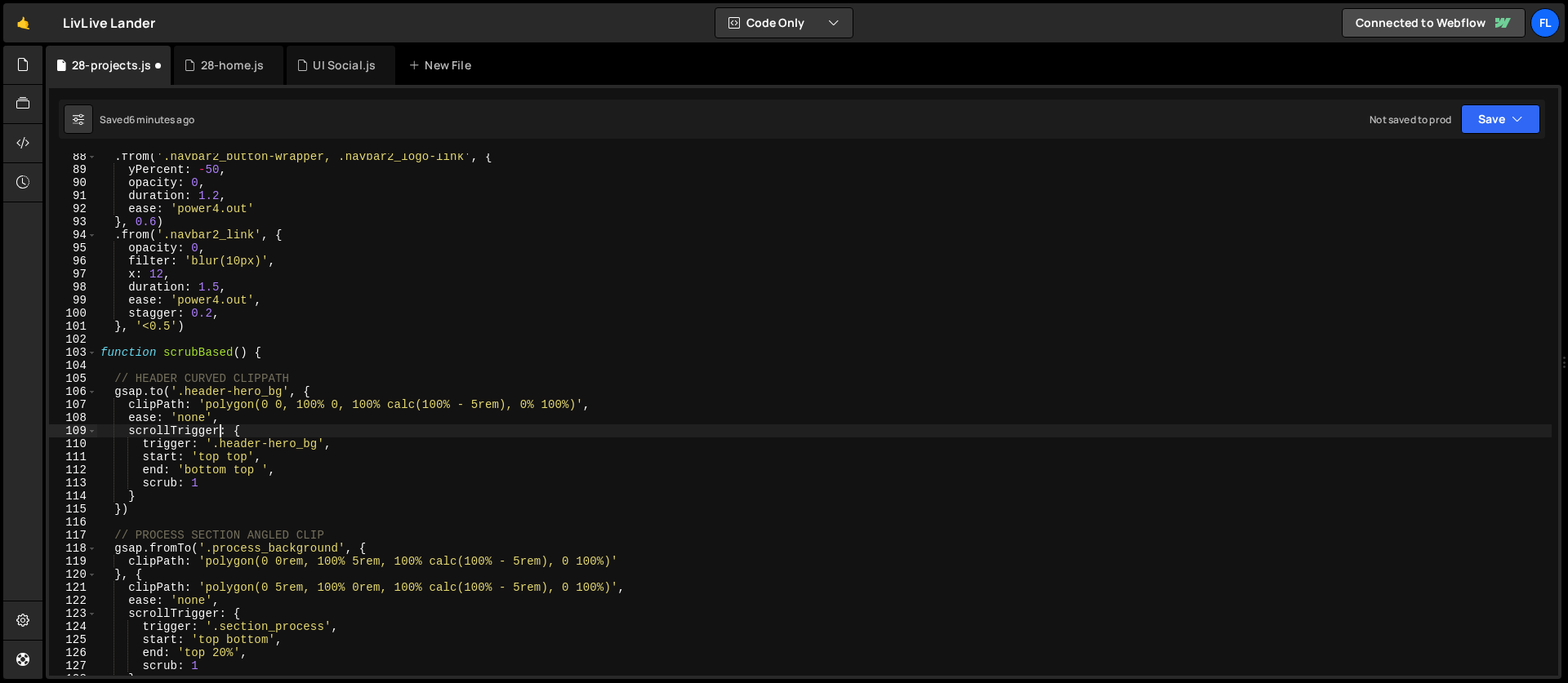
click at [221, 429] on div ". from ( '.navbar2_button-wrapper, .navbar2_logo-link' , { yPercent : - 50 , op…" at bounding box center [823, 425] width 1454 height 549
click at [183, 411] on div ". from ( '.navbar2_button-wrapper, .navbar2_logo-link' , { yPercent : - 50 , op…" at bounding box center [823, 425] width 1454 height 549
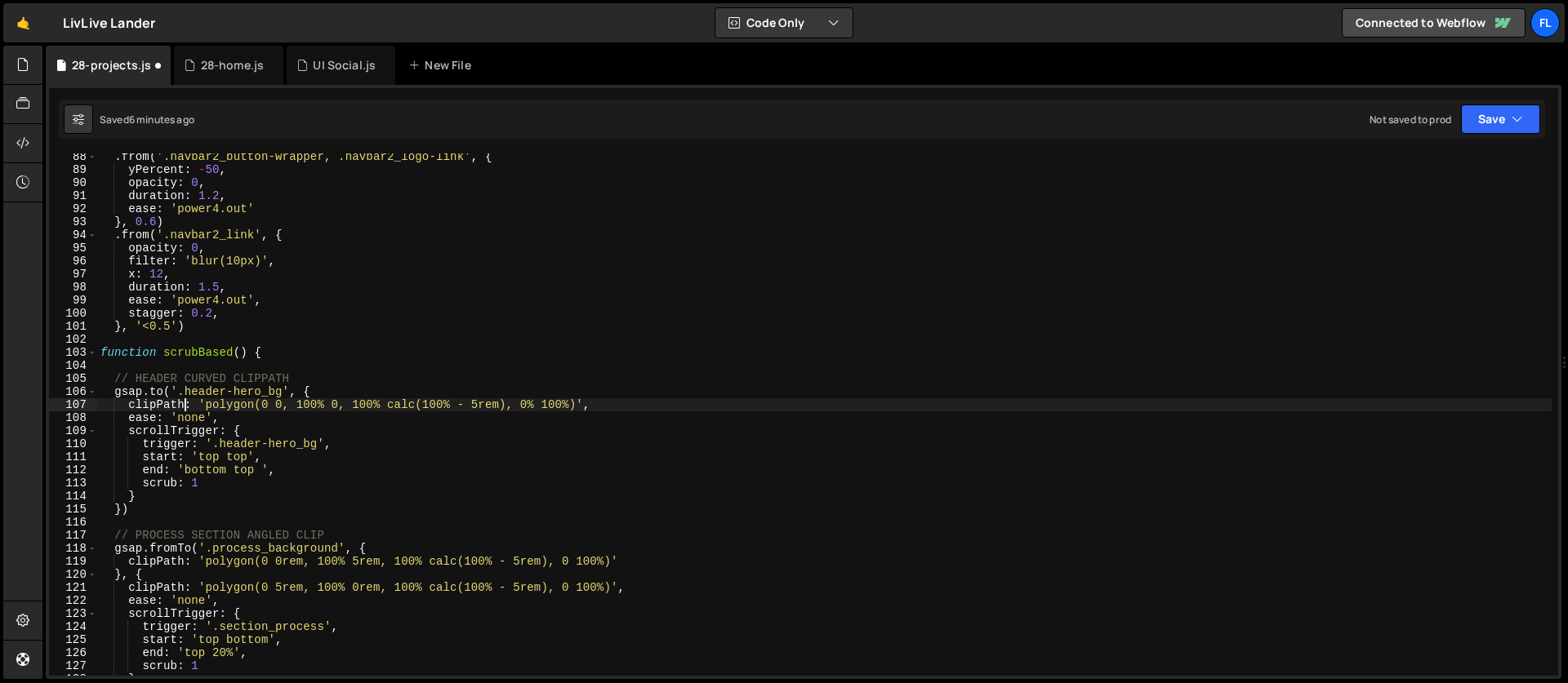
click at [327, 410] on div ". from ( '.navbar2_button-wrapper, .navbar2_logo-link' , { yPercent : - 50 , op…" at bounding box center [823, 425] width 1454 height 549
click at [409, 393] on div ". from ( '.navbar2_button-wrapper, .navbar2_logo-link' , { yPercent : - 50 , op…" at bounding box center [823, 425] width 1454 height 549
click at [477, 403] on div ". from ( '.navbar2_button-wrapper, .navbar2_logo-link' , { yPercent : - 50 , op…" at bounding box center [823, 425] width 1454 height 549
drag, startPoint x: 501, startPoint y: 402, endPoint x: 390, endPoint y: 409, distance: 111.2
click at [390, 409] on div ". from ( '.navbar2_button-wrapper, .navbar2_logo-link' , { yPercent : - 50 , op…" at bounding box center [823, 425] width 1454 height 549
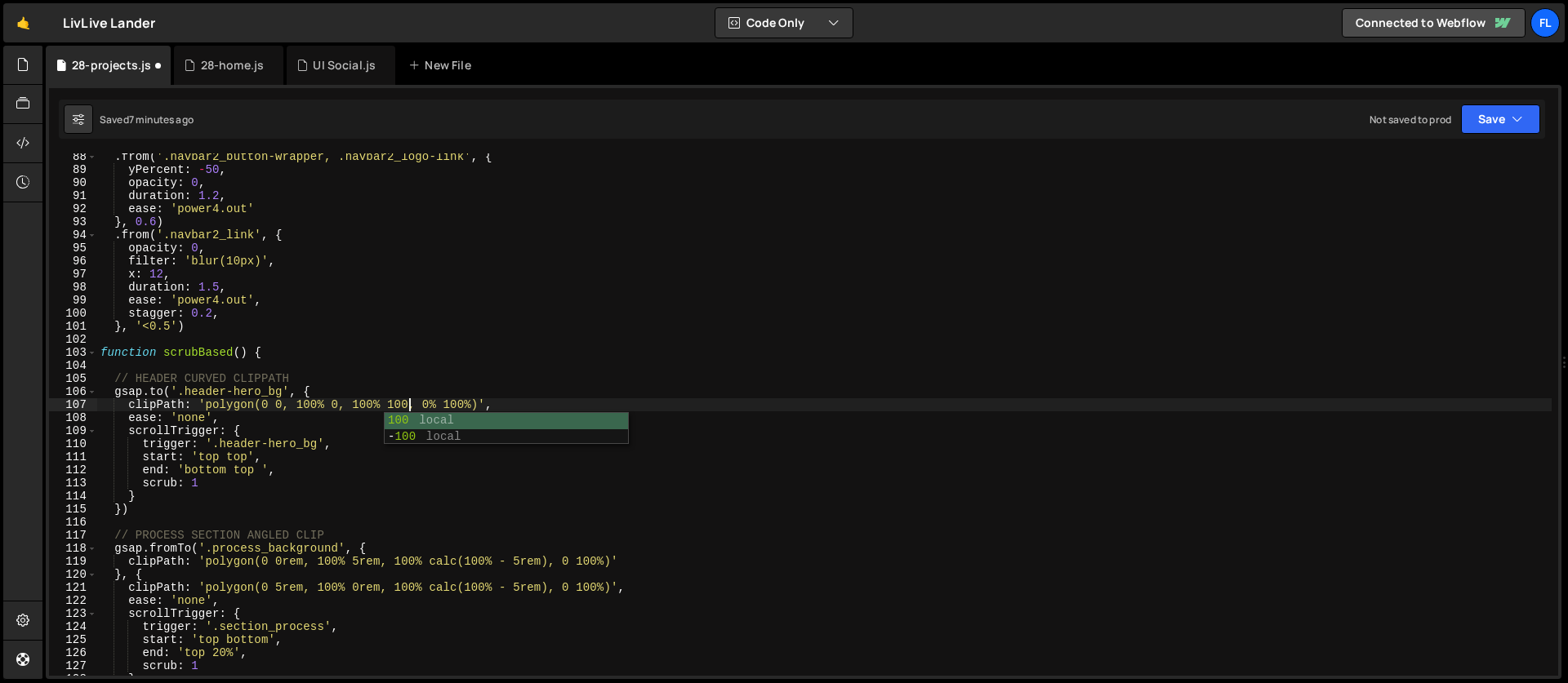
scroll to position [0, 22]
click at [467, 404] on div ". from ( '.navbar2_button-wrapper, .navbar2_logo-link' , { yPercent : - 50 , op…" at bounding box center [823, 425] width 1454 height 549
click at [451, 407] on div ". from ( '.navbar2_button-wrapper, .navbar2_logo-link' , { yPercent : - 50 , op…" at bounding box center [823, 425] width 1454 height 549
click at [389, 405] on div ". from ( '.navbar2_button-wrapper, .navbar2_logo-link' , { yPercent : - 50 , op…" at bounding box center [823, 425] width 1454 height 549
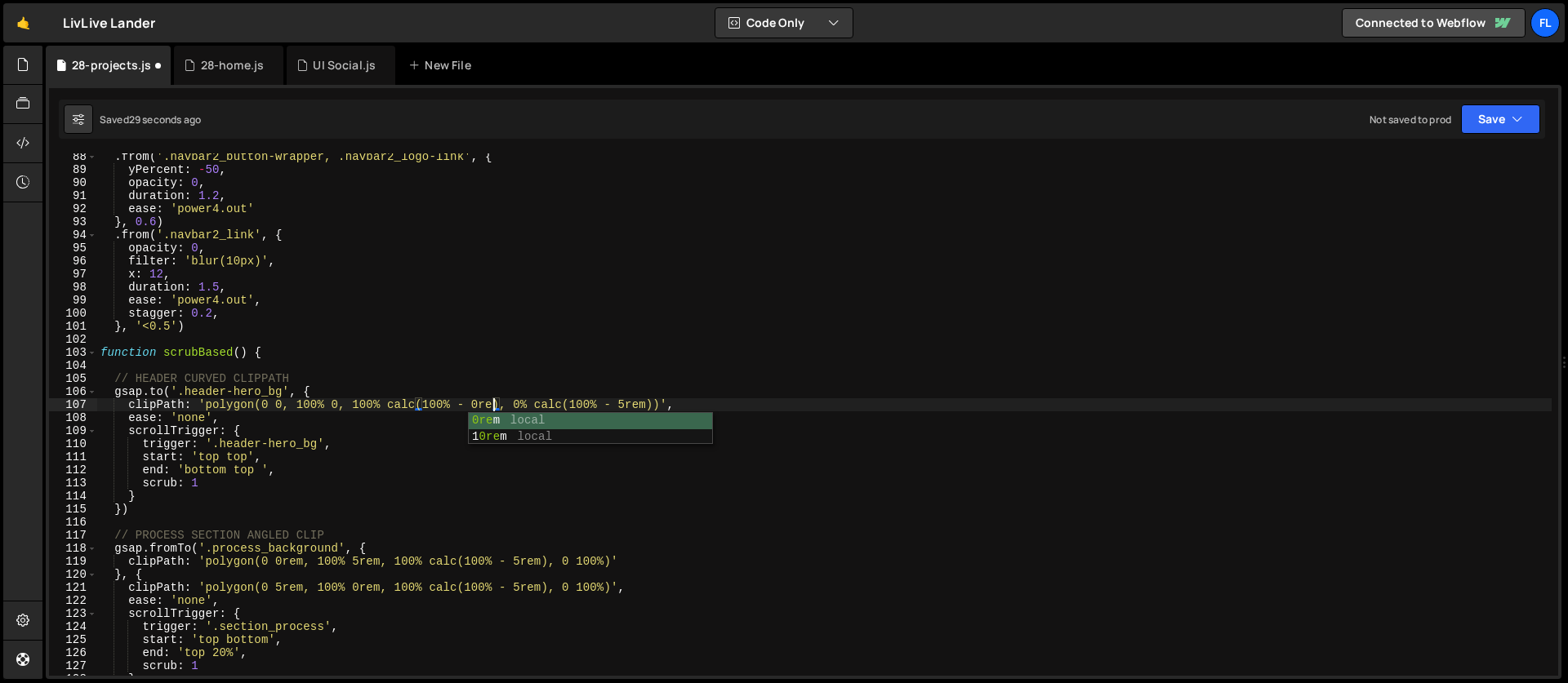
scroll to position [0, 28]
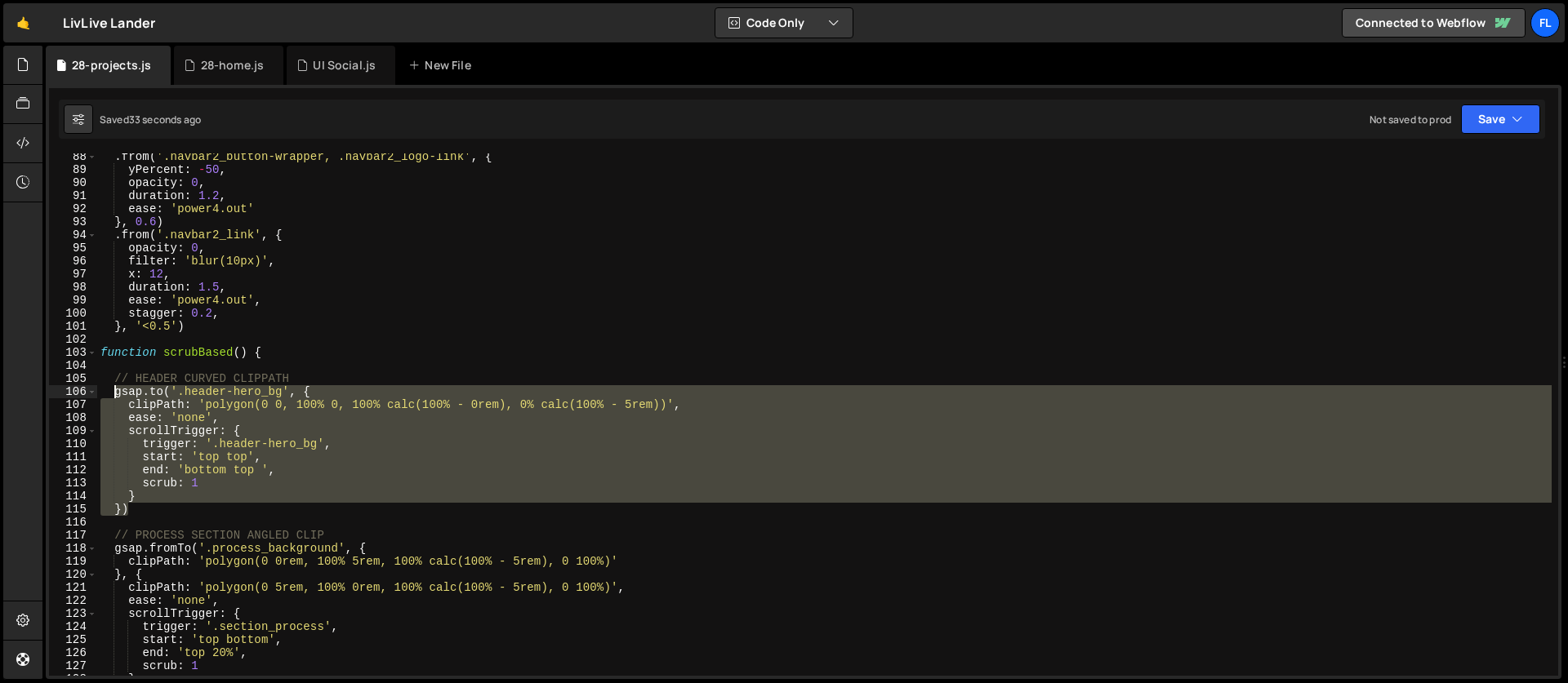
drag, startPoint x: 132, startPoint y: 510, endPoint x: 113, endPoint y: 395, distance: 116.6
click at [113, 395] on div ". from ( '.navbar2_button-wrapper, .navbar2_logo-link' , { yPercent : - 50 , op…" at bounding box center [823, 425] width 1454 height 549
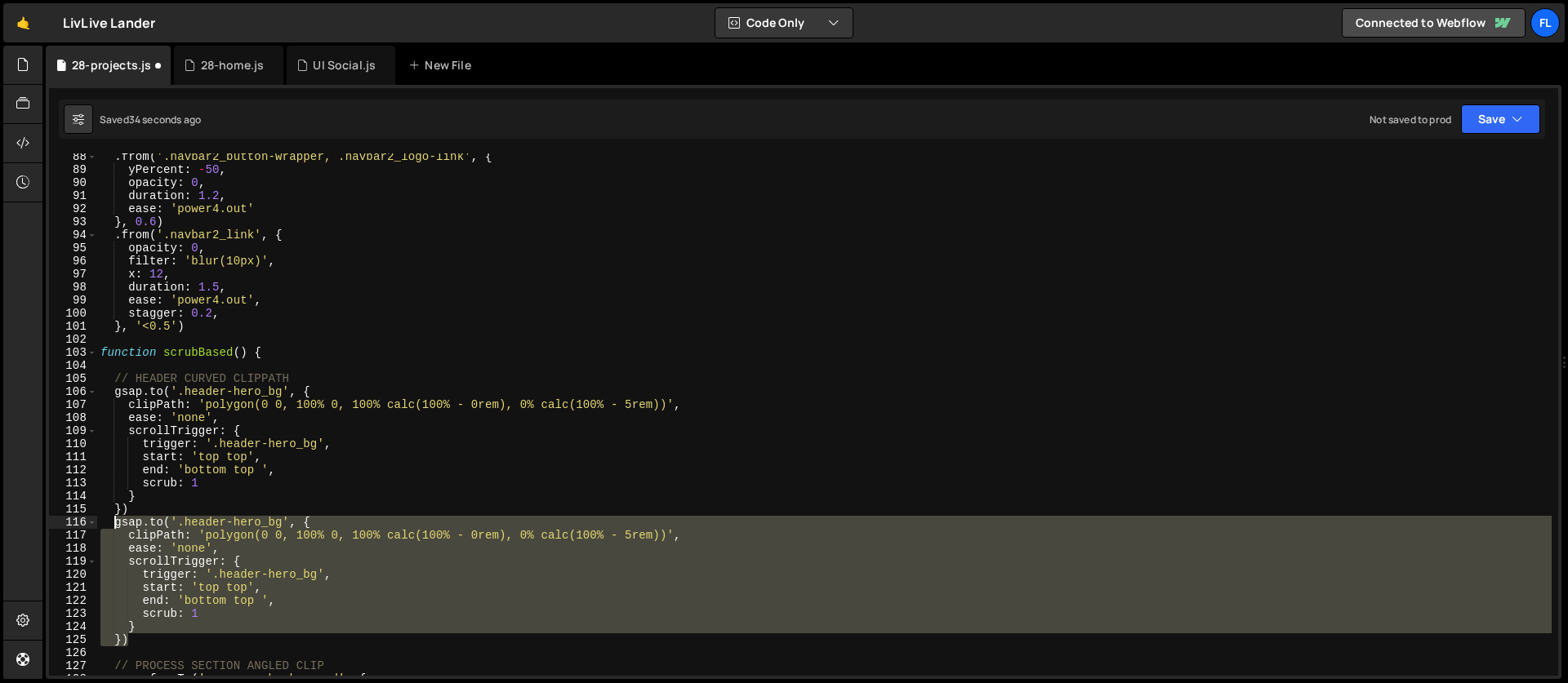
scroll to position [1237, 0]
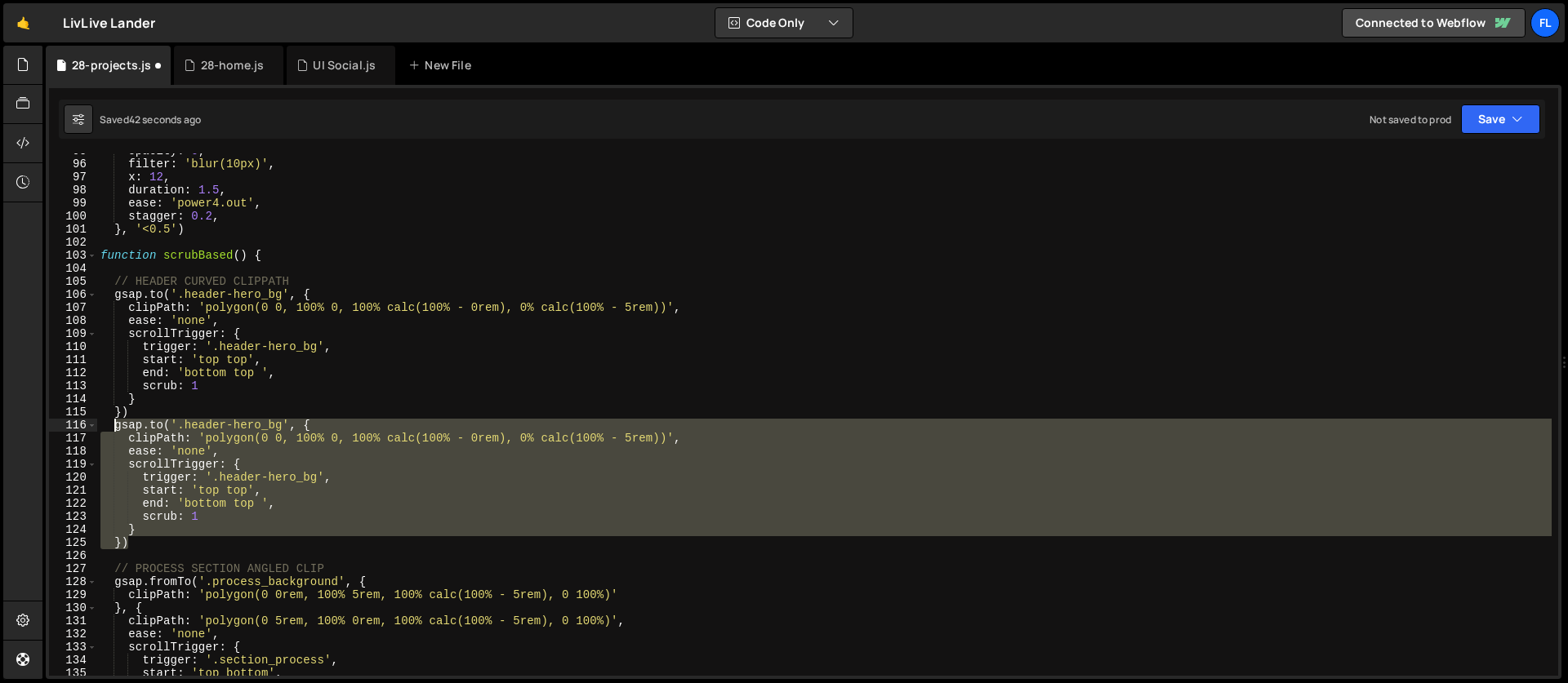
click at [262, 399] on div "opacity : 0 , filter : 'blur(10px)' , x : 12 , duration : 1.5 , ease : 'power4.…" at bounding box center [823, 419] width 1454 height 549
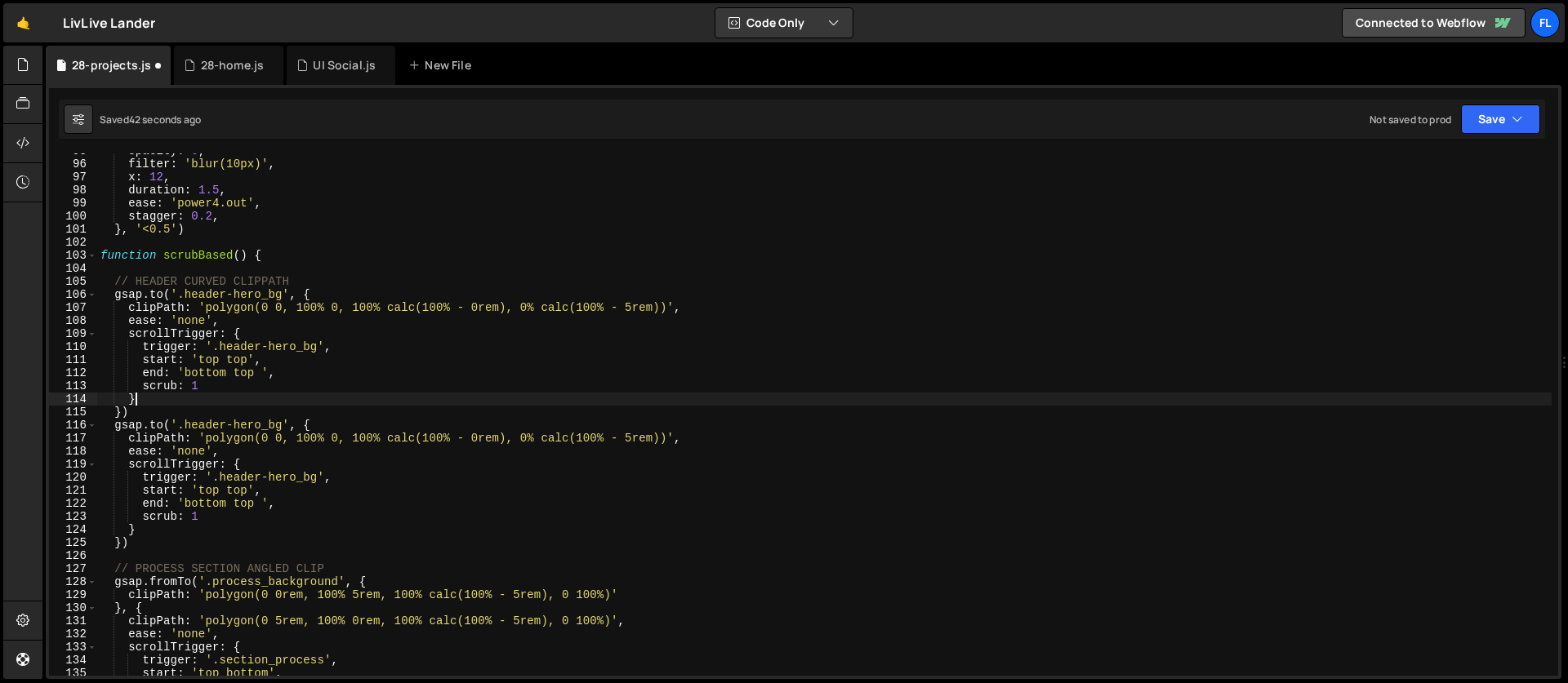
scroll to position [0, 2]
click at [284, 427] on div "opacity : 0 , filter : 'blur(10px)' , x : 12 , duration : 1.5 , ease : 'power4.…" at bounding box center [823, 419] width 1454 height 549
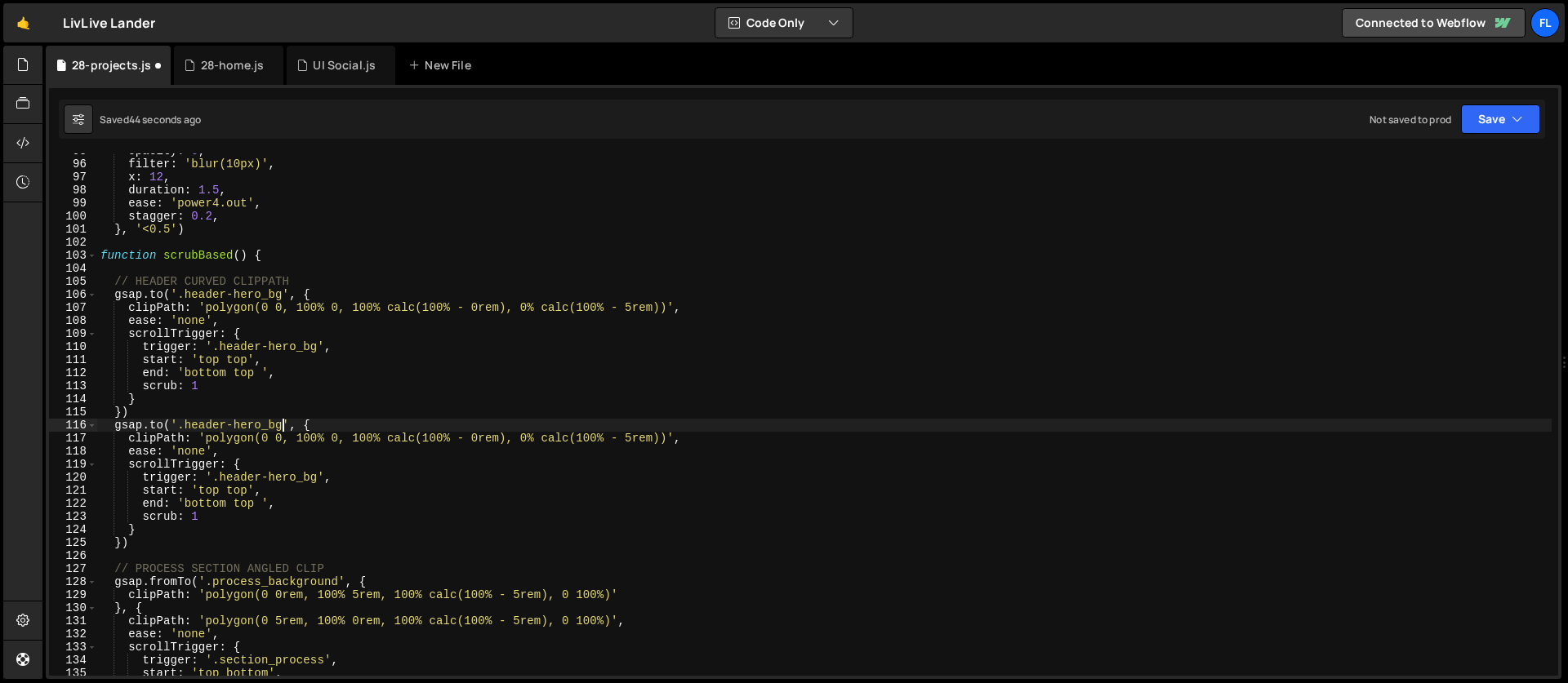
click at [187, 427] on div "opacity : 0 , filter : 'blur(10px)' , x : 12 , duration : 1.5 , ease : 'power4.…" at bounding box center [823, 419] width 1454 height 549
paste textarea "projects-hero_border"
click at [293, 418] on div "opacity : 0 , filter : 'blur(10px)' , x : 12 , duration : 1.5 , ease : 'power4.…" at bounding box center [823, 419] width 1454 height 549
click at [440, 441] on div "opacity : 0 , filter : 'blur(10px)' , x : 12 , duration : 1.5 , ease : 'power4.…" at bounding box center [823, 419] width 1454 height 549
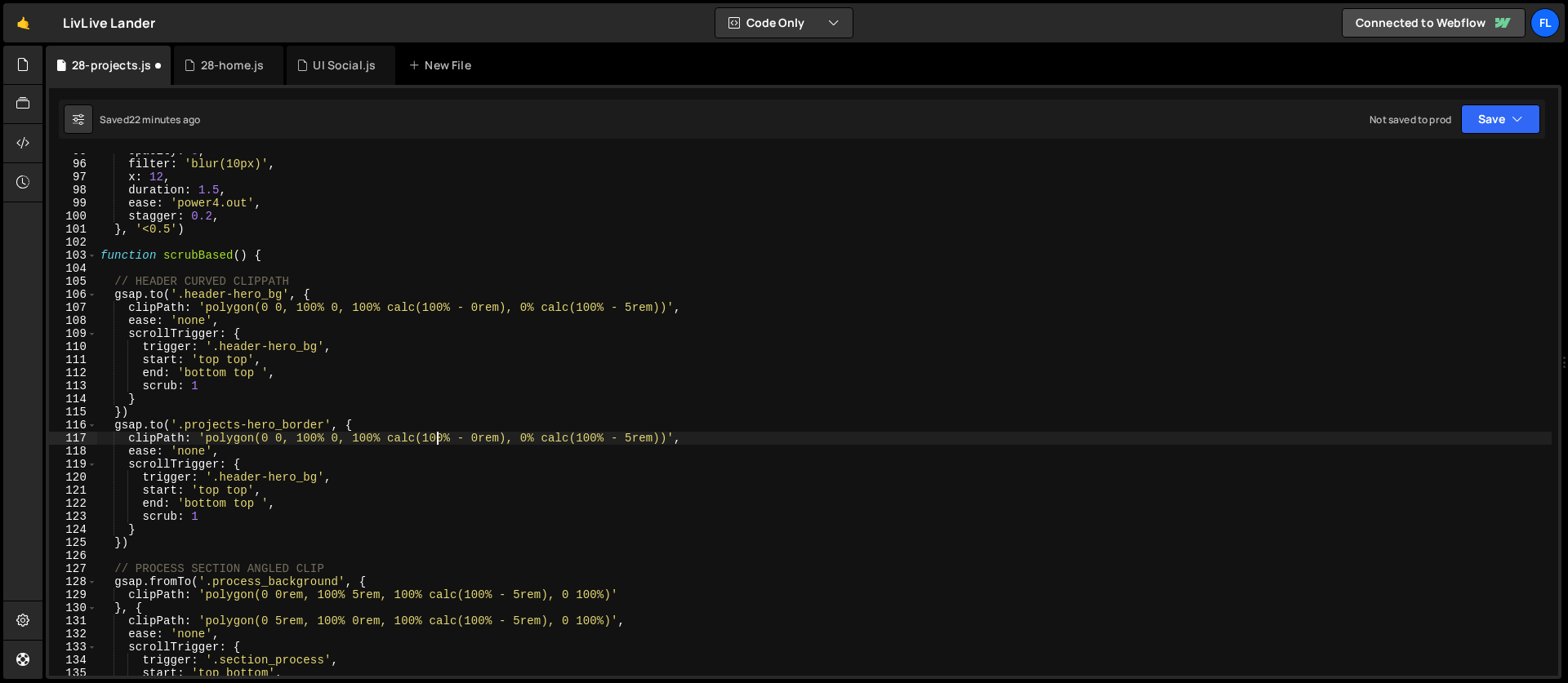
click at [206, 439] on div "opacity : 0 , filter : 'blur(10px)' , x : 12 , duration : 1.5 , ease : 'power4.…" at bounding box center [823, 419] width 1454 height 549
click at [669, 438] on div "opacity : 0 , filter : 'blur(10px)' , x : 12 , duration : 1.5 , ease : 'power4.…" at bounding box center [823, 419] width 1454 height 549
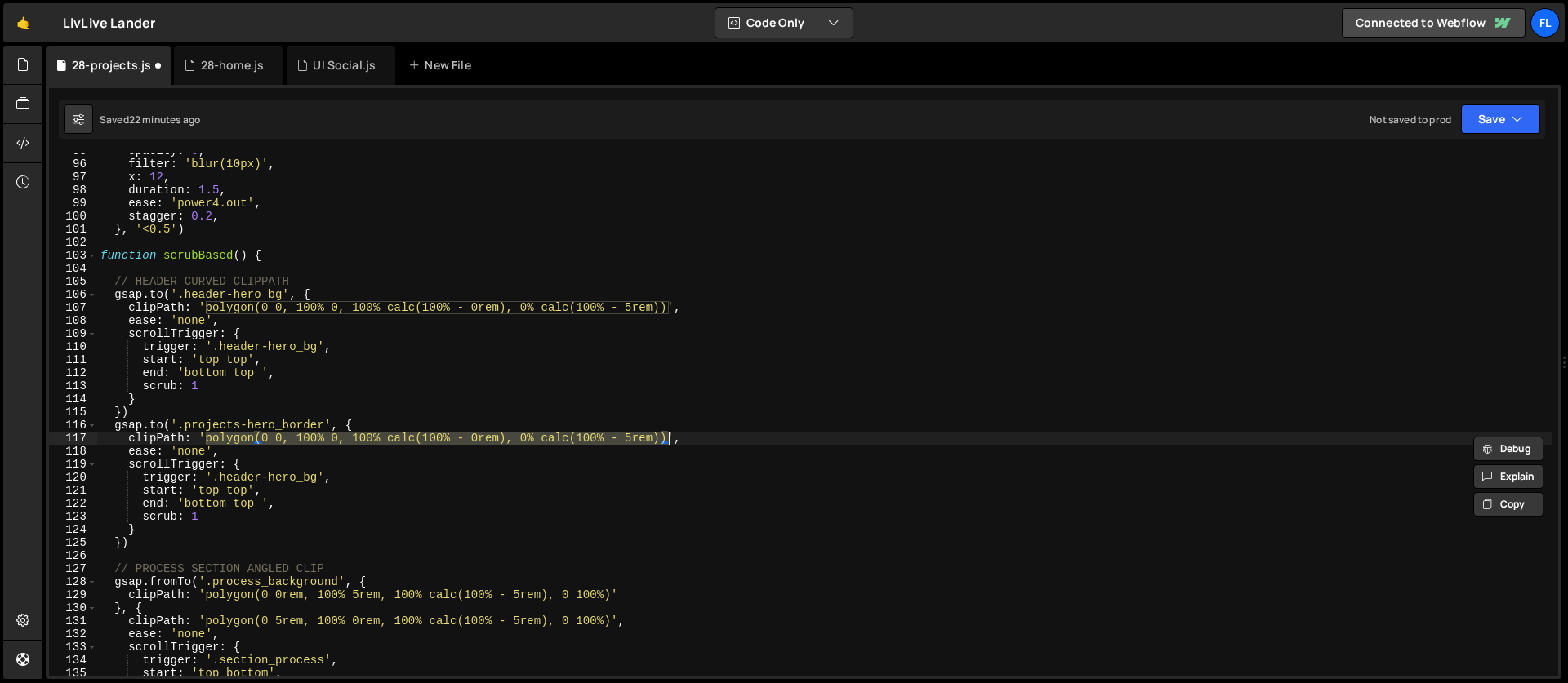
paste textarea "5rem, 100% 0%, 100% 100%, 0 100%"
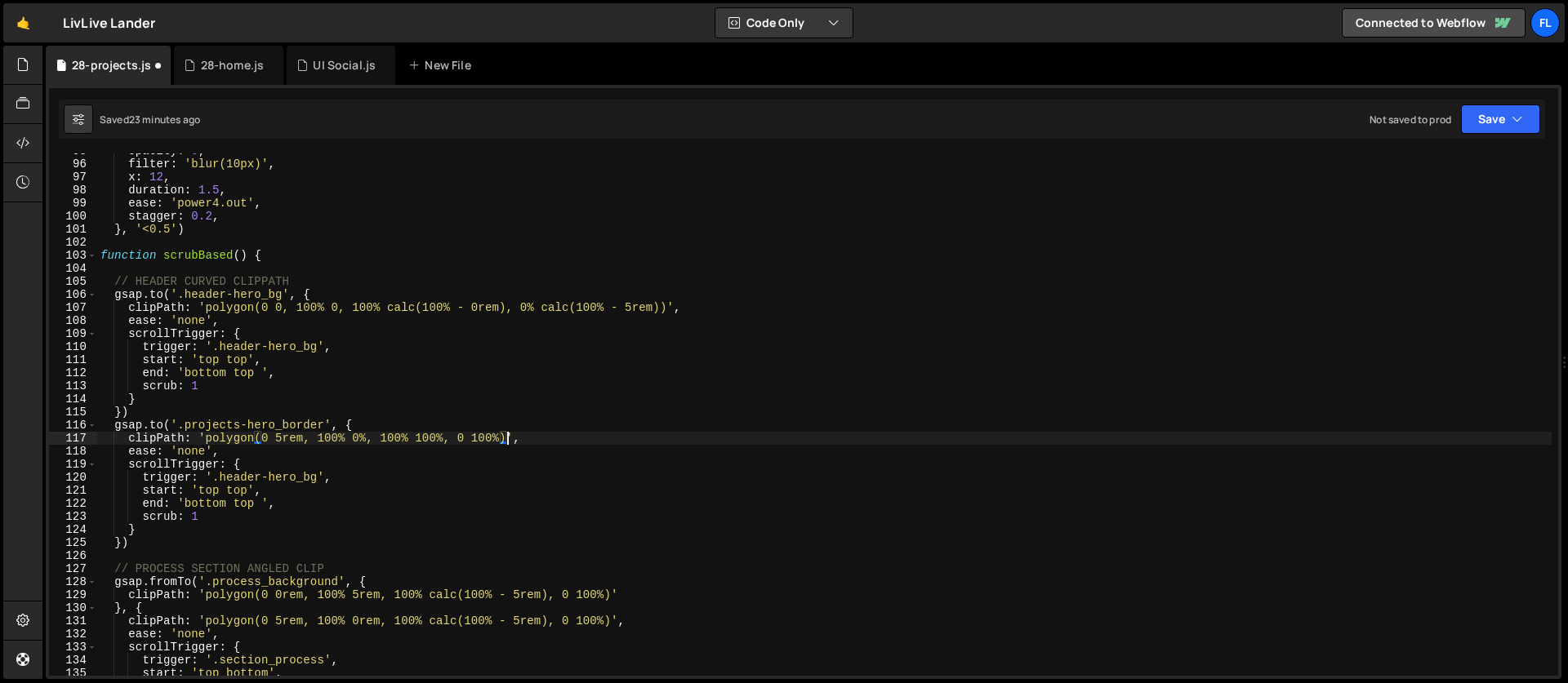
click at [282, 438] on div "opacity : 0 , filter : 'blur(10px)' , x : 12 , duration : 1.5 , ease : 'power4.…" at bounding box center [823, 419] width 1454 height 549
click at [494, 433] on div "opacity : 0 , filter : 'blur(10px)' , x : 12 , duration : 1.5 , ease : 'power4.…" at bounding box center [823, 419] width 1454 height 549
click at [362, 438] on div "opacity : 0 , filter : 'blur(10px)' , x : 12 , duration : 1.5 , ease : 'power4.…" at bounding box center [823, 419] width 1454 height 549
click at [369, 434] on div "opacity : 0 , filter : 'blur(10px)' , x : 12 , duration : 1.5 , ease : 'power4.…" at bounding box center [823, 419] width 1454 height 549
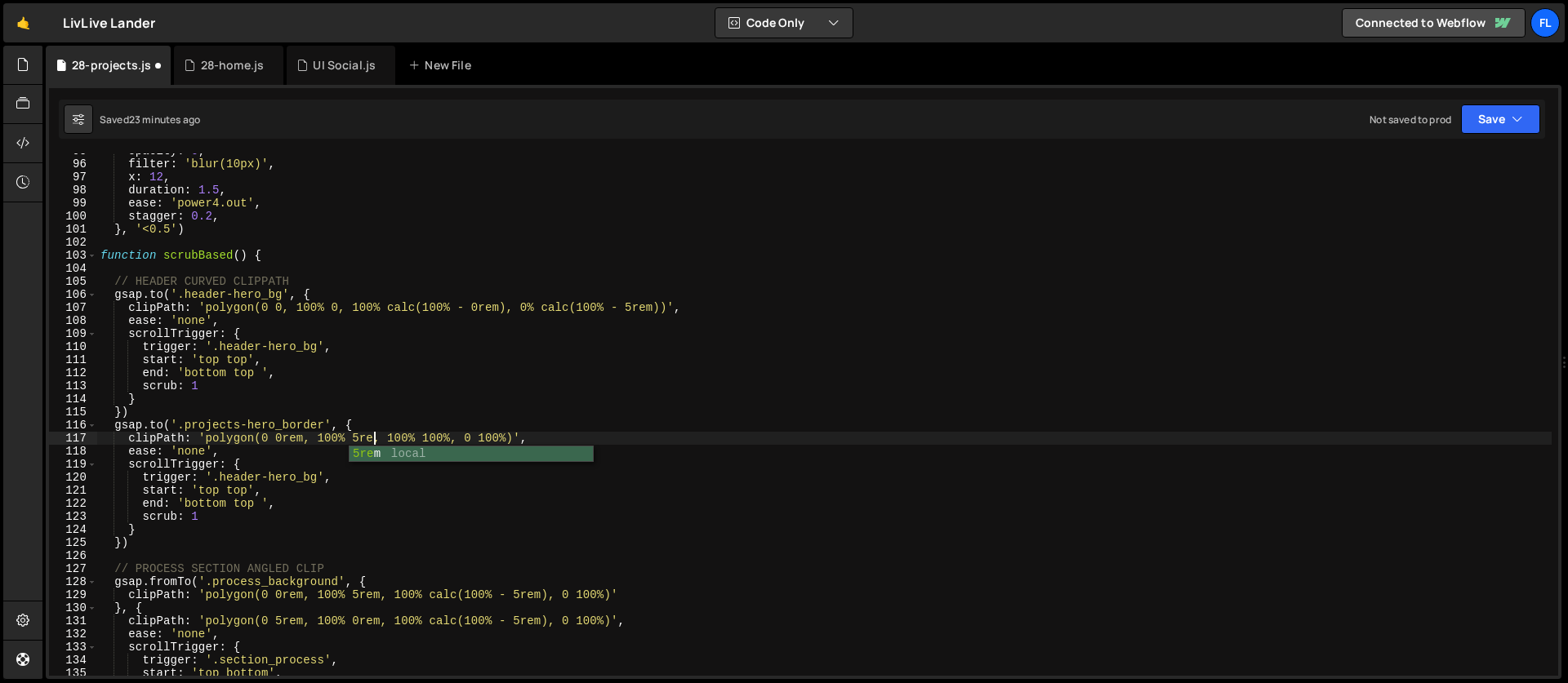
scroll to position [0, 20]
type textarea "clipPath: 'polygon(0 0rem, 100% 5rem, 100% 100%, 0 100%)',"
click at [275, 267] on div "opacity : 0 , filter : 'blur(10px)' , x : 12 , duration : 1.5 , ease : 'power4.…" at bounding box center [823, 419] width 1454 height 549
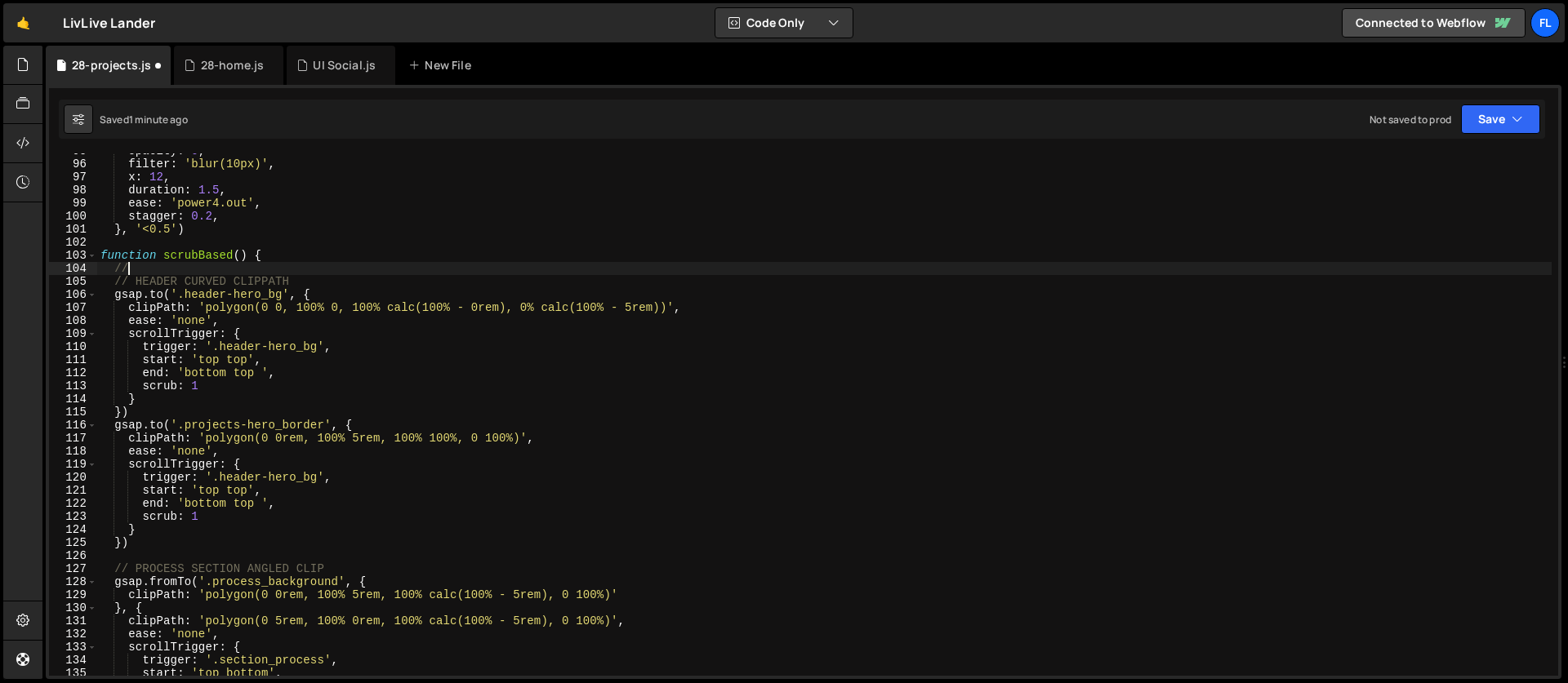
scroll to position [0, 2]
click at [327, 399] on div "opacity : 0 , filter : 'blur(10px)' , x : 12 , duration : 1.5 , ease : 'power4.…" at bounding box center [823, 419] width 1454 height 549
click at [154, 267] on div "opacity : 0 , filter : 'blur(10px)' , x : 12 , duration : 1.5 , ease : 'power4.…" at bounding box center [823, 419] width 1454 height 549
click at [147, 265] on div "opacity : 0 , filter : 'blur(10px)' , x : 12 , duration : 1.5 , ease : 'power4.…" at bounding box center [823, 419] width 1454 height 549
paste textarea "});"
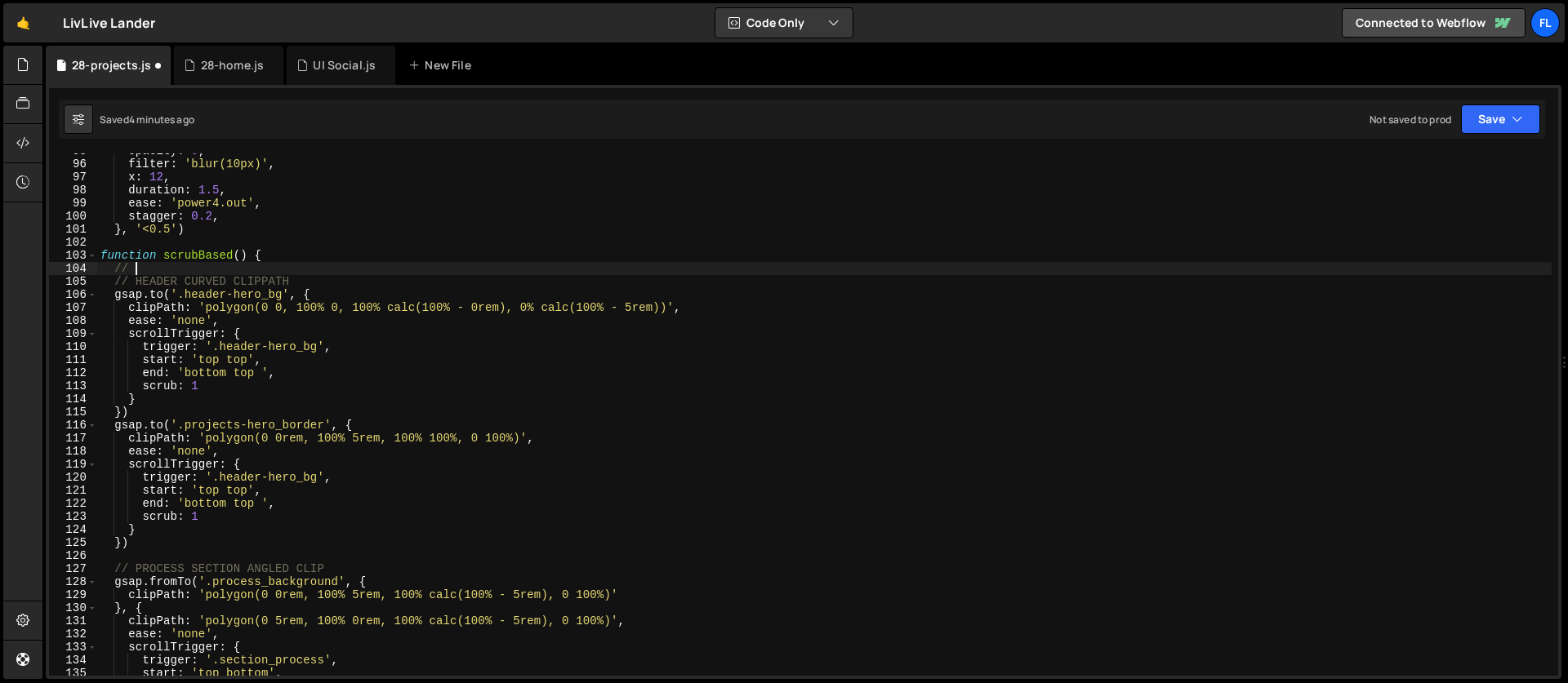
scroll to position [0, 1]
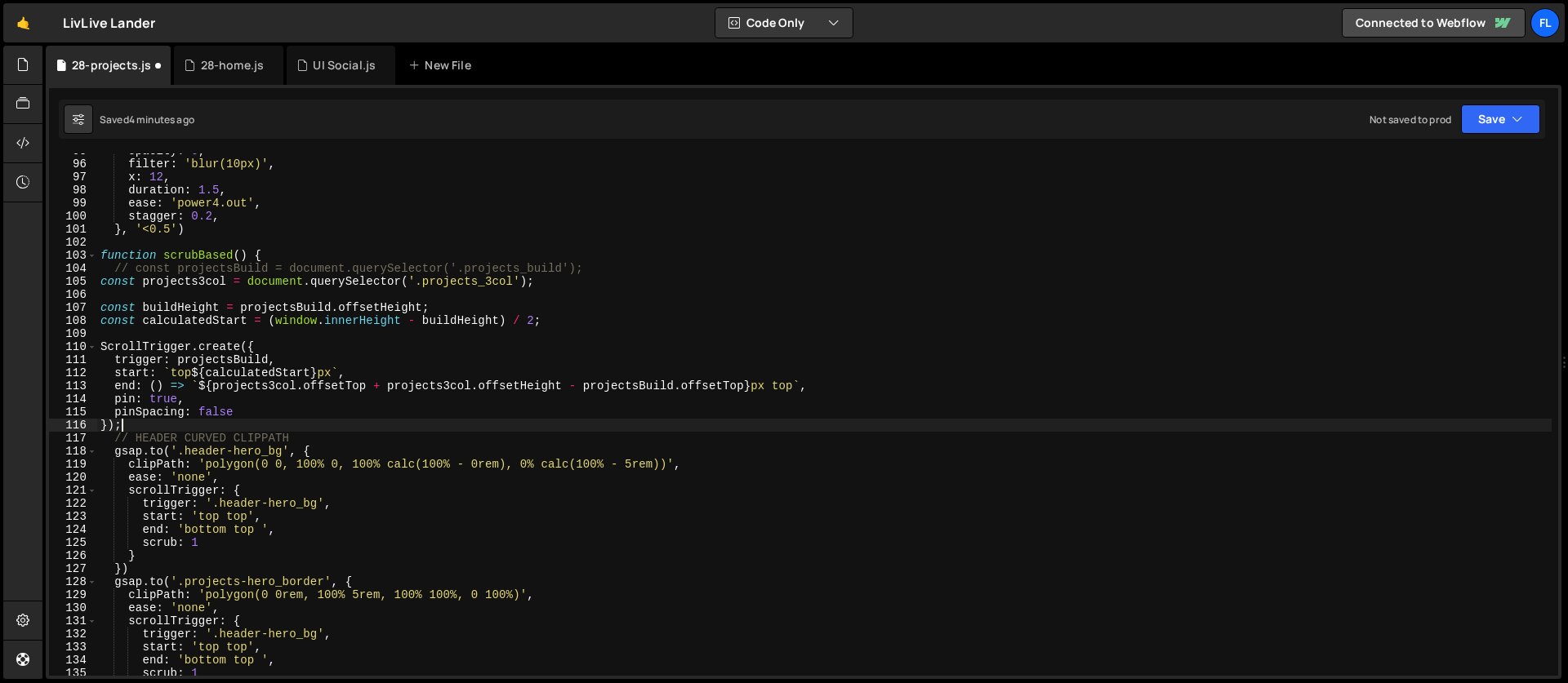
click at [212, 402] on div "opacity : 0 , filter : 'blur(10px)' , x : 12 , duration : 1.5 , ease : 'power4.…" at bounding box center [823, 419] width 1454 height 549
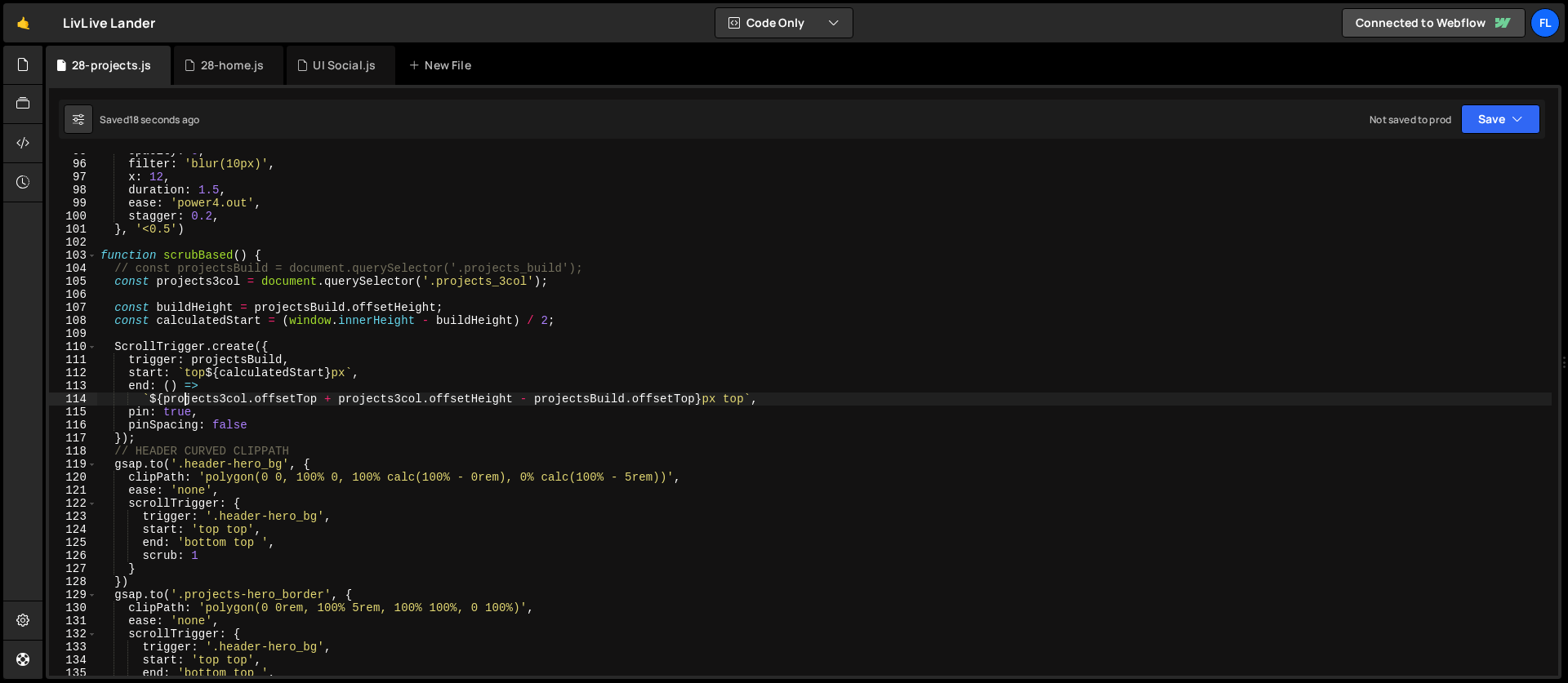
click at [130, 269] on div "opacity : 0 , filter : 'blur(10px)' , x : 12 , duration : 1.5 , ease : 'power4.…" at bounding box center [823, 419] width 1454 height 549
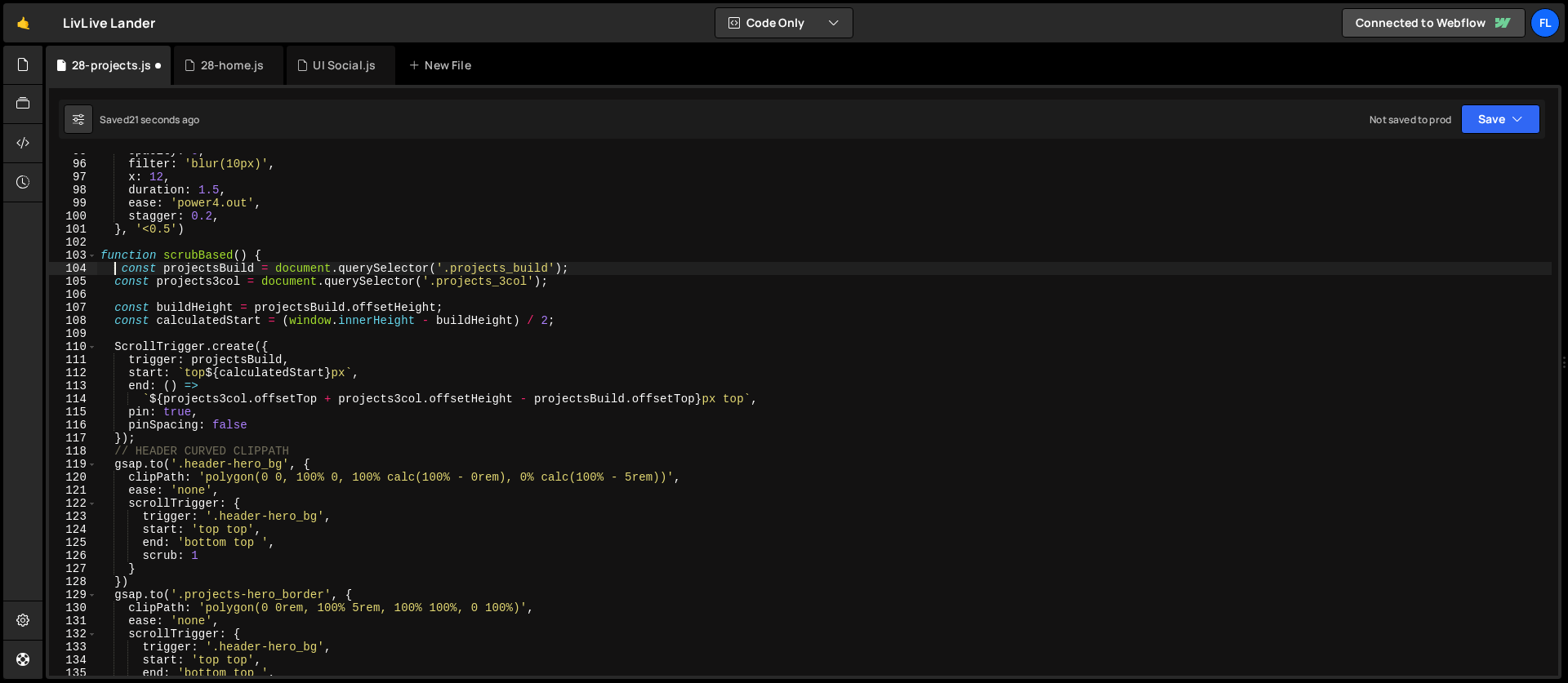
click at [120, 274] on div "opacity : 0 , filter : 'blur(10px)' , x : 12 , duration : 1.5 , ease : 'power4.…" at bounding box center [823, 419] width 1454 height 549
click at [377, 376] on div "opacity : 0 , filter : 'blur(10px)' , x : 12 , duration : 1.5 , ease : 'power4.…" at bounding box center [823, 419] width 1454 height 549
type textarea "start: `top ${calculatedStart}px`,"
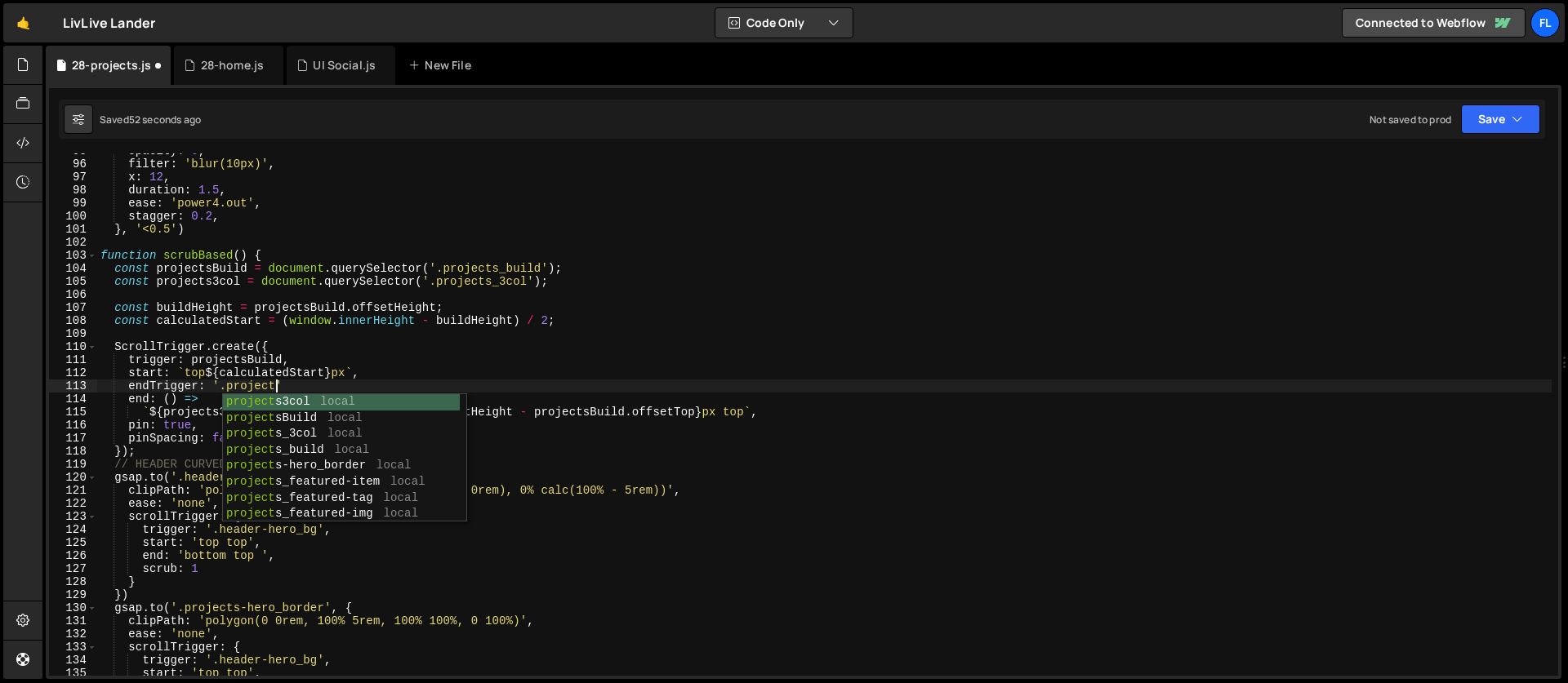
scroll to position [0, 12]
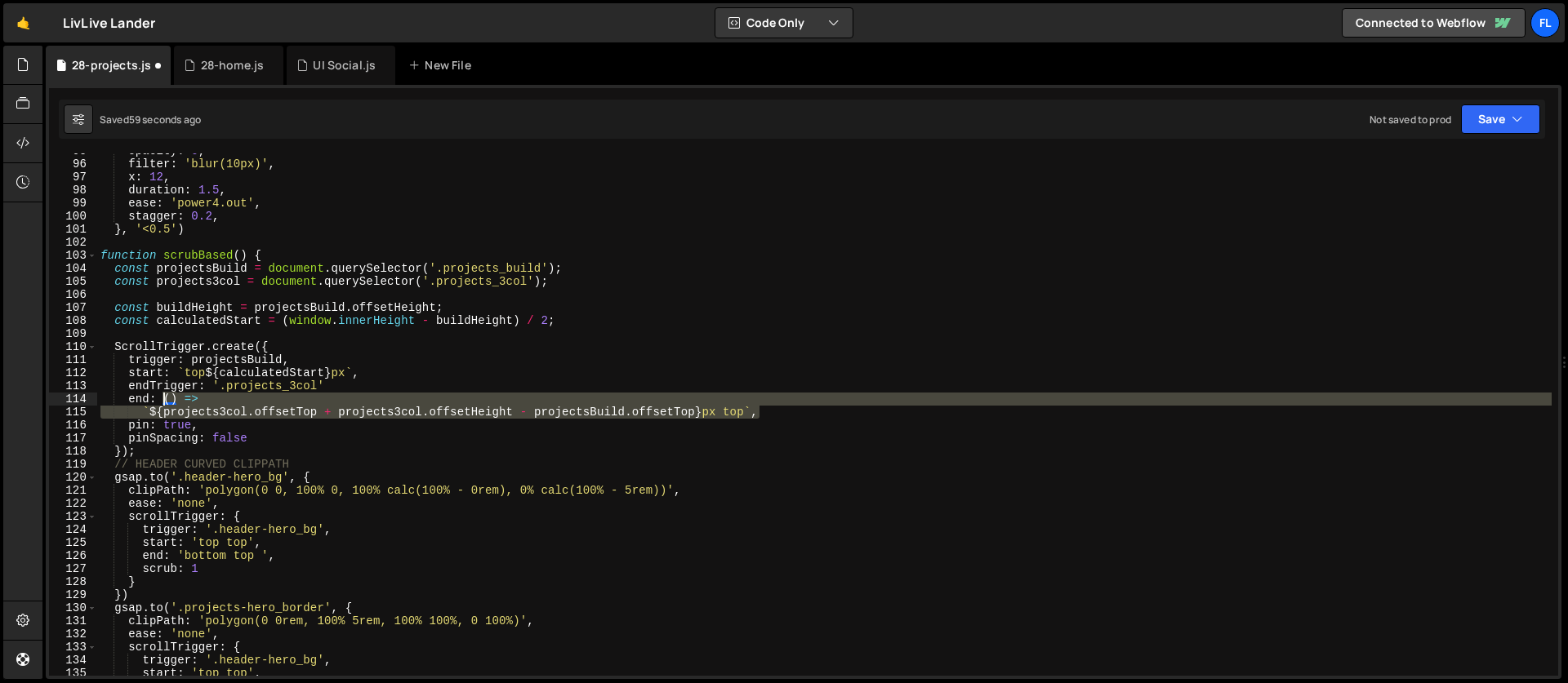
drag, startPoint x: 756, startPoint y: 410, endPoint x: 164, endPoint y: 397, distance: 592.1
click at [164, 397] on div "opacity : 0 , filter : 'blur(10px)' , x : 12 , duration : 1.5 , ease : 'power4.…" at bounding box center [823, 419] width 1454 height 549
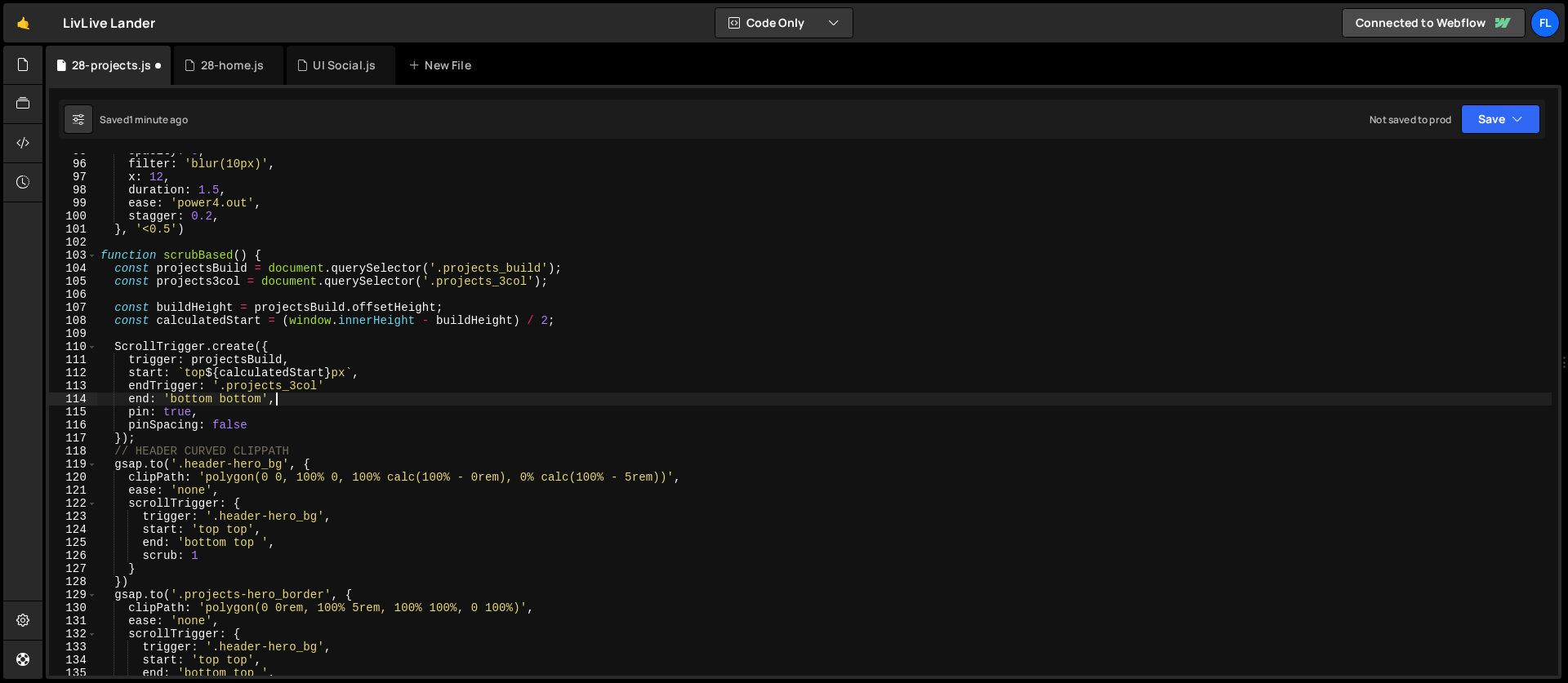
click at [336, 382] on div "opacity : 0 , filter : 'blur(10px)' , x : 12 , duration : 1.5 , ease : 'power4.…" at bounding box center [823, 419] width 1454 height 549
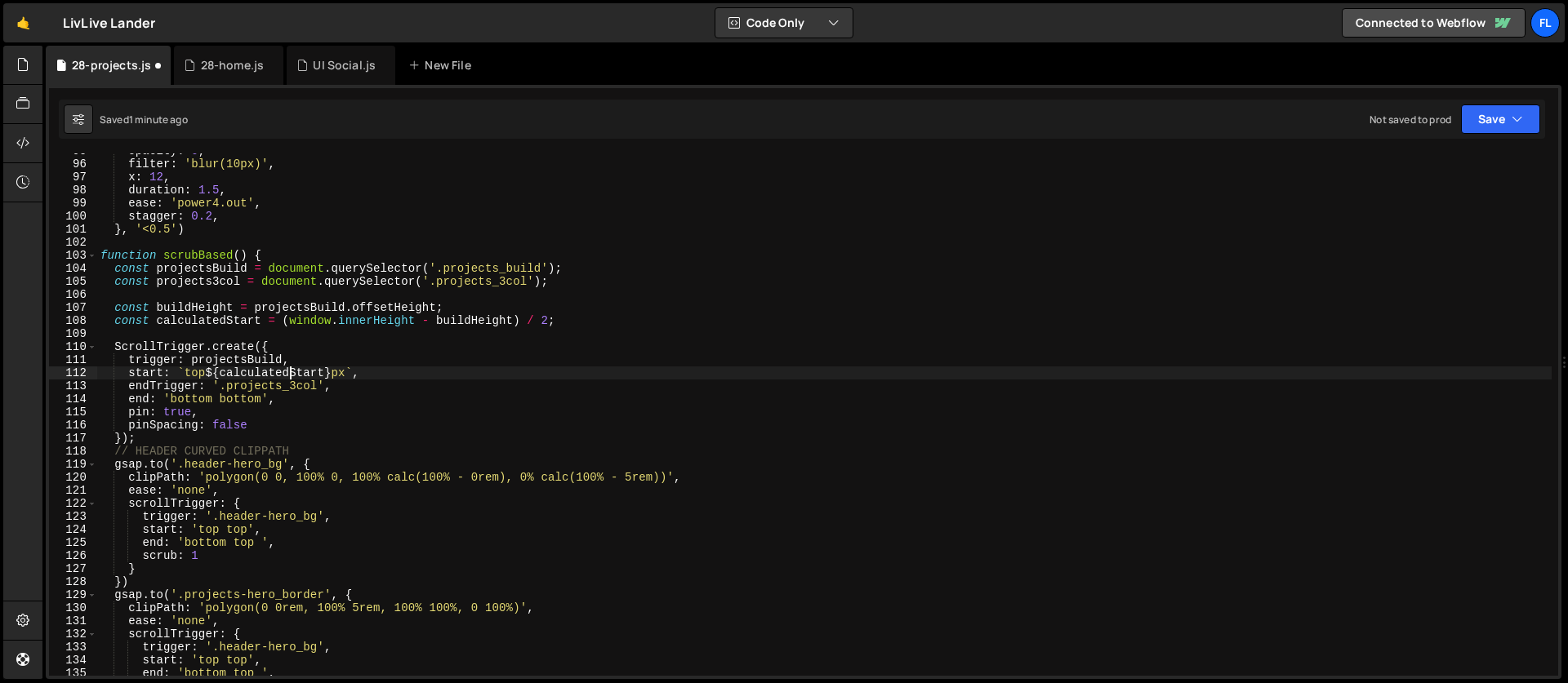
click at [287, 368] on div "opacity : 0 , filter : 'blur(10px)' , x : 12 , duration : 1.5 , ease : 'power4.…" at bounding box center [823, 419] width 1454 height 549
click at [291, 347] on div "opacity : 0 , filter : 'blur(10px)' , x : 12 , duration : 1.5 , ease : 'power4.…" at bounding box center [823, 419] width 1454 height 549
click at [316, 380] on div "opacity : 0 , filter : 'blur(10px)' , x : 12 , duration : 1.5 , ease : 'power4.…" at bounding box center [823, 419] width 1454 height 549
click at [333, 370] on div "opacity : 0 , filter : 'blur(10px)' , x : 12 , duration : 1.5 , ease : 'power4.…" at bounding box center [823, 419] width 1454 height 549
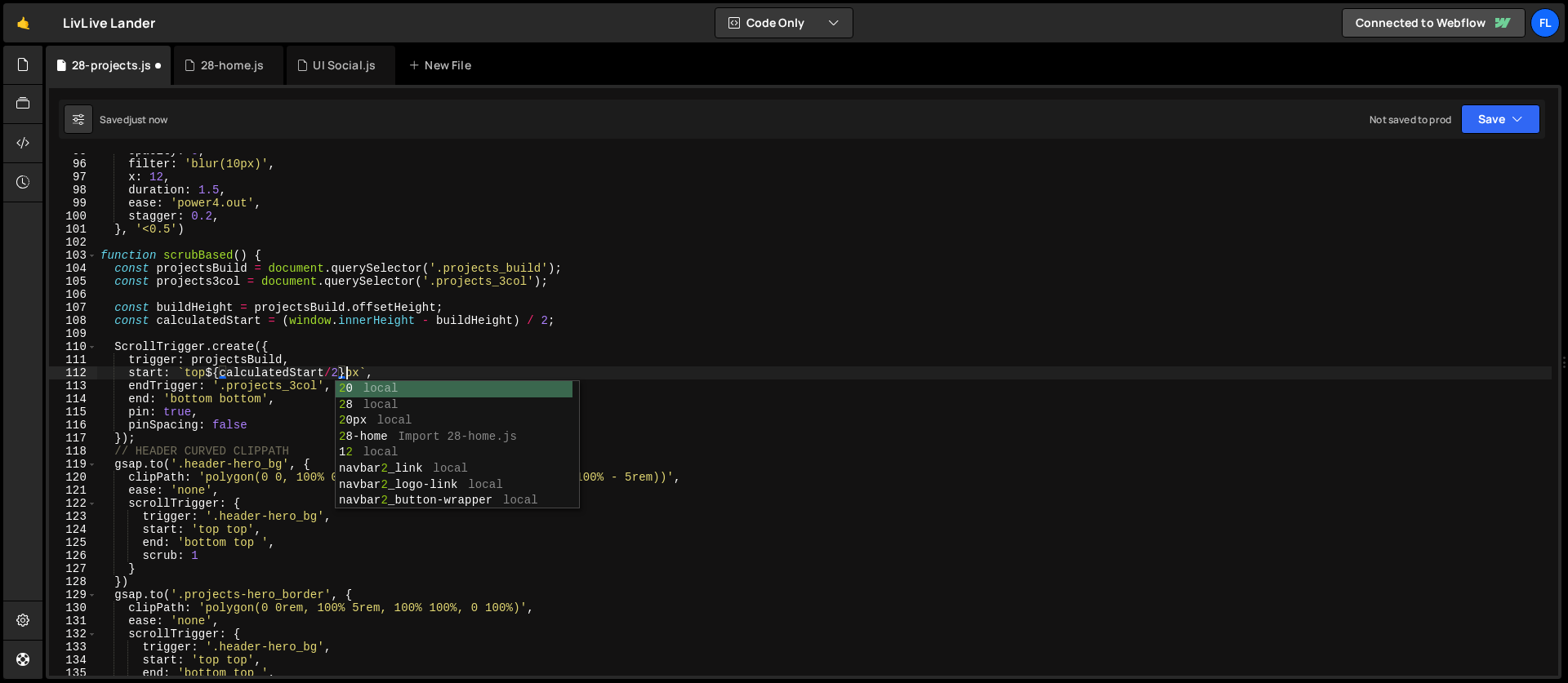
scroll to position [0, 17]
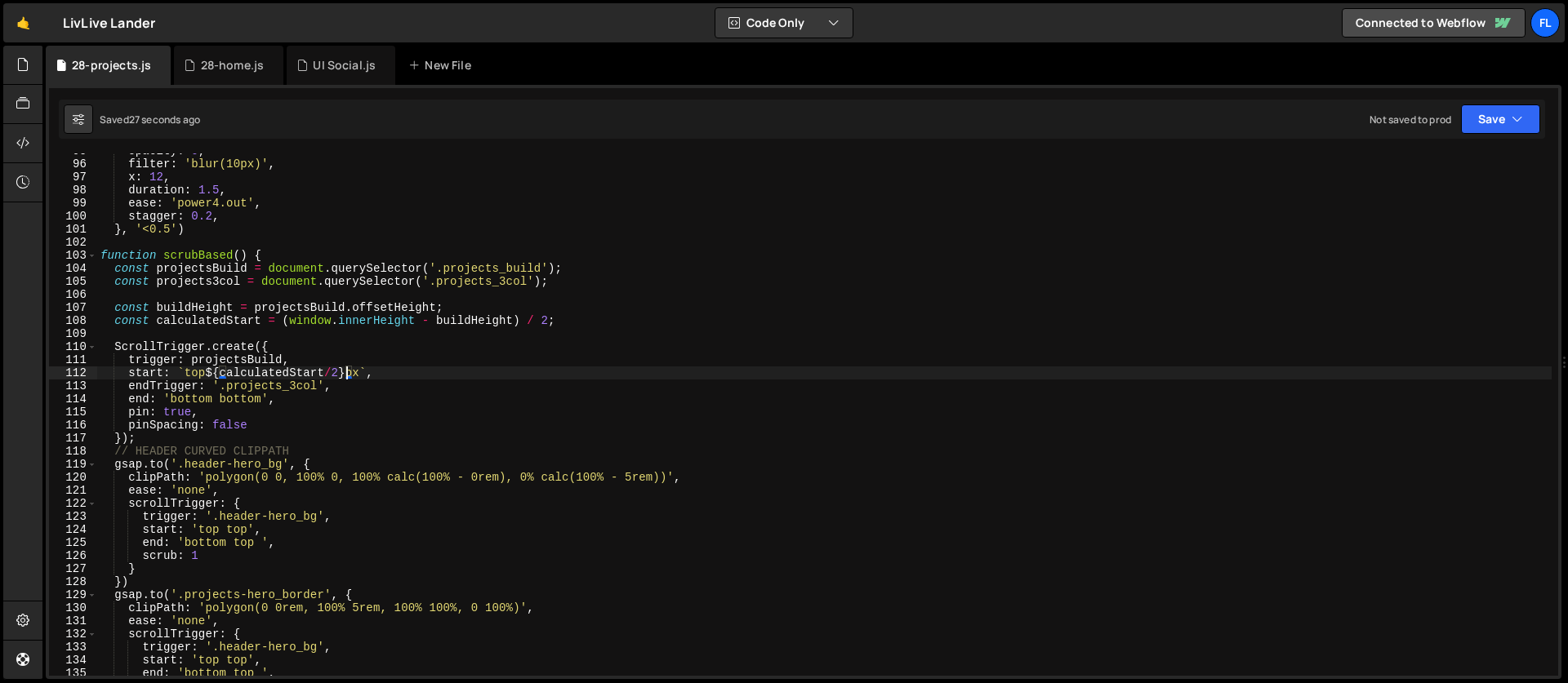
click at [552, 319] on div "opacity : 0 , filter : 'blur(10px)' , x : 12 , duration : 1.5 , ease : 'power4.…" at bounding box center [823, 419] width 1454 height 549
click at [343, 374] on div "opacity : 0 , filter : 'blur(10px)' , x : 12 , duration : 1.5 , ease : 'power4.…" at bounding box center [823, 419] width 1454 height 549
click at [335, 372] on div "opacity : 0 , filter : 'blur(10px)' , x : 12 , duration : 1.5 , ease : 'power4.…" at bounding box center [823, 419] width 1454 height 549
click at [346, 375] on div "opacity : 0 , filter : 'blur(10px)' , x : 12 , duration : 1.5 , ease : 'power4.…" at bounding box center [823, 419] width 1454 height 549
click at [287, 381] on div "opacity : 0 , filter : 'blur(10px)' , x : 12 , duration : 1.5 , ease : 'power4.…" at bounding box center [823, 419] width 1454 height 549
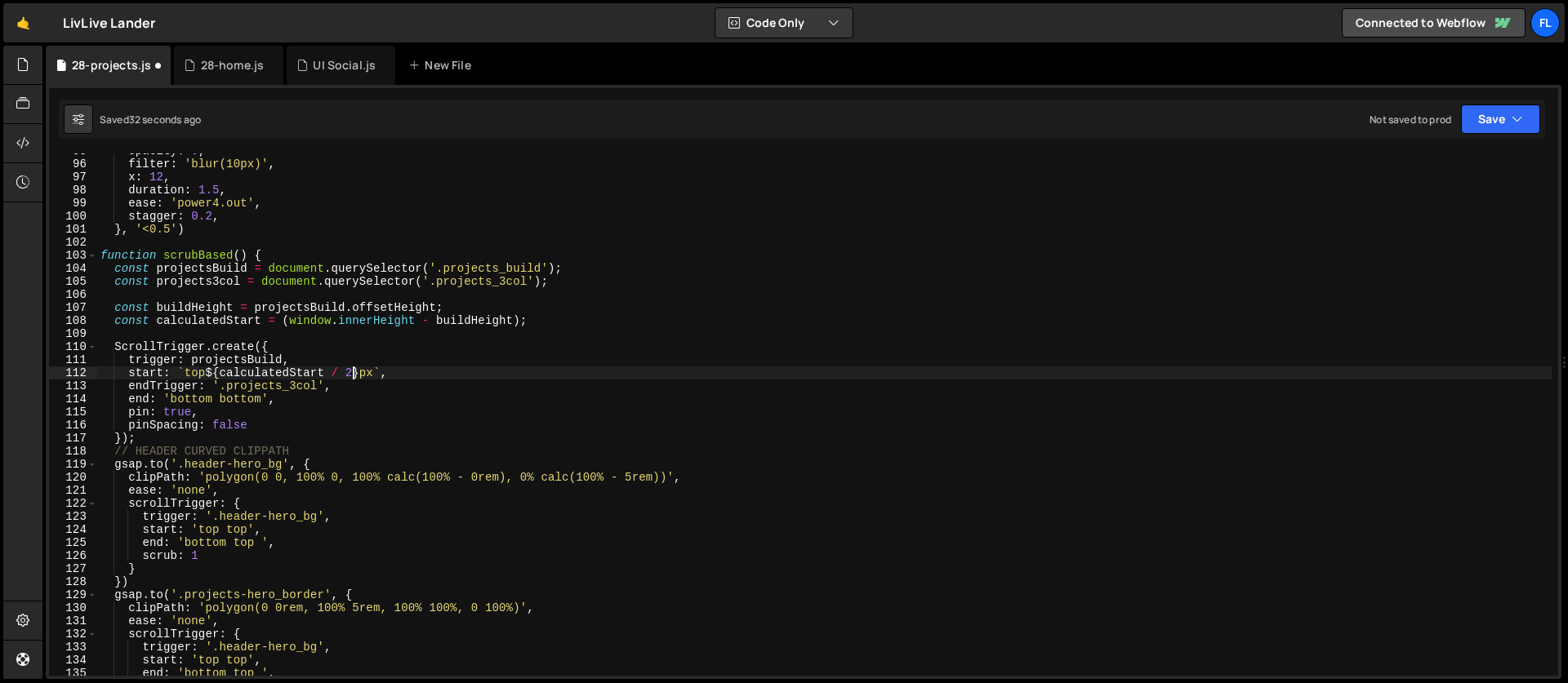
scroll to position [0, 15]
drag, startPoint x: 381, startPoint y: 369, endPoint x: 212, endPoint y: 376, distance: 169.1
click at [212, 376] on div "opacity : 0 , filter : 'blur(10px)' , x : 12 , duration : 1.5 , ease : 'power4.…" at bounding box center [823, 419] width 1454 height 549
click at [228, 369] on div "opacity : 0 , filter : 'blur(10px)' , x : 12 , duration : 1.5 , ease : 'power4.…" at bounding box center [823, 419] width 1454 height 549
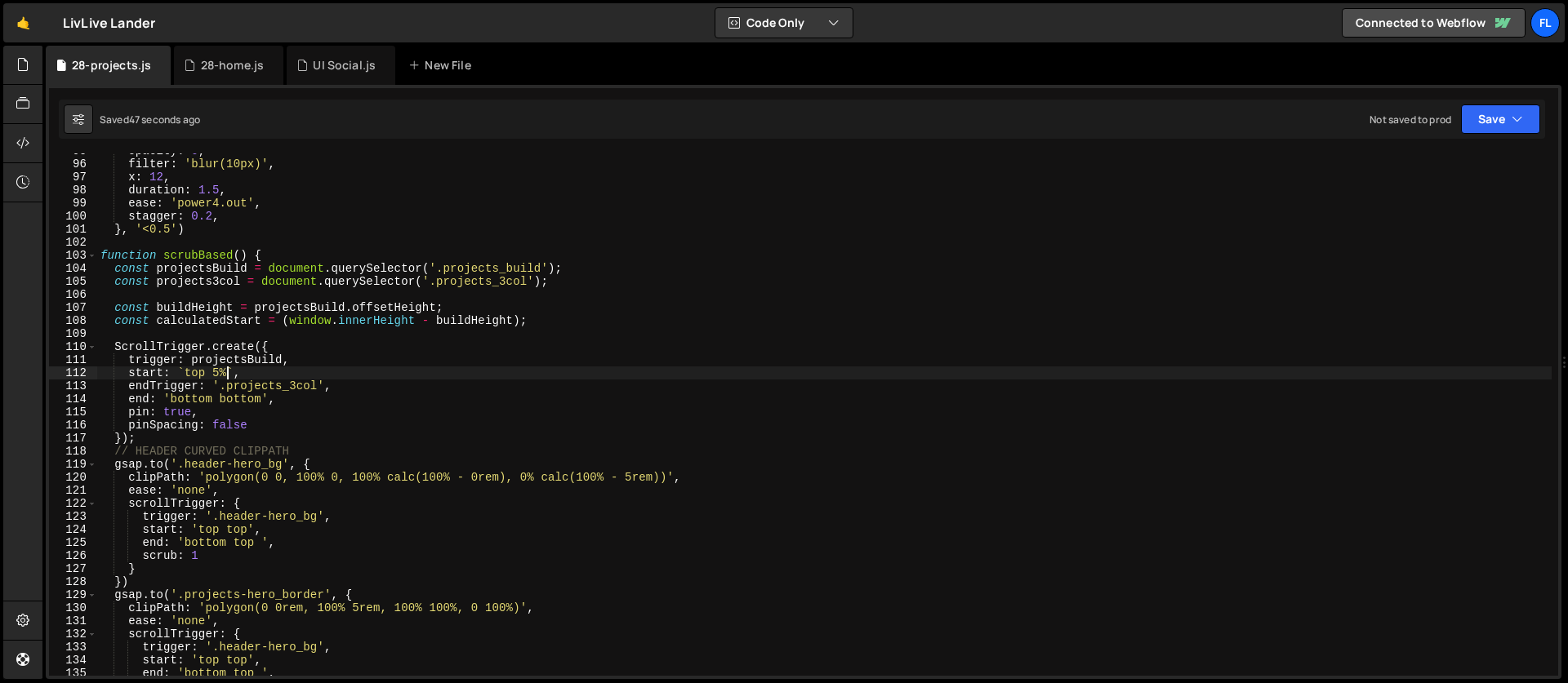
click at [216, 371] on div "opacity : 0 , filter : 'blur(10px)' , x : 12 , duration : 1.5 , ease : 'power4.…" at bounding box center [823, 419] width 1454 height 549
click at [225, 375] on div "opacity : 0 , filter : 'blur(10px)' , x : 12 , duration : 1.5 , ease : 'power4.…" at bounding box center [823, 419] width 1454 height 549
click at [219, 377] on div "opacity : 0 , filter : 'blur(10px)' , x : 12 , duration : 1.5 , ease : 'power4.…" at bounding box center [823, 419] width 1454 height 549
click at [212, 375] on div "opacity : 0 , filter : 'blur(10px)' , x : 12 , duration : 1.5 , ease : 'power4.…" at bounding box center [823, 419] width 1454 height 549
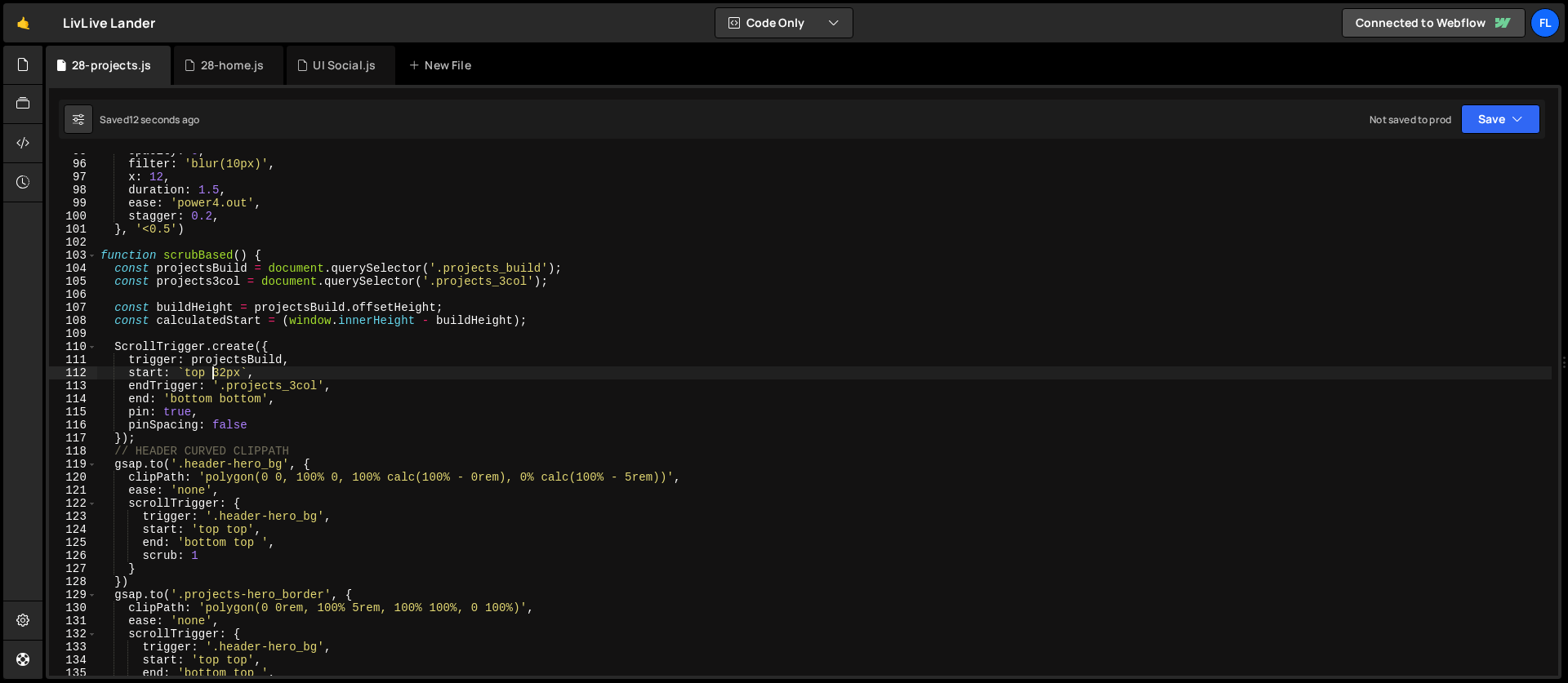
click at [219, 374] on div "opacity : 0 , filter : 'blur(10px)' , x : 12 , duration : 1.5 , ease : 'power4.…" at bounding box center [823, 419] width 1454 height 549
click at [242, 370] on div "opacity : 0 , filter : 'blur(10px)' , x : 12 , duration : 1.5 , ease : 'power4.…" at bounding box center [823, 419] width 1454 height 549
click at [219, 370] on div "opacity : 0 , filter : 'blur(10px)' , x : 12 , duration : 1.5 , ease : 'power4.…" at bounding box center [823, 419] width 1454 height 549
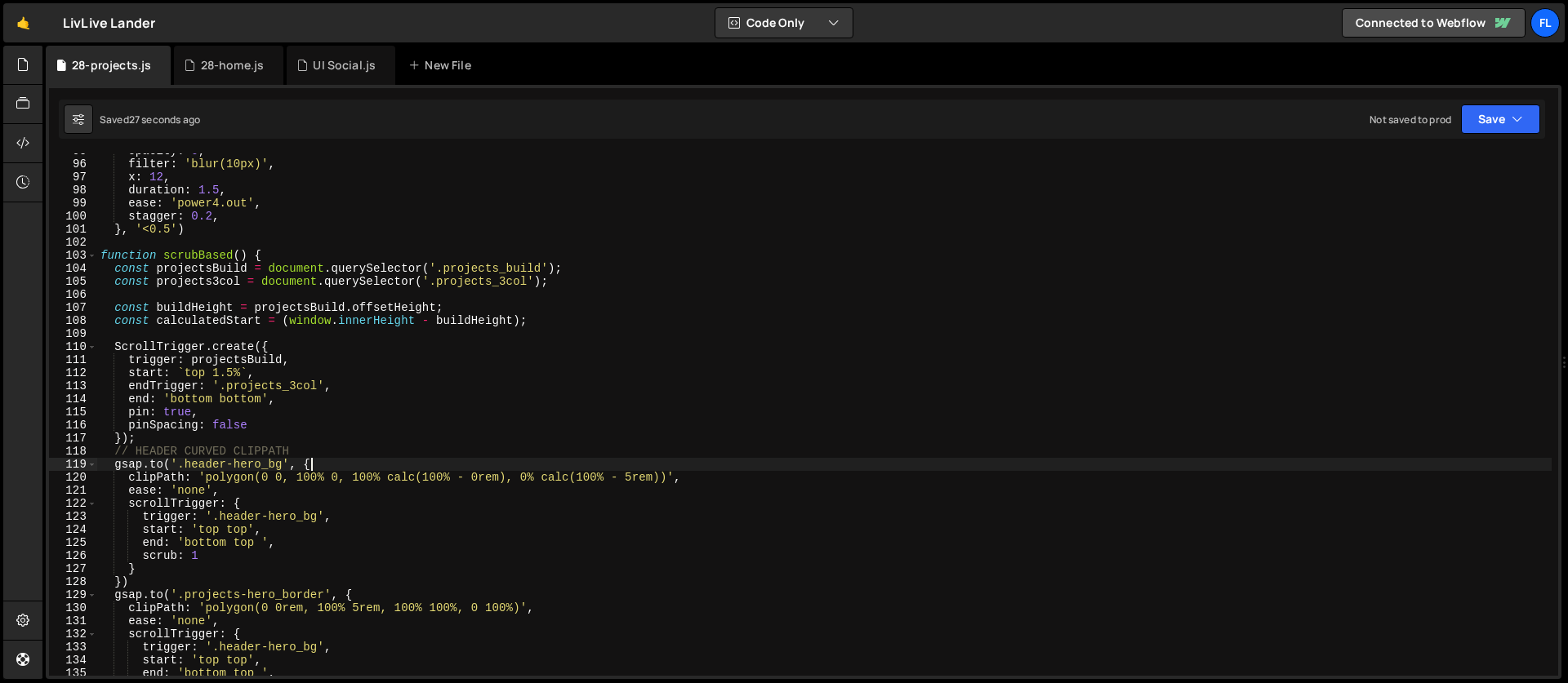
click at [986, 467] on div "opacity : 0 , filter : 'blur(10px)' , x : 12 , duration : 1.5 , ease : 'power4.…" at bounding box center [823, 419] width 1454 height 549
type textarea "gsap.to('.header-hero_bg', {"
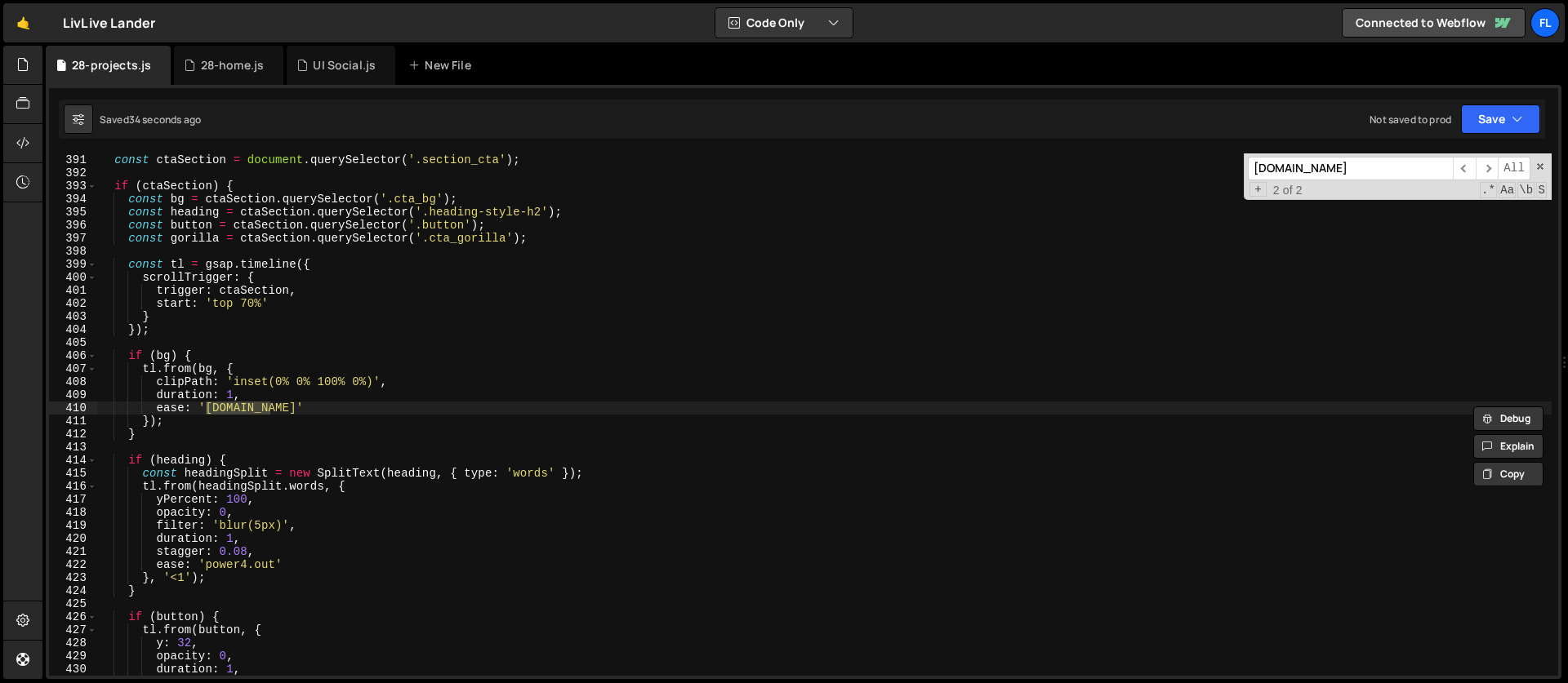
scroll to position [5094, 0]
type input "power4.in"
click at [277, 413] on div "const ctaSection = document . querySelector ( '.section_cta' ) ; if ( ctaSectio…" at bounding box center [823, 428] width 1454 height 549
click at [269, 408] on div "const ctaSection = document . querySelector ( '.section_cta' ) ; if ( ctaSectio…" at bounding box center [823, 428] width 1454 height 549
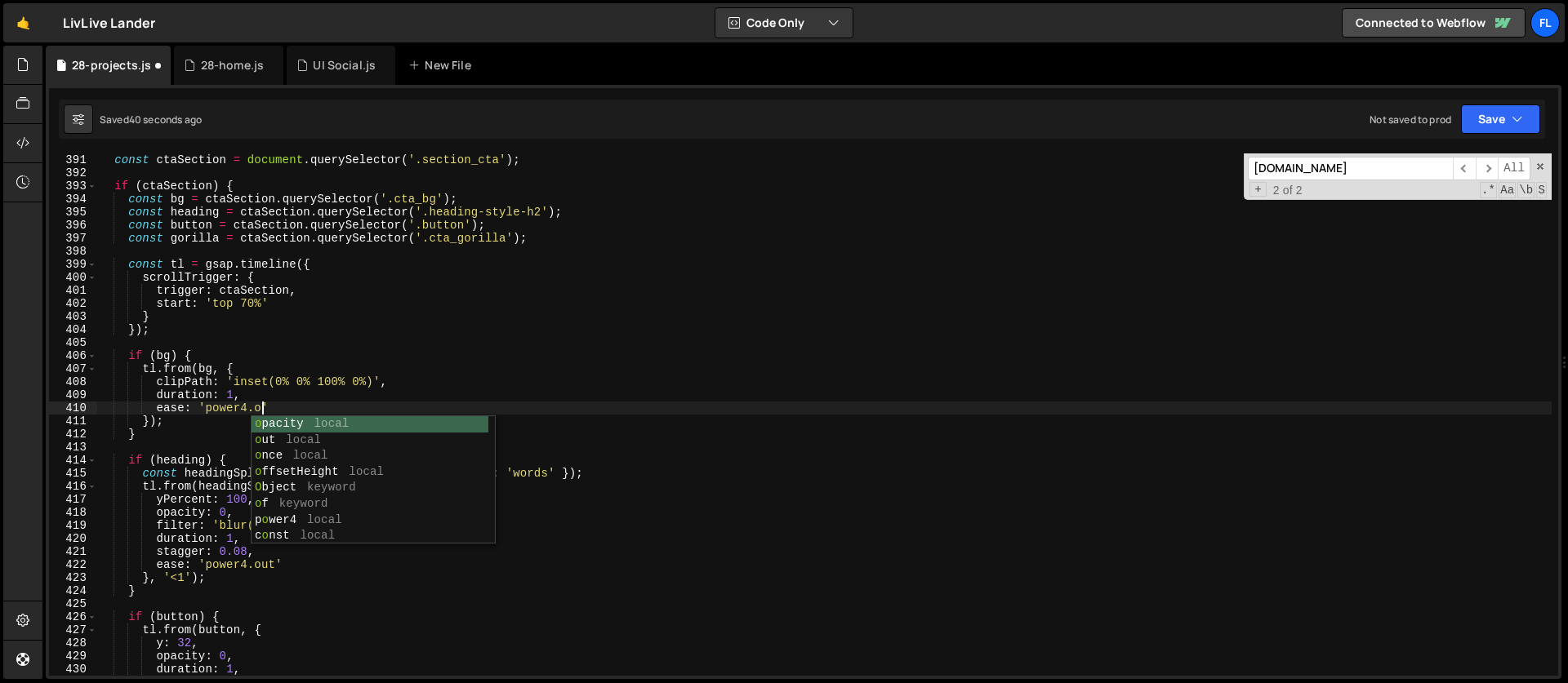
scroll to position [0, 12]
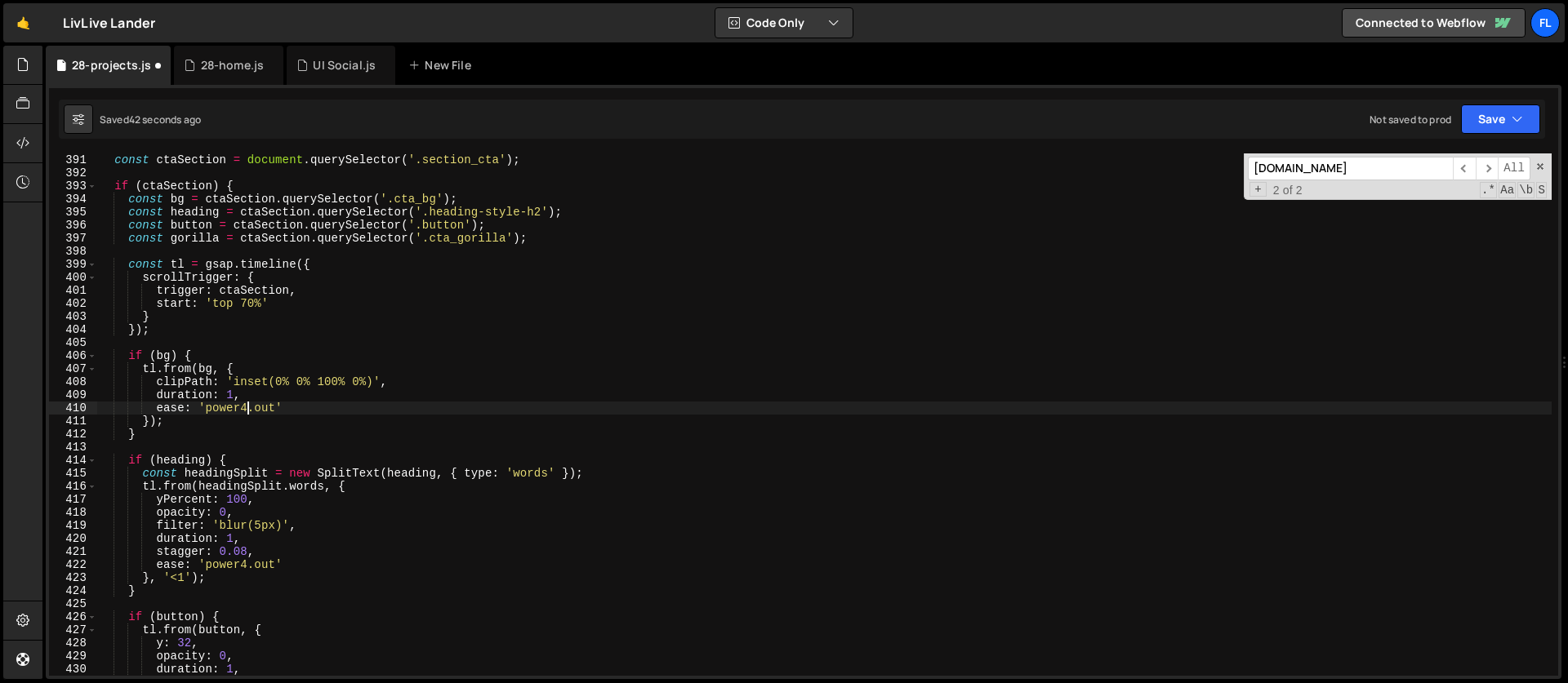
click at [247, 407] on div "const ctaSection = document . querySelector ( '.section_cta' ) ; if ( ctaSectio…" at bounding box center [823, 428] width 1454 height 549
type textarea "ease: 'power1.out'"
click at [1540, 167] on span at bounding box center [1540, 167] width 12 height 12
click at [1540, 167] on div "const ctaSection = document . querySelector ( '.section_cta' ) ; if ( ctaSectio…" at bounding box center [823, 428] width 1454 height 549
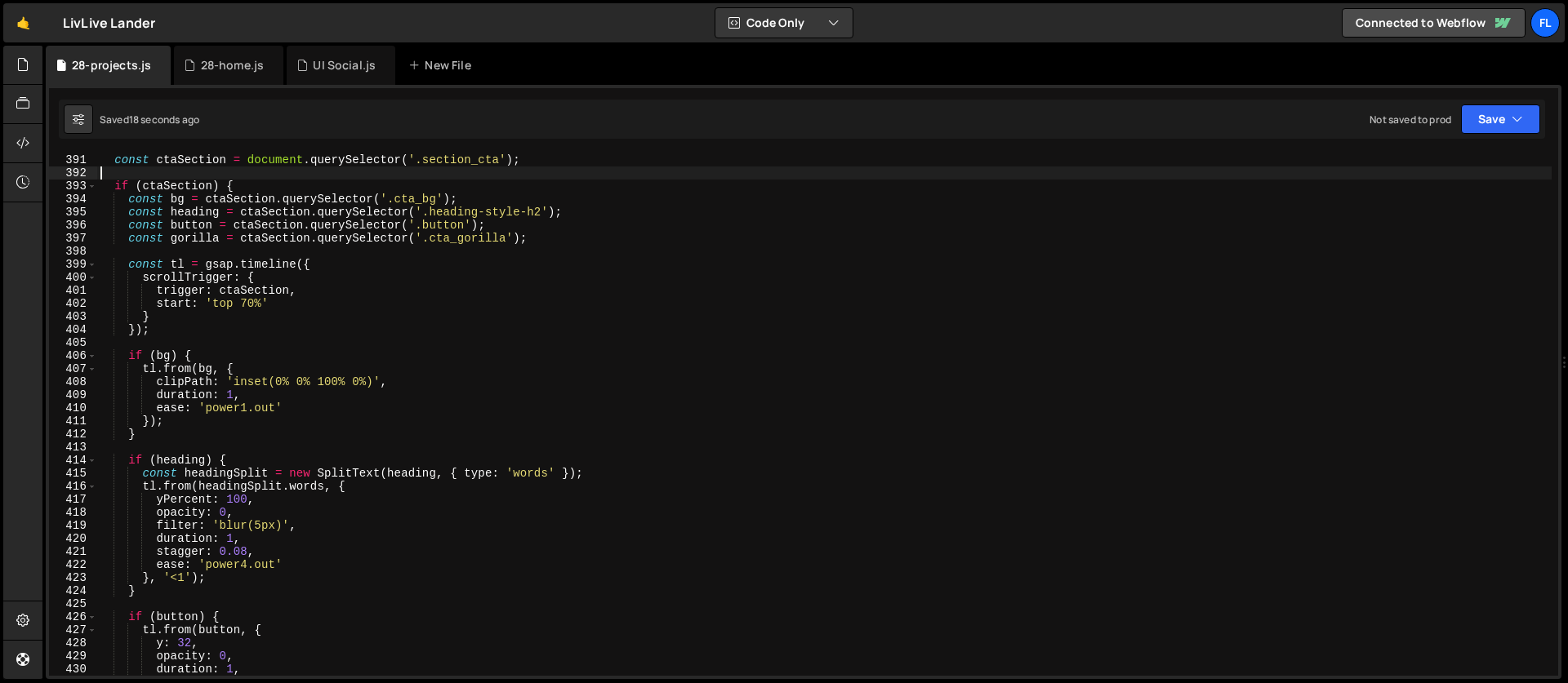
scroll to position [0, 0]
click at [337, 279] on div "const ctaSection = document . querySelector ( '.section_cta' ) ; if ( ctaSectio…" at bounding box center [823, 428] width 1454 height 549
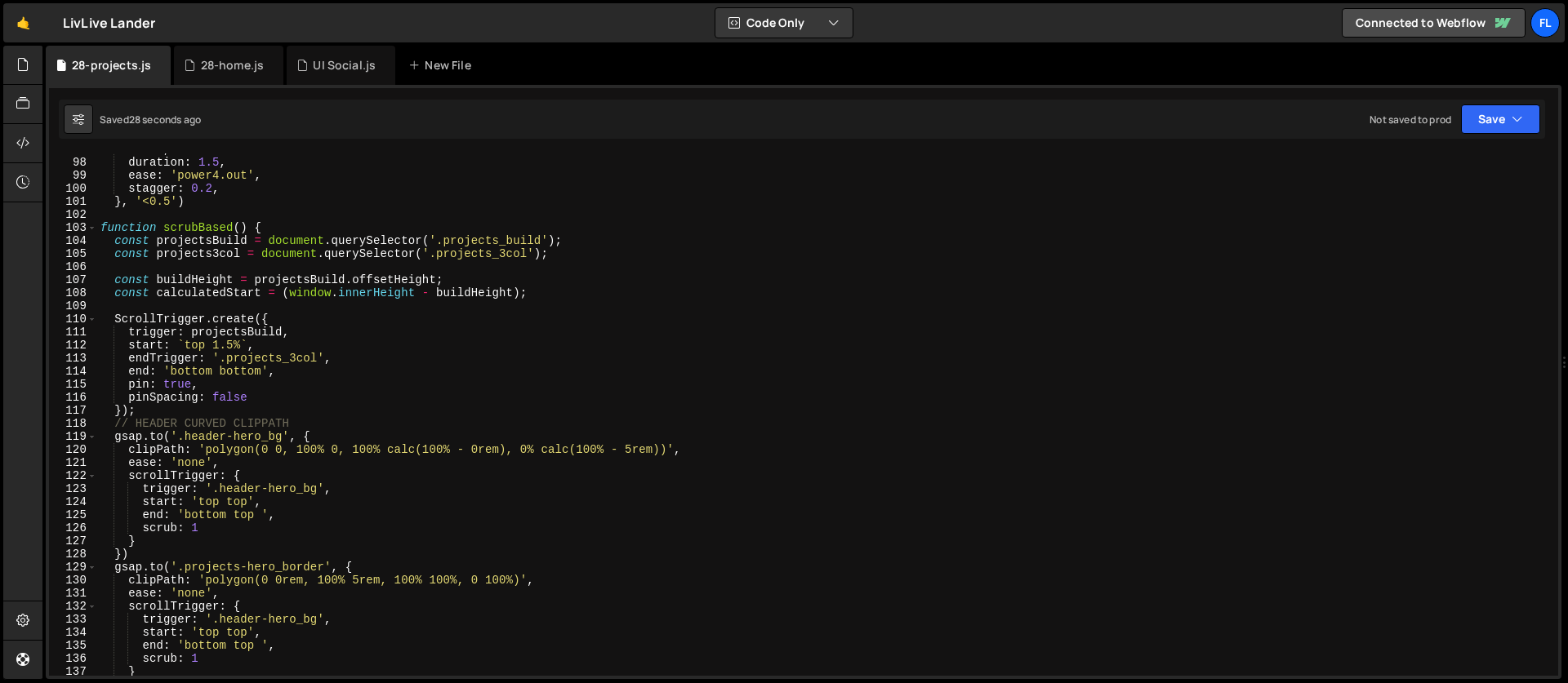
scroll to position [1247, 0]
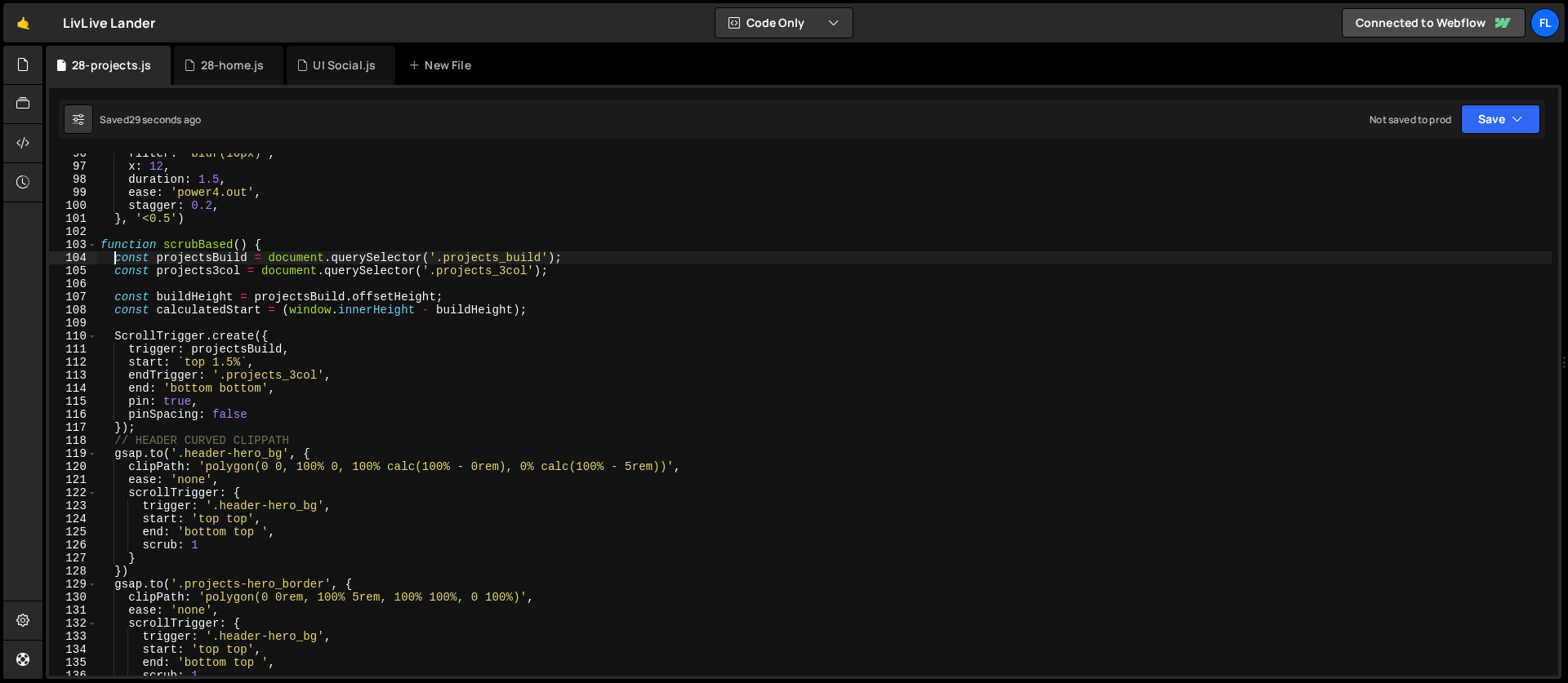
click at [112, 261] on div "filter : 'blur(10px)' , x : 12 , duration : 1.5 , ease : 'power4.out' , stagger…" at bounding box center [823, 421] width 1454 height 549
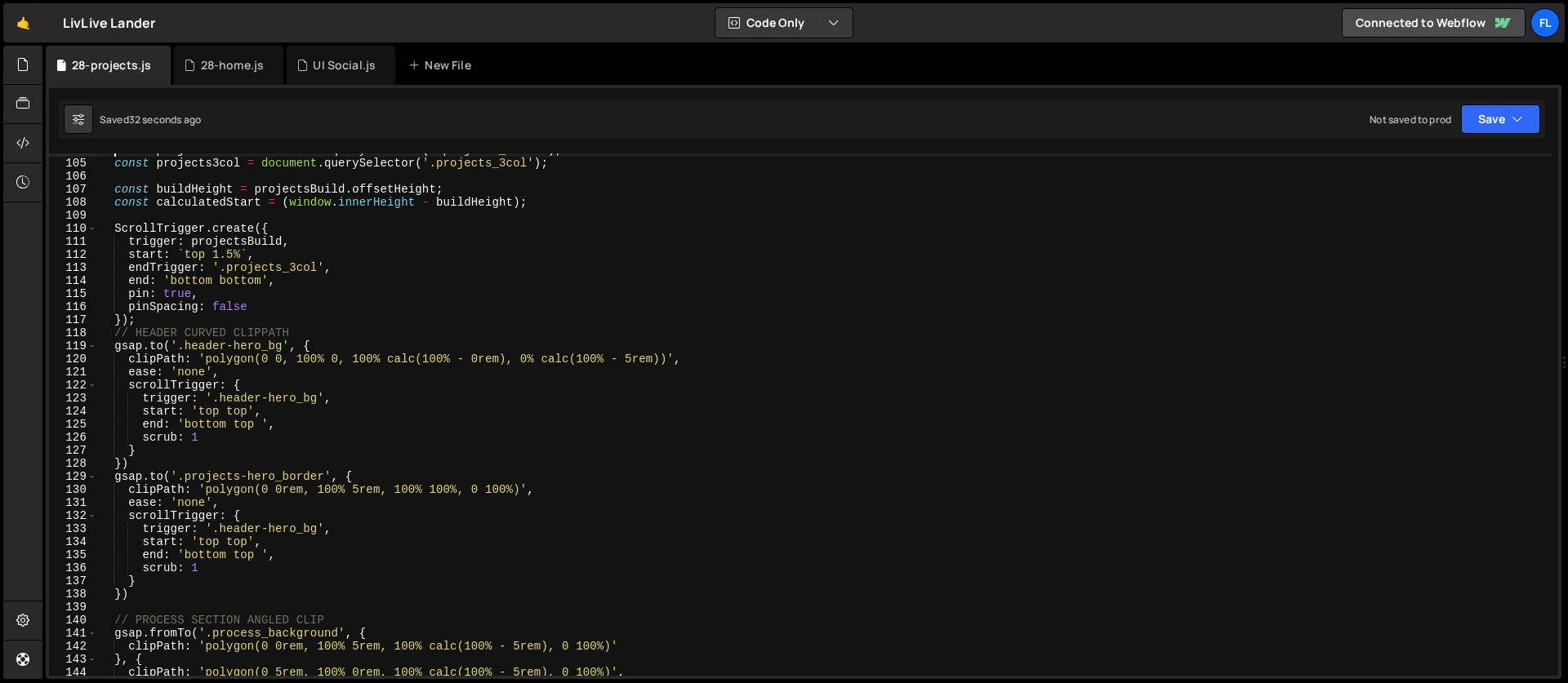
scroll to position [1433, 0]
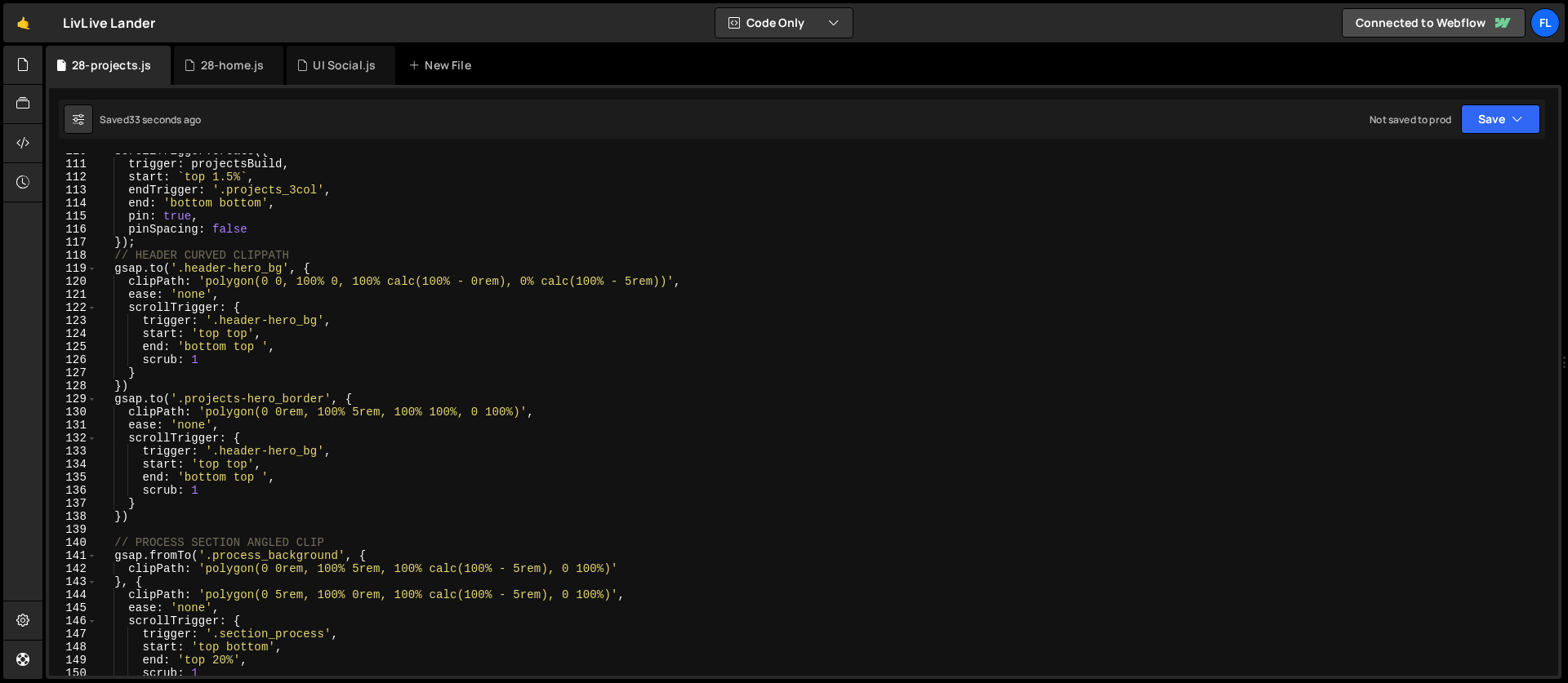
click at [111, 255] on div "ScrollTrigger . create ({ trigger : projectsBuild , start : ` top 1.5% ` , endT…" at bounding box center [823, 419] width 1454 height 549
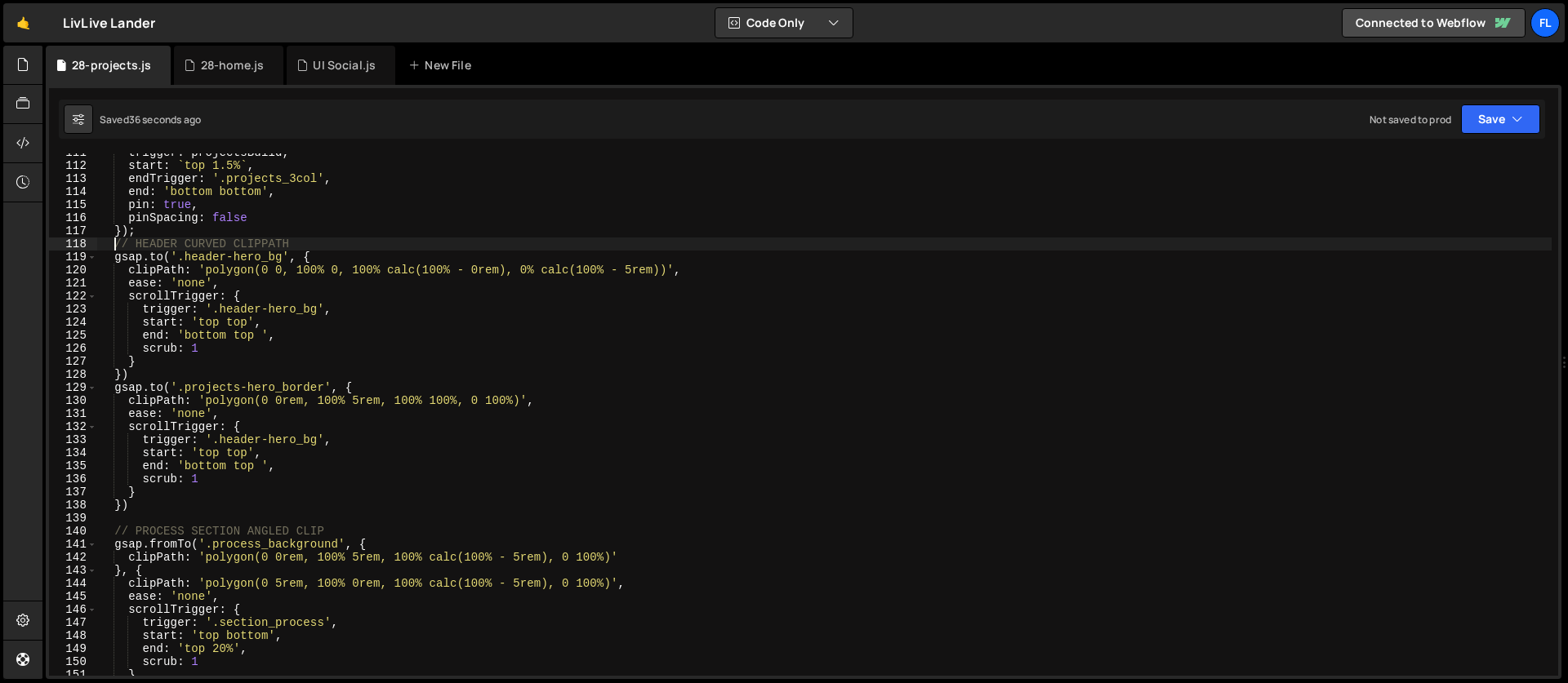
click at [149, 501] on div "trigger : projectsBuild , start : ` top 1.5% ` , endTrigger : '.projects_3col' …" at bounding box center [823, 420] width 1454 height 549
type textarea "} })"
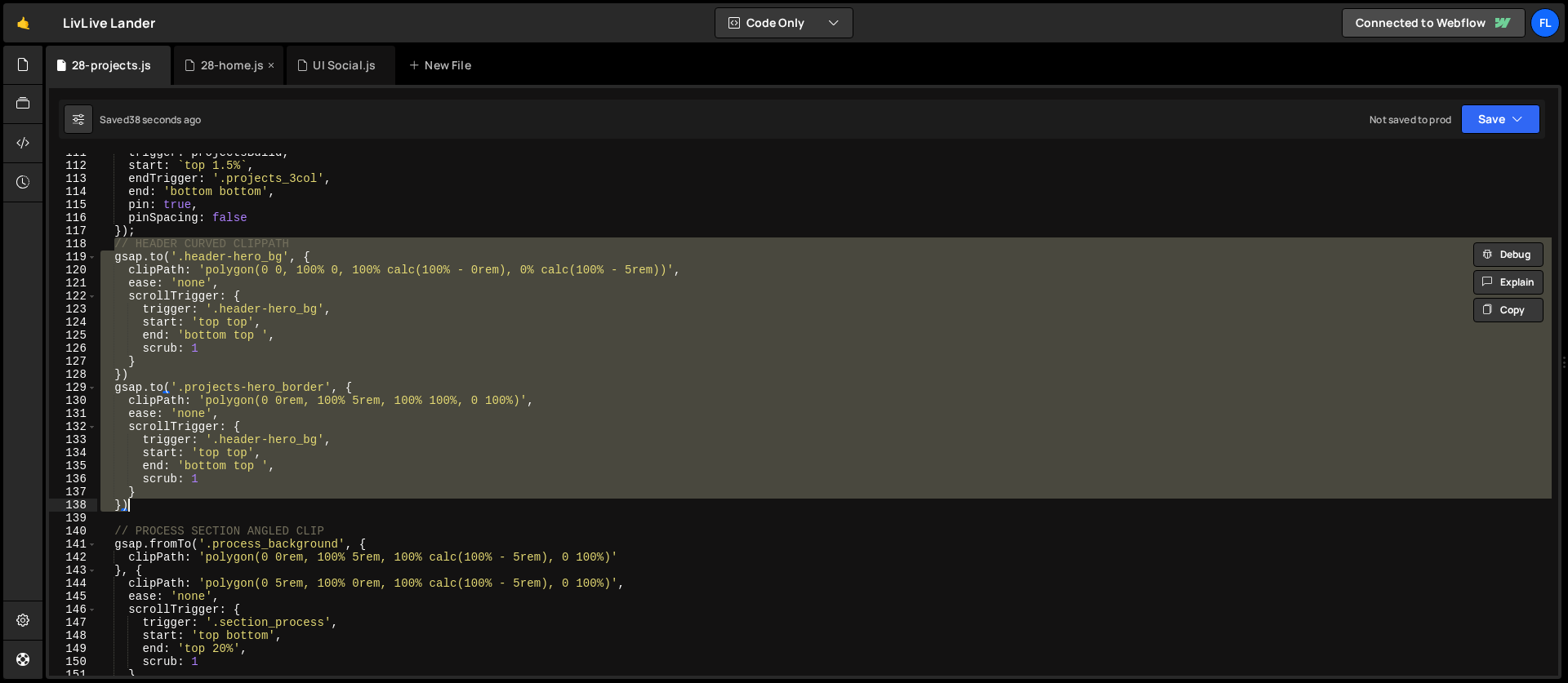
click at [212, 63] on div "28-home.js" at bounding box center [233, 65] width 63 height 16
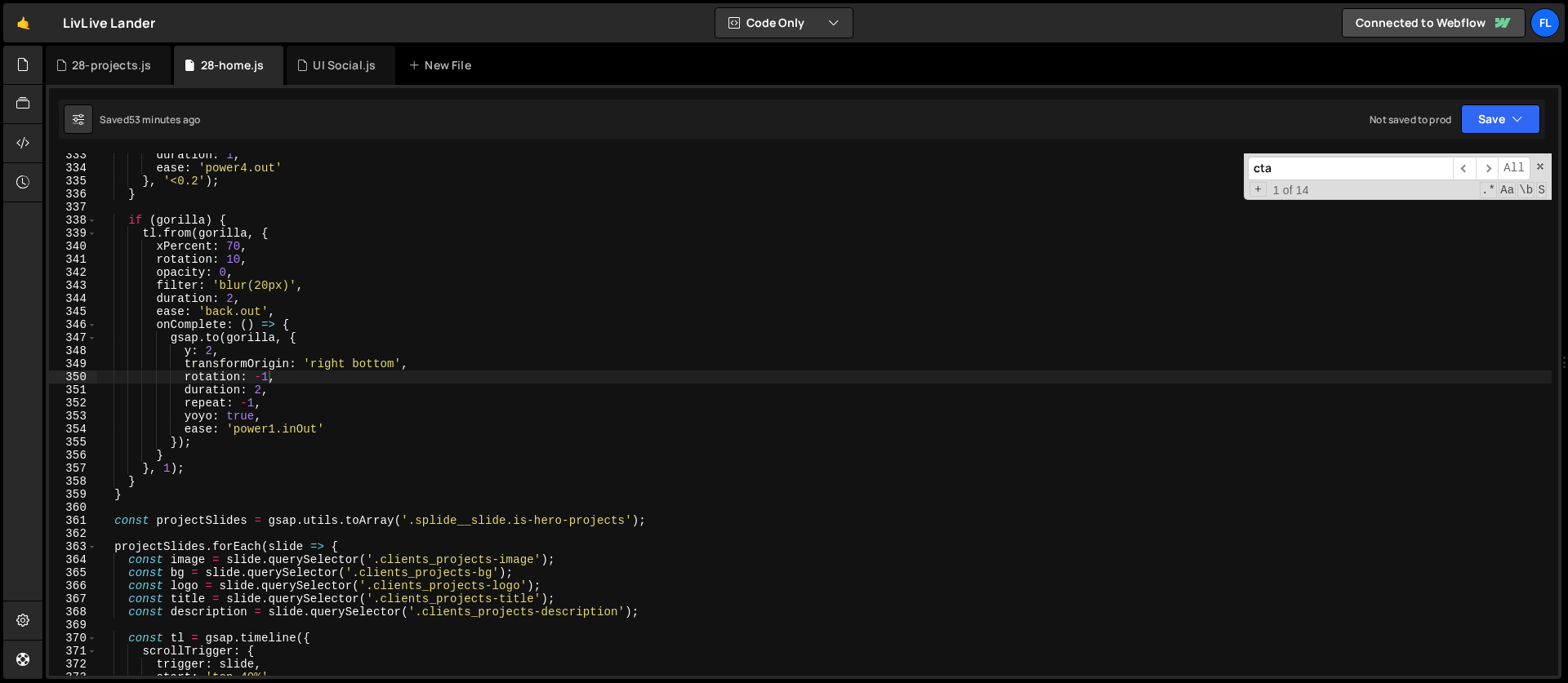
type textarea "[DOMAIN_NAME](gorilla, {"
click at [394, 335] on div "duration : 1 , ease : 'power4.out' } , '<0.2' ) ; } if ( gorilla ) { tl . from …" at bounding box center [823, 423] width 1454 height 549
drag, startPoint x: 1305, startPoint y: 170, endPoint x: 1166, endPoint y: 183, distance: 139.6
click at [1166, 183] on div "duration : 1 , ease : 'power4.out' } , '<0.2' ) ; } if ( gorilla ) { tl . from …" at bounding box center [823, 414] width 1454 height 523
type input "c"
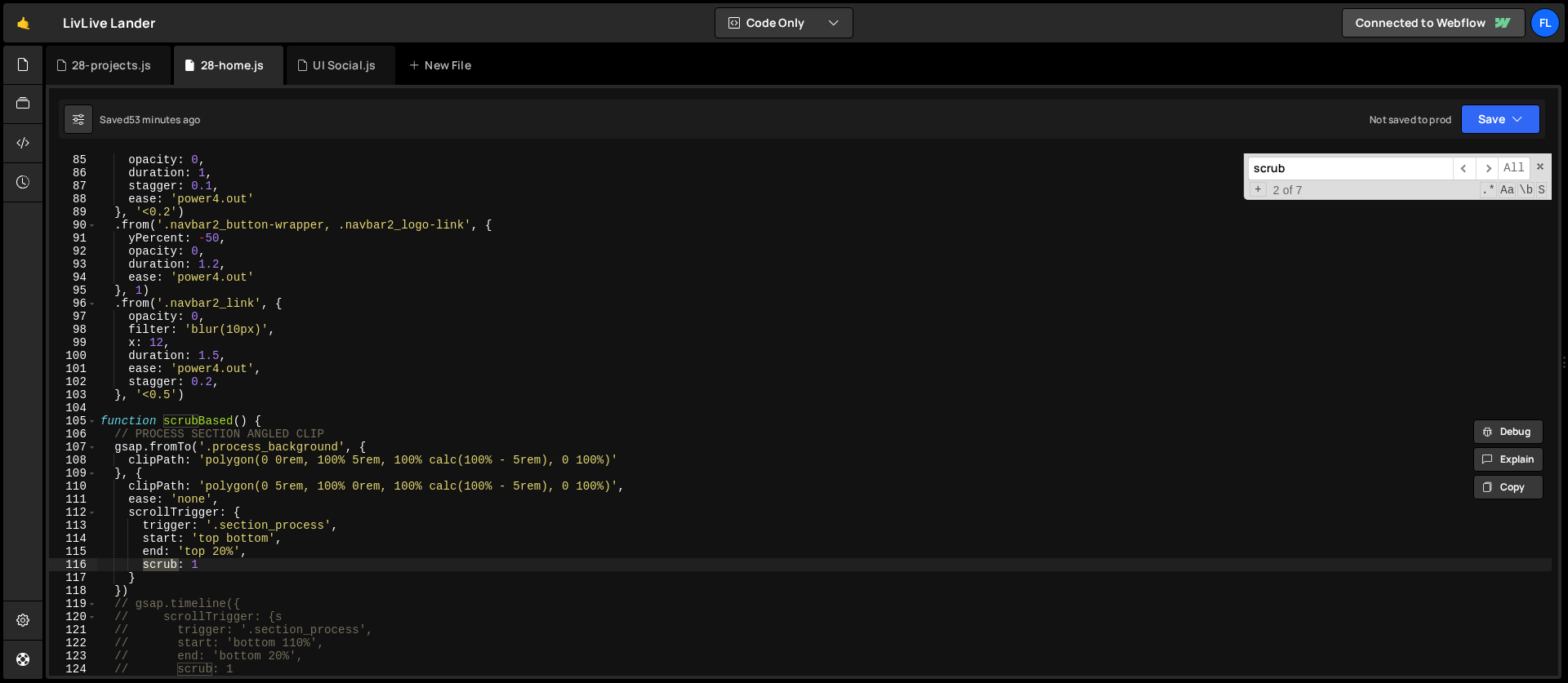
scroll to position [1170, 0]
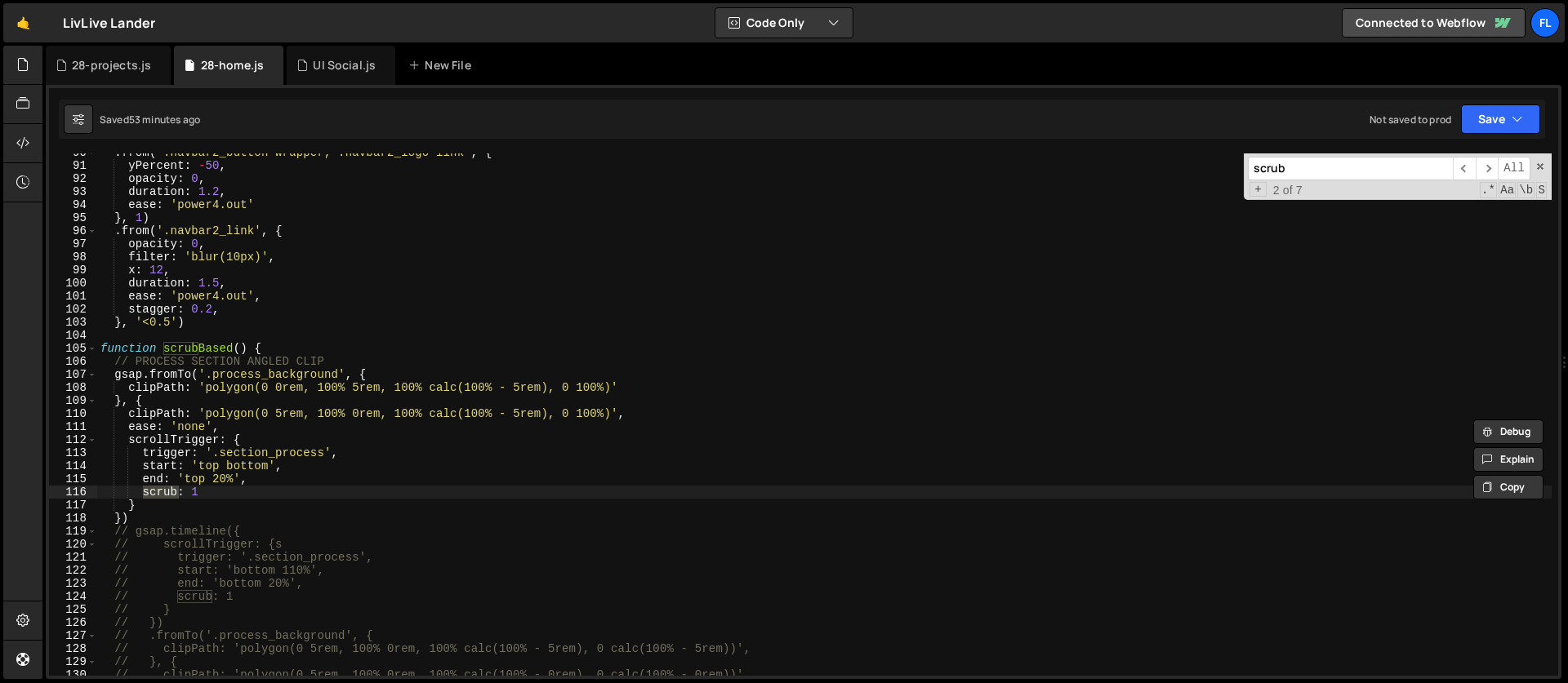
type input "scrub"
type textarea "function scrubBased() {"
click at [287, 351] on div ". from ( '.navbar2_button-wrapper, .navbar2_logo-link' , { yPercent : - 50 , op…" at bounding box center [823, 420] width 1454 height 549
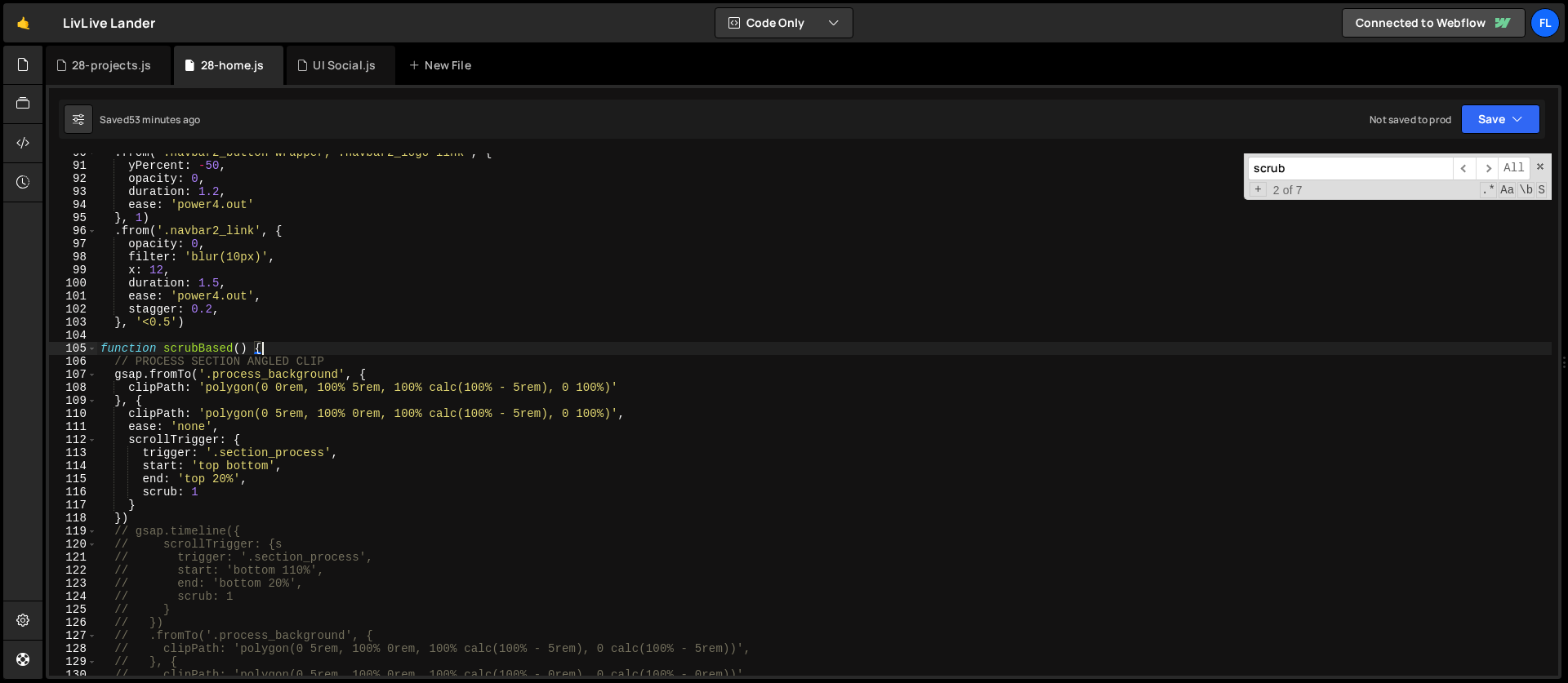
scroll to position [0, 0]
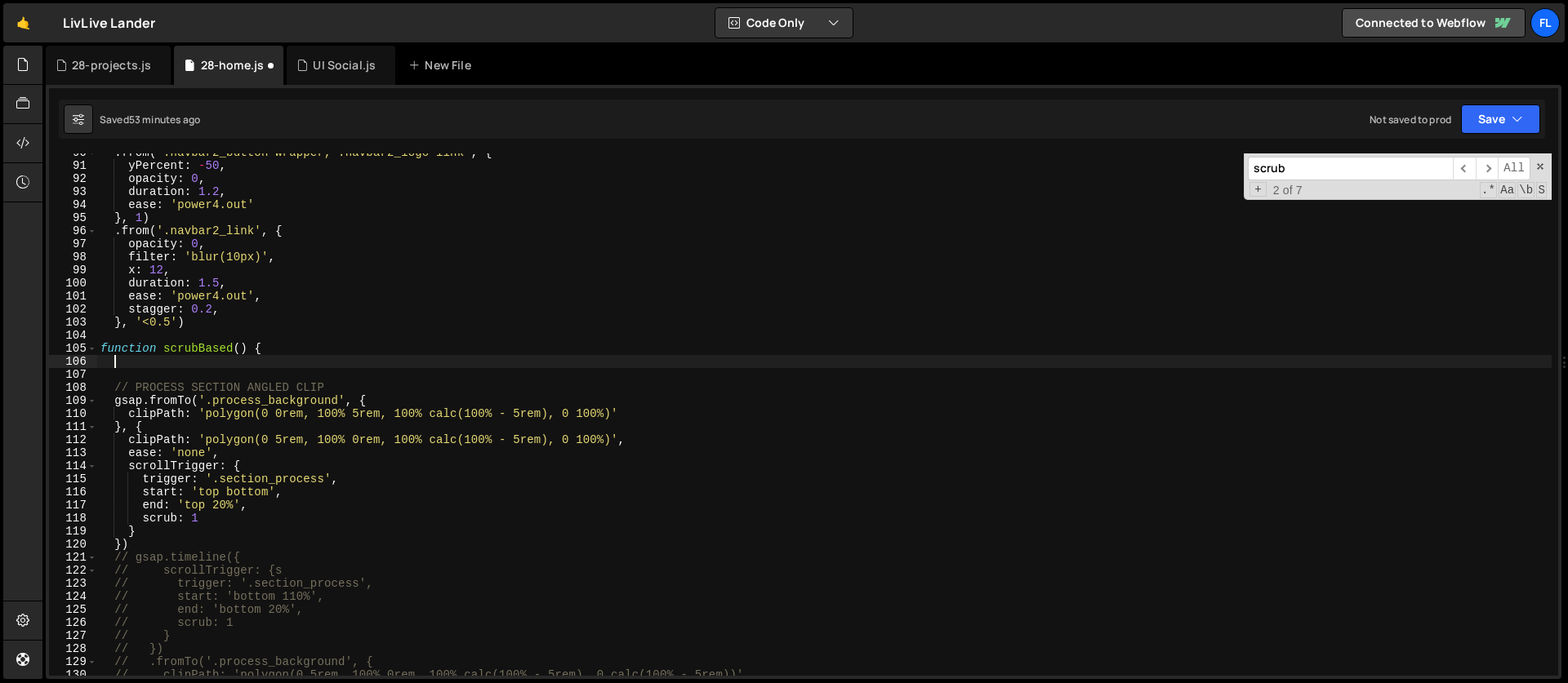
paste textarea "})"
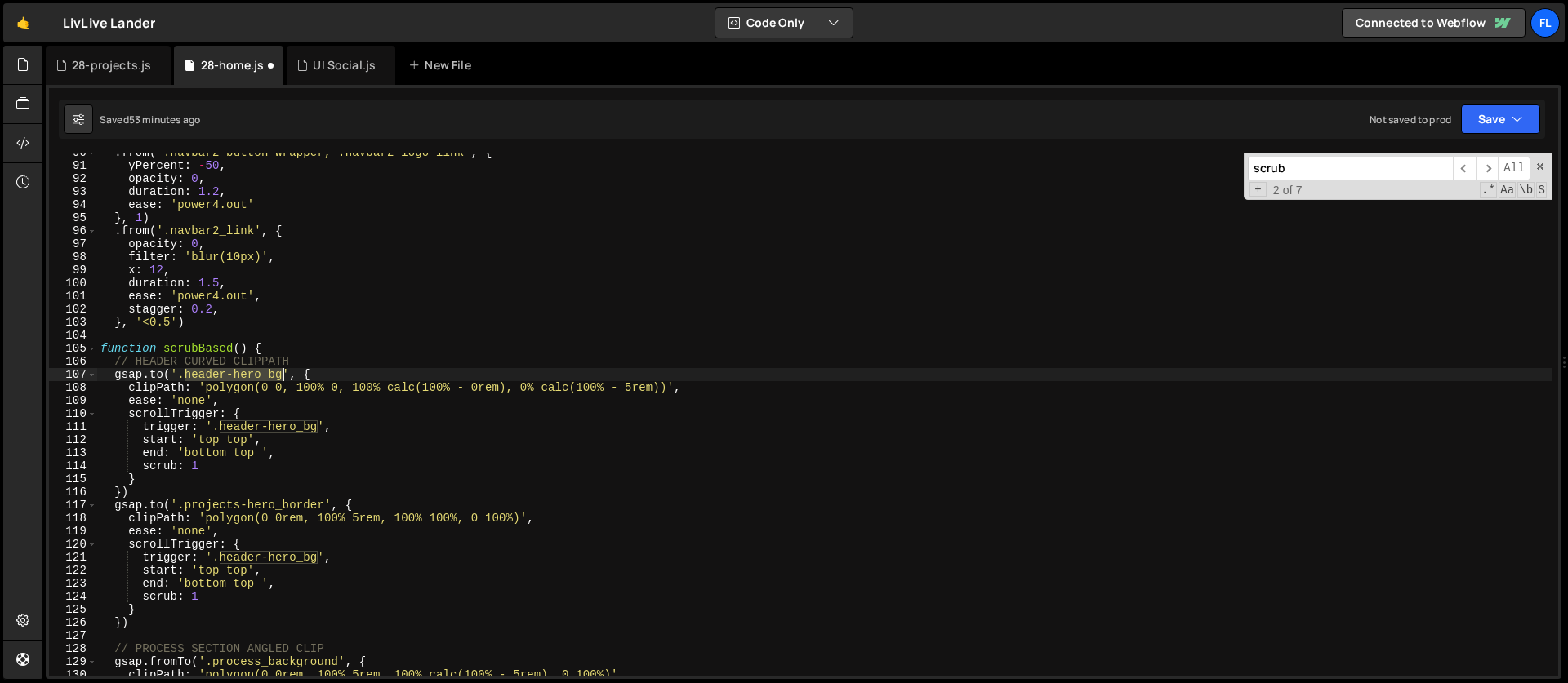
drag, startPoint x: 187, startPoint y: 377, endPoint x: 282, endPoint y: 377, distance: 95.0
click at [282, 377] on div ". from ( '.navbar2_button-wrapper, .navbar2_logo-link' , { yPercent : - 50 , op…" at bounding box center [823, 420] width 1454 height 549
paste textarea "ro_background"
drag, startPoint x: 319, startPoint y: 427, endPoint x: 222, endPoint y: 423, distance: 97.1
click at [222, 423] on div ". from ( '.navbar2_button-wrapper, .navbar2_logo-link' , { yPercent : - 50 , op…" at bounding box center [823, 420] width 1454 height 549
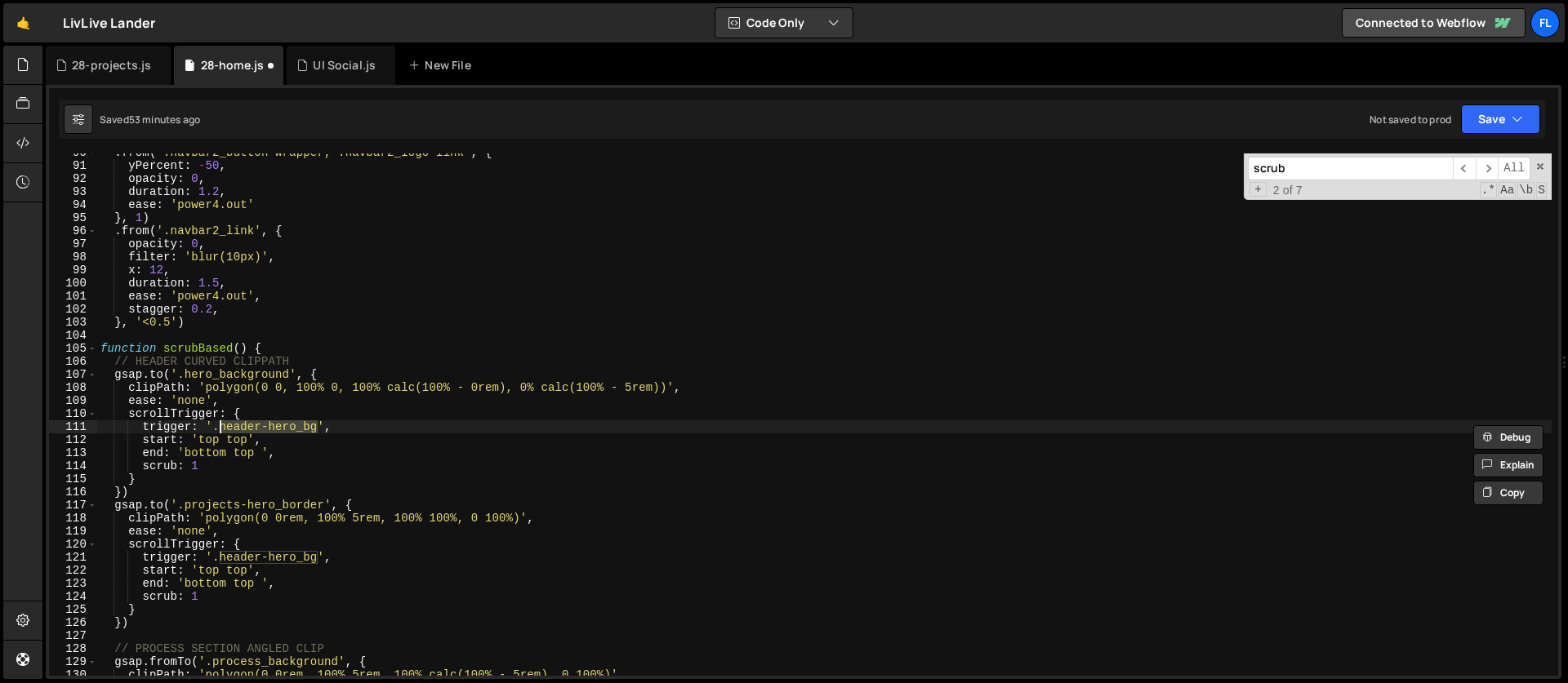
paste textarea "ro_background"
drag, startPoint x: 319, startPoint y: 554, endPoint x: 221, endPoint y: 557, distance: 98.0
click at [221, 557] on div ". from ( '.navbar2_button-wrapper, .navbar2_logo-link' , { yPercent : - 50 , op…" at bounding box center [823, 420] width 1454 height 549
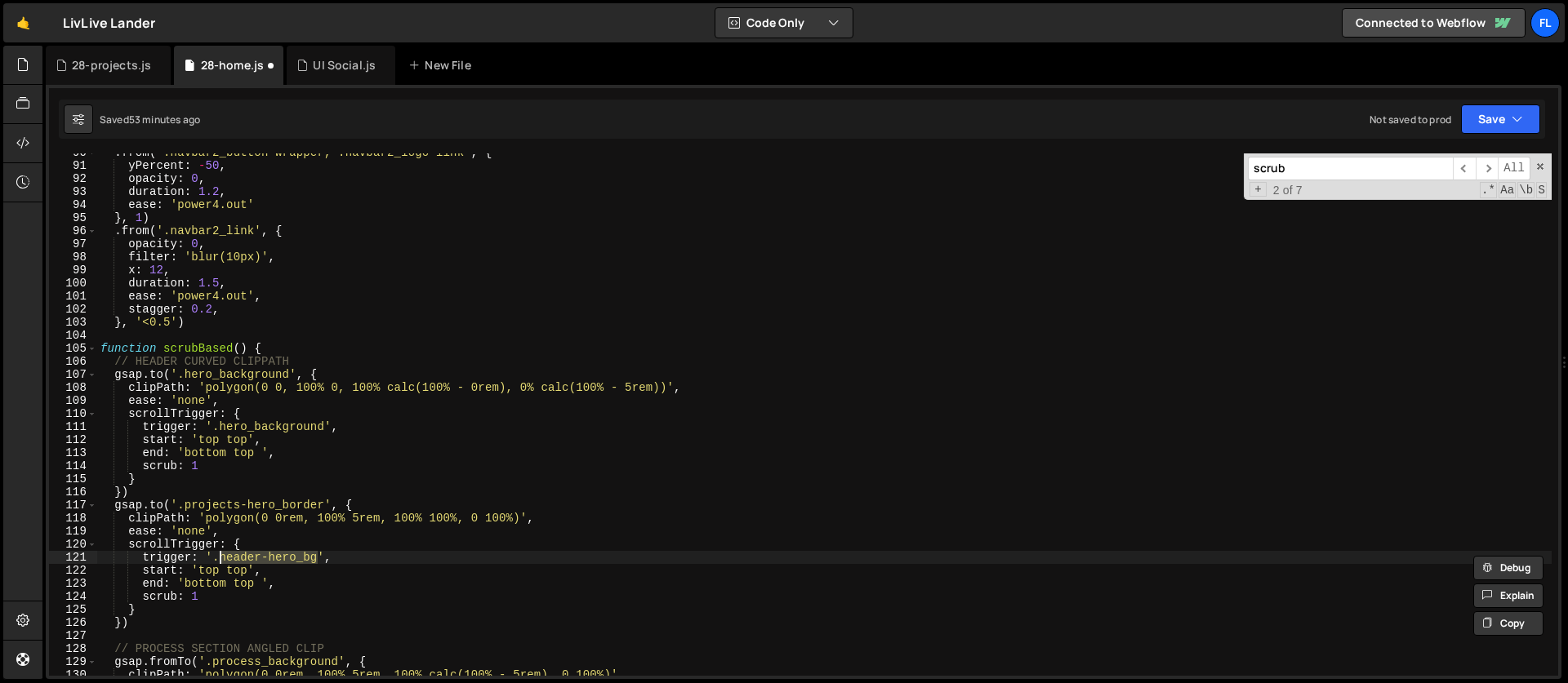
paste textarea "ro_background"
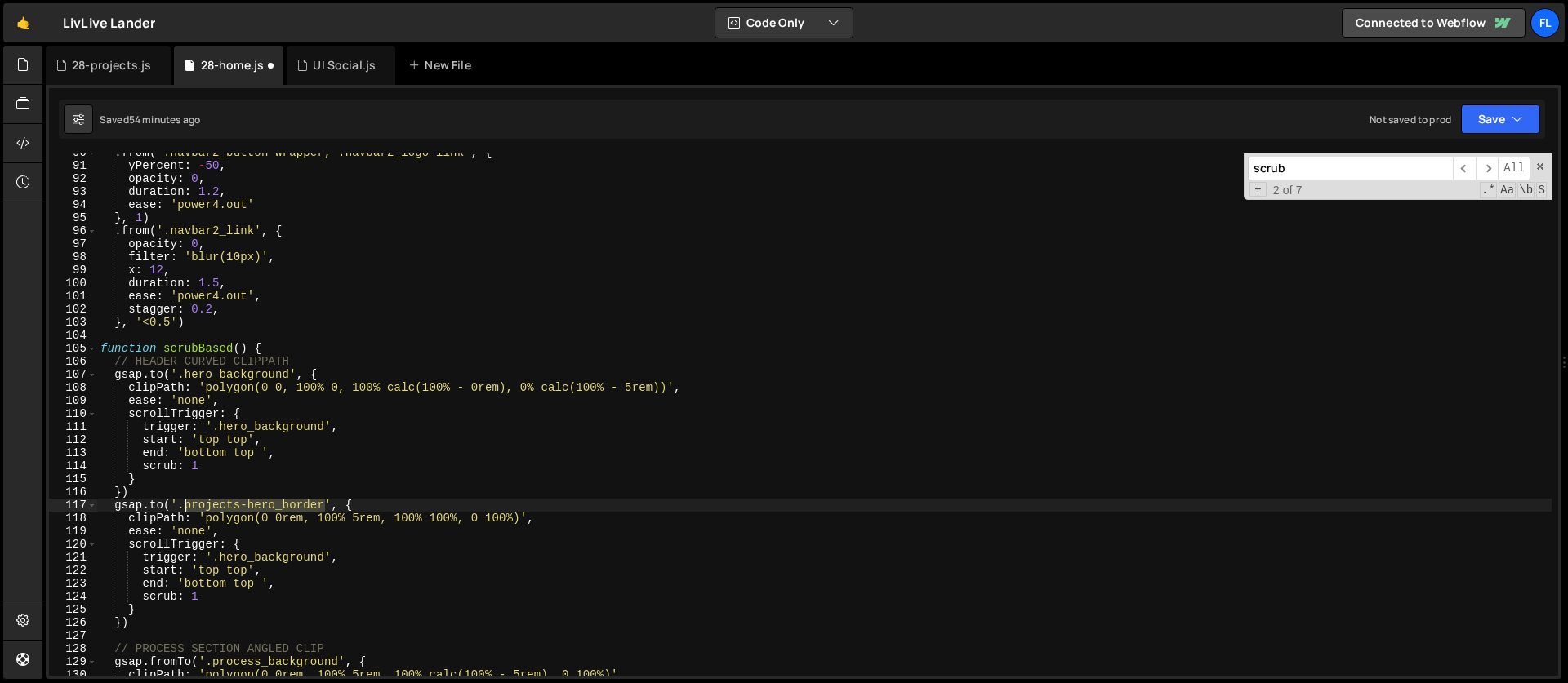
drag, startPoint x: 327, startPoint y: 505, endPoint x: 187, endPoint y: 508, distance: 140.0
click at [187, 508] on div ". from ( '.navbar2_button-wrapper, .navbar2_logo-link' , { yPercent : - 50 , op…" at bounding box center [823, 420] width 1454 height 549
paste textarea "cess"
click at [245, 453] on div ". from ( '.navbar2_button-wrapper, .navbar2_logo-link' , { yPercent : - 50 , op…" at bounding box center [823, 420] width 1454 height 549
click at [633, 387] on div ". from ( '.navbar2_button-wrapper, .navbar2_logo-link' , { yPercent : - 50 , op…" at bounding box center [823, 420] width 1454 height 549
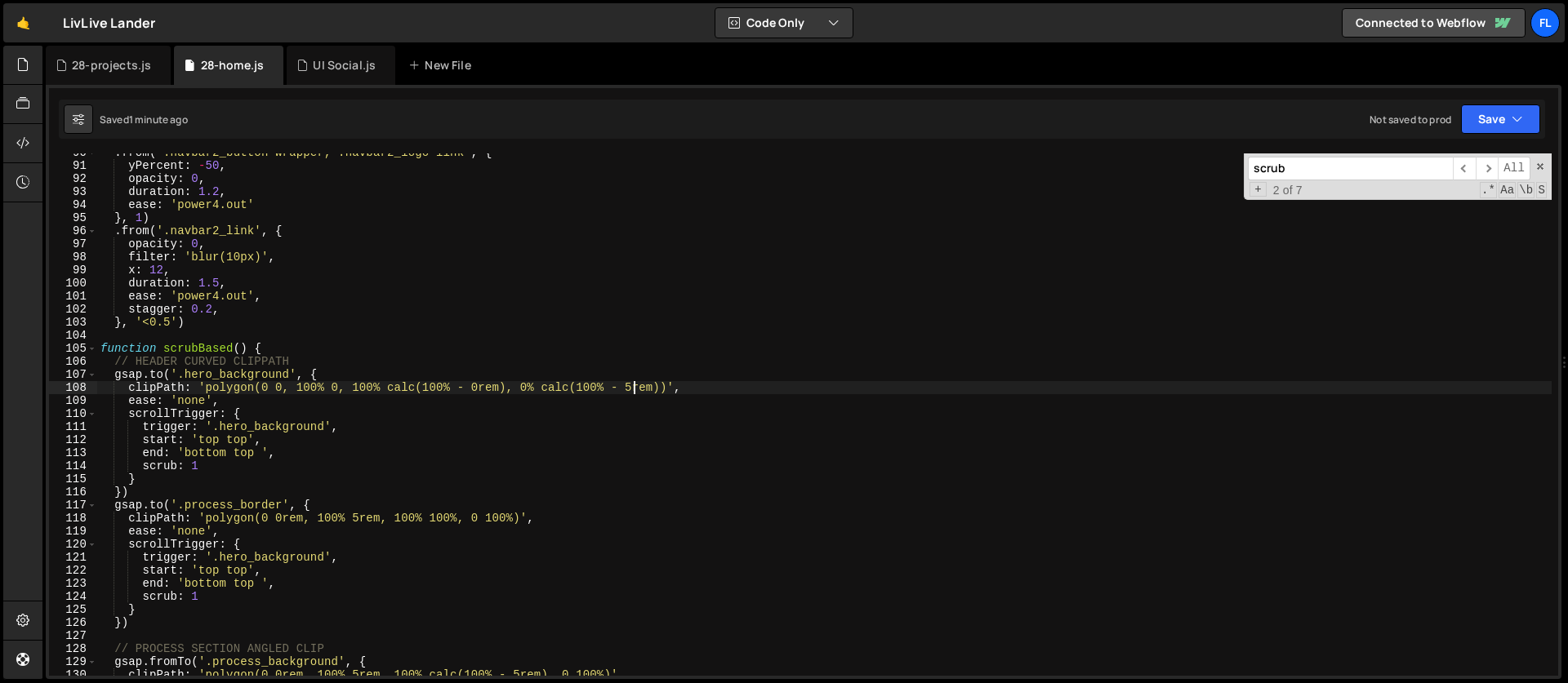
click at [360, 518] on div ". from ( '.navbar2_button-wrapper, .navbar2_logo-link' , { yPercent : - 50 , op…" at bounding box center [823, 420] width 1454 height 549
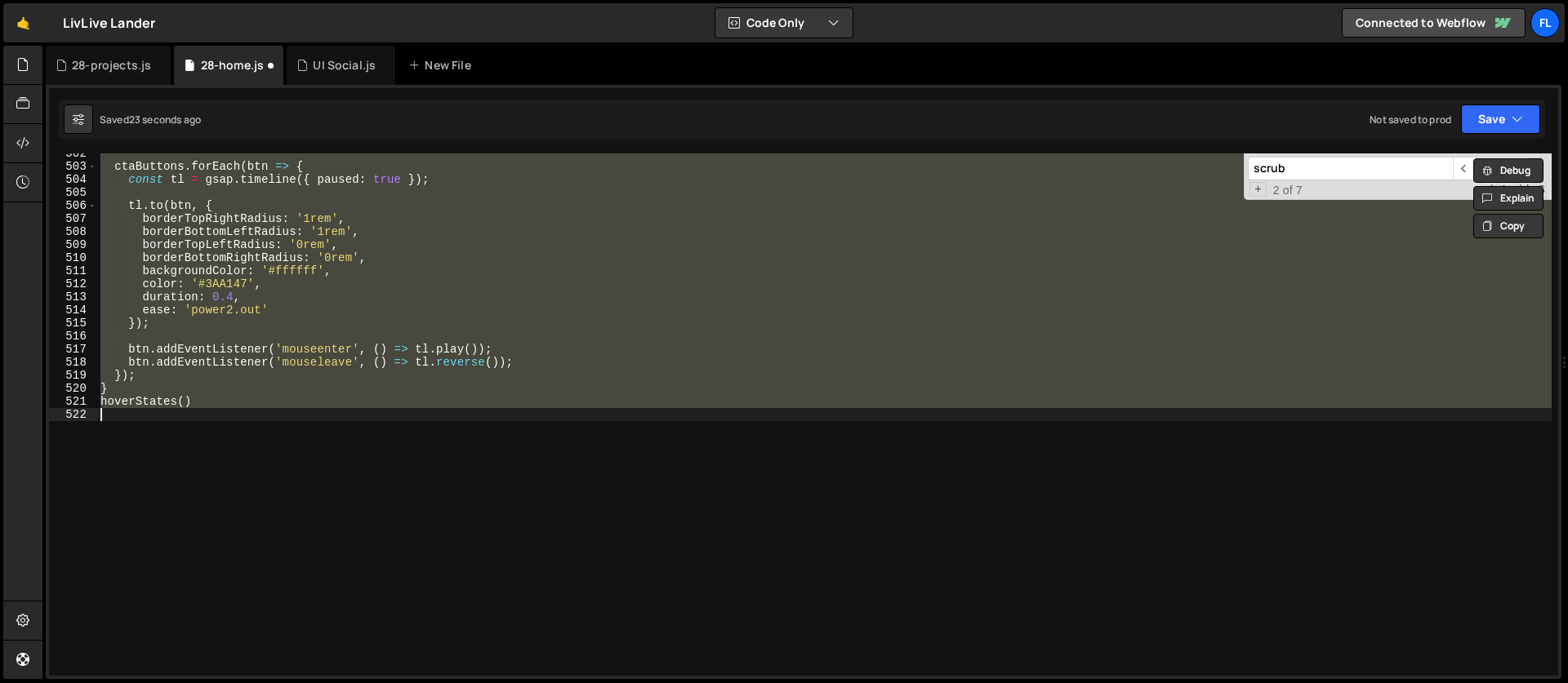
scroll to position [1137, 0]
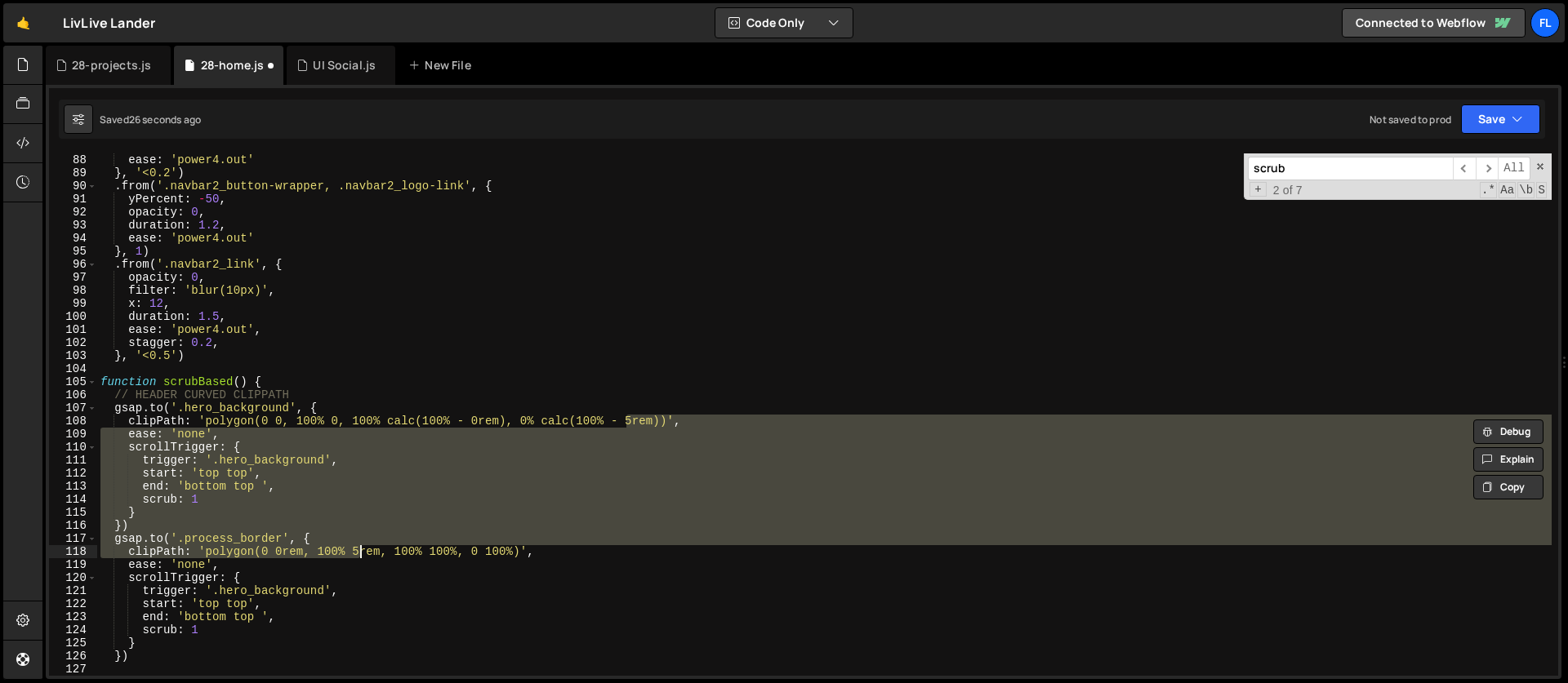
click at [376, 559] on div "ease : 'power4.out' } , '<0.2' ) . from ( '.navbar2_button-wrapper, .navbar2_lo…" at bounding box center [823, 428] width 1454 height 549
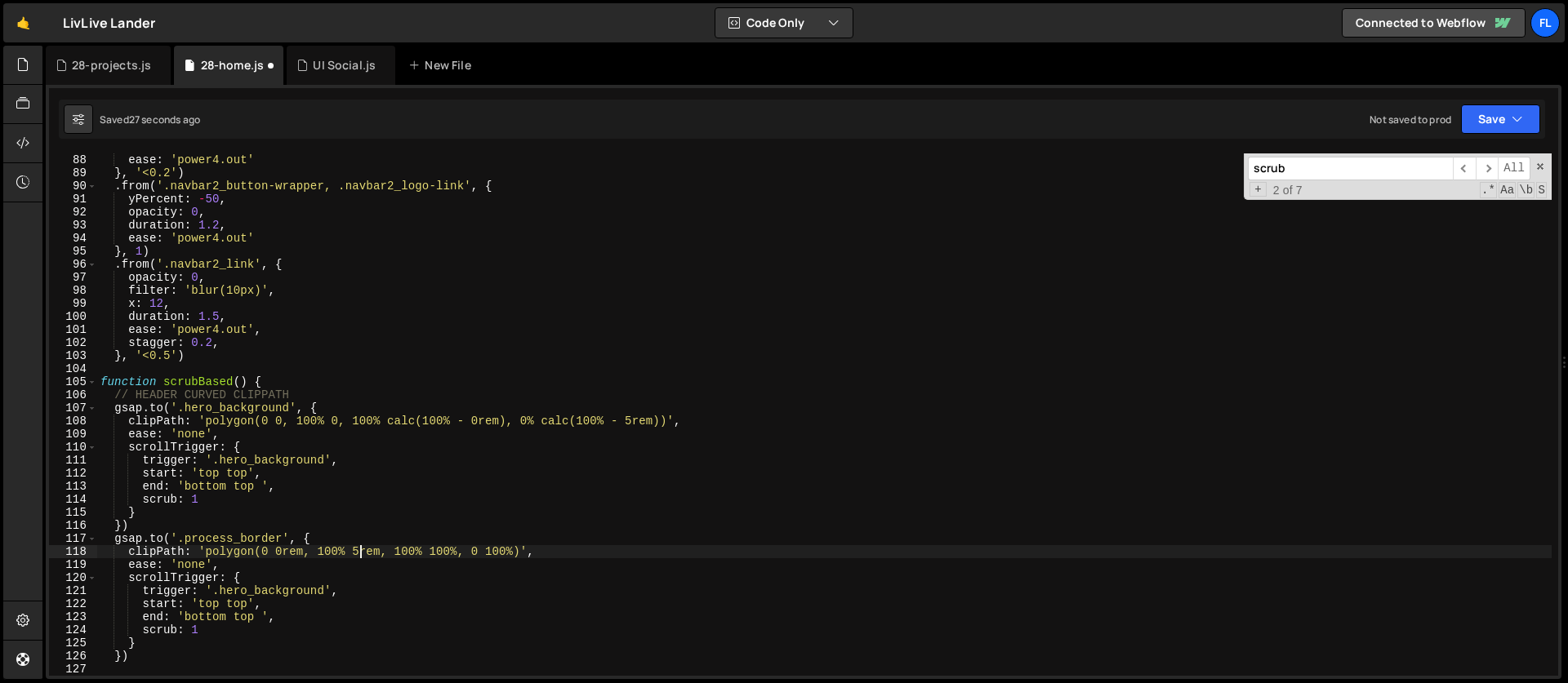
click at [361, 549] on div "ease : 'power4.out' } , '<0.2' ) . from ( '.navbar2_button-wrapper, .navbar2_lo…" at bounding box center [823, 428] width 1454 height 549
click at [631, 420] on div "ease : 'power4.out' } , '<0.2' ) . from ( '.navbar2_button-wrapper, .navbar2_lo…" at bounding box center [823, 428] width 1454 height 549
click at [633, 418] on div "ease : 'power4.out' } , '<0.2' ) . from ( '.navbar2_button-wrapper, .navbar2_lo…" at bounding box center [823, 428] width 1454 height 549
click at [361, 552] on div "ease : 'power4.out' } , '<0.2' ) . from ( '.navbar2_button-wrapper, .navbar2_lo…" at bounding box center [823, 428] width 1454 height 549
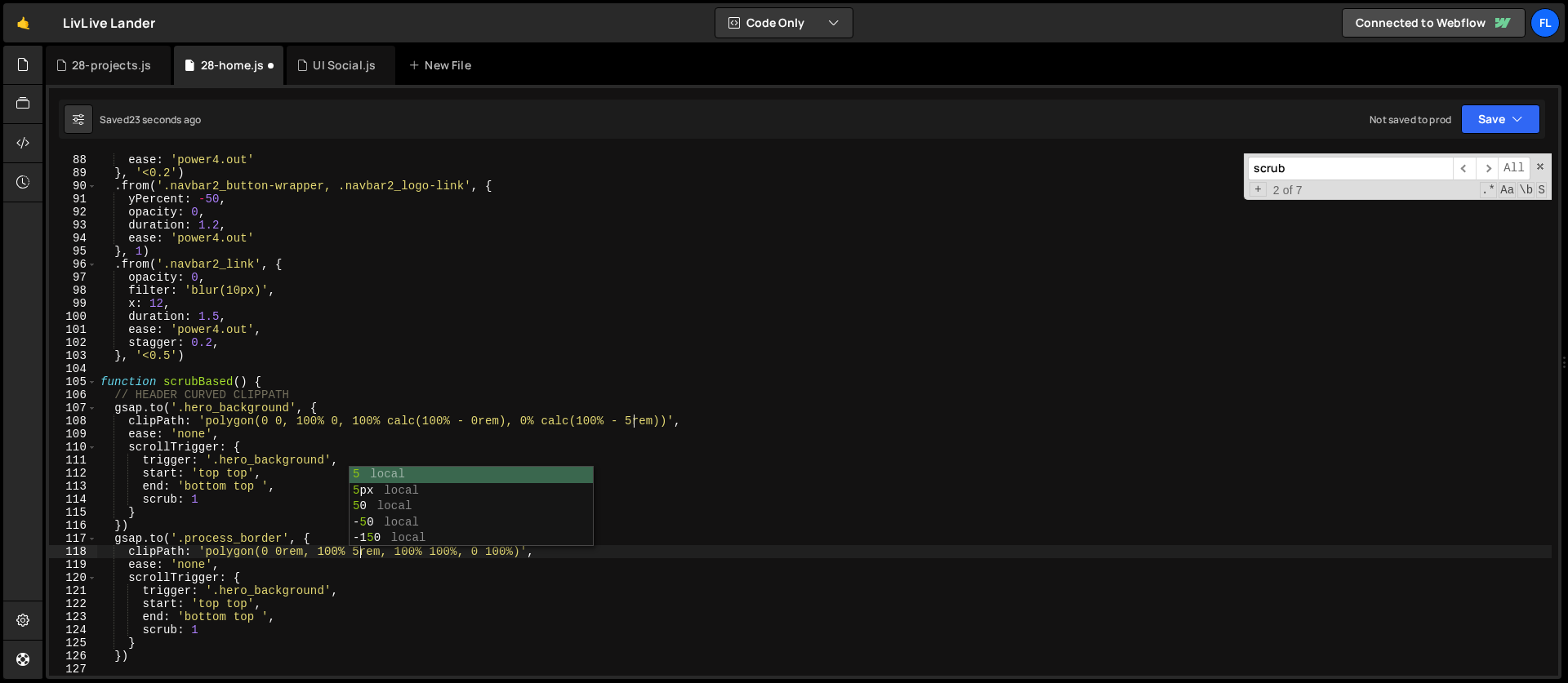
scroll to position [0, 19]
click at [222, 436] on div "ease : 'power4.out' } , '<0.2' ) . from ( '.navbar2_button-wrapper, .navbar2_lo…" at bounding box center [823, 428] width 1454 height 549
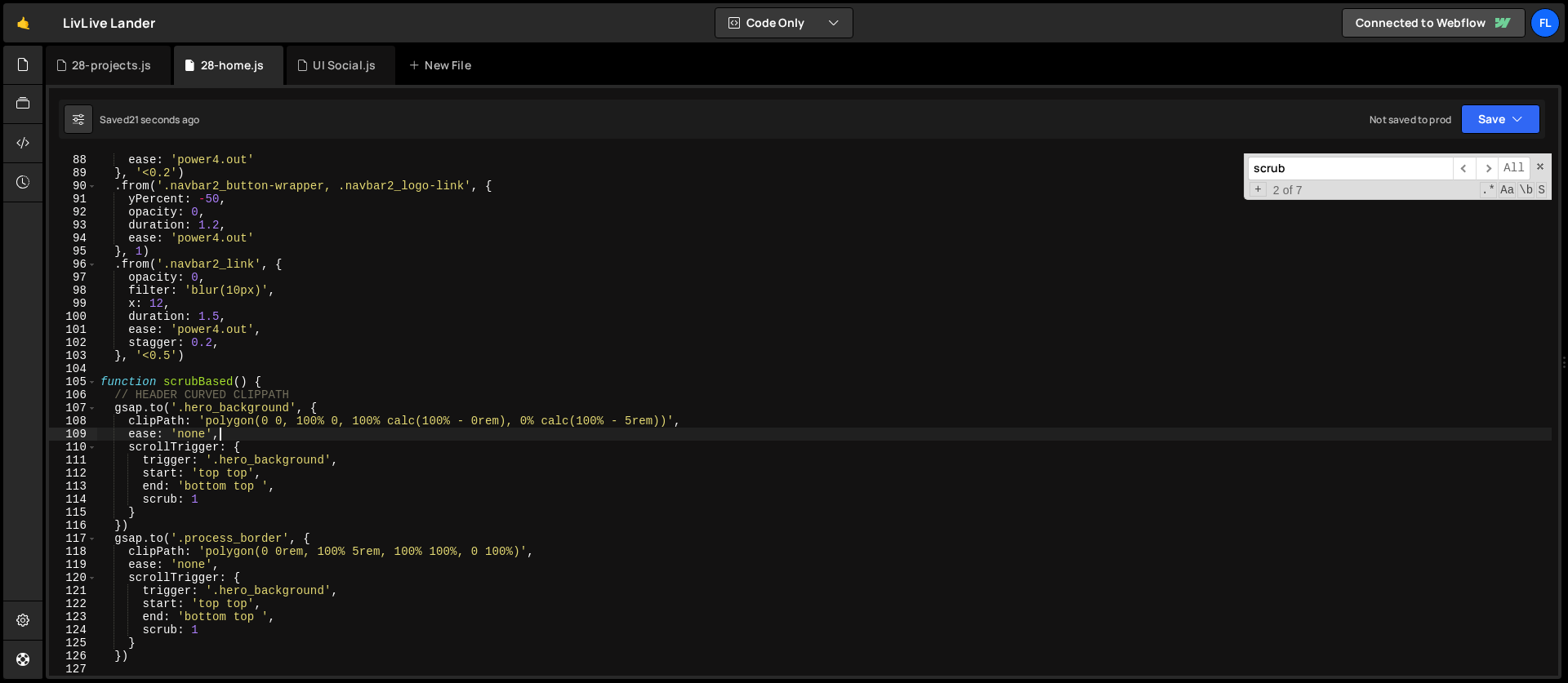
click at [243, 560] on div "ease : 'power4.out' } , '<0.2' ) . from ( '.navbar2_button-wrapper, .navbar2_lo…" at bounding box center [823, 428] width 1454 height 549
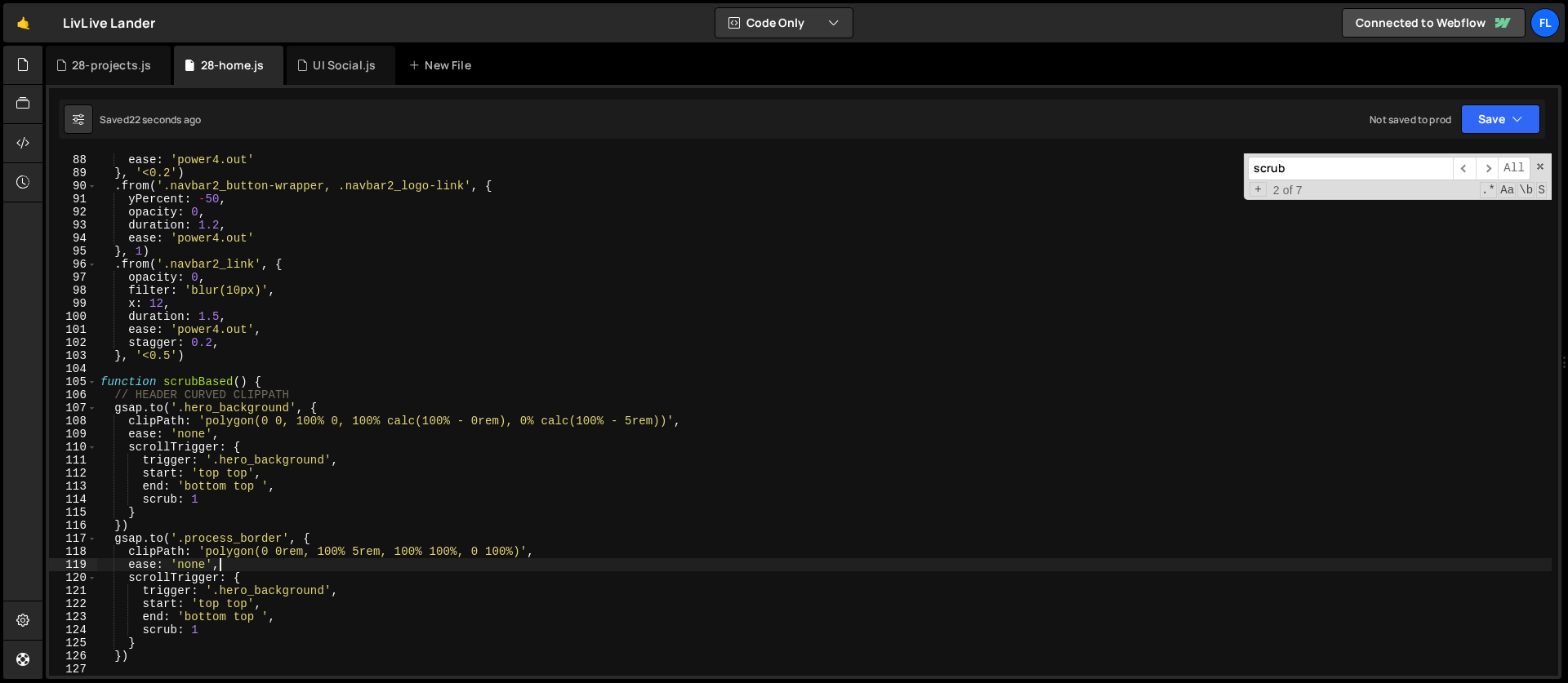
click at [558, 551] on div "ease : 'power4.out' } , '<0.2' ) . from ( '.navbar2_button-wrapper, .navbar2_lo…" at bounding box center [823, 428] width 1454 height 549
type textarea "clipPath: 'polygon(0 0rem, 100% 5rem, 100% 100%, 0 100%)',"
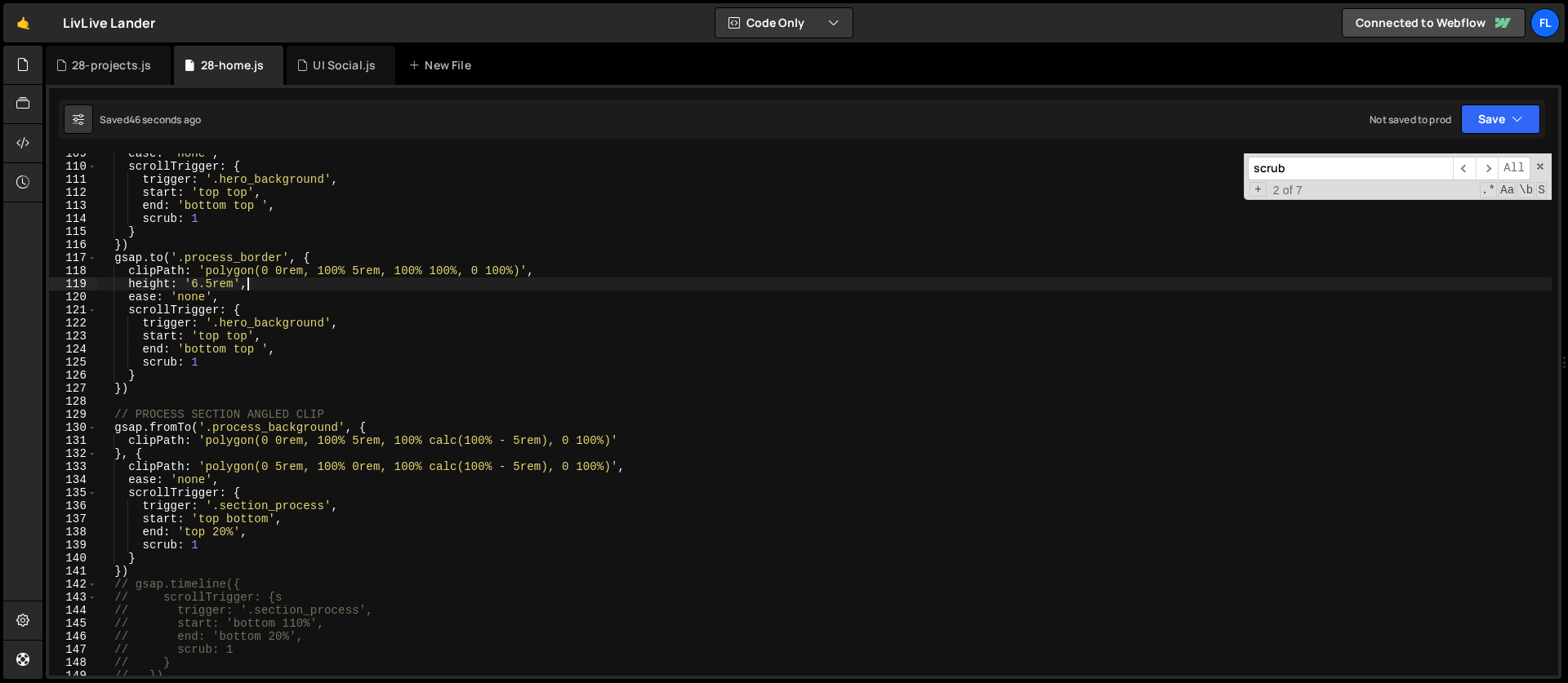
scroll to position [1436, 0]
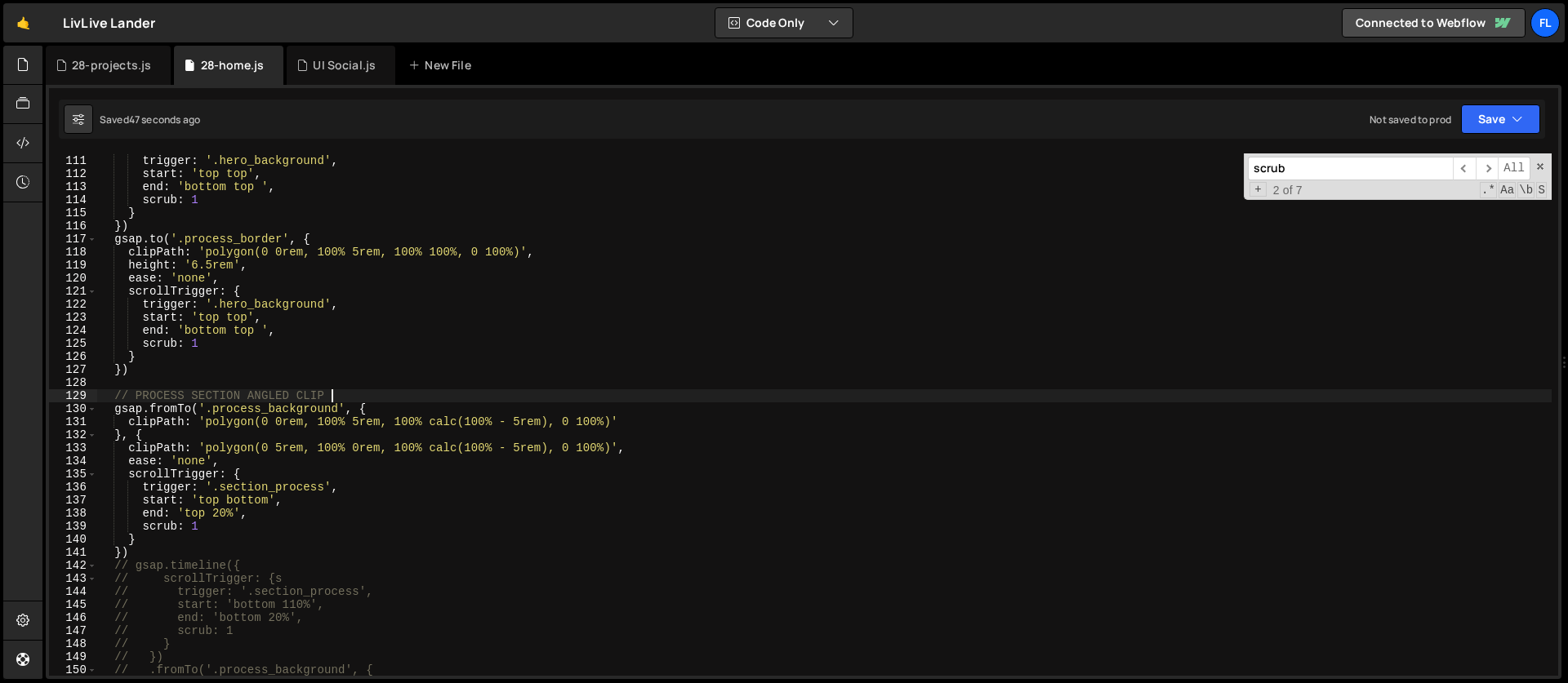
click at [375, 400] on div "scrollTrigger : { trigger : '.hero_background' , start : 'top top' , end : 'bot…" at bounding box center [823, 416] width 1454 height 549
click at [371, 409] on div "scrollTrigger : { trigger : '.hero_background' , start : 'top top' , end : 'bot…" at bounding box center [823, 416] width 1454 height 549
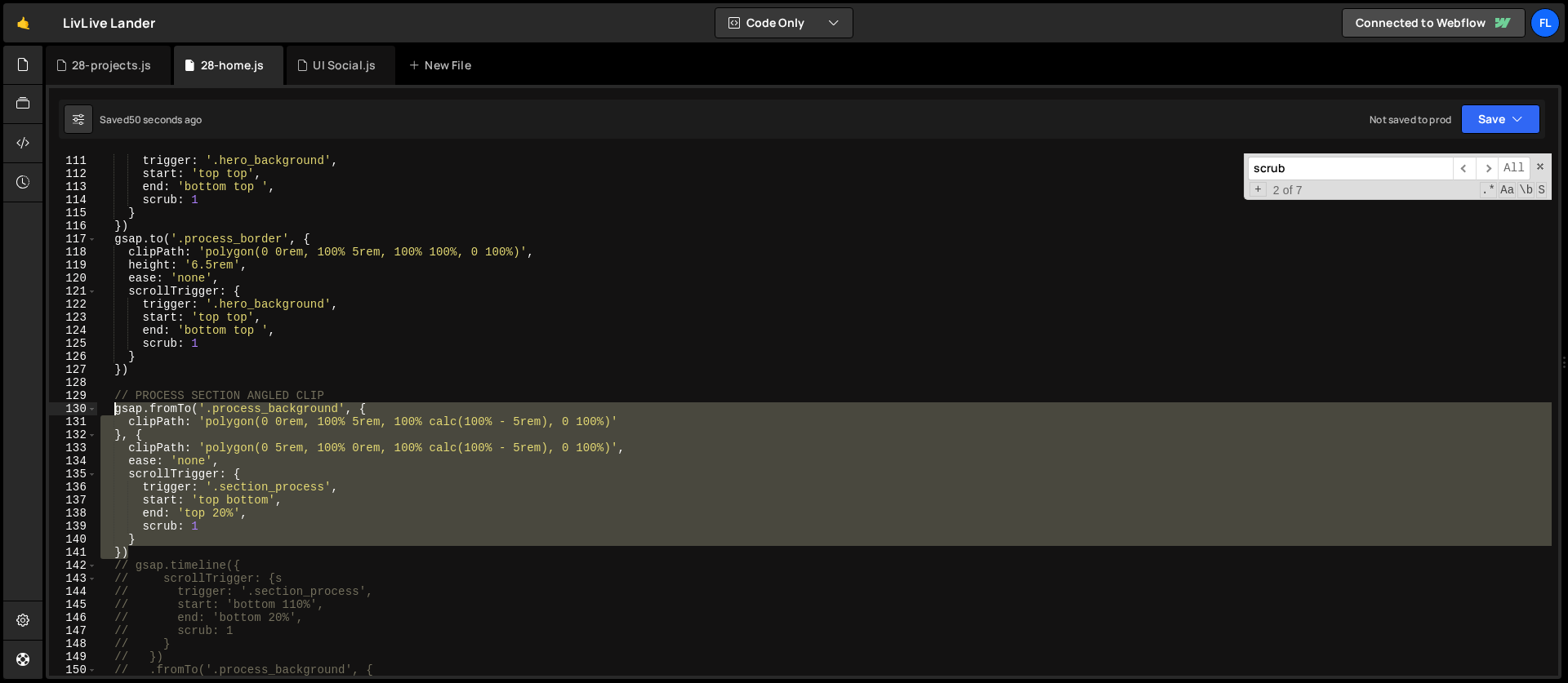
drag, startPoint x: 135, startPoint y: 552, endPoint x: 113, endPoint y: 414, distance: 139.7
click at [113, 414] on div "scrollTrigger : { trigger : '.hero_background' , start : 'top top' , end : 'bot…" at bounding box center [823, 416] width 1454 height 549
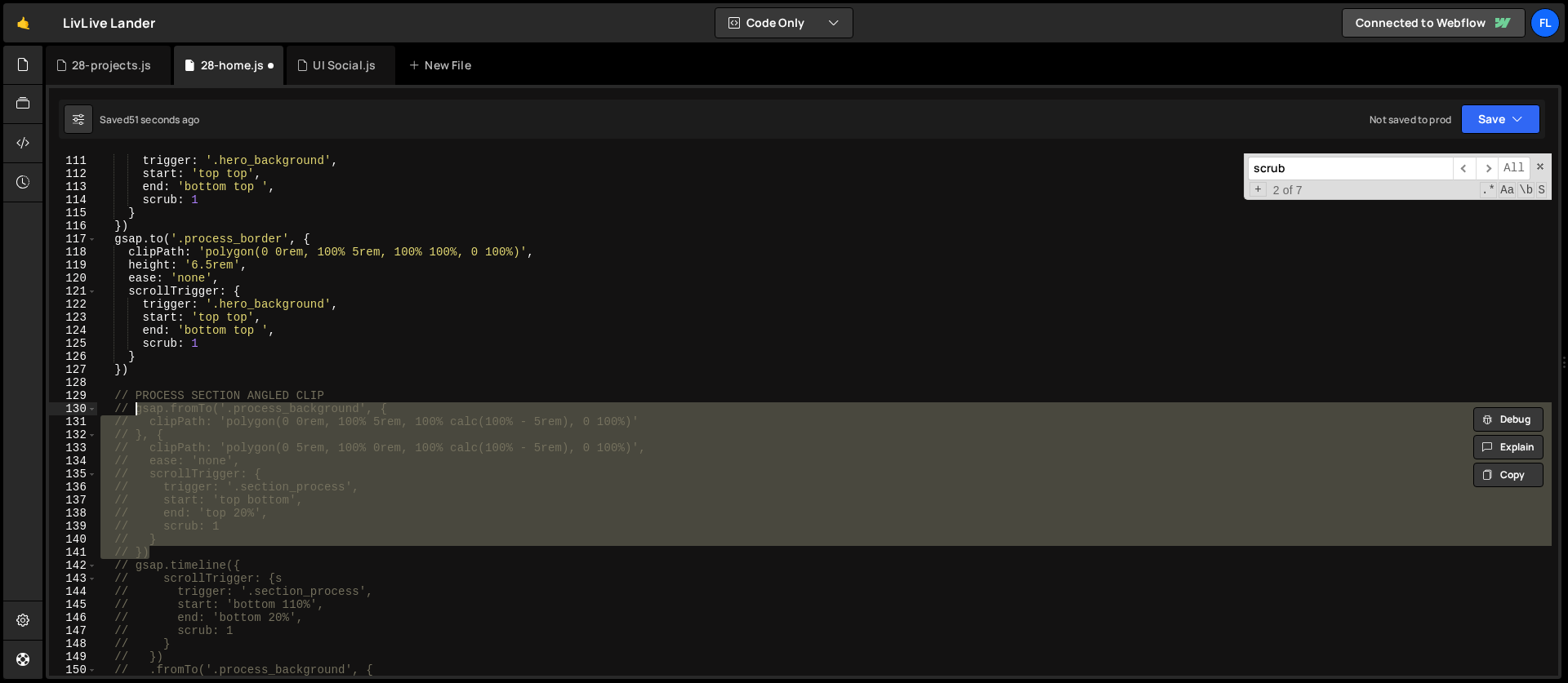
type textarea "// gsap.fromTo('.process_background', {"
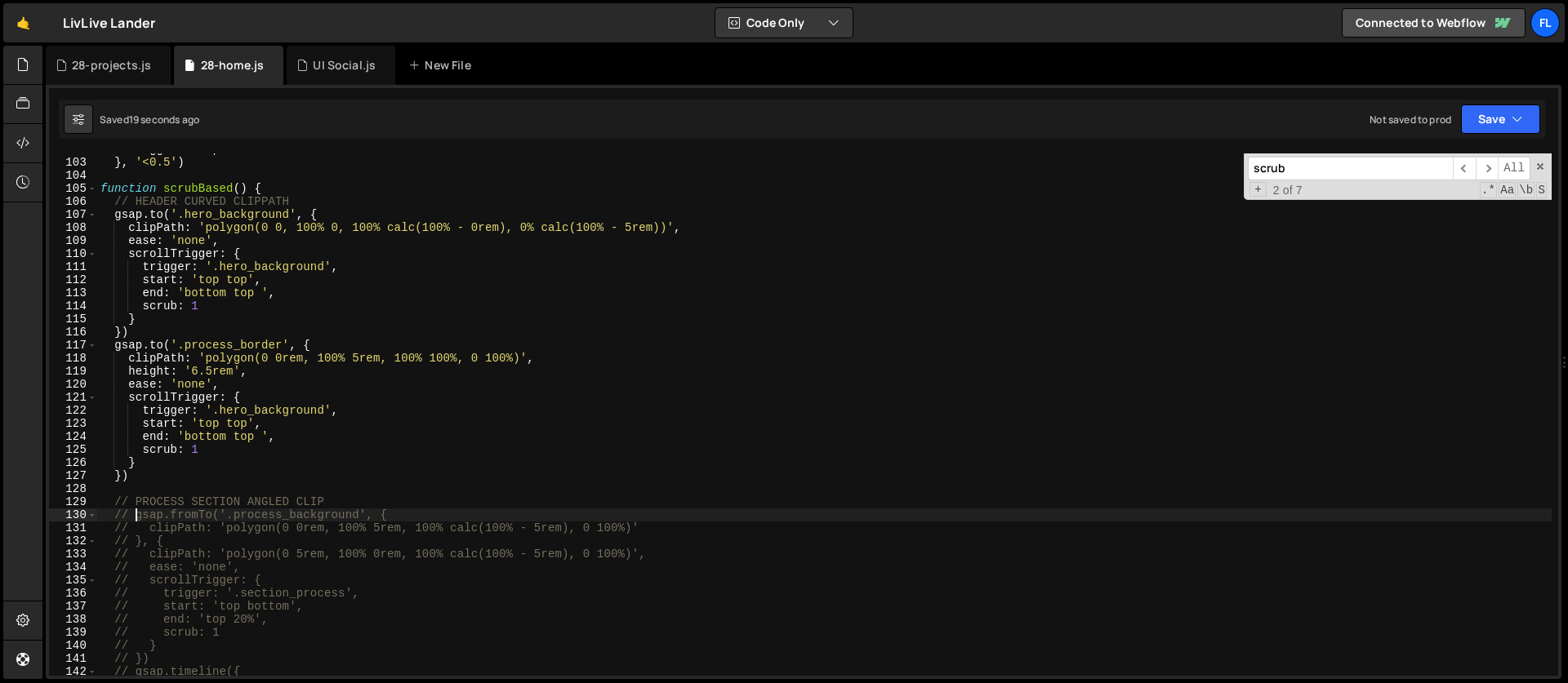
scroll to position [1315, 0]
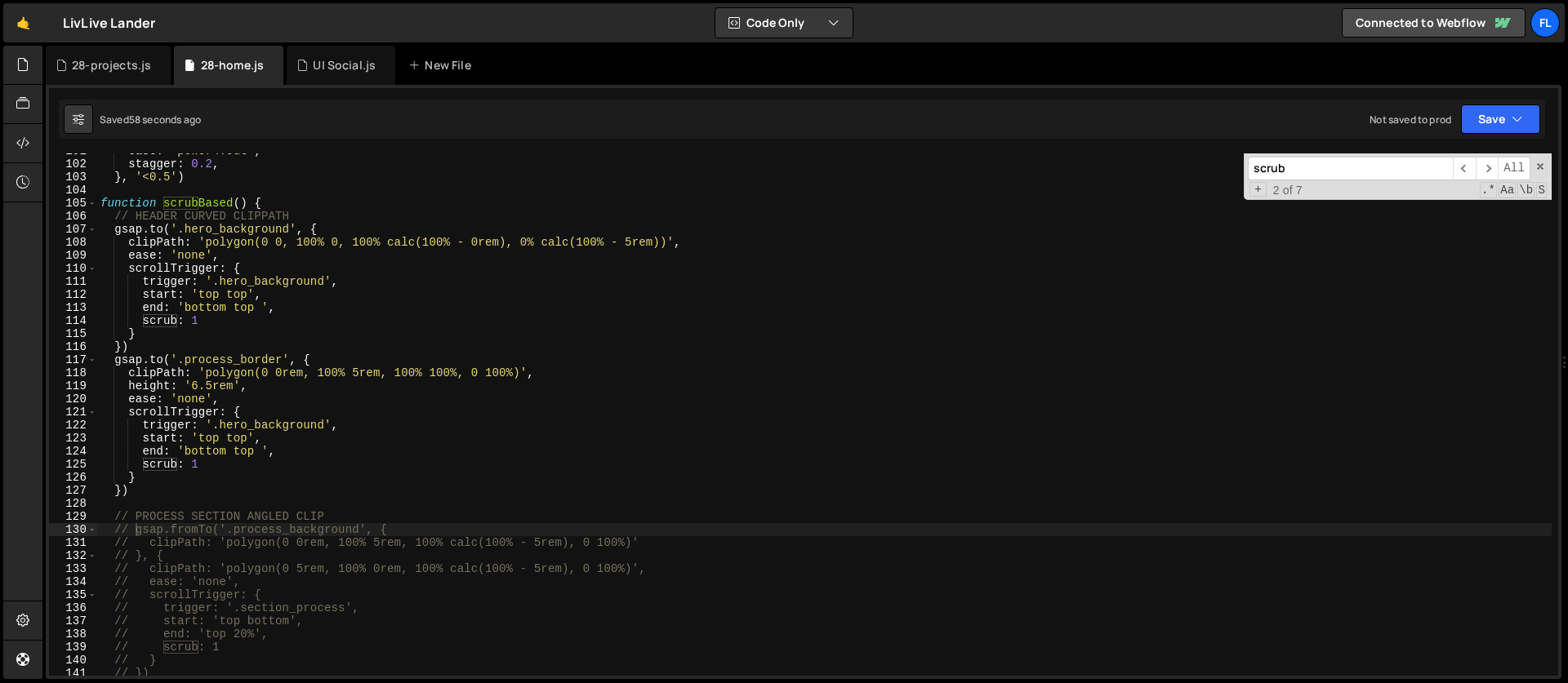
drag, startPoint x: 1321, startPoint y: 171, endPoint x: 1196, endPoint y: 166, distance: 125.1
click at [1196, 166] on div "ease : 'power4.out' , stagger : 0.2 , } , '<0.5' ) function scrubBased ( ) { //…" at bounding box center [823, 414] width 1454 height 523
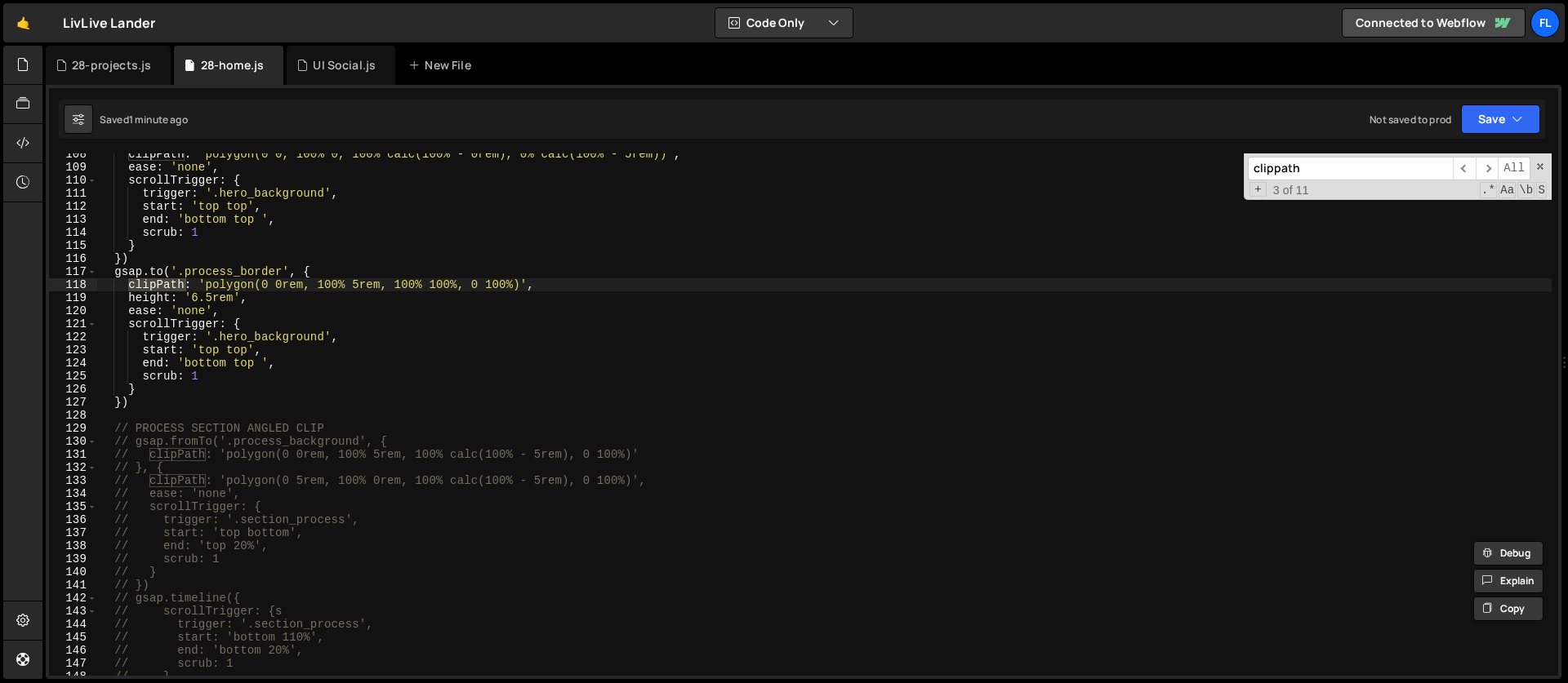
scroll to position [1332, 0]
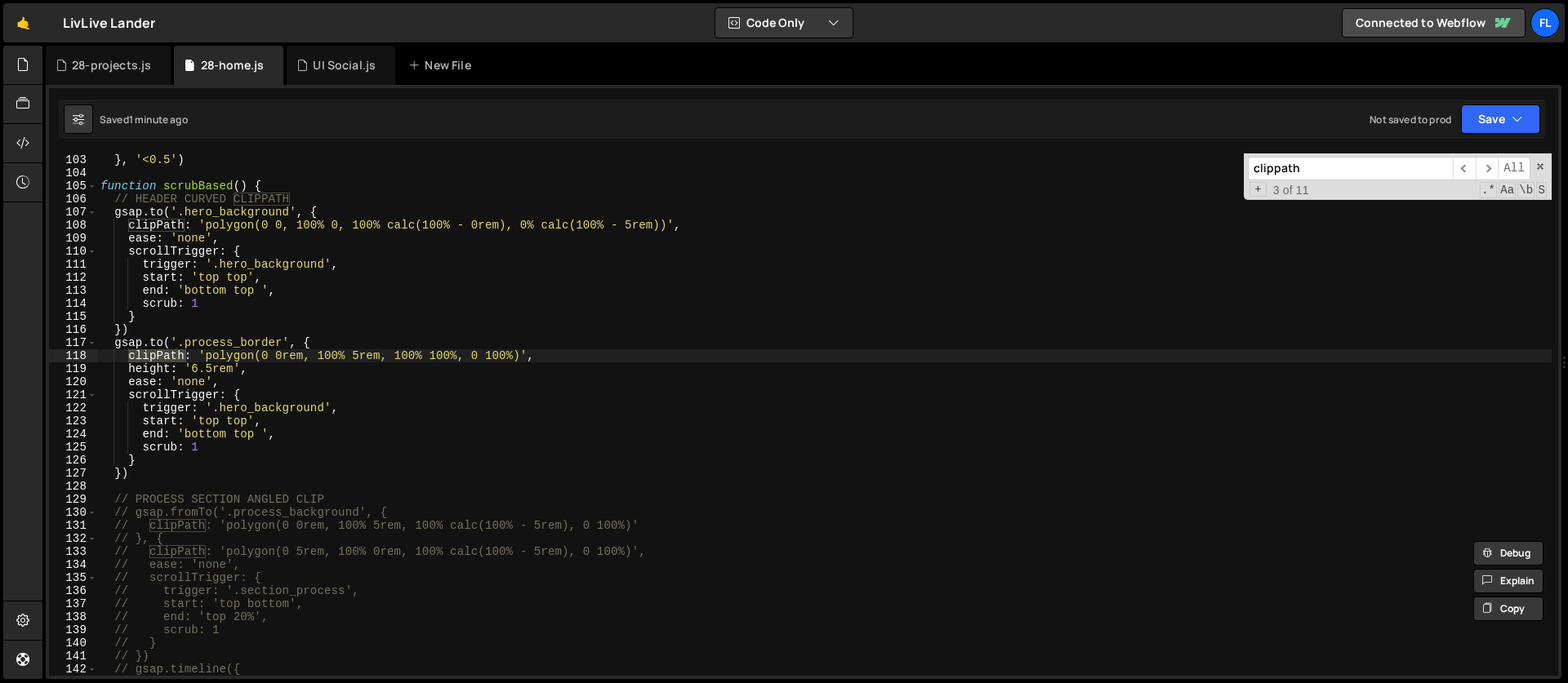
type input "clippath"
click at [226, 343] on div "} , '<0.5' ) function scrubBased ( ) { // HEADER CURVED CLIPPATH gsap . to ( '.…" at bounding box center [823, 428] width 1454 height 549
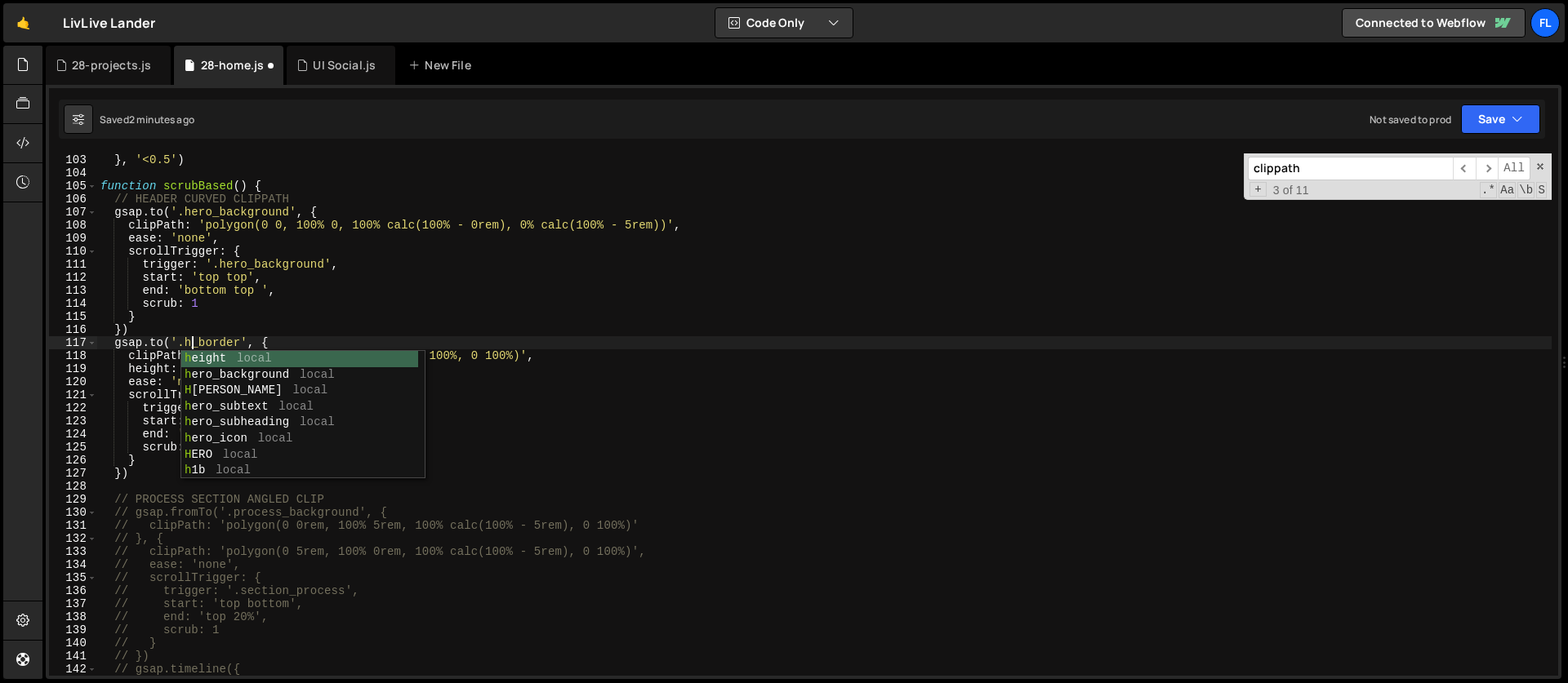
scroll to position [0, 7]
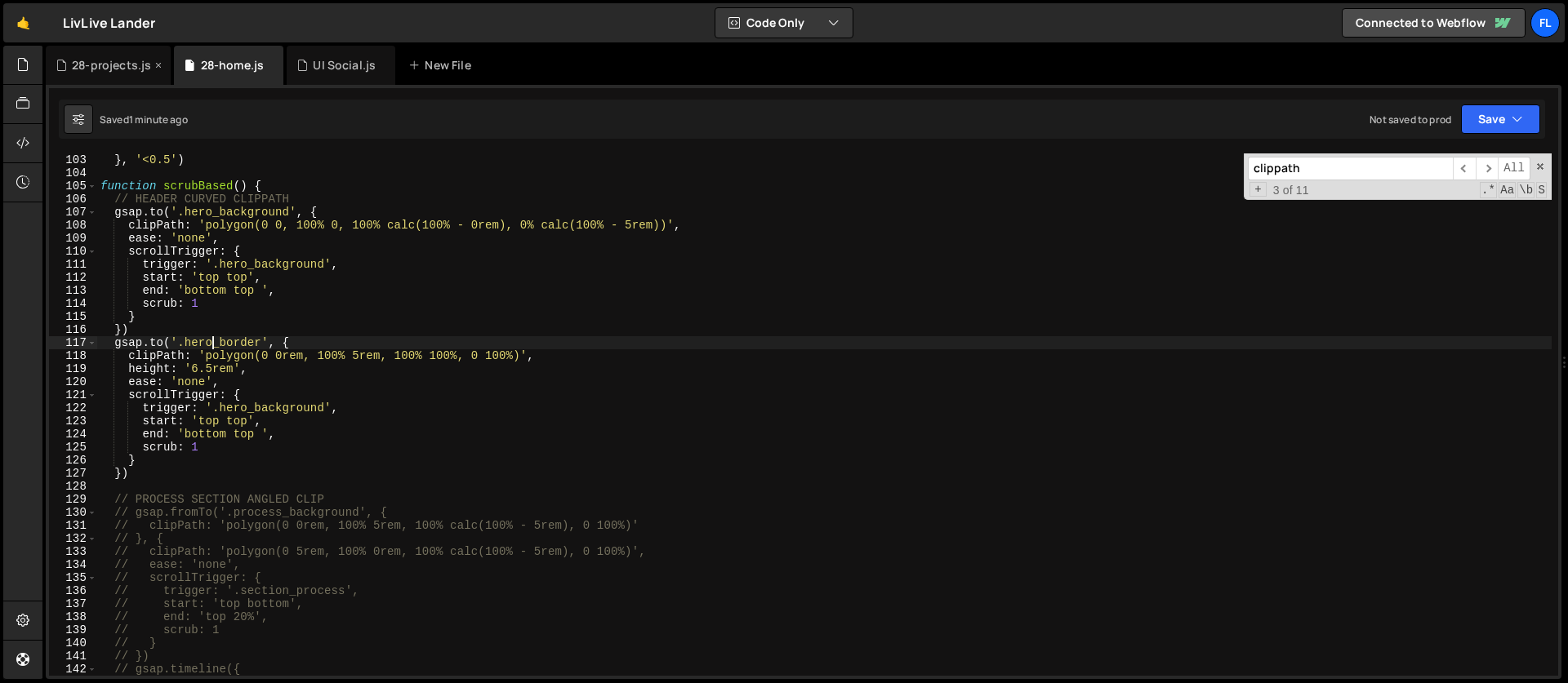
click at [79, 63] on div "28-projects.js" at bounding box center [111, 65] width 79 height 16
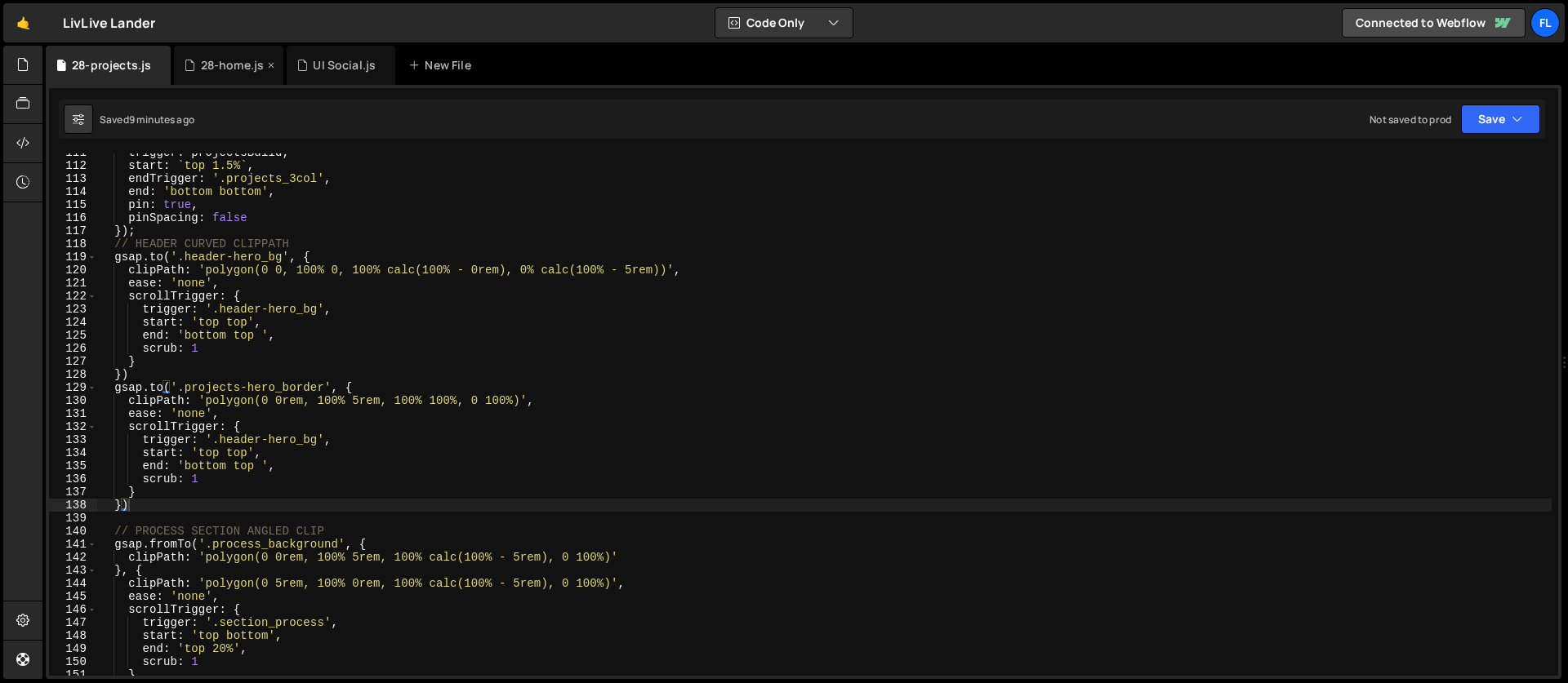
click at [208, 61] on div "28-home.js" at bounding box center [233, 65] width 63 height 16
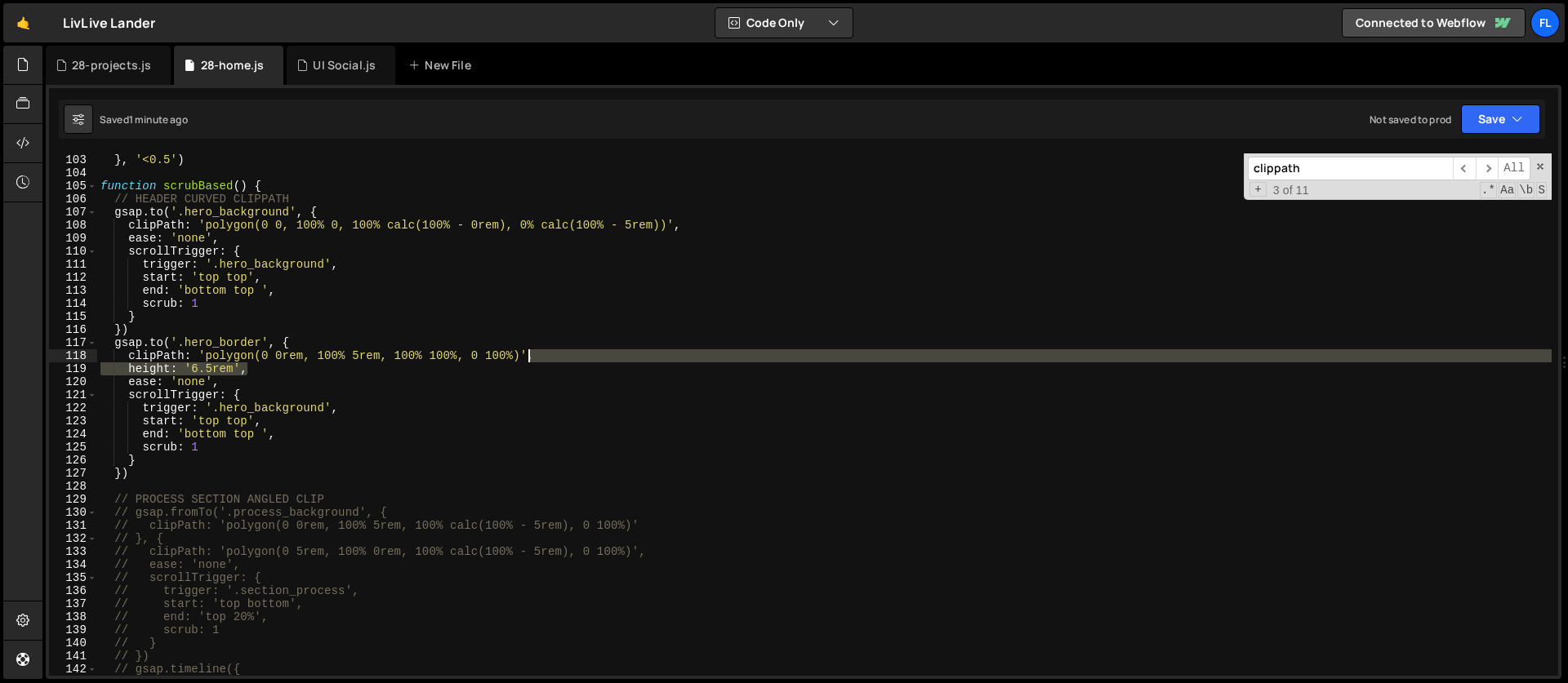
drag, startPoint x: 269, startPoint y: 370, endPoint x: 530, endPoint y: 354, distance: 261.5
click at [530, 354] on div "} , '<0.5' ) function scrubBased ( ) { // HEADER CURVED CLIPPATH gsap . to ( '.…" at bounding box center [823, 428] width 1454 height 549
type textarea "clipPath: 'polygon(0 0rem, 100% 5rem, 100% 100%, 0 100%)', height: '6.5rem',"
click at [101, 69] on div "28-projects.js" at bounding box center [111, 65] width 79 height 16
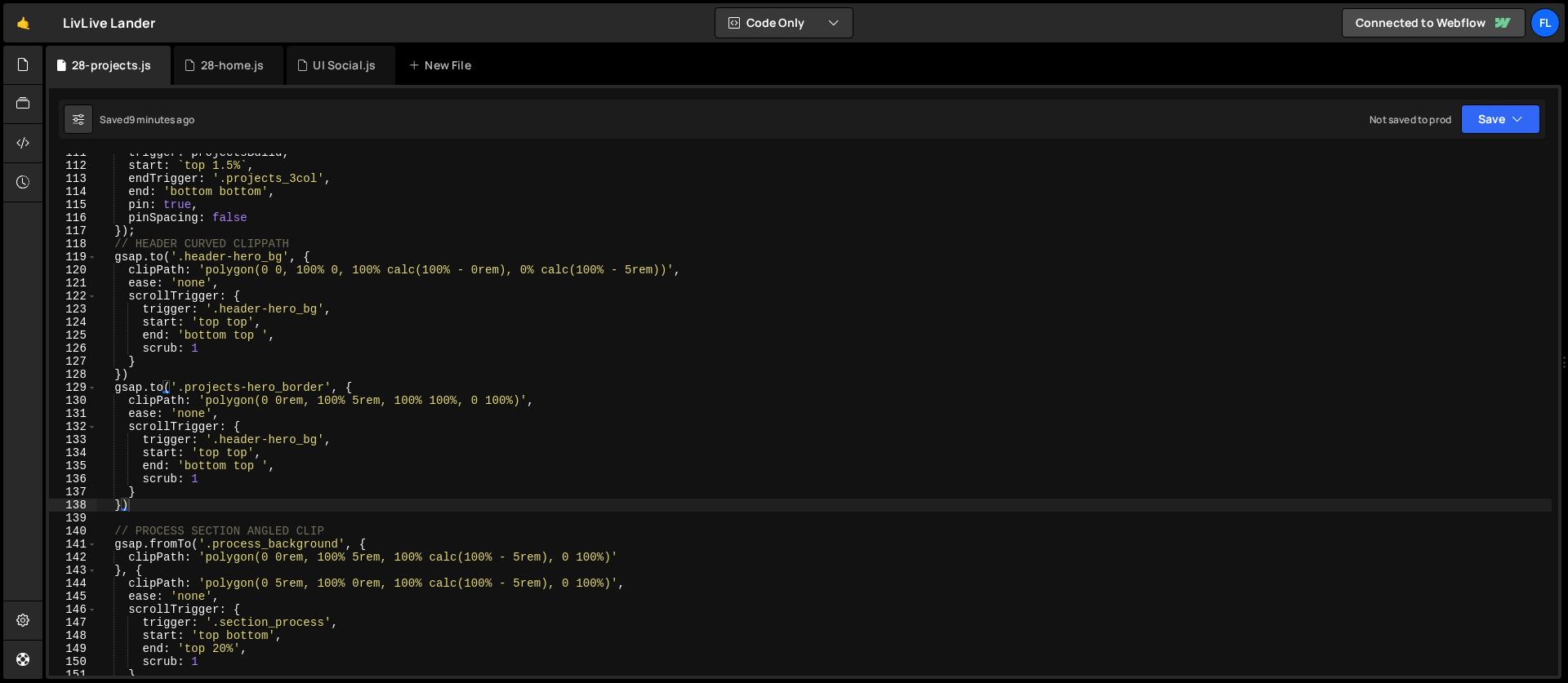
click at [282, 286] on div "trigger : projectsBuild , start : ` top 1.5% ` , endTrigger : '.projects_3col' …" at bounding box center [823, 420] width 1454 height 549
click at [232, 418] on div "trigger : projectsBuild , start : ` top 1.5% ` , endTrigger : '.projects_3col' …" at bounding box center [823, 420] width 1454 height 549
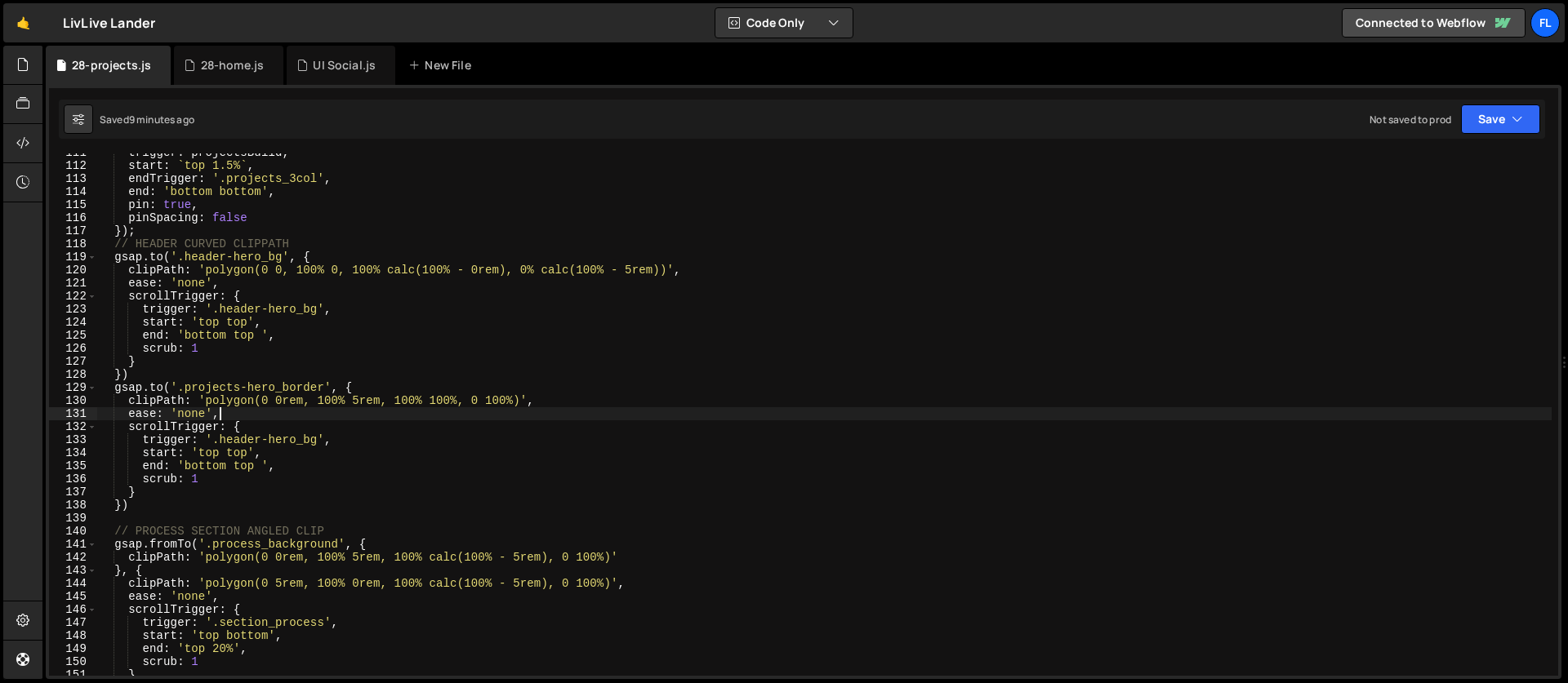
click at [562, 390] on div "trigger : projectsBuild , start : ` top 1.5% ` , endTrigger : '.projects_3col' …" at bounding box center [823, 420] width 1454 height 549
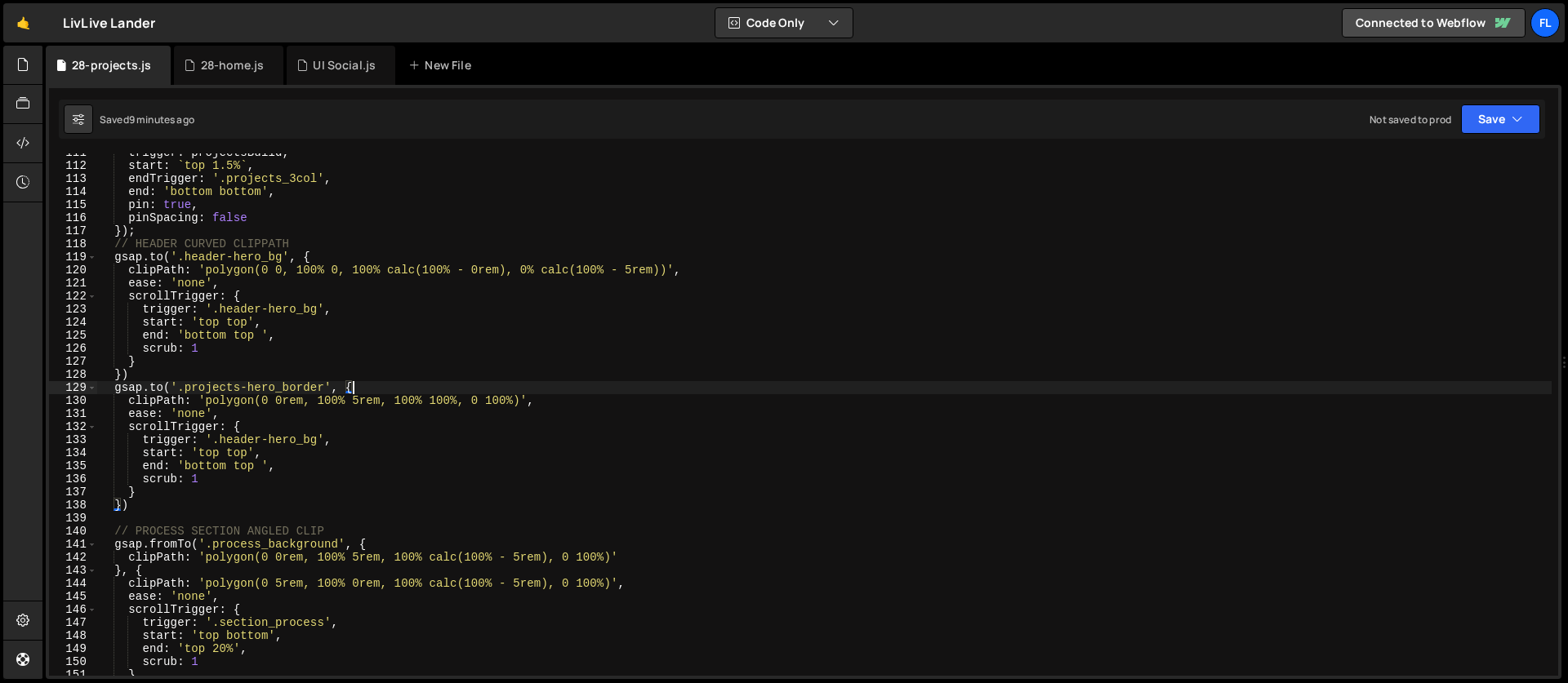
click at [563, 399] on div "trigger : projectsBuild , start : ` top 1.5% ` , endTrigger : '.projects_3col' …" at bounding box center [823, 420] width 1454 height 549
paste textarea "height: '6.5rem',"
type textarea "height: '6.5rem',"
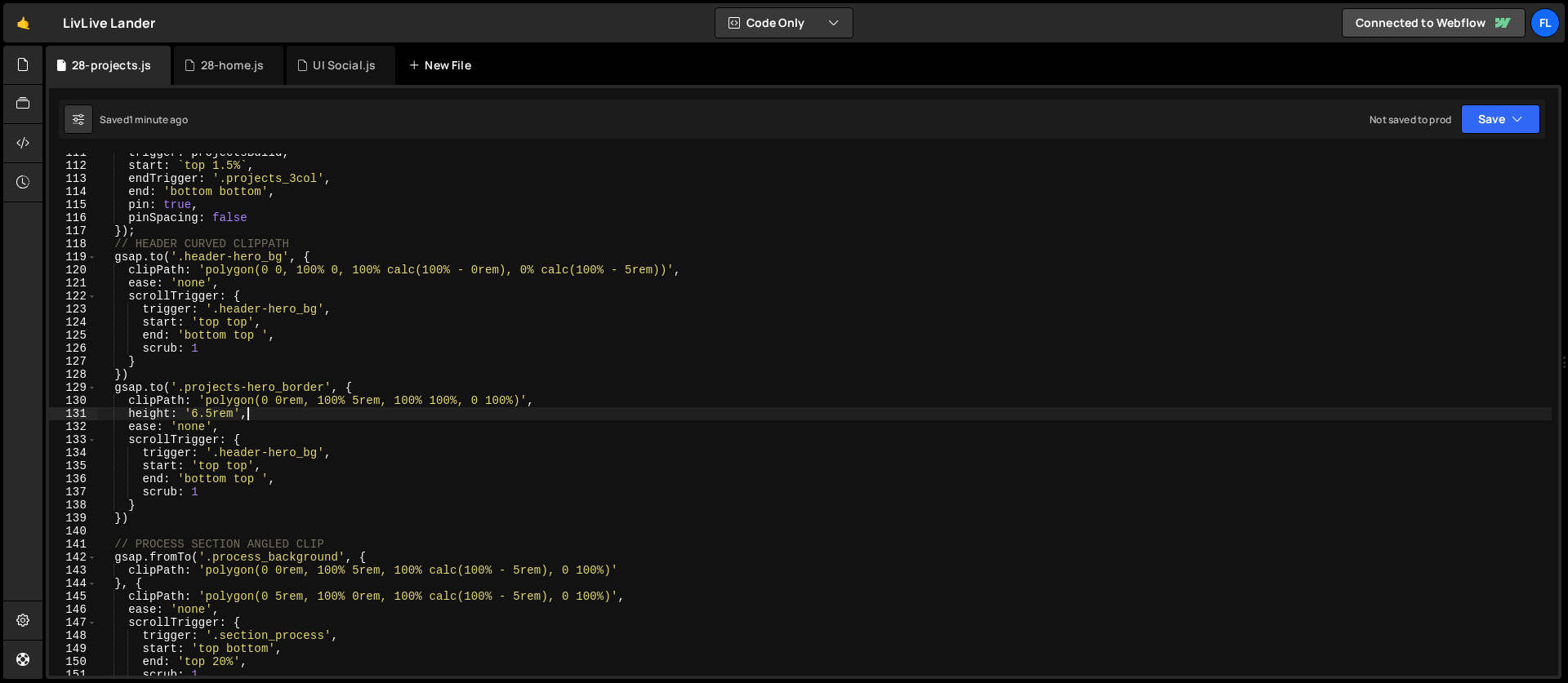
click at [445, 65] on div "New File" at bounding box center [443, 65] width 69 height 16
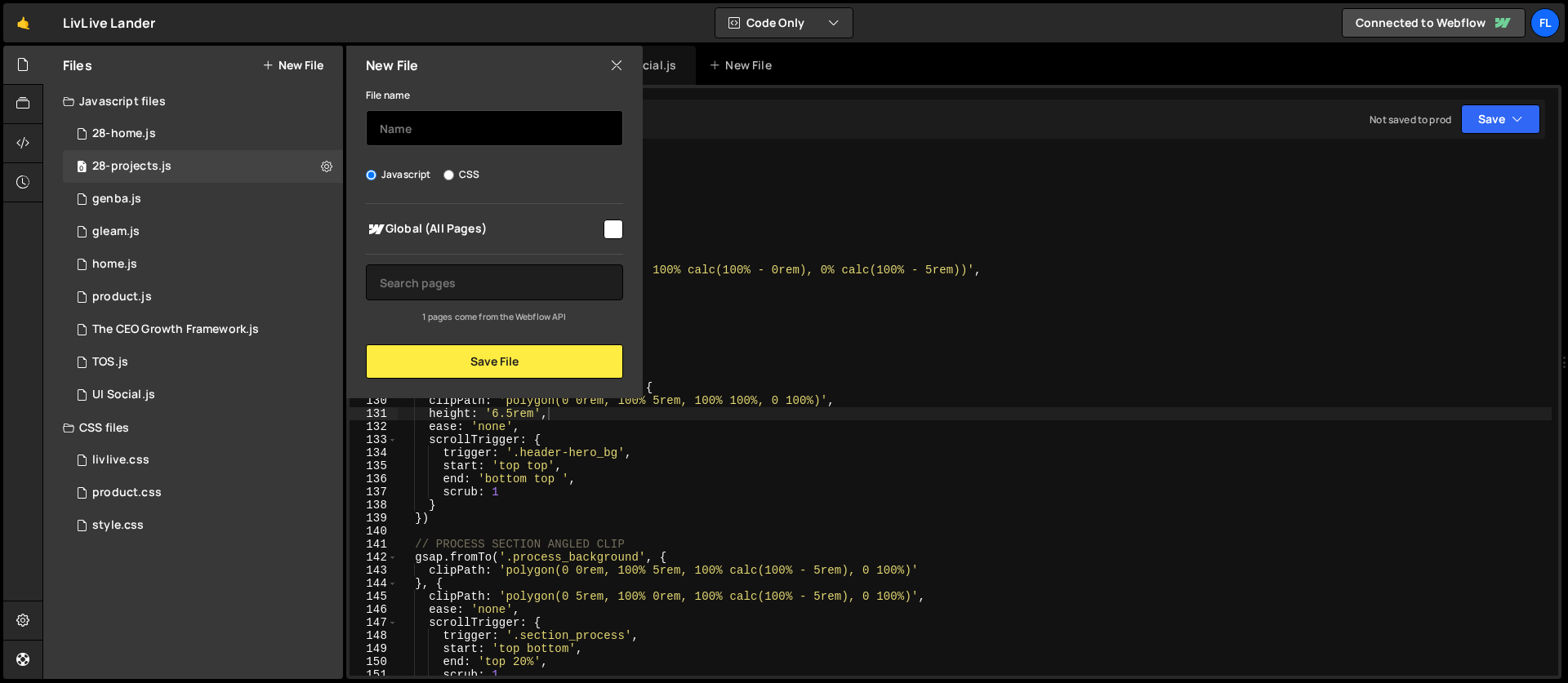
click at [416, 134] on input "text" at bounding box center [495, 129] width 257 height 36
type input "28-services"
click at [451, 384] on div "New File File name 28-services Javascript CSS Global (All Pages)" at bounding box center [493, 221] width 300 height 352
click at [429, 330] on div "File name 28-services Javascript CSS Global (All Pages)" at bounding box center [494, 232] width 296 height 293
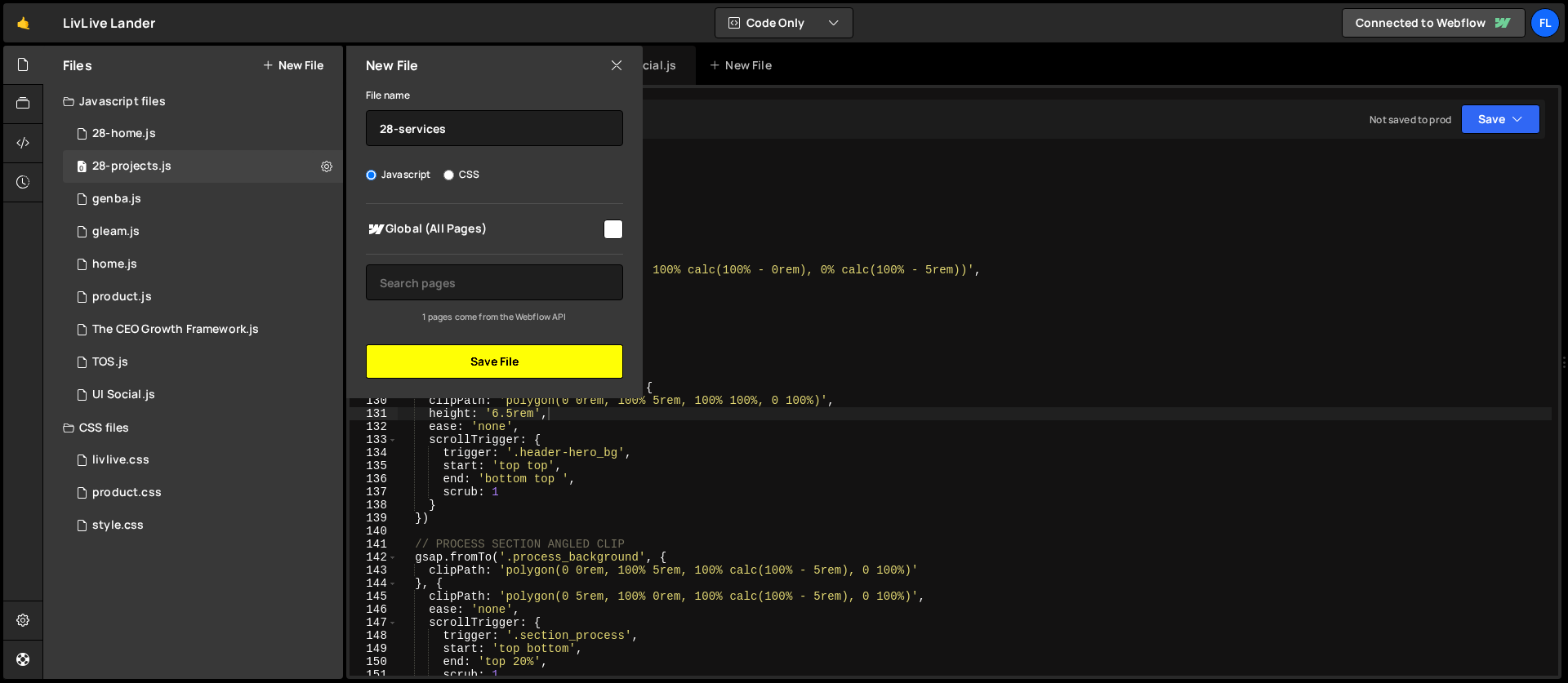
click at [431, 352] on button "Save File" at bounding box center [495, 361] width 257 height 34
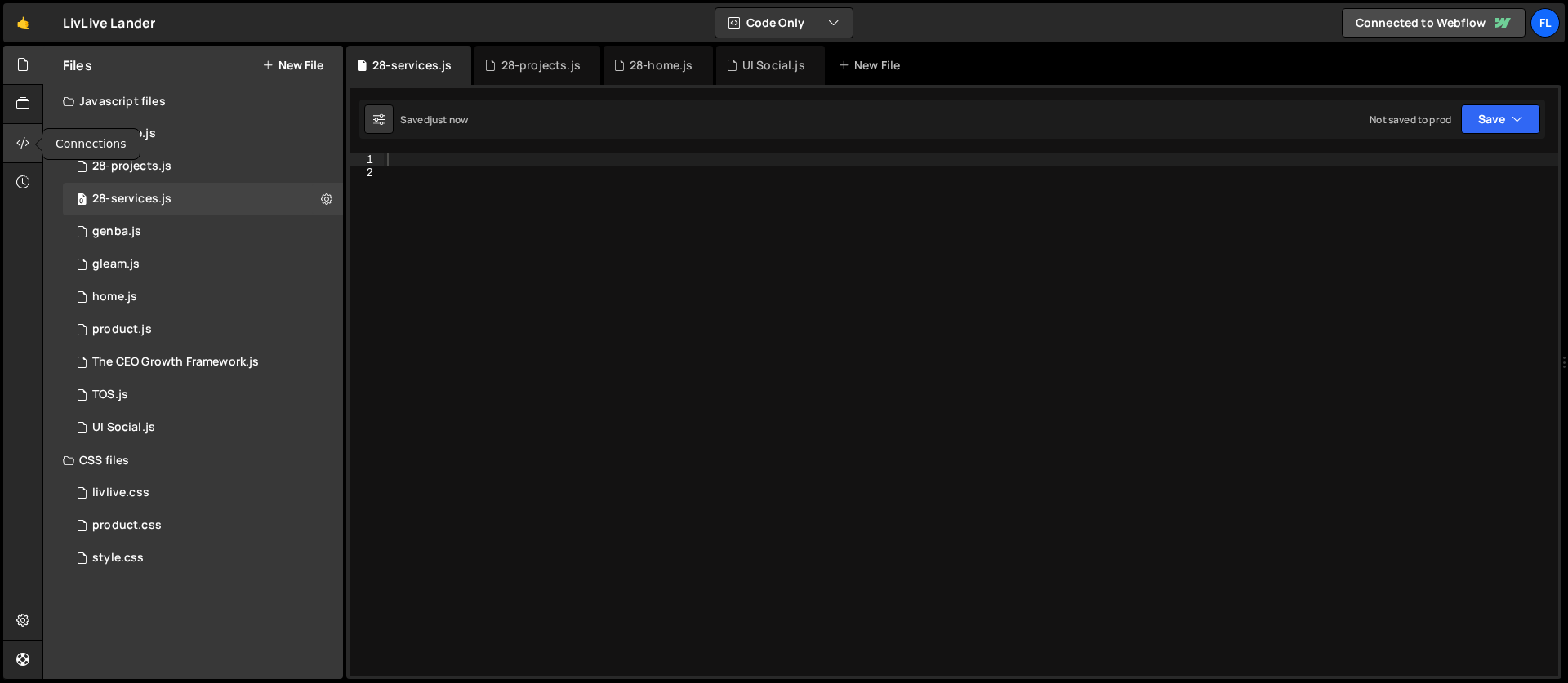
click at [19, 142] on icon at bounding box center [23, 143] width 13 height 18
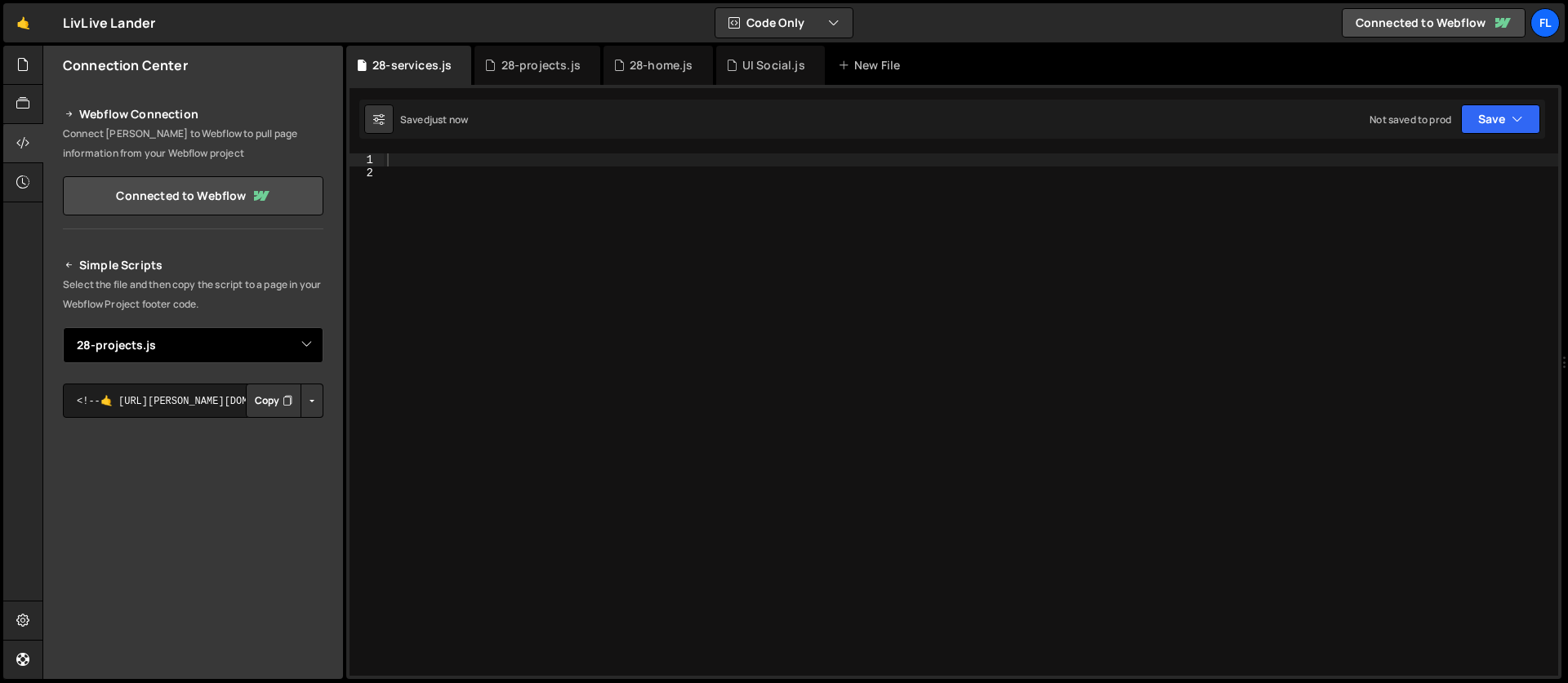
click at [138, 343] on select "Select File 28-home.js genba.js gleam.js home.js product.js The CEO Growth Fram…" at bounding box center [193, 345] width 261 height 36
select select "47684"
click at [63, 327] on select "Select File 28-home.js genba.js gleam.js home.js product.js The CEO Growth Fram…" at bounding box center [193, 345] width 261 height 36
click at [260, 406] on button "Copy" at bounding box center [273, 401] width 55 height 34
click at [14, 145] on div at bounding box center [24, 143] width 40 height 39
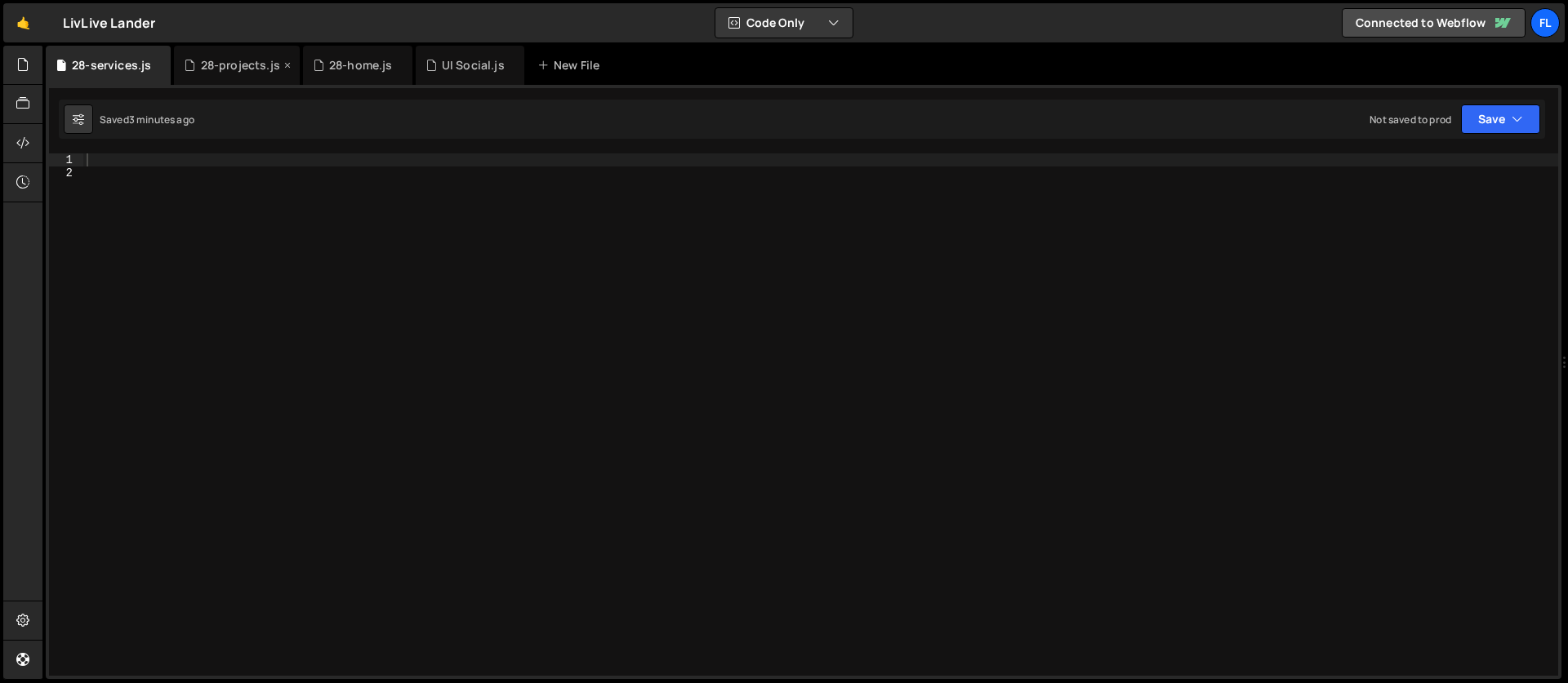
click at [216, 66] on div "28-projects.js" at bounding box center [240, 65] width 79 height 16
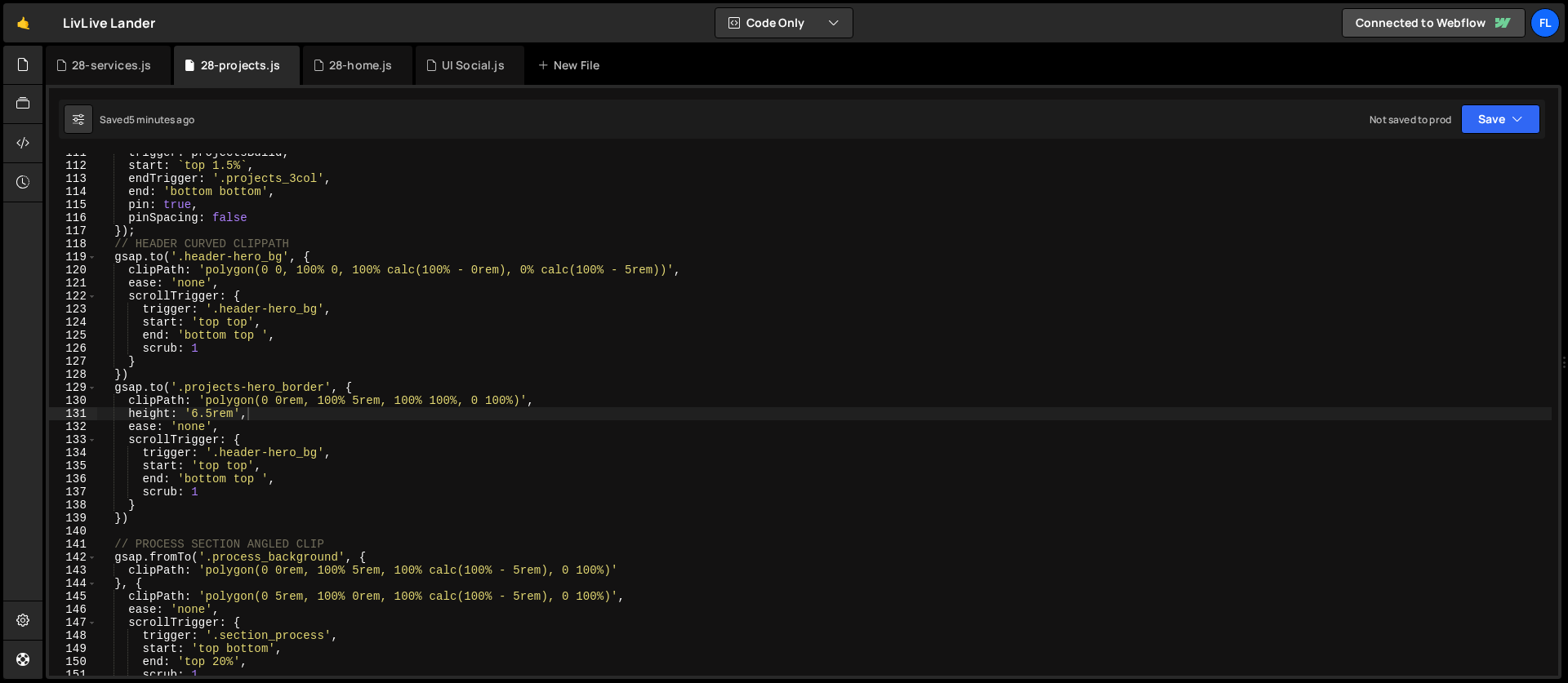
click at [284, 404] on div "trigger : projectsBuild , start : ` top 1.5% ` , endTrigger : '.projects_3col' …" at bounding box center [823, 420] width 1454 height 549
click at [205, 280] on div "trigger : projectsBuild , start : ` top 1.5% ` , endTrigger : '.projects_3col' …" at bounding box center [823, 420] width 1454 height 549
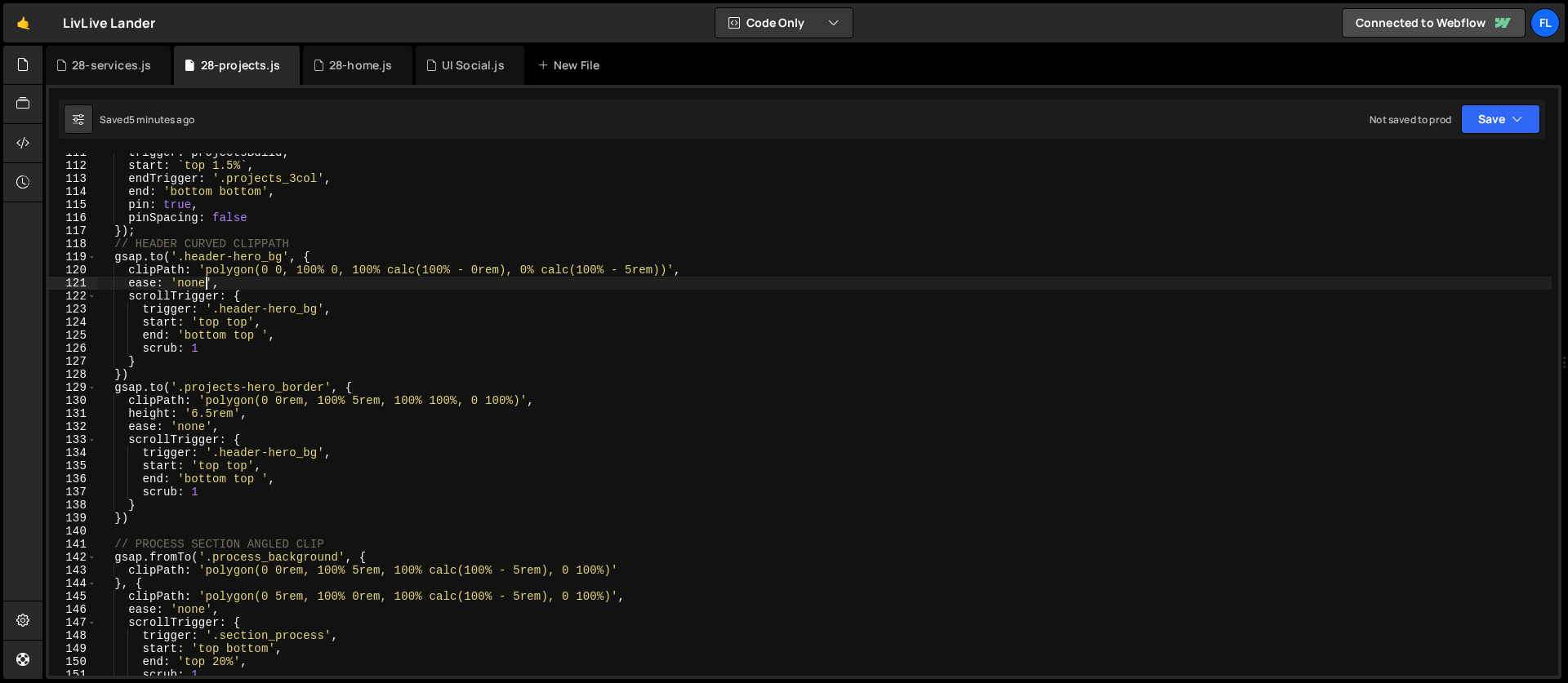
type textarea "hoverStates()"
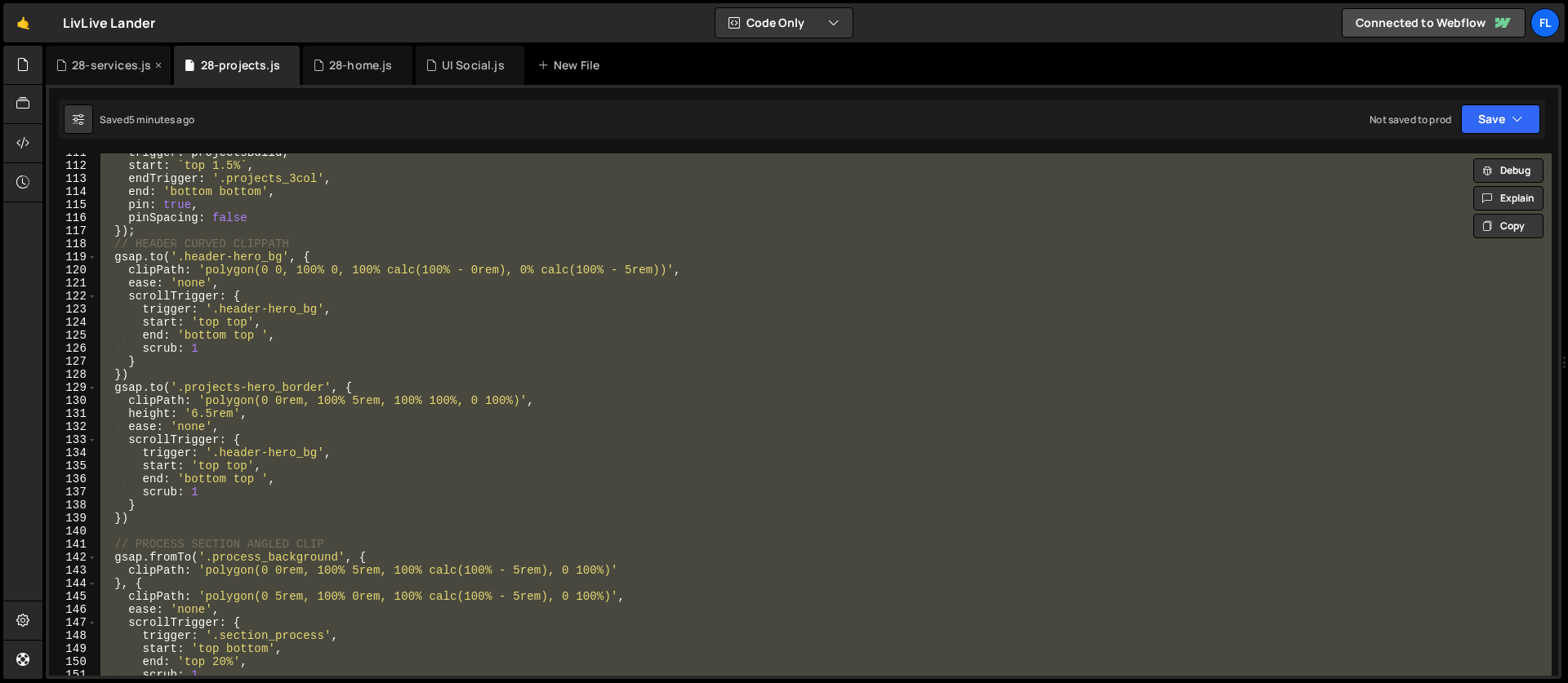
click at [98, 72] on div "28-services.js" at bounding box center [111, 65] width 79 height 16
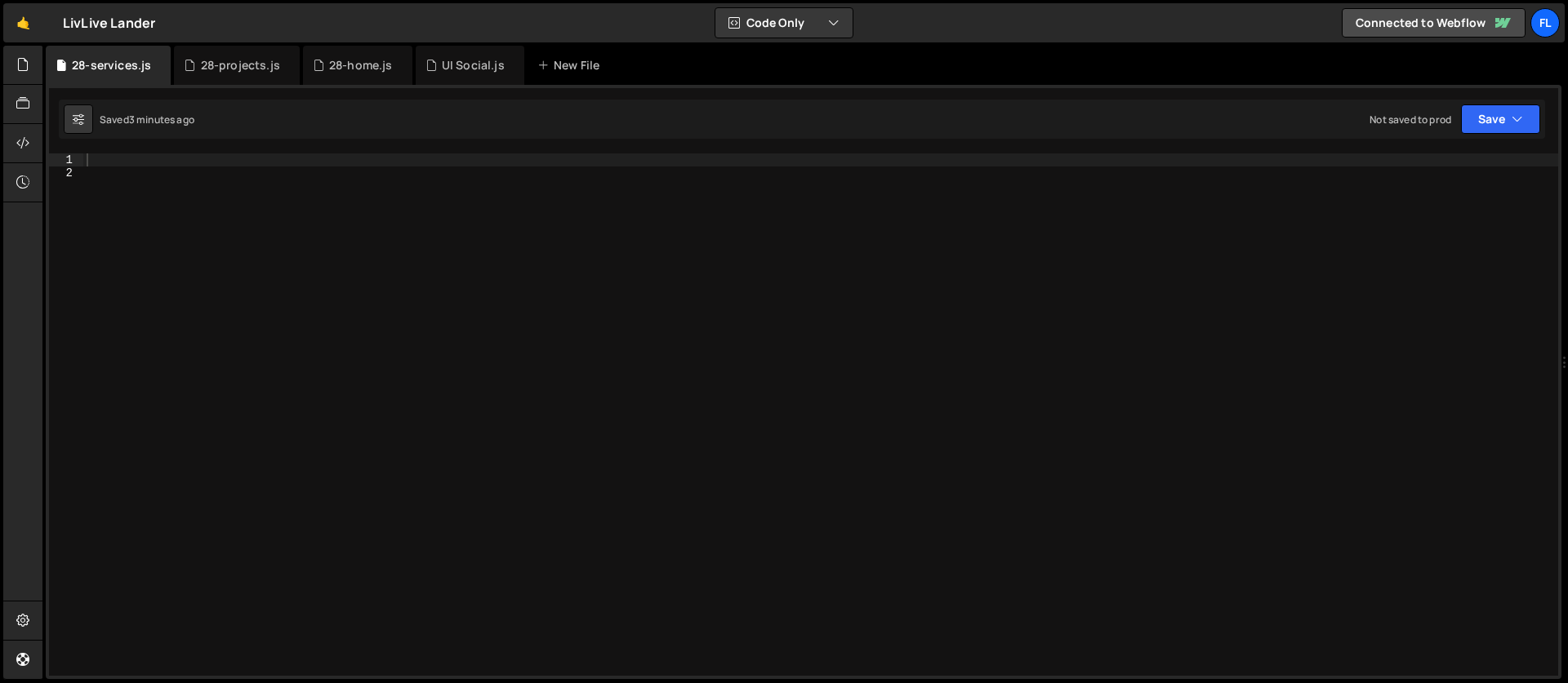
click at [134, 156] on div at bounding box center [821, 428] width 1475 height 549
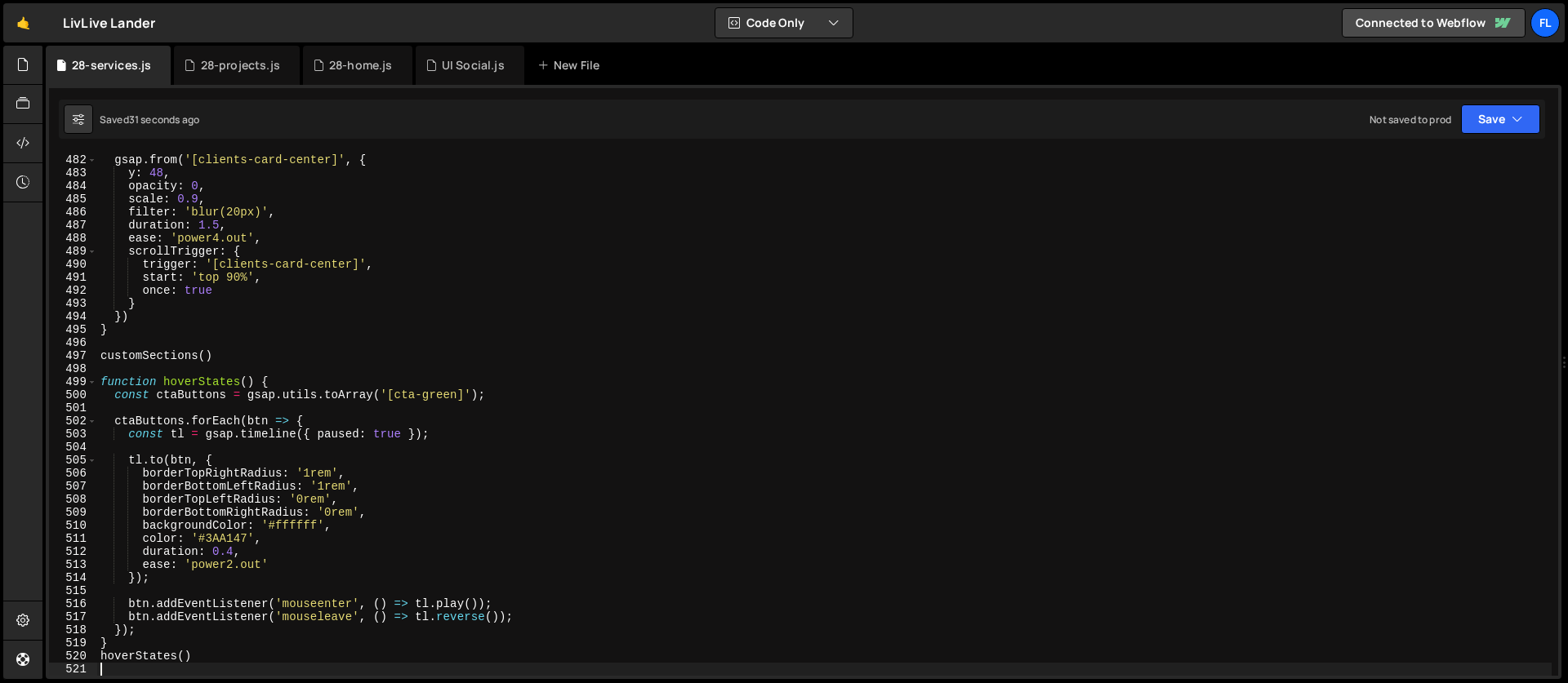
click at [345, 208] on div "gsap . from ( '[clients-card-center]' , { y : 48 , opacity : 0 , scale : 0.9 , …" at bounding box center [823, 428] width 1454 height 549
click at [422, 359] on div "gsap . from ( '[clients-card-center]' , { y : 48 , opacity : 0 , scale : 0.9 , …" at bounding box center [823, 428] width 1454 height 549
type textarea "customSections()"
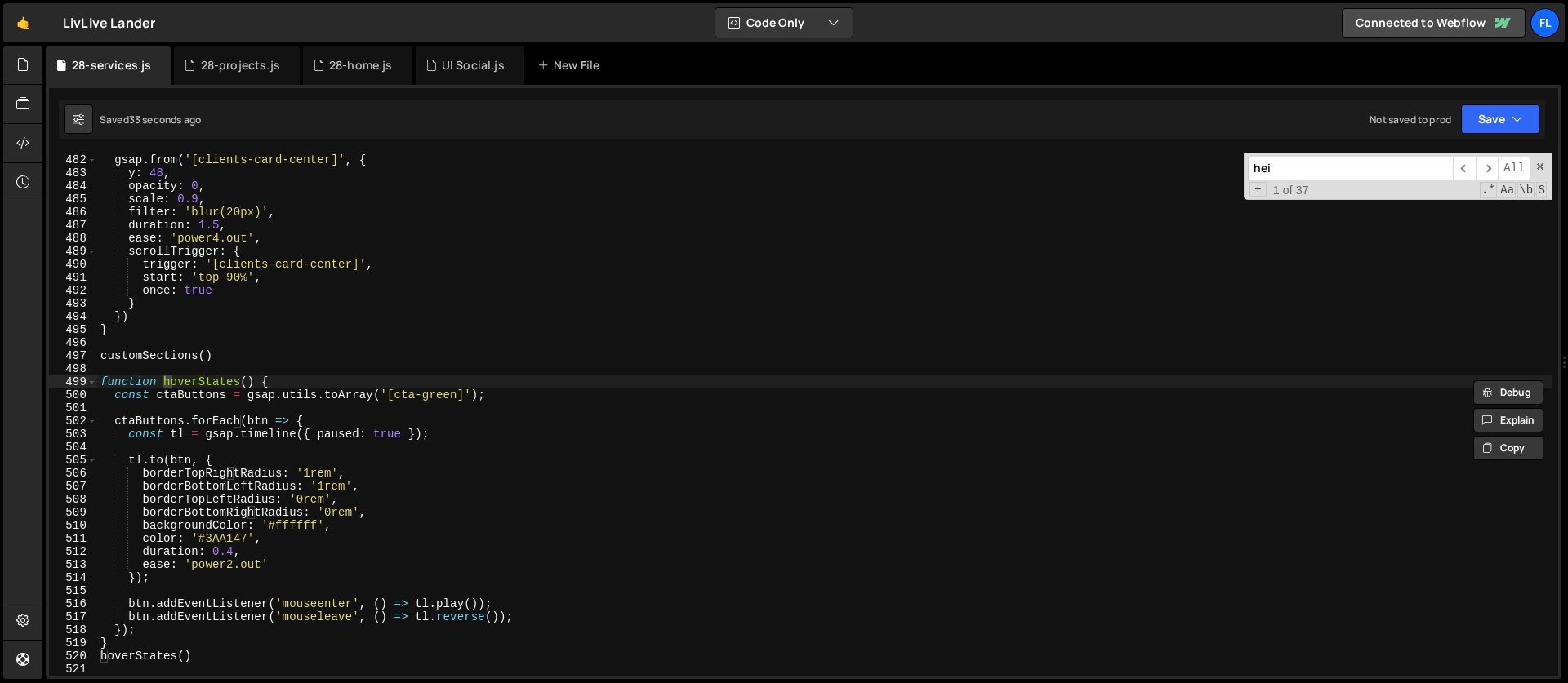
scroll to position [1137, 0]
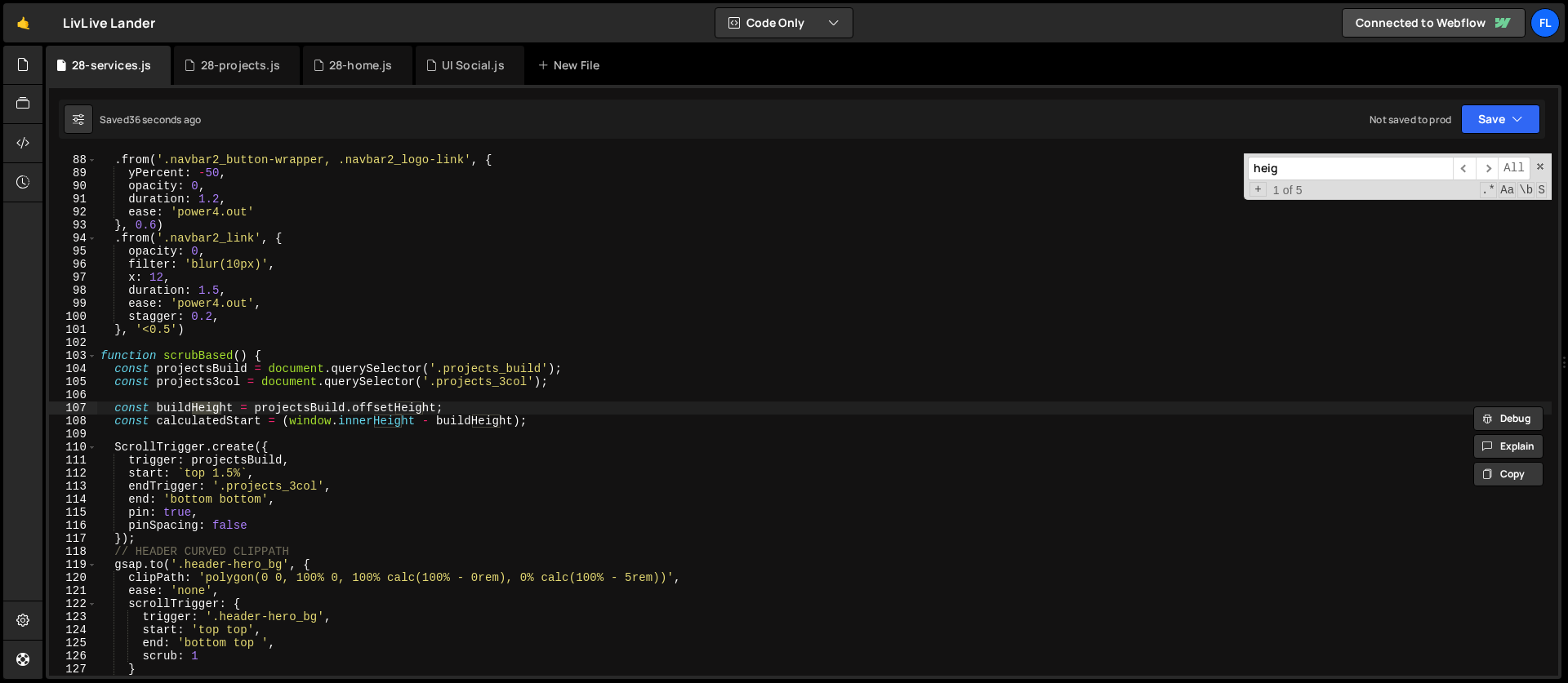
type input "heig"
click at [236, 544] on div ". from ( '.navbar2_button-wrapper, .navbar2_logo-link' , { yPercent : - 50 , op…" at bounding box center [823, 428] width 1454 height 549
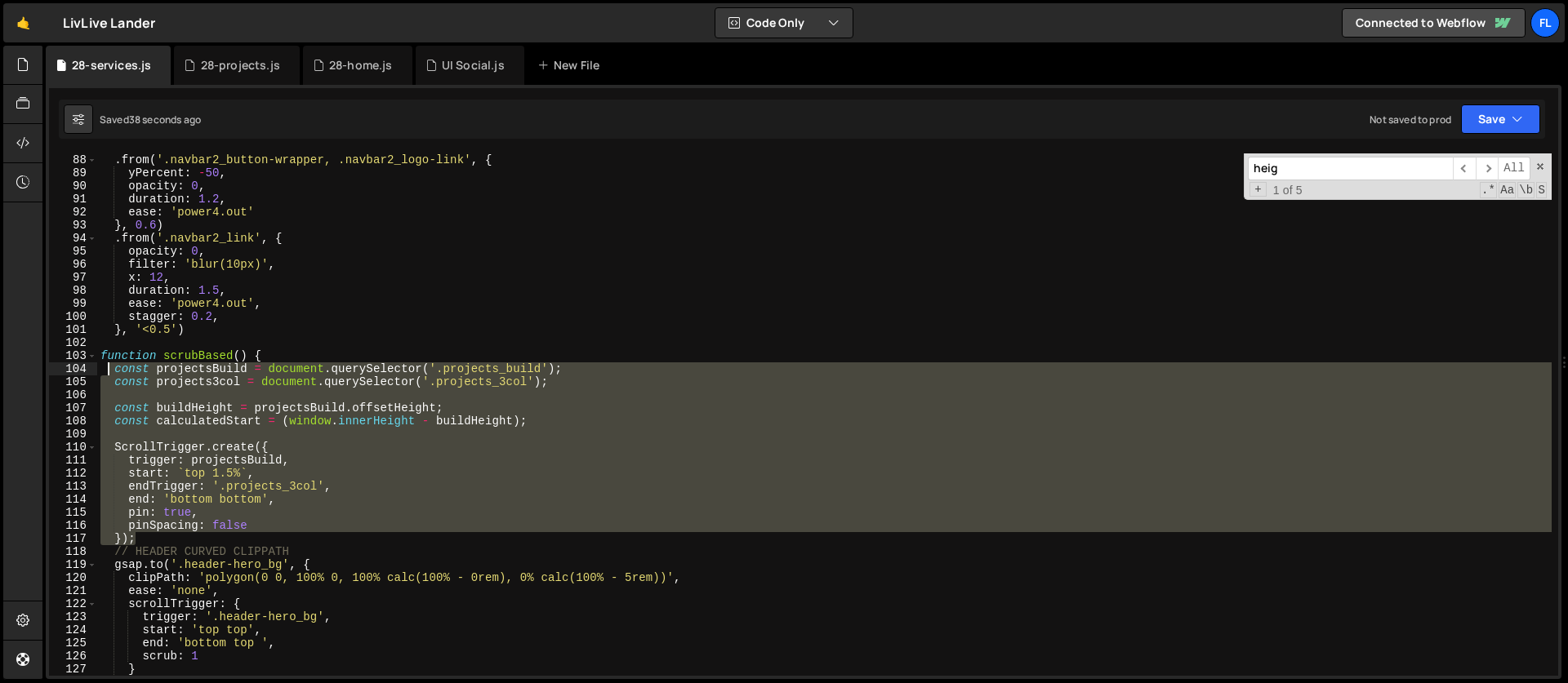
drag, startPoint x: 153, startPoint y: 534, endPoint x: 110, endPoint y: 371, distance: 168.6
click at [110, 371] on div ". from ( '.navbar2_button-wrapper, .navbar2_logo-link' , { yPercent : - 50 , op…" at bounding box center [823, 428] width 1454 height 549
type textarea "const projectsBuild = document.querySelector('.projects_build'); const projects…"
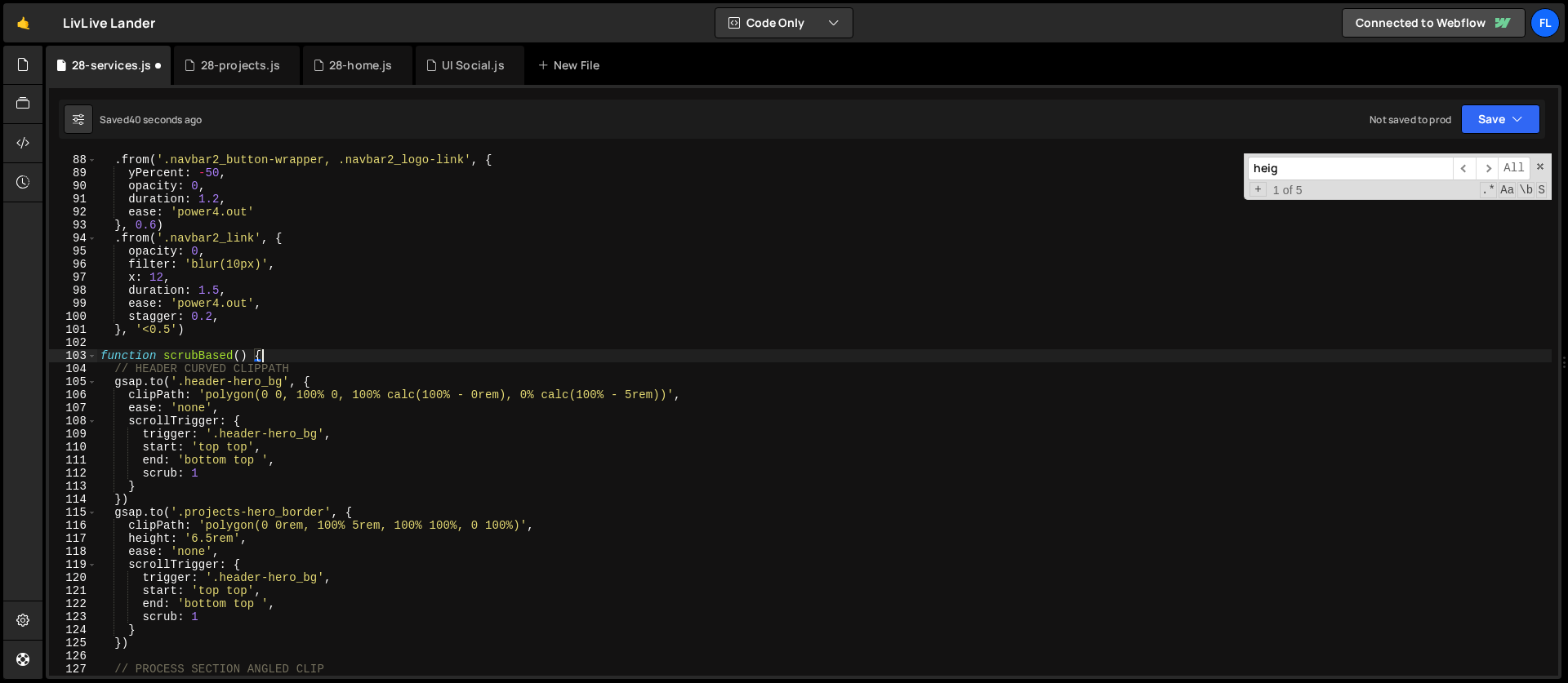
click at [312, 368] on div ". from ( '.navbar2_button-wrapper, .navbar2_logo-link' , { yPercent : - 50 , op…" at bounding box center [823, 428] width 1454 height 549
type textarea "// HEADER CURVED CLIPPATH"
drag, startPoint x: 1295, startPoint y: 168, endPoint x: 1195, endPoint y: 169, distance: 100.0
click at [1195, 169] on div ". from ( '.navbar2_button-wrapper, .navbar2_logo-link' , { yPercent : - 50 , op…" at bounding box center [823, 414] width 1454 height 523
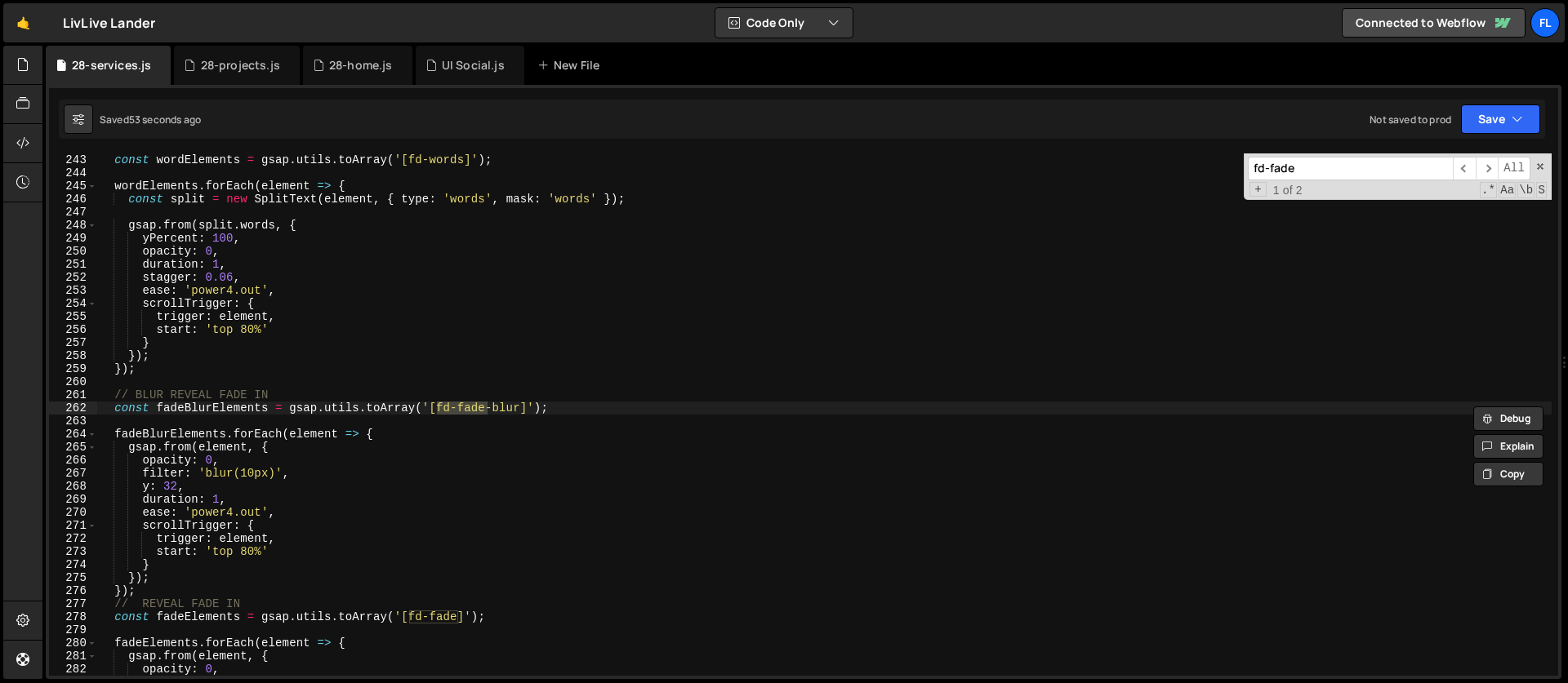
scroll to position [3218, 0]
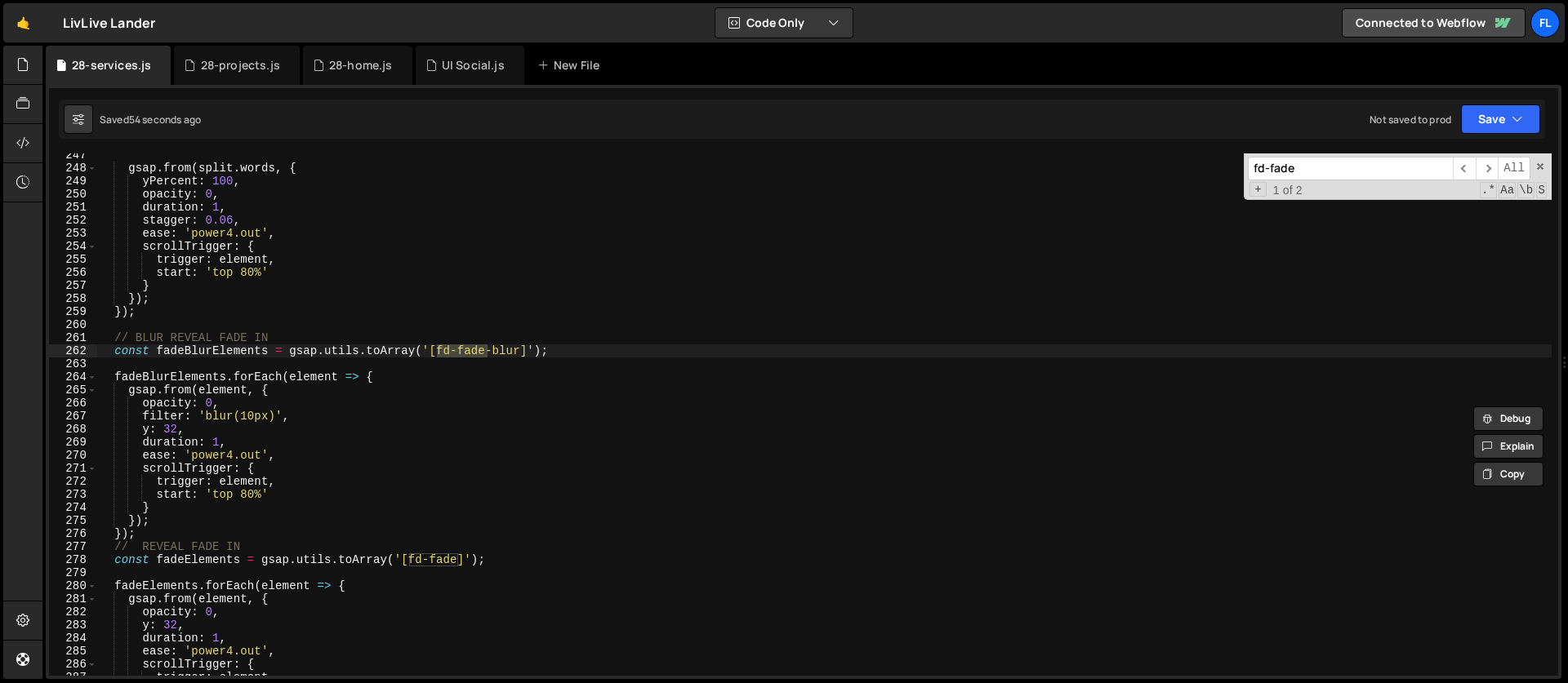
type input "fd-fade"
click at [379, 380] on div "gsap . from ( split . words , { yPercent : 100 , opacity : 0 , duration : 1 , s…" at bounding box center [823, 423] width 1454 height 549
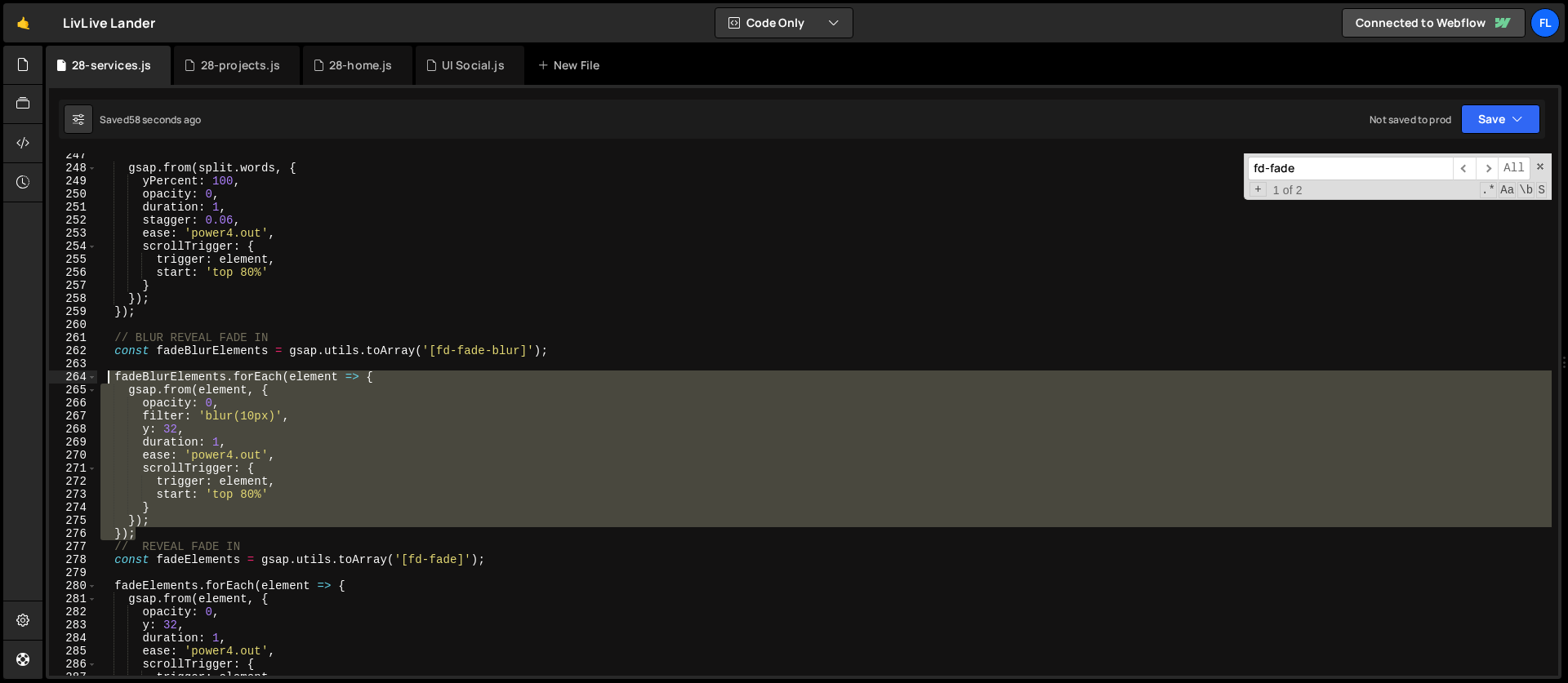
drag, startPoint x: 143, startPoint y: 534, endPoint x: 111, endPoint y: 384, distance: 153.4
click at [111, 384] on div "gsap . from ( split . words , { yPercent : 100 , opacity : 0 , duration : 1 , s…" at bounding box center [823, 423] width 1454 height 549
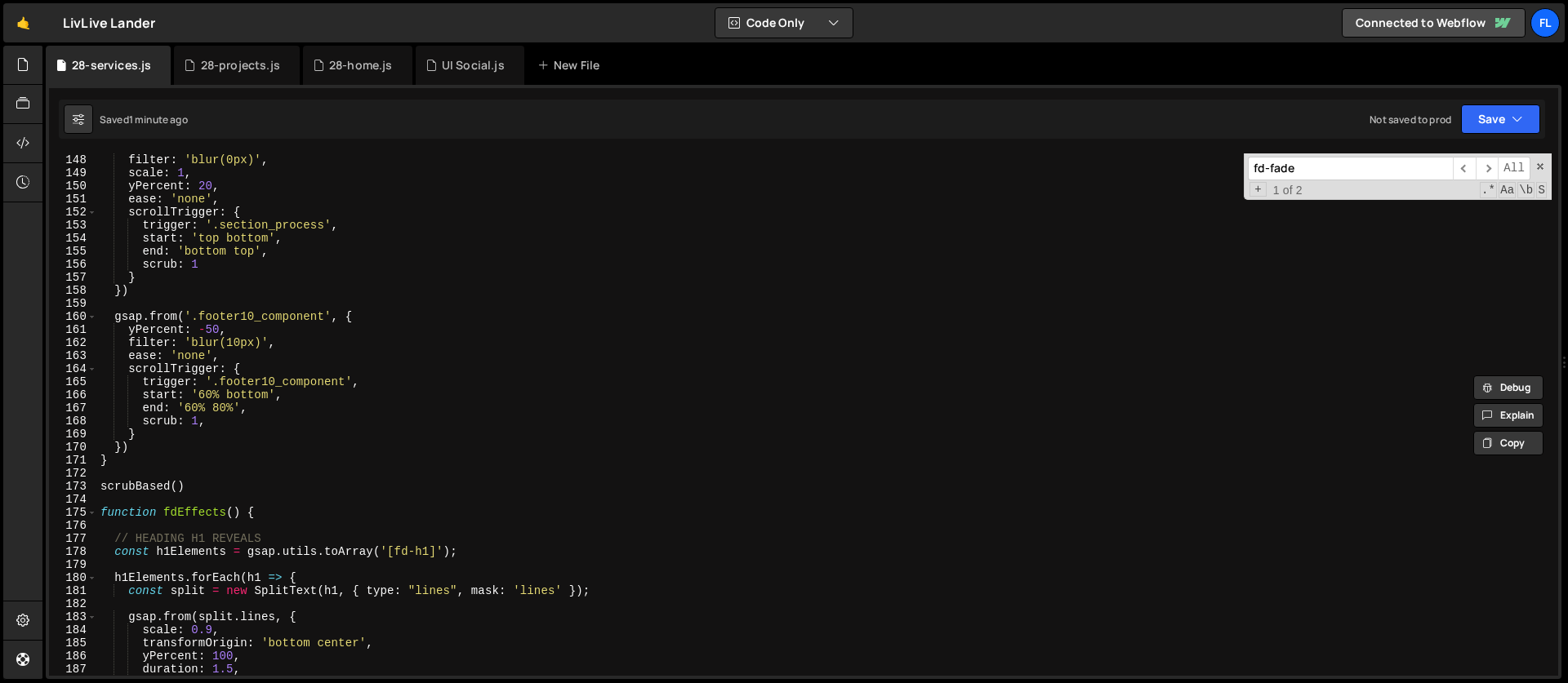
scroll to position [1908, 0]
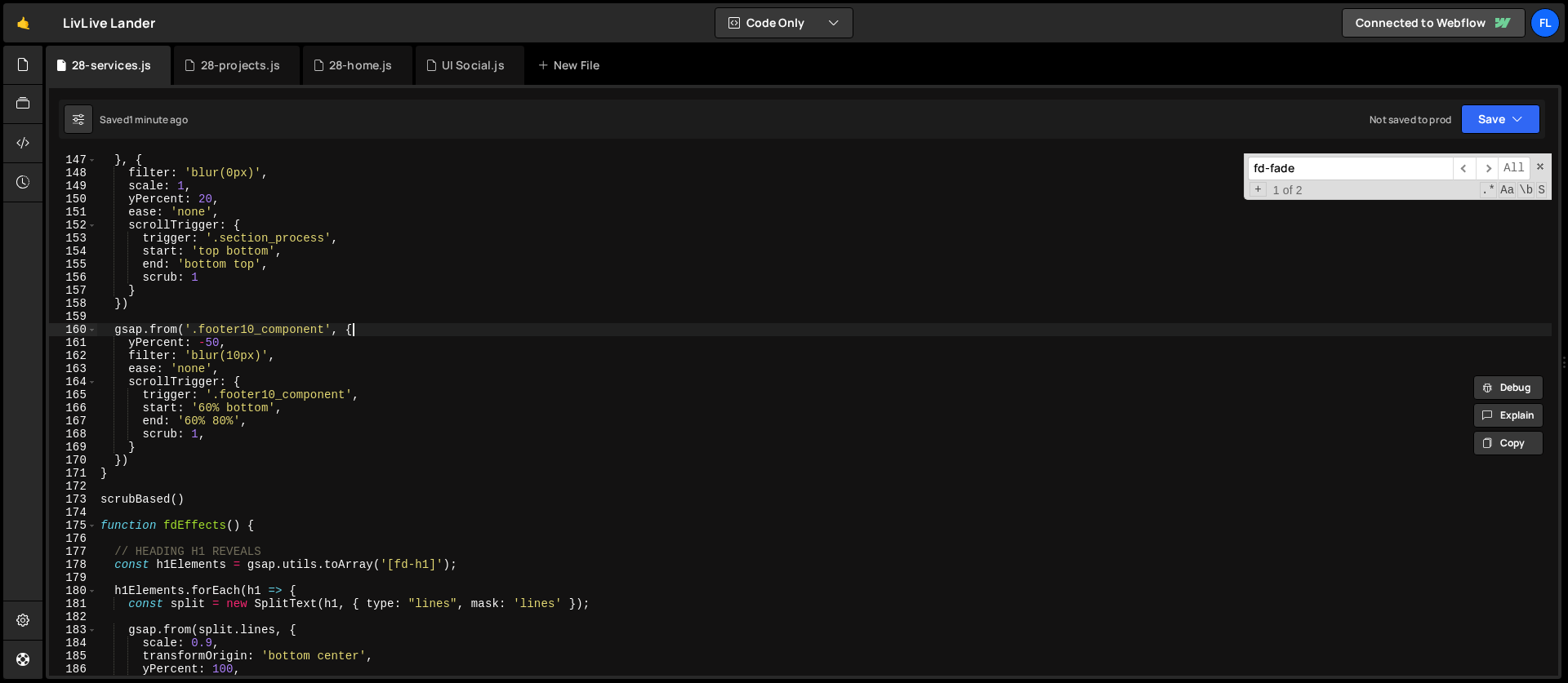
click at [377, 327] on div "} , { filter : 'blur(0px)' , scale : 1 , yPercent : 20 , ease : 'none' , scroll…" at bounding box center [823, 415] width 1454 height 549
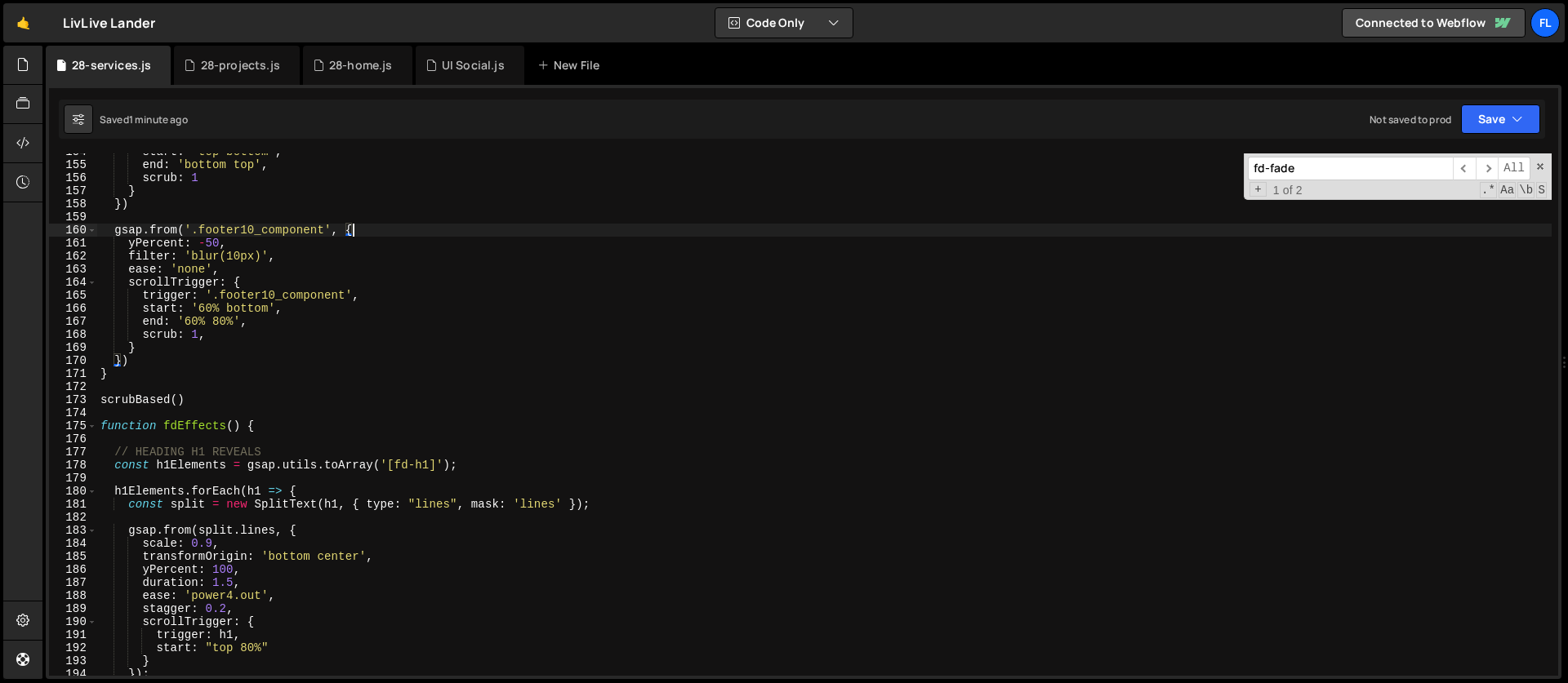
scroll to position [2007, 0]
click at [135, 364] on div "start : 'top bottom' , end : 'bottom top' , scrub : 1 } }) gsap . from ( '.foot…" at bounding box center [823, 419] width 1454 height 549
type textarea "})"
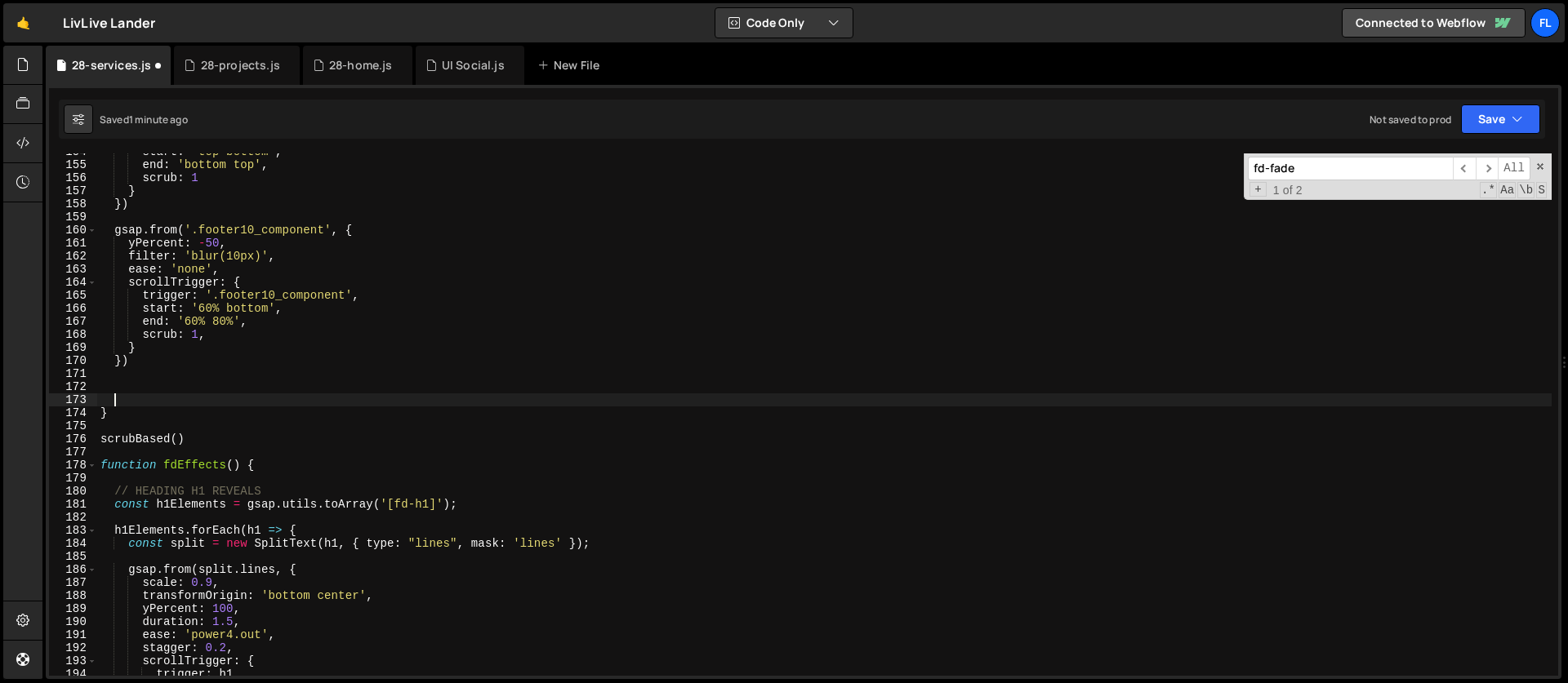
paste textarea "});"
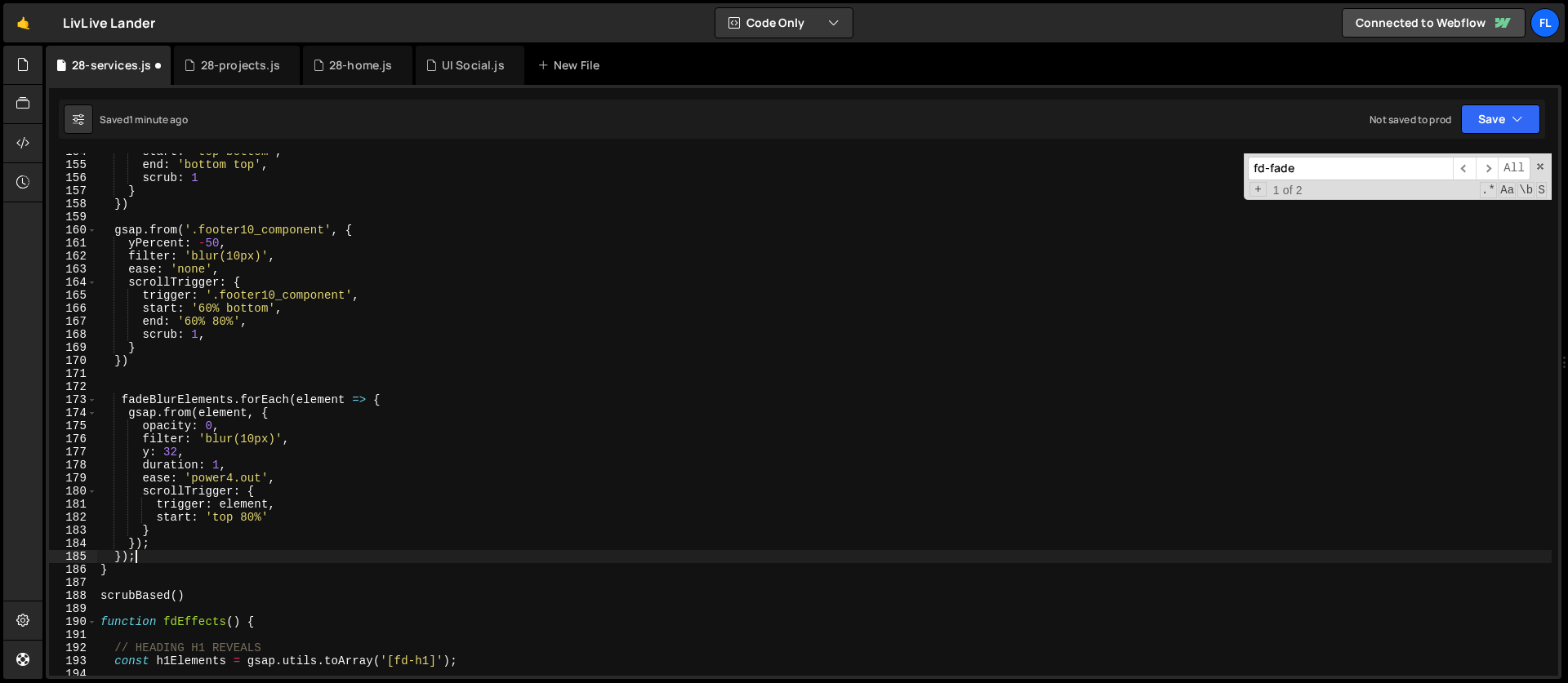
click at [169, 399] on div "start : 'top bottom' , end : 'bottom top' , scrub : 1 } }) gsap . from ( '.foot…" at bounding box center [823, 419] width 1454 height 549
click at [396, 400] on div "start : 'top bottom' , end : 'bottom top' , scrub : 1 } }) gsap . from ( '.foot…" at bounding box center [823, 419] width 1454 height 549
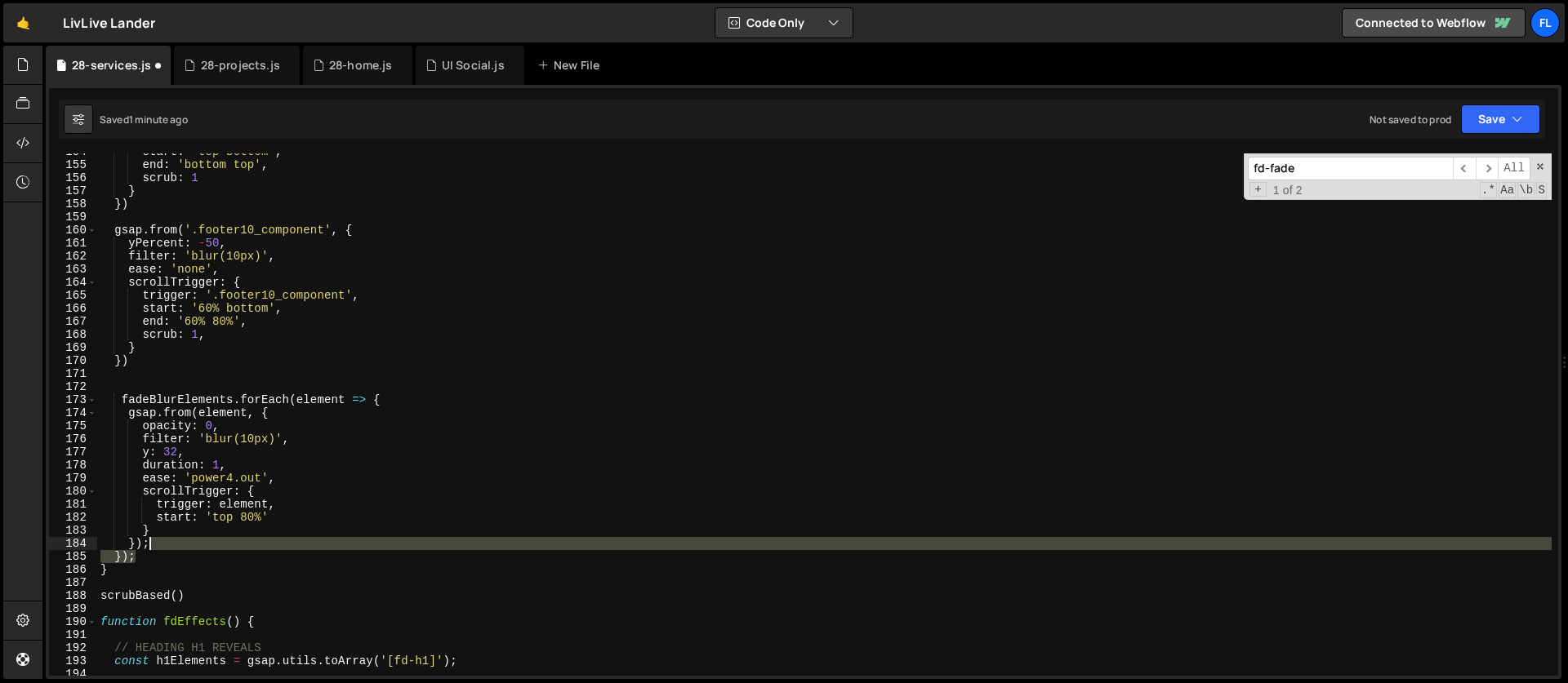
drag, startPoint x: 145, startPoint y: 560, endPoint x: 161, endPoint y: 546, distance: 21.3
click at [161, 546] on div "start : 'top bottom' , end : 'bottom top' , scrub : 1 } }) gsap . from ( '.foot…" at bounding box center [823, 419] width 1454 height 549
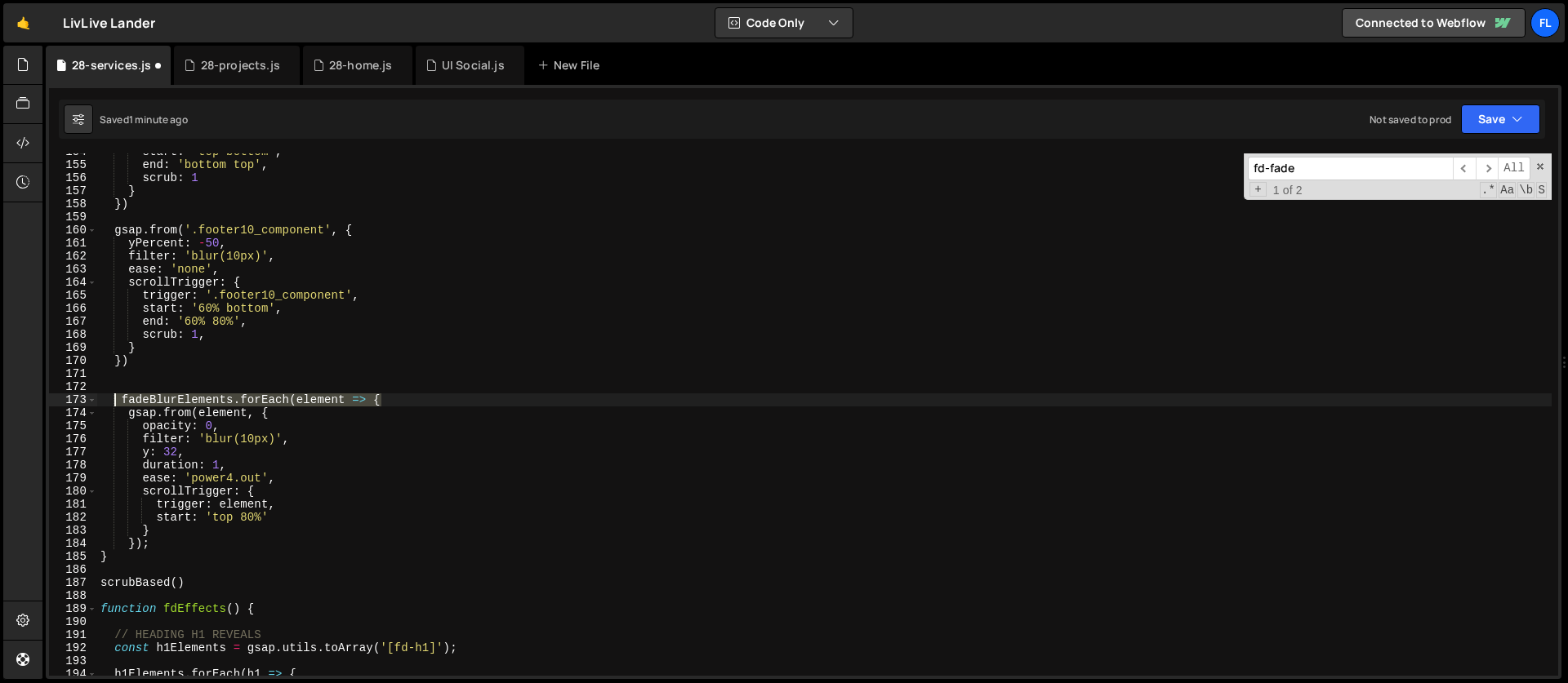
drag, startPoint x: 391, startPoint y: 396, endPoint x: 117, endPoint y: 398, distance: 274.0
click at [117, 398] on div "start : 'top bottom' , end : 'bottom top' , scrub : 1 } }) gsap . from ( '.foot…" at bounding box center [823, 419] width 1454 height 549
type textarea "fadeBlurElements.forEach(element => {"
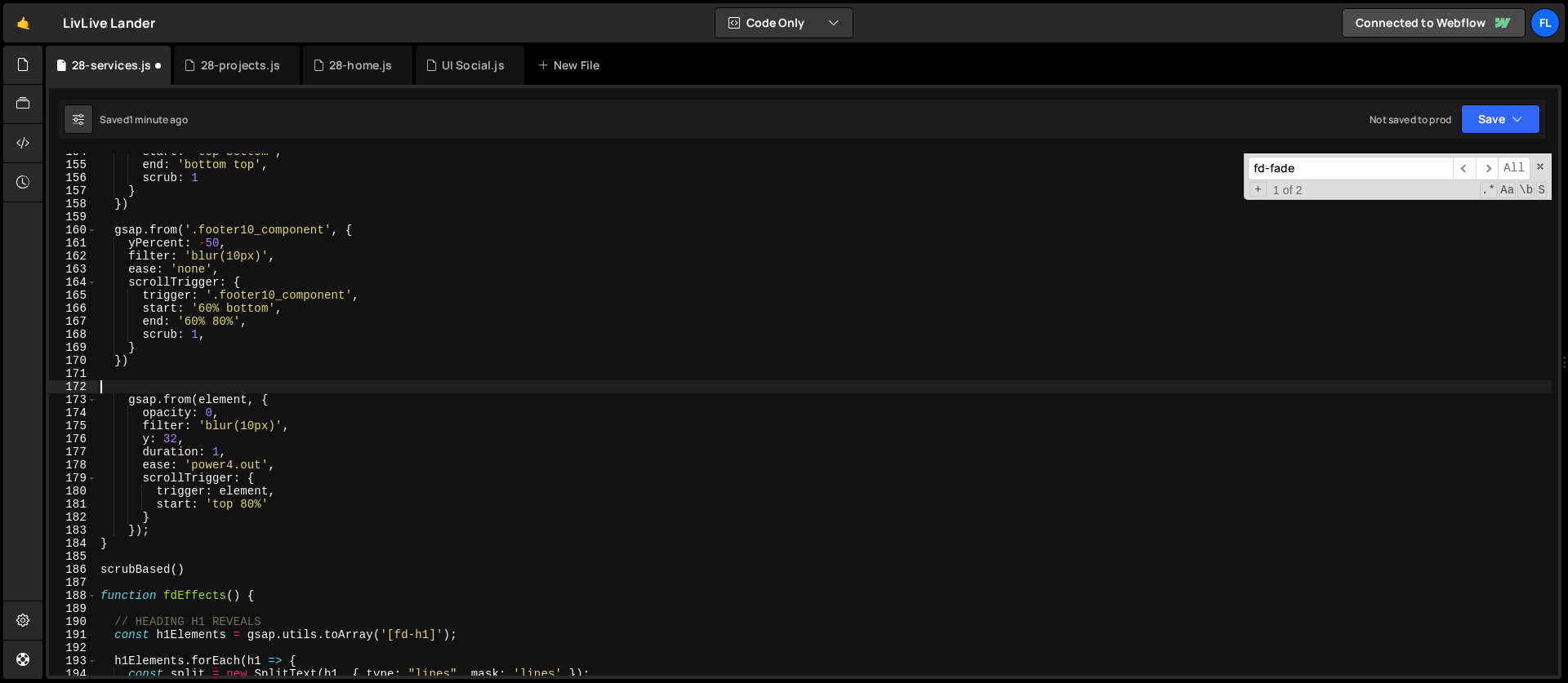
click at [219, 401] on div "start : 'top bottom' , end : 'bottom top' , scrub : 1 } }) gsap . from ( '.foot…" at bounding box center [823, 419] width 1454 height 549
click at [219, 400] on div "start : 'top bottom' , end : 'bottom top' , scrub : 1 } }) gsap . from ( '.foot…" at bounding box center [823, 419] width 1454 height 549
paste textarea "services_bg-img"
click at [245, 438] on div "start : 'top bottom' , end : 'bottom top' , scrub : 1 } }) gsap . from ( '.foot…" at bounding box center [823, 419] width 1454 height 549
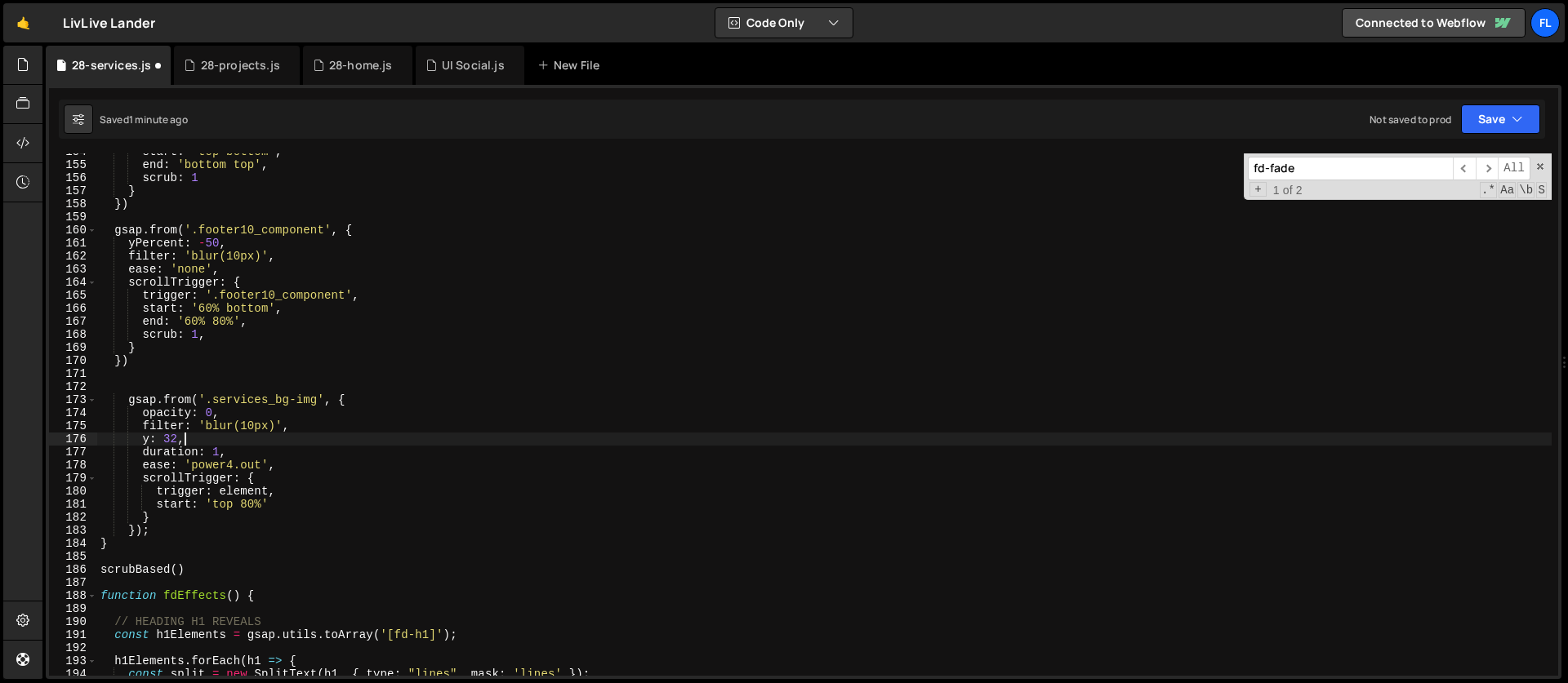
scroll to position [0, 5]
click at [242, 488] on div "start : 'top bottom' , end : 'bottom top' , scrub : 1 } }) gsap . from ( '.foot…" at bounding box center [823, 419] width 1454 height 549
paste textarea "services_bg-img'"
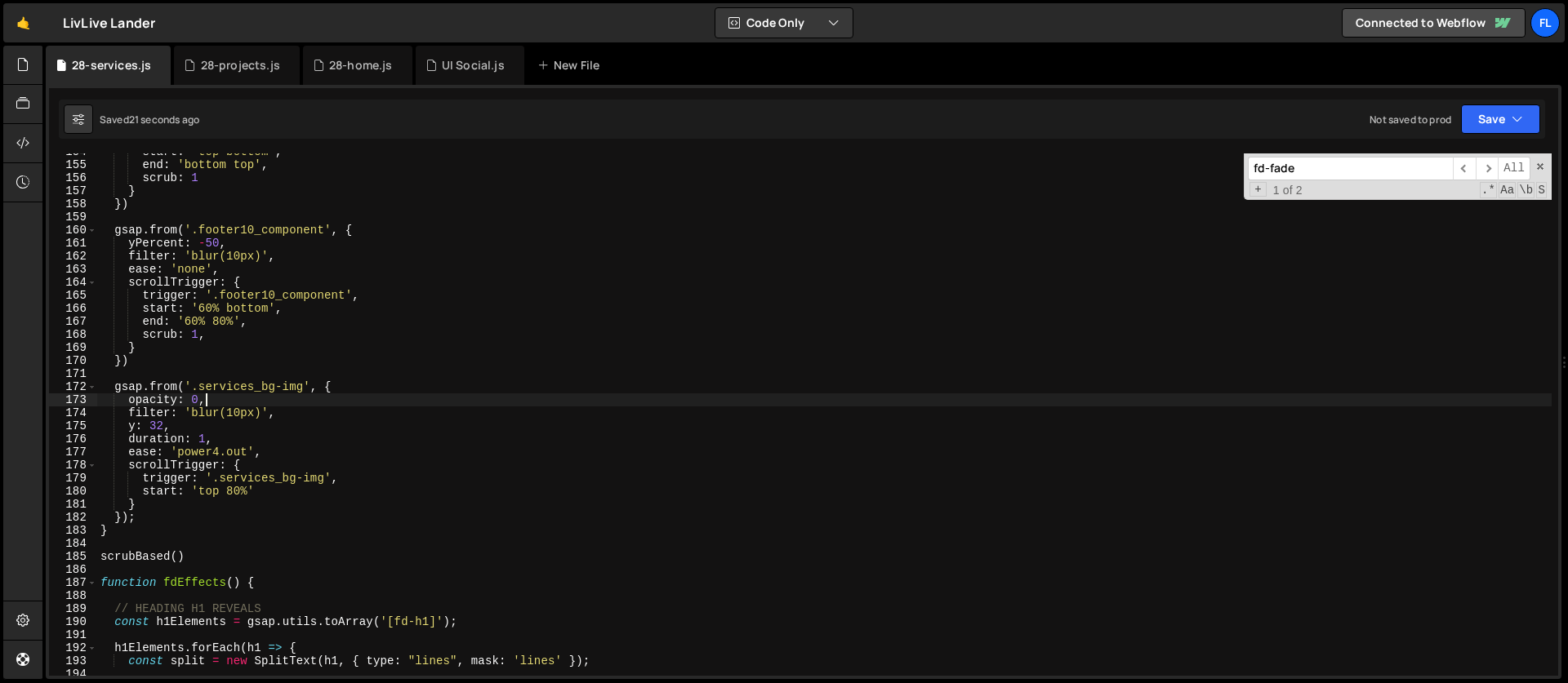
click at [251, 399] on div "start : 'top bottom' , end : 'bottom top' , scrub : 1 } }) gsap . from ( '.foot…" at bounding box center [823, 419] width 1454 height 549
click at [232, 486] on div "start : 'top bottom' , end : 'bottom top' , scrub : 1 } }) gsap . from ( '.foot…" at bounding box center [823, 419] width 1454 height 549
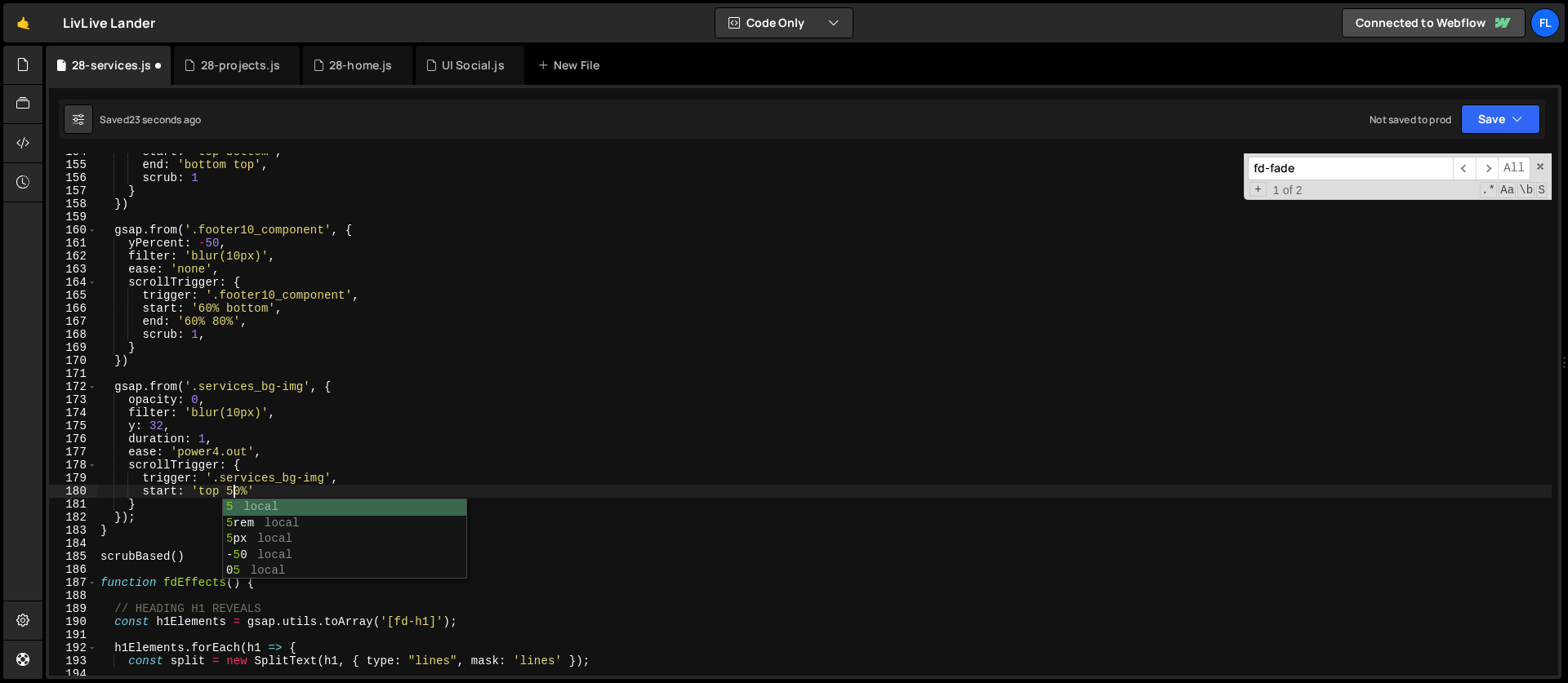
scroll to position [0, 9]
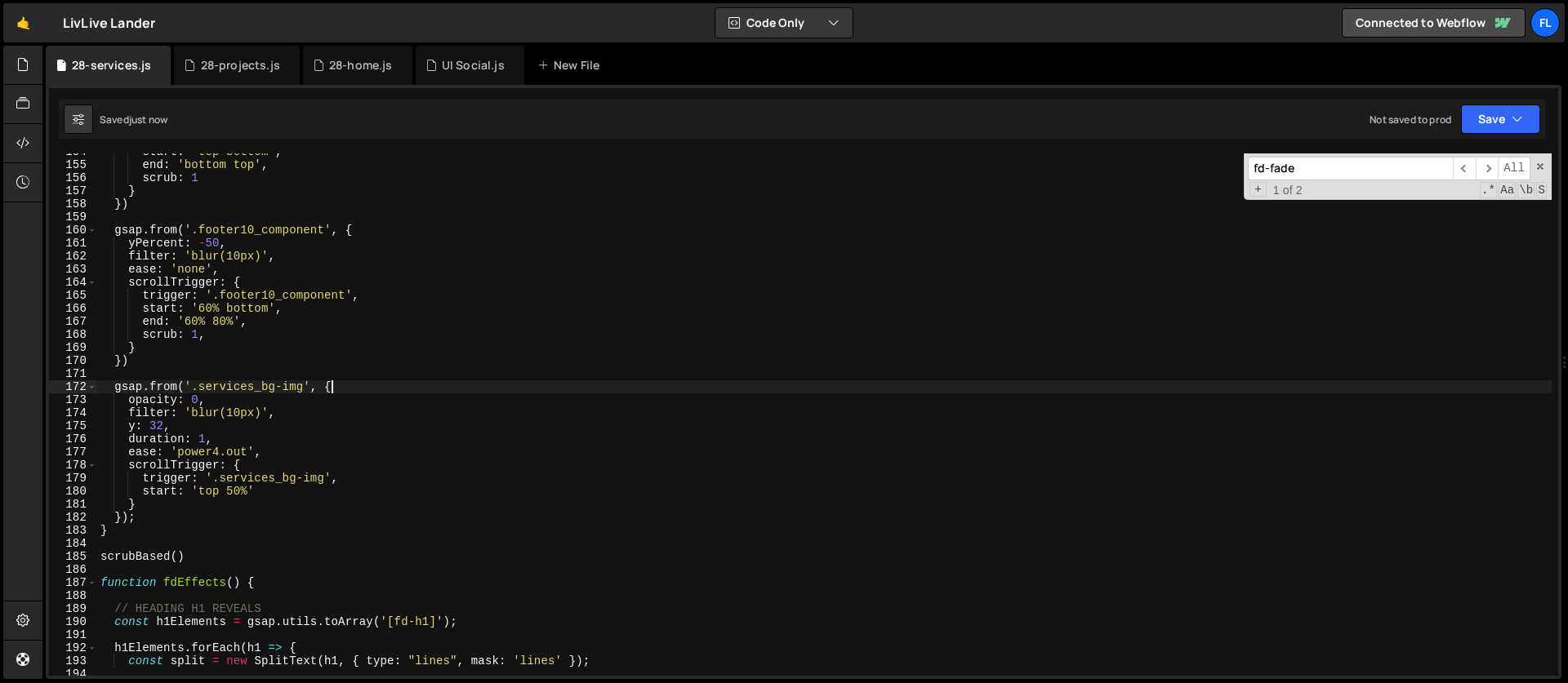
click at [335, 386] on div "start : 'top bottom' , end : 'bottom top' , scrub : 1 } }) gsap . from ( '.foot…" at bounding box center [823, 419] width 1454 height 549
drag, startPoint x: 305, startPoint y: 388, endPoint x: 200, endPoint y: 386, distance: 105.0
click at [200, 386] on div "start : 'top bottom' , end : 'bottom top' , scrub : 1 } }) gsap . from ( '.foot…" at bounding box center [823, 419] width 1454 height 549
click at [343, 387] on div "start : 'top bottom' , end : 'bottom top' , scrub : 1 } }) gsap . from ( '.foot…" at bounding box center [823, 419] width 1454 height 549
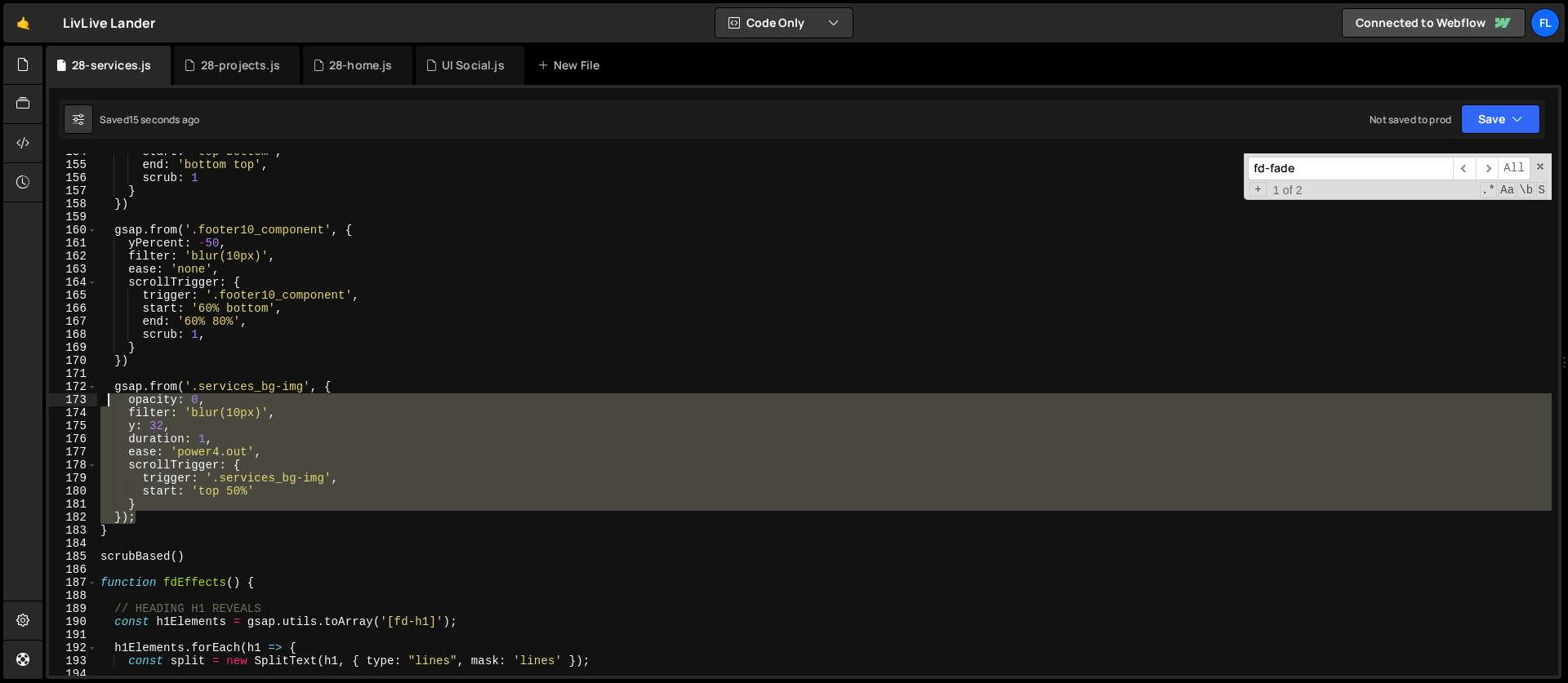
drag, startPoint x: 147, startPoint y: 516, endPoint x: 108, endPoint y: 390, distance: 131.9
click at [108, 390] on div "start : 'top bottom' , end : 'bottom top' , scrub : 1 } }) gsap . from ( '.foot…" at bounding box center [823, 419] width 1454 height 549
type textarea "gsap.from('.services_bg-img', { opacity: 0,"
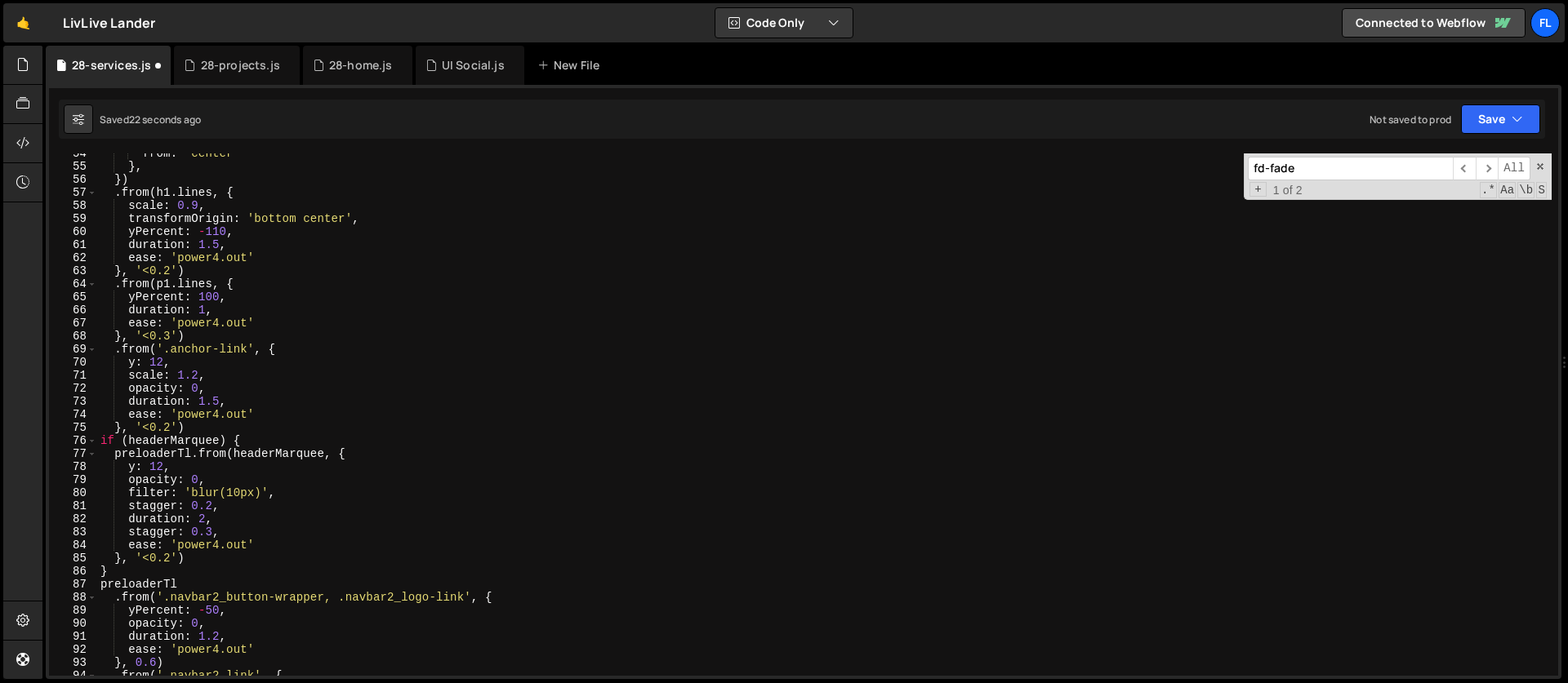
scroll to position [750, 0]
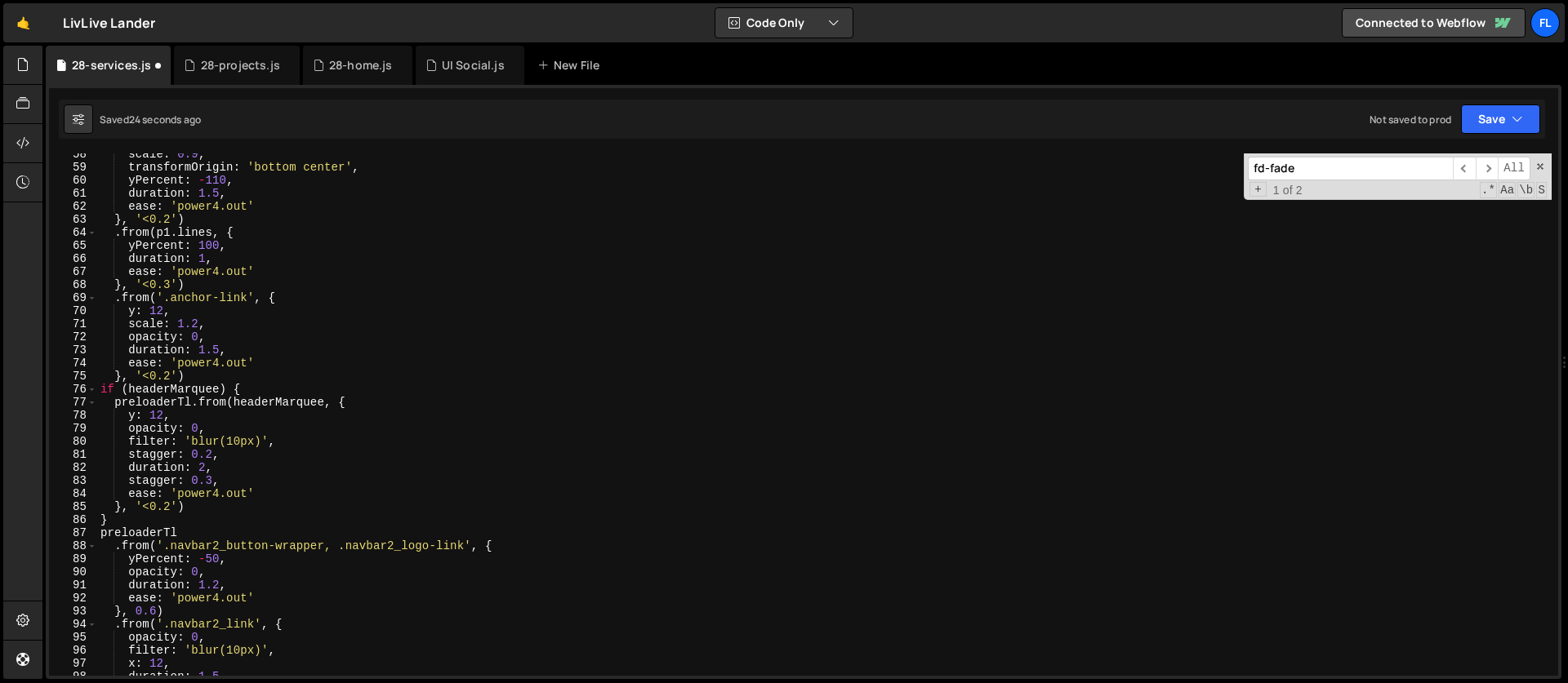
click at [197, 391] on div "scale : 0.9 , transformOrigin : 'bottom center' , yPercent : - 110 , duration :…" at bounding box center [823, 422] width 1454 height 549
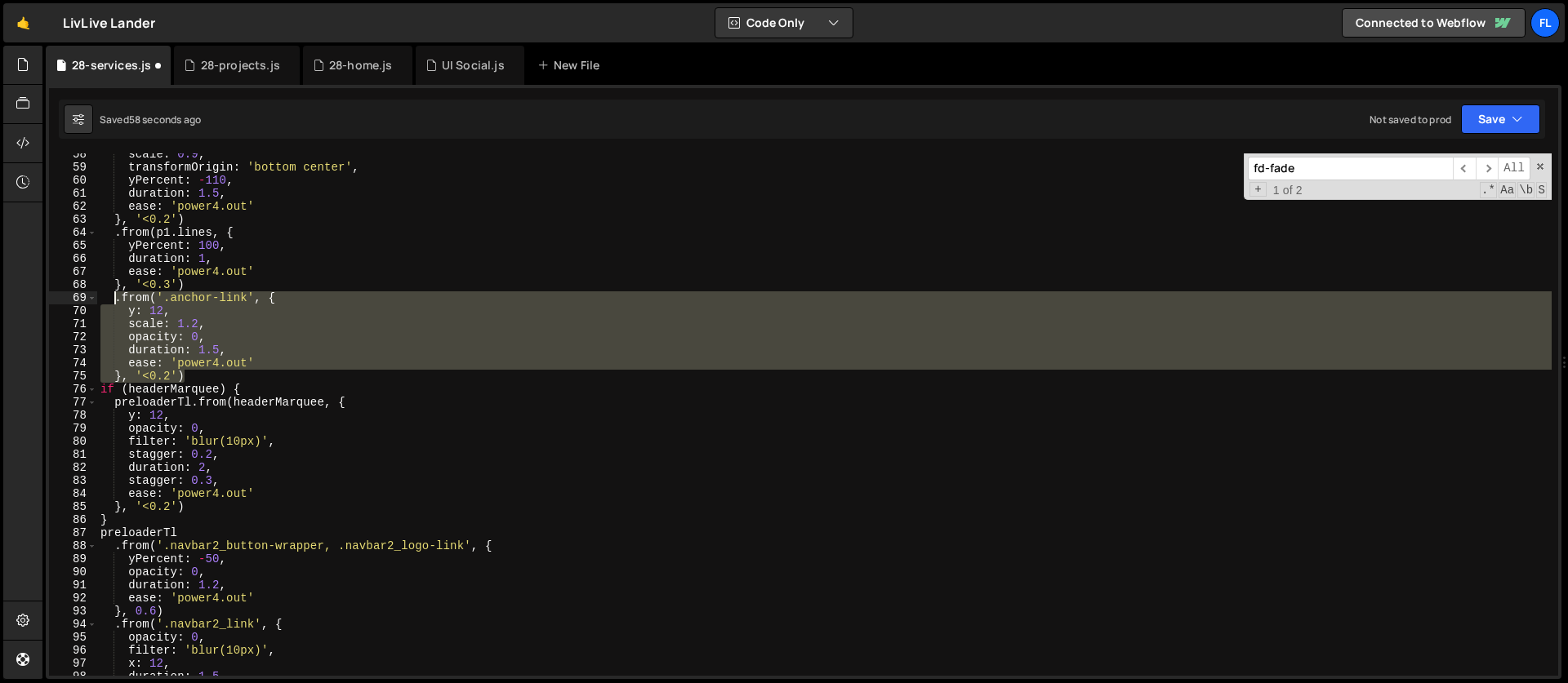
drag, startPoint x: 192, startPoint y: 376, endPoint x: 112, endPoint y: 301, distance: 109.7
click at [112, 301] on div "scale : 0.9 , transformOrigin : 'bottom center' , yPercent : - 110 , duration :…" at bounding box center [823, 422] width 1454 height 549
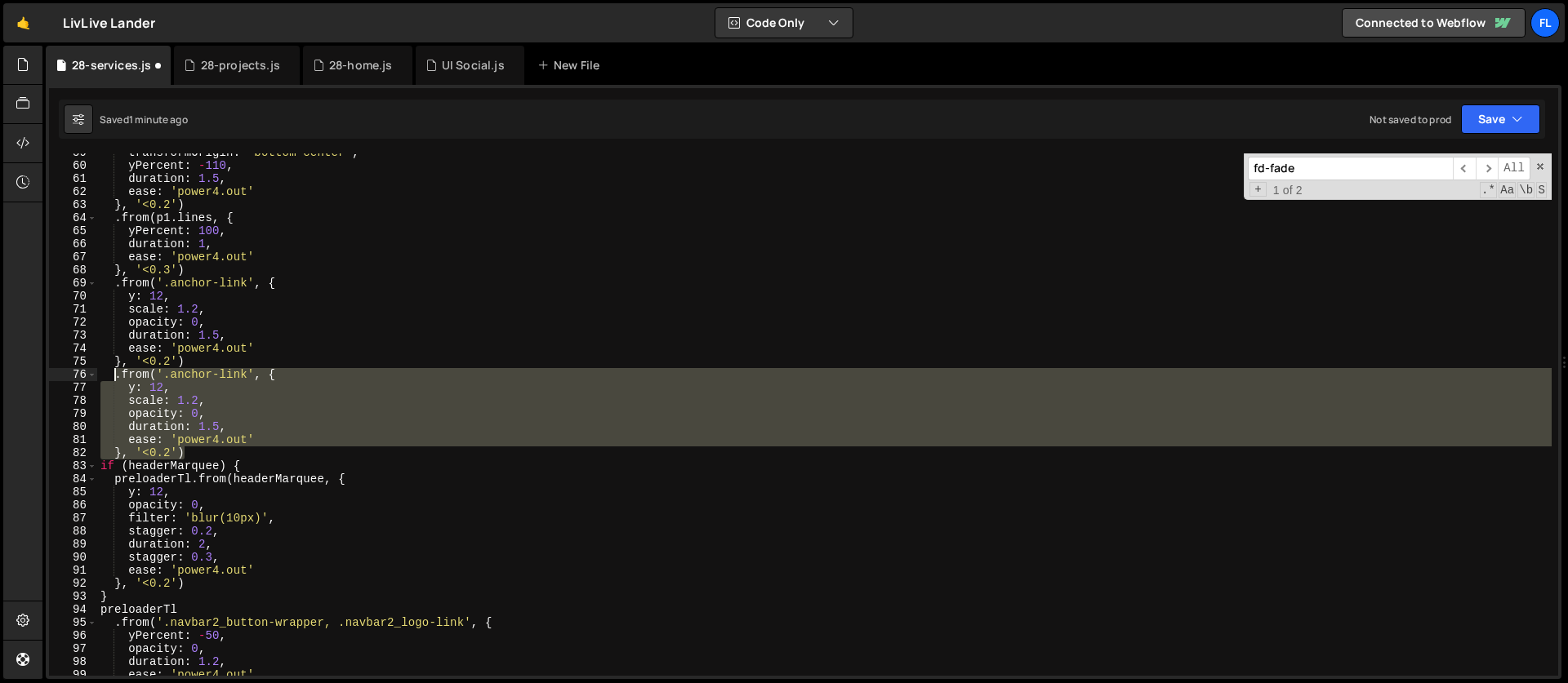
scroll to position [765, 0]
click at [229, 401] on div "transformOrigin : 'bottom center' , yPercent : - 110 , duration : 1.5 , ease : …" at bounding box center [823, 414] width 1454 height 523
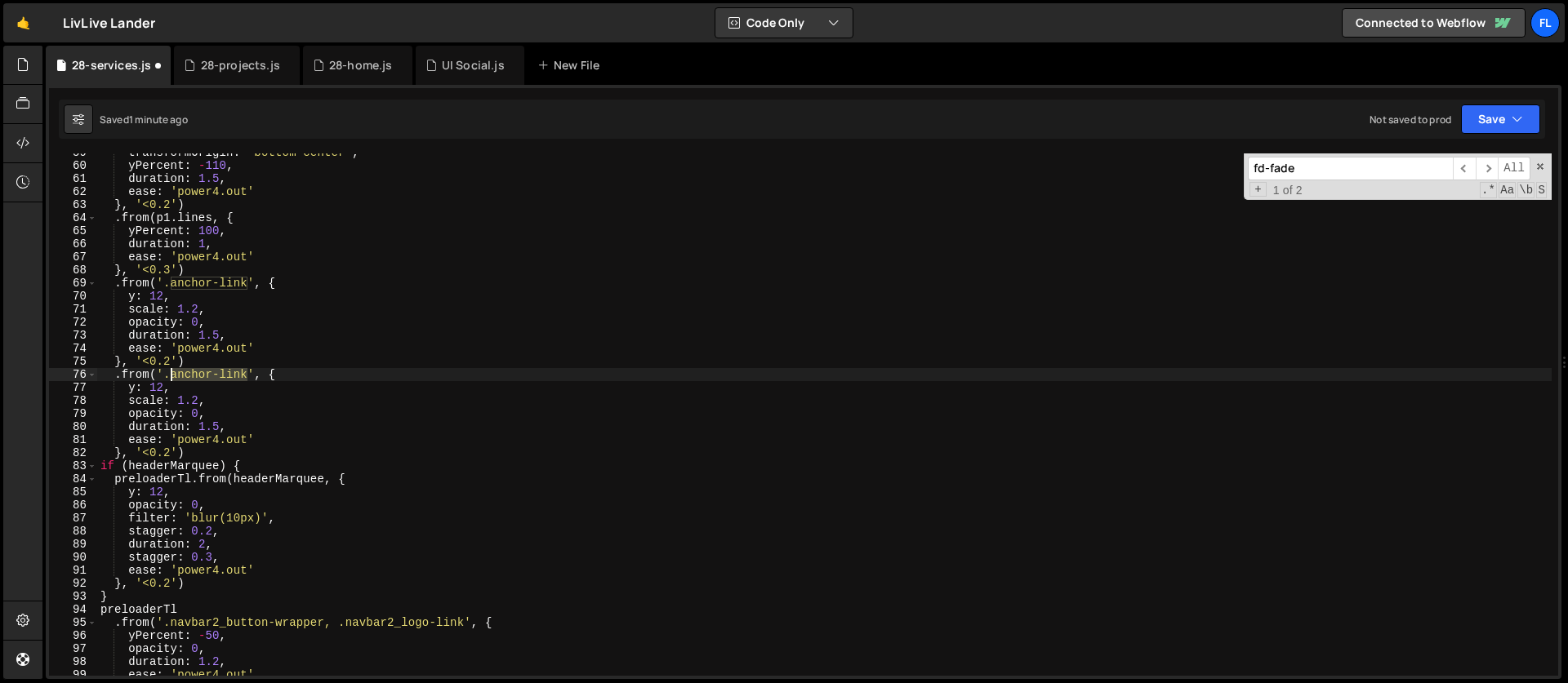
drag, startPoint x: 249, startPoint y: 370, endPoint x: 169, endPoint y: 374, distance: 80.1
click at [169, 374] on div "transformOrigin : 'bottom center' , yPercent : - 110 , duration : 1.5 , ease : …" at bounding box center [823, 420] width 1454 height 549
paste textarea "header-hero_28"
click at [178, 455] on div "transformOrigin : 'bottom center' , yPercent : - 110 , duration : 1.5 , ease : …" at bounding box center [823, 420] width 1454 height 549
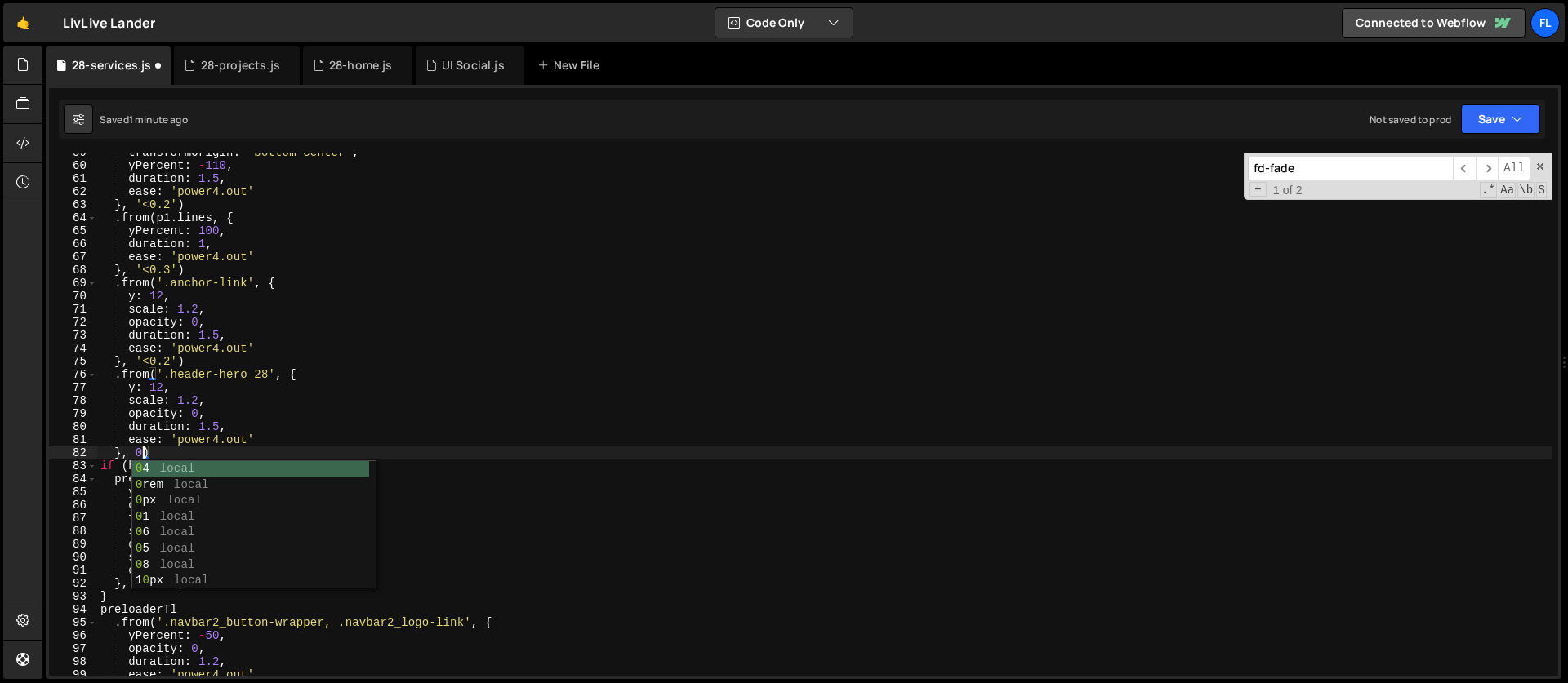
click at [186, 398] on div "transformOrigin : 'bottom center' , yPercent : - 110 , duration : 1.5 , ease : …" at bounding box center [823, 420] width 1454 height 549
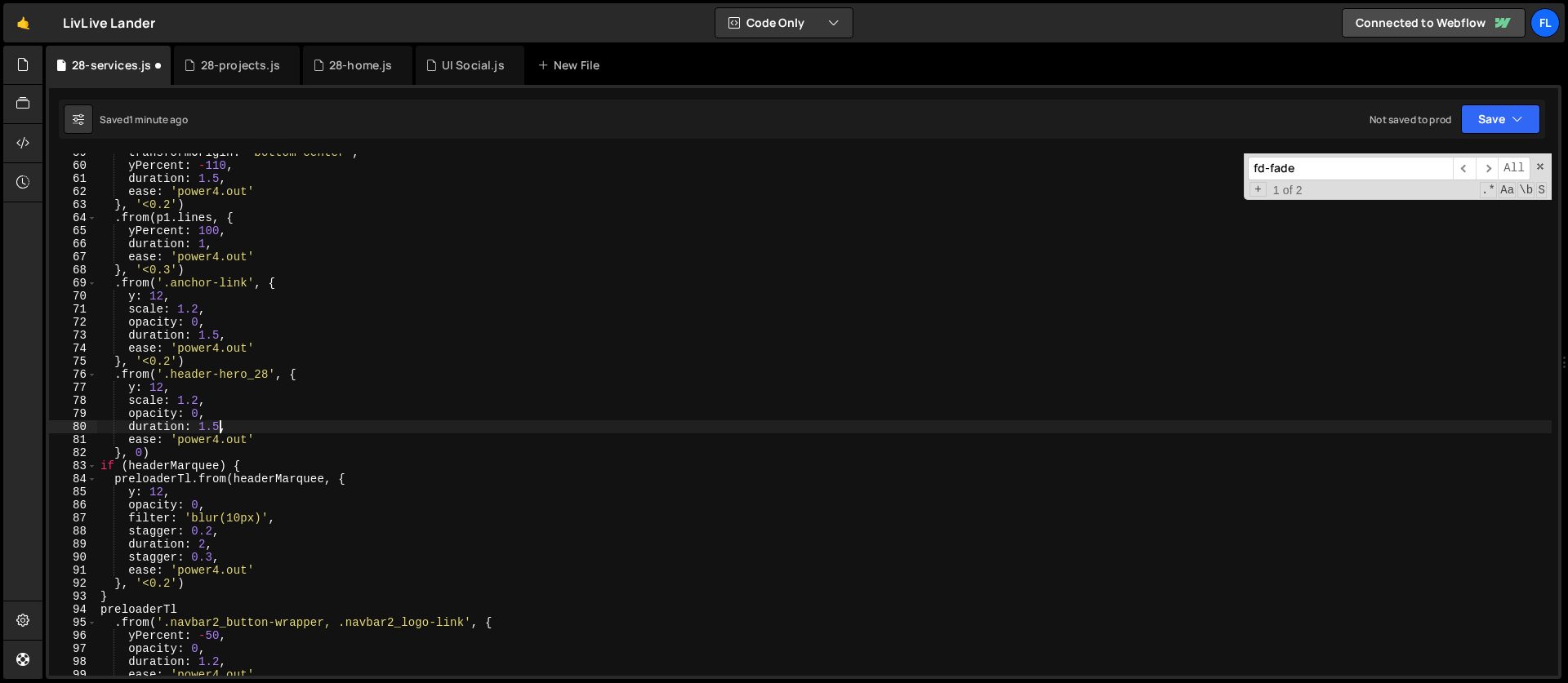
click at [217, 428] on div "transformOrigin : 'bottom center' , yPercent : - 110 , duration : 1.5 , ease : …" at bounding box center [823, 420] width 1454 height 549
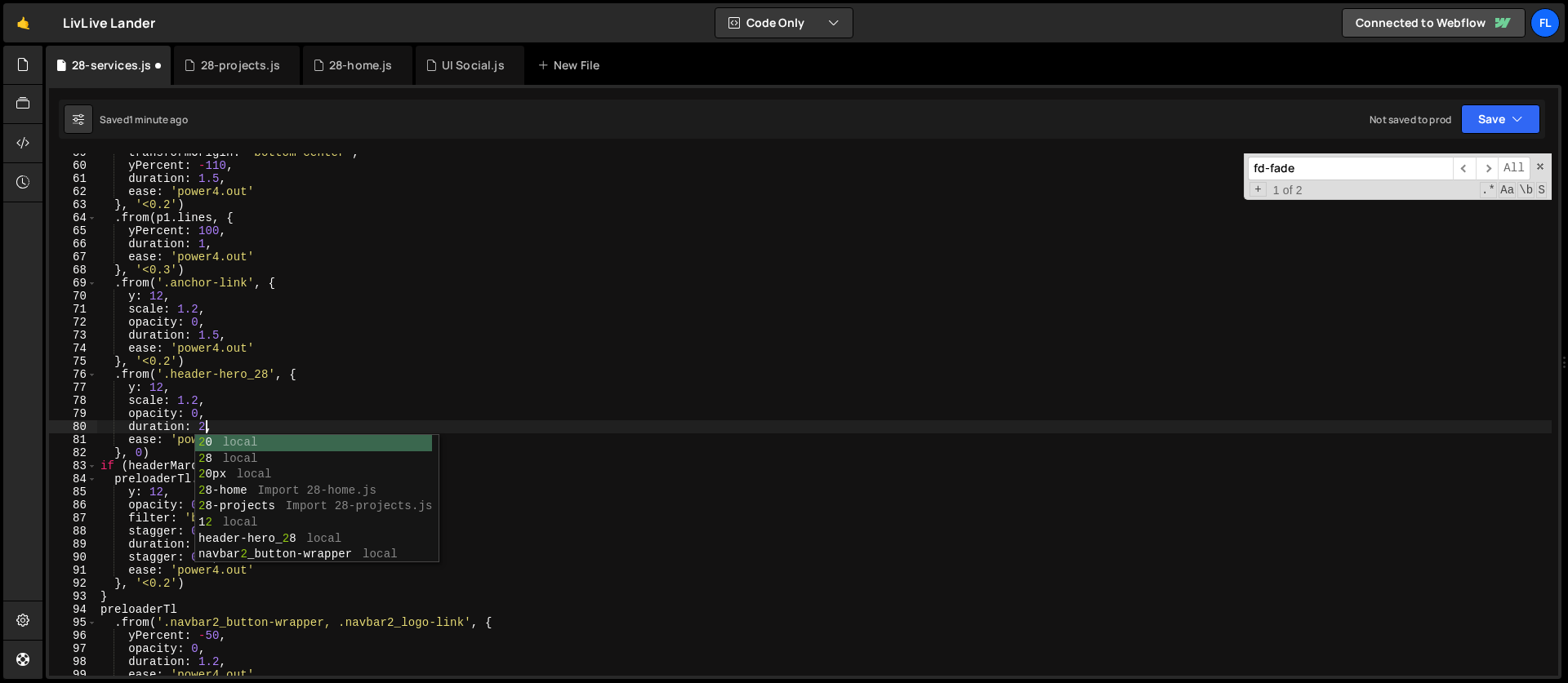
scroll to position [0, 6]
click at [171, 400] on div "transformOrigin : 'bottom center' , yPercent : - 110 , duration : 1.5 , ease : …" at bounding box center [823, 420] width 1454 height 549
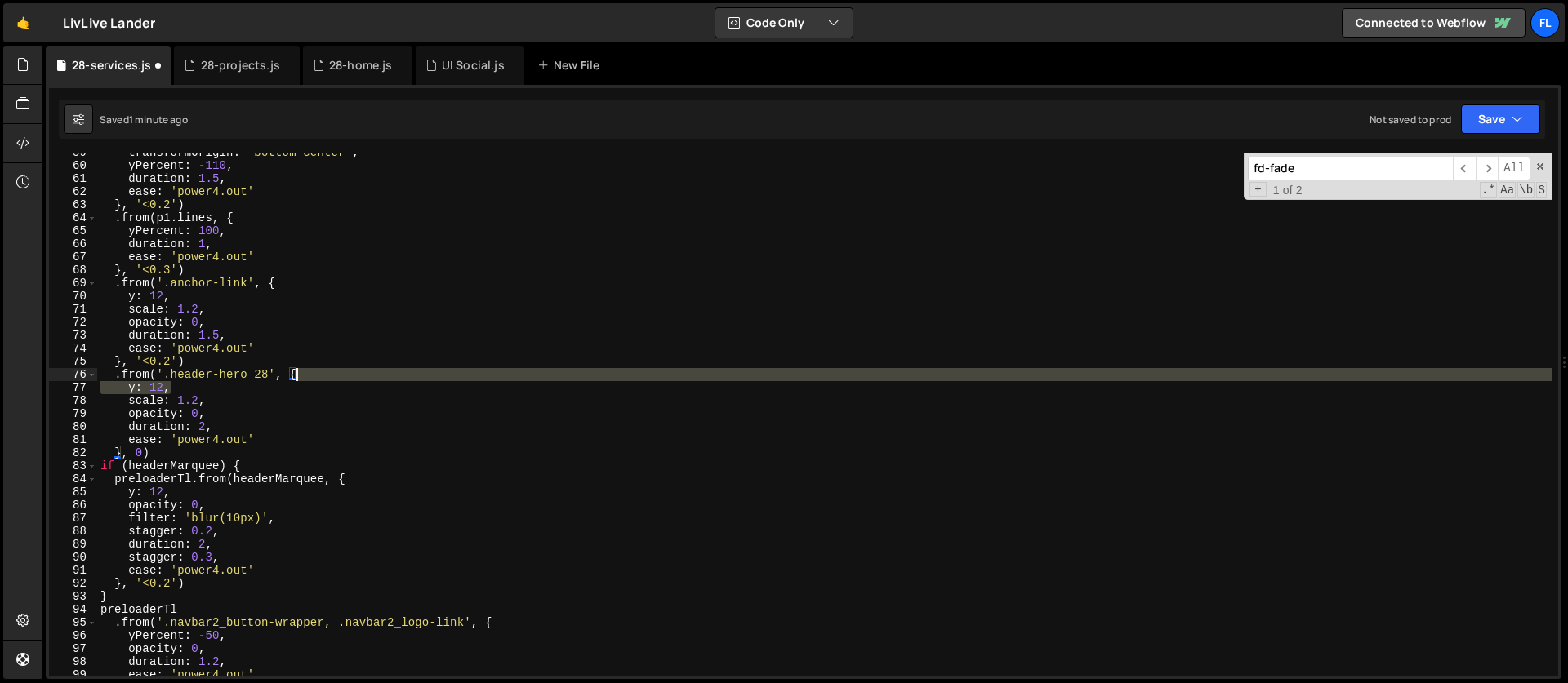
drag, startPoint x: 177, startPoint y: 390, endPoint x: 333, endPoint y: 376, distance: 156.6
click at [333, 376] on div "transformOrigin : 'bottom center' , yPercent : - 110 , duration : 1.5 , ease : …" at bounding box center [823, 420] width 1454 height 549
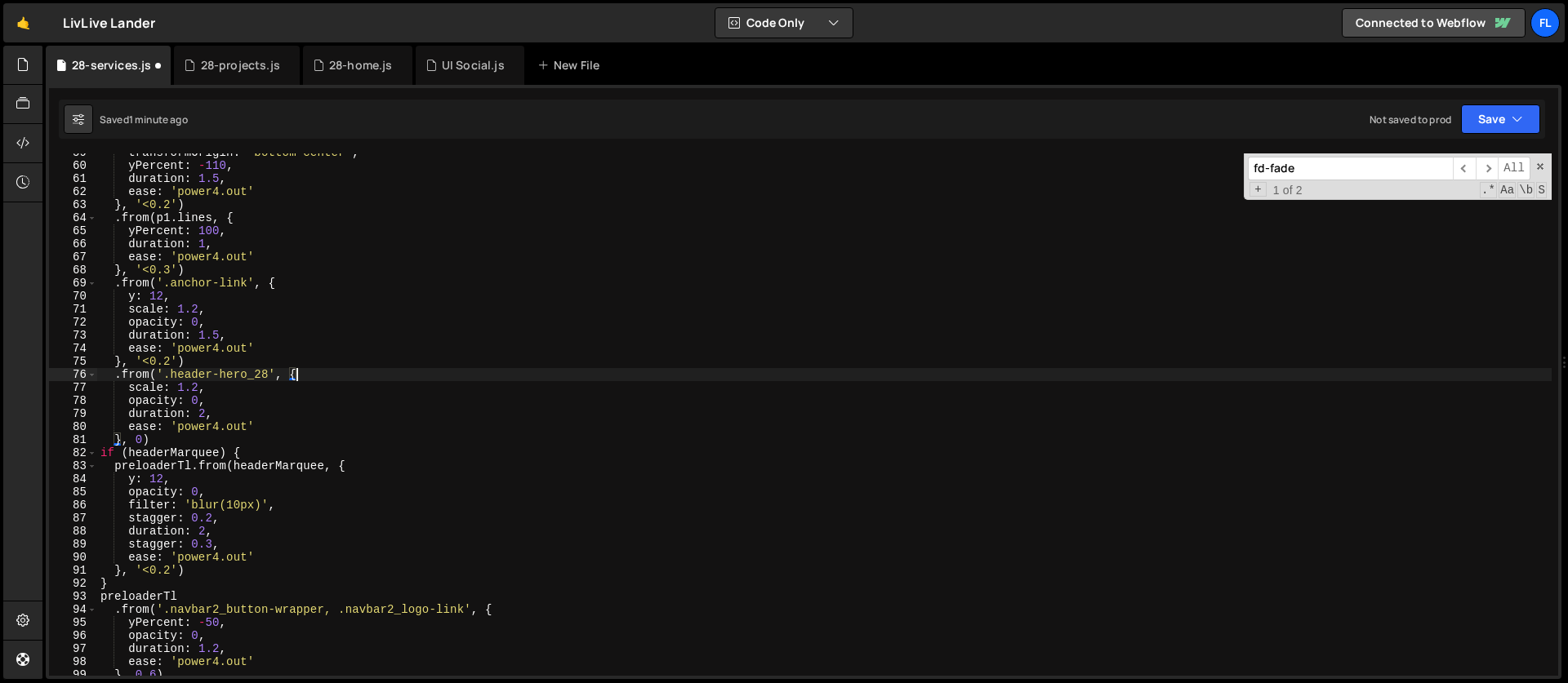
click at [193, 403] on div "transformOrigin : 'bottom center' , yPercent : - 110 , duration : 1.5 , ease : …" at bounding box center [823, 420] width 1454 height 549
click at [227, 388] on div "transformOrigin : 'bottom center' , yPercent : - 110 , duration : 1.5 , ease : …" at bounding box center [823, 420] width 1454 height 549
type textarea "scale: 1.2,"
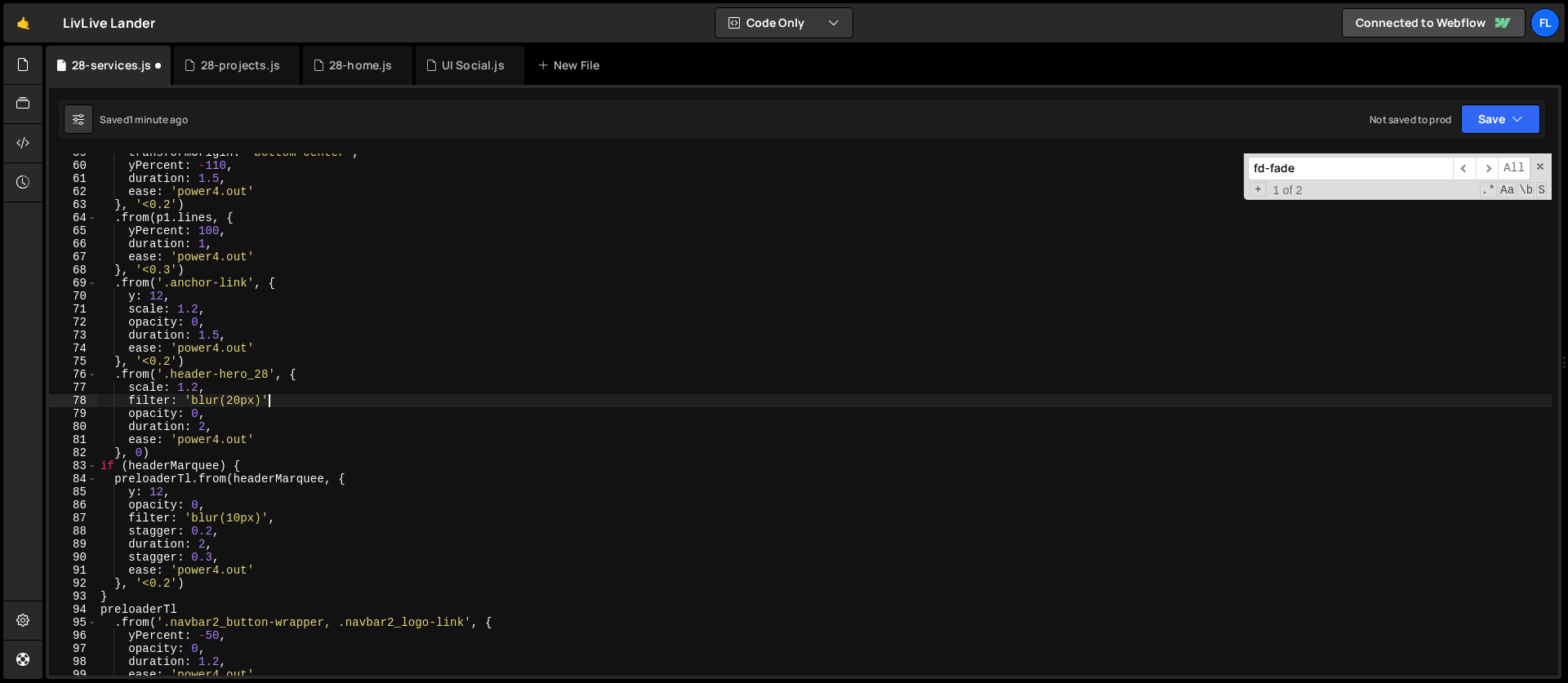
scroll to position [0, 12]
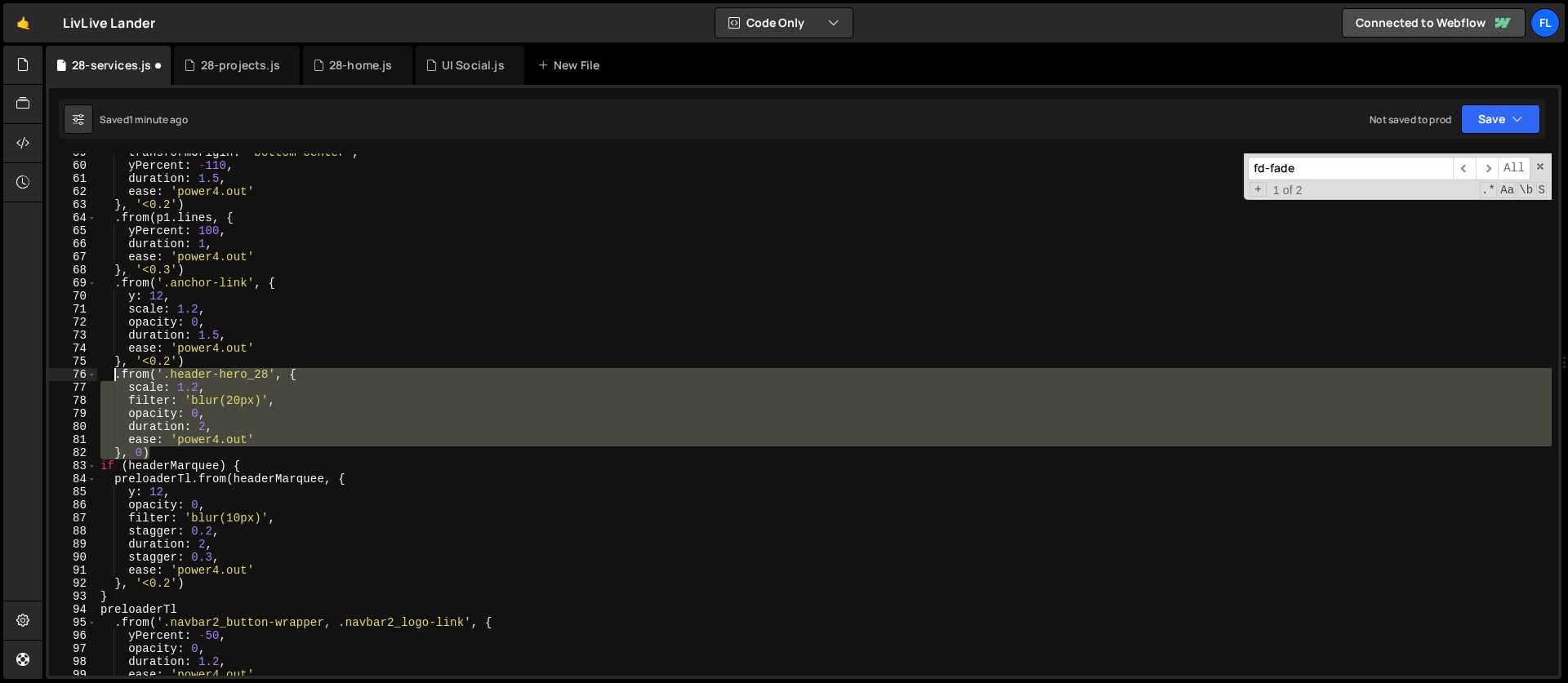
drag, startPoint x: 166, startPoint y: 455, endPoint x: 114, endPoint y: 379, distance: 92.1
click at [114, 379] on div "transformOrigin : 'bottom center' , yPercent : - 110 , duration : 1.5 , ease : …" at bounding box center [823, 420] width 1454 height 549
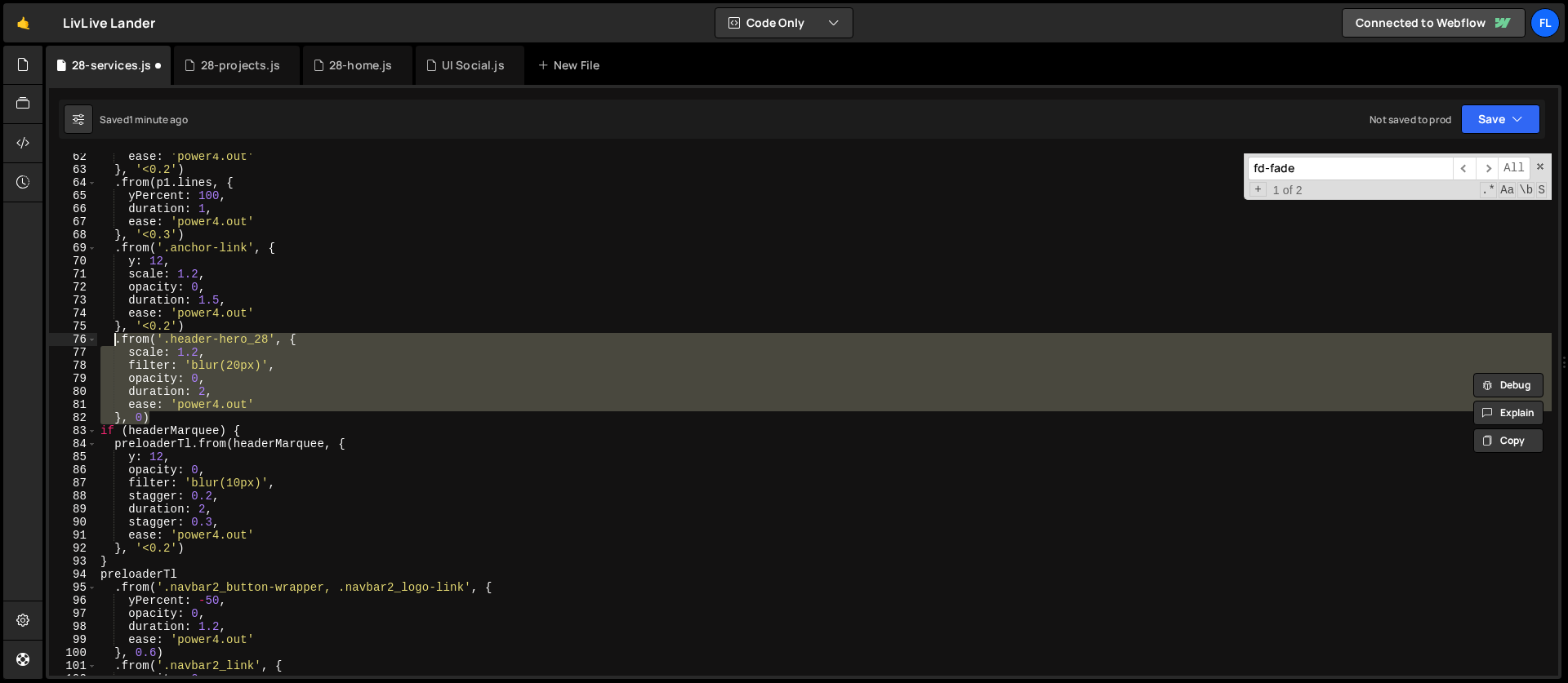
scroll to position [816, 0]
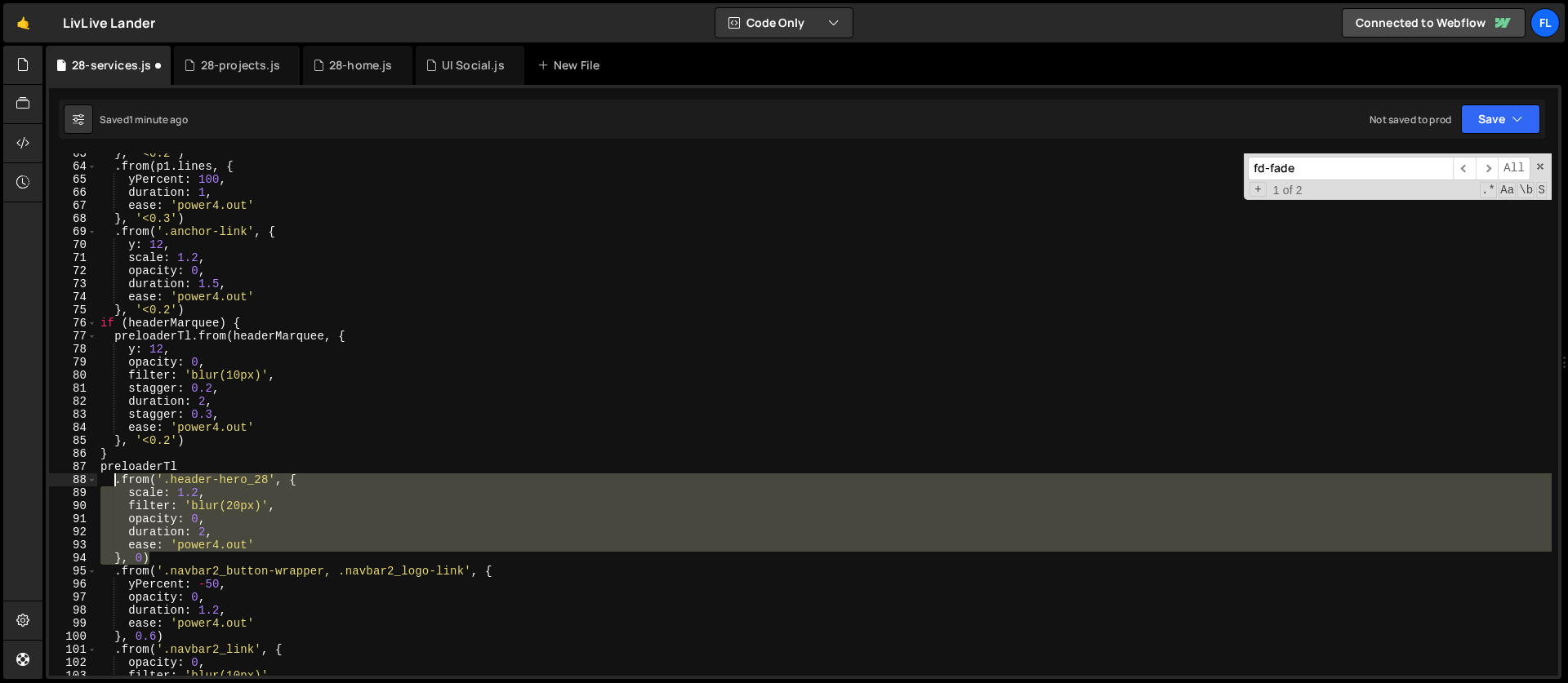
click at [139, 459] on div "} , '<0.2' ) . from ( p1 . lines , { yPercent : 100 , duration : 1 , ease : 'po…" at bounding box center [823, 421] width 1454 height 549
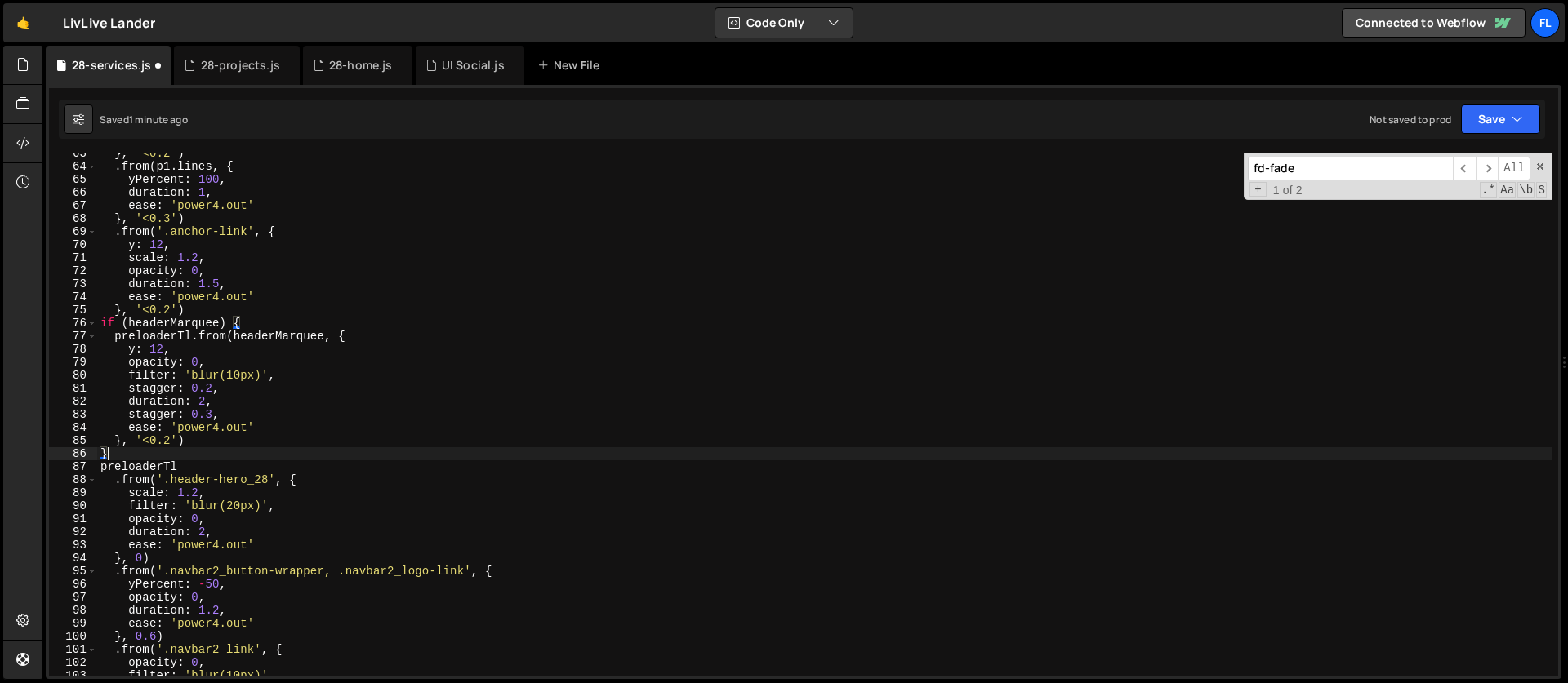
click at [200, 312] on div "} , '<0.2' ) . from ( p1 . lines , { yPercent : 100 , duration : 1 , ease : 'po…" at bounding box center [823, 421] width 1454 height 549
click at [177, 393] on div "} , '<0.2' ) . from ( p1 . lines , { yPercent : 100 , duration : 1 , ease : 'po…" at bounding box center [823, 421] width 1454 height 549
click at [247, 323] on div "} , '<0.2' ) . from ( p1 . lines , { yPercent : 100 , duration : 1 , ease : 'po…" at bounding box center [823, 421] width 1454 height 549
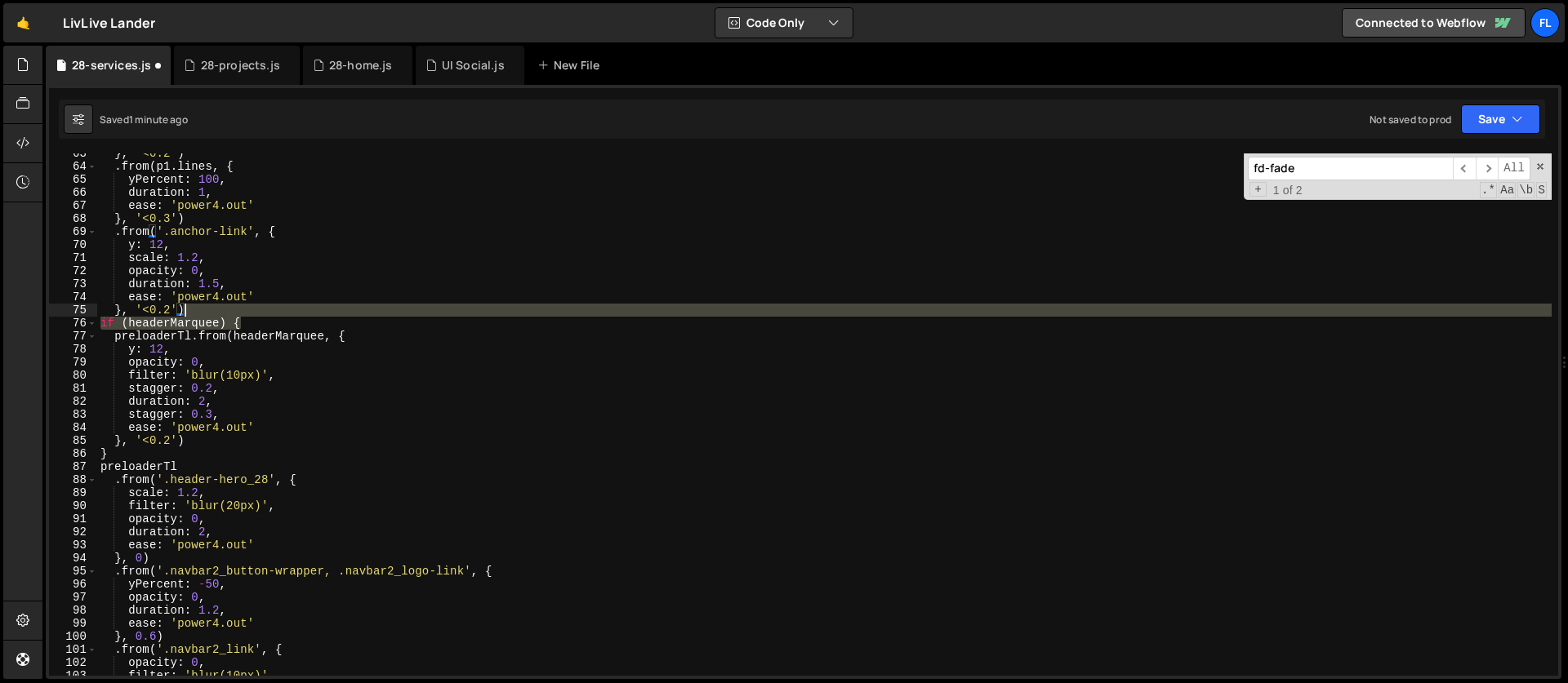
drag, startPoint x: 252, startPoint y: 319, endPoint x: 239, endPoint y: 311, distance: 15.3
click at [239, 311] on div "} , '<0.2' ) . from ( p1 . lines , { yPercent : 100 , duration : 1 , ease : 'po…" at bounding box center [823, 421] width 1454 height 549
click at [129, 451] on div "} , '<0.2' ) . from ( p1 . lines , { yPercent : 100 , duration : 1 , ease : 'po…" at bounding box center [823, 421] width 1454 height 549
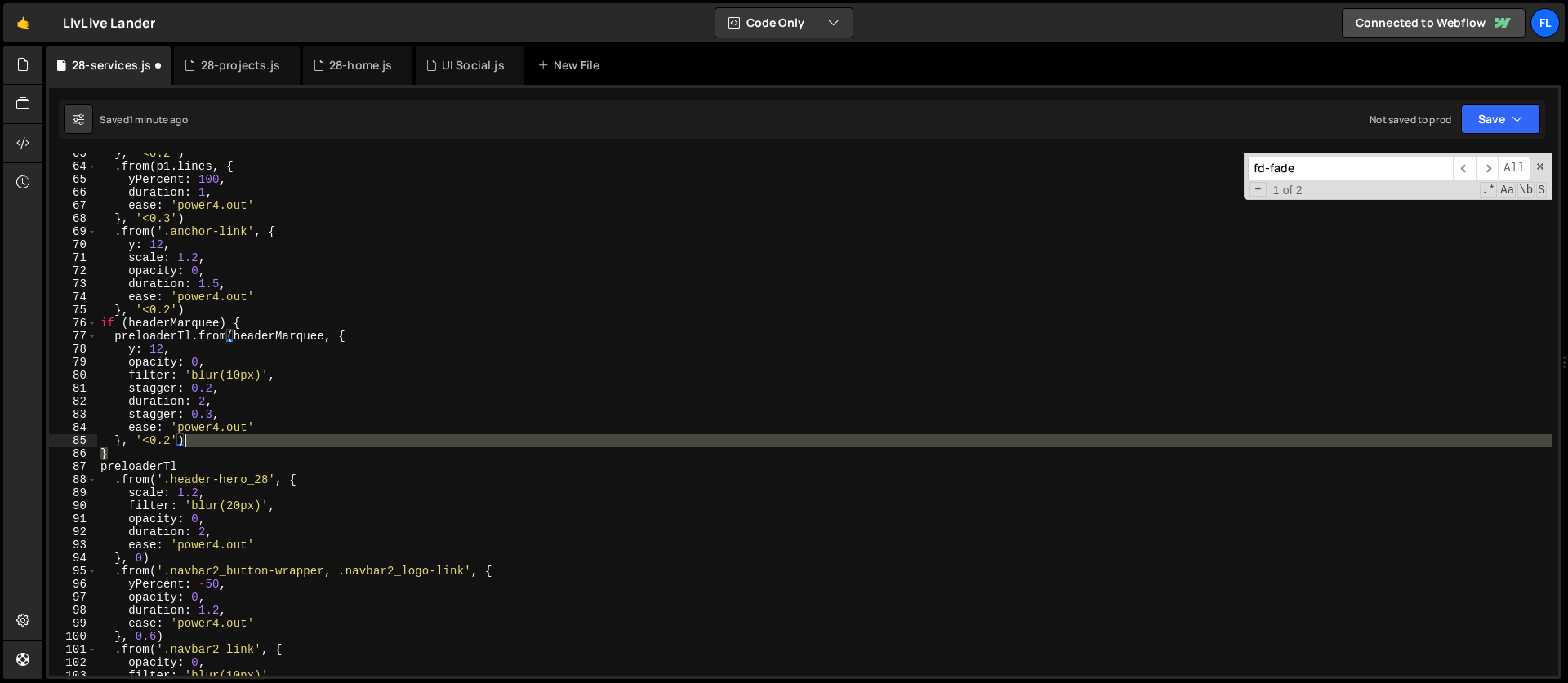
drag, startPoint x: 124, startPoint y: 451, endPoint x: 193, endPoint y: 438, distance: 70.2
click at [193, 438] on div "} , '<0.2' ) . from ( p1 . lines , { yPercent : 100 , duration : 1 , ease : 'po…" at bounding box center [823, 421] width 1454 height 549
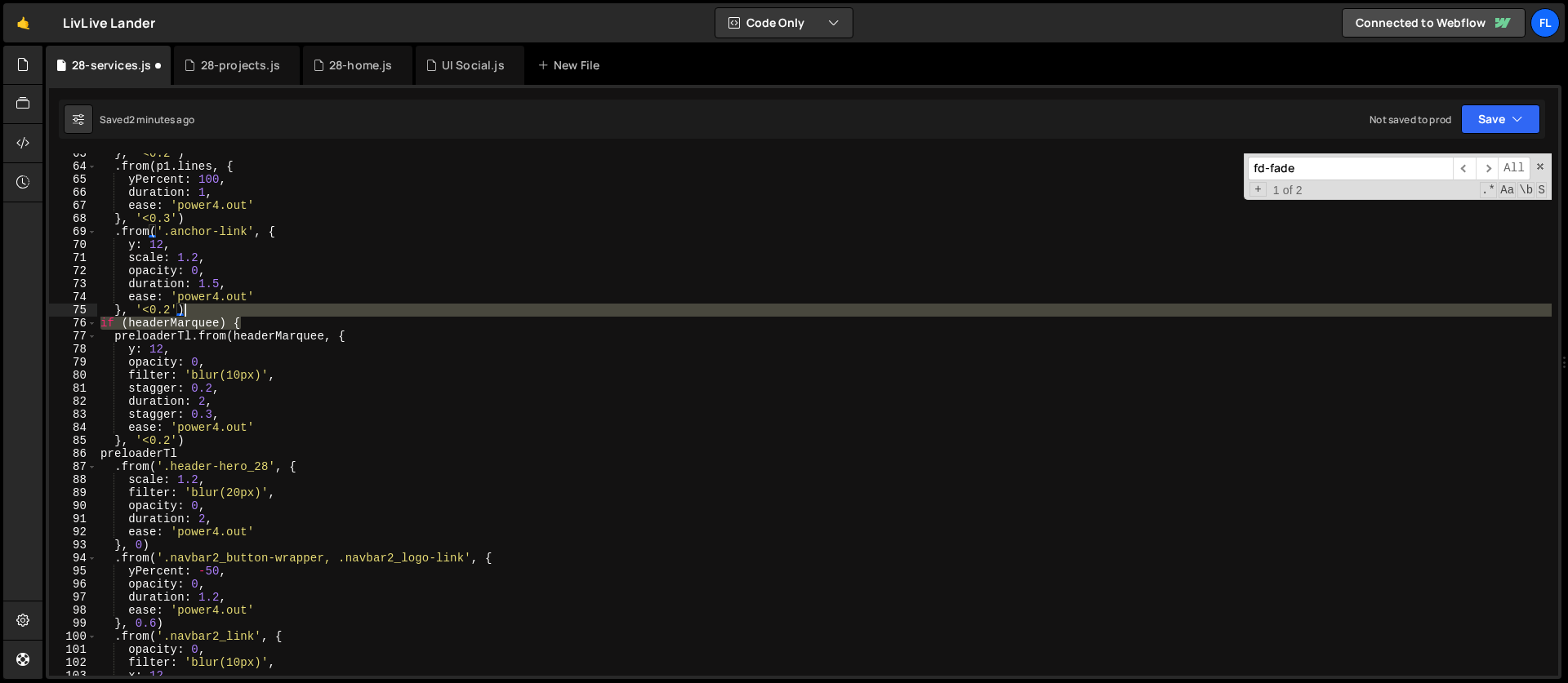
drag, startPoint x: 253, startPoint y: 322, endPoint x: 245, endPoint y: 316, distance: 10.0
click at [245, 316] on div "} , '<0.2' ) . from ( p1 . lines , { yPercent : 100 , duration : 1 , ease : 'po…" at bounding box center [823, 421] width 1454 height 549
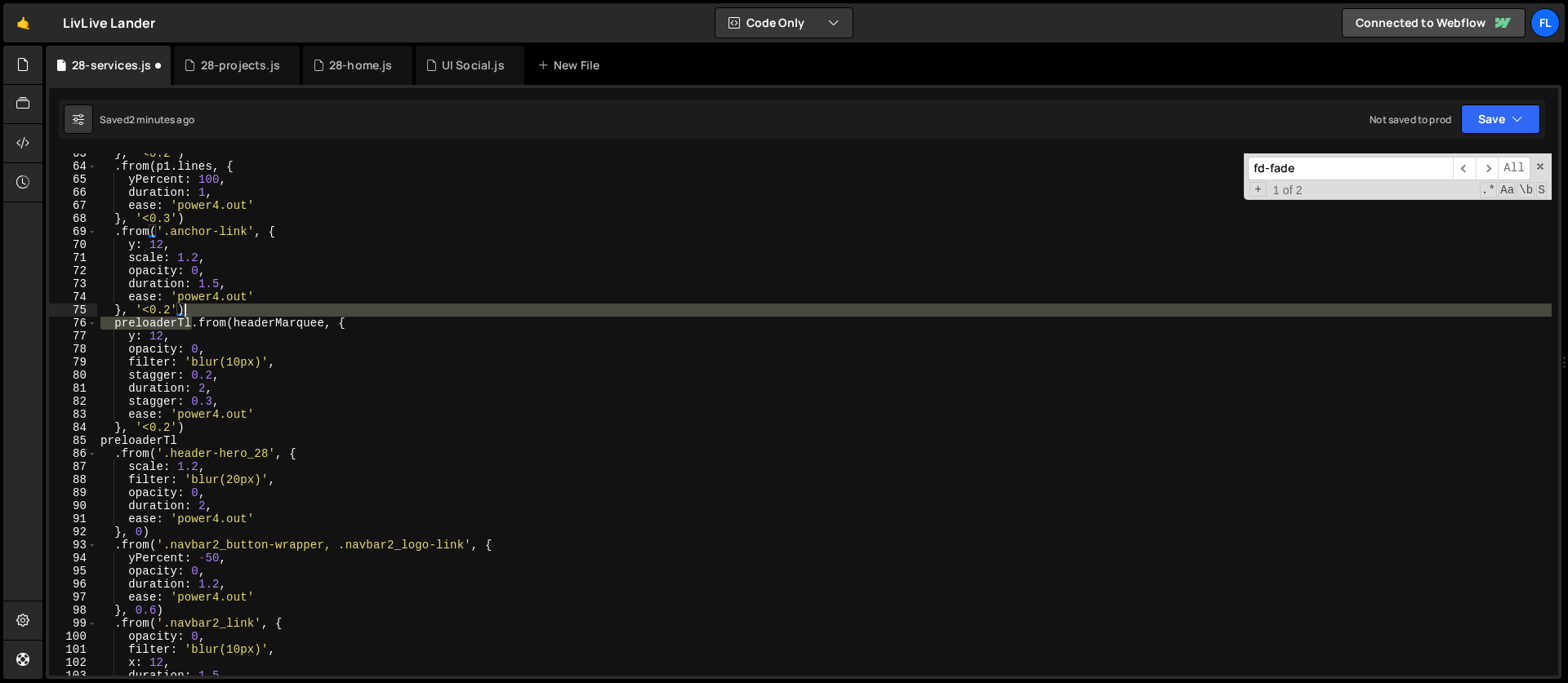
drag, startPoint x: 192, startPoint y: 324, endPoint x: 191, endPoint y: 314, distance: 10.0
click at [191, 314] on div "} , '<0.2' ) . from ( p1 . lines , { yPercent : 100 , duration : 1 , ease : 'po…" at bounding box center [823, 421] width 1454 height 549
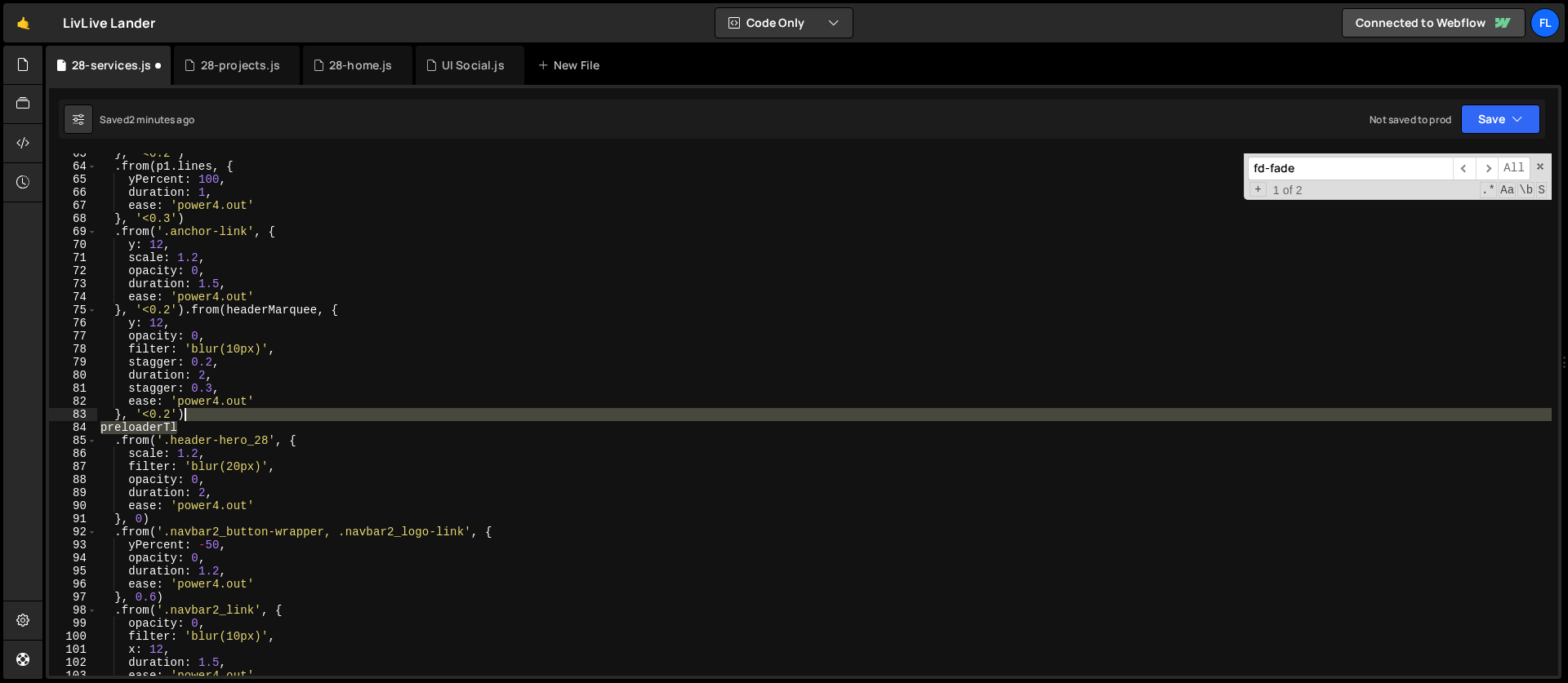
drag, startPoint x: 194, startPoint y: 427, endPoint x: 206, endPoint y: 411, distance: 20.0
click at [206, 411] on div "} , '<0.2' ) . from ( p1 . lines , { yPercent : 100 , duration : 1 , ease : 'po…" at bounding box center [823, 421] width 1454 height 549
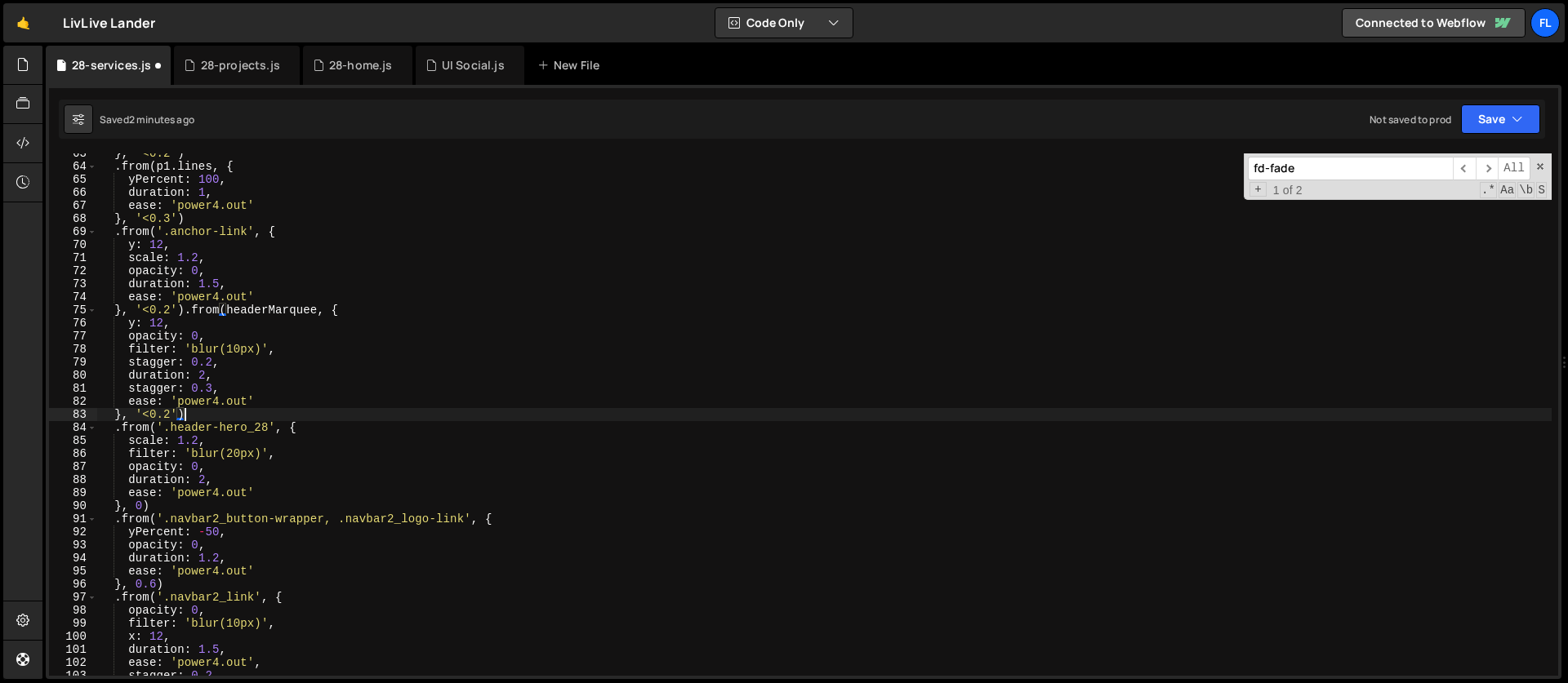
click at [283, 310] on div "} , '<0.2' ) . from ( p1 . lines , { yPercent : 100 , duration : 1 , ease : 'po…" at bounding box center [823, 421] width 1454 height 549
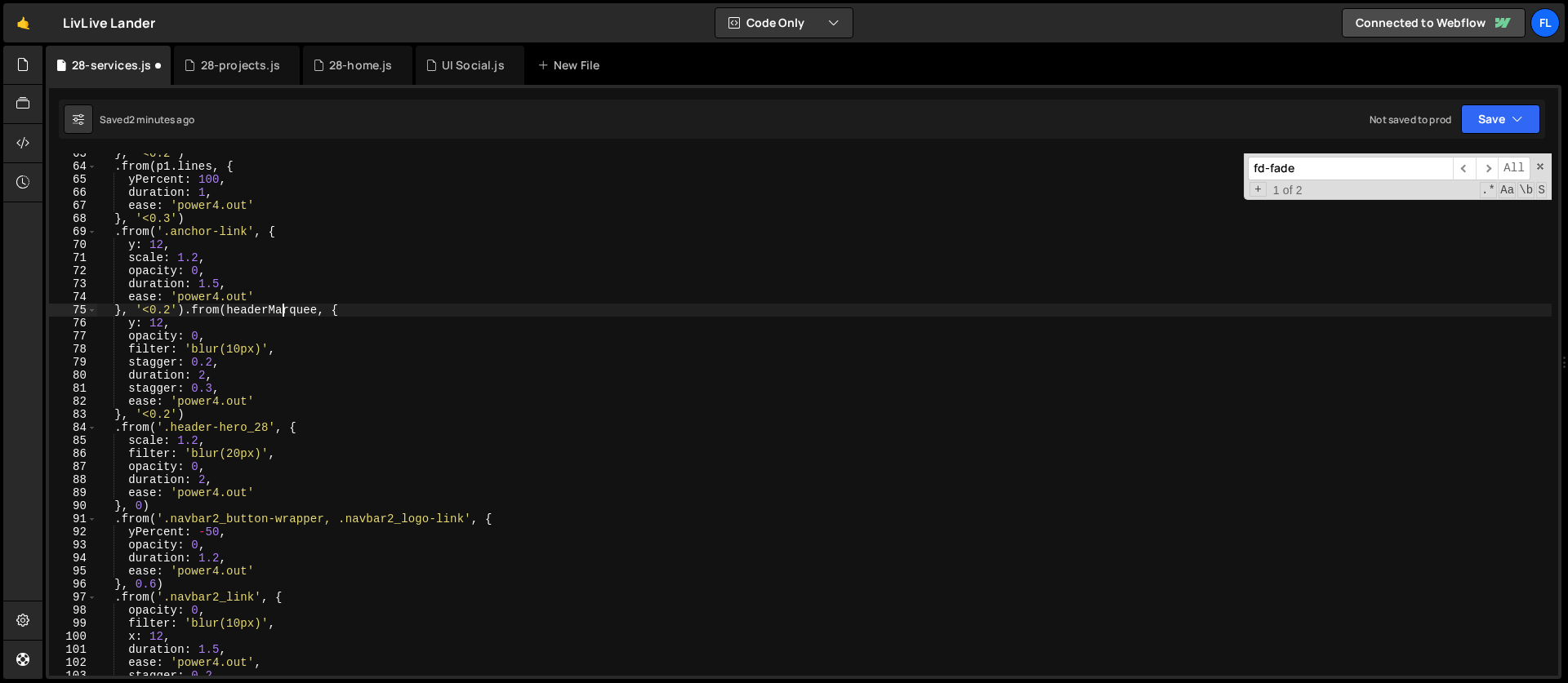
click at [185, 309] on div "} , '<0.2' ) . from ( p1 . lines , { yPercent : 100 , duration : 1 , ease : 'po…" at bounding box center [823, 421] width 1454 height 549
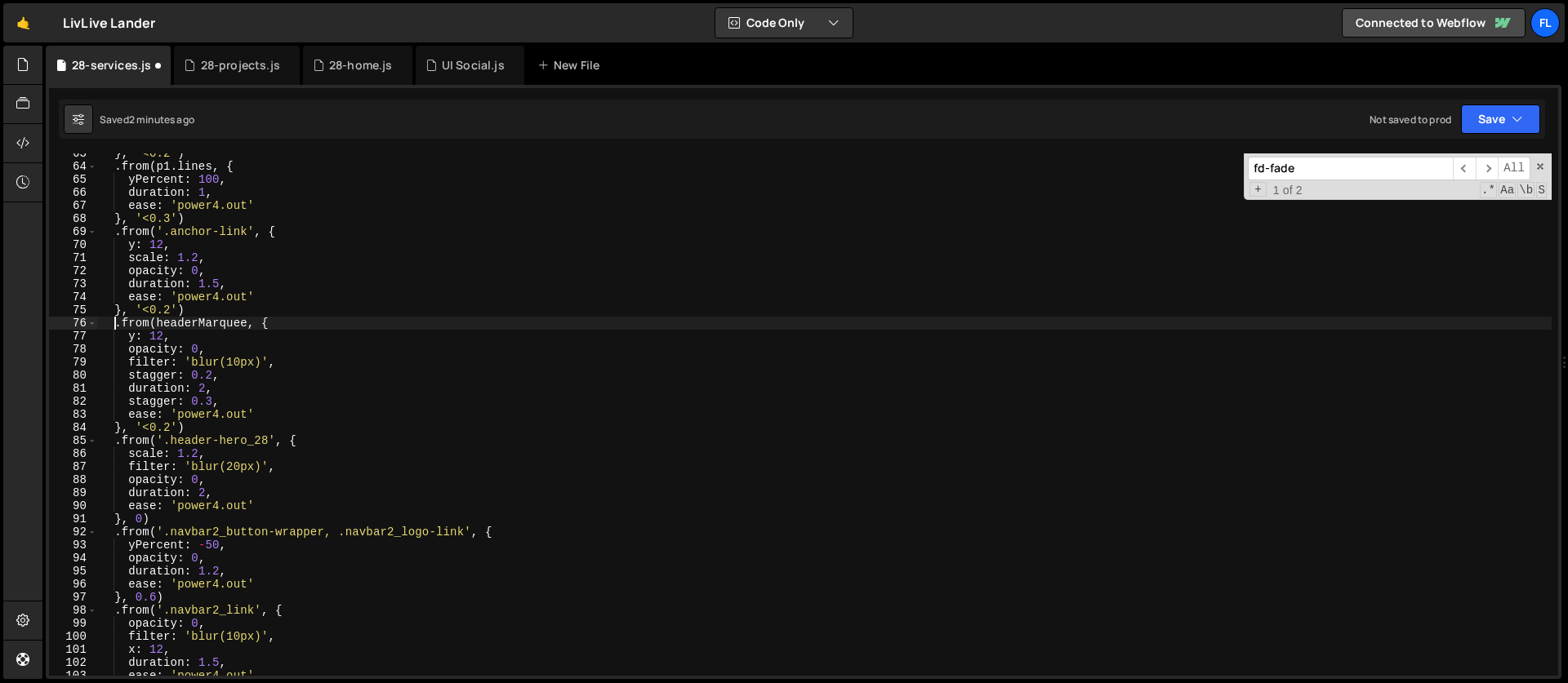
click at [195, 325] on div "} , '<0.2' ) . from ( p1 . lines , { yPercent : 100 , duration : 1 , ease : 'po…" at bounding box center [823, 421] width 1454 height 549
paste textarea "header-hero_28'"
click at [171, 322] on div "} , '<0.2' ) . from ( p1 . lines , { yPercent : 100 , duration : 1 , ease : 'po…" at bounding box center [823, 421] width 1454 height 549
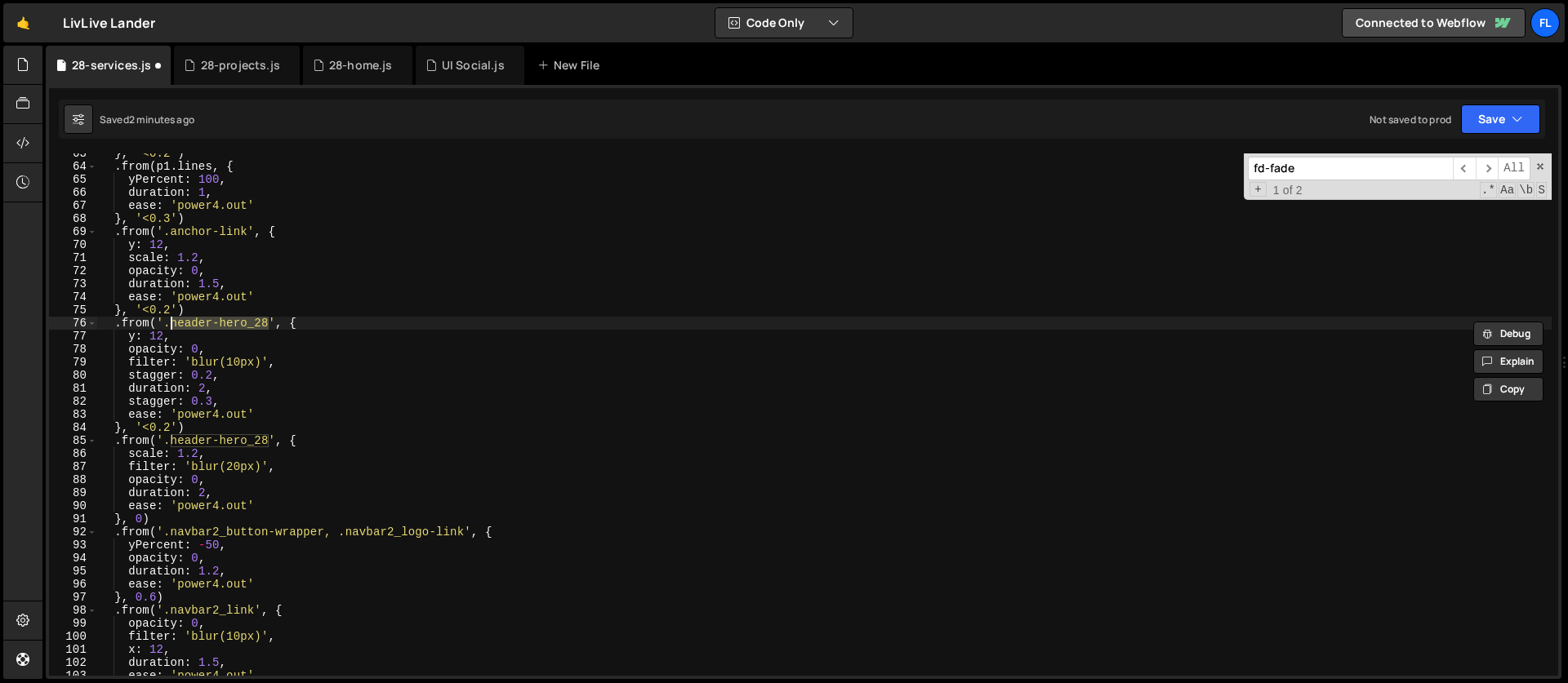
paste textarea "services_bg-img"
click at [164, 335] on div "} , '<0.2' ) . from ( p1 . lines , { yPercent : 100 , duration : 1 , ease : 'po…" at bounding box center [823, 421] width 1454 height 549
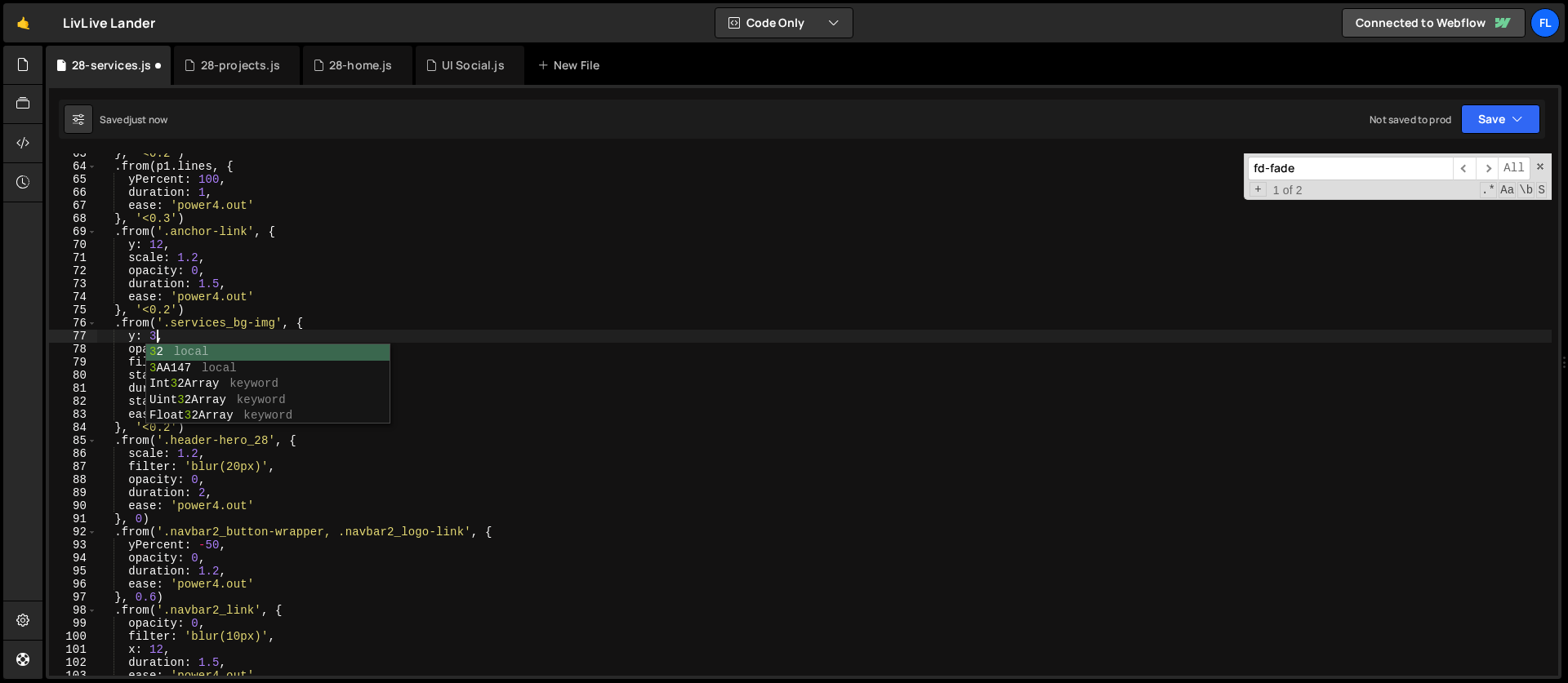
scroll to position [0, 5]
click at [204, 275] on div "} , '<0.2' ) . from ( p1 . lines , { yPercent : 100 , duration : 1 , ease : 'po…" at bounding box center [823, 421] width 1454 height 549
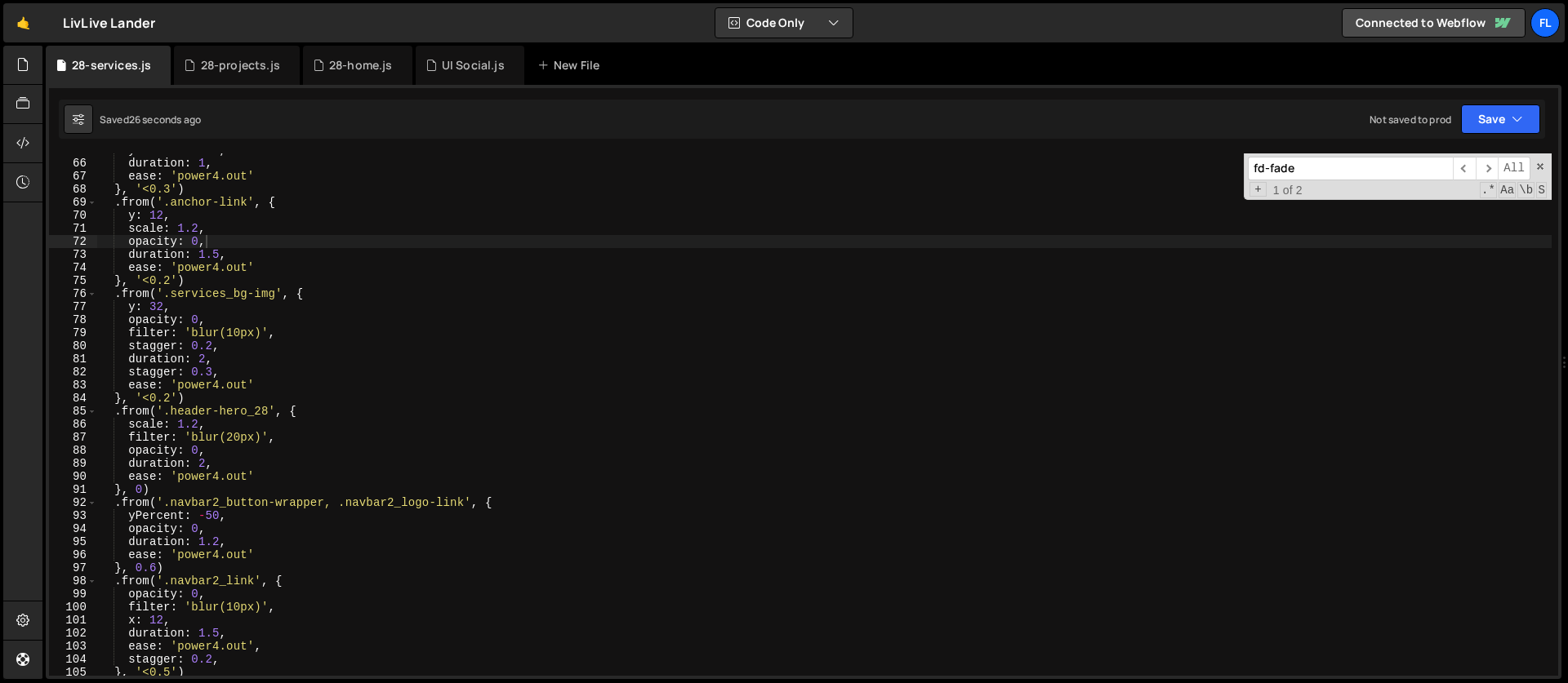
scroll to position [832, 0]
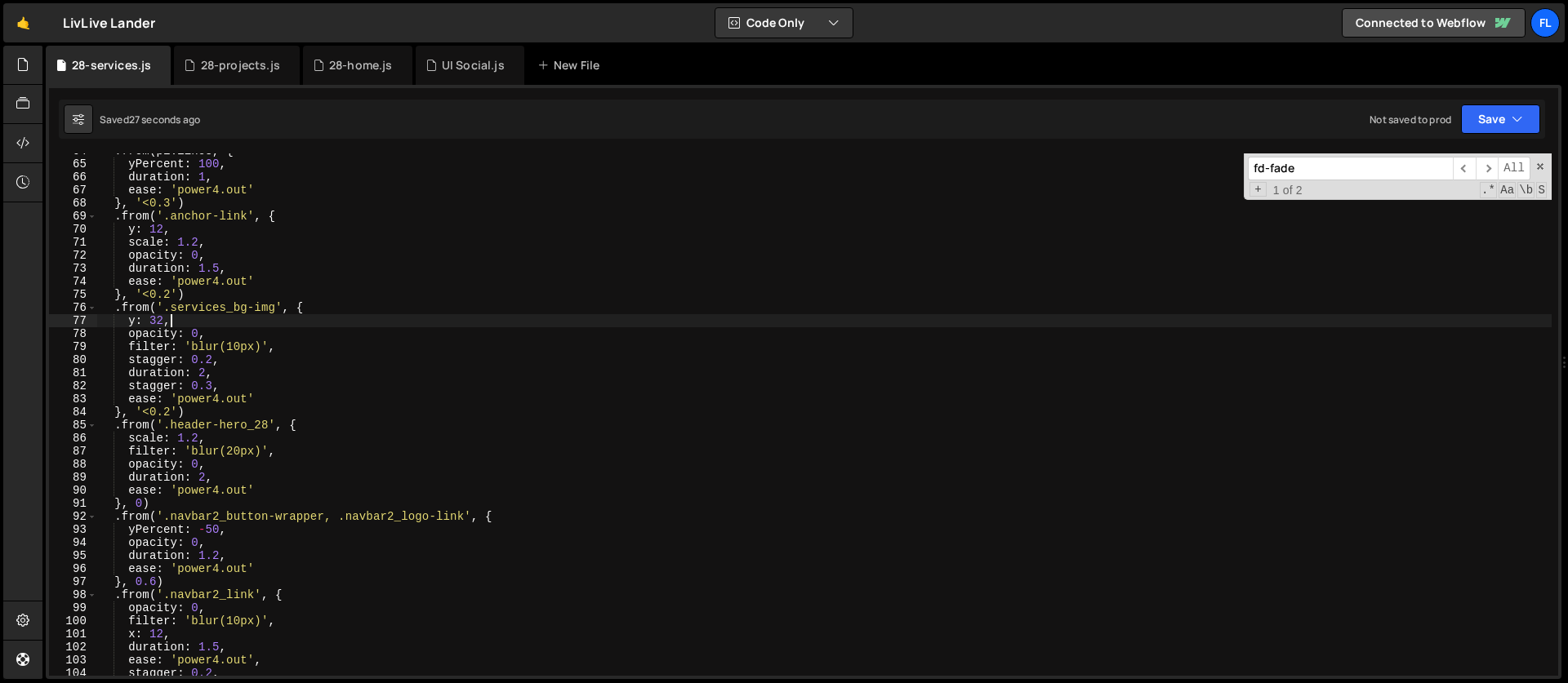
click at [228, 314] on div ". from ( p1 . lines , { yPercent : 100 , duration : 1 , ease : 'power4.out' } ,…" at bounding box center [823, 419] width 1454 height 549
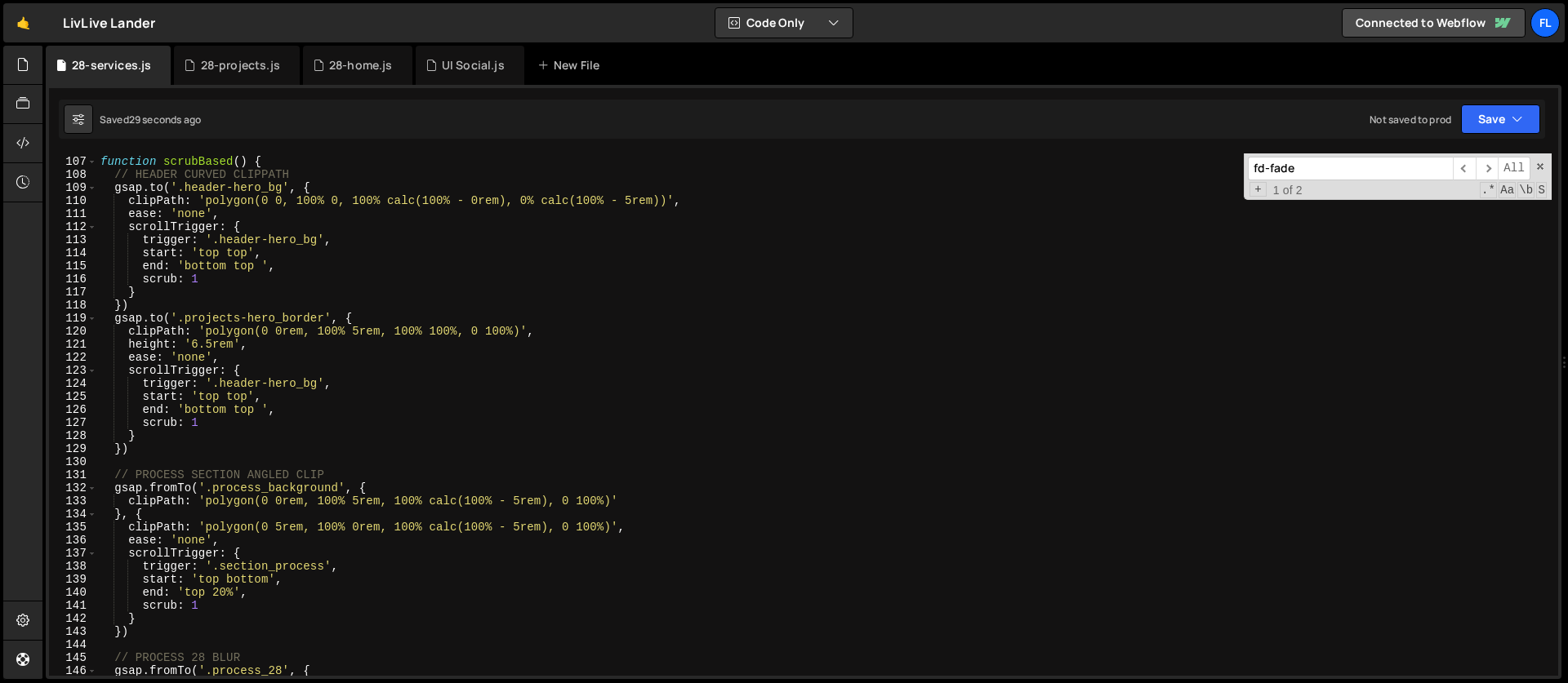
scroll to position [1366, 0]
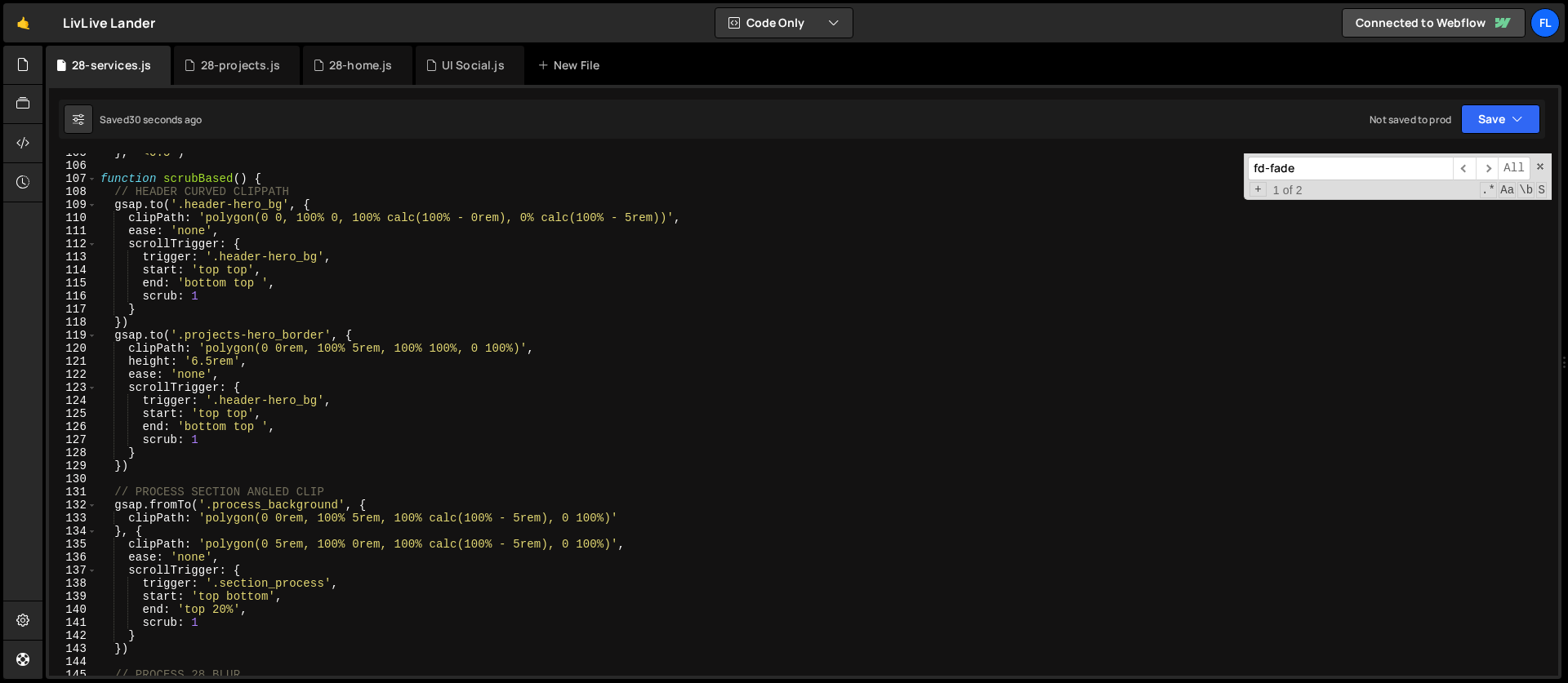
click at [277, 183] on div "} , '<0.5' ) function scrubBased ( ) { // HEADER CURVED CLIPPATH gsap . to ( '.…" at bounding box center [823, 420] width 1454 height 549
click at [166, 463] on div "} , '<0.5' ) function scrubBased ( ) { // HEADER CURVED CLIPPATH gsap . to ( '.…" at bounding box center [823, 420] width 1454 height 549
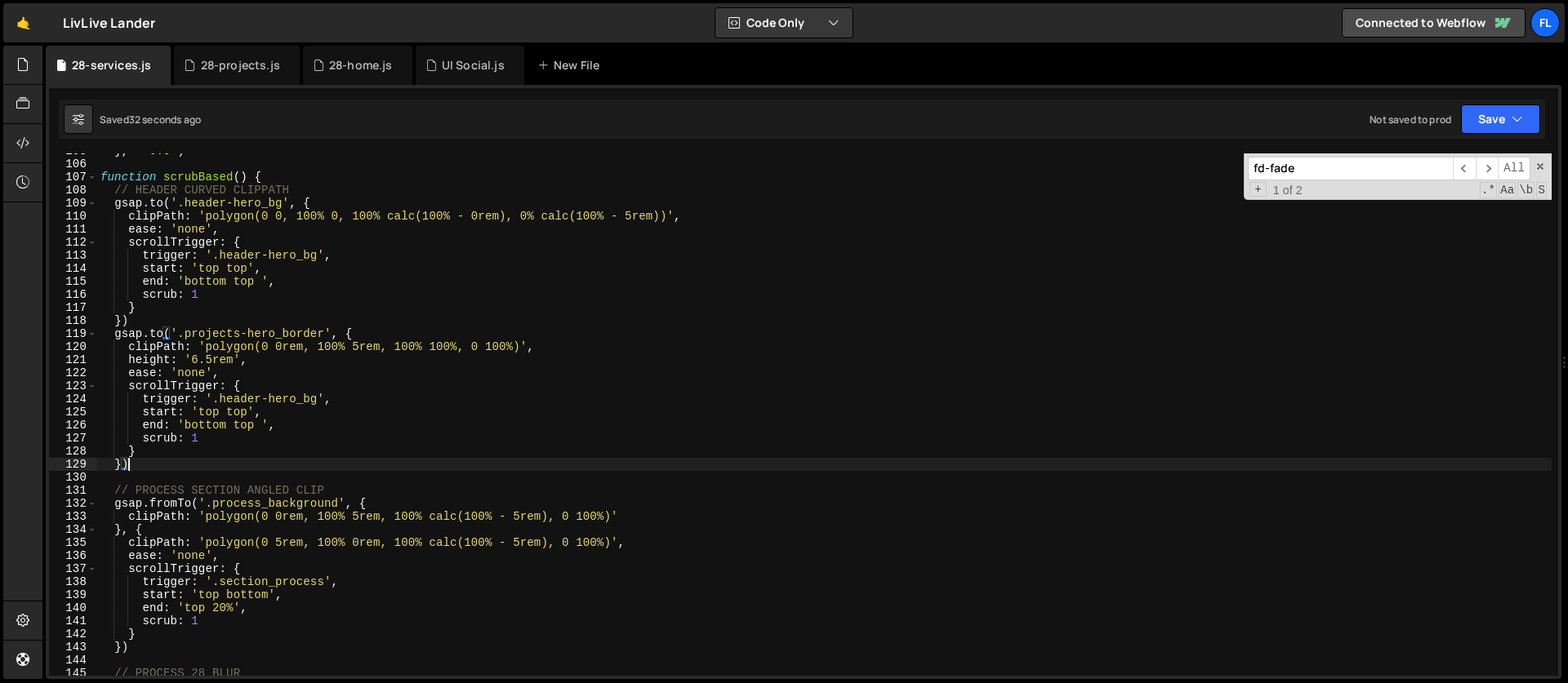
scroll to position [1444, 0]
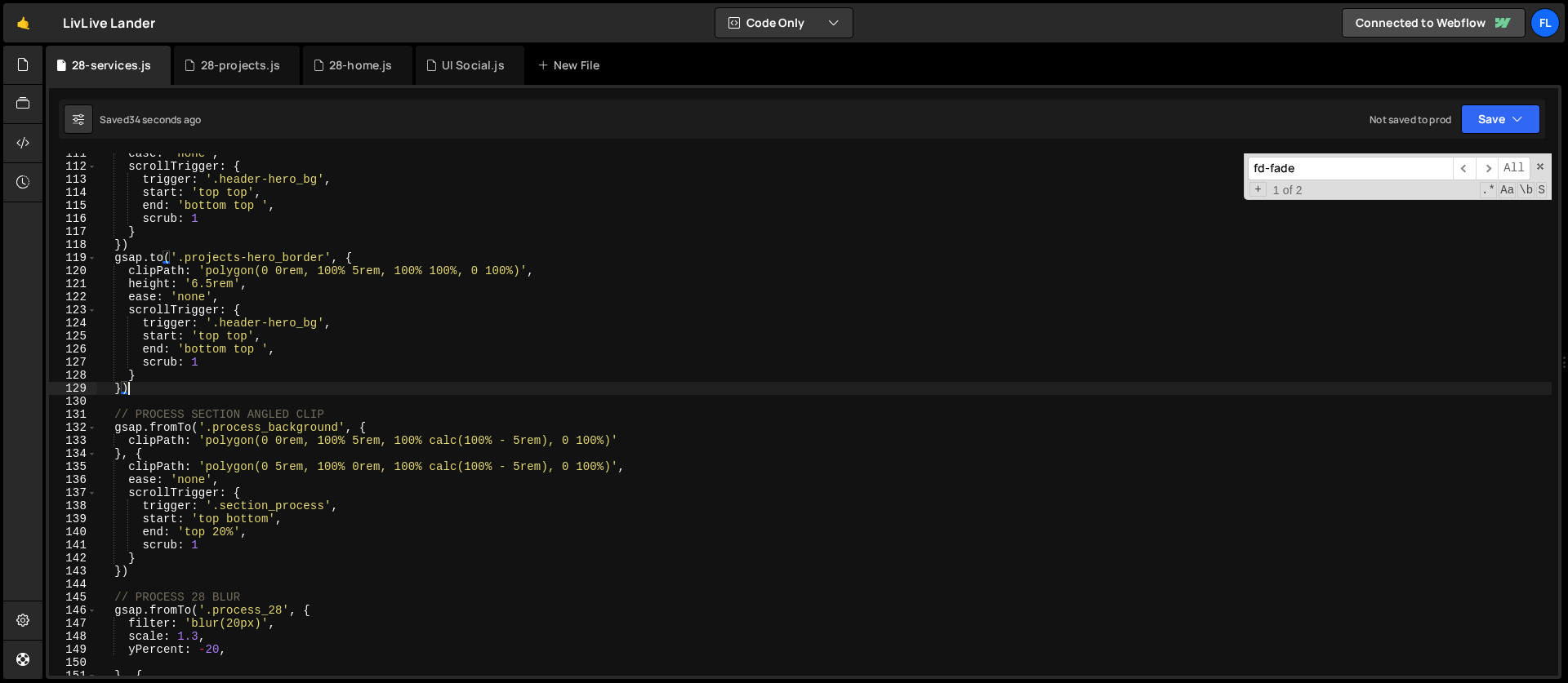
click at [387, 428] on div "ease : 'none' , scrollTrigger : { trigger : '.header-hero_bg' , start : 'top to…" at bounding box center [823, 421] width 1454 height 549
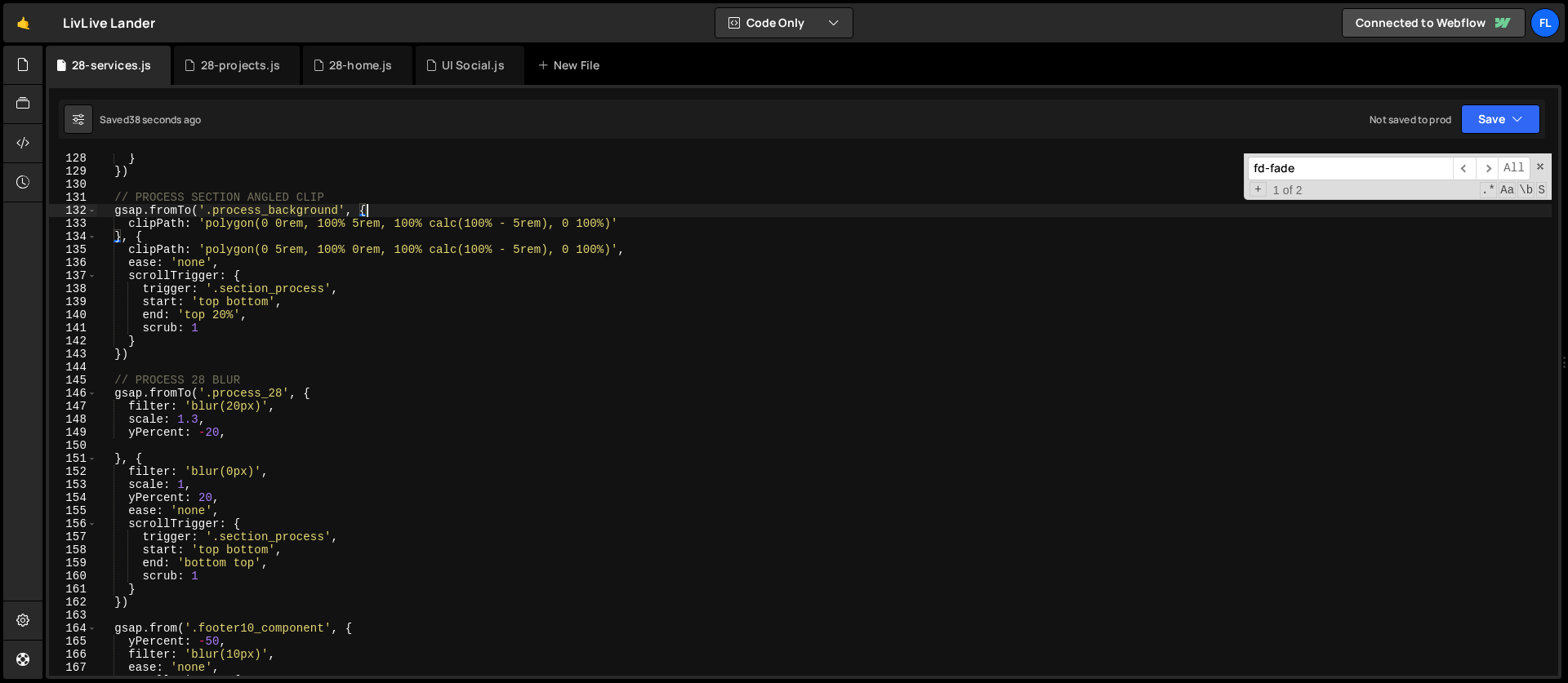
scroll to position [1660, 0]
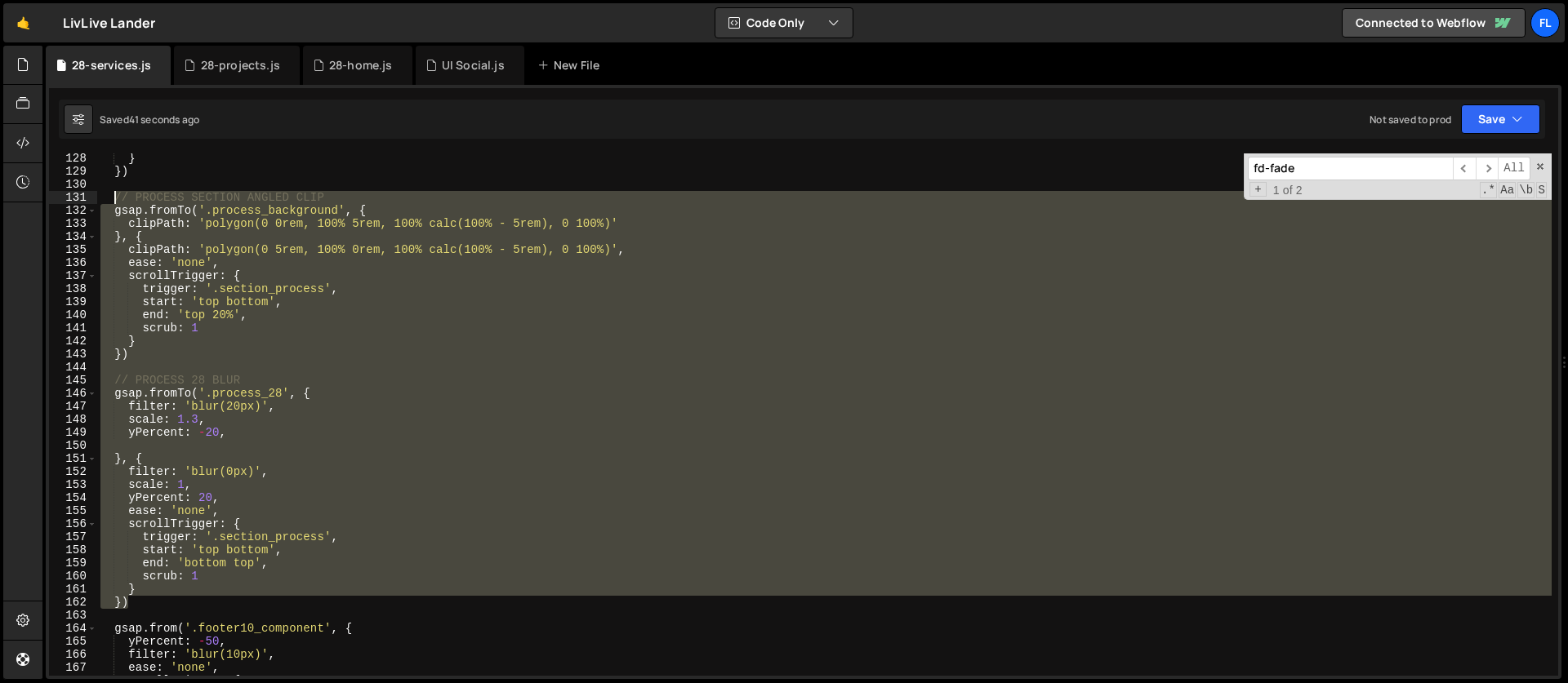
drag, startPoint x: 149, startPoint y: 604, endPoint x: 115, endPoint y: 199, distance: 406.4
click at [115, 199] on div "} }) // PROCESS SECTION ANGLED CLIP gsap . fromTo ( '.process_background' , { c…" at bounding box center [823, 427] width 1454 height 549
type textarea "// PROCESS SECTION ANGLED CLIP gsap.fromTo('.process_background', {"
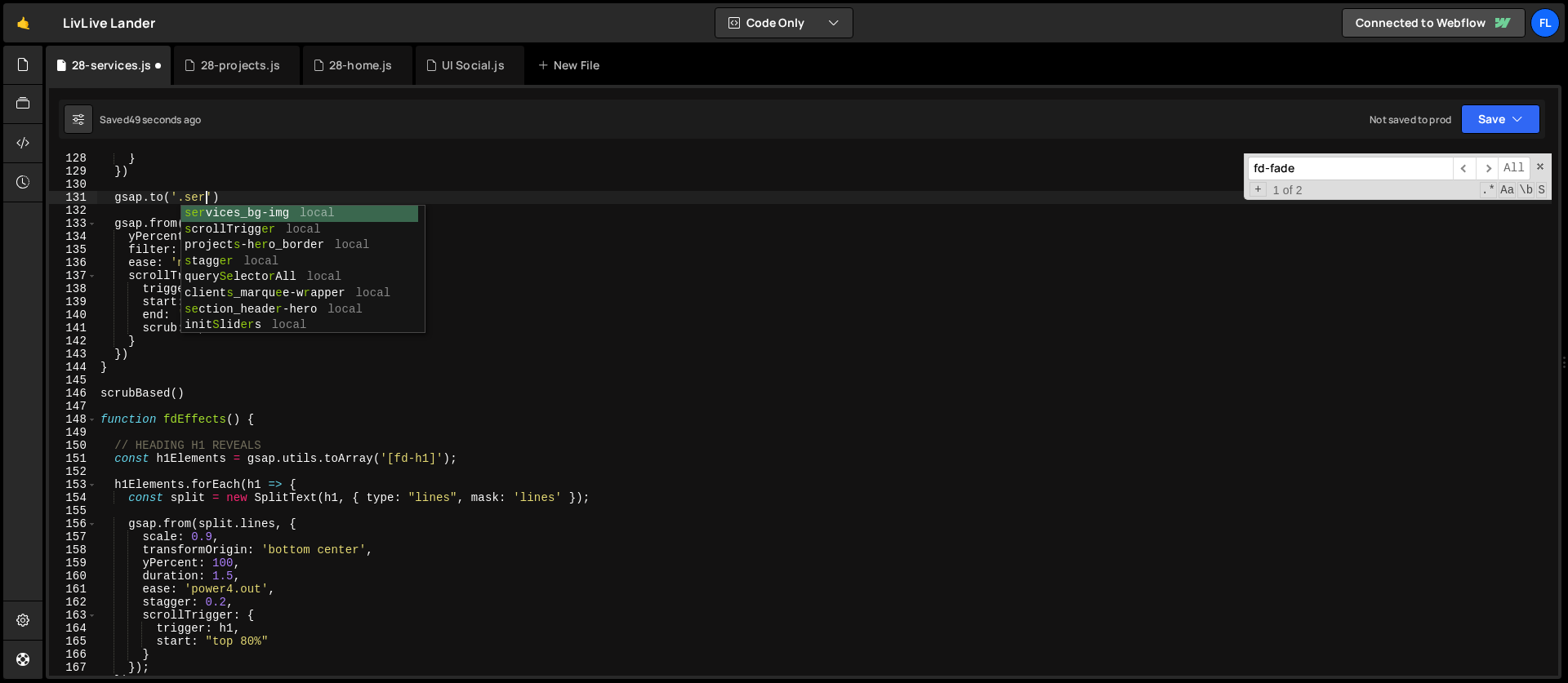
scroll to position [0, 7]
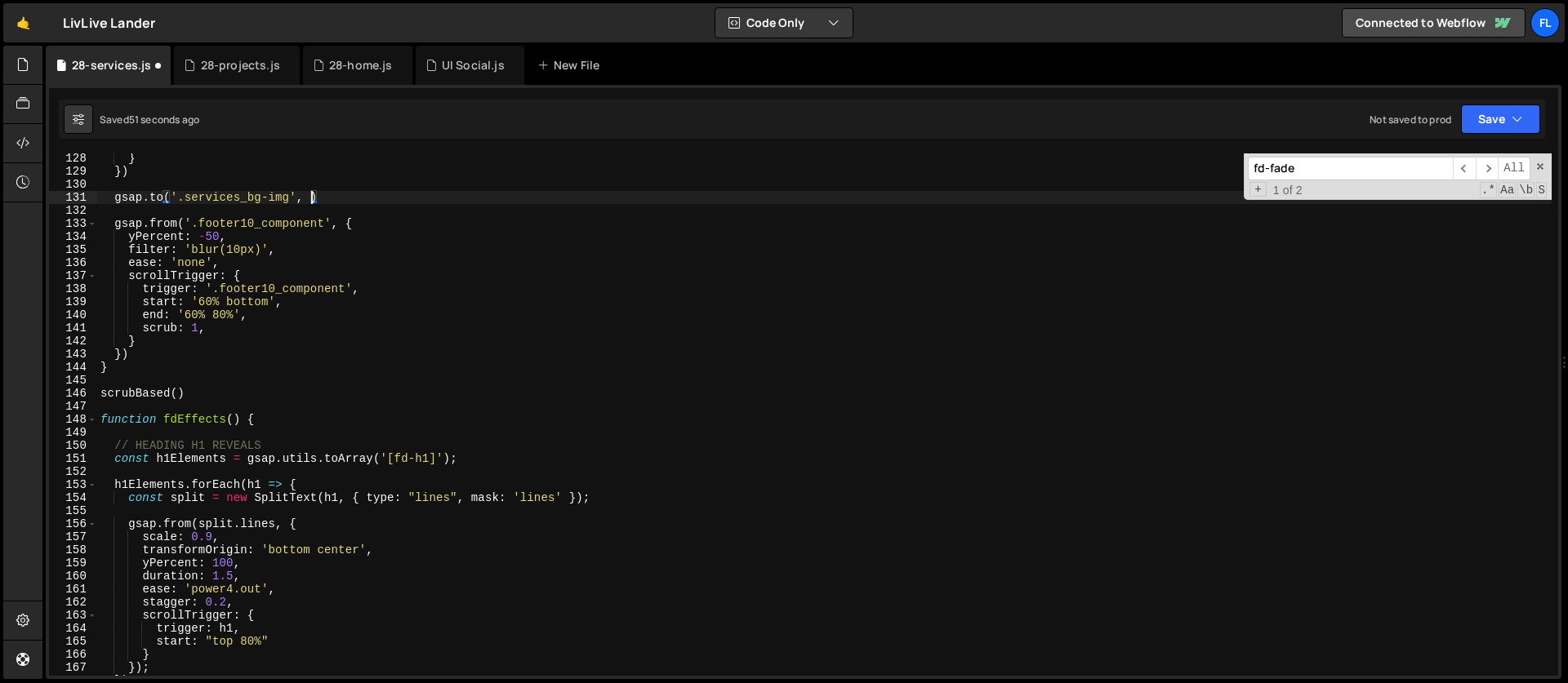
type textarea "gsap.to('.services_bg-img', {')"
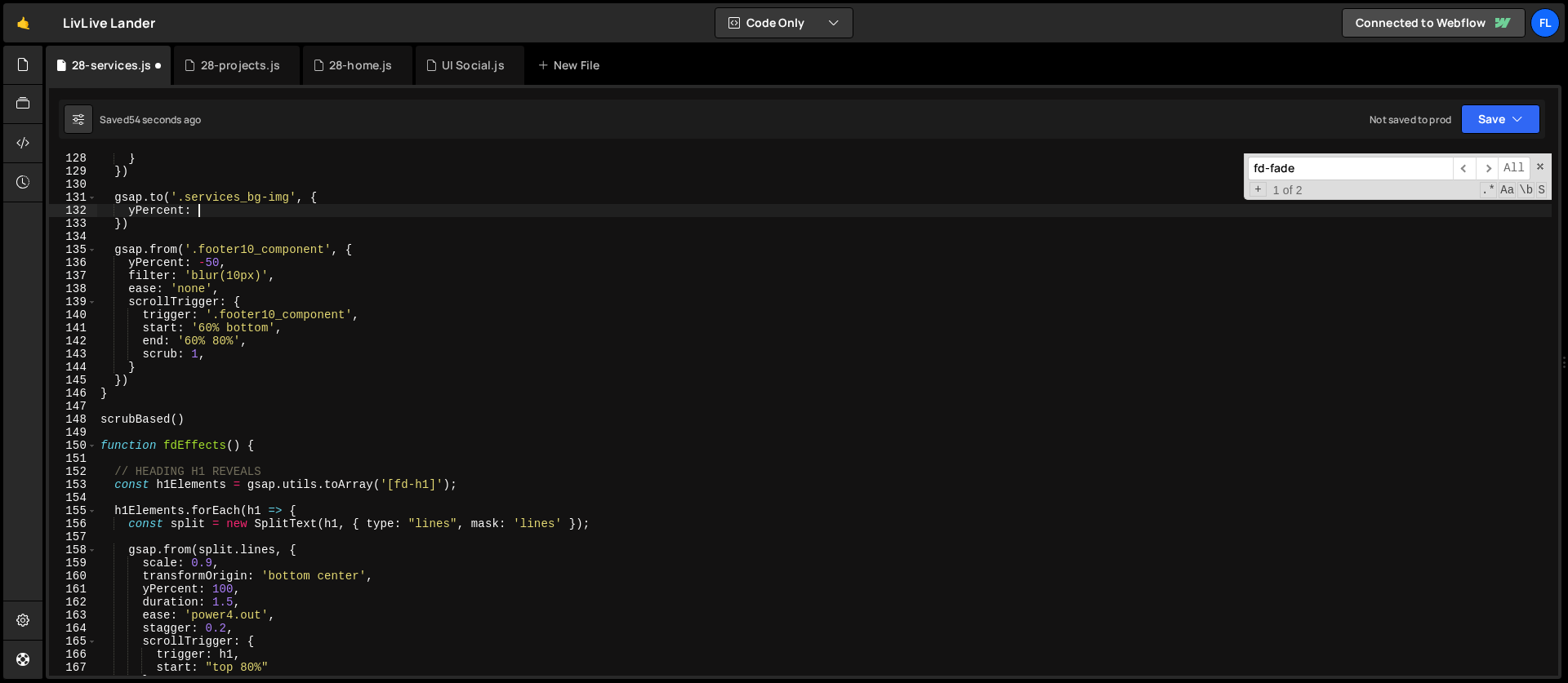
scroll to position [0, 5]
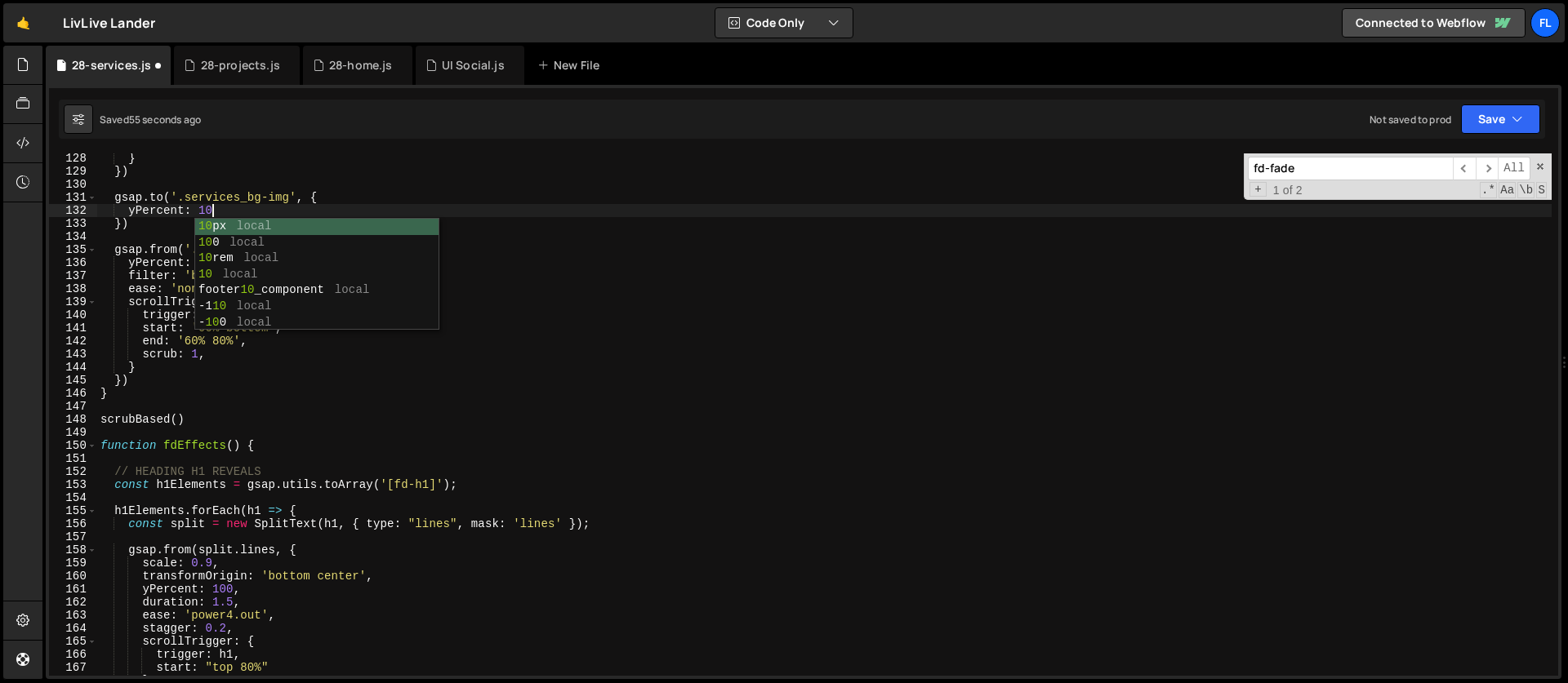
type textarea "yPercent: 10,"
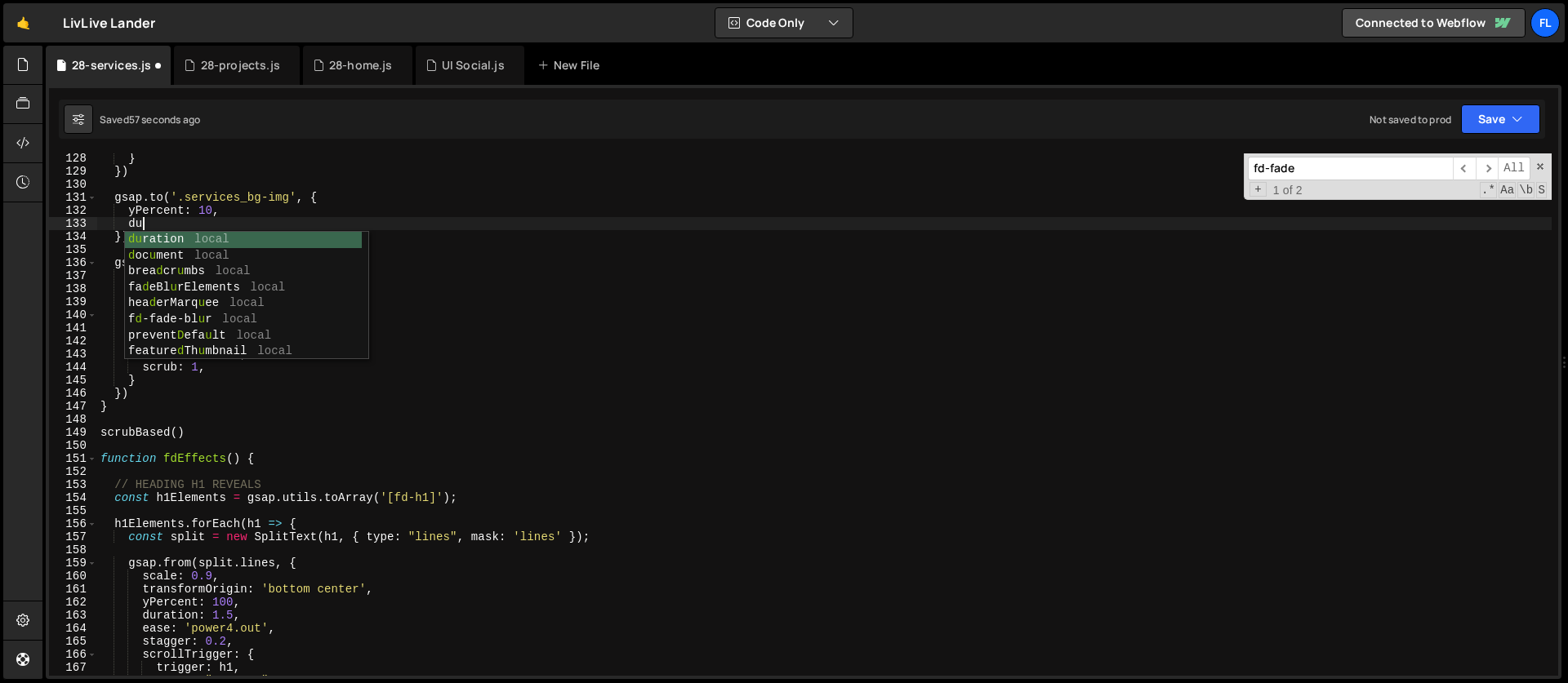
type textarea "d"
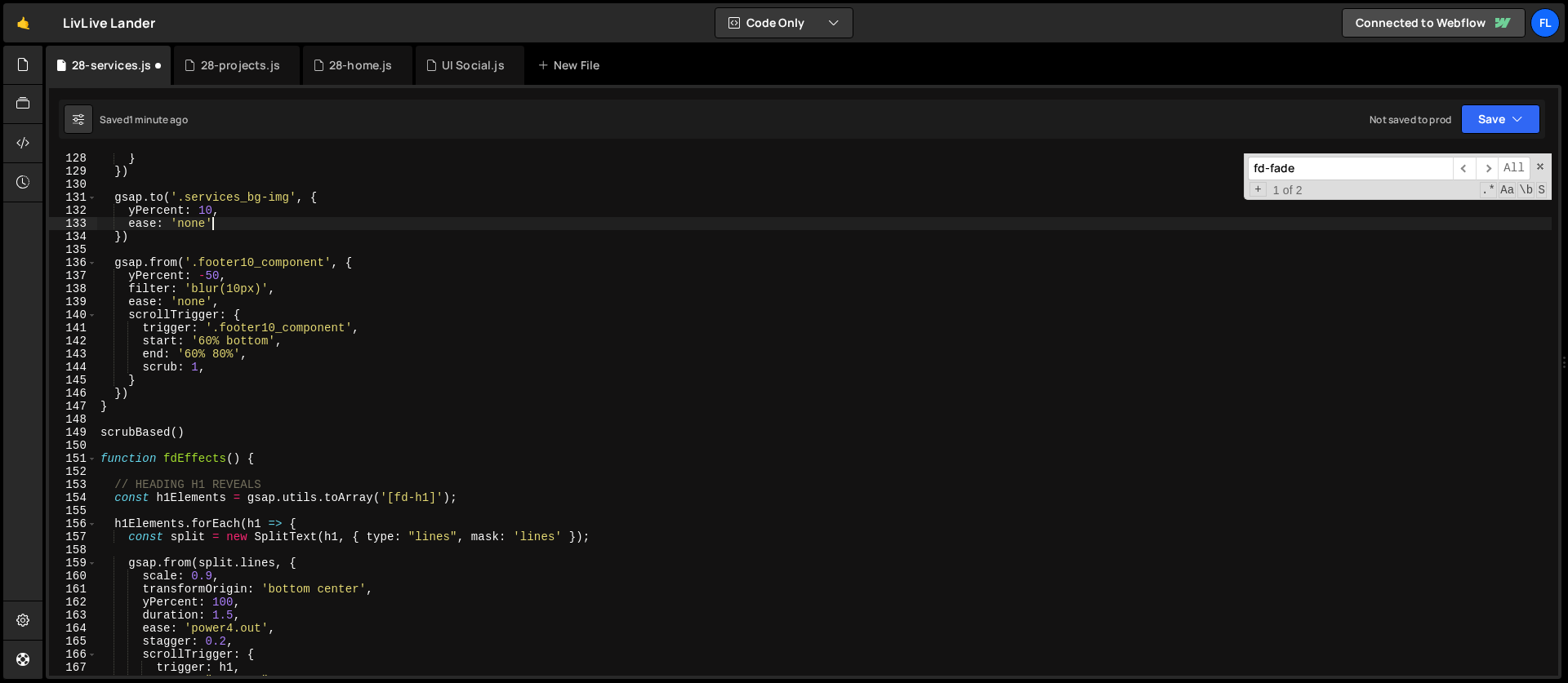
type textarea "ease: 'none',"
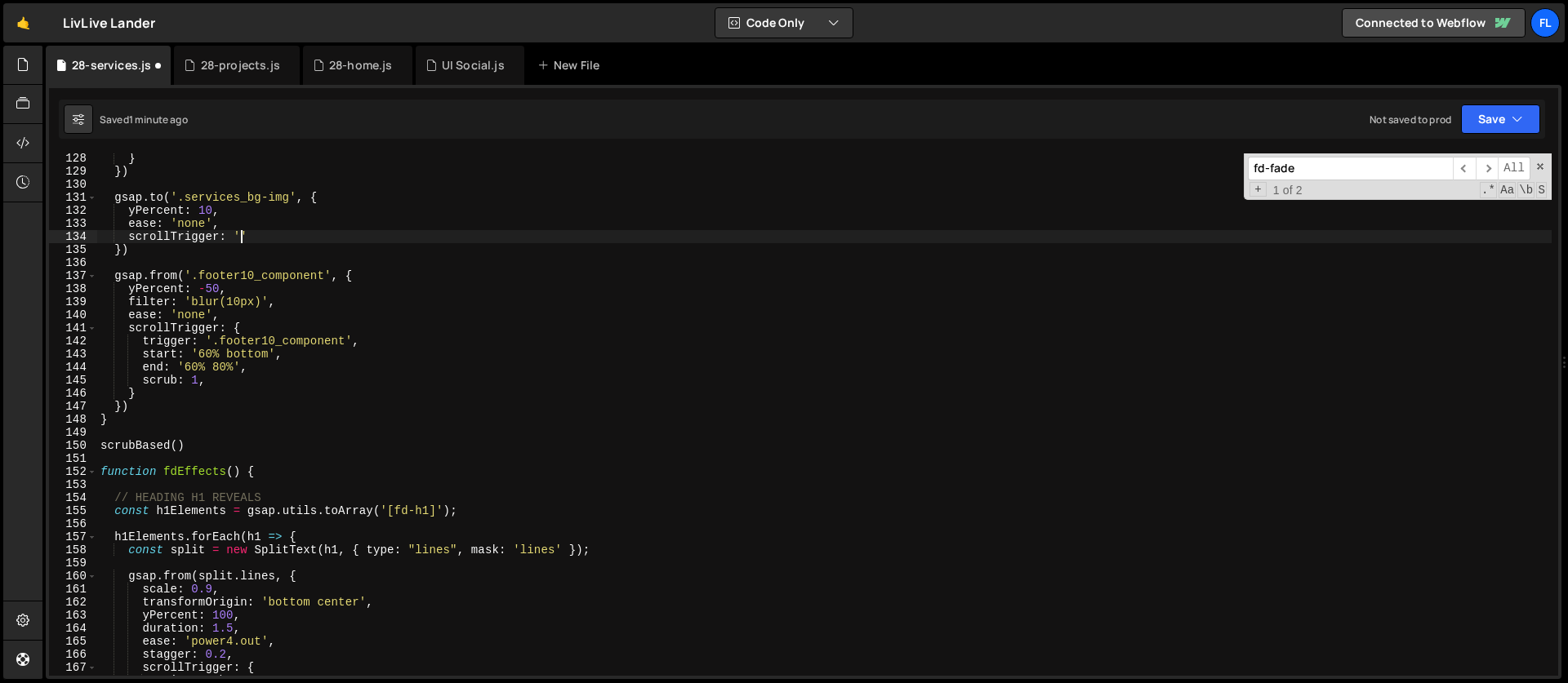
scroll to position [0, 10]
paste textarea "services_background"
type textarea "scrollTrigger: '.services_background','"
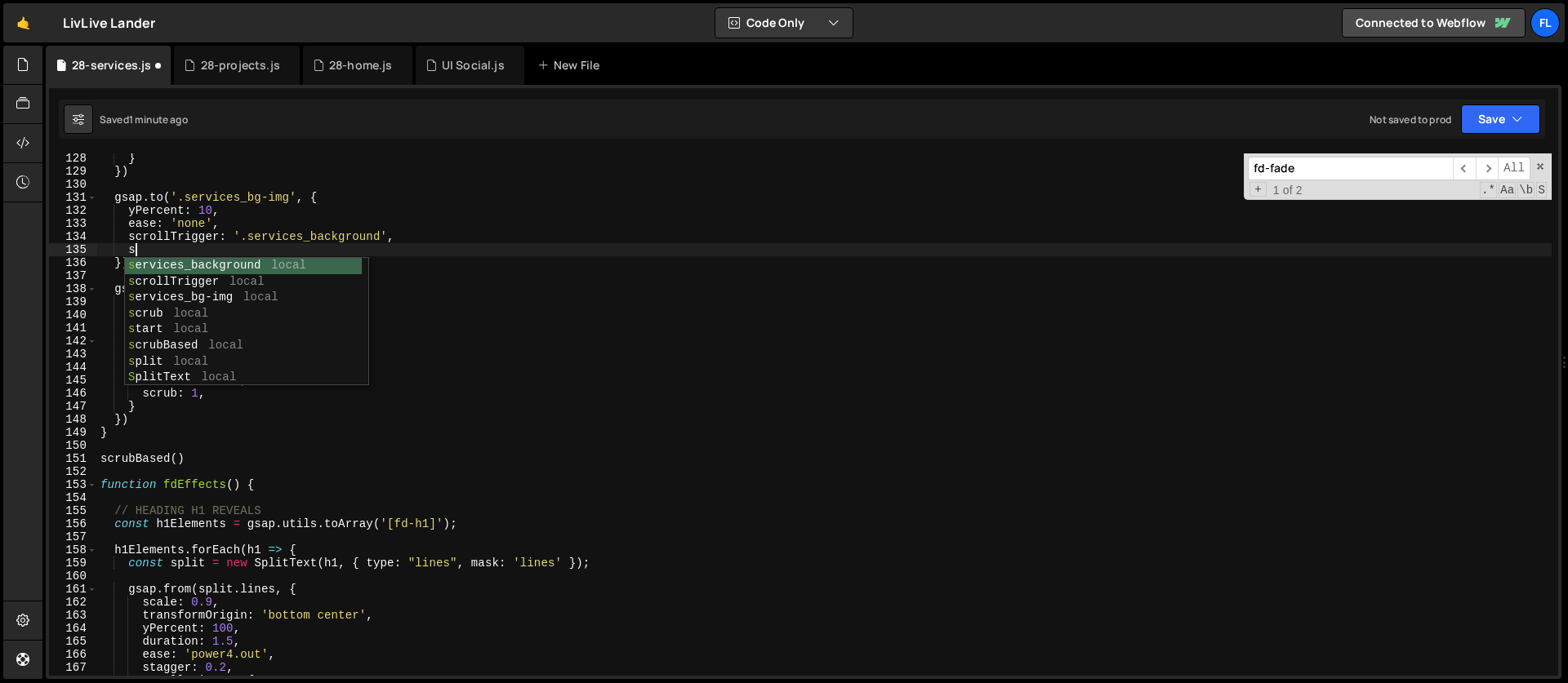
scroll to position [0, 2]
type textarea "s"
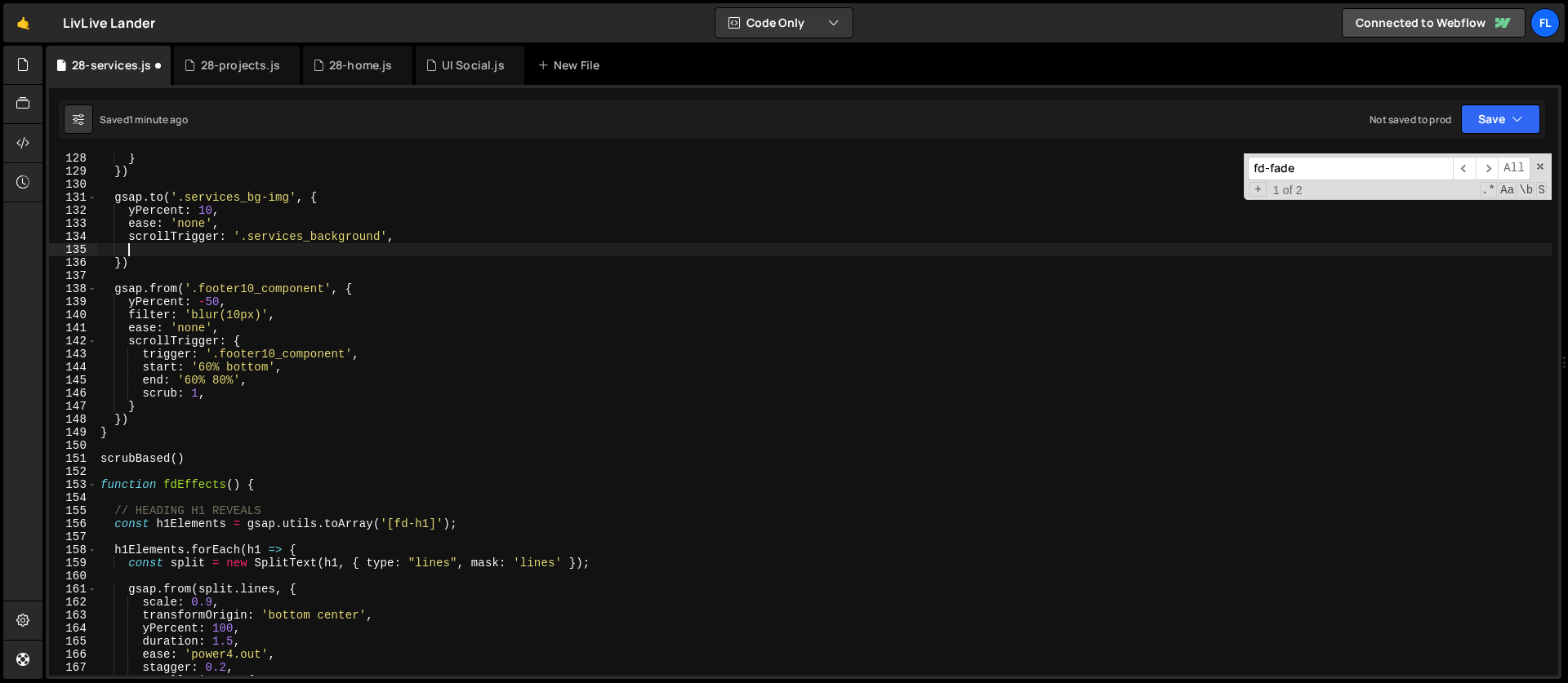
scroll to position [0, 1]
click at [230, 235] on div "} }) gsap . to ( '.services_bg-img' , { yPercent : 10 , ease : 'none' , scrollT…" at bounding box center [823, 427] width 1454 height 549
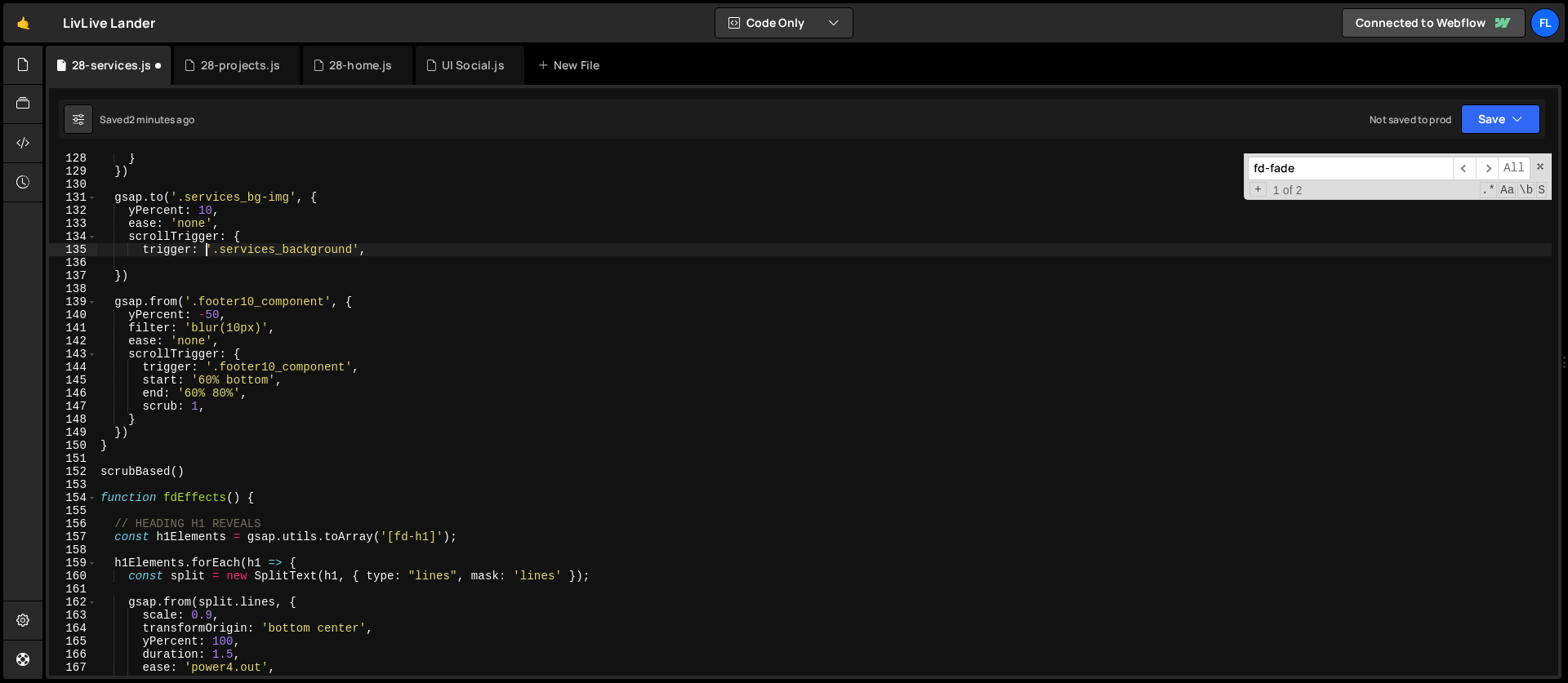
scroll to position [0, 7]
click at [246, 238] on div "} }) gsap . to ( '.services_bg-img' , { yPercent : 10 , ease : 'none' , scrollT…" at bounding box center [823, 427] width 1454 height 549
type textarea "scrollTrigger: {"
click at [164, 269] on div "} }) gsap . to ( '.services_bg-img' , { yPercent : 10 , ease : 'none' , scrollT…" at bounding box center [823, 427] width 1454 height 549
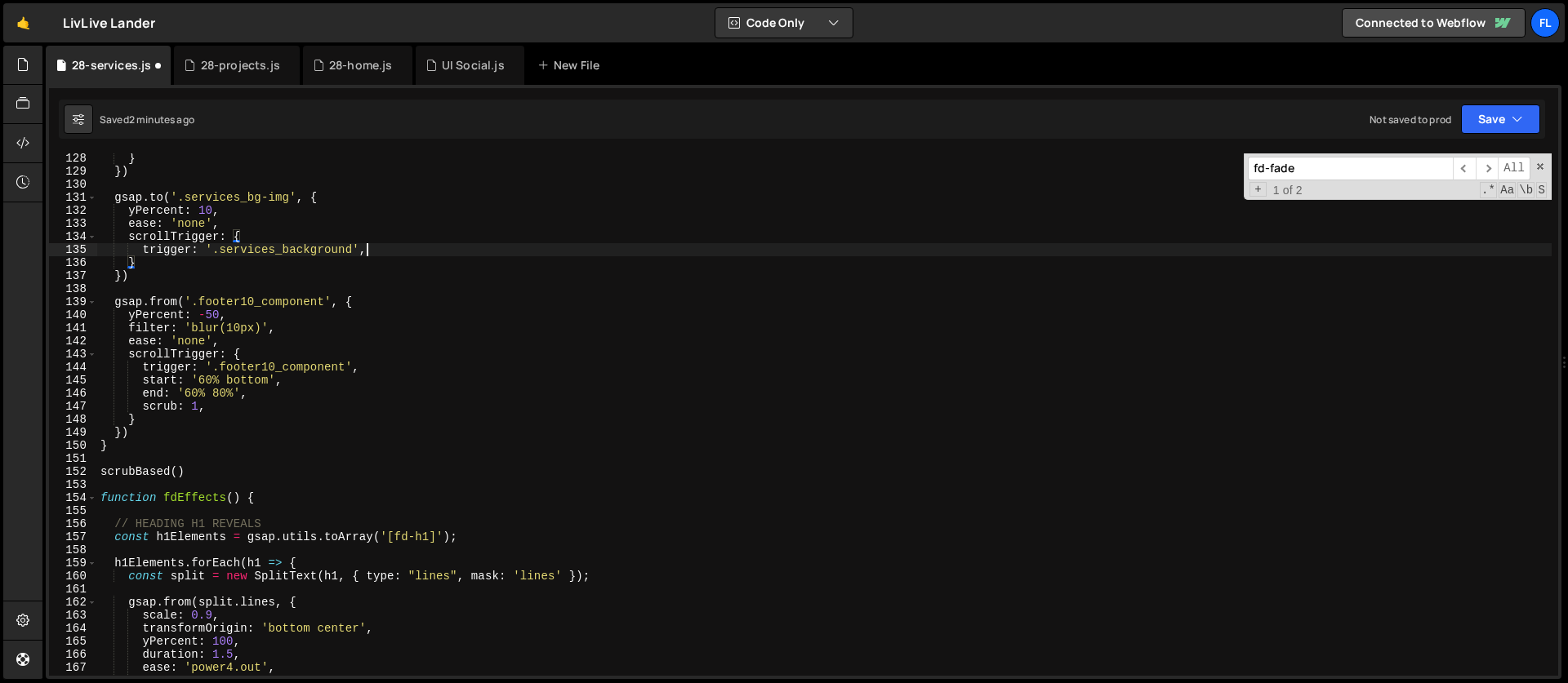
click at [371, 253] on div "} }) gsap . to ( '.services_bg-img' , { yPercent : 10 , ease : 'none' , scrollT…" at bounding box center [823, 427] width 1454 height 549
type textarea "trigger: '.services_background',"
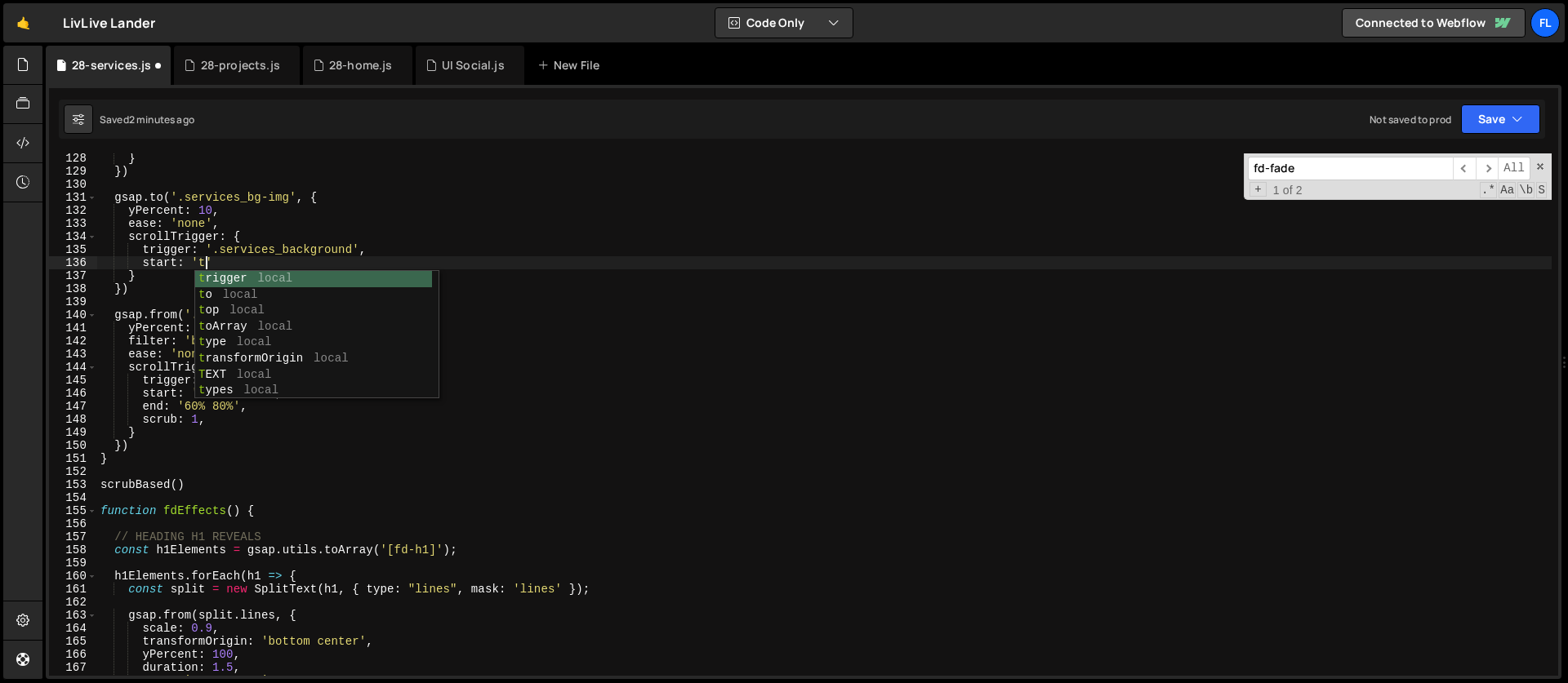
scroll to position [0, 7]
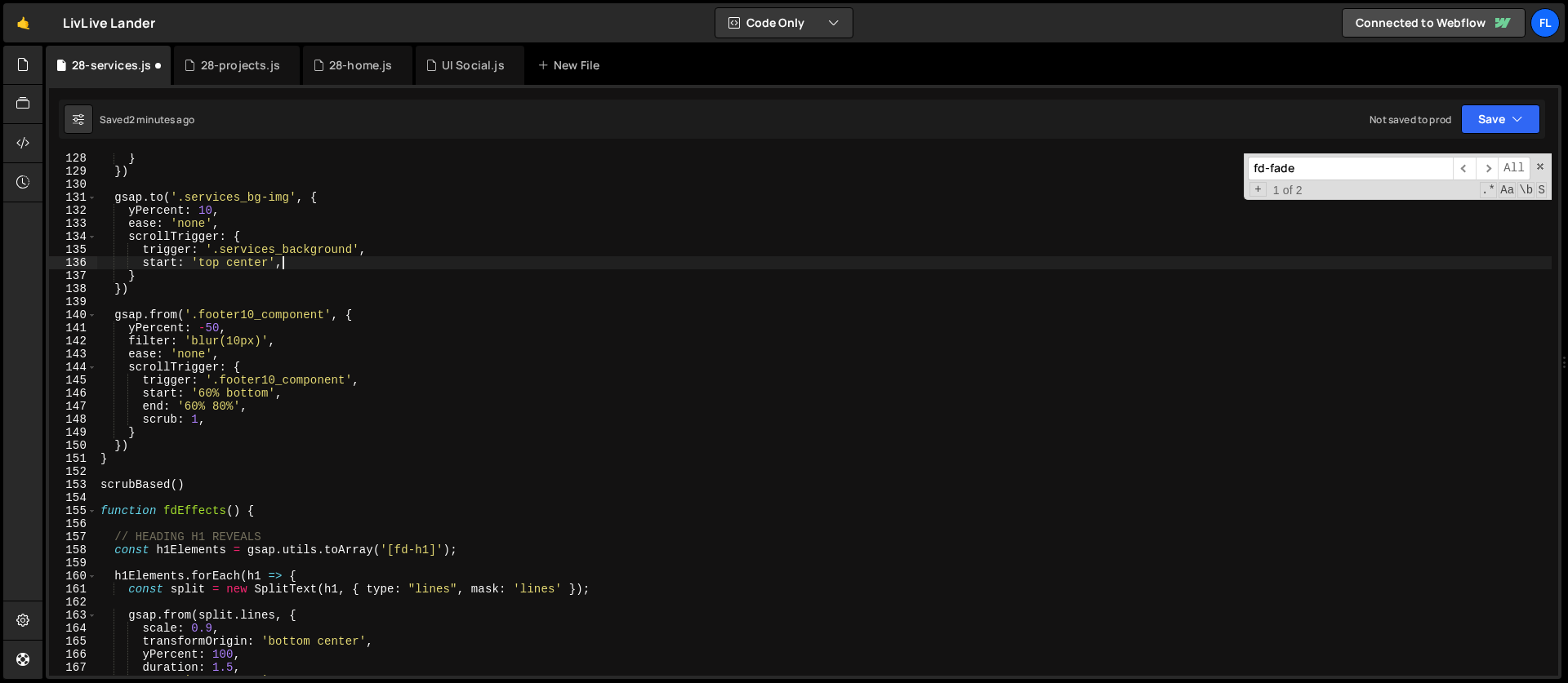
type textarea "start: 'top center', '"
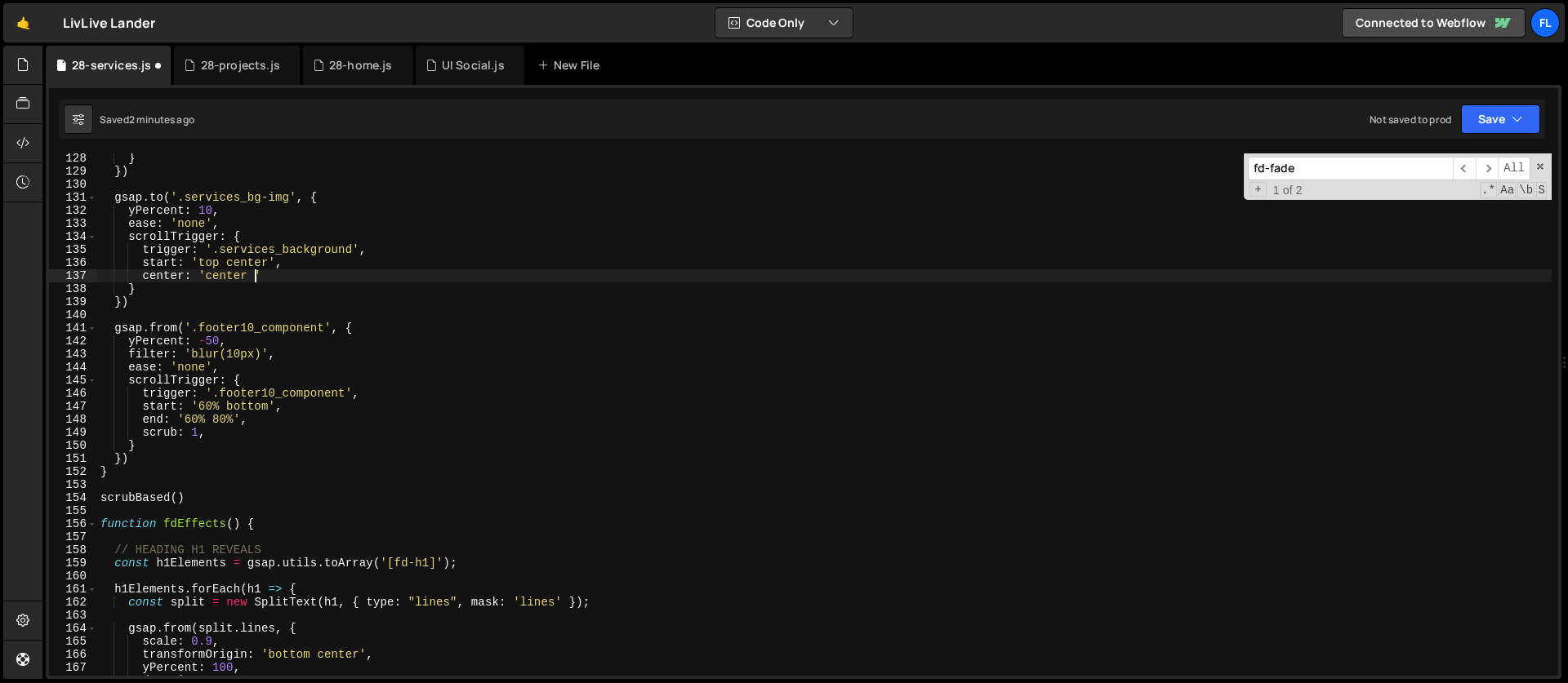
scroll to position [0, 12]
type textarea "center: 'center top','"
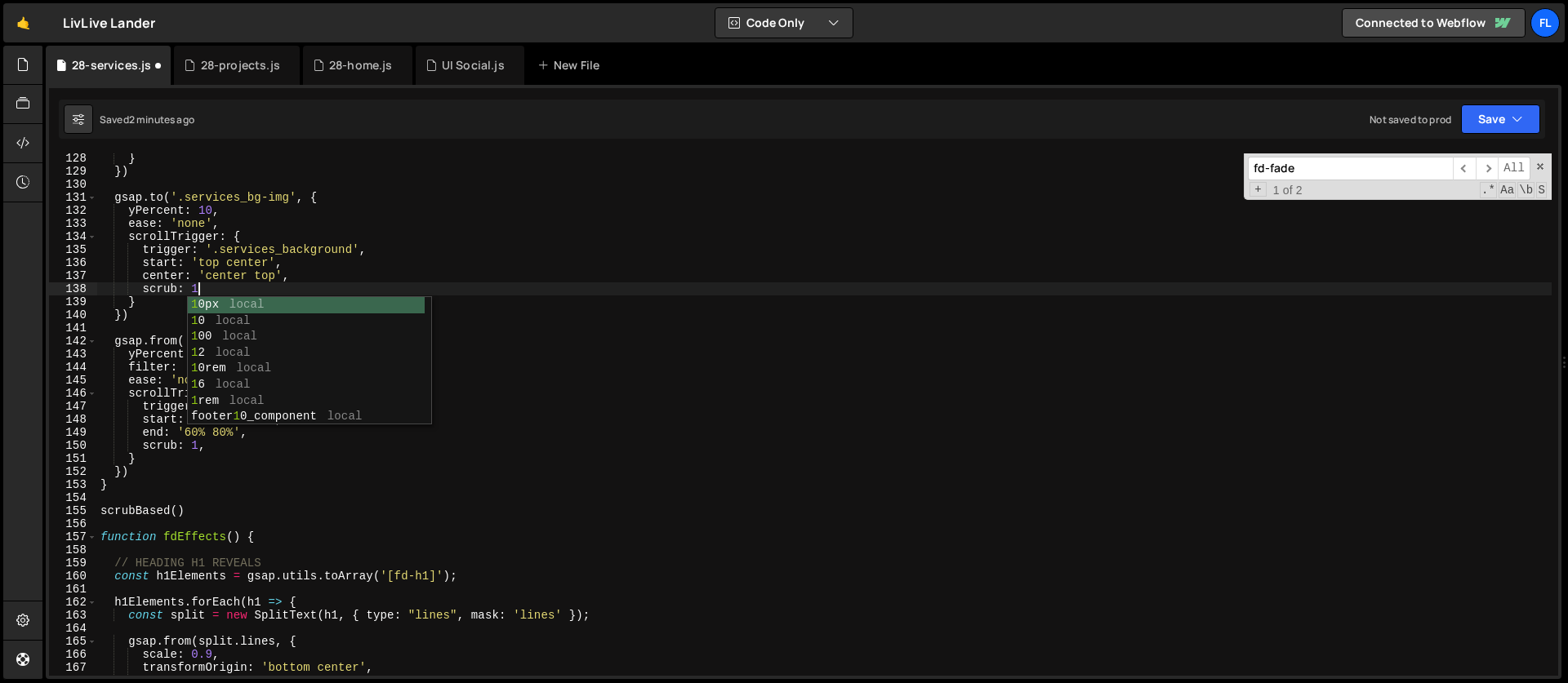
scroll to position [0, 5]
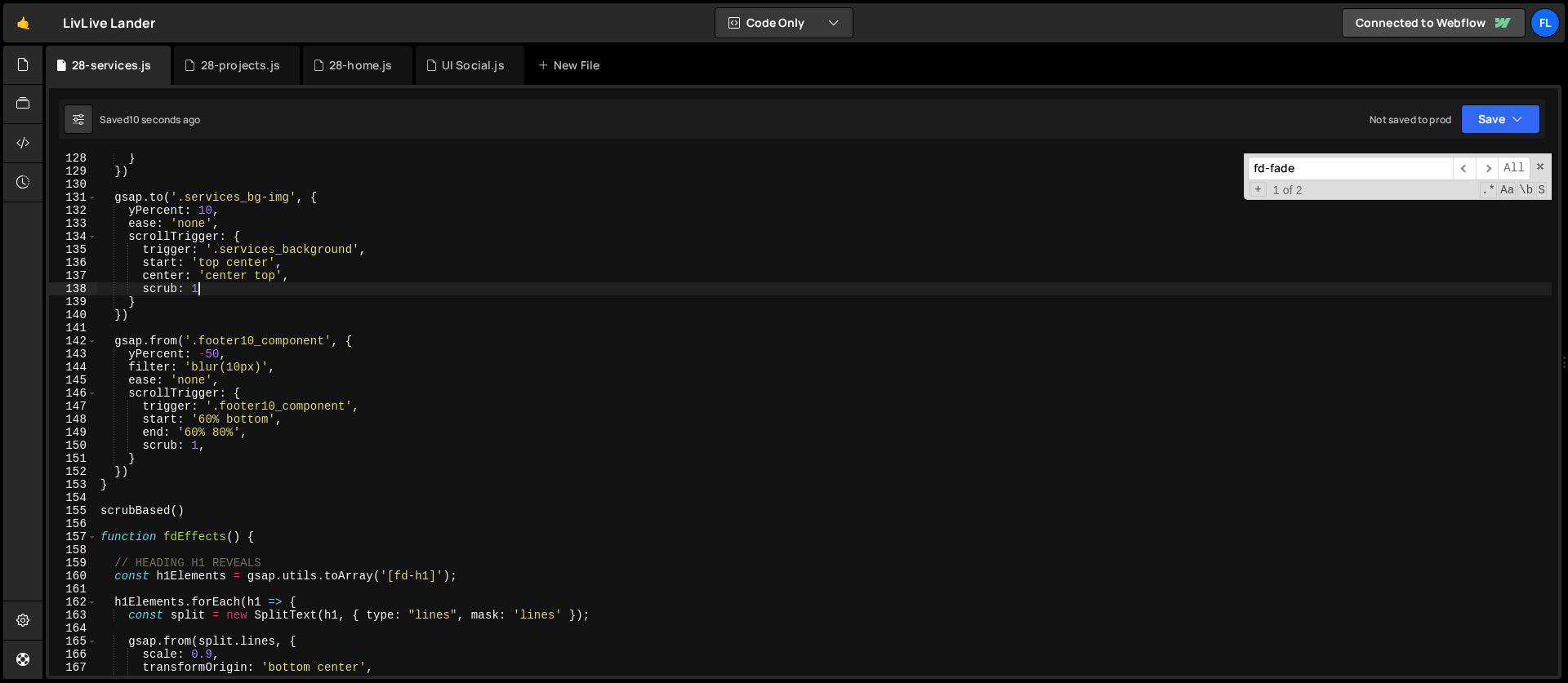
click at [253, 237] on div "} }) gsap . to ( '.services_bg-img' , { yPercent : 10 , ease : 'none' , scrollT…" at bounding box center [823, 427] width 1454 height 549
type textarea "scrollTrigger: {"
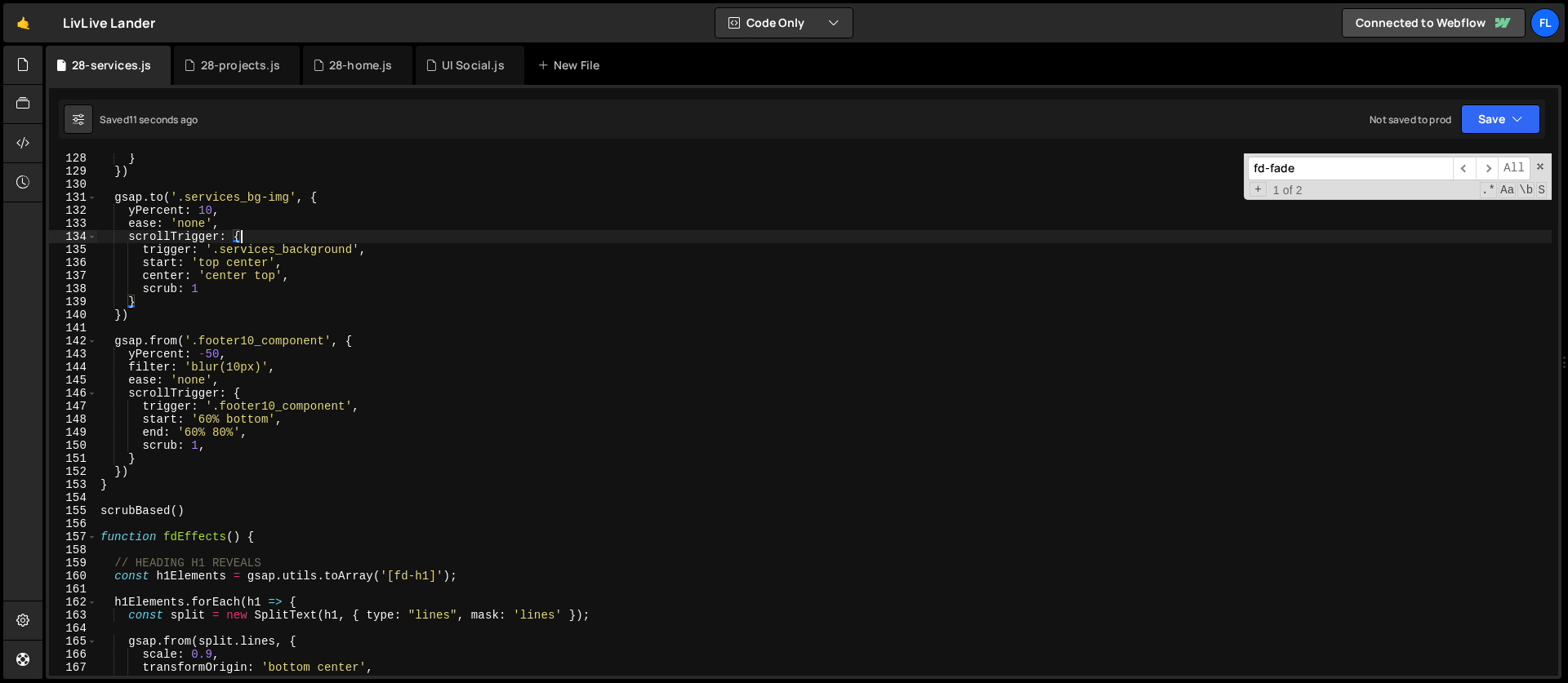
scroll to position [1586, 0]
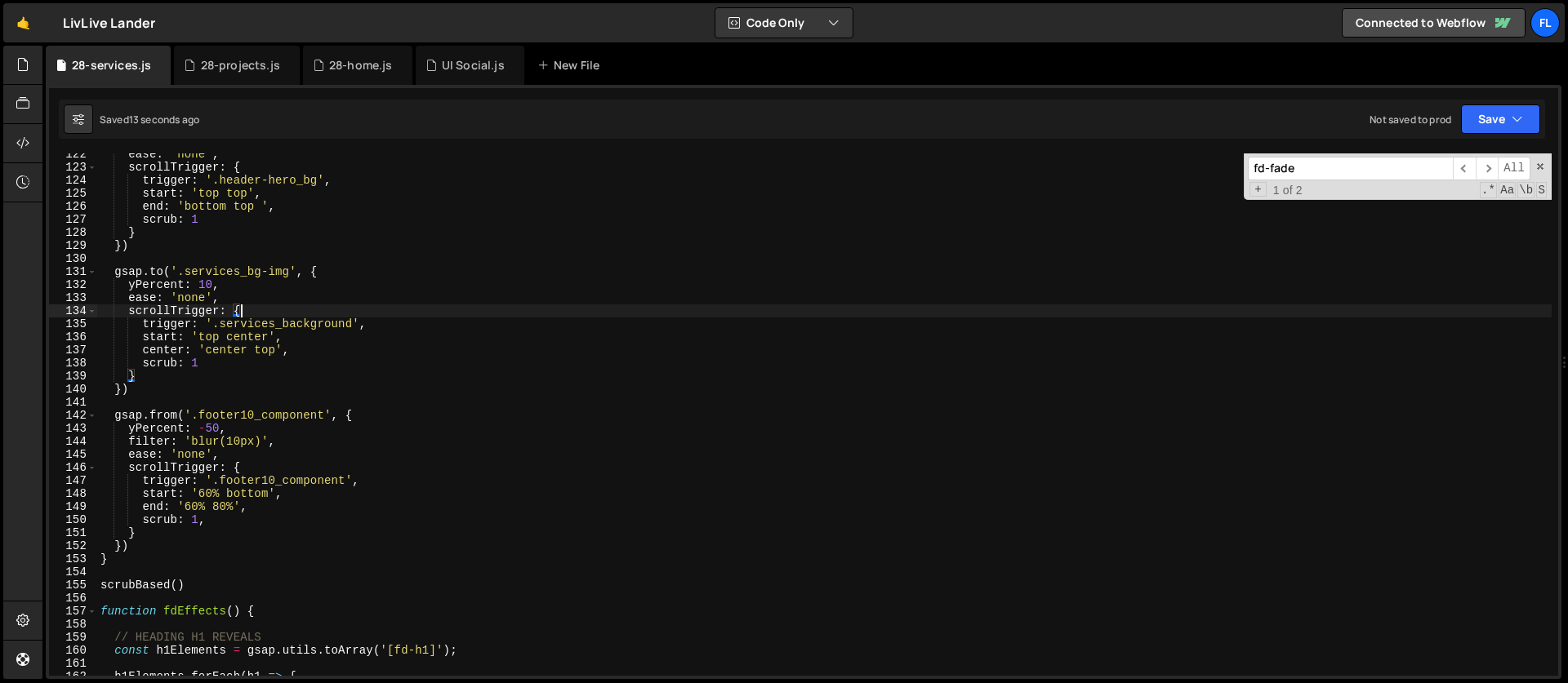
click at [349, 254] on div "ease : 'none' , scrollTrigger : { trigger : '.header-hero_bg' , start : 'top to…" at bounding box center [823, 422] width 1454 height 549
click at [345, 264] on div "ease : 'none' , scrollTrigger : { trigger : '.header-hero_bg' , start : 'top to…" at bounding box center [823, 422] width 1454 height 549
click at [341, 269] on div "ease : 'none' , scrollTrigger : { trigger : '.header-hero_bg' , start : 'top to…" at bounding box center [823, 422] width 1454 height 549
click at [227, 281] on div "ease : 'none' , scrollTrigger : { trigger : '.header-hero_bg' , start : 'top to…" at bounding box center [823, 422] width 1454 height 549
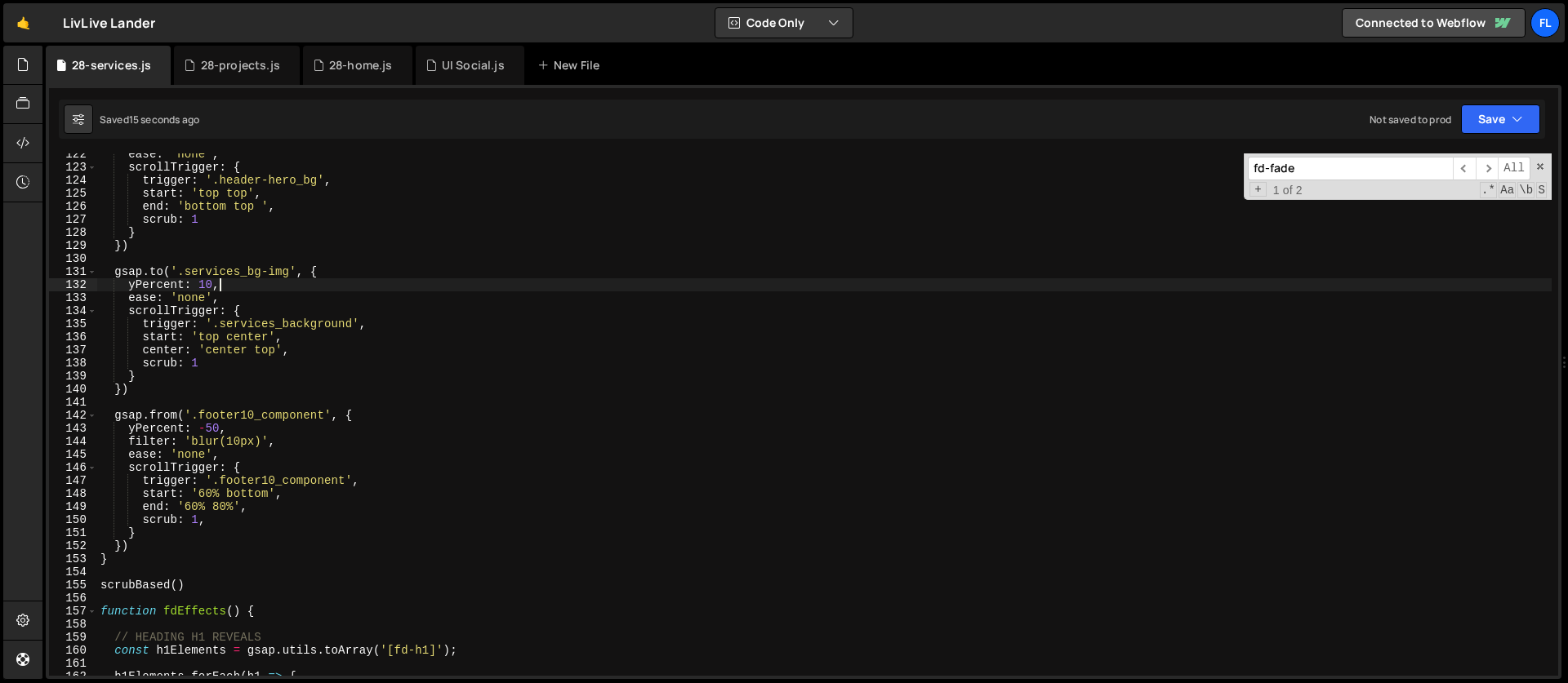
click at [201, 284] on div "ease : 'none' , scrollTrigger : { trigger : '.header-hero_bg' , start : 'top to…" at bounding box center [823, 422] width 1454 height 549
click at [206, 288] on div "ease : 'none' , scrollTrigger : { trigger : '.header-hero_bg' , start : 'top to…" at bounding box center [823, 422] width 1454 height 549
click at [230, 345] on div "ease : 'none' , scrollTrigger : { trigger : '.header-hero_bg' , start : 'top to…" at bounding box center [823, 422] width 1454 height 549
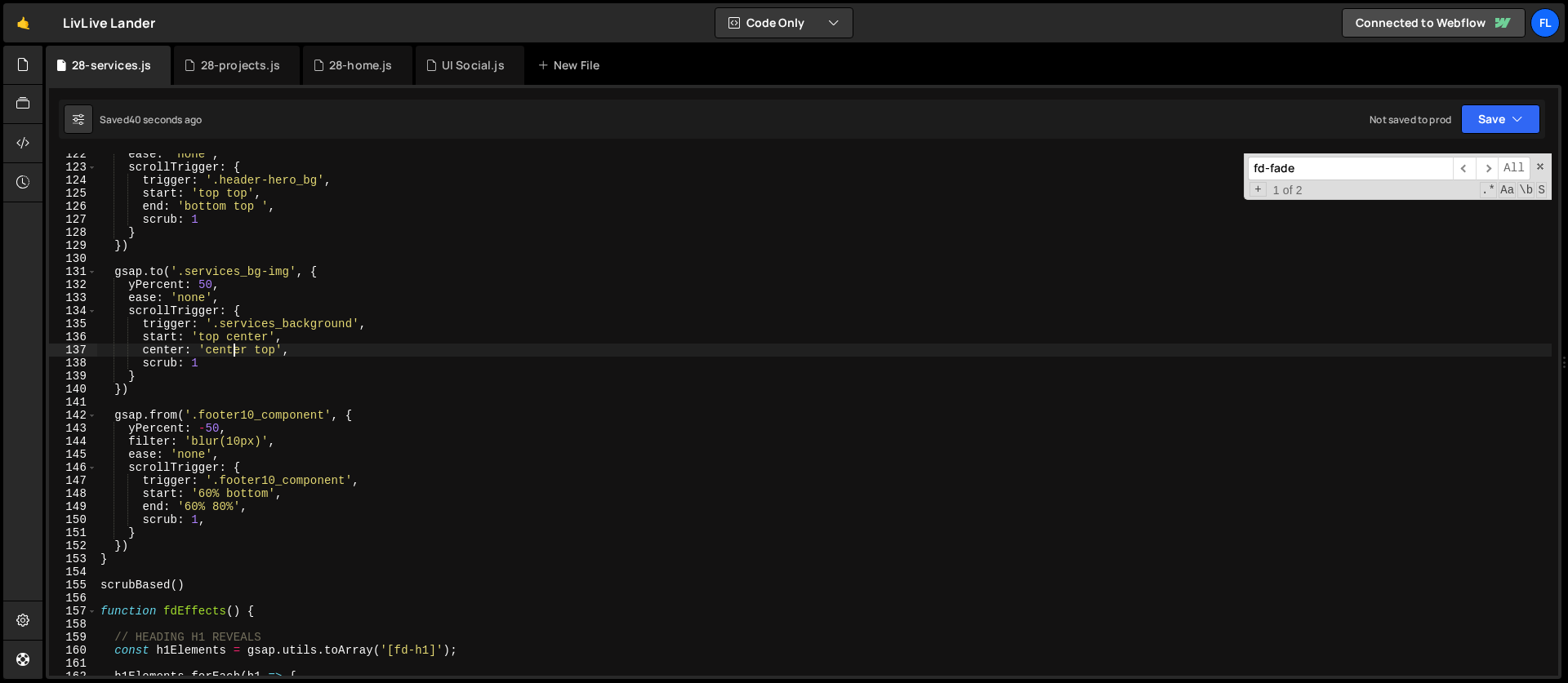
click at [230, 345] on div "ease : 'none' , scrollTrigger : { trigger : '.header-hero_bg' , start : 'top to…" at bounding box center [823, 422] width 1454 height 549
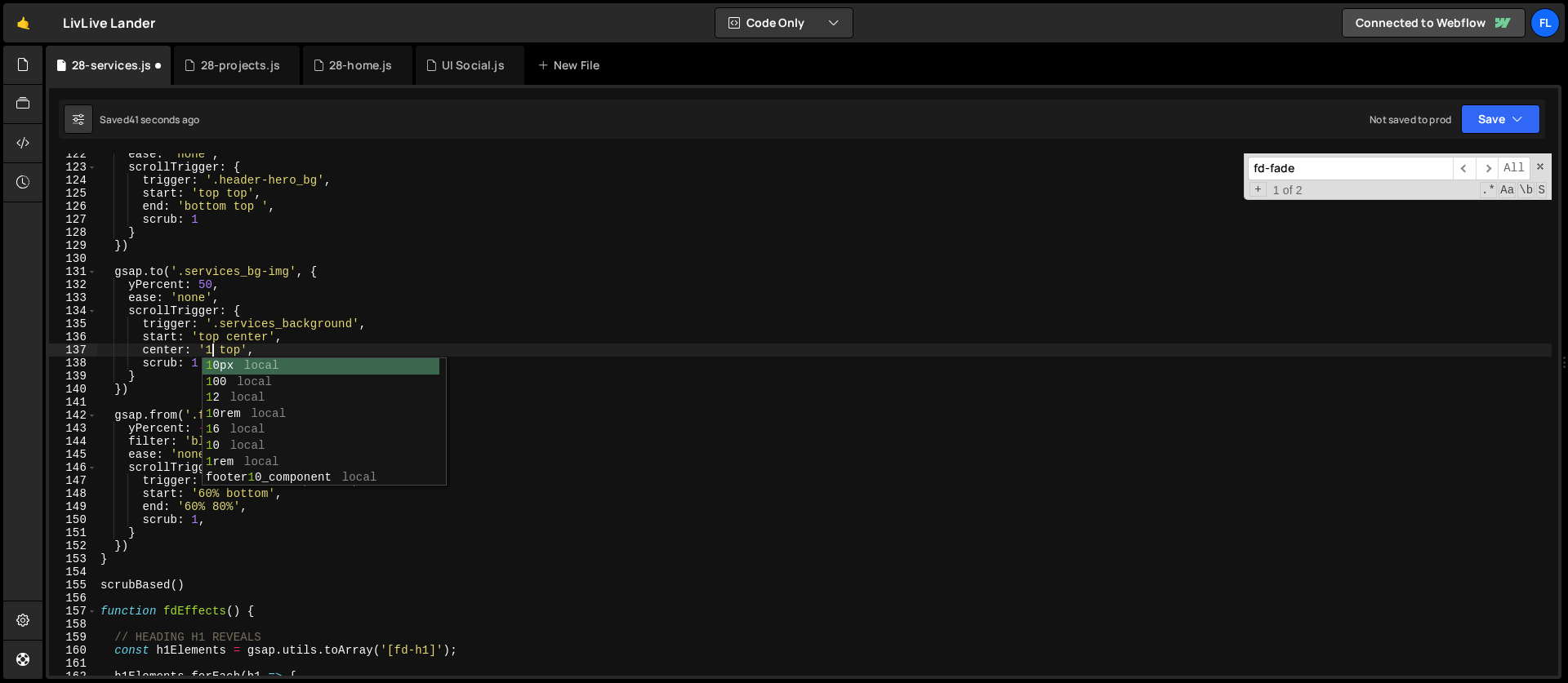
scroll to position [0, 8]
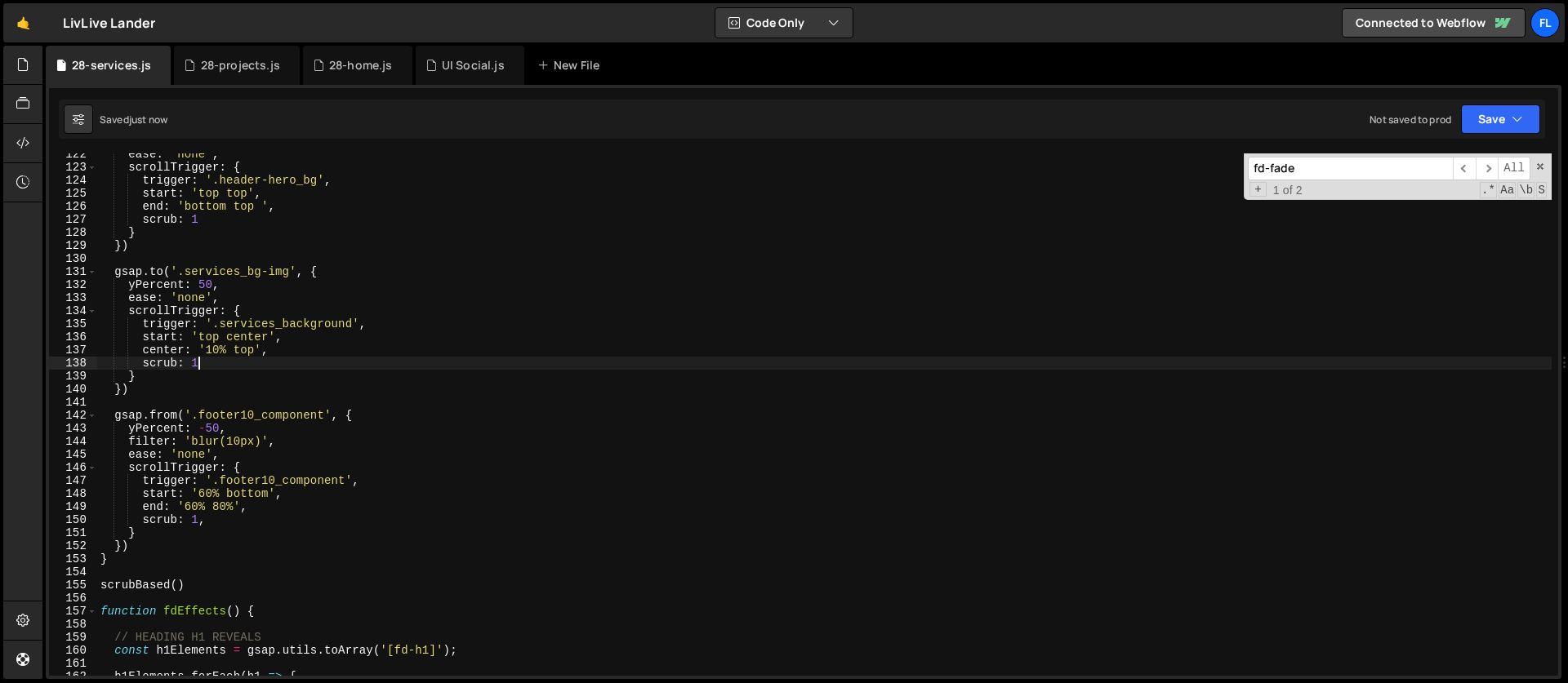
click at [204, 362] on div "ease : 'none' , scrollTrigger : { trigger : '.header-hero_bg' , start : 'top to…" at bounding box center [823, 422] width 1454 height 549
type textarea "scrub: 1,"
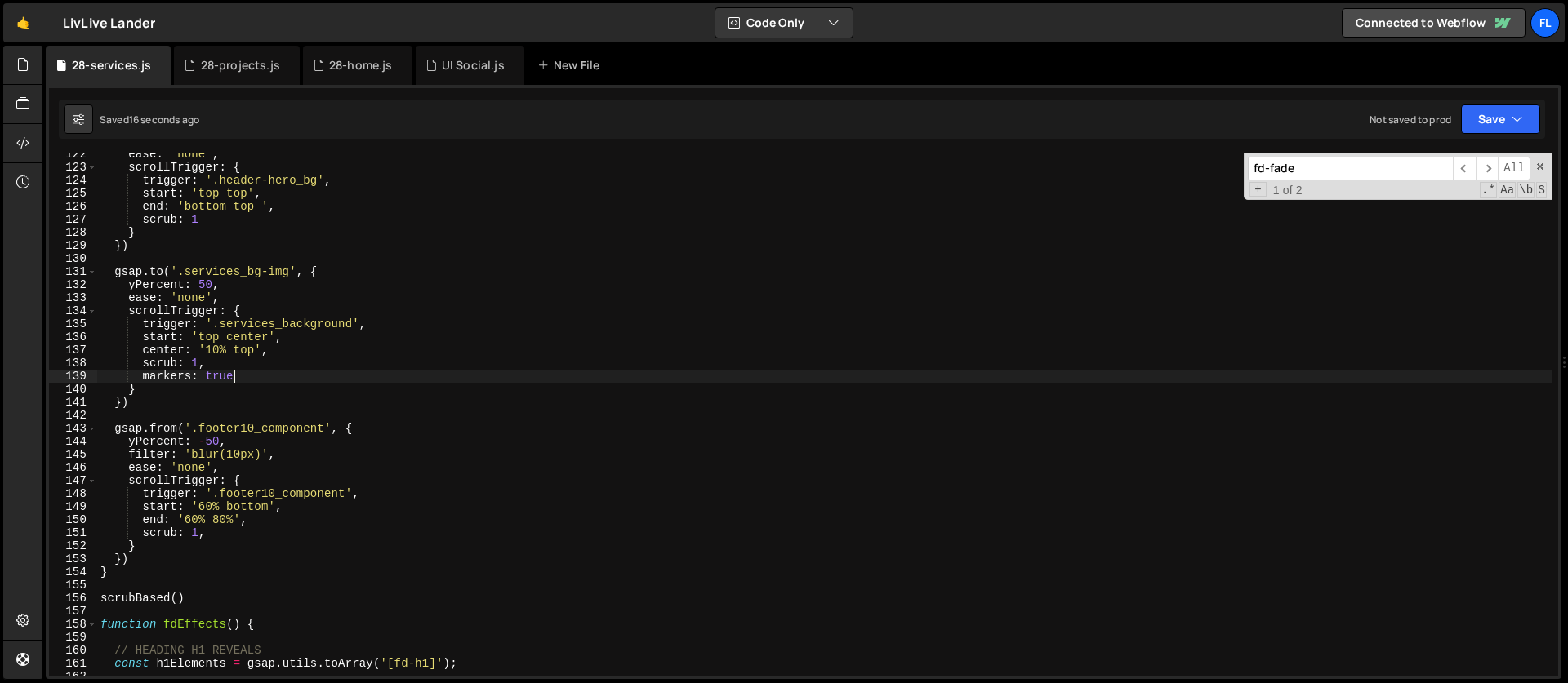
click at [215, 347] on div "ease : 'none' , scrollTrigger : { trigger : '.header-hero_bg' , start : 'top to…" at bounding box center [823, 422] width 1454 height 549
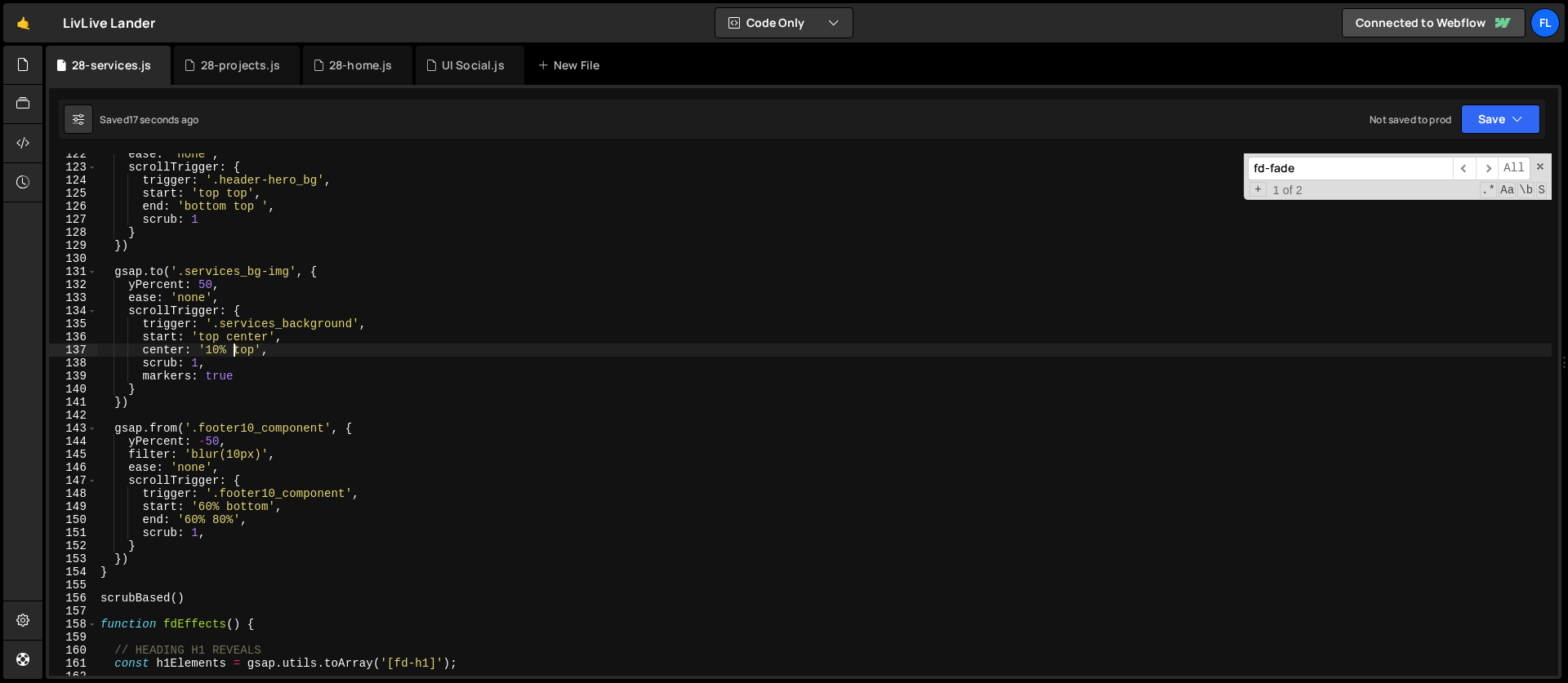
click at [236, 356] on div "ease : 'none' , scrollTrigger : { trigger : '.header-hero_bg' , start : 'top to…" at bounding box center [823, 422] width 1454 height 549
click at [168, 351] on div "ease : 'none' , scrollTrigger : { trigger : '.header-hero_bg' , start : 'top to…" at bounding box center [823, 422] width 1454 height 549
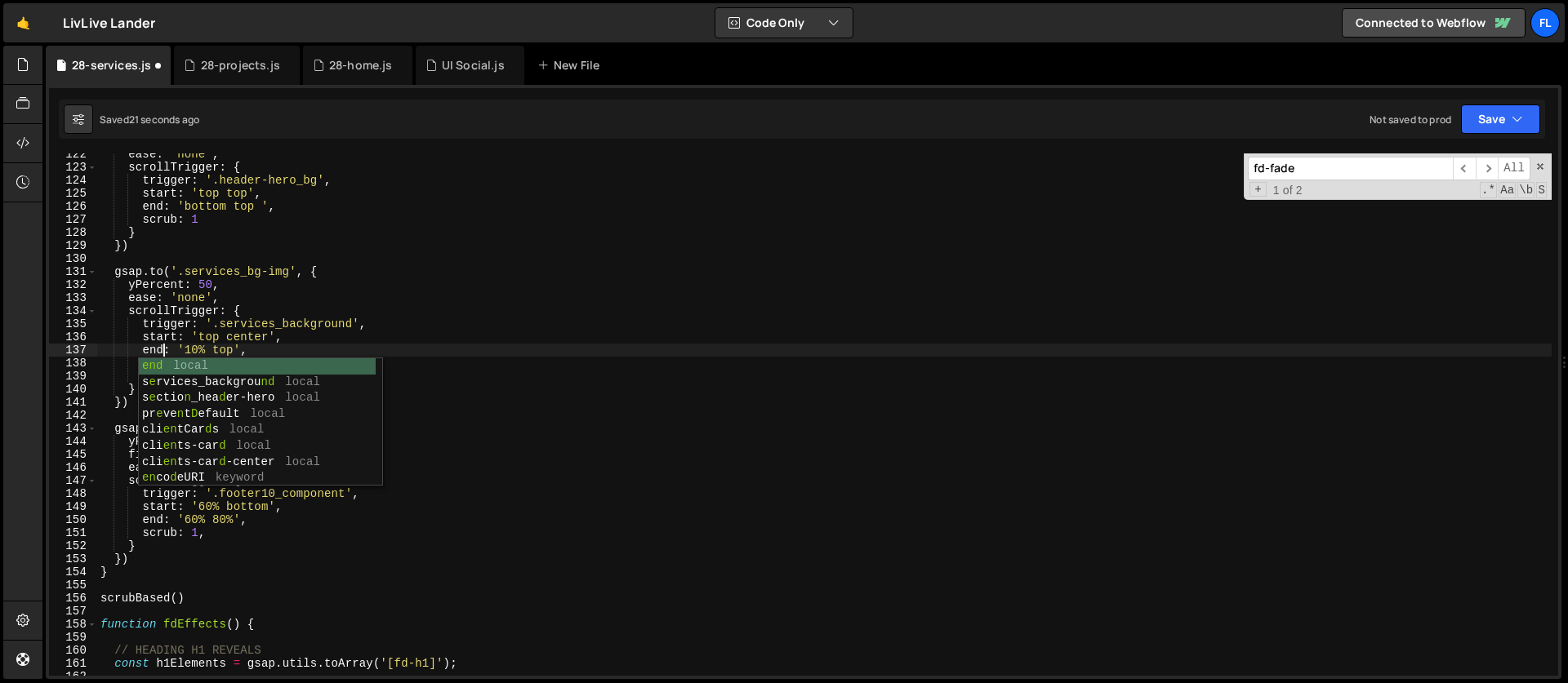
click at [187, 351] on div "ease : 'none' , scrollTrigger : { trigger : '.header-hero_bg' , start : 'top to…" at bounding box center [823, 422] width 1454 height 549
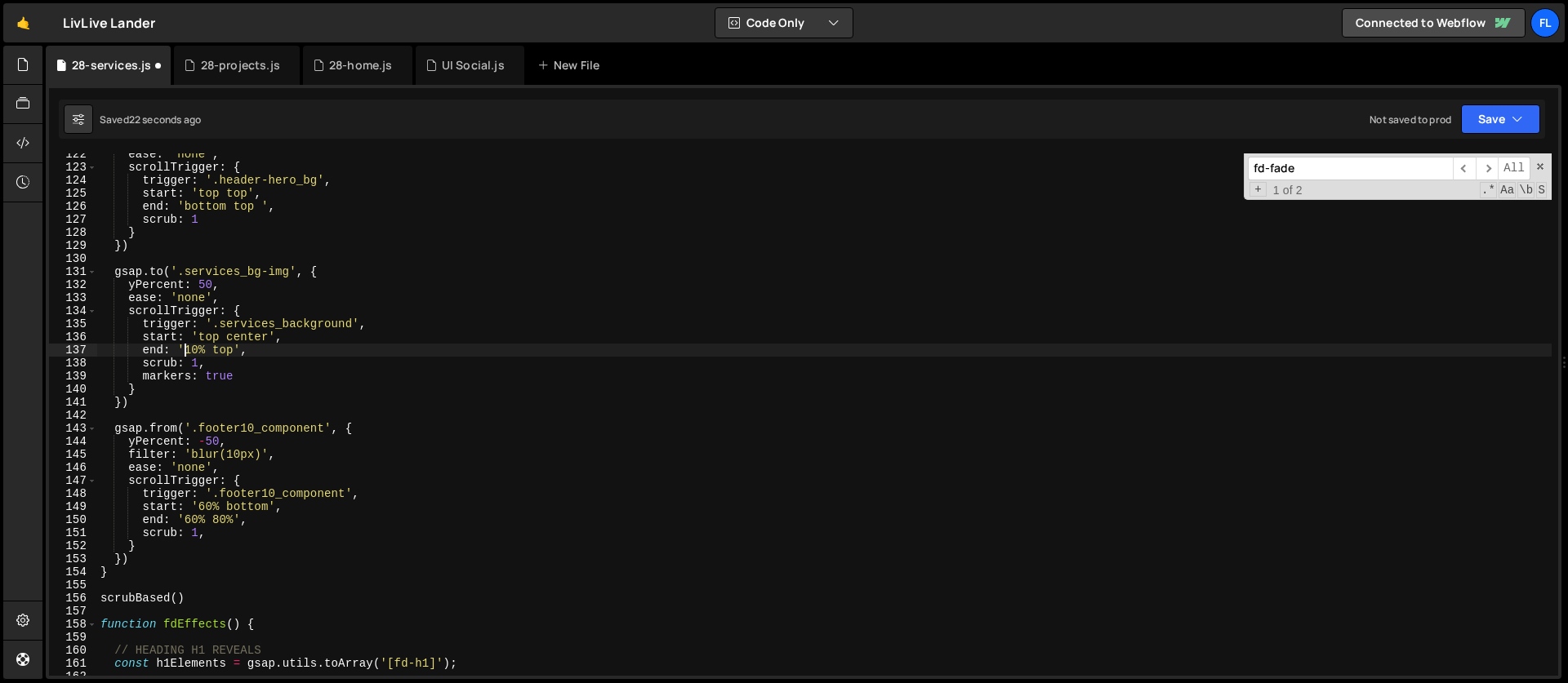
click at [204, 351] on div "ease : 'none' , scrollTrigger : { trigger : '.header-hero_bg' , start : 'top to…" at bounding box center [823, 422] width 1454 height 549
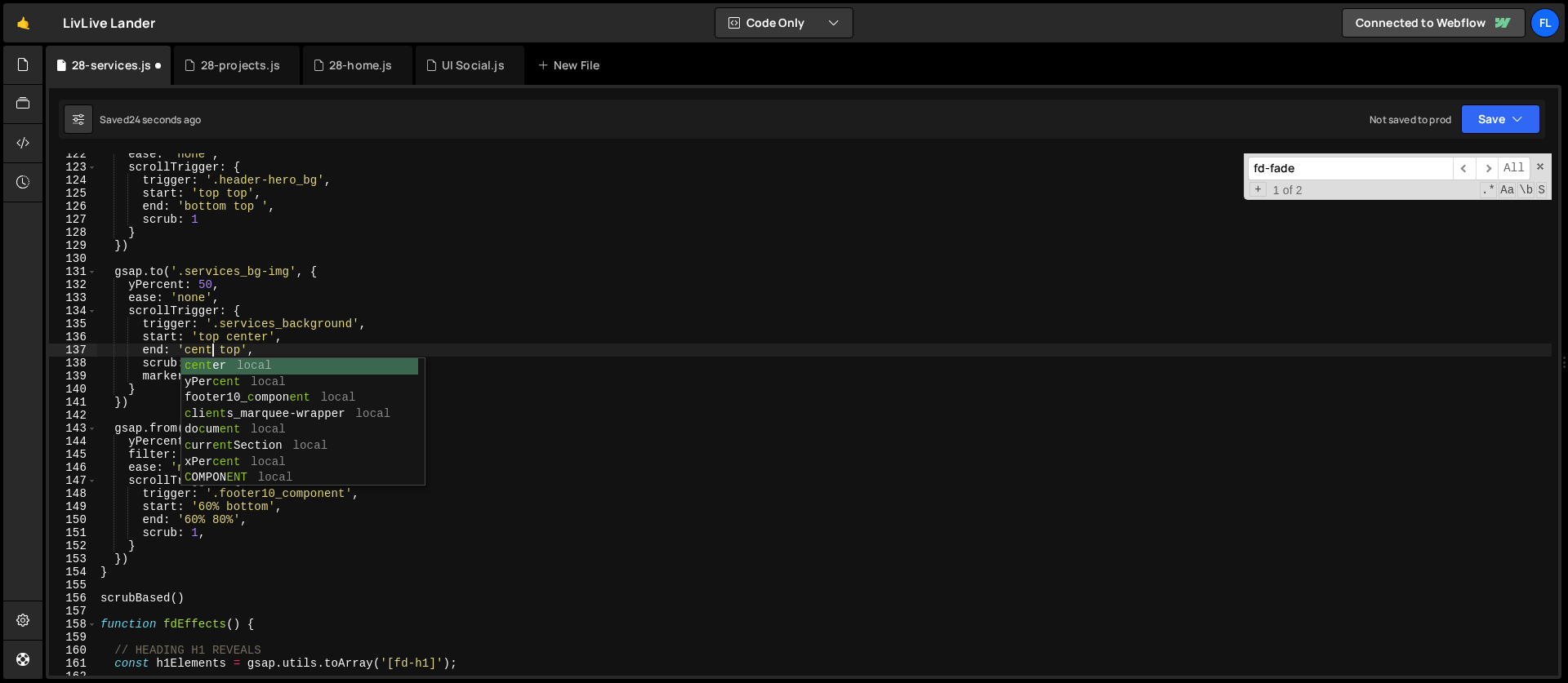
scroll to position [0, 8]
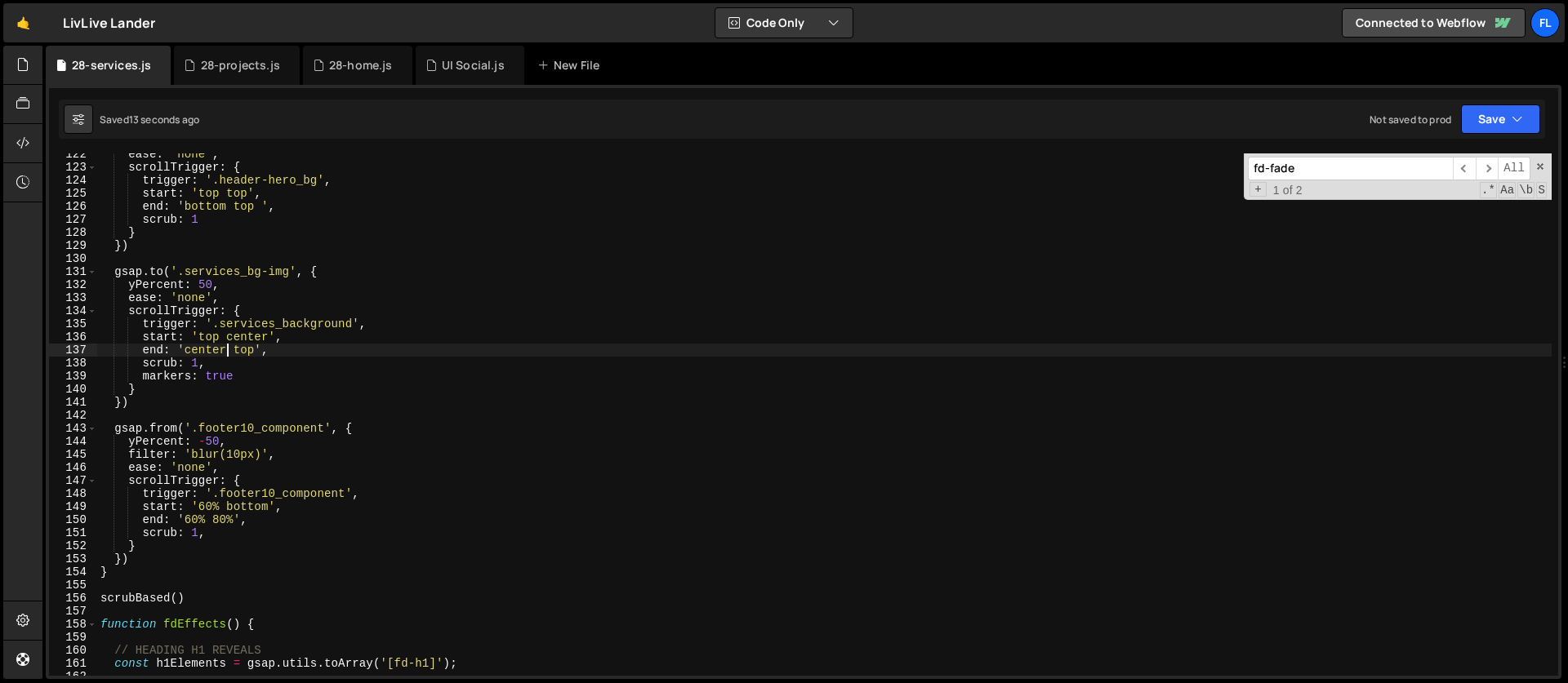
click at [252, 335] on div "ease : 'none' , scrollTrigger : { trigger : '.header-hero_bg' , start : 'top to…" at bounding box center [823, 422] width 1454 height 549
click at [236, 423] on div "ease : 'none' , scrollTrigger : { trigger : '.header-hero_bg' , start : 'top to…" at bounding box center [823, 422] width 1454 height 549
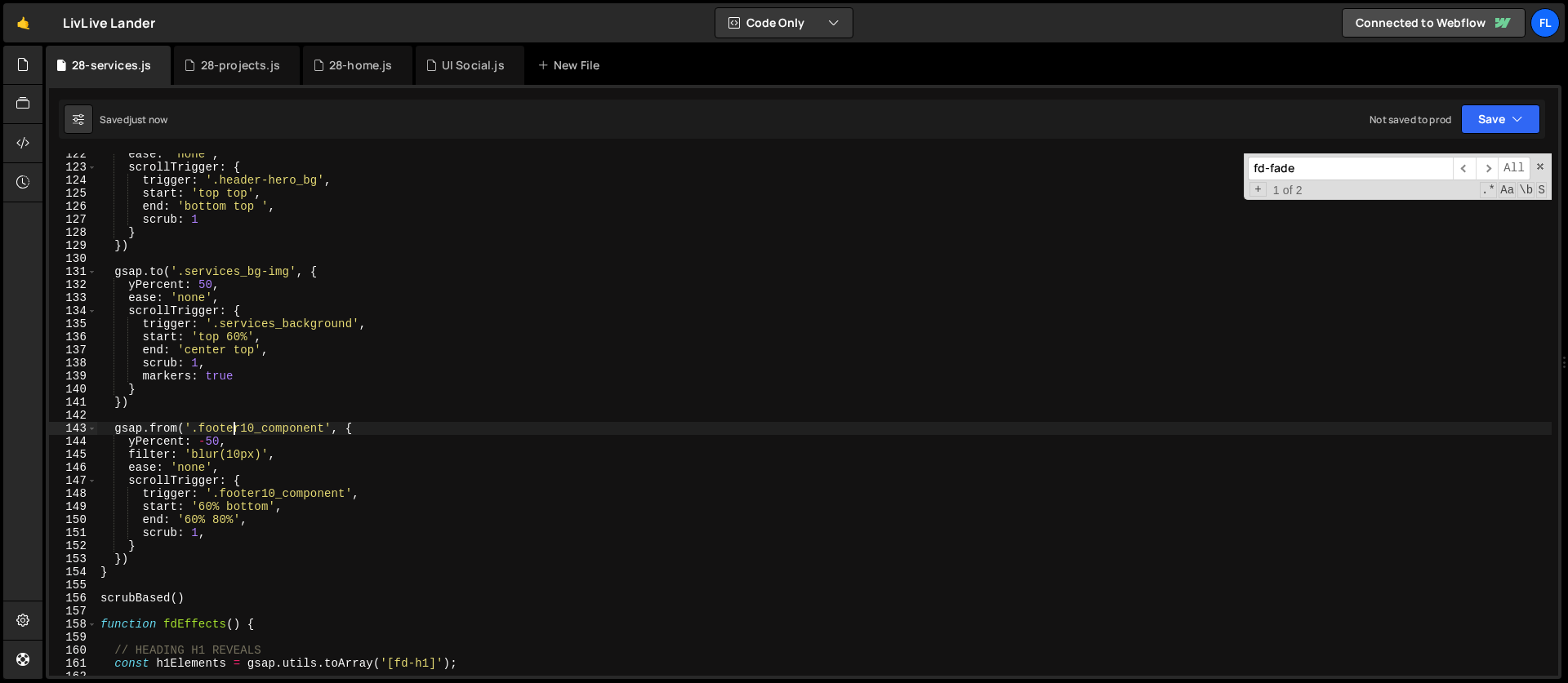
click at [235, 377] on div "ease : 'none' , scrollTrigger : { trigger : '.header-hero_bg' , start : 'top to…" at bounding box center [823, 422] width 1454 height 549
click at [209, 349] on div "ease : 'none' , scrollTrigger : { trigger : '.header-hero_bg' , start : 'top to…" at bounding box center [823, 422] width 1454 height 549
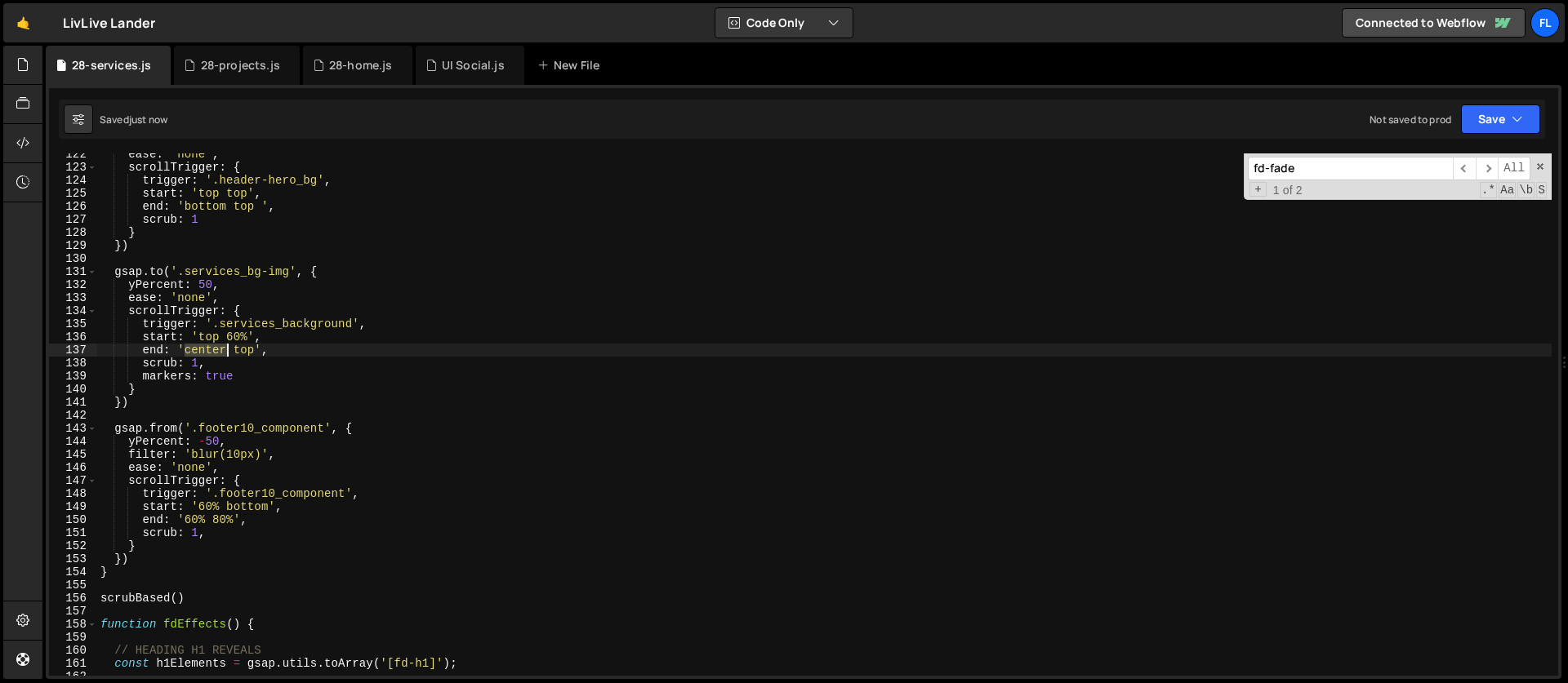
click at [209, 349] on div "ease : 'none' , scrollTrigger : { trigger : '.header-hero_bg' , start : 'top to…" at bounding box center [823, 422] width 1454 height 549
click at [236, 351] on div "ease : 'none' , scrollTrigger : { trigger : '.header-hero_bg' , start : 'top to…" at bounding box center [823, 422] width 1454 height 549
click at [233, 338] on div "ease : 'none' , scrollTrigger : { trigger : '.header-hero_bg' , start : 'top to…" at bounding box center [823, 422] width 1454 height 549
click at [201, 329] on div "ease : 'none' , scrollTrigger : { trigger : '.header-hero_bg' , start : 'top to…" at bounding box center [823, 422] width 1454 height 549
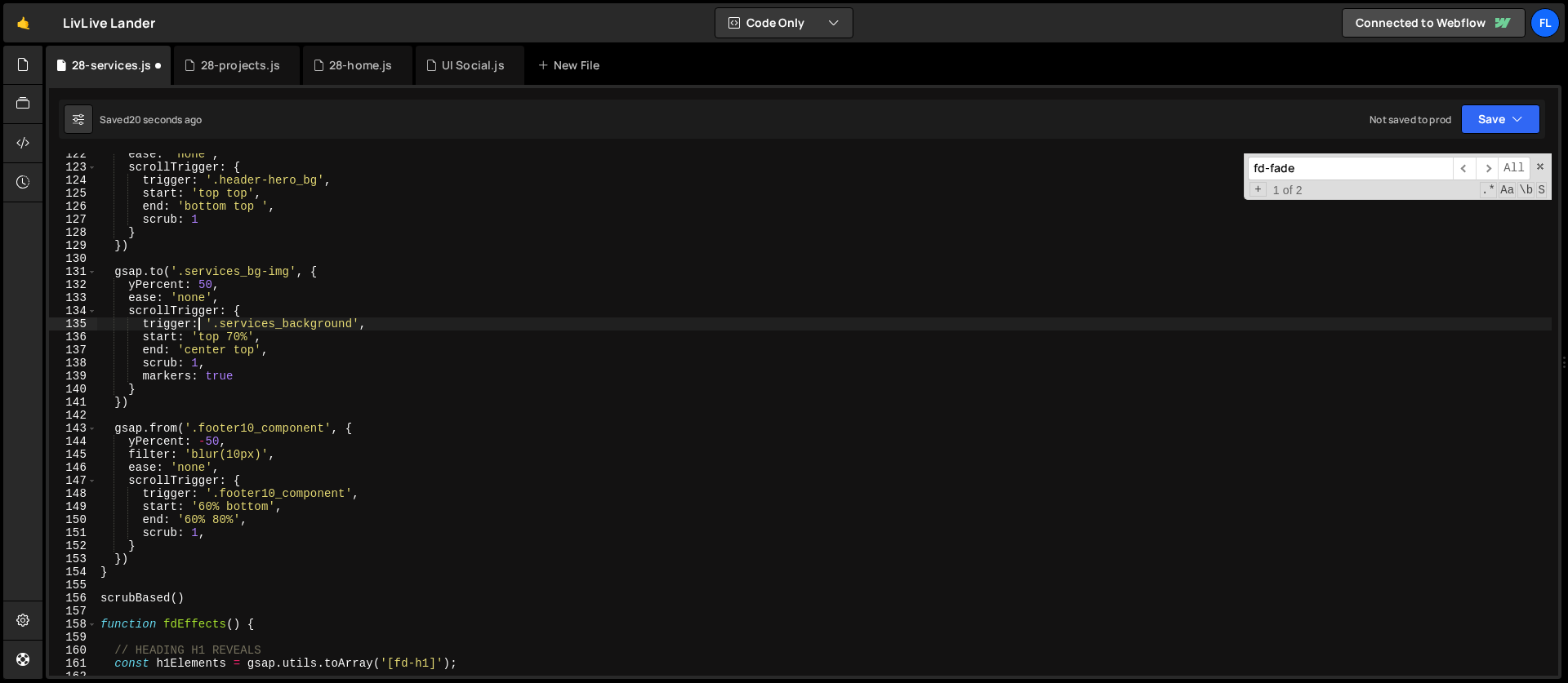
click at [199, 350] on div "ease : 'none' , scrollTrigger : { trigger : '.header-hero_bg' , start : 'top to…" at bounding box center [823, 422] width 1454 height 549
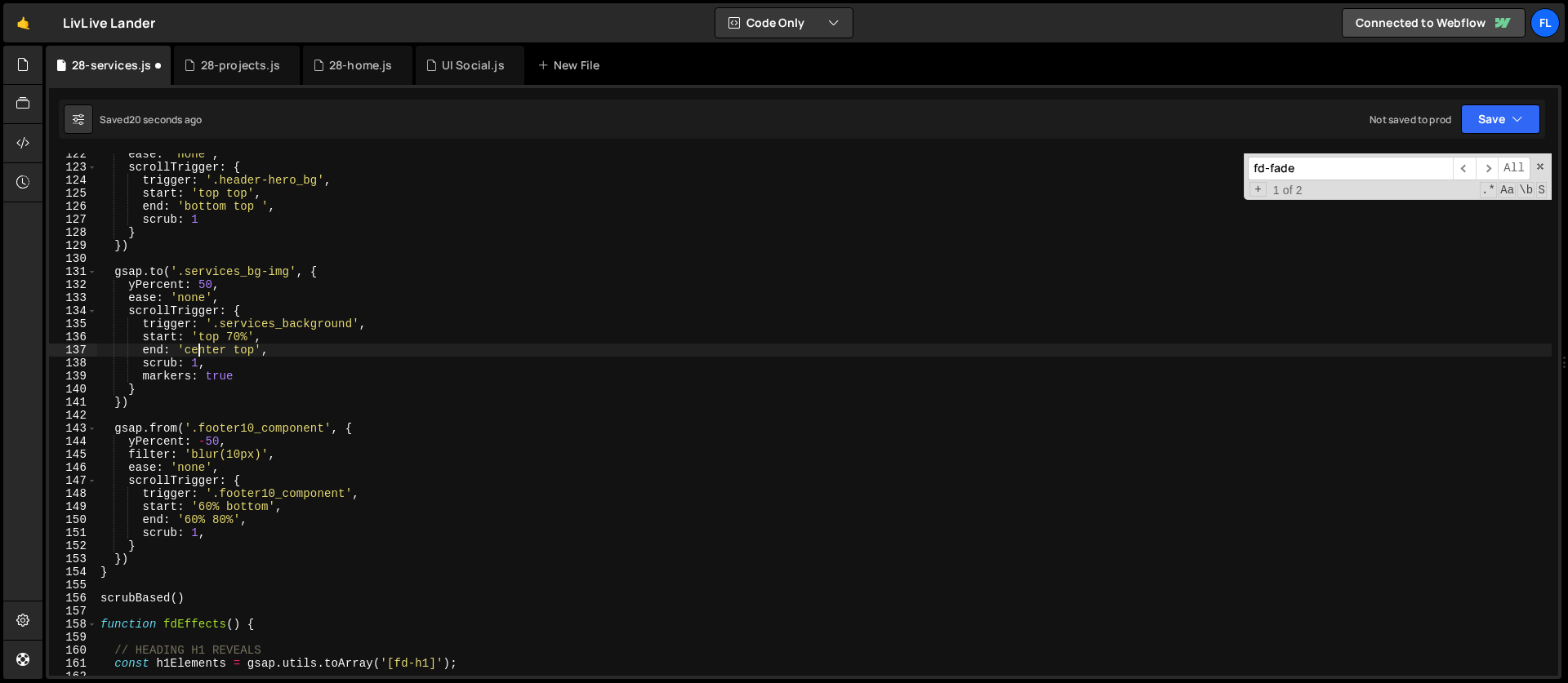
click at [199, 350] on div "ease : 'none' , scrollTrigger : { trigger : '.header-hero_bg' , start : 'top to…" at bounding box center [823, 422] width 1454 height 549
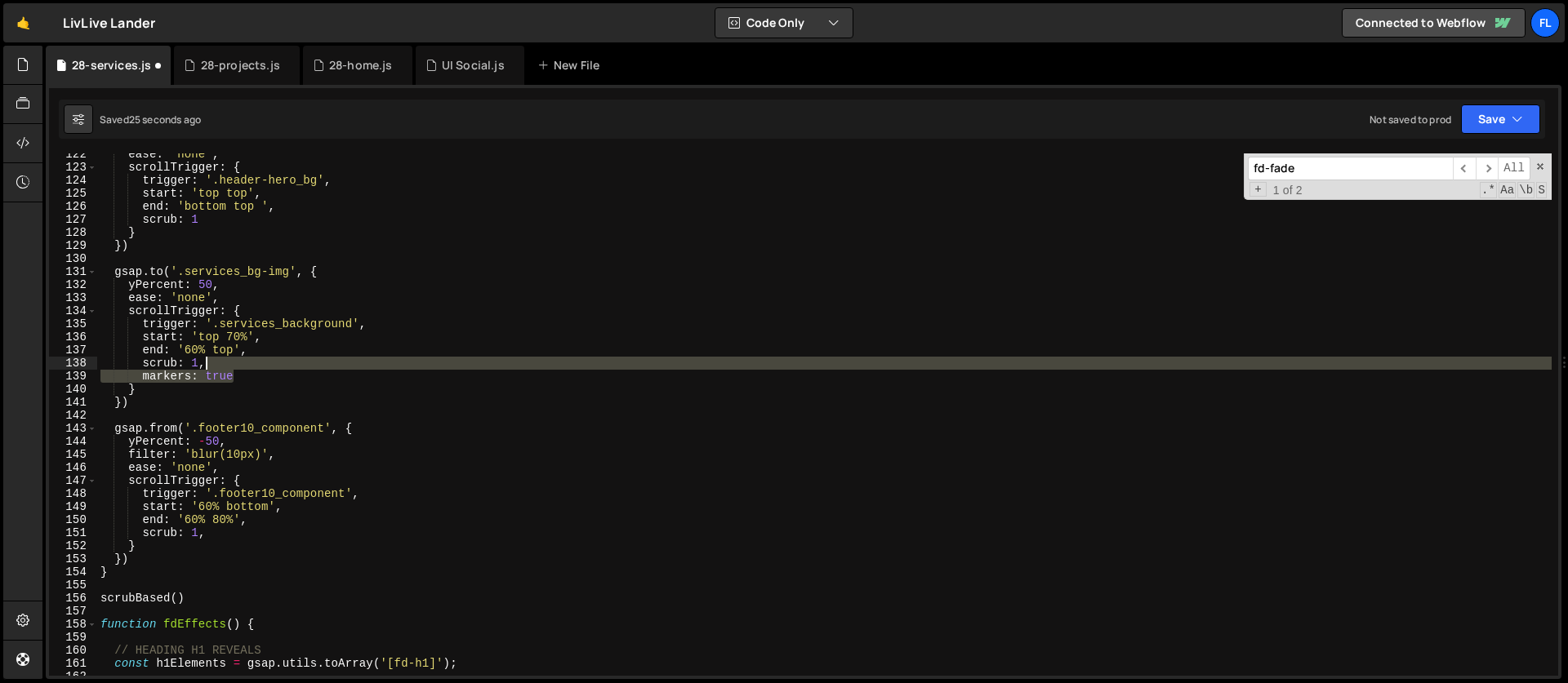
drag, startPoint x: 248, startPoint y: 378, endPoint x: 244, endPoint y: 369, distance: 9.8
click at [244, 369] on div "ease : 'none' , scrollTrigger : { trigger : '.header-hero_bg' , start : 'top to…" at bounding box center [823, 422] width 1454 height 549
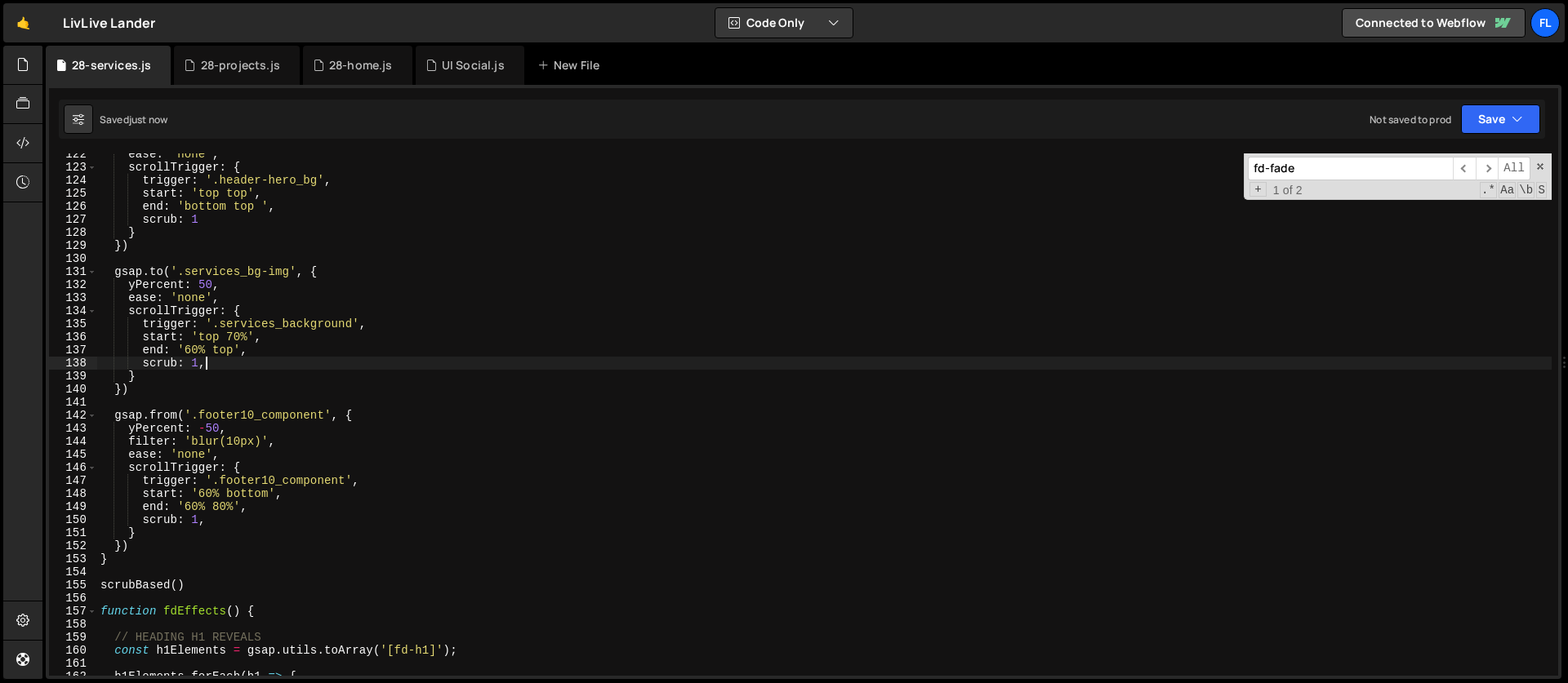
type textarea "scrub: 1,"
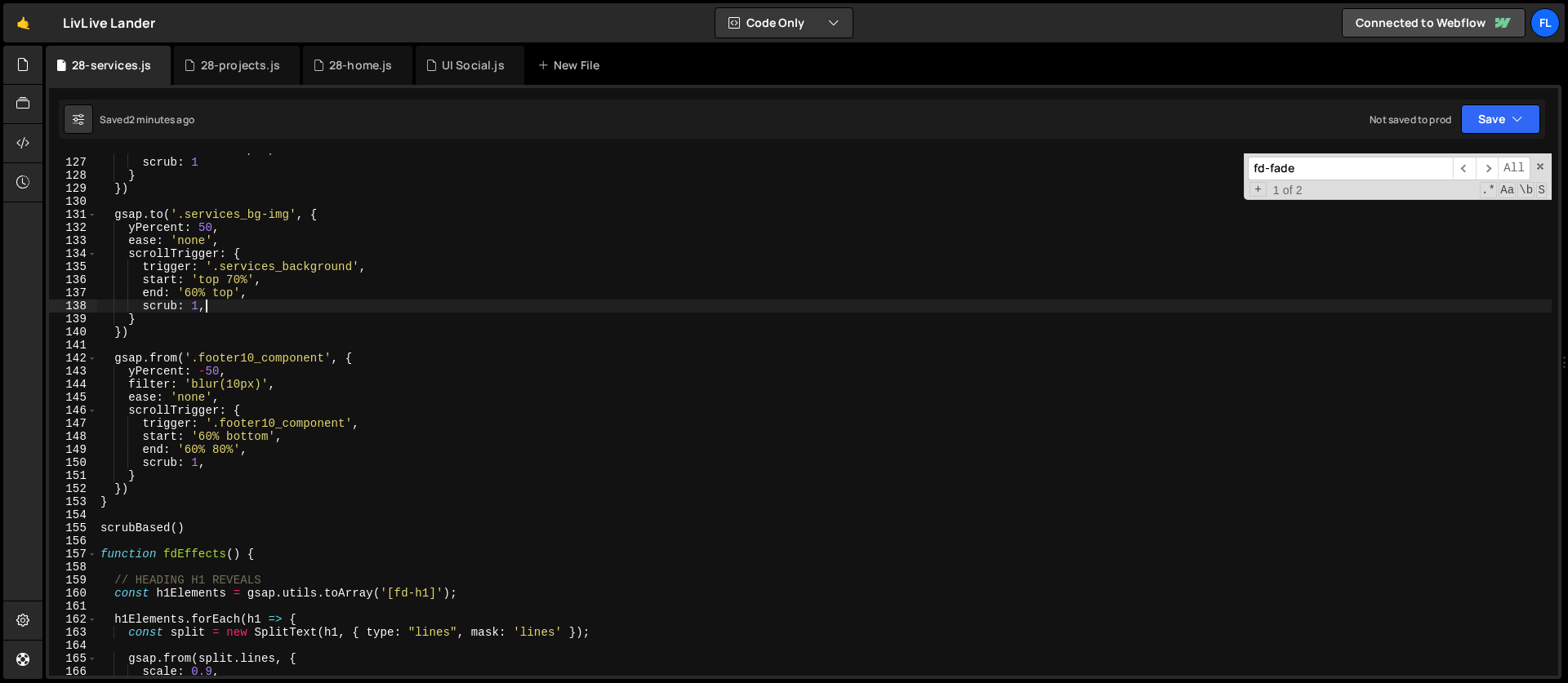
click at [189, 350] on div "end : 'bottom top ' , scrub : 1 } }) gsap . to ( '.services_bg-img' , { yPercen…" at bounding box center [823, 418] width 1454 height 549
click at [139, 335] on div "end : 'bottom top ' , scrub : 1 } }) gsap . to ( '.services_bg-img' , { yPercen…" at bounding box center [823, 418] width 1454 height 549
type textarea "})"
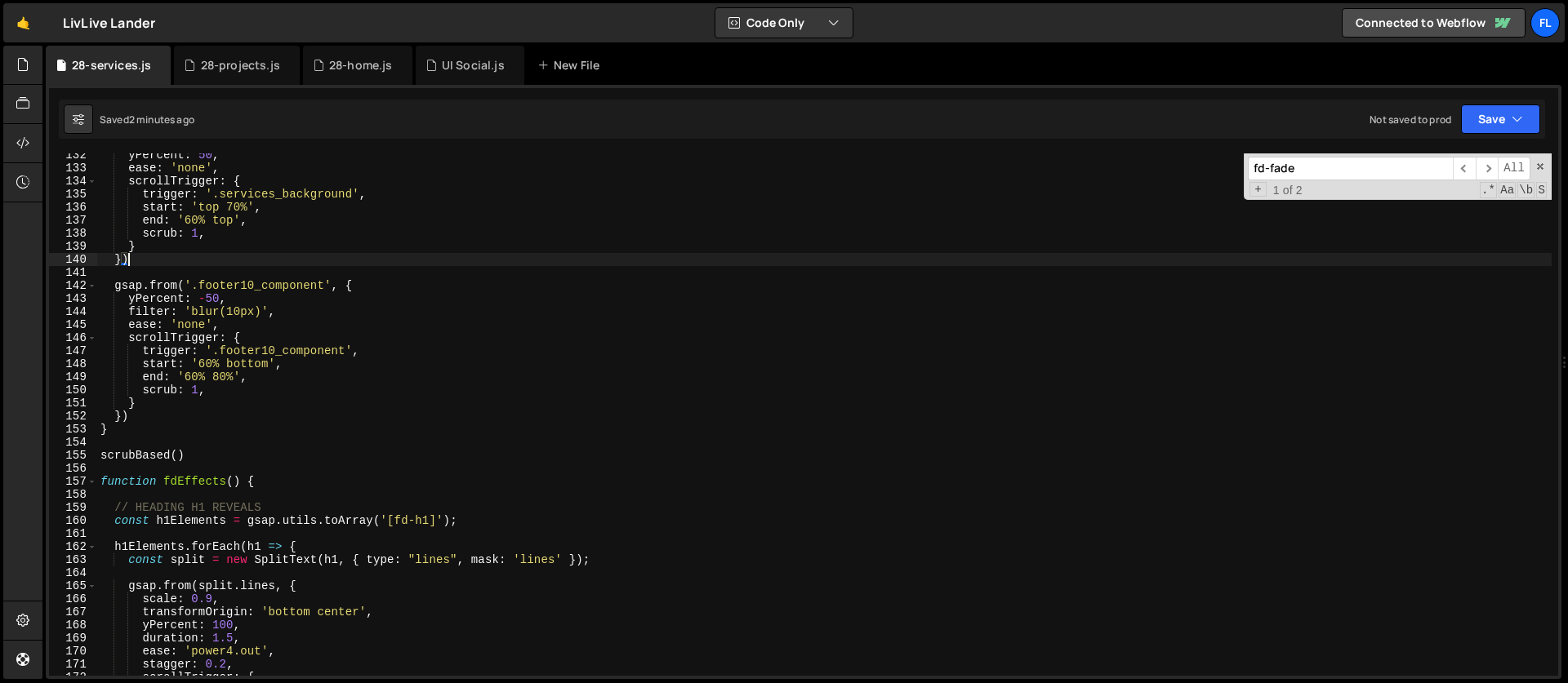
scroll to position [1662, 0]
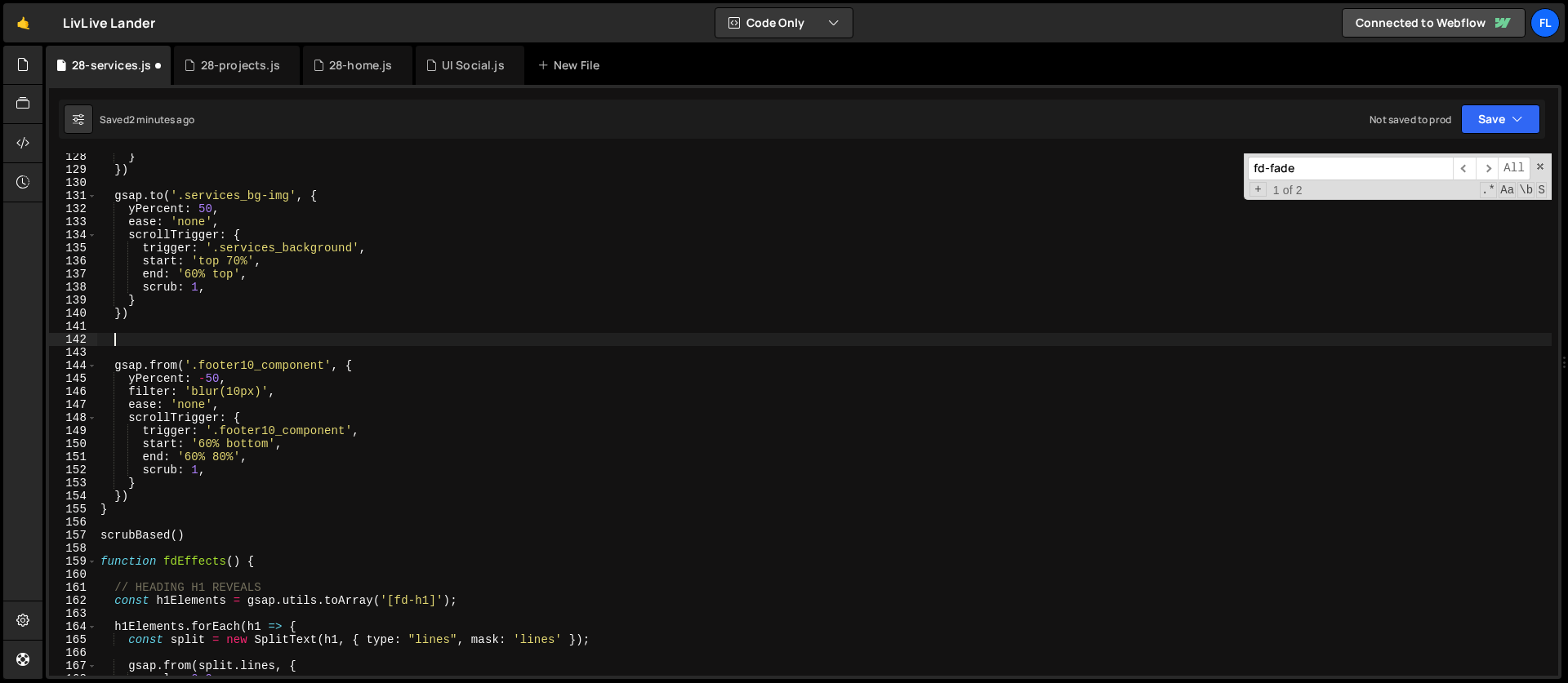
paste textarea "});"
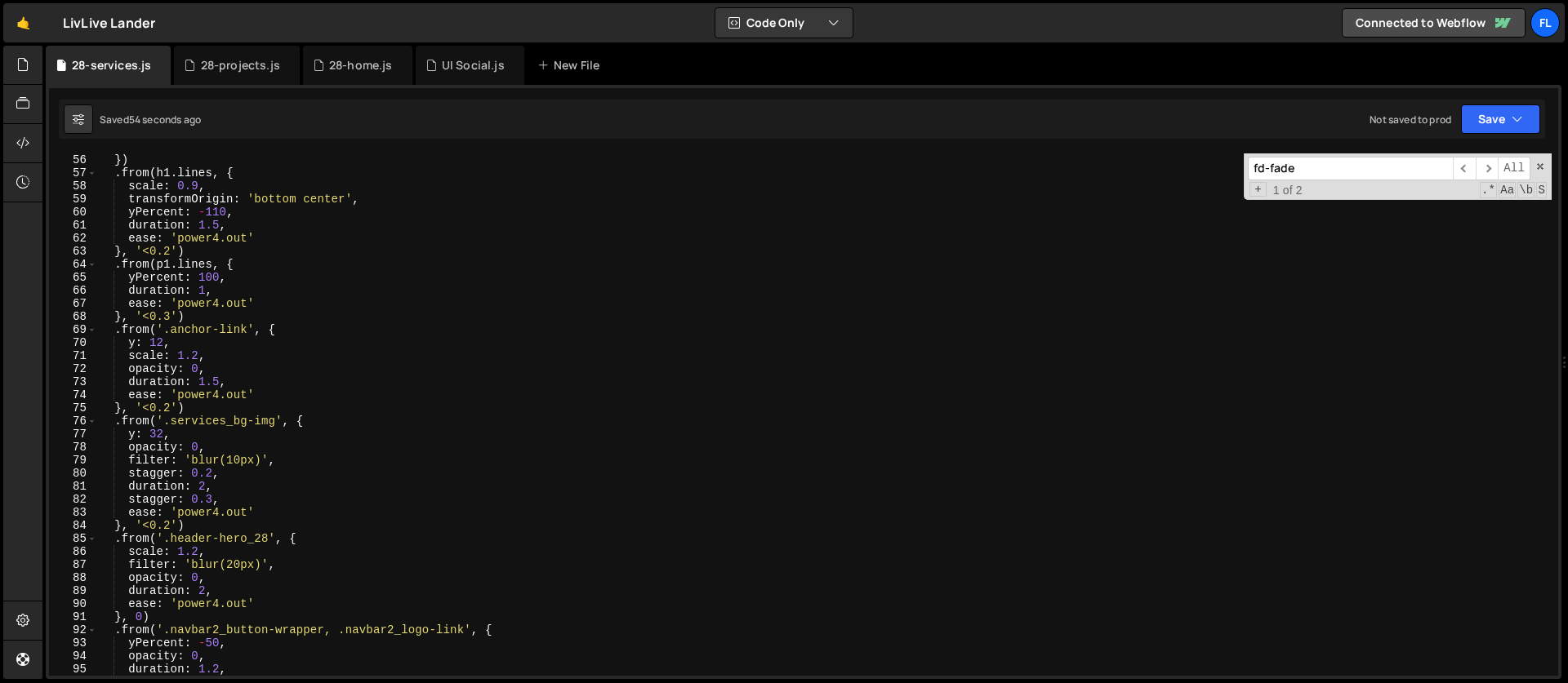
scroll to position [720, 0]
click at [196, 522] on div "}) . from ( h1 . lines , { scale : 0.9 , transformOrigin : 'bottom center' , yP…" at bounding box center [823, 427] width 1454 height 549
type textarea "}, '<0.2')"
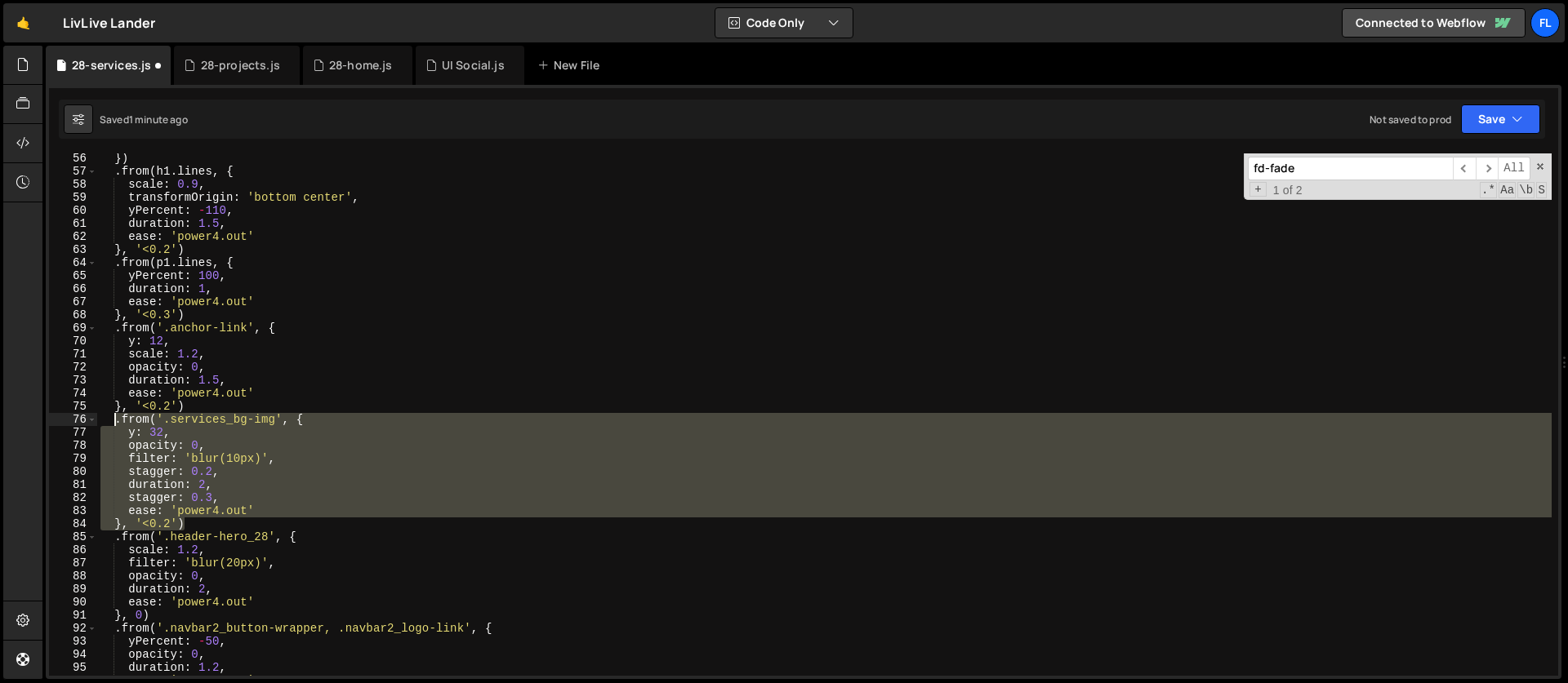
drag, startPoint x: 191, startPoint y: 519, endPoint x: 115, endPoint y: 418, distance: 126.4
click at [115, 418] on div "}) . from ( h1 . lines , { scale : 0.9 , transformOrigin : 'bottom center' , yP…" at bounding box center [823, 427] width 1454 height 549
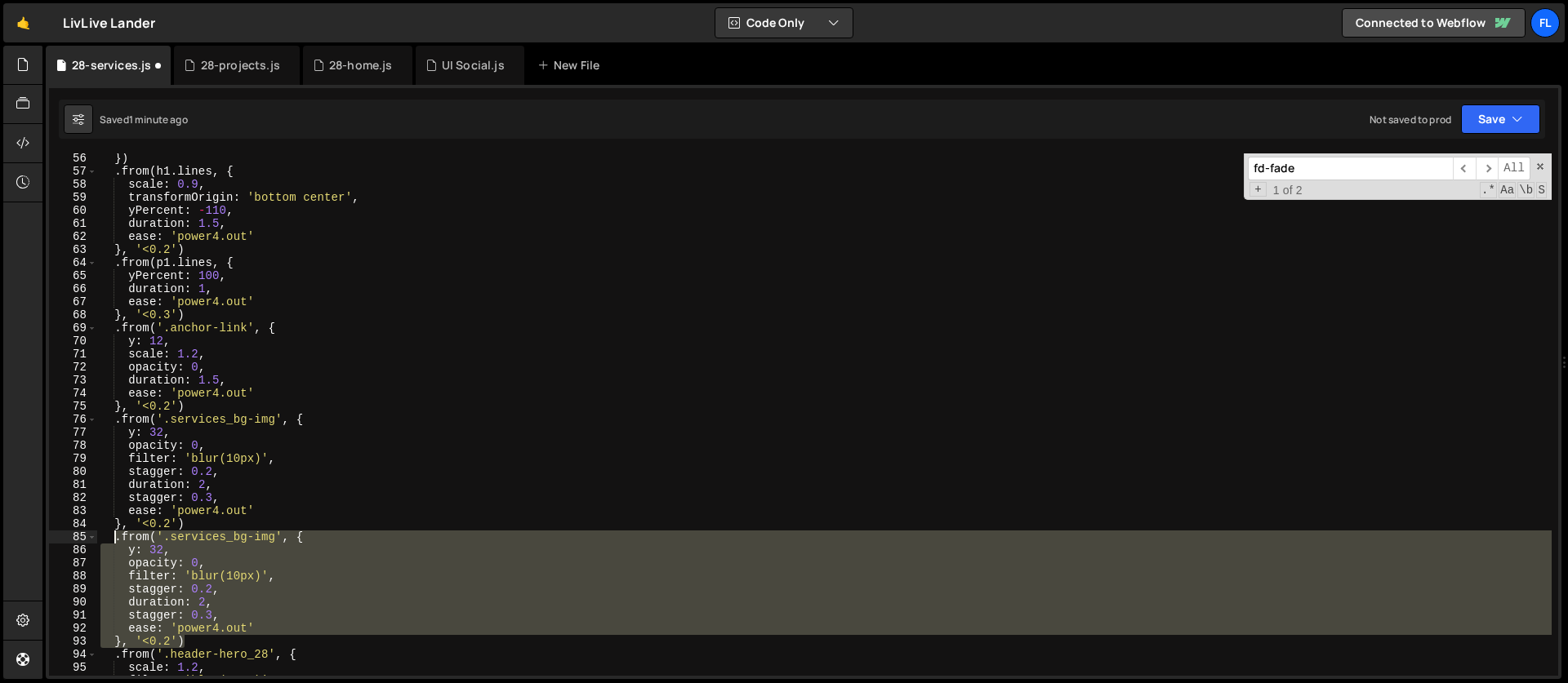
scroll to position [784, 0]
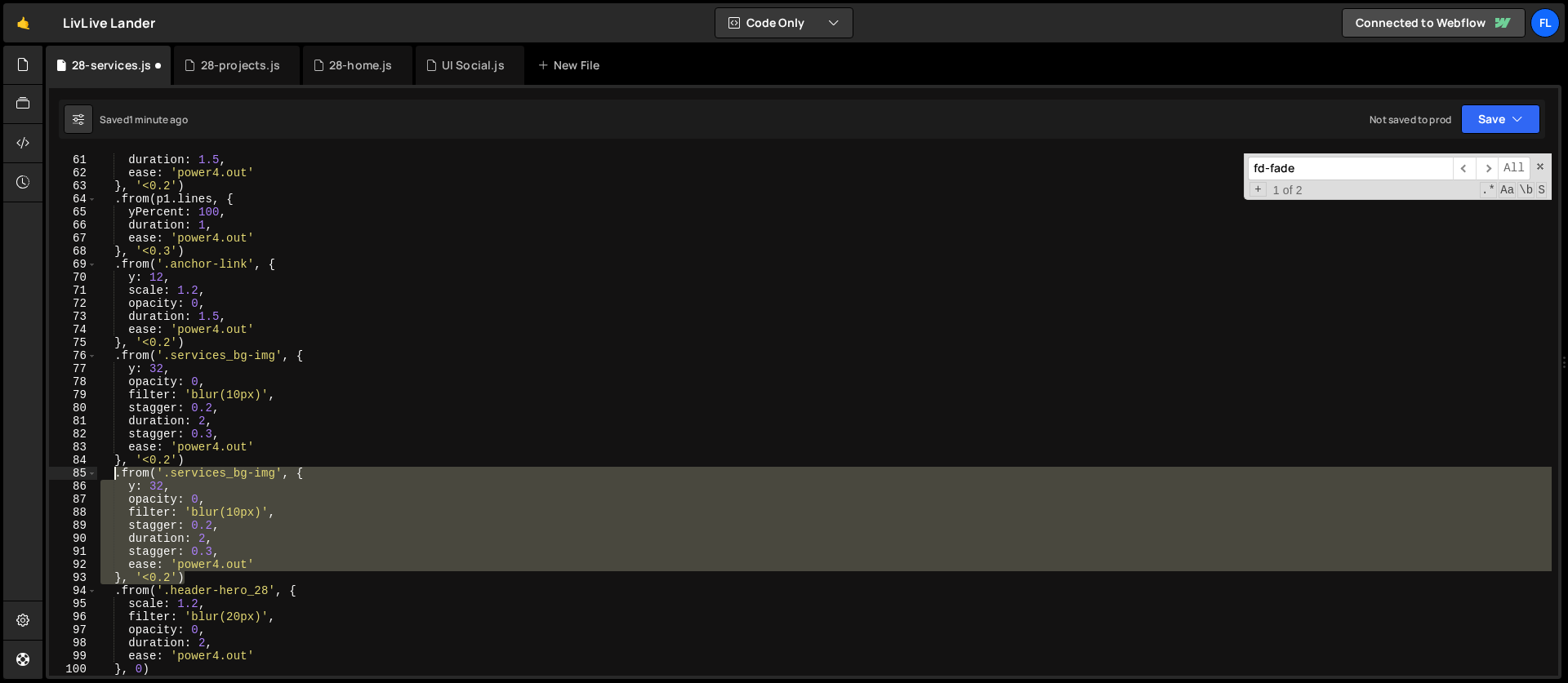
click at [257, 553] on div "yPercent : - 110 , duration : 1.5 , ease : 'power4.out' } , '<0.2' ) . from ( p…" at bounding box center [823, 414] width 1454 height 523
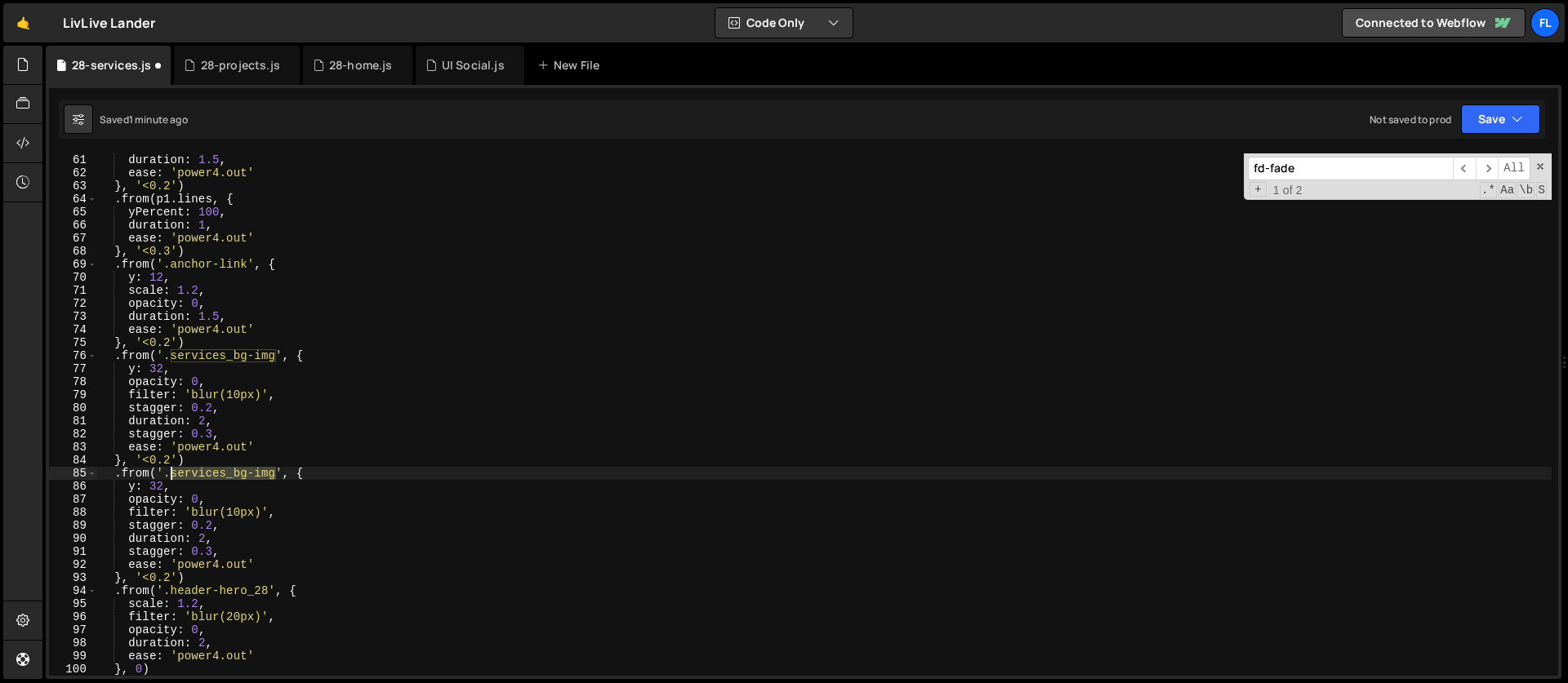
drag, startPoint x: 277, startPoint y: 472, endPoint x: 171, endPoint y: 470, distance: 106.0
click at [171, 470] on div "yPercent : - 110 , duration : 1.5 , ease : 'power4.out' } , '<0.2' ) . from ( p…" at bounding box center [823, 415] width 1454 height 549
paste textarea "projects-hero_border"
click at [137, 486] on div "yPercent : - 110 , duration : 1.5 , ease : 'power4.out' } , '<0.2' ) . from ( p…" at bounding box center [823, 415] width 1454 height 549
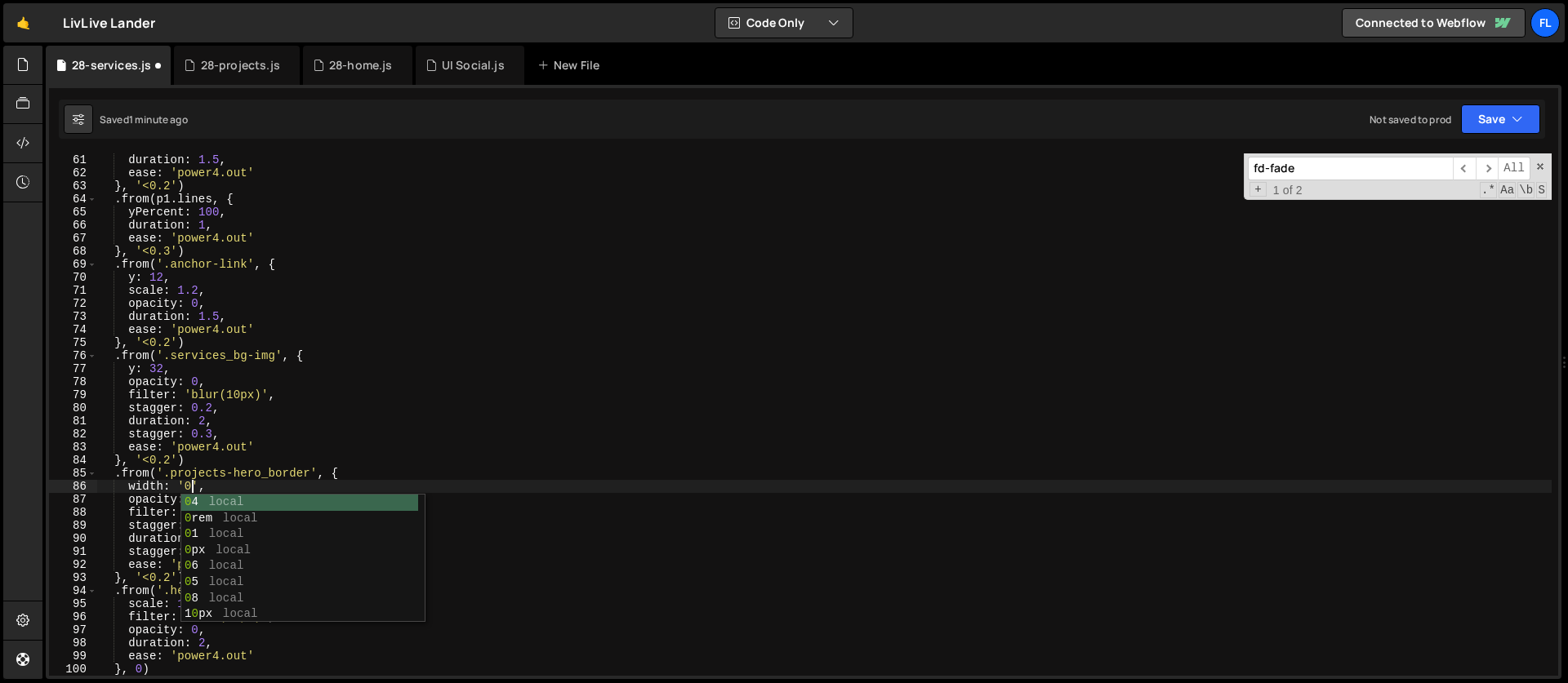
scroll to position [0, 6]
click at [218, 498] on div "yPercent : - 110 , duration : 1.5 , ease : 'power4.out' } , '<0.2' ) . from ( p…" at bounding box center [823, 415] width 1454 height 549
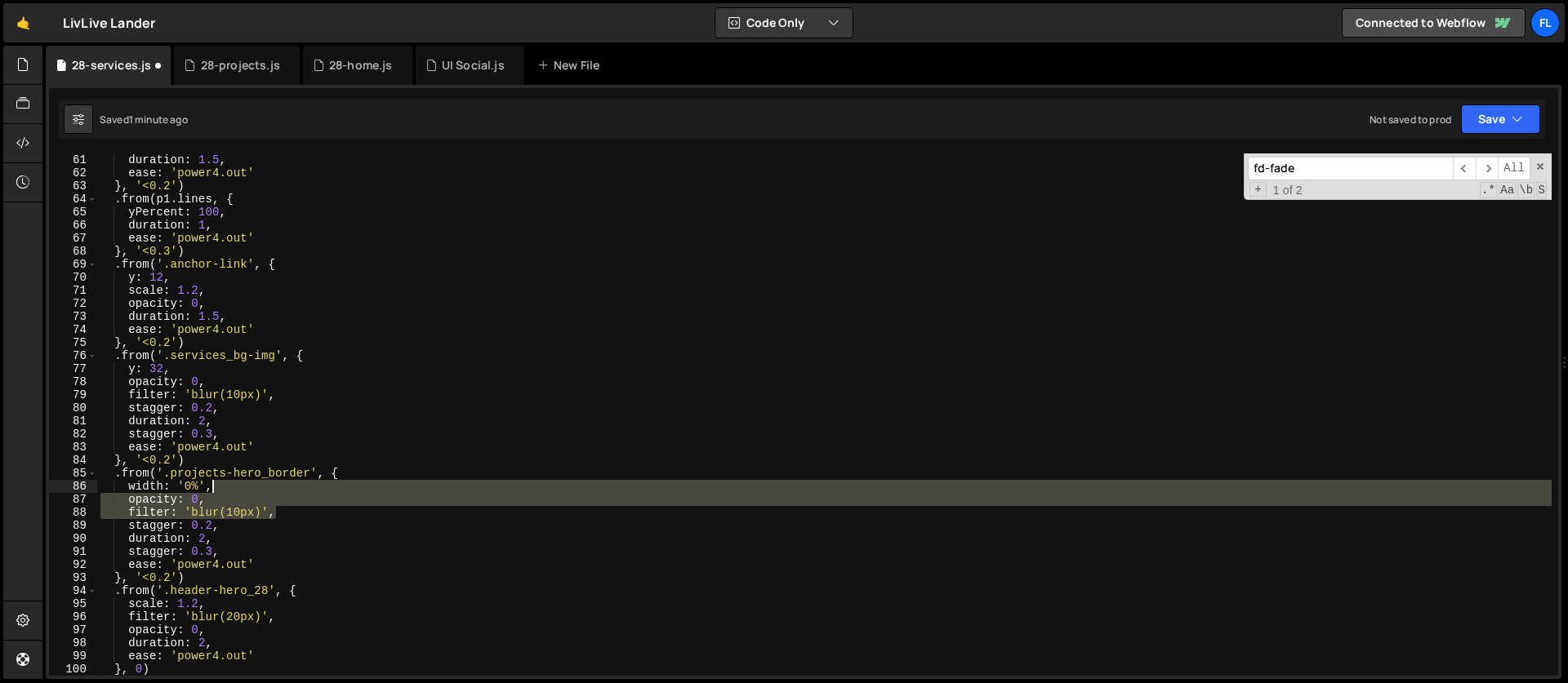
drag, startPoint x: 290, startPoint y: 513, endPoint x: 268, endPoint y: 485, distance: 35.6
click at [268, 485] on div "yPercent : - 110 , duration : 1.5 , ease : 'power4.out' } , '<0.2' ) . from ( p…" at bounding box center [823, 415] width 1454 height 549
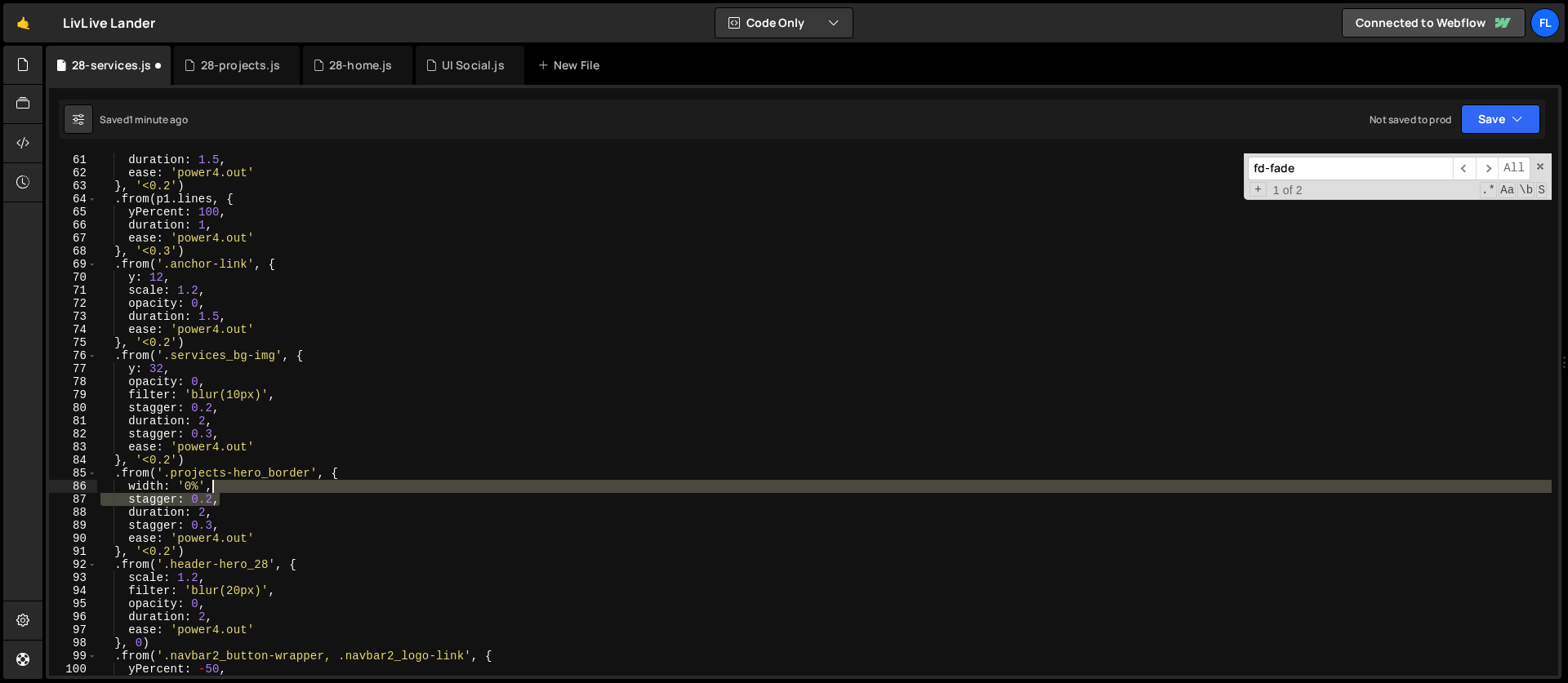
drag, startPoint x: 224, startPoint y: 499, endPoint x: 219, endPoint y: 486, distance: 13.9
click at [219, 486] on div "yPercent : - 110 , duration : 1.5 , ease : 'power4.out' } , '<0.2' ) . from ( p…" at bounding box center [823, 415] width 1454 height 549
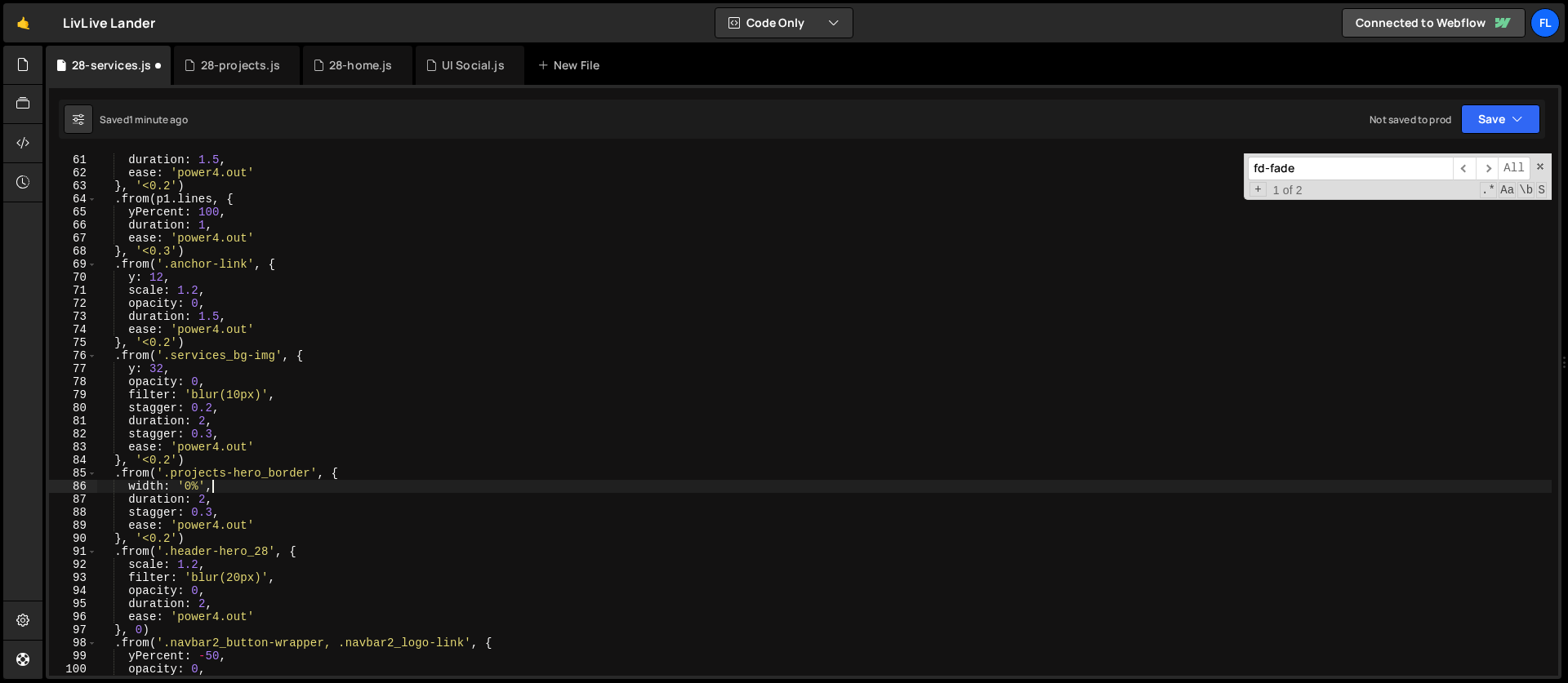
click at [218, 494] on div "yPercent : - 110 , duration : 1.5 , ease : 'power4.out' } , '<0.2' ) . from ( p…" at bounding box center [823, 415] width 1454 height 549
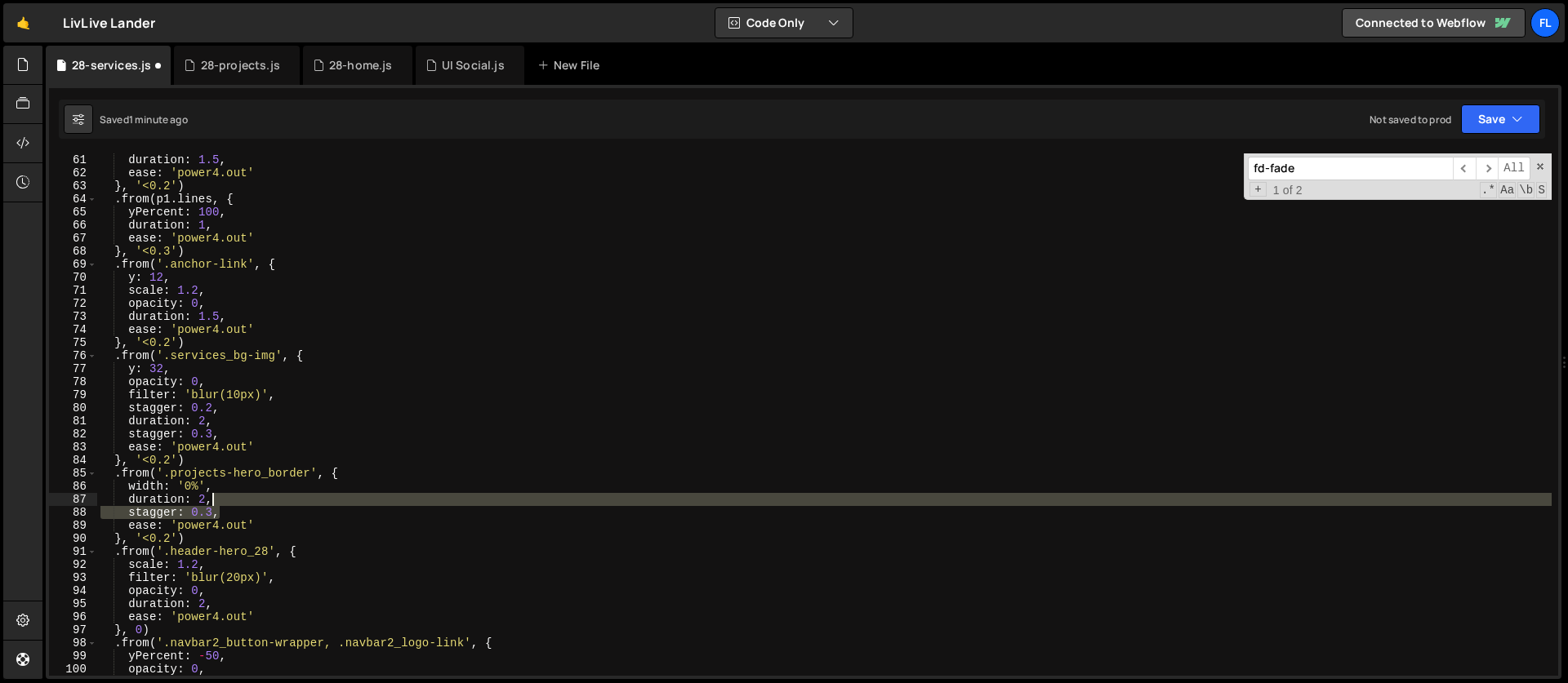
drag, startPoint x: 226, startPoint y: 517, endPoint x: 226, endPoint y: 505, distance: 12.0
click at [226, 505] on div "yPercent : - 110 , duration : 1.5 , ease : 'power4.out' } , '<0.2' ) . from ( p…" at bounding box center [823, 415] width 1454 height 549
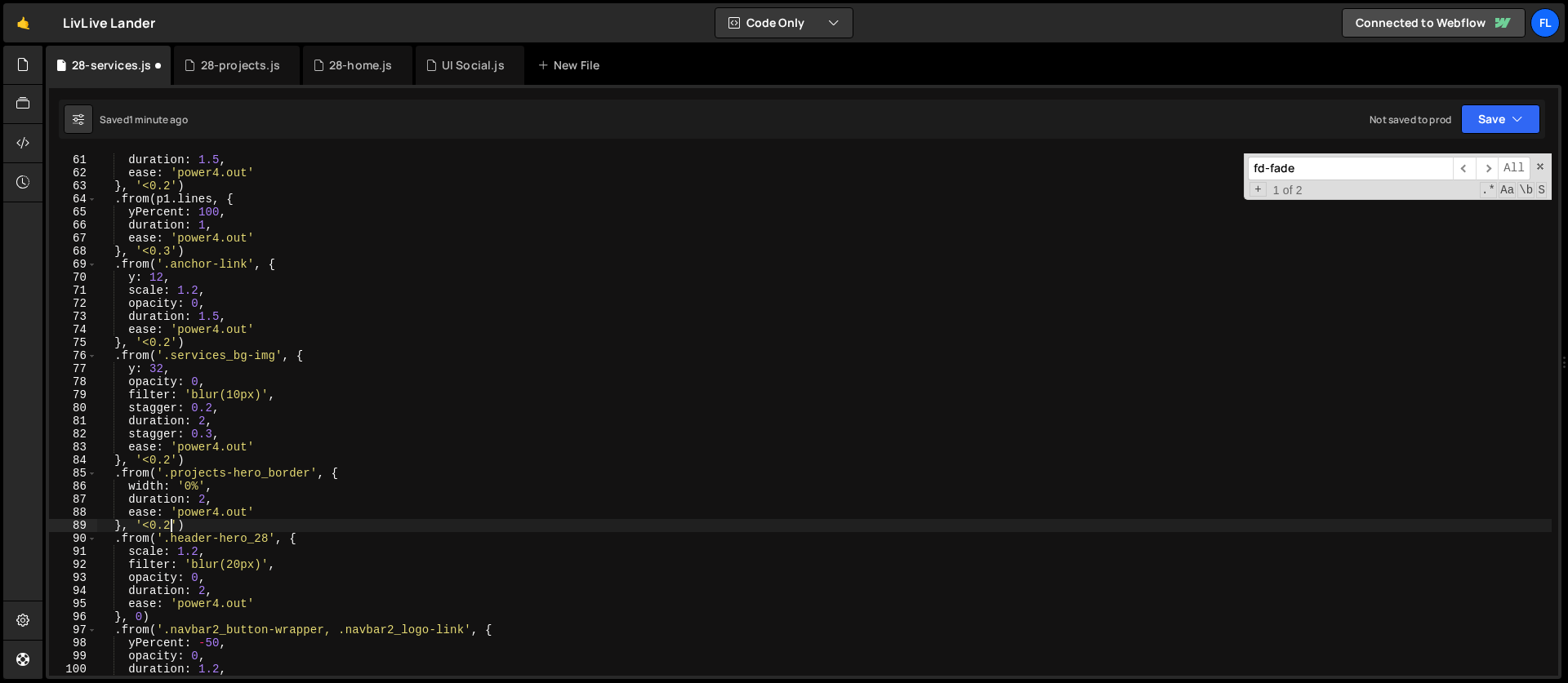
click at [171, 525] on div "yPercent : - 110 , duration : 1.5 , ease : 'power4.out' } , '<0.2' ) . from ( p…" at bounding box center [823, 415] width 1454 height 549
click at [145, 487] on div "yPercent : - 110 , duration : 1.5 , ease : 'power4.out' } , '<0.2' ) . from ( p…" at bounding box center [823, 415] width 1454 height 549
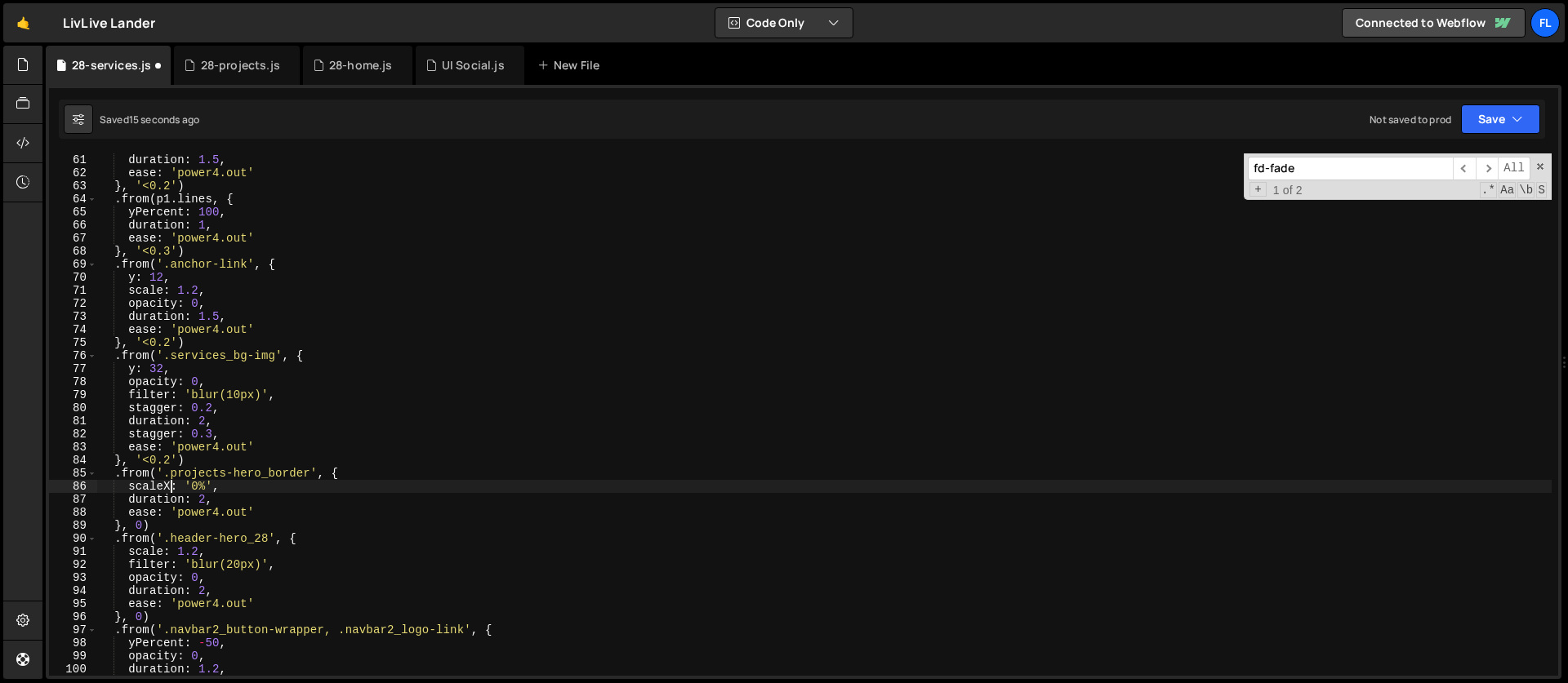
click at [210, 486] on div "yPercent : - 110 , duration : 1.5 , ease : 'power4.out' } , '<0.2' ) . from ( p…" at bounding box center [823, 415] width 1454 height 549
drag, startPoint x: 313, startPoint y: 474, endPoint x: 171, endPoint y: 474, distance: 142.0
click at [171, 474] on div "yPercent : - 110 , duration : 1.5 , ease : 'power4.out' } , '<0.2' ) . from ( p…" at bounding box center [823, 415] width 1454 height 549
paste textarea "header"
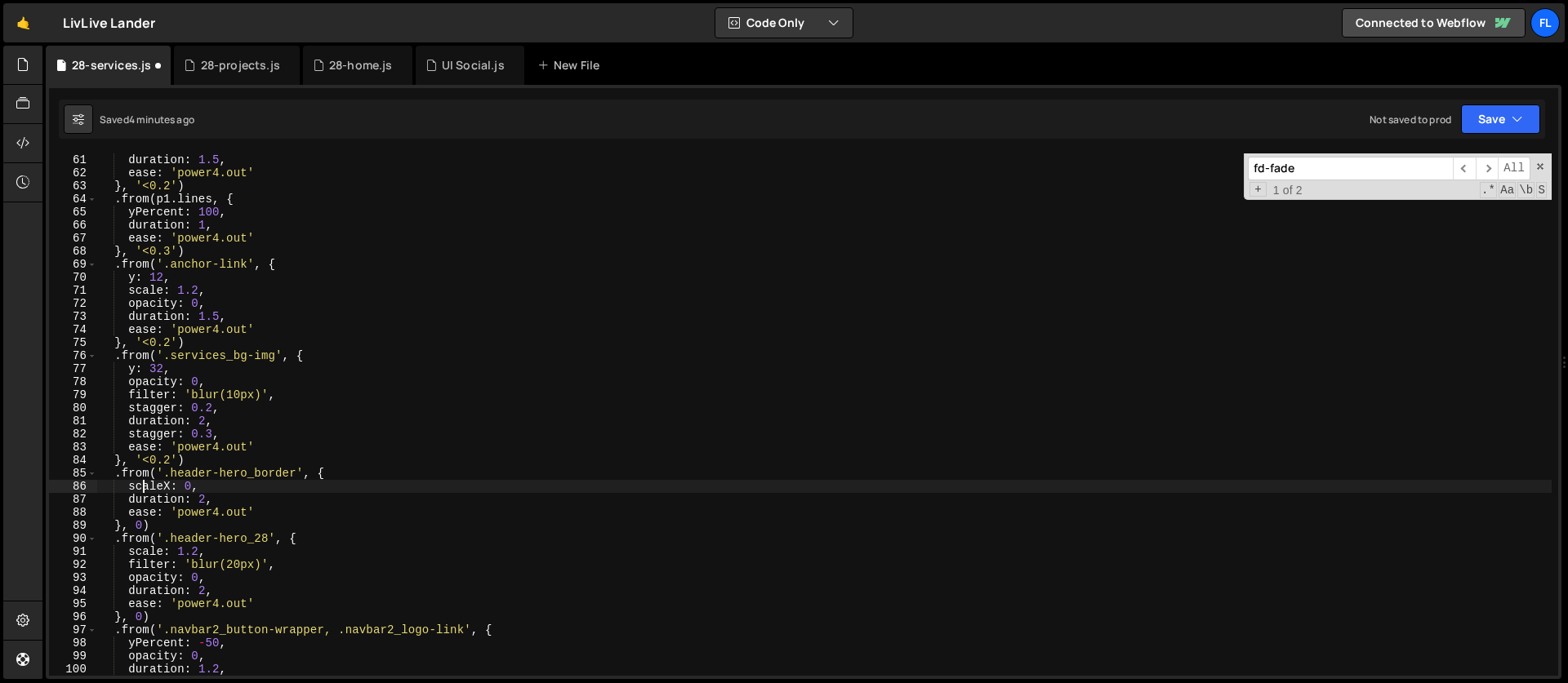
click at [144, 485] on div "yPercent : - 110 , duration : 1.5 , ease : 'power4.out' } , '<0.2' ) . from ( p…" at bounding box center [823, 415] width 1454 height 549
click at [185, 486] on div "yPercent : - 110 , duration : 1.5 , ease : 'power4.out' } , '<0.2' ) . from ( p…" at bounding box center [823, 415] width 1454 height 549
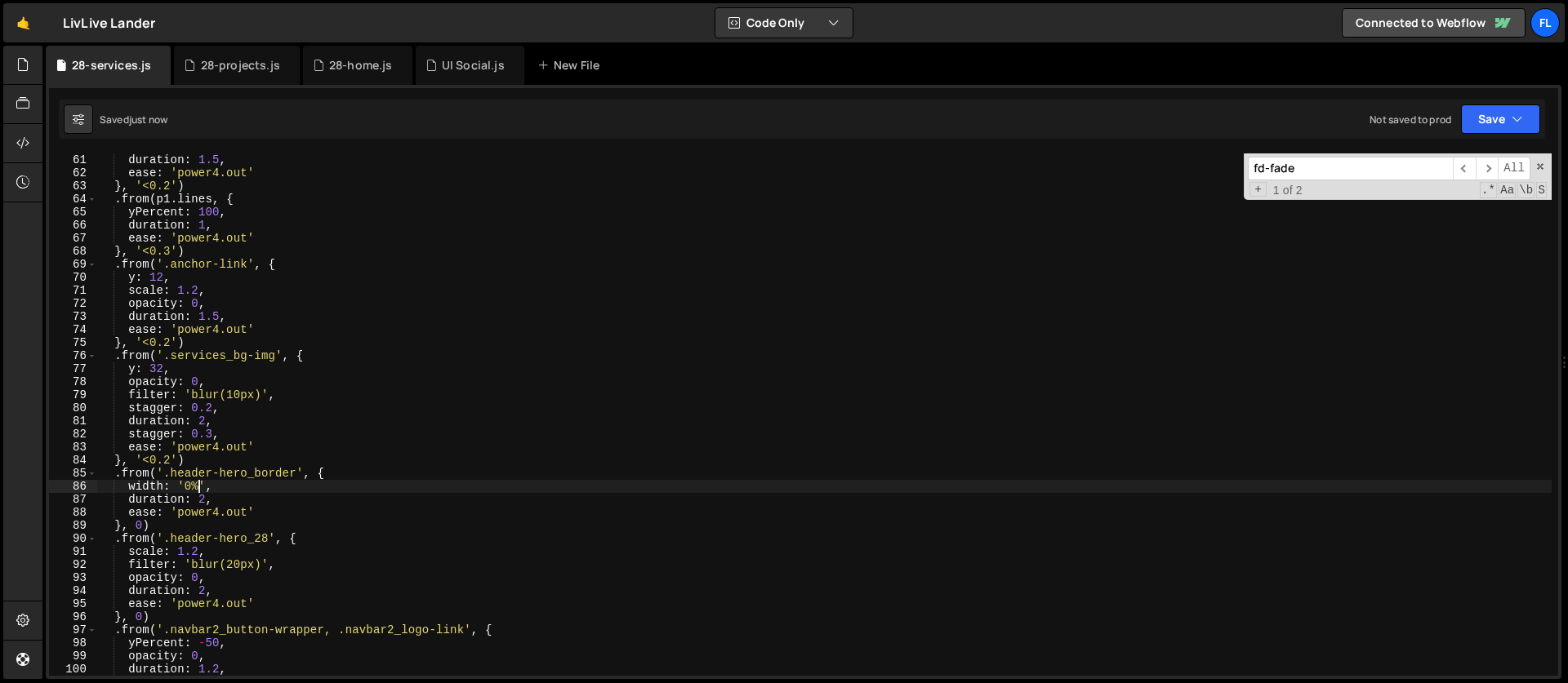
type textarea "width: '0%',"
click at [153, 488] on div "yPercent : - 110 , duration : 1.5 , ease : 'power4.out' } , '<0.2' ) . from ( p…" at bounding box center [823, 415] width 1454 height 549
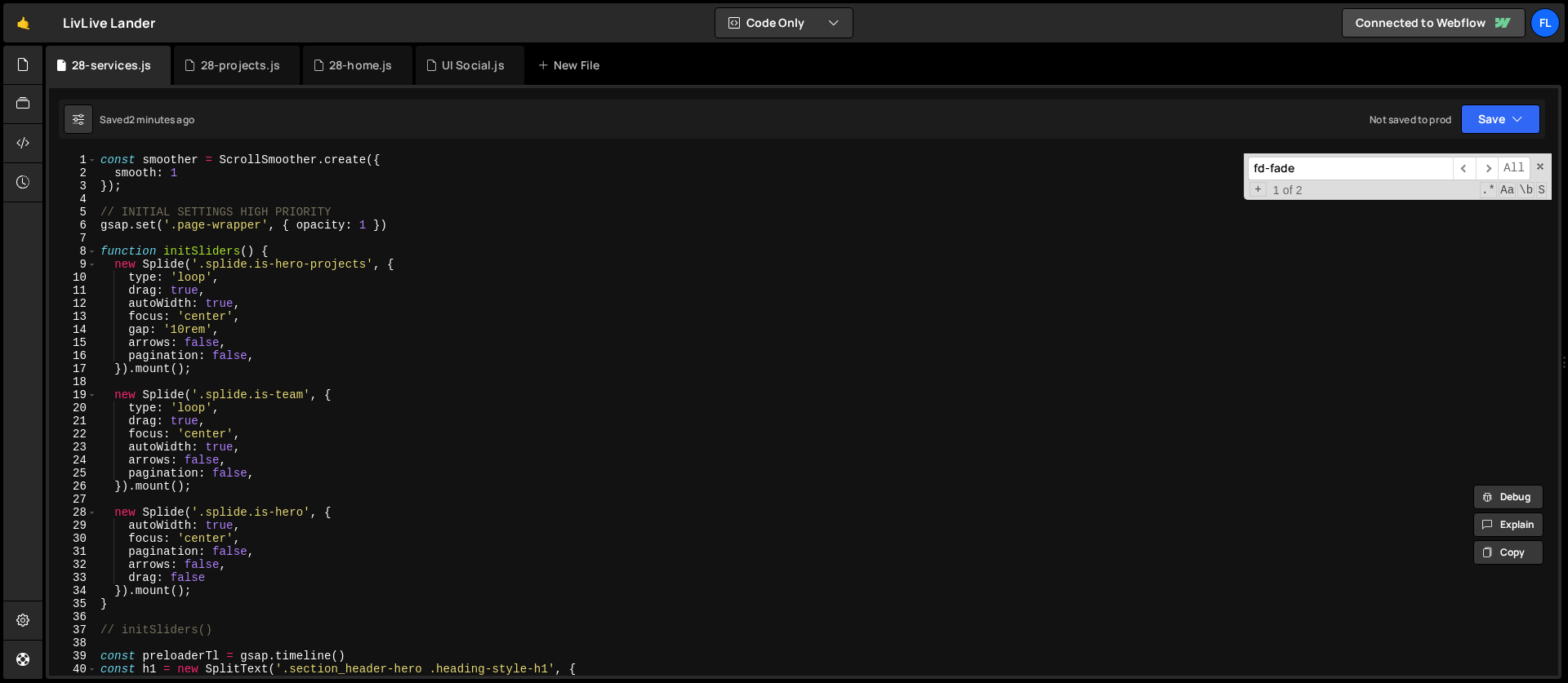
scroll to position [0, 0]
click at [225, 76] on div "28-projects.js" at bounding box center [236, 64] width 125 height 39
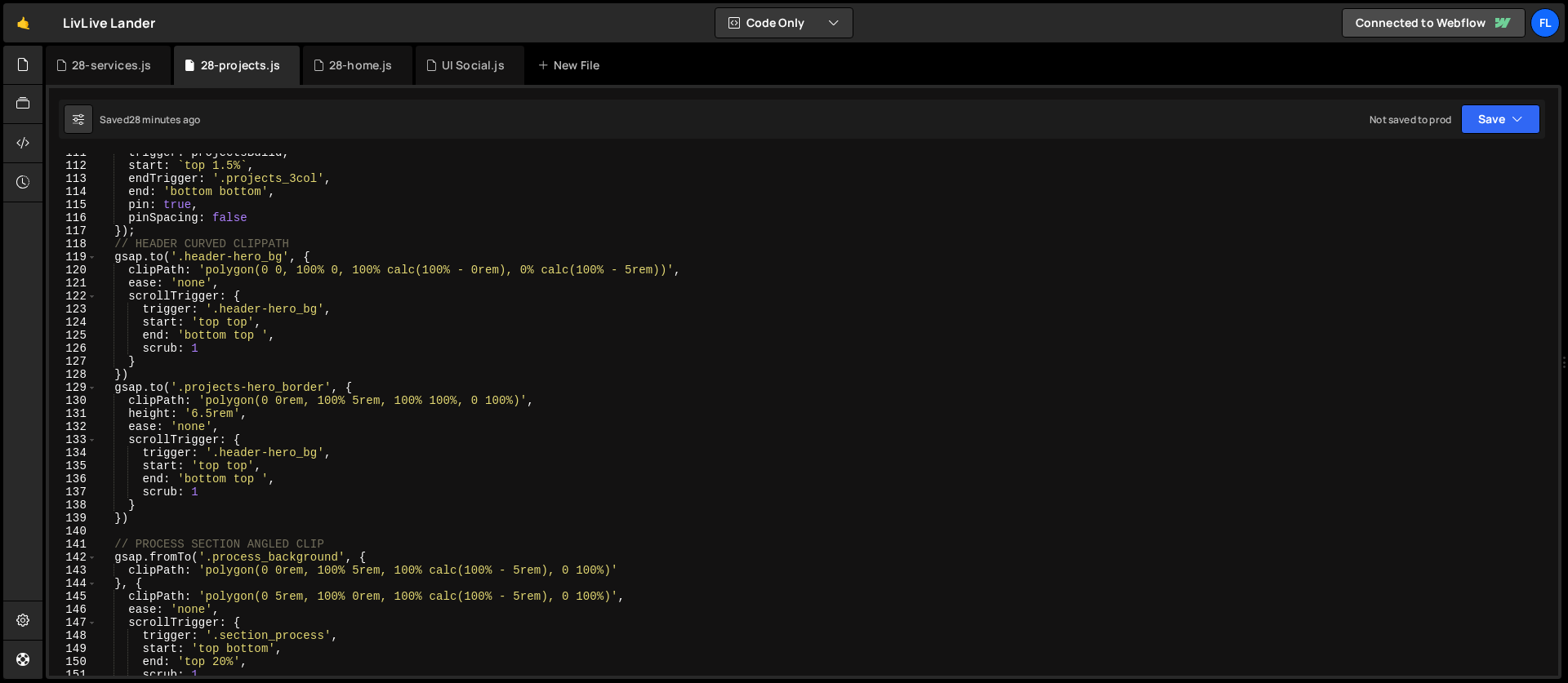
click at [671, 271] on div "trigger : projectsBuild , start : ` top 1.5% ` , endTrigger : '.projects_3col' …" at bounding box center [823, 420] width 1454 height 549
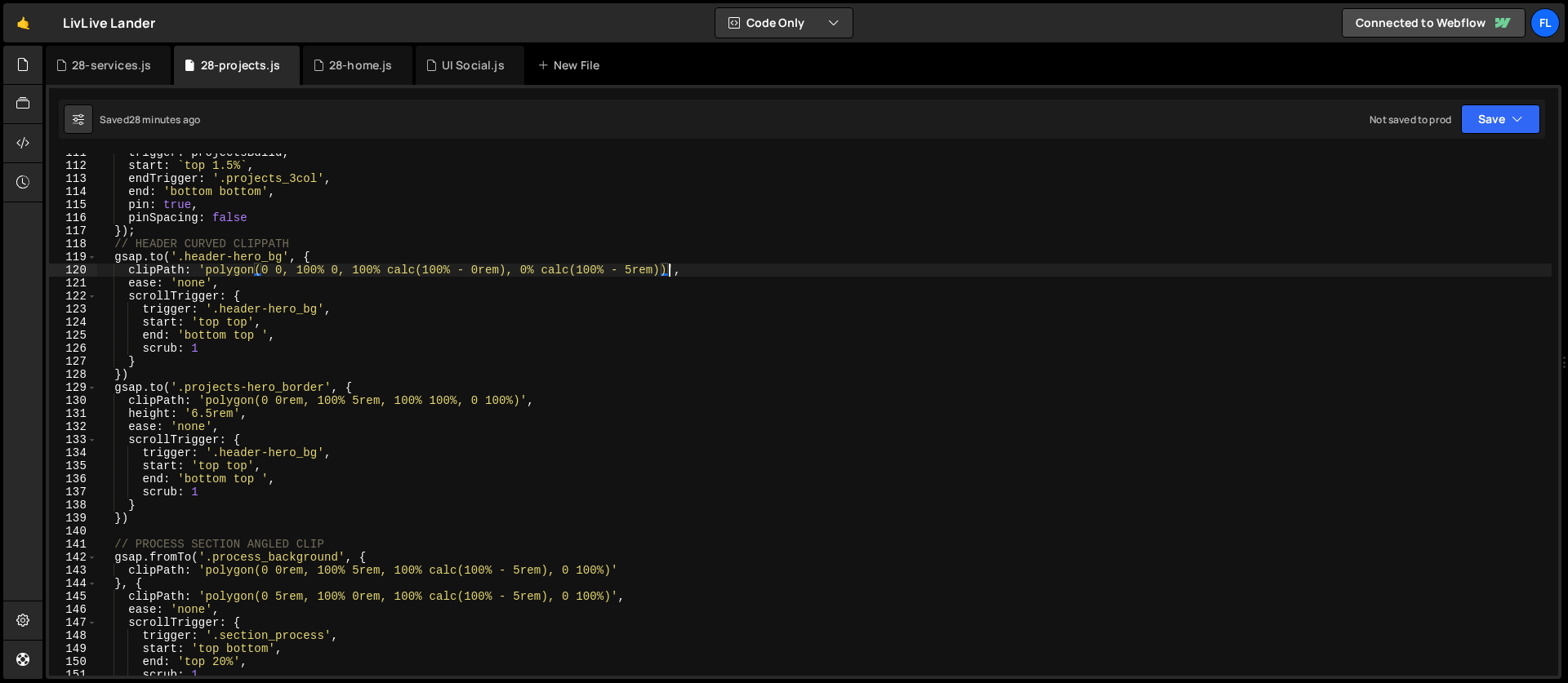
click at [486, 277] on div "trigger : projectsBuild , start : ` top 1.5% ` , endTrigger : '.projects_3col' …" at bounding box center [823, 420] width 1454 height 549
click at [498, 263] on div "trigger : projectsBuild , start : ` top 1.5% ` , endTrigger : '.projects_3col' …" at bounding box center [823, 420] width 1454 height 549
click at [496, 269] on div "trigger : projectsBuild , start : ` top 1.5% ` , endTrigger : '.projects_3col' …" at bounding box center [823, 420] width 1454 height 549
drag, startPoint x: 662, startPoint y: 272, endPoint x: 543, endPoint y: 274, distance: 119.0
click at [543, 274] on div "trigger : projectsBuild , start : ` top 1.5% ` , endTrigger : '.projects_3col' …" at bounding box center [823, 420] width 1454 height 549
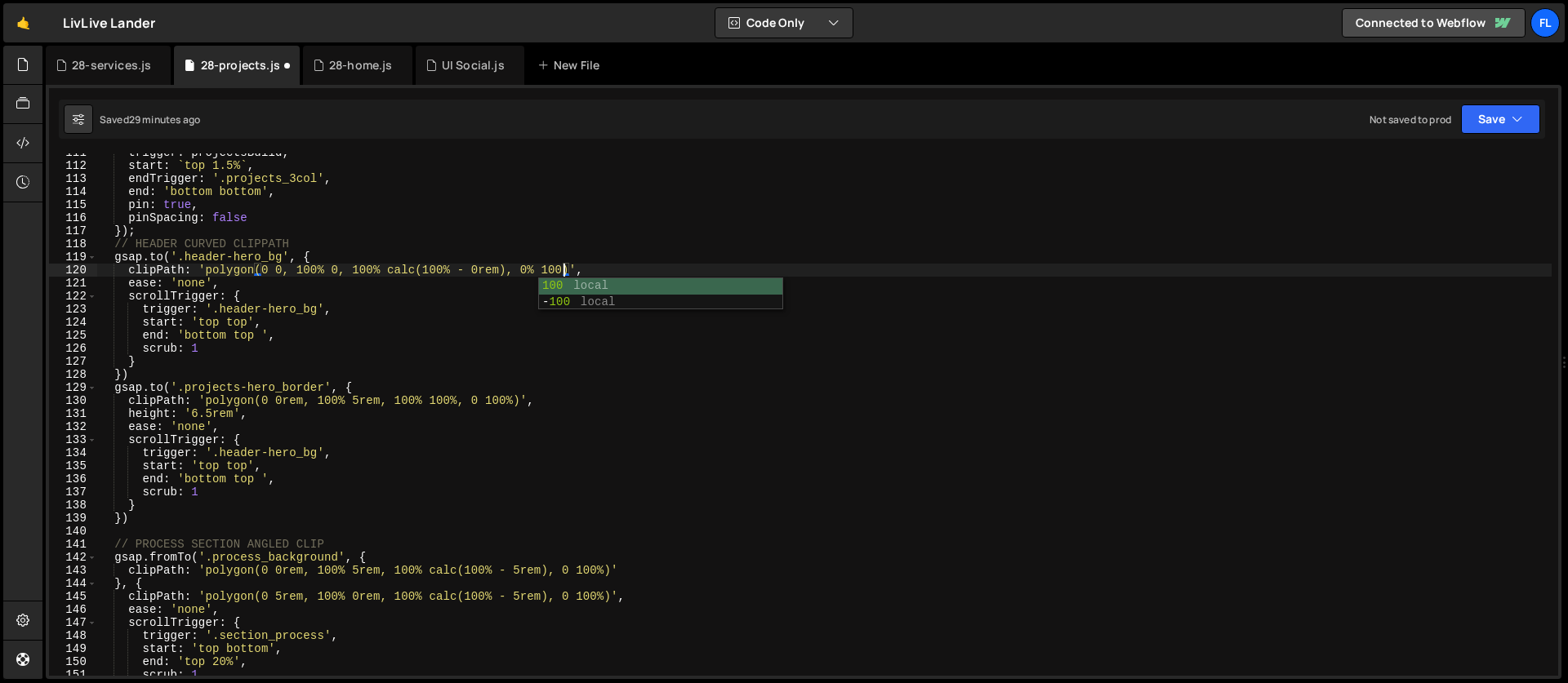
scroll to position [0, 33]
click at [345, 406] on div "trigger : projectsBuild , start : ` top 1.5% ` , endTrigger : '.projects_3col' …" at bounding box center [823, 420] width 1454 height 549
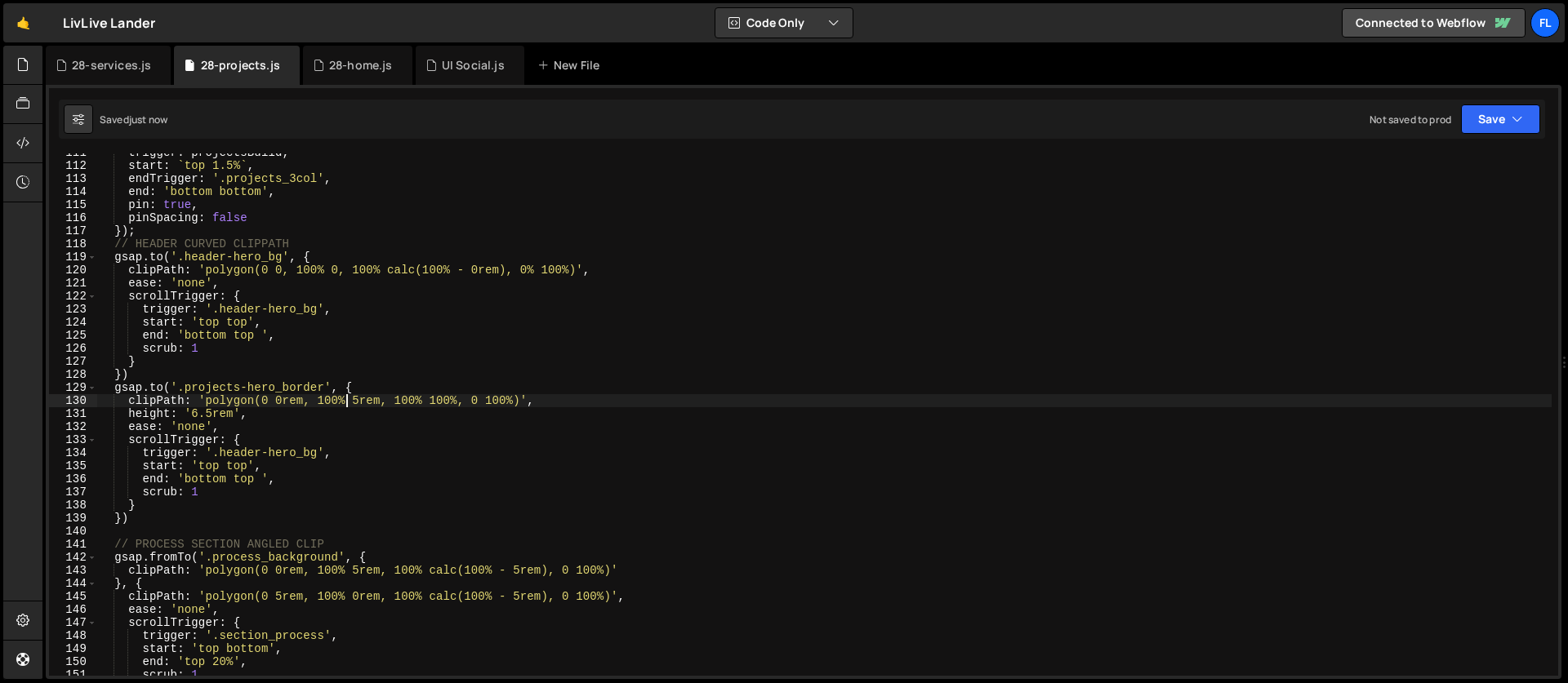
scroll to position [0, 29]
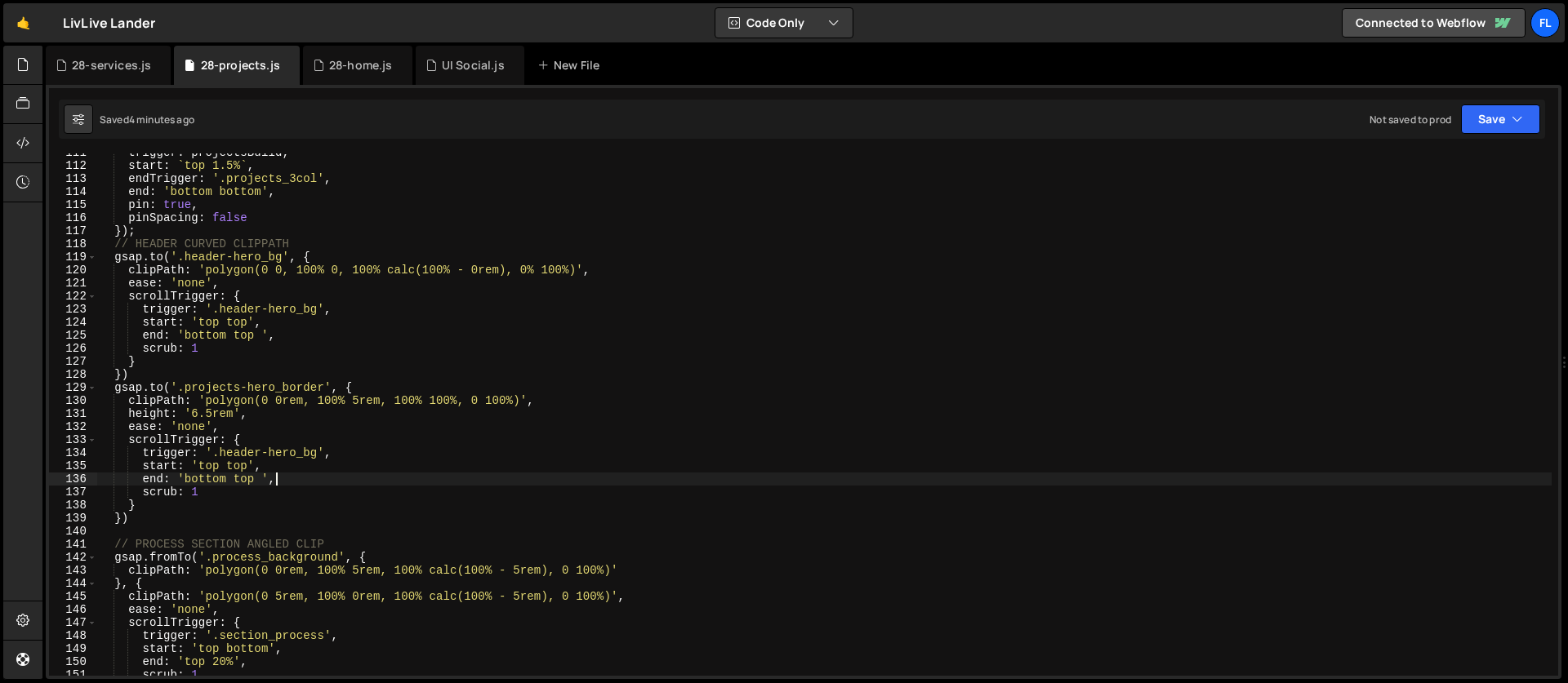
click at [273, 473] on div "trigger : projectsBuild , start : ` top 1.5% ` , endTrigger : '.projects_3col' …" at bounding box center [823, 420] width 1454 height 549
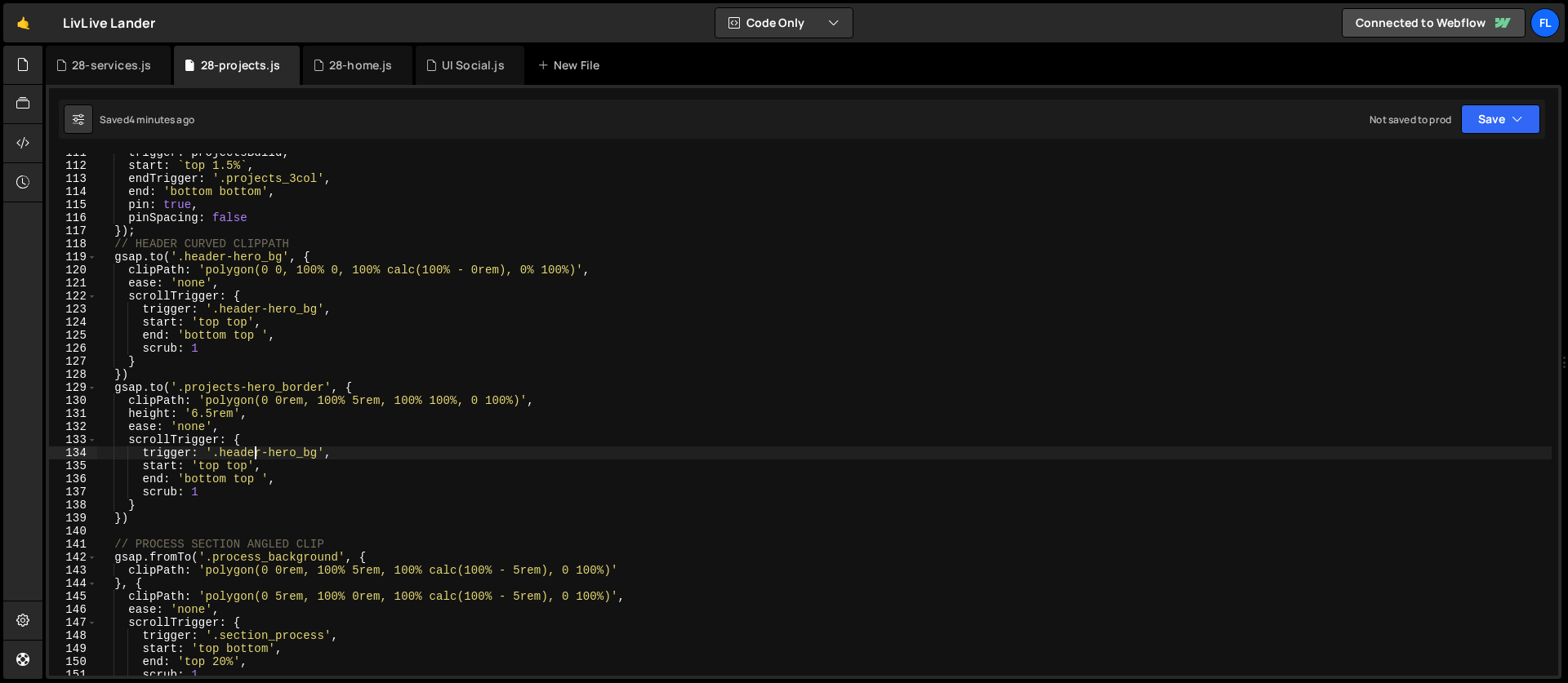
click at [257, 453] on div "trigger : projectsBuild , start : ` top 1.5% ` , endTrigger : '.projects_3col' …" at bounding box center [823, 420] width 1454 height 549
click at [261, 429] on div "trigger : projectsBuild , start : ` top 1.5% ` , endTrigger : '.projects_3col' …" at bounding box center [823, 420] width 1454 height 549
click at [249, 413] on div "trigger : projectsBuild , start : ` top 1.5% ` , endTrigger : '.projects_3col' …" at bounding box center [823, 420] width 1454 height 549
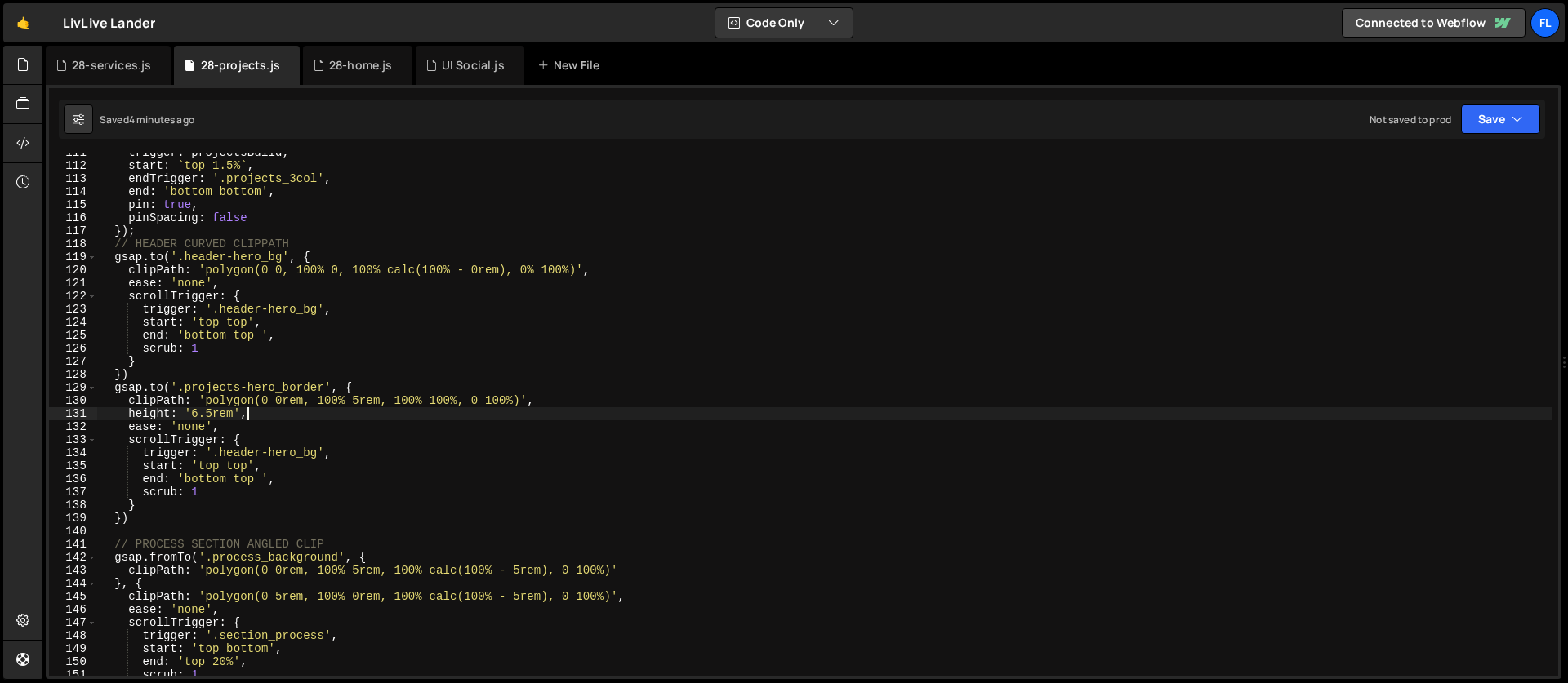
click at [360, 400] on div "trigger : projectsBuild , start : ` top 1.5% ` , endTrigger : '.projects_3col' …" at bounding box center [823, 420] width 1454 height 549
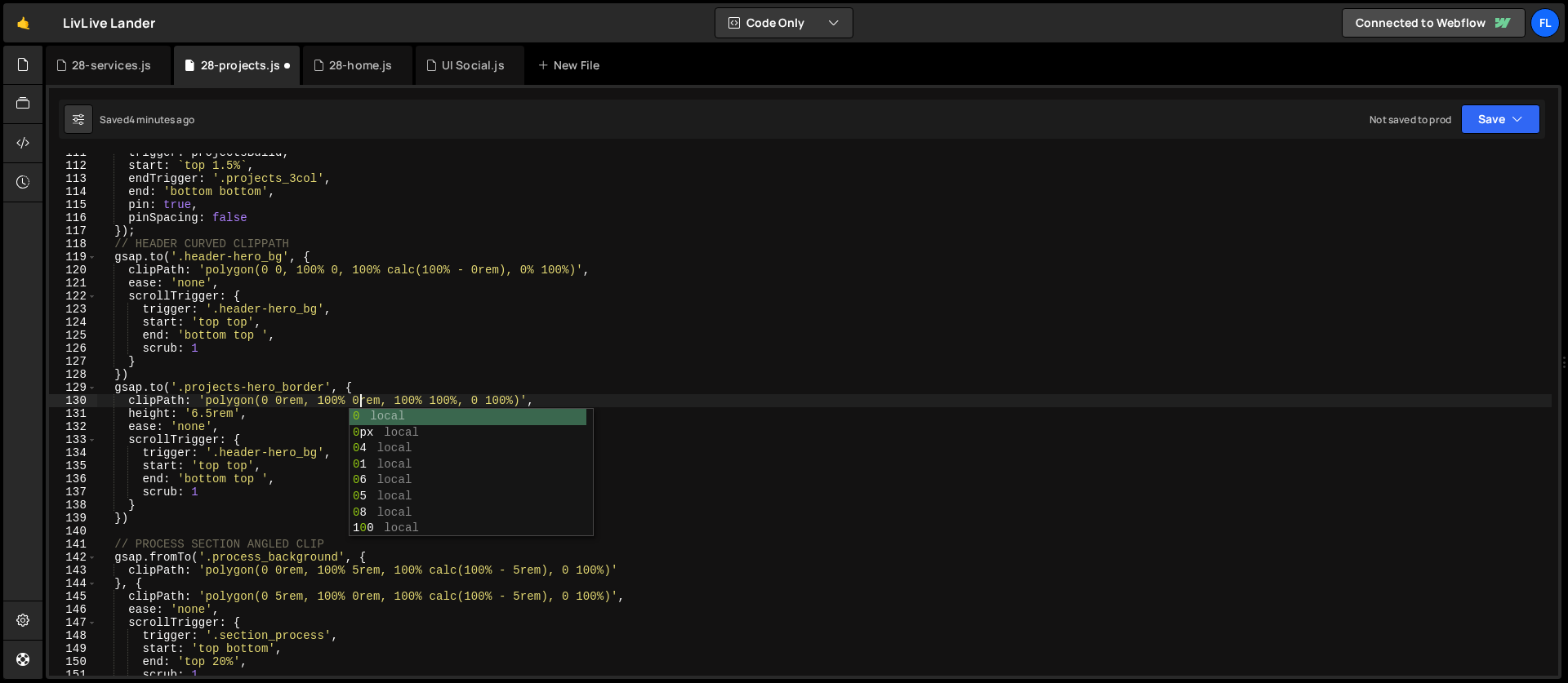
scroll to position [0, 18]
click at [199, 415] on div "trigger : projectsBuild , start : ` top 1.5% ` , endTrigger : '.projects_3col' …" at bounding box center [823, 420] width 1454 height 549
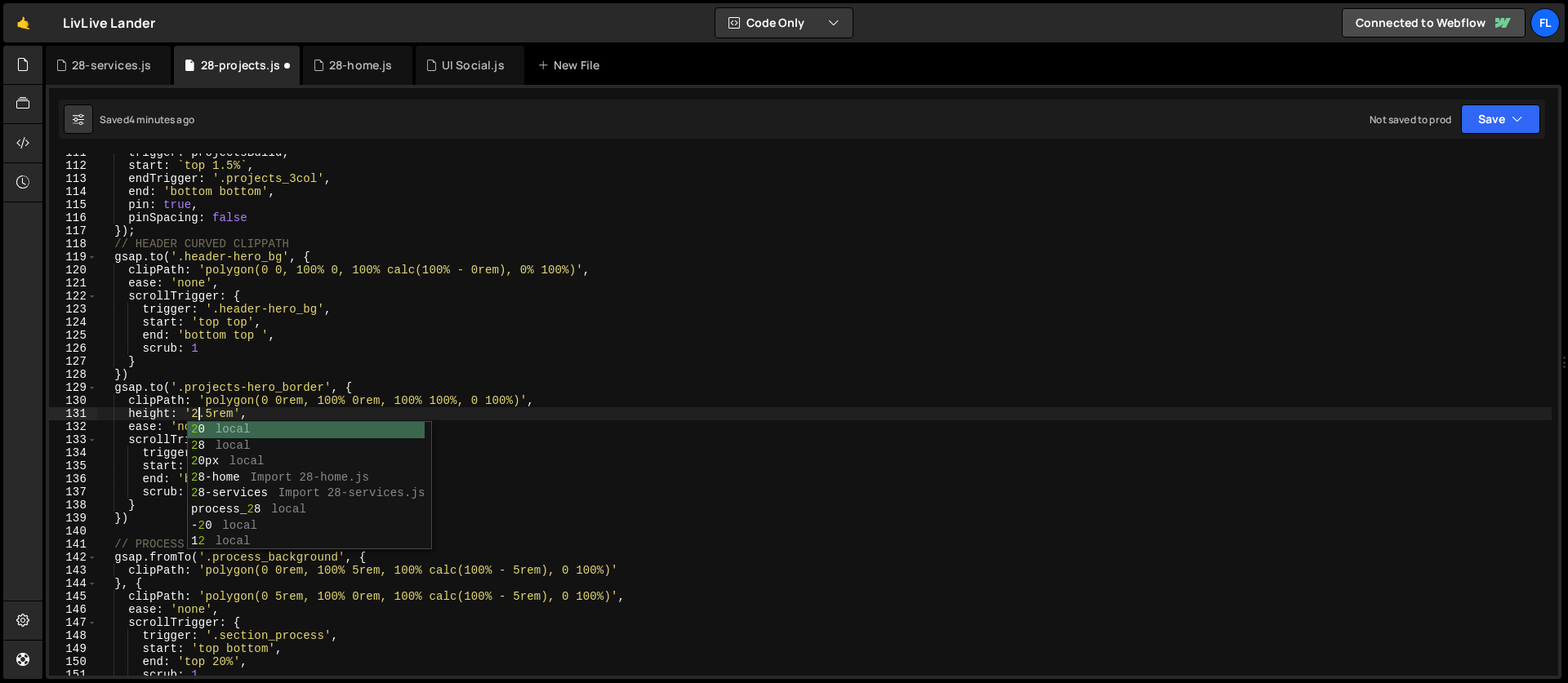
scroll to position [0, 7]
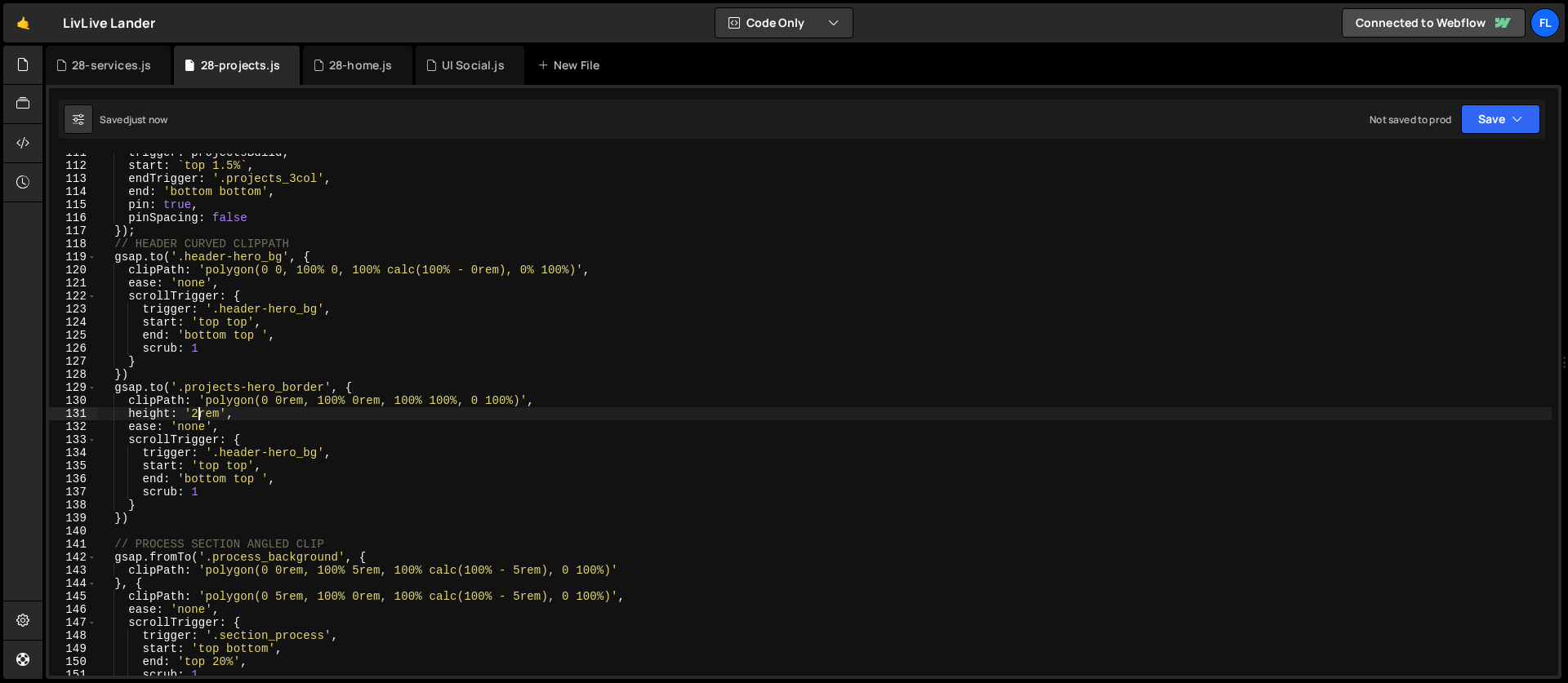
click at [199, 414] on div "trigger : projectsBuild , start : ` top 1.5% ` , endTrigger : '.projects_3col' …" at bounding box center [823, 420] width 1454 height 549
type textarea "height: '1rem',"
click at [202, 413] on div "trigger : projectsBuild , start : ` top 1.5% ` , endTrigger : '.projects_3col' …" at bounding box center [823, 420] width 1454 height 549
click at [445, 80] on div "UI Social.js" at bounding box center [470, 64] width 109 height 39
